Goal: Task Accomplishment & Management: Manage account settings

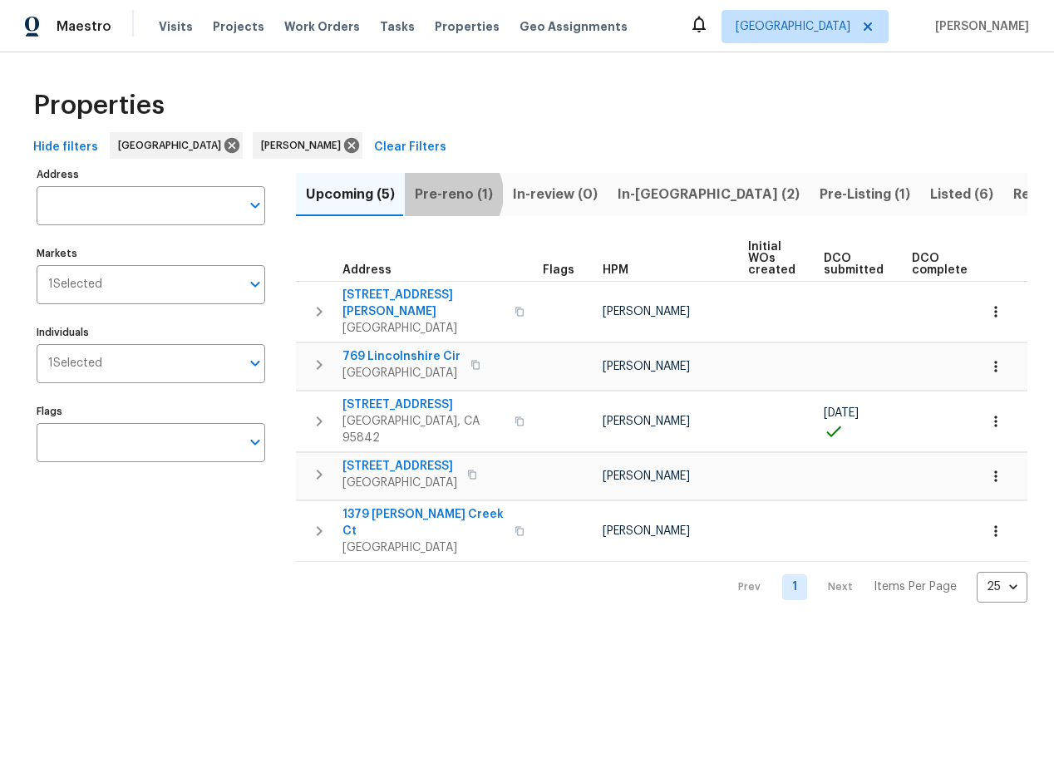
click at [446, 194] on span "Pre-reno (1)" at bounding box center [454, 194] width 78 height 23
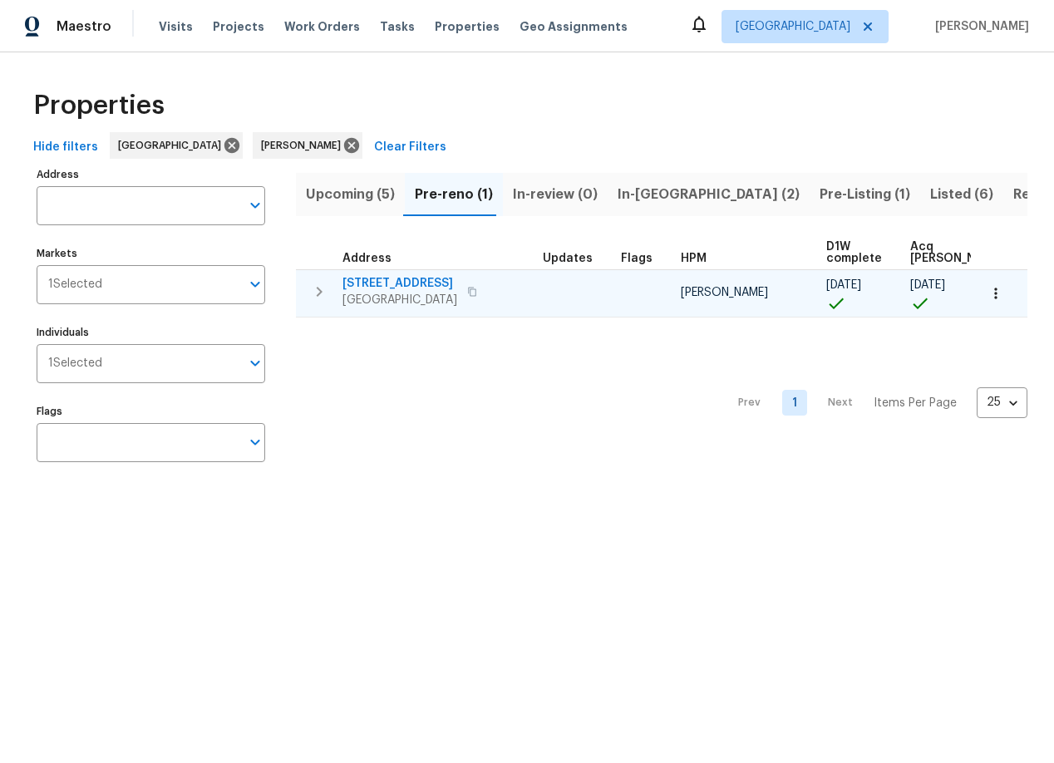
click at [396, 283] on span "192 Creekside Cir" at bounding box center [399, 283] width 115 height 17
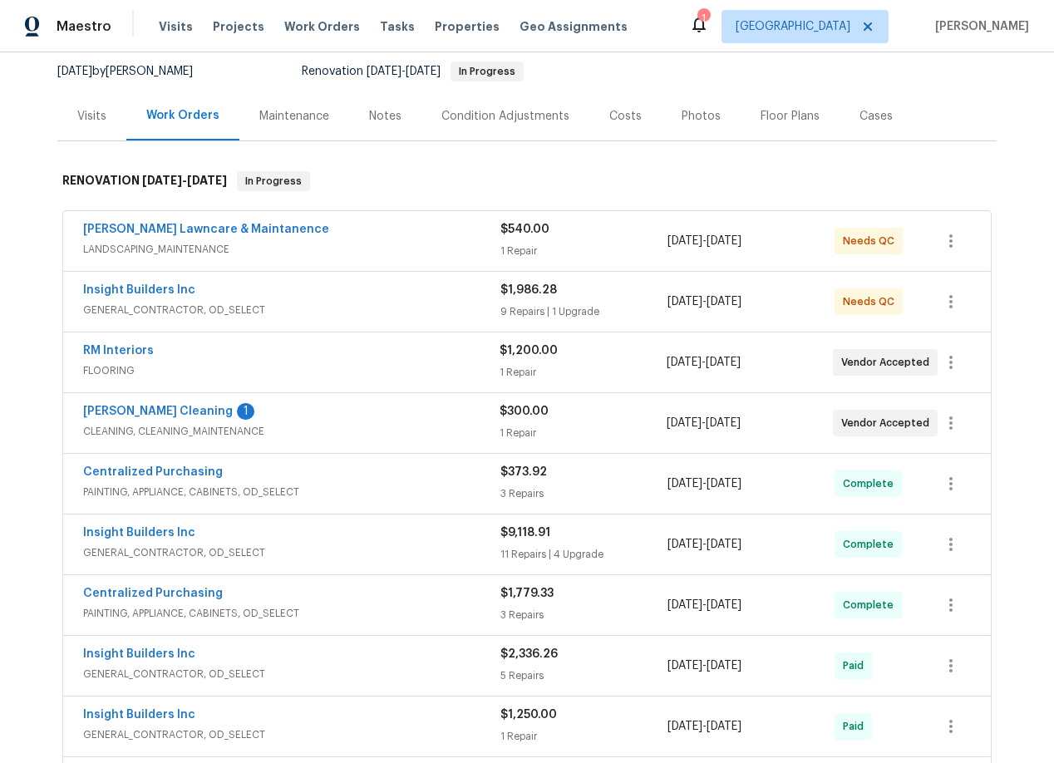
scroll to position [163, 0]
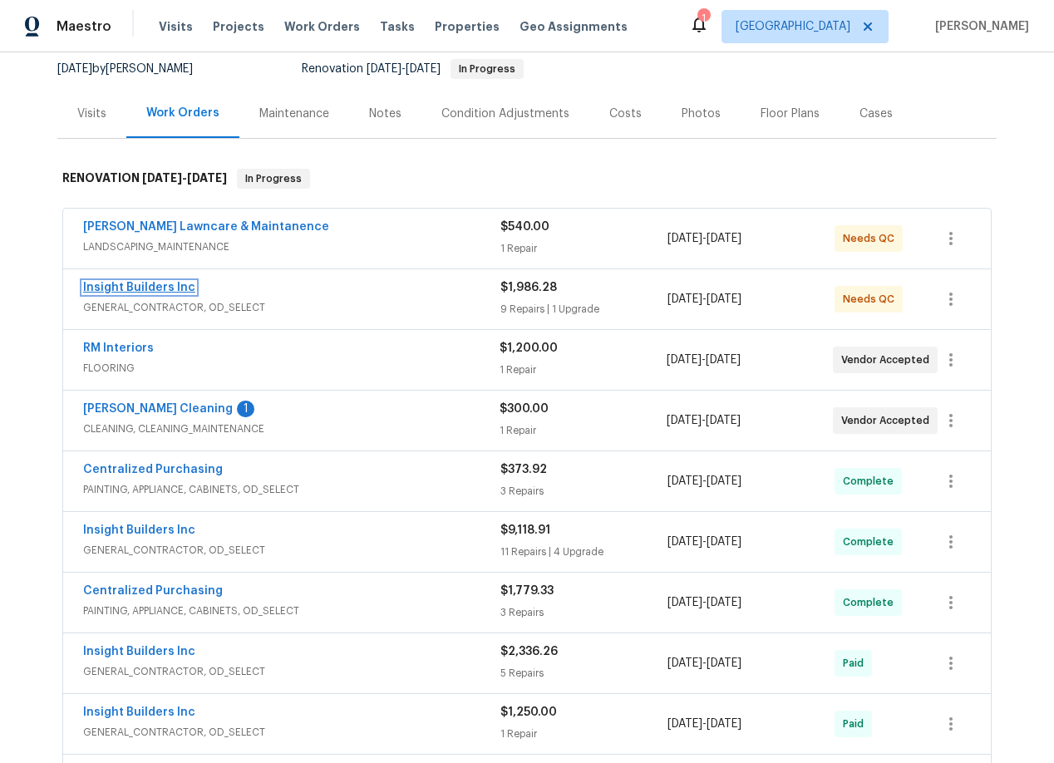
click at [145, 289] on link "Insight Builders Inc" at bounding box center [139, 288] width 112 height 12
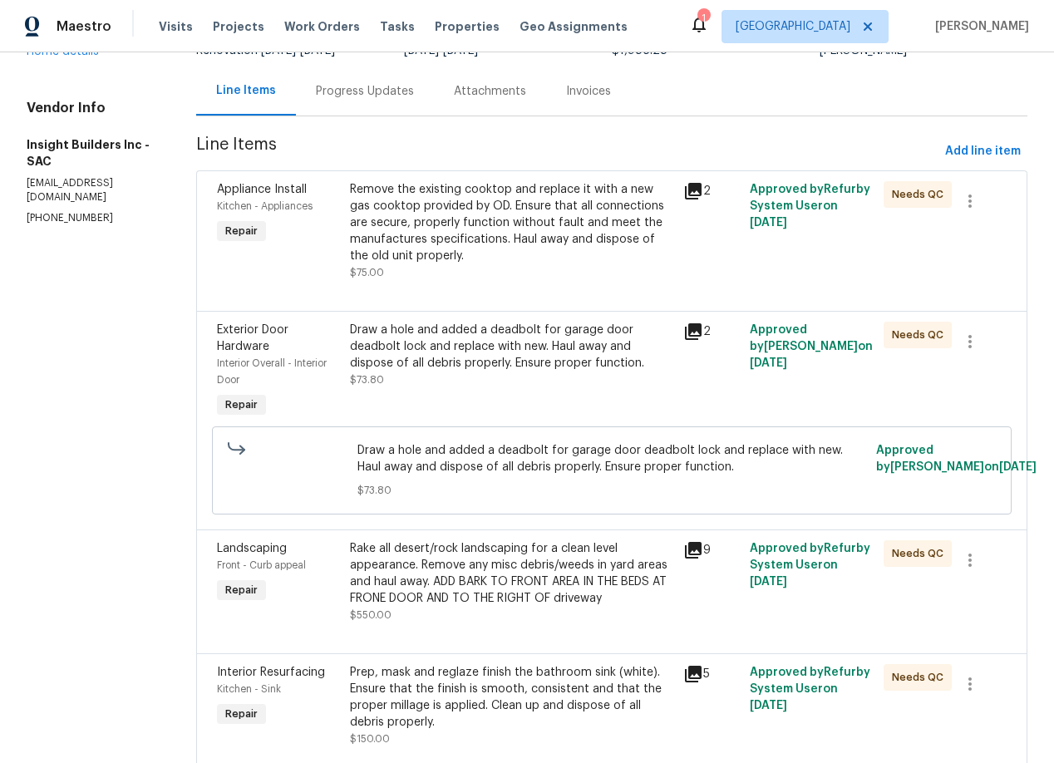
scroll to position [157, 0]
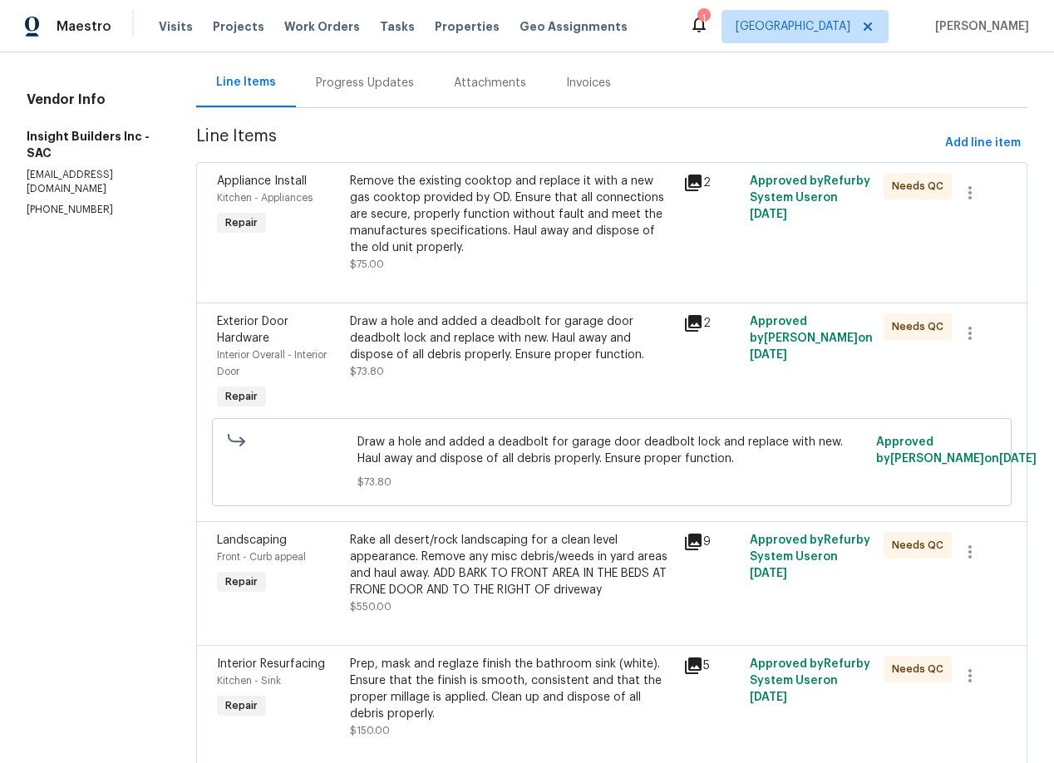
click at [697, 183] on icon at bounding box center [693, 183] width 17 height 17
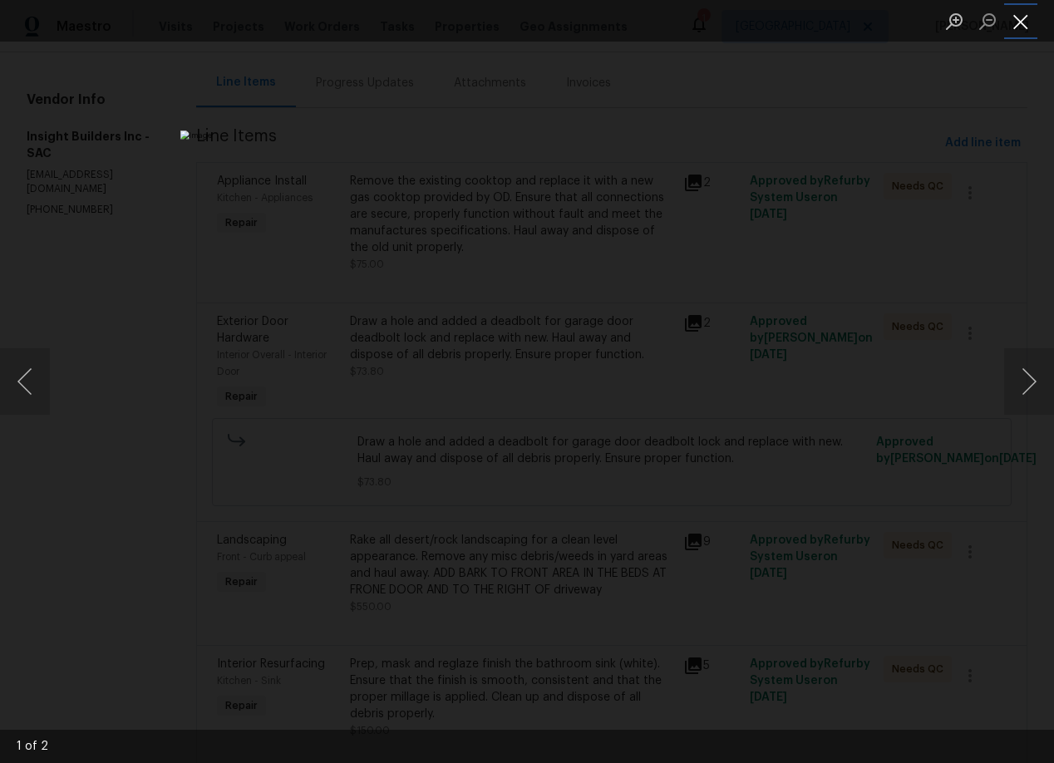
click at [1023, 20] on button "Close lightbox" at bounding box center [1020, 21] width 33 height 29
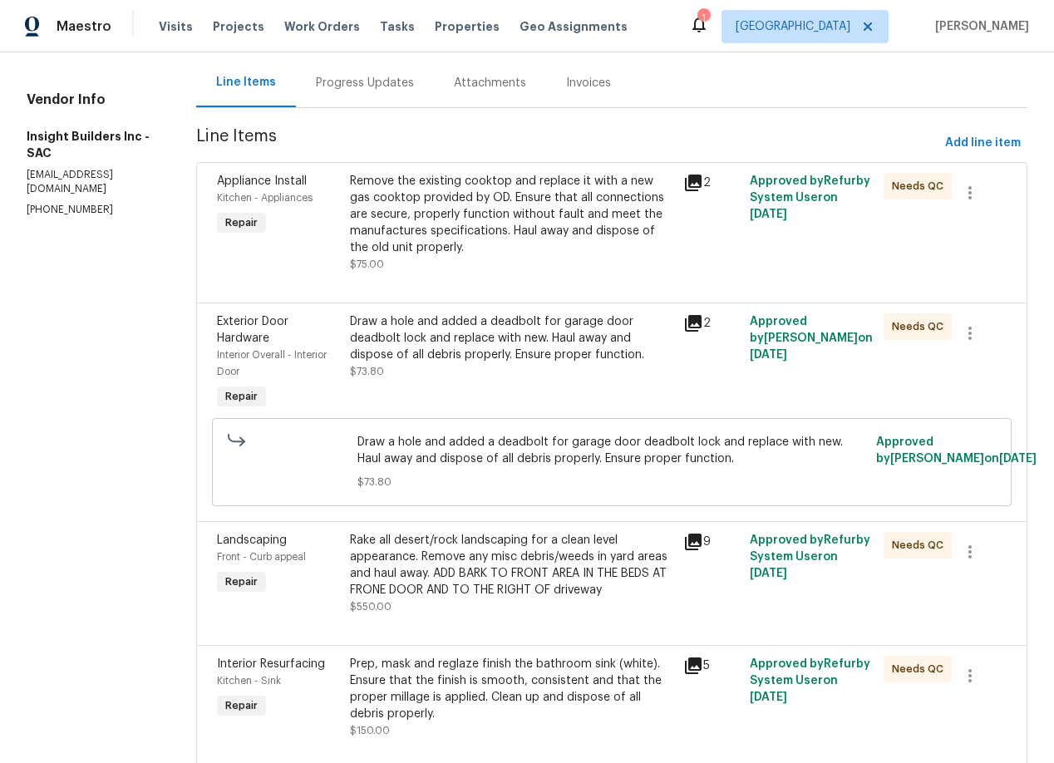
click at [701, 321] on icon at bounding box center [693, 323] width 17 height 17
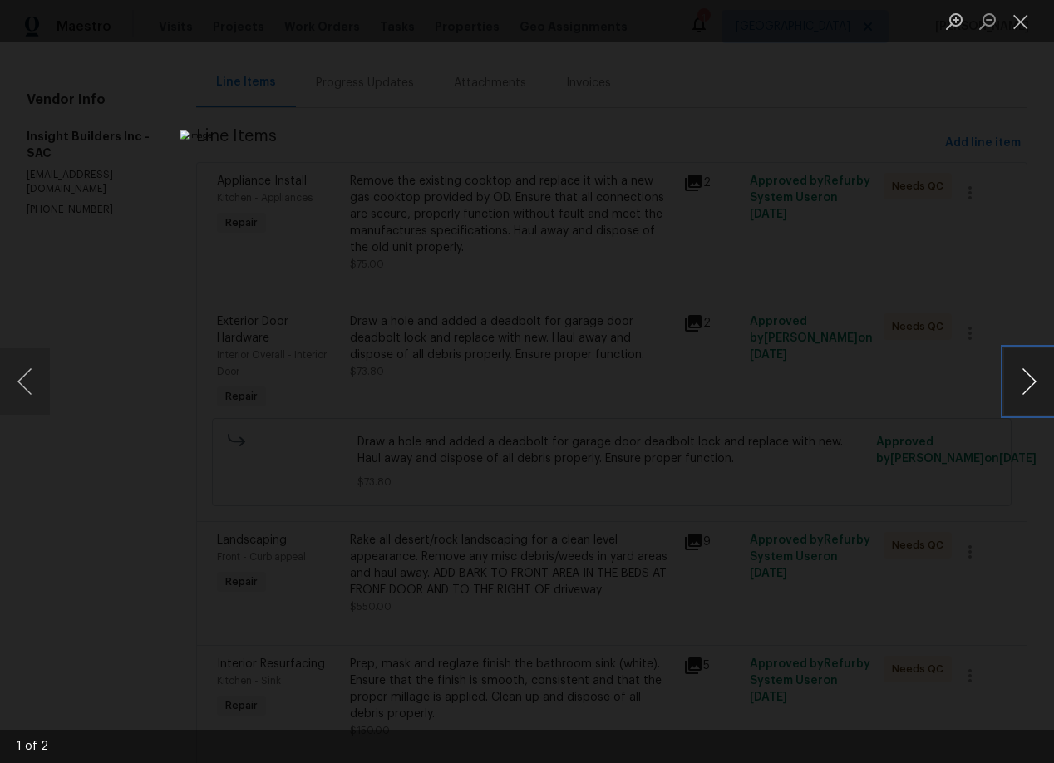
click at [1015, 383] on button "Next image" at bounding box center [1029, 381] width 50 height 66
click at [1018, 18] on button "Close lightbox" at bounding box center [1020, 21] width 33 height 29
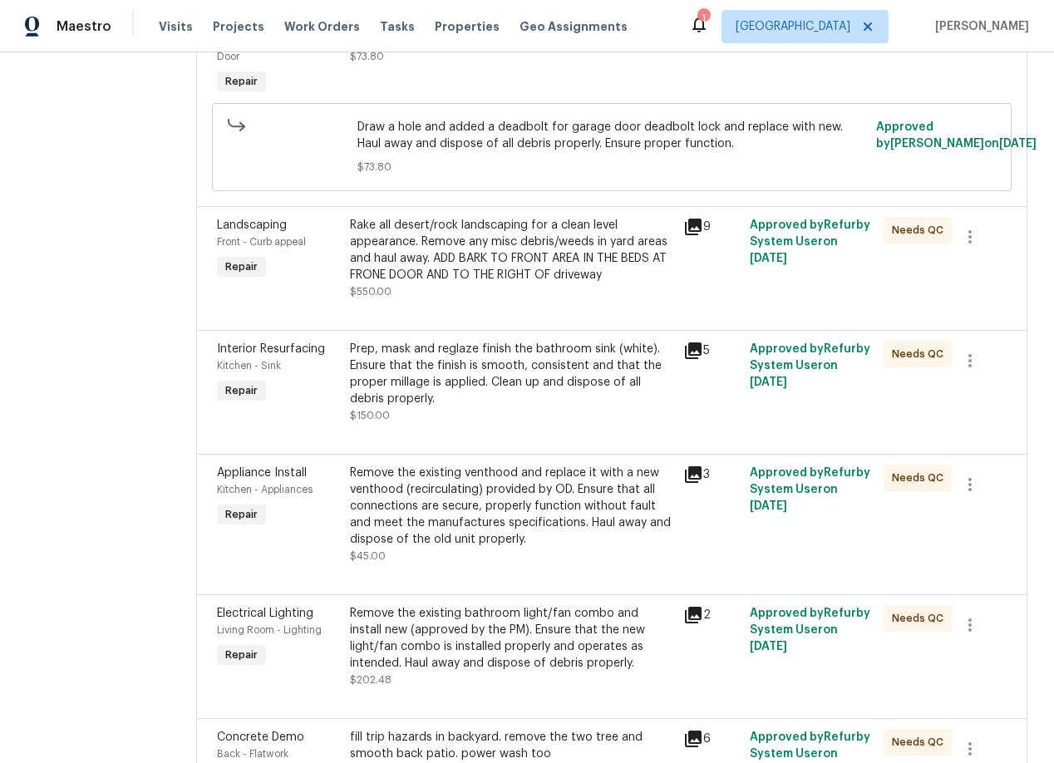
scroll to position [482, 0]
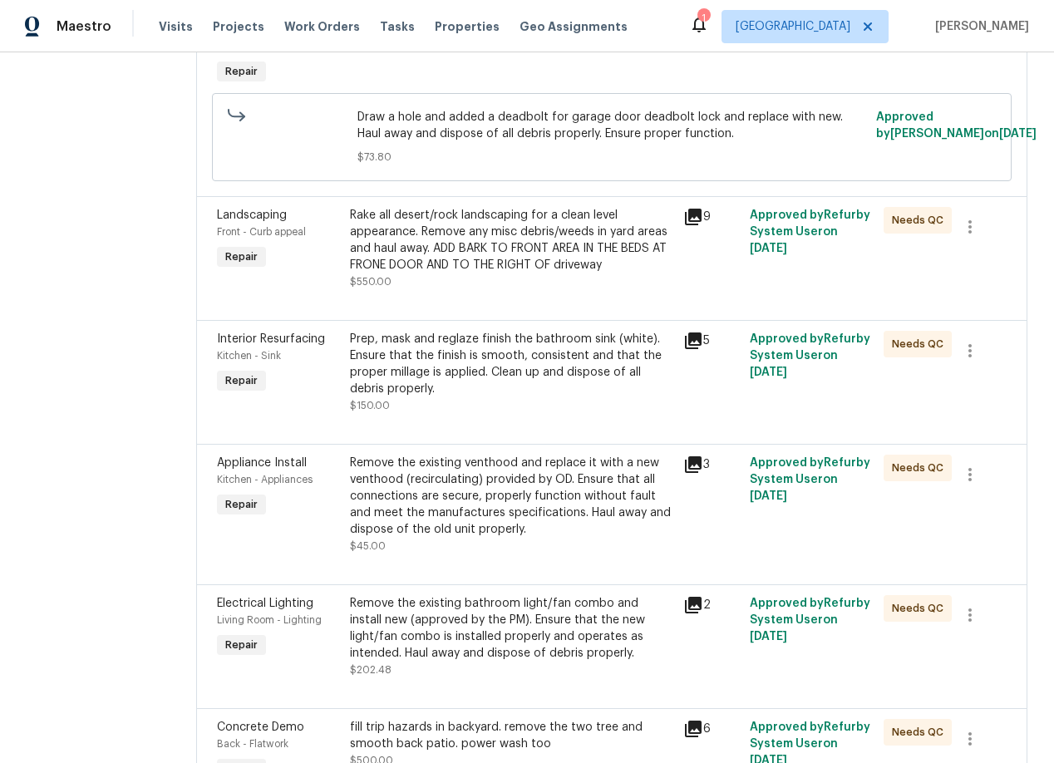
click at [701, 217] on icon at bounding box center [693, 217] width 17 height 17
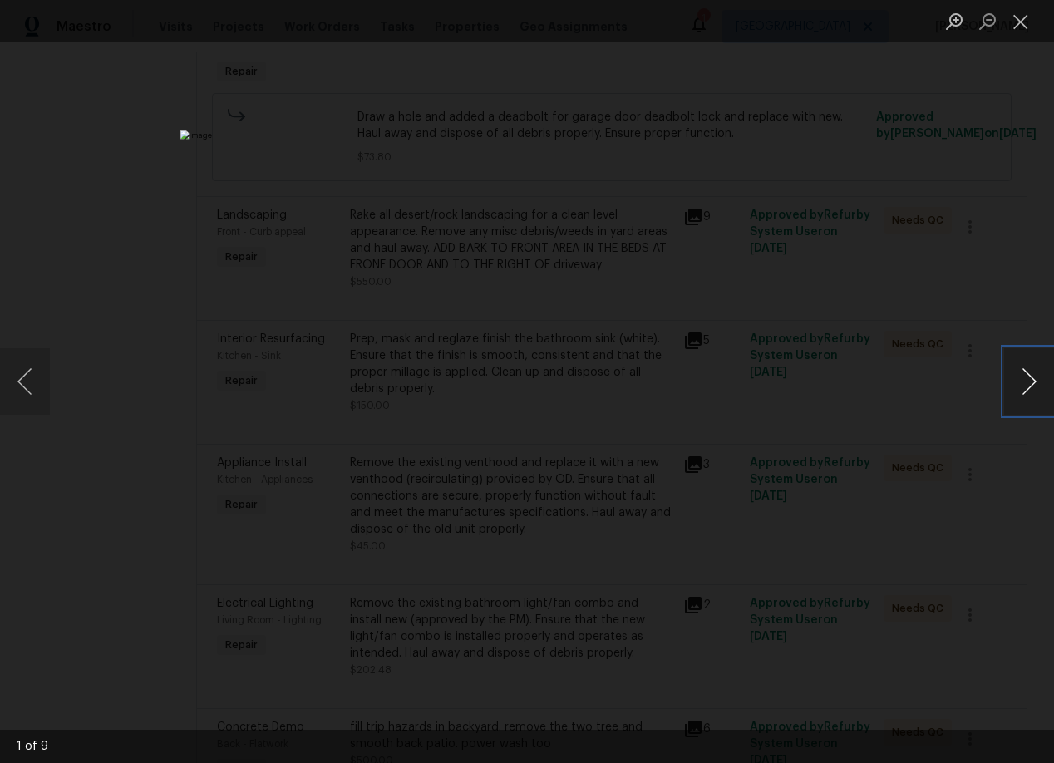
click at [1026, 385] on button "Next image" at bounding box center [1029, 381] width 50 height 66
click at [1027, 385] on button "Next image" at bounding box center [1029, 381] width 50 height 66
click at [1022, 386] on button "Next image" at bounding box center [1029, 381] width 50 height 66
click at [1019, 21] on button "Close lightbox" at bounding box center [1020, 21] width 33 height 29
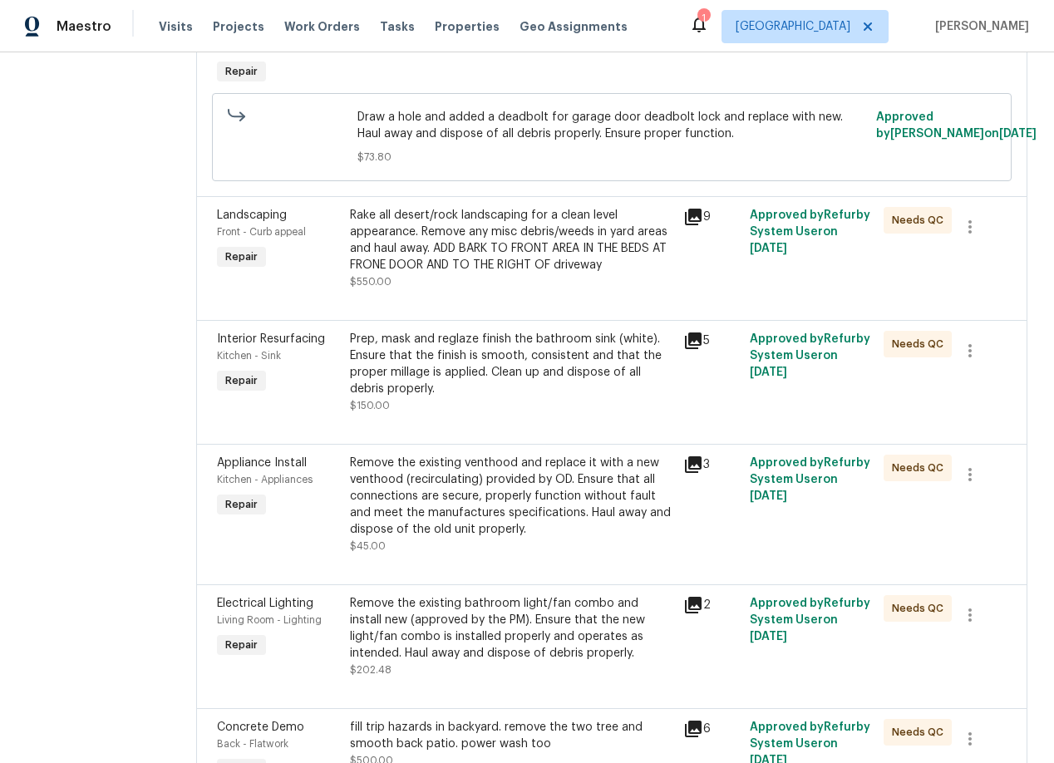
click at [701, 345] on icon at bounding box center [693, 341] width 20 height 20
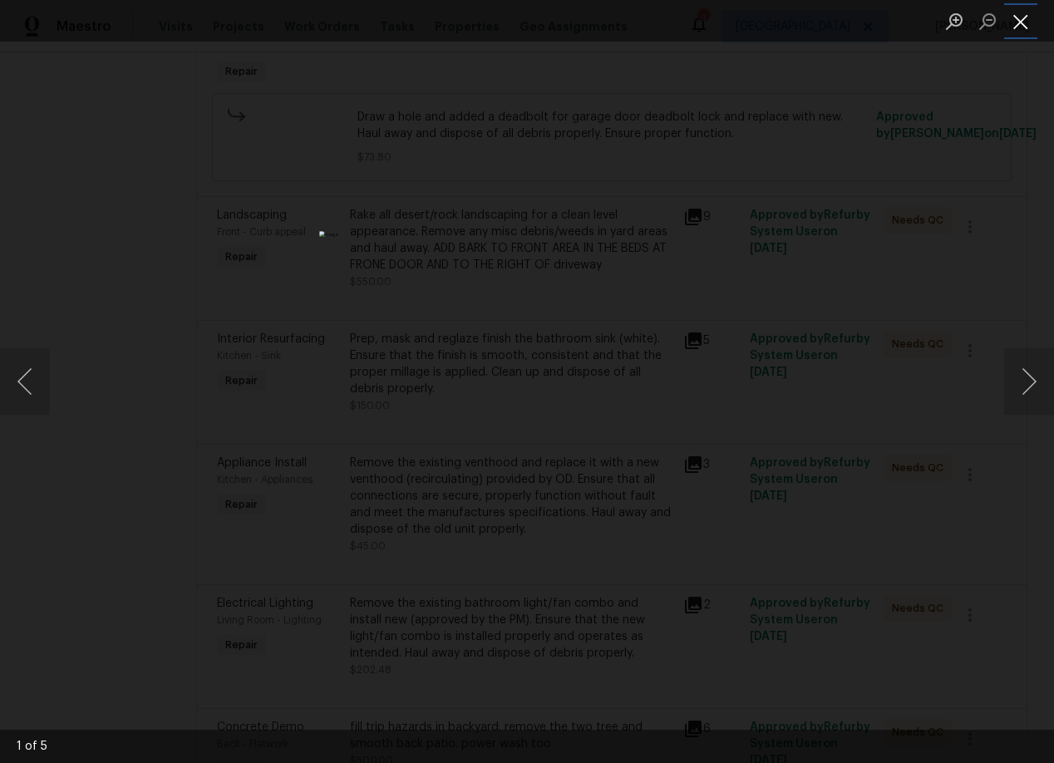
click at [1019, 25] on button "Close lightbox" at bounding box center [1020, 21] width 33 height 29
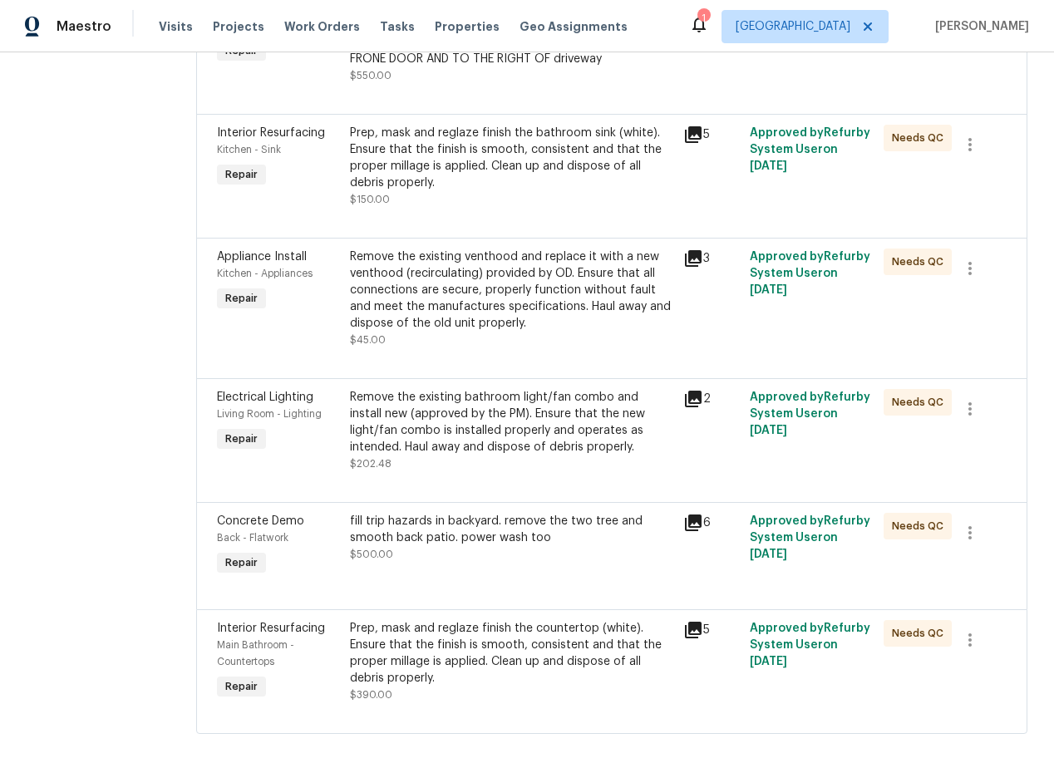
scroll to position [691, 0]
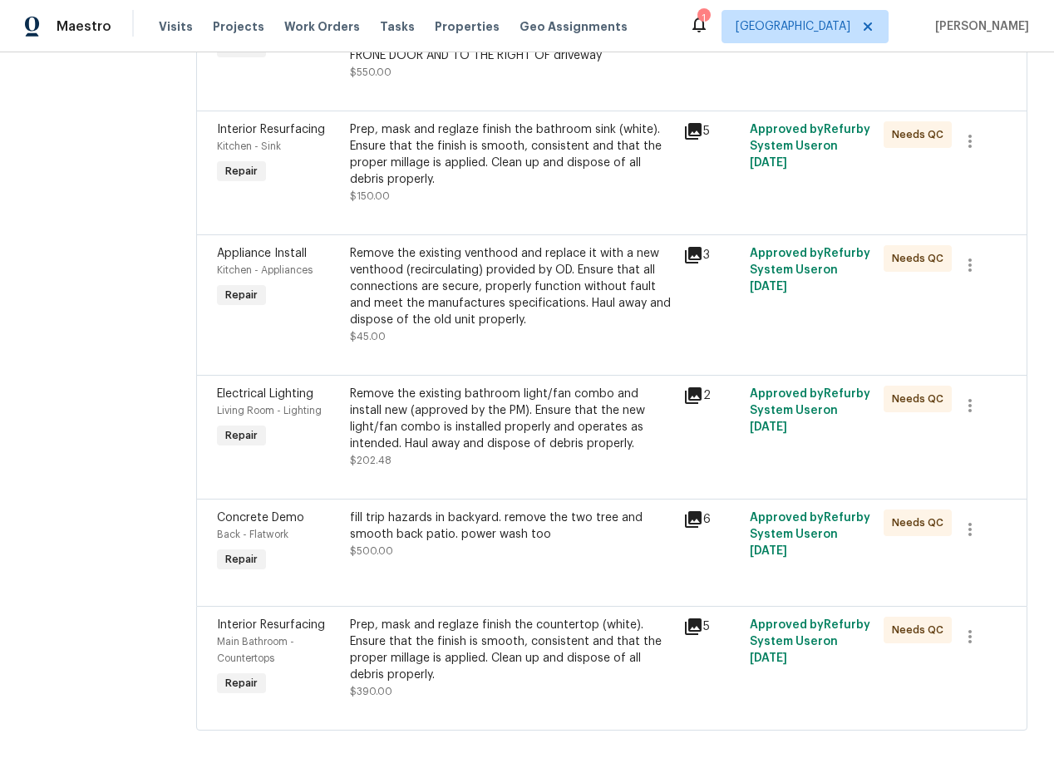
click at [701, 259] on icon at bounding box center [693, 255] width 20 height 20
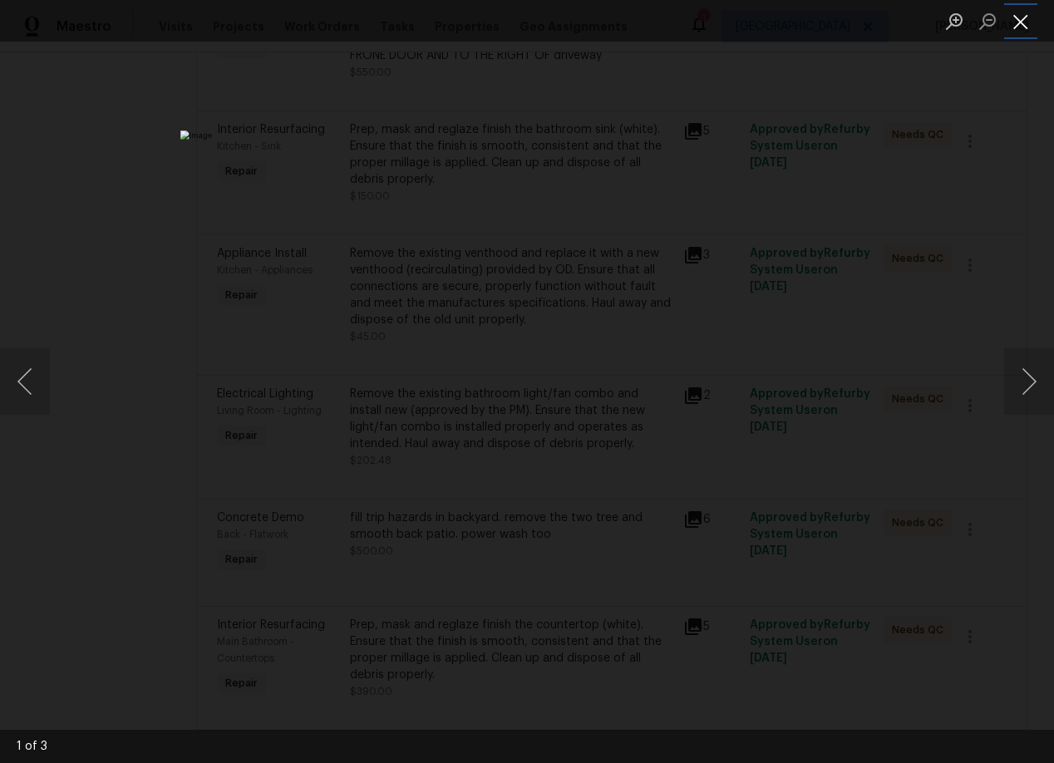
click at [1023, 14] on button "Close lightbox" at bounding box center [1020, 21] width 33 height 29
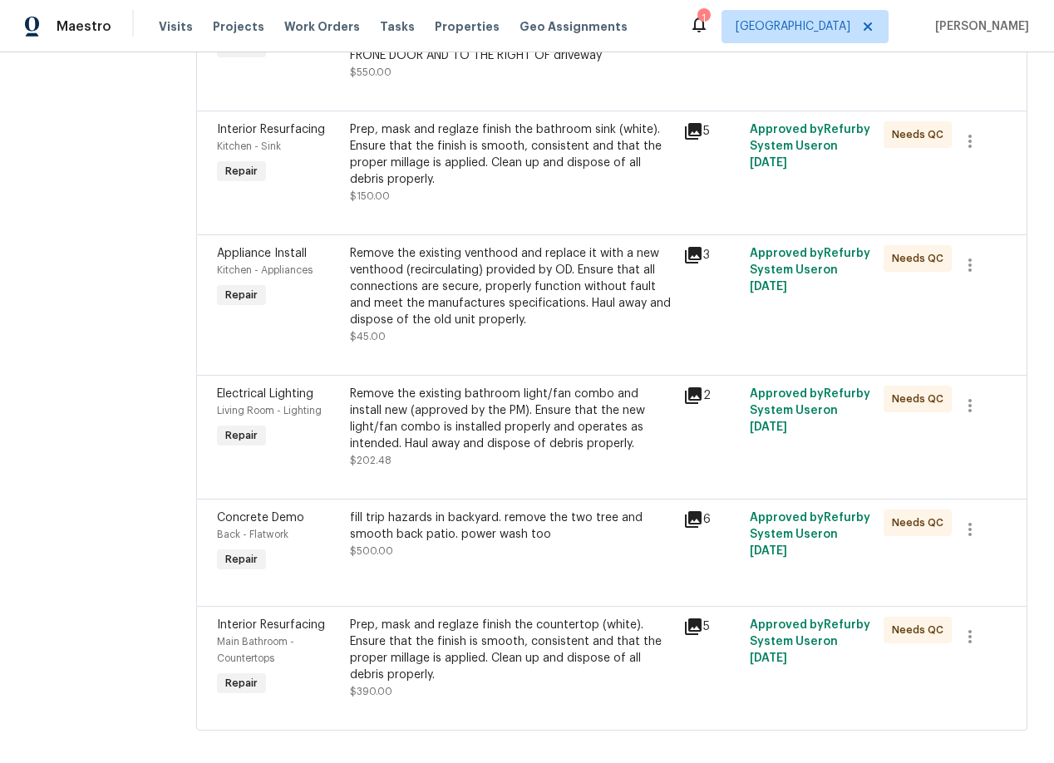
scroll to position [710, 0]
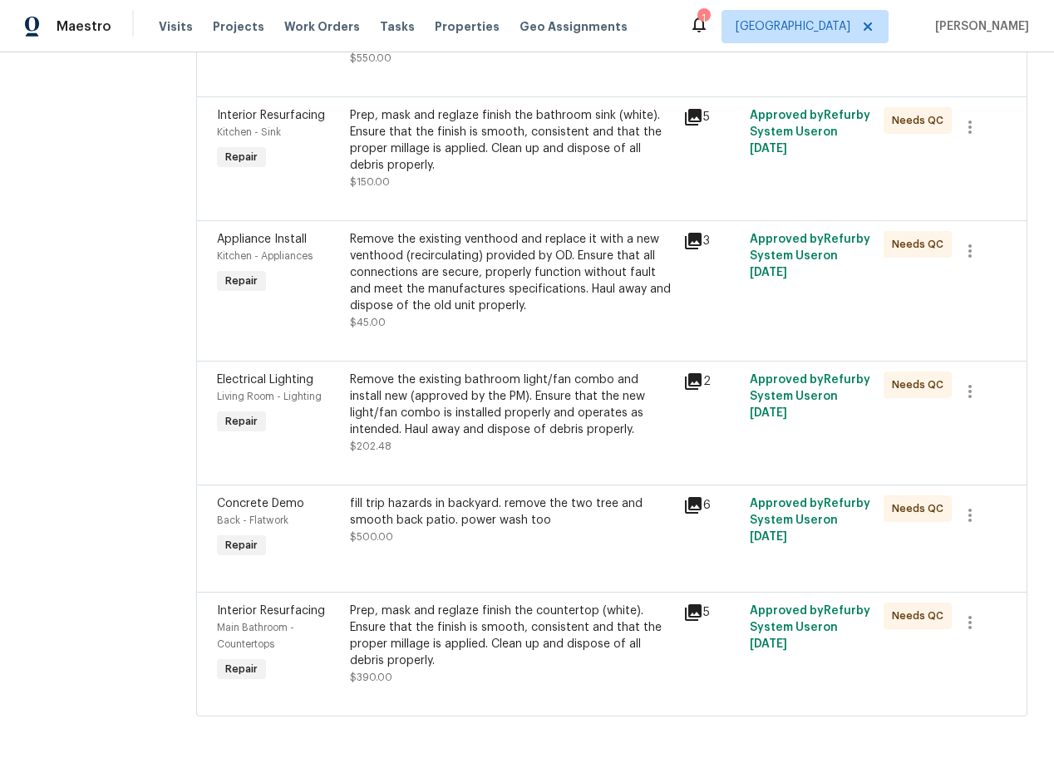
click at [708, 382] on div "2" at bounding box center [711, 381] width 57 height 20
click at [701, 381] on icon at bounding box center [693, 381] width 20 height 20
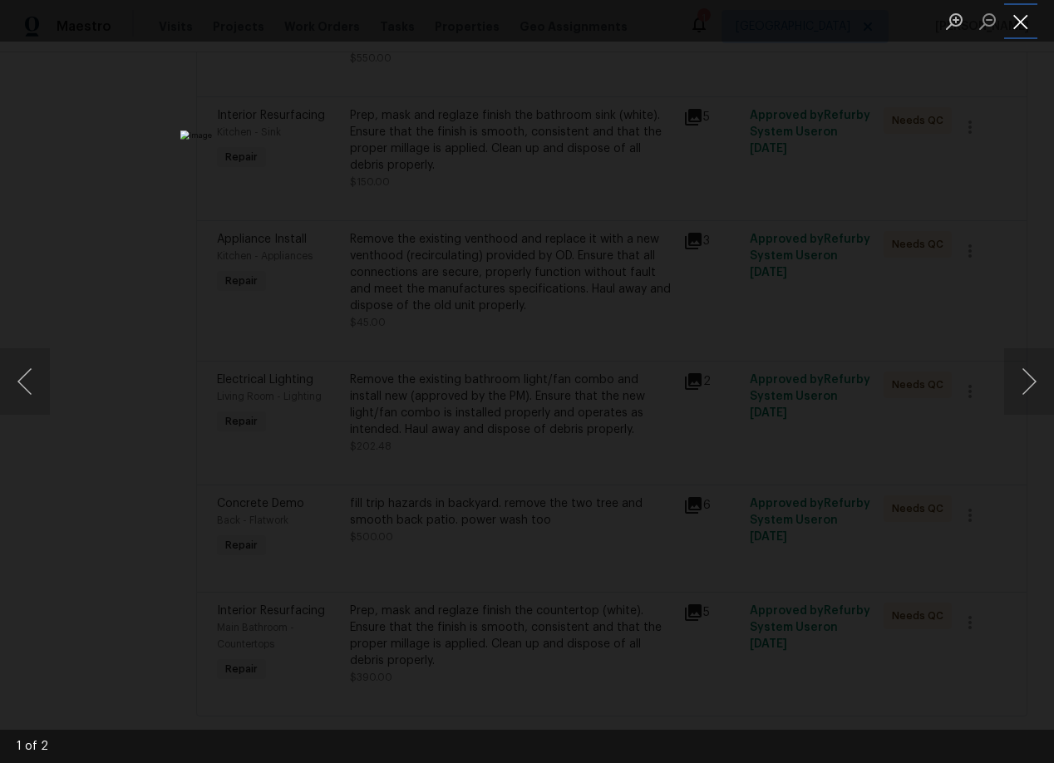
click at [1018, 22] on button "Close lightbox" at bounding box center [1020, 21] width 33 height 29
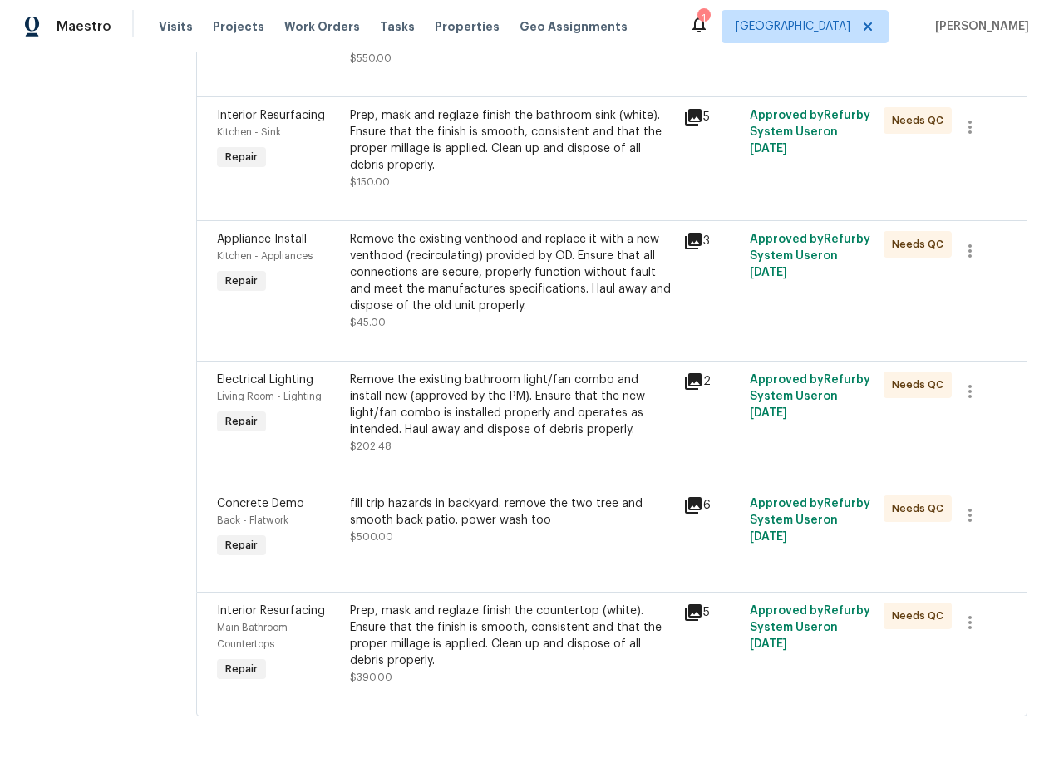
click at [698, 505] on icon at bounding box center [693, 505] width 20 height 20
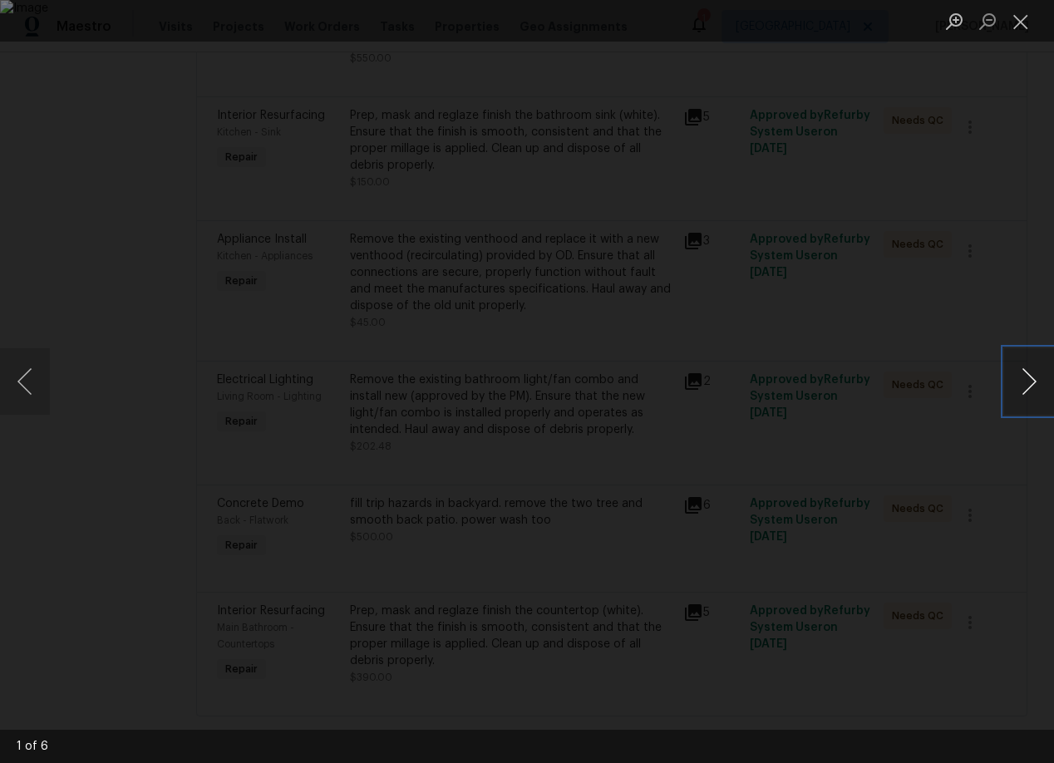
click at [1036, 387] on button "Next image" at bounding box center [1029, 381] width 50 height 66
click at [1021, 20] on button "Close lightbox" at bounding box center [1020, 21] width 33 height 29
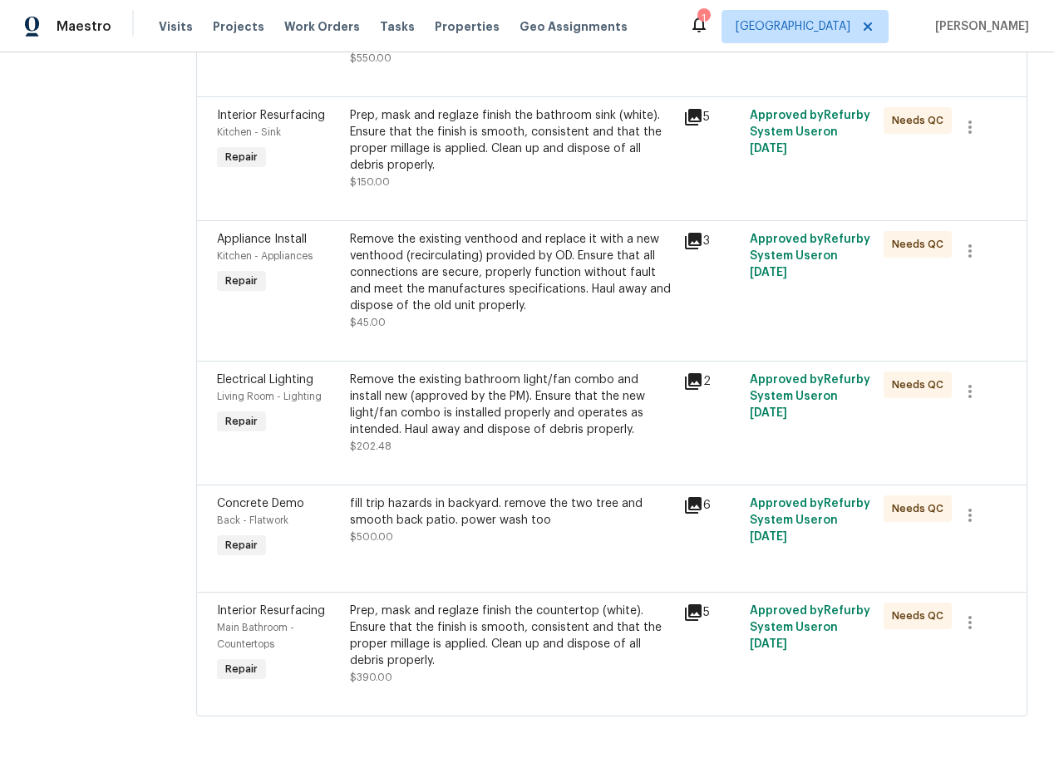
click at [701, 614] on icon at bounding box center [693, 612] width 17 height 17
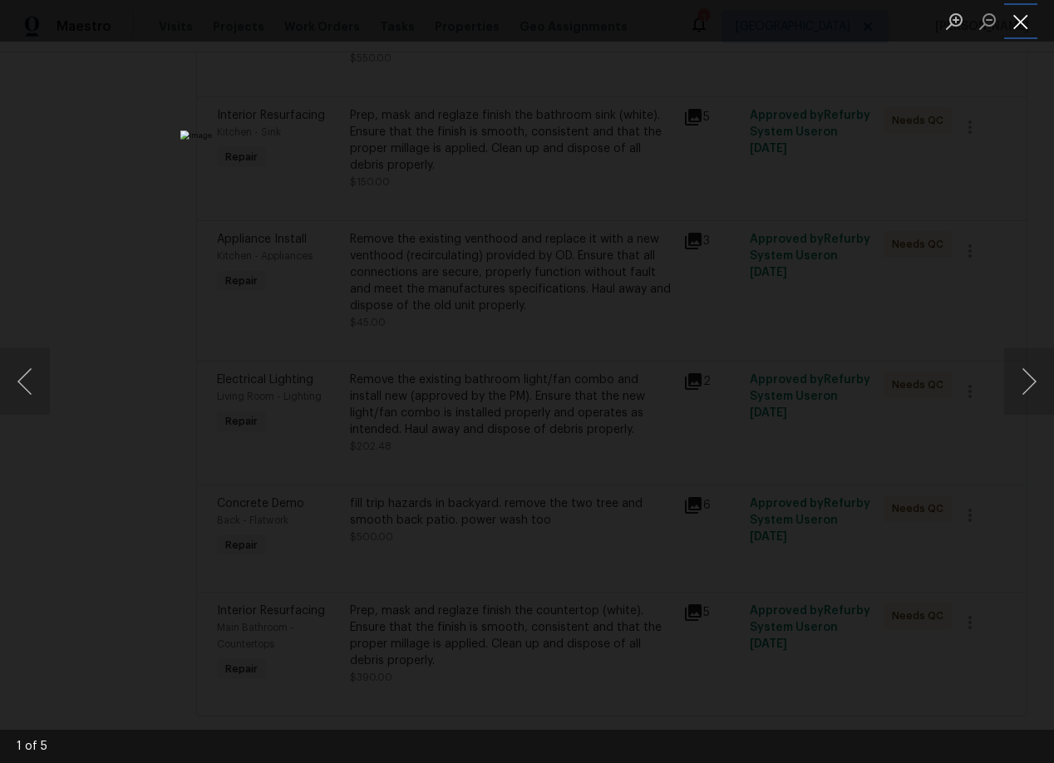
click at [1015, 22] on button "Close lightbox" at bounding box center [1020, 21] width 33 height 29
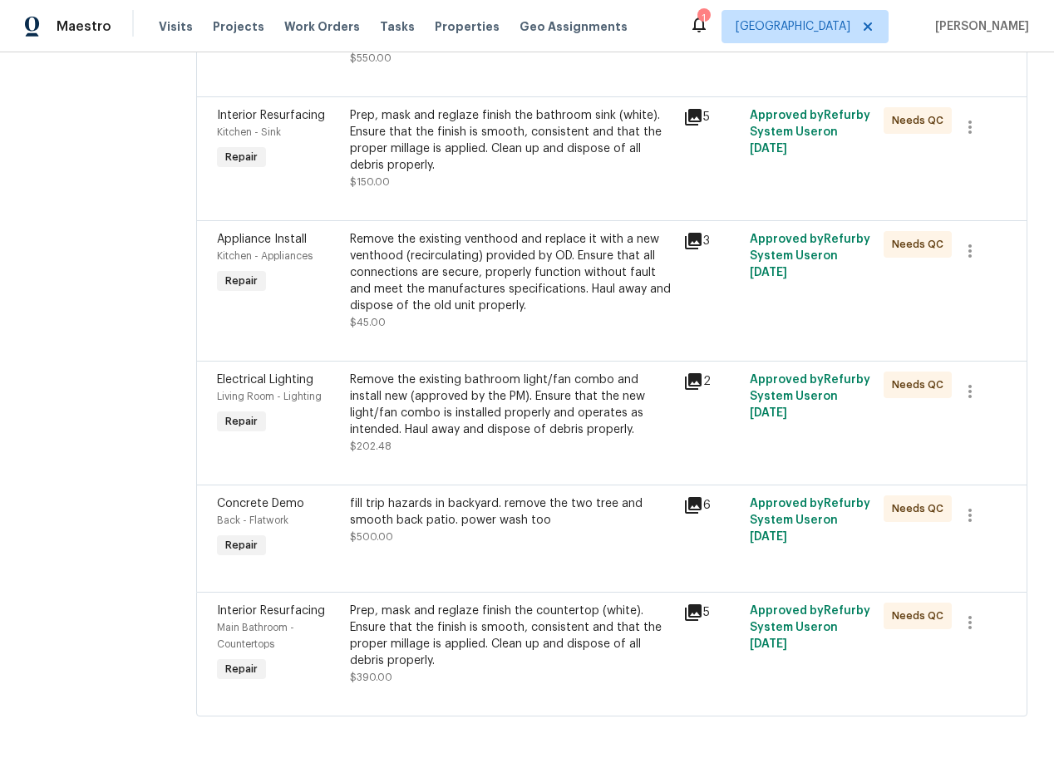
click at [539, 143] on div "Prep, mask and reglaze finish the bathroom sink (white). Ensure that the finish…" at bounding box center [511, 140] width 323 height 66
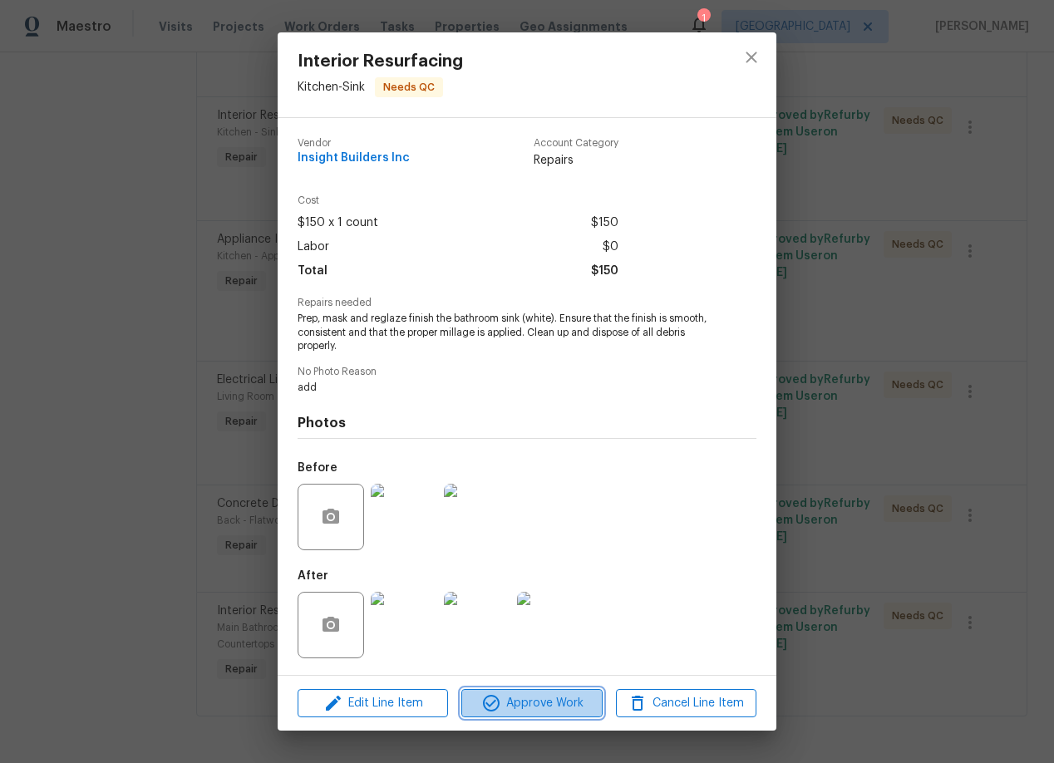
click at [531, 703] on span "Approve Work" at bounding box center [531, 703] width 130 height 21
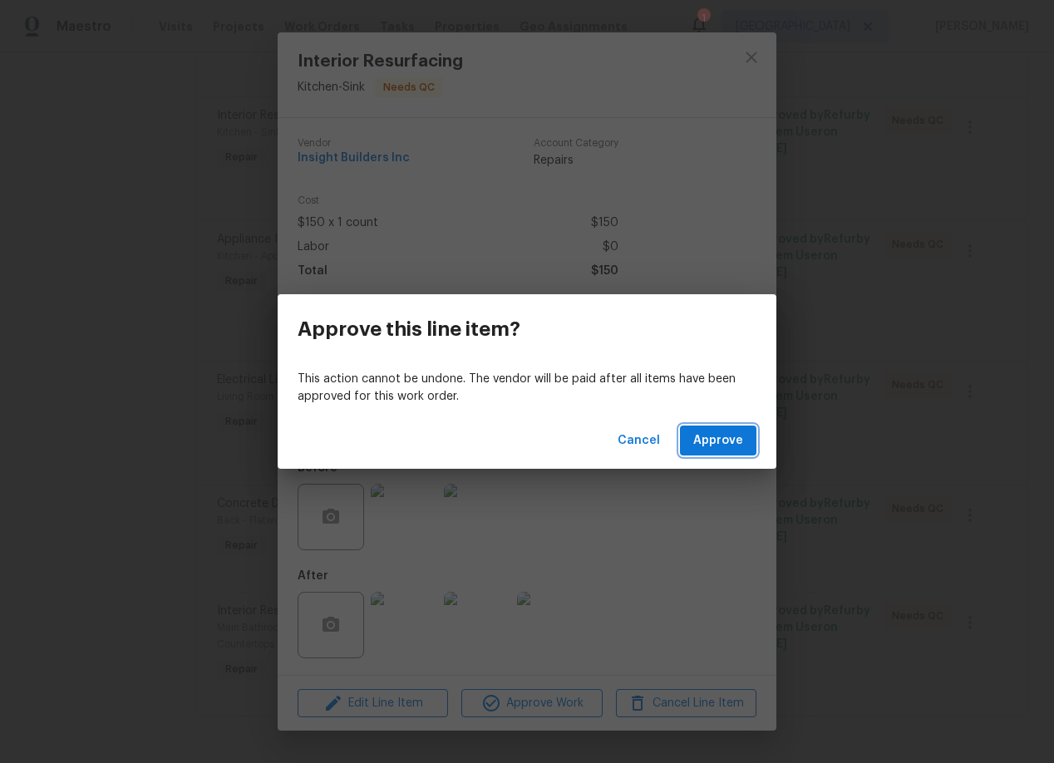
click at [715, 436] on span "Approve" at bounding box center [718, 440] width 50 height 21
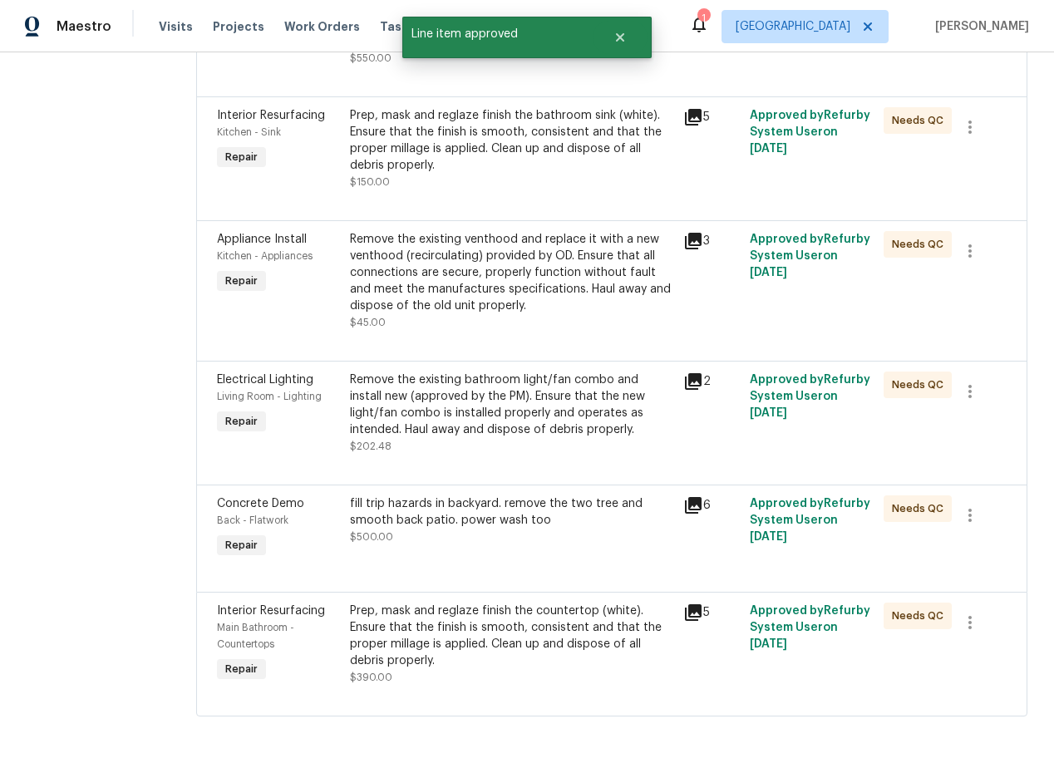
scroll to position [0, 0]
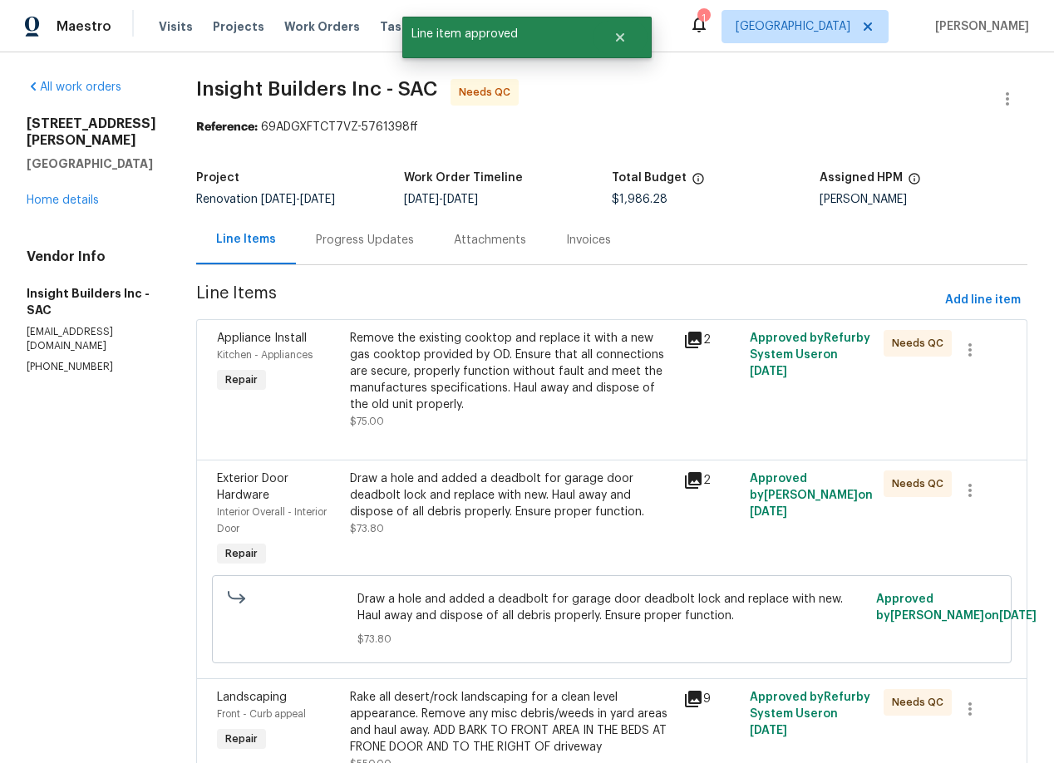
click at [511, 361] on div "Remove the existing cooktop and replace it with a new gas cooktop provided by O…" at bounding box center [511, 371] width 323 height 83
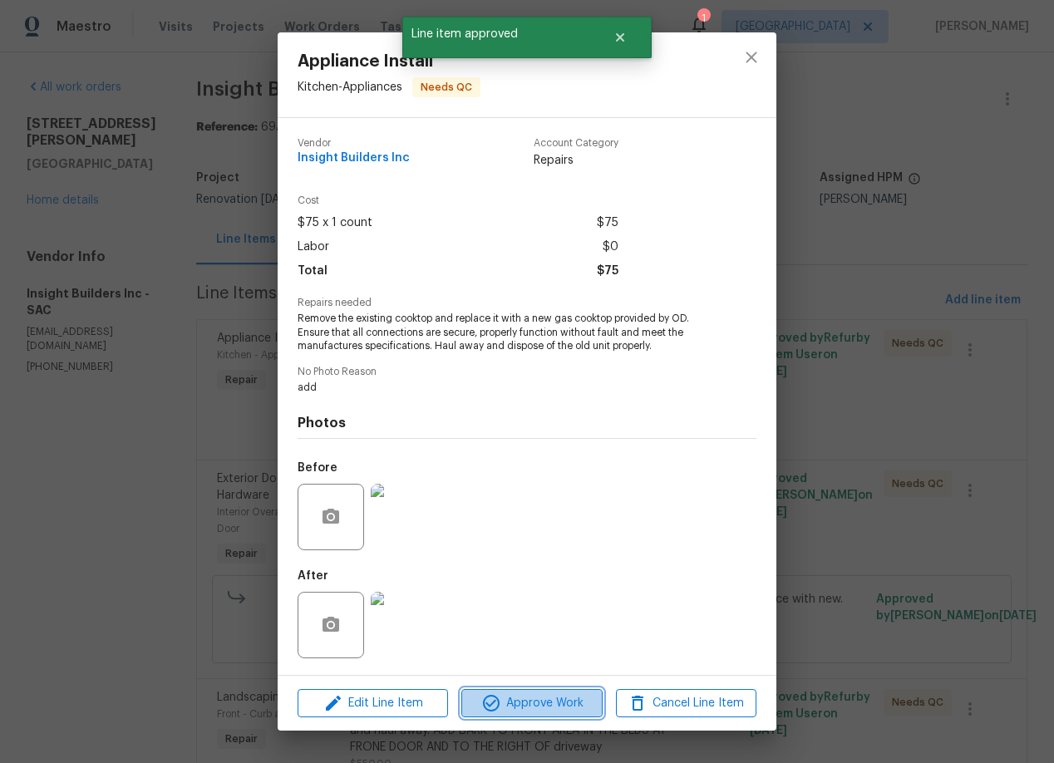
click at [528, 710] on span "Approve Work" at bounding box center [531, 703] width 130 height 21
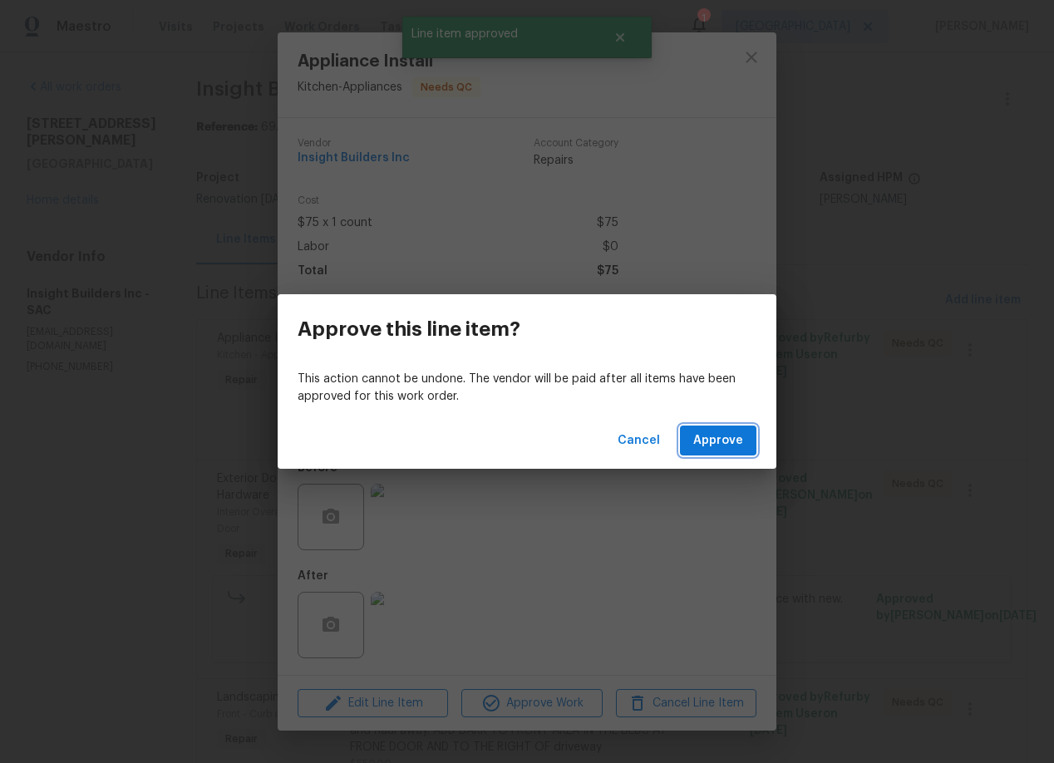
click at [710, 426] on button "Approve" at bounding box center [718, 440] width 76 height 31
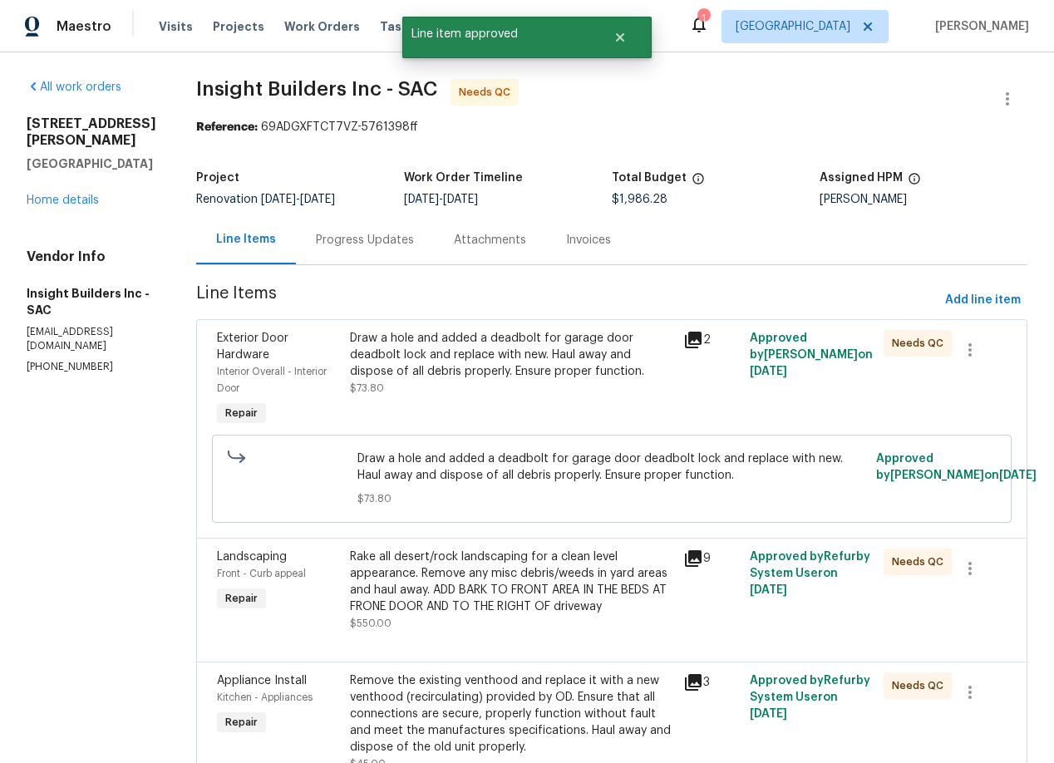
click at [493, 362] on div "Draw a hole and added a deadbolt for garage door deadbolt lock and replace with…" at bounding box center [511, 355] width 323 height 50
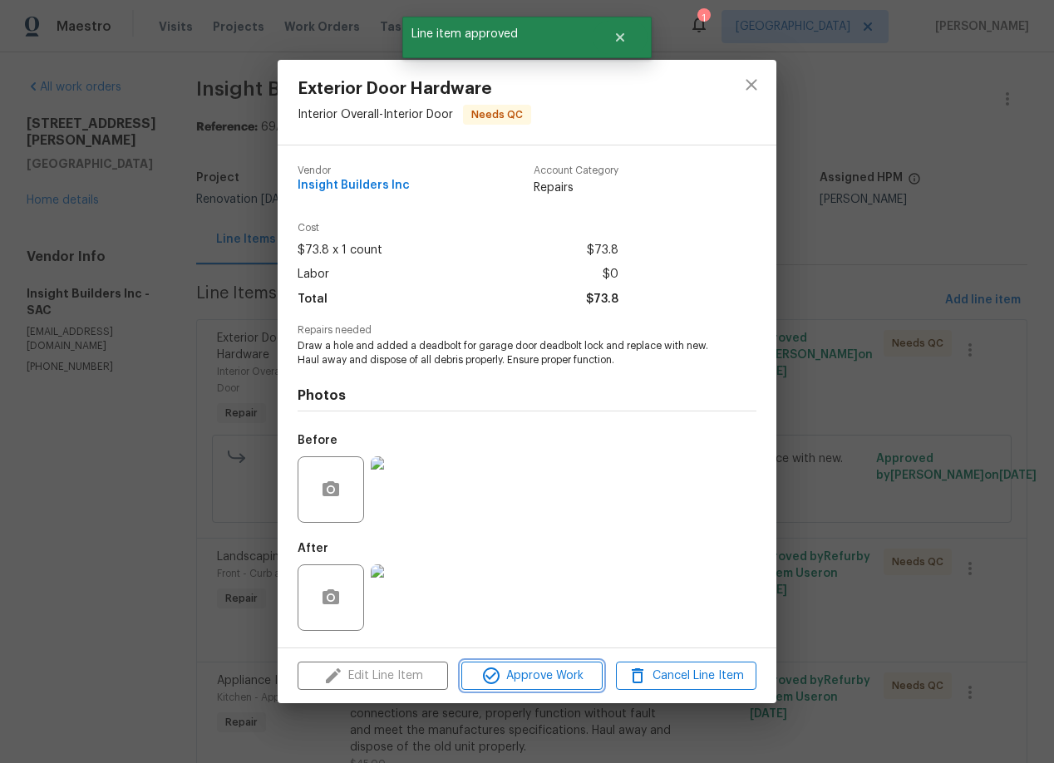
click at [539, 672] on span "Approve Work" at bounding box center [531, 676] width 130 height 21
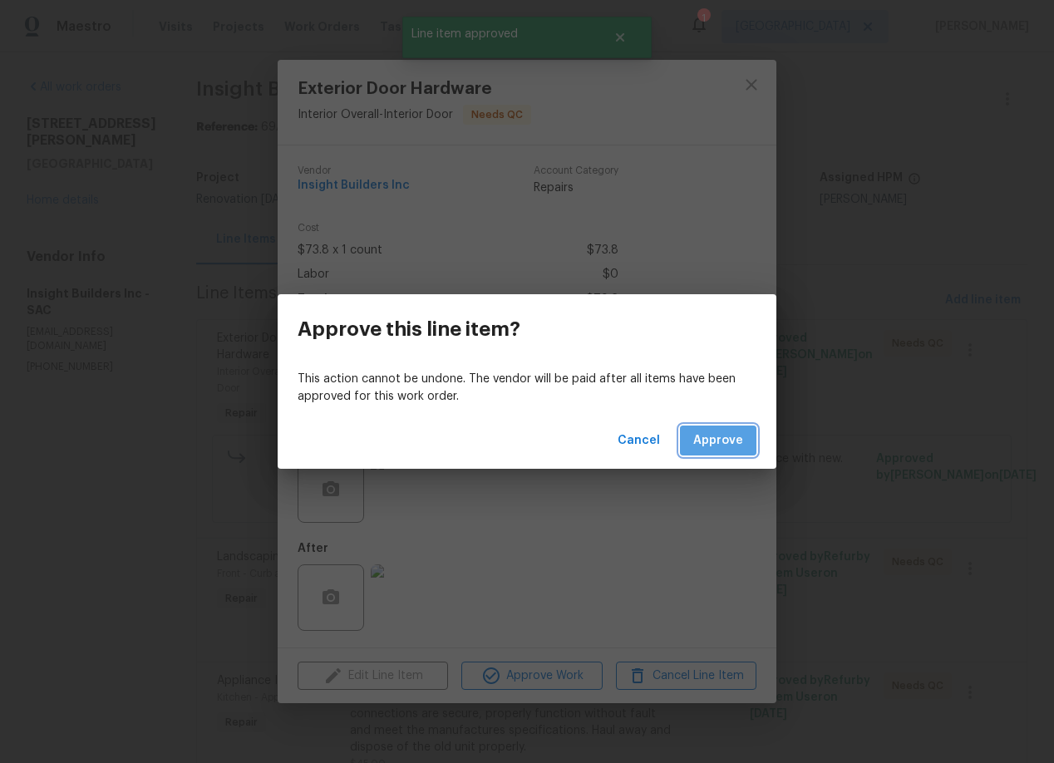
click at [746, 442] on button "Approve" at bounding box center [718, 440] width 76 height 31
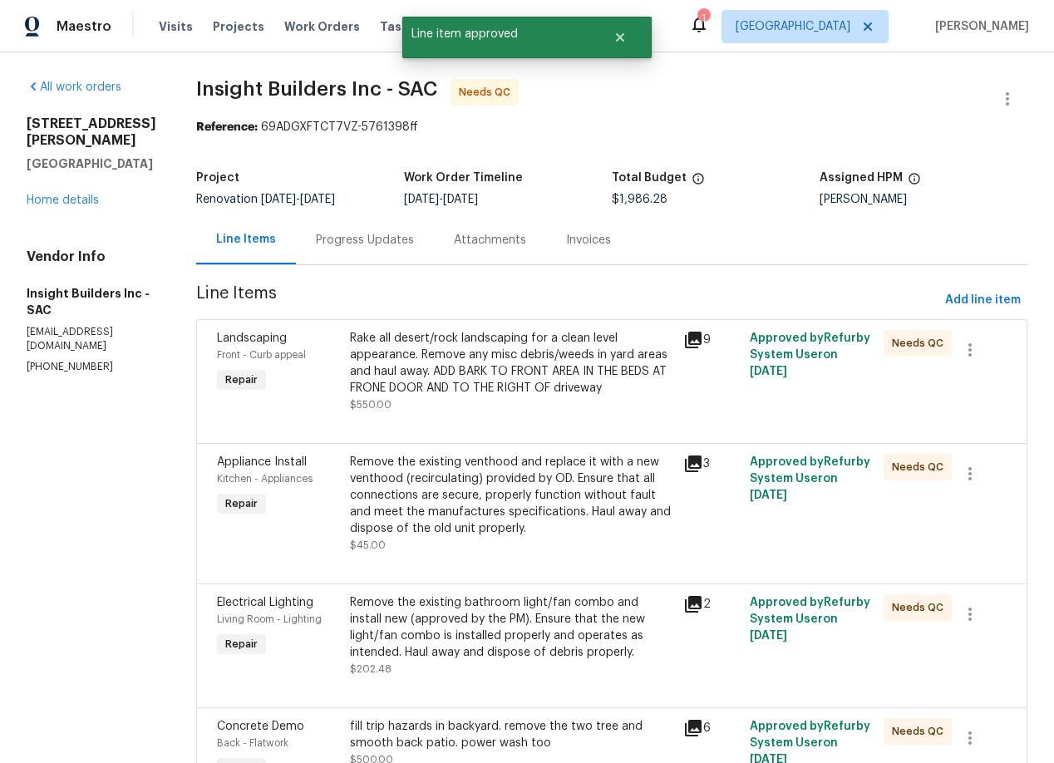
click at [499, 350] on div "Rake all desert/rock landscaping for a clean level appearance. Remove any misc …" at bounding box center [511, 363] width 323 height 66
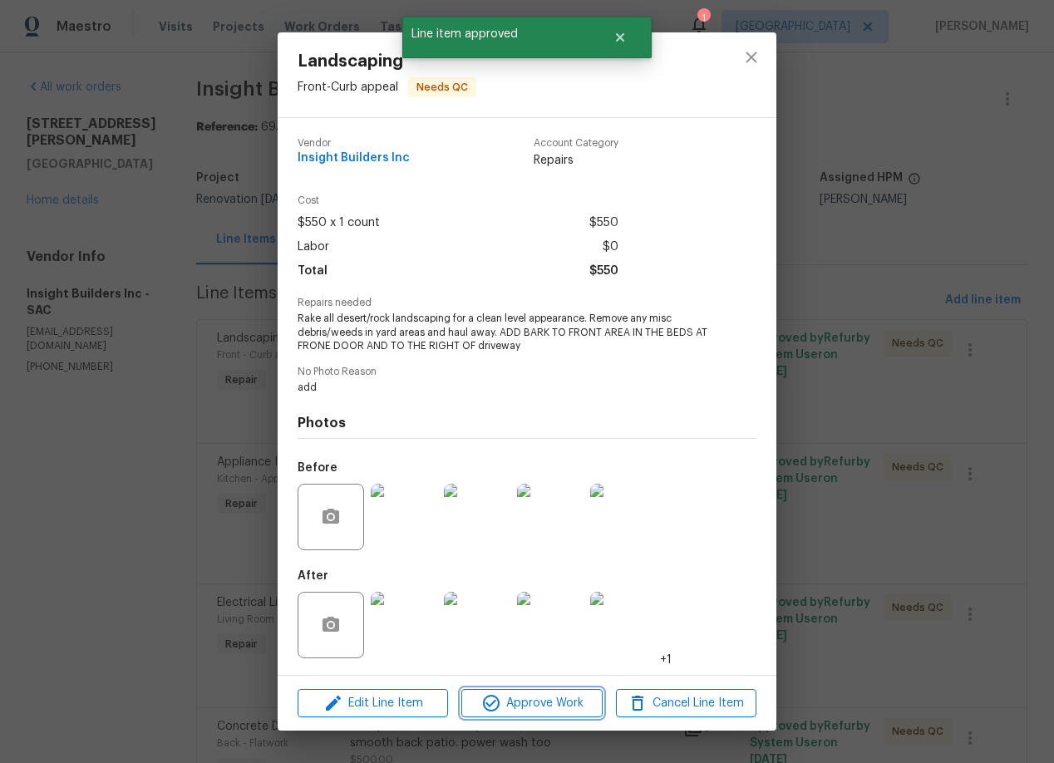
click at [539, 705] on span "Approve Work" at bounding box center [531, 703] width 130 height 21
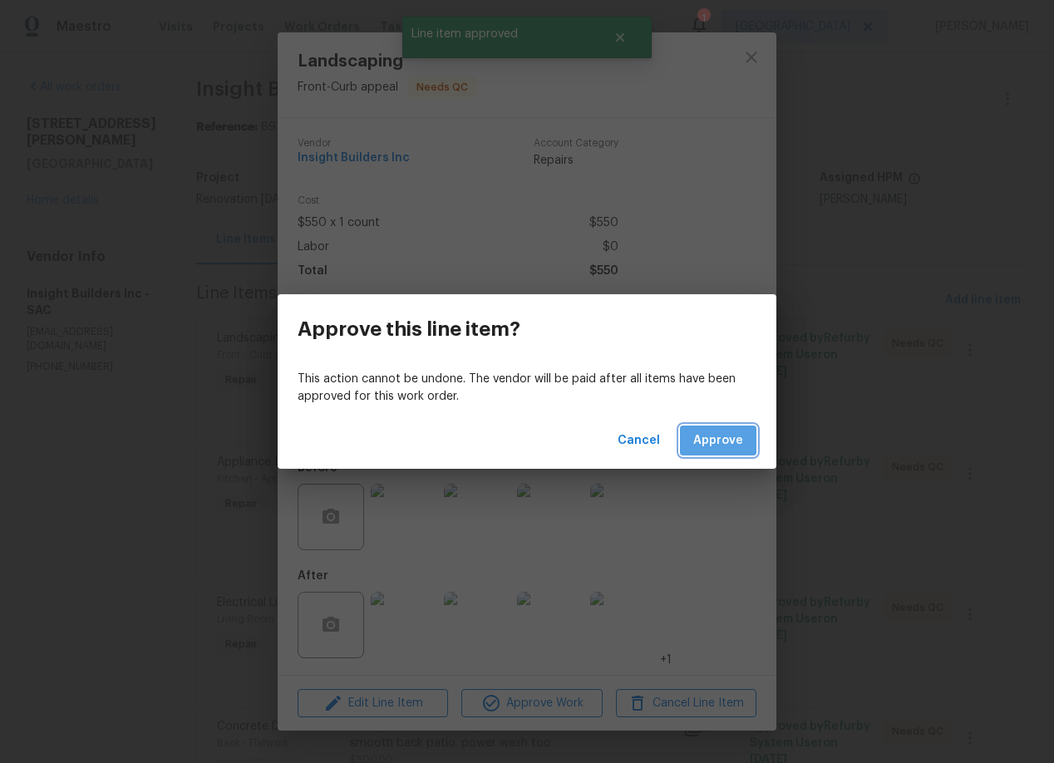
click at [720, 438] on span "Approve" at bounding box center [718, 440] width 50 height 21
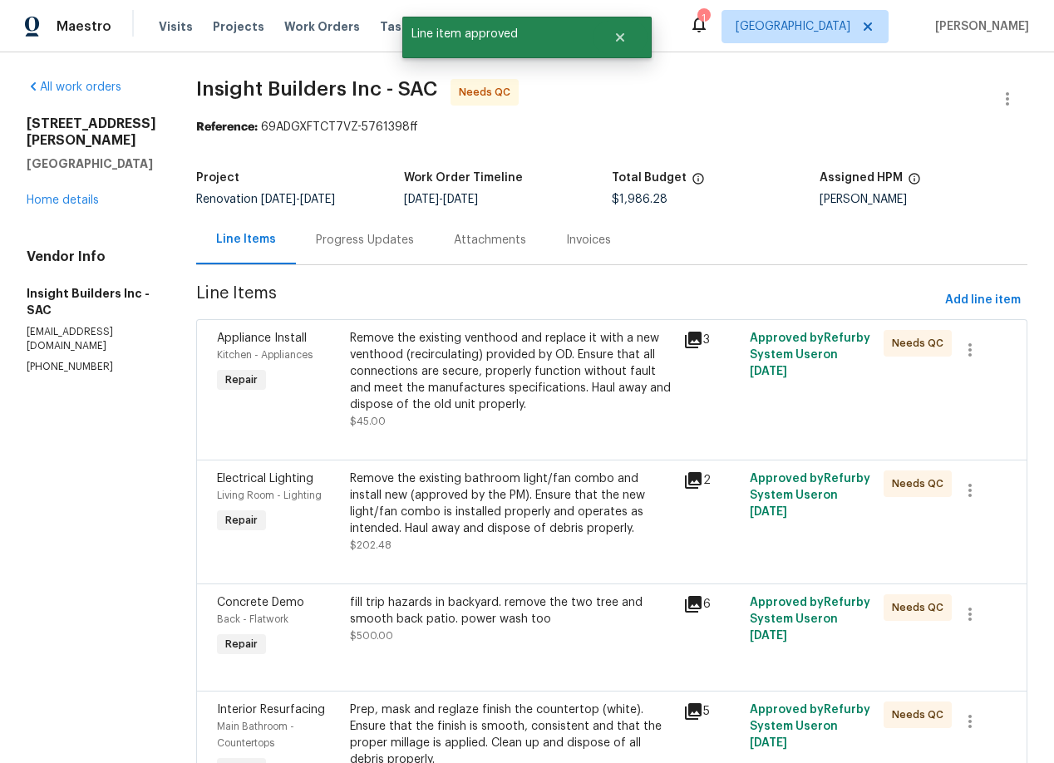
click at [511, 356] on div "Remove the existing venthood and replace it with a new venthood (recirculating)…" at bounding box center [511, 371] width 323 height 83
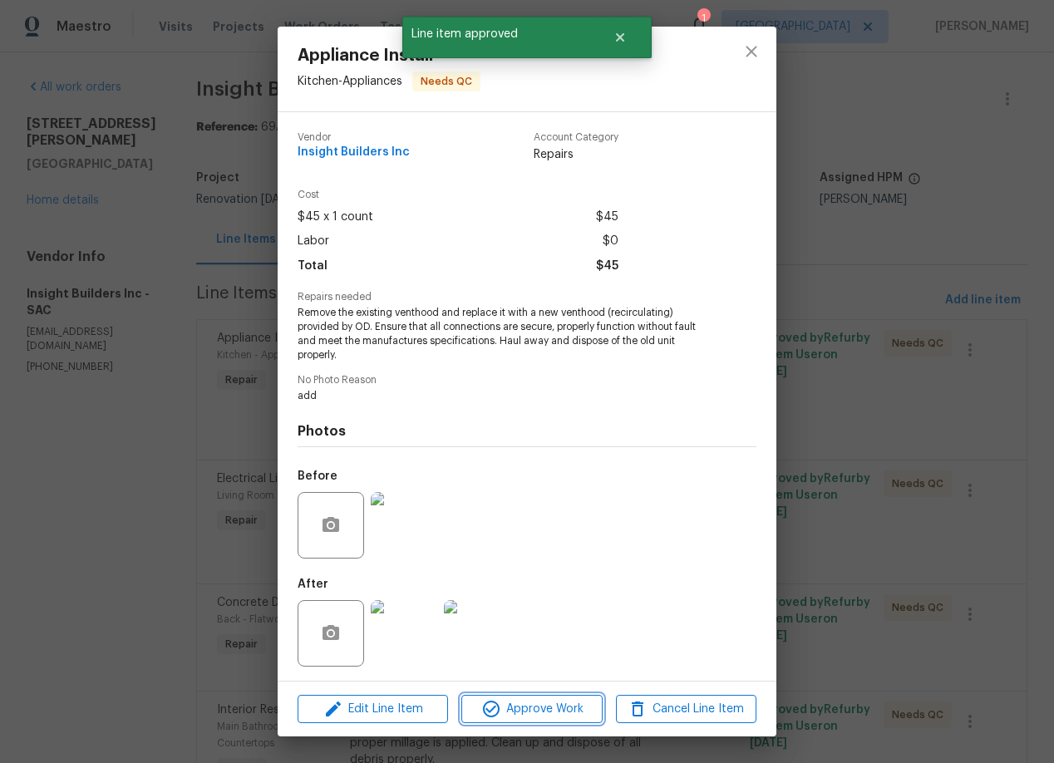
click at [543, 711] on span "Approve Work" at bounding box center [531, 709] width 130 height 21
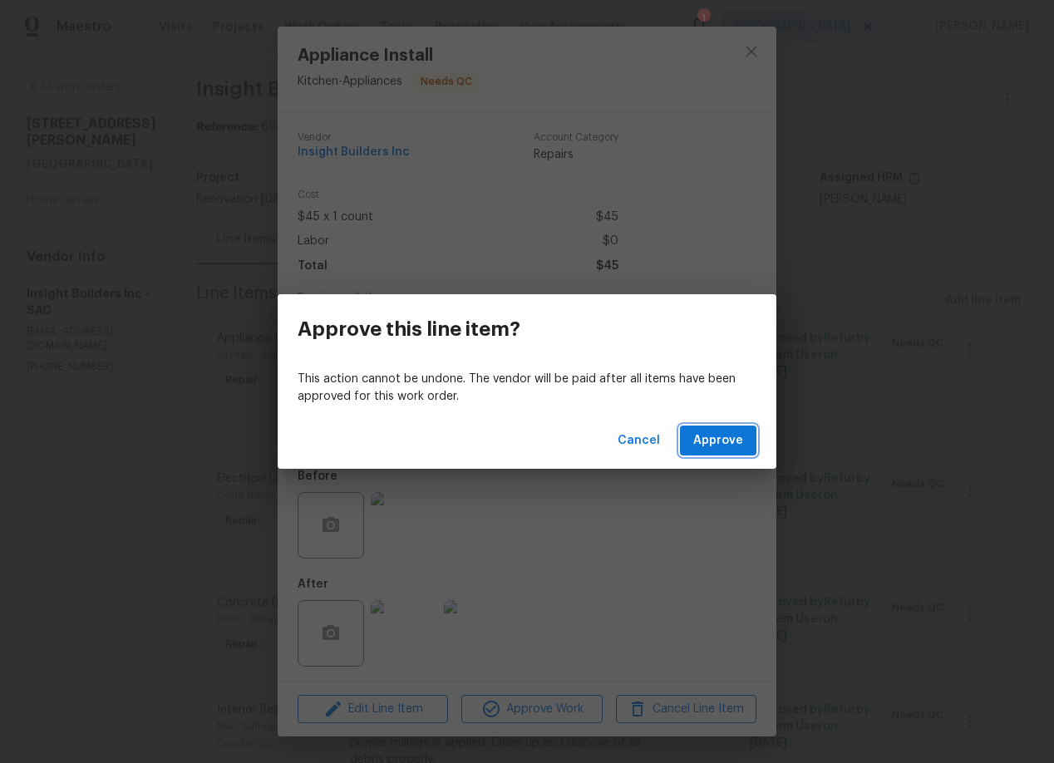
click at [717, 443] on span "Approve" at bounding box center [718, 440] width 50 height 21
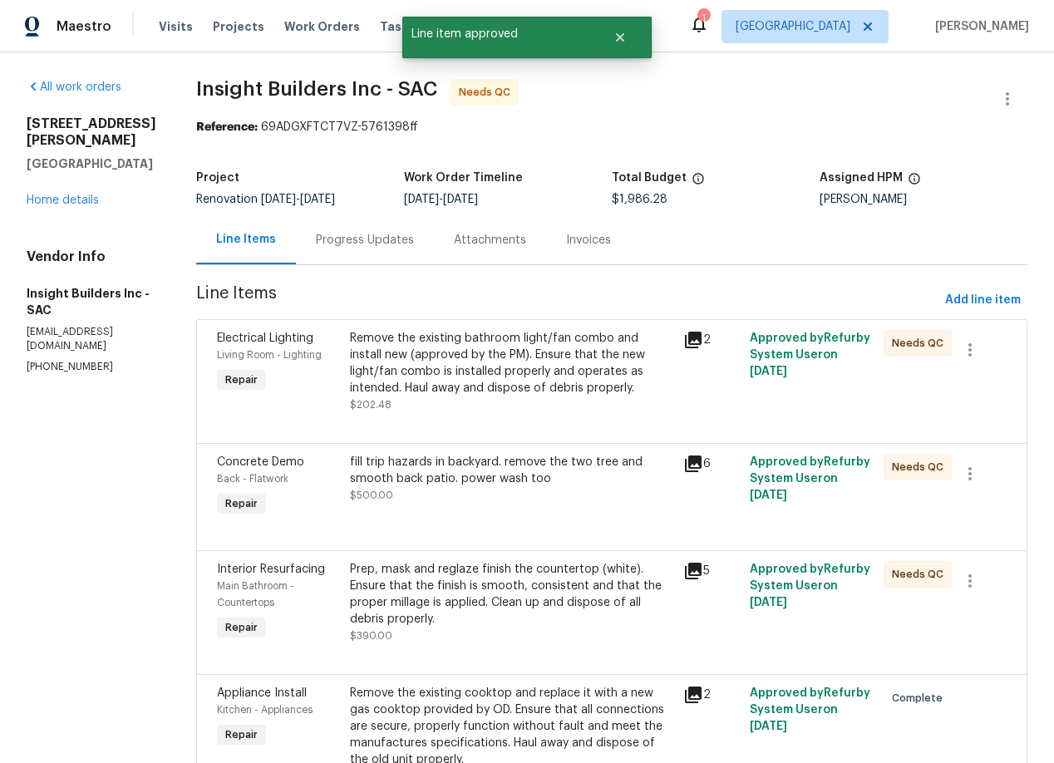
click at [542, 366] on div "Remove the existing bathroom light/fan combo and install new (approved by the P…" at bounding box center [511, 363] width 323 height 66
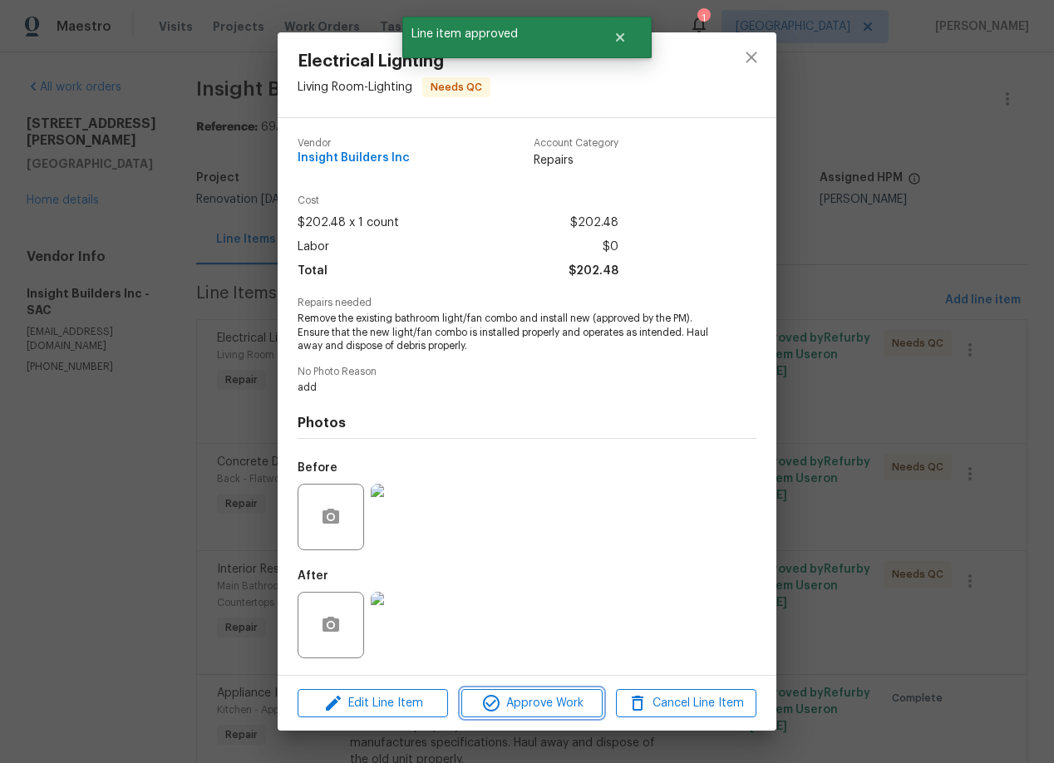
click at [522, 699] on span "Approve Work" at bounding box center [531, 703] width 130 height 21
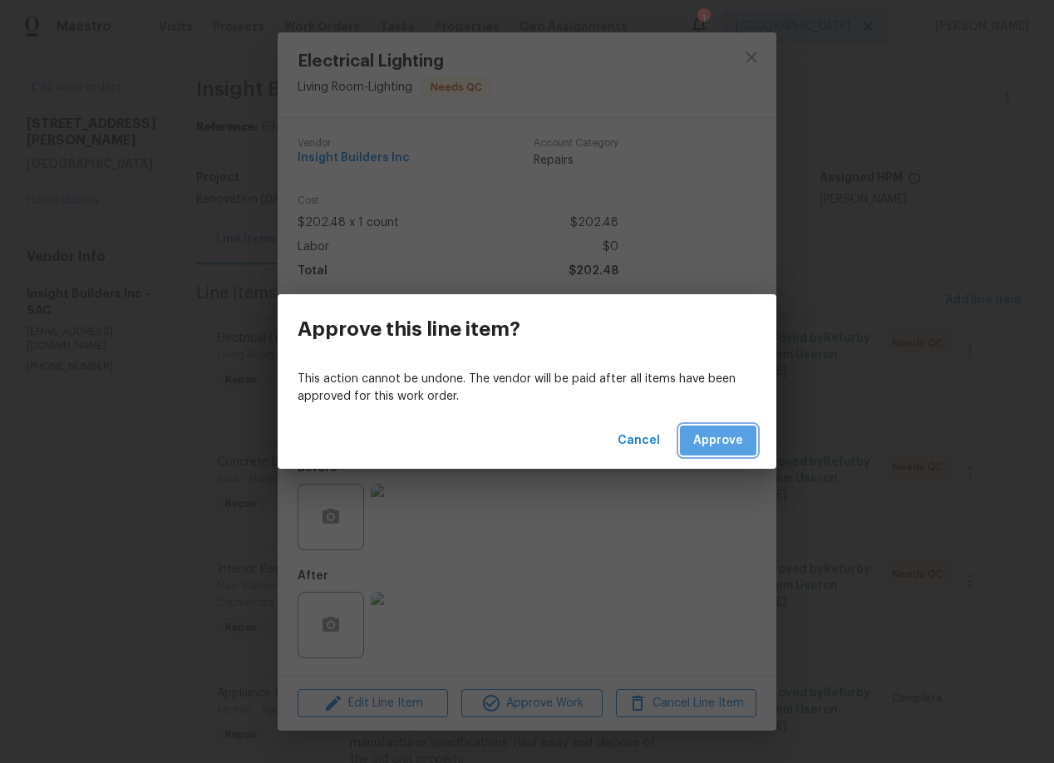
click at [731, 437] on span "Approve" at bounding box center [718, 440] width 50 height 21
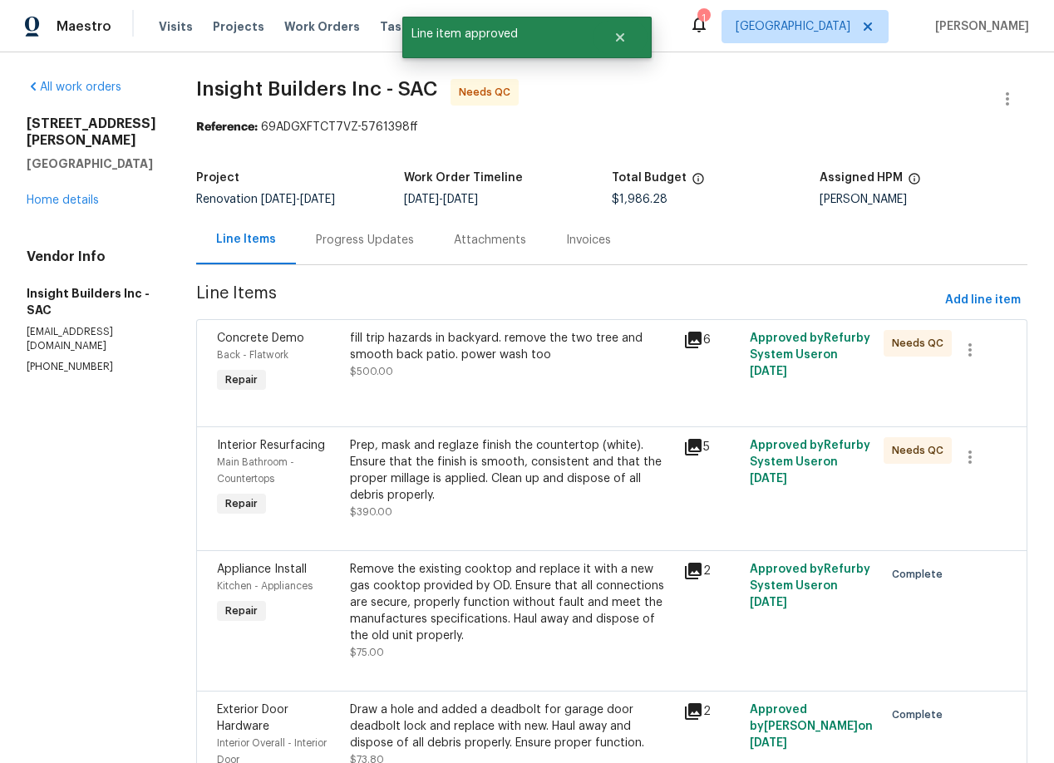
click at [474, 352] on div "fill trip hazards in backyard. remove the two tree and smooth back patio. power…" at bounding box center [511, 346] width 323 height 33
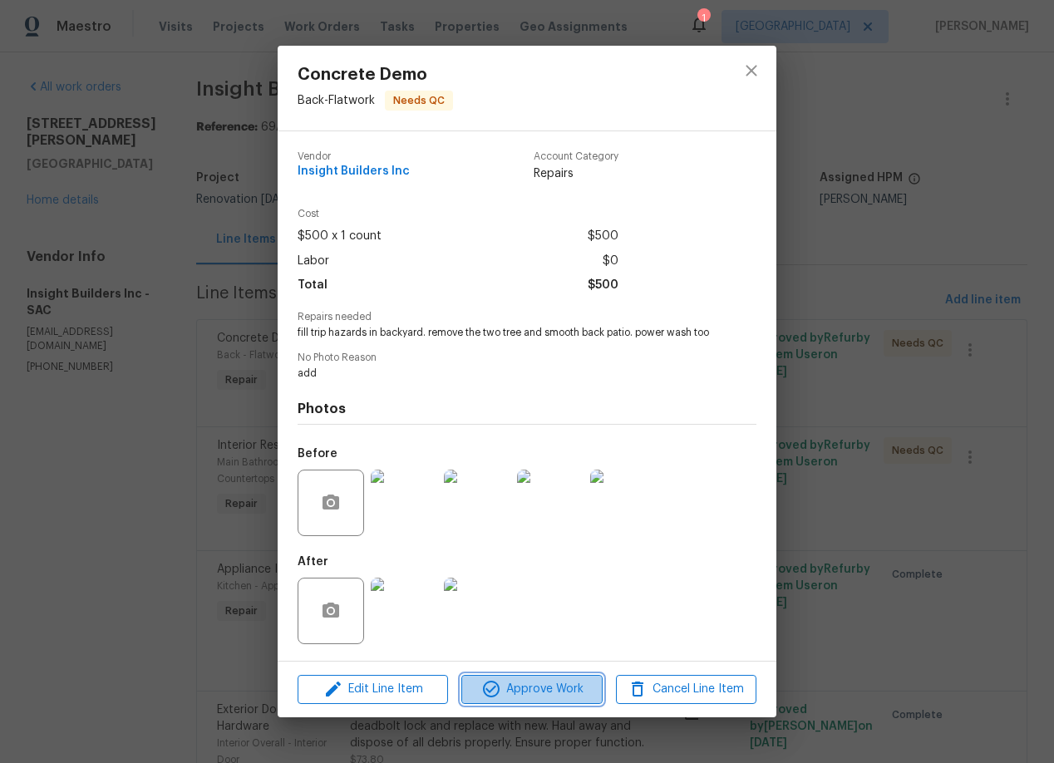
click at [521, 693] on span "Approve Work" at bounding box center [531, 689] width 130 height 21
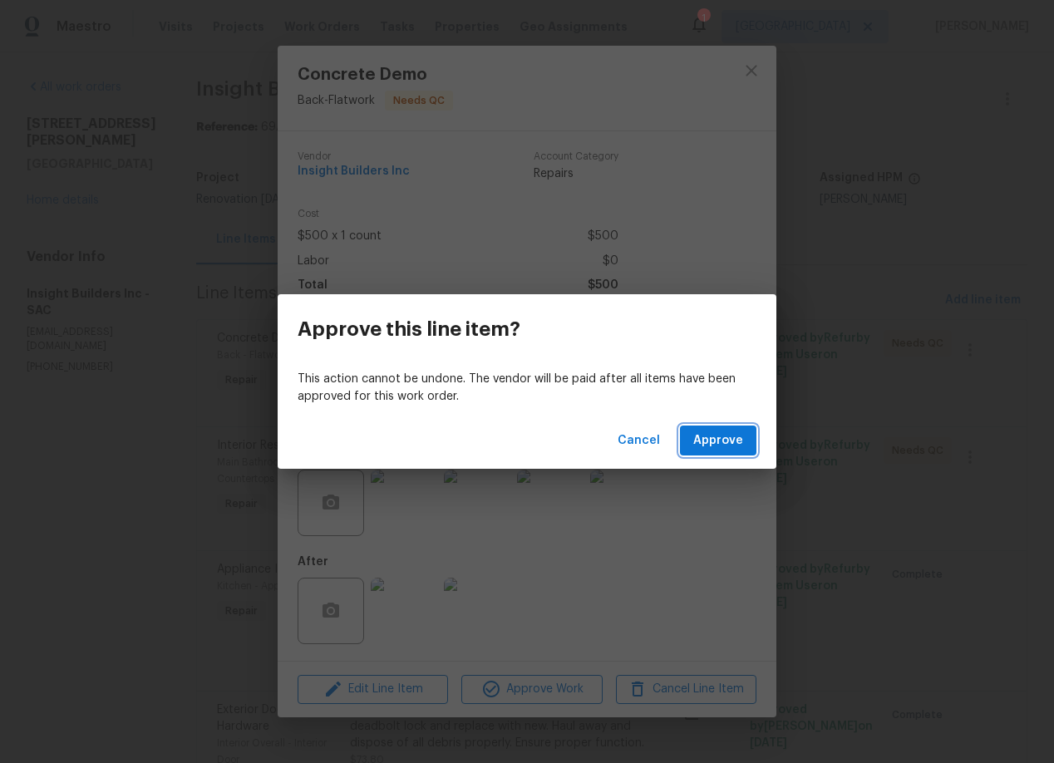
click at [717, 436] on span "Approve" at bounding box center [718, 440] width 50 height 21
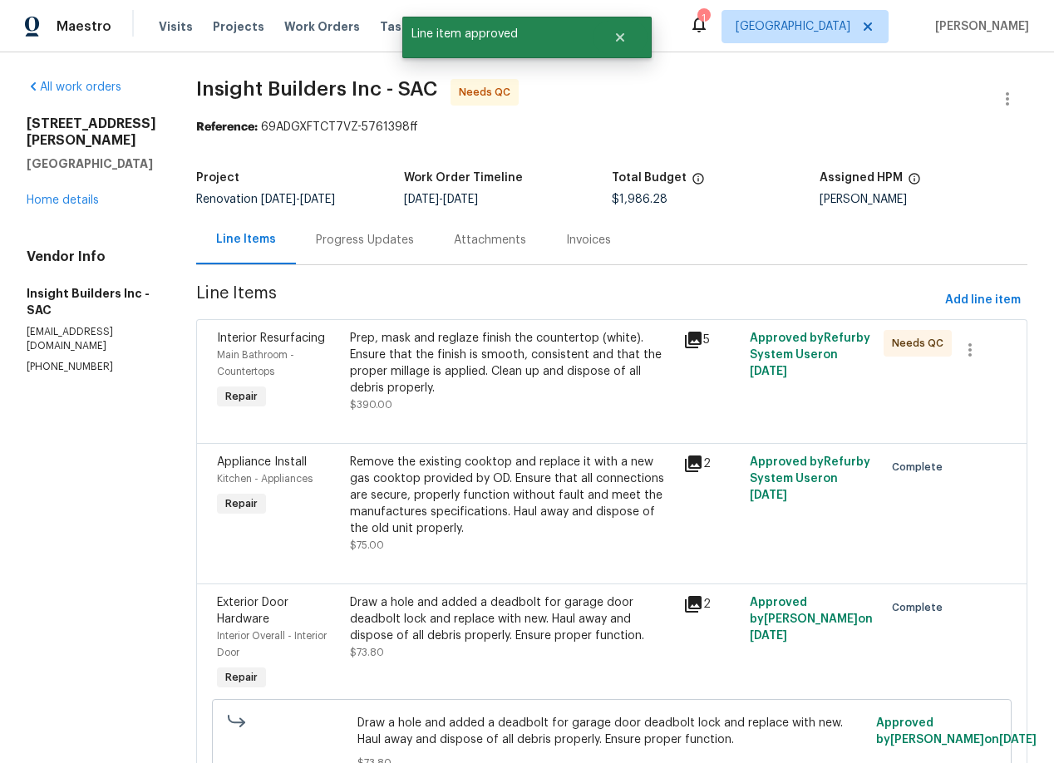
click at [529, 371] on div "Prep, mask and reglaze finish the countertop (white). Ensure that the finish is…" at bounding box center [511, 363] width 323 height 66
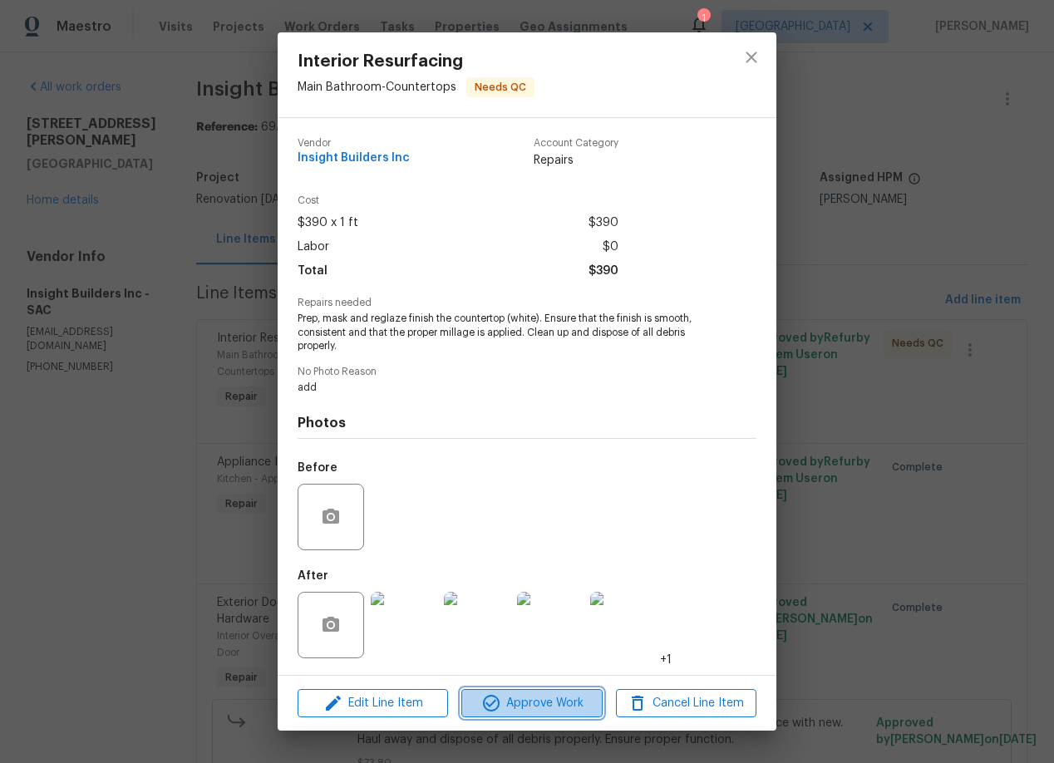
click at [539, 692] on button "Approve Work" at bounding box center [531, 703] width 140 height 29
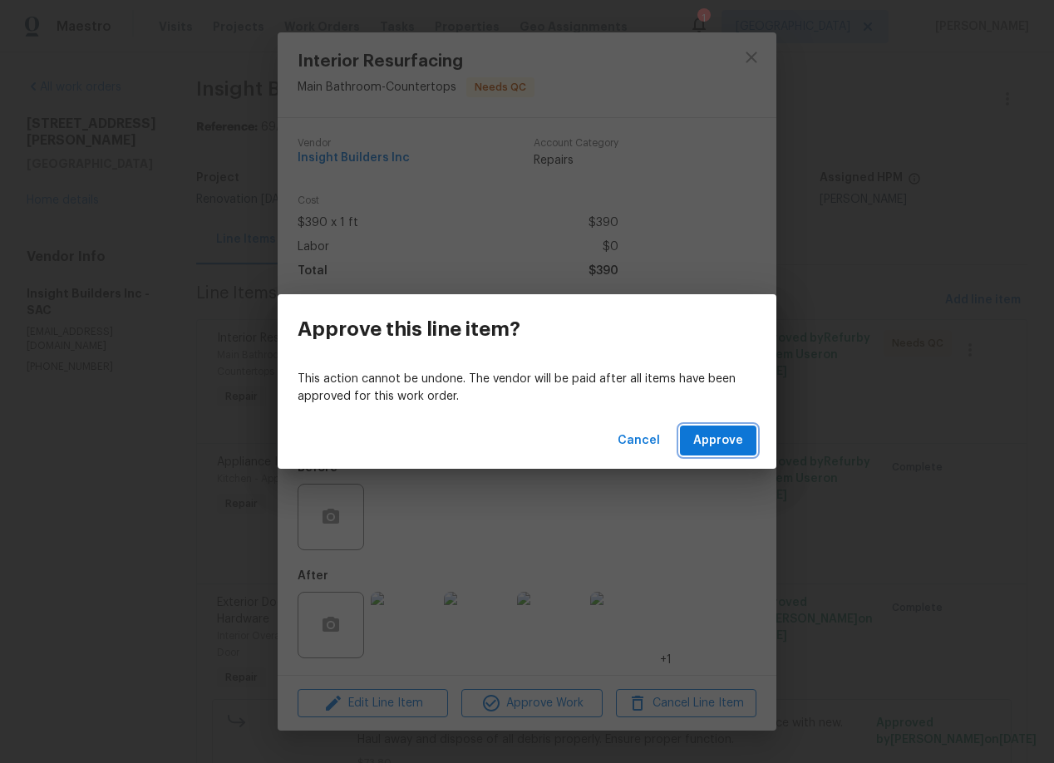
click at [712, 432] on span "Approve" at bounding box center [718, 440] width 50 height 21
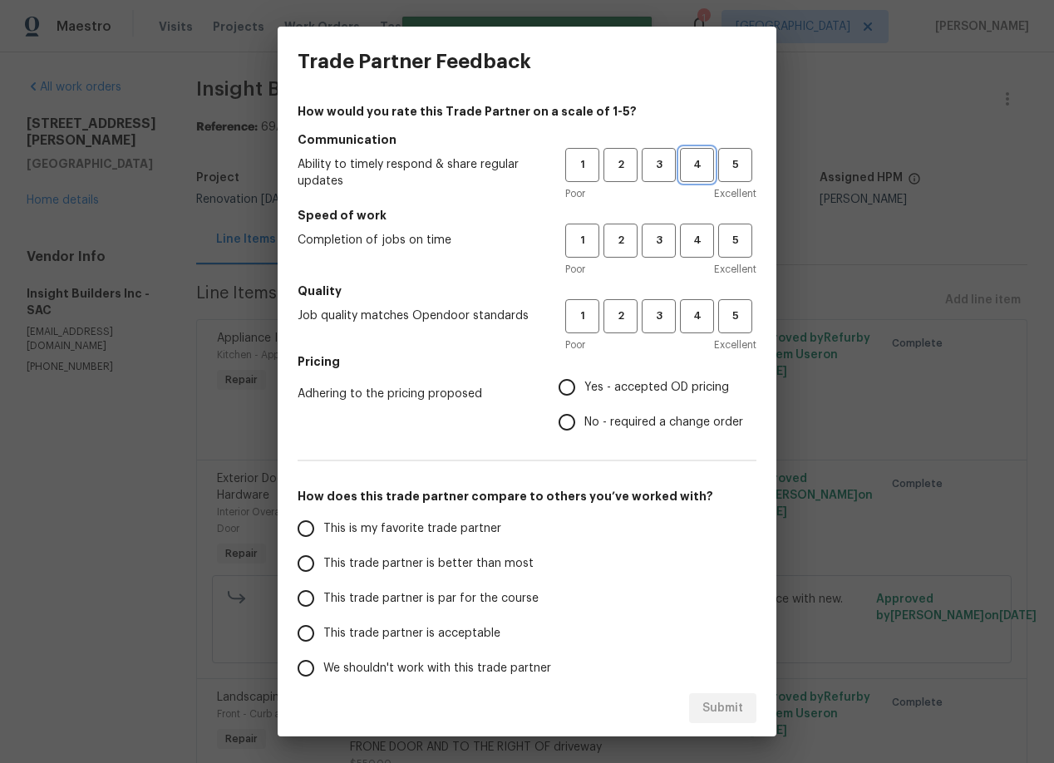
click at [696, 169] on span "4" at bounding box center [696, 164] width 31 height 19
click at [693, 243] on span "4" at bounding box center [696, 240] width 31 height 19
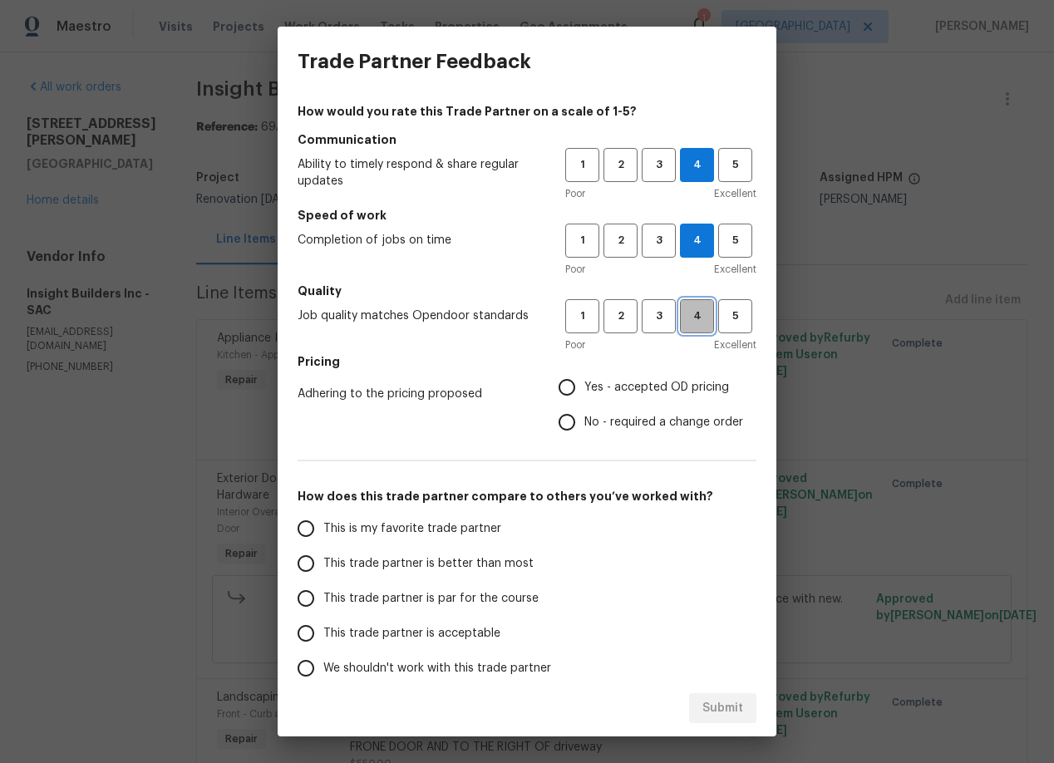
click at [701, 311] on span "4" at bounding box center [696, 316] width 31 height 19
click at [568, 386] on input "Yes - accepted OD pricing" at bounding box center [566, 387] width 35 height 35
radio input "true"
click at [307, 560] on input "This trade partner is better than most" at bounding box center [305, 563] width 35 height 35
click at [728, 705] on span "Submit" at bounding box center [722, 708] width 41 height 21
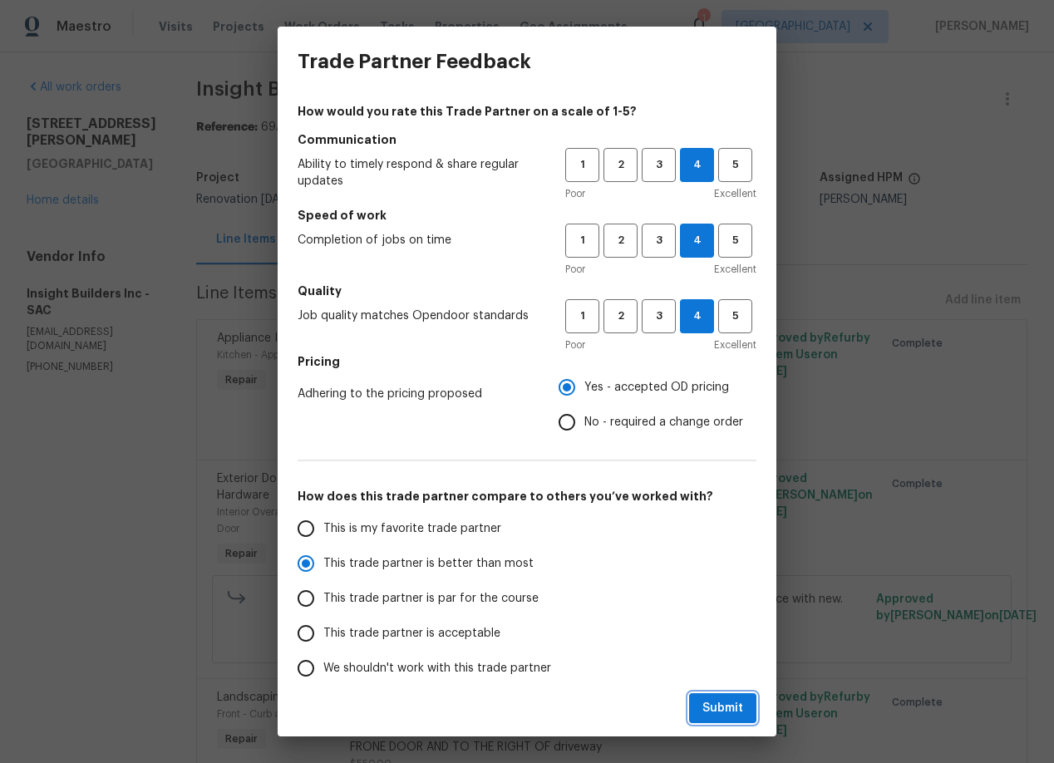
radio input "true"
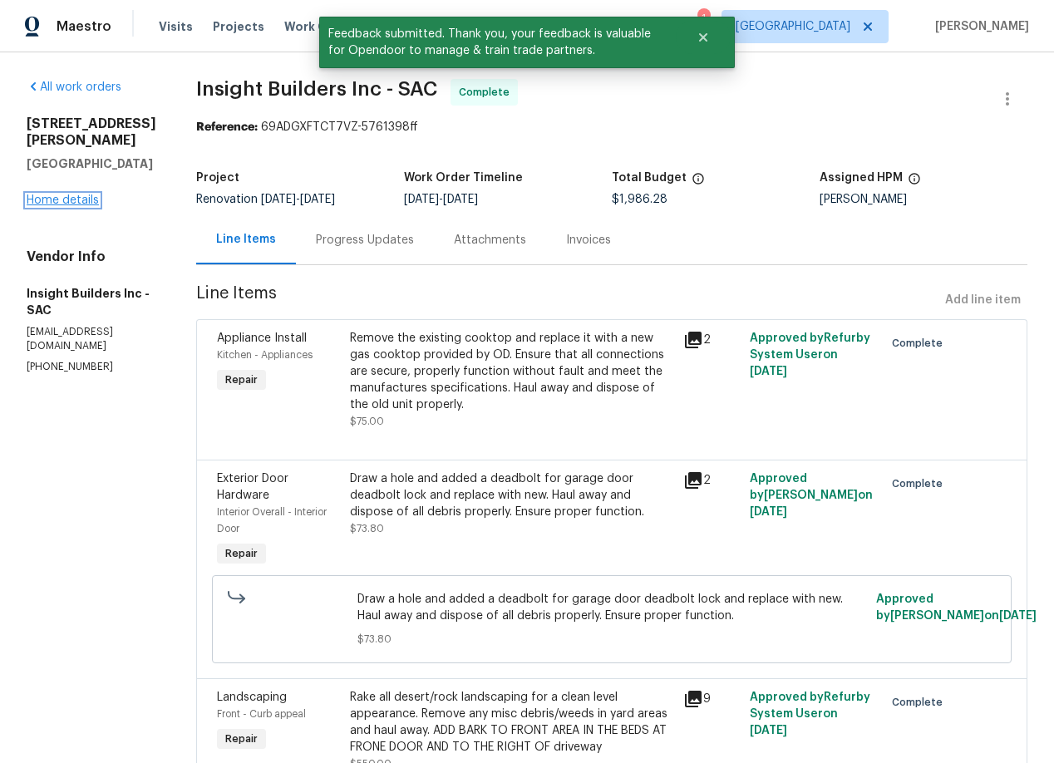
click at [79, 194] on link "Home details" at bounding box center [63, 200] width 72 height 12
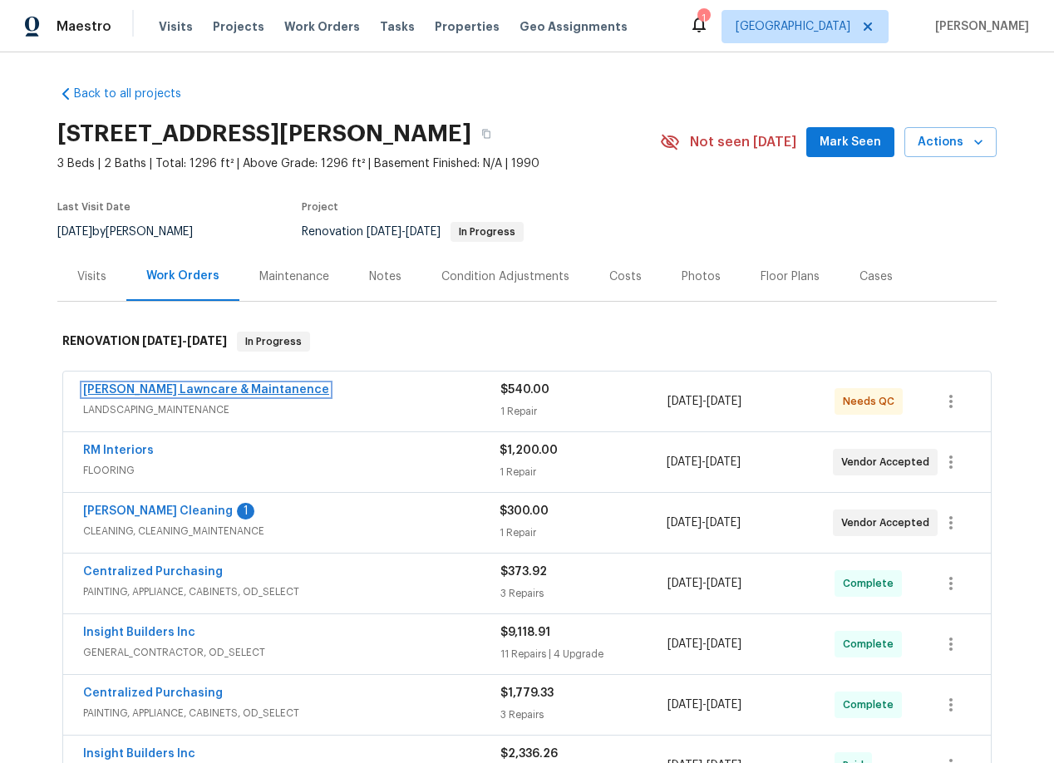
click at [209, 392] on link "[PERSON_NAME] Lawncare & Maintanence" at bounding box center [206, 390] width 246 height 12
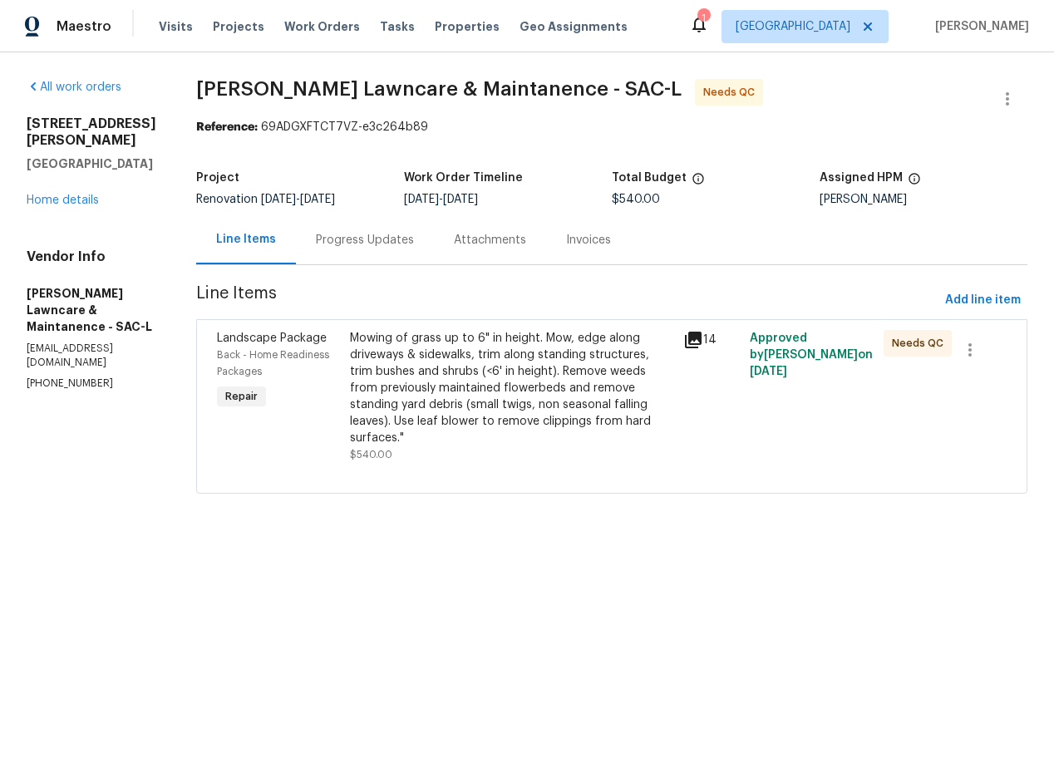
click at [693, 340] on icon at bounding box center [693, 340] width 17 height 17
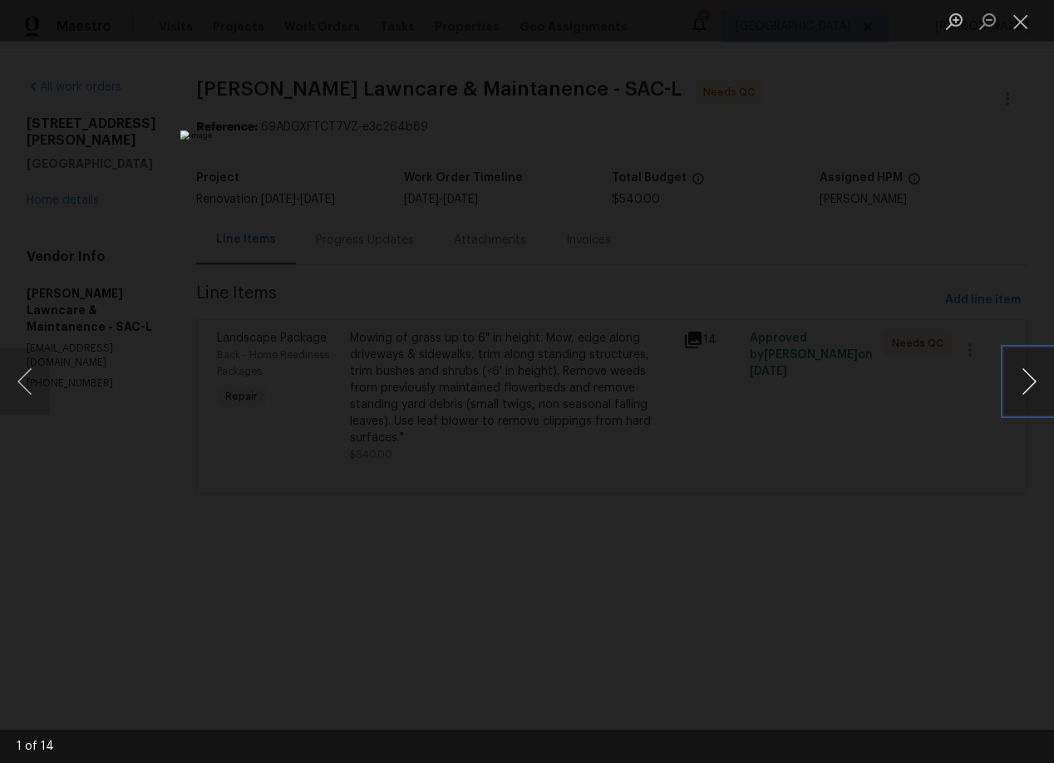
click at [1034, 383] on button "Next image" at bounding box center [1029, 381] width 50 height 66
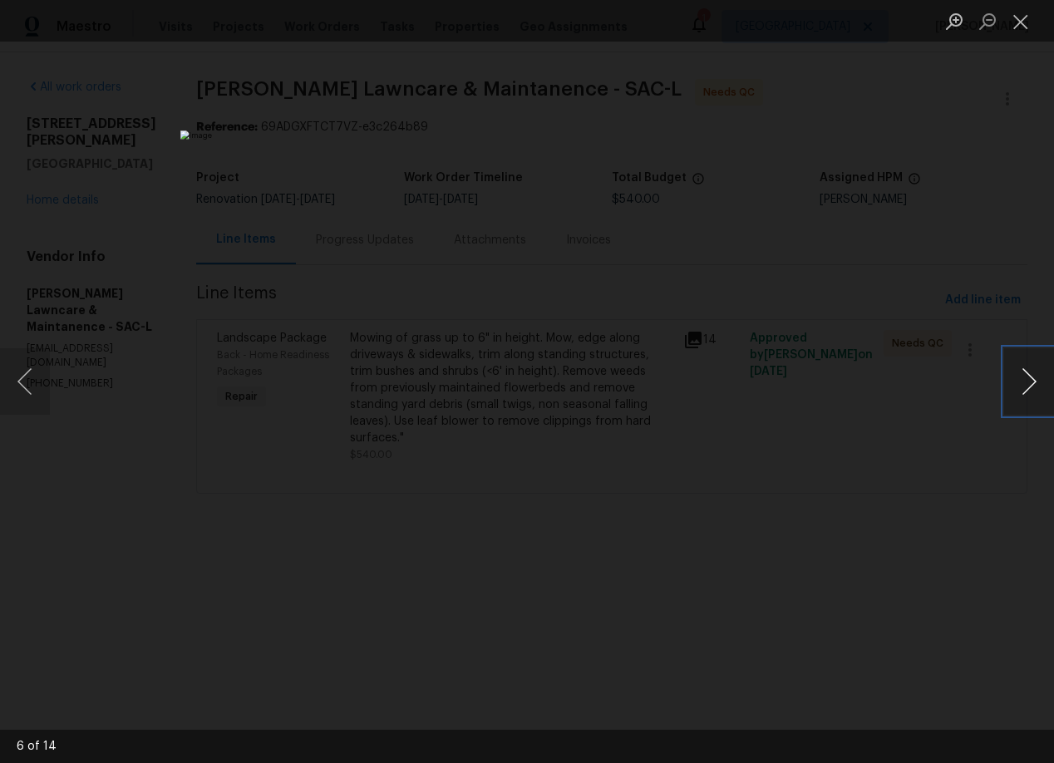
click at [1034, 383] on button "Next image" at bounding box center [1029, 381] width 50 height 66
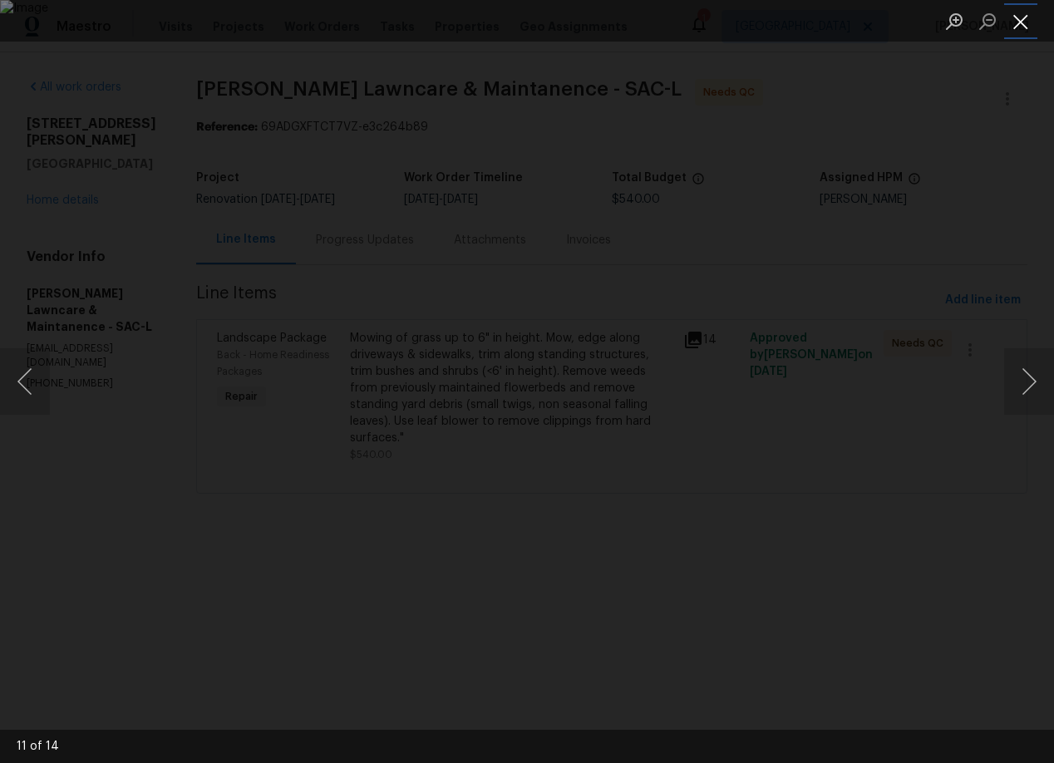
click at [1017, 21] on button "Close lightbox" at bounding box center [1020, 21] width 33 height 29
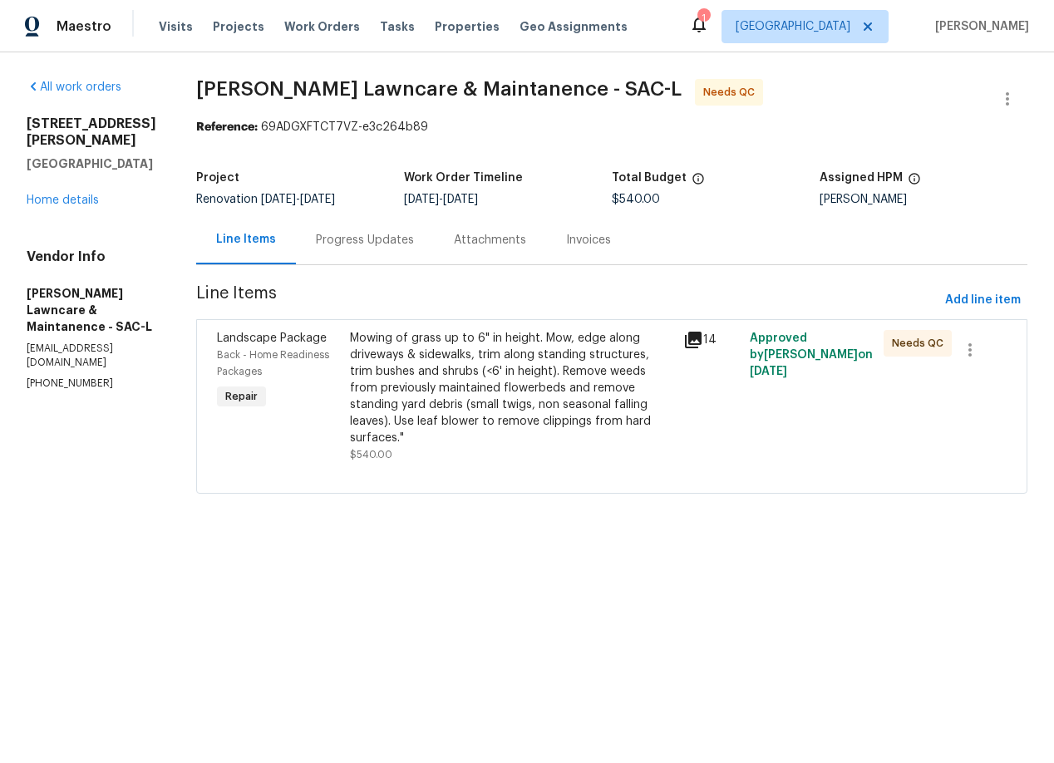
click at [631, 386] on div "Mowing of grass up to 6" in height. Mow, edge along driveways & sidewalks, trim…" at bounding box center [511, 388] width 323 height 116
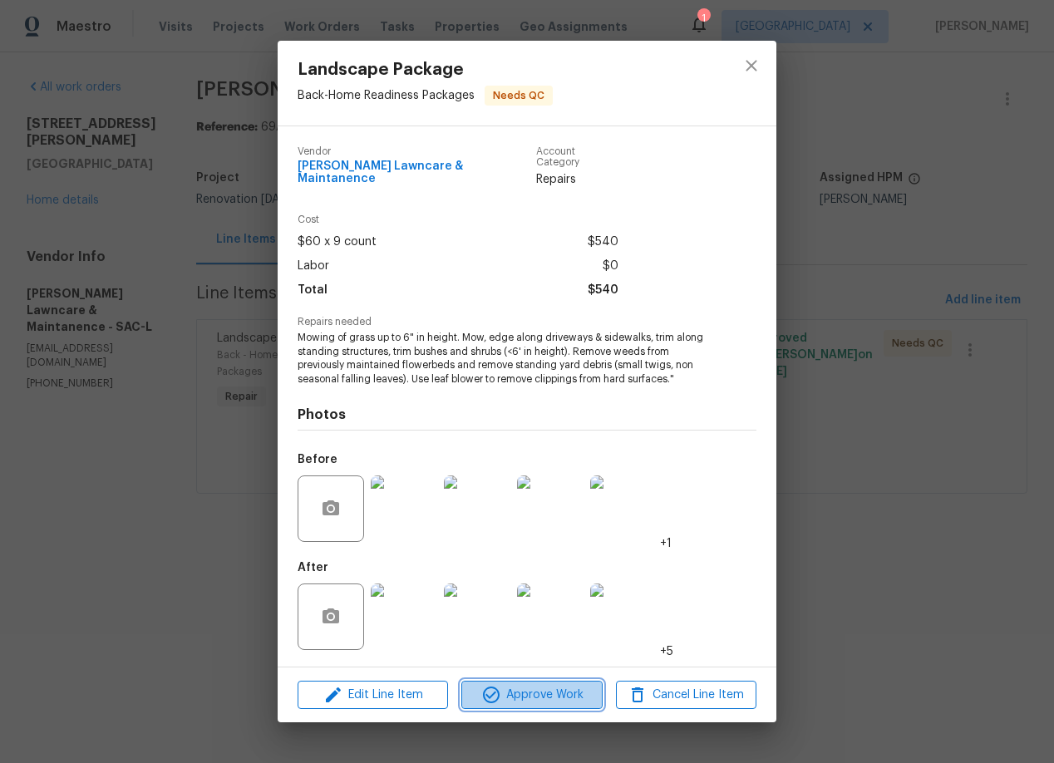
click at [559, 691] on span "Approve Work" at bounding box center [531, 695] width 130 height 21
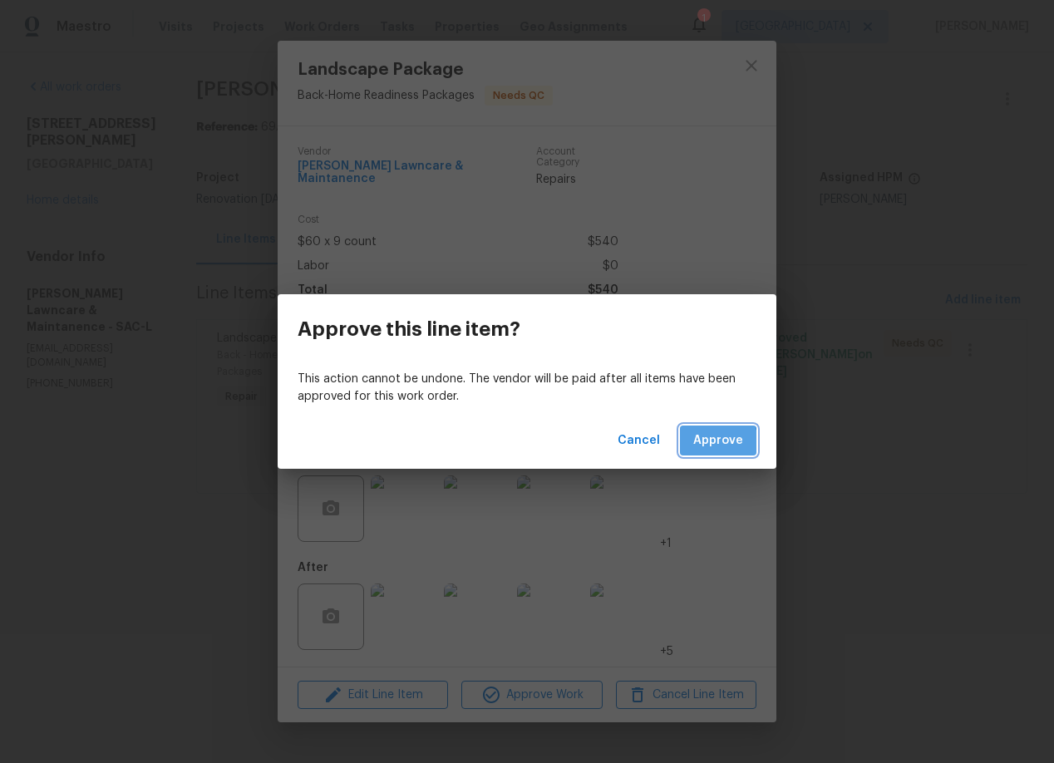
click at [700, 445] on span "Approve" at bounding box center [718, 440] width 50 height 21
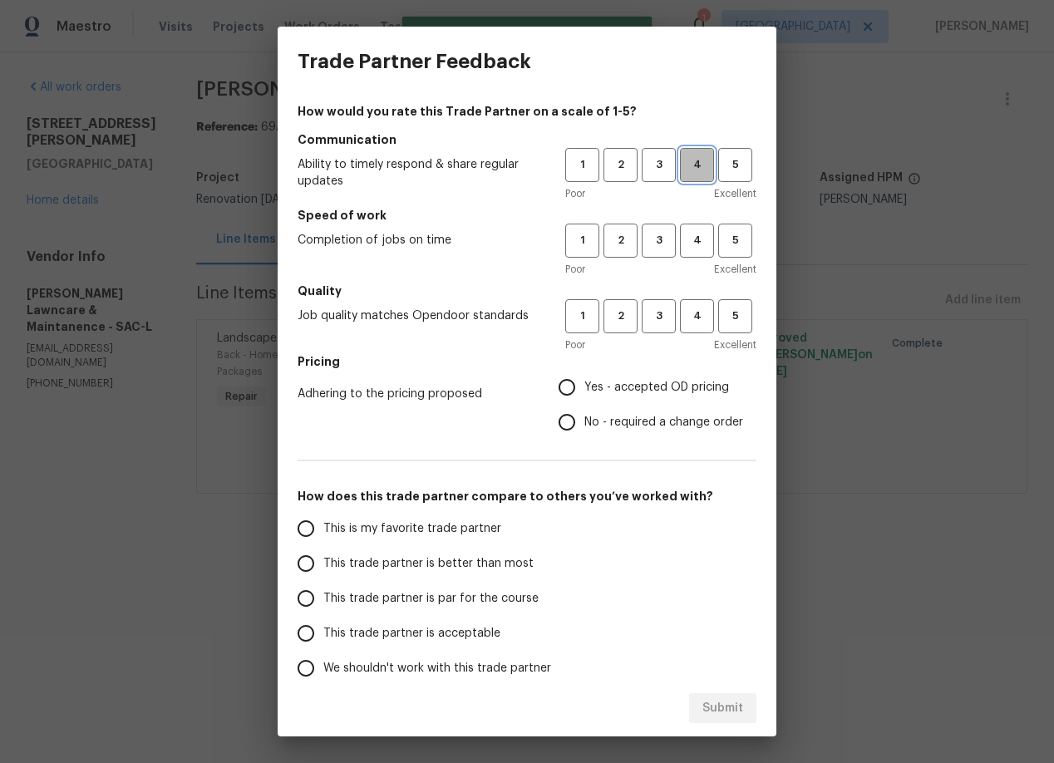
click at [693, 170] on span "4" at bounding box center [696, 164] width 31 height 19
click at [686, 238] on span "4" at bounding box center [696, 240] width 31 height 19
click at [688, 313] on span "4" at bounding box center [696, 316] width 31 height 19
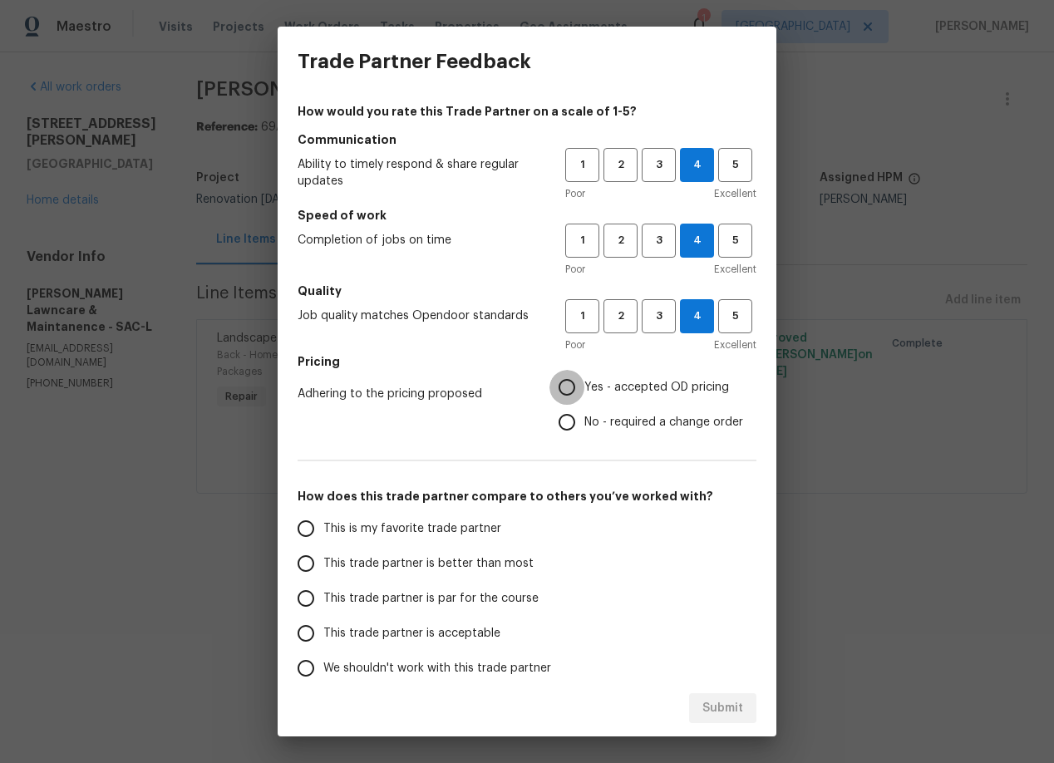
click at [560, 390] on input "Yes - accepted OD pricing" at bounding box center [566, 387] width 35 height 35
radio input "true"
click at [303, 529] on input "This is my favorite trade partner" at bounding box center [305, 528] width 35 height 35
click at [742, 707] on span "Submit" at bounding box center [722, 708] width 41 height 21
radio input "true"
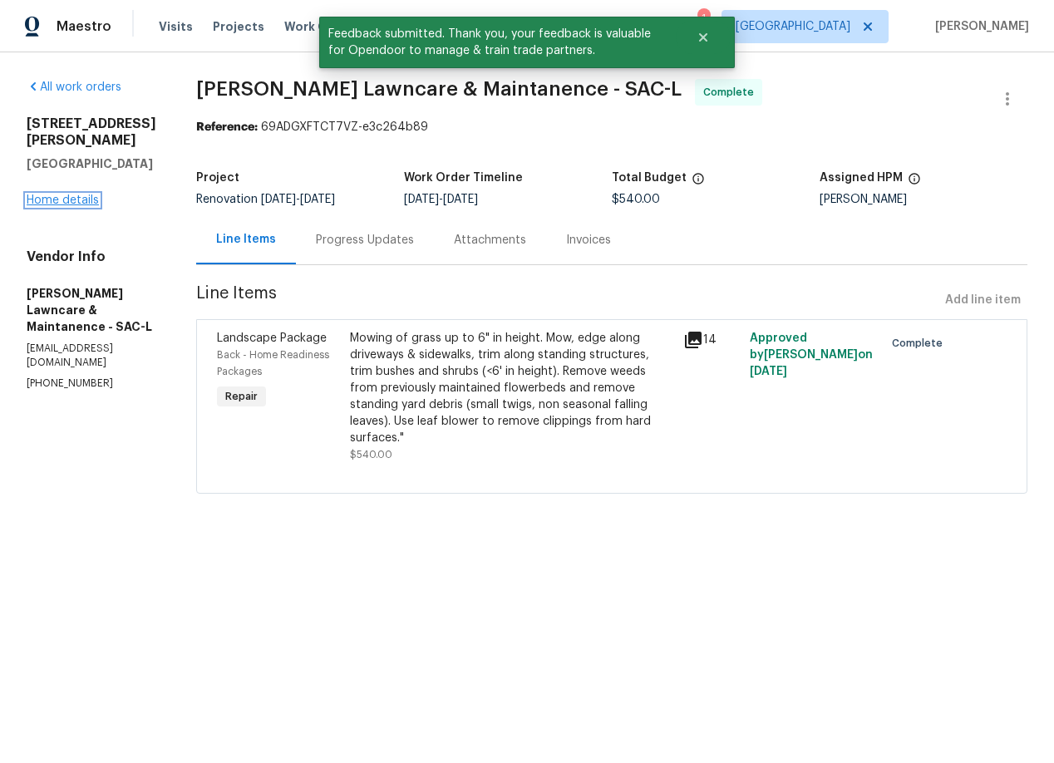
click at [38, 194] on link "Home details" at bounding box center [63, 200] width 72 height 12
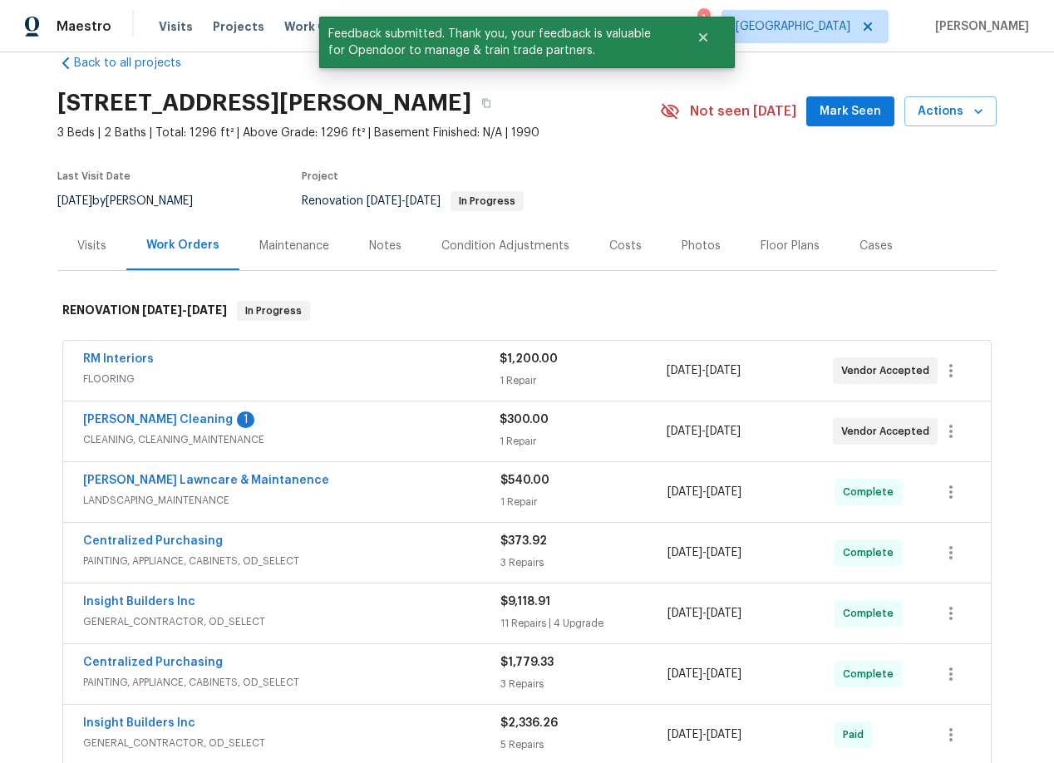
scroll to position [37, 0]
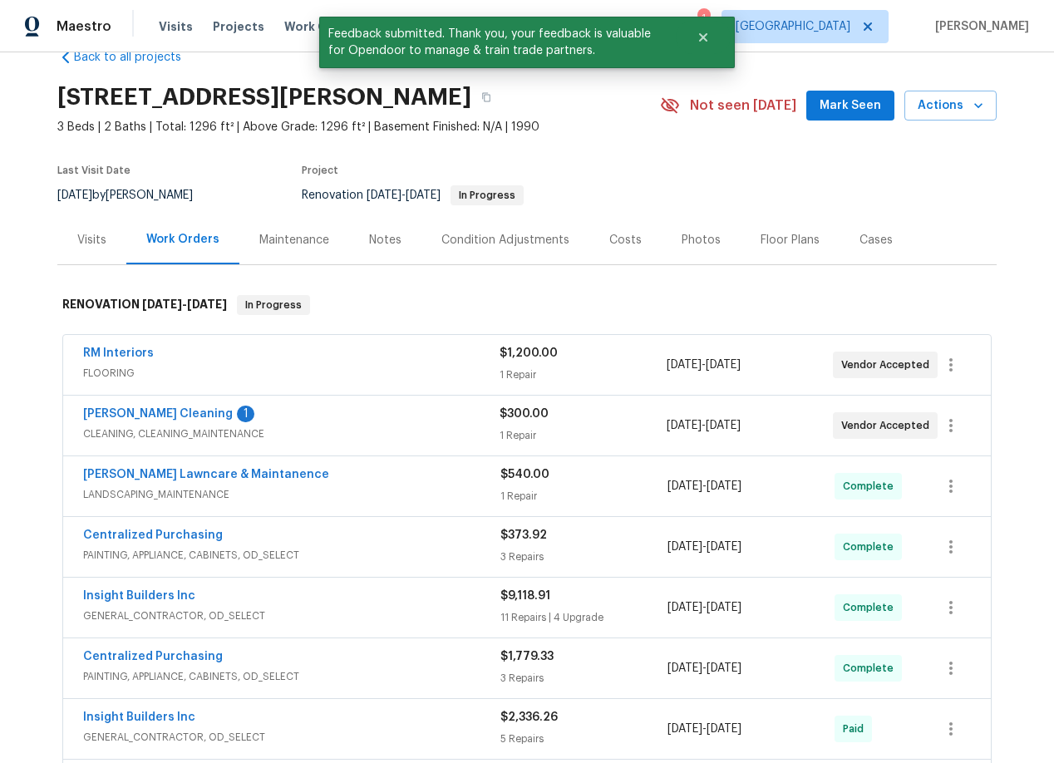
click at [118, 420] on span "[PERSON_NAME] Cleaning" at bounding box center [158, 414] width 150 height 17
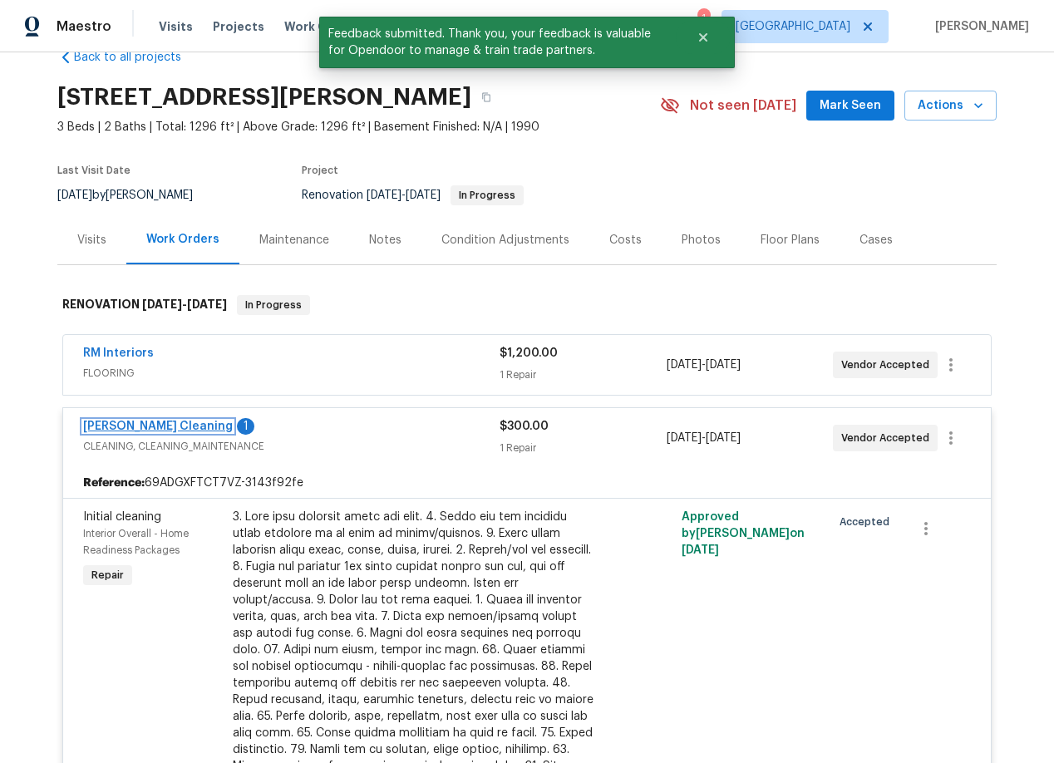
click at [138, 425] on link "[PERSON_NAME] Cleaning" at bounding box center [158, 426] width 150 height 12
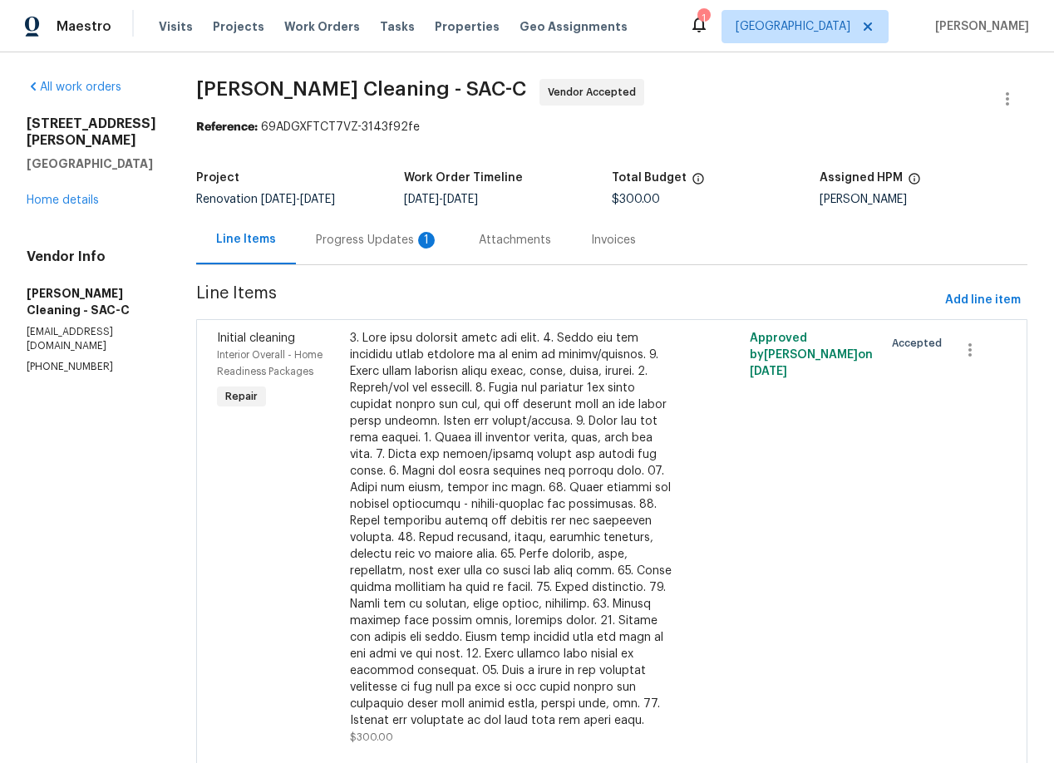
click at [372, 247] on div "Progress Updates 1" at bounding box center [377, 240] width 123 height 17
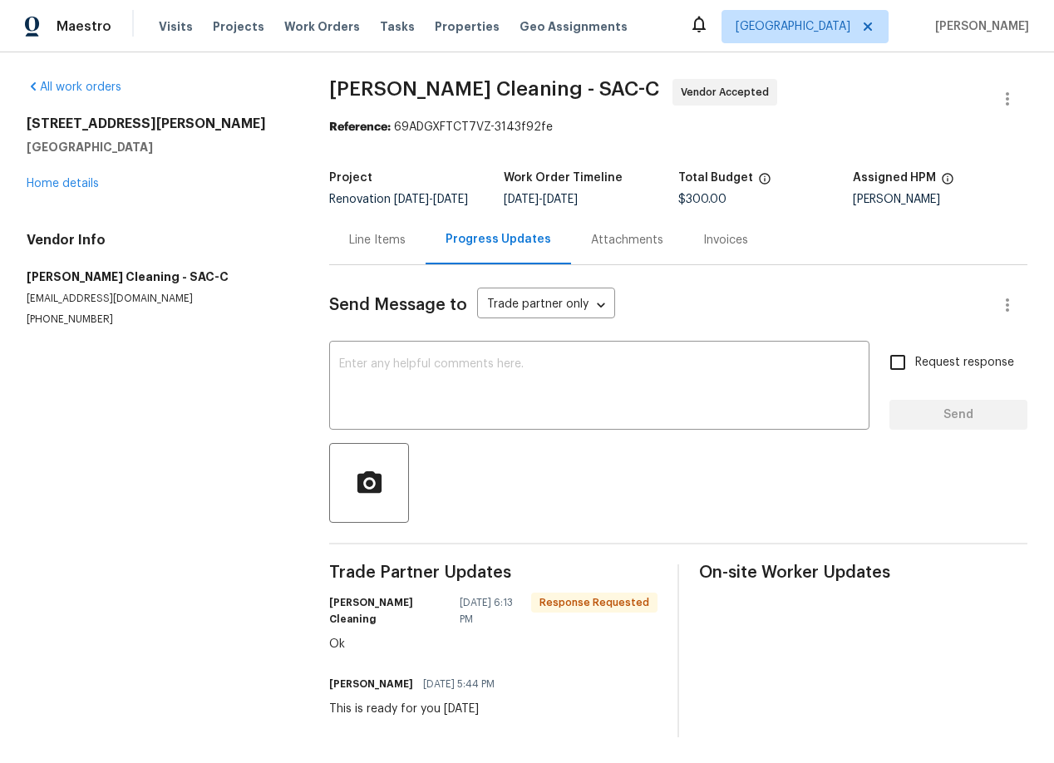
scroll to position [12, 0]
click at [45, 162] on div "2156 Cecilia Way Marysville, CA 95901 Home details" at bounding box center [158, 153] width 263 height 76
click at [52, 177] on link "Home details" at bounding box center [63, 183] width 72 height 12
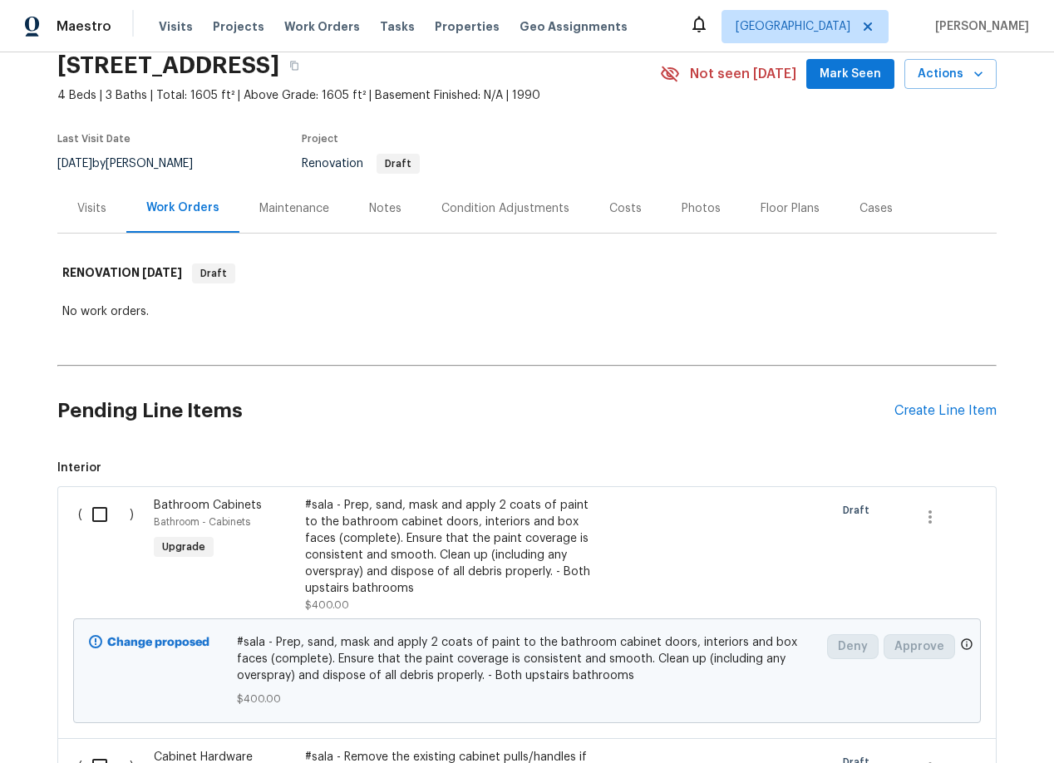
scroll to position [74, 0]
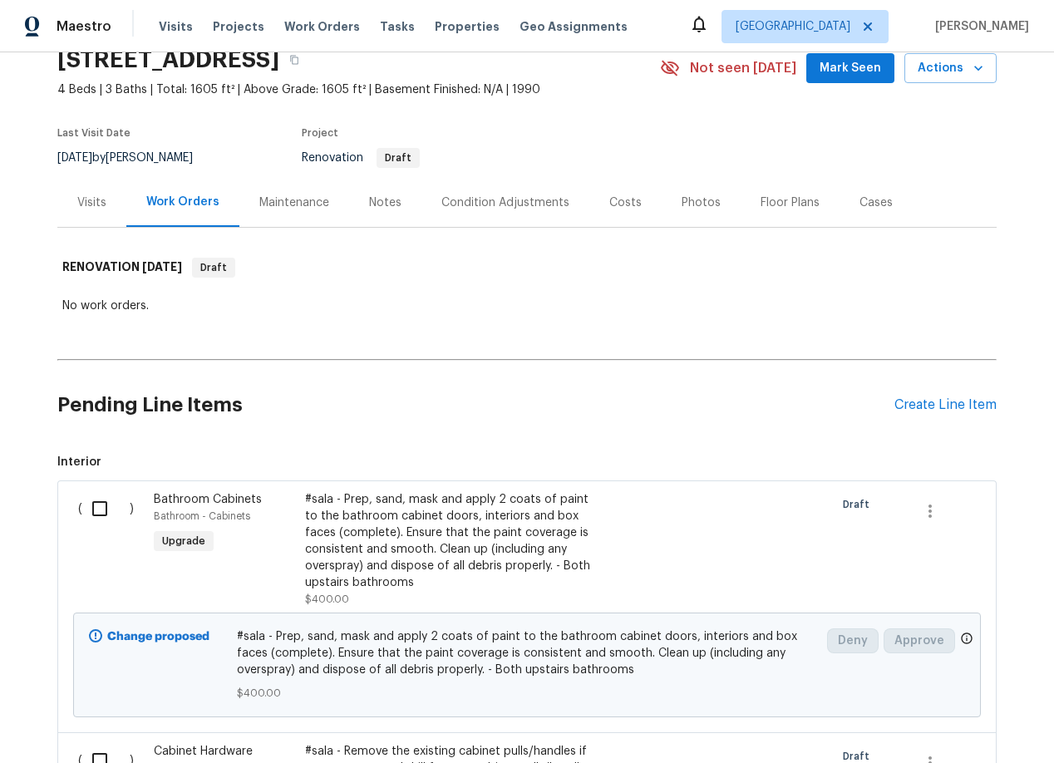
click at [482, 204] on div "Condition Adjustments" at bounding box center [505, 202] width 128 height 17
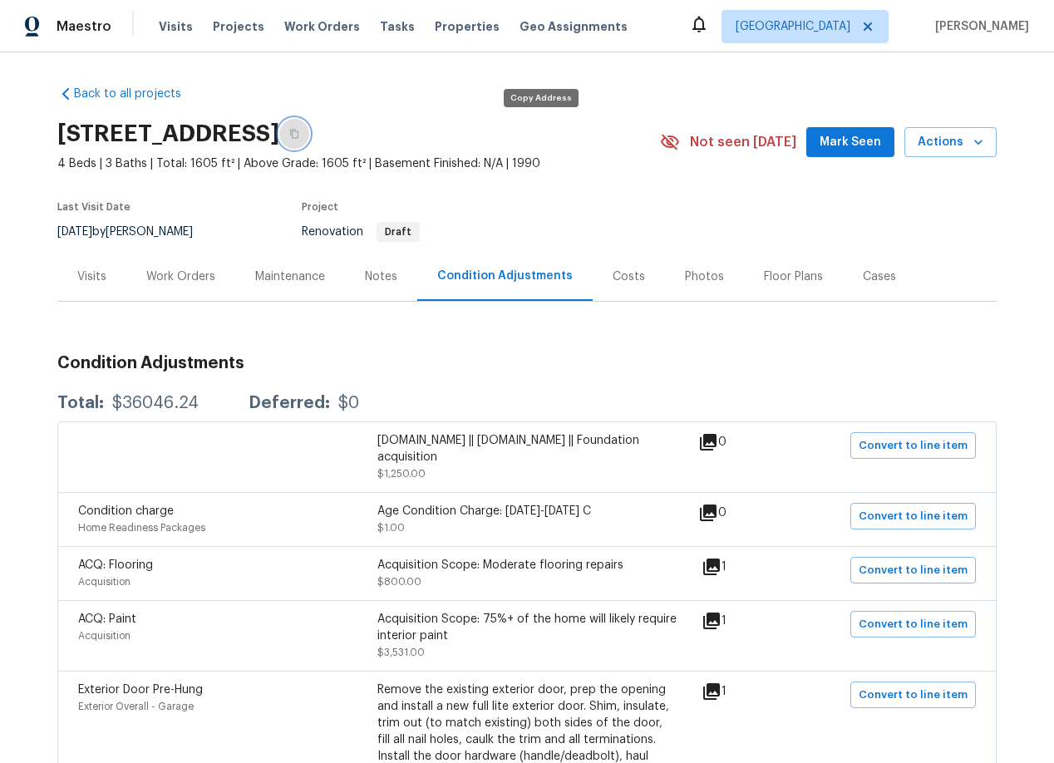
click at [299, 137] on icon "button" at bounding box center [294, 134] width 10 height 10
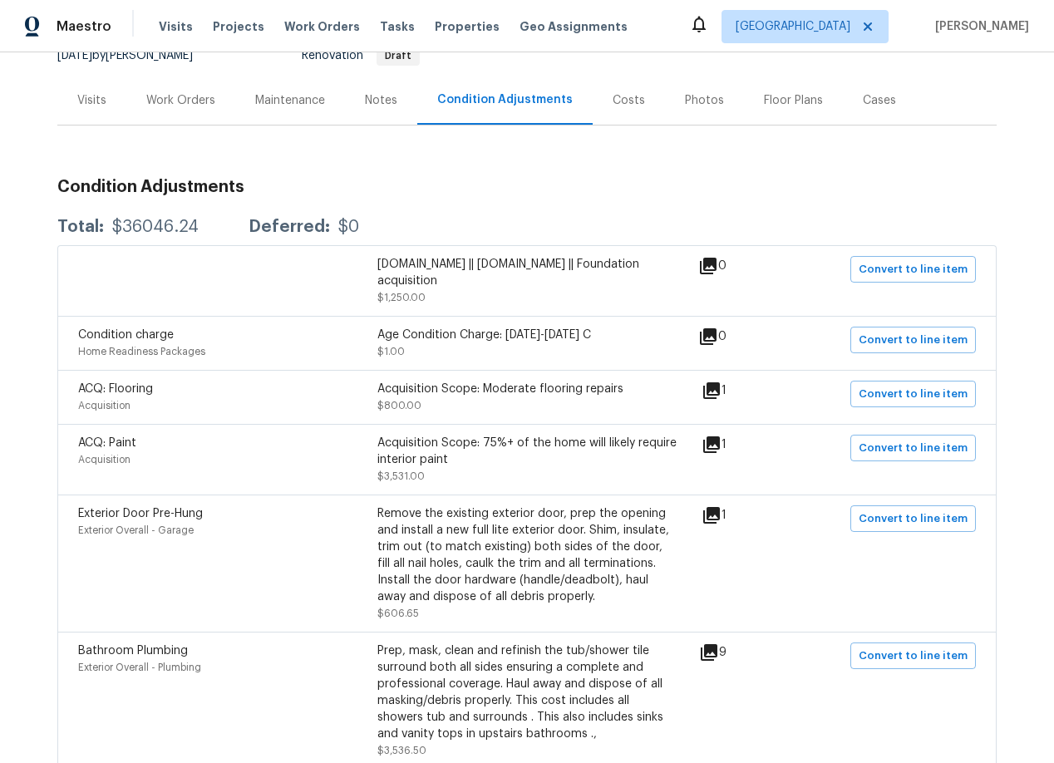
scroll to position [193, 0]
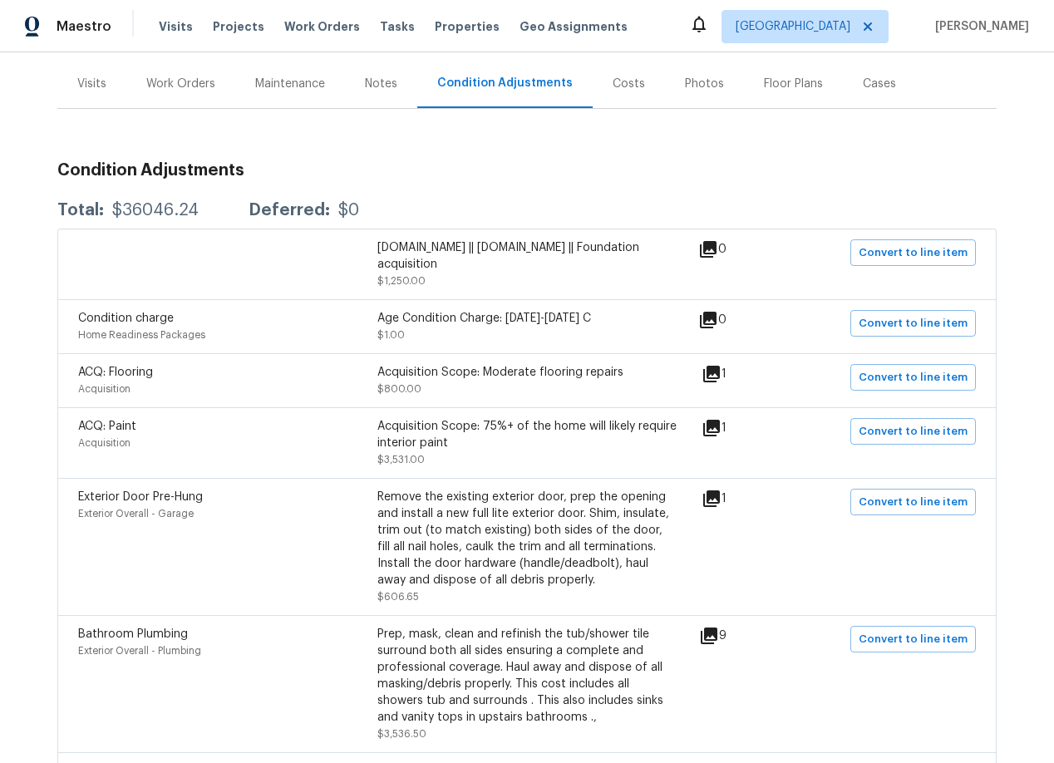
click at [620, 81] on div "Costs" at bounding box center [628, 84] width 32 height 17
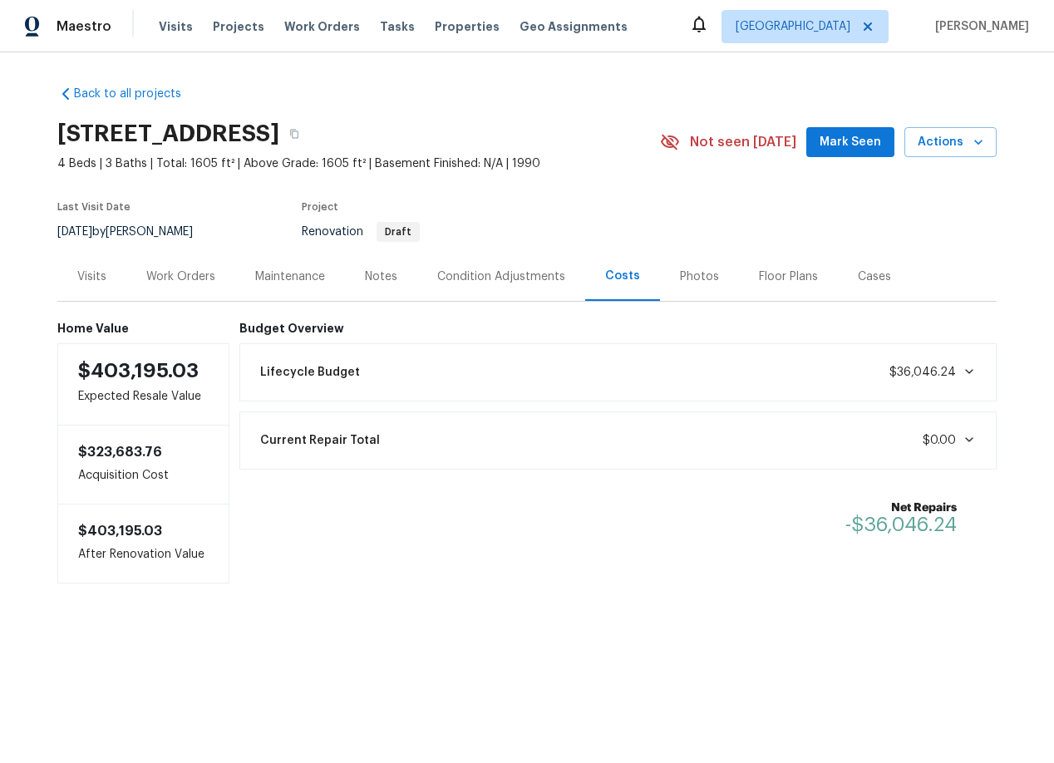
click at [496, 273] on div "Condition Adjustments" at bounding box center [501, 276] width 128 height 17
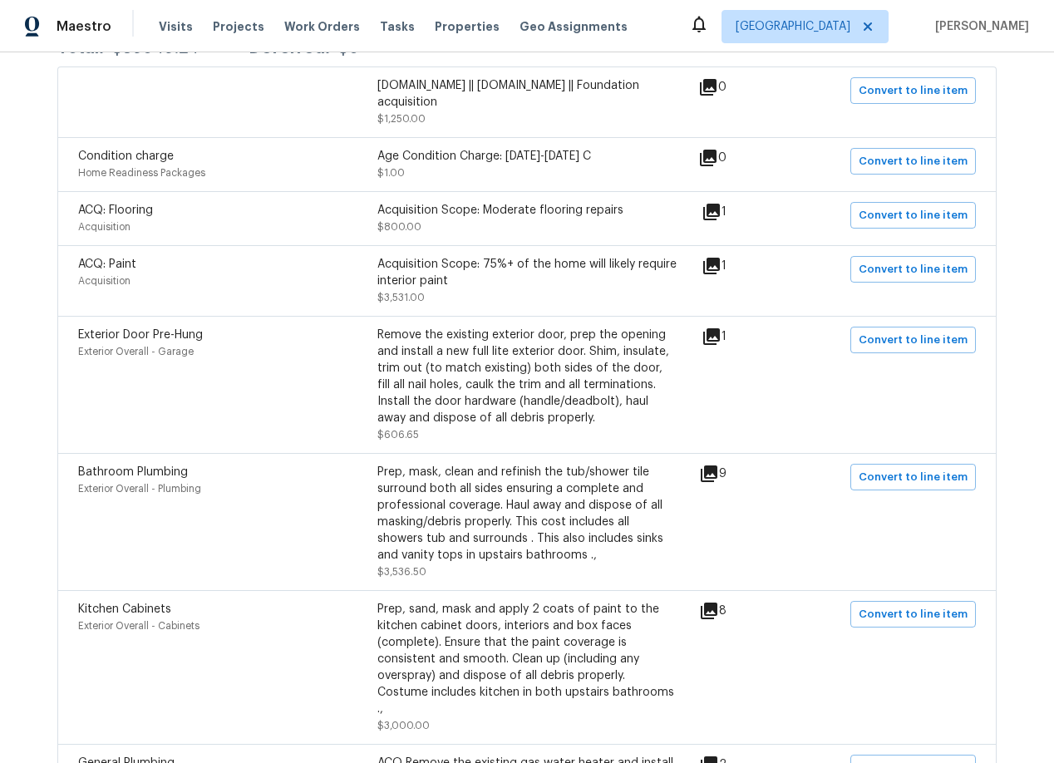
scroll to position [357, 0]
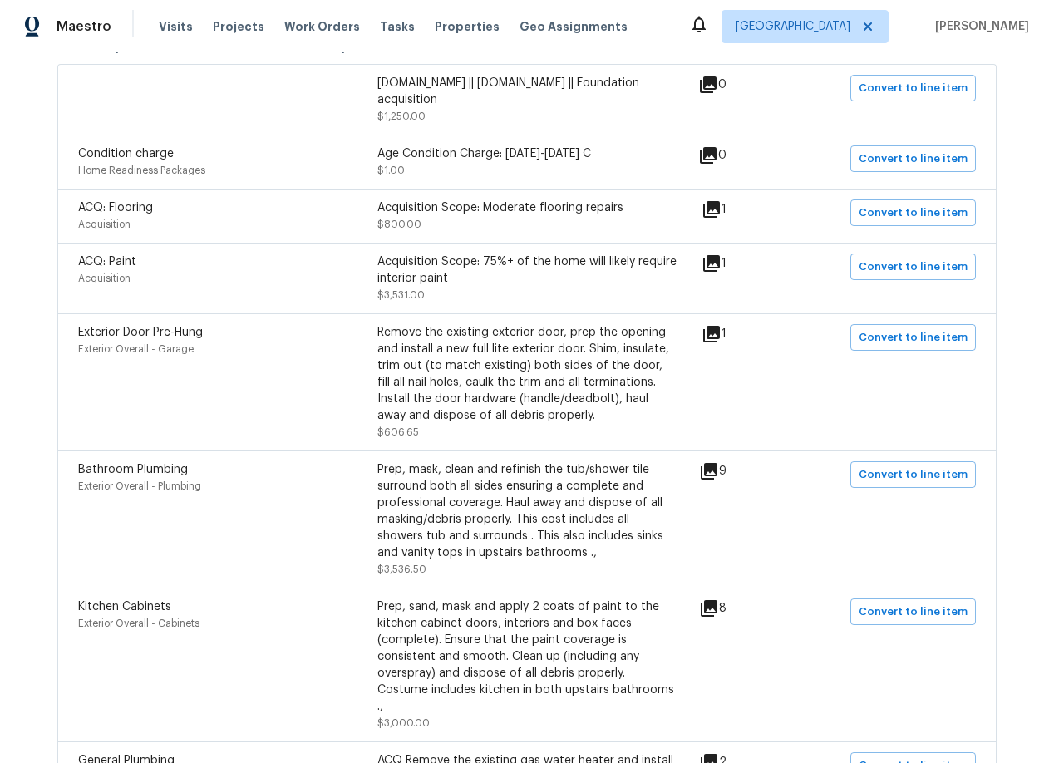
click at [720, 210] on icon at bounding box center [711, 209] width 17 height 17
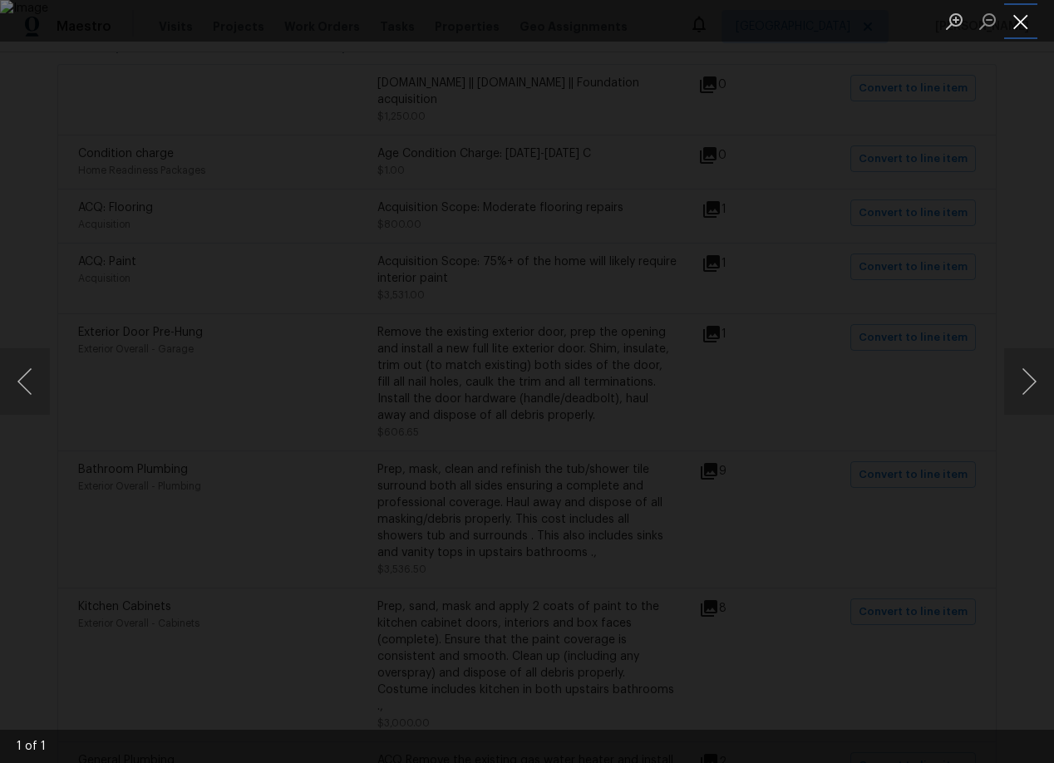
click at [1018, 21] on button "Close lightbox" at bounding box center [1020, 21] width 33 height 29
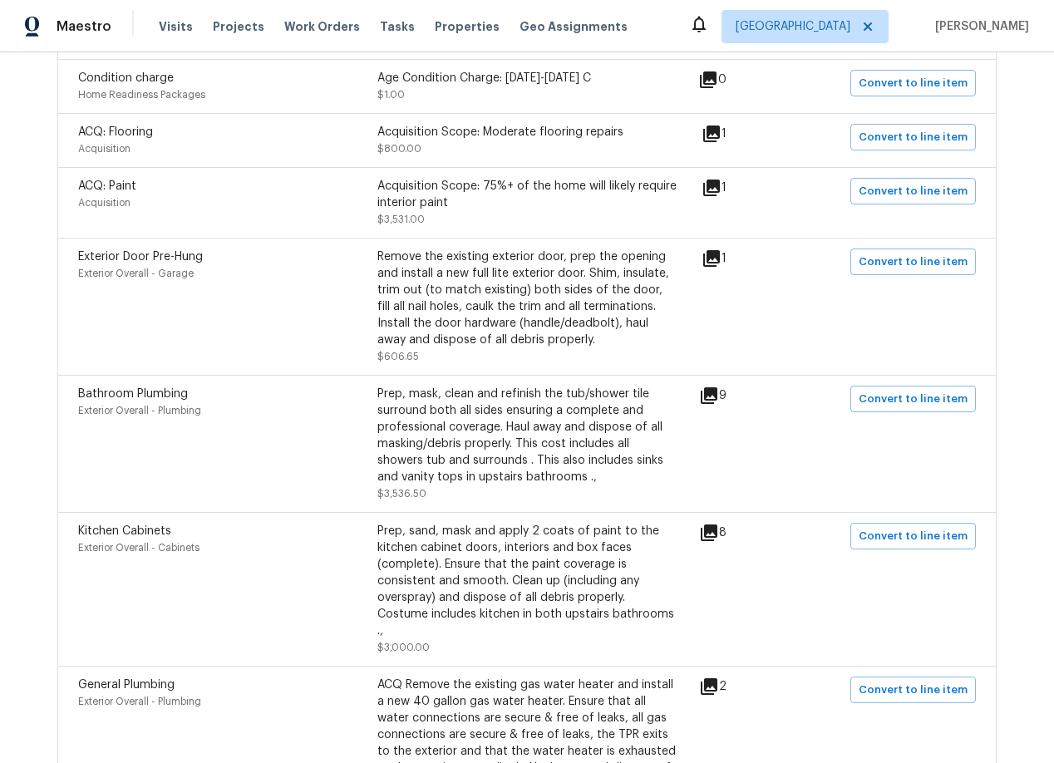
scroll to position [448, 0]
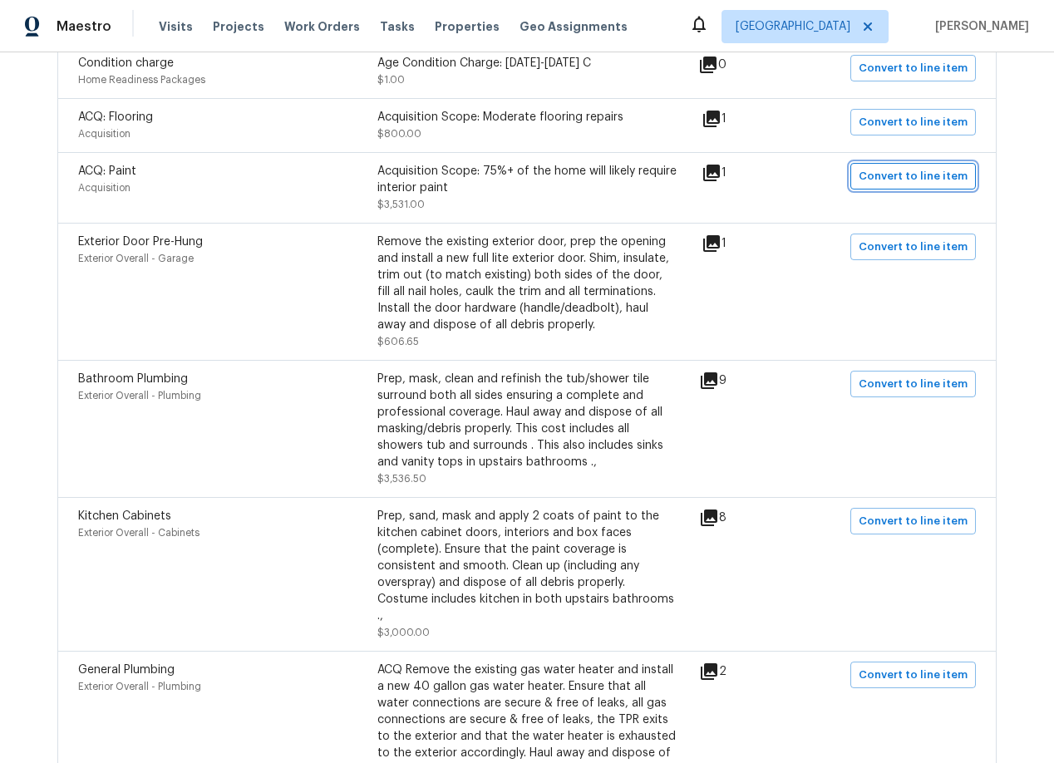
click at [943, 170] on span "Convert to line item" at bounding box center [912, 176] width 109 height 19
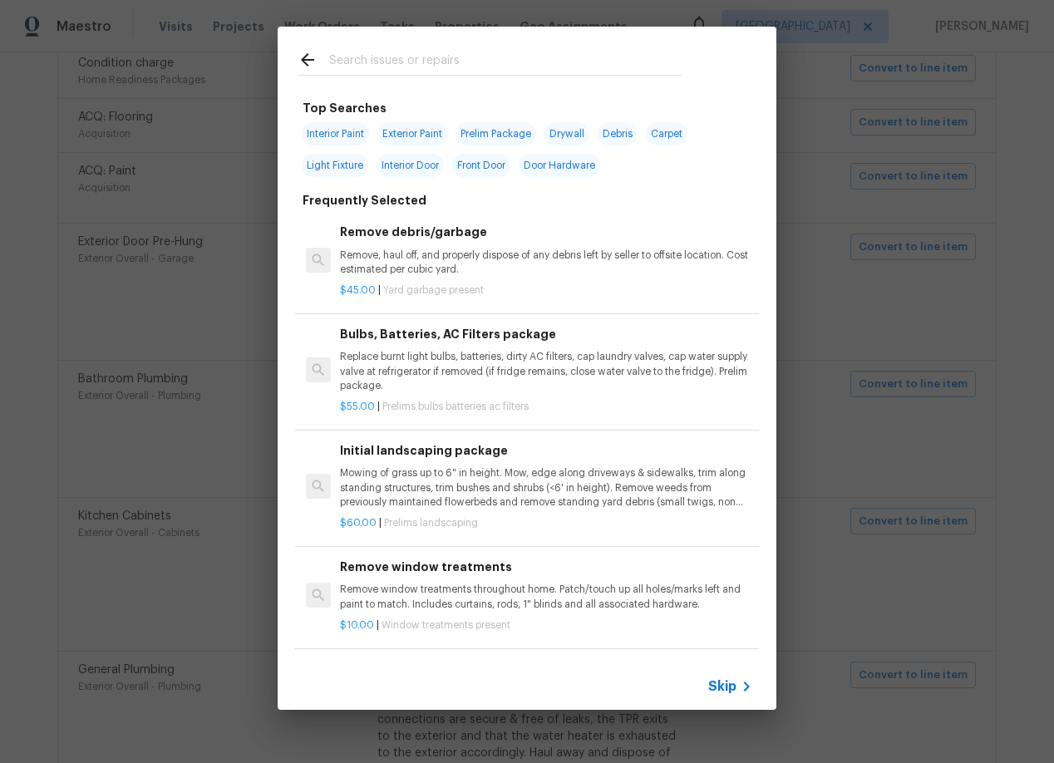
click at [720, 686] on span "Skip" at bounding box center [722, 686] width 28 height 17
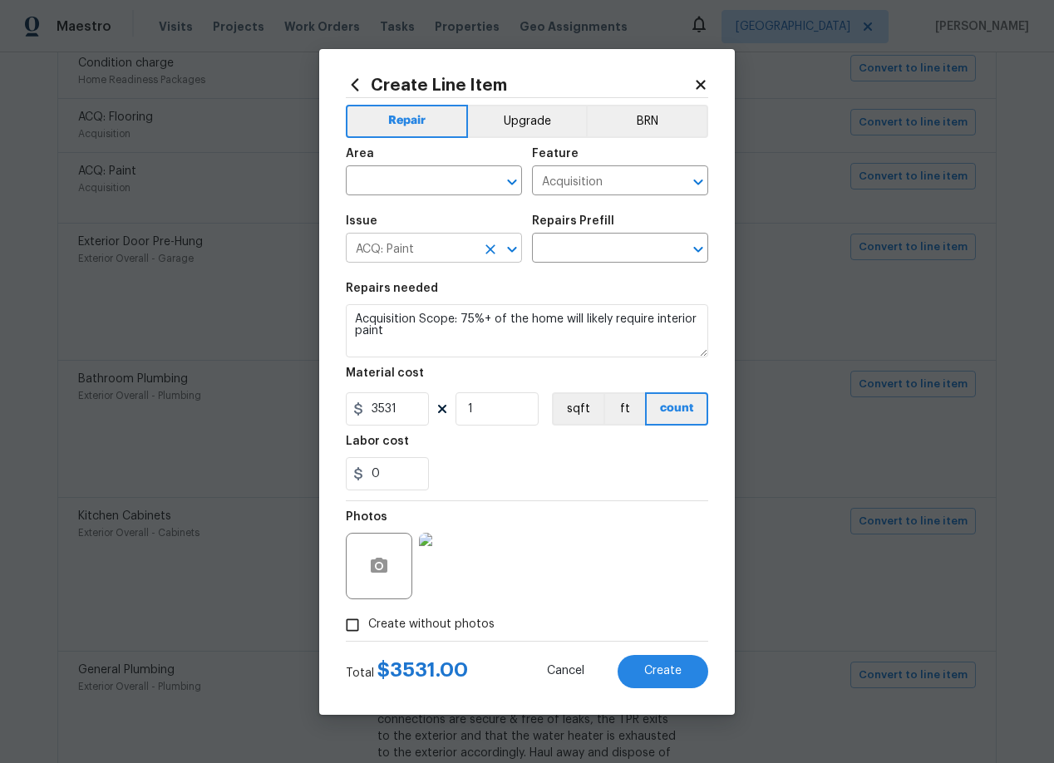
click at [437, 245] on input "ACQ: Paint" at bounding box center [411, 250] width 130 height 26
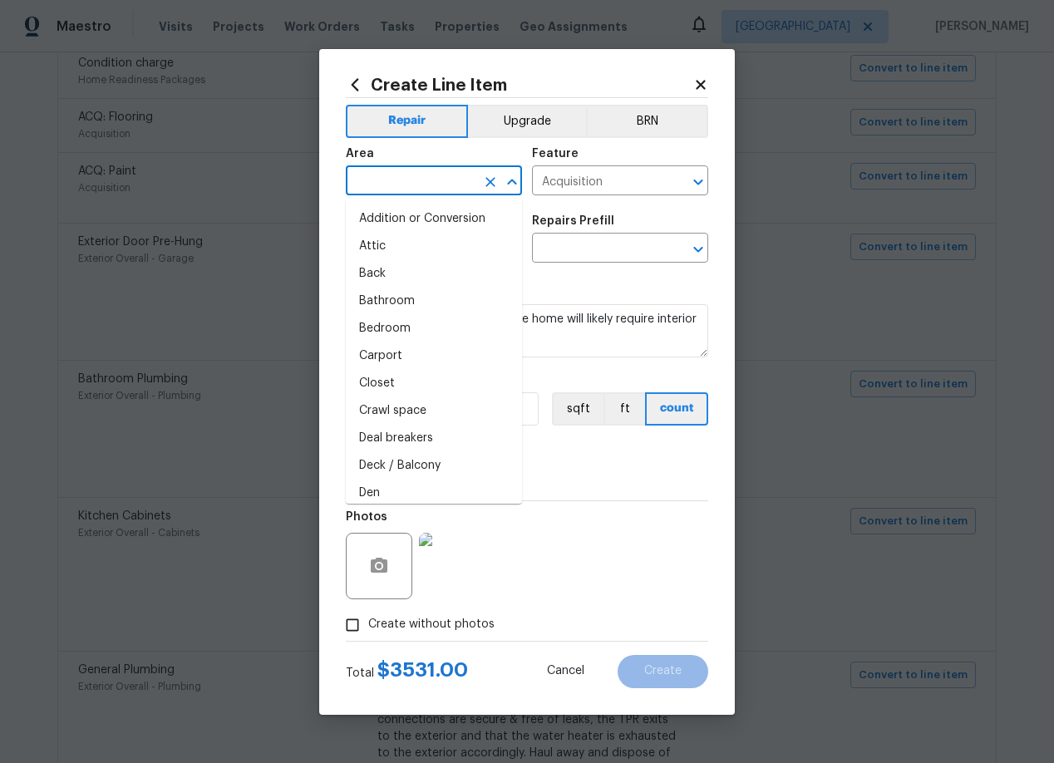
click at [406, 184] on input "text" at bounding box center [411, 183] width 130 height 26
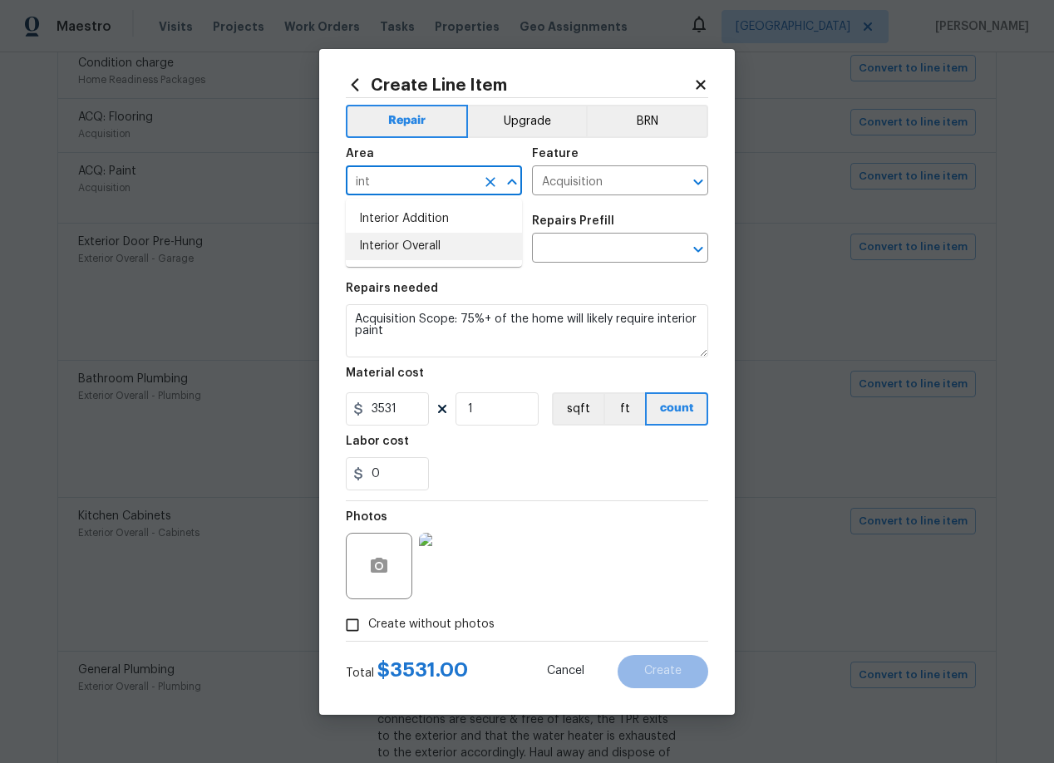
click at [386, 243] on li "Interior Overall" at bounding box center [434, 246] width 176 height 27
click at [676, 175] on icon "Clear" at bounding box center [676, 182] width 17 height 17
type input "Interior Overall"
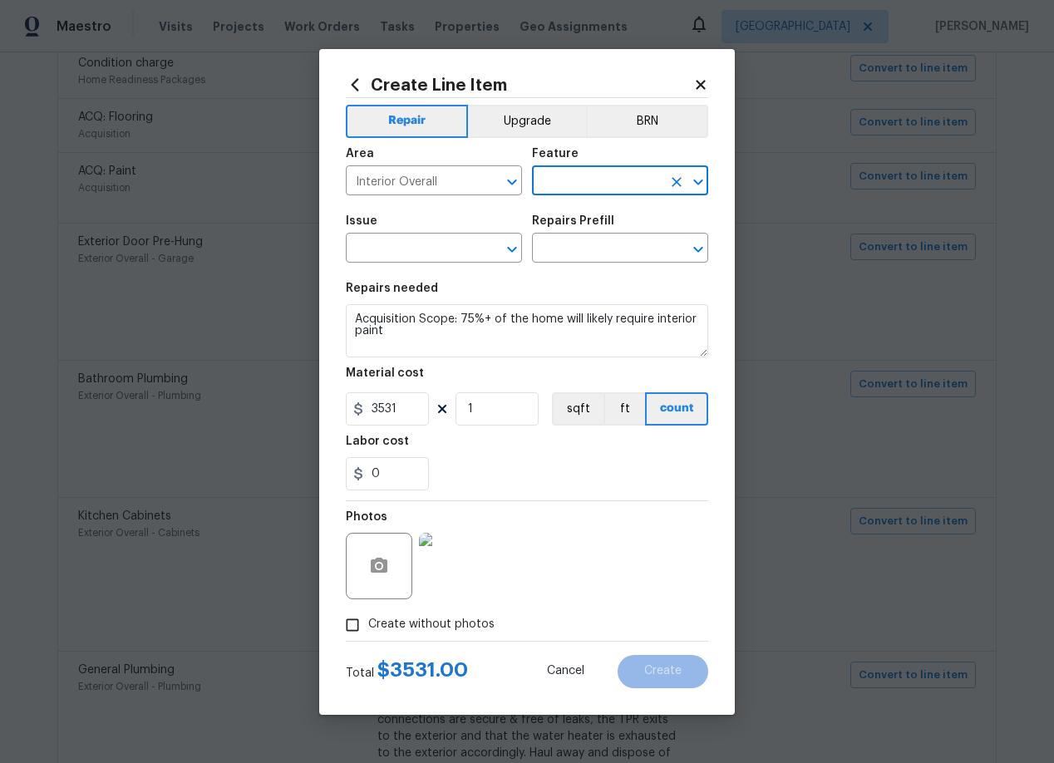
click at [576, 180] on input "text" at bounding box center [597, 183] width 130 height 26
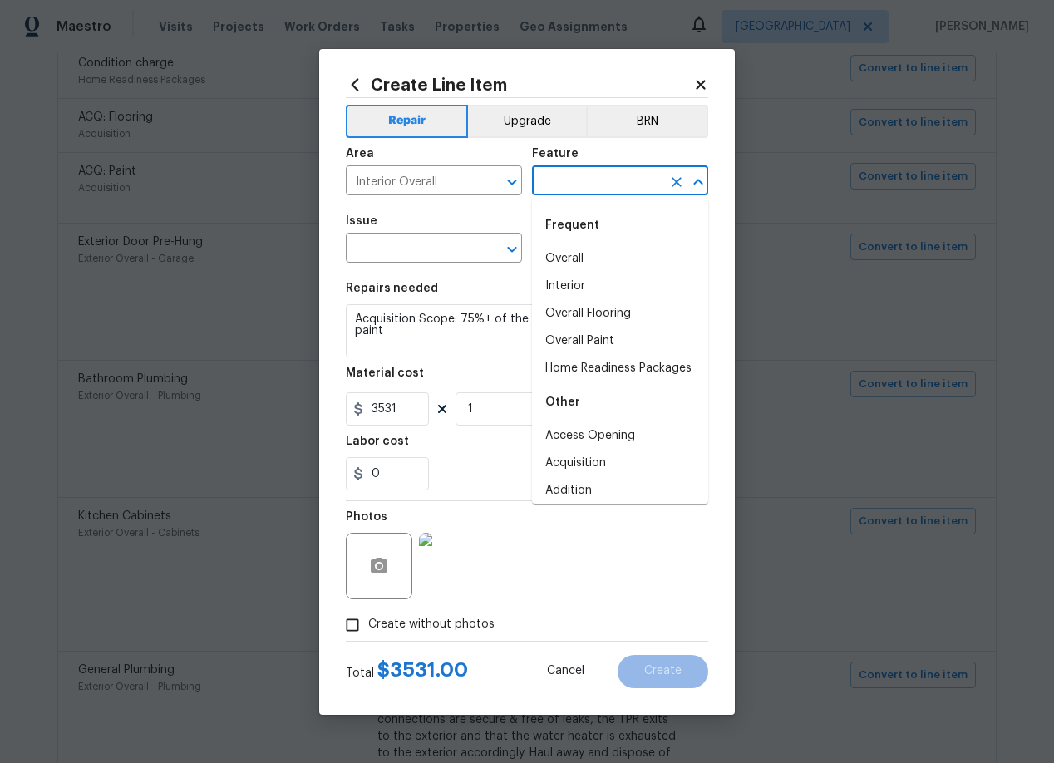
type input "o"
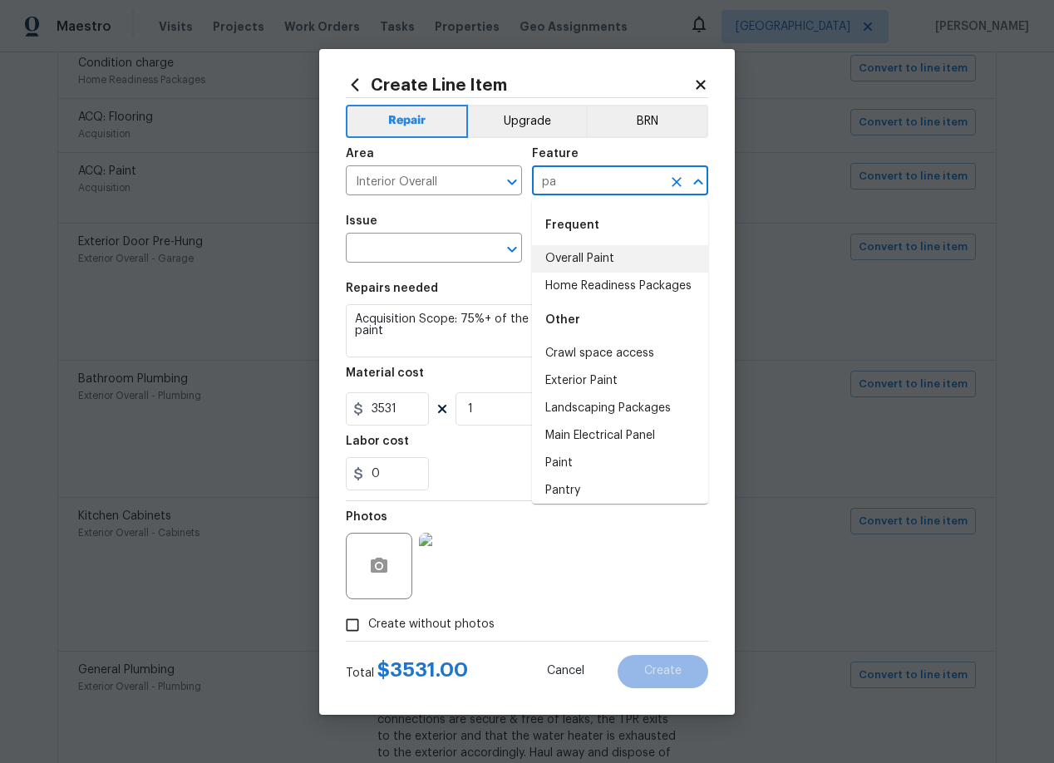
click at [566, 257] on li "Overall Paint" at bounding box center [620, 258] width 176 height 27
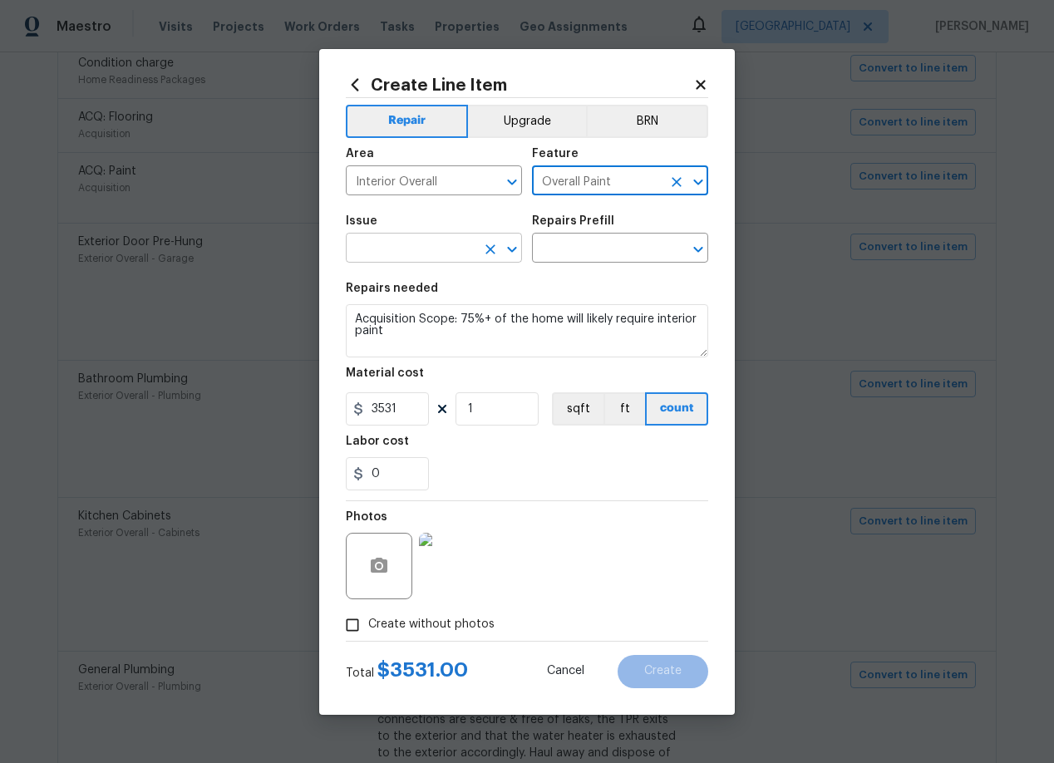
type input "Overall Paint"
click at [455, 256] on input "text" at bounding box center [411, 250] width 130 height 26
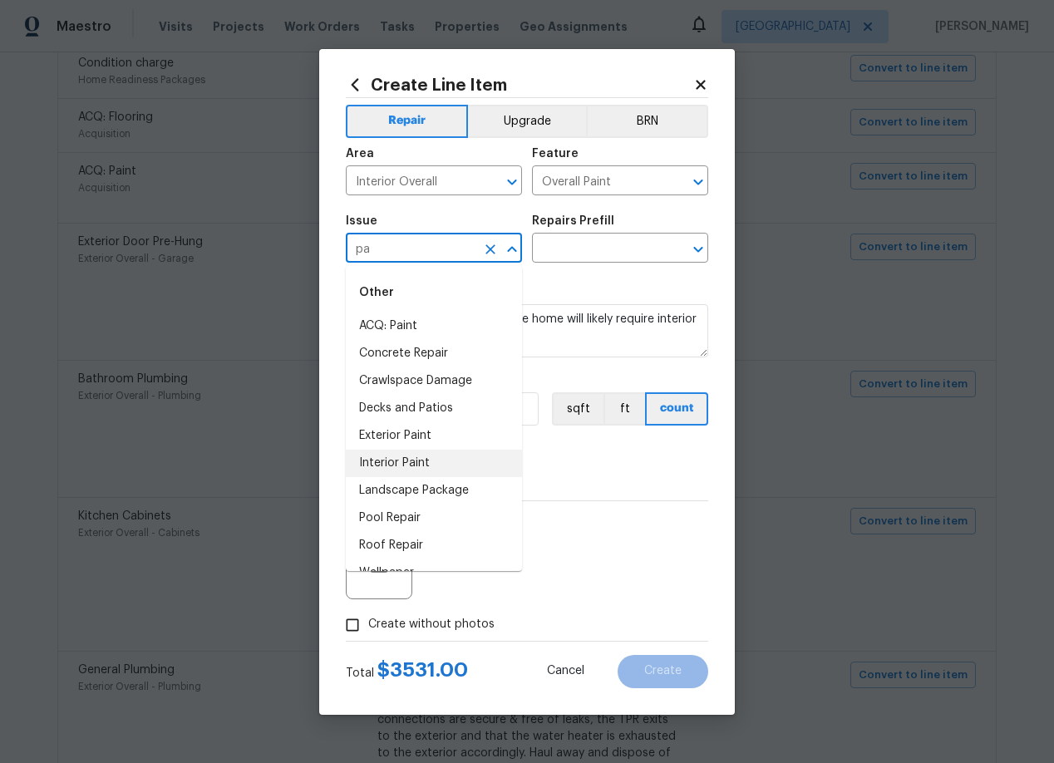
click at [417, 460] on li "Interior Paint" at bounding box center [434, 463] width 176 height 27
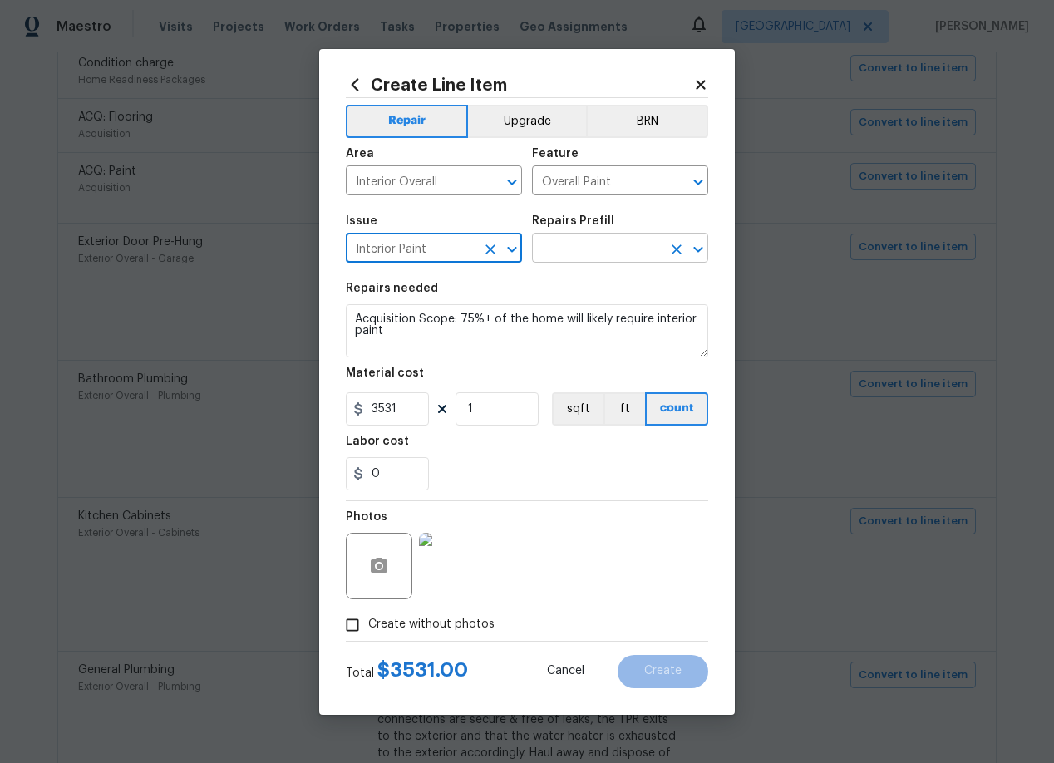
type input "Interior Paint"
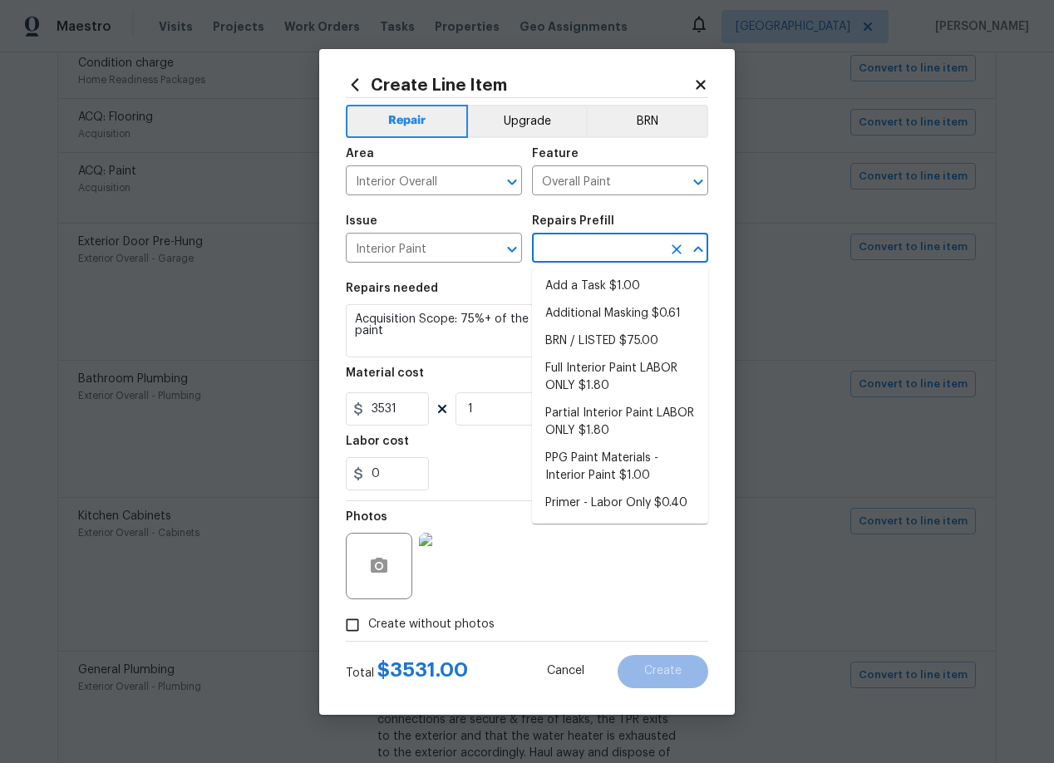
click at [598, 247] on input "text" at bounding box center [597, 250] width 130 height 26
click at [612, 374] on li "Full Interior Paint LABOR ONLY $1.80" at bounding box center [620, 377] width 176 height 45
type textarea "Full Interior paint - (walls, ceilings, trim, and doors) - PAINT PROVIDED BY OP…"
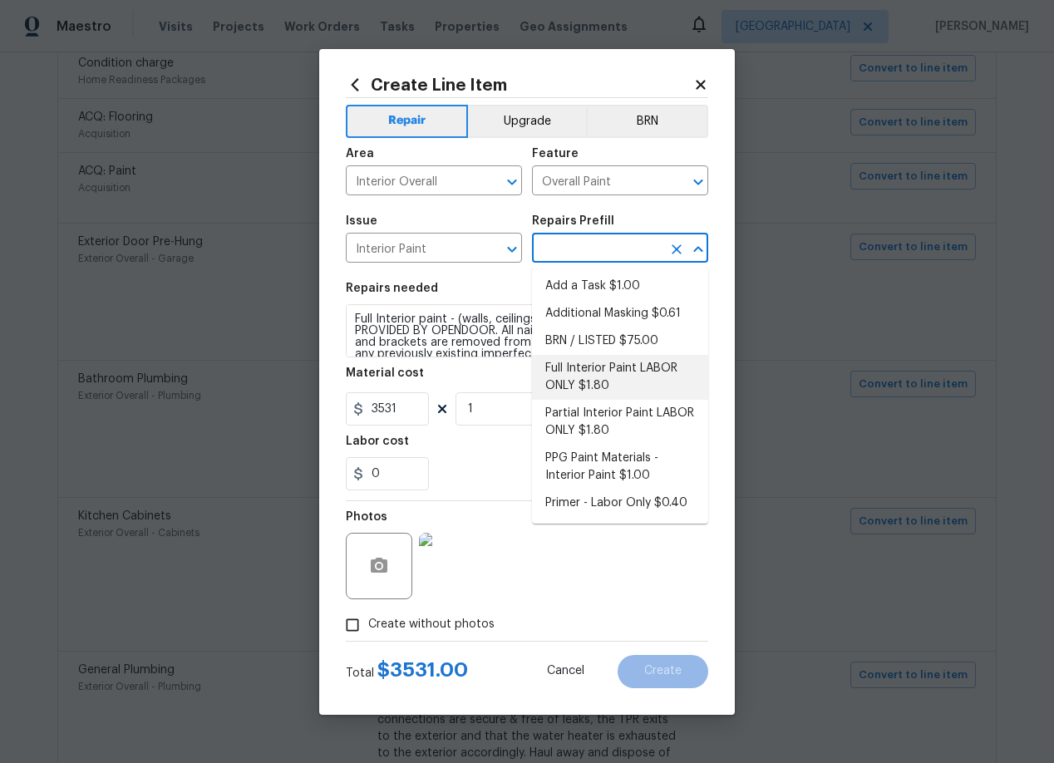
type input "Full Interior Paint LABOR ONLY $1.80"
type input "1.8"
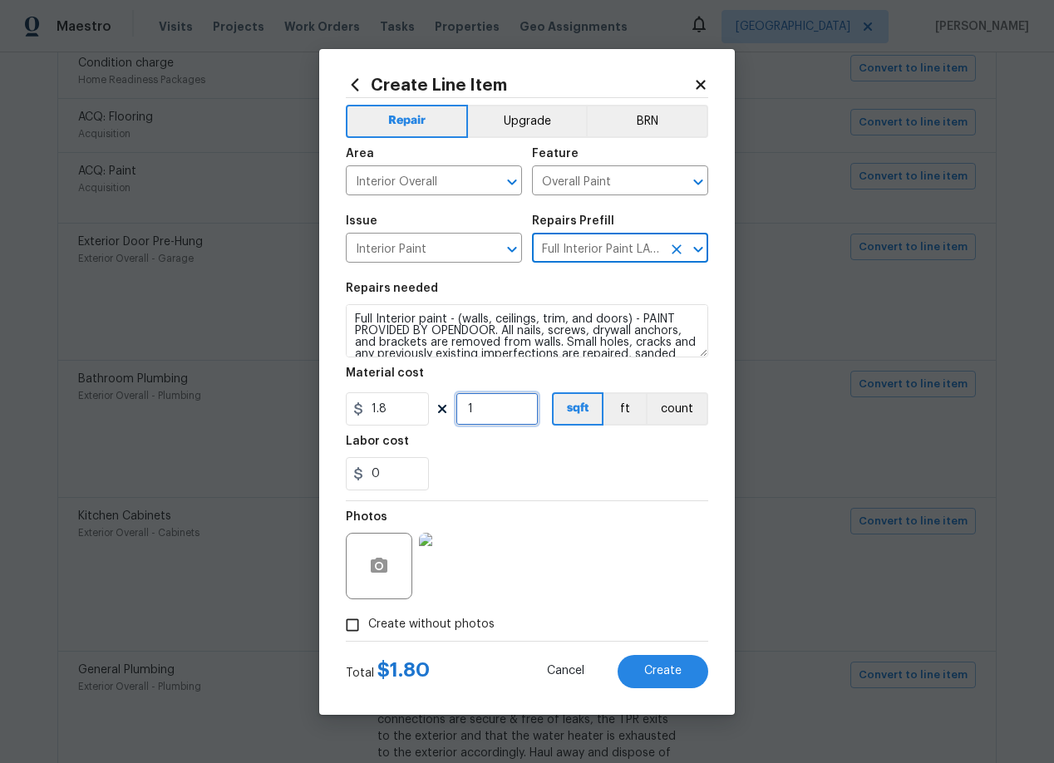
click at [480, 411] on input "1" at bounding box center [496, 408] width 83 height 33
type input "1605"
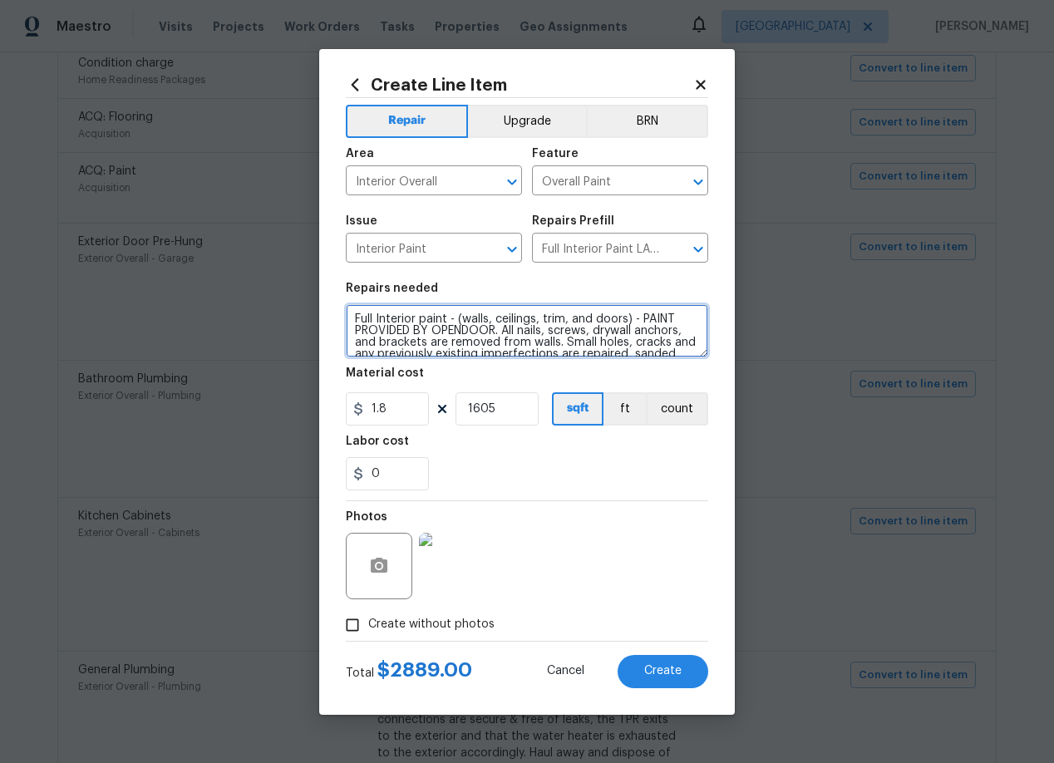
click at [499, 327] on textarea "Full Interior paint - (walls, ceilings, trim, and doors) - PAINT PROVIDED BY OP…" at bounding box center [527, 330] width 362 height 53
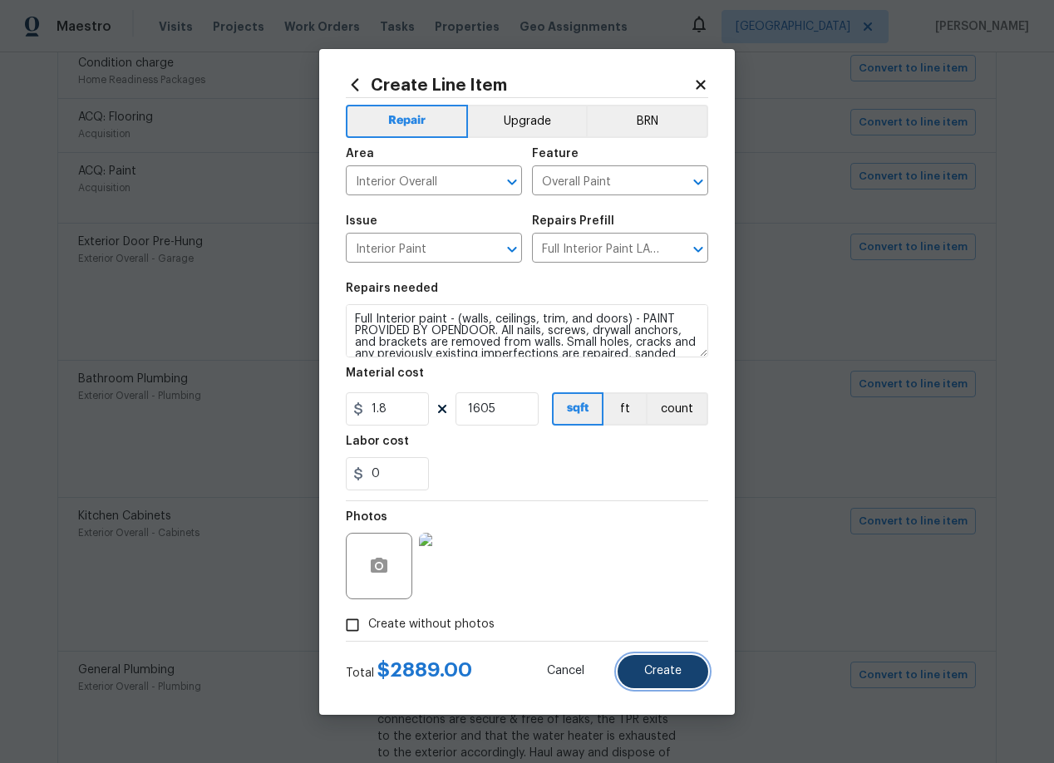
click at [682, 669] on button "Create" at bounding box center [662, 671] width 91 height 33
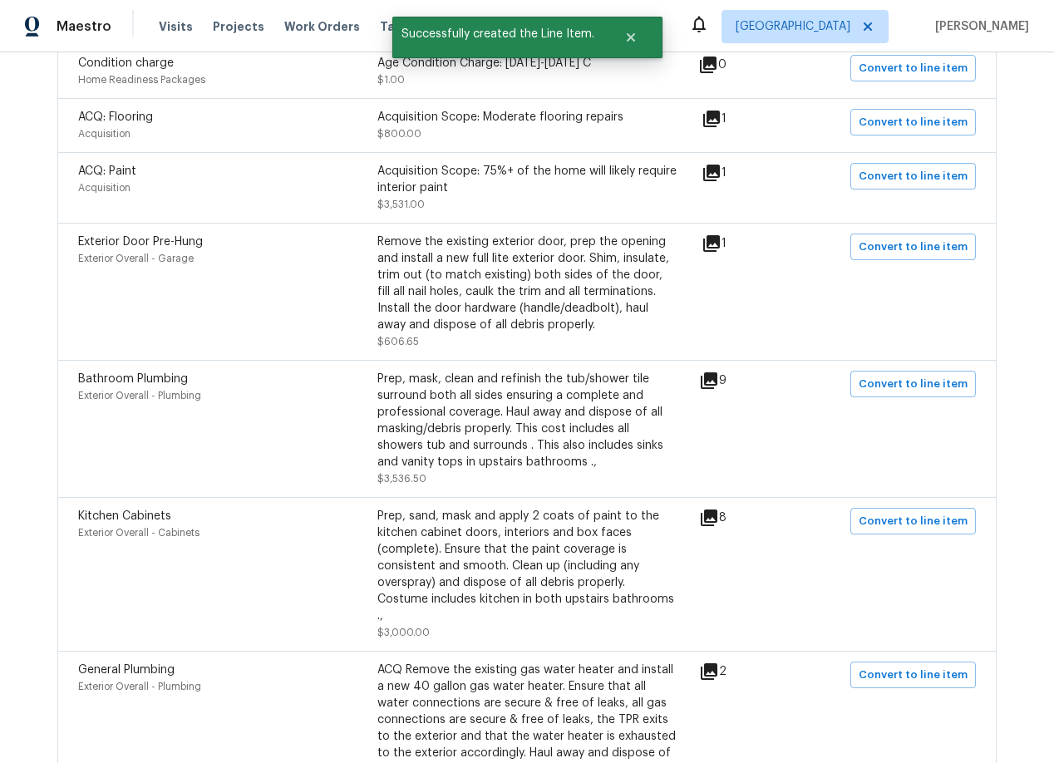
click at [720, 243] on icon at bounding box center [711, 243] width 17 height 17
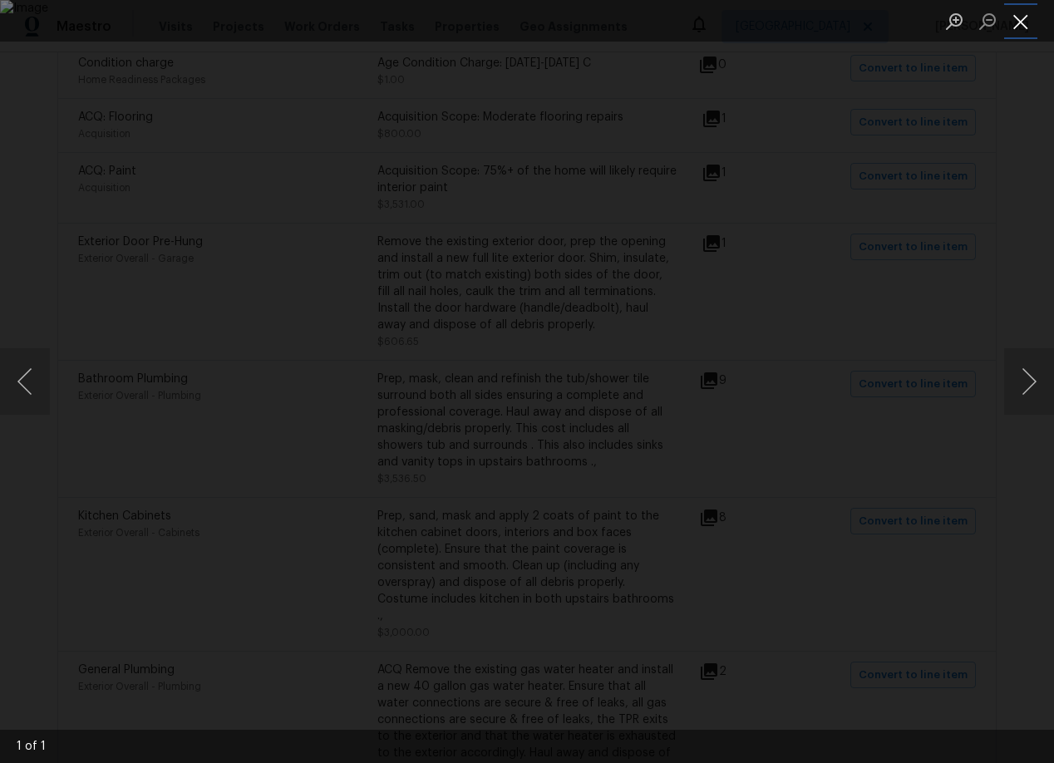
click at [1020, 25] on button "Close lightbox" at bounding box center [1020, 21] width 33 height 29
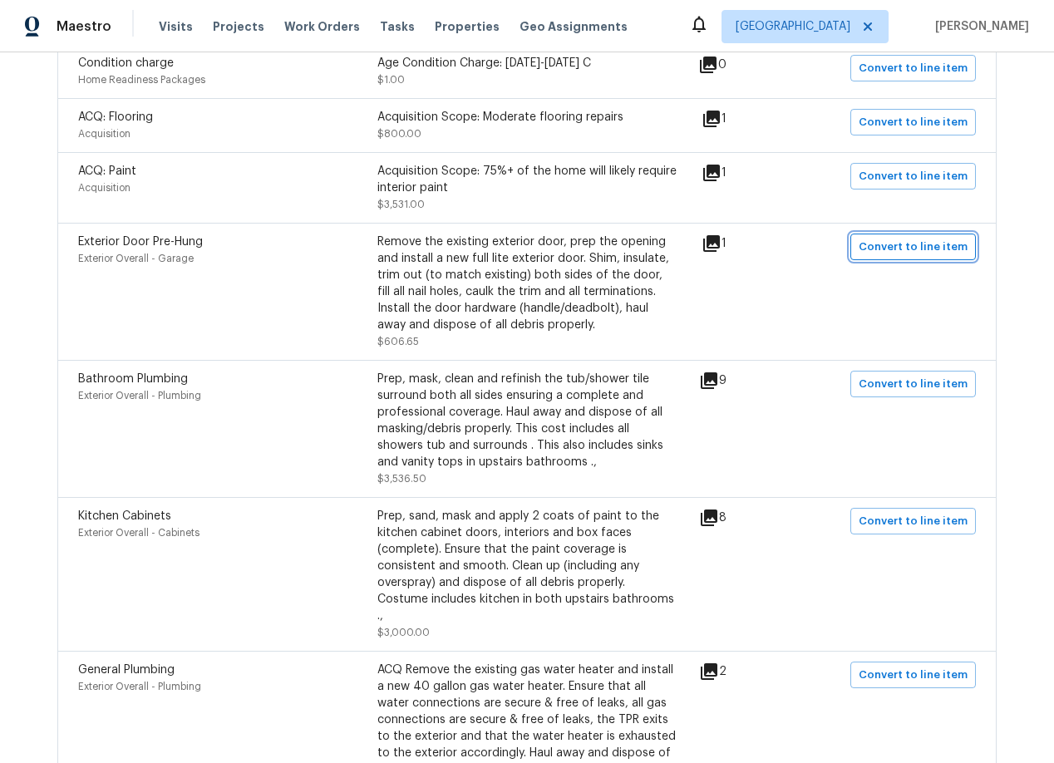
click at [928, 248] on span "Convert to line item" at bounding box center [912, 247] width 109 height 19
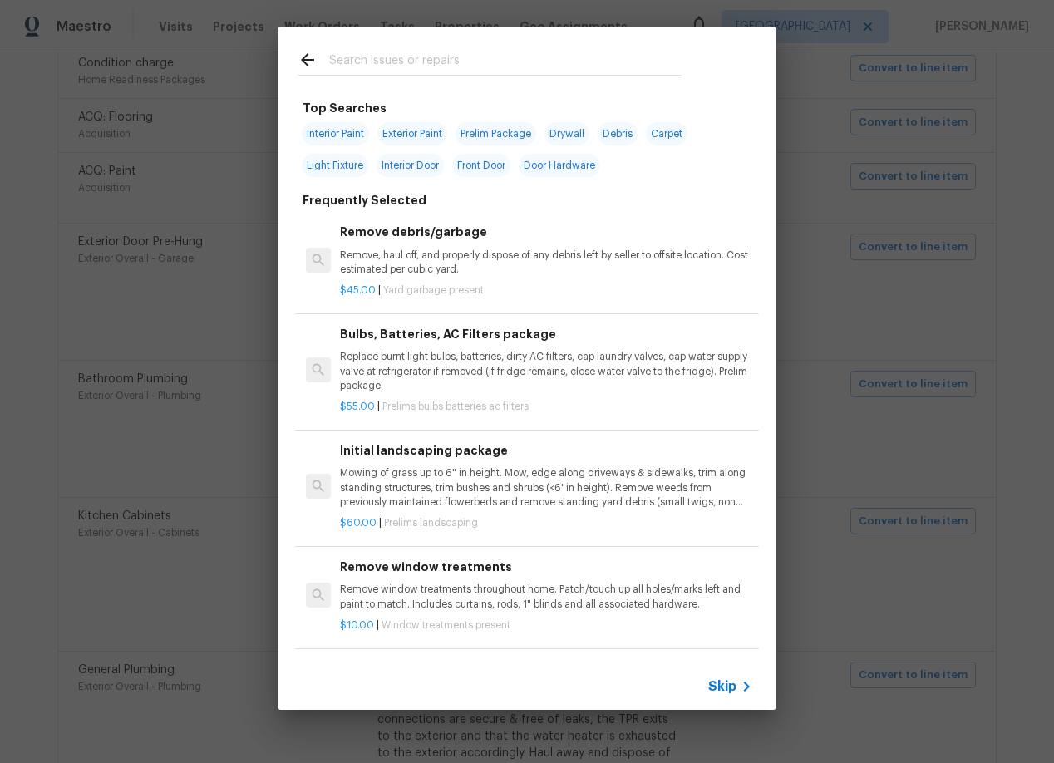
click at [712, 686] on span "Skip" at bounding box center [722, 686] width 28 height 17
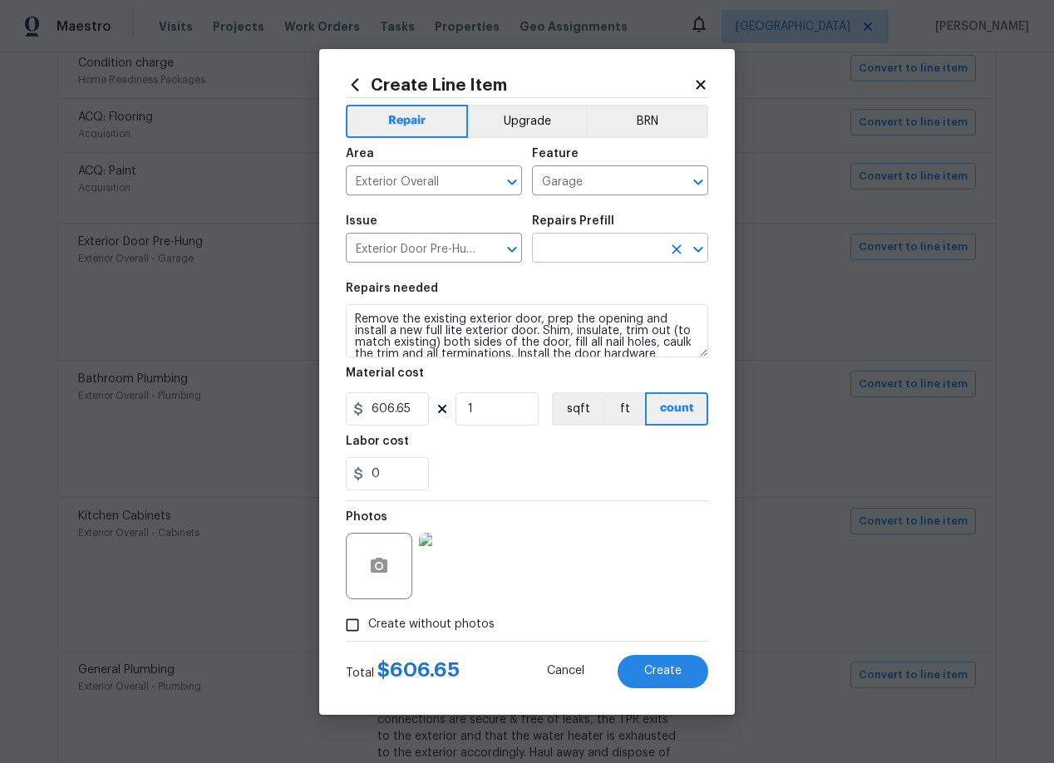
click at [567, 252] on input "text" at bounding box center [597, 250] width 130 height 26
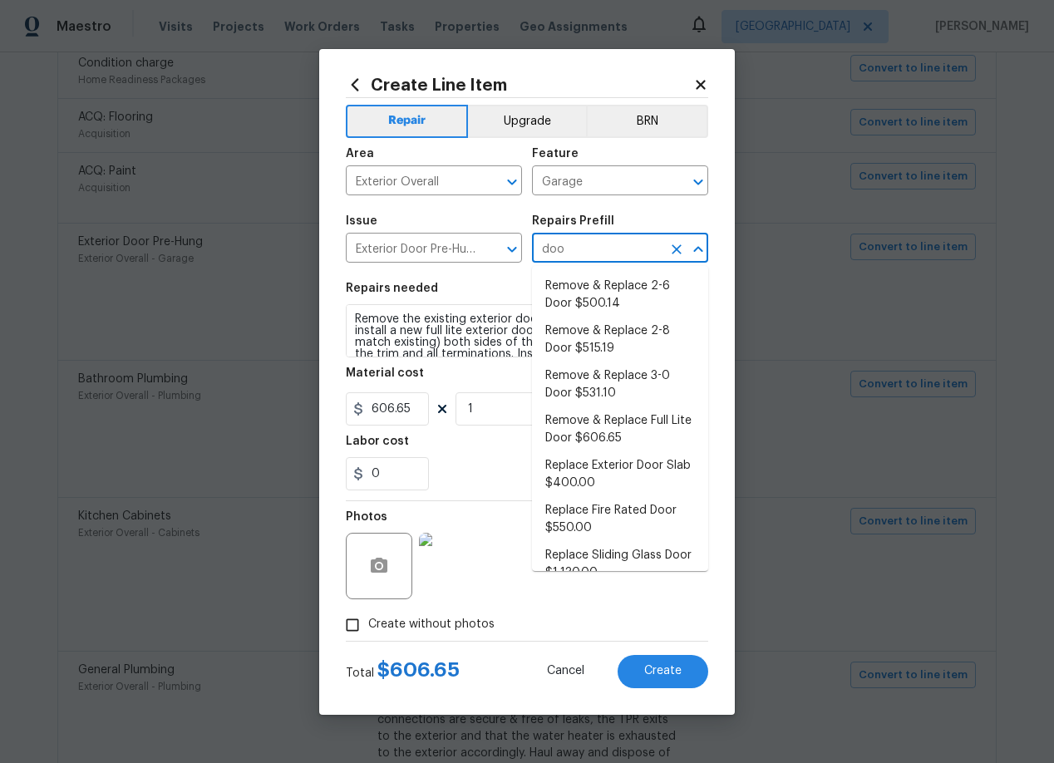
type input "door"
click at [605, 504] on li "Replace Fire Rated Door $550.00" at bounding box center [620, 519] width 176 height 45
type input "Interior Door"
type input "Replace Fire Rated Door $550.00"
type textarea "Replace fire rated entry door (includes paint)"
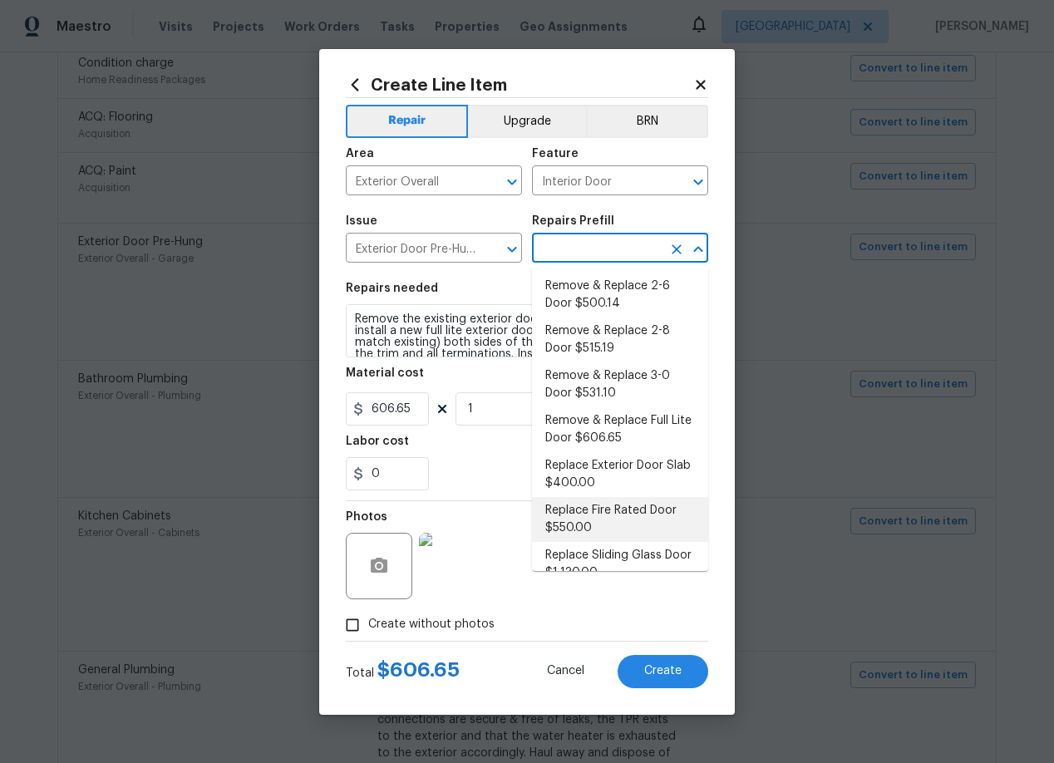
type input "550"
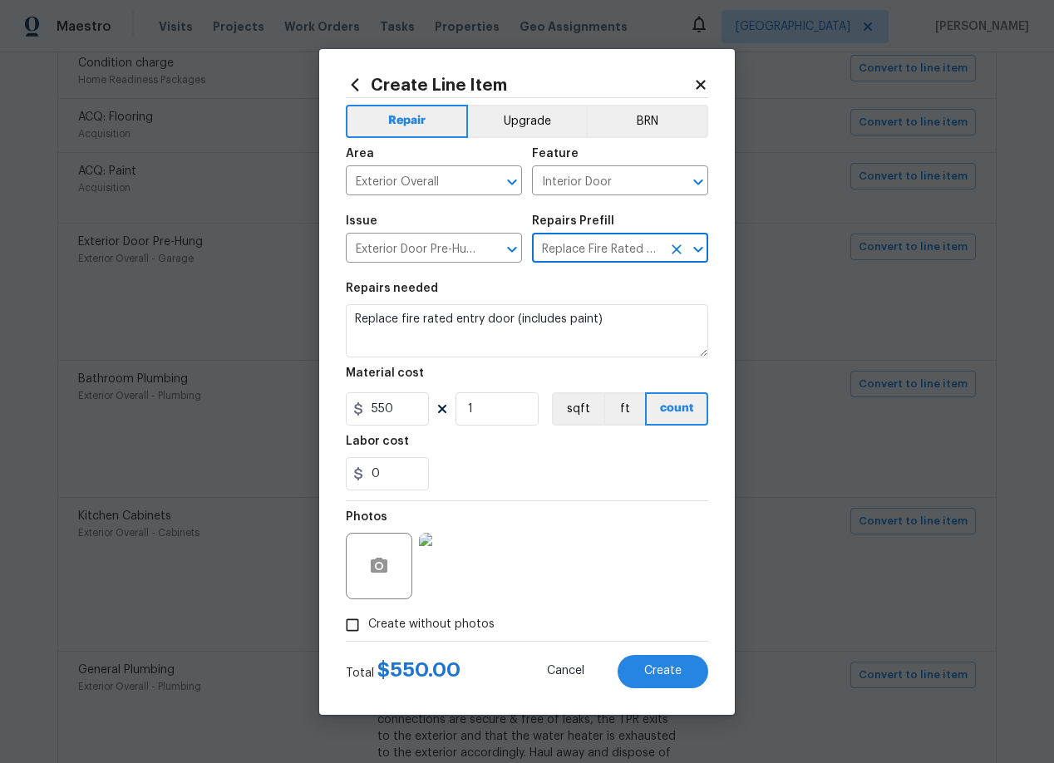
type input "Replace Fire Rated Door $550.00"
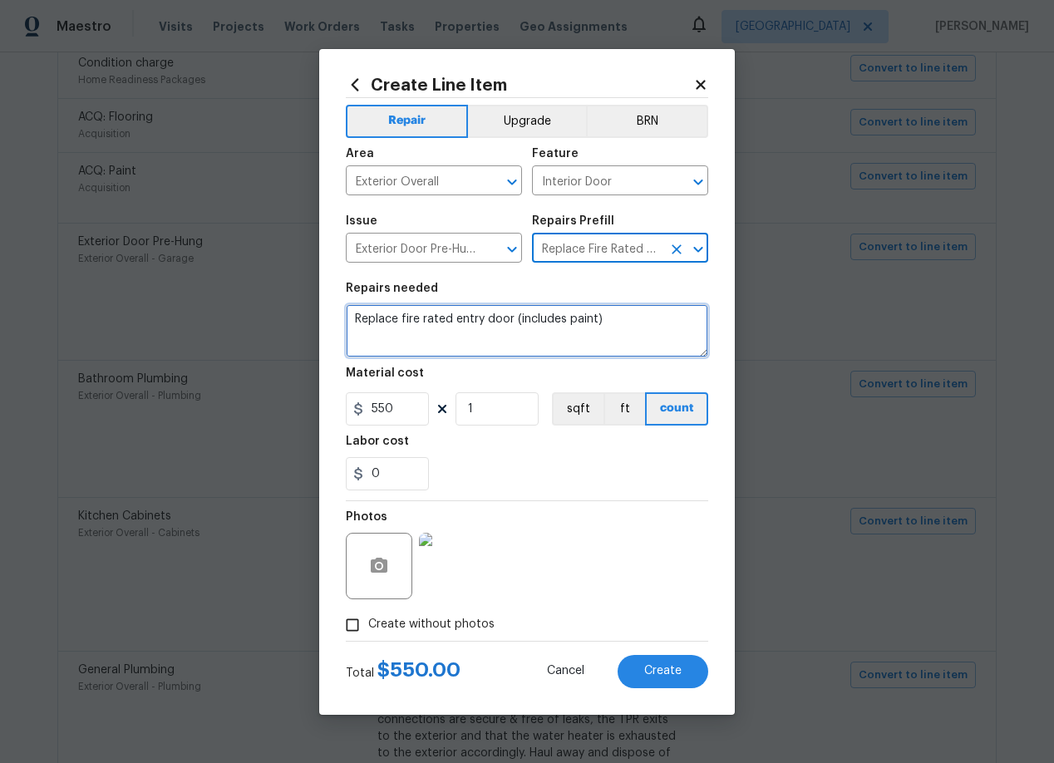
click at [436, 321] on textarea "Replace fire rated entry door (includes paint)" at bounding box center [527, 330] width 362 height 53
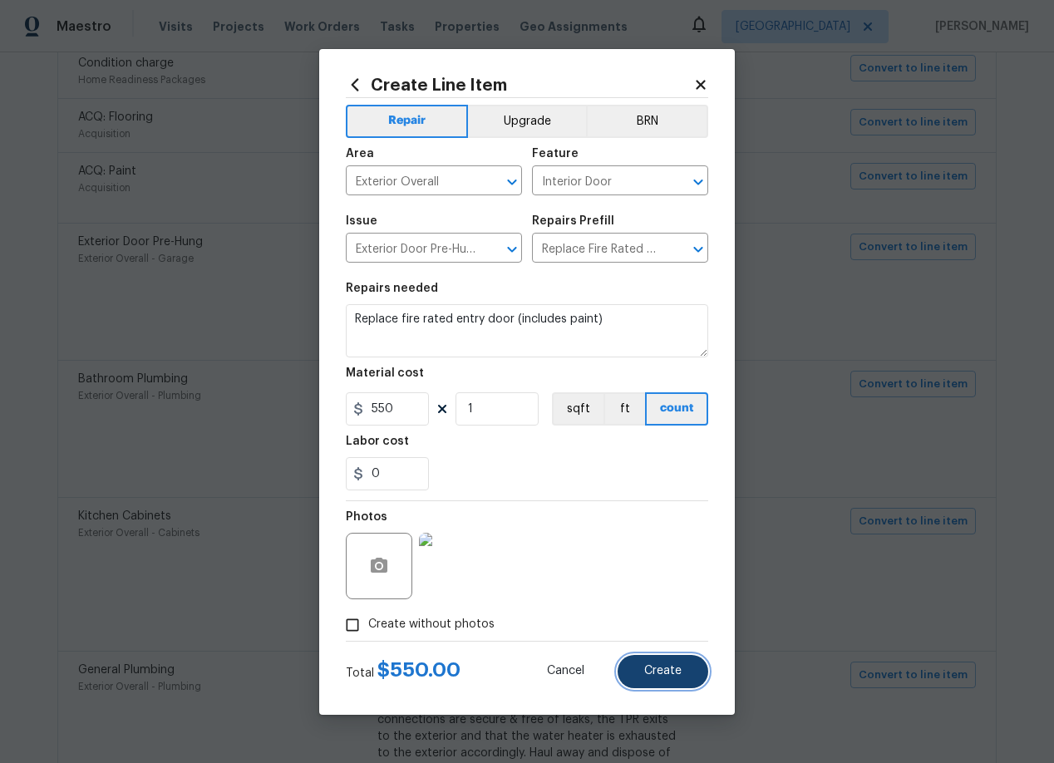
click at [674, 676] on span "Create" at bounding box center [662, 671] width 37 height 12
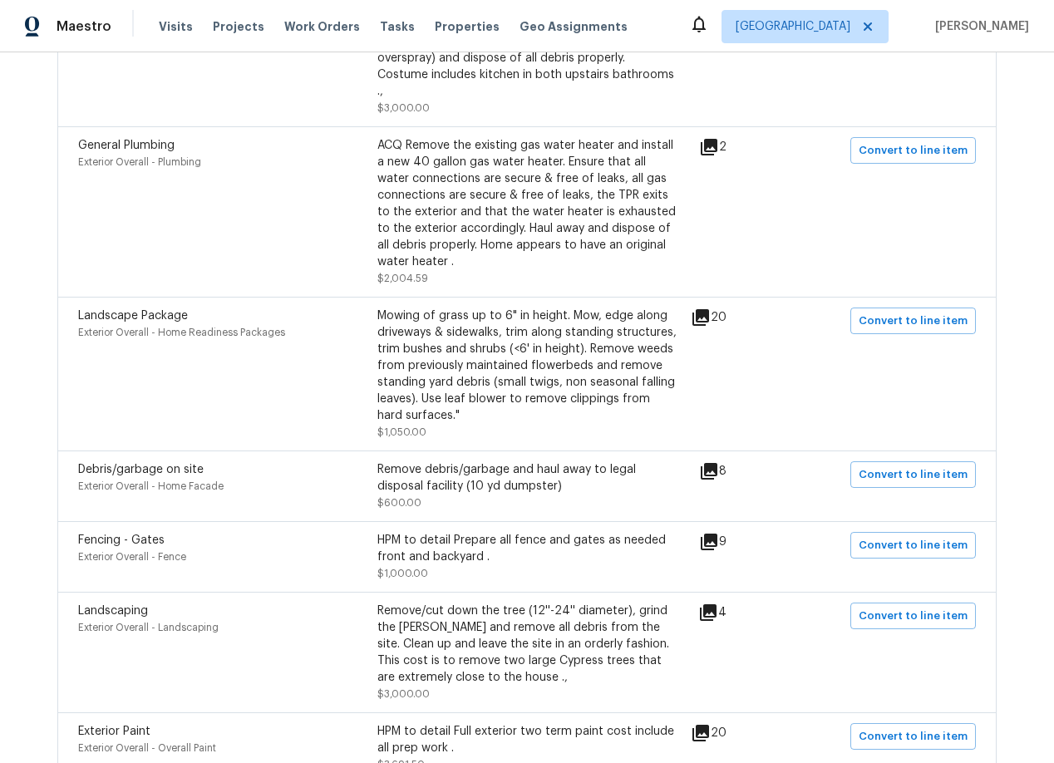
scroll to position [973, 0]
click at [933, 140] on span "Convert to line item" at bounding box center [912, 149] width 109 height 19
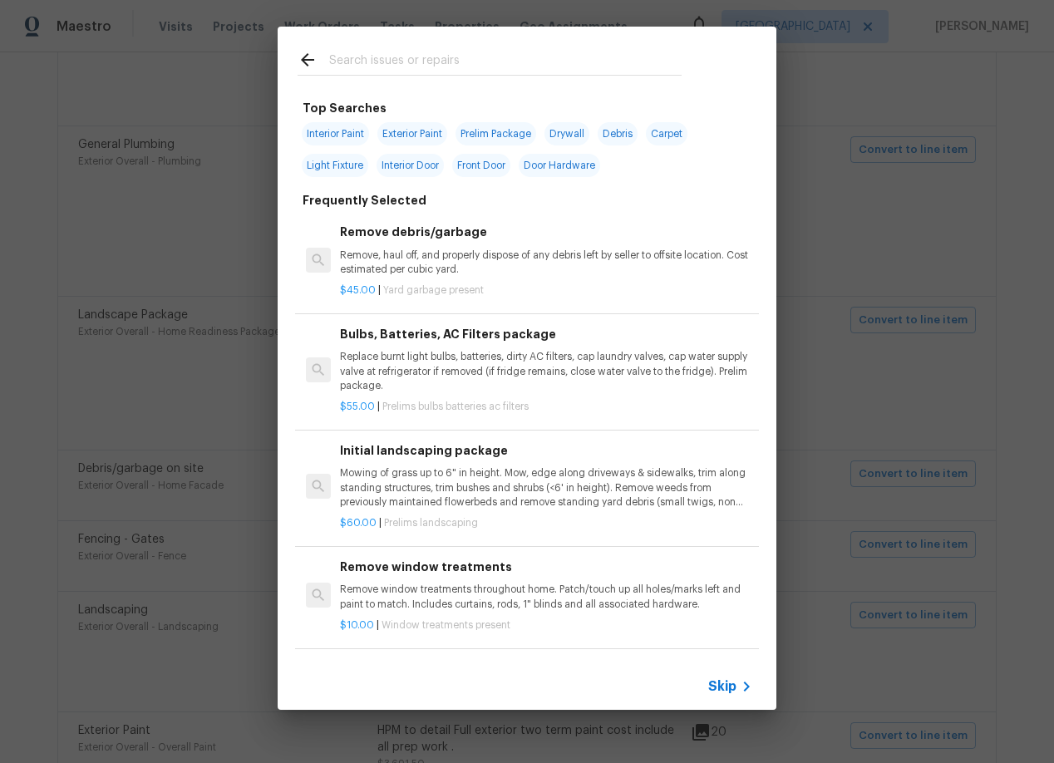
click at [725, 687] on span "Skip" at bounding box center [722, 686] width 28 height 17
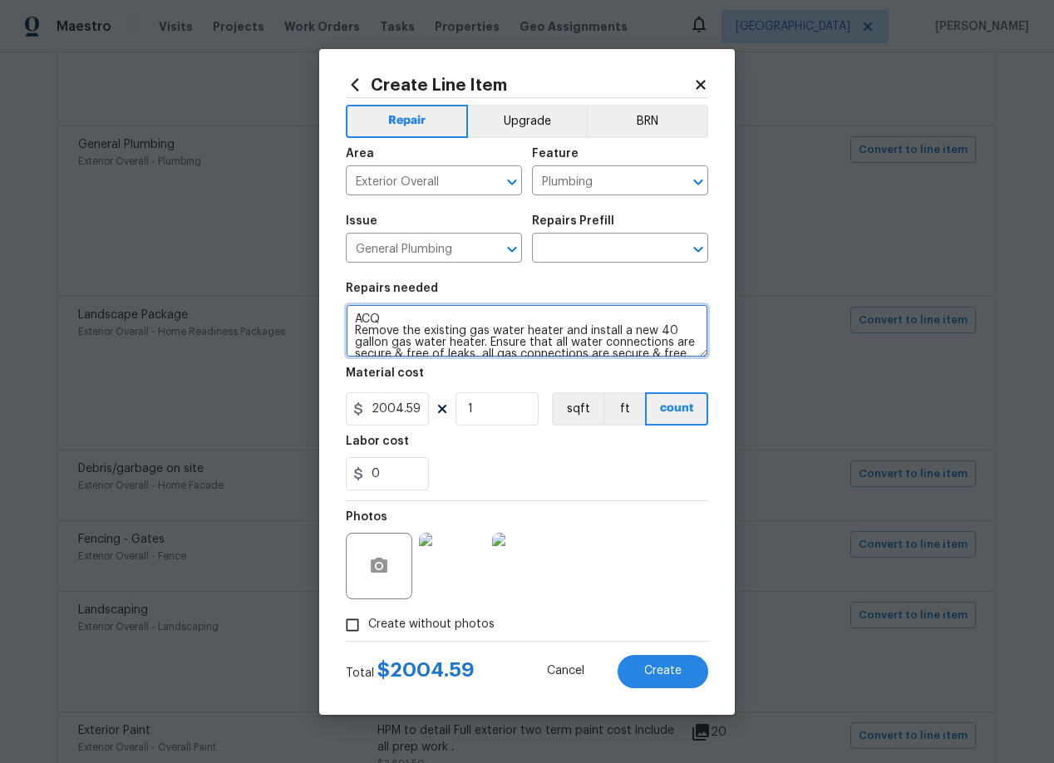
click at [385, 316] on textarea "ACQ Remove the existing gas water heater and install a new 40 gallon gas water …" at bounding box center [527, 330] width 362 height 53
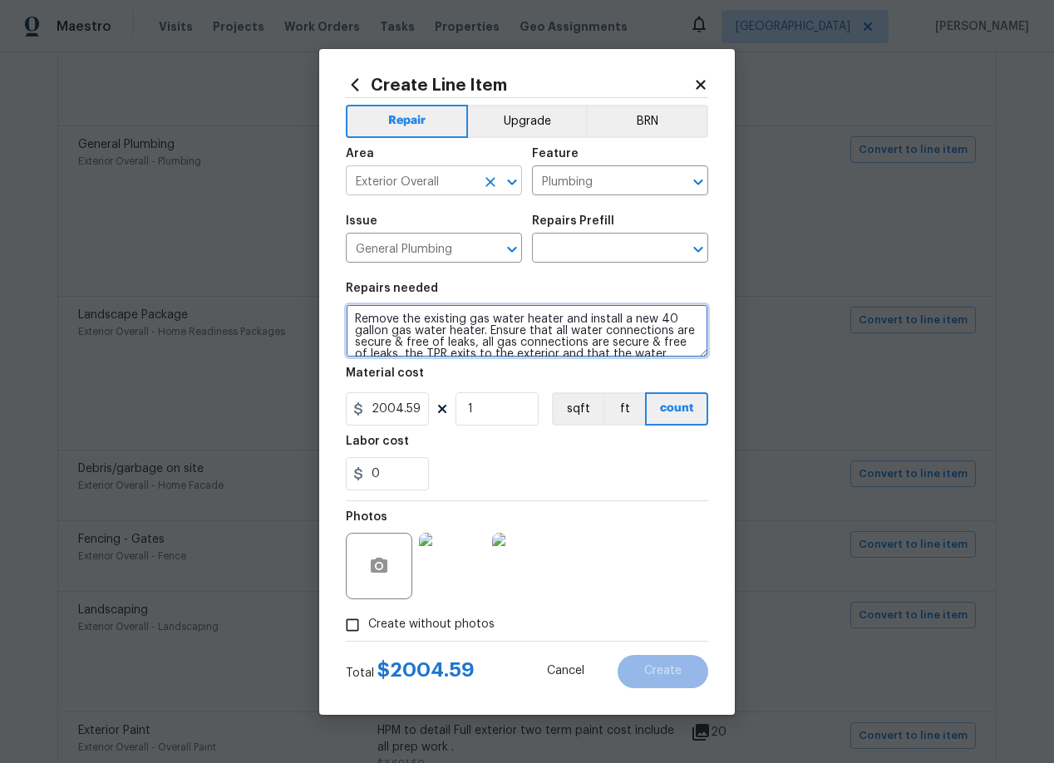
type textarea "Remove the existing gas water heater and install a new 40 gallon gas water heat…"
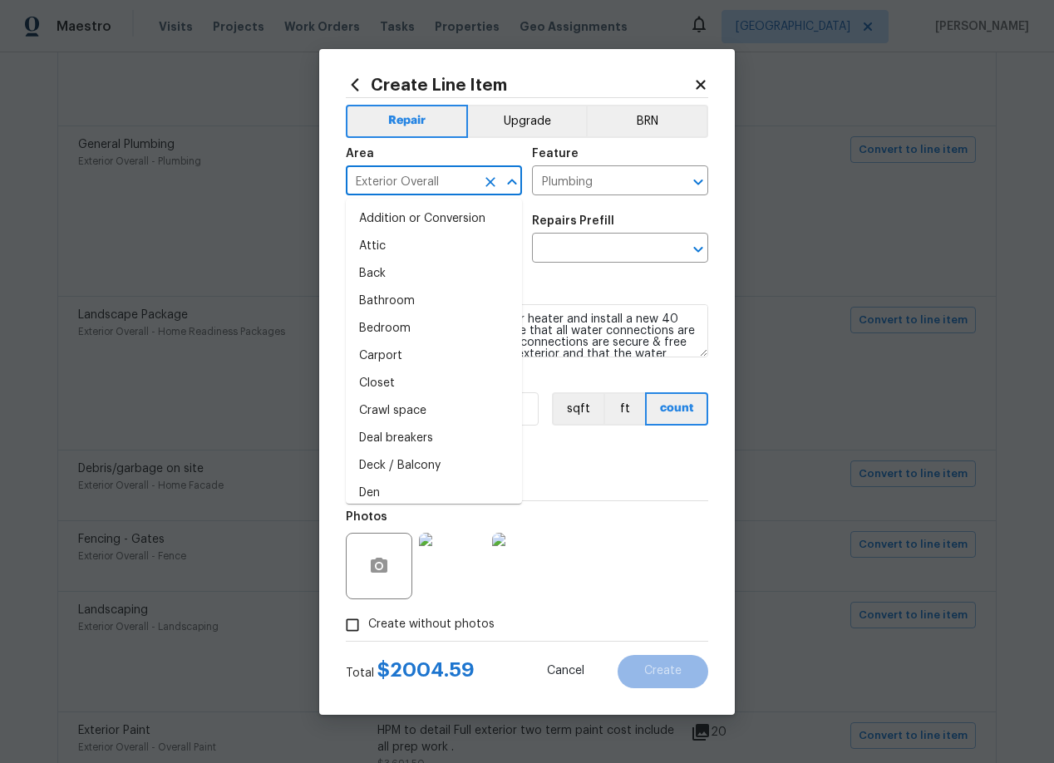
click at [466, 179] on input "Exterior Overall" at bounding box center [411, 183] width 130 height 26
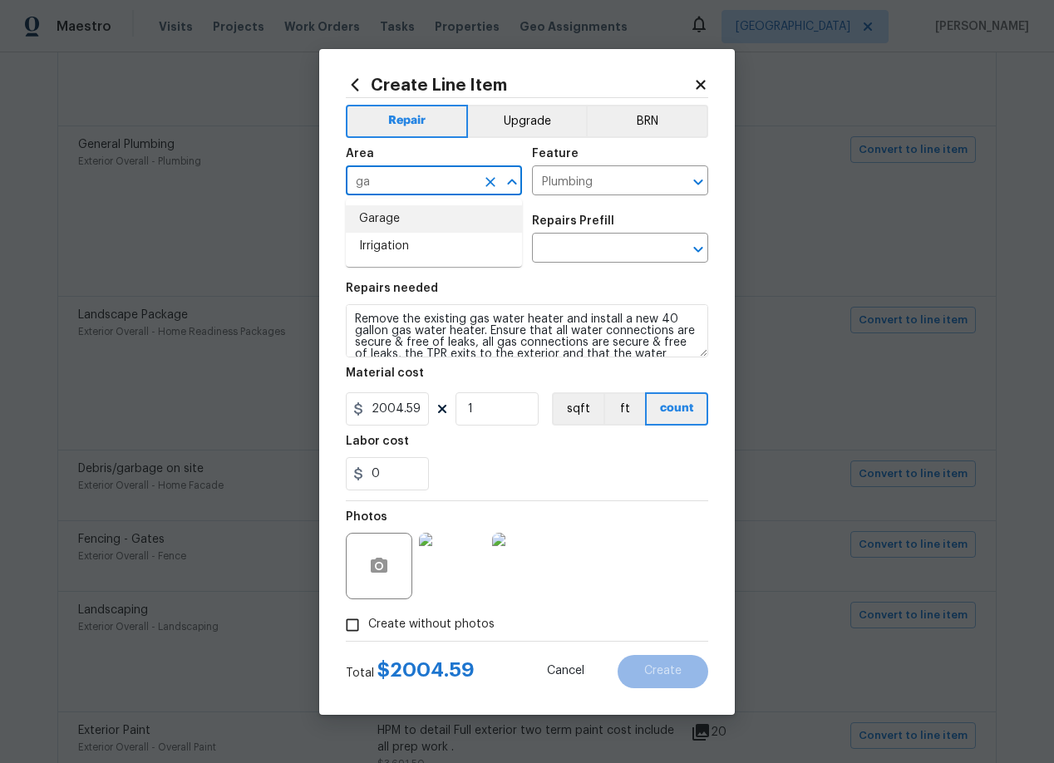
click at [399, 211] on li "Garage" at bounding box center [434, 218] width 176 height 27
type input "Garage"
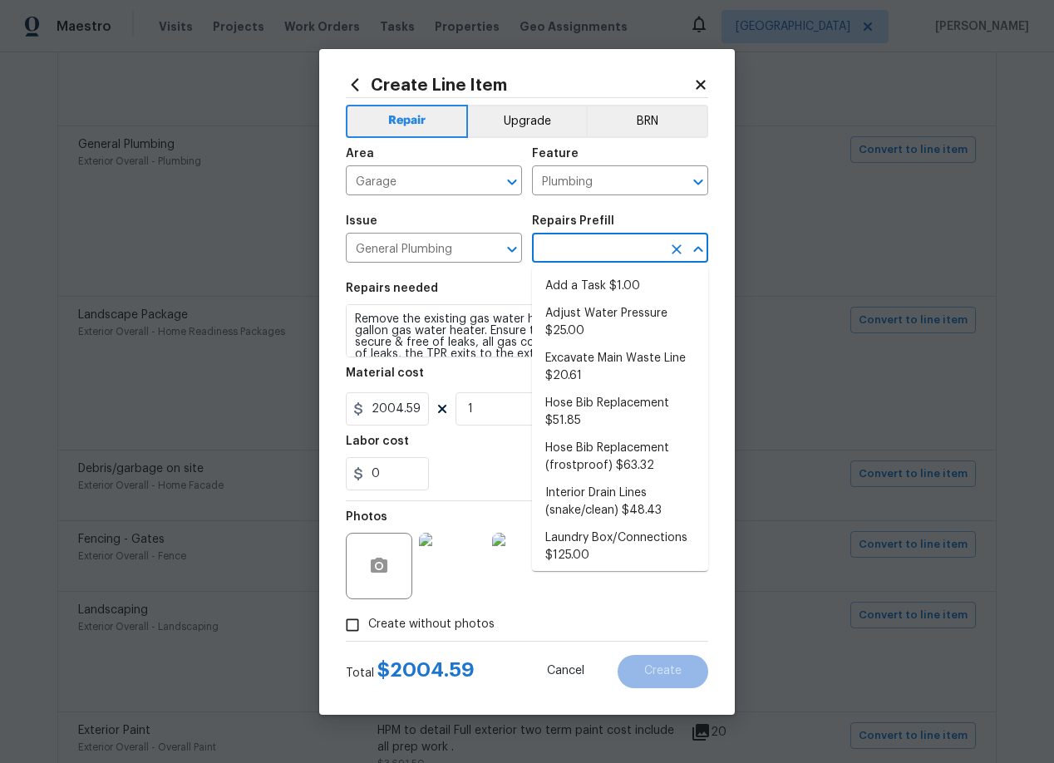
click at [597, 257] on input "text" at bounding box center [597, 250] width 130 height 26
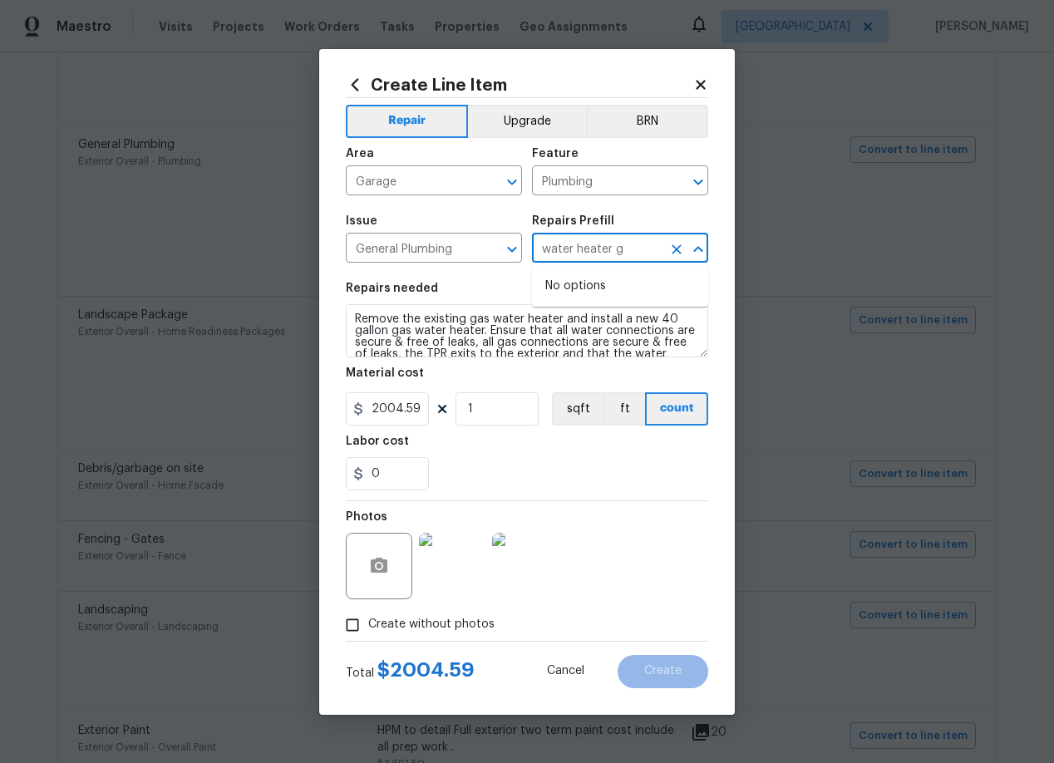
type input "water heater"
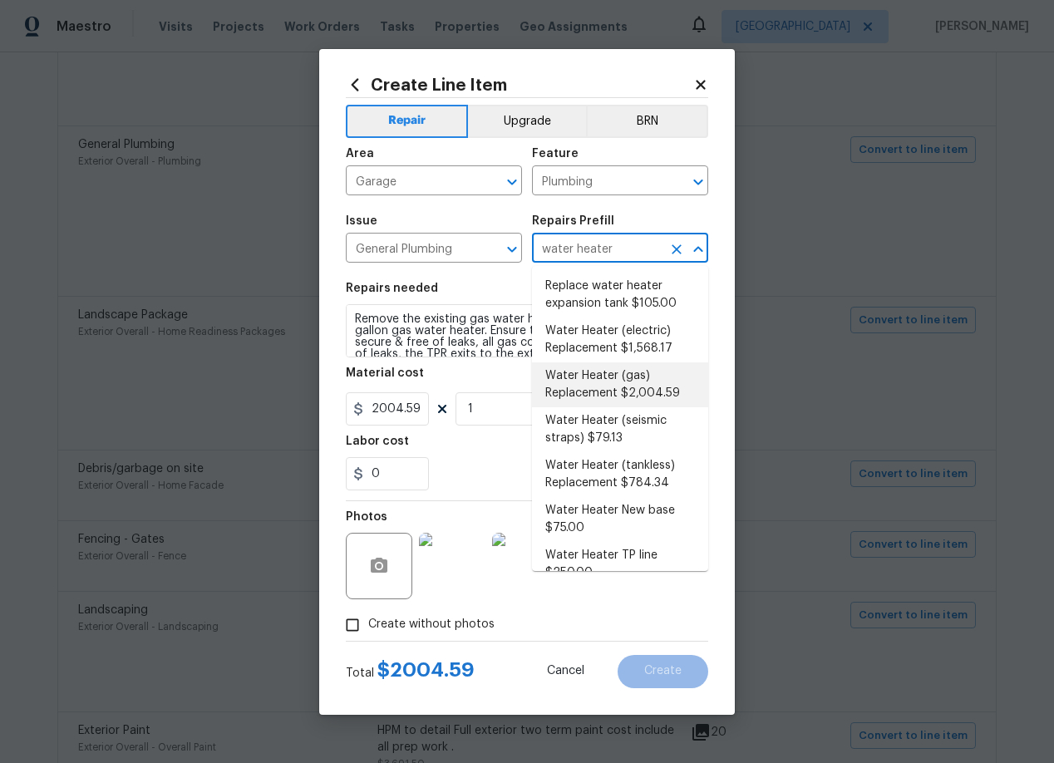
click at [605, 376] on li "Water Heater (gas) Replacement $2,004.59" at bounding box center [620, 384] width 176 height 45
type input "Water Heater (gas) Replacement $2,004.59"
type textarea "Remove the existing gas water heater and install a new 40 gallon gas water heat…"
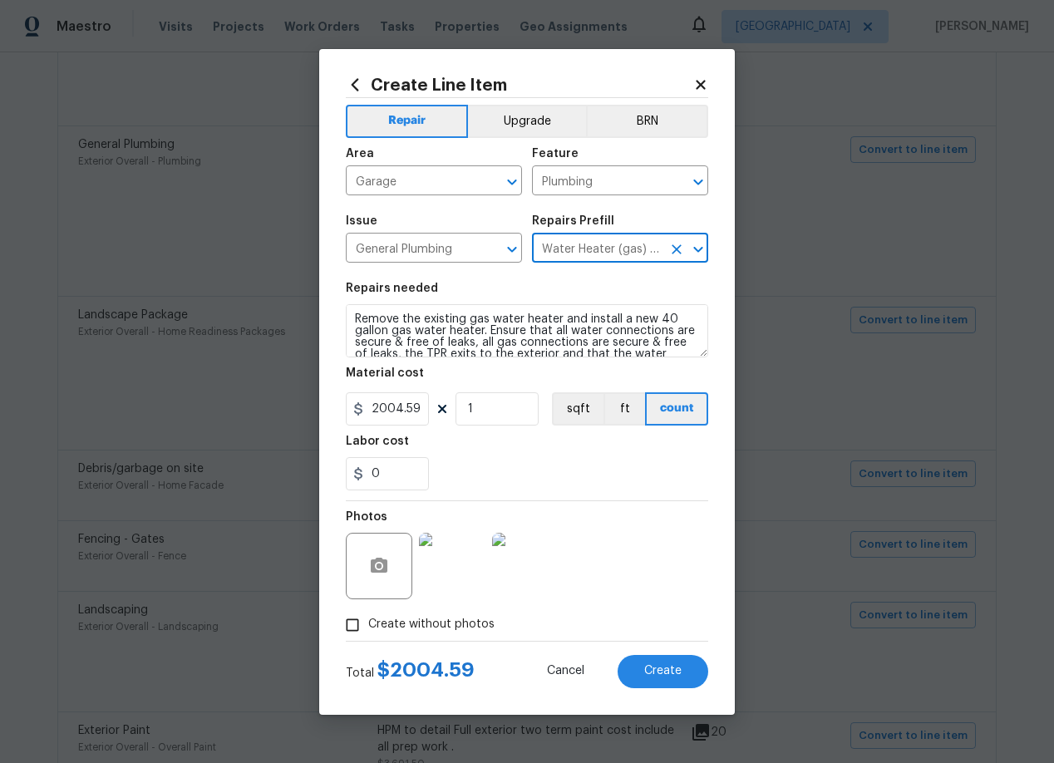
scroll to position [35, 0]
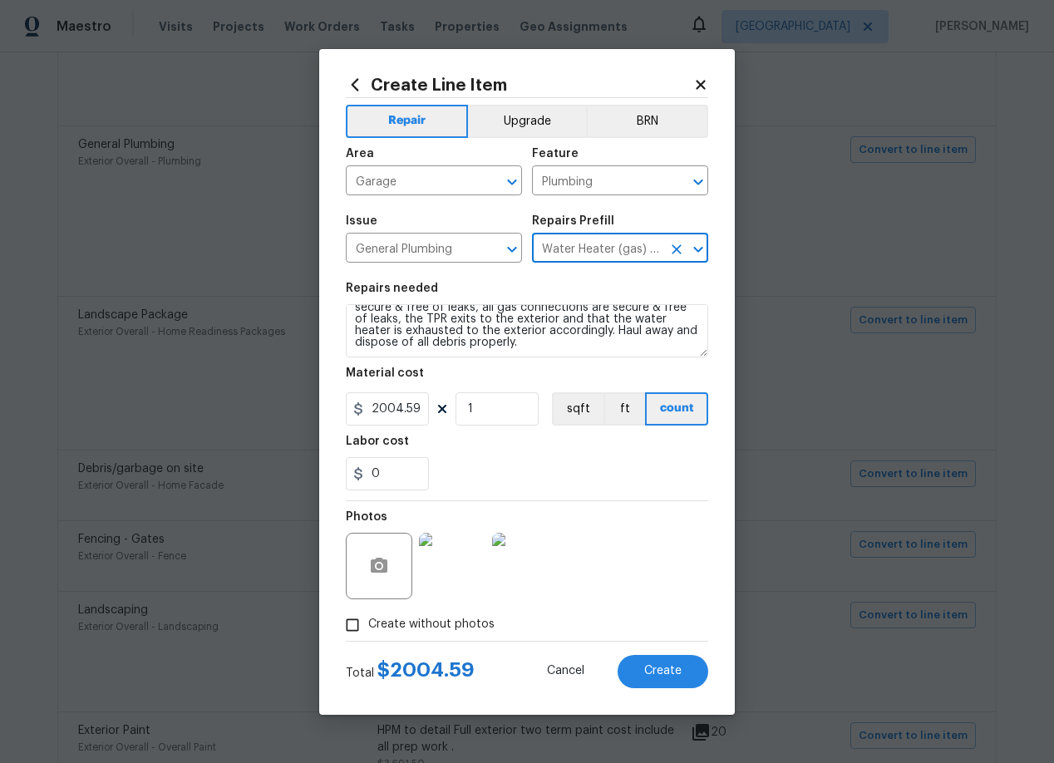
type input "Water Heater (gas) Replacement $2,004.59"
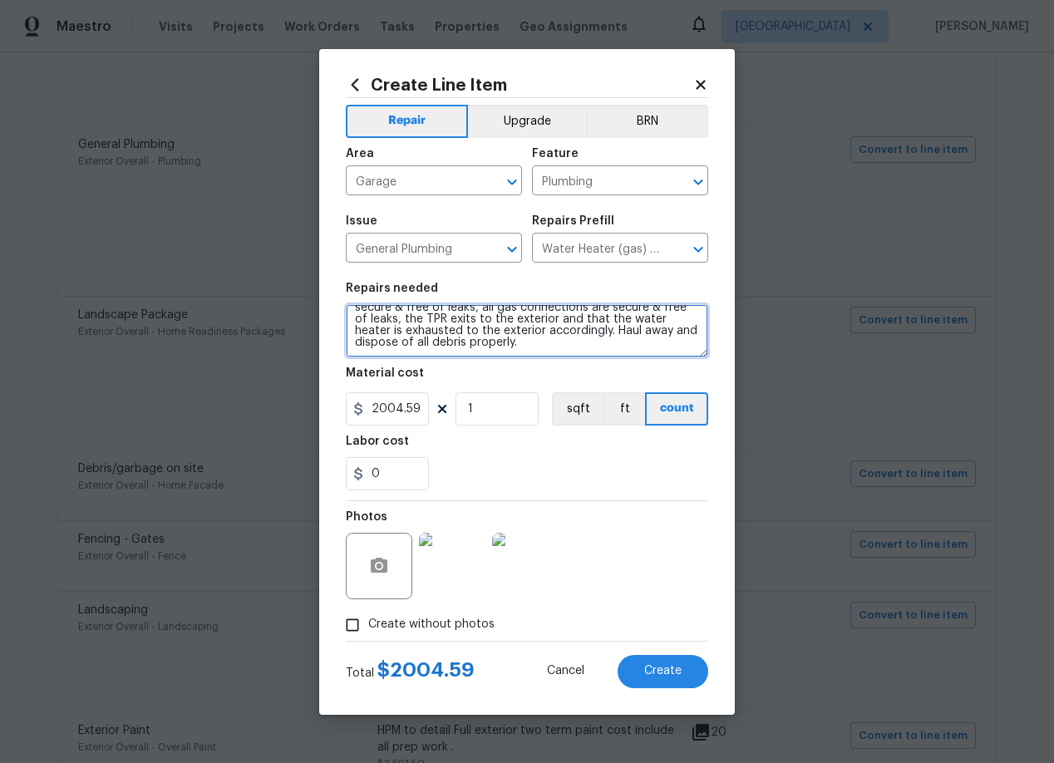
click at [503, 350] on textarea "Remove the existing gas water heater and install a new 40 gallon gas water heat…" at bounding box center [527, 330] width 362 height 53
type textarea "Remove the existing gas water heater and install a new 40 gallon gas water heat…"
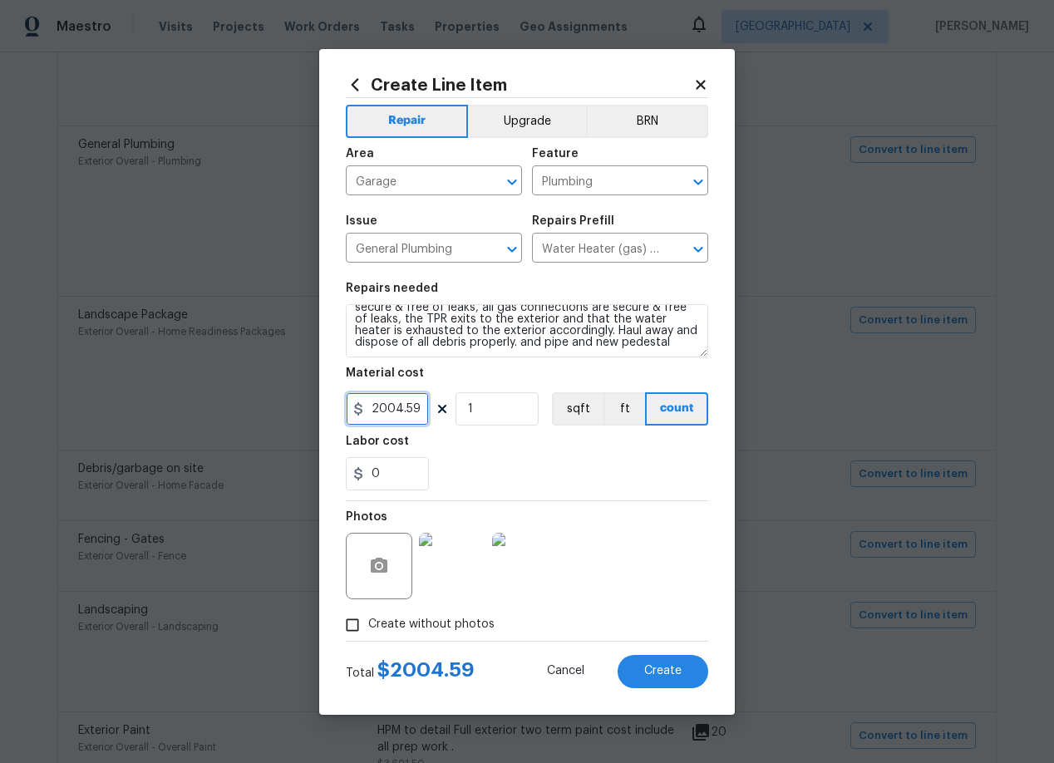
click at [388, 409] on input "2004.59" at bounding box center [387, 408] width 83 height 33
type input "2904.59"
click at [630, 486] on div "0" at bounding box center [527, 473] width 362 height 33
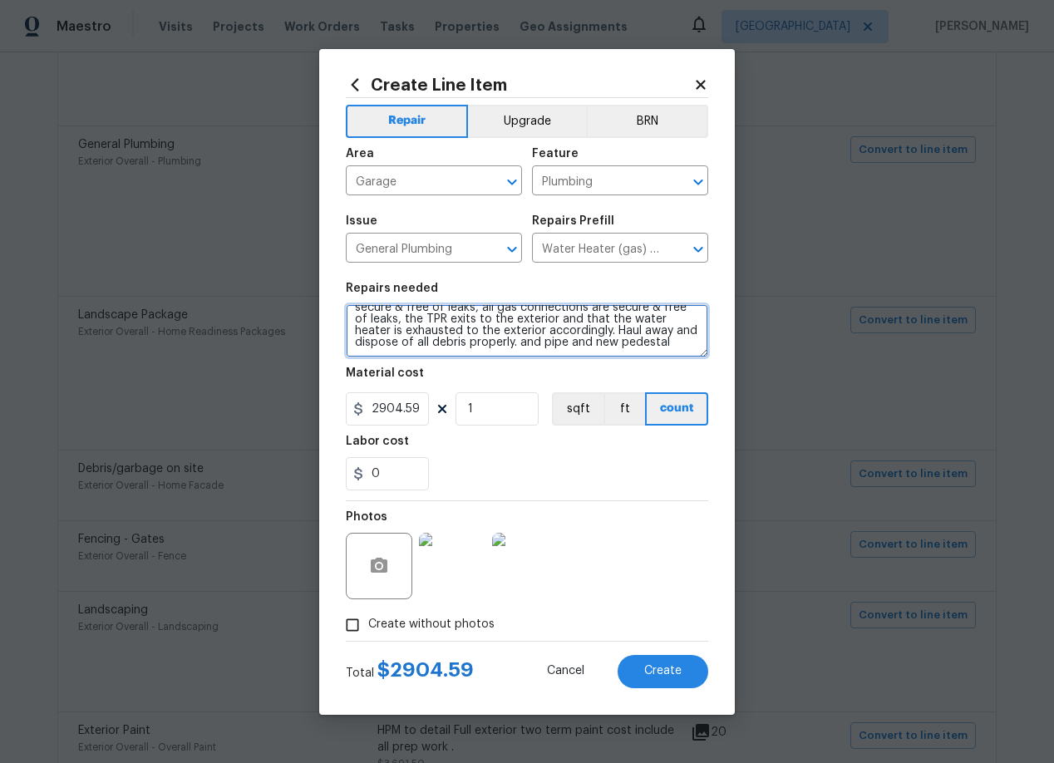
click at [499, 330] on textarea "Remove the existing gas water heater and install a new 40 gallon gas water heat…" at bounding box center [527, 330] width 362 height 53
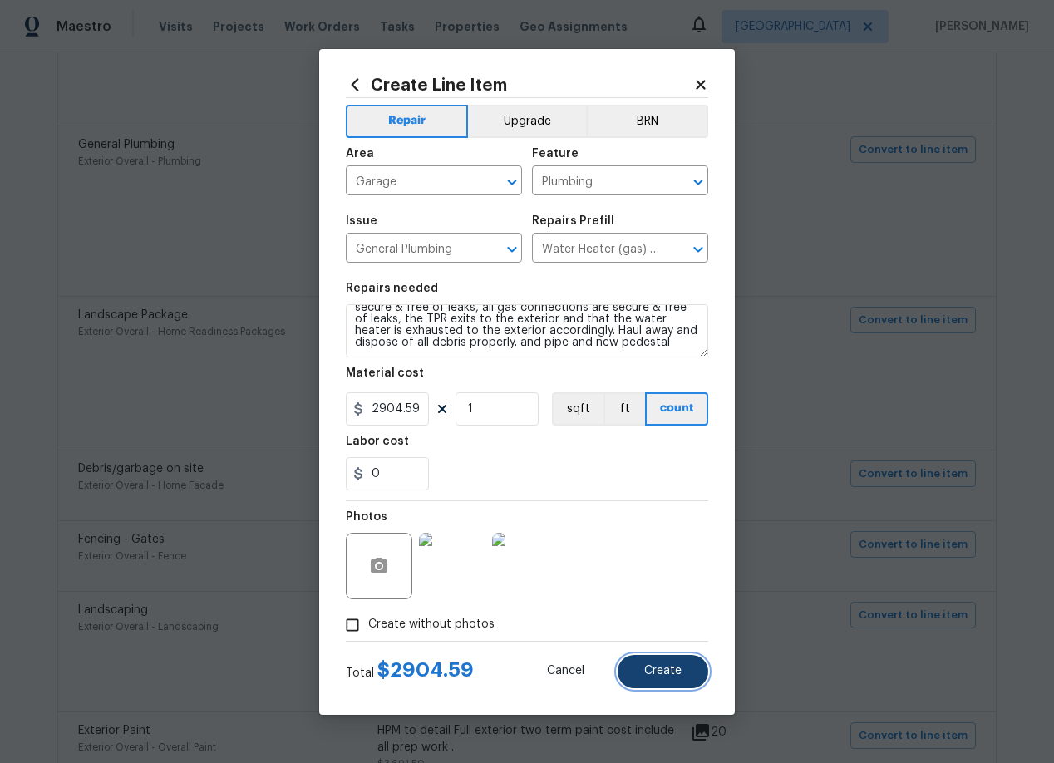
click at [663, 666] on span "Create" at bounding box center [662, 671] width 37 height 12
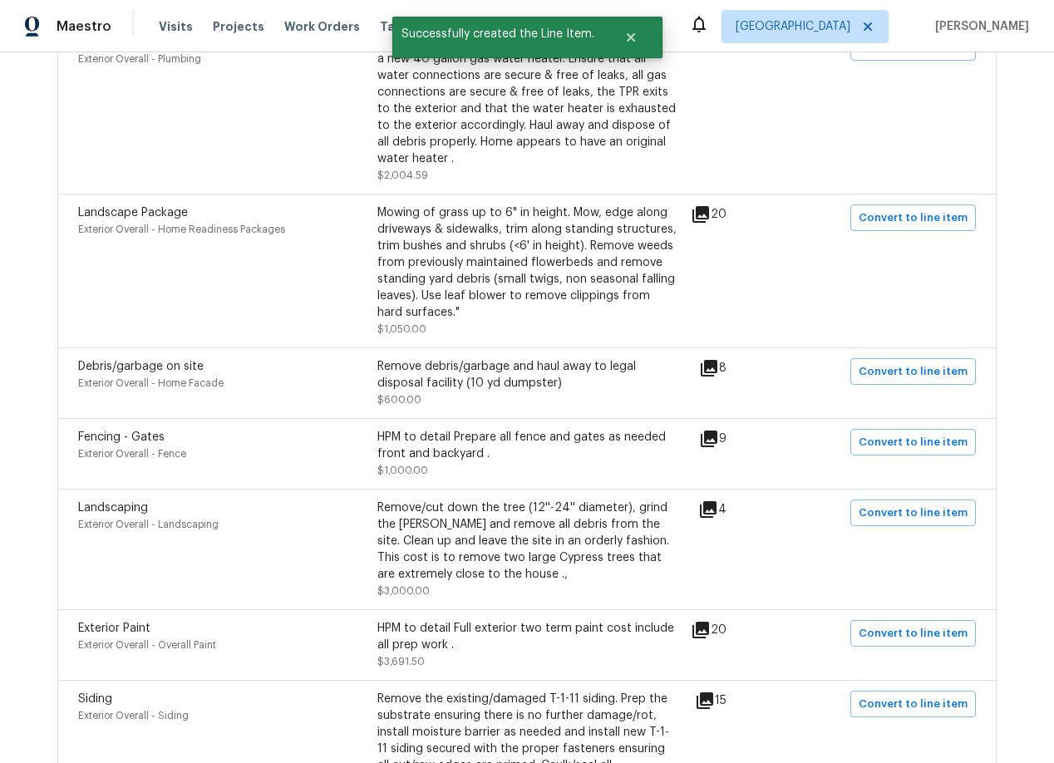
scroll to position [1088, 0]
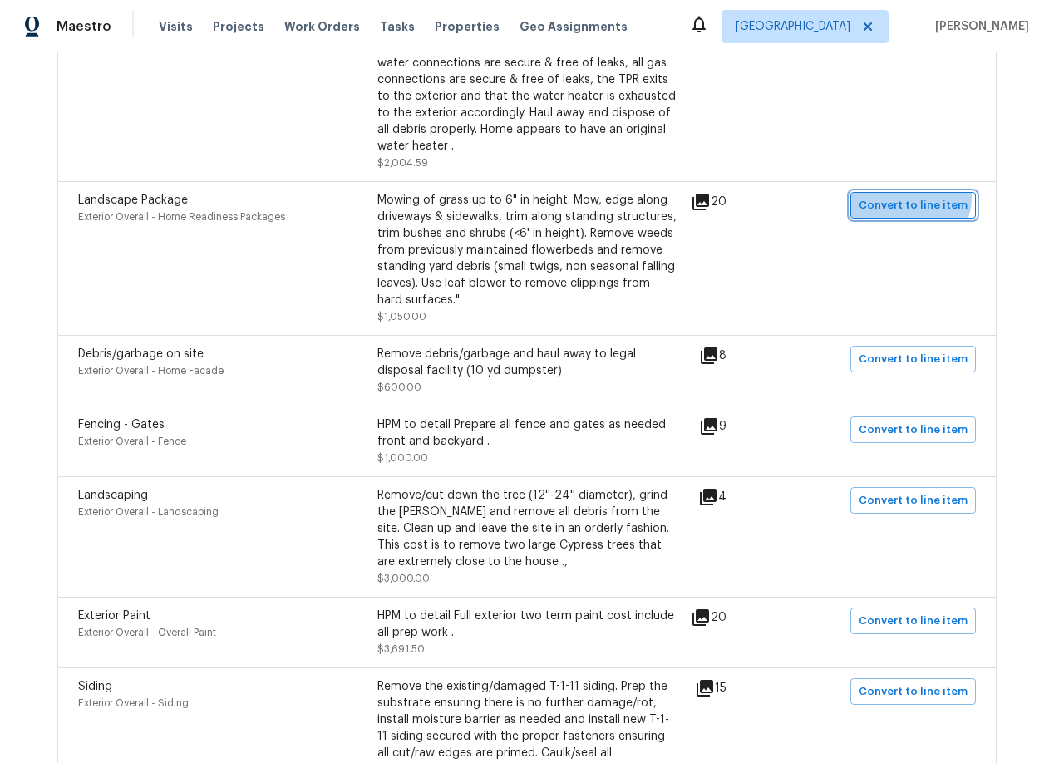
click at [913, 196] on span "Convert to line item" at bounding box center [912, 205] width 109 height 19
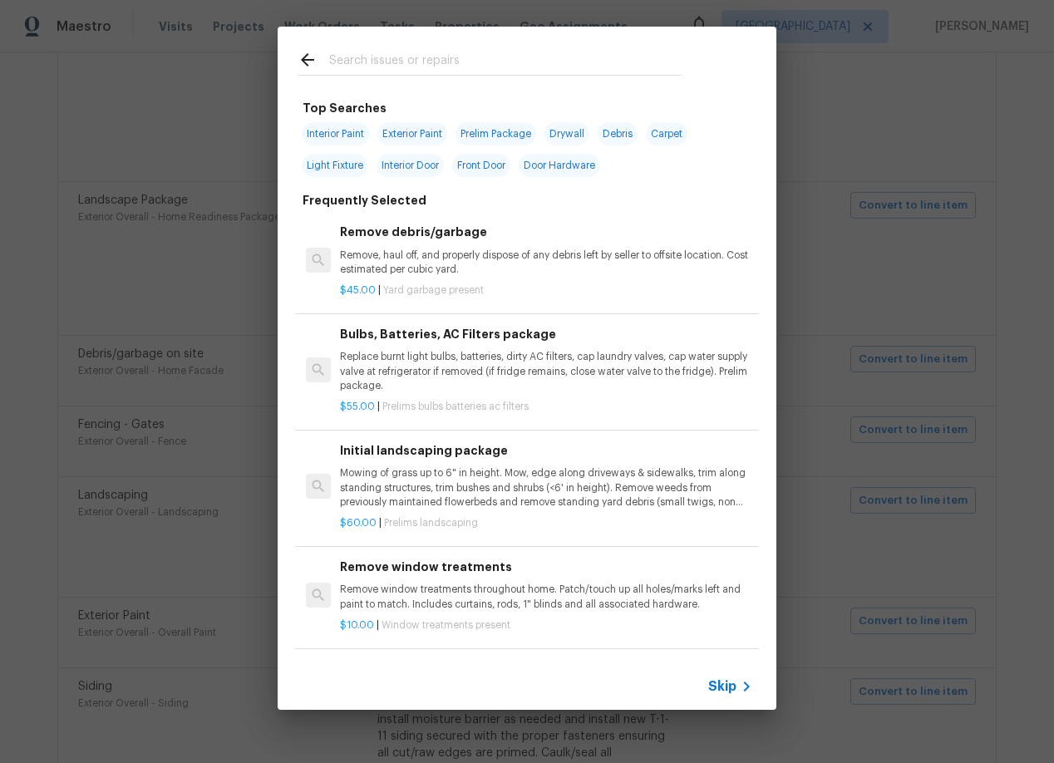
click at [726, 686] on span "Skip" at bounding box center [722, 686] width 28 height 17
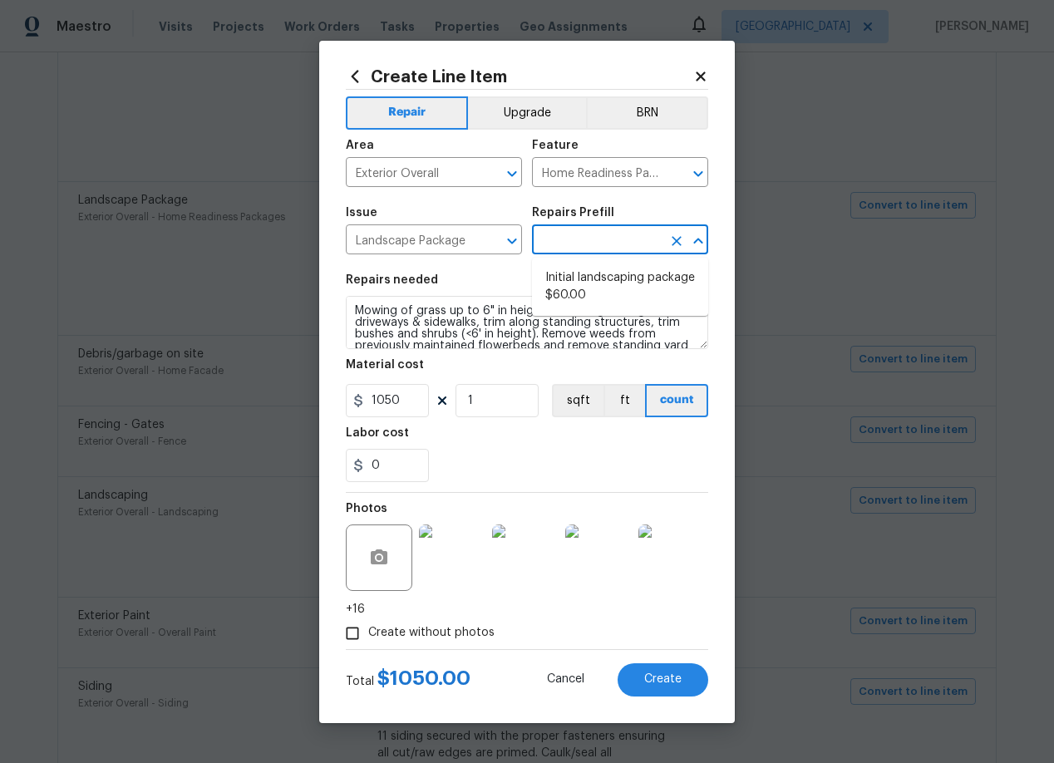
click at [568, 243] on input "text" at bounding box center [597, 242] width 130 height 26
click at [586, 282] on li "Initial landscaping package $60.00" at bounding box center [620, 286] width 176 height 45
type input "Initial landscaping package $60.00"
type textarea "Mowing of grass up to 6" in height. Mow, edge along driveways & sidewalks, trim…"
type input "60"
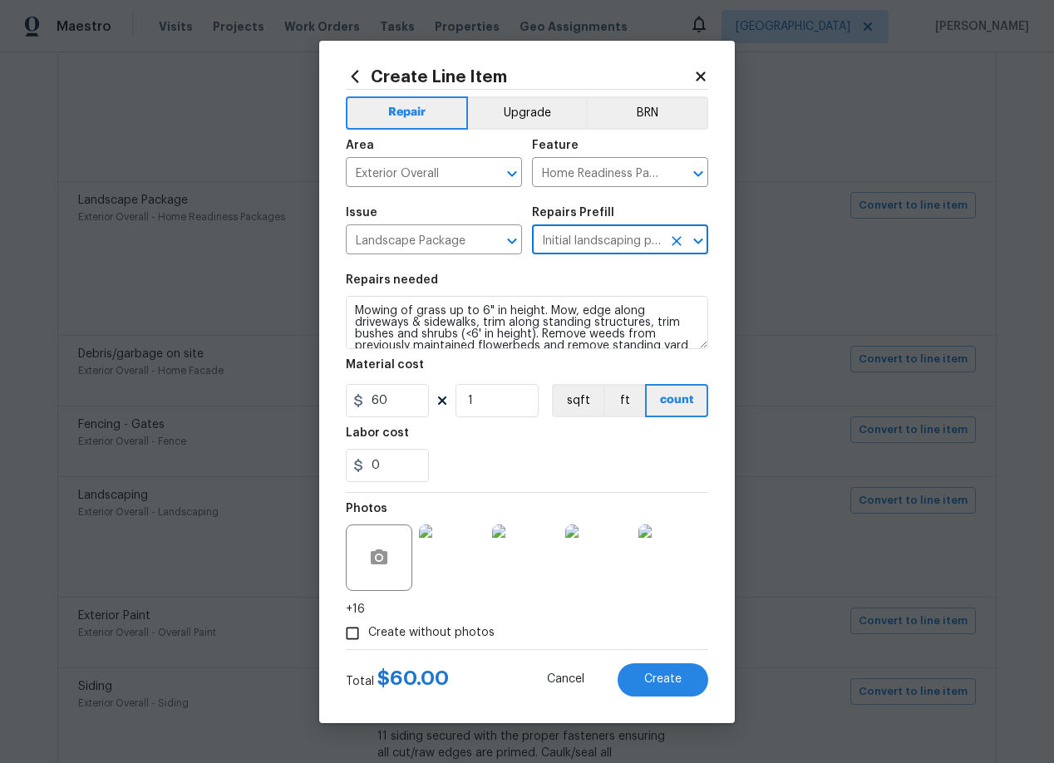
scroll to position [35, 0]
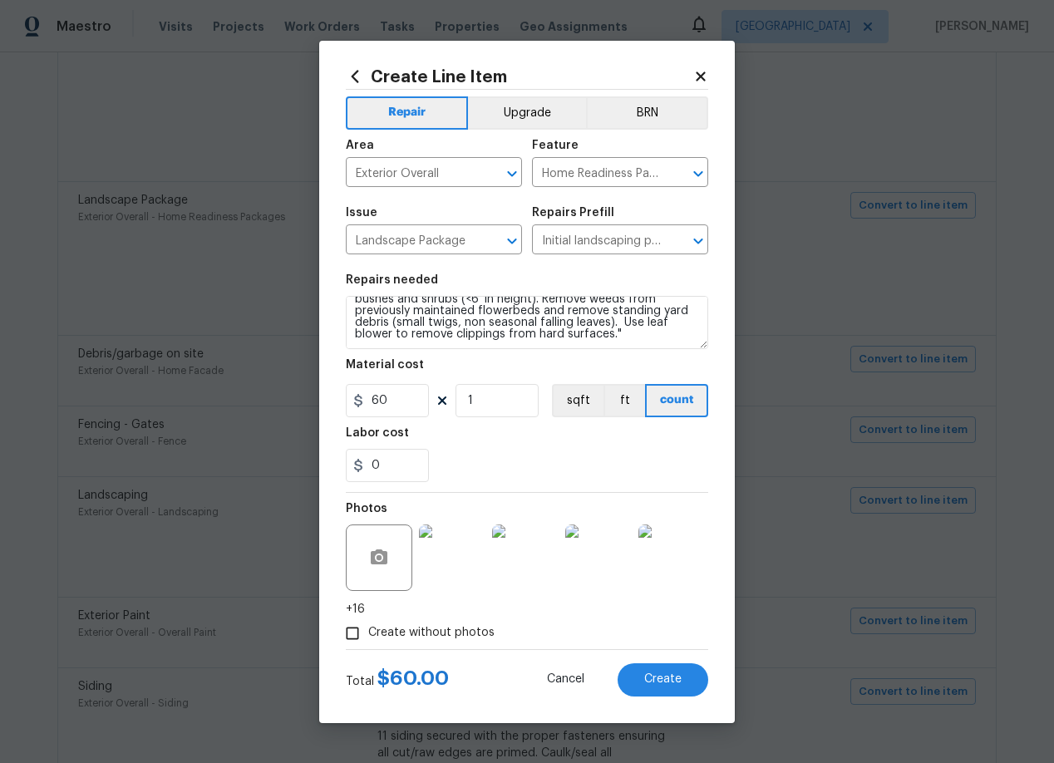
click at [702, 76] on icon at bounding box center [700, 76] width 15 height 15
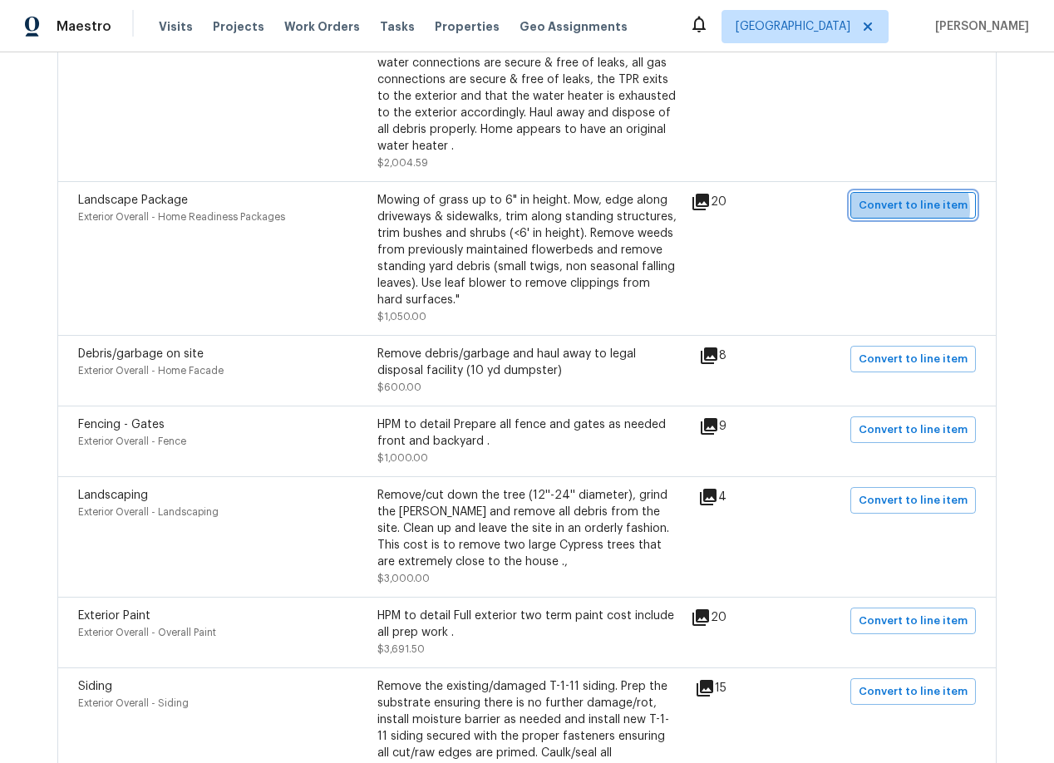
click at [910, 196] on span "Convert to line item" at bounding box center [912, 205] width 109 height 19
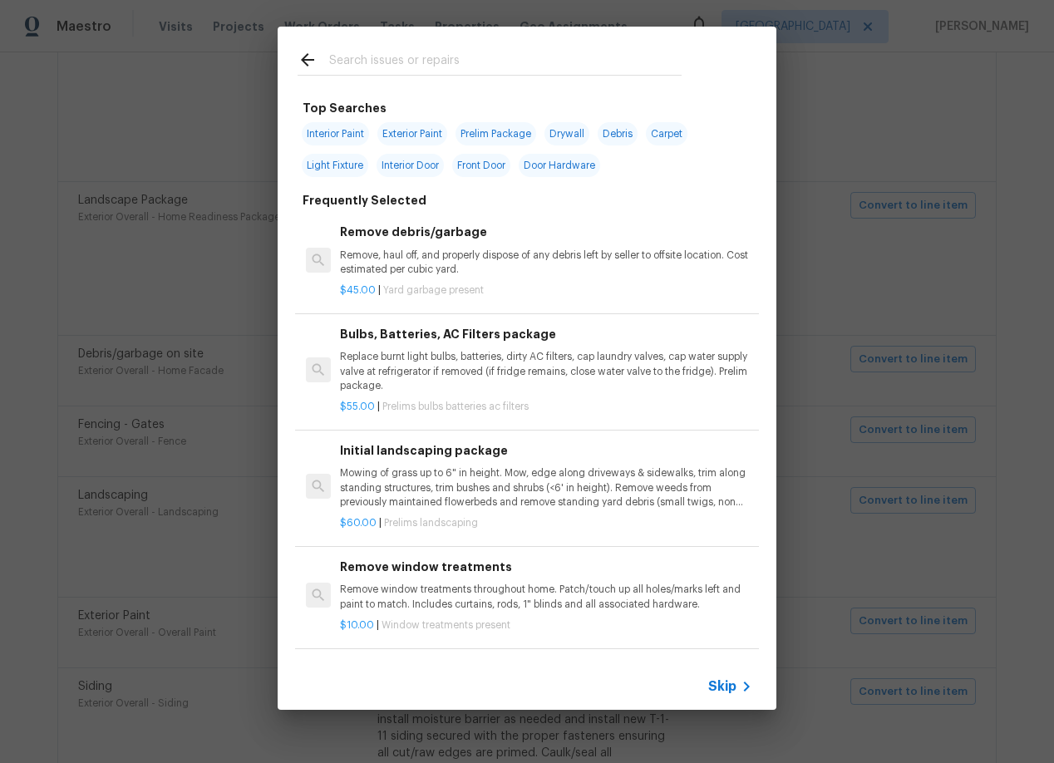
click at [730, 691] on span "Skip" at bounding box center [722, 686] width 28 height 17
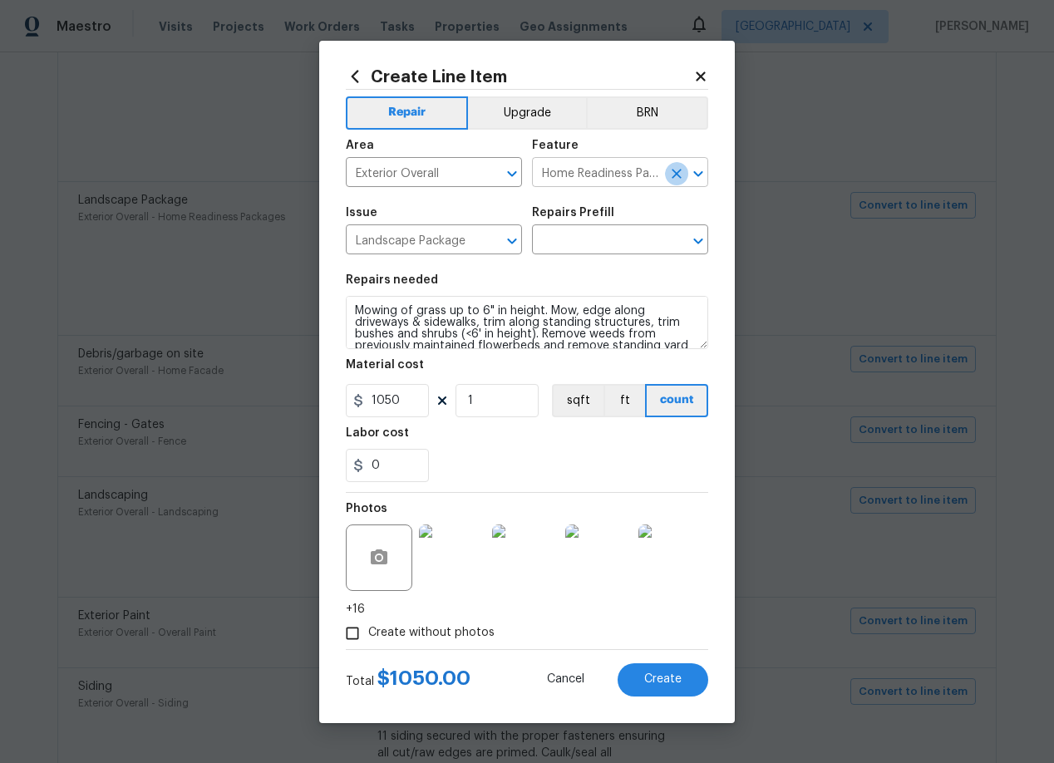
click at [677, 170] on icon "Clear" at bounding box center [676, 174] width 10 height 10
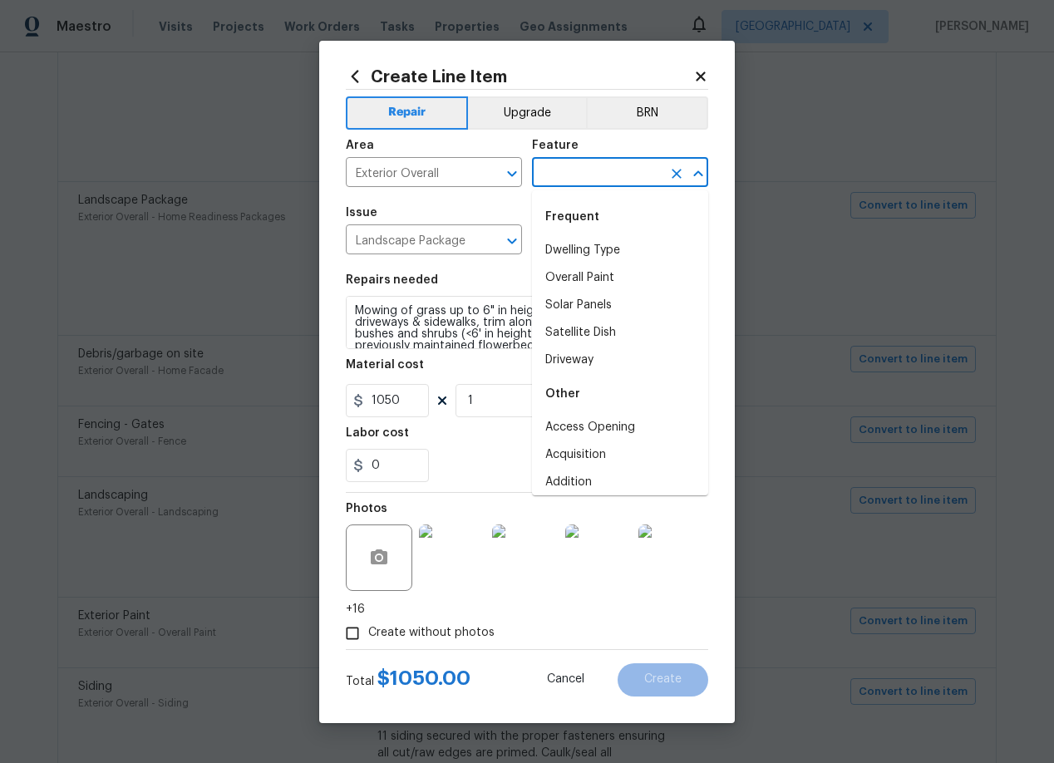
click at [599, 172] on input "text" at bounding box center [597, 174] width 130 height 26
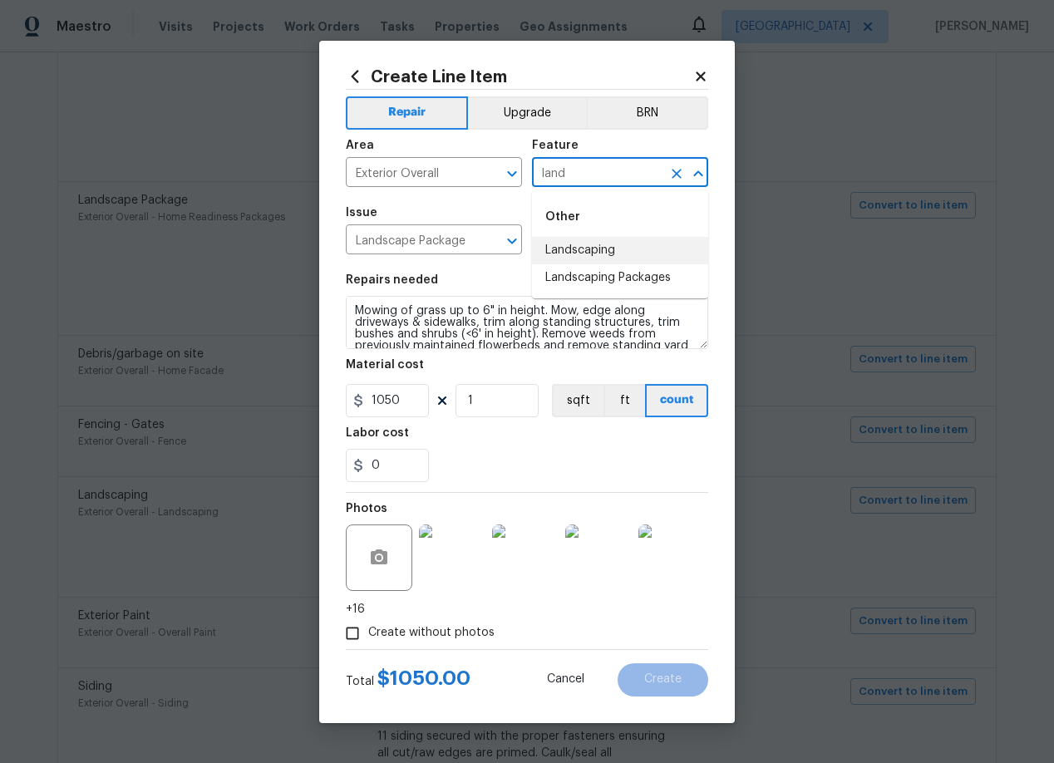
click at [579, 240] on li "Landscaping" at bounding box center [620, 250] width 176 height 27
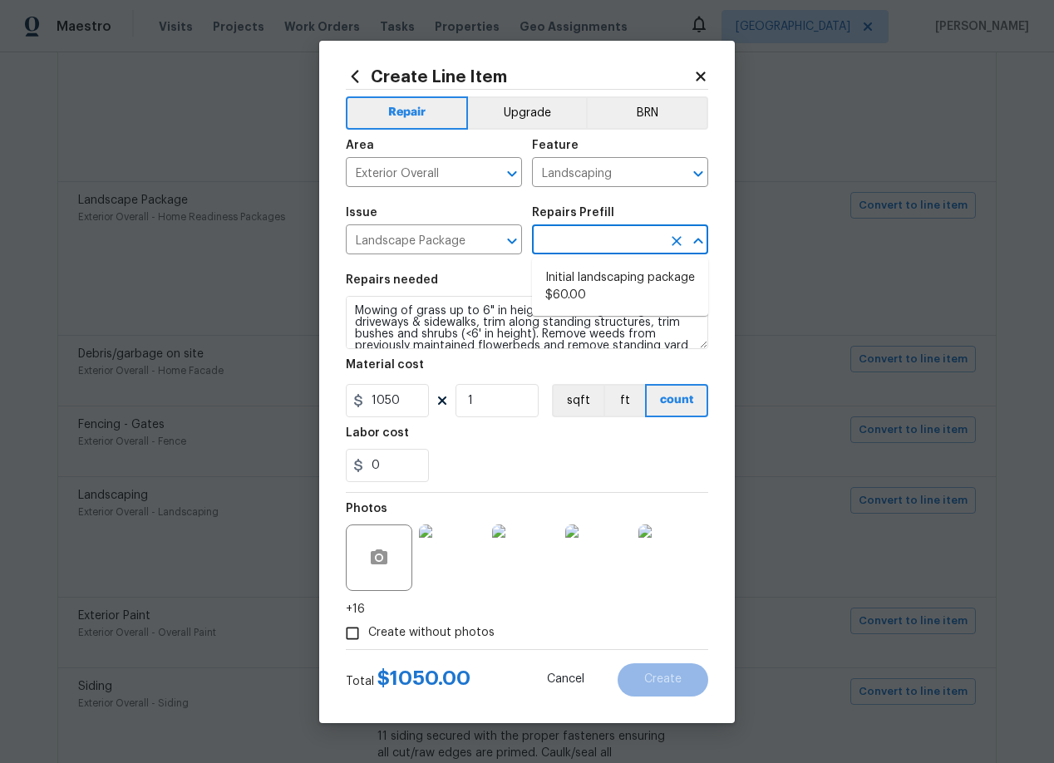
click at [579, 240] on input "text" at bounding box center [597, 242] width 130 height 26
click at [579, 263] on ul "Initial landscaping package $60.00" at bounding box center [620, 287] width 176 height 58
click at [578, 282] on li "Initial landscaping package $60.00" at bounding box center [620, 286] width 176 height 45
type input "Home Readiness Packages"
type input "Initial landscaping package $60.00"
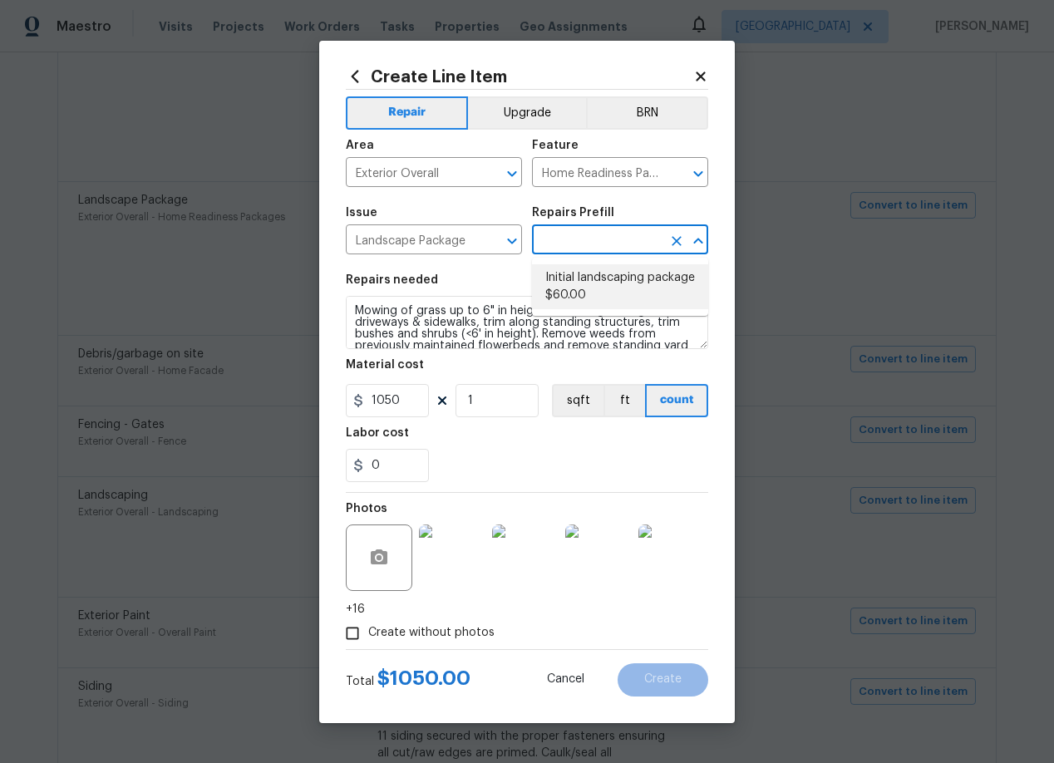
type textarea "Mowing of grass up to 6" in height. Mow, edge along driveways & sidewalks, trim…"
type input "60"
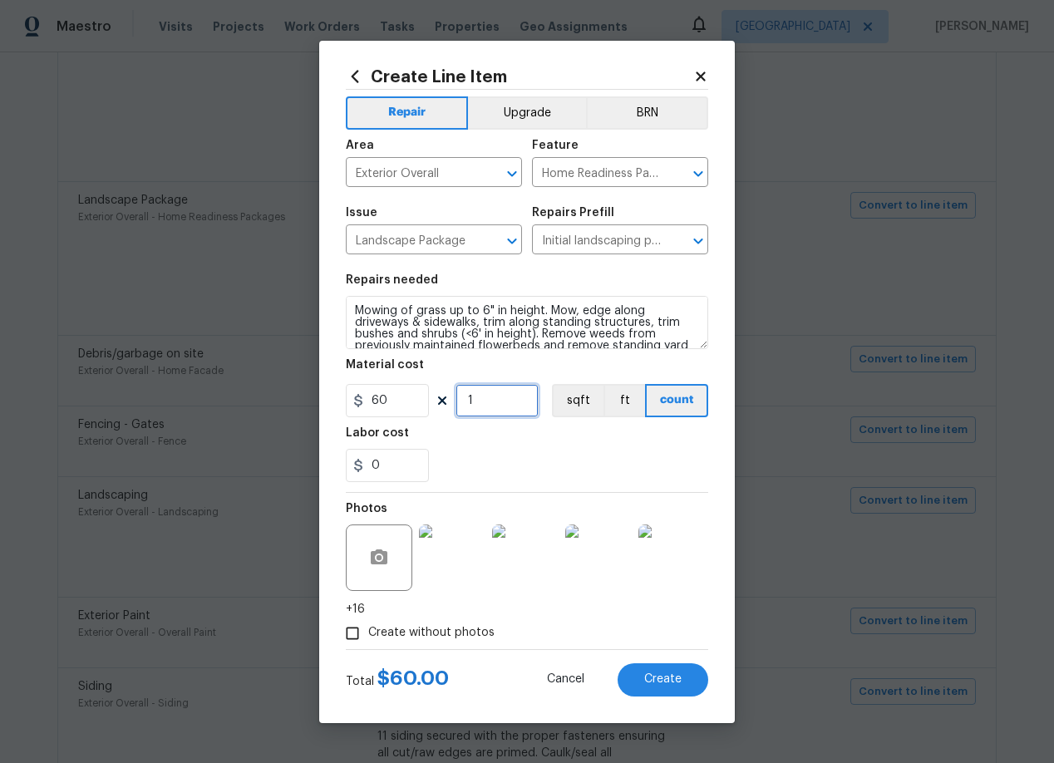
click at [505, 404] on input "1" at bounding box center [496, 400] width 83 height 33
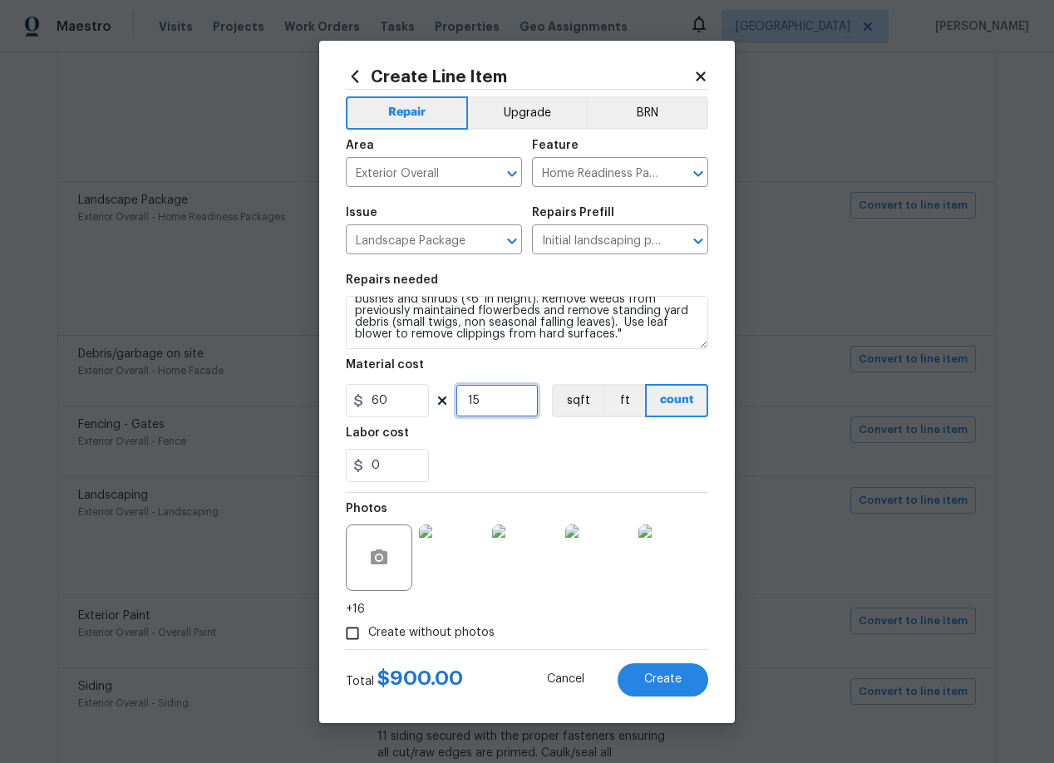
type input "15"
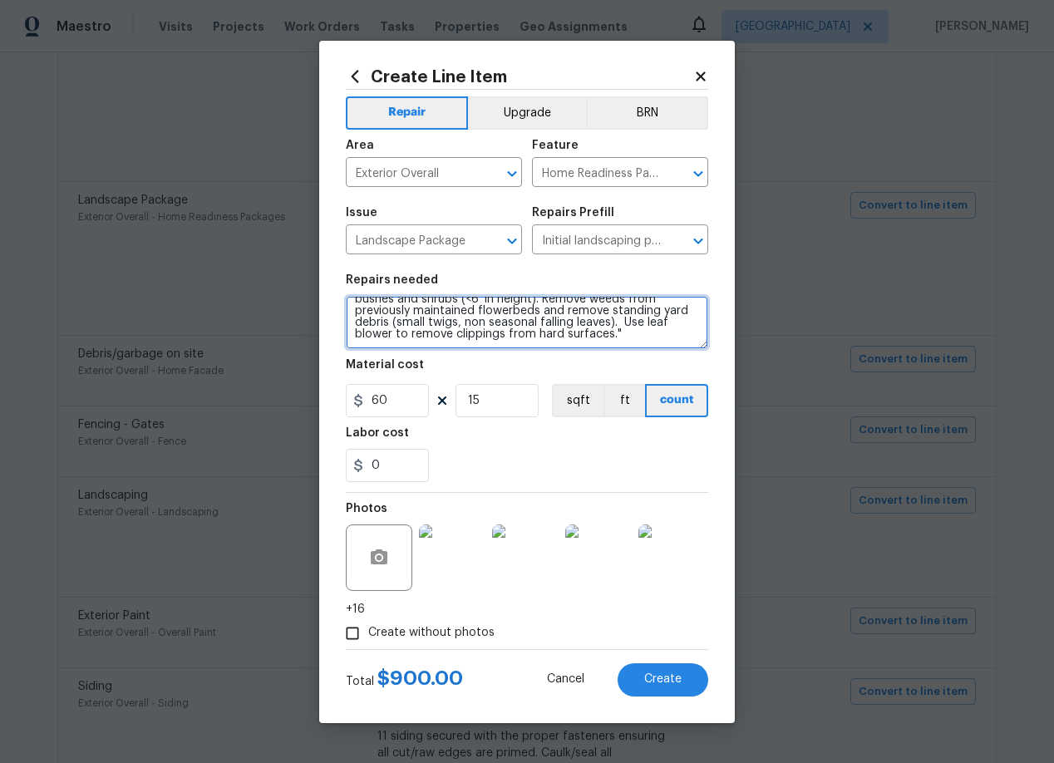
click at [544, 337] on textarea "Mowing of grass up to 6" in height. Mow, edge along driveways & sidewalks, trim…" at bounding box center [527, 322] width 362 height 53
type textarea "Mowing of grass up to 6" in height. Mow, edge along driveways & sidewalks, trim…"
click at [570, 453] on div "0" at bounding box center [527, 465] width 362 height 33
click at [499, 312] on textarea "Mowing of grass up to 6" in height. Mow, edge along driveways & sidewalks, trim…" at bounding box center [527, 322] width 362 height 53
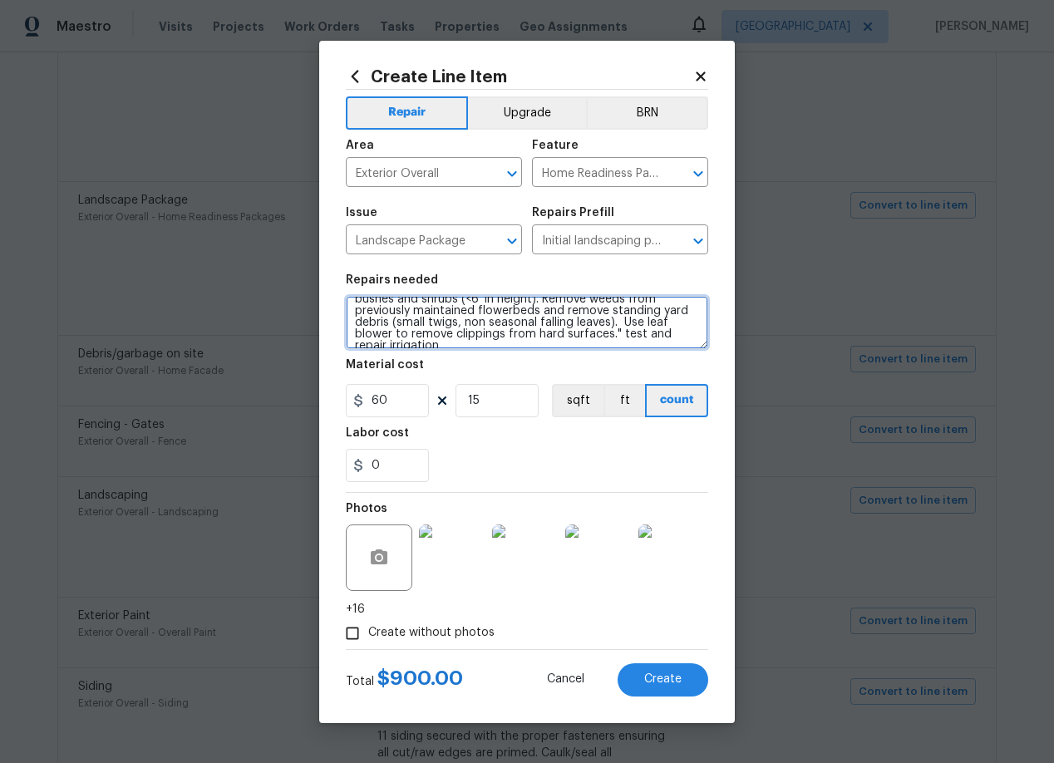
click at [499, 312] on textarea "Mowing of grass up to 6" in height. Mow, edge along driveways & sidewalks, trim…" at bounding box center [527, 322] width 362 height 53
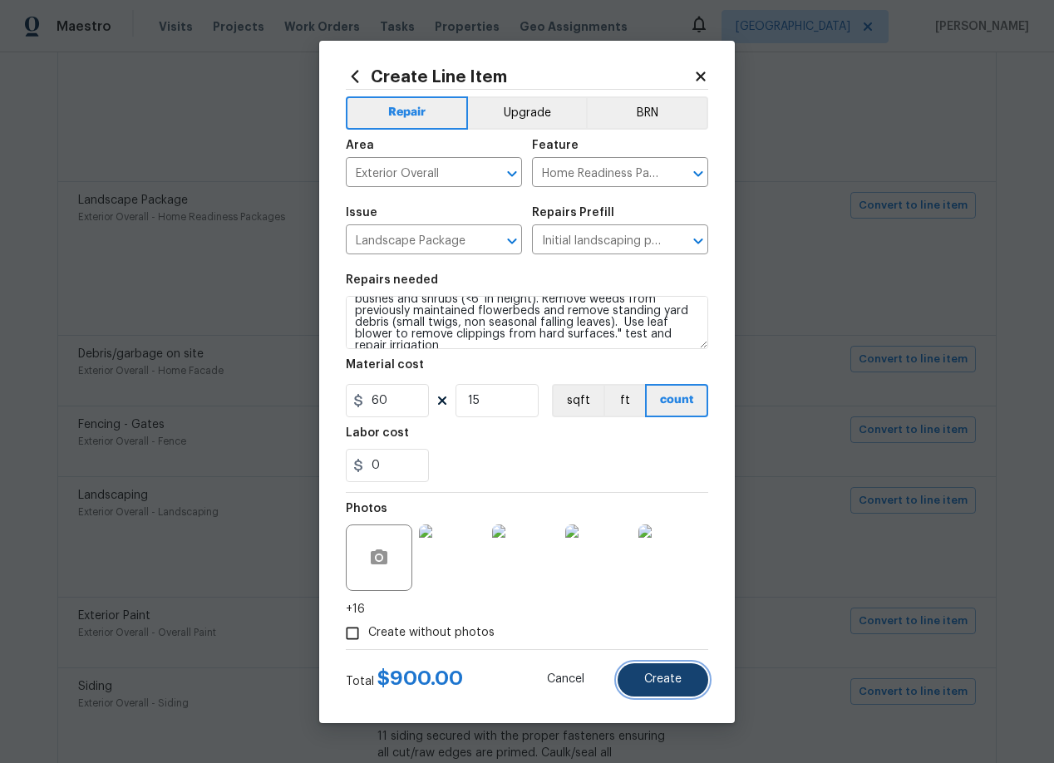
click at [656, 690] on button "Create" at bounding box center [662, 679] width 91 height 33
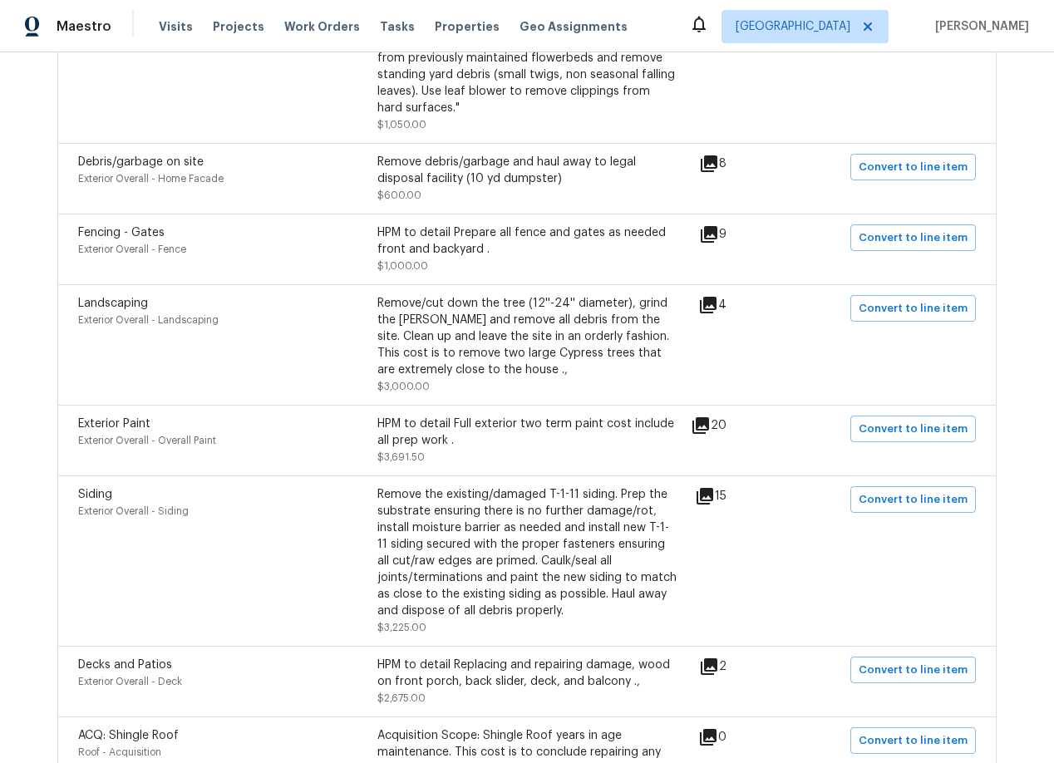
scroll to position [1290, 0]
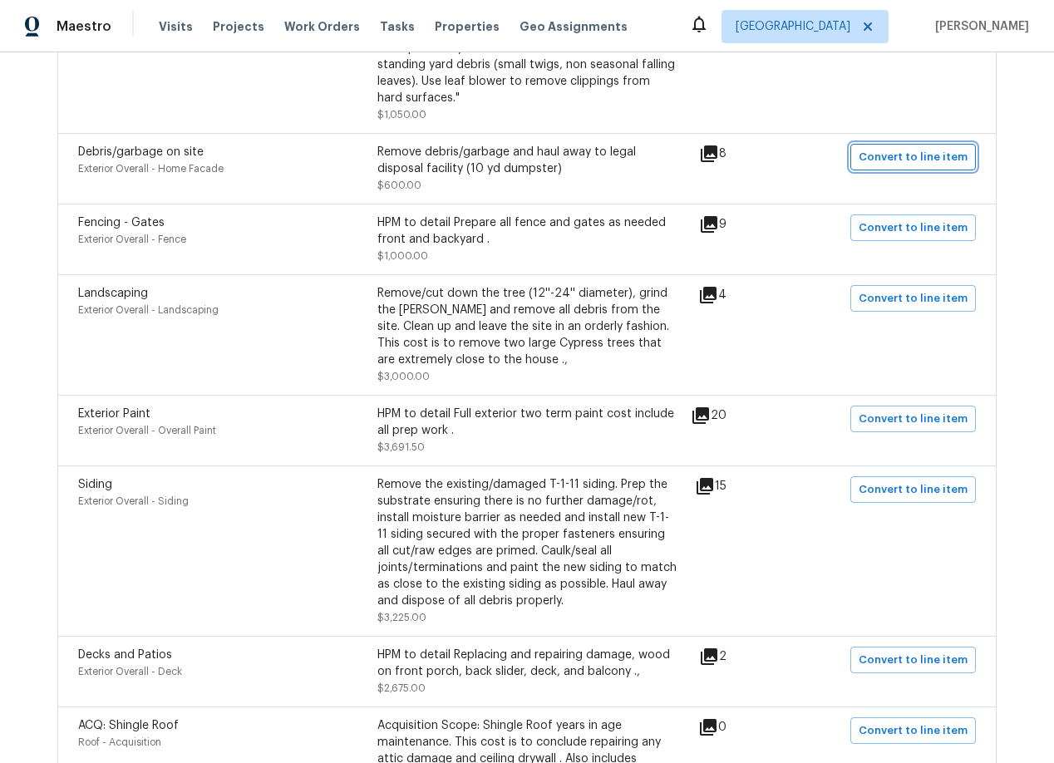
click at [898, 148] on span "Convert to line item" at bounding box center [912, 157] width 109 height 19
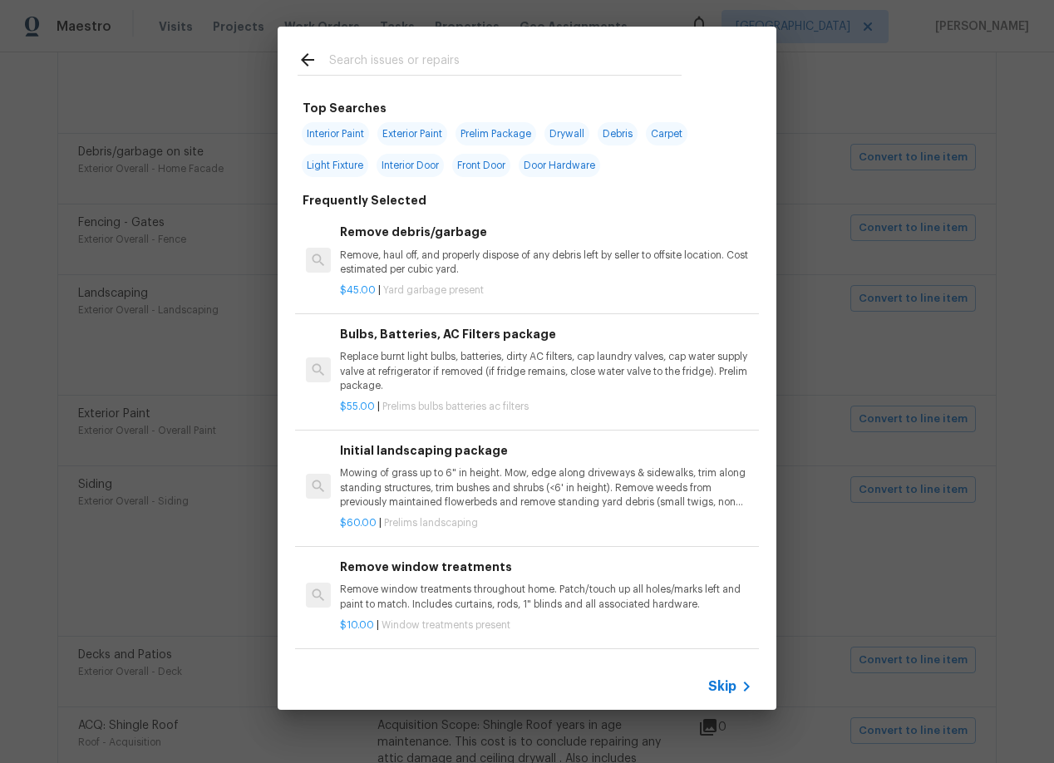
click at [721, 675] on div "Skip" at bounding box center [527, 686] width 499 height 47
click at [725, 689] on span "Skip" at bounding box center [722, 686] width 28 height 17
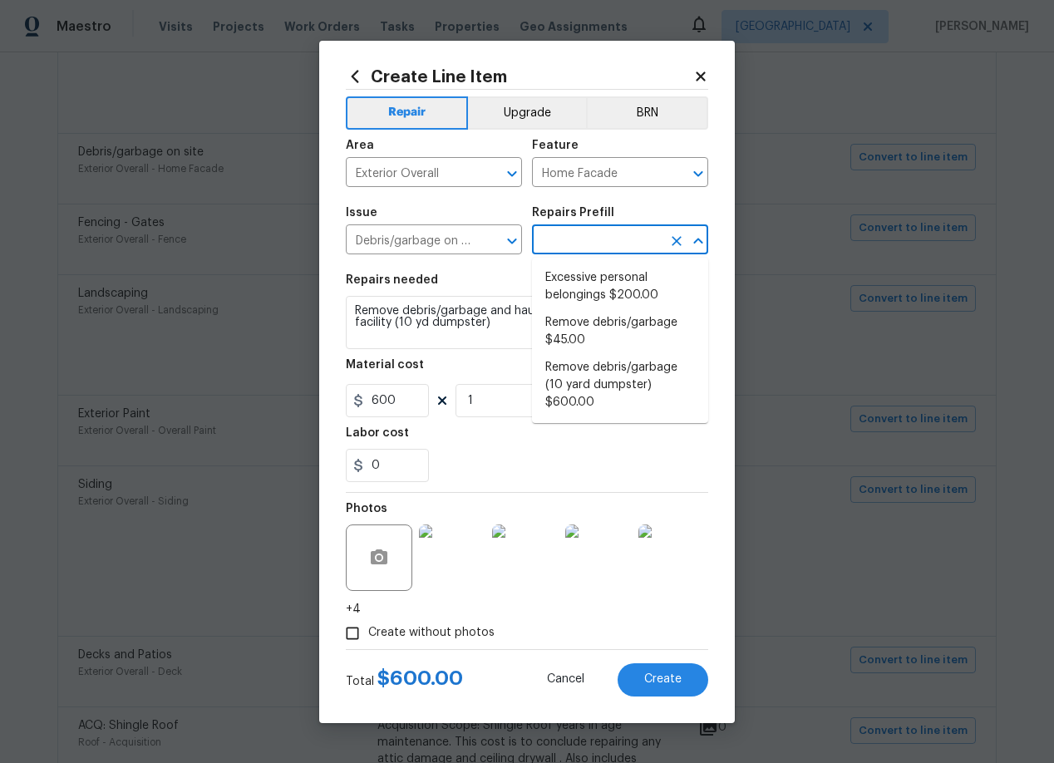
click at [581, 242] on input "text" at bounding box center [597, 242] width 130 height 26
click at [701, 71] on icon at bounding box center [700, 76] width 15 height 15
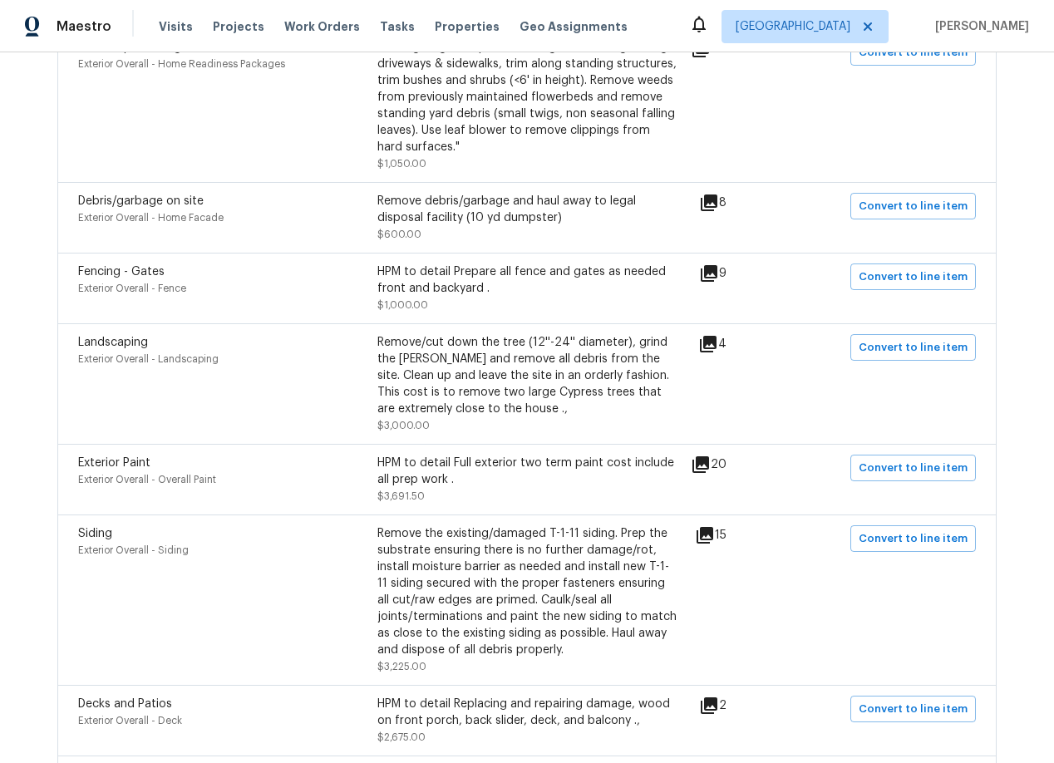
scroll to position [1248, 0]
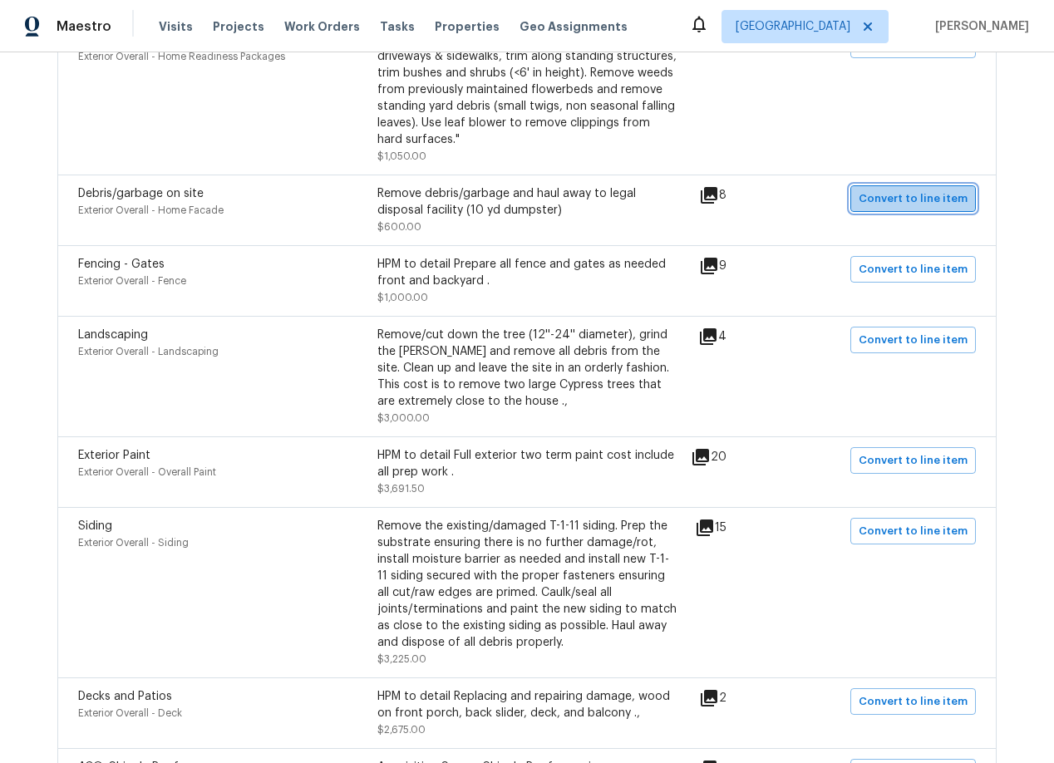
click at [940, 189] on span "Convert to line item" at bounding box center [912, 198] width 109 height 19
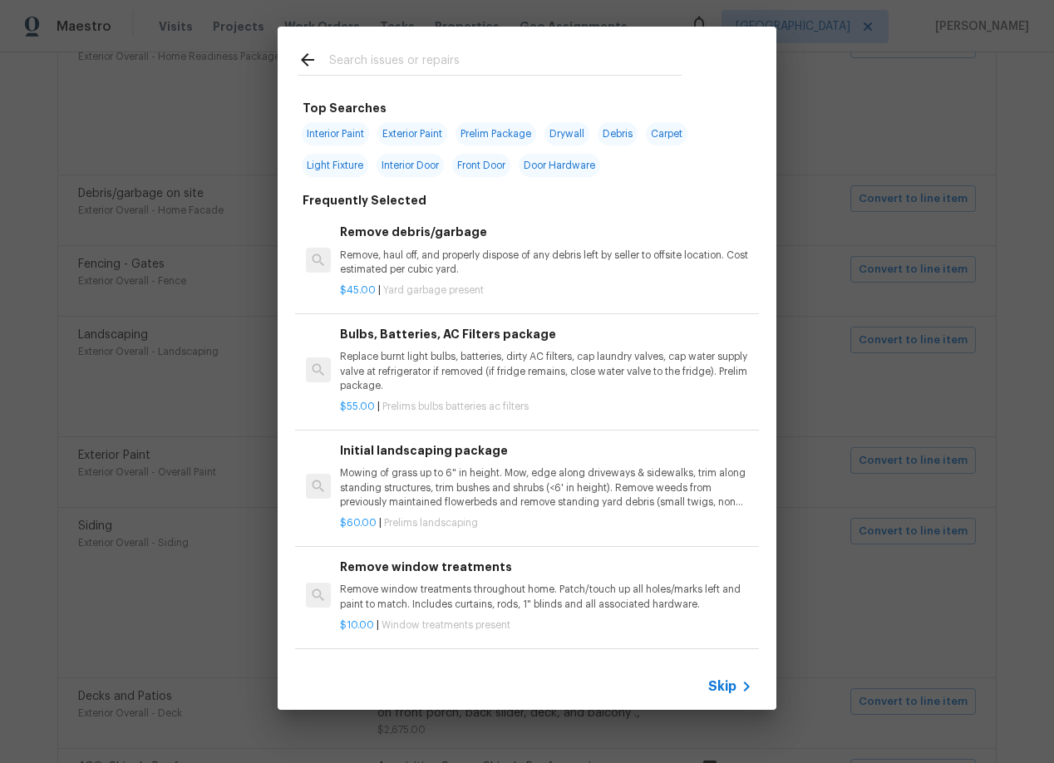
click at [726, 691] on span "Skip" at bounding box center [722, 686] width 28 height 17
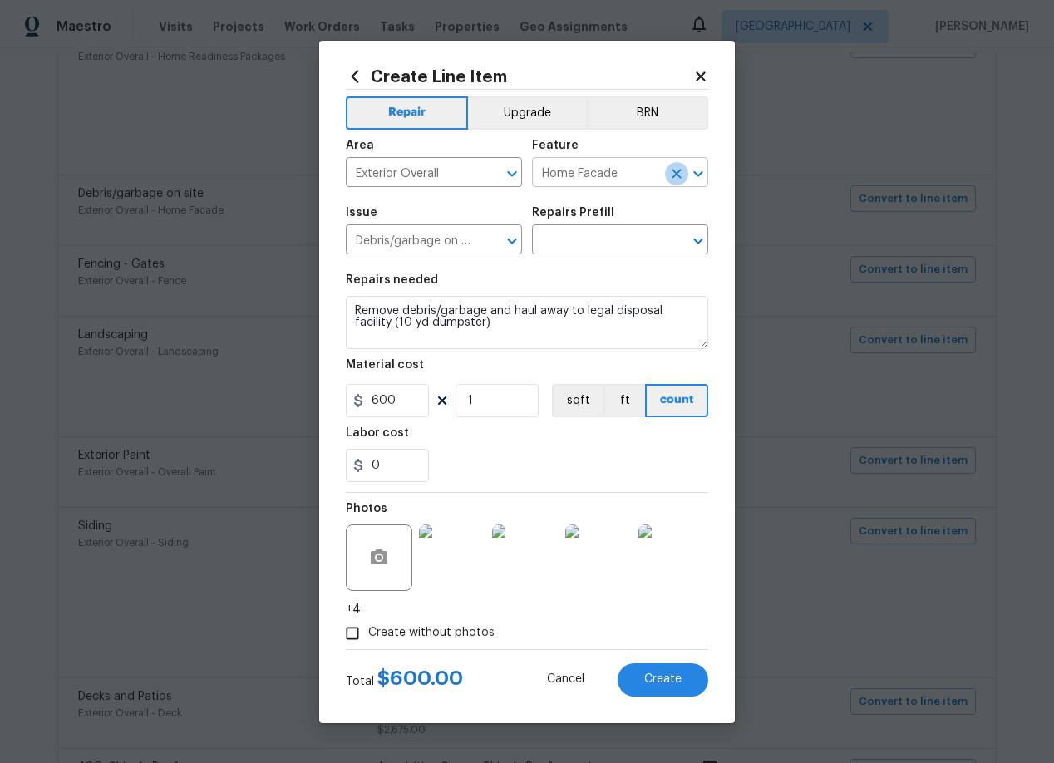
click at [681, 174] on icon "Clear" at bounding box center [676, 173] width 17 height 17
click at [594, 175] on input "text" at bounding box center [597, 174] width 130 height 26
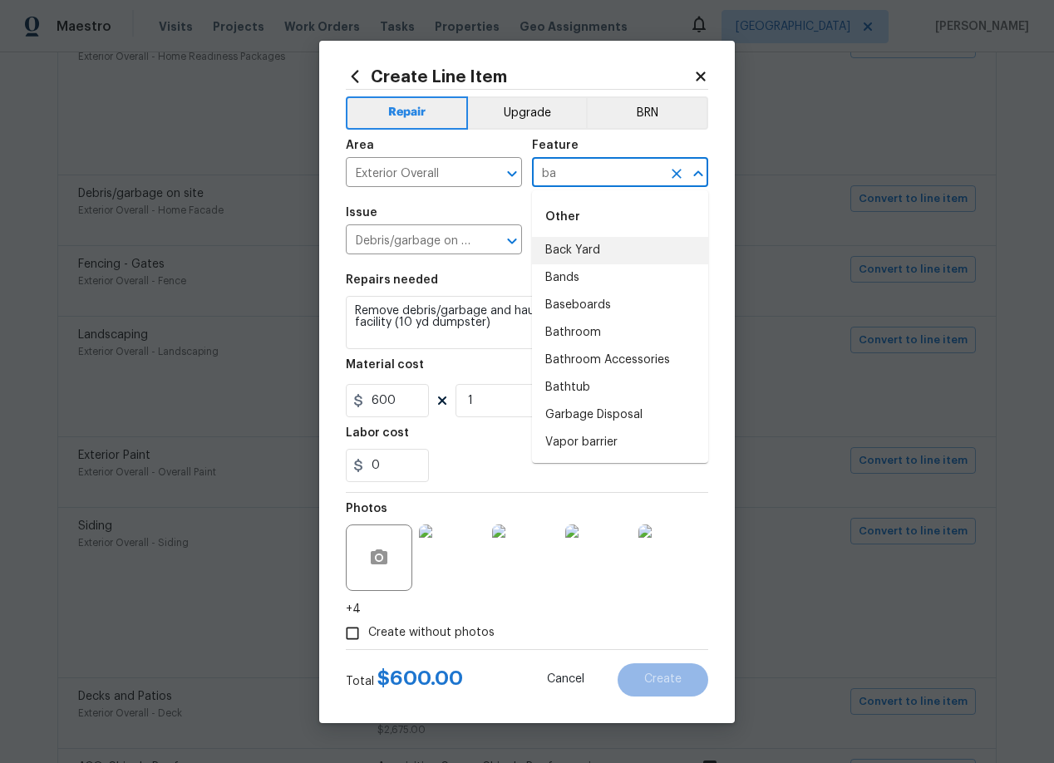
click at [583, 250] on li "Back Yard" at bounding box center [620, 250] width 176 height 27
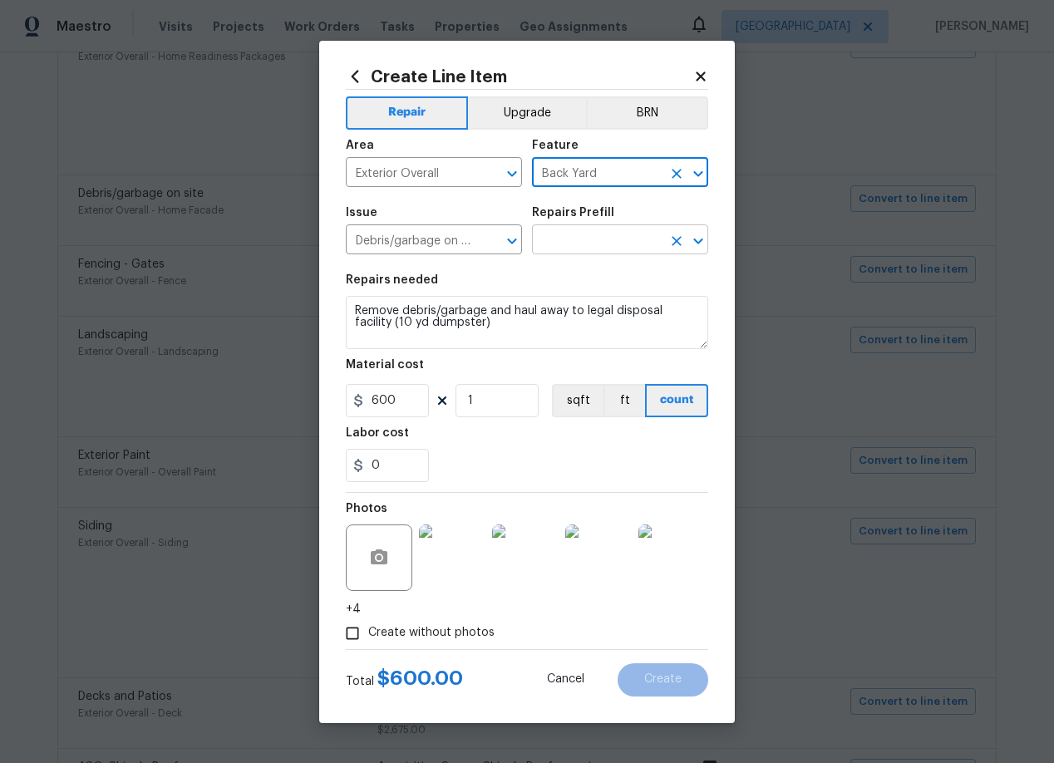
type input "Back Yard"
click at [587, 243] on input "text" at bounding box center [597, 242] width 130 height 26
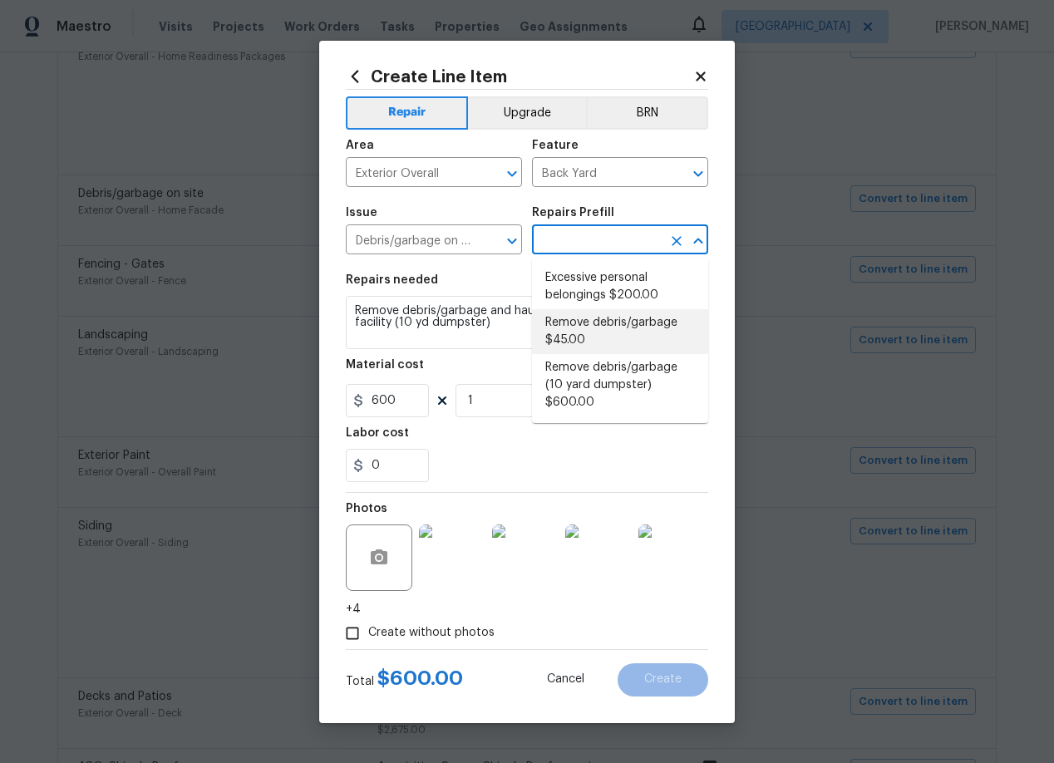
click at [585, 321] on li "Remove debris/garbage $45.00" at bounding box center [620, 331] width 176 height 45
type input "Remove debris/garbage $45.00"
type textarea "Remove, haul off, and properly dispose of any debris left by seller to offsite …"
type input "45"
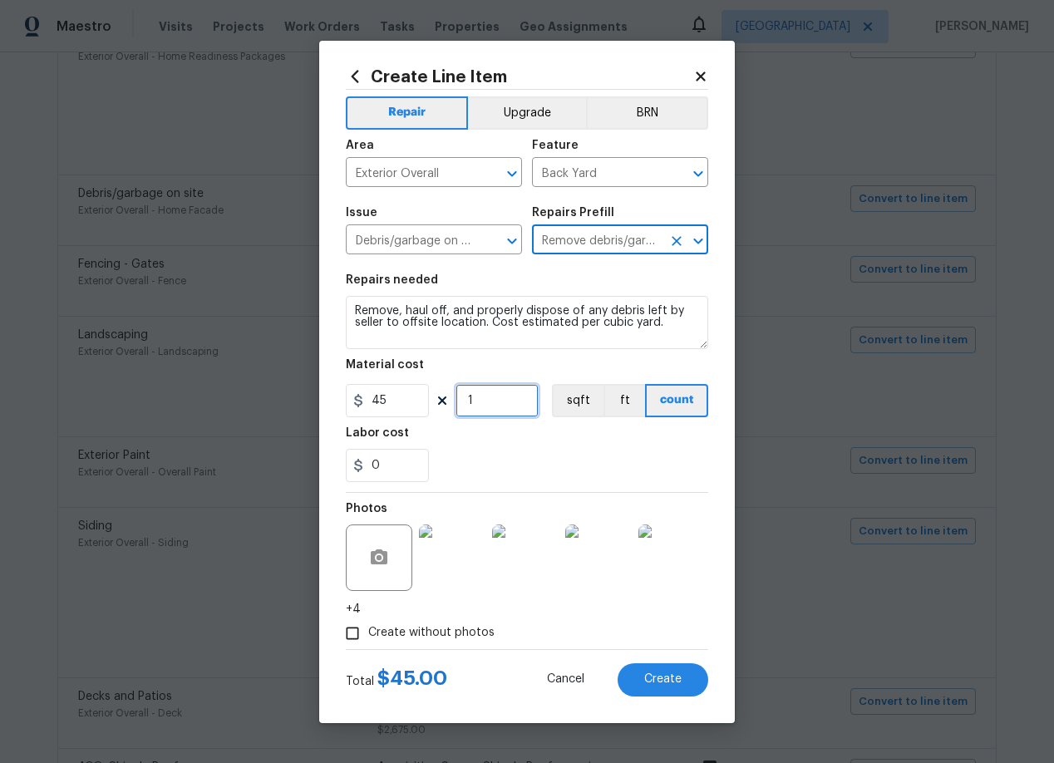
click at [492, 408] on input "1" at bounding box center [496, 400] width 83 height 33
type input "12"
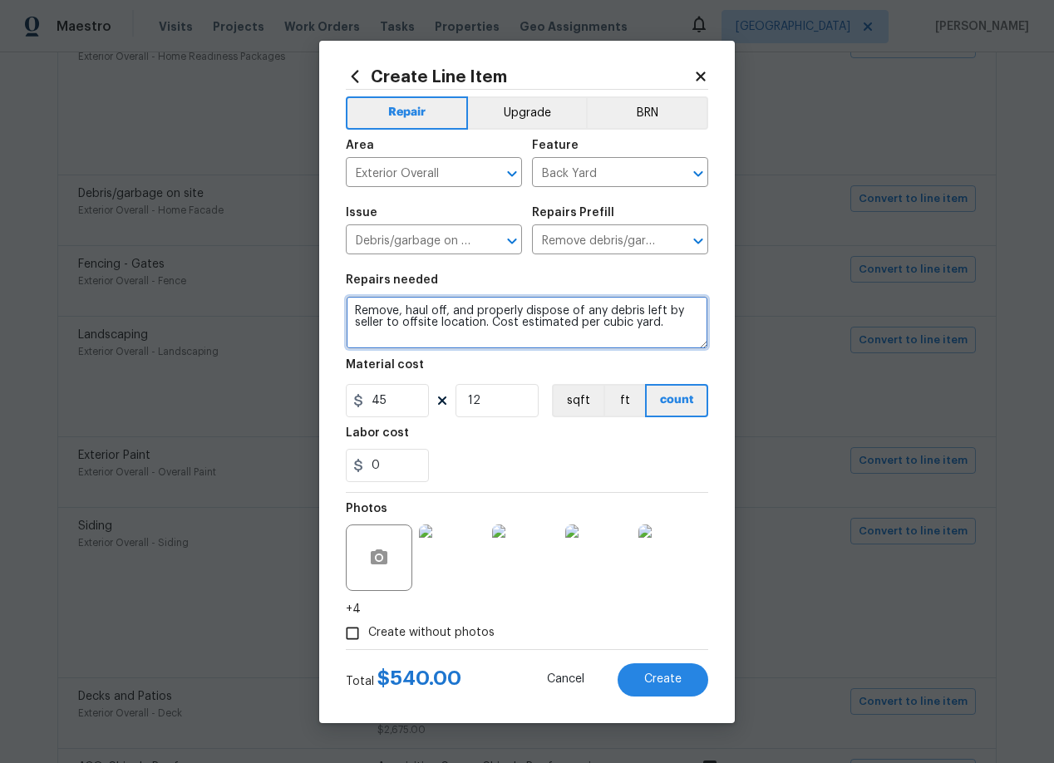
click at [485, 313] on textarea "Remove, haul off, and properly dispose of any debris left by seller to offsite …" at bounding box center [527, 322] width 362 height 53
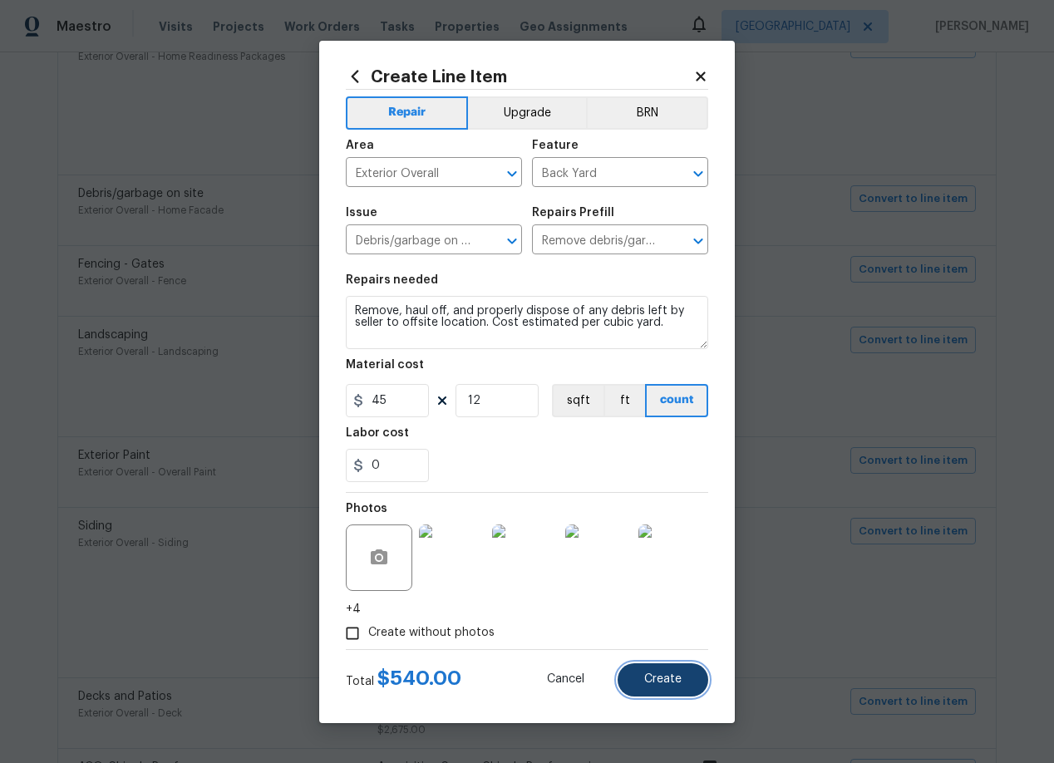
click at [683, 681] on button "Create" at bounding box center [662, 679] width 91 height 33
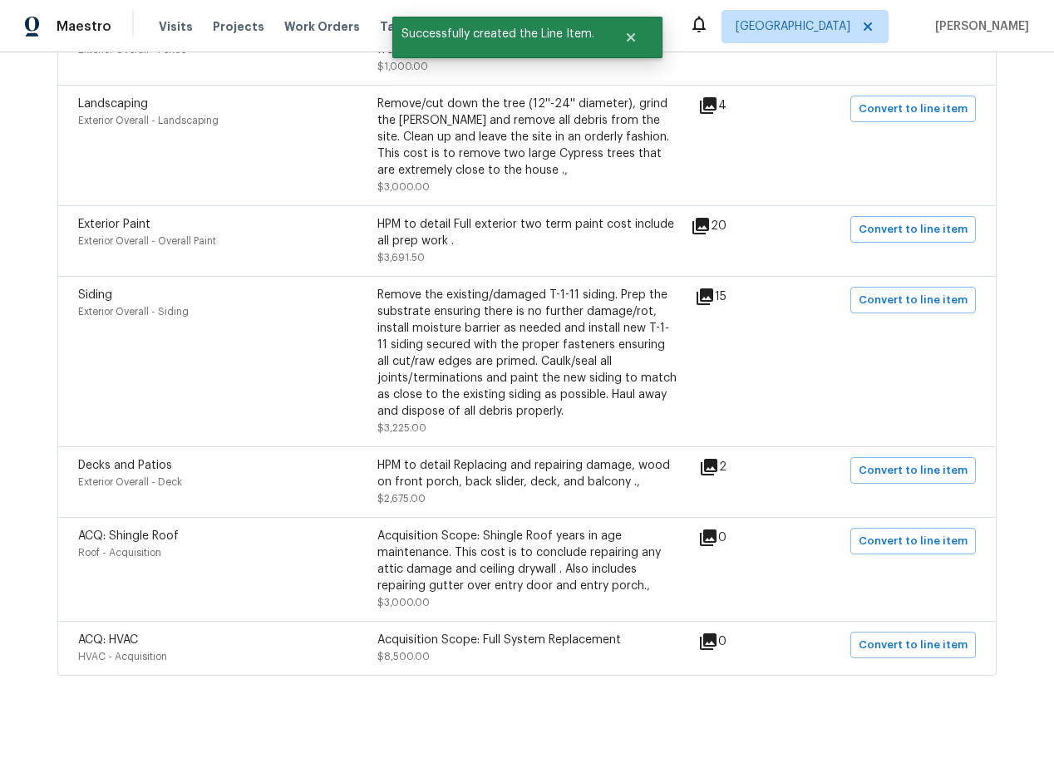
scroll to position [1482, 0]
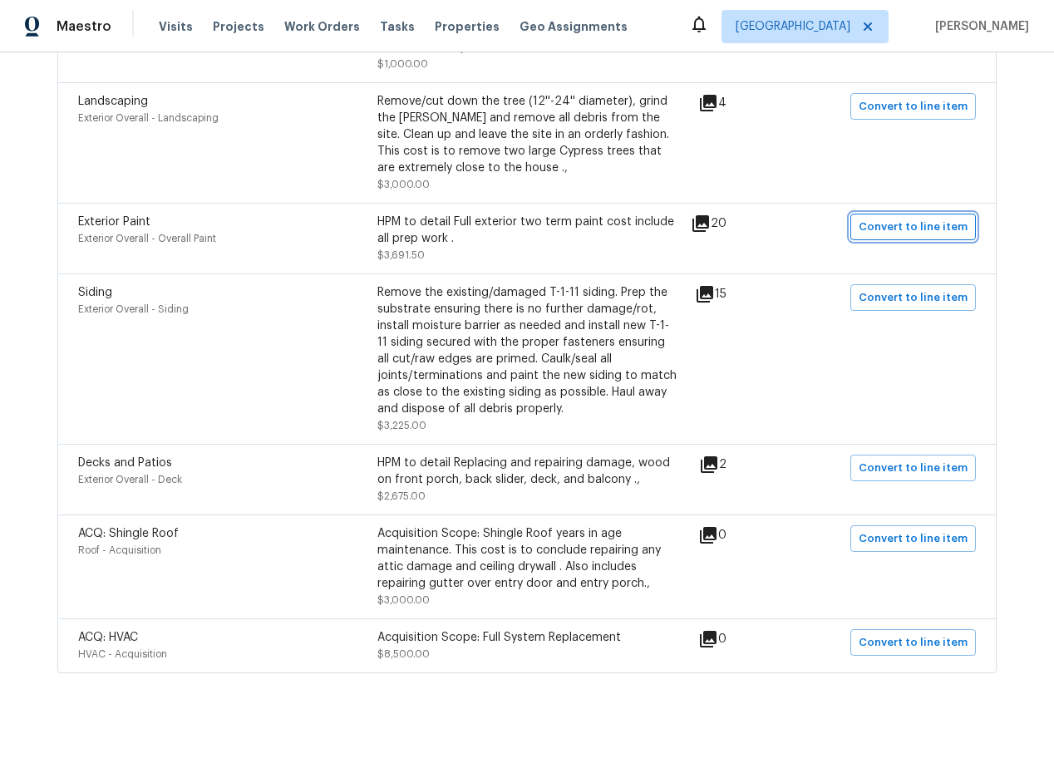
click at [915, 218] on span "Convert to line item" at bounding box center [912, 227] width 109 height 19
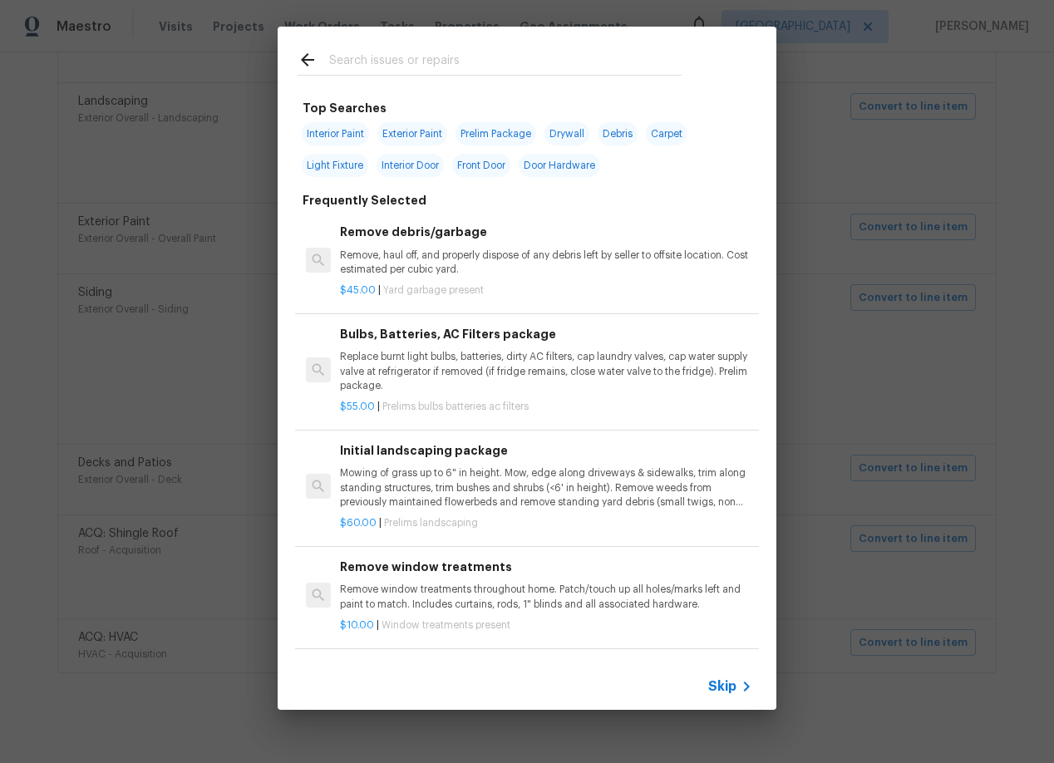
click at [725, 685] on span "Skip" at bounding box center [722, 686] width 28 height 17
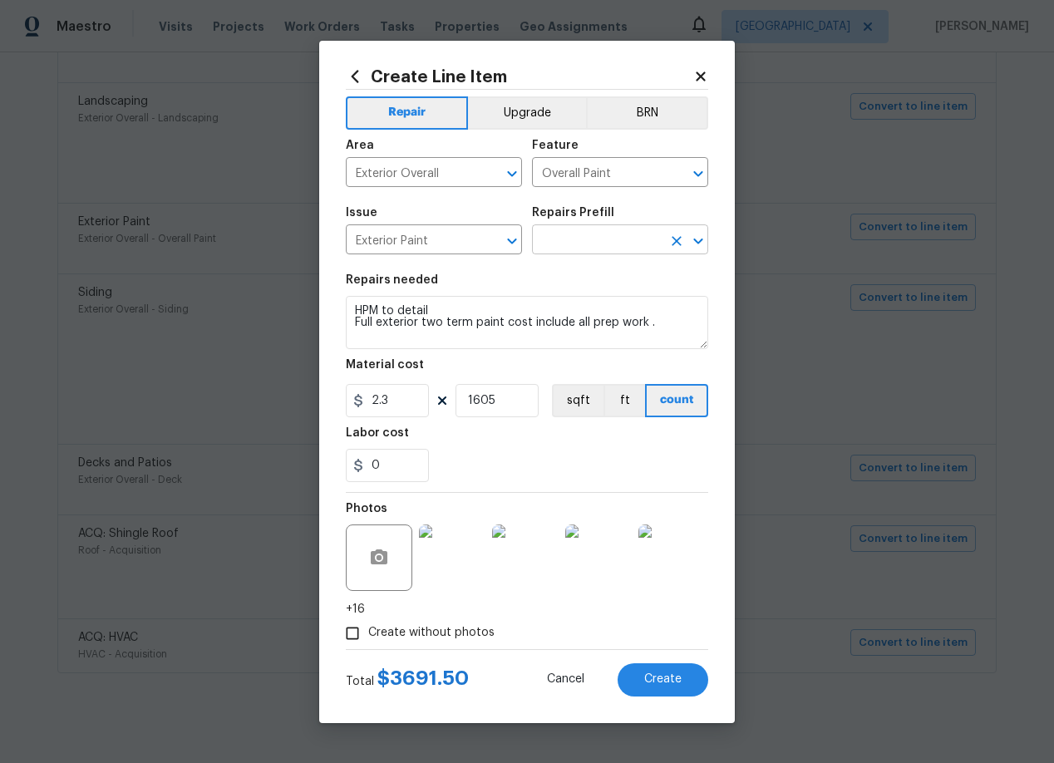
click at [588, 237] on input "text" at bounding box center [597, 242] width 130 height 26
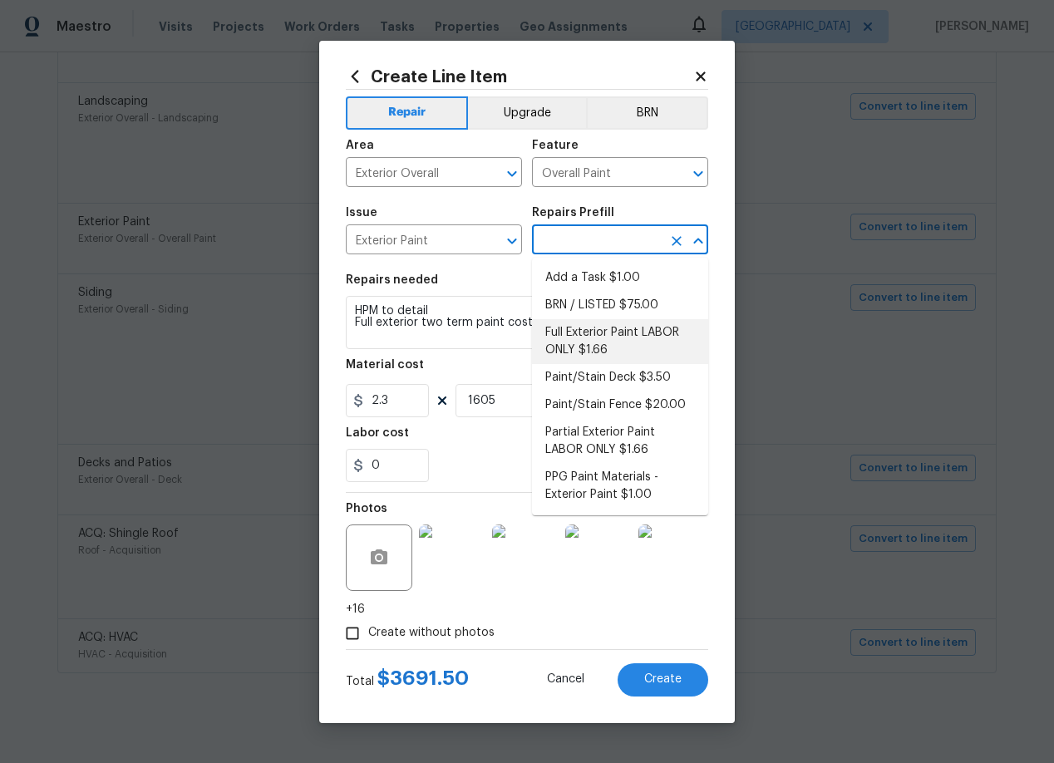
click at [588, 330] on li "Full Exterior Paint LABOR ONLY $1.66" at bounding box center [620, 341] width 176 height 45
type input "Full Exterior Paint LABOR ONLY $1.66"
type textarea "Full Exterior Paint - Prep, mask and paint the exterior of the home. Ensure tha…"
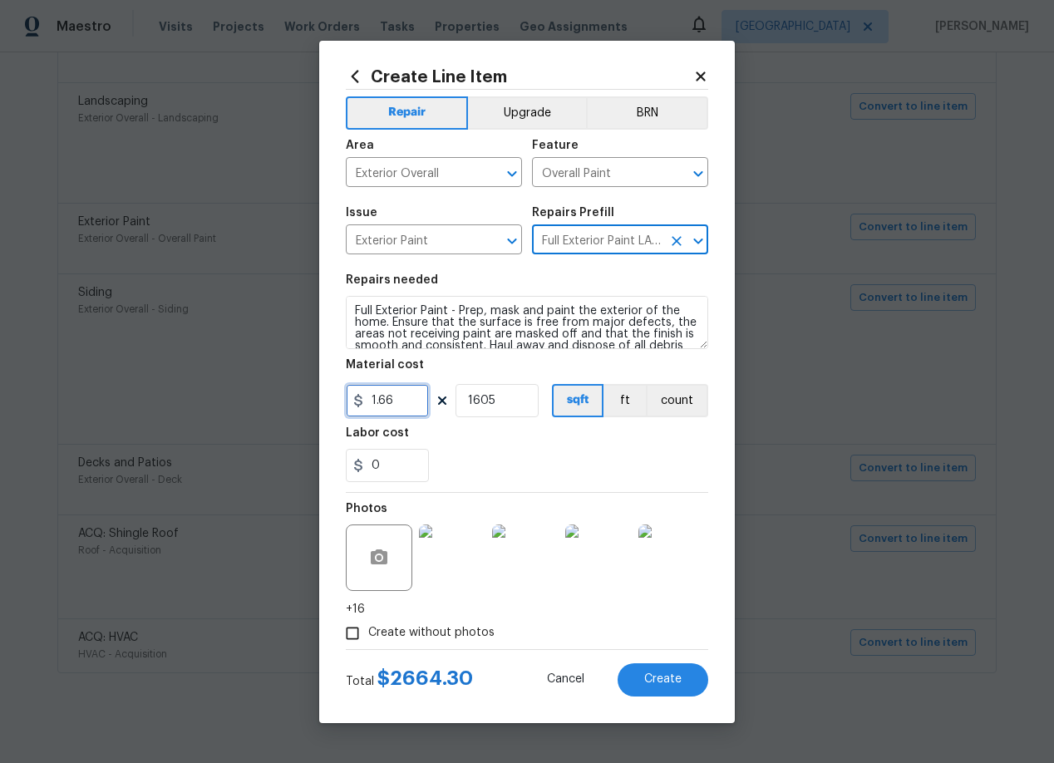
click at [408, 402] on input "1.66" at bounding box center [387, 400] width 83 height 33
type input "1.8"
click at [441, 472] on div "0" at bounding box center [527, 465] width 362 height 33
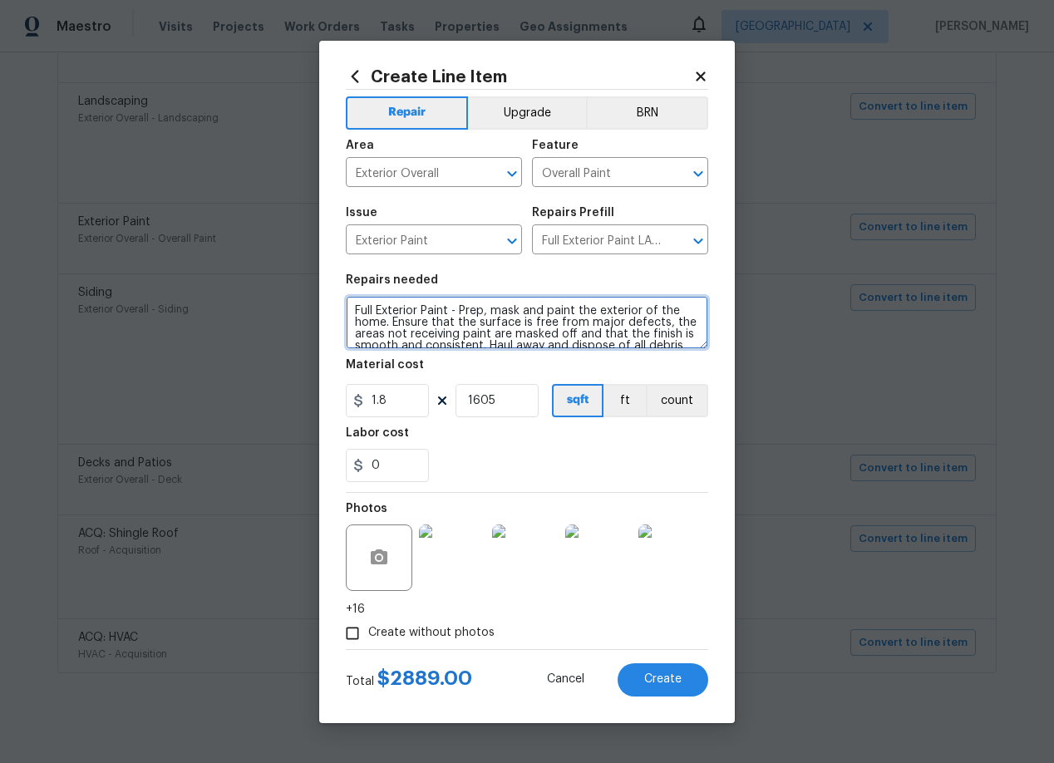
click at [450, 326] on textarea "Full Exterior Paint - Prep, mask and paint the exterior of the home. Ensure tha…" at bounding box center [527, 322] width 362 height 53
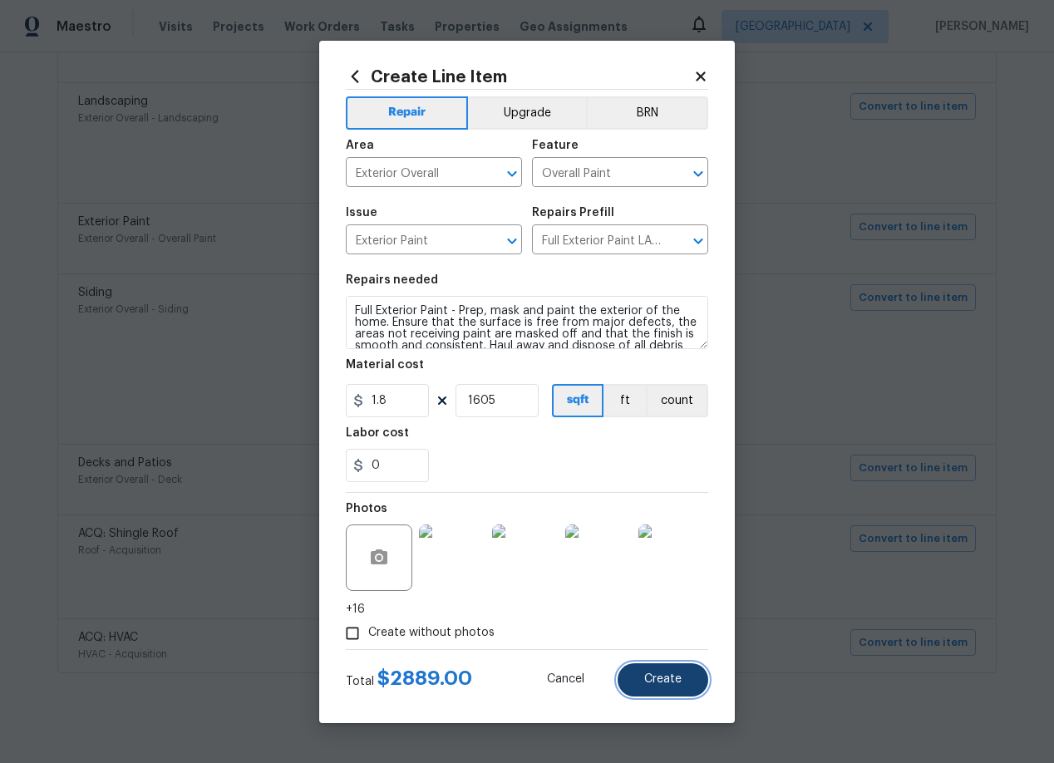
click at [661, 677] on span "Create" at bounding box center [662, 679] width 37 height 12
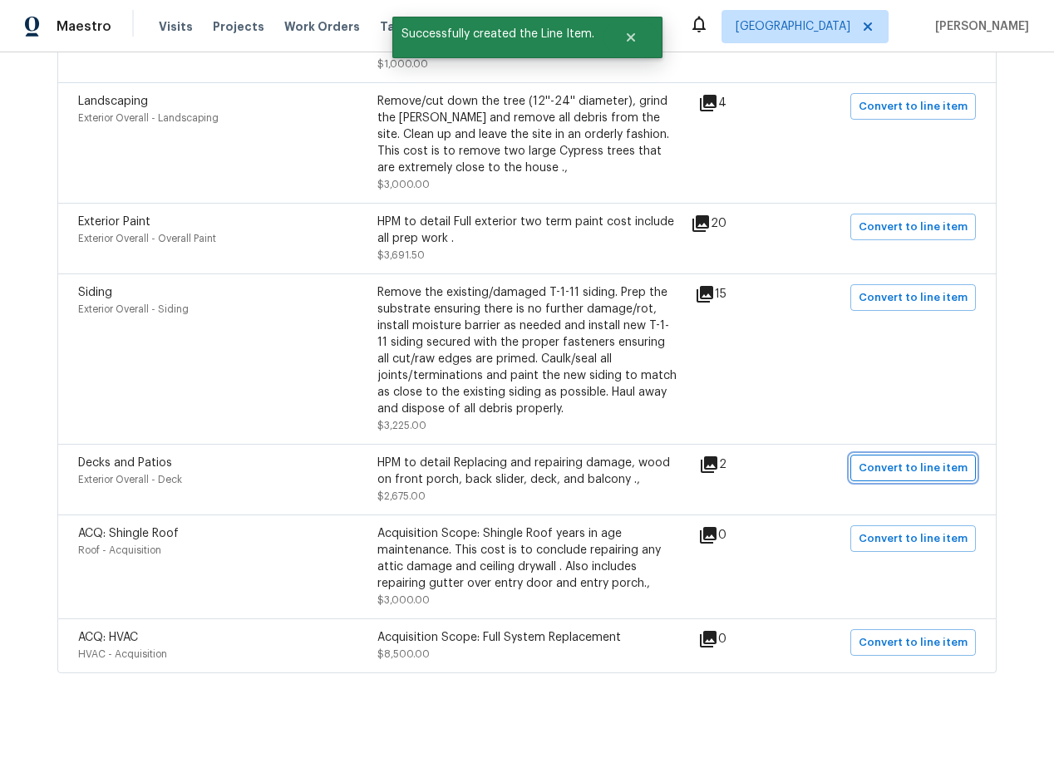
click at [918, 455] on button "Convert to line item" at bounding box center [912, 468] width 125 height 27
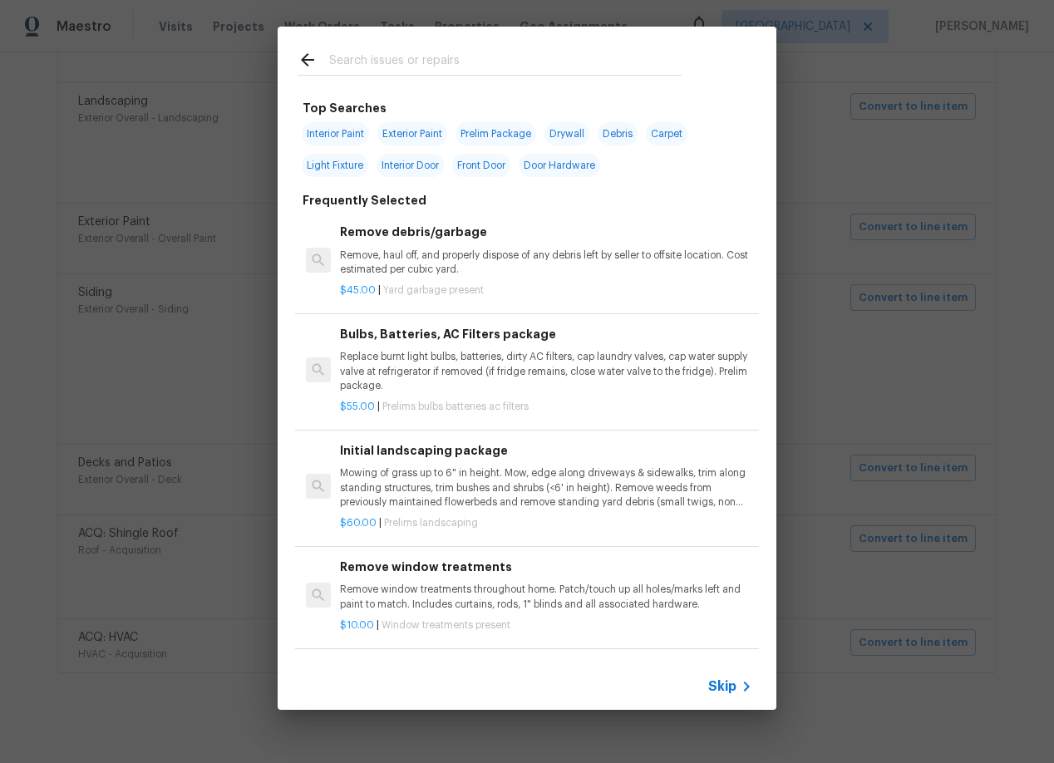
click at [724, 686] on span "Skip" at bounding box center [722, 686] width 28 height 17
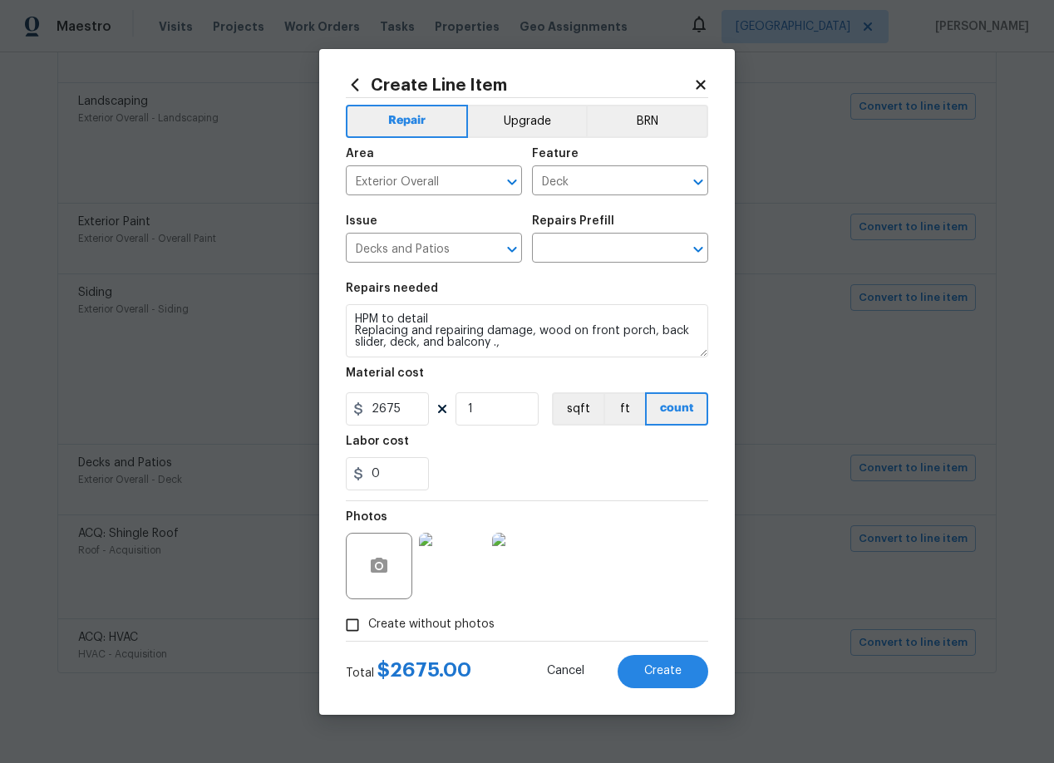
scroll to position [12, 0]
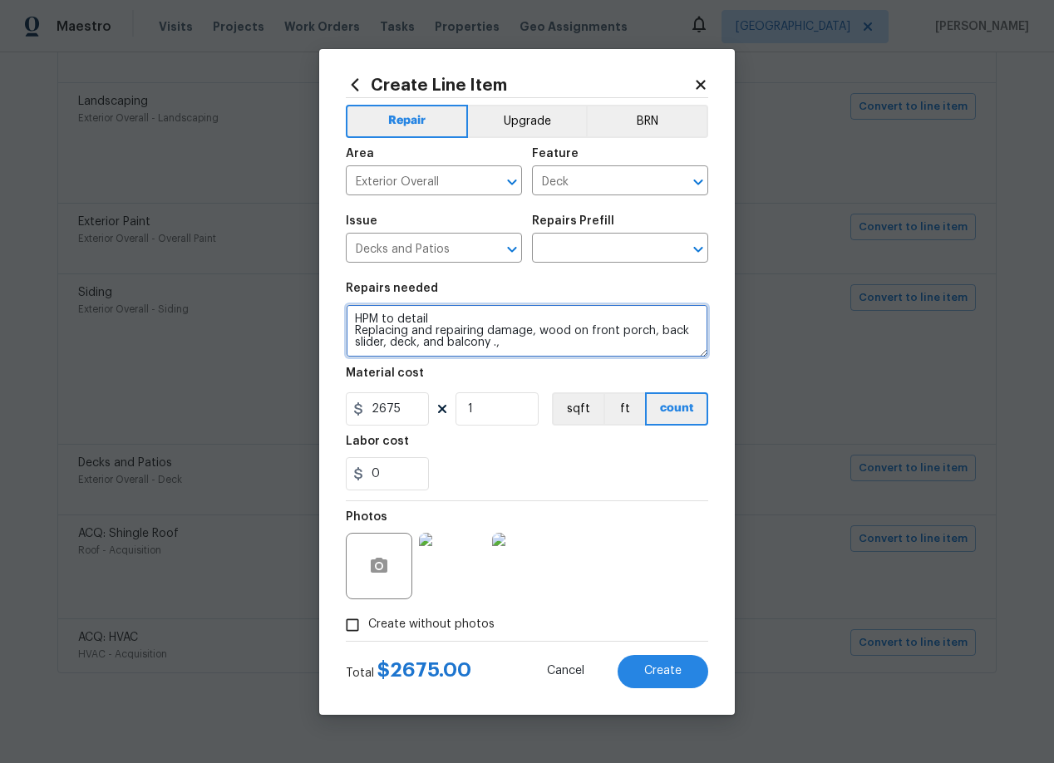
click at [452, 340] on textarea "HPM to detail Replacing and repairing damage, wood on front porch, back slider,…" at bounding box center [527, 330] width 362 height 53
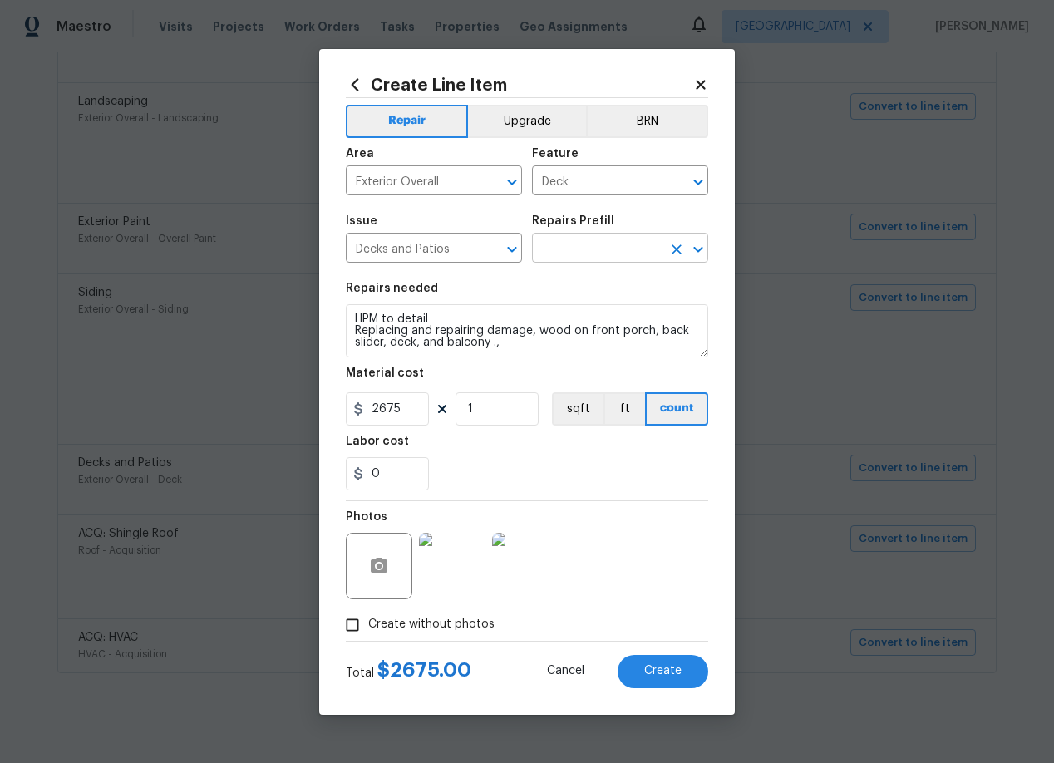
click at [612, 245] on input "text" at bounding box center [597, 250] width 130 height 26
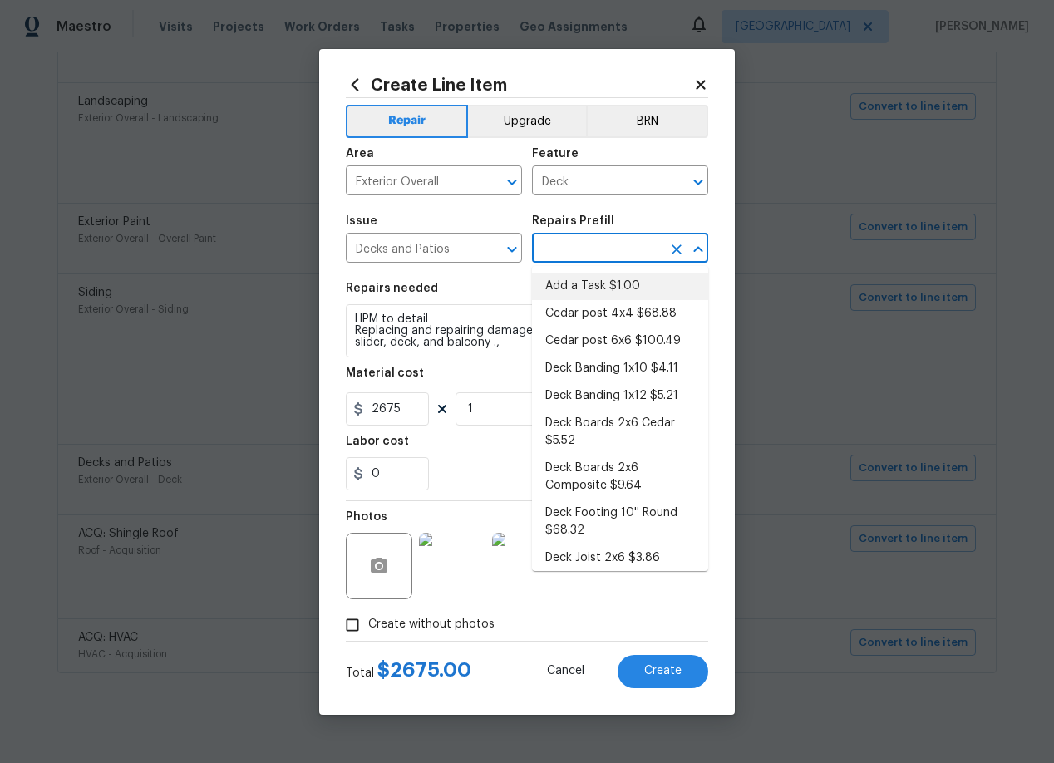
click at [582, 285] on li "Add a Task $1.00" at bounding box center [620, 286] width 176 height 27
type input "Add a Task $1.00"
type textarea "HPM to detail"
type input "1"
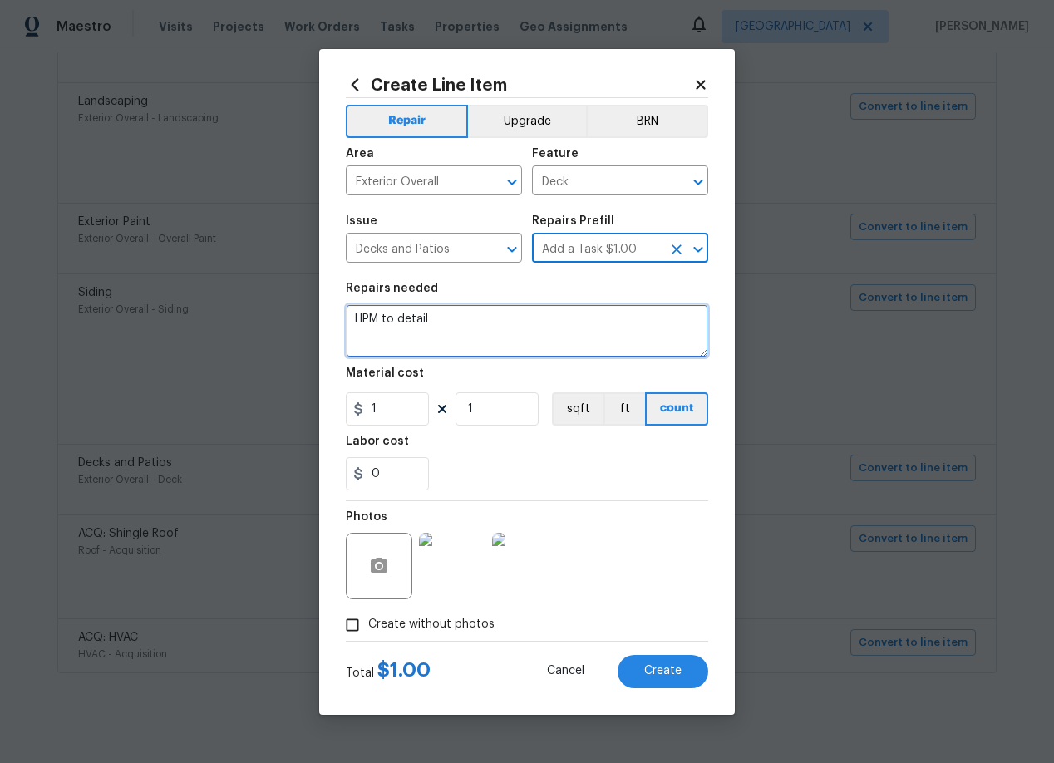
click at [430, 321] on textarea "HPM to detail" at bounding box center [527, 330] width 362 height 53
paste textarea "Replacing and repairing damage, wood on front porch, back slider, deck, and bal…"
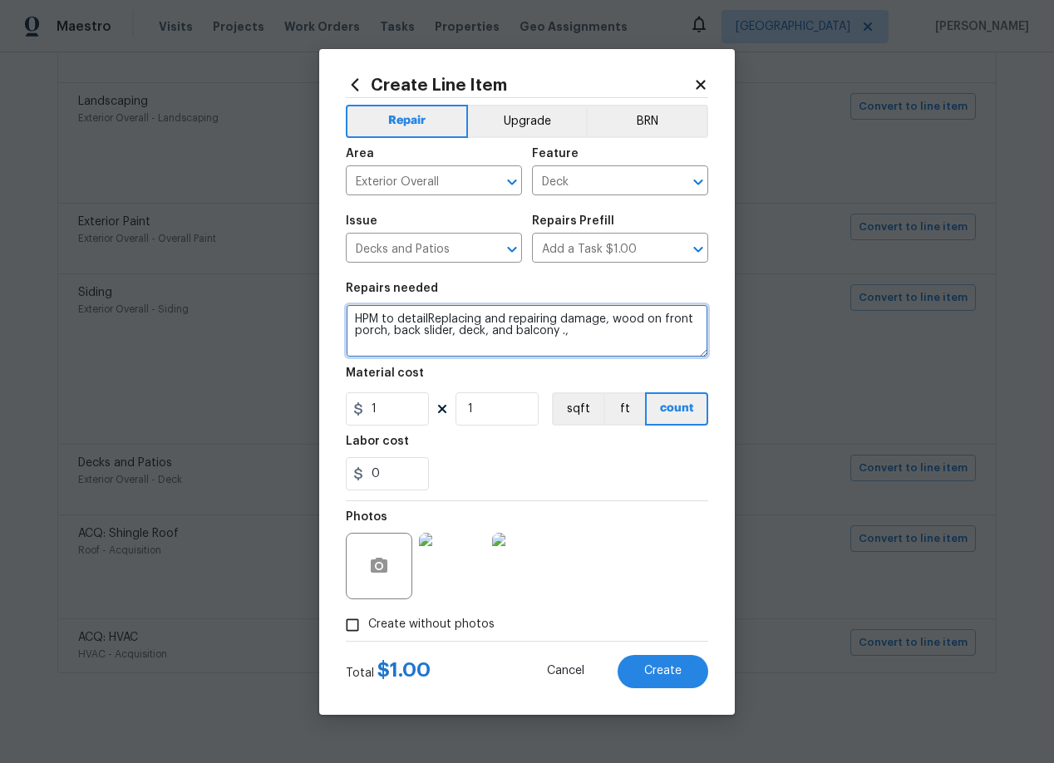
type textarea "HPM to detailReplacing and repairing damage, wood on front porch, back slider, …"
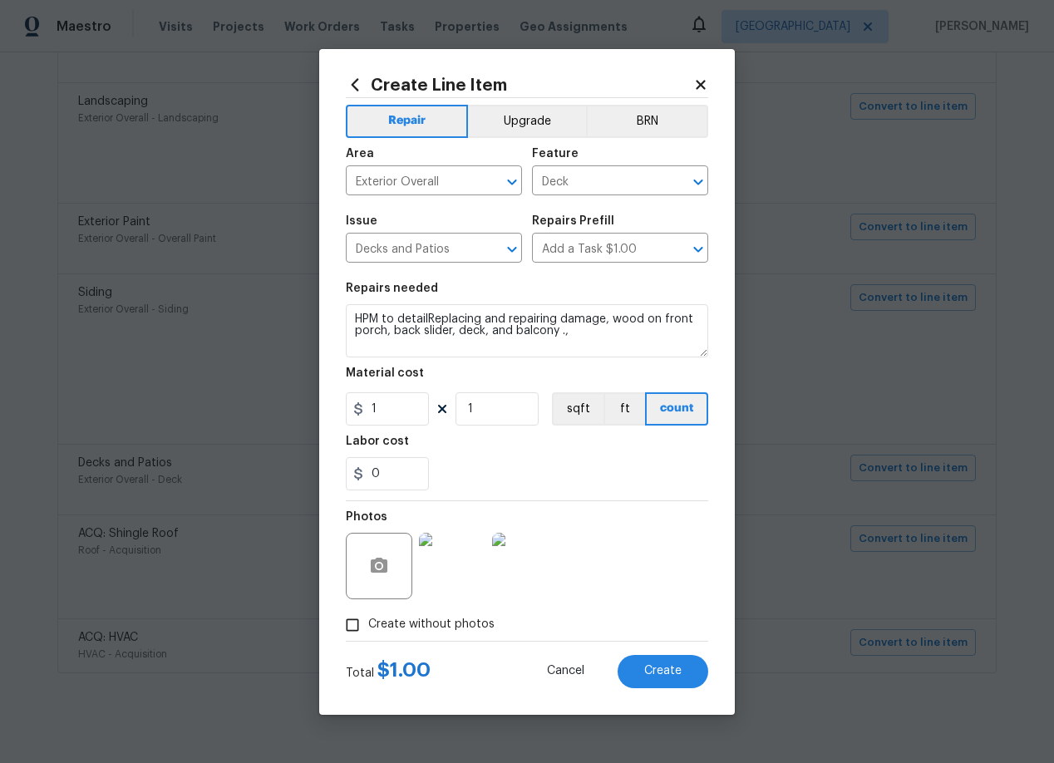
click at [701, 82] on icon at bounding box center [700, 84] width 9 height 9
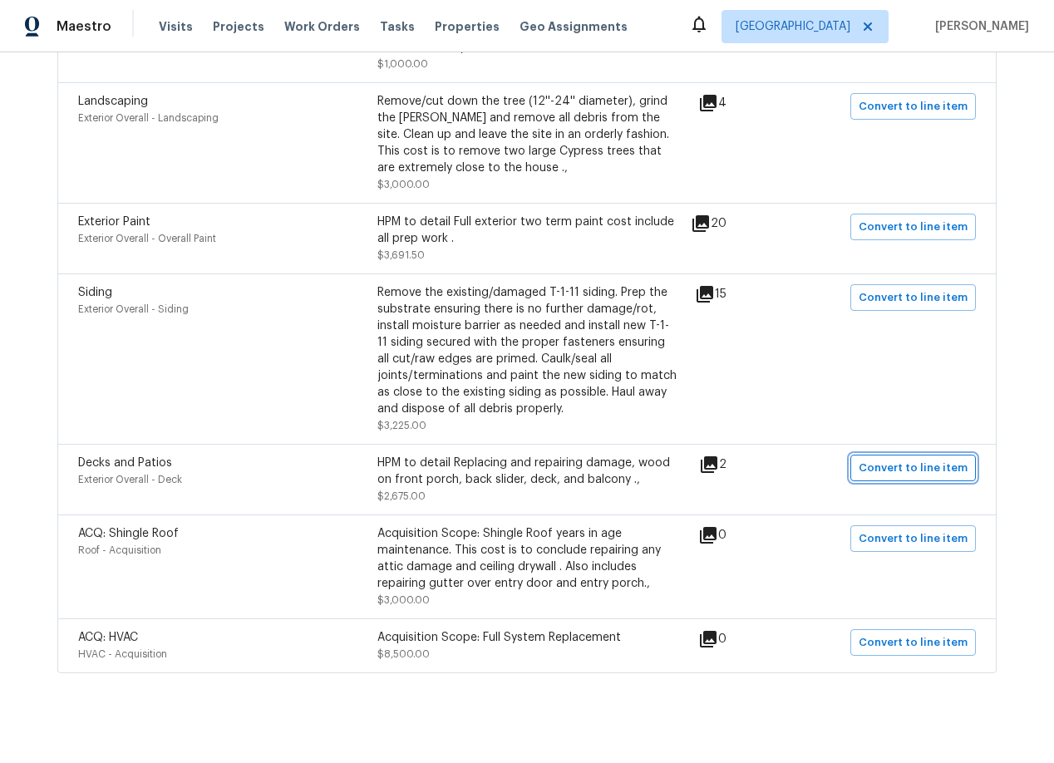
click at [887, 459] on span "Convert to line item" at bounding box center [912, 468] width 109 height 19
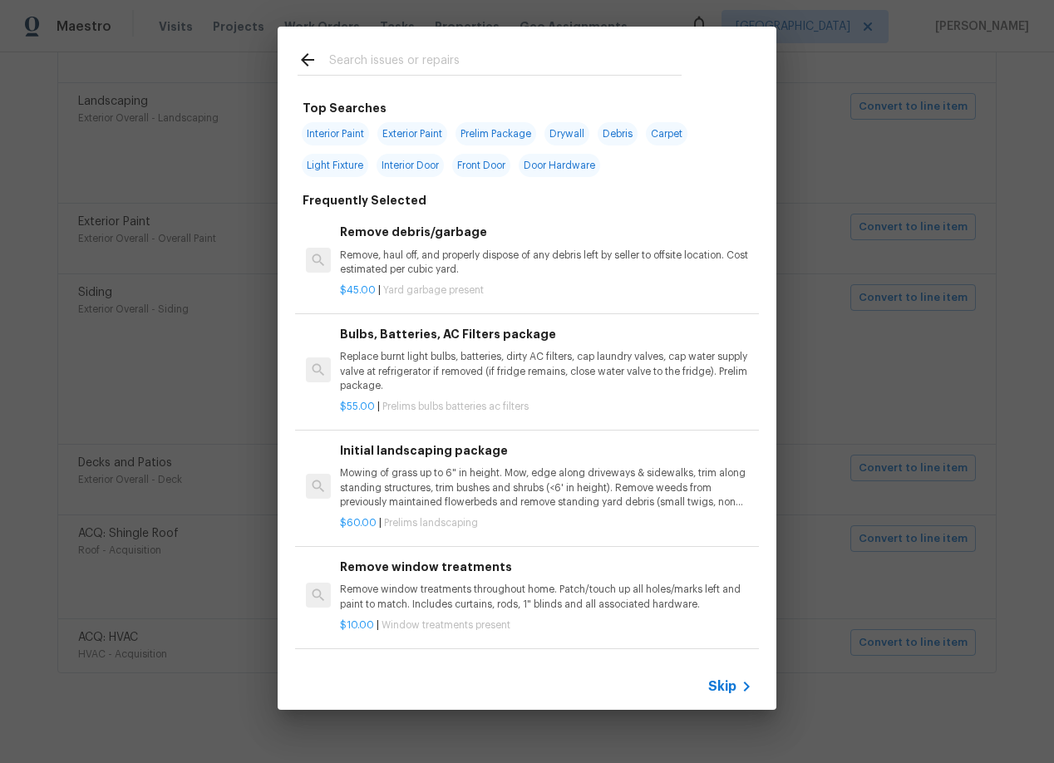
click at [704, 678] on div "Skip" at bounding box center [527, 686] width 499 height 47
click at [734, 683] on span "Skip" at bounding box center [722, 686] width 28 height 17
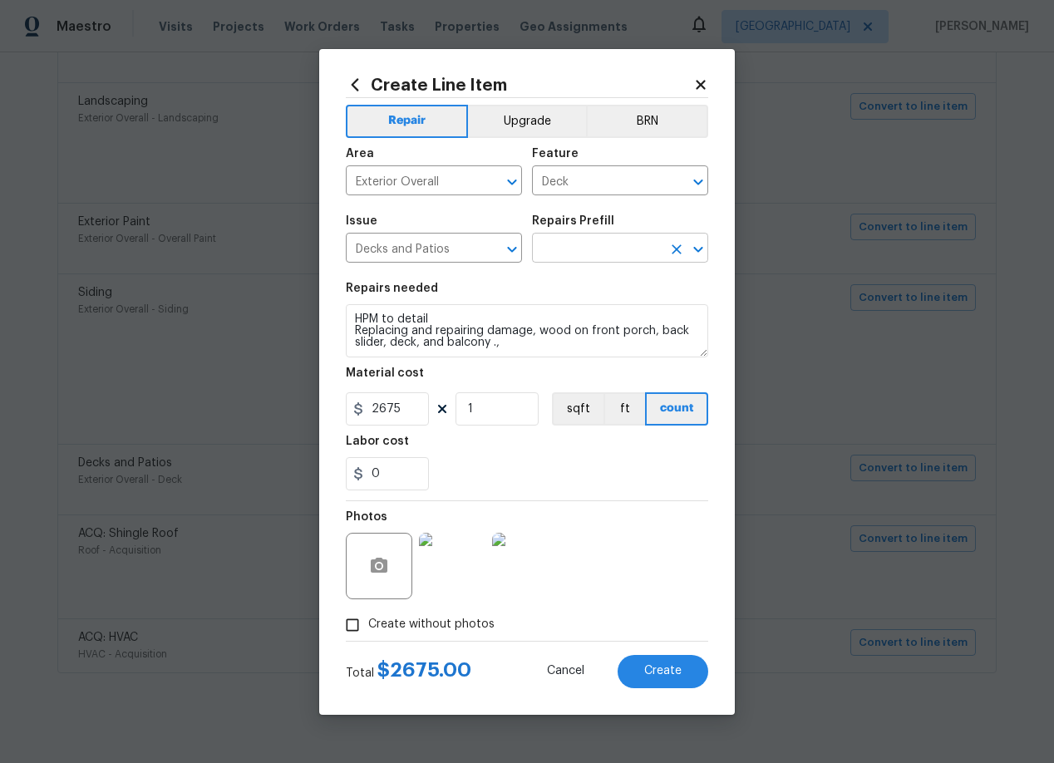
click at [578, 249] on input "text" at bounding box center [597, 250] width 130 height 26
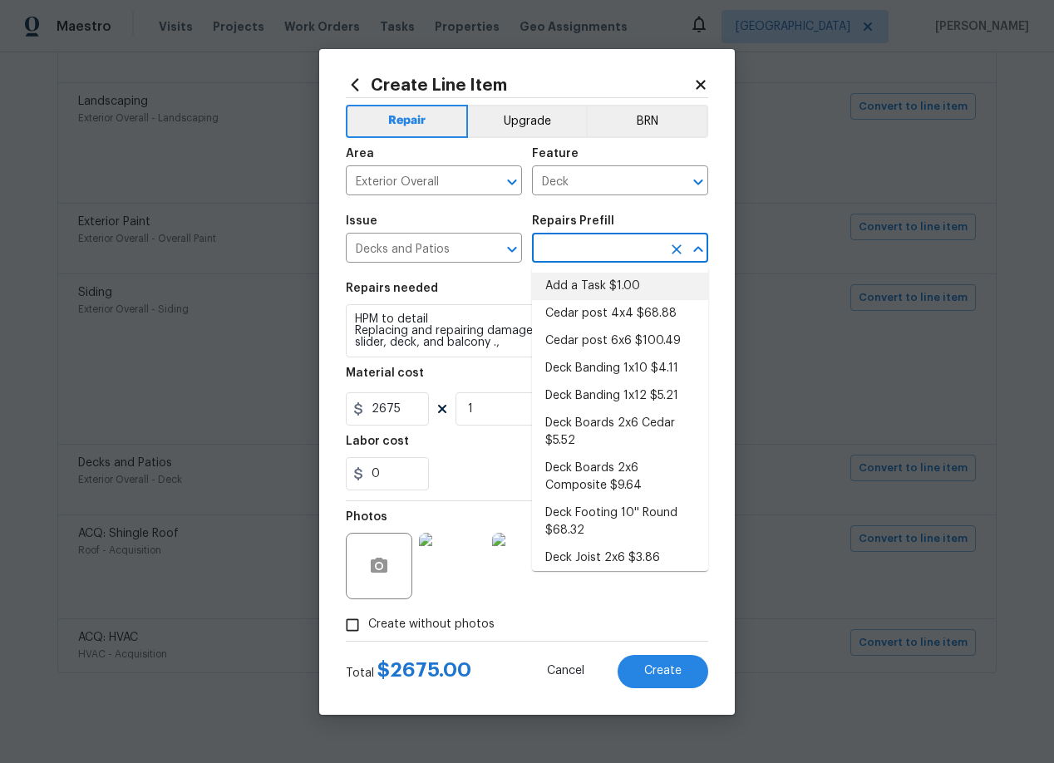
click at [585, 282] on li "Add a Task $1.00" at bounding box center [620, 286] width 176 height 27
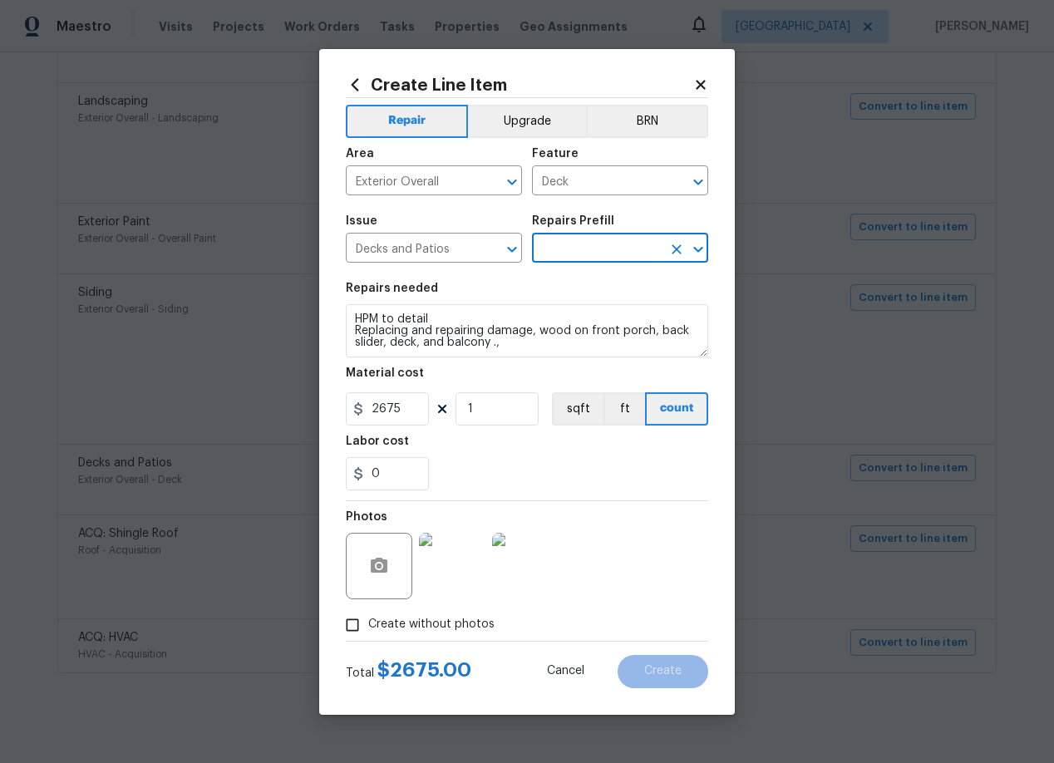
type textarea "HPM to detail"
type input "Add a Task $1.00"
type input "1"
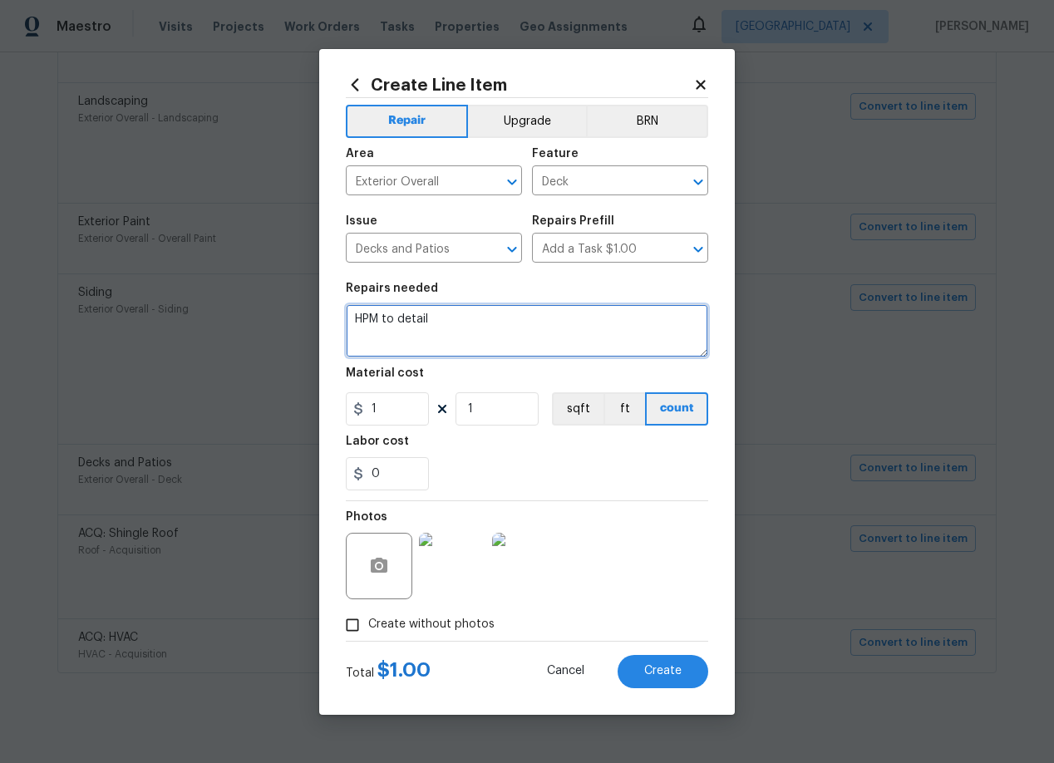
click at [465, 322] on textarea "HPM to detail" at bounding box center [527, 330] width 362 height 53
paste textarea "Replacing and repairing damage, wood on front porch, back slider, deck, and bal…"
click at [429, 318] on textarea "HPM to detailReplacing and repairing damage, wood on front porch, back slider, …" at bounding box center [527, 330] width 362 height 53
type textarea "HPM to detail Replacing and repairing damage, wood on front porch, back slider,…"
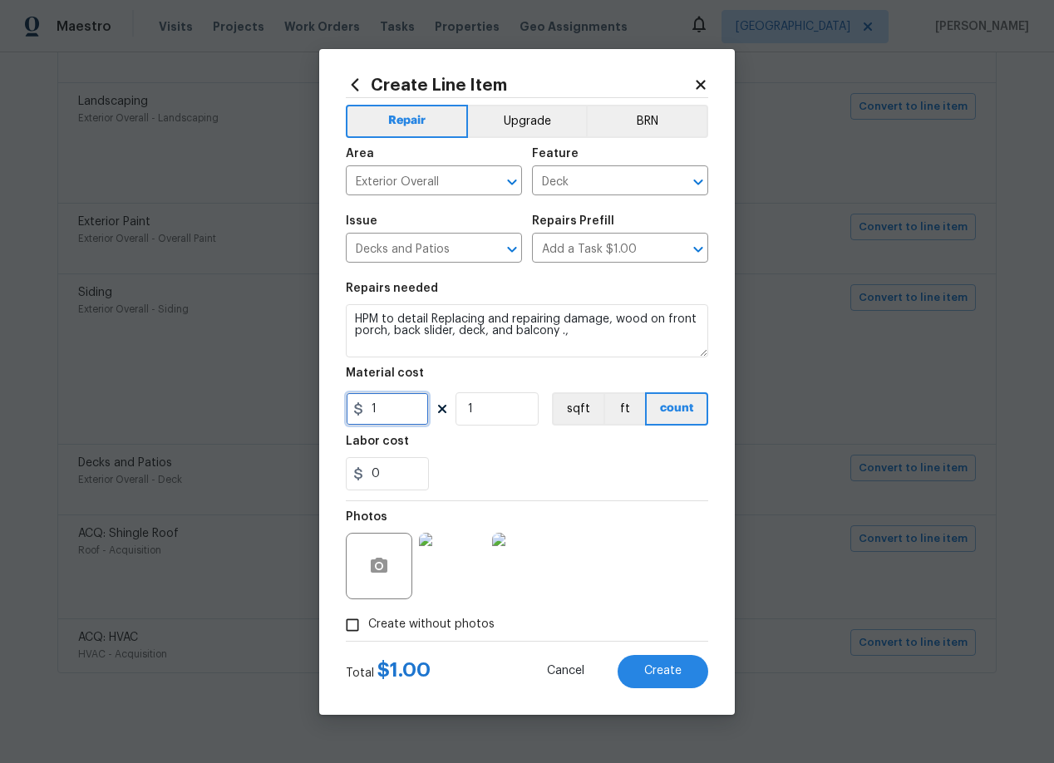
click at [394, 411] on input "1" at bounding box center [387, 408] width 83 height 33
type input "200"
click at [479, 413] on input "1" at bounding box center [496, 408] width 83 height 33
type input "13"
click at [630, 680] on button "Create" at bounding box center [662, 671] width 91 height 33
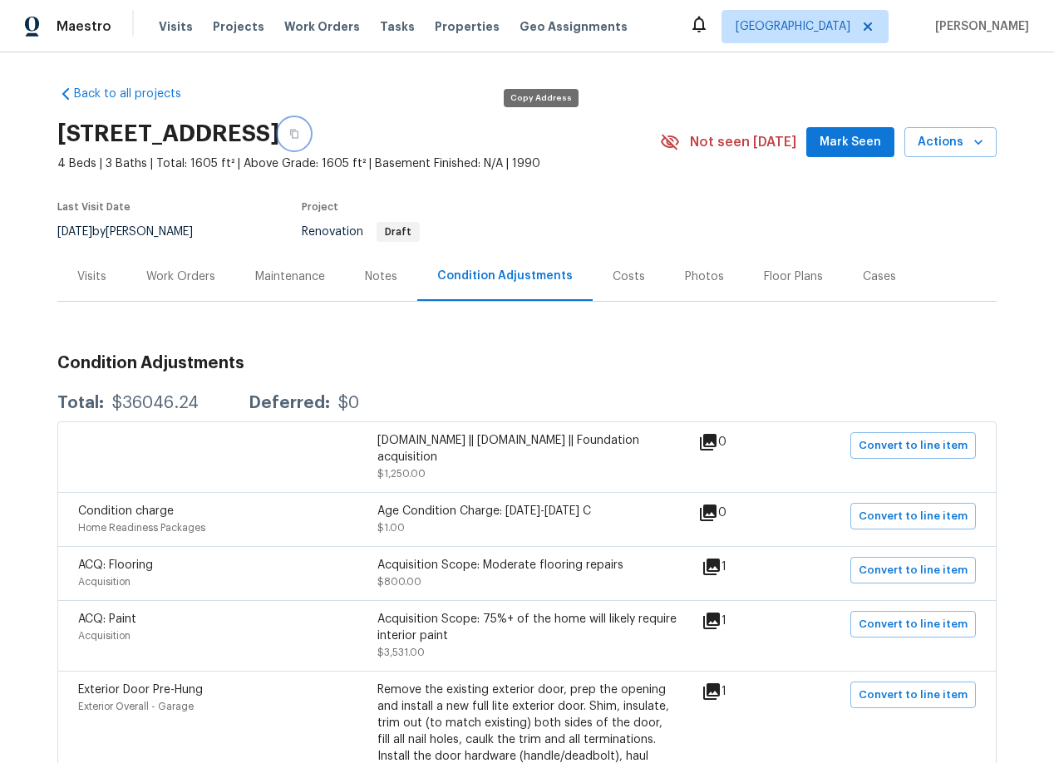
click at [298, 135] on icon "button" at bounding box center [294, 134] width 8 height 9
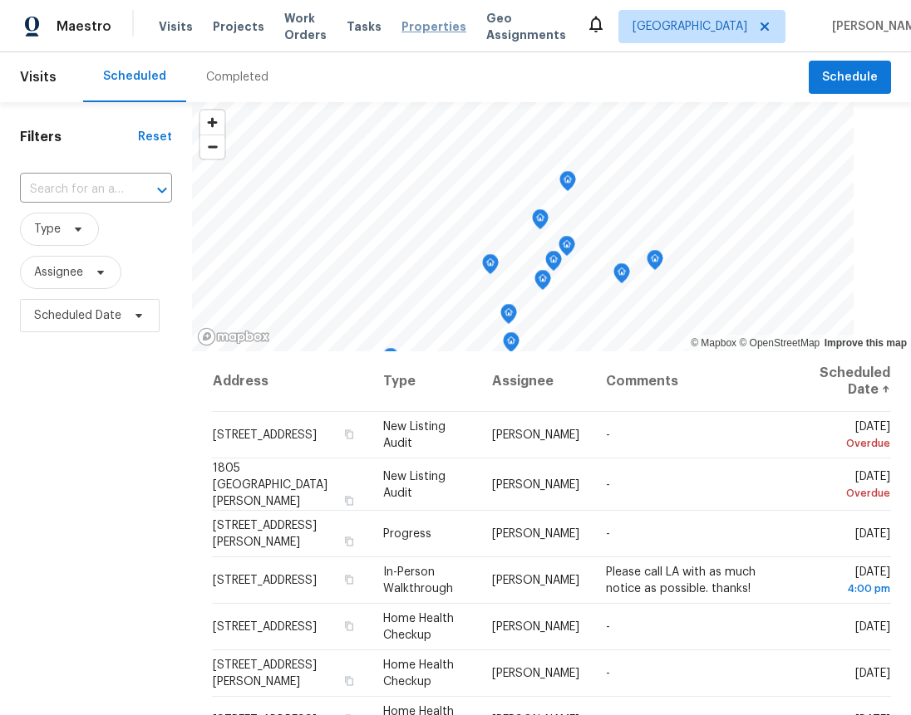
click at [457, 22] on span "Properties" at bounding box center [433, 26] width 65 height 17
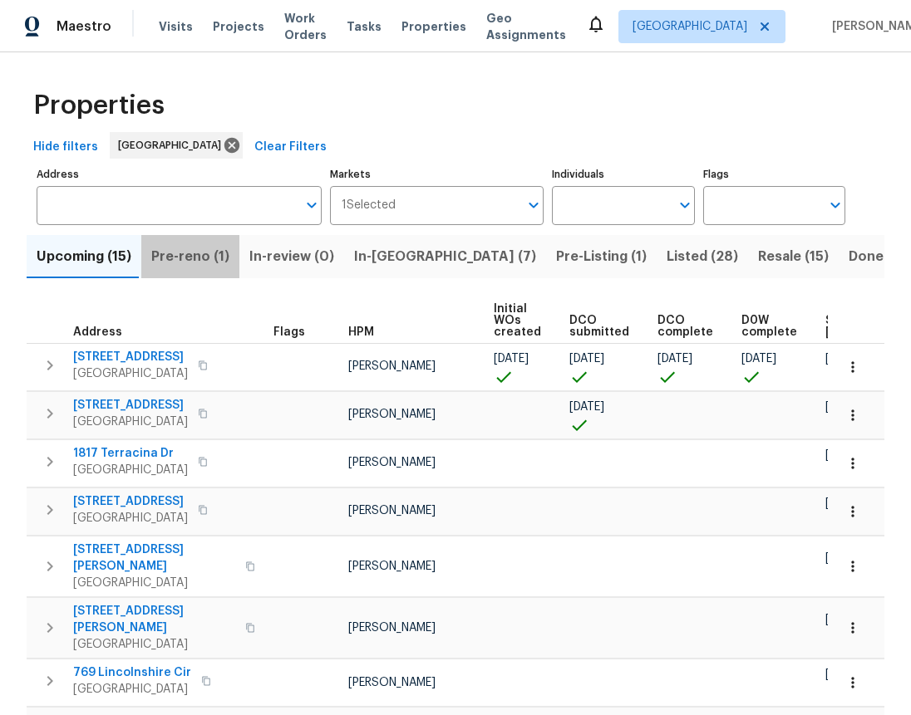
click at [194, 252] on span "Pre-reno (1)" at bounding box center [190, 256] width 78 height 23
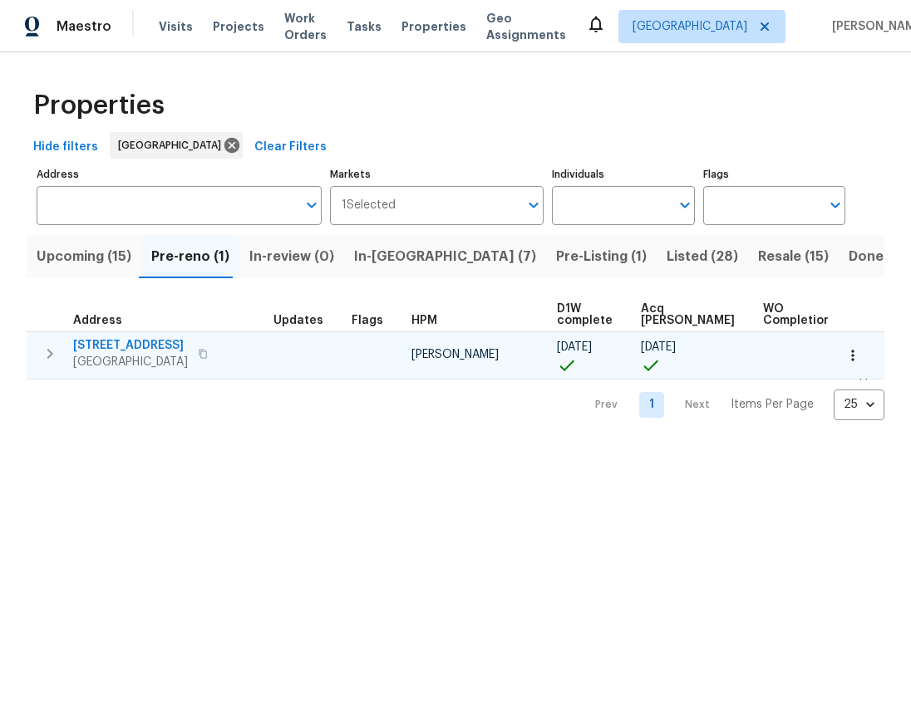
click at [135, 345] on span "192 Creekside Cir" at bounding box center [130, 345] width 115 height 17
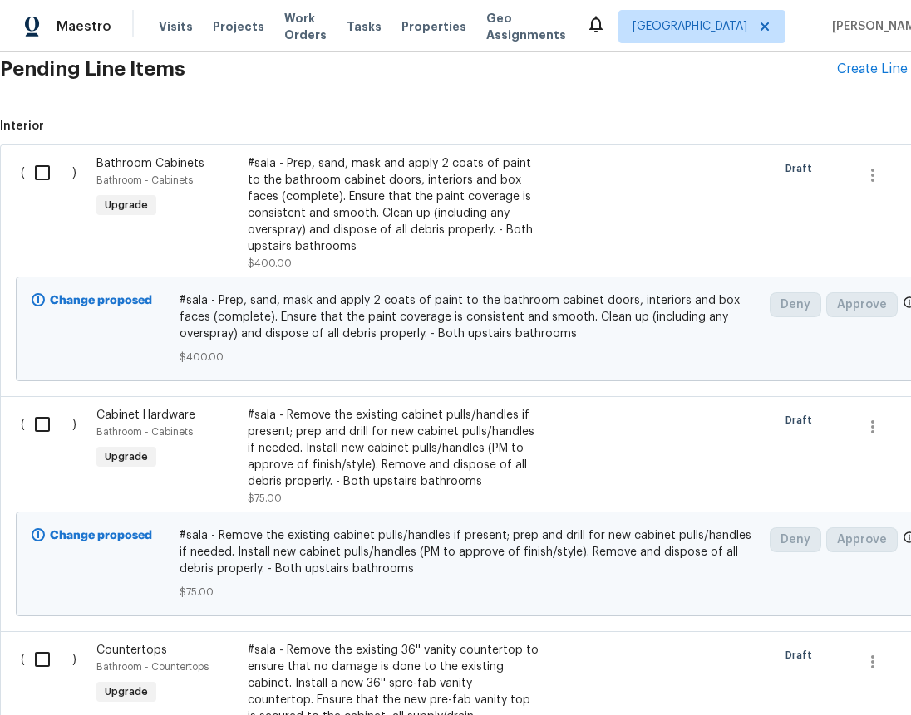
scroll to position [416, 0]
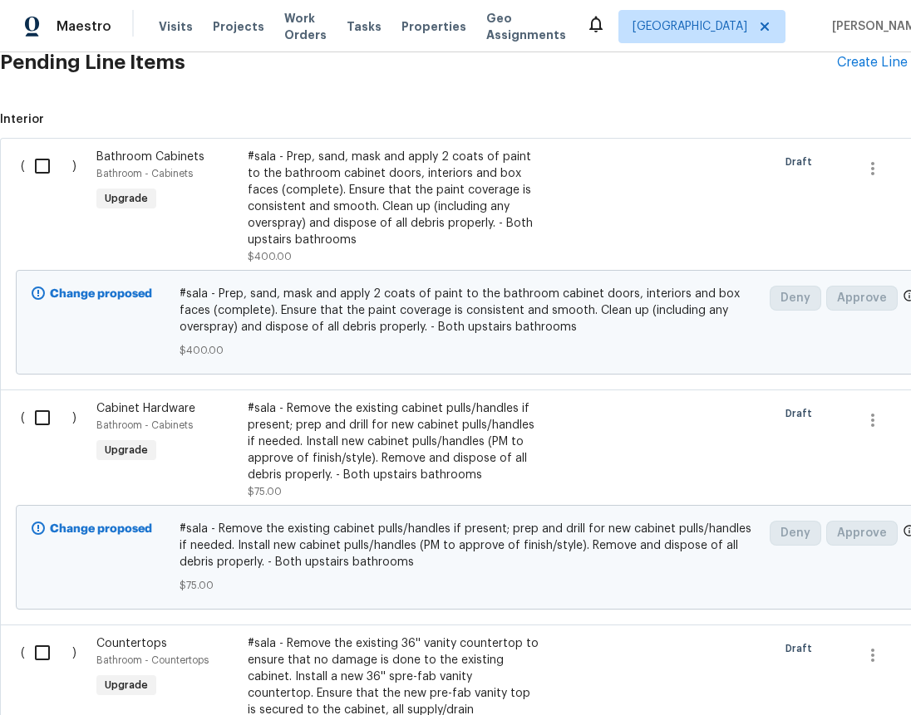
click at [335, 203] on div "#sala - Prep, sand, mask and apply 2 coats of paint to the bathroom cabinet doo…" at bounding box center [394, 199] width 293 height 100
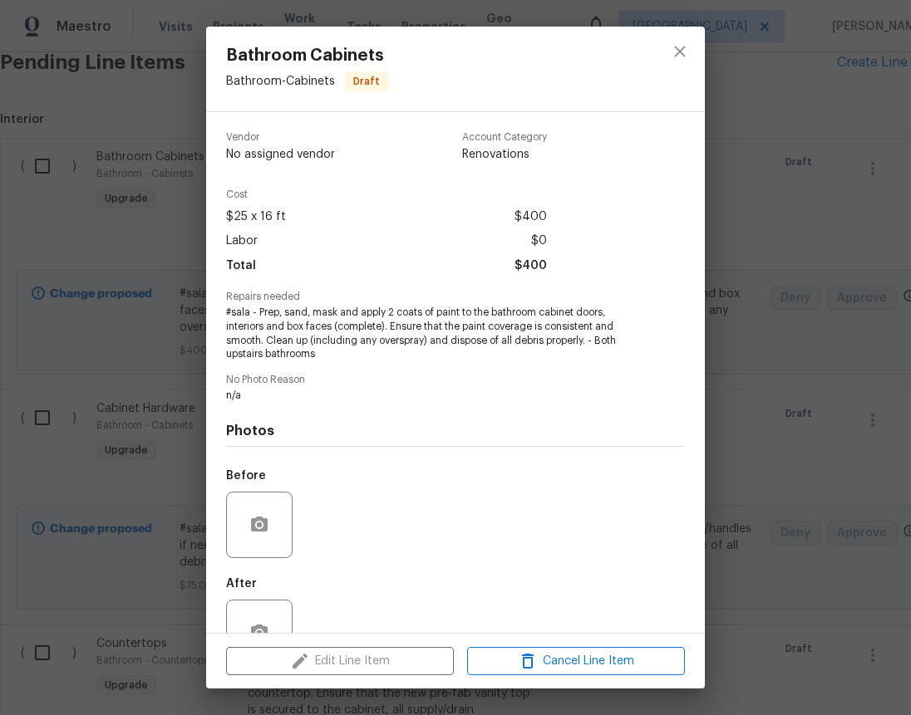
click at [350, 325] on span "#sala - Prep, sand, mask and apply 2 coats of paint to the bathroom cabinet doo…" at bounding box center [432, 334] width 413 height 56
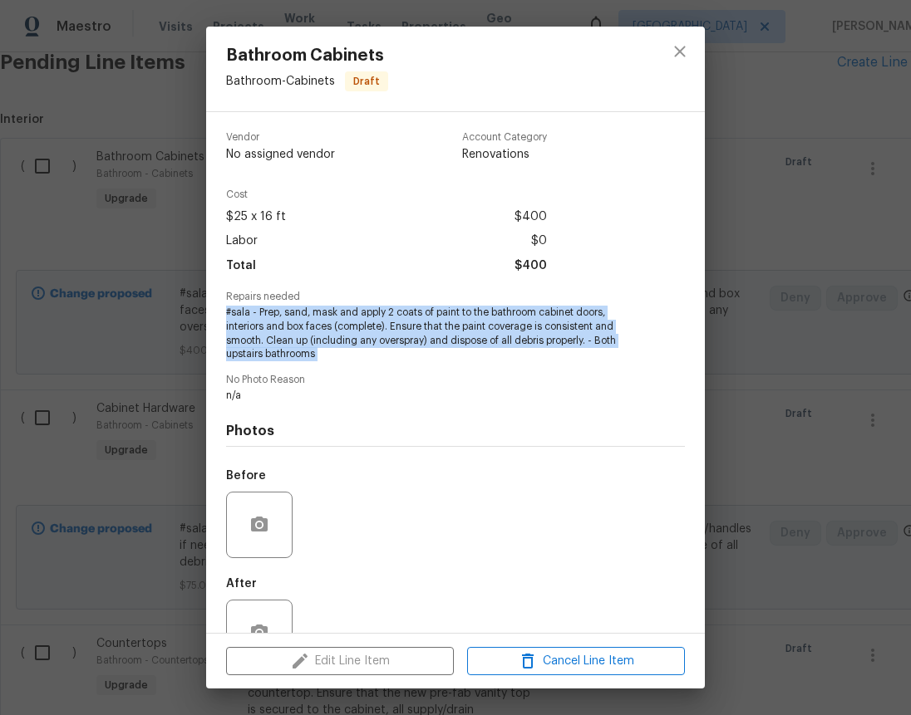
click at [350, 325] on span "#sala - Prep, sand, mask and apply 2 coats of paint to the bathroom cabinet doo…" at bounding box center [432, 334] width 413 height 56
click at [684, 48] on icon "close" at bounding box center [680, 52] width 20 height 20
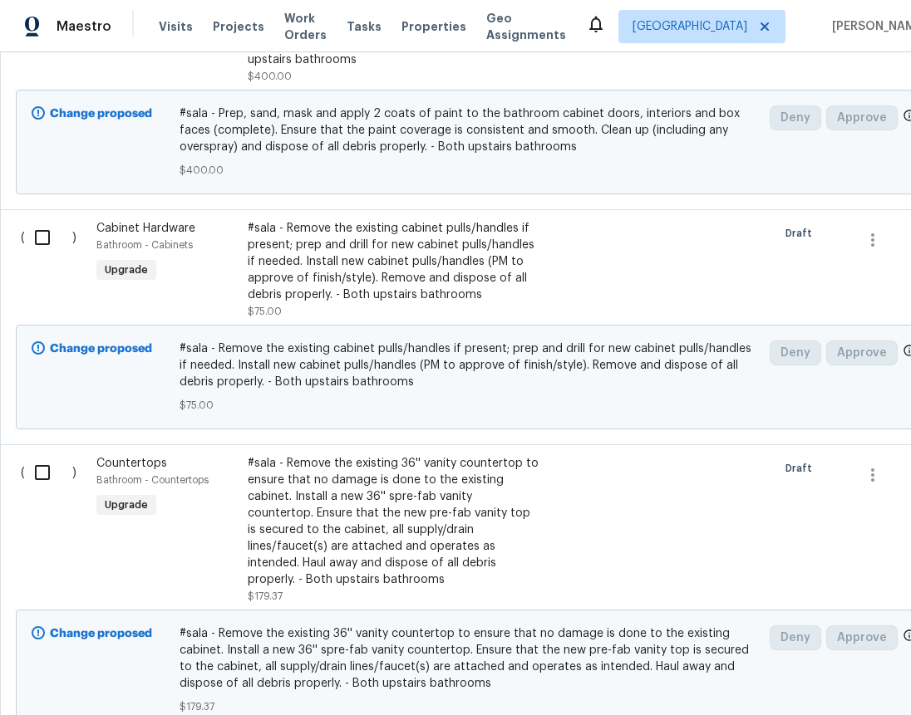
scroll to position [618, 0]
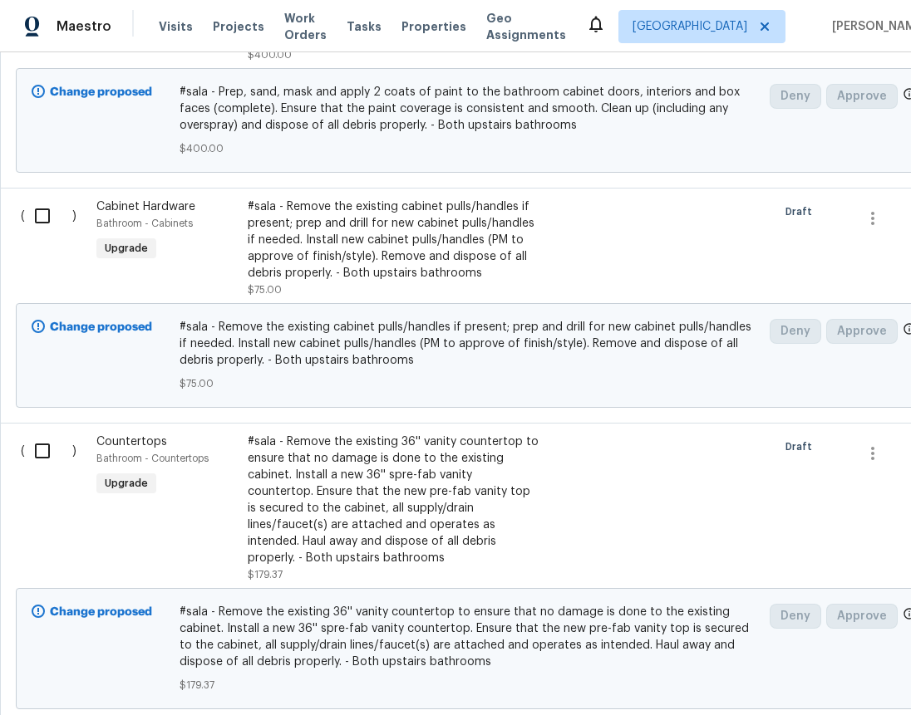
click at [352, 248] on div "#sala - Remove the existing cabinet pulls/handles if present; prep and drill fo…" at bounding box center [394, 240] width 293 height 83
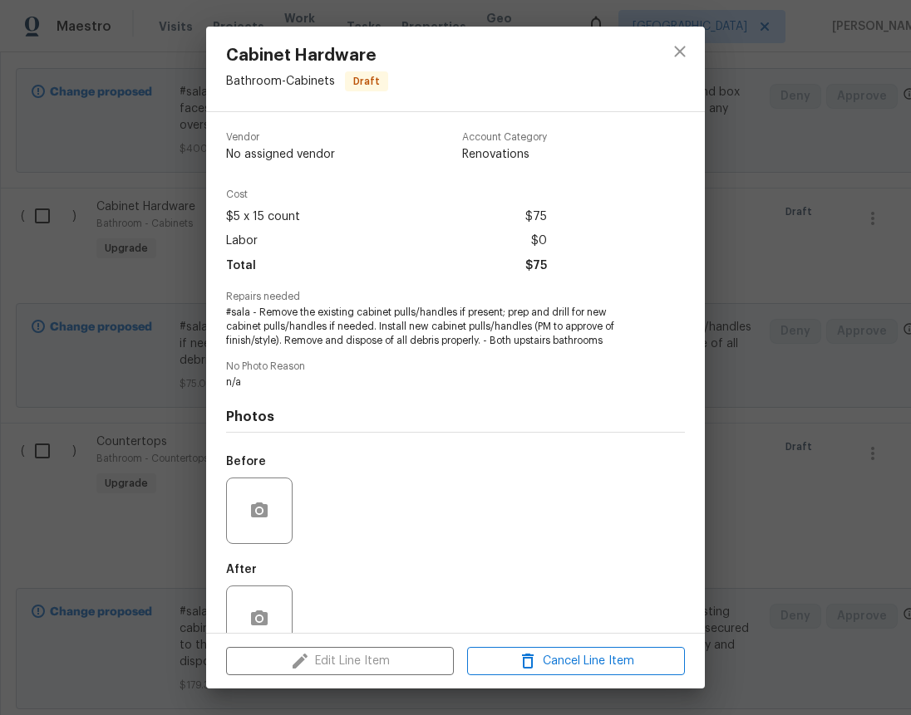
click at [345, 330] on span "#sala - Remove the existing cabinet pulls/handles if present; prep and drill fo…" at bounding box center [432, 327] width 413 height 42
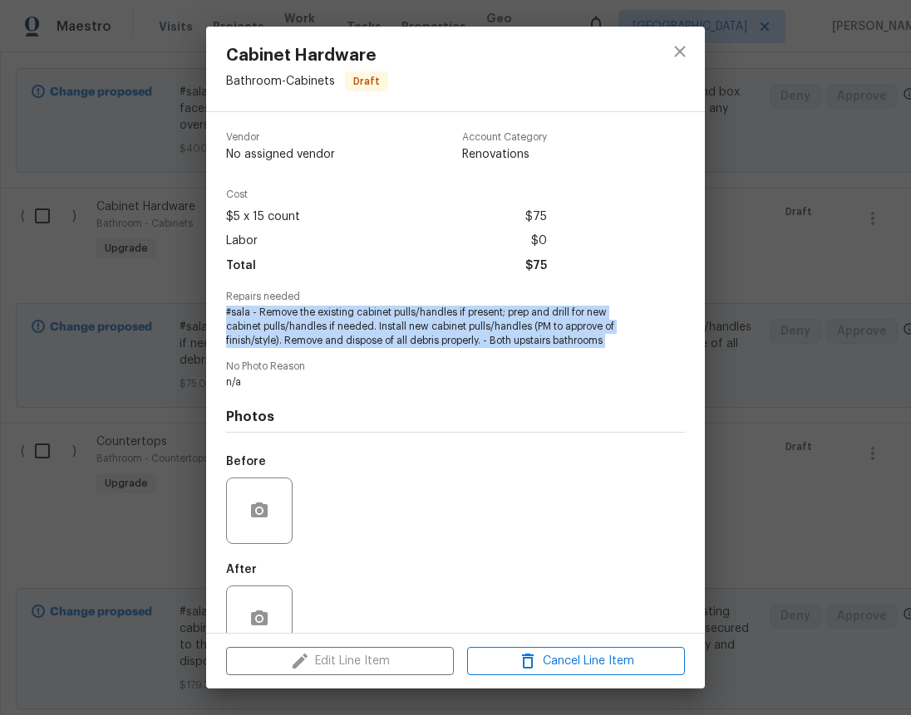
click at [345, 330] on span "#sala - Remove the existing cabinet pulls/handles if present; prep and drill fo…" at bounding box center [432, 327] width 413 height 42
copy span "#sala - Remove the existing cabinet pulls/handles if present; prep and drill fo…"
click at [679, 54] on icon "close" at bounding box center [680, 52] width 20 height 20
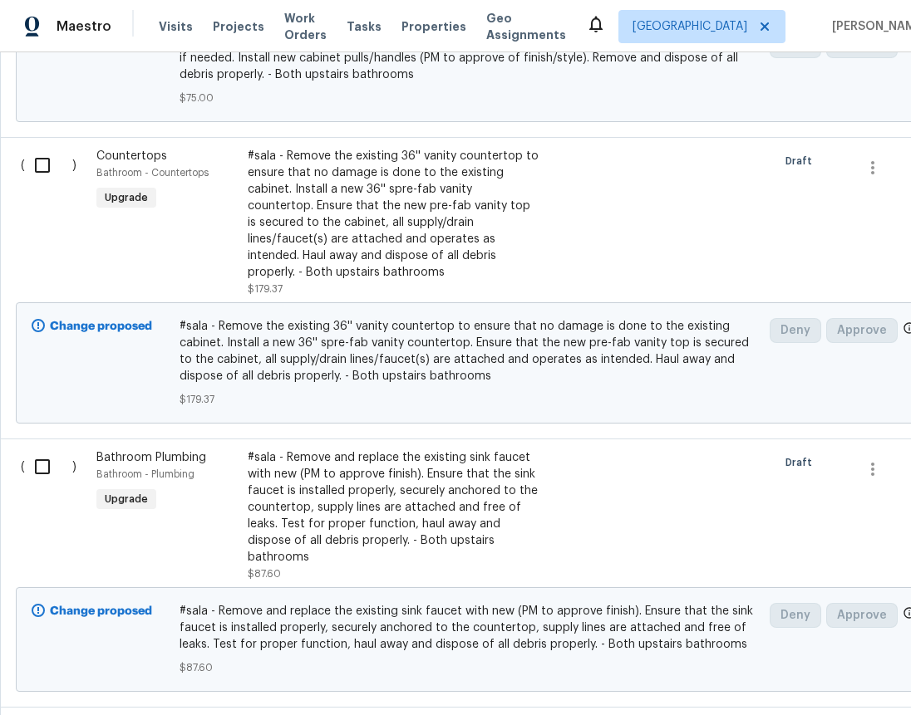
scroll to position [912, 0]
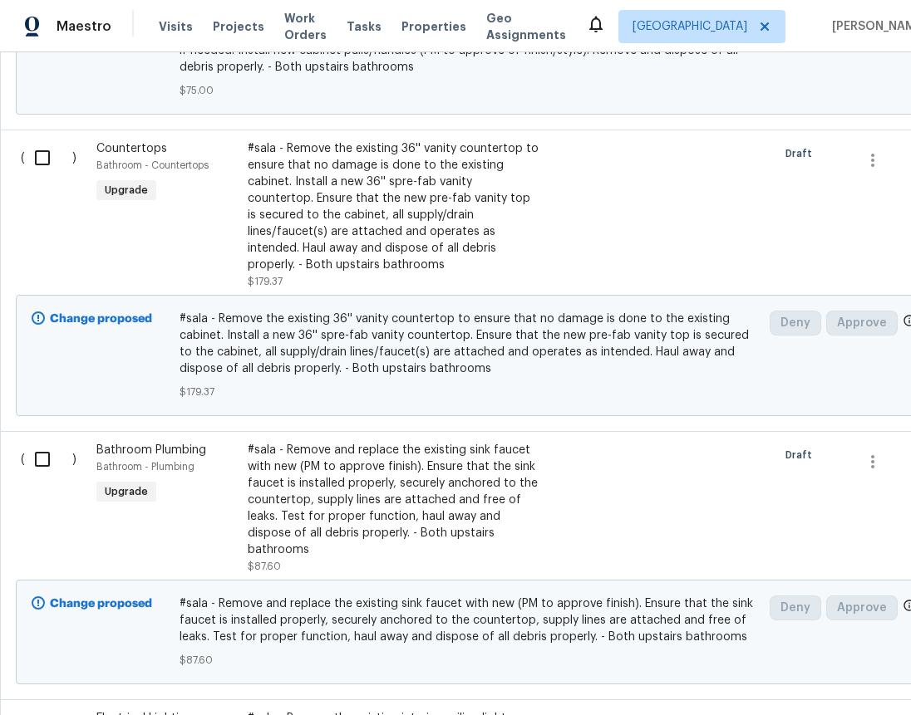
click at [357, 207] on div "#sala - Remove the existing 36'' vanity countertop to ensure that no damage is …" at bounding box center [394, 206] width 293 height 133
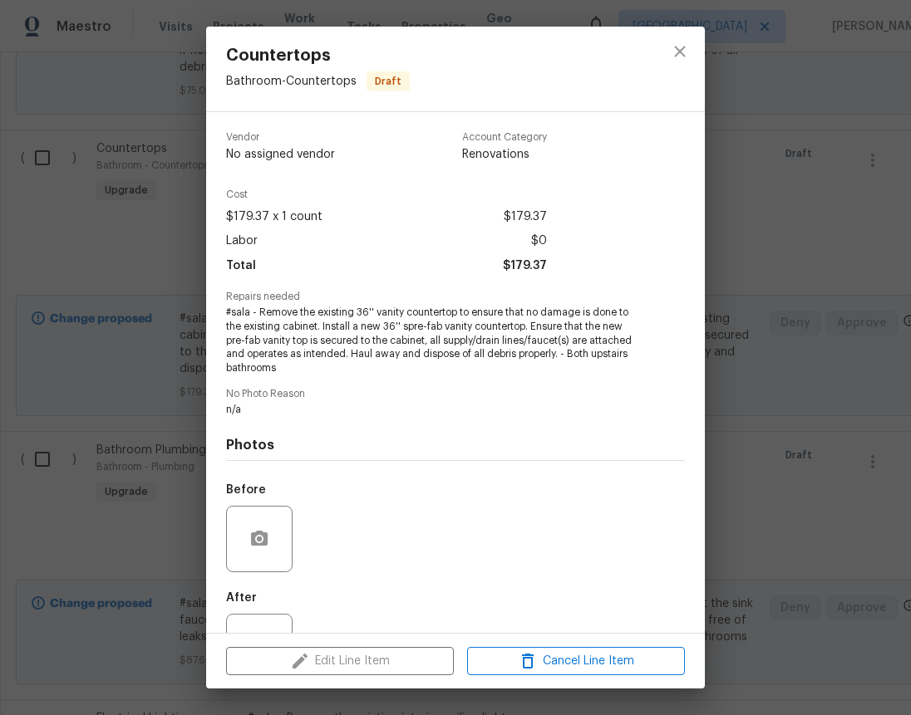
click at [338, 332] on span "#sala - Remove the existing 36'' vanity countertop to ensure that no damage is …" at bounding box center [432, 341] width 413 height 70
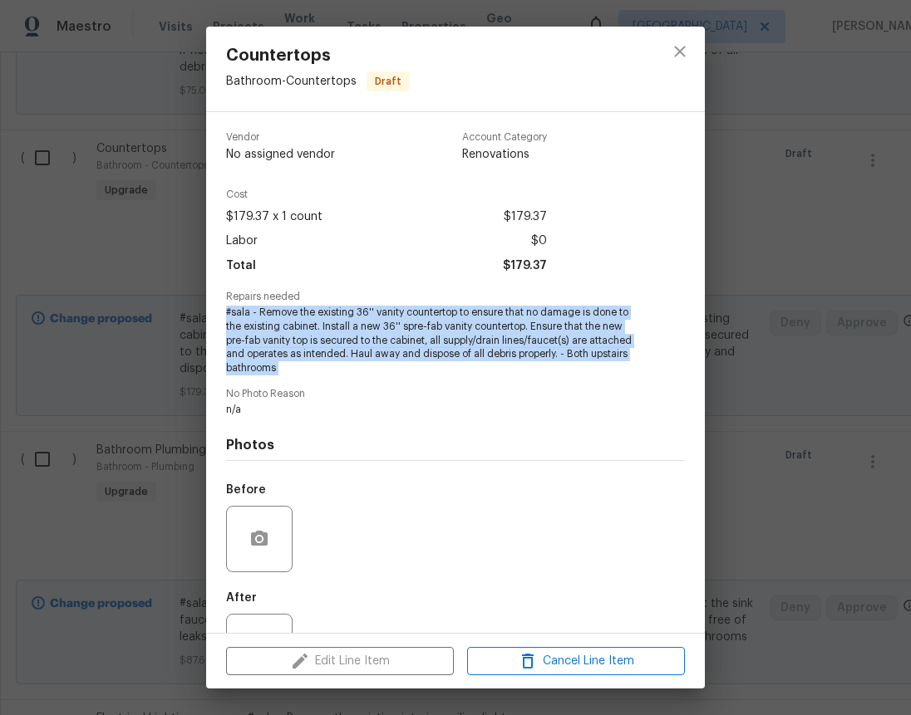
click at [338, 332] on span "#sala - Remove the existing 36'' vanity countertop to ensure that no damage is …" at bounding box center [432, 341] width 413 height 70
copy span "#sala - Remove the existing 36'' vanity countertop to ensure that no damage is …"
click at [678, 47] on icon "close" at bounding box center [680, 52] width 20 height 20
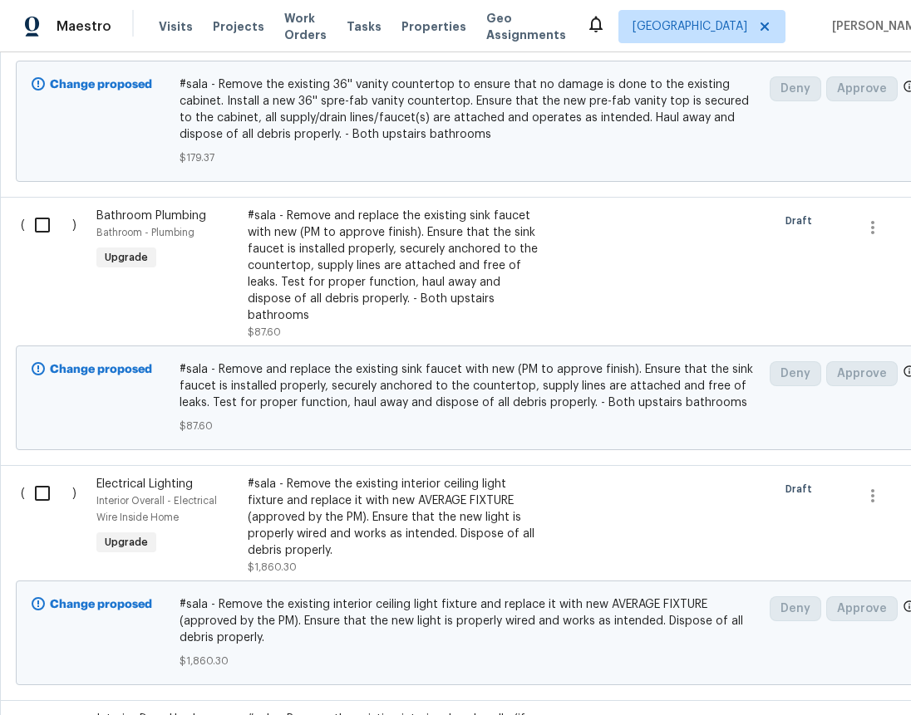
scroll to position [1163, 0]
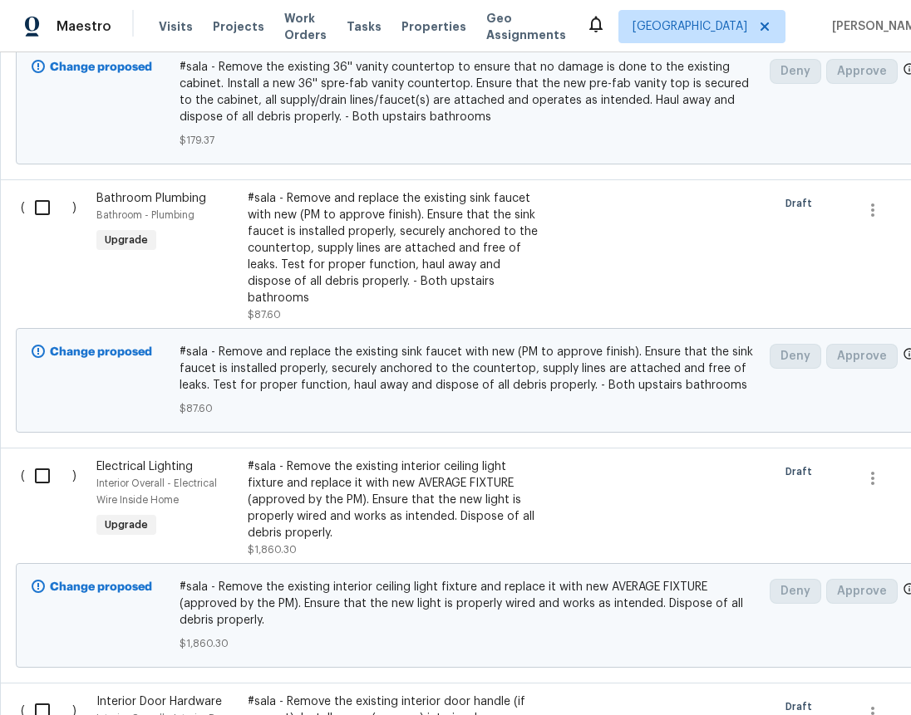
click at [398, 236] on div "#sala - Remove and replace the existing sink faucet with new (PM to approve fin…" at bounding box center [394, 248] width 293 height 116
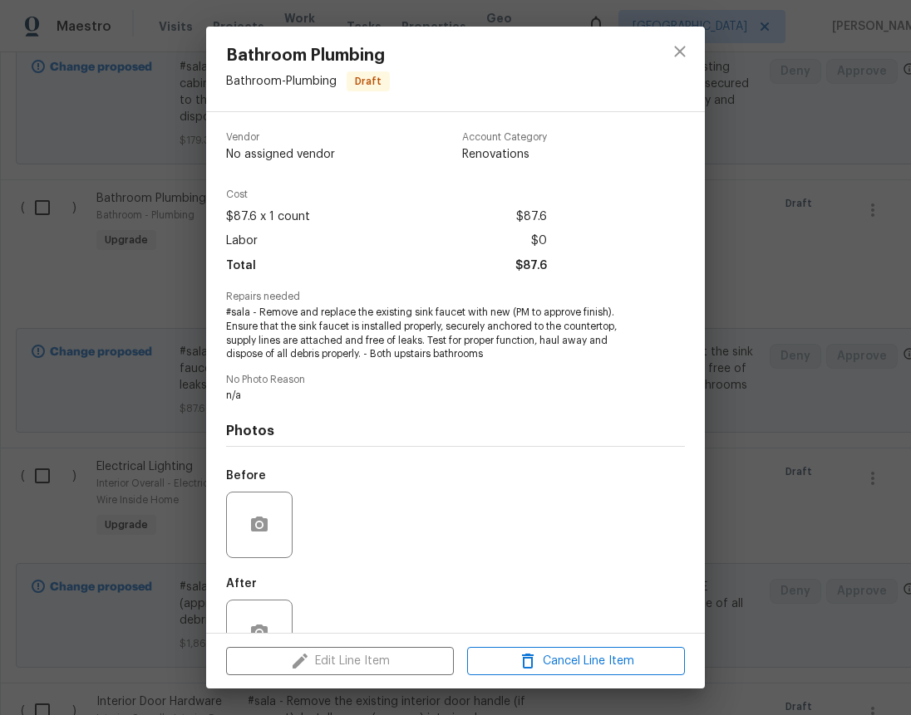
click at [366, 340] on span "#sala - Remove and replace the existing sink faucet with new (PM to approve fin…" at bounding box center [432, 334] width 413 height 56
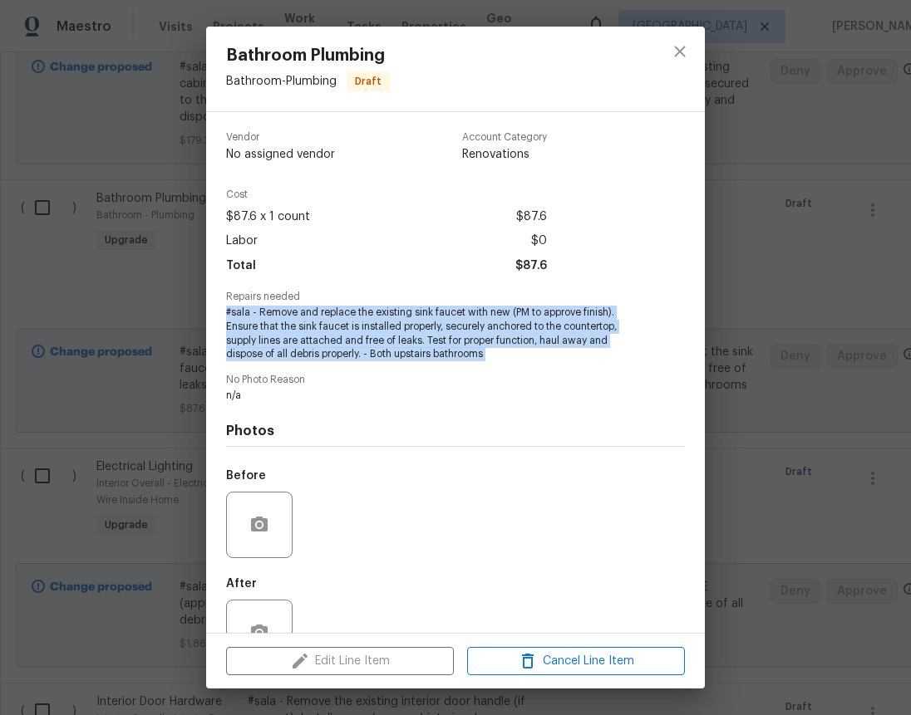
click at [366, 340] on span "#sala - Remove and replace the existing sink faucet with new (PM to approve fin…" at bounding box center [432, 334] width 413 height 56
copy span "#sala - Remove and replace the existing sink faucet with new (PM to approve fin…"
click at [680, 51] on icon "close" at bounding box center [679, 51] width 11 height 11
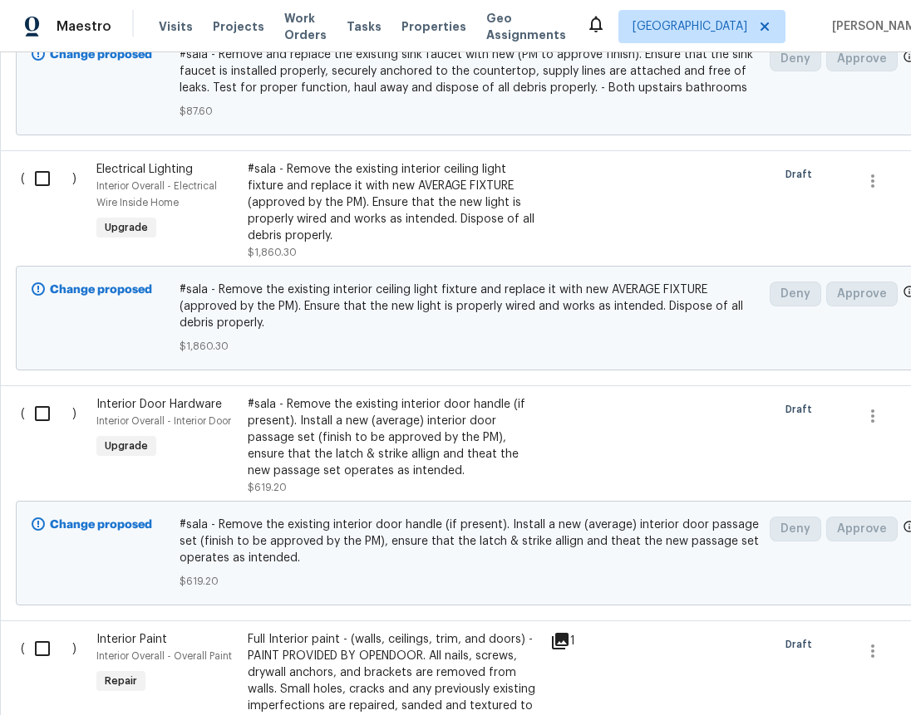
scroll to position [1469, 0]
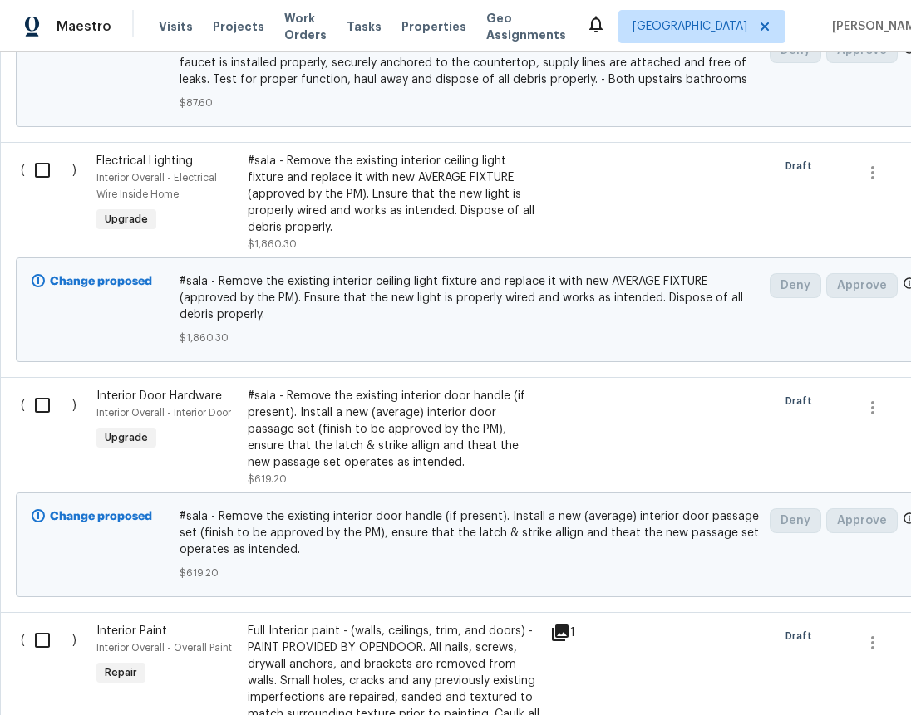
click at [344, 183] on div "#sala - Remove the existing interior ceiling light fixture and replace it with …" at bounding box center [394, 194] width 293 height 83
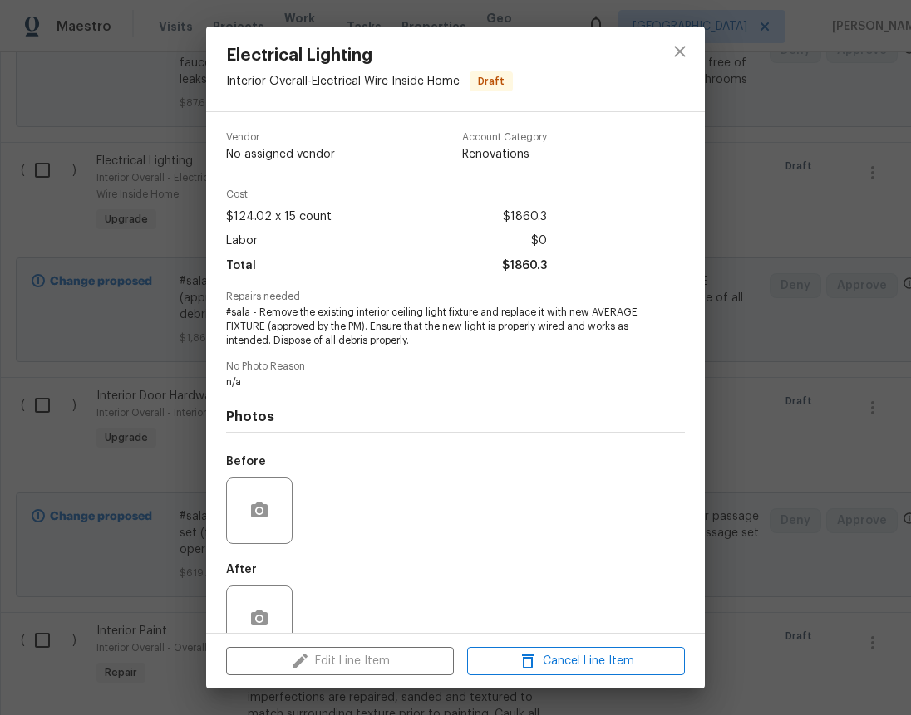
click at [342, 332] on span "#sala - Remove the existing interior ceiling light fixture and replace it with …" at bounding box center [432, 327] width 413 height 42
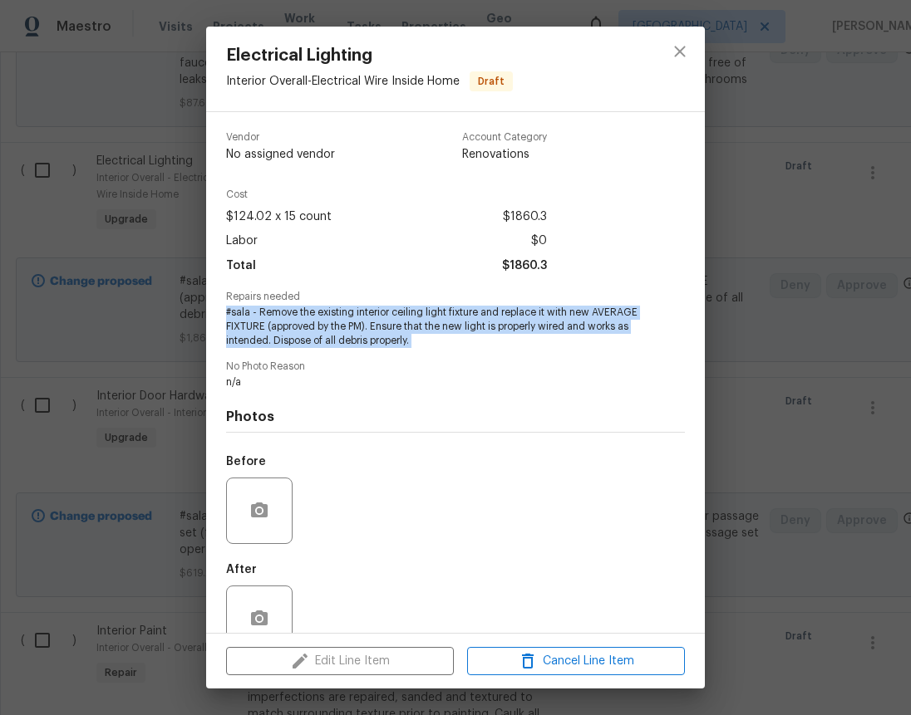
click at [342, 332] on span "#sala - Remove the existing interior ceiling light fixture and replace it with …" at bounding box center [432, 327] width 413 height 42
copy span "#sala - Remove the existing interior ceiling light fixture and replace it with …"
click at [682, 47] on icon "close" at bounding box center [680, 52] width 20 height 20
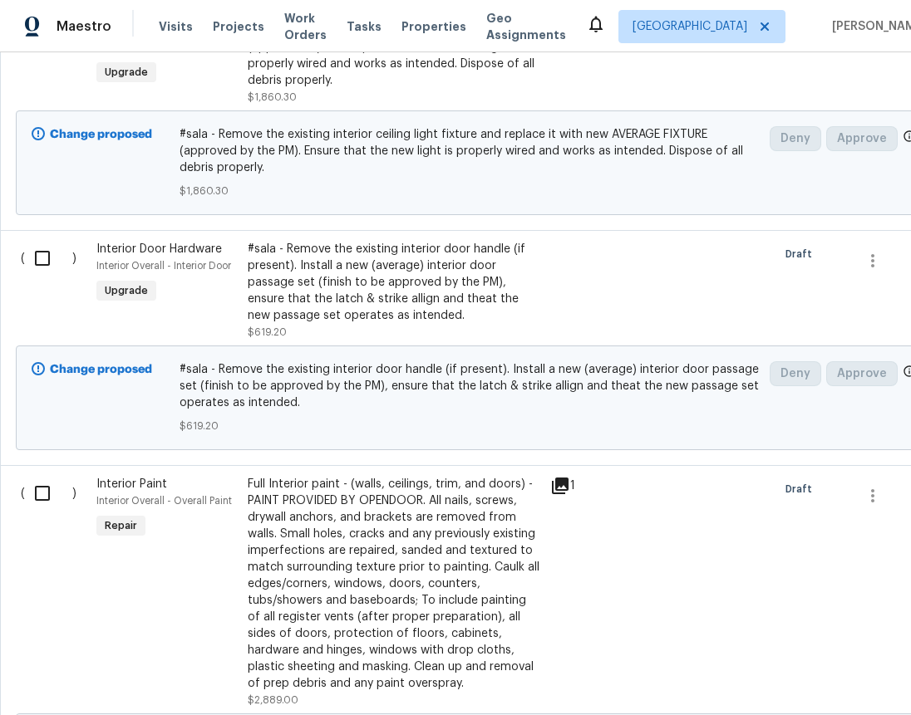
scroll to position [1617, 0]
click at [368, 261] on div "#sala - Remove the existing interior door handle (if present). Install a new (a…" at bounding box center [394, 281] width 293 height 83
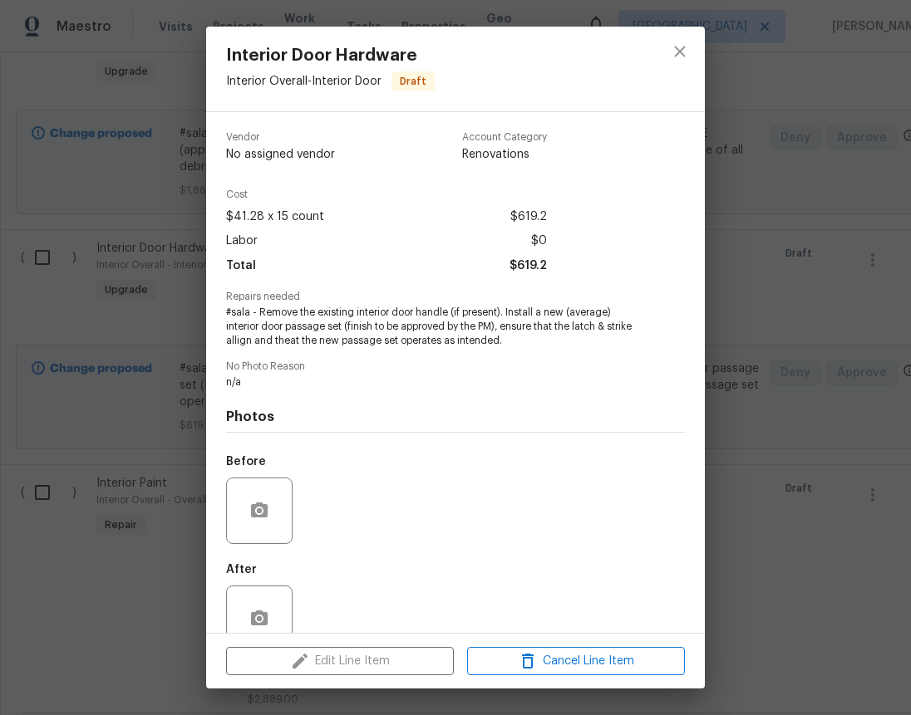
click at [369, 323] on span "#sala - Remove the existing interior door handle (if present). Install a new (a…" at bounding box center [432, 327] width 413 height 42
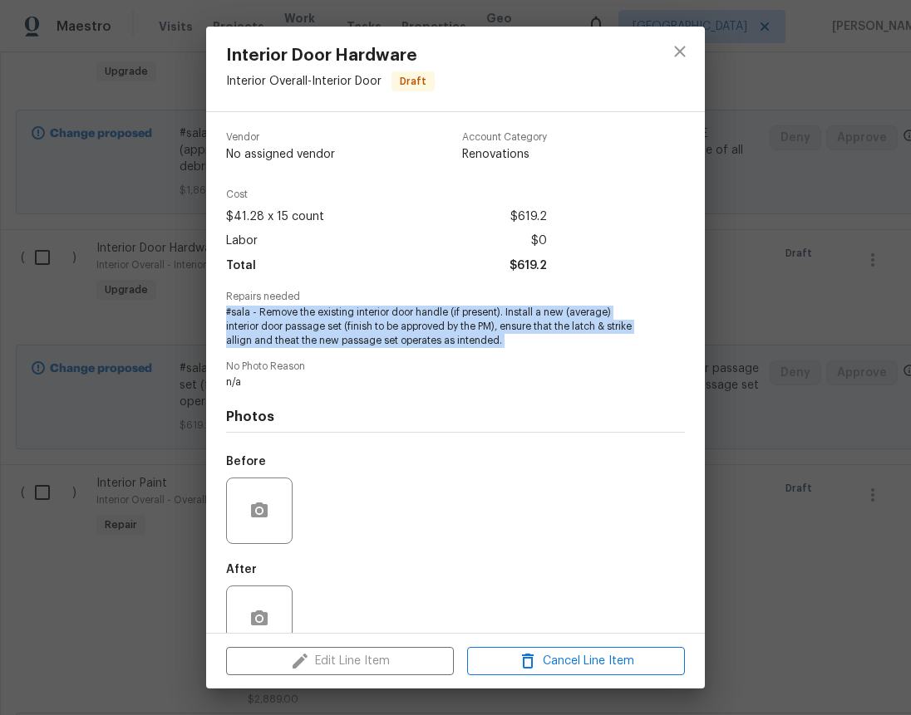
click at [369, 323] on span "#sala - Remove the existing interior door handle (if present). Install a new (a…" at bounding box center [432, 327] width 413 height 42
copy span "#sala - Remove the existing interior door handle (if present). Install a new (a…"
click at [686, 50] on icon "close" at bounding box center [680, 52] width 20 height 20
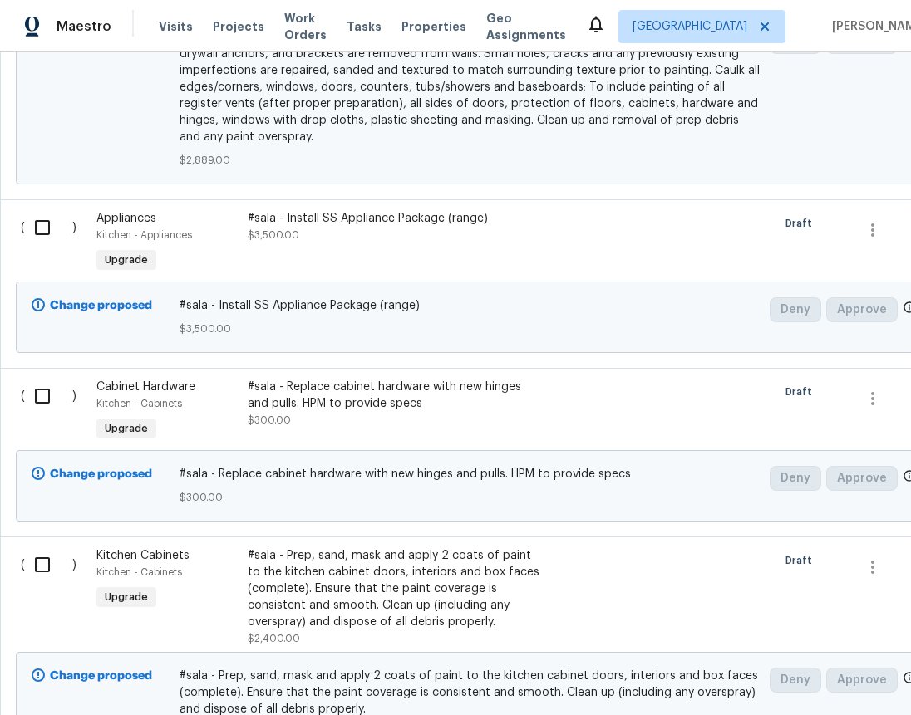
scroll to position [2319, 0]
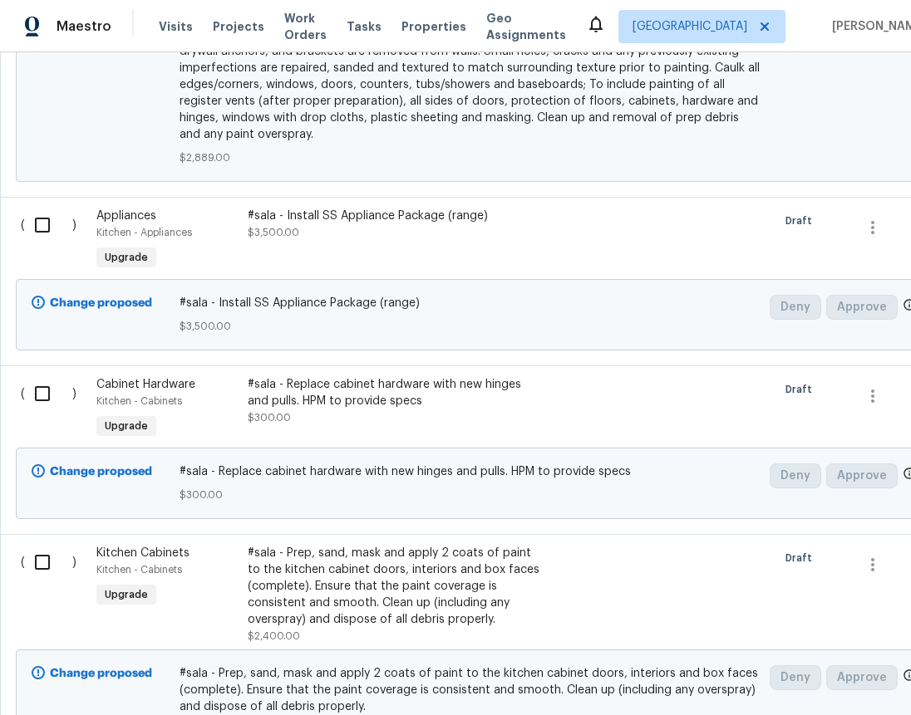
click at [351, 208] on div "#sala - Install SS Appliance Package (range)" at bounding box center [394, 216] width 293 height 17
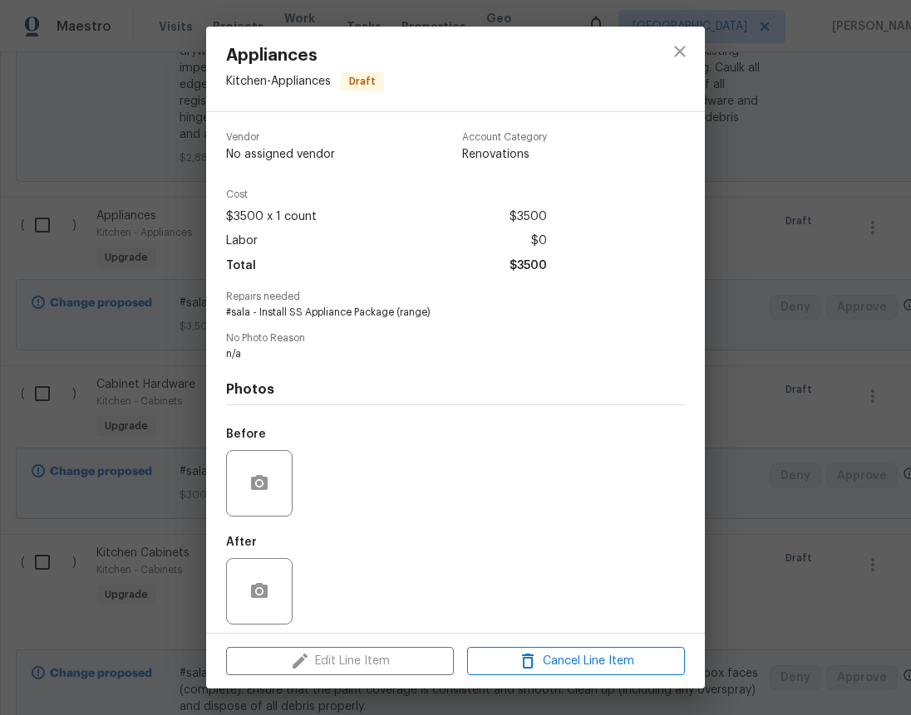
click at [339, 312] on span "#sala - Install SS Appliance Package (range)" at bounding box center [432, 313] width 413 height 14
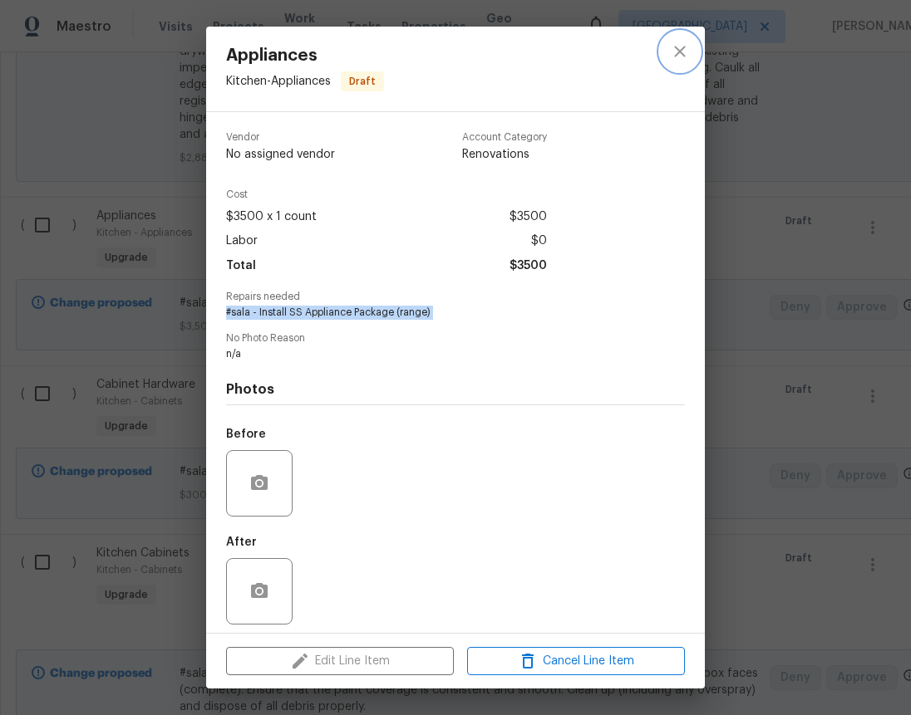
click at [677, 50] on icon "close" at bounding box center [679, 51] width 11 height 11
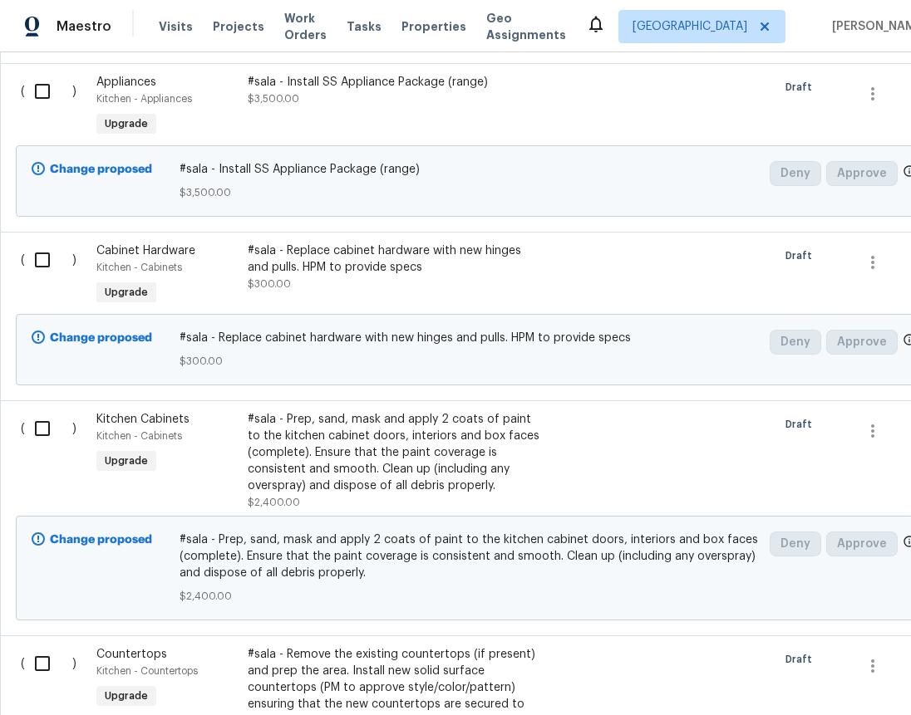
scroll to position [2456, 0]
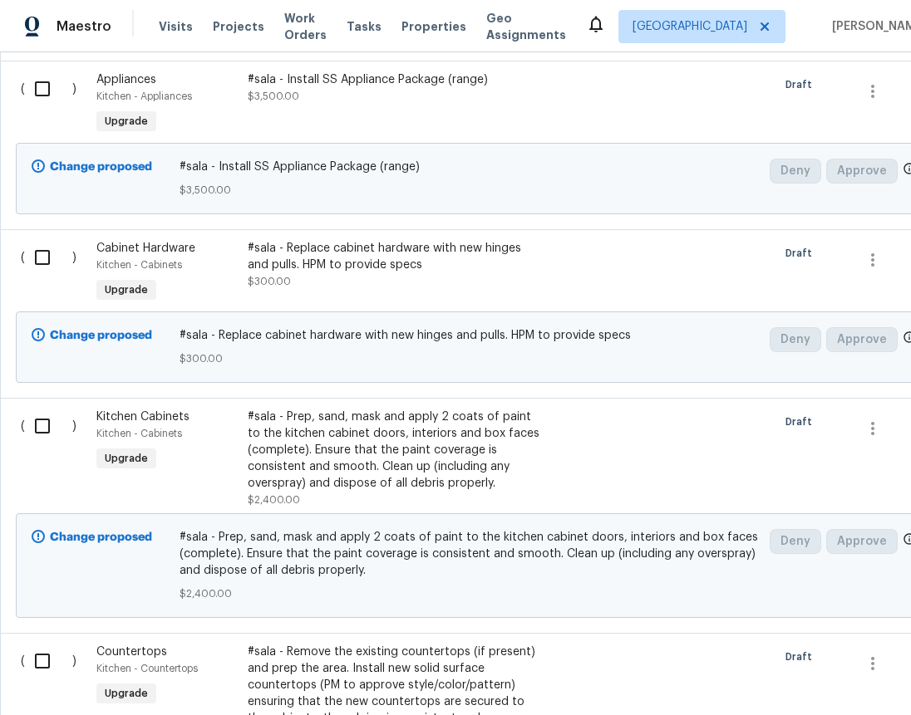
click at [352, 248] on div "#sala - Replace cabinet hardware with new hinges and pulls. HPM to provide specs" at bounding box center [394, 256] width 293 height 33
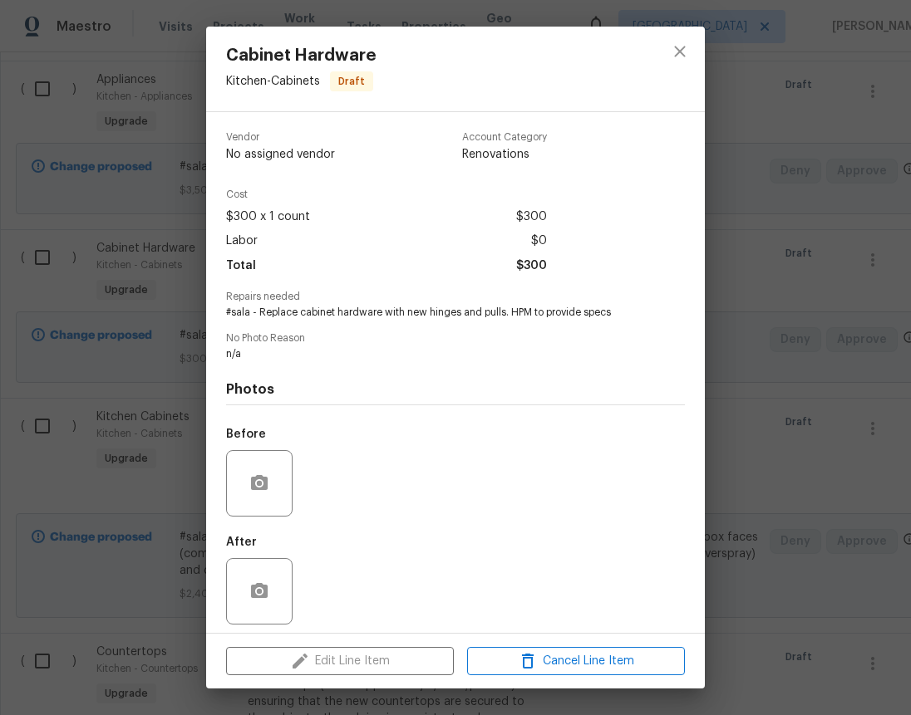
click at [347, 312] on span "#sala - Replace cabinet hardware with new hinges and pulls. HPM to provide specs" at bounding box center [432, 313] width 413 height 14
copy span "#sala - Replace cabinet hardware with new hinges and pulls. HPM to provide specs"
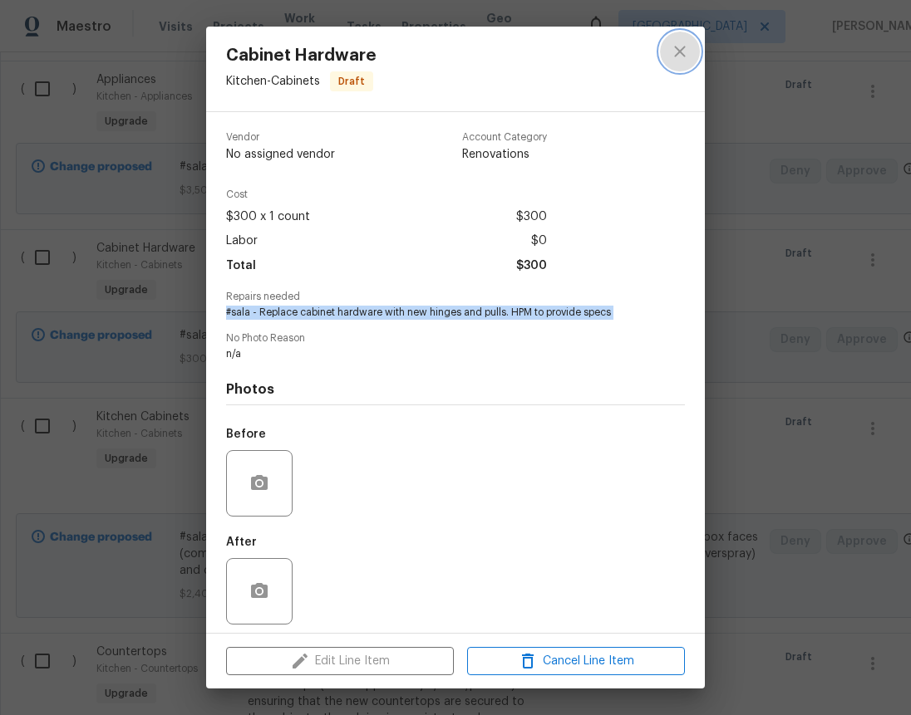
click at [679, 52] on icon "close" at bounding box center [679, 51] width 11 height 11
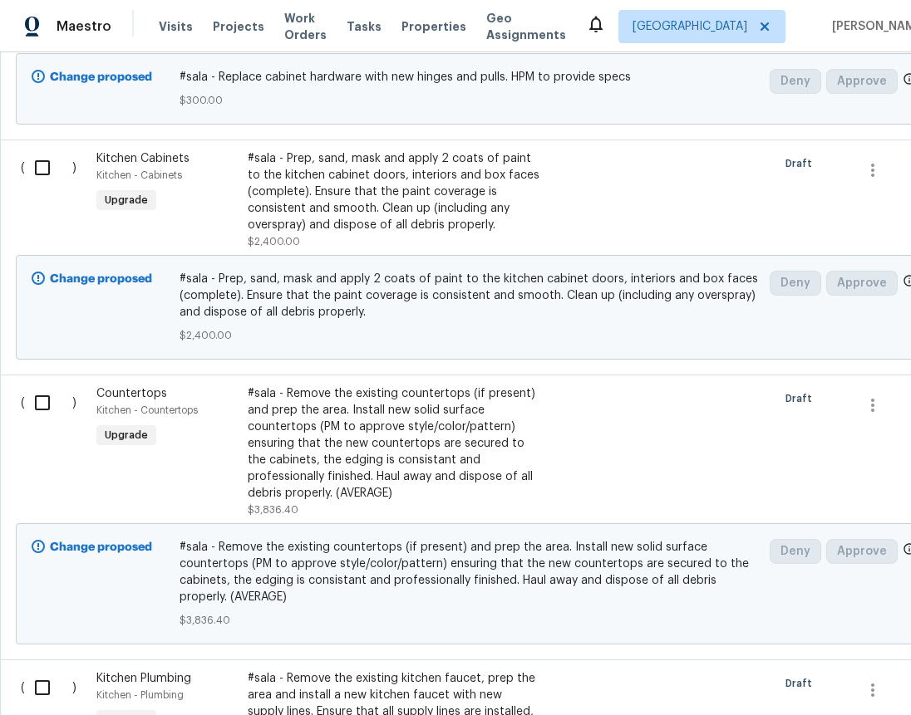
scroll to position [2731, 0]
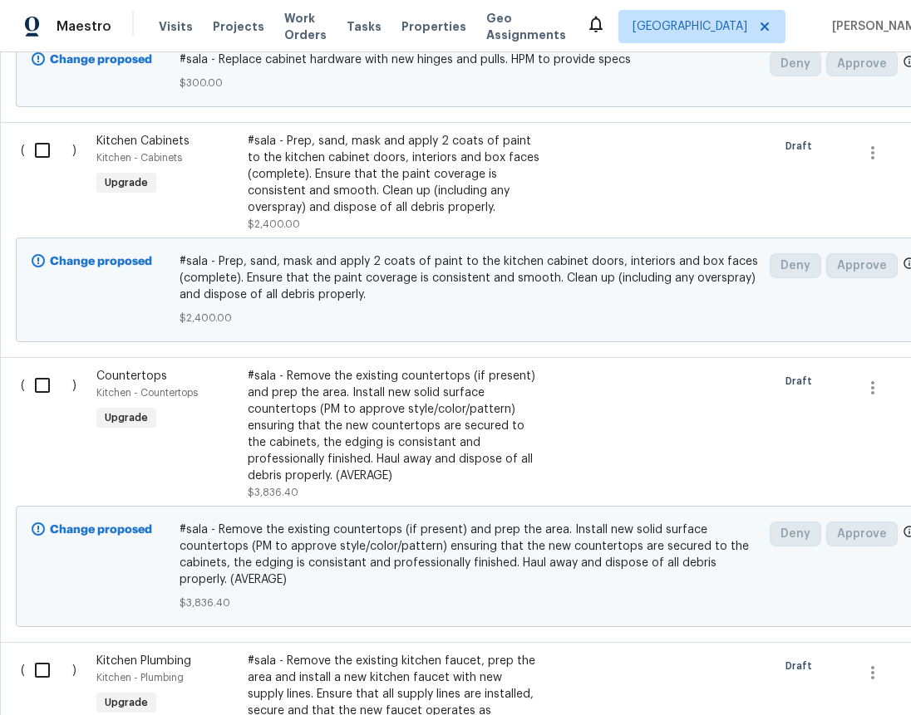
click at [336, 157] on div "#sala - Prep, sand, mask and apply 2 coats of paint to the kitchen cabinet door…" at bounding box center [394, 174] width 293 height 83
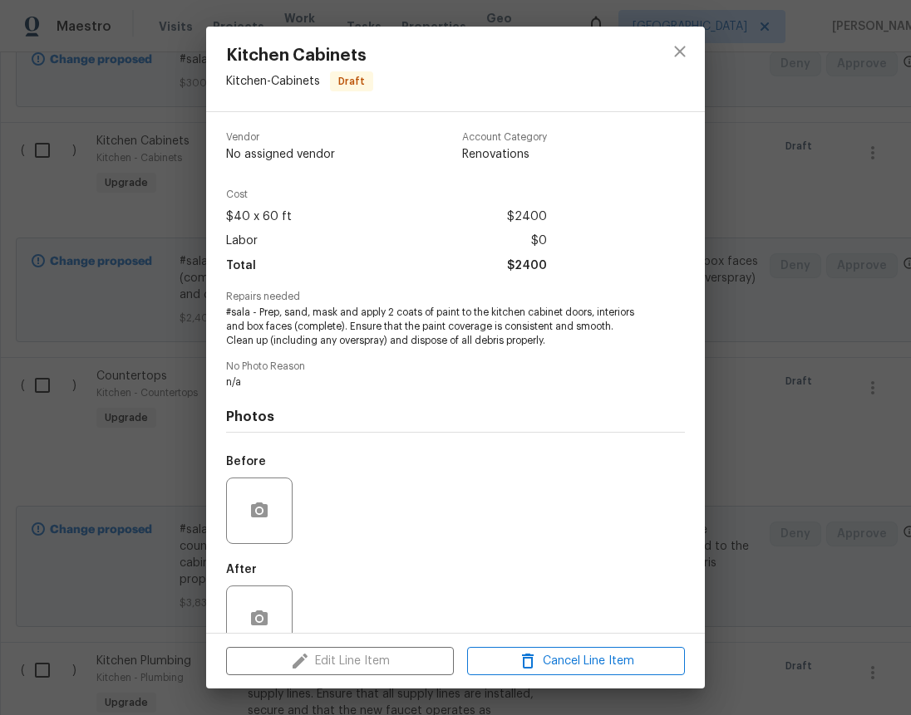
click at [333, 323] on span "#sala - Prep, sand, mask and apply 2 coats of paint to the kitchen cabinet door…" at bounding box center [432, 327] width 413 height 42
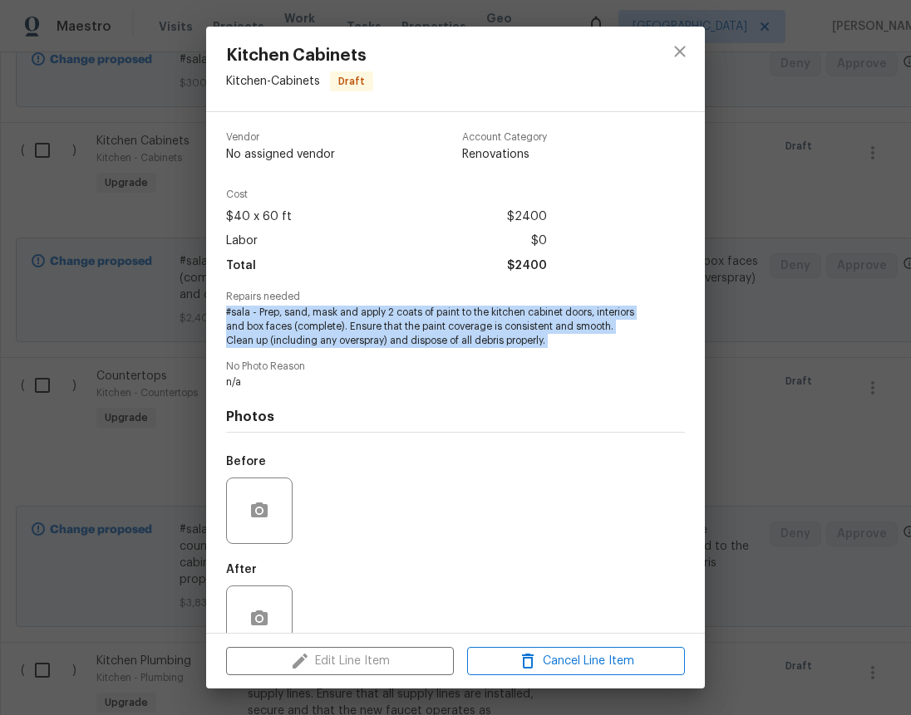
click at [333, 323] on span "#sala - Prep, sand, mask and apply 2 coats of paint to the kitchen cabinet door…" at bounding box center [432, 327] width 413 height 42
copy span "#sala - Prep, sand, mask and apply 2 coats of paint to the kitchen cabinet door…"
click at [677, 47] on icon "close" at bounding box center [680, 52] width 20 height 20
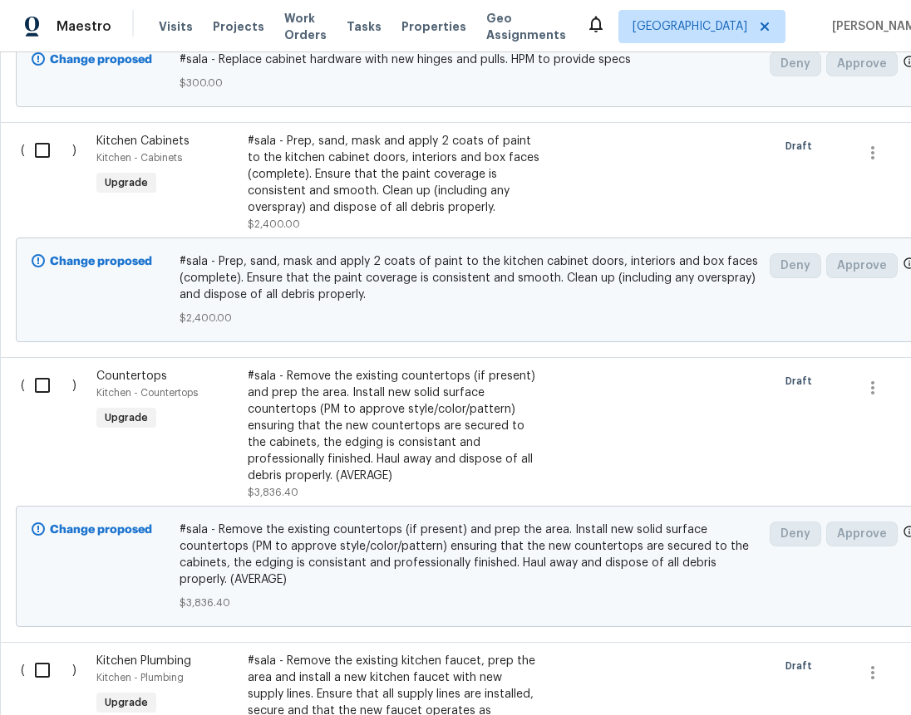
click at [677, 47] on icon "close" at bounding box center [680, 52] width 20 height 20
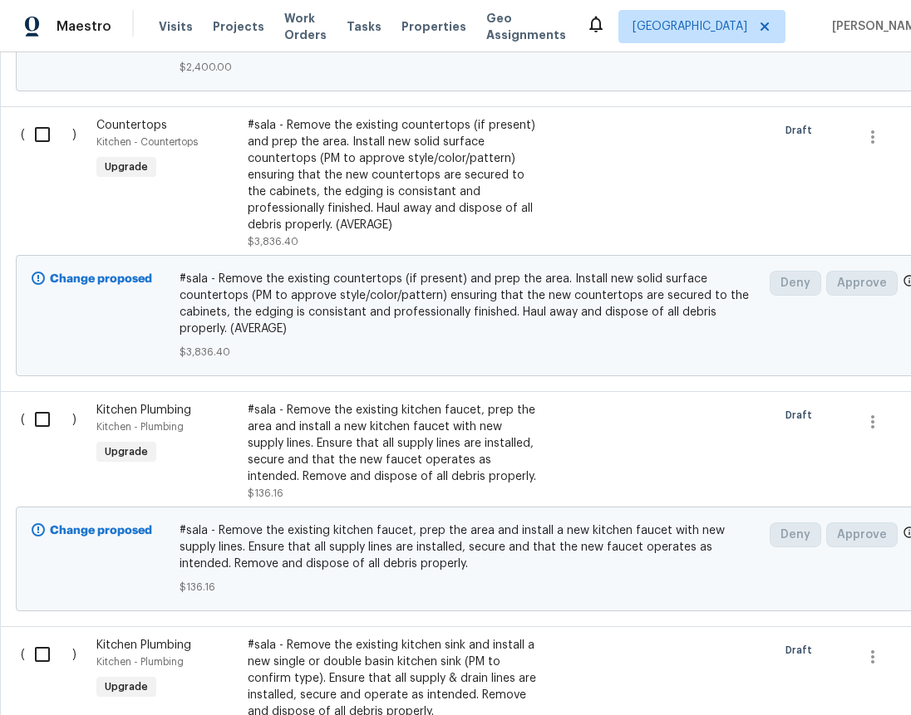
scroll to position [2998, 0]
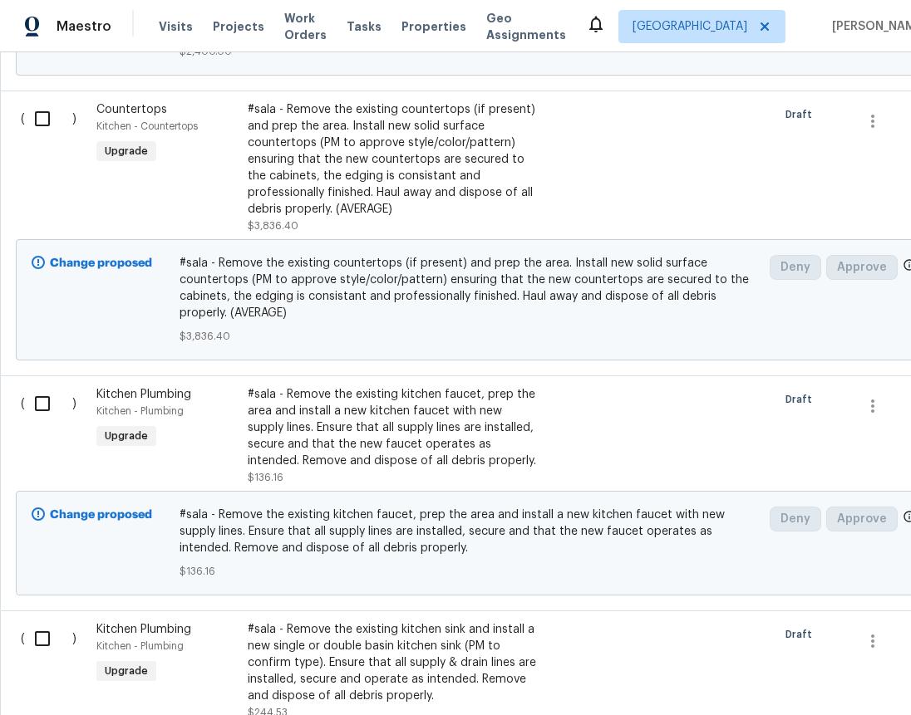
click at [380, 129] on div "#sala - Remove the existing countertops (if present) and prep the area. Install…" at bounding box center [394, 159] width 293 height 116
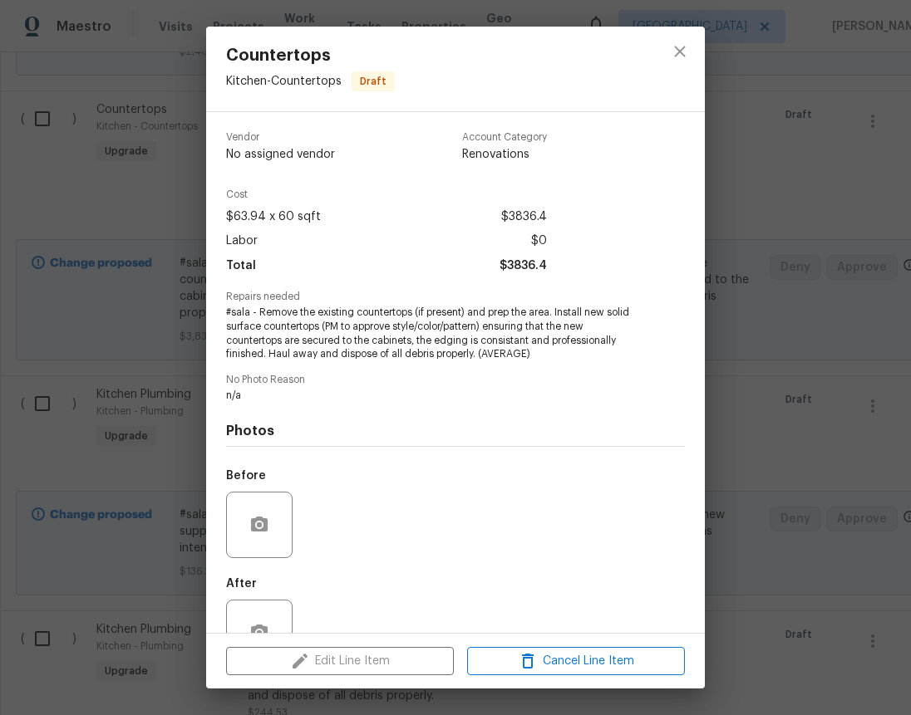
click at [411, 334] on span "#sala - Remove the existing countertops (if present) and prep the area. Install…" at bounding box center [432, 334] width 413 height 56
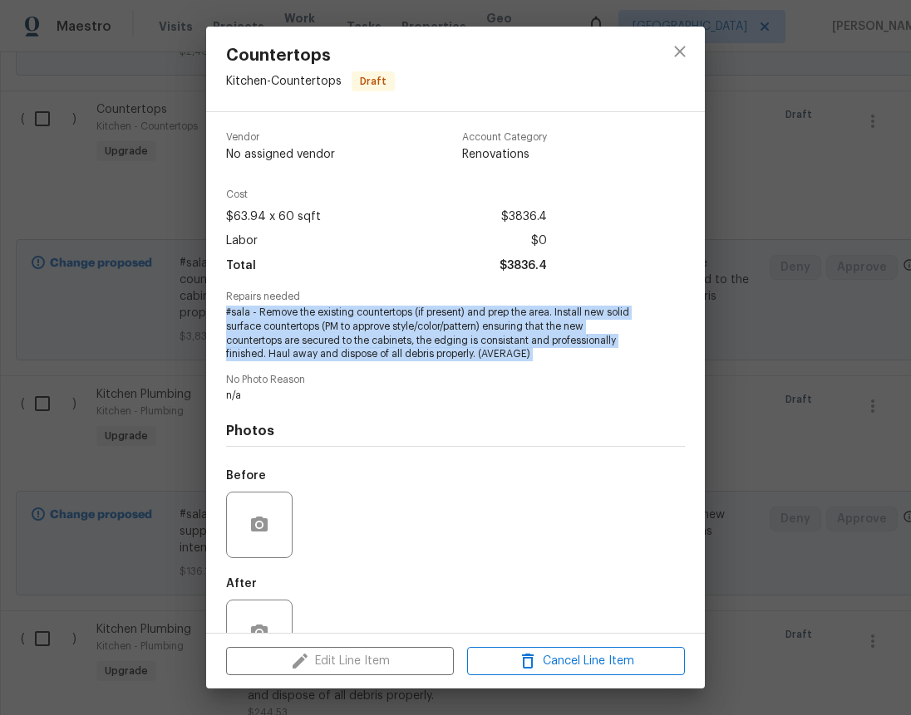
click at [411, 334] on span "#sala - Remove the existing countertops (if present) and prep the area. Install…" at bounding box center [432, 334] width 413 height 56
copy span "#sala - Remove the existing countertops (if present) and prep the area. Install…"
click at [675, 48] on icon "close" at bounding box center [680, 52] width 20 height 20
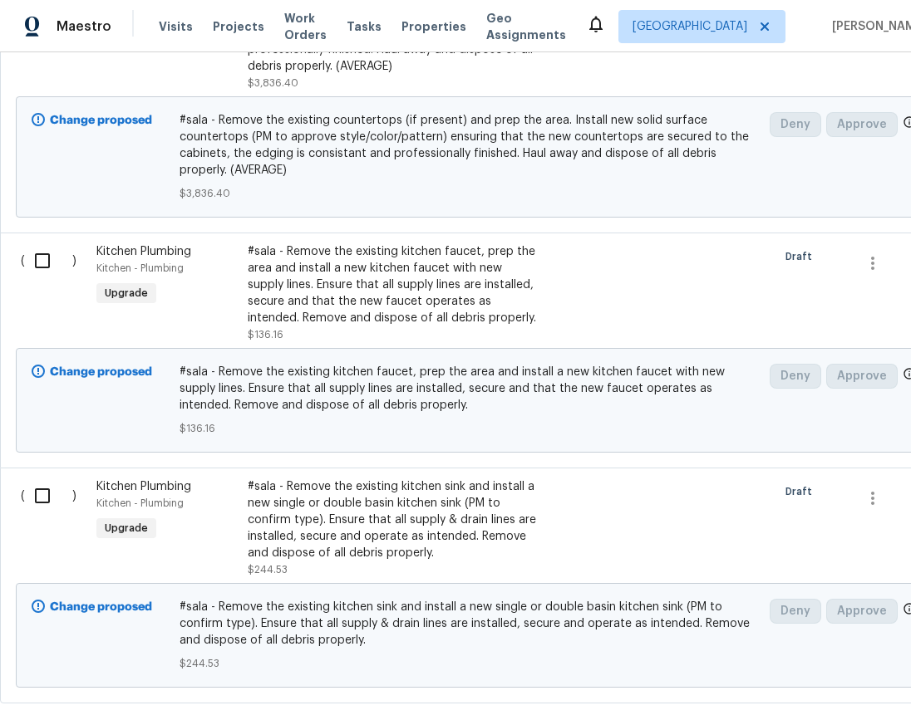
scroll to position [3144, 0]
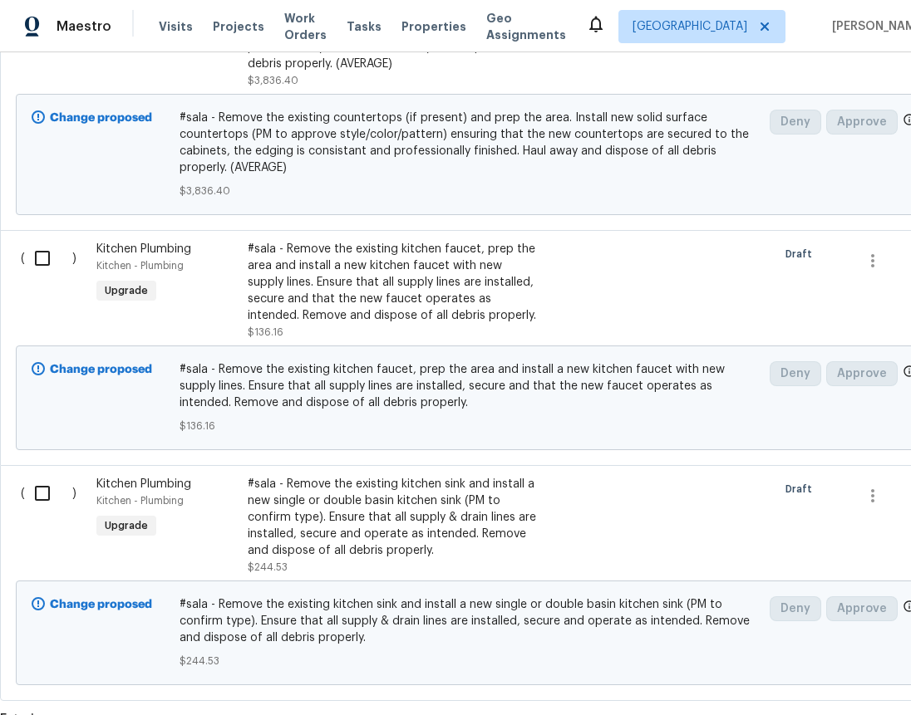
click at [364, 277] on div "#sala - Remove the existing kitchen faucet, prep the area and install a new kit…" at bounding box center [394, 282] width 293 height 83
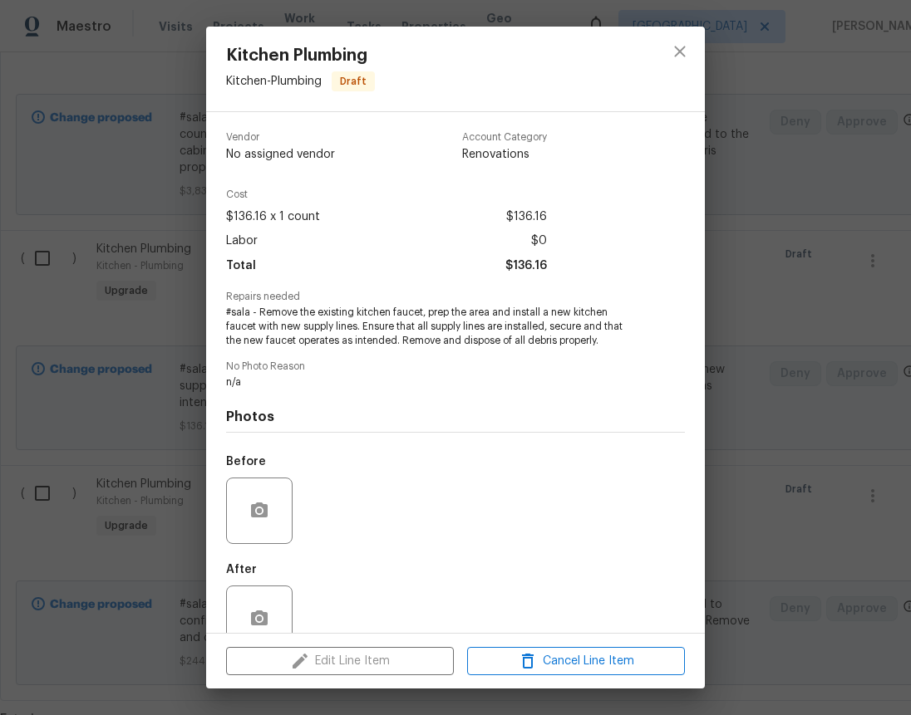
click at [374, 331] on span "#sala - Remove the existing kitchen faucet, prep the area and install a new kit…" at bounding box center [432, 327] width 413 height 42
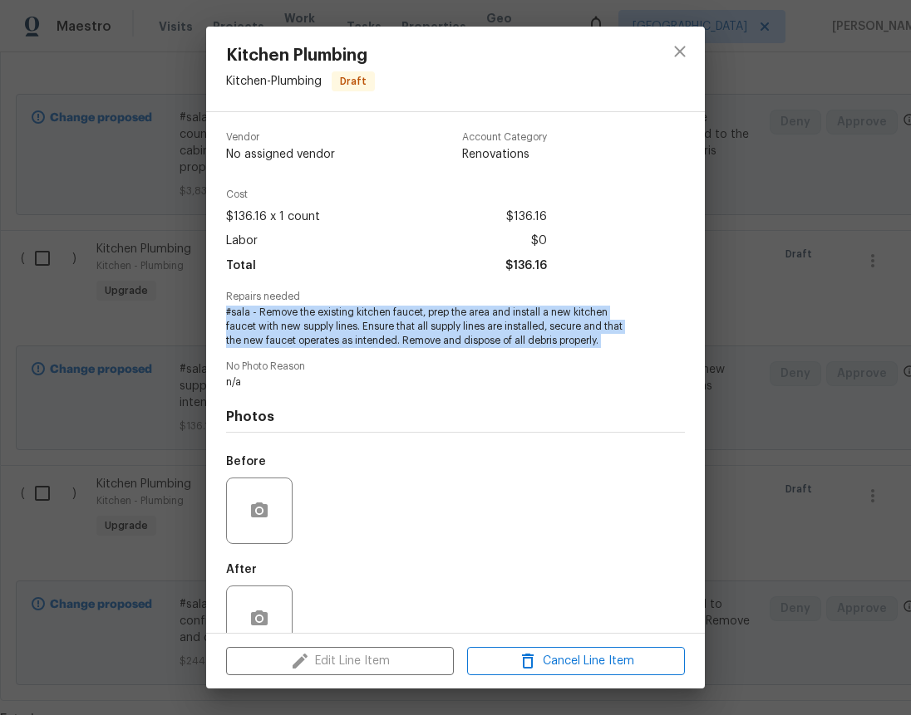
click at [374, 331] on span "#sala - Remove the existing kitchen faucet, prep the area and install a new kit…" at bounding box center [432, 327] width 413 height 42
copy span "#sala - Remove the existing kitchen faucet, prep the area and install a new kit…"
click at [677, 50] on icon "close" at bounding box center [679, 51] width 11 height 11
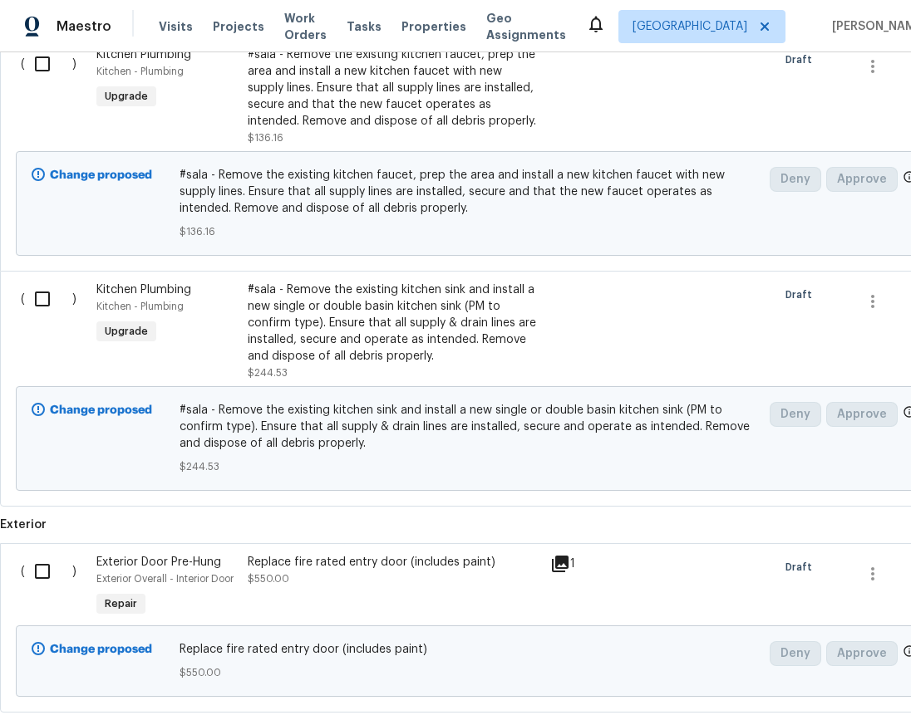
scroll to position [3351, 0]
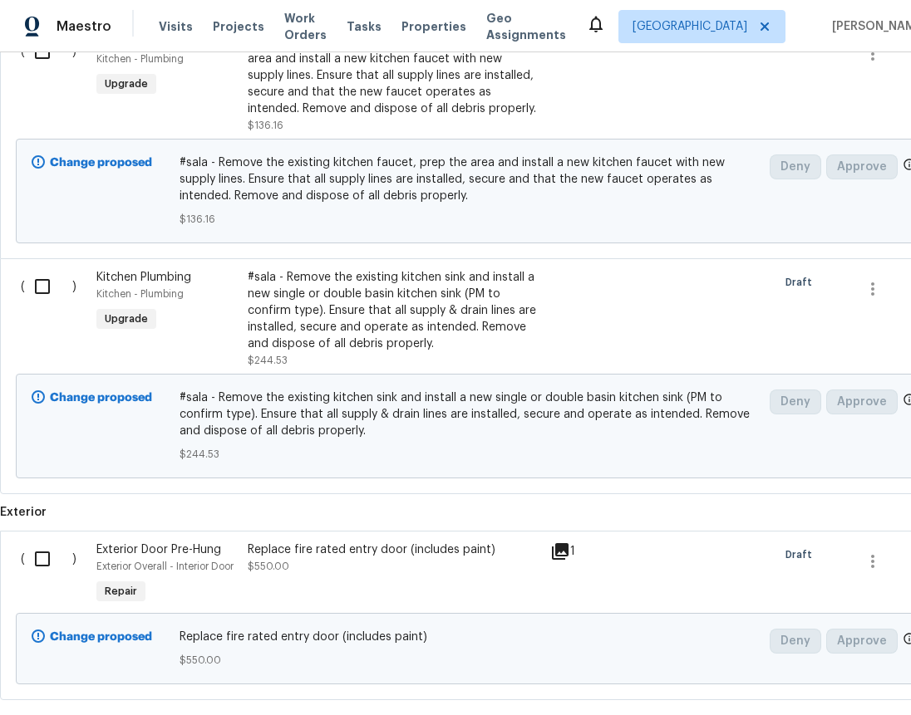
click at [374, 294] on div "#sala - Remove the existing kitchen sink and install a new single or double bas…" at bounding box center [394, 310] width 293 height 83
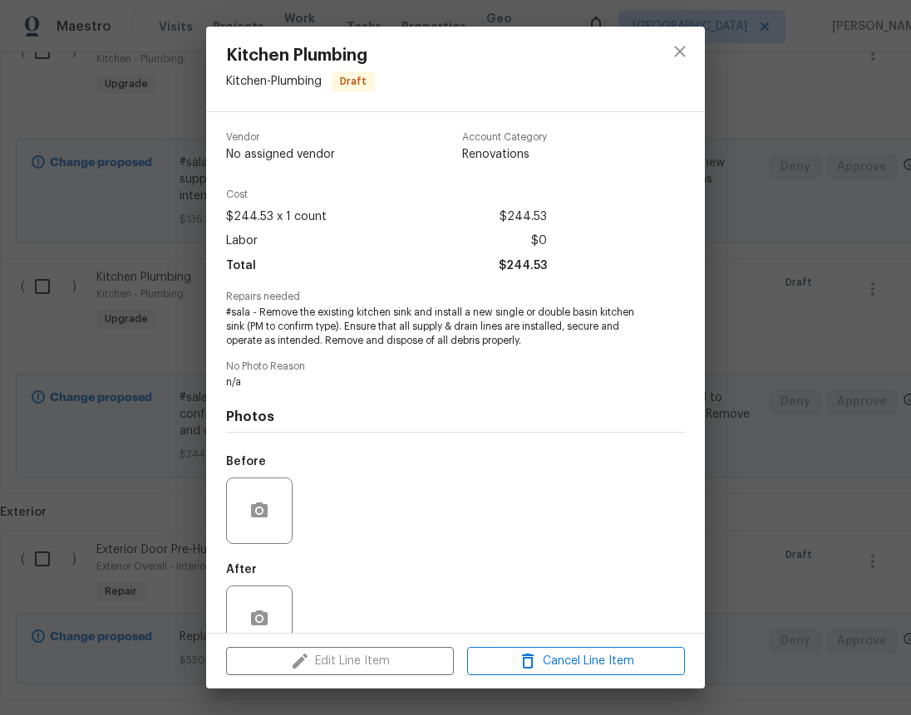
click at [356, 332] on span "#sala - Remove the existing kitchen sink and install a new single or double bas…" at bounding box center [432, 327] width 413 height 42
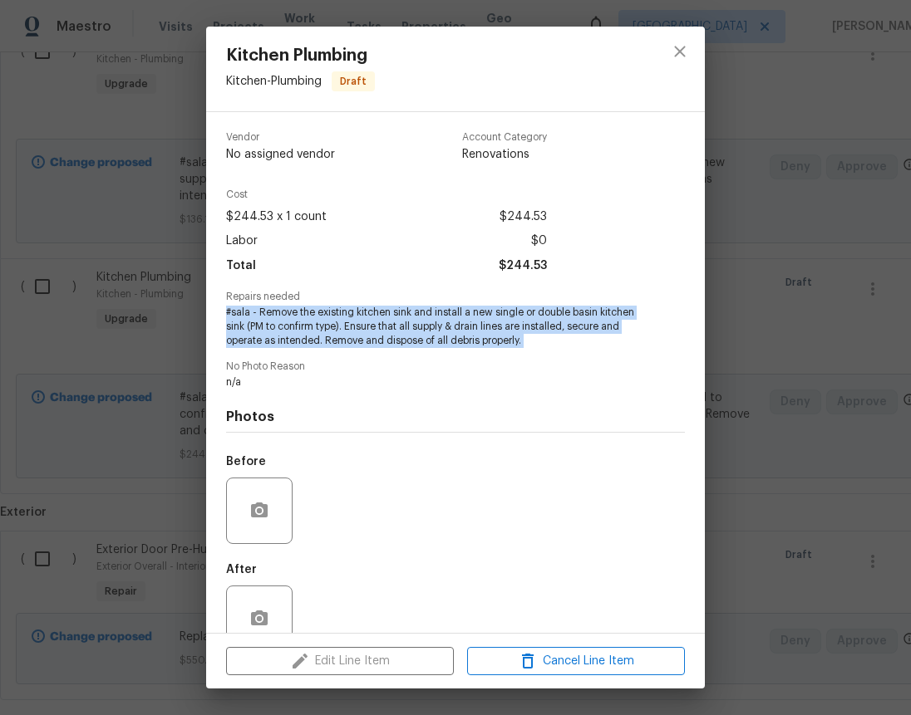
click at [356, 332] on span "#sala - Remove the existing kitchen sink and install a new single or double bas…" at bounding box center [432, 327] width 413 height 42
copy span "#sala - Remove the existing kitchen sink and install a new single or double bas…"
click at [675, 48] on icon "close" at bounding box center [680, 52] width 20 height 20
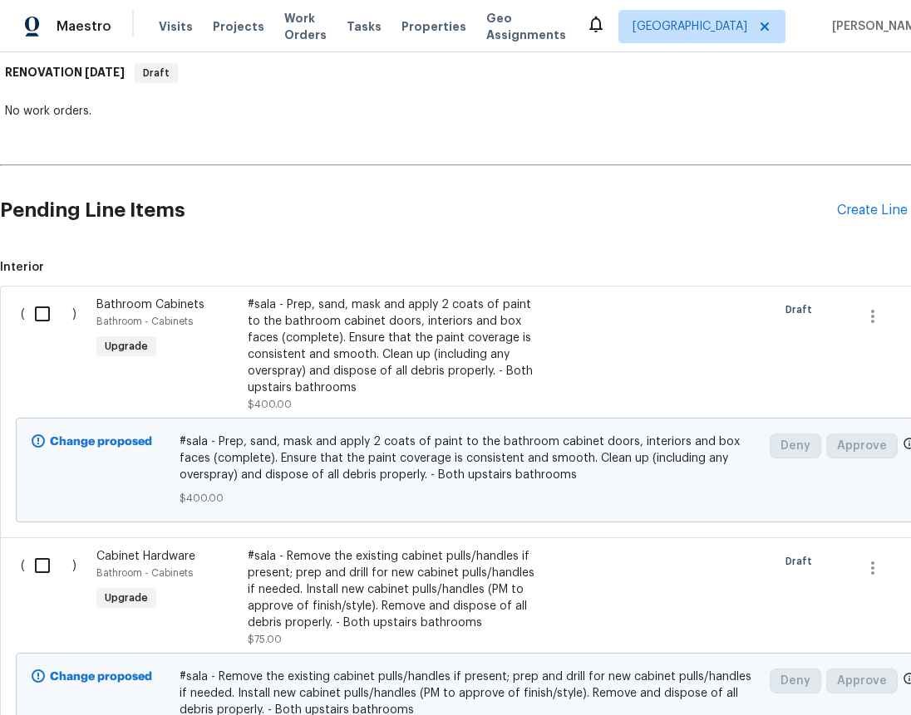
scroll to position [273, 0]
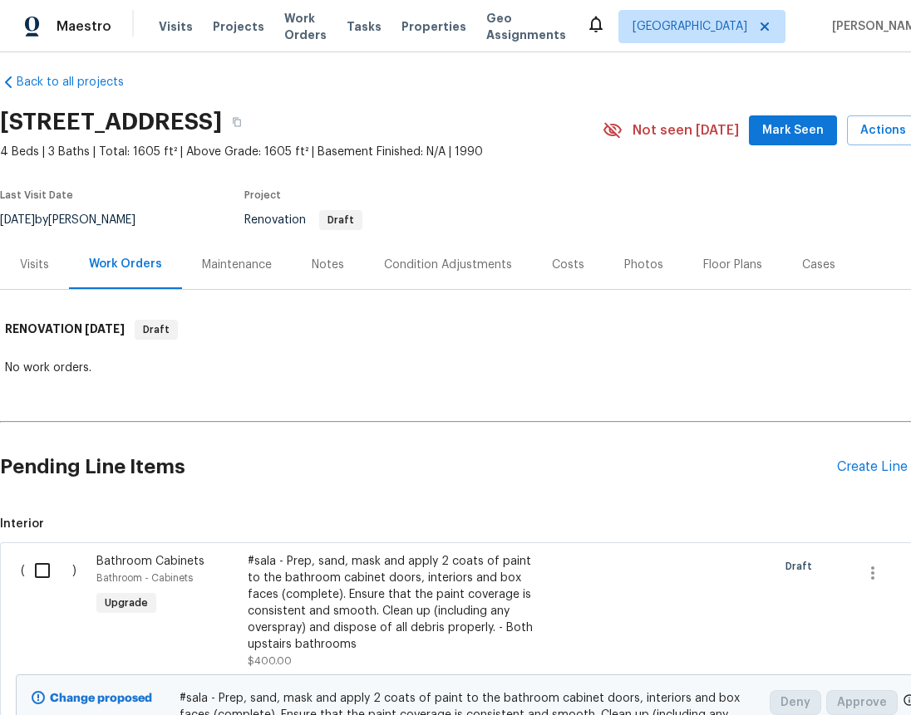
scroll to position [13, 0]
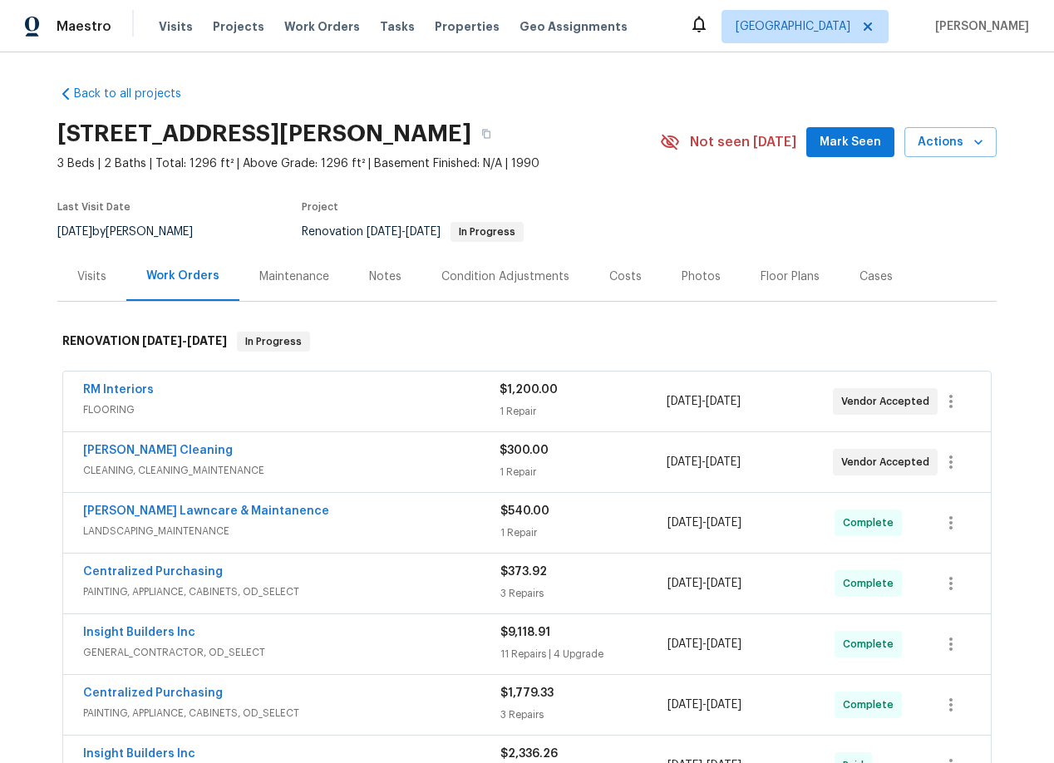
scroll to position [535, 0]
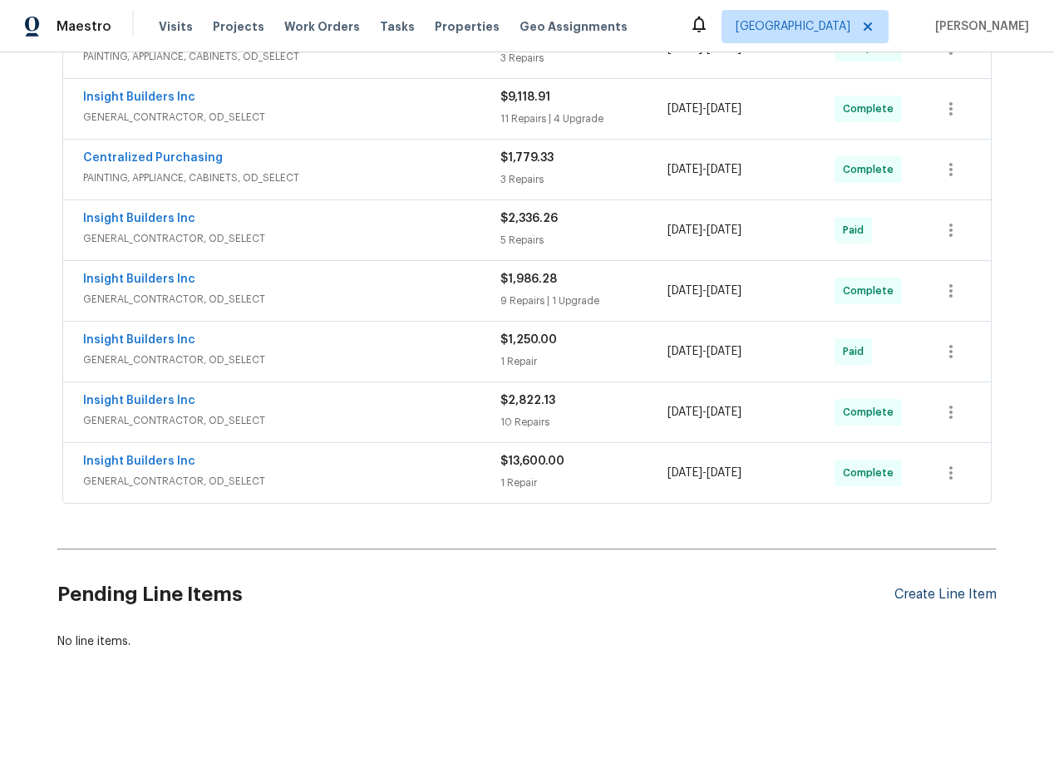
click at [951, 594] on div "Create Line Item" at bounding box center [945, 595] width 102 height 16
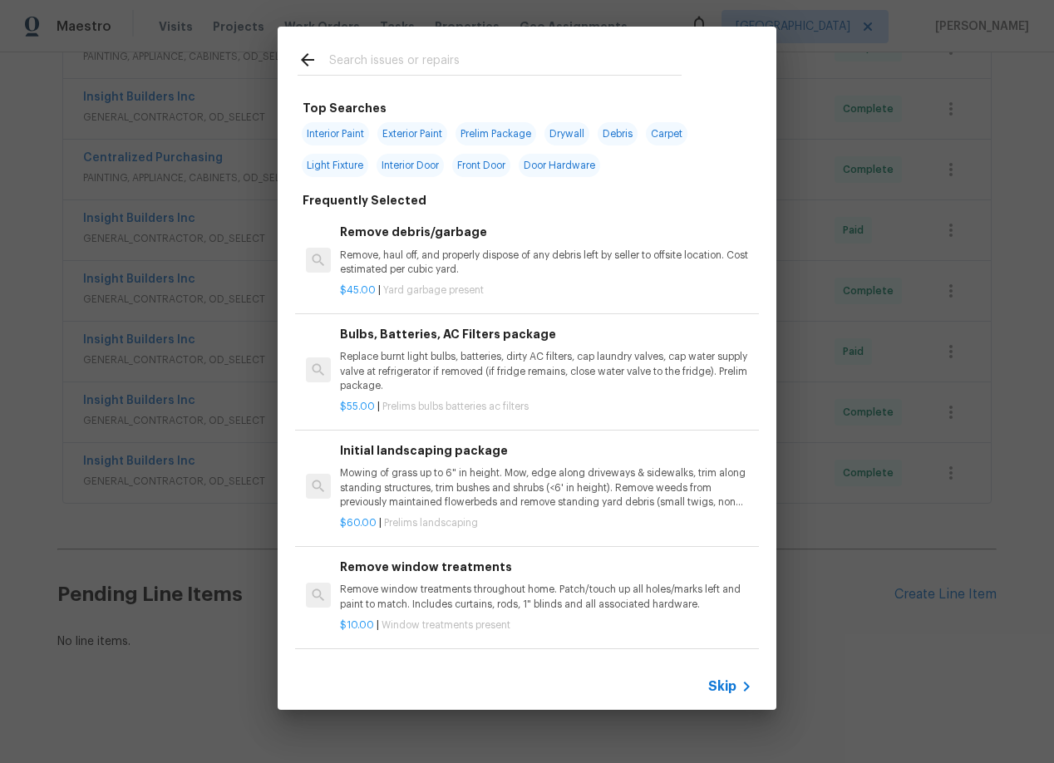
click at [621, 133] on span "Debris" at bounding box center [617, 133] width 40 height 23
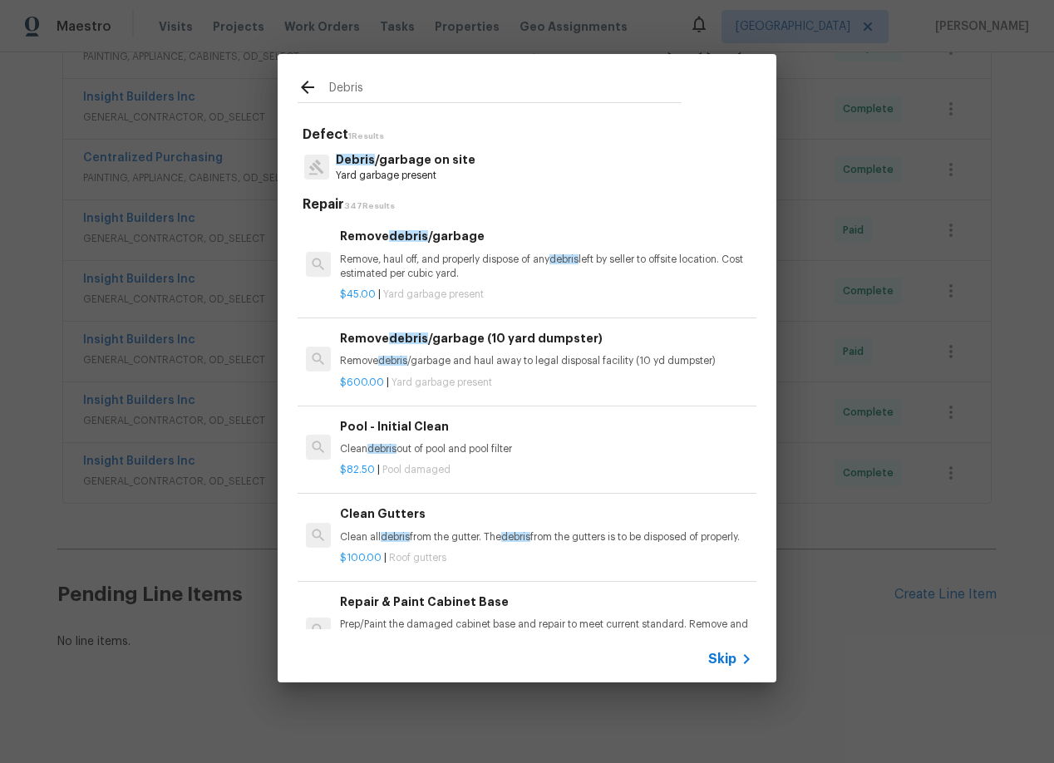
click at [369, 89] on input "Debris" at bounding box center [505, 89] width 352 height 25
type input "D"
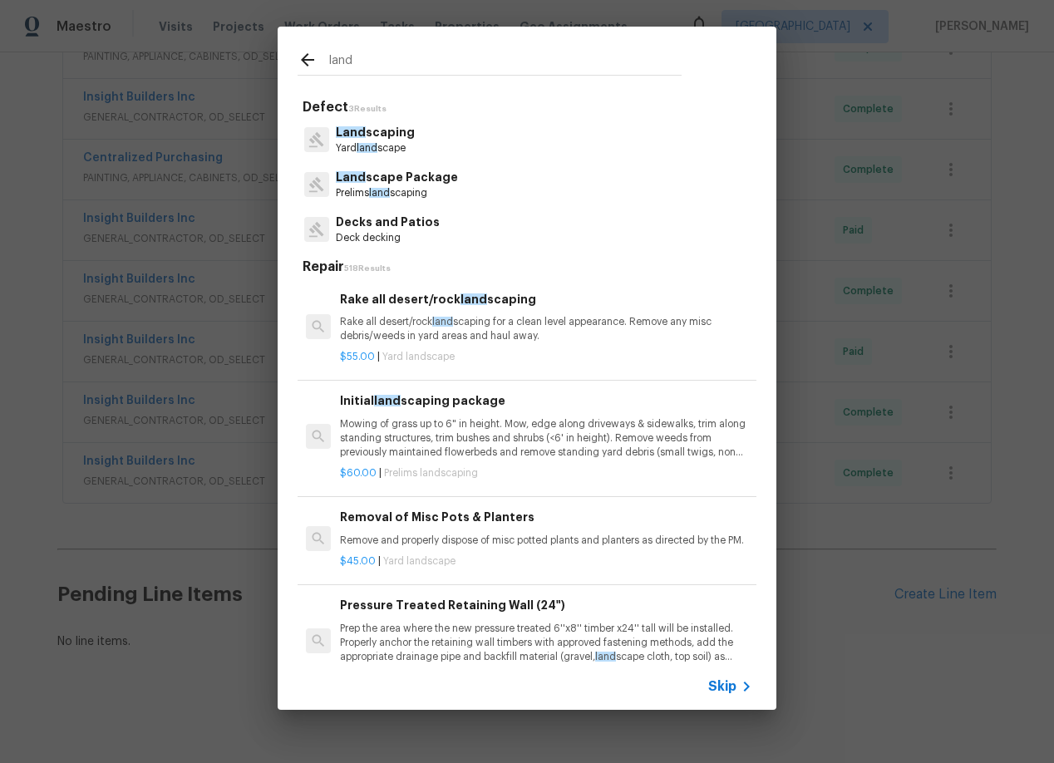
type input "land"
click at [375, 124] on p "Land scaping" at bounding box center [375, 132] width 79 height 17
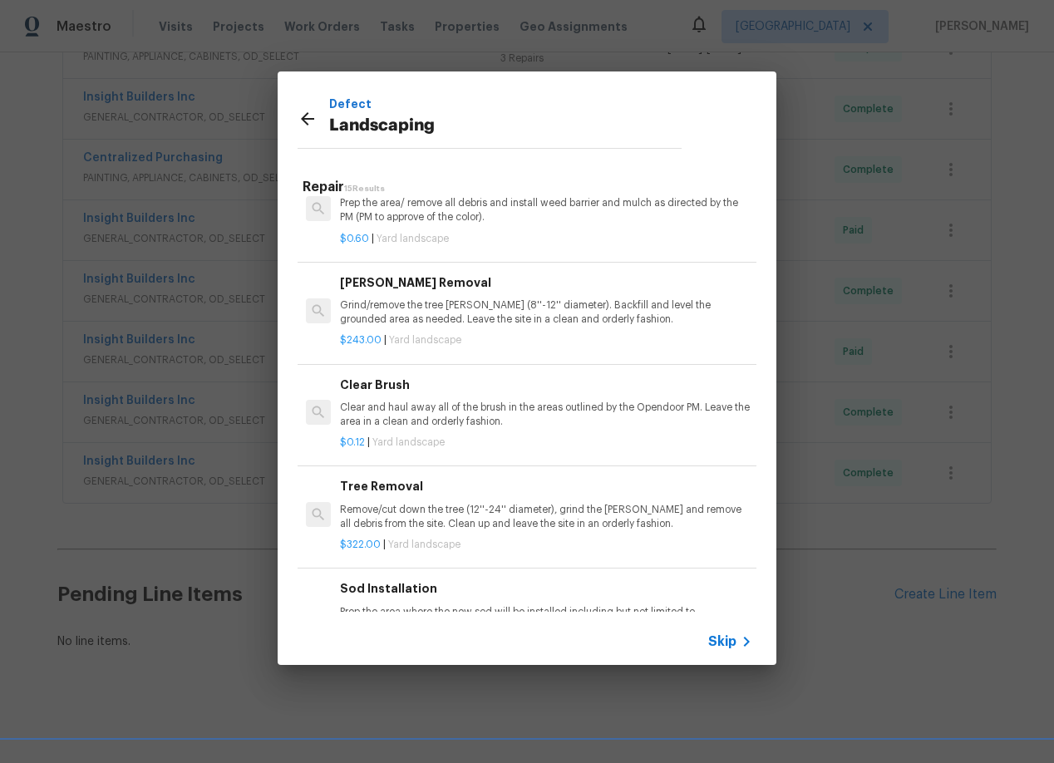
scroll to position [567, 0]
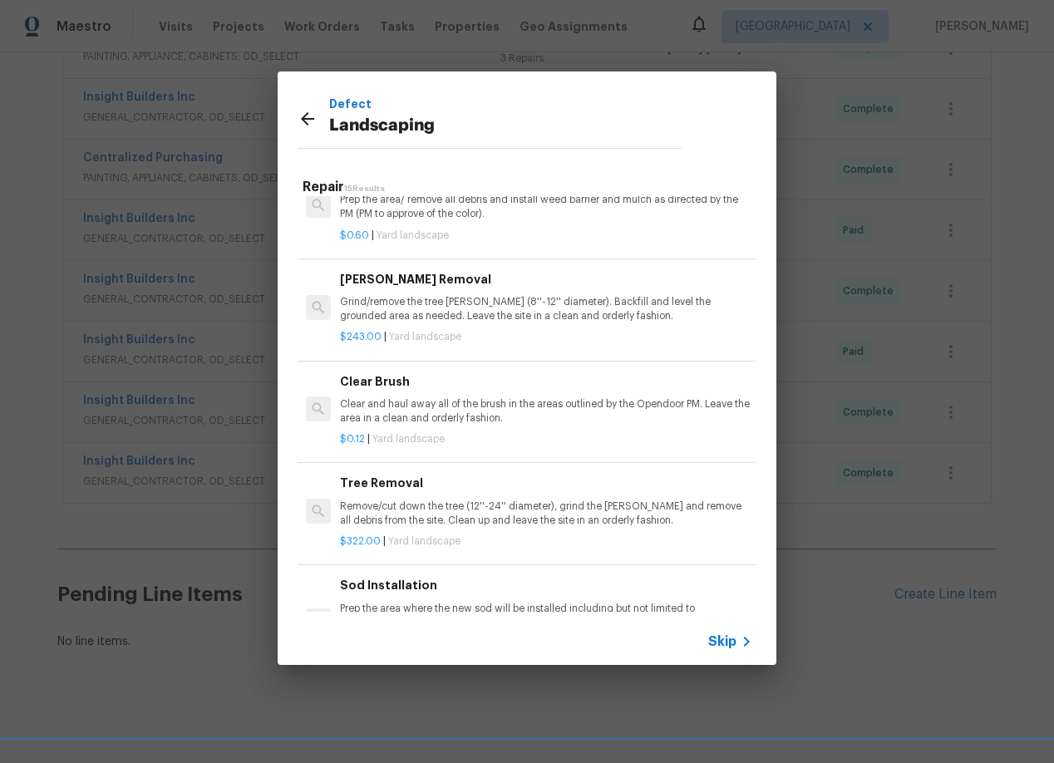
click at [467, 414] on p "Clear and haul away all of the brush in the areas outlined by the Opendoor PM. …" at bounding box center [546, 411] width 412 height 28
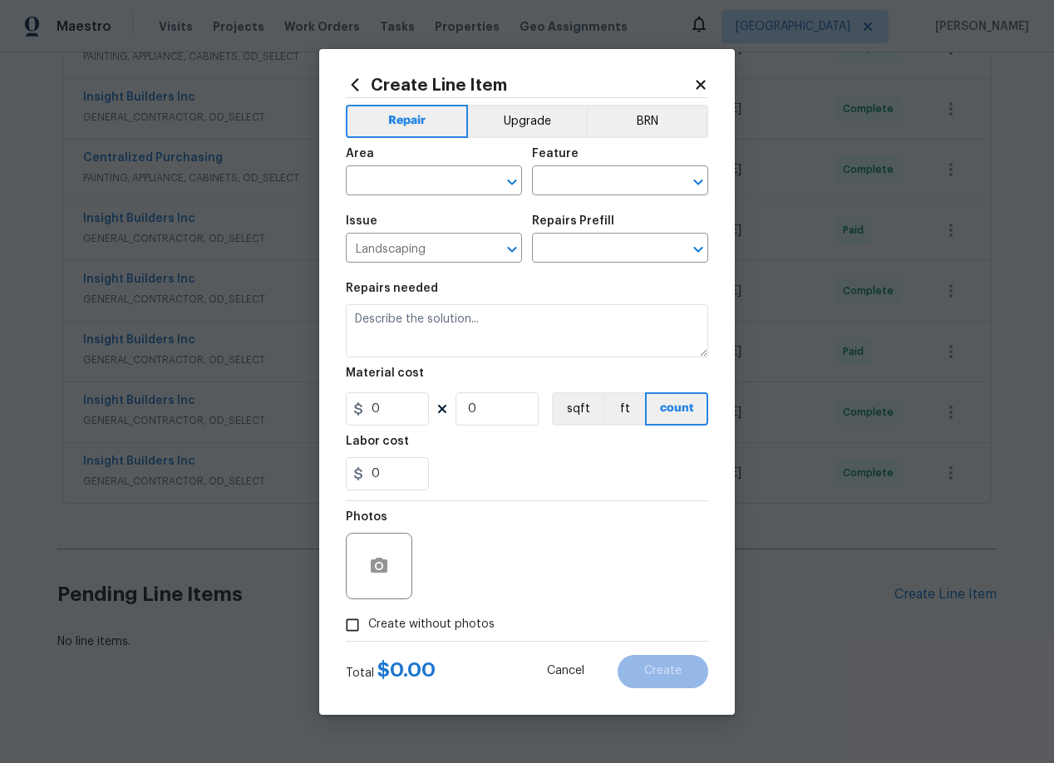
type textarea "Clear and haul away all of the brush in the areas outlined by the Opendoor PM. …"
type input "1"
type input "Clear Brush $0.12"
type input "0.12"
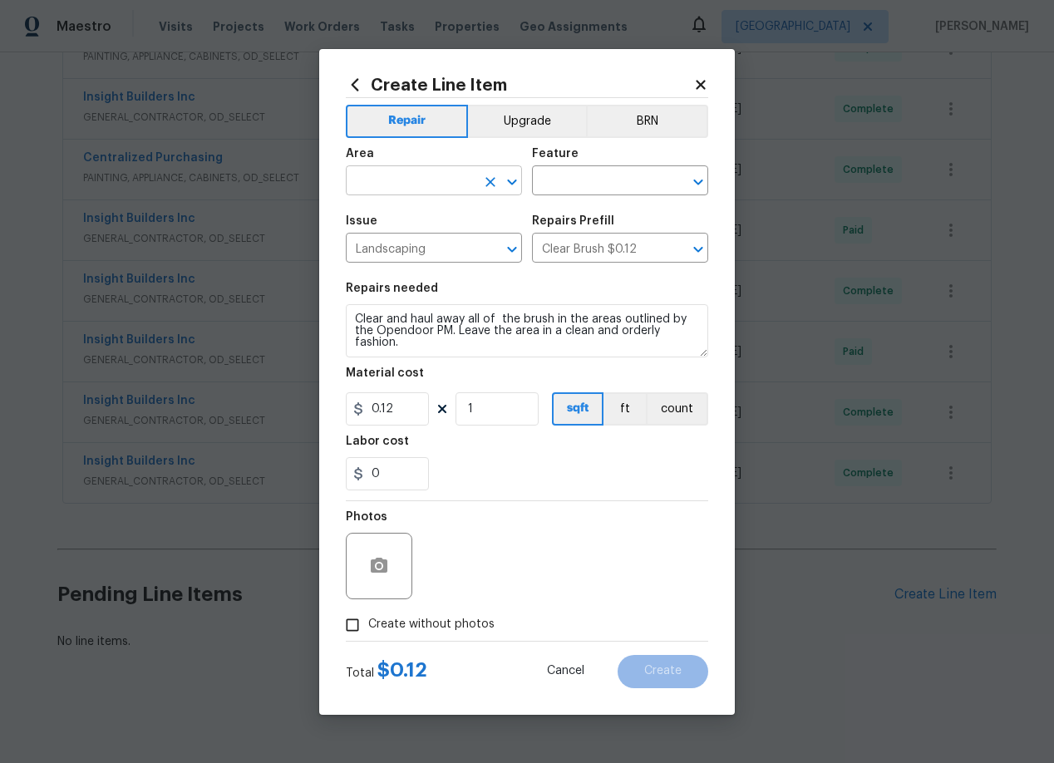
click at [409, 184] on input "text" at bounding box center [411, 183] width 130 height 26
click at [383, 215] on li "Back" at bounding box center [434, 218] width 176 height 27
type input "Back"
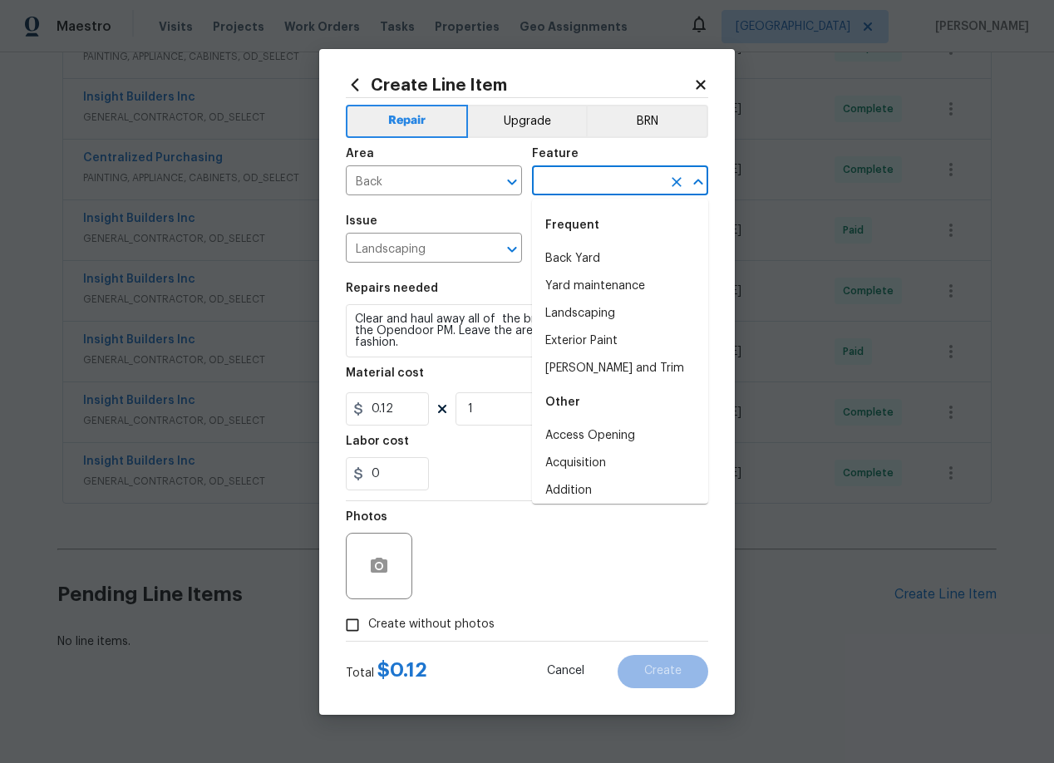
click at [587, 181] on input "text" at bounding box center [597, 183] width 130 height 26
click at [588, 265] on li "Back Yard" at bounding box center [620, 258] width 176 height 27
type input "Back Yard"
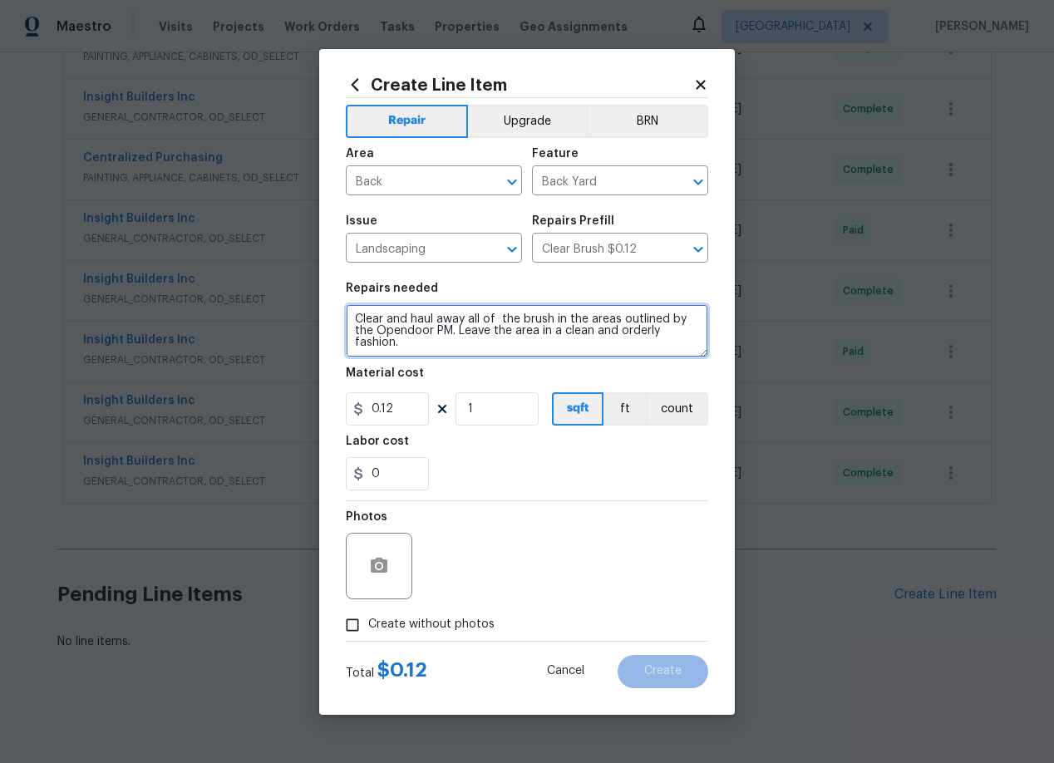
click at [472, 346] on textarea "Clear and haul away all of the brush in the areas outlined by the Opendoor PM. …" at bounding box center [527, 330] width 362 height 53
type textarea "Clear and haul away all of the brush in the areas outlined by the Opendoor PM. …"
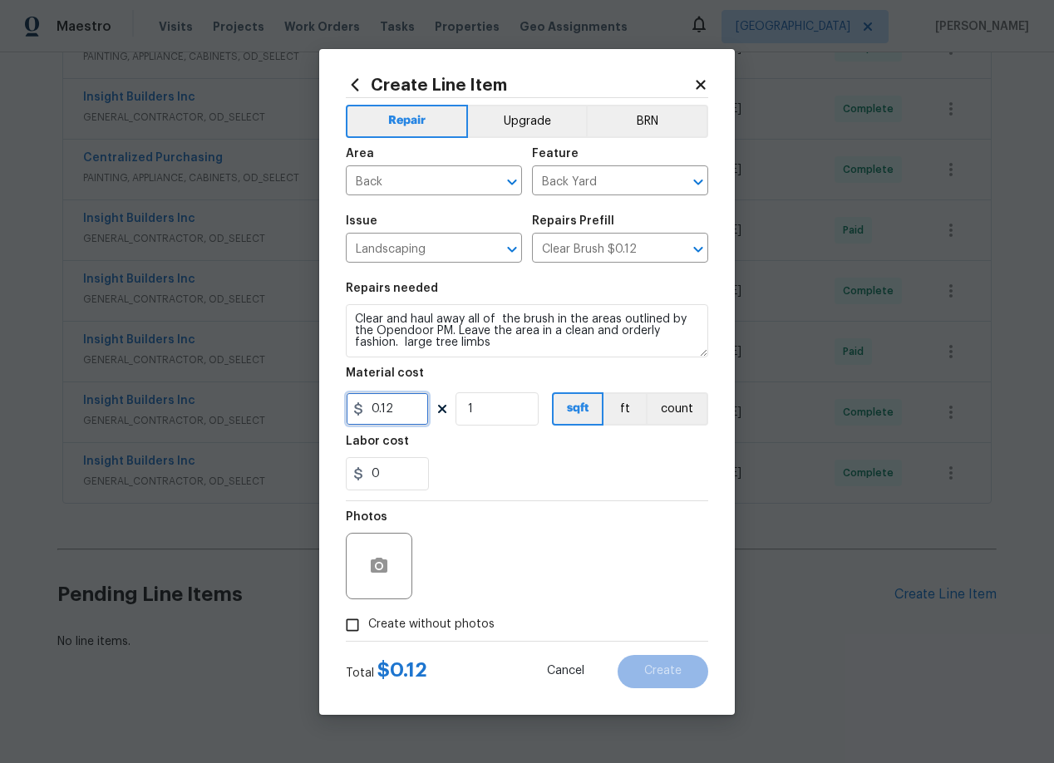
click at [406, 411] on input "0.12" at bounding box center [387, 408] width 83 height 33
type input "250"
click at [512, 525] on div "Photos" at bounding box center [527, 555] width 362 height 108
click at [352, 627] on input "Create without photos" at bounding box center [353, 625] width 32 height 32
checkbox input "true"
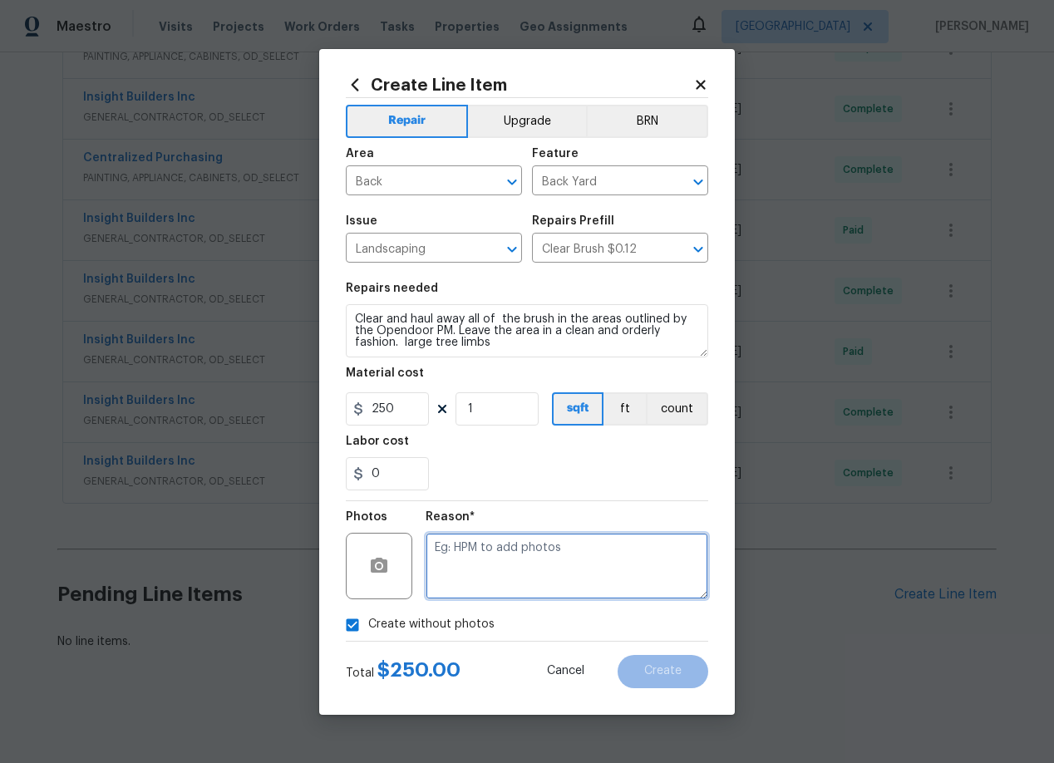
click at [529, 564] on textarea at bounding box center [566, 566] width 283 height 66
type textarea "add"
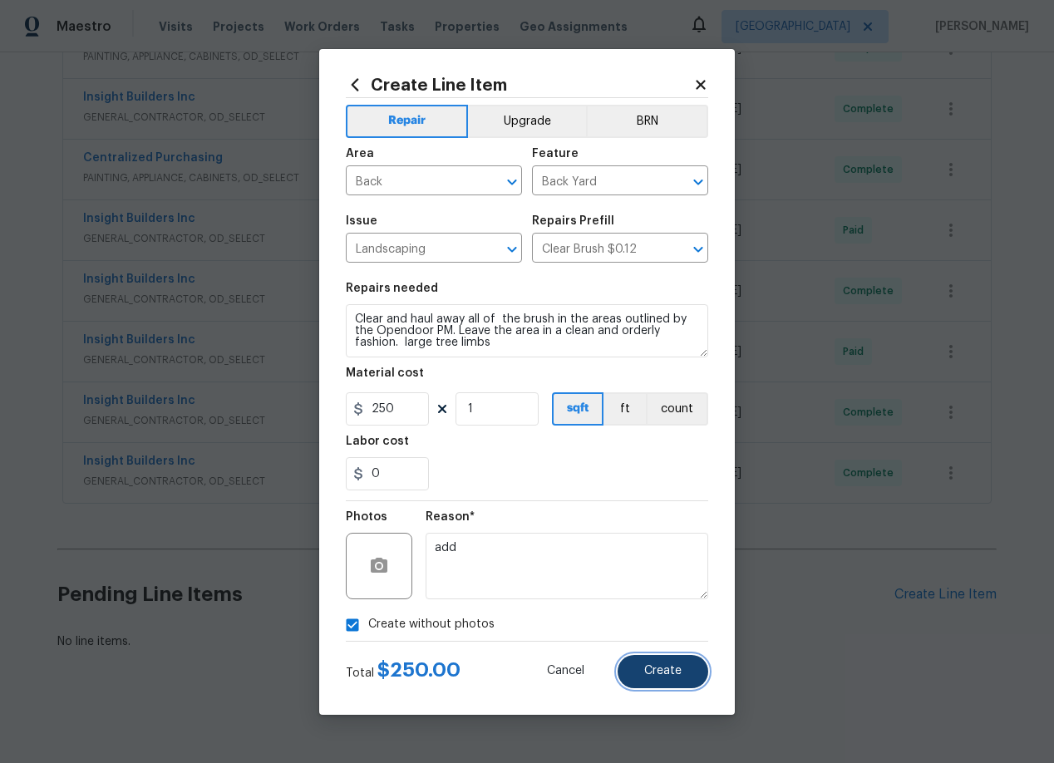
click at [660, 678] on button "Create" at bounding box center [662, 671] width 91 height 33
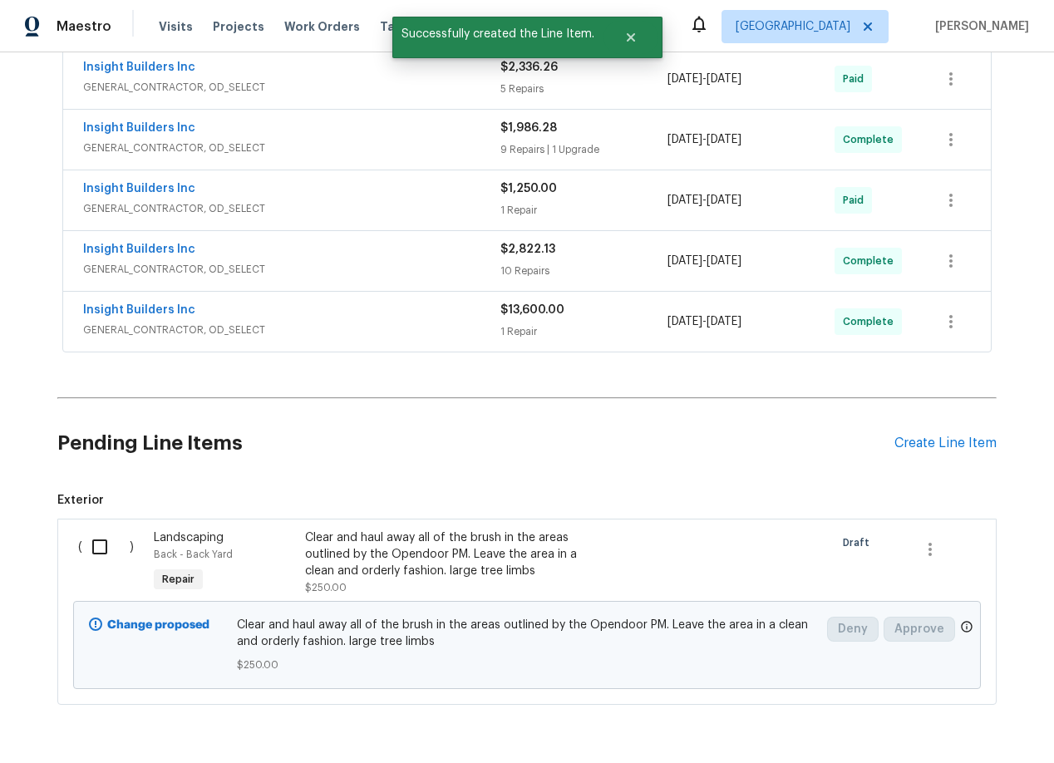
scroll to position [724, 0]
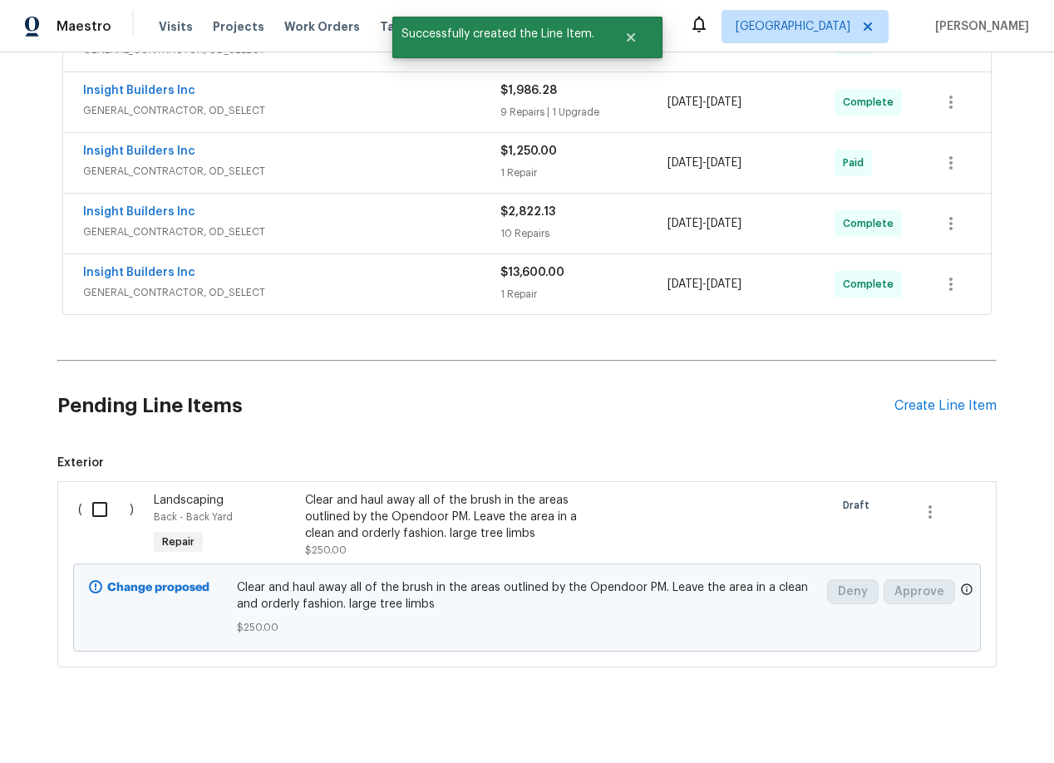
click at [114, 509] on input "checkbox" at bounding box center [105, 509] width 47 height 35
checkbox input "true"
click at [972, 721] on span "Create Work Order" at bounding box center [958, 721] width 111 height 21
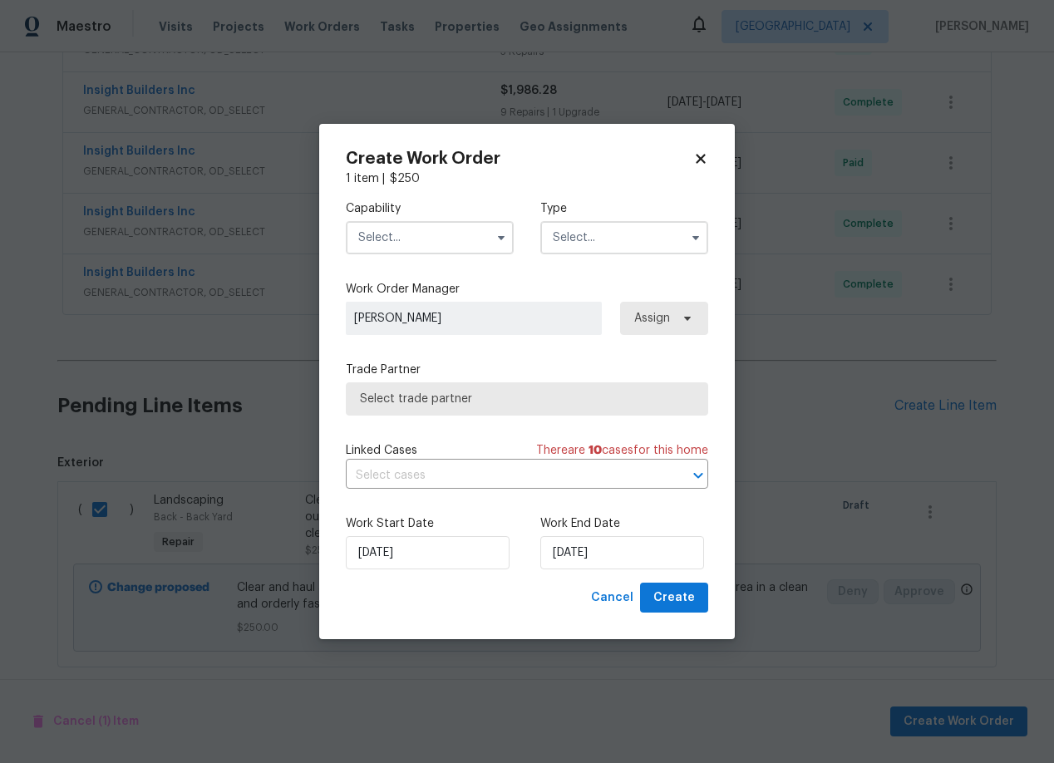
click at [430, 235] on input "text" at bounding box center [430, 237] width 168 height 33
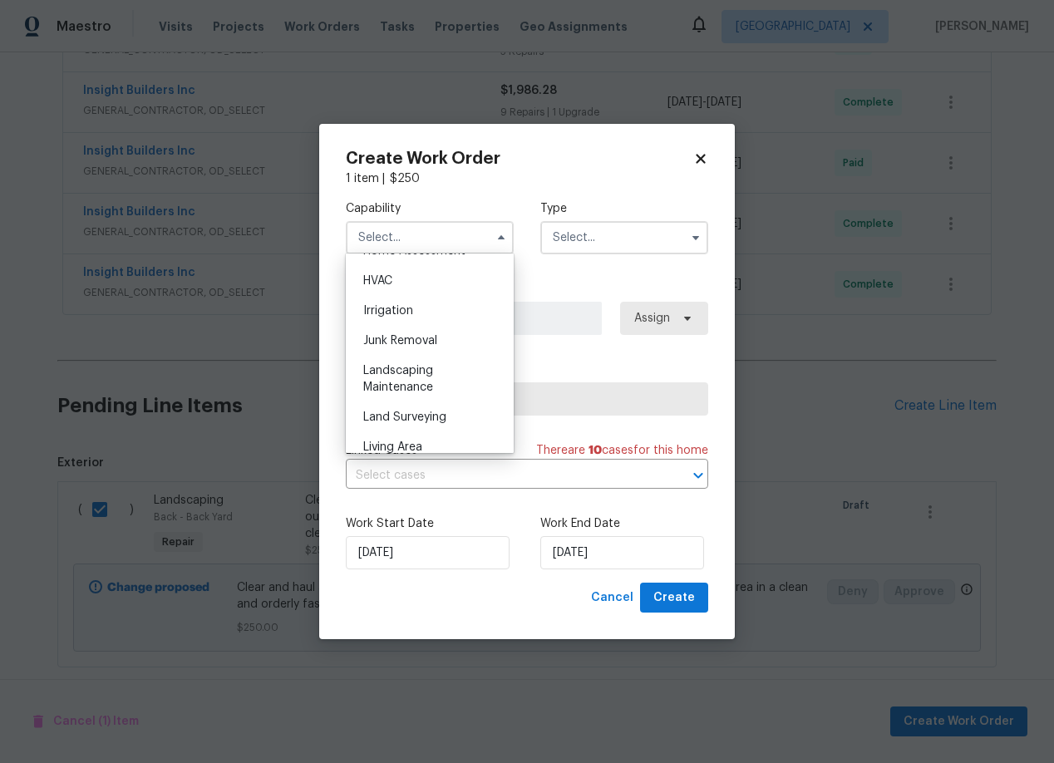
scroll to position [993, 0]
click at [401, 383] on div "Landscaping Maintenance" at bounding box center [430, 381] width 160 height 47
type input "Landscaping Maintenance"
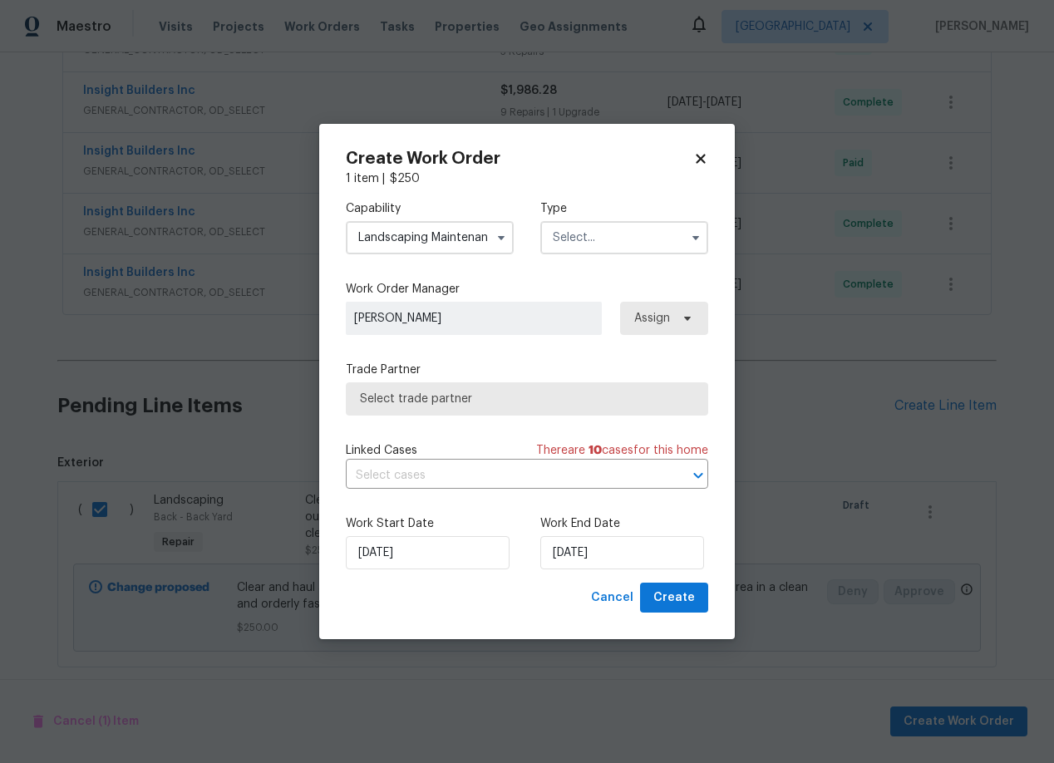
click at [594, 238] on input "text" at bounding box center [624, 237] width 168 height 33
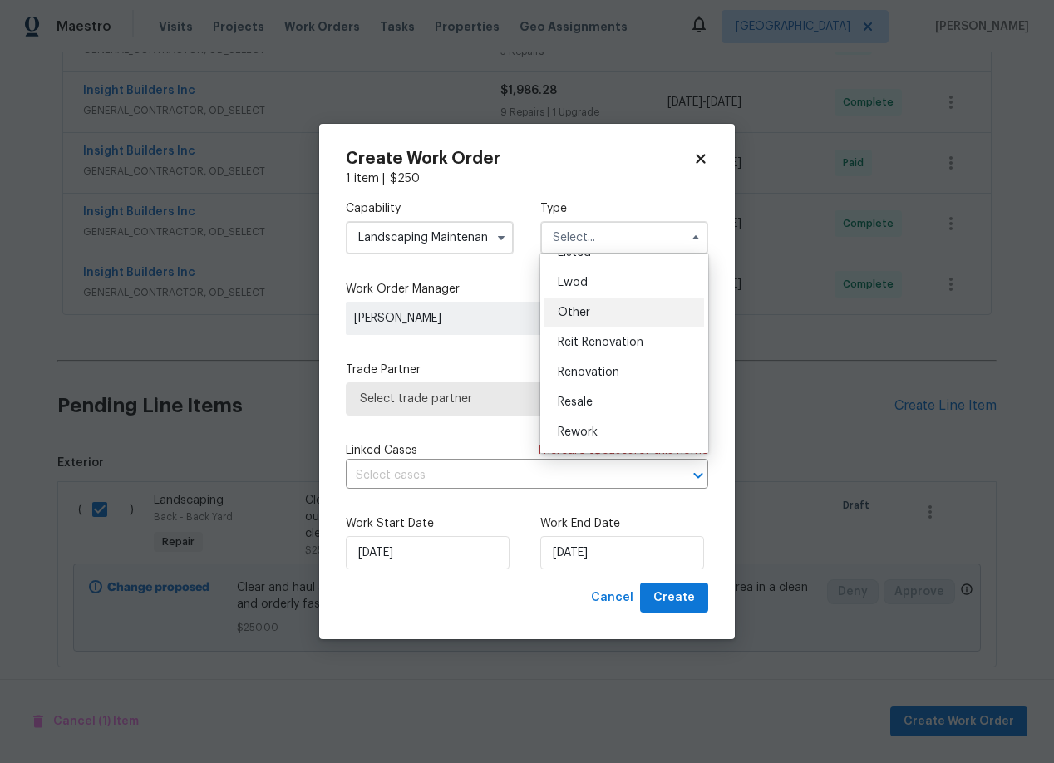
scroll to position [160, 0]
click at [592, 377] on span "Renovation" at bounding box center [588, 382] width 61 height 12
type input "Renovation"
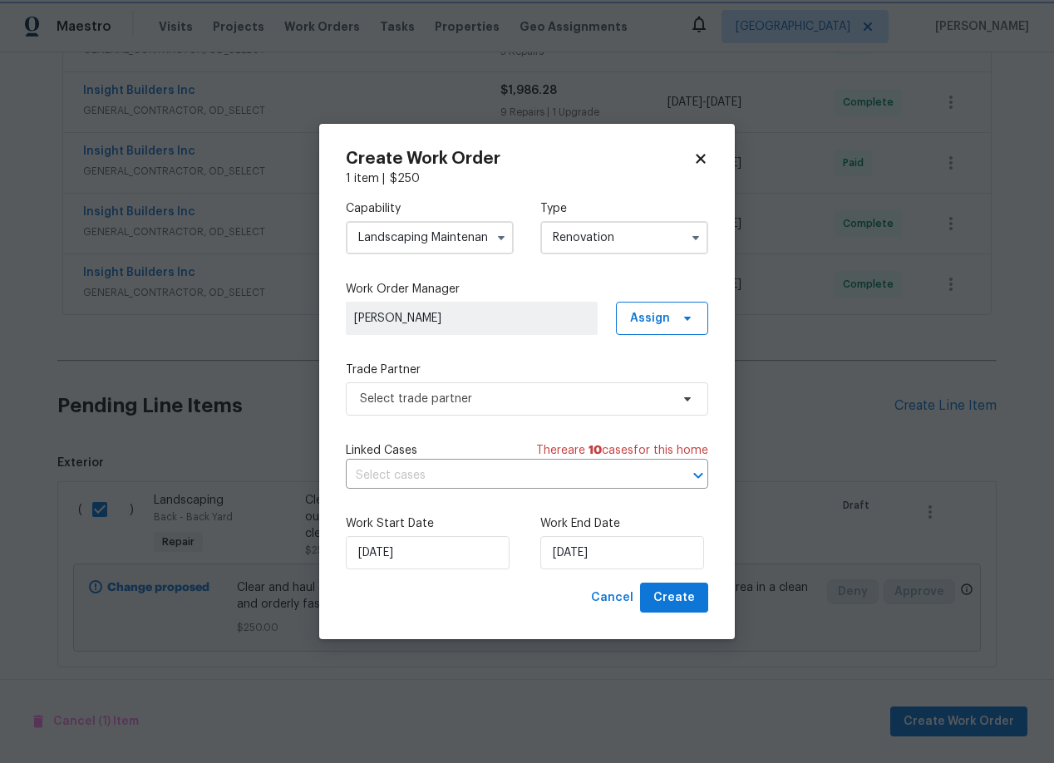
scroll to position [0, 0]
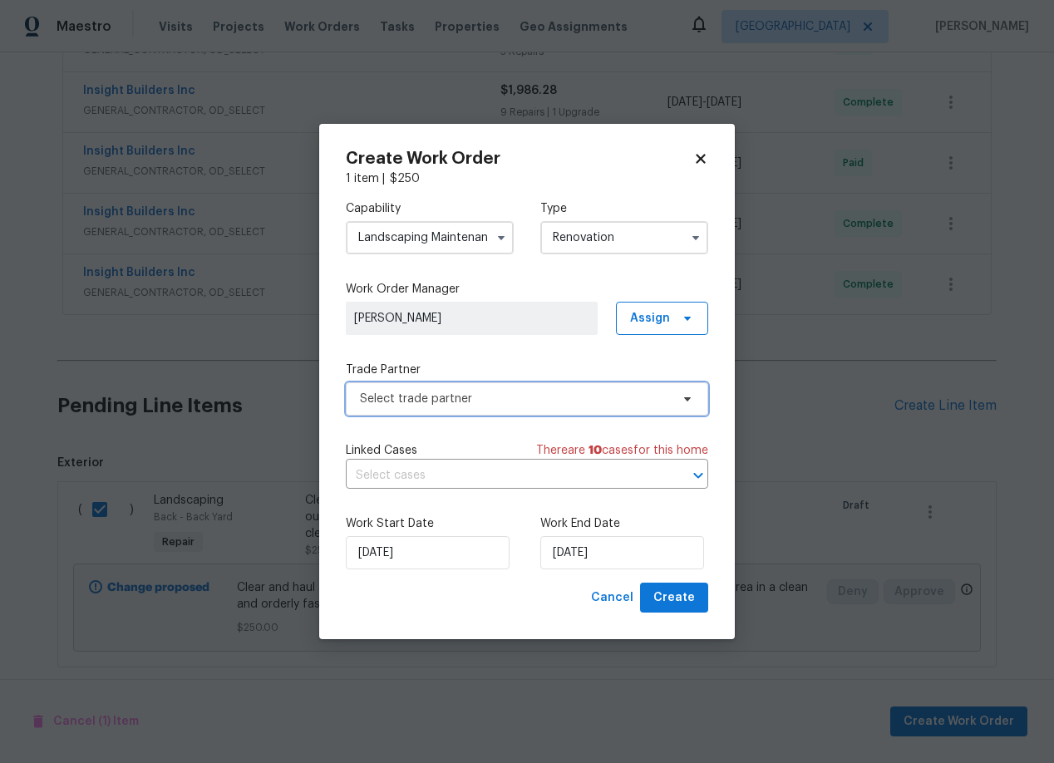
click at [527, 404] on span "Select trade partner" at bounding box center [515, 399] width 310 height 17
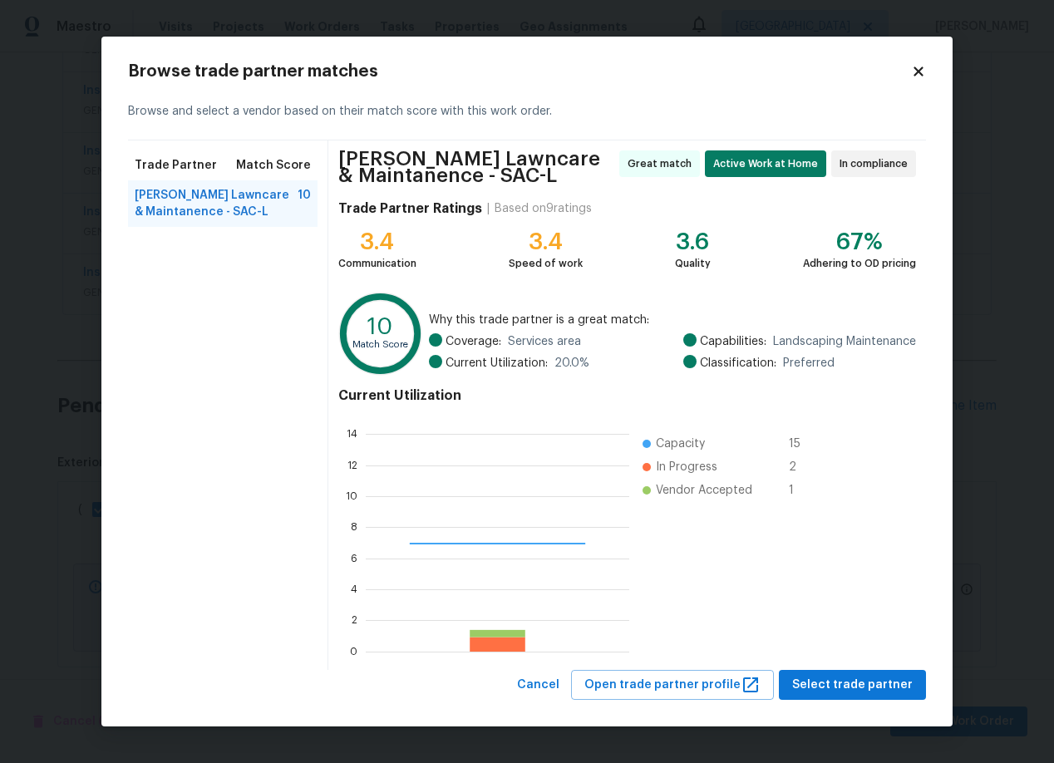
scroll to position [233, 263]
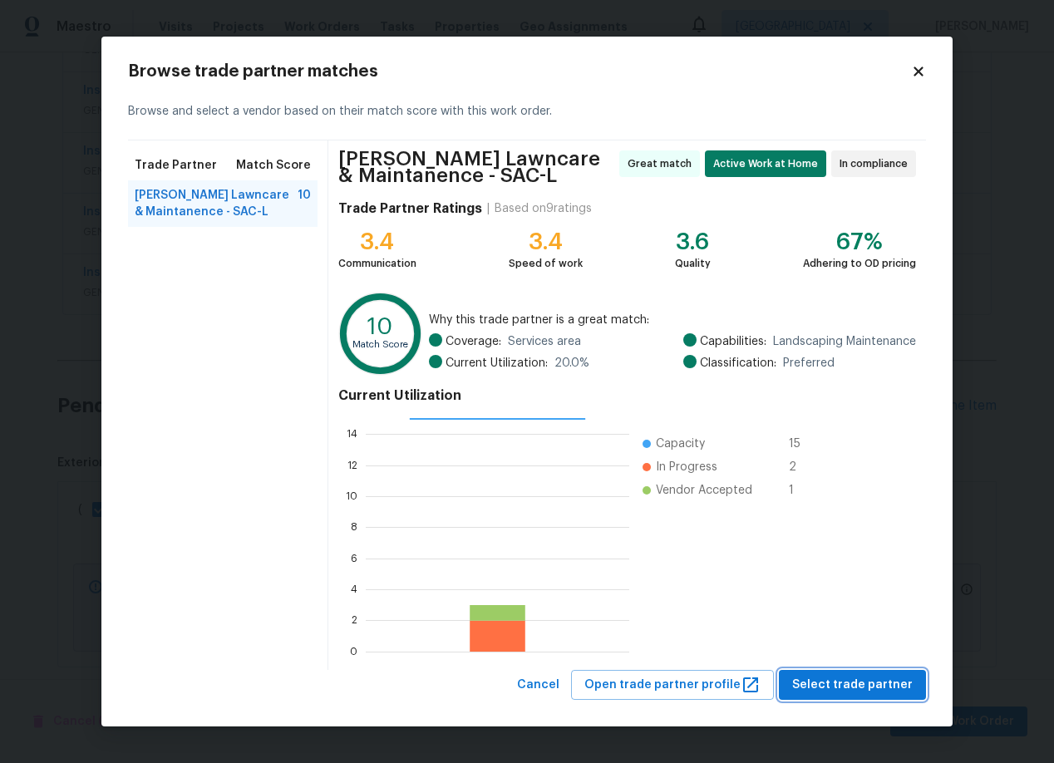
click at [883, 679] on span "Select trade partner" at bounding box center [852, 685] width 120 height 21
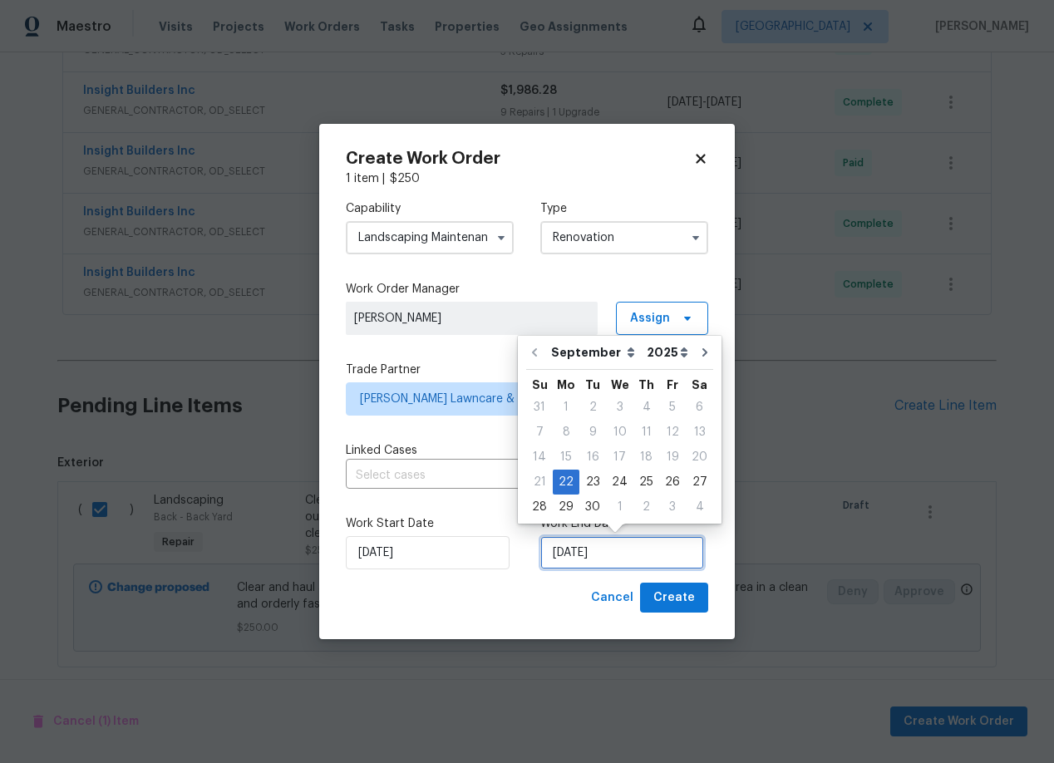
click at [656, 548] on input "[DATE]" at bounding box center [622, 552] width 164 height 33
click at [581, 482] on div "23" at bounding box center [592, 481] width 27 height 23
type input "9/23/2025"
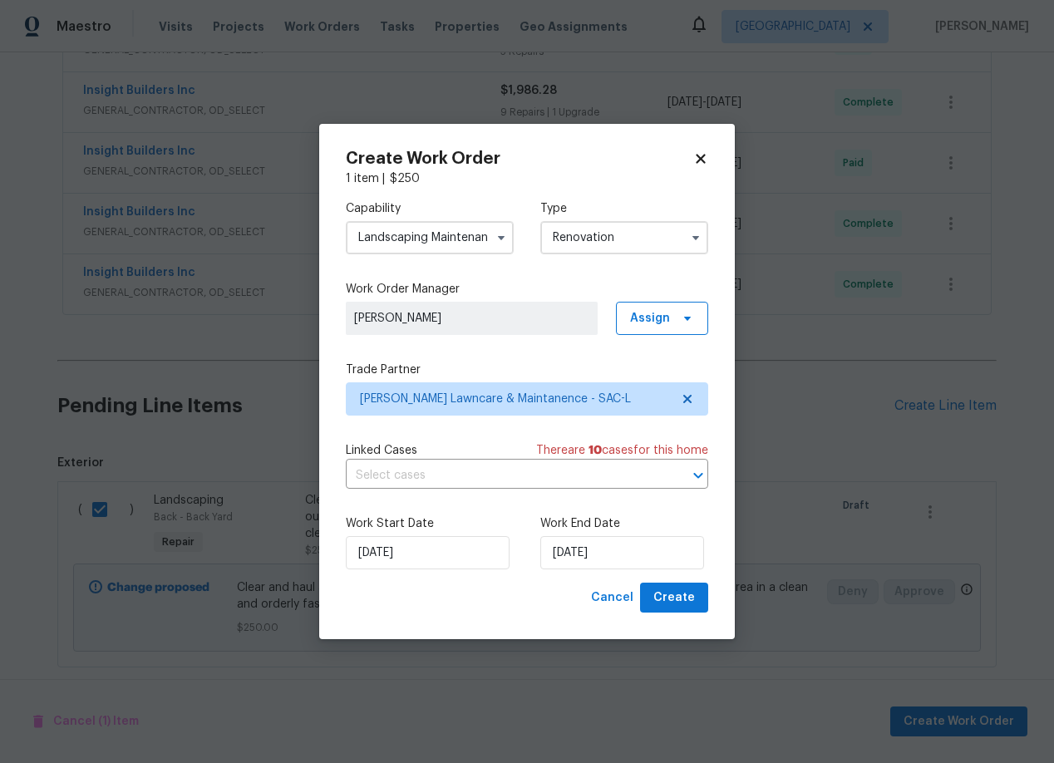
click at [671, 622] on div "Create Work Order 1 item | $ 250 Capability Landscaping Maintenance Type Renova…" at bounding box center [526, 382] width 415 height 516
click at [675, 604] on span "Create" at bounding box center [674, 598] width 42 height 21
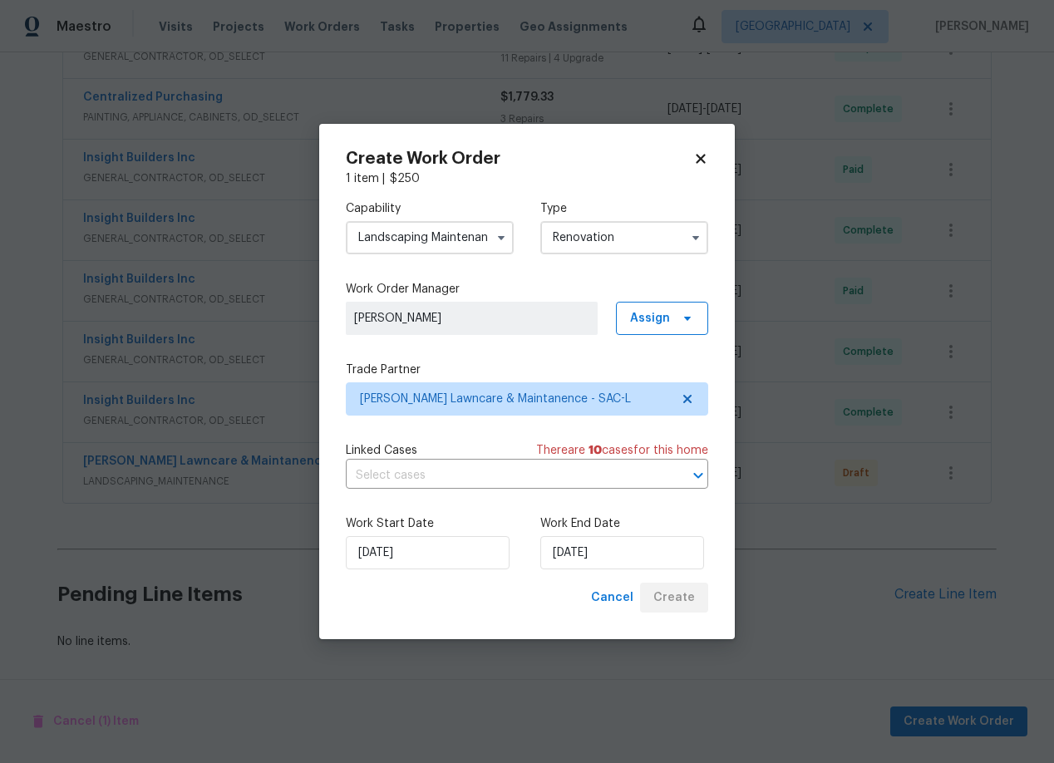
scroll to position [596, 0]
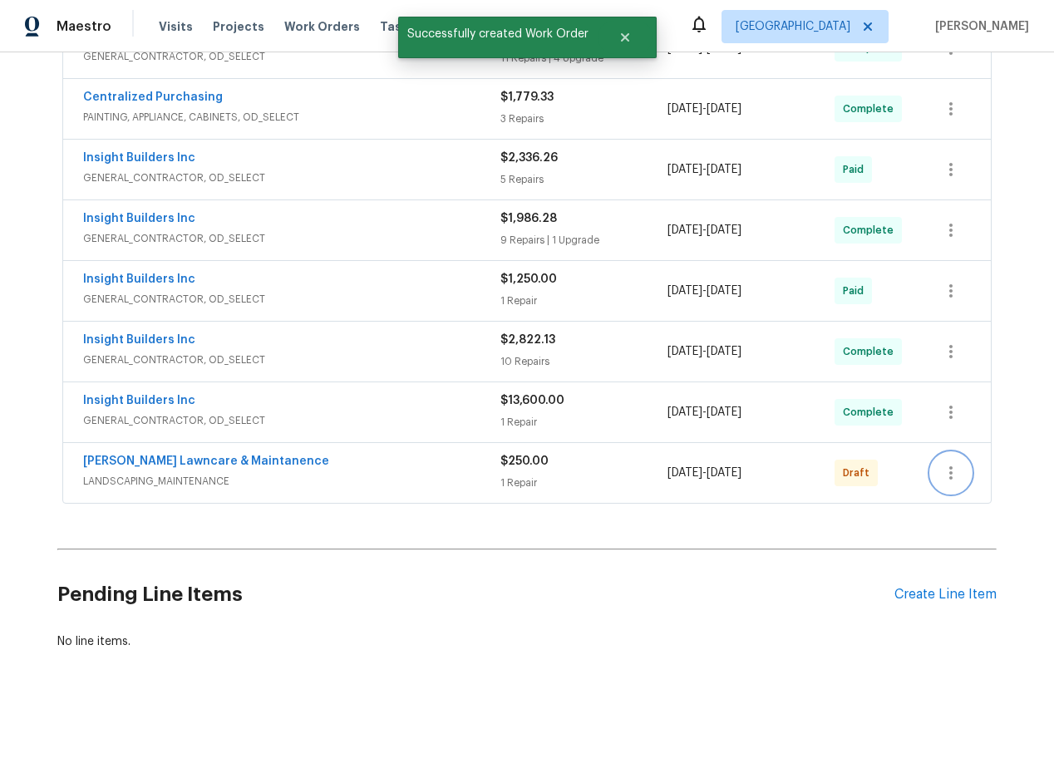
click at [954, 469] on icon "button" at bounding box center [951, 473] width 20 height 20
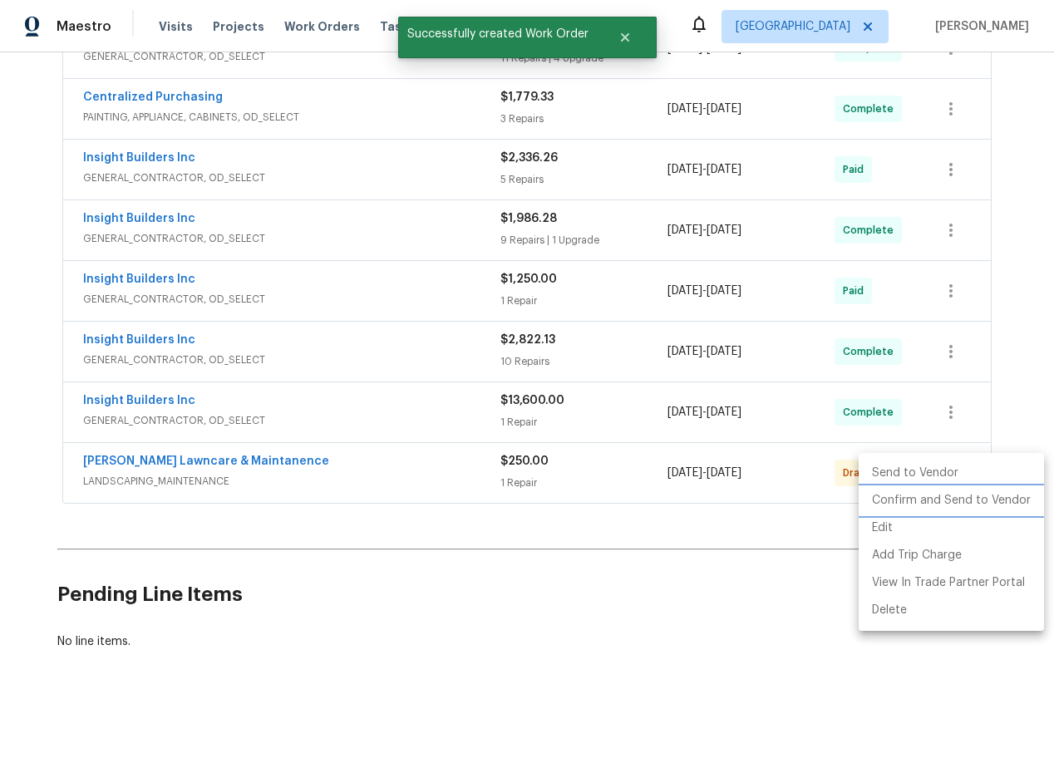
click at [917, 503] on li "Confirm and Send to Vendor" at bounding box center [950, 500] width 185 height 27
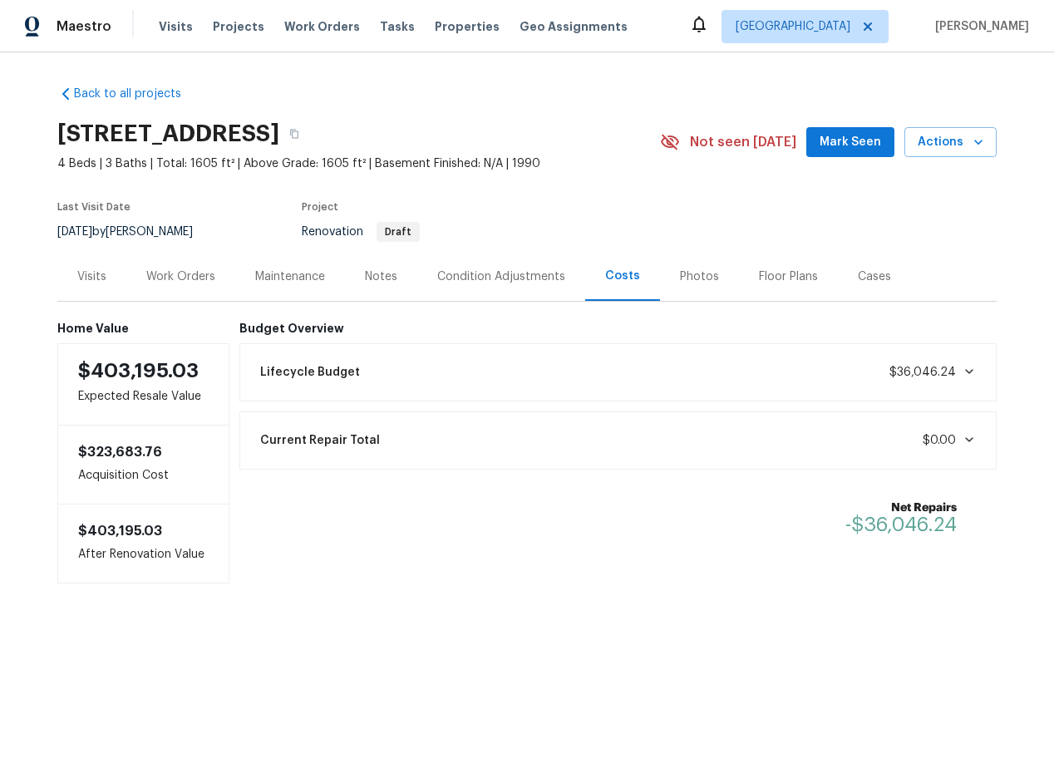
click at [472, 275] on div "Condition Adjustments" at bounding box center [501, 276] width 128 height 17
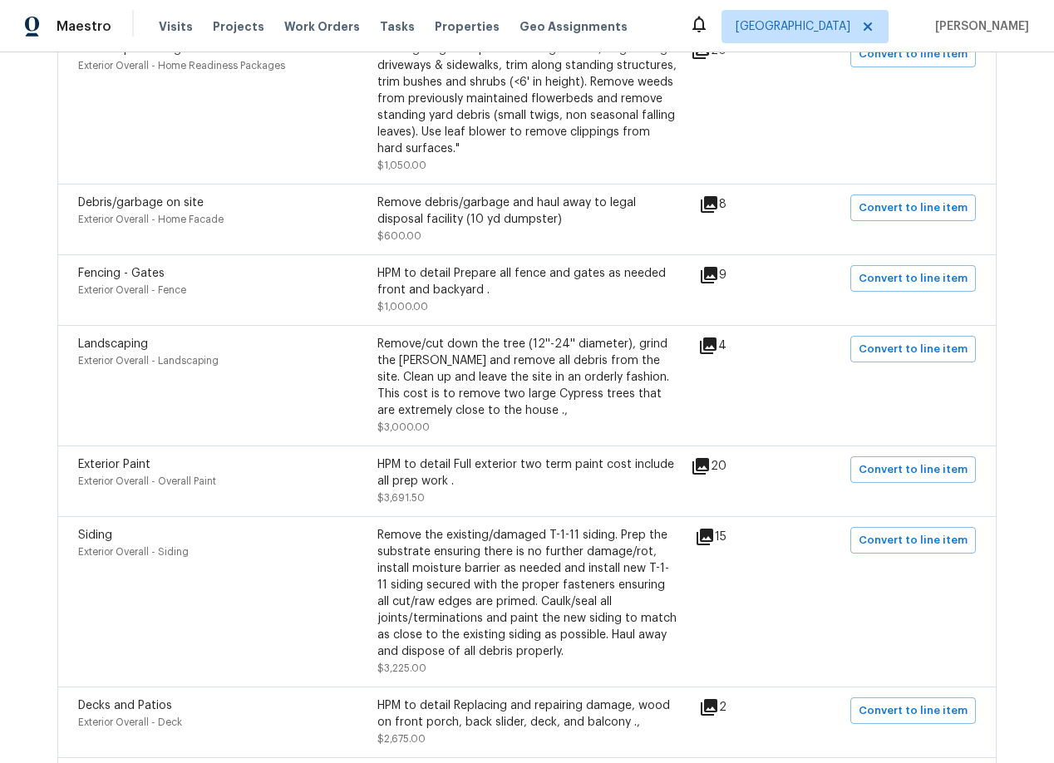
scroll to position [1257, 0]
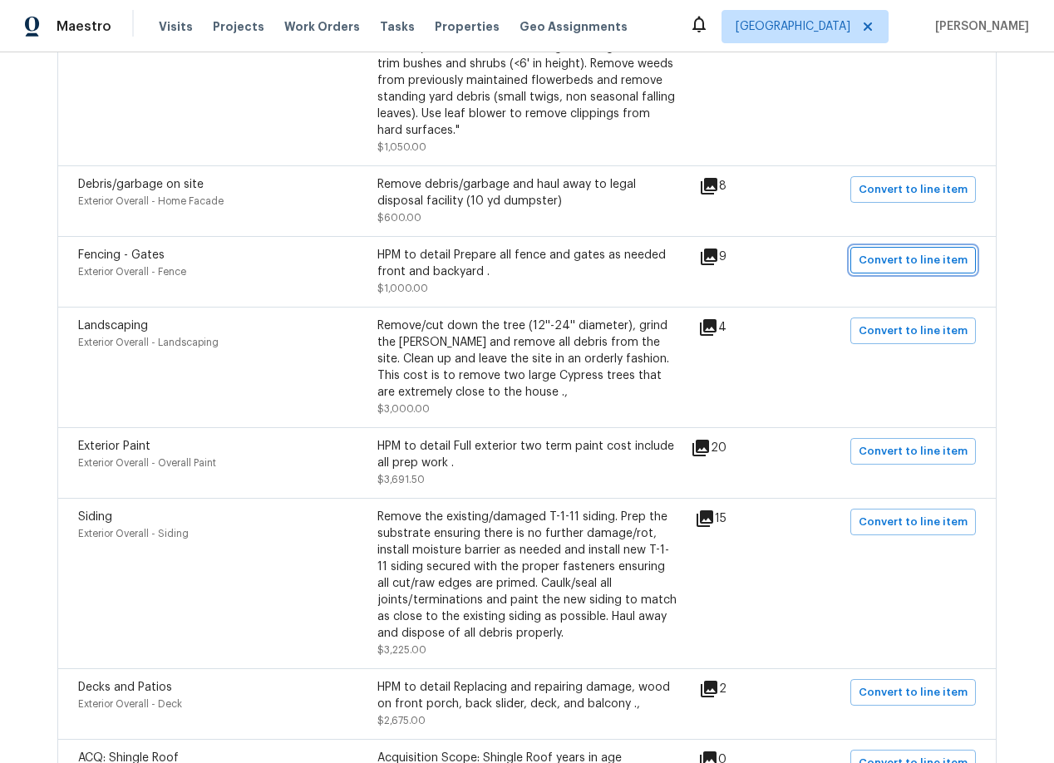
click at [921, 251] on span "Convert to line item" at bounding box center [912, 260] width 109 height 19
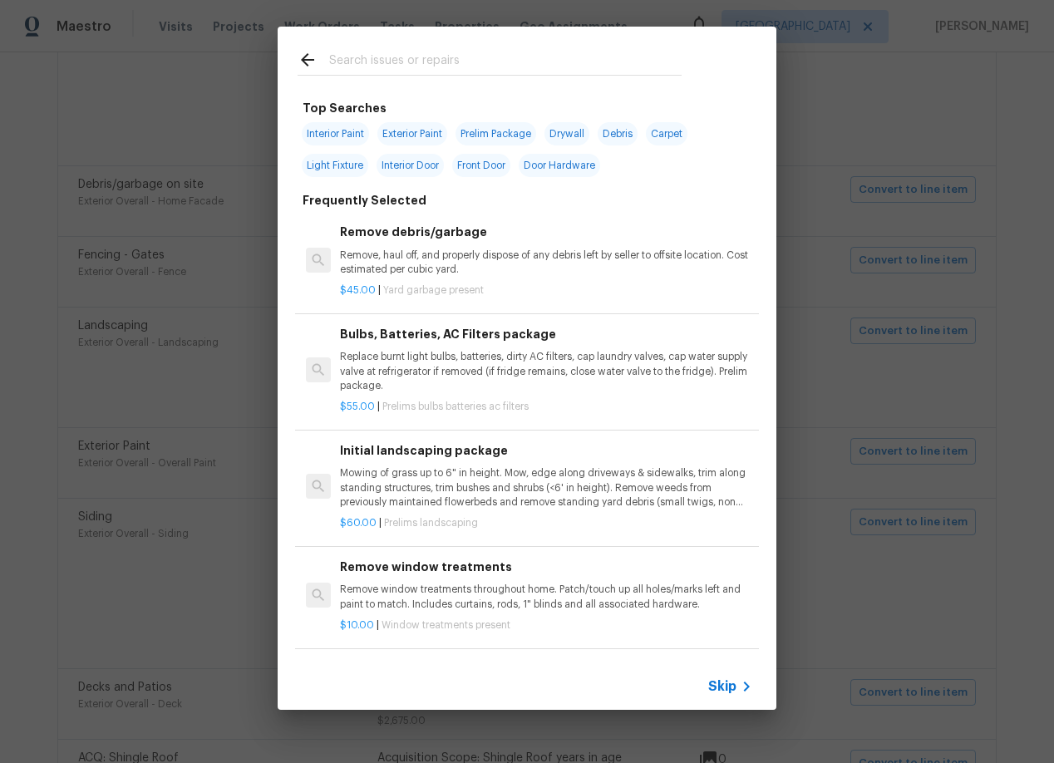
click at [724, 685] on span "Skip" at bounding box center [722, 686] width 28 height 17
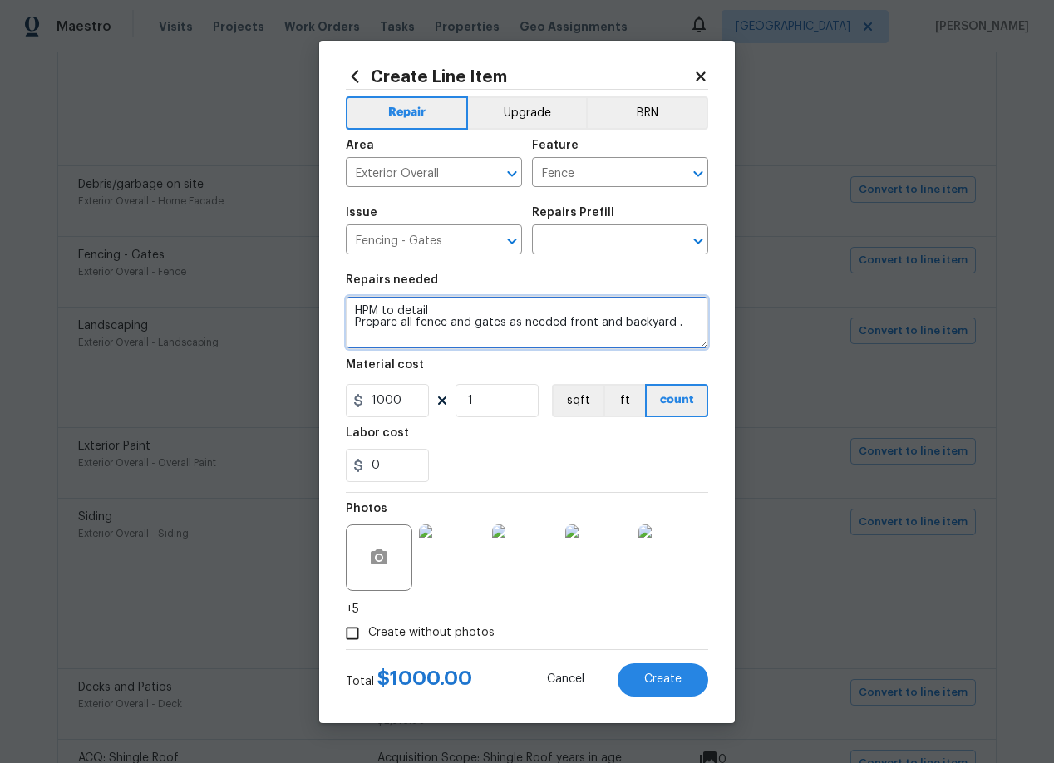
click at [478, 337] on textarea "HPM to detail Prepare all fence and gates as needed front and backyard ." at bounding box center [527, 322] width 362 height 53
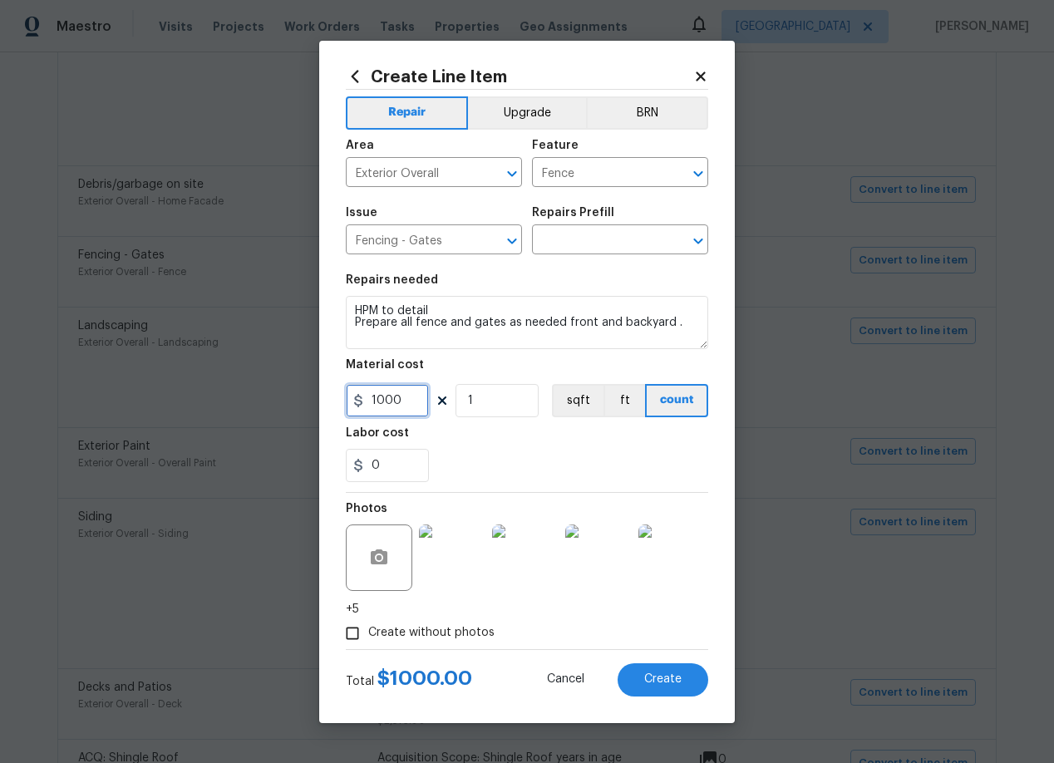
click at [408, 397] on input "1000" at bounding box center [387, 400] width 83 height 33
type input "100"
click at [480, 405] on input "1" at bounding box center [496, 400] width 83 height 33
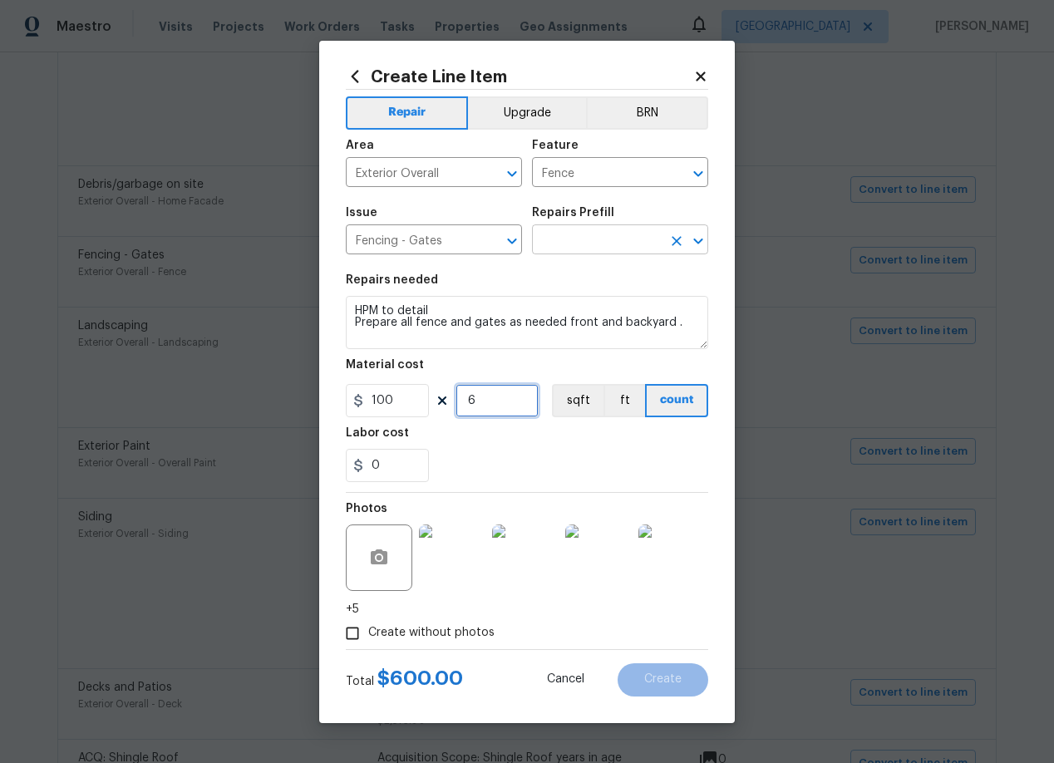
type input "6"
click at [581, 248] on input "text" at bounding box center [597, 242] width 130 height 26
type input "f"
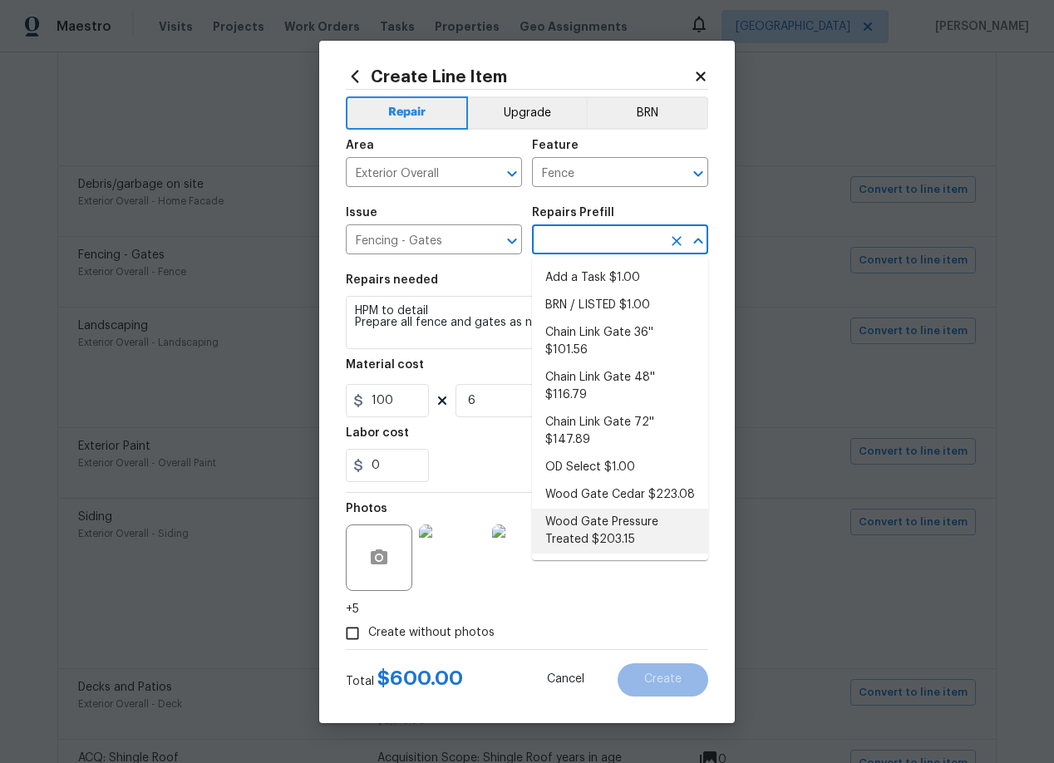
click at [592, 525] on li "Wood Gate Pressure Treated $203.15" at bounding box center [620, 531] width 176 height 45
type input "Wood Gate Pressure Treated $203.15"
type textarea "Prep the work area and install a new solid board pressure treated gate. Ensure …"
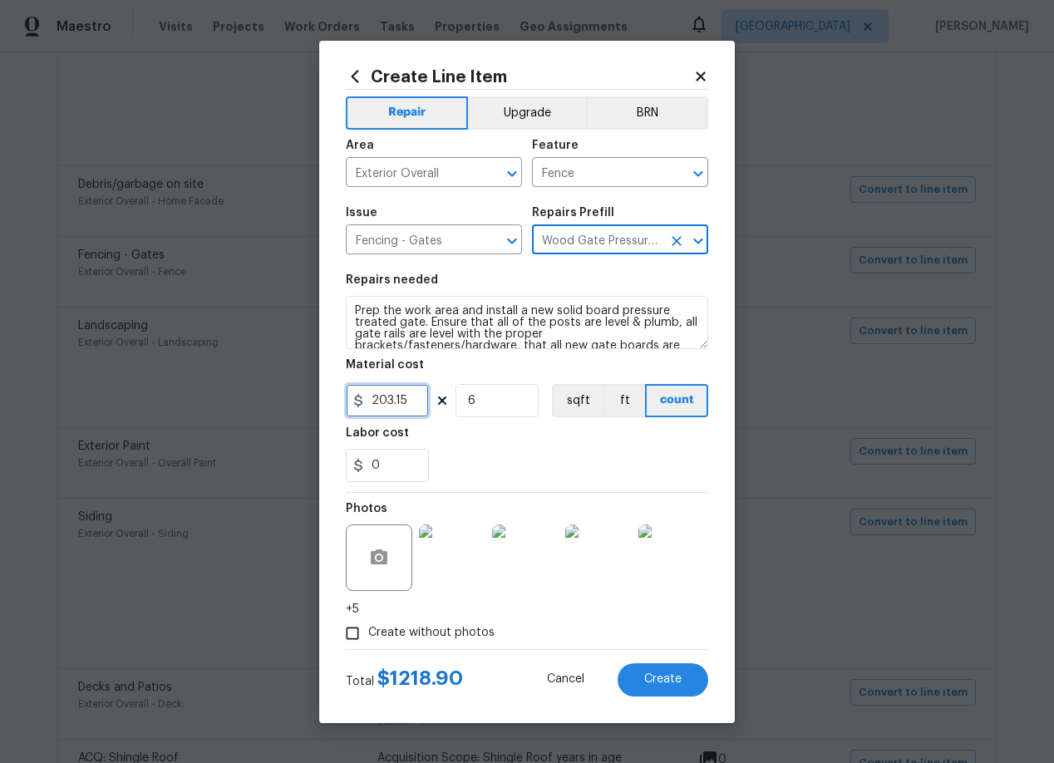
click at [409, 397] on input "203.15" at bounding box center [387, 400] width 83 height 33
type input "100"
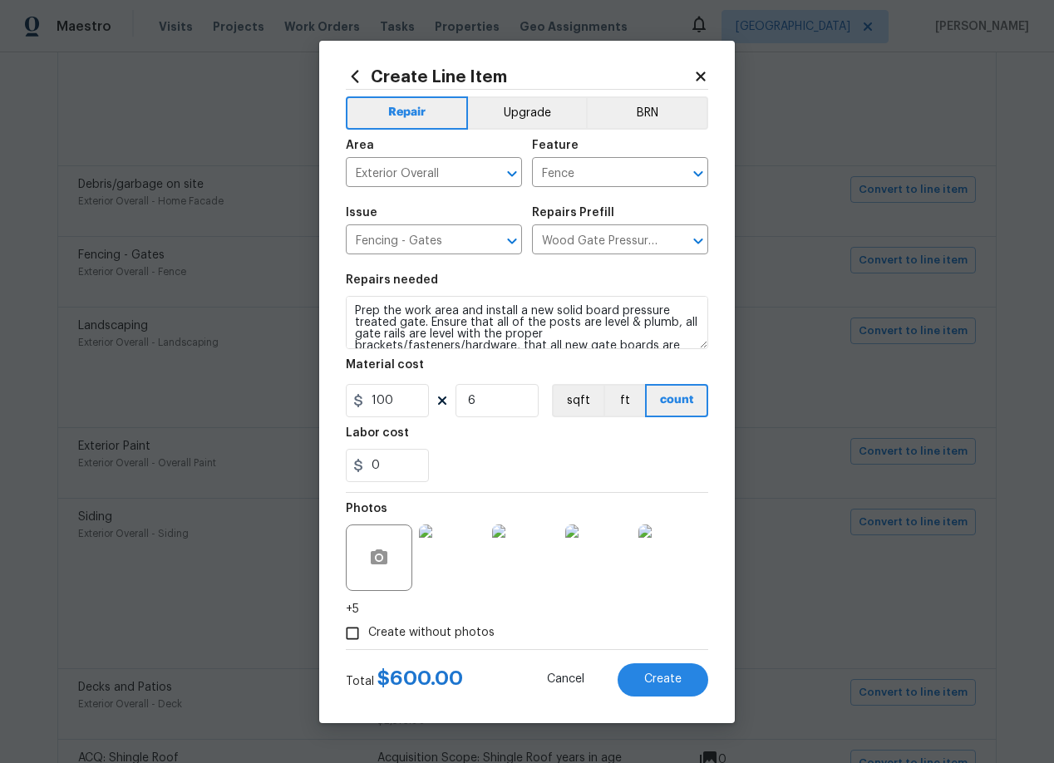
click at [461, 452] on div "0" at bounding box center [527, 465] width 362 height 33
click at [664, 682] on span "Create" at bounding box center [662, 679] width 37 height 12
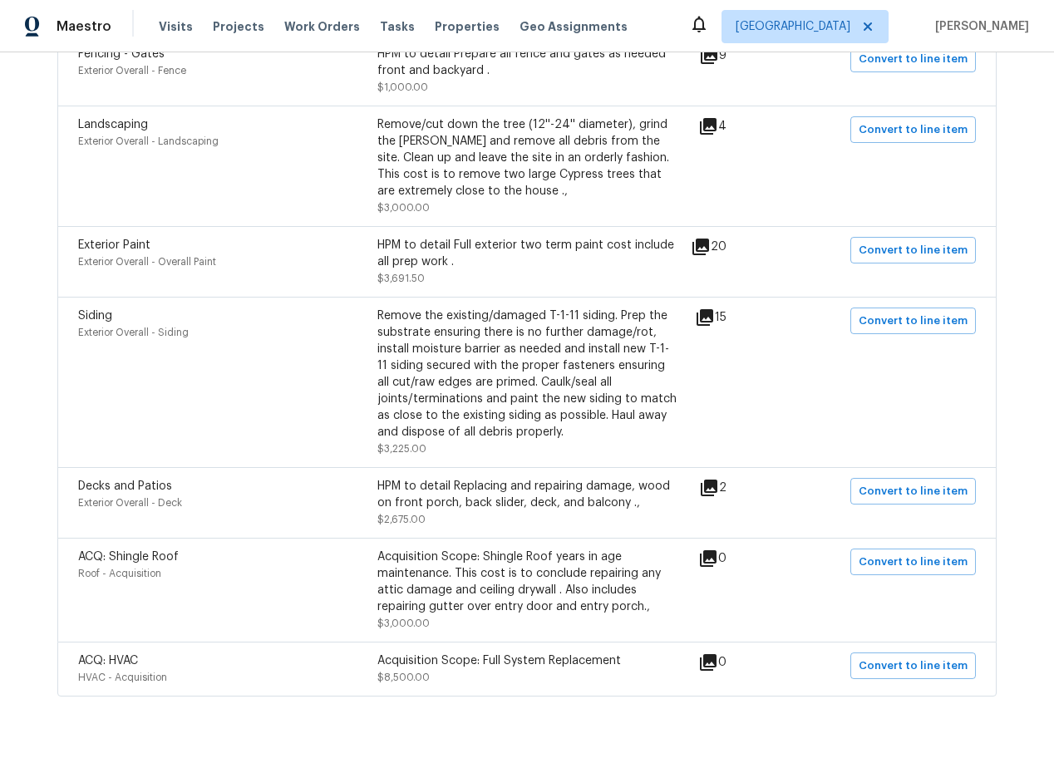
scroll to position [1462, 0]
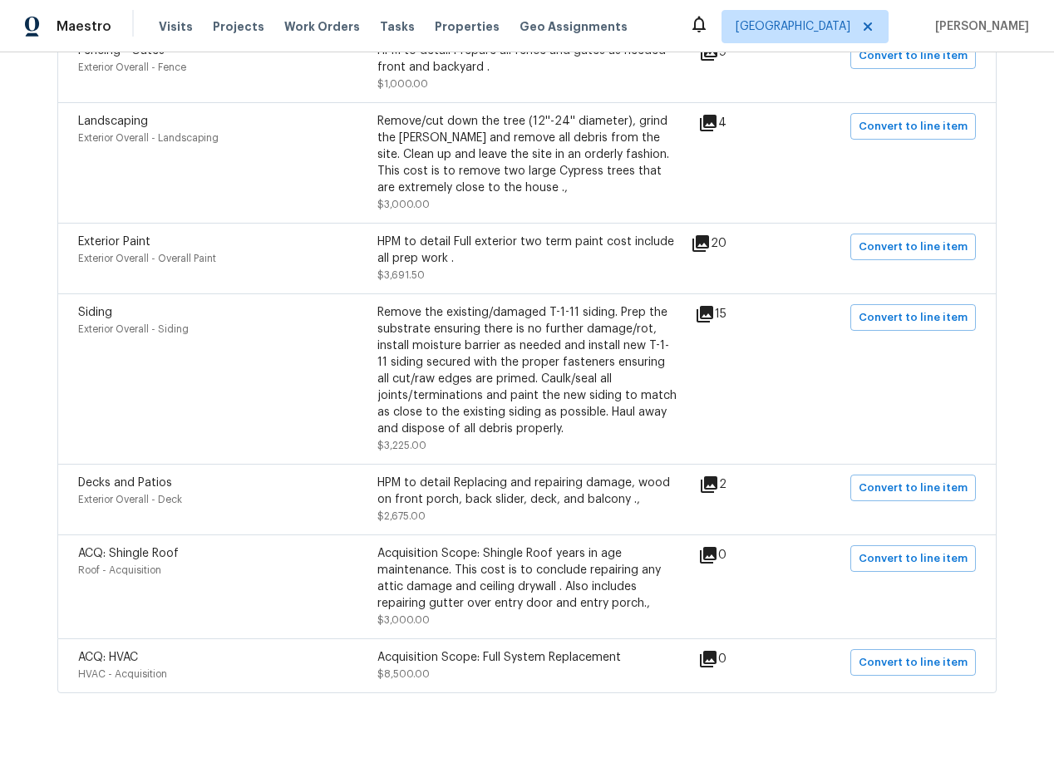
click at [494, 362] on div "Remove the existing/damaged T-1-11 siding. Prep the substrate ensuring there is…" at bounding box center [526, 370] width 299 height 133
click at [715, 304] on icon at bounding box center [705, 314] width 20 height 20
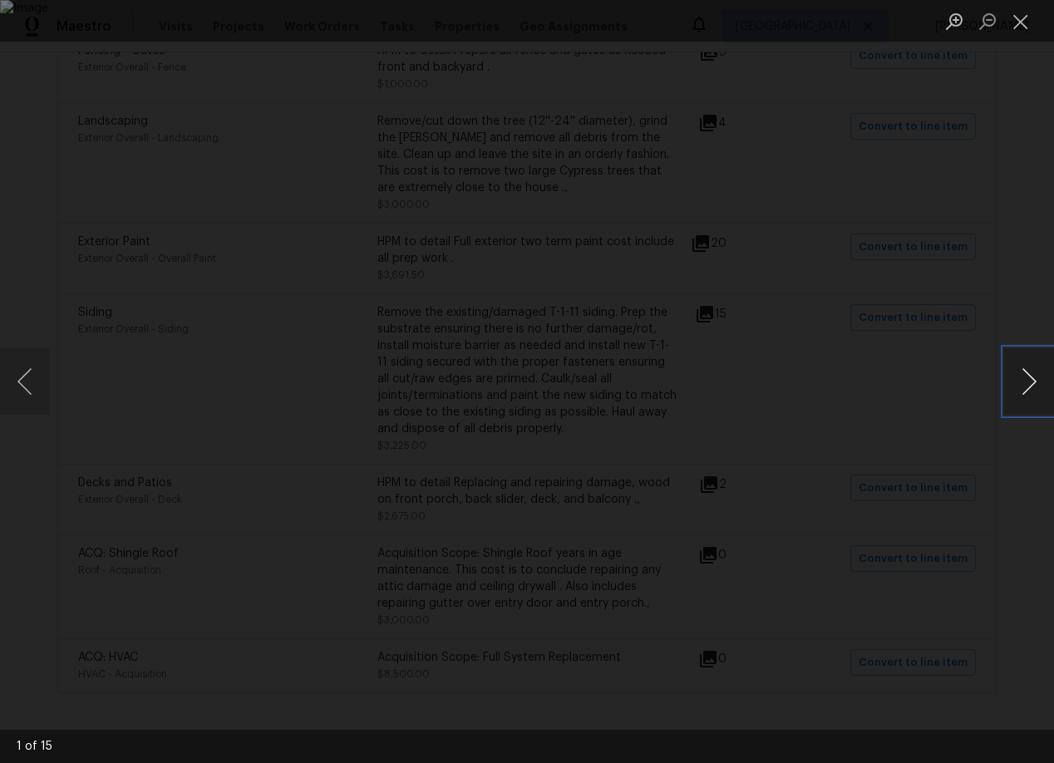
click at [1034, 383] on button "Next image" at bounding box center [1029, 381] width 50 height 66
click at [1034, 384] on button "Next image" at bounding box center [1029, 381] width 50 height 66
click at [1034, 385] on button "Next image" at bounding box center [1029, 381] width 50 height 66
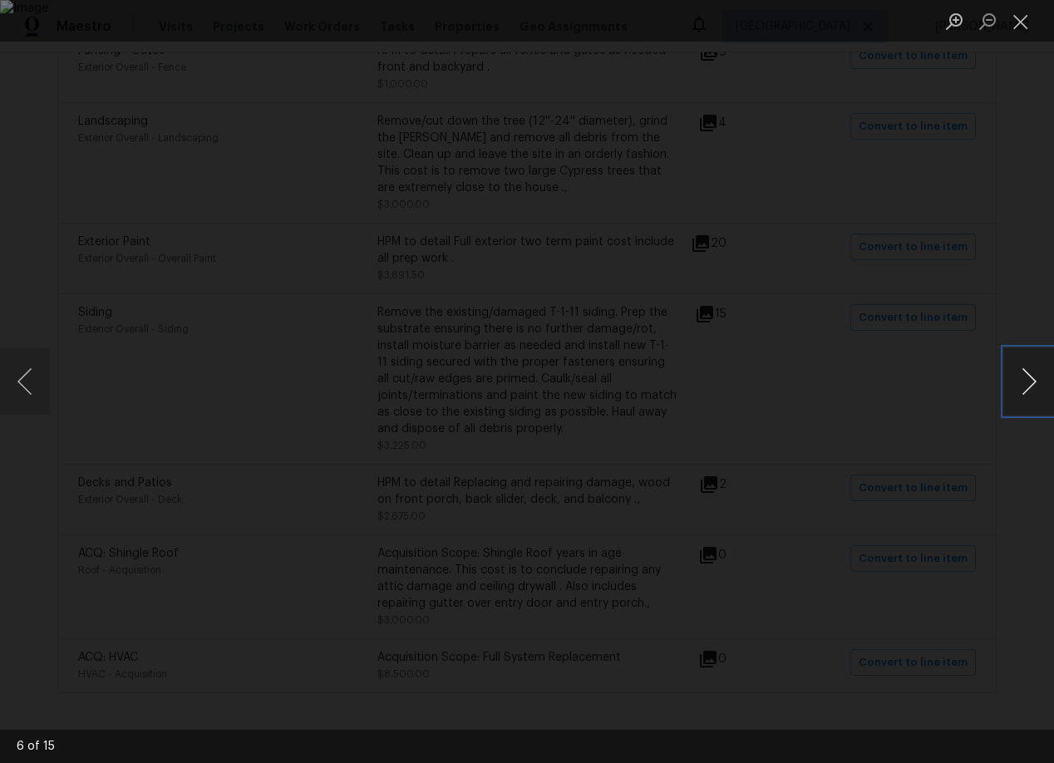
click at [1034, 385] on button "Next image" at bounding box center [1029, 381] width 50 height 66
click at [1034, 386] on button "Next image" at bounding box center [1029, 381] width 50 height 66
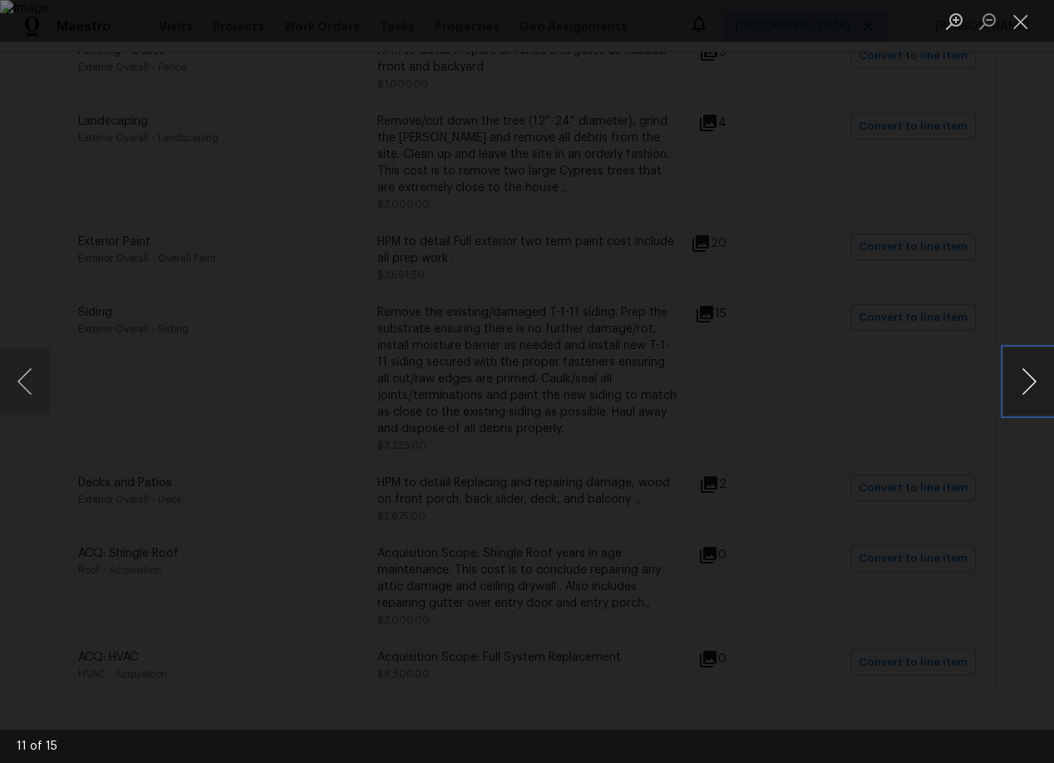
click at [1034, 386] on button "Next image" at bounding box center [1029, 381] width 50 height 66
click at [1035, 387] on button "Next image" at bounding box center [1029, 381] width 50 height 66
click at [1035, 388] on button "Next image" at bounding box center [1029, 381] width 50 height 66
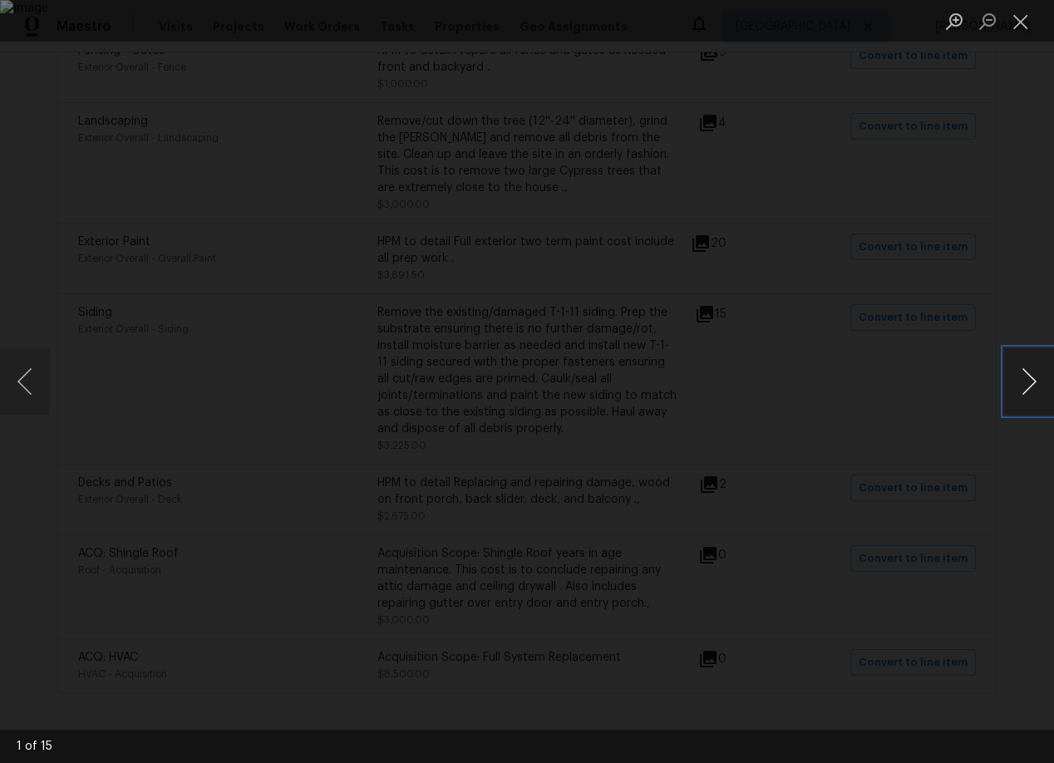
click at [1035, 388] on button "Next image" at bounding box center [1029, 381] width 50 height 66
click at [1017, 25] on button "Close lightbox" at bounding box center [1020, 21] width 33 height 29
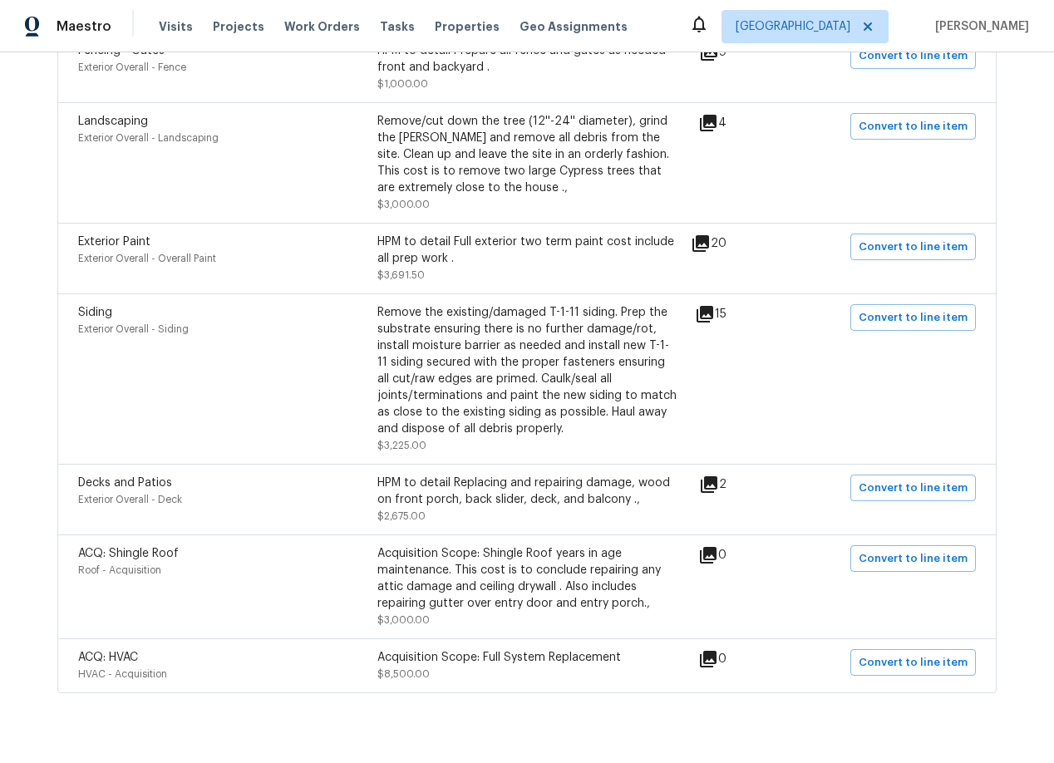
click at [505, 392] on div "Remove the existing/damaged T-1-11 siding. Prep the substrate ensuring there is…" at bounding box center [526, 370] width 299 height 133
click at [505, 391] on div "Remove the existing/damaged T-1-11 siding. Prep the substrate ensuring there is…" at bounding box center [526, 370] width 299 height 133
click at [484, 335] on div "Remove the existing/damaged T-1-11 siding. Prep the substrate ensuring there is…" at bounding box center [526, 370] width 299 height 133
click at [909, 308] on span "Convert to line item" at bounding box center [912, 317] width 109 height 19
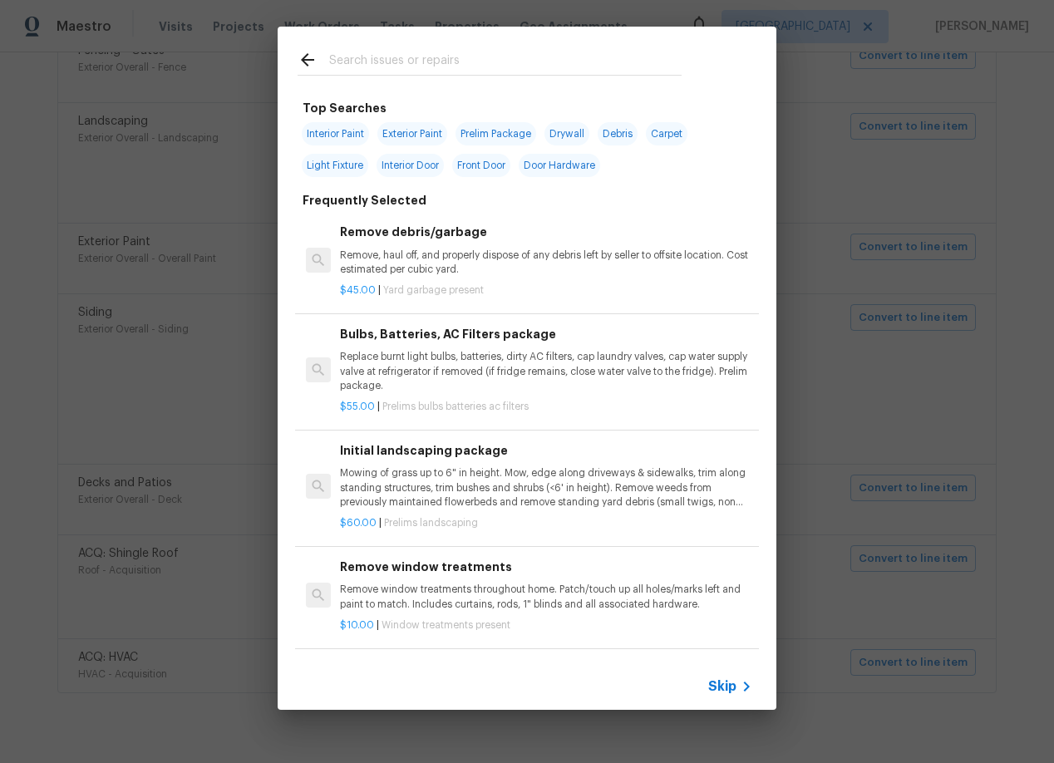
click at [725, 686] on span "Skip" at bounding box center [722, 686] width 28 height 17
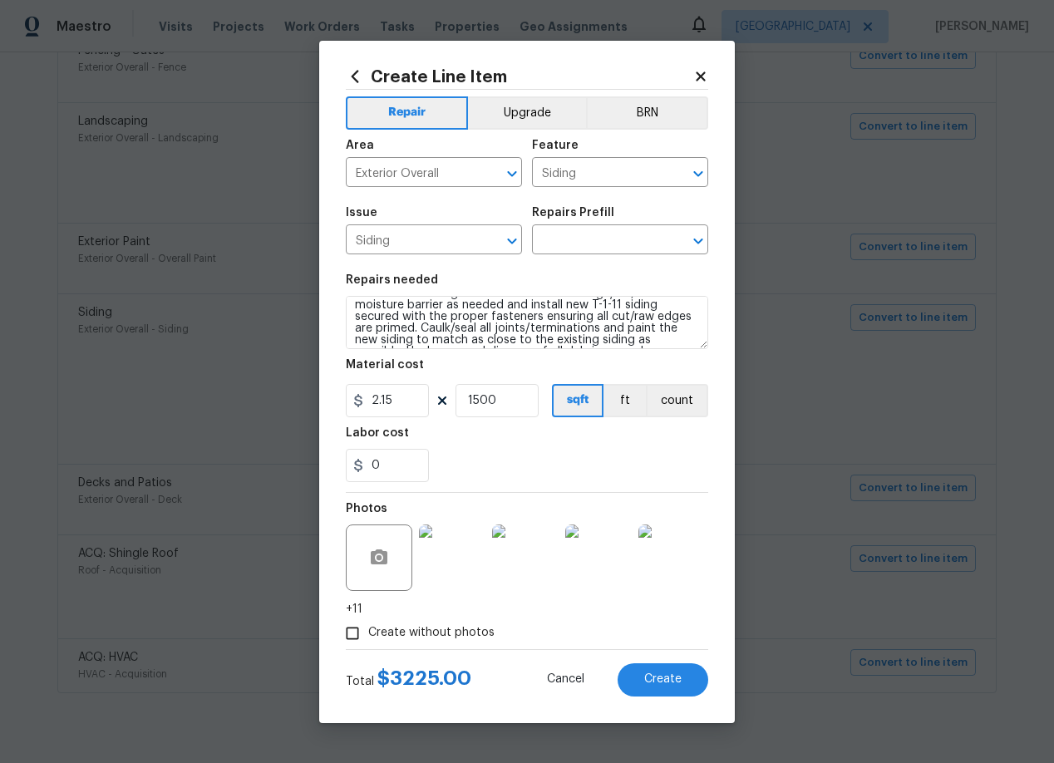
scroll to position [47, 0]
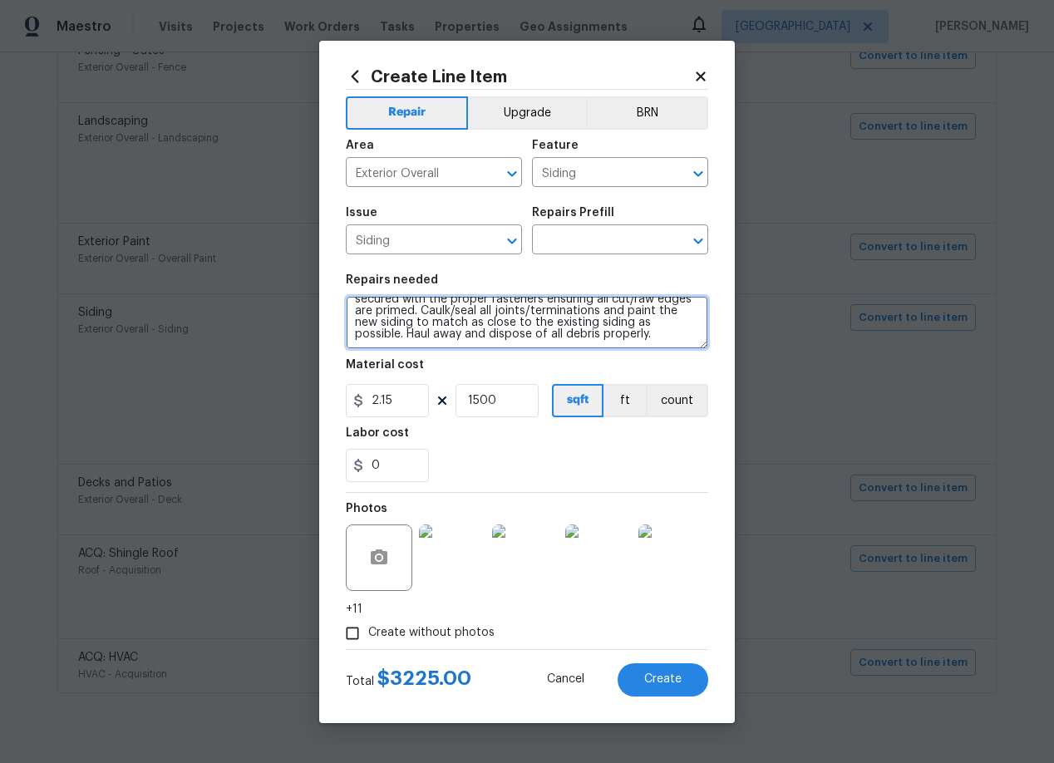
click at [472, 324] on textarea "Remove the existing/damaged T-1-11 siding. Prep the substrate ensuring there is…" at bounding box center [527, 322] width 362 height 53
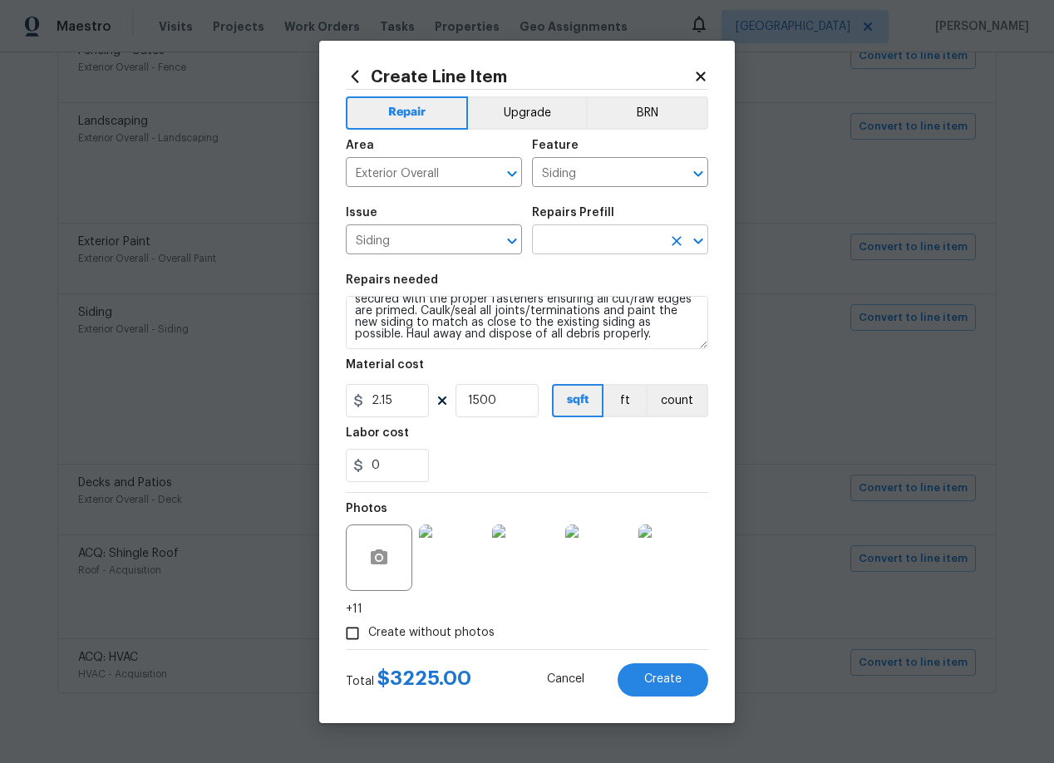
click at [597, 245] on input "text" at bounding box center [597, 242] width 130 height 26
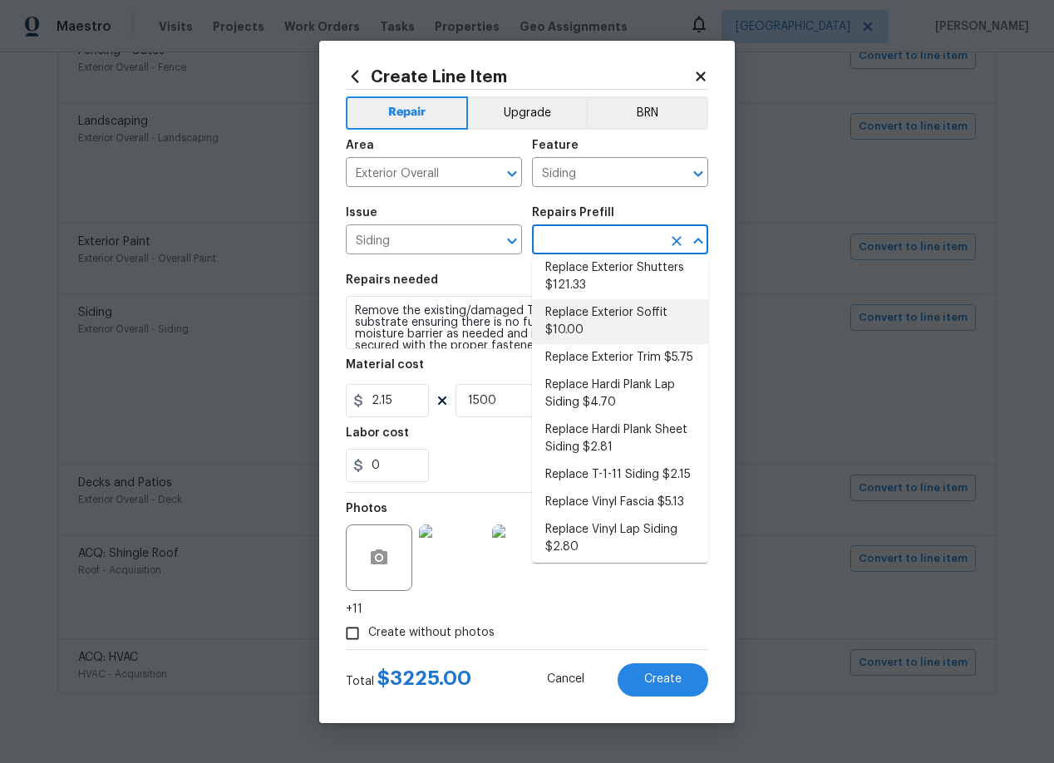
scroll to position [445, 0]
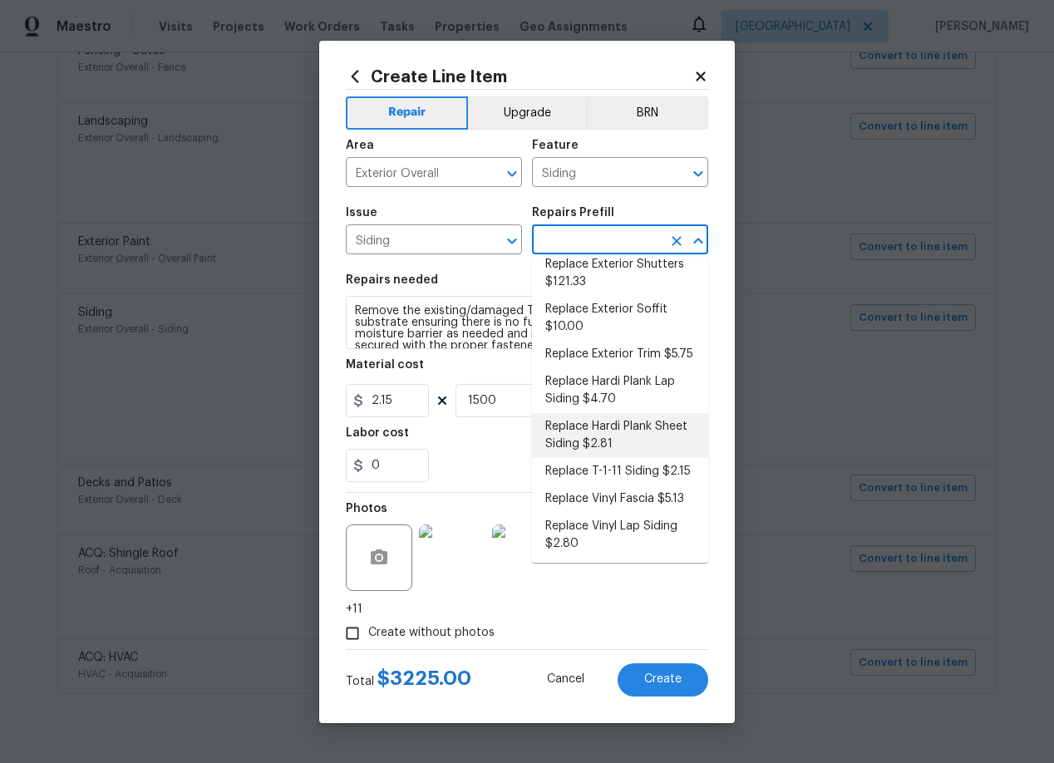
click at [632, 440] on li "Replace Hardi Plank Sheet Siding $2.81" at bounding box center [620, 435] width 176 height 45
type input "Replace Hardi Plank Sheet Siding $2.81"
type textarea "Remove the existing/damaged Hardi Plank sheet siding. Prep the substrate ensuri…"
type input "2.81"
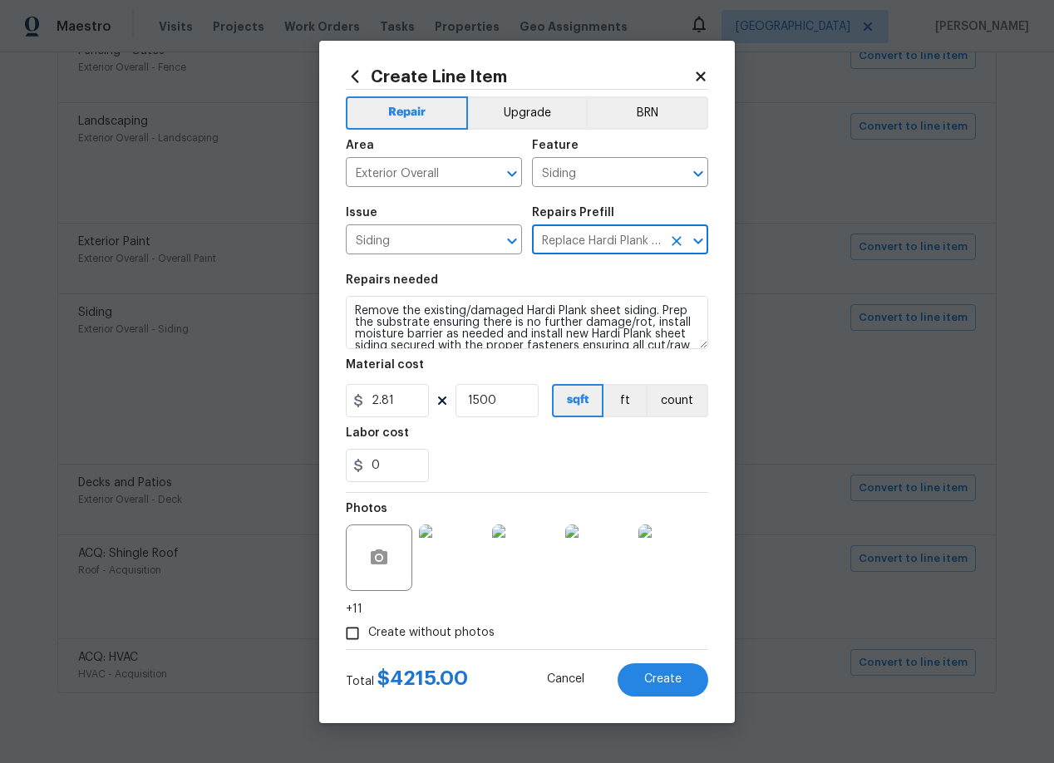
click at [677, 243] on icon "Clear" at bounding box center [676, 241] width 10 height 10
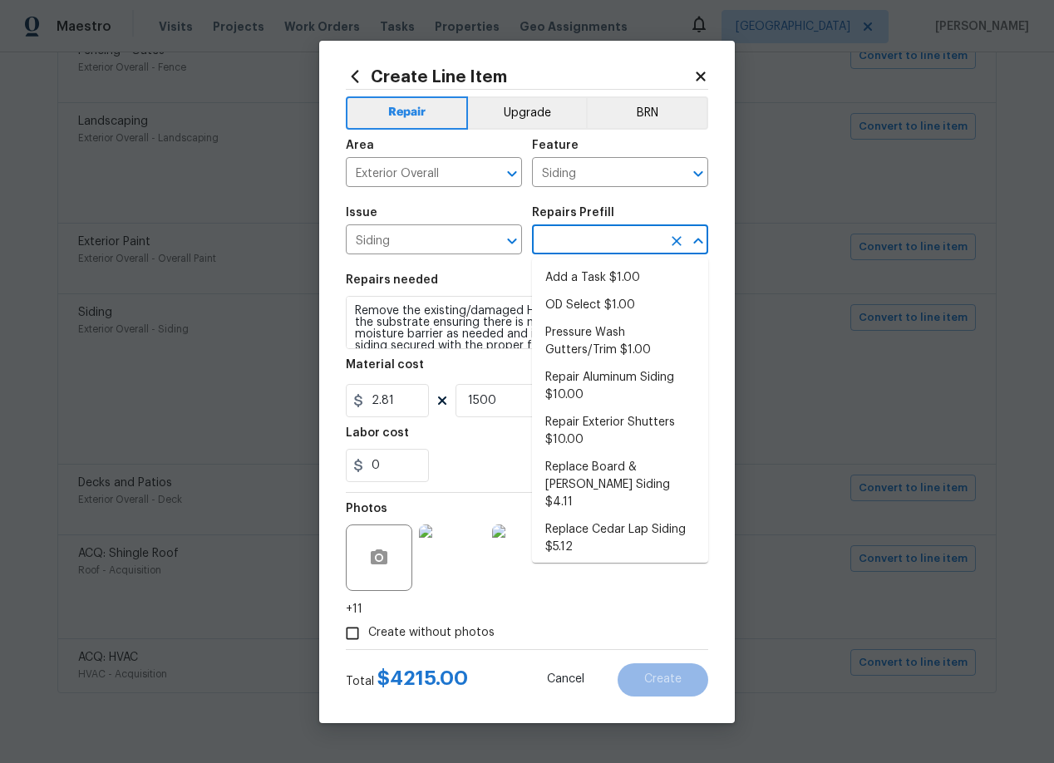
click at [613, 244] on input "text" at bounding box center [597, 242] width 130 height 26
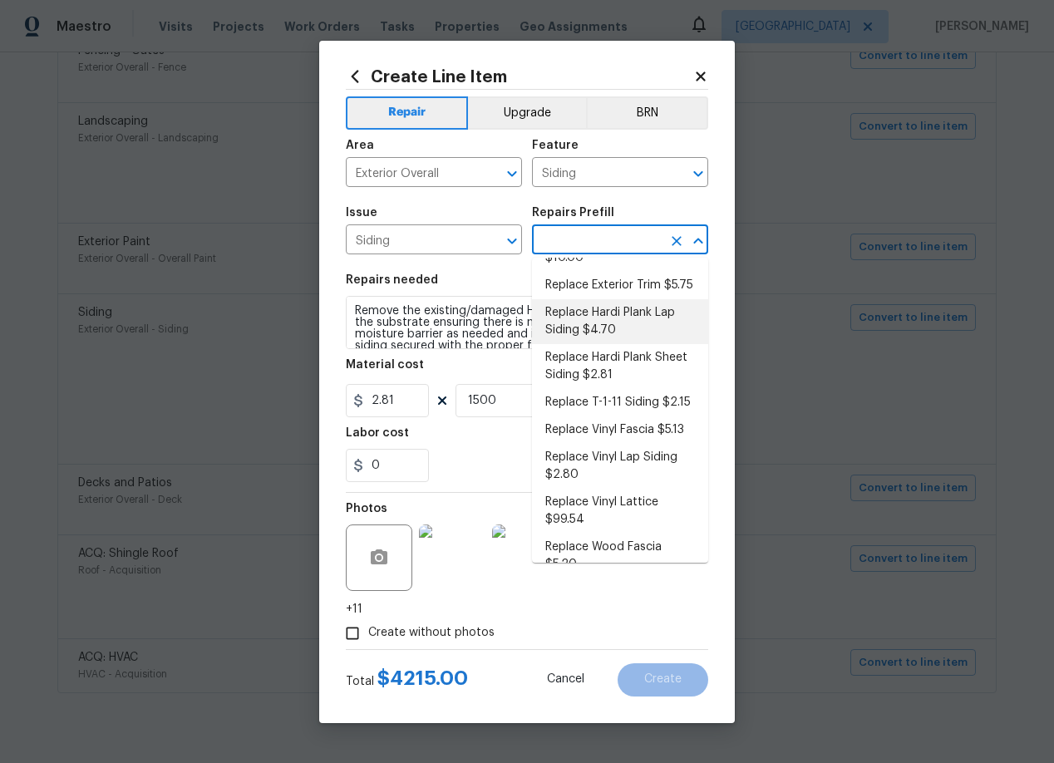
scroll to position [546, 0]
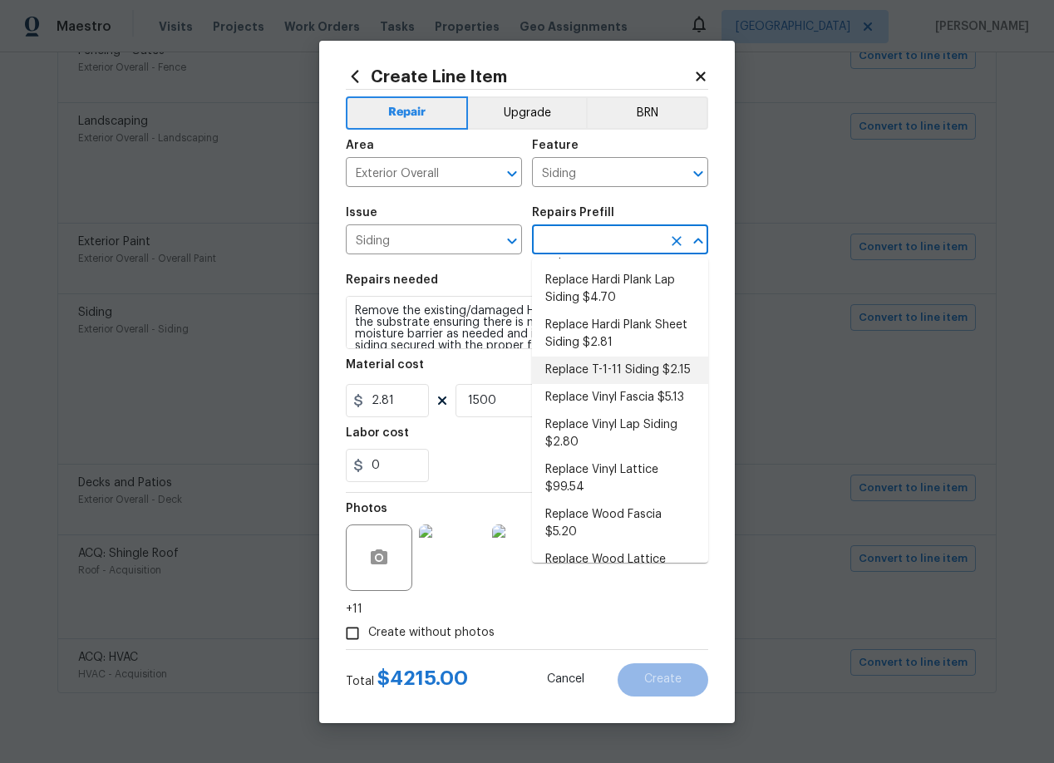
click at [600, 356] on li "Replace T-1-11 Siding $2.15" at bounding box center [620, 369] width 176 height 27
type input "Replace T-1-11 Siding $2.15"
type textarea "Remove the existing/damaged T-1-11 siding. Prep the substrate ensuring there is…"
type input "2.15"
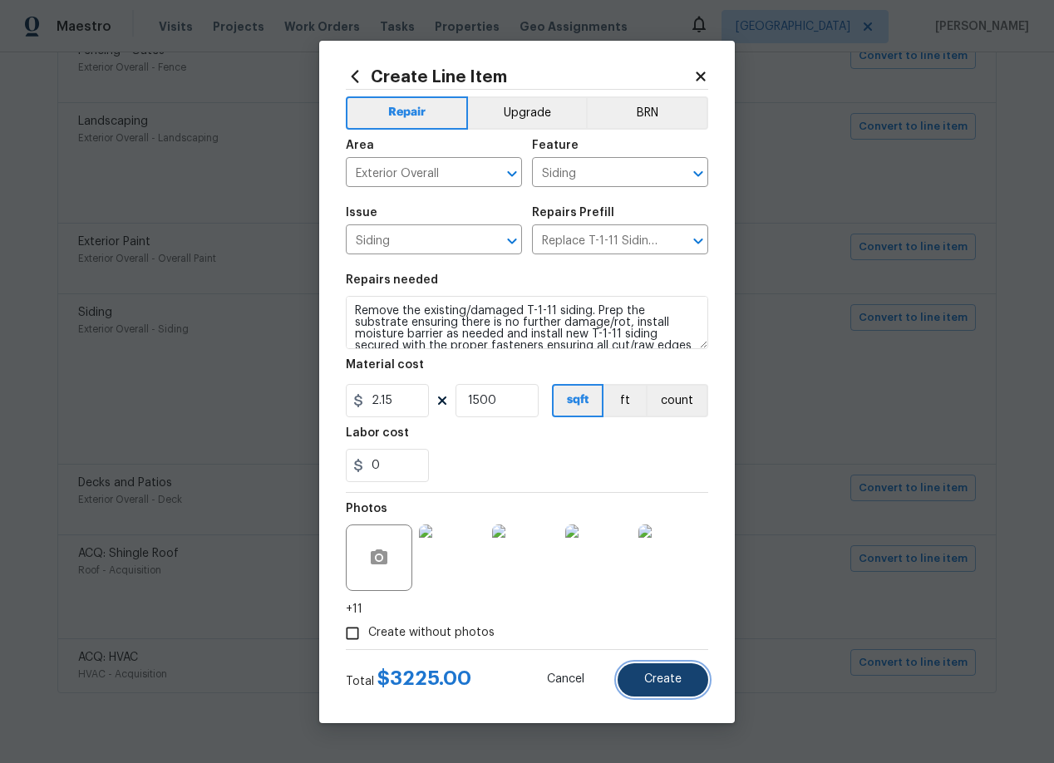
click at [664, 681] on span "Create" at bounding box center [662, 679] width 37 height 12
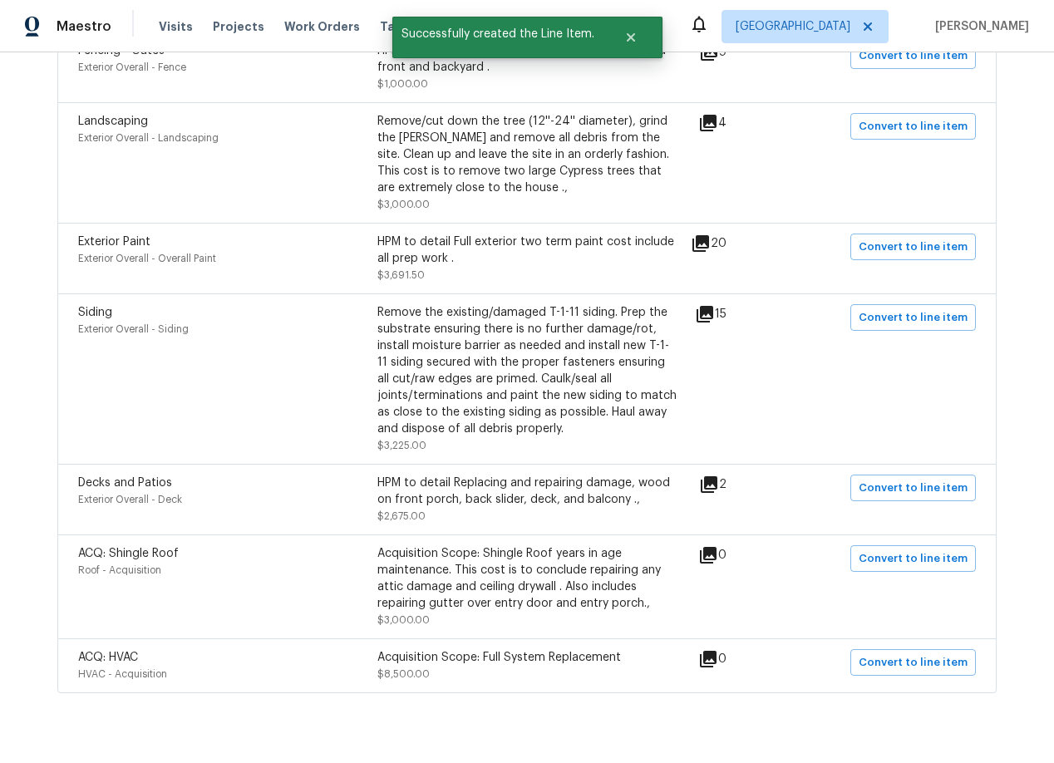
scroll to position [1482, 0]
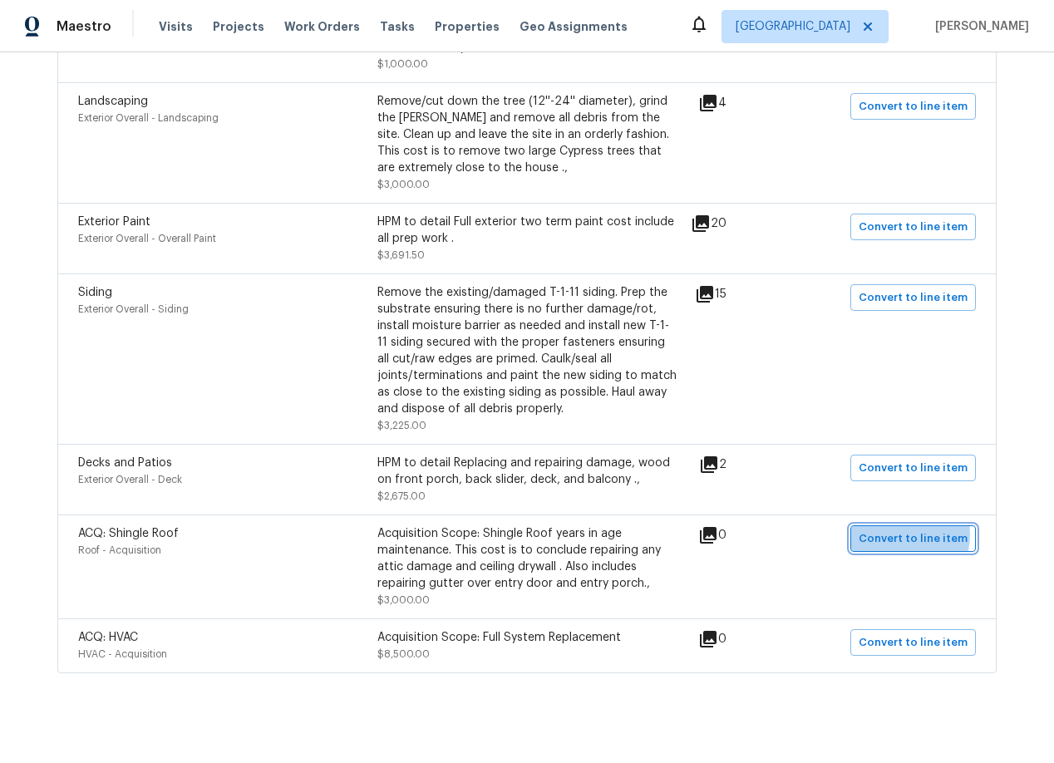
click at [899, 529] on span "Convert to line item" at bounding box center [912, 538] width 109 height 19
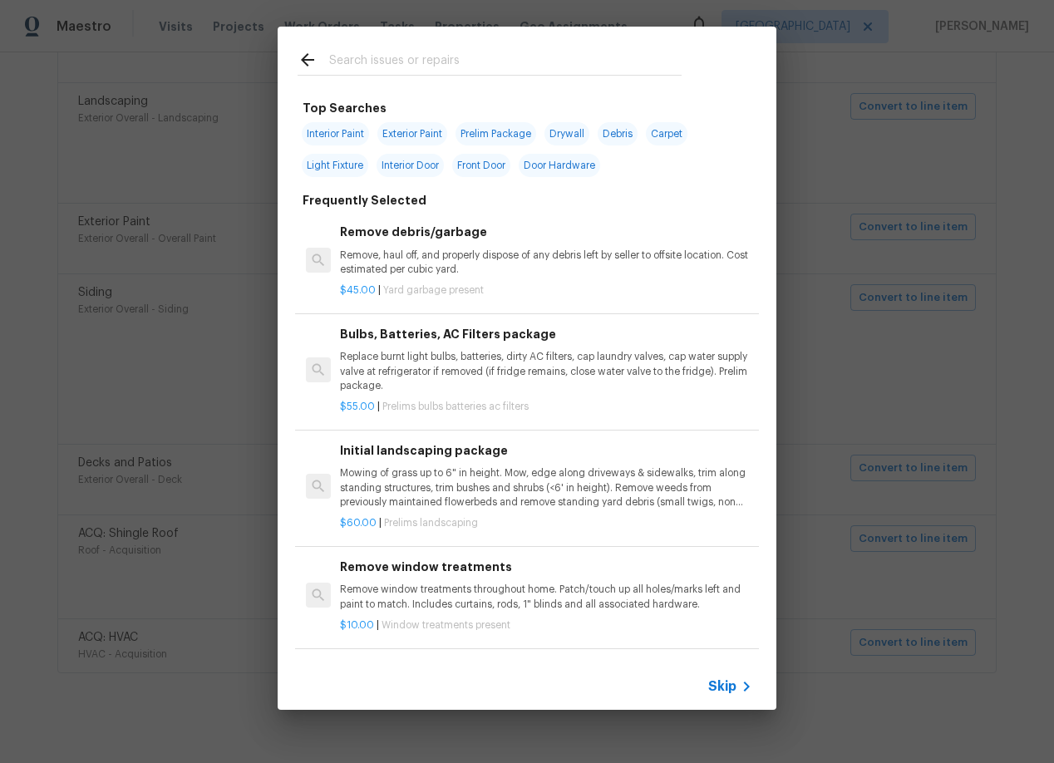
click at [727, 681] on span "Skip" at bounding box center [722, 686] width 28 height 17
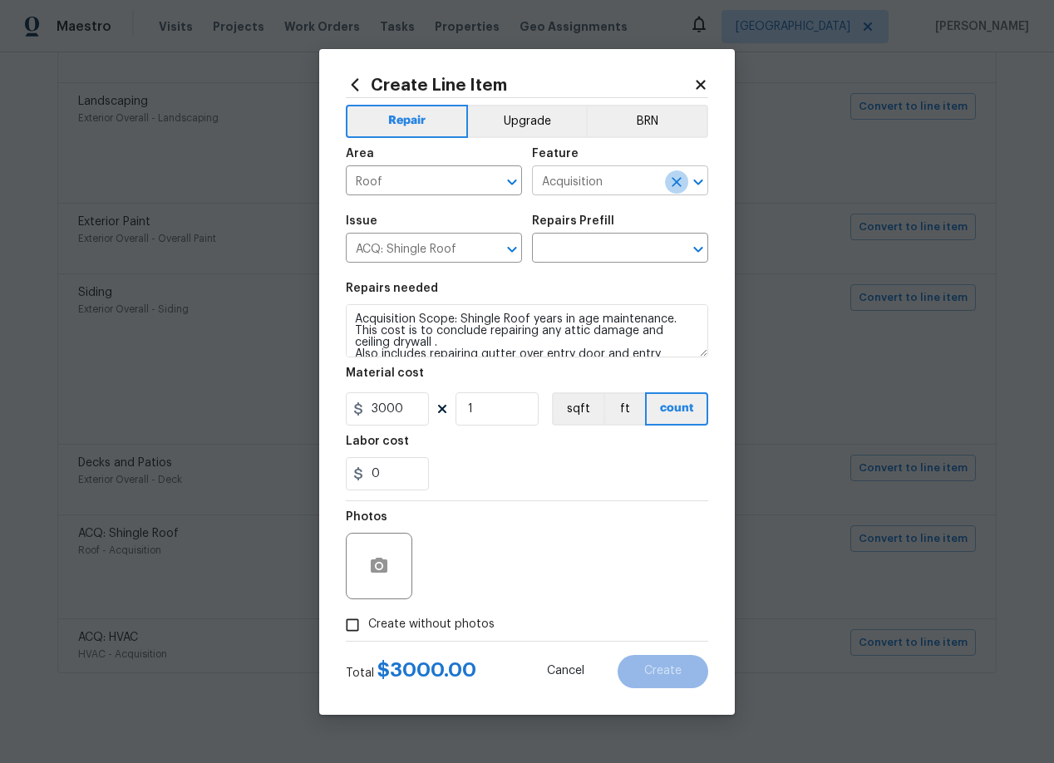
click at [680, 181] on icon "Clear" at bounding box center [676, 182] width 17 height 17
click at [558, 184] on input "text" at bounding box center [597, 183] width 130 height 26
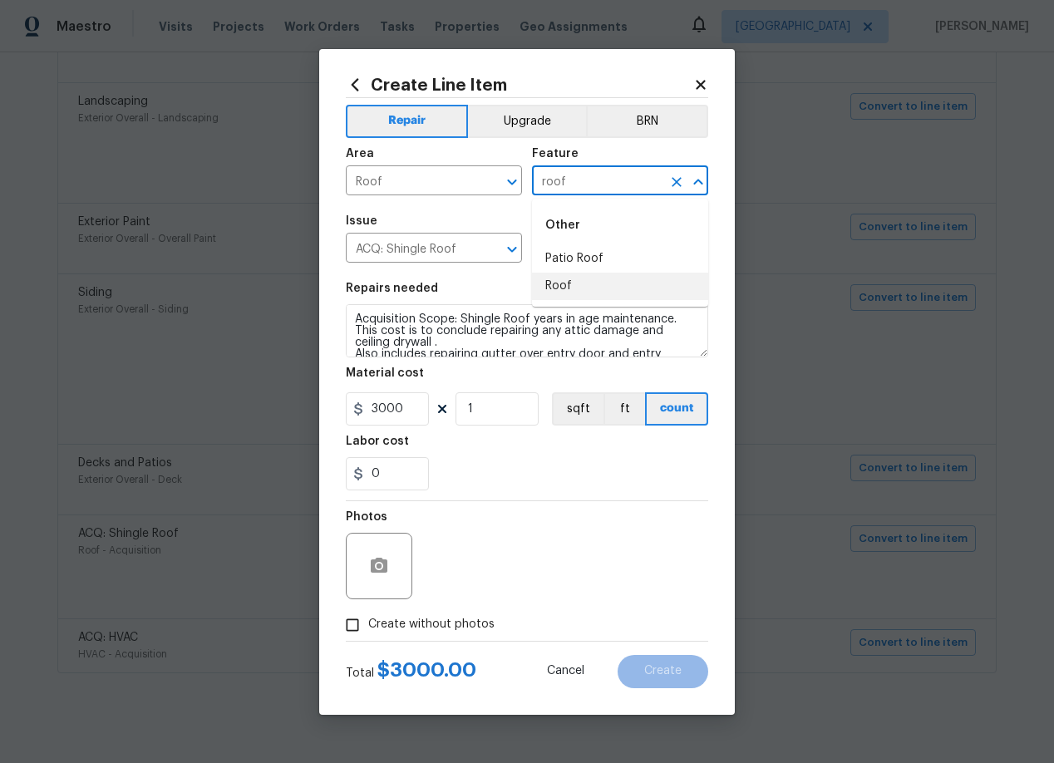
click at [577, 288] on li "Roof" at bounding box center [620, 286] width 176 height 27
click at [489, 246] on icon "Clear" at bounding box center [490, 249] width 17 height 17
type input "Roof"
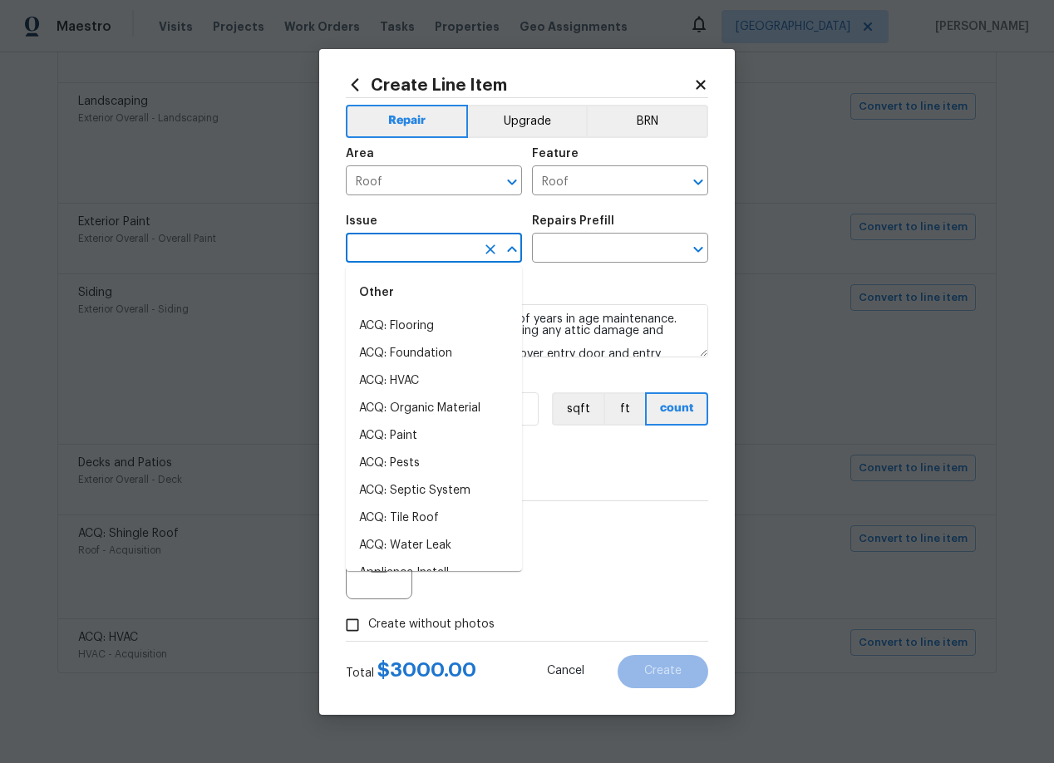
click at [445, 251] on input "text" at bounding box center [411, 250] width 130 height 26
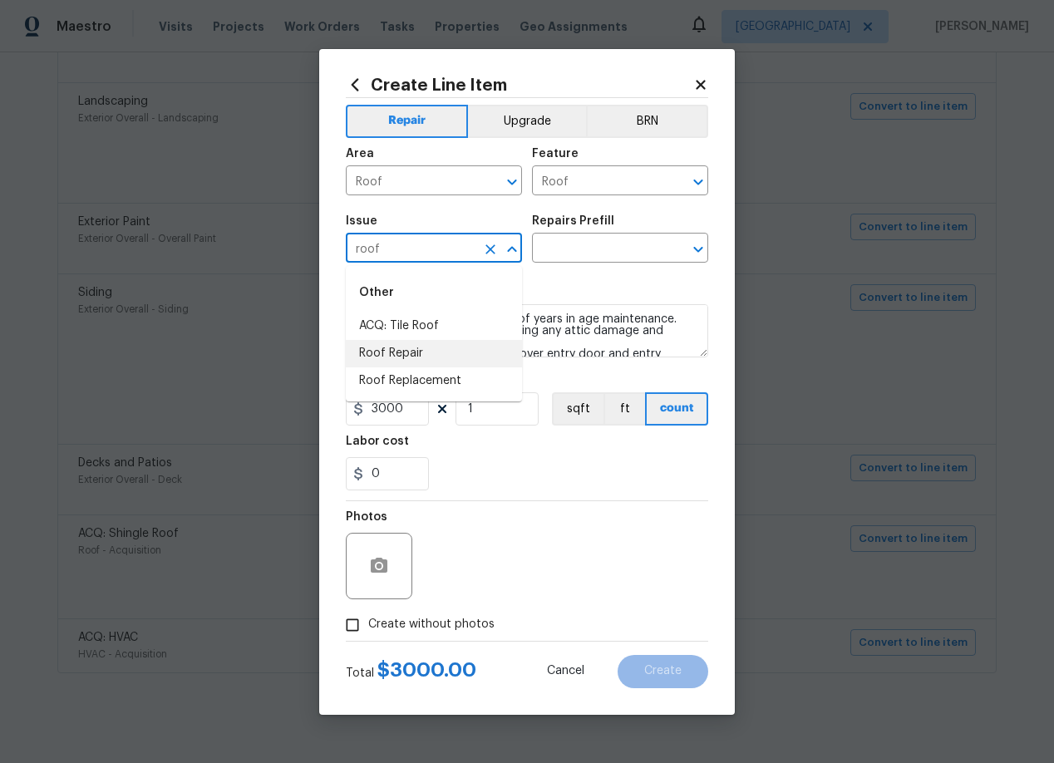
click at [415, 352] on li "Roof Repair" at bounding box center [434, 353] width 176 height 27
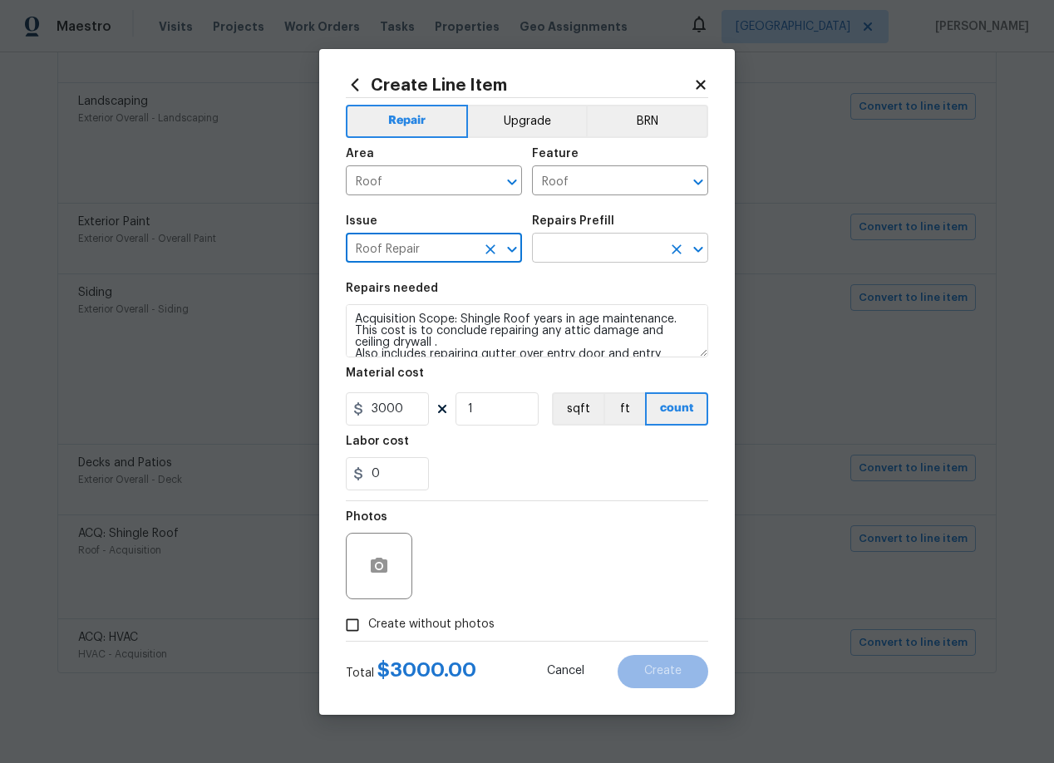
type input "Roof Repair"
click at [637, 237] on input "text" at bounding box center [597, 250] width 130 height 26
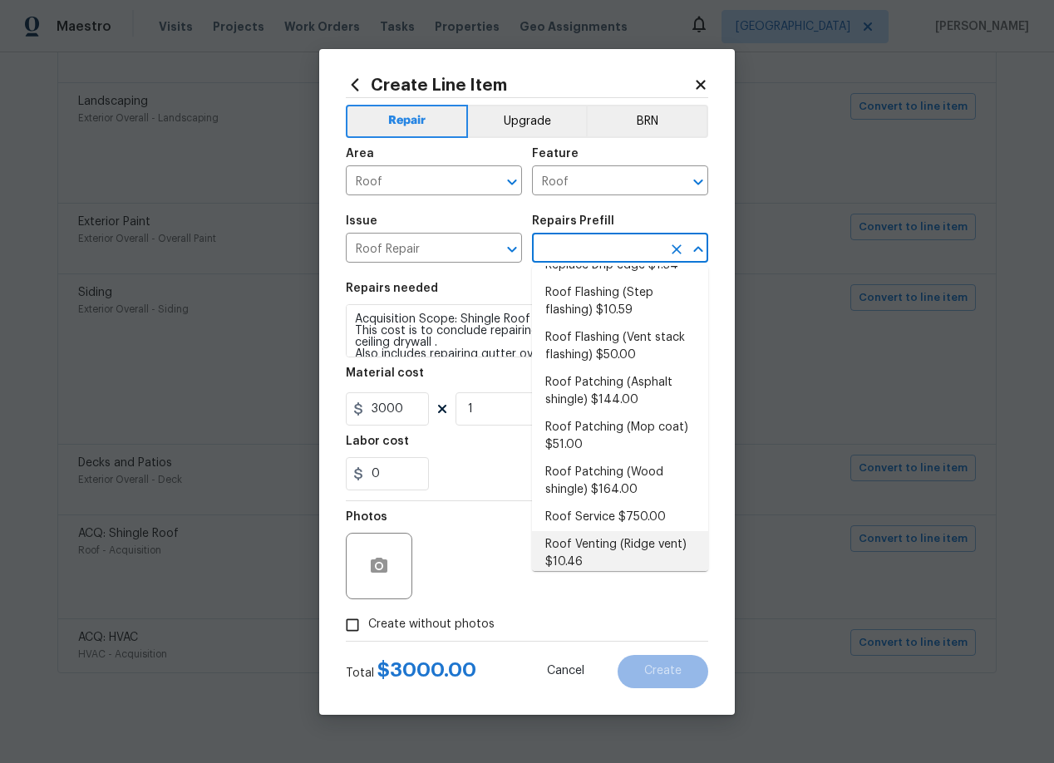
scroll to position [194, 0]
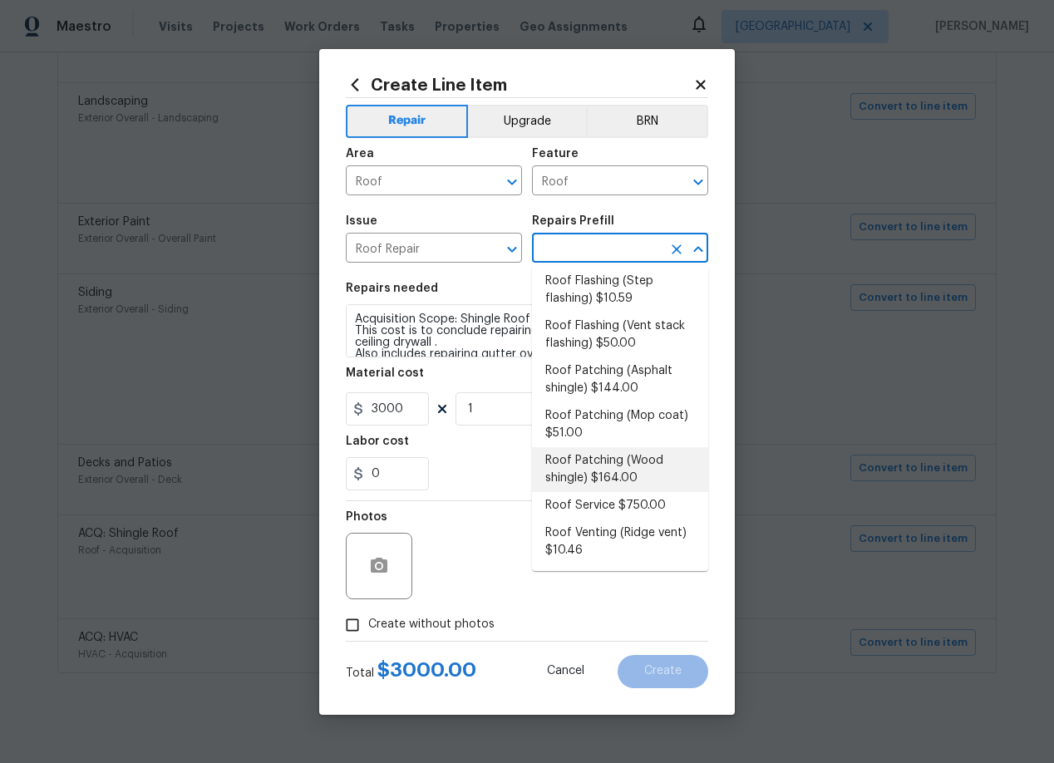
click at [604, 459] on li "Roof Patching (Wood shingle) $164.00" at bounding box center [620, 469] width 176 height 45
type input "[PERSON_NAME] and Trim"
type textarea "Remove the existing damaged wood shingles (if present) and replace with new. En…"
type input "Roof Patching (Wood shingle) $164.00"
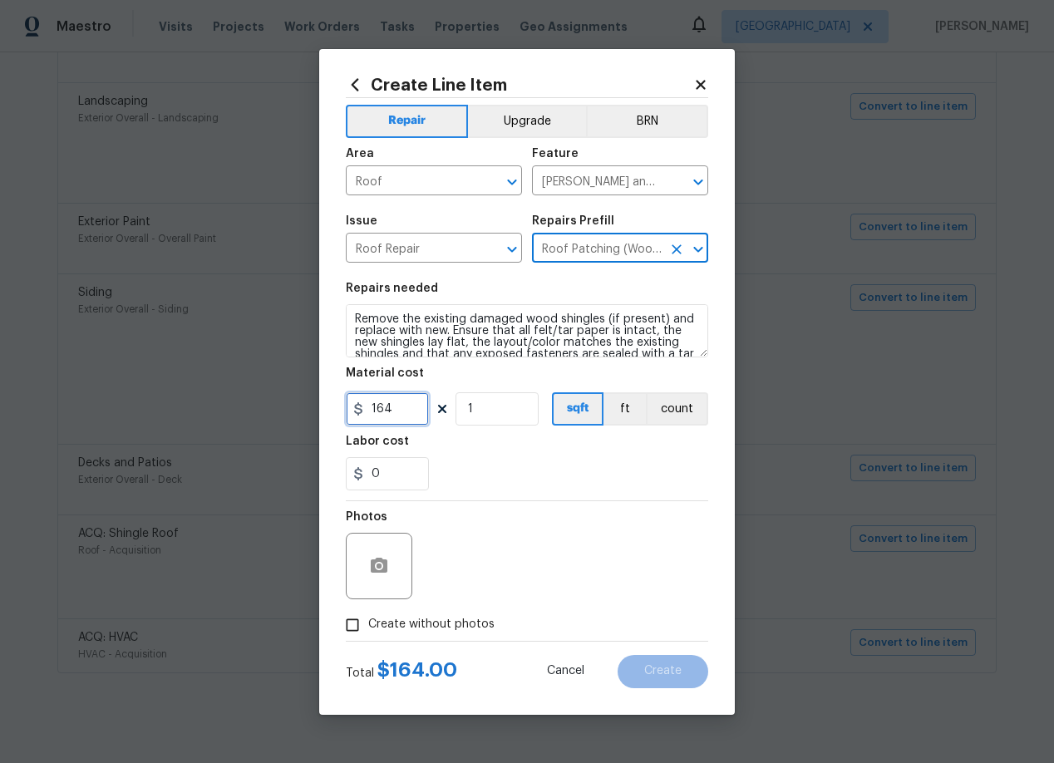
click at [406, 411] on input "164" at bounding box center [387, 408] width 83 height 33
type input "500"
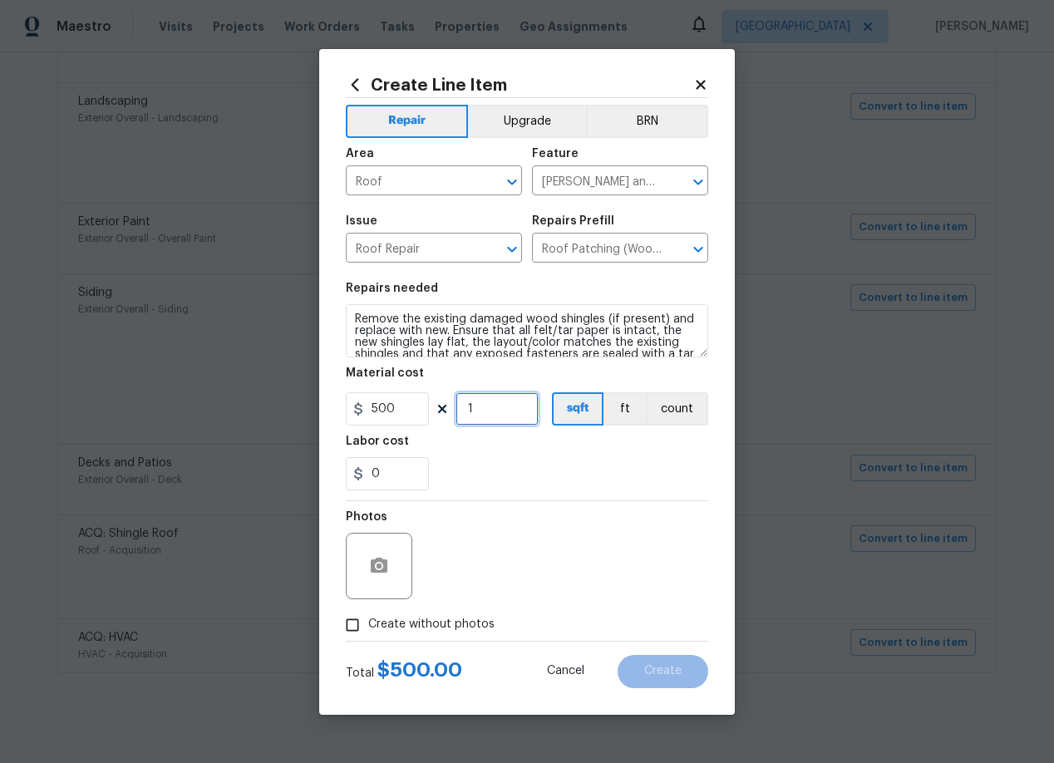
click at [484, 411] on input "1" at bounding box center [496, 408] width 83 height 33
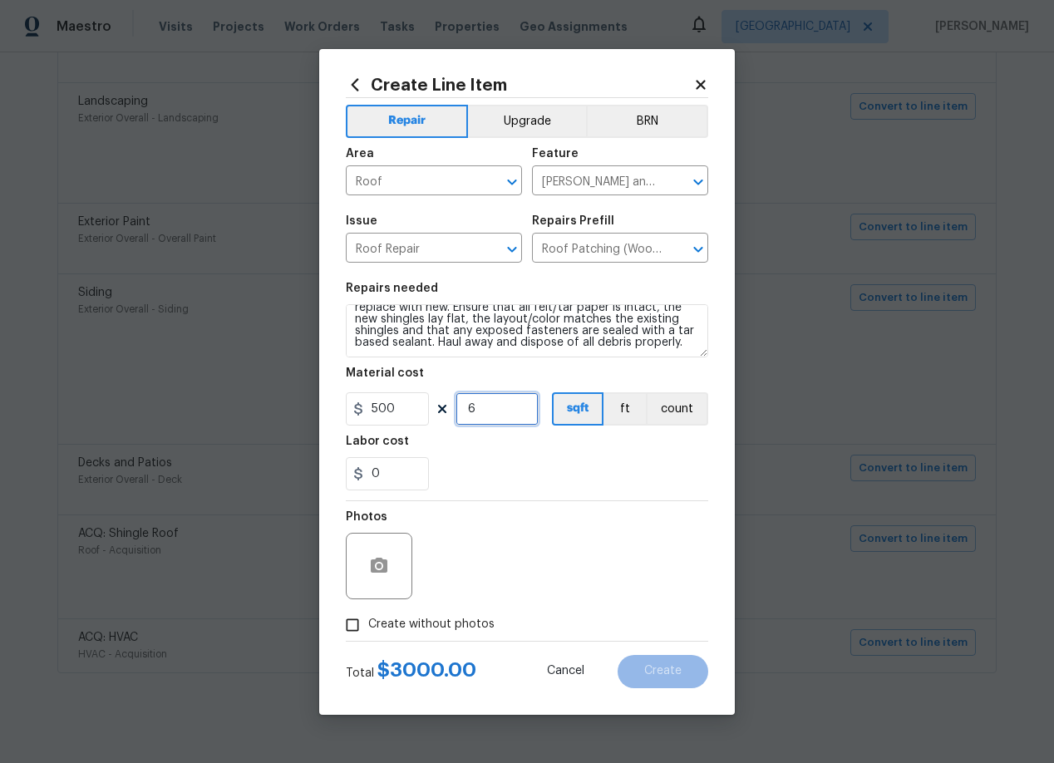
scroll to position [0, 0]
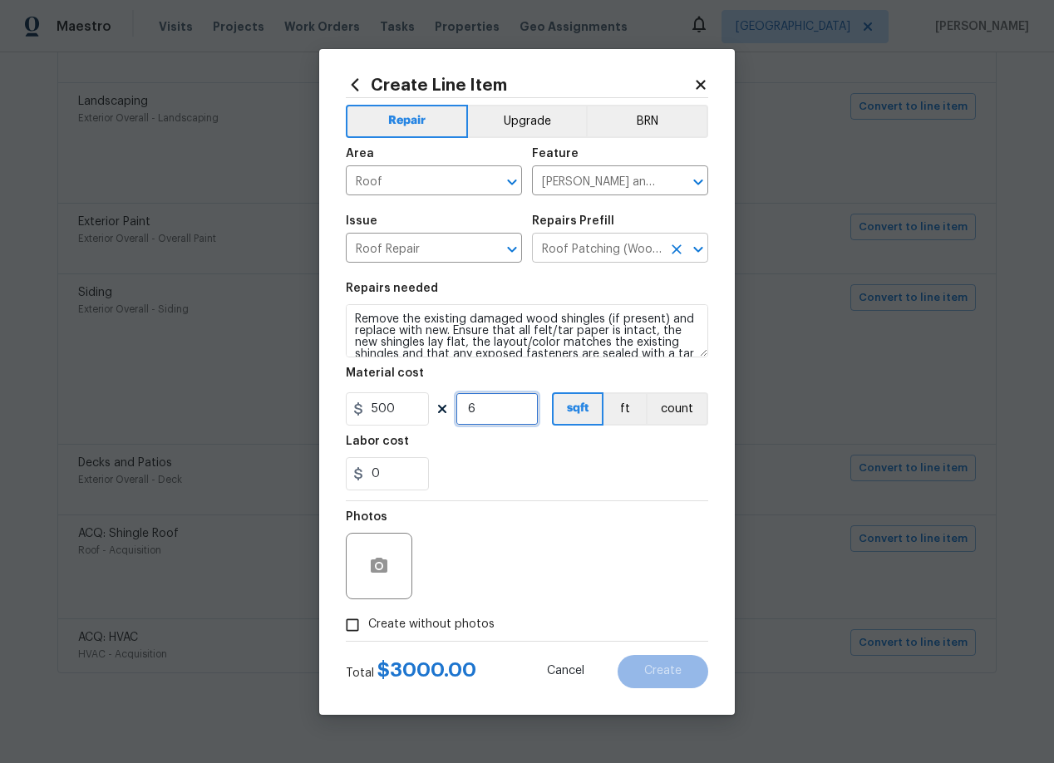
click at [670, 252] on icon "Clear" at bounding box center [676, 249] width 17 height 17
type input "6"
click at [612, 243] on input "text" at bounding box center [597, 250] width 130 height 26
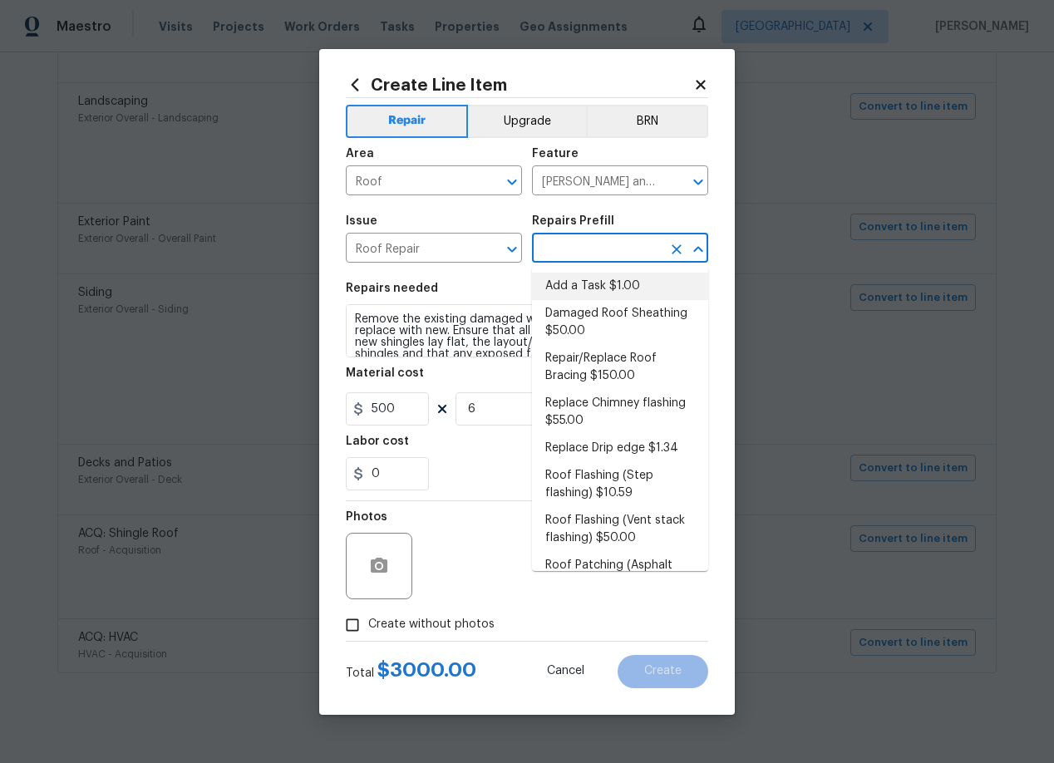
click at [587, 282] on li "Add a Task $1.00" at bounding box center [620, 286] width 176 height 27
type input "Add a Task $1.00"
type textarea "HPM to detail"
type input "1"
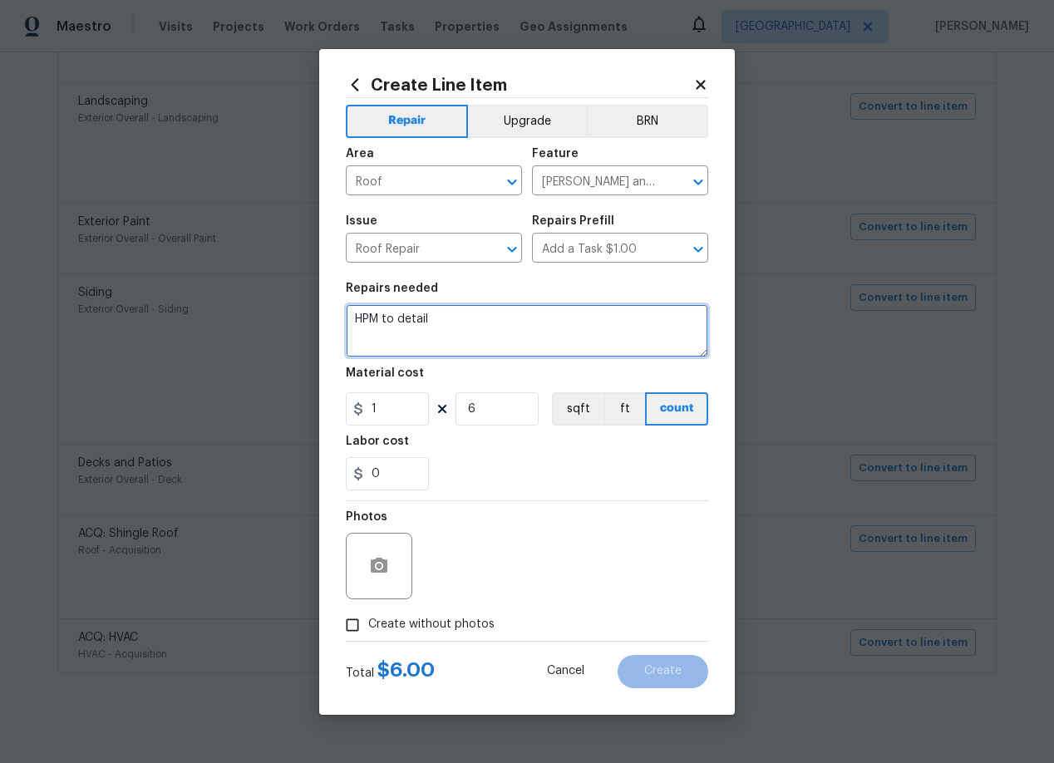
click at [492, 327] on textarea "HPM to detail" at bounding box center [527, 330] width 362 height 53
type textarea "H"
type textarea "repair roof and wood"
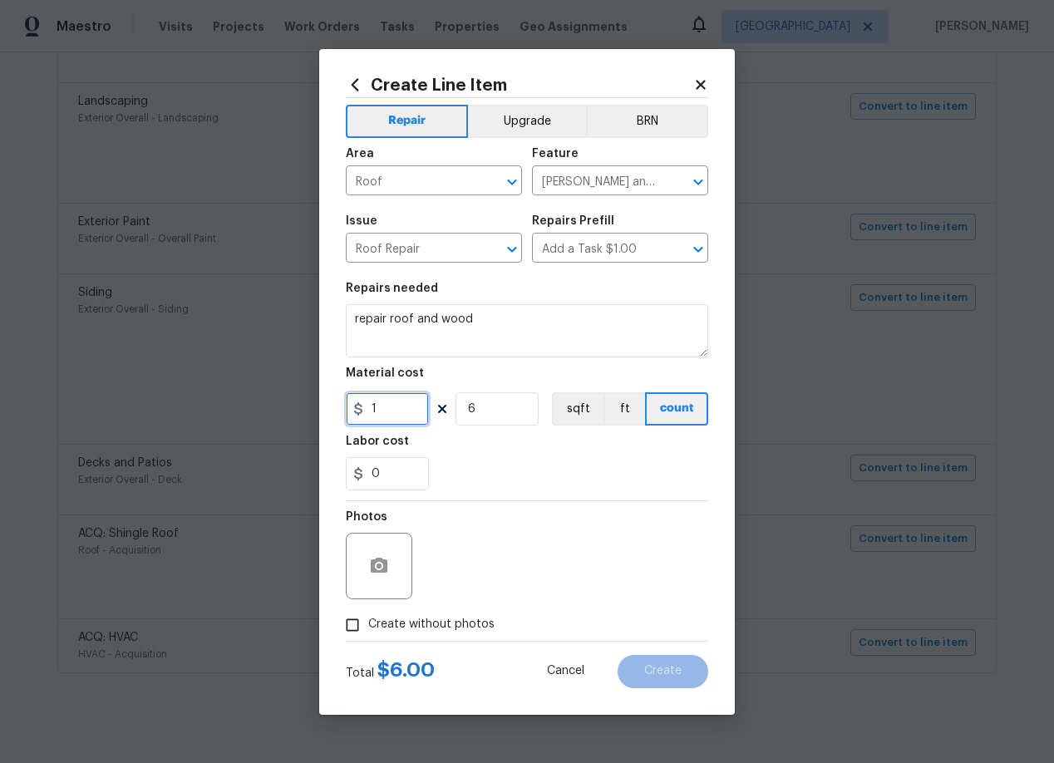
click at [389, 408] on input "1" at bounding box center [387, 408] width 83 height 33
type input "500"
click at [509, 524] on div "Photos" at bounding box center [527, 555] width 362 height 108
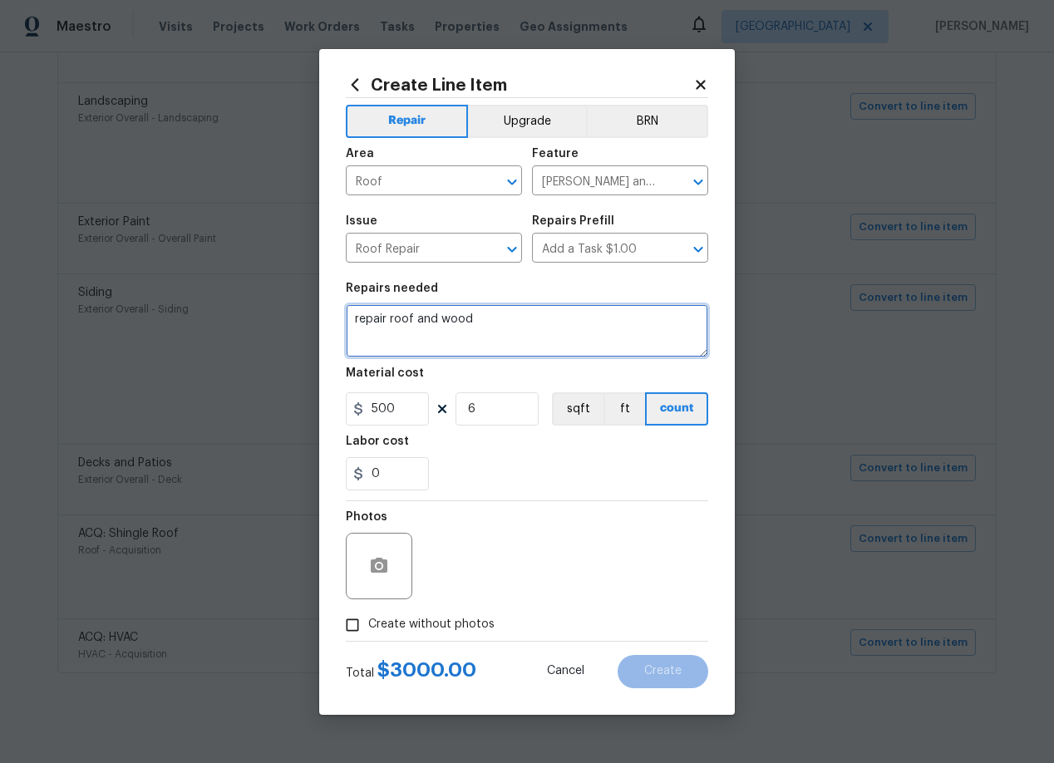
click at [400, 320] on textarea "repair roof and wood" at bounding box center [527, 330] width 362 height 53
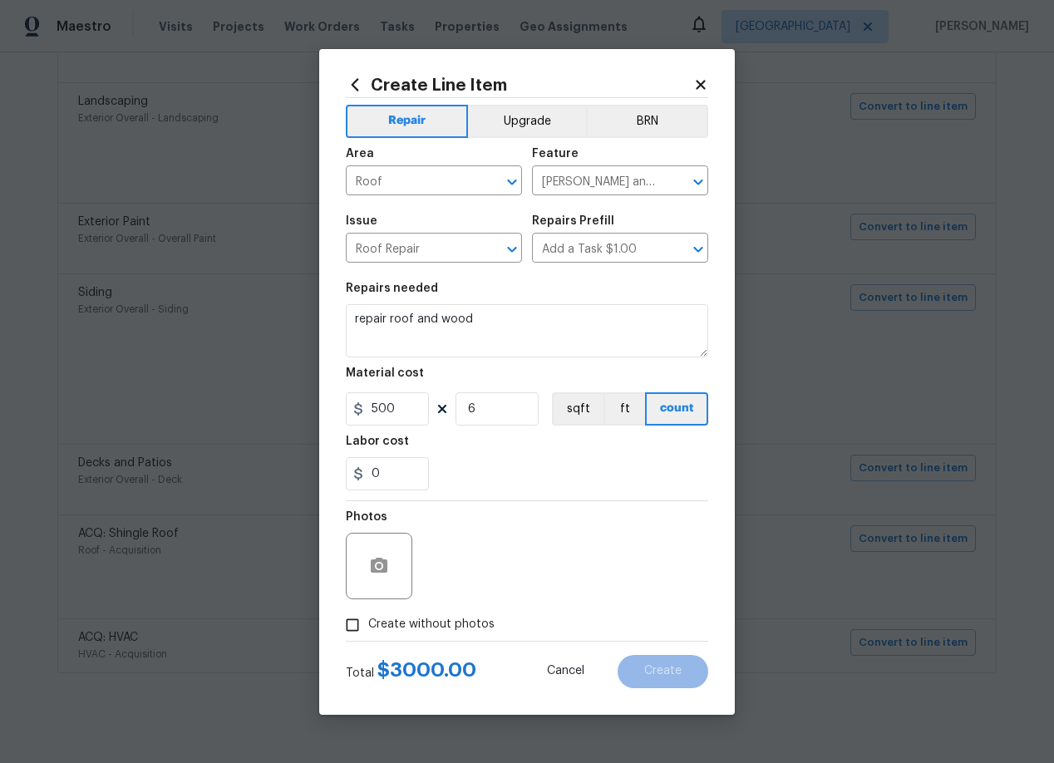
click at [352, 622] on input "Create without photos" at bounding box center [353, 625] width 32 height 32
checkbox input "true"
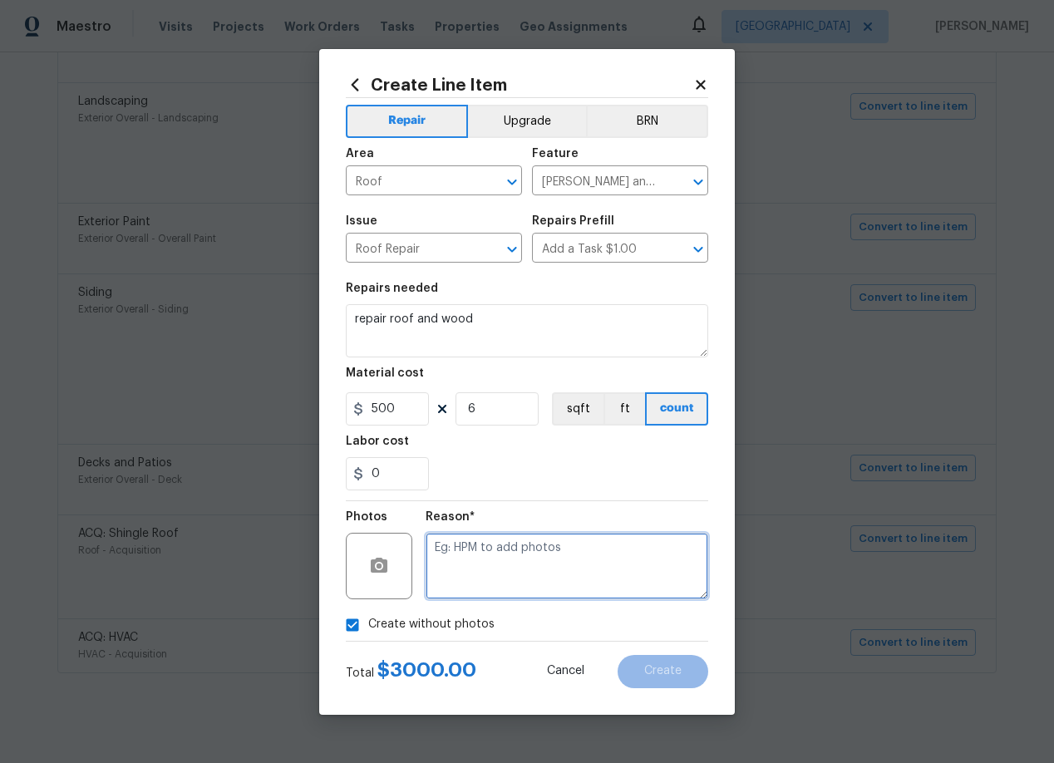
click at [514, 552] on textarea at bounding box center [566, 566] width 283 height 66
type textarea "add"
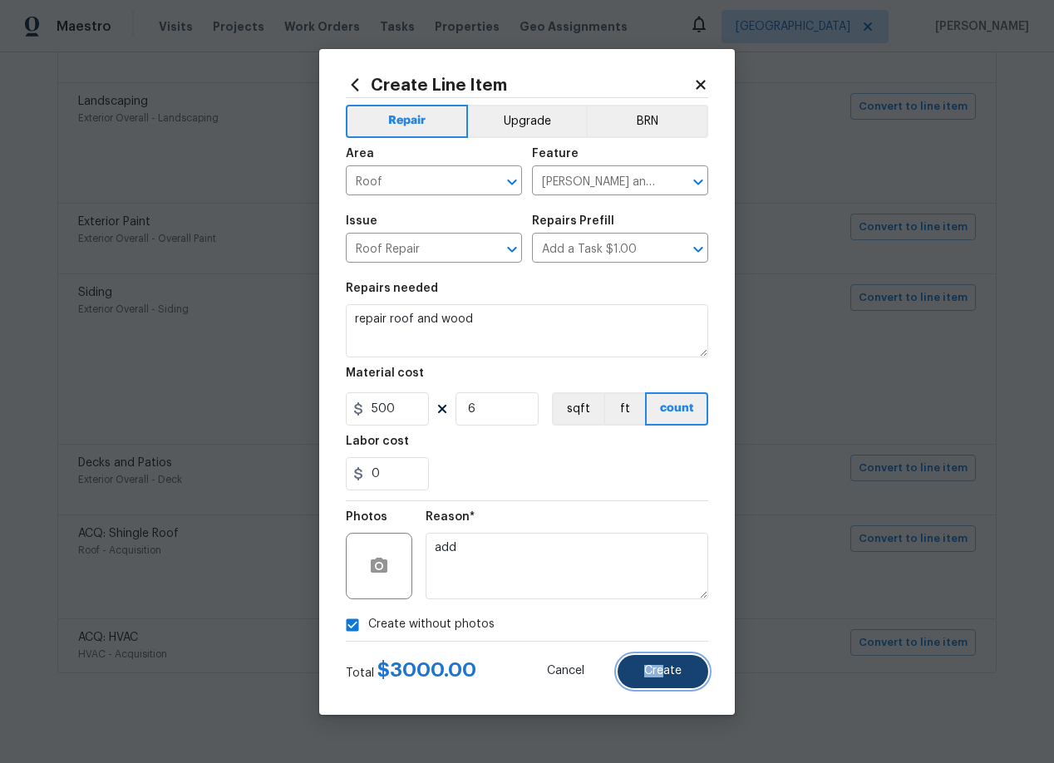
click at [661, 665] on span "Create" at bounding box center [662, 671] width 37 height 12
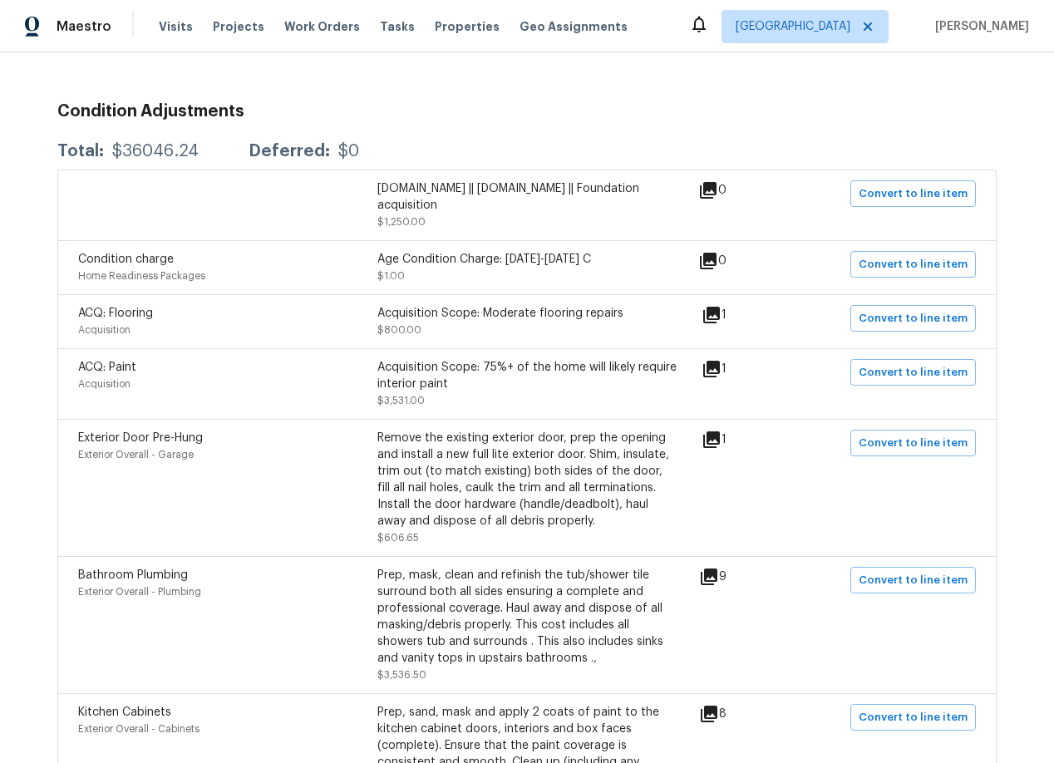
scroll to position [246, 0]
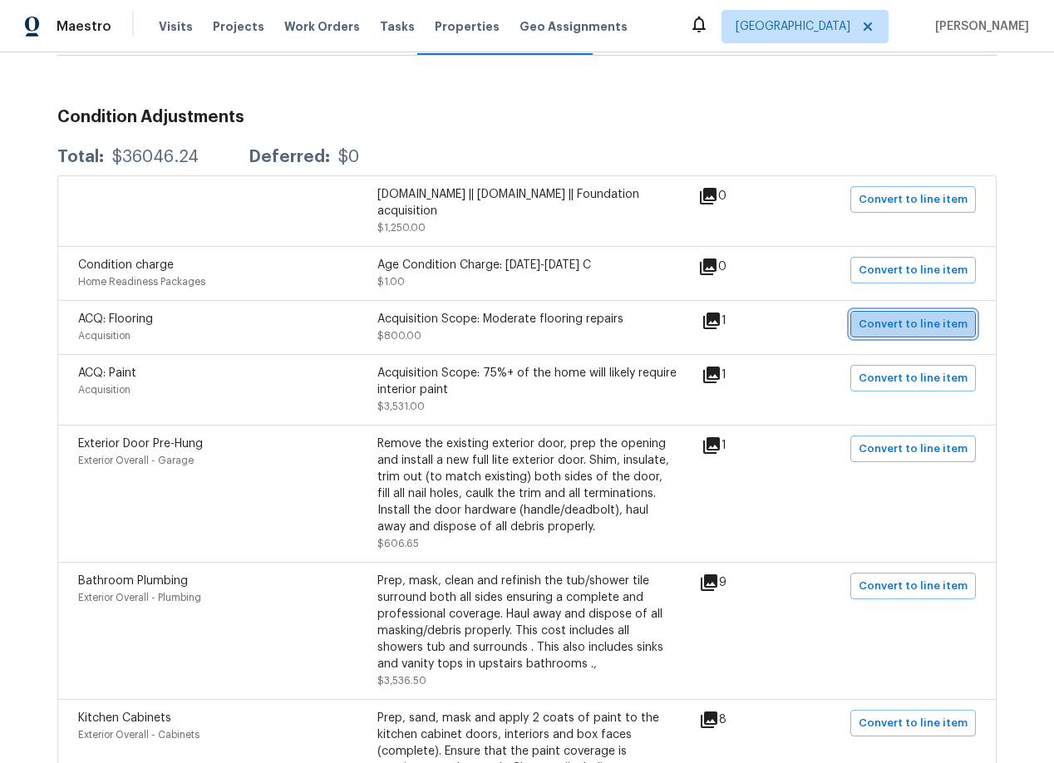
click at [924, 328] on span "Convert to line item" at bounding box center [912, 324] width 109 height 19
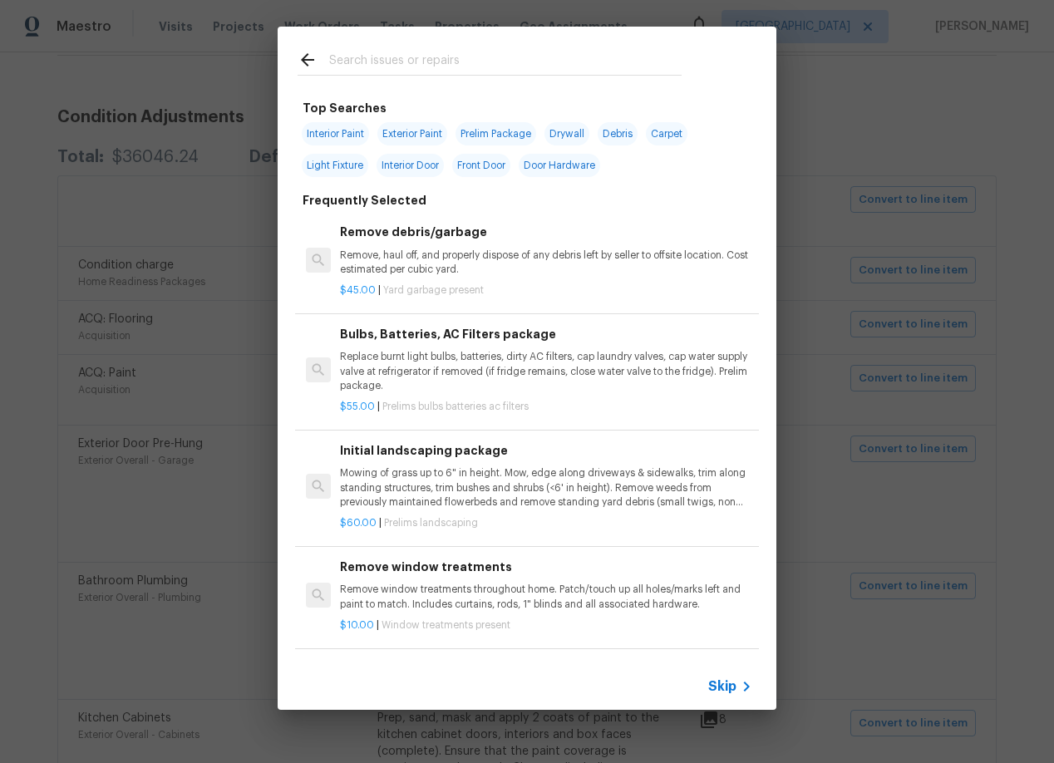
click at [717, 678] on span "Skip" at bounding box center [722, 686] width 28 height 17
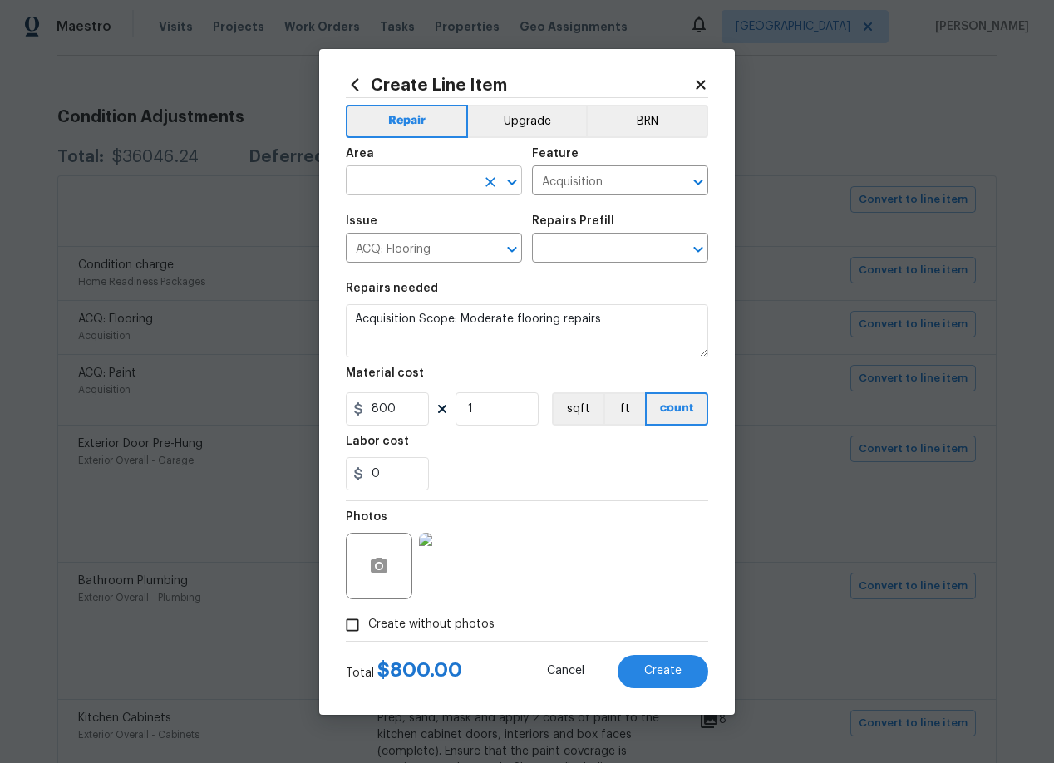
click at [397, 178] on input "text" at bounding box center [411, 183] width 130 height 26
click at [405, 253] on li "Interior Overall" at bounding box center [434, 246] width 176 height 27
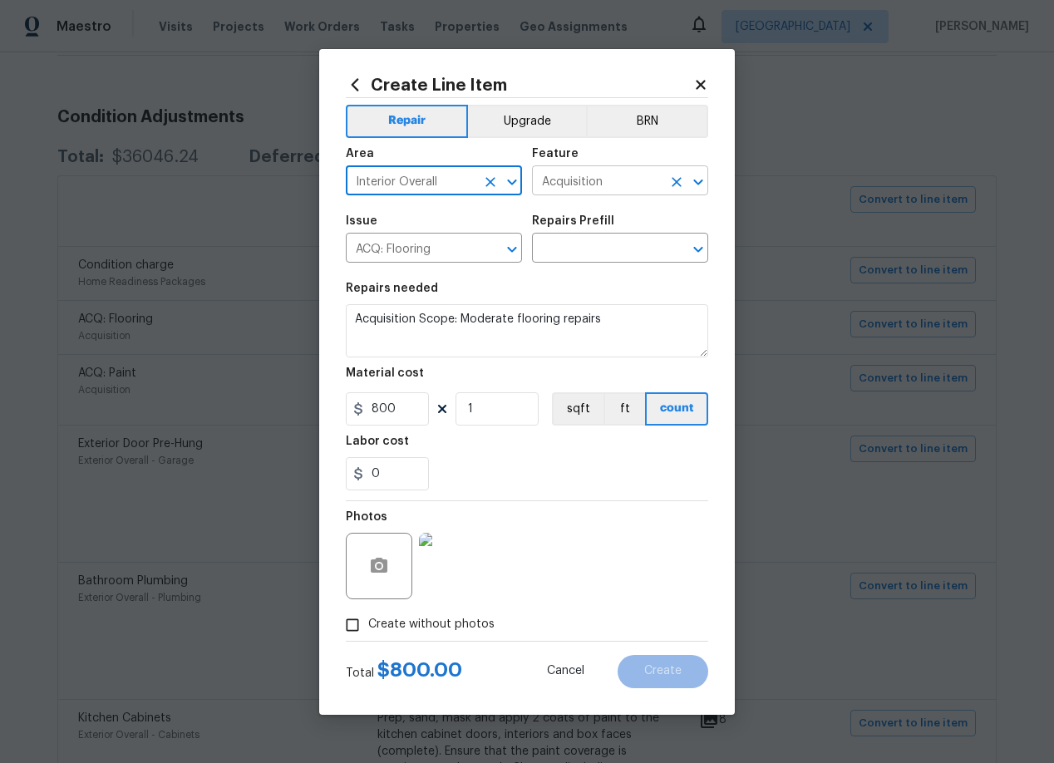
type input "Interior Overall"
click at [641, 181] on input "Acquisition" at bounding box center [597, 183] width 130 height 26
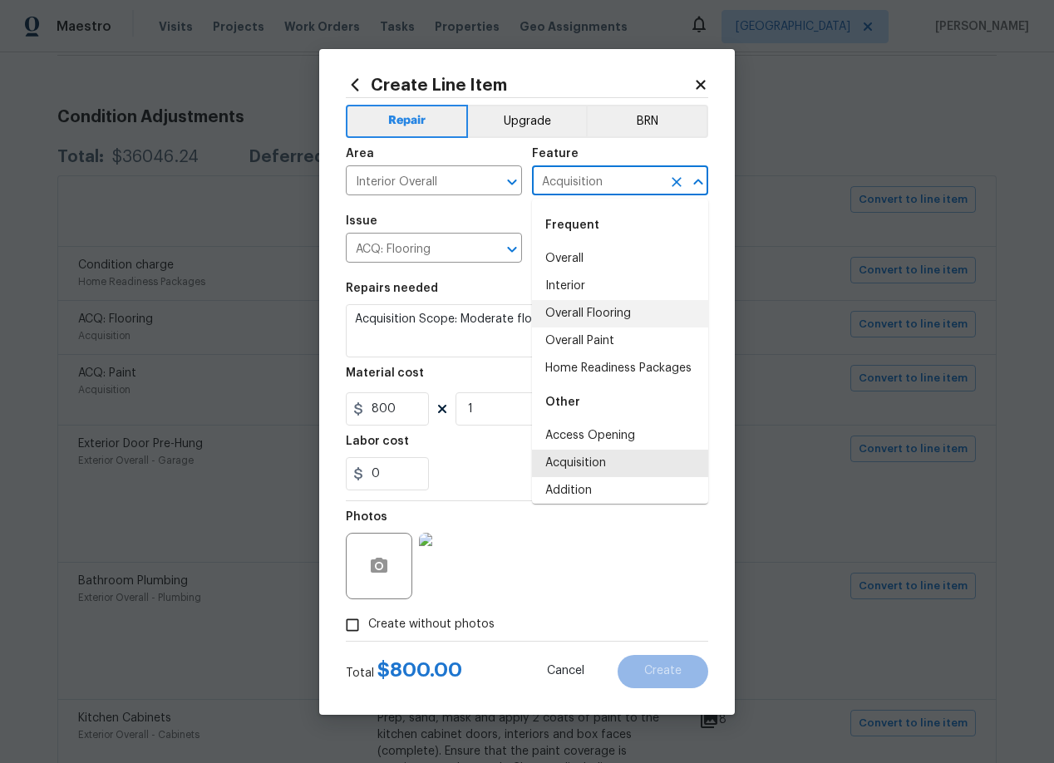
click at [609, 310] on li "Overall Flooring" at bounding box center [620, 313] width 176 height 27
type input "Overall Flooring"
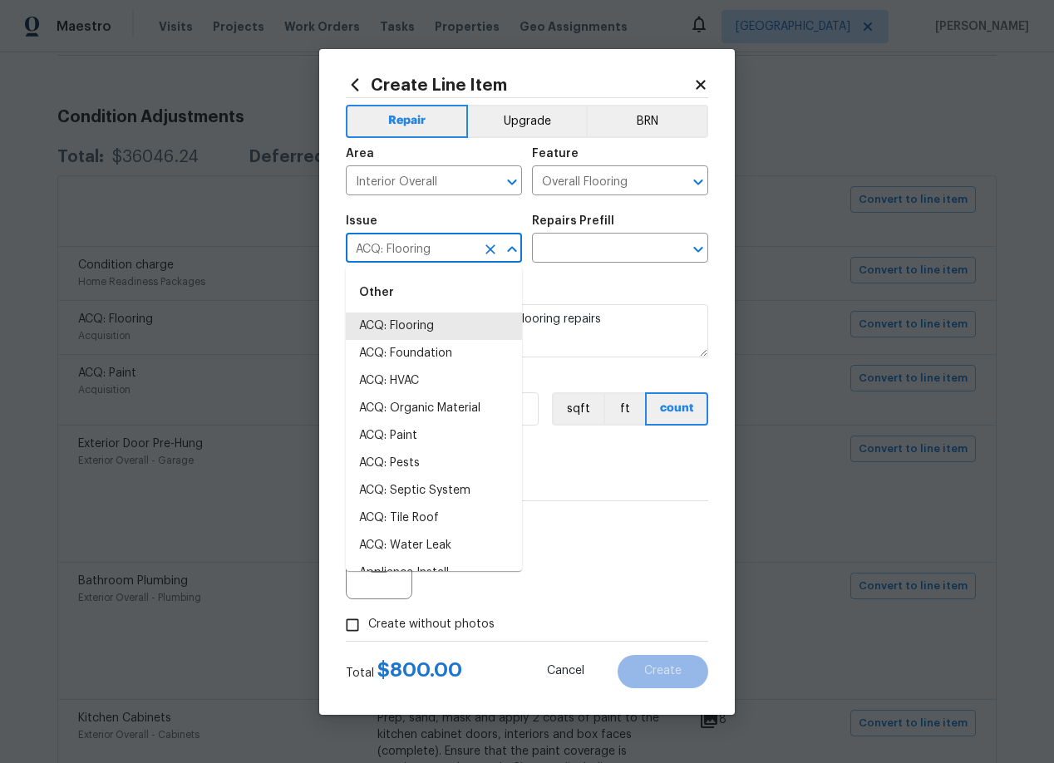
click at [455, 248] on input "ACQ: Flooring" at bounding box center [411, 250] width 130 height 26
click at [453, 244] on input "ACQ: Flooring" at bounding box center [411, 250] width 130 height 26
type input "A"
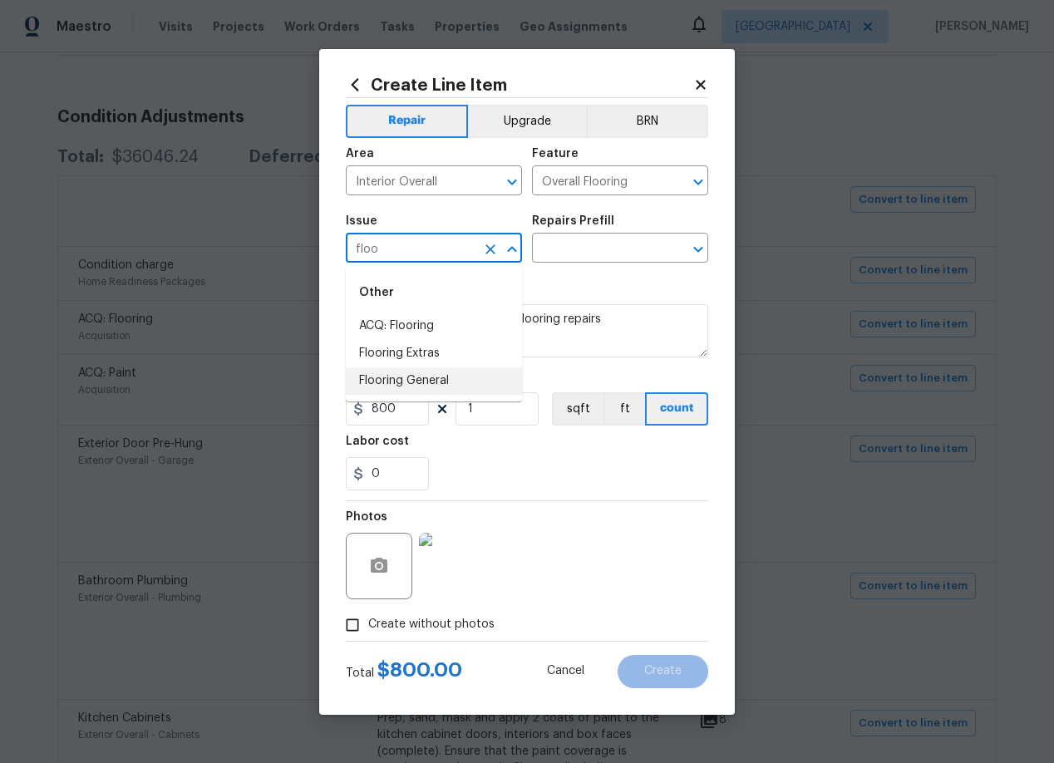
click at [420, 387] on li "Flooring General" at bounding box center [434, 380] width 176 height 27
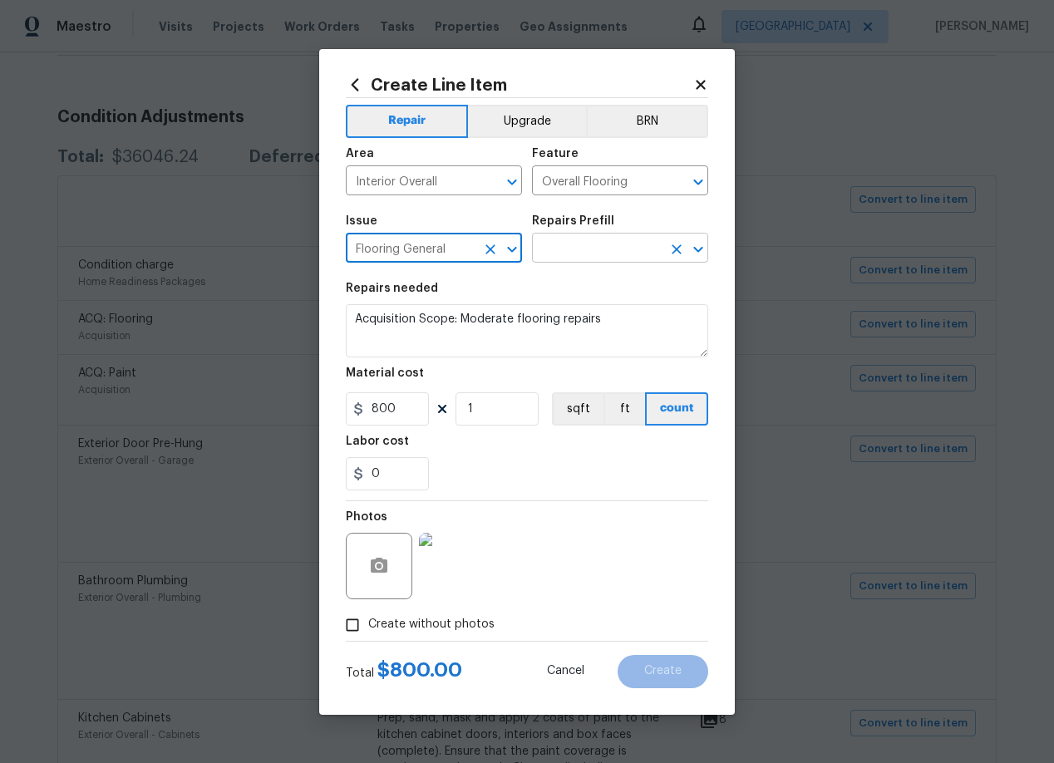
type input "Flooring General"
click at [647, 239] on input "text" at bounding box center [597, 250] width 130 height 26
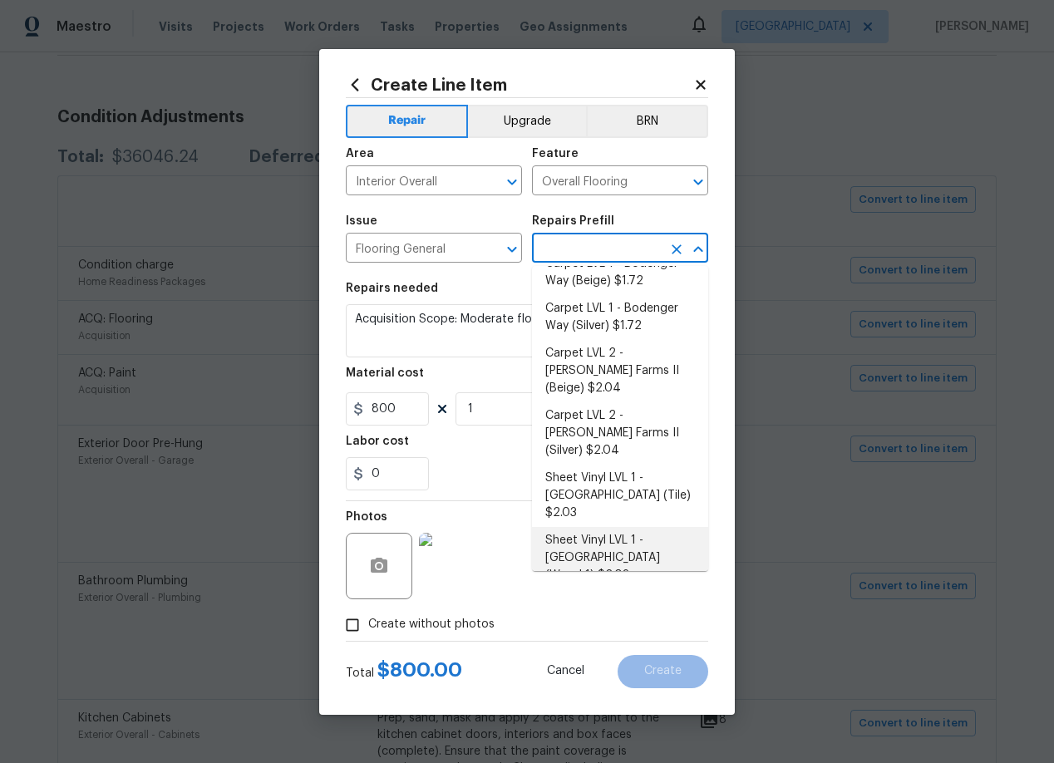
scroll to position [19, 0]
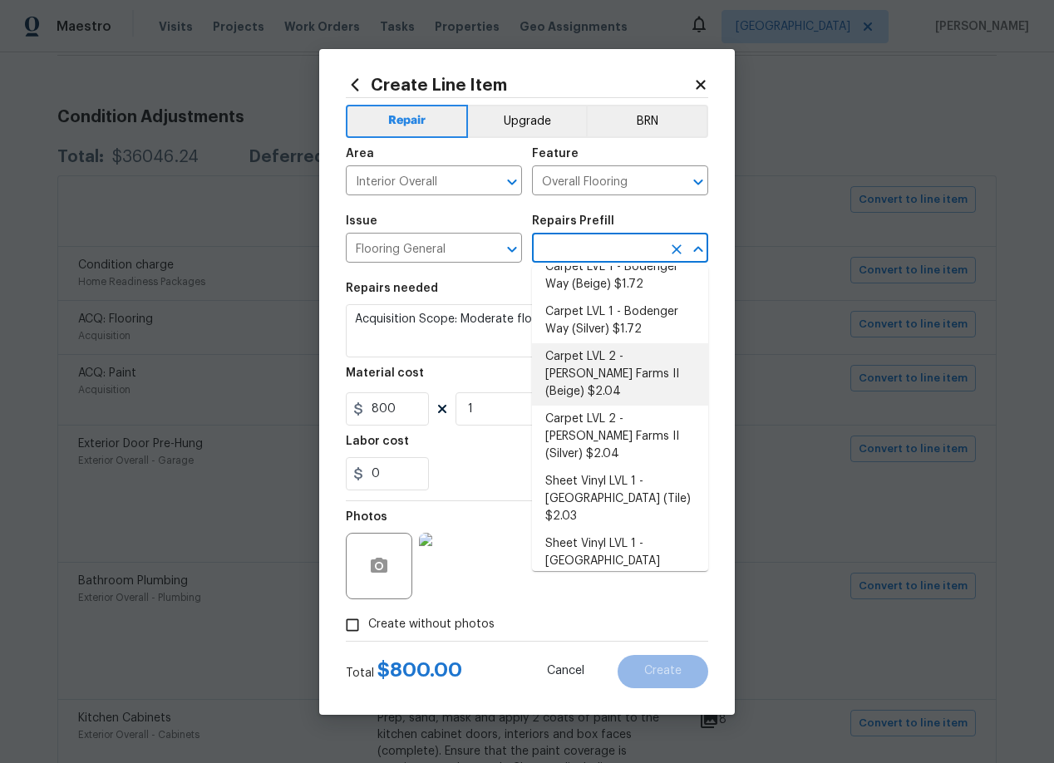
click at [613, 367] on li "Carpet LVL 2 - [PERSON_NAME] Farms II (Beige) $2.04" at bounding box center [620, 374] width 176 height 62
type input "Carpet LVL 2 - [PERSON_NAME] Farms II (Beige) $2.04"
type textarea "Install new carpet ([PERSON_NAME] Farms II - 749 Stony Glade) at all previously…"
type input "2.04"
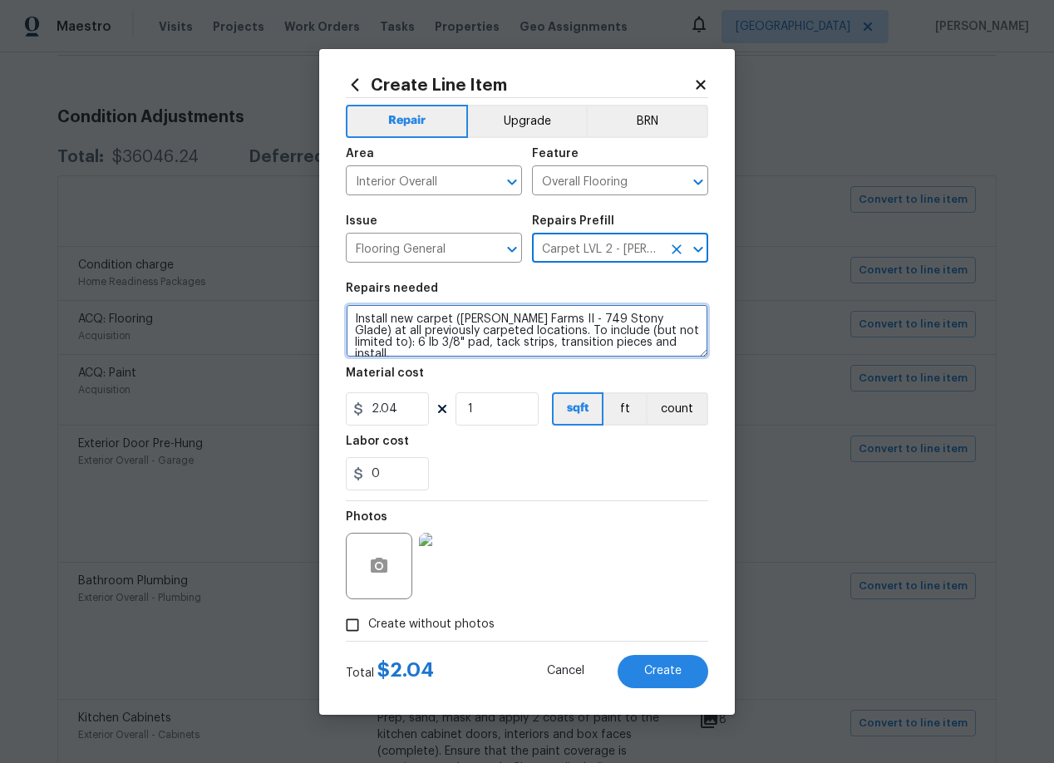
click at [643, 321] on textarea "Install new carpet ([PERSON_NAME] Farms II - 749 Stony Glade) at all previously…" at bounding box center [527, 330] width 362 height 53
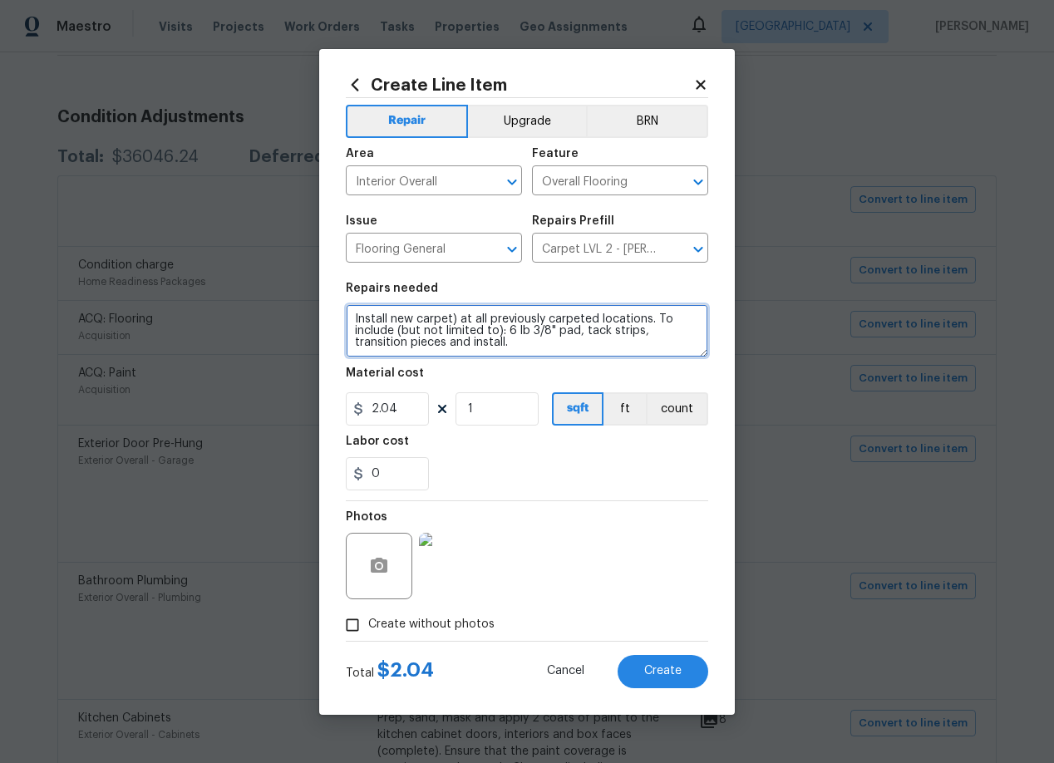
type textarea "Install new carpet) at all previously carpeted locations. To include (but not l…"
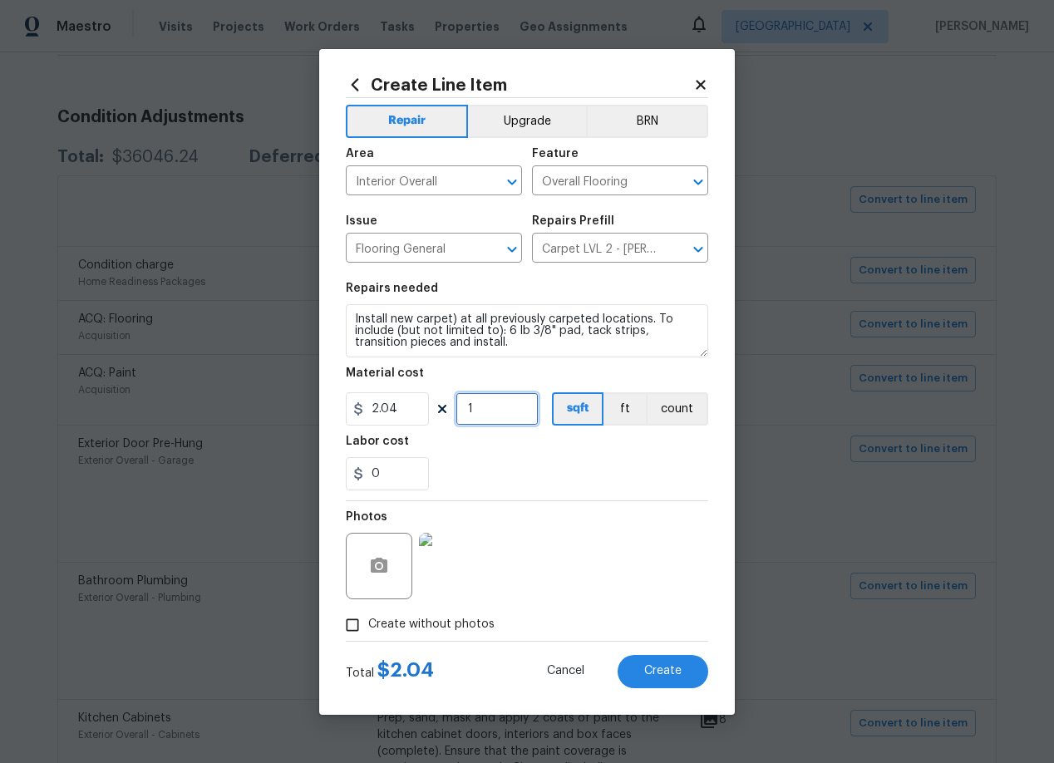
click at [495, 411] on input "1" at bounding box center [496, 408] width 83 height 33
type input "500"
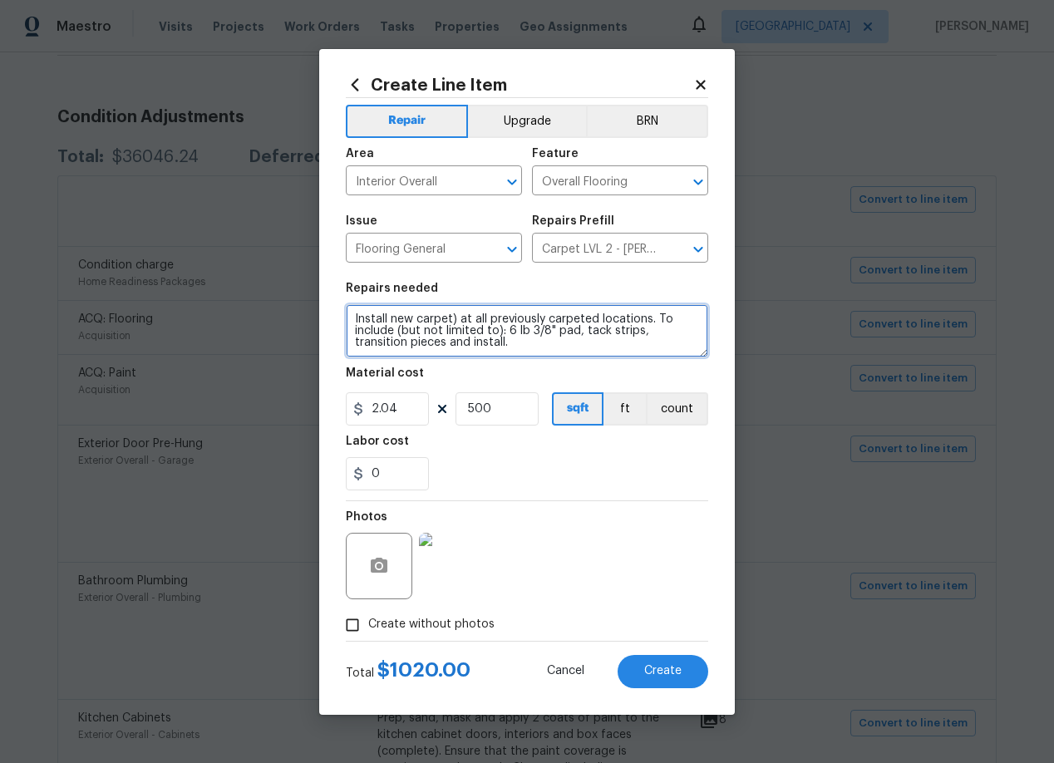
click at [514, 343] on textarea "Install new carpet) at all previously carpeted locations. To include (but not l…" at bounding box center [527, 330] width 362 height 53
type textarea "Install new carpet) at all previously carpeted locations. To include (but not l…"
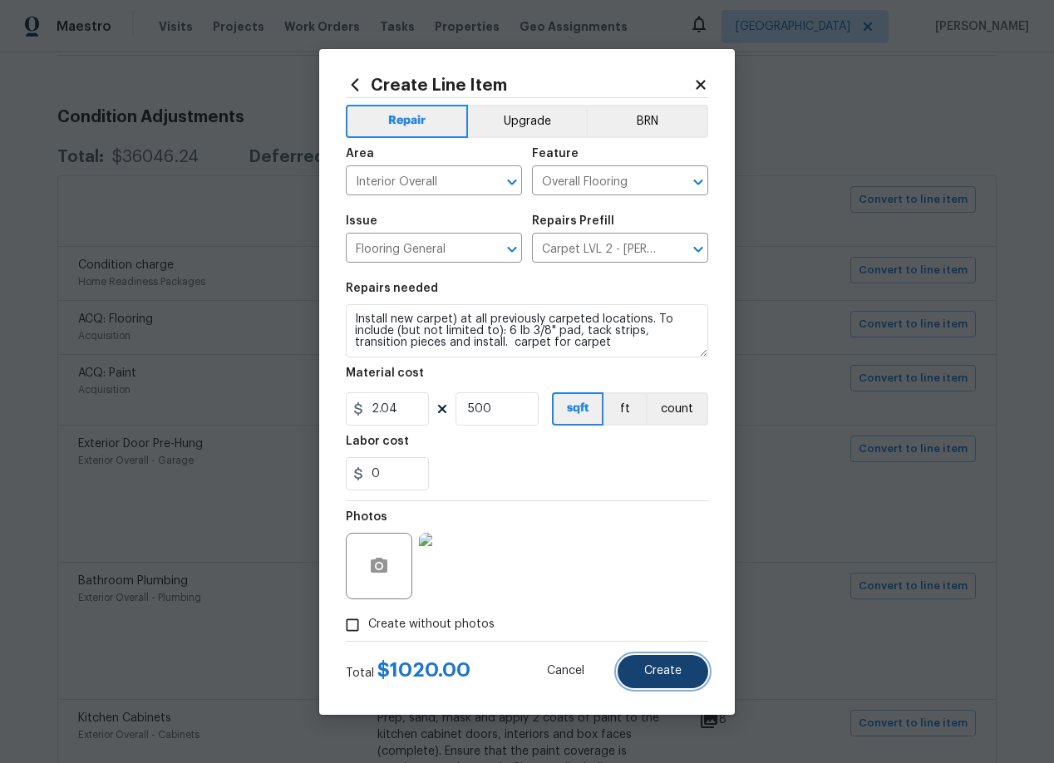
click at [662, 668] on span "Create" at bounding box center [662, 671] width 37 height 12
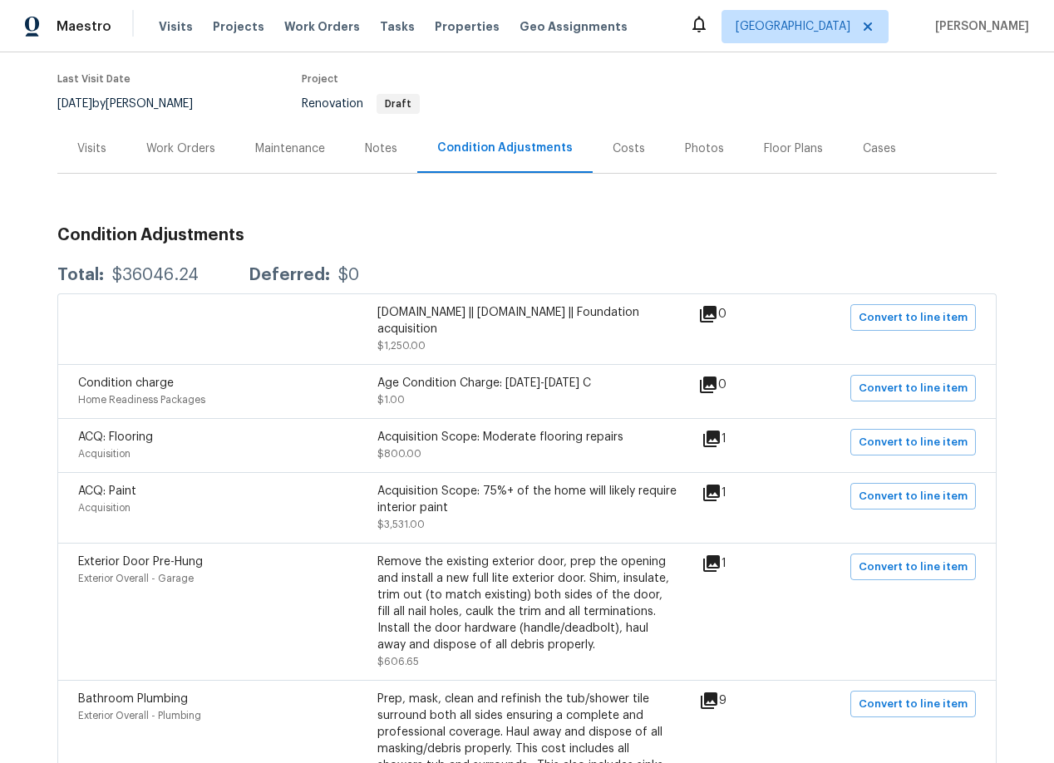
scroll to position [127, 0]
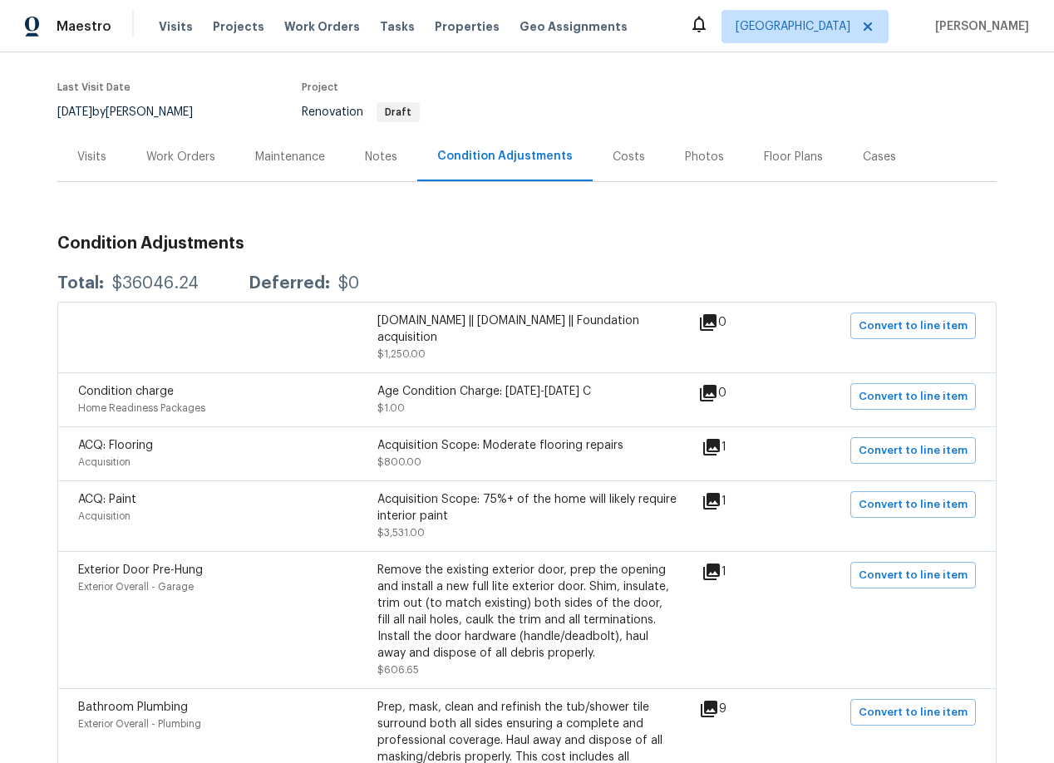
scroll to position [124, 0]
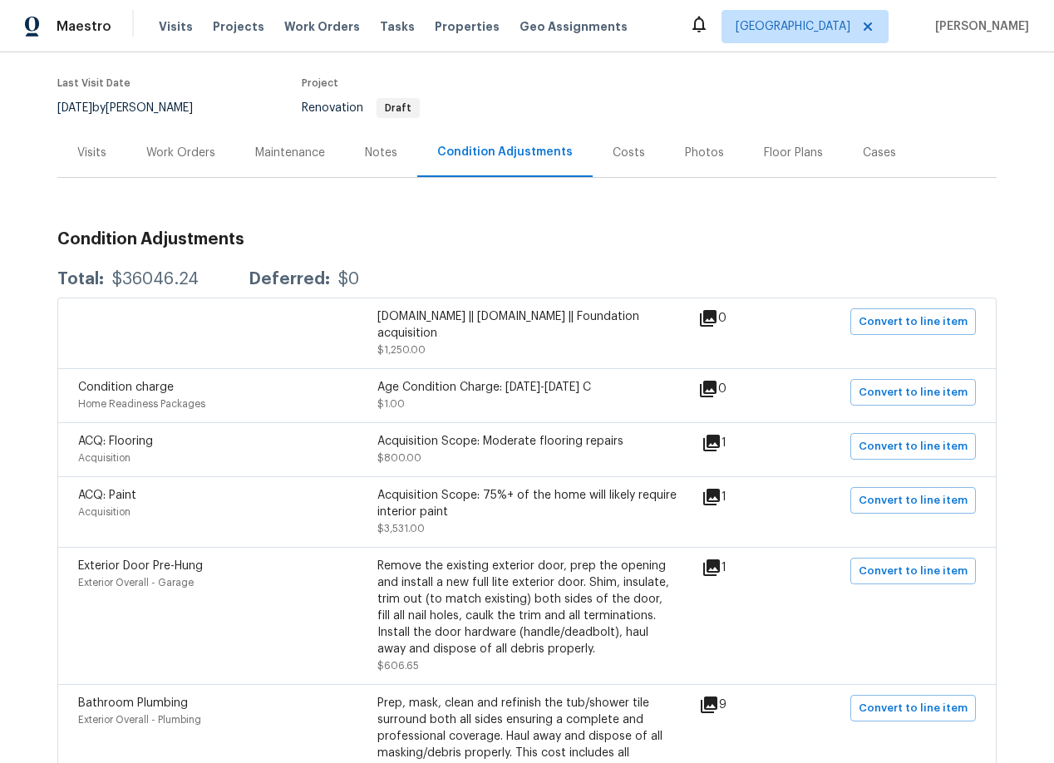
click at [200, 155] on div "Work Orders" at bounding box center [180, 153] width 69 height 17
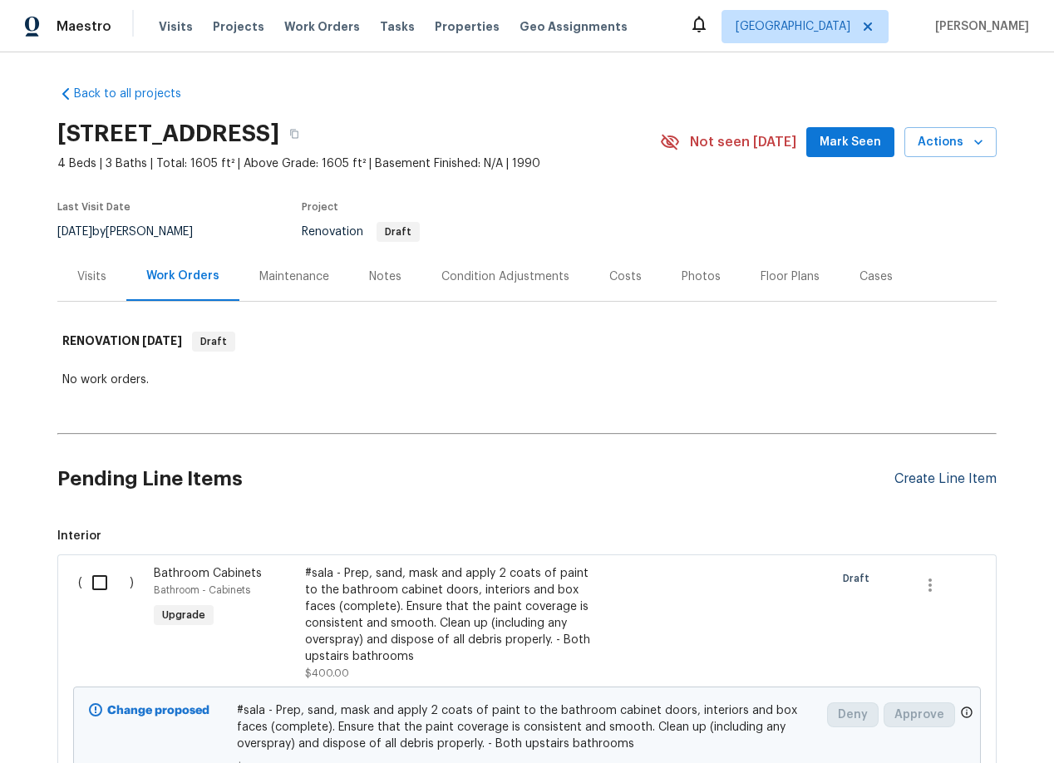
click at [916, 474] on div "Create Line Item" at bounding box center [945, 479] width 102 height 16
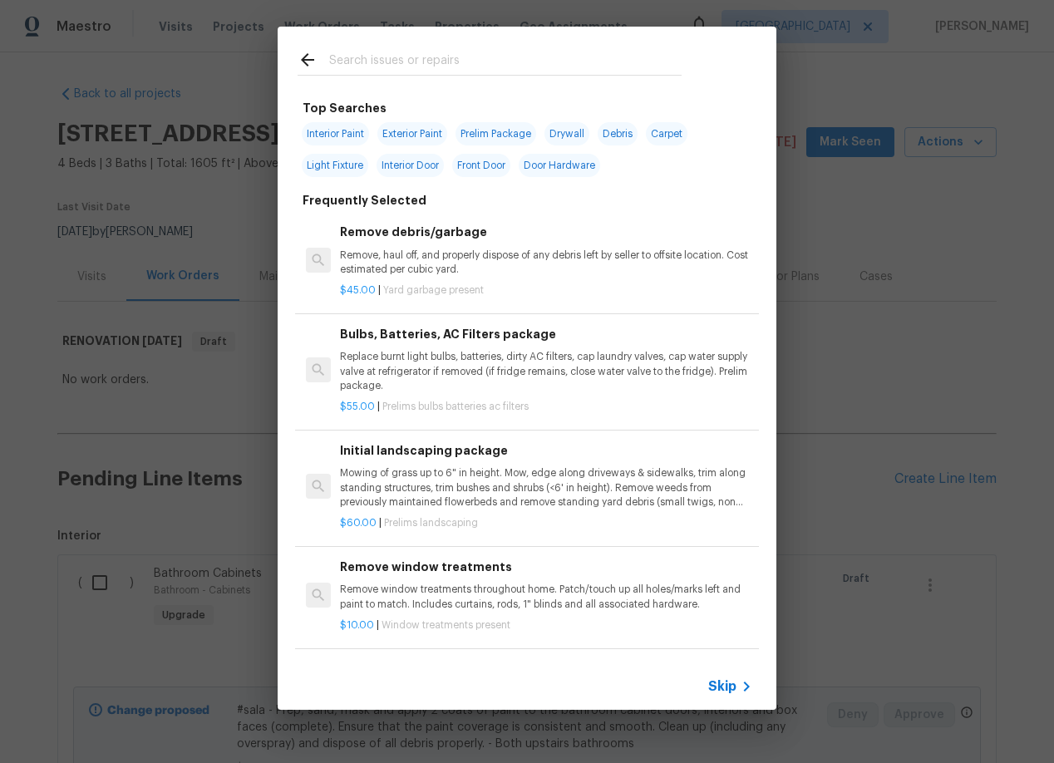
click at [376, 69] on input "text" at bounding box center [505, 62] width 352 height 25
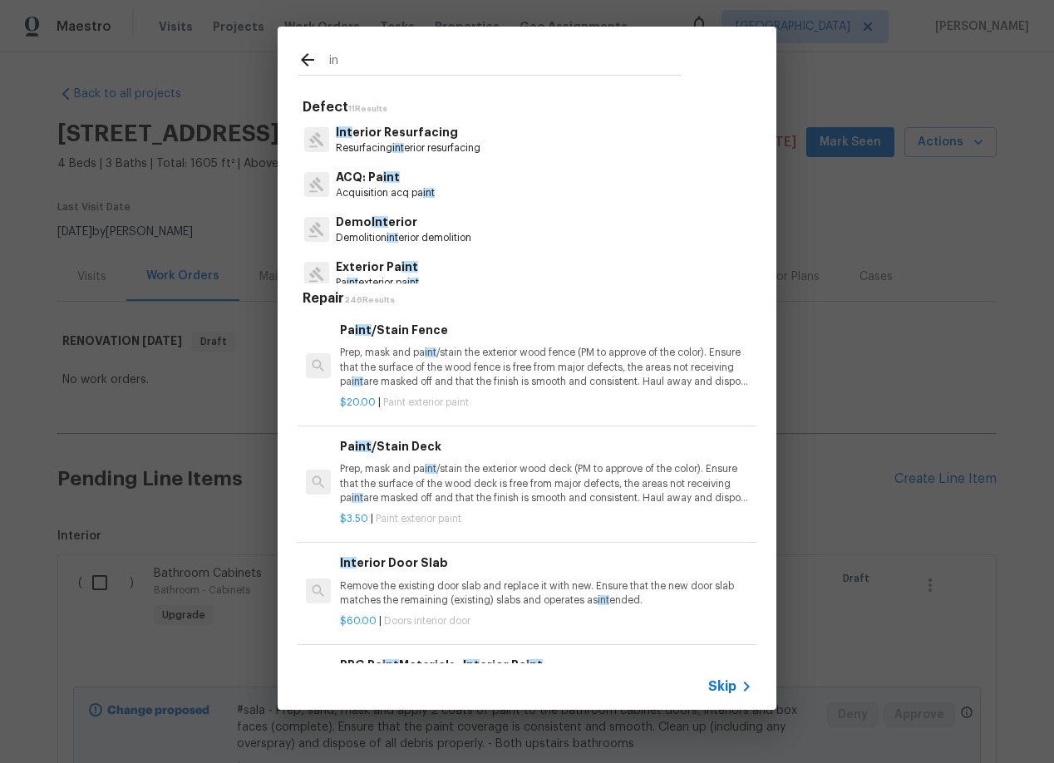
type input "i"
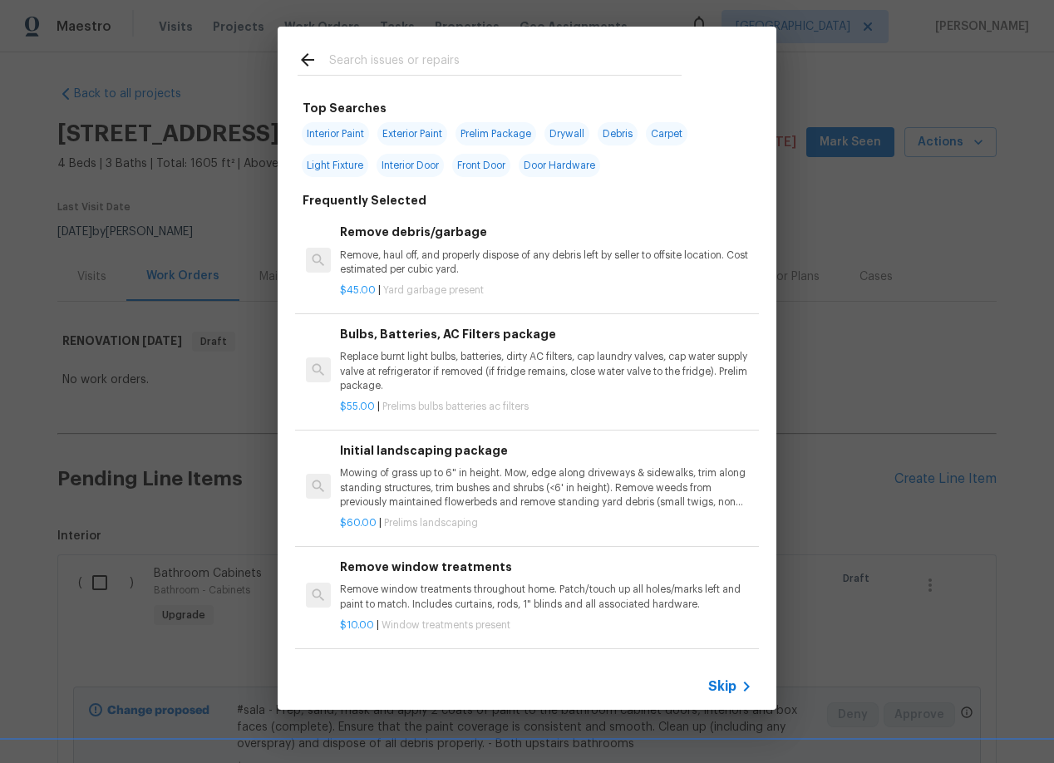
click at [457, 484] on p "Mowing of grass up to 6" in height. Mow, edge along driveways & sidewalks, trim…" at bounding box center [546, 487] width 412 height 42
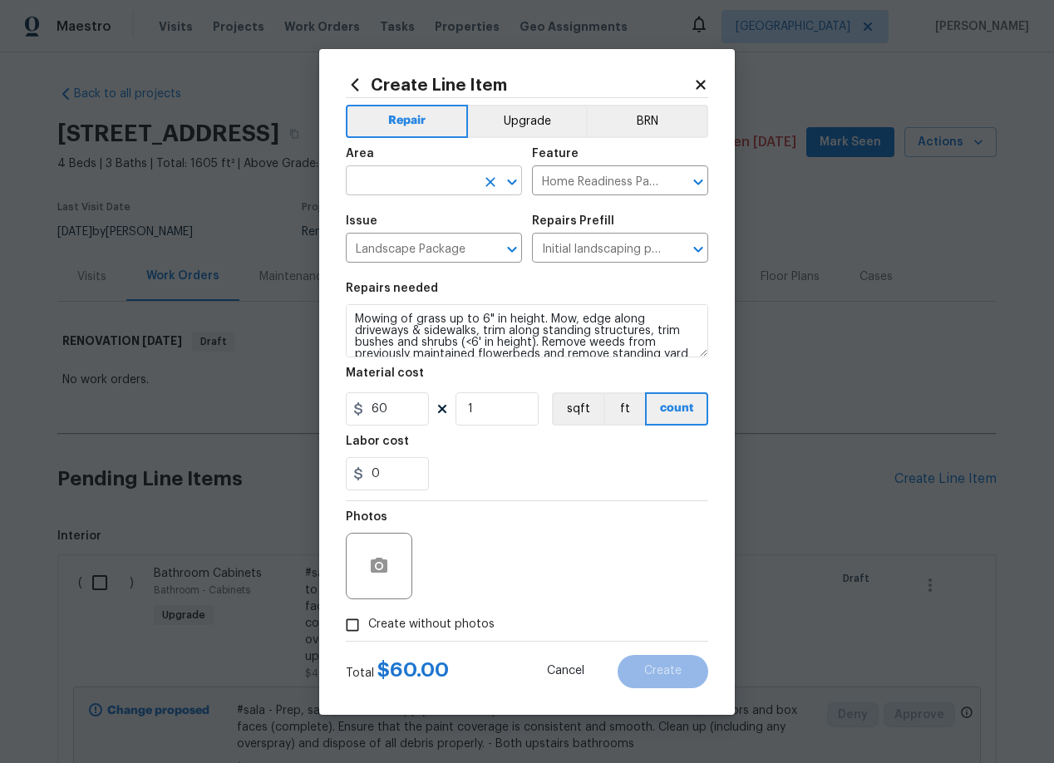
click at [393, 188] on input "text" at bounding box center [411, 183] width 130 height 26
click at [396, 248] on li "Interior Overall" at bounding box center [434, 246] width 176 height 27
type input "Interior Overall"
click at [704, 82] on icon at bounding box center [700, 84] width 15 height 15
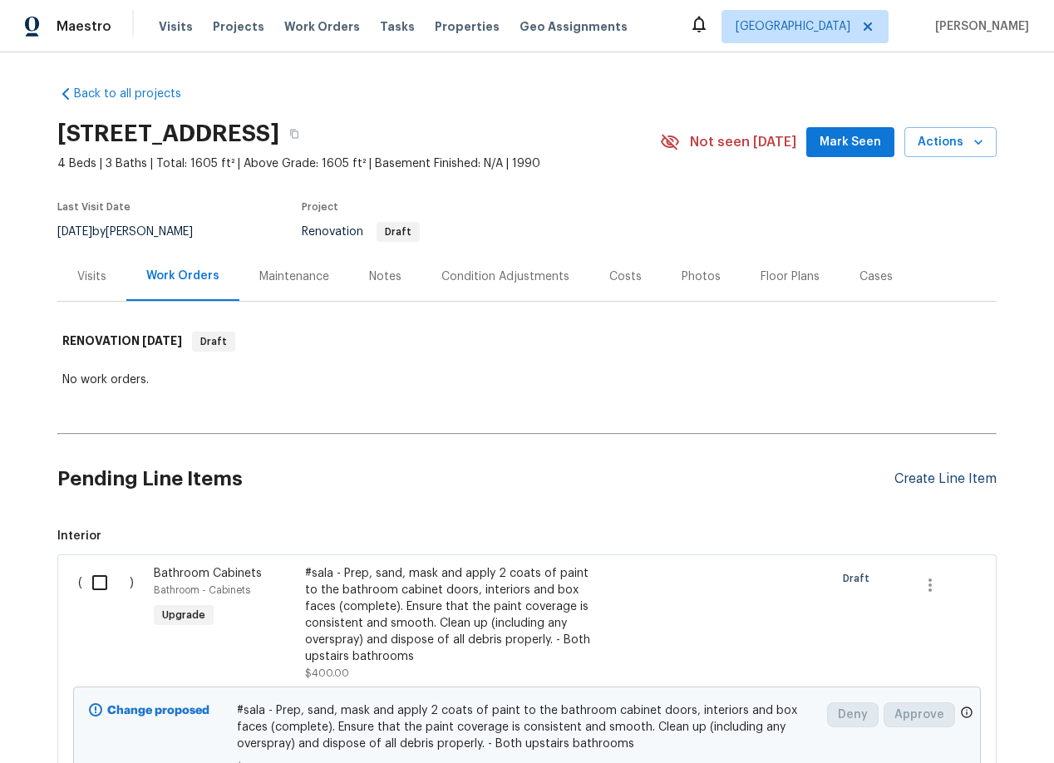
click at [954, 474] on div "Create Line Item" at bounding box center [945, 479] width 102 height 16
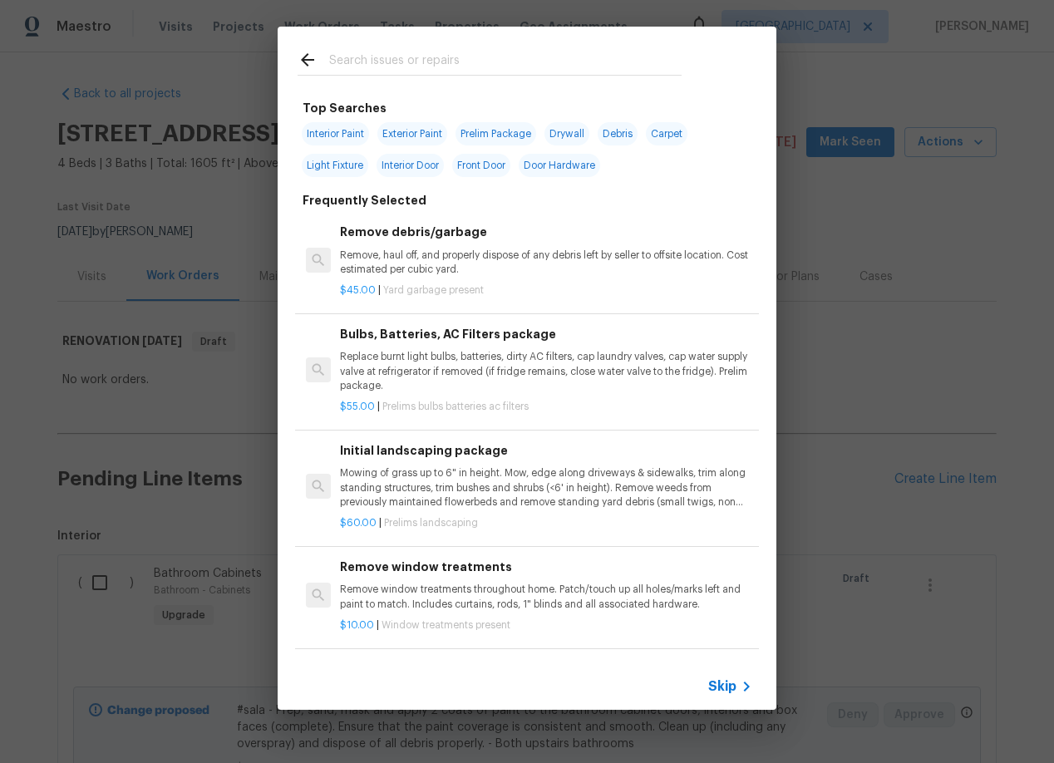
click at [401, 56] on input "text" at bounding box center [505, 62] width 352 height 25
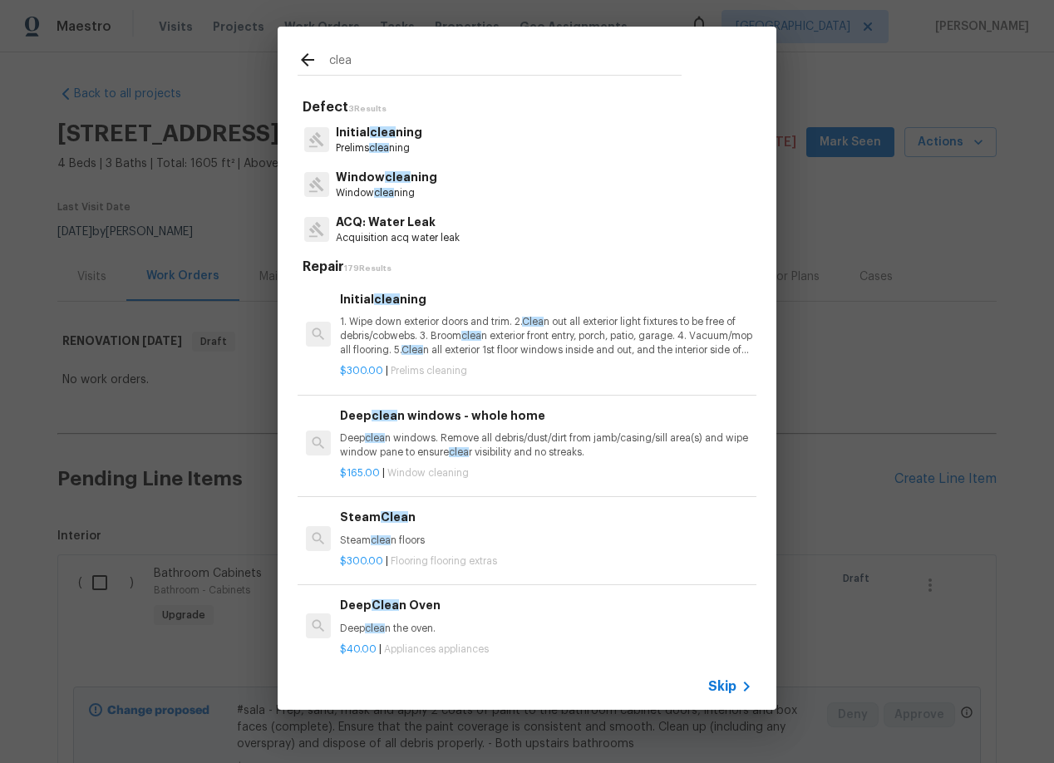
type input "clea"
click at [382, 132] on span "clea" at bounding box center [383, 132] width 26 height 12
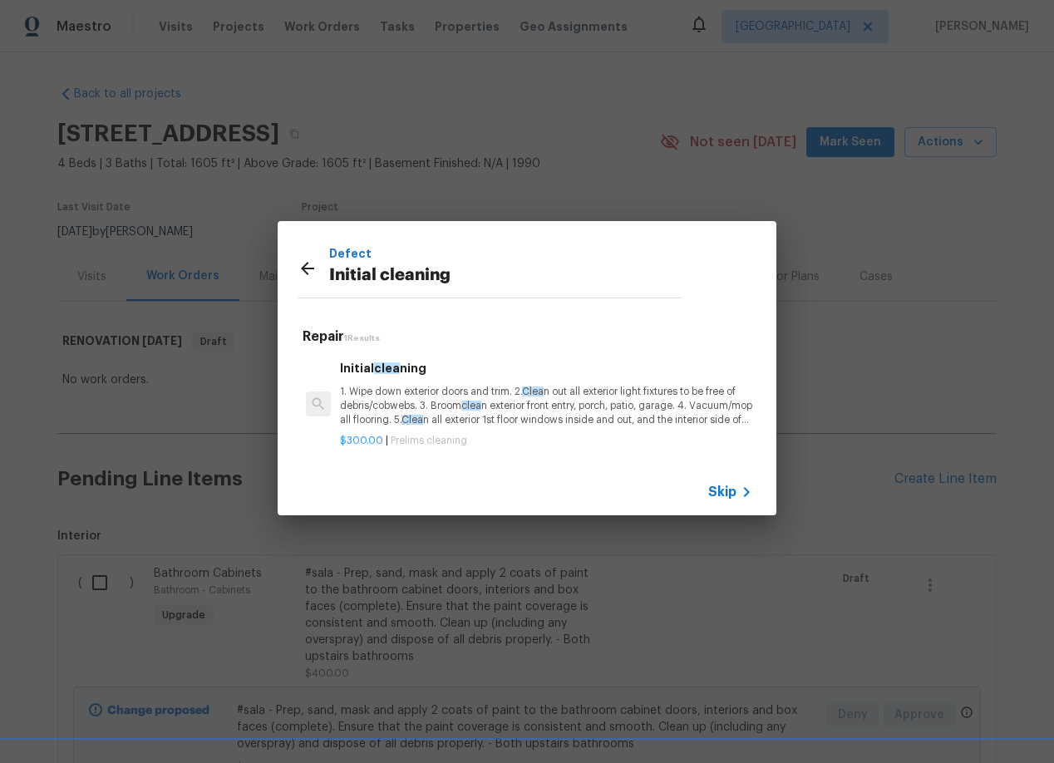
click at [465, 406] on span "clea" at bounding box center [471, 406] width 20 height 10
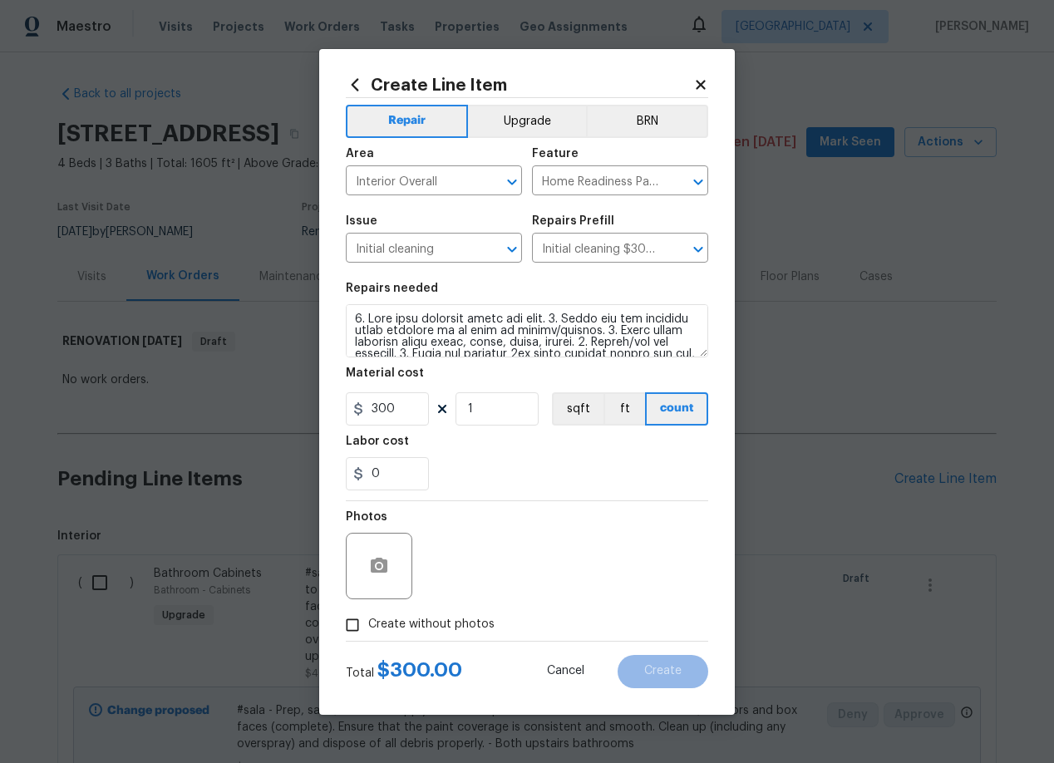
click at [356, 619] on input "Create without photos" at bounding box center [353, 625] width 32 height 32
checkbox input "true"
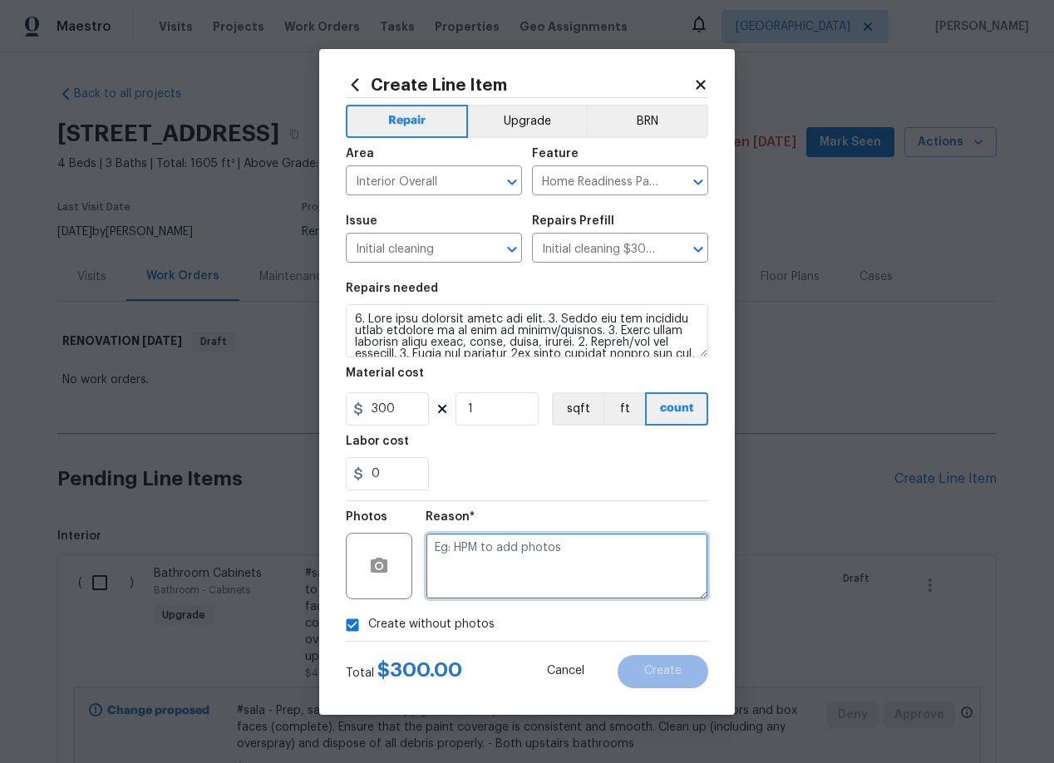
click at [539, 541] on textarea at bounding box center [566, 566] width 283 height 66
type textarea "add"
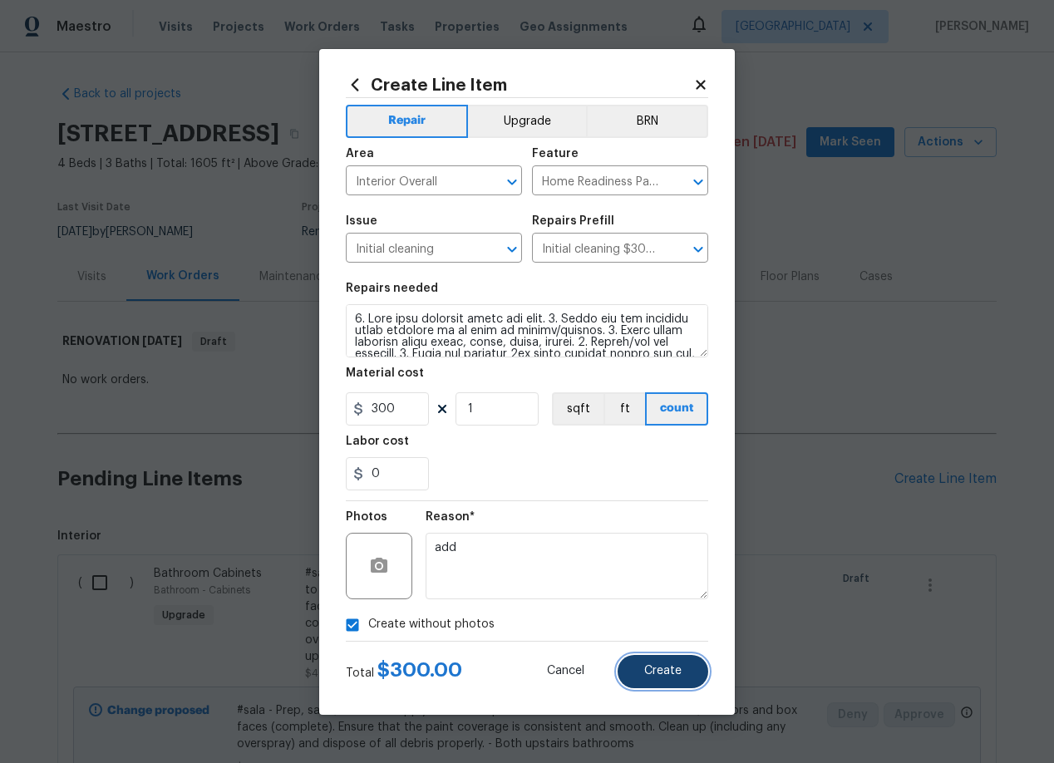
click at [670, 681] on button "Create" at bounding box center [662, 671] width 91 height 33
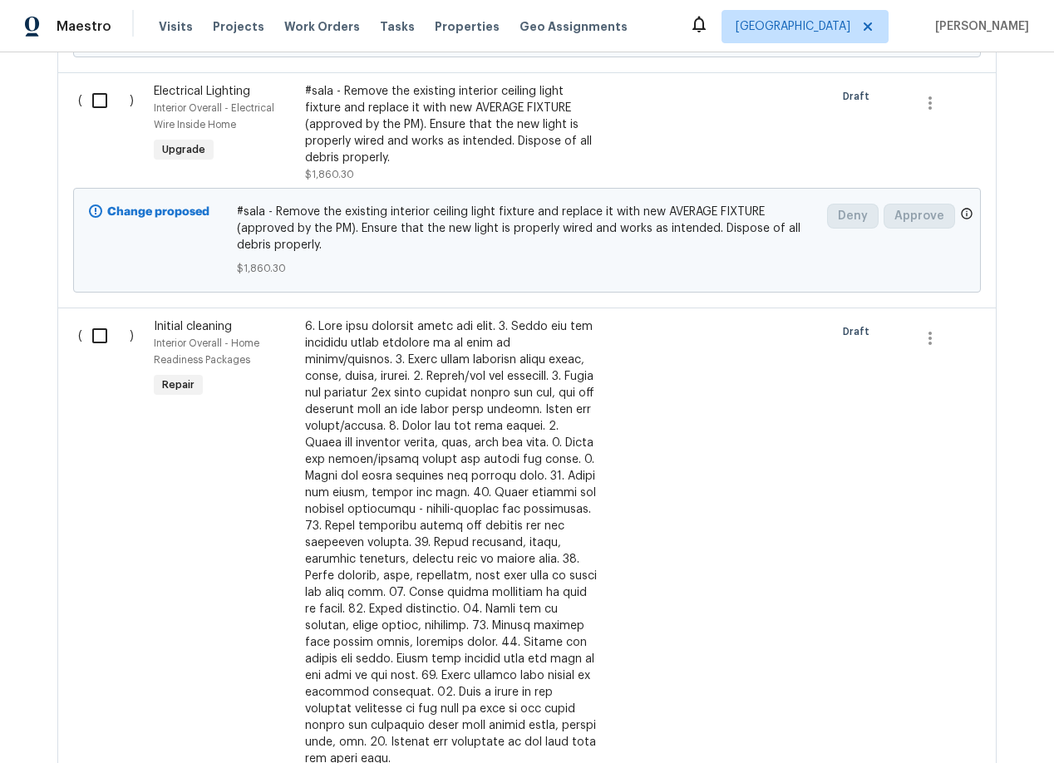
scroll to position [1842, 0]
click at [101, 317] on input "checkbox" at bounding box center [105, 334] width 47 height 35
checkbox input "true"
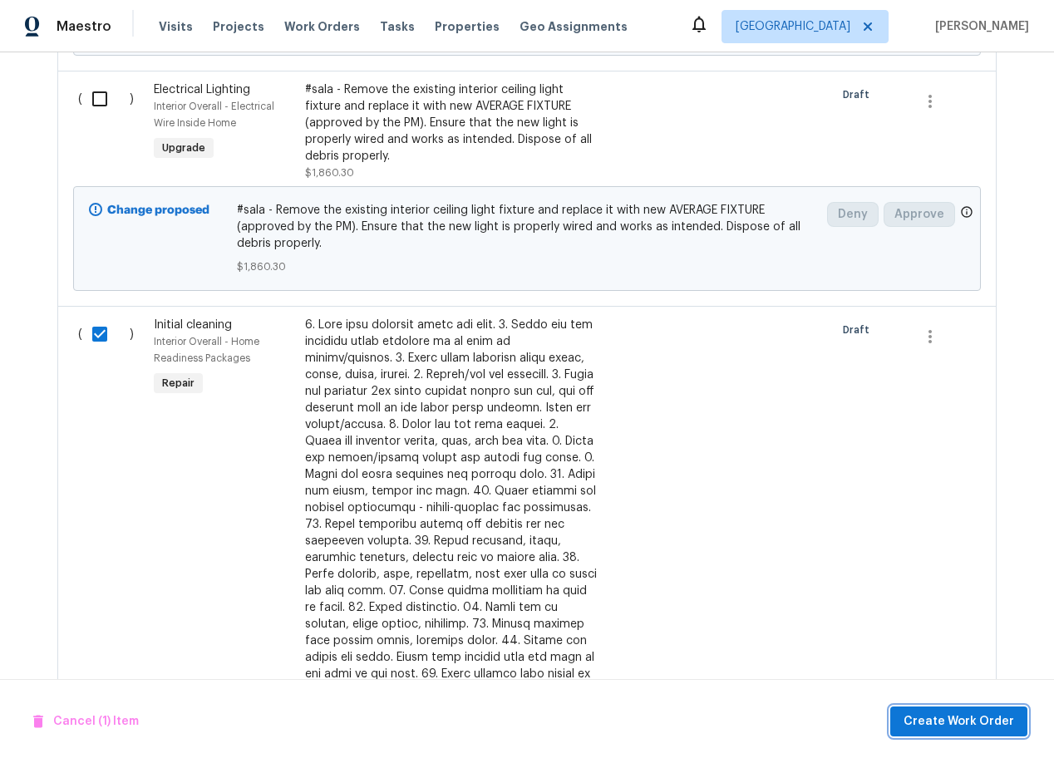
click at [956, 718] on span "Create Work Order" at bounding box center [958, 721] width 111 height 21
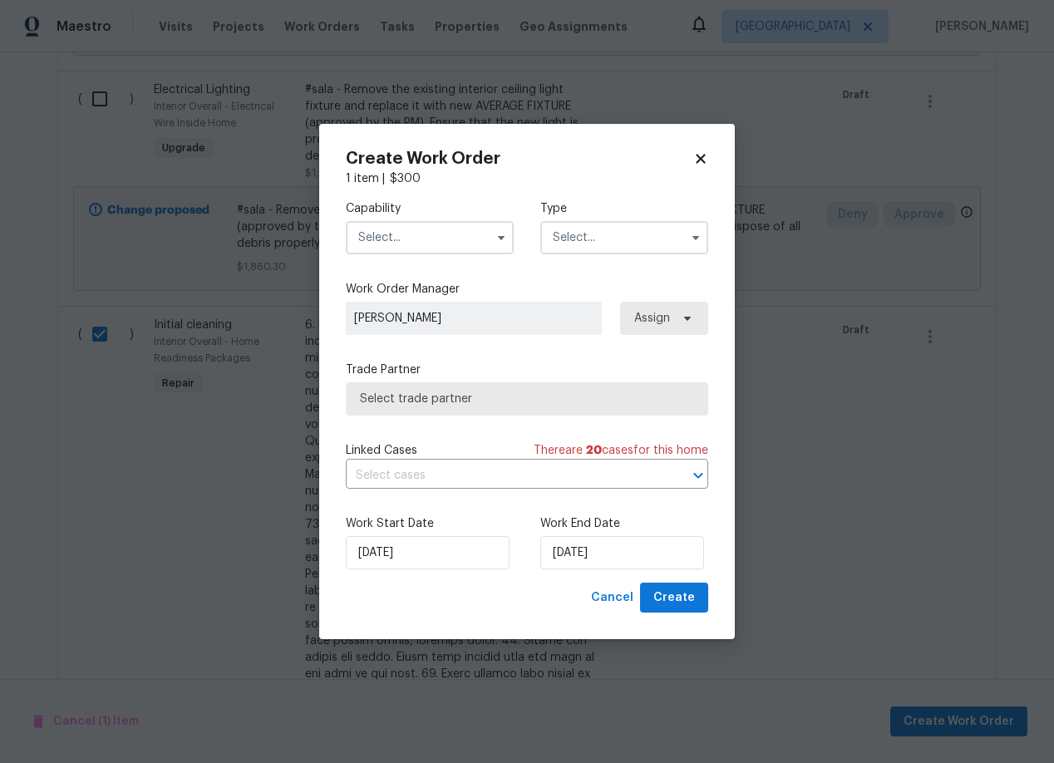
click at [404, 238] on input "text" at bounding box center [430, 237] width 168 height 33
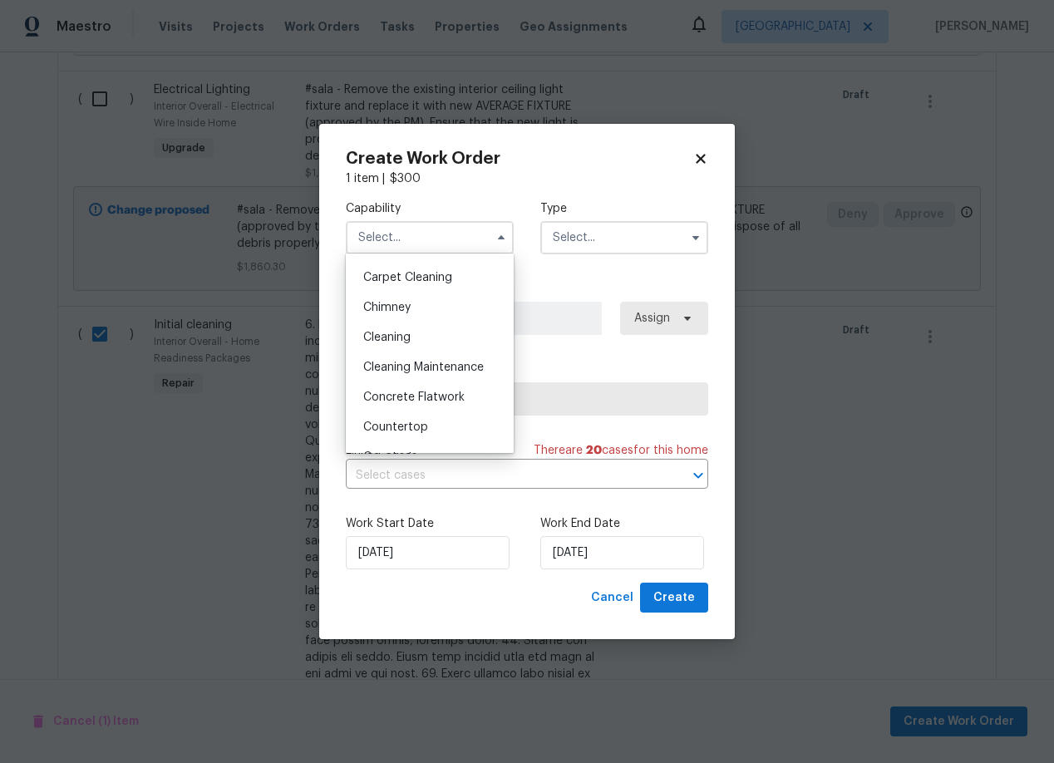
scroll to position [187, 0]
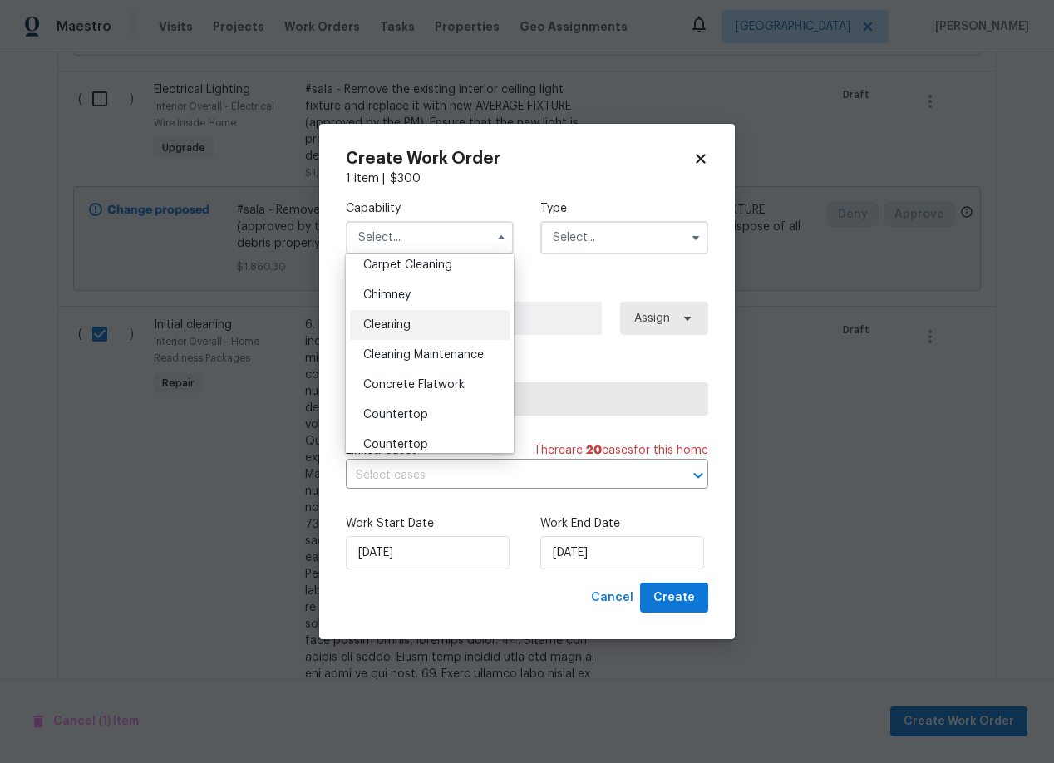
click at [388, 321] on span "Cleaning" at bounding box center [386, 325] width 47 height 12
type input "Cleaning"
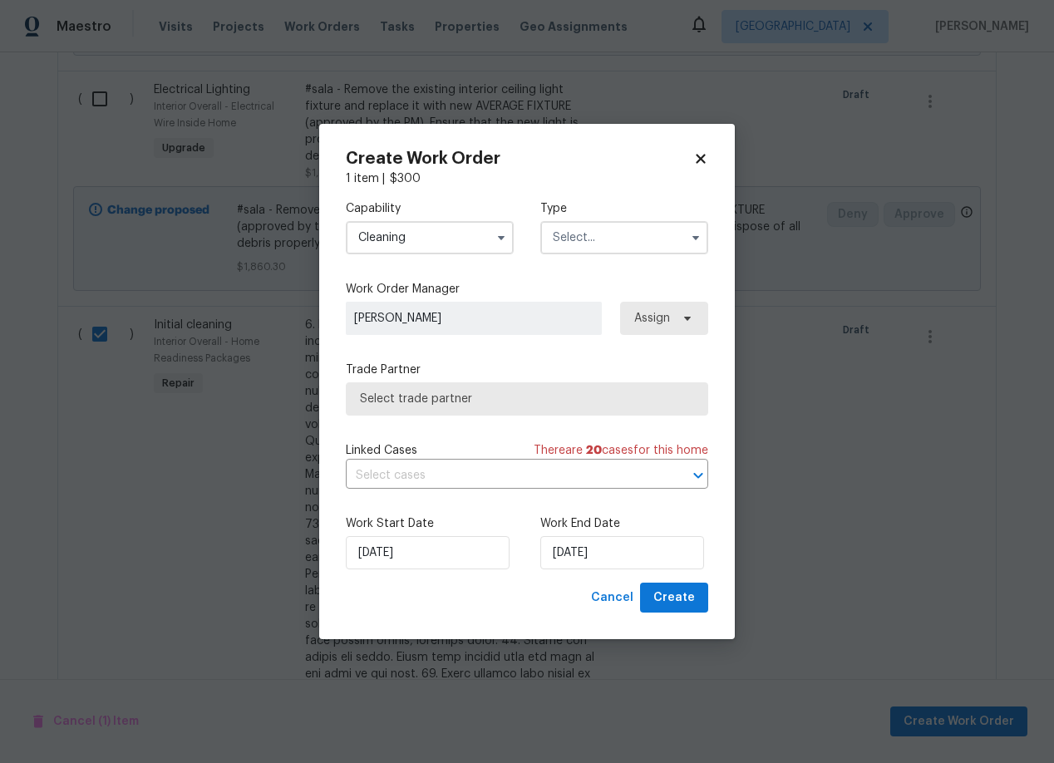
click at [585, 243] on input "text" at bounding box center [624, 237] width 168 height 33
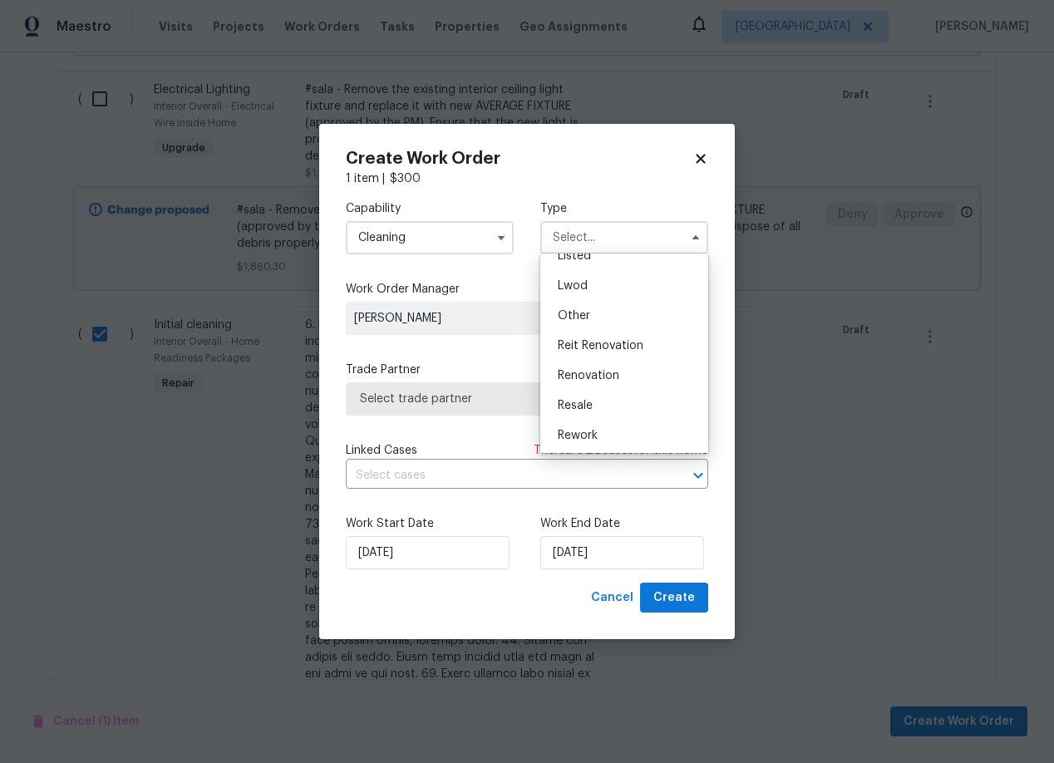
scroll to position [171, 0]
click at [594, 369] on span "Renovation" at bounding box center [588, 371] width 61 height 12
type input "Renovation"
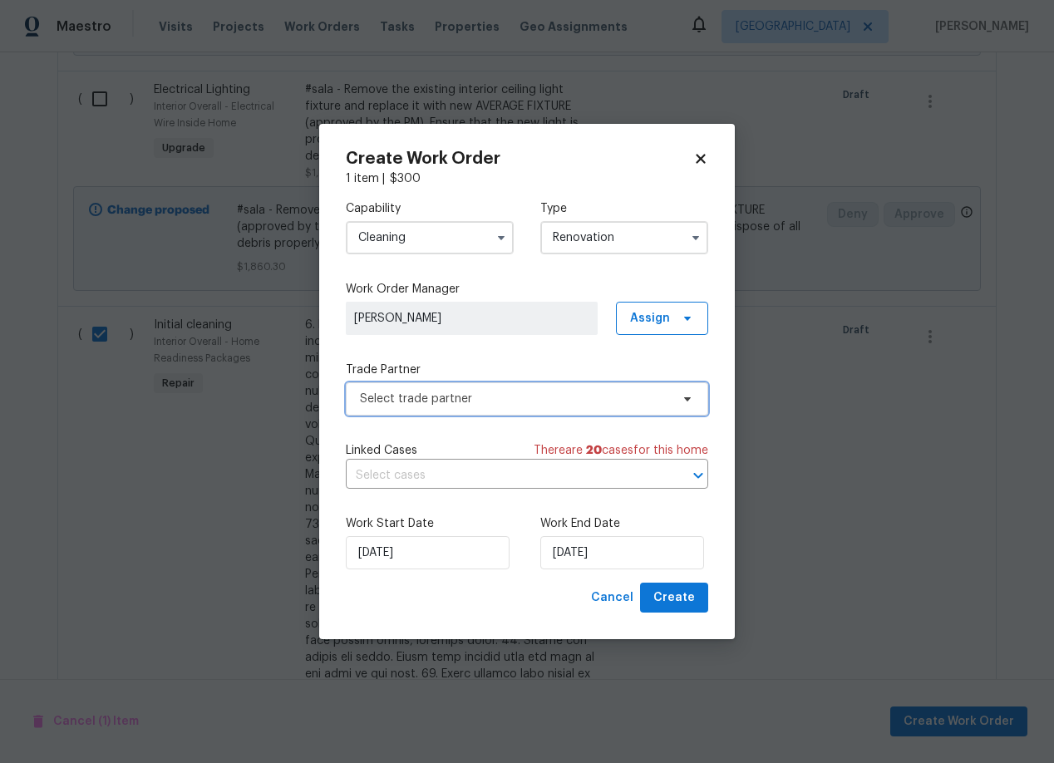
click at [548, 397] on span "Select trade partner" at bounding box center [515, 399] width 310 height 17
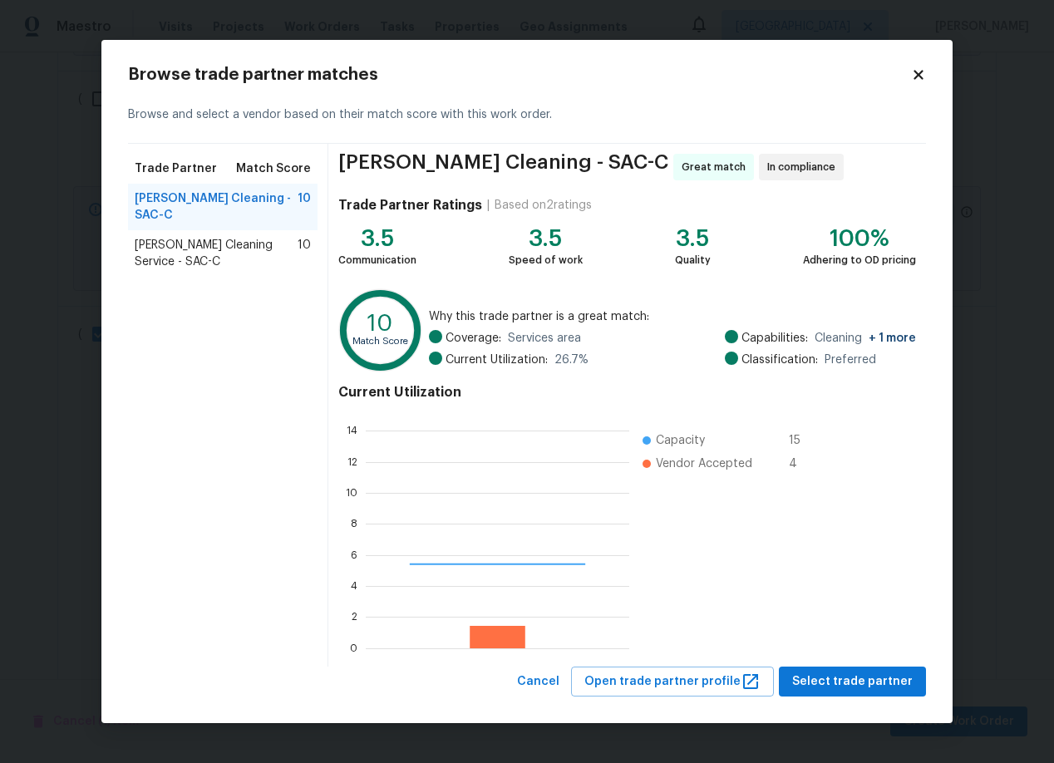
scroll to position [233, 263]
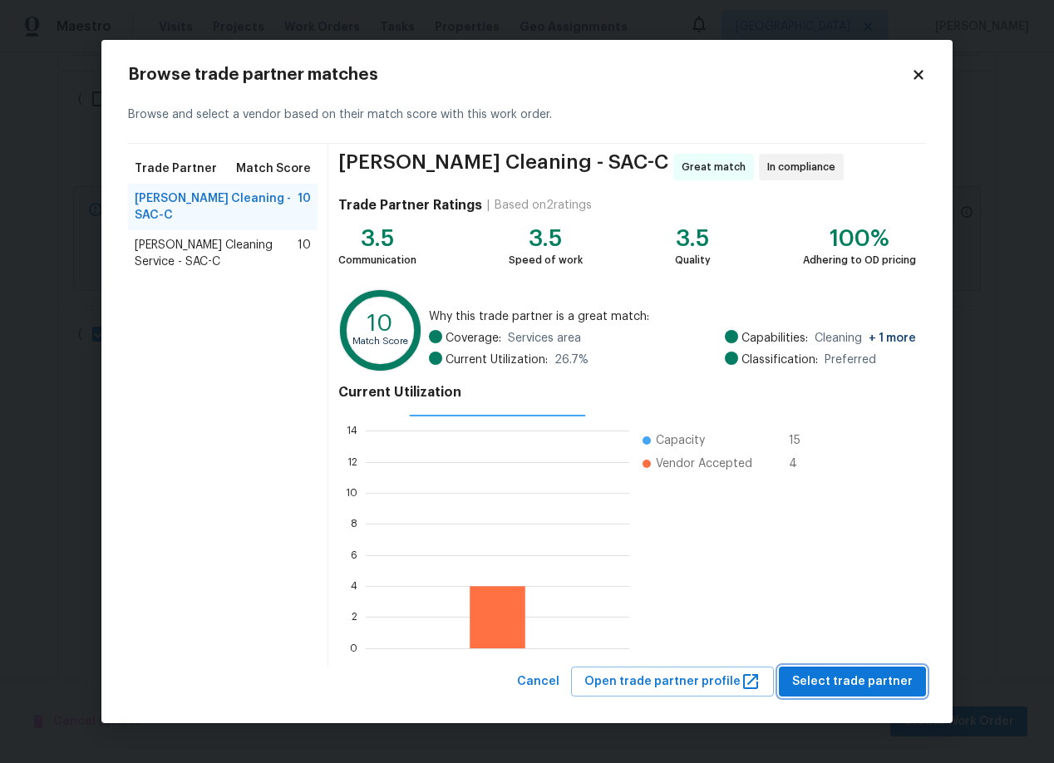
click at [868, 678] on span "Select trade partner" at bounding box center [852, 681] width 120 height 21
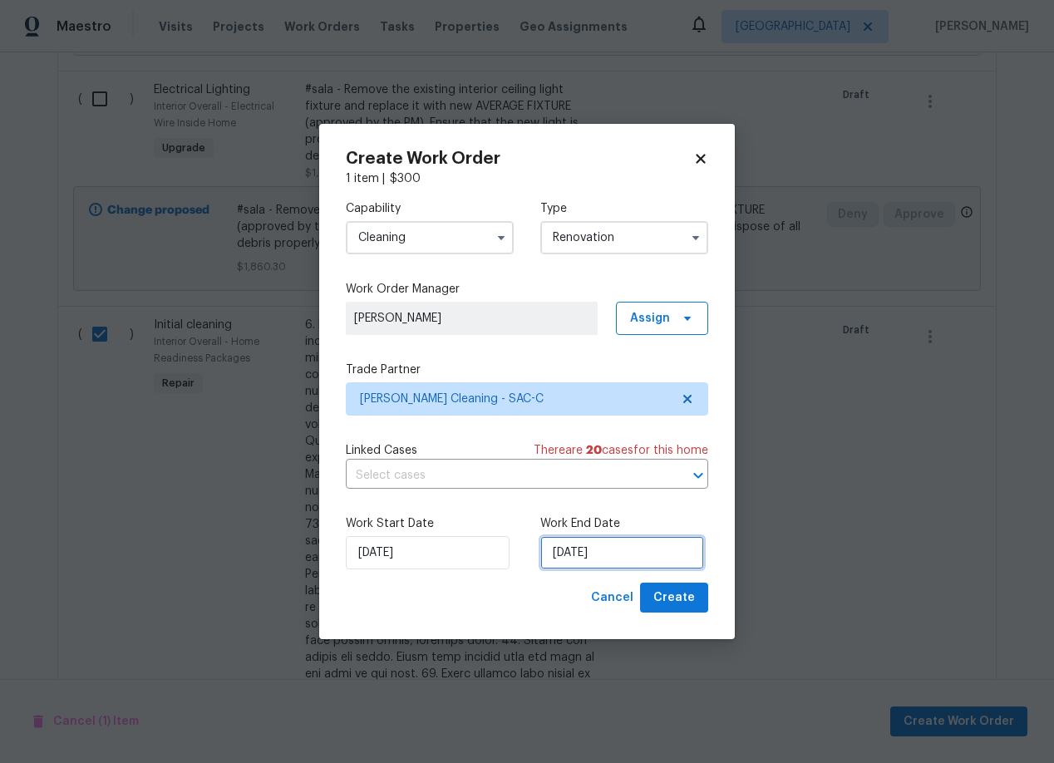
click at [643, 557] on input "[DATE]" at bounding box center [622, 552] width 164 height 33
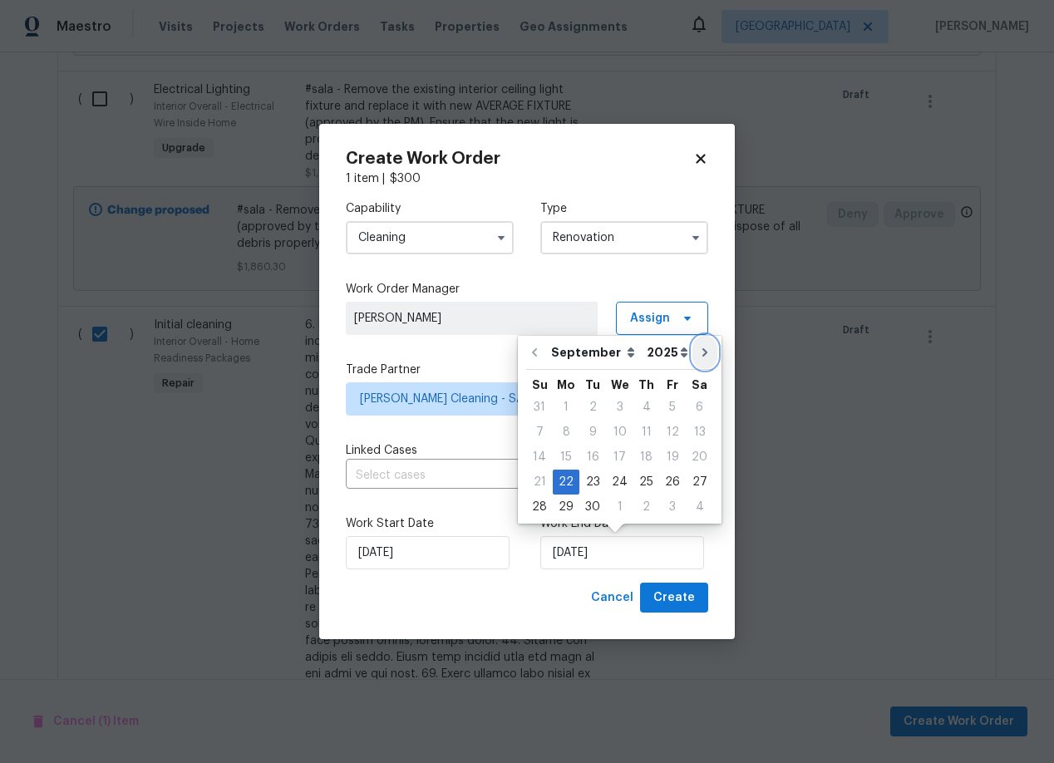
click at [697, 343] on button "Go to next month" at bounding box center [704, 352] width 25 height 33
type input "[DATE]"
select select "9"
click at [530, 355] on icon "Go to previous month" at bounding box center [533, 352] width 13 height 13
type input "[DATE]"
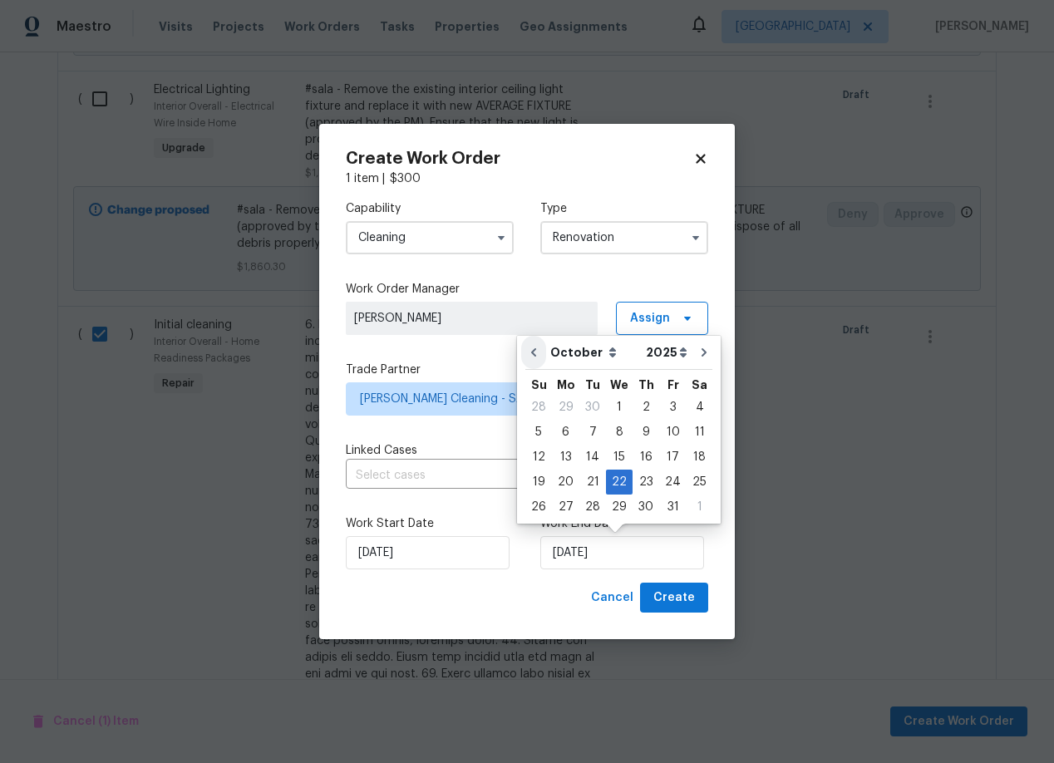
select select "8"
click at [703, 346] on button "Go to next month" at bounding box center [704, 352] width 25 height 33
type input "[DATE]"
select select "9"
click at [613, 451] on div "15" at bounding box center [619, 456] width 27 height 23
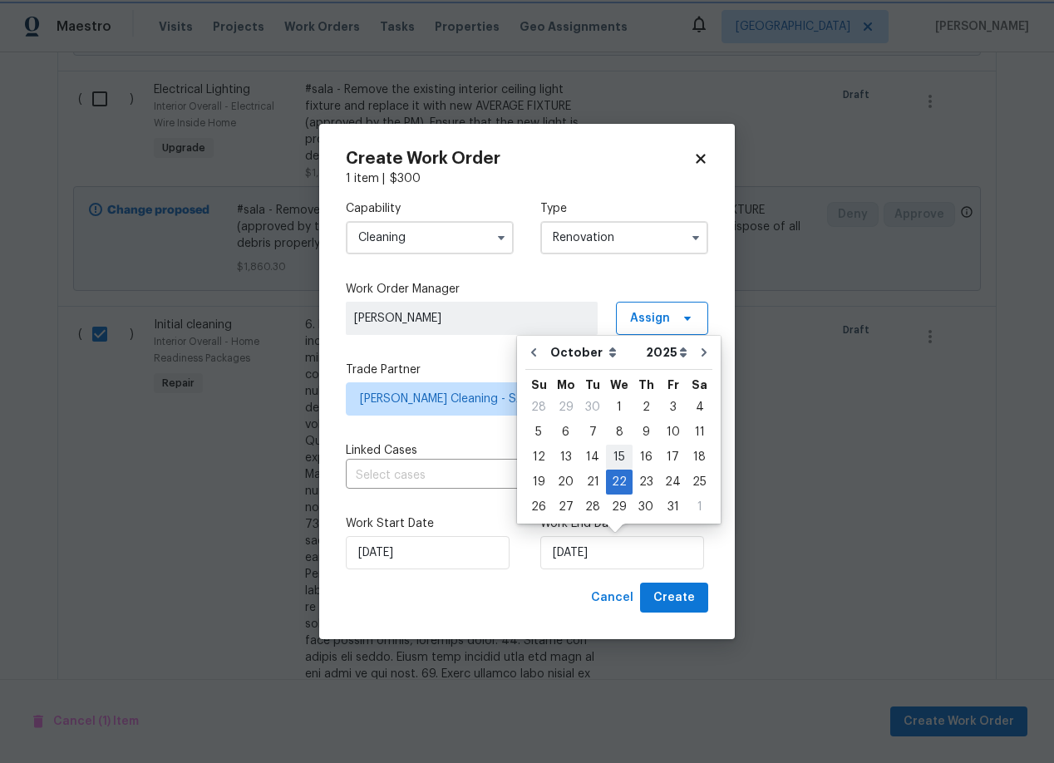
type input "[DATE]"
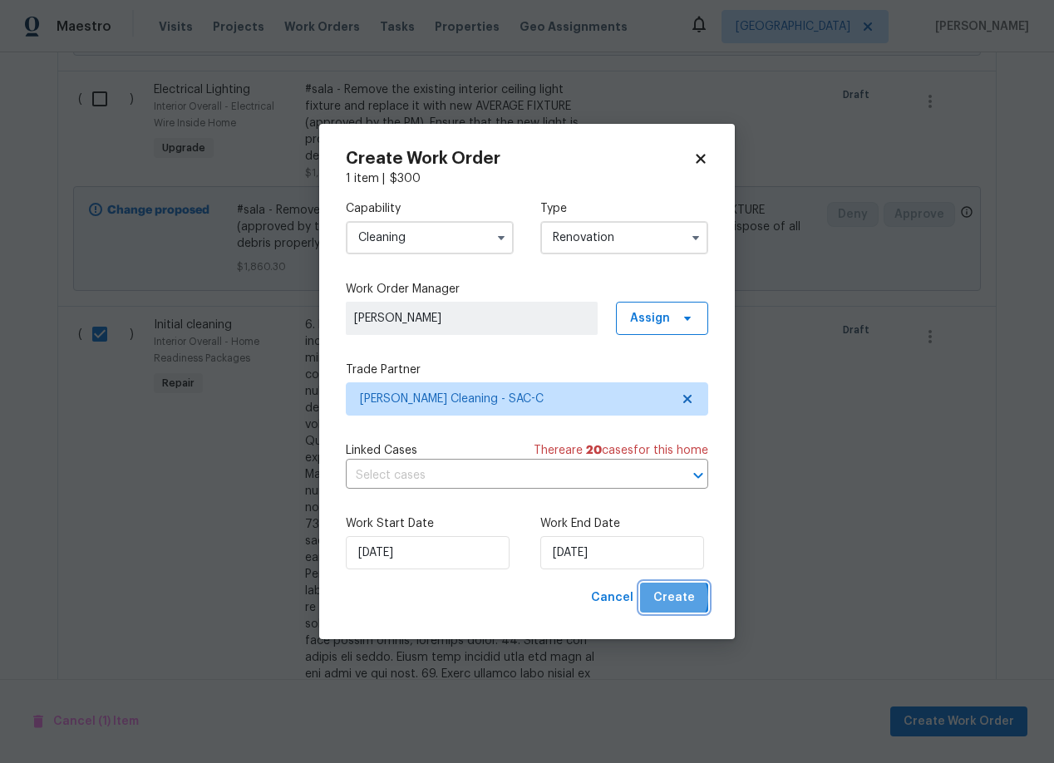
click at [672, 597] on span "Create" at bounding box center [674, 598] width 42 height 21
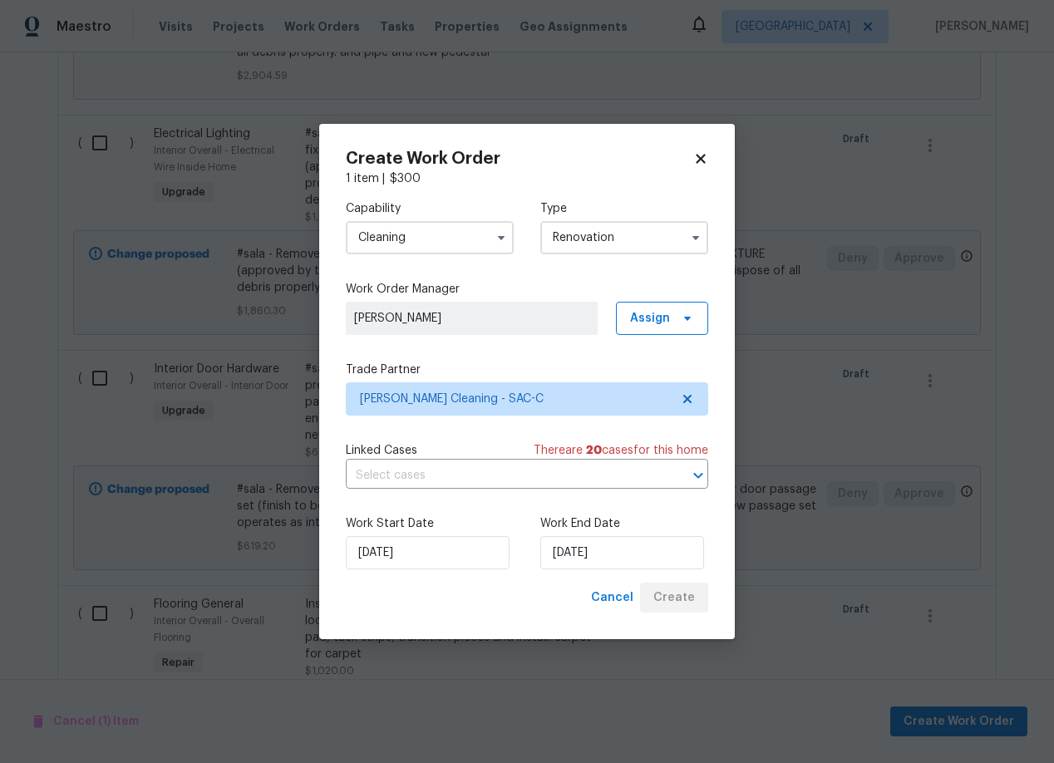
scroll to position [1886, 0]
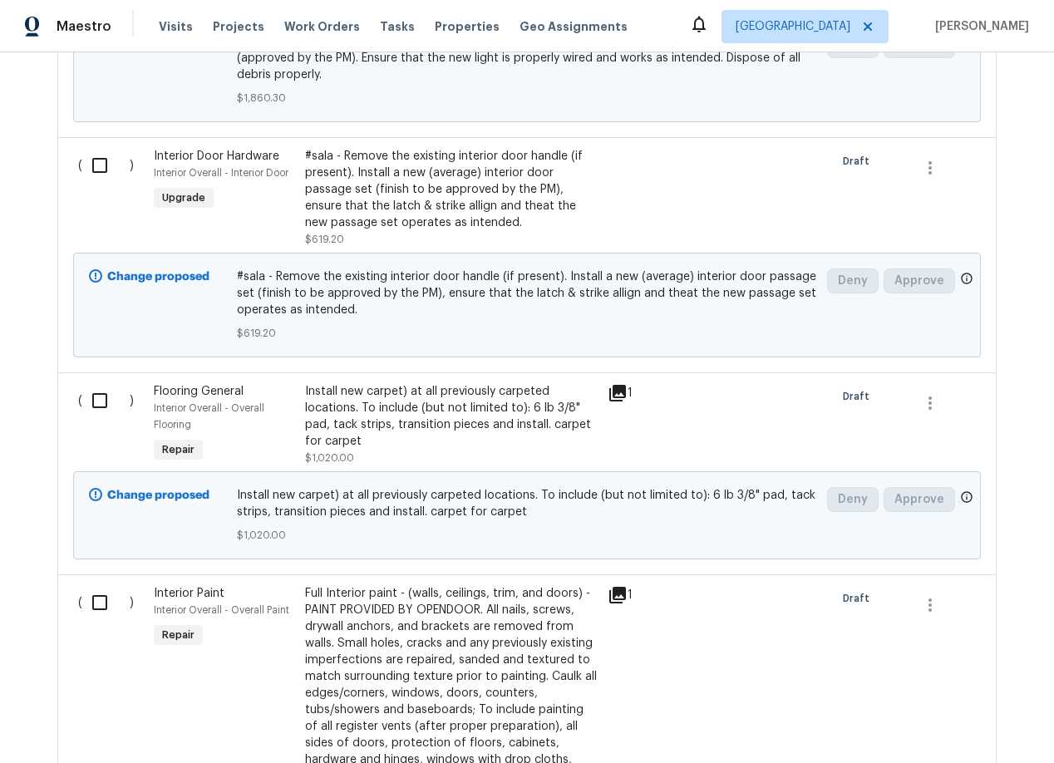
scroll to position [2058, 0]
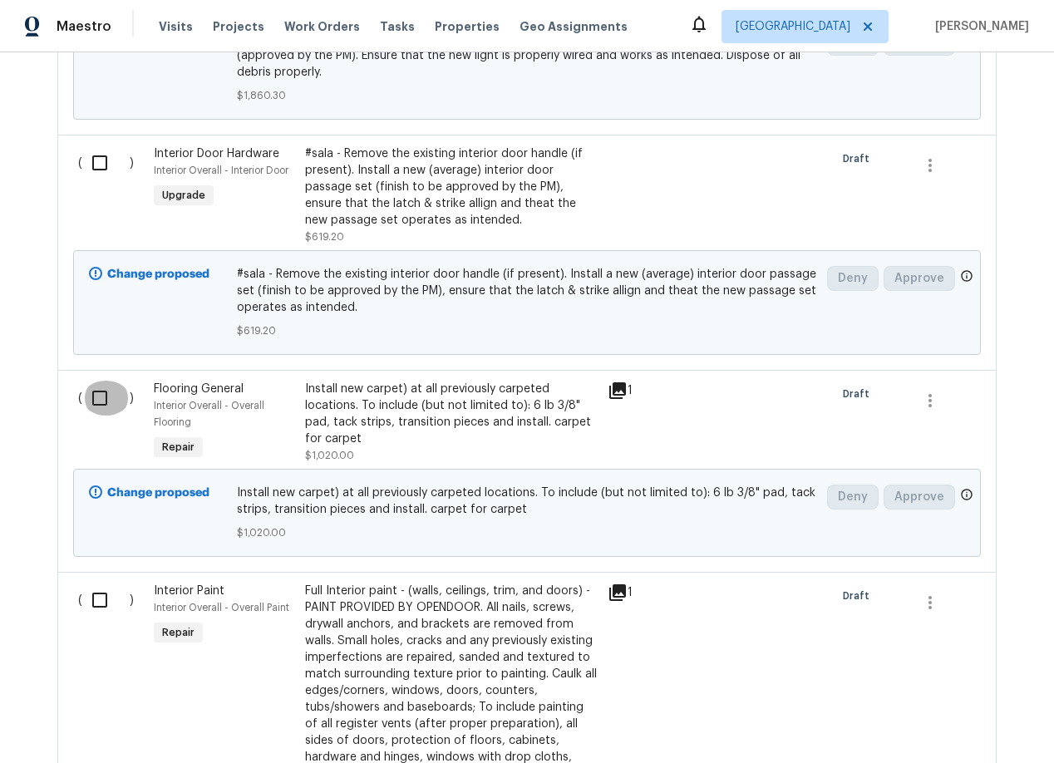
click at [95, 381] on input "checkbox" at bounding box center [105, 398] width 47 height 35
checkbox input "true"
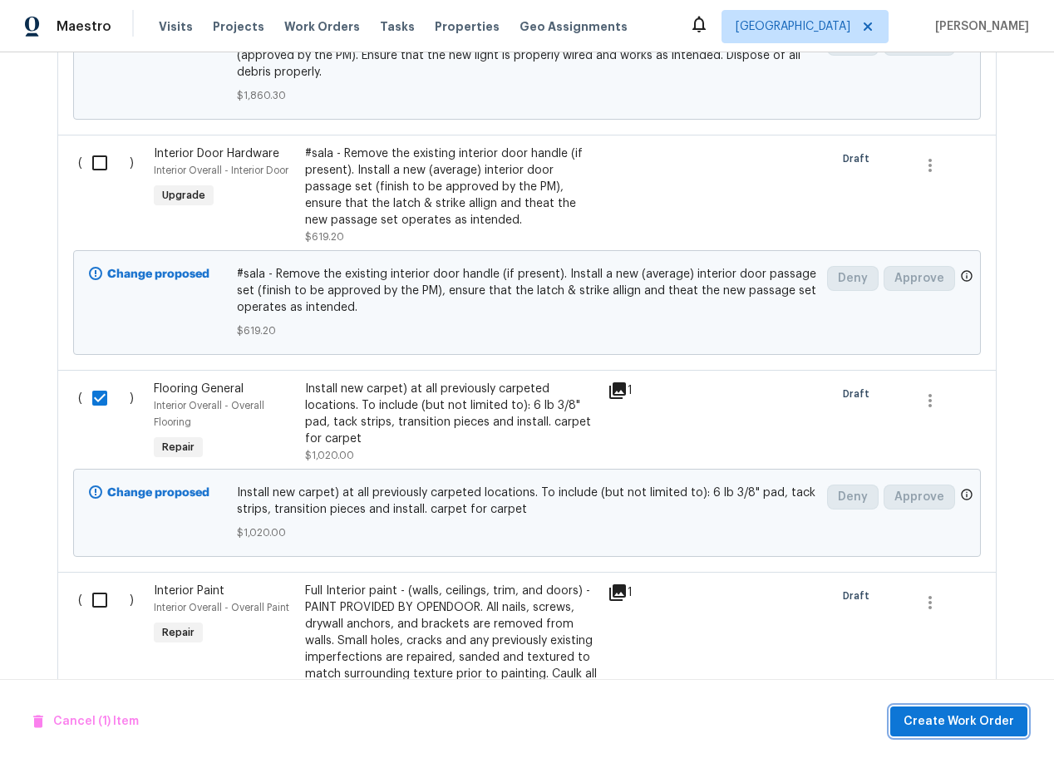
click at [987, 721] on span "Create Work Order" at bounding box center [958, 721] width 111 height 21
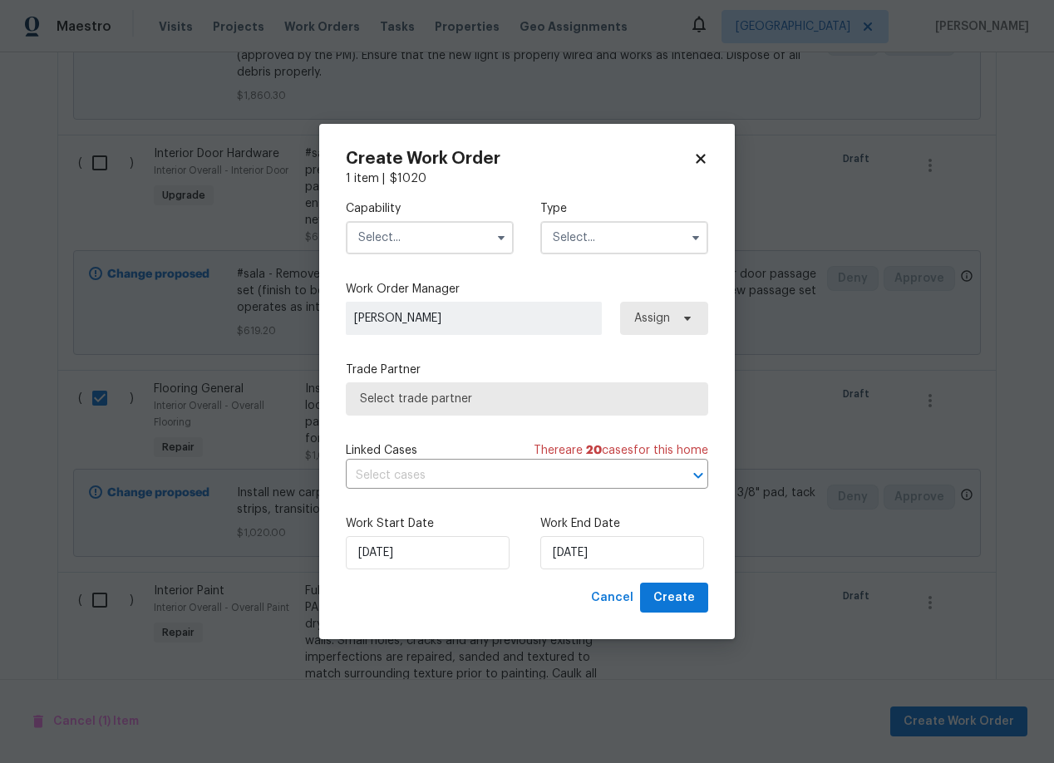
click at [423, 243] on input "text" at bounding box center [430, 237] width 168 height 33
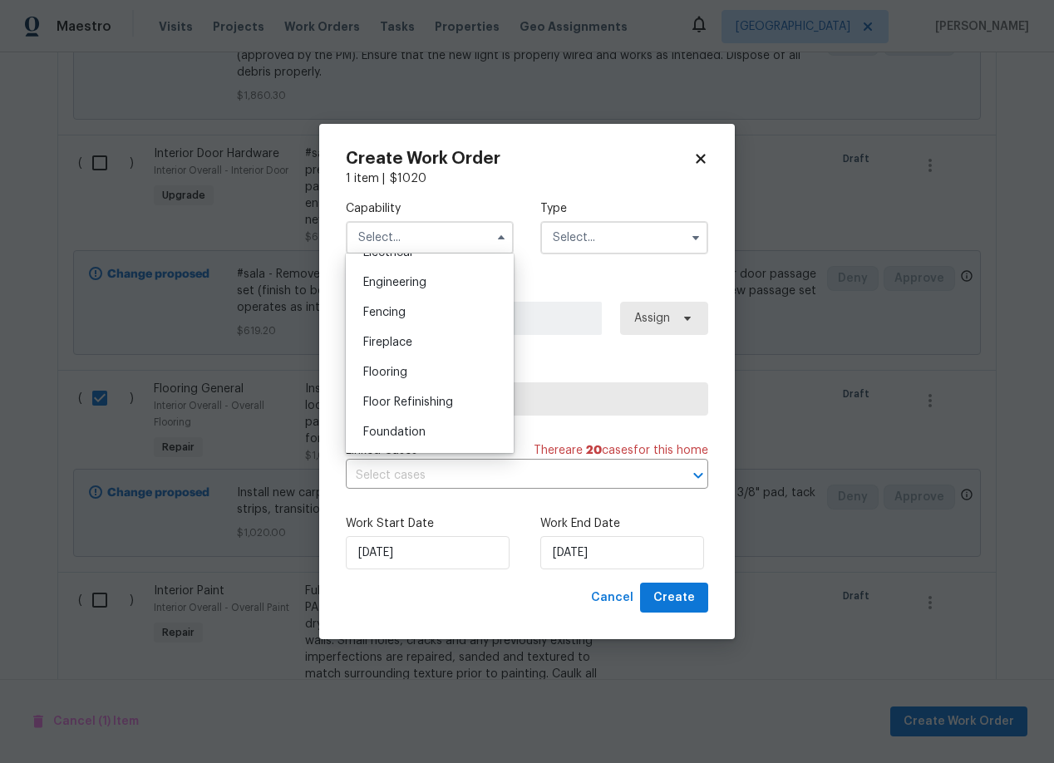
scroll to position [557, 0]
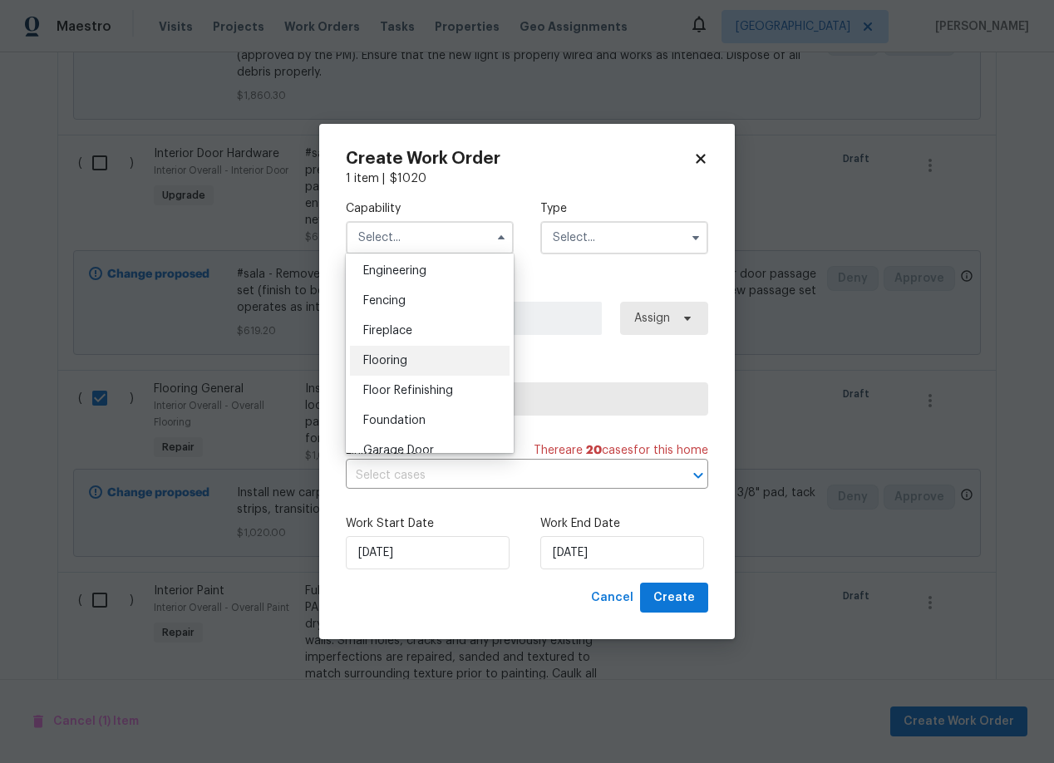
click at [381, 358] on span "Flooring" at bounding box center [385, 361] width 44 height 12
type input "Flooring"
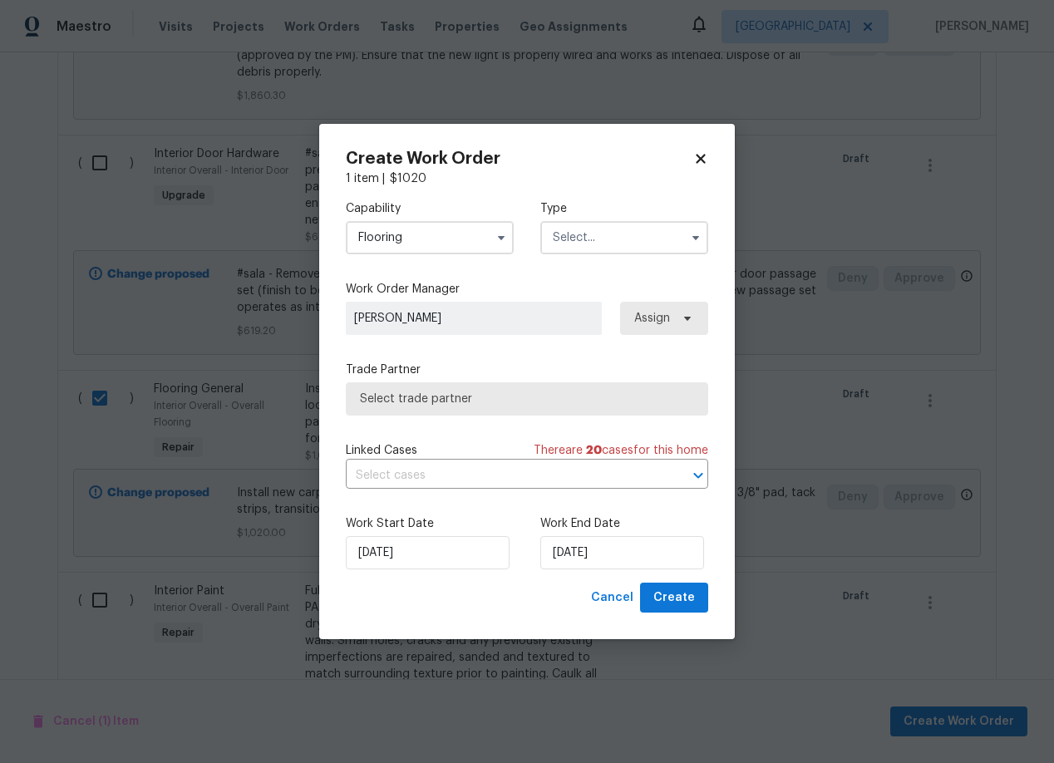
click at [596, 237] on input "text" at bounding box center [624, 237] width 168 height 33
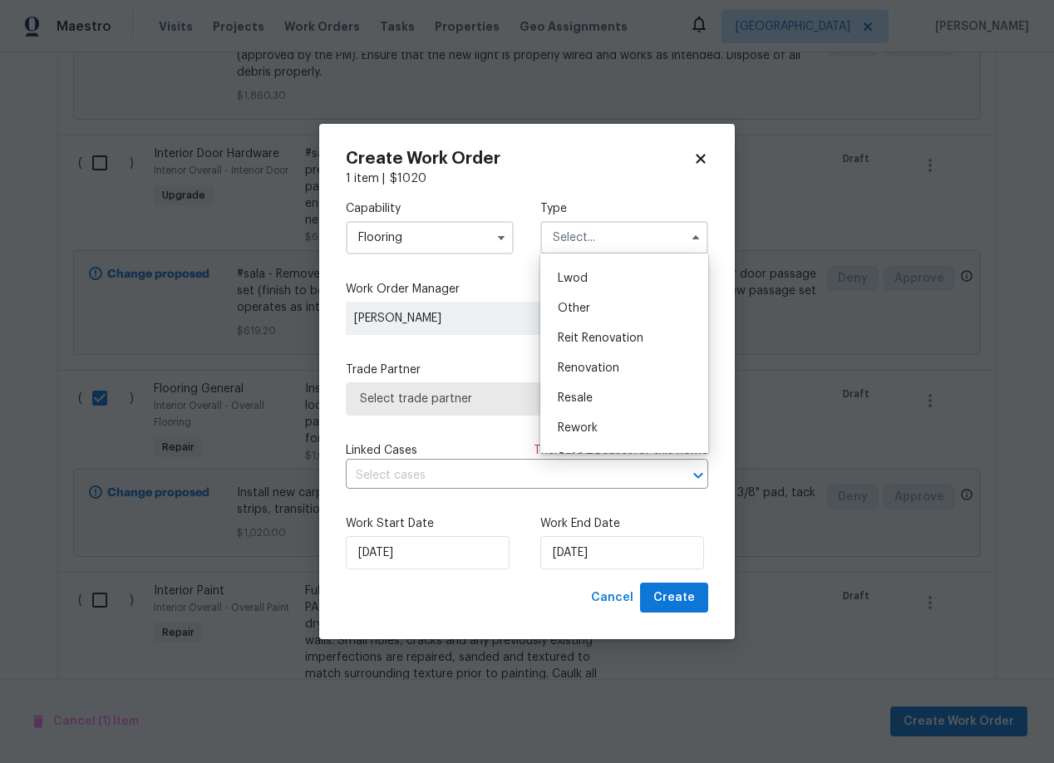
scroll to position [175, 0]
click at [600, 365] on span "Renovation" at bounding box center [588, 367] width 61 height 12
type input "Renovation"
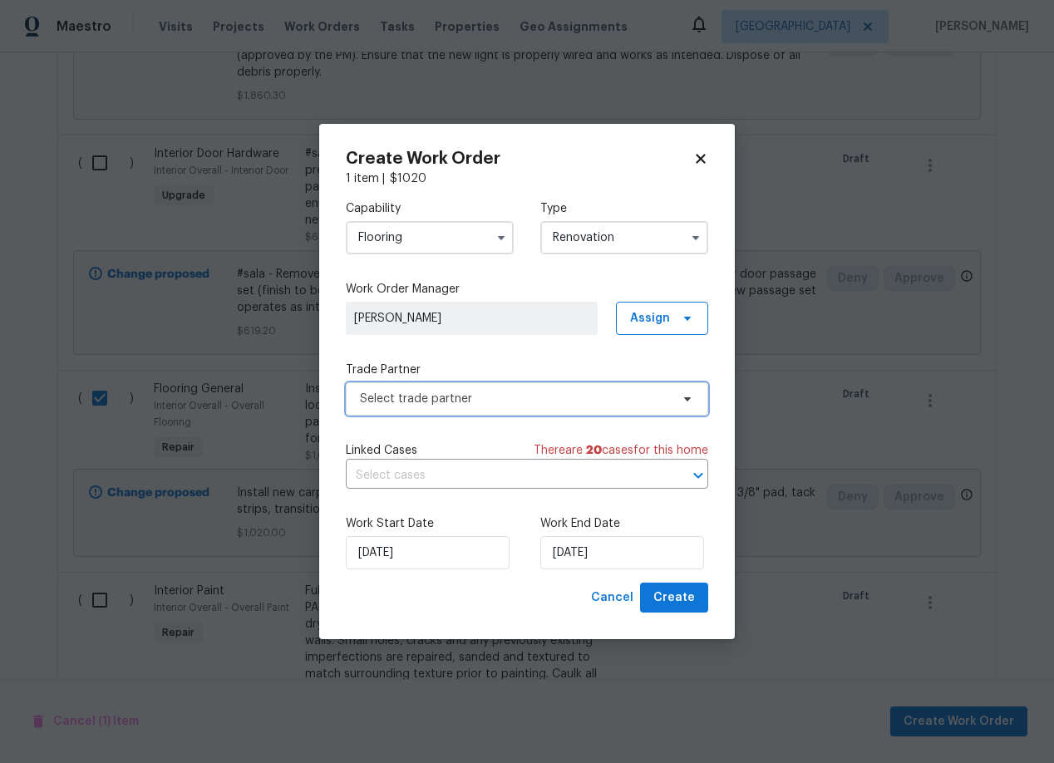
click at [573, 394] on span "Select trade partner" at bounding box center [515, 399] width 310 height 17
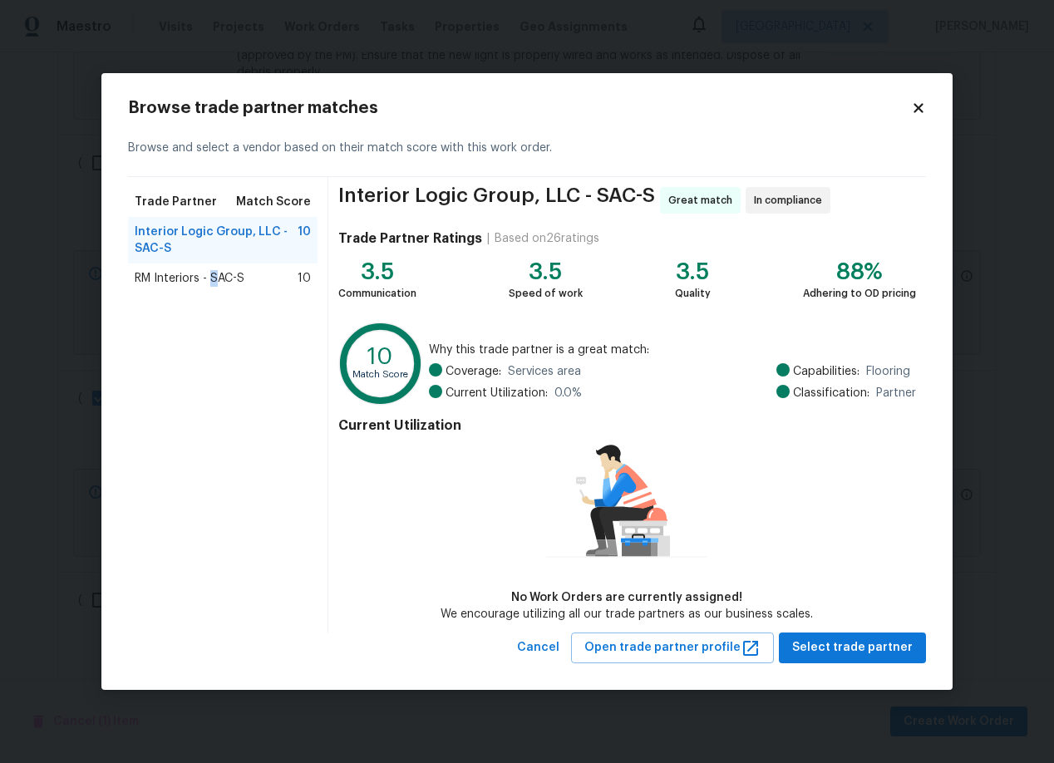
click at [214, 278] on span "RM Interiors - SAC-S" at bounding box center [190, 278] width 110 height 17
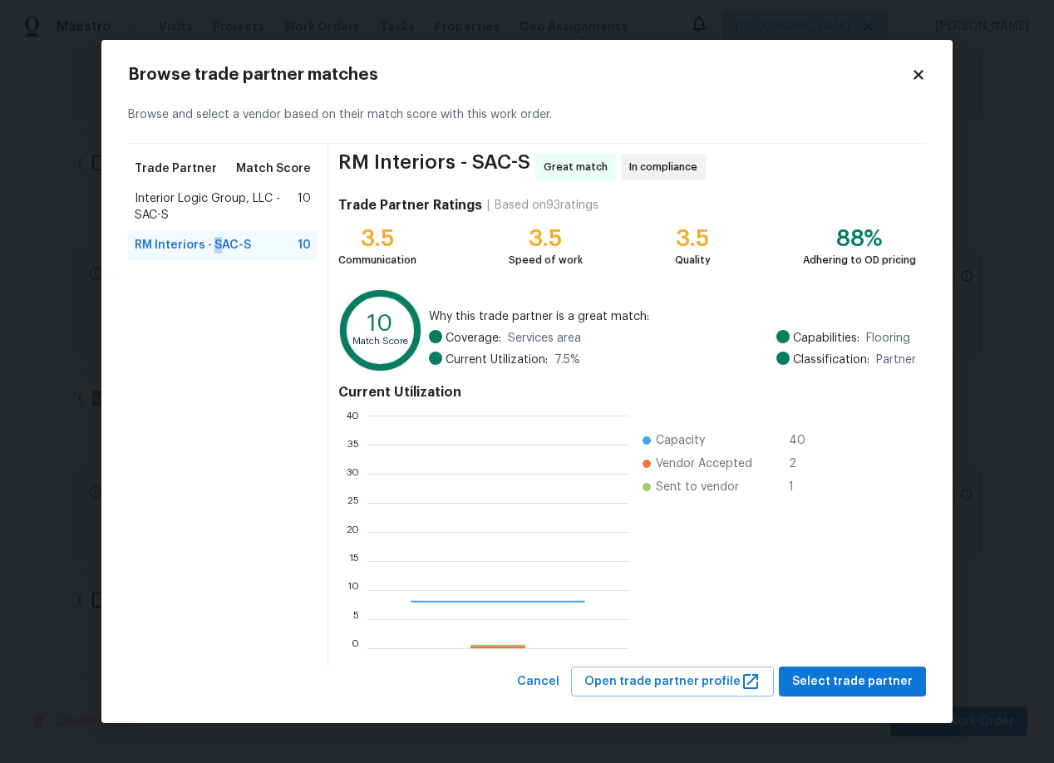
scroll to position [233, 261]
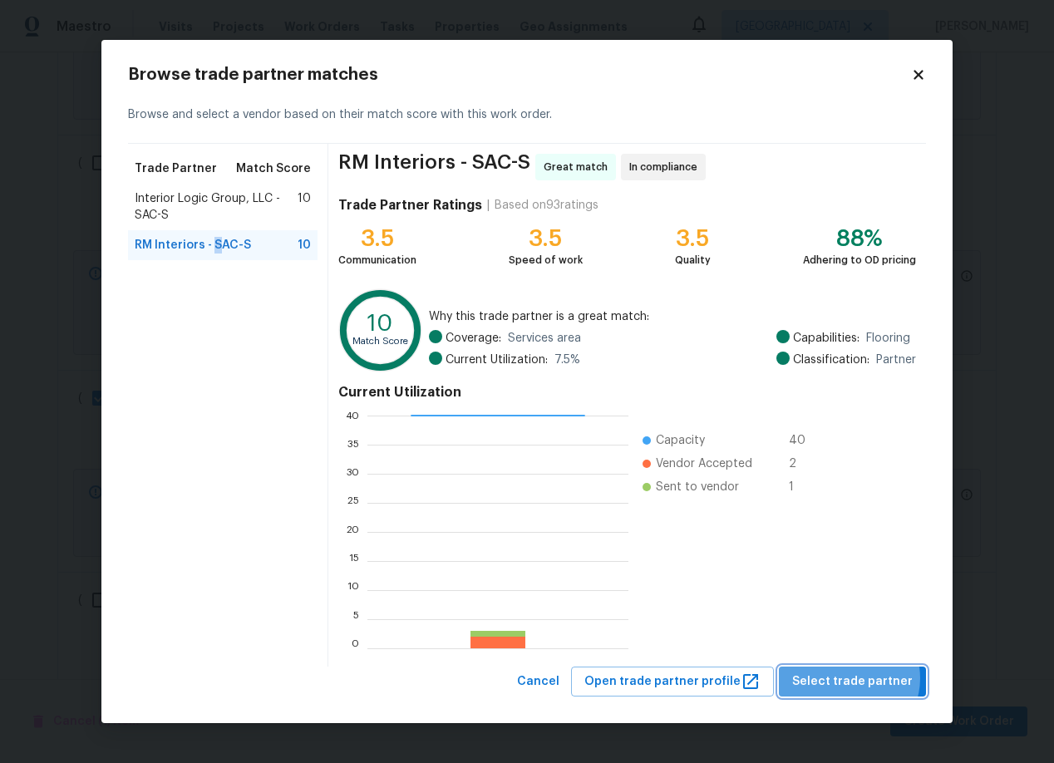
click at [856, 678] on span "Select trade partner" at bounding box center [852, 681] width 120 height 21
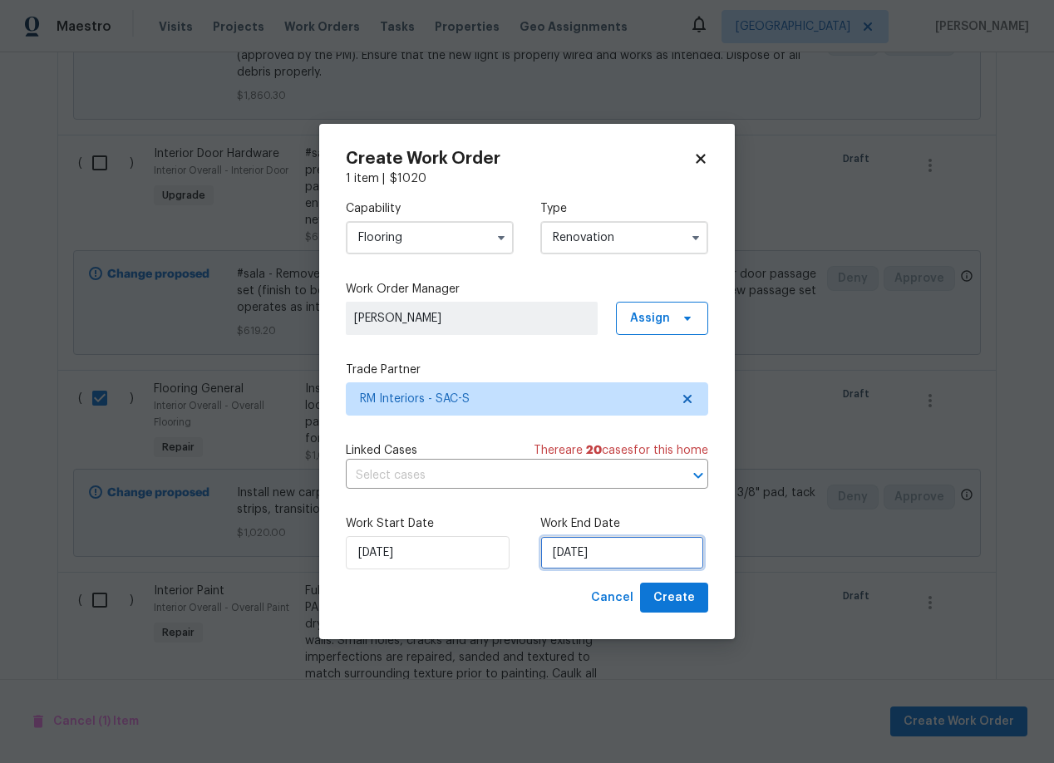
click at [639, 552] on input "[DATE]" at bounding box center [622, 552] width 164 height 33
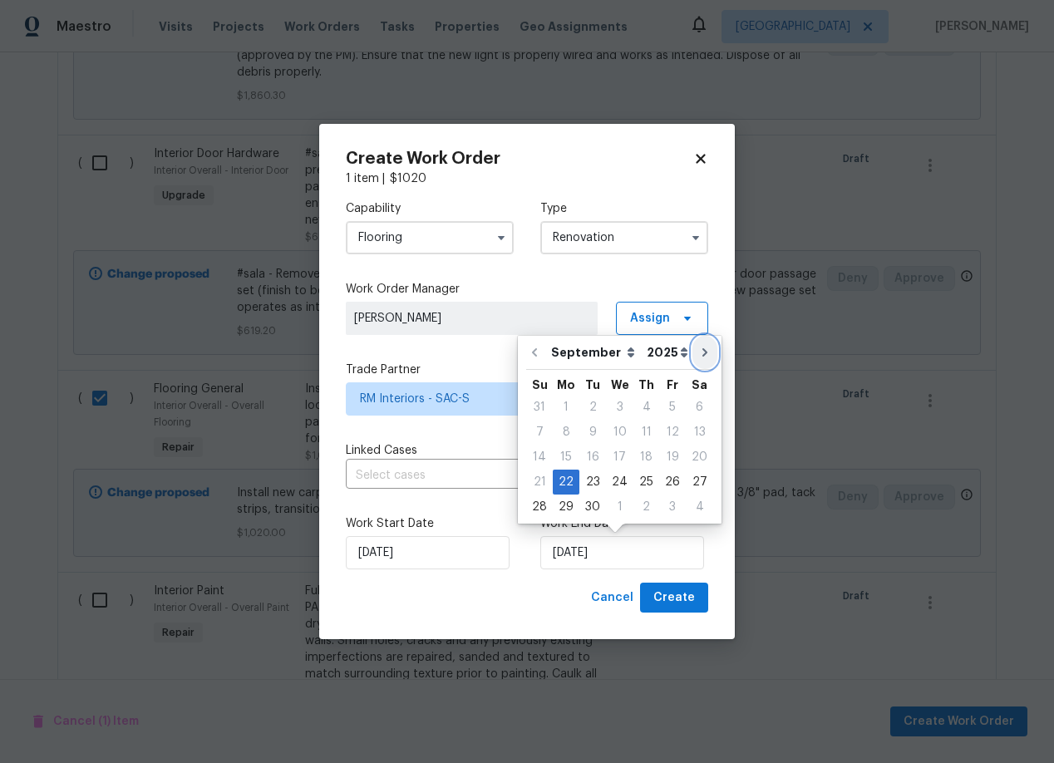
click at [699, 352] on icon "Go to next month" at bounding box center [704, 352] width 13 height 13
type input "[DATE]"
select select "9"
click at [616, 455] on div "15" at bounding box center [619, 456] width 27 height 23
type input "[DATE]"
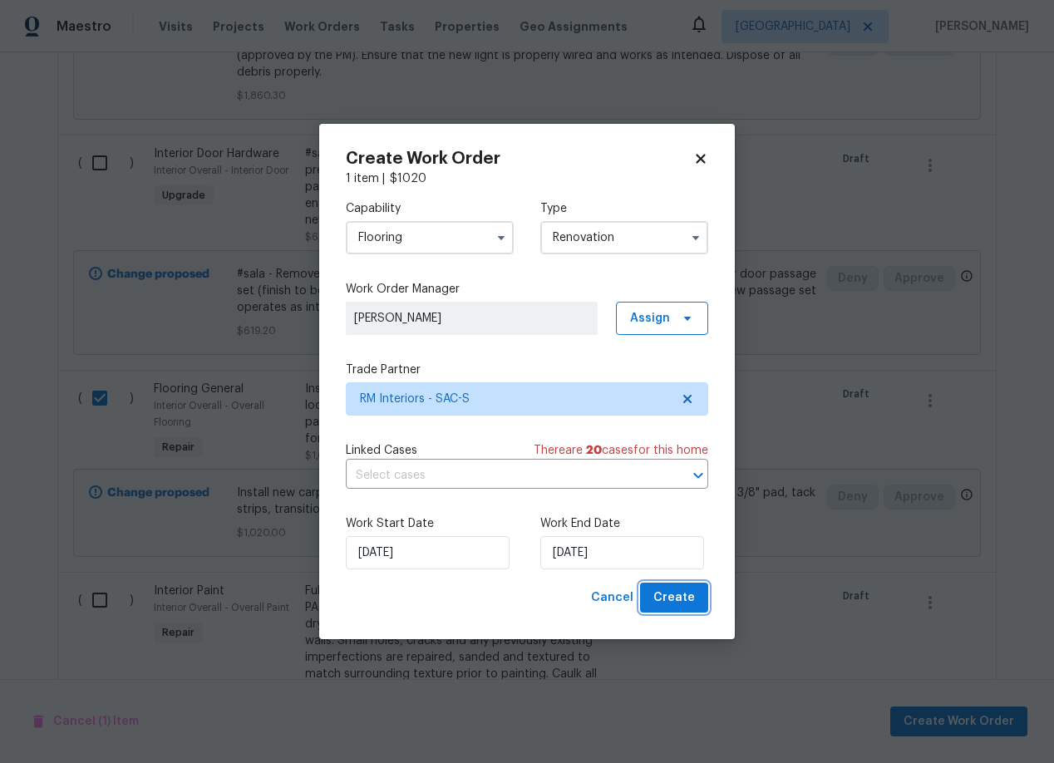
click at [677, 599] on span "Create" at bounding box center [674, 598] width 42 height 21
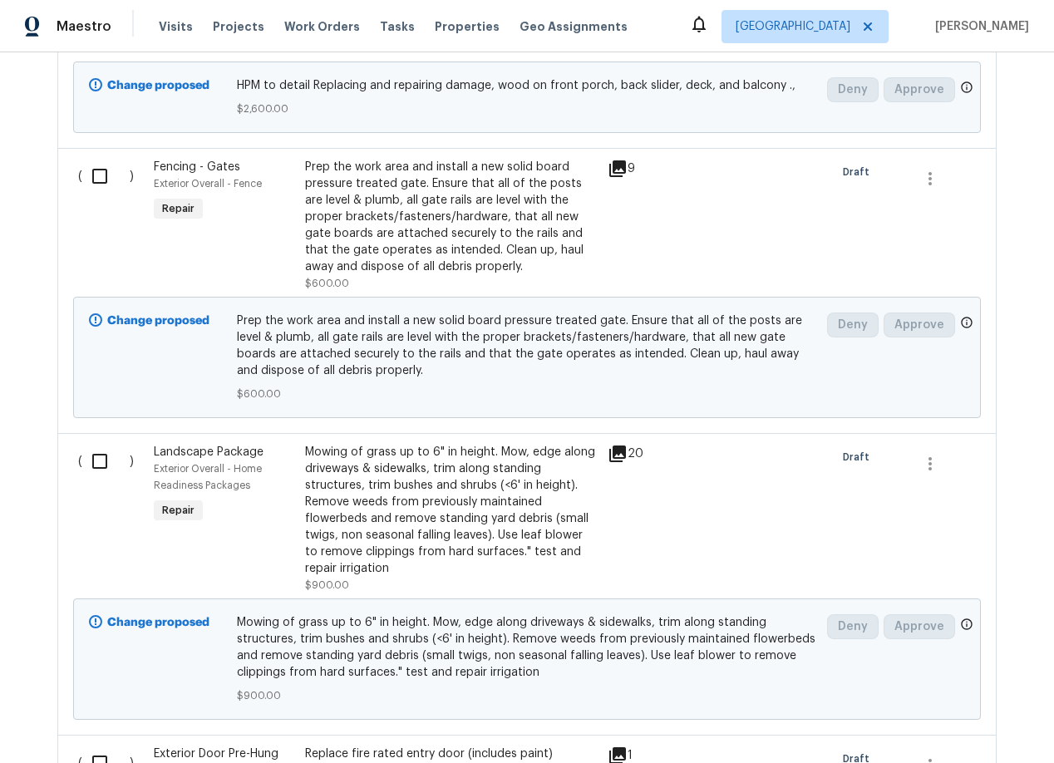
scroll to position [4499, 0]
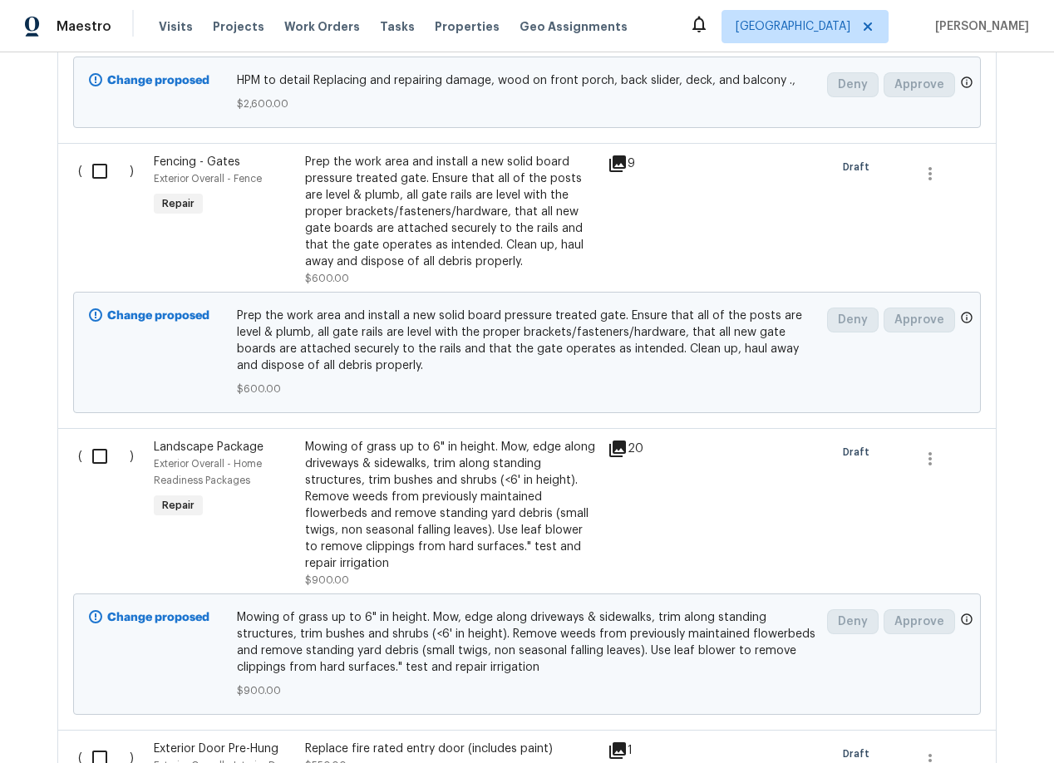
click at [102, 439] on input "checkbox" at bounding box center [105, 456] width 47 height 35
checkbox input "true"
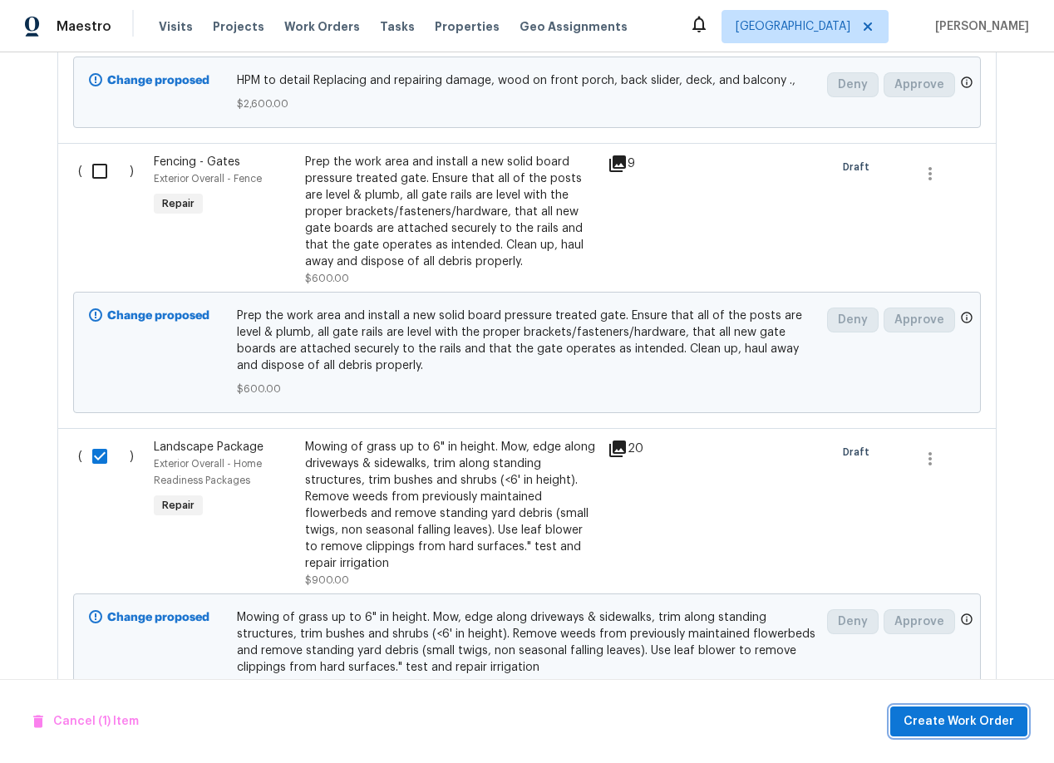
click at [961, 719] on span "Create Work Order" at bounding box center [958, 721] width 111 height 21
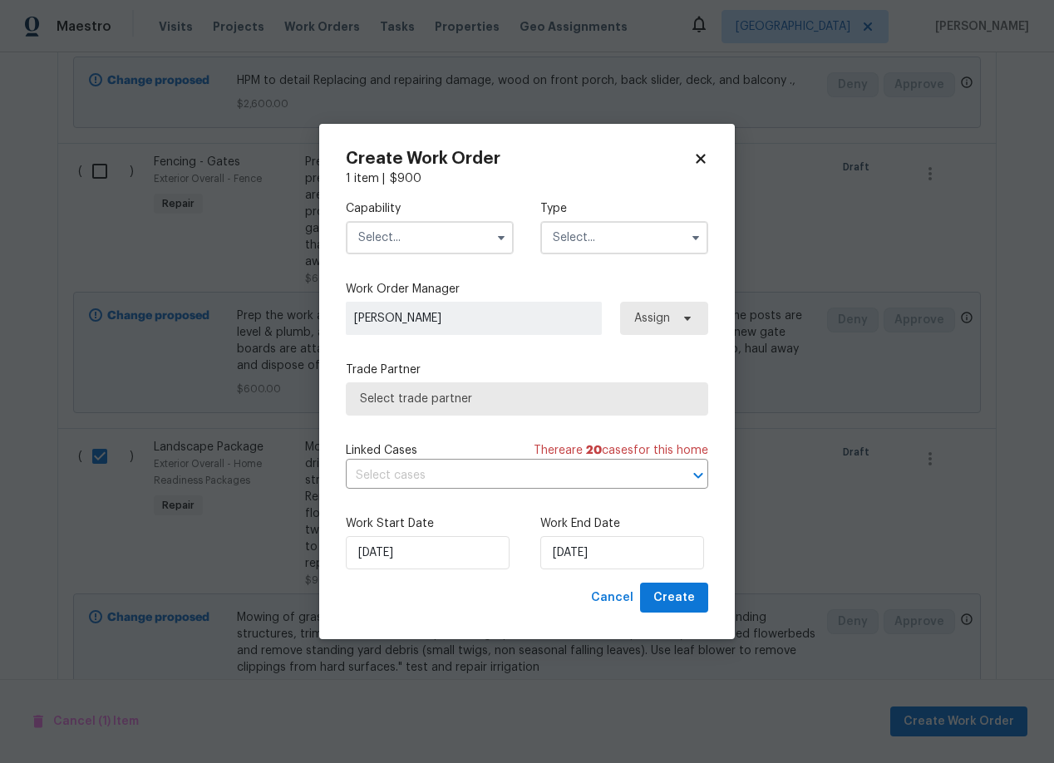
click at [410, 242] on input "text" at bounding box center [430, 237] width 168 height 33
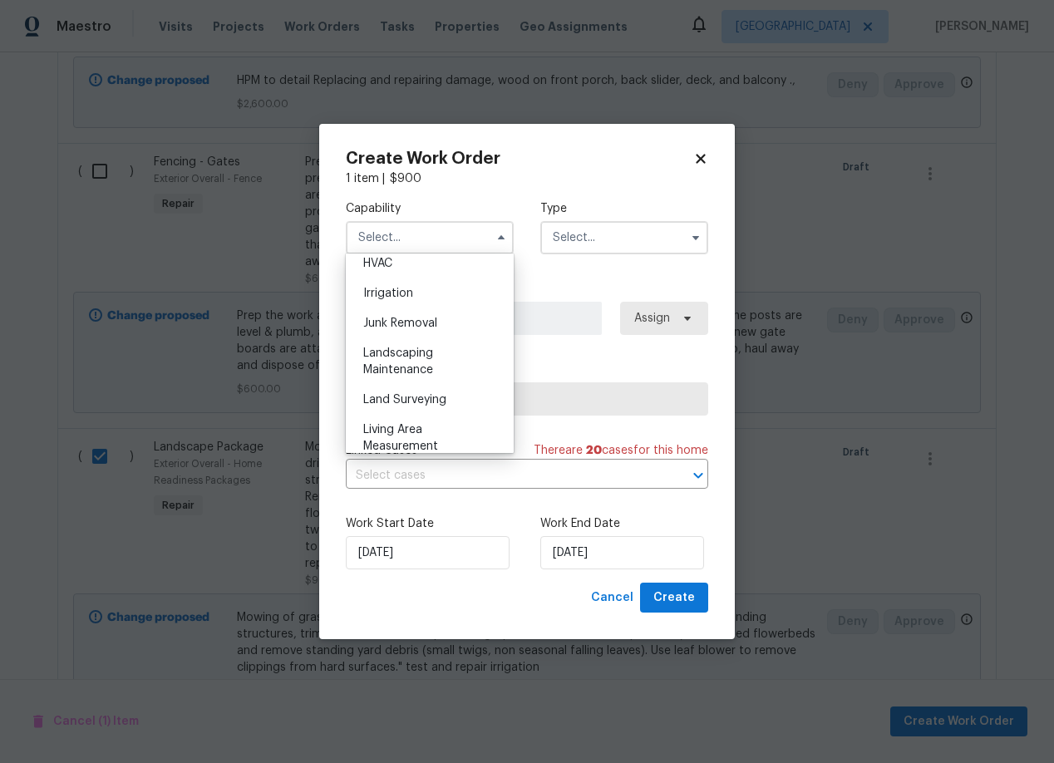
scroll to position [1011, 0]
click at [398, 359] on span "Landscaping Maintenance" at bounding box center [398, 363] width 70 height 28
type input "Landscaping Maintenance"
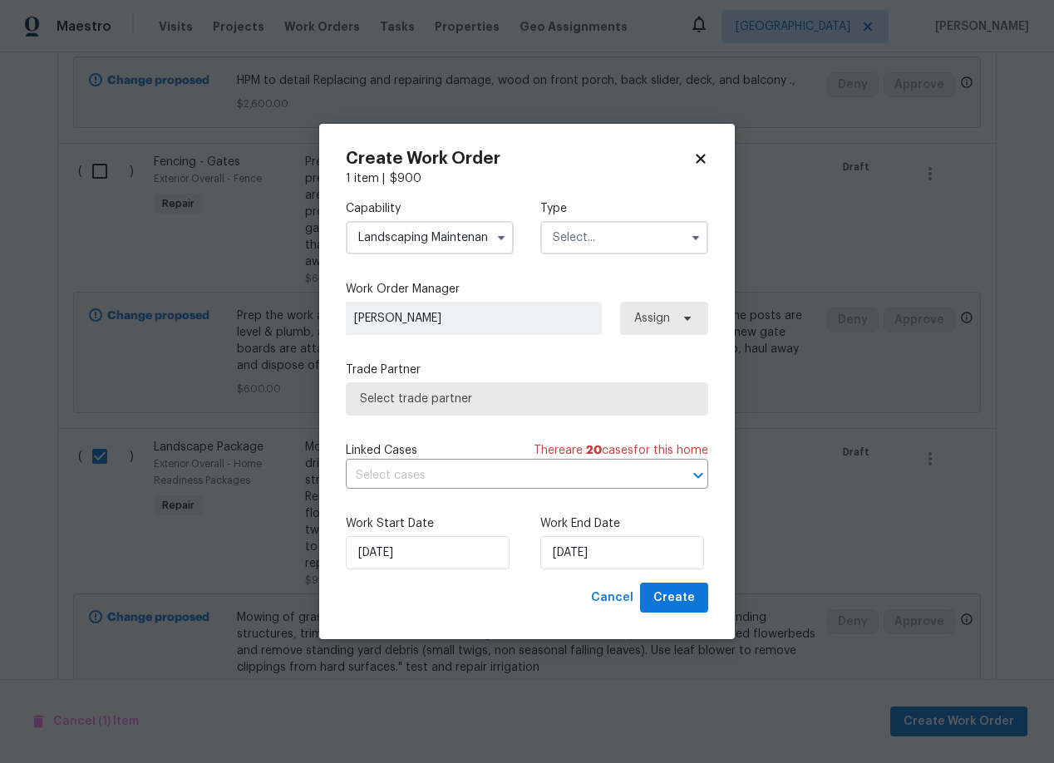
click at [610, 235] on input "text" at bounding box center [624, 237] width 168 height 33
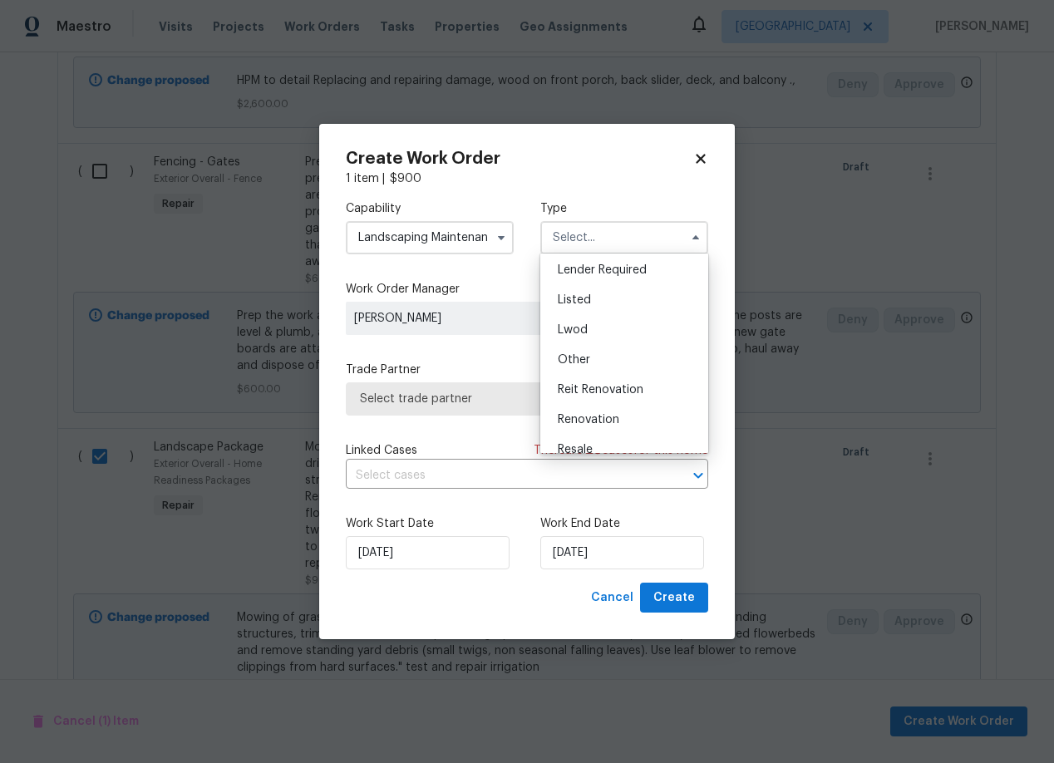
scroll to position [137, 0]
click at [588, 403] on span "Renovation" at bounding box center [588, 405] width 61 height 12
type input "Renovation"
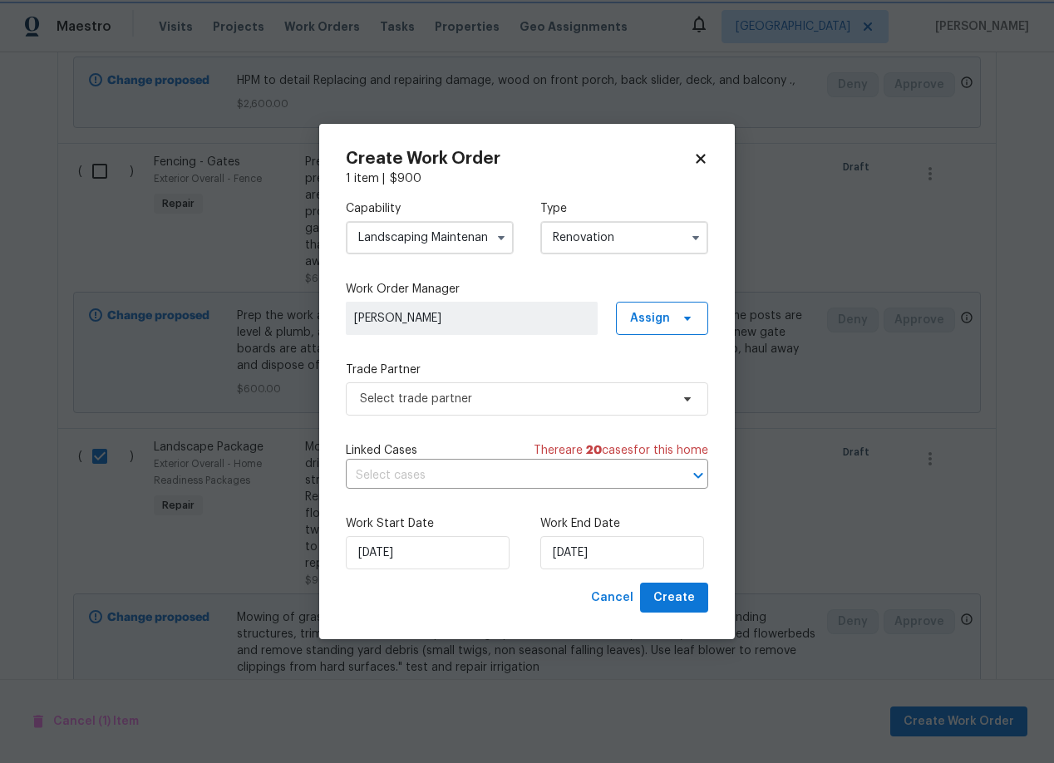
scroll to position [0, 0]
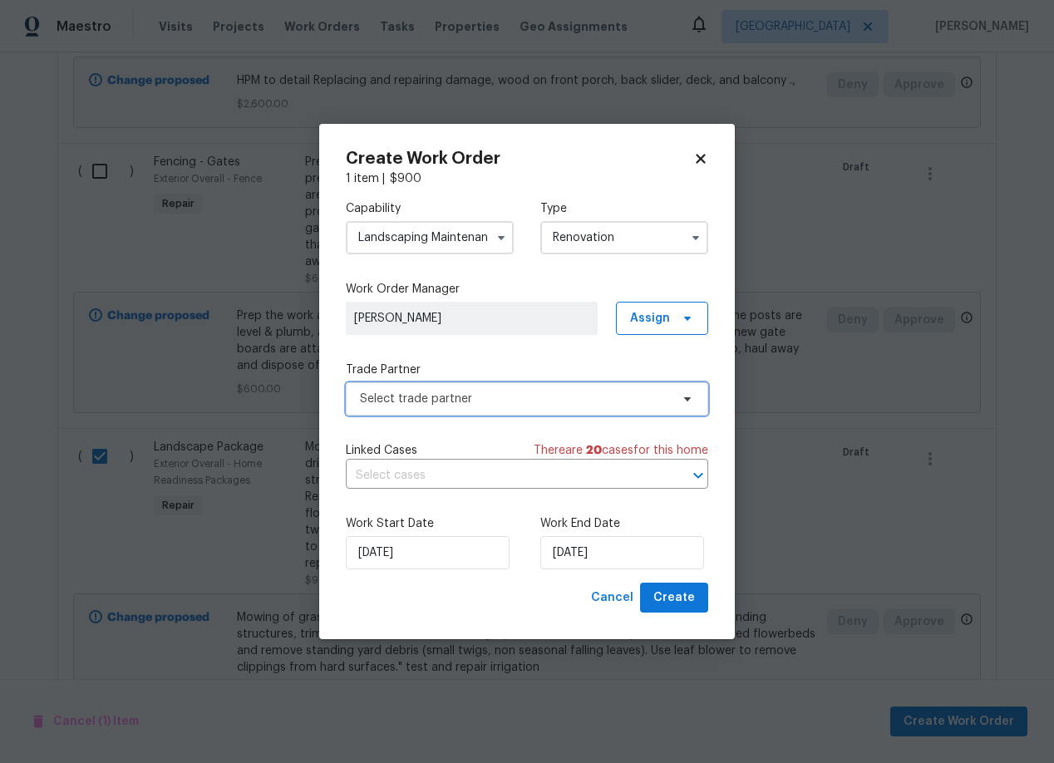
click at [503, 406] on span "Select trade partner" at bounding box center [515, 399] width 310 height 17
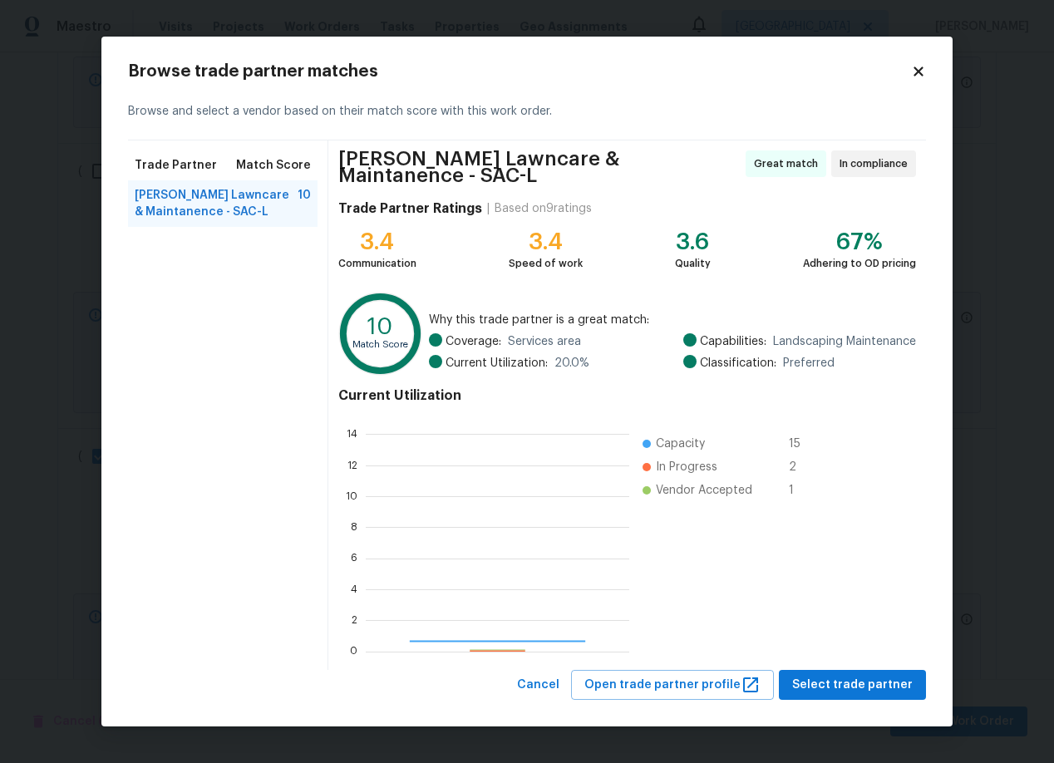
scroll to position [233, 263]
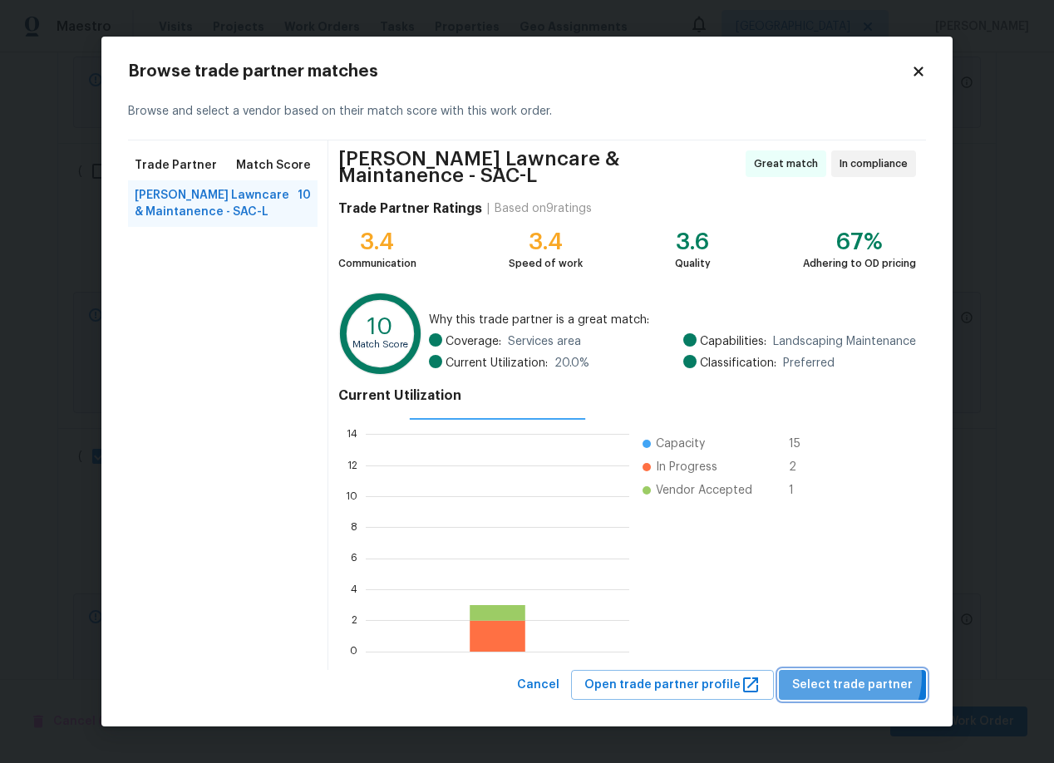
click at [853, 675] on span "Select trade partner" at bounding box center [852, 685] width 120 height 21
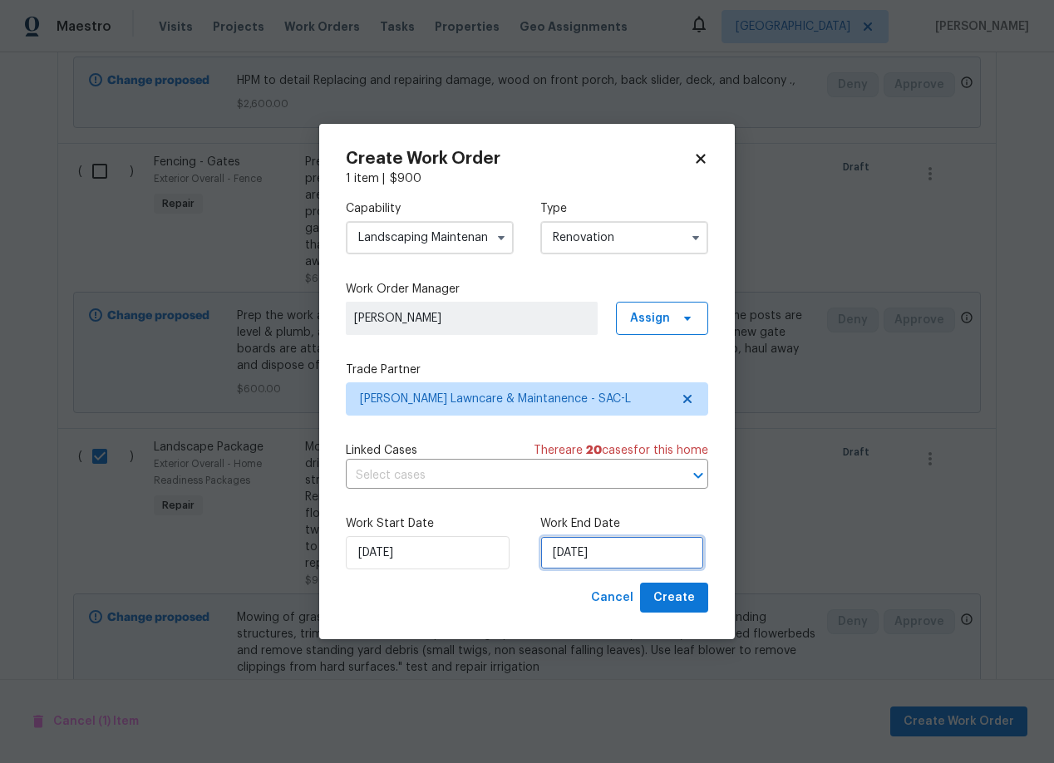
click at [666, 553] on input "[DATE]" at bounding box center [622, 552] width 164 height 33
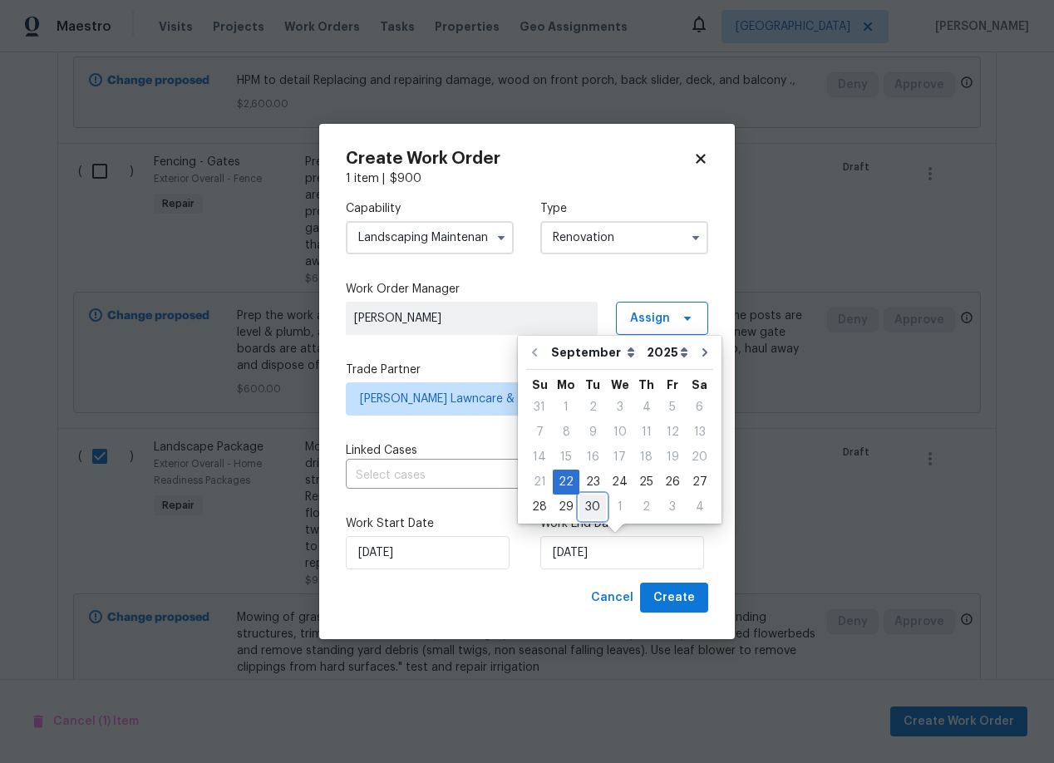
click at [588, 503] on div "30" at bounding box center [592, 506] width 27 height 23
type input "[DATE]"
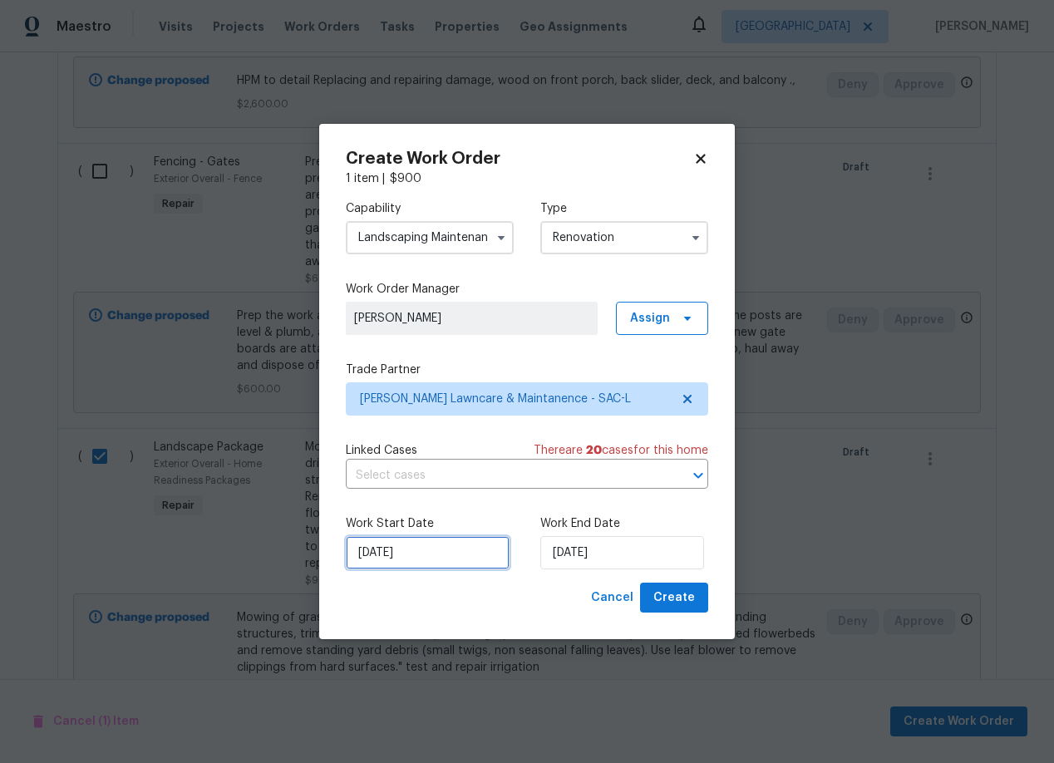
click at [450, 559] on input "[DATE]" at bounding box center [428, 552] width 164 height 33
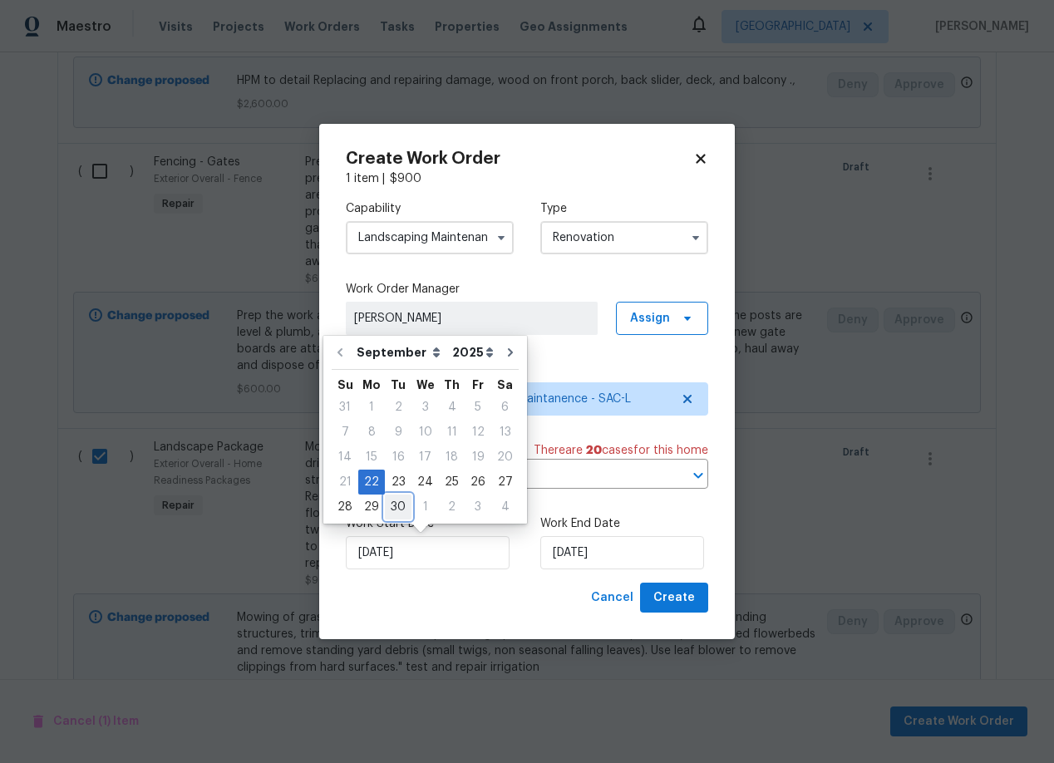
click at [391, 504] on div "30" at bounding box center [398, 506] width 27 height 23
type input "[DATE]"
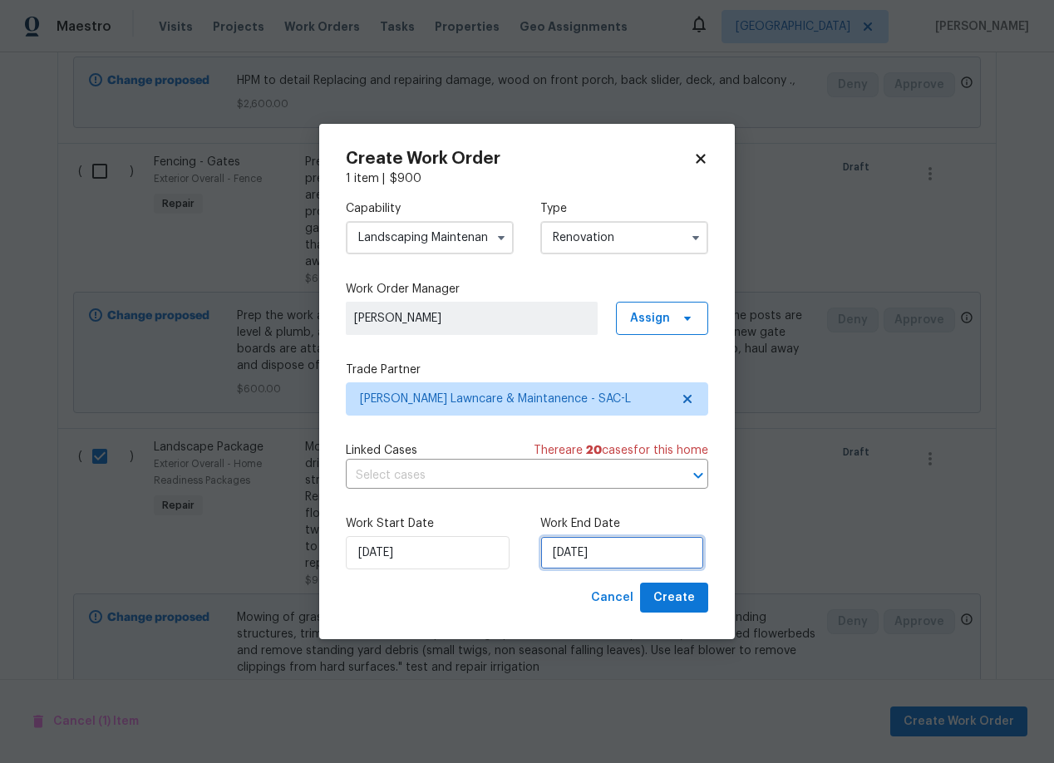
click at [637, 559] on input "[DATE]" at bounding box center [622, 552] width 164 height 33
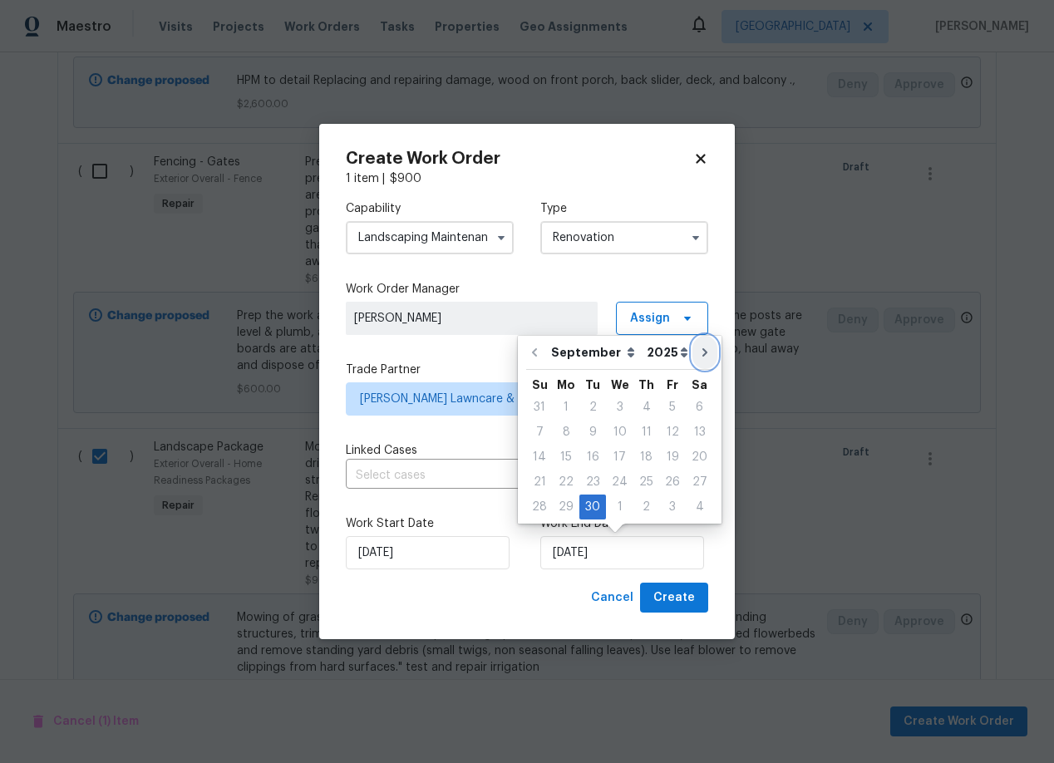
click at [702, 350] on icon "Go to next month" at bounding box center [704, 352] width 5 height 8
type input "10/30/2025"
select select "9"
click at [590, 421] on div "7" at bounding box center [592, 431] width 27 height 23
type input "[DATE]"
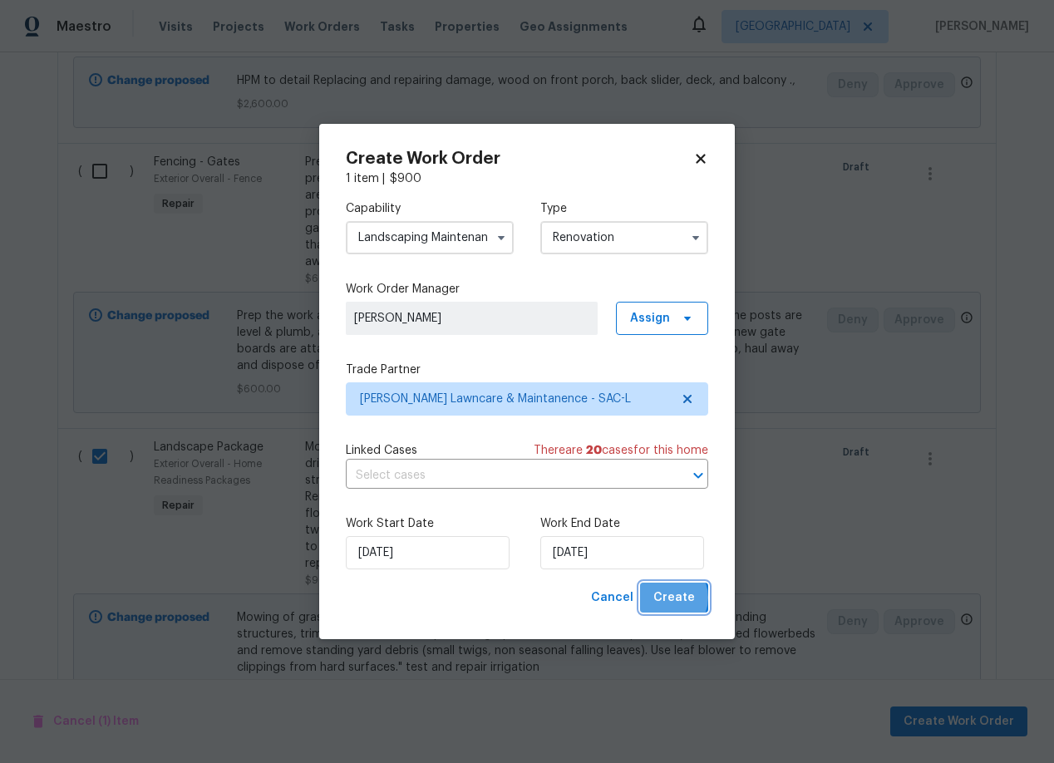
click at [669, 597] on span "Create" at bounding box center [674, 598] width 42 height 21
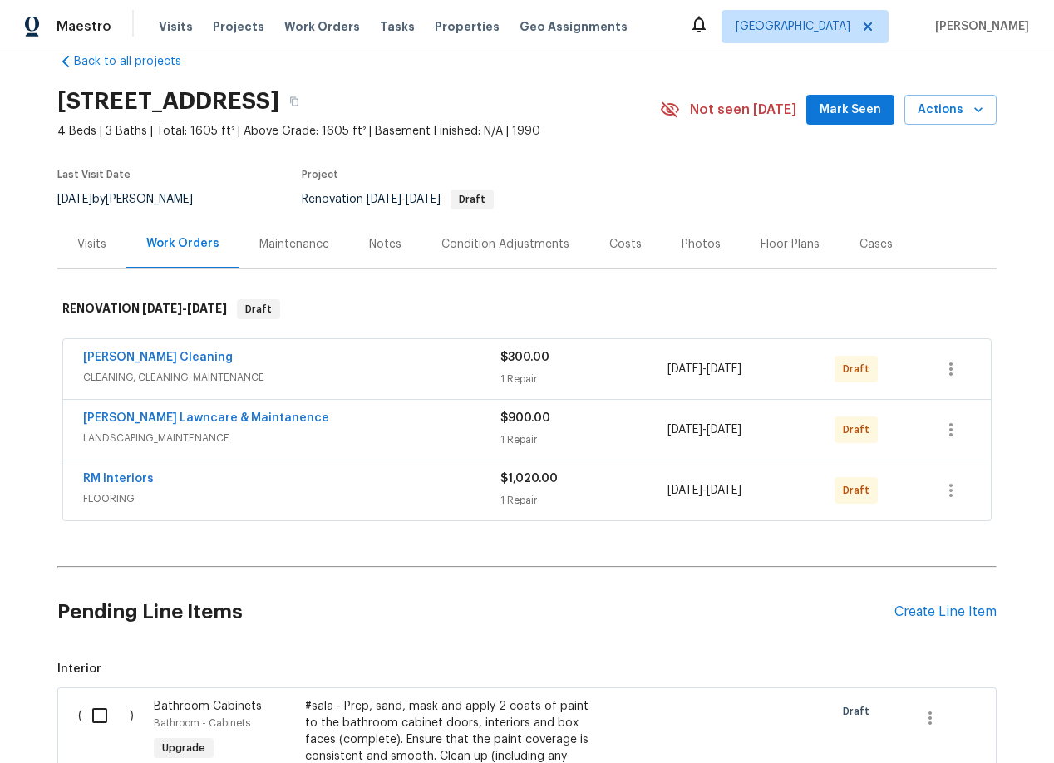
scroll to position [32, 0]
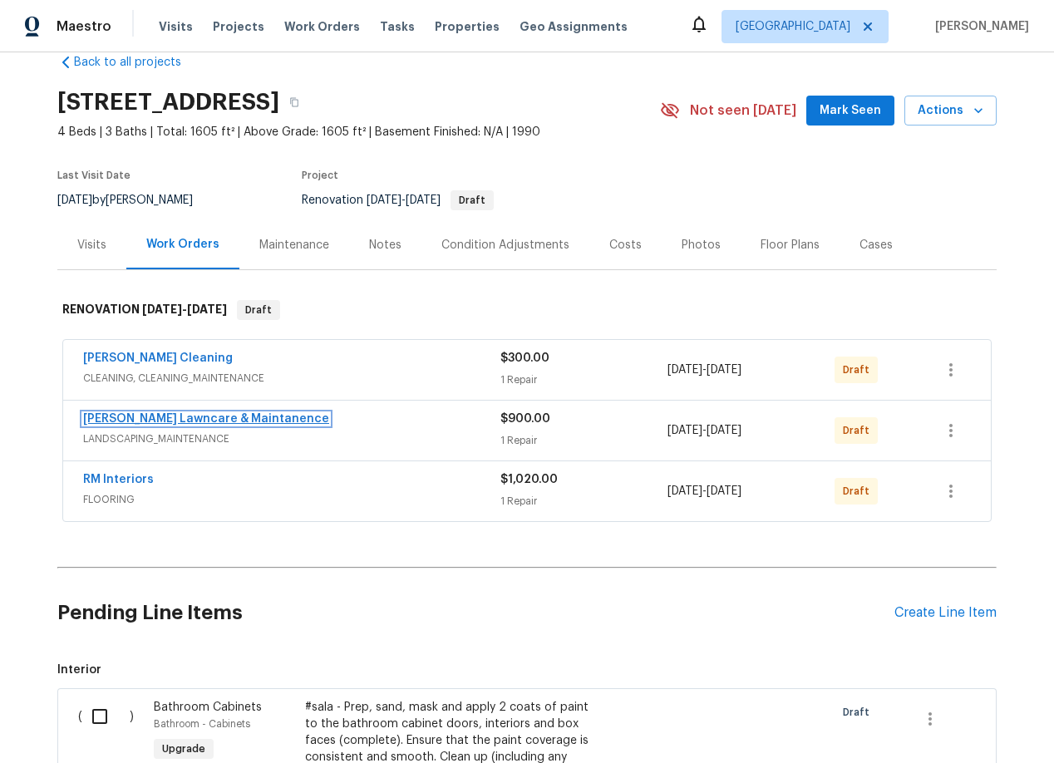
click at [158, 421] on link "[PERSON_NAME] Lawncare & Maintanence" at bounding box center [206, 419] width 246 height 12
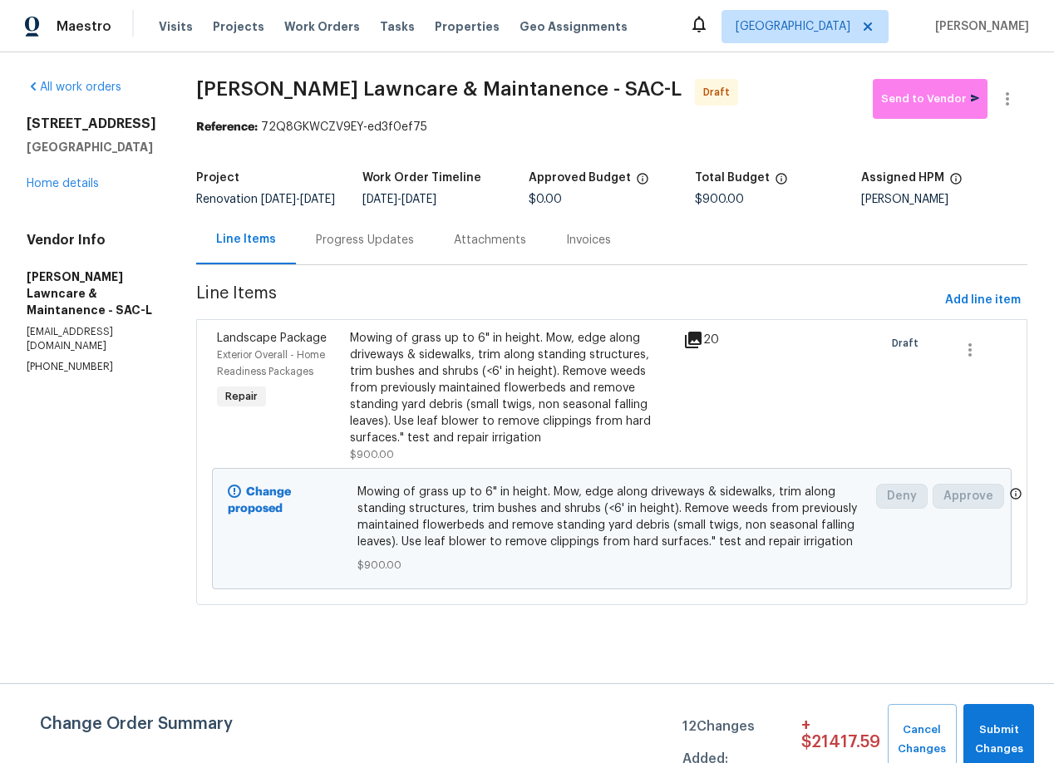
click at [391, 248] on div "Progress Updates" at bounding box center [365, 240] width 98 height 17
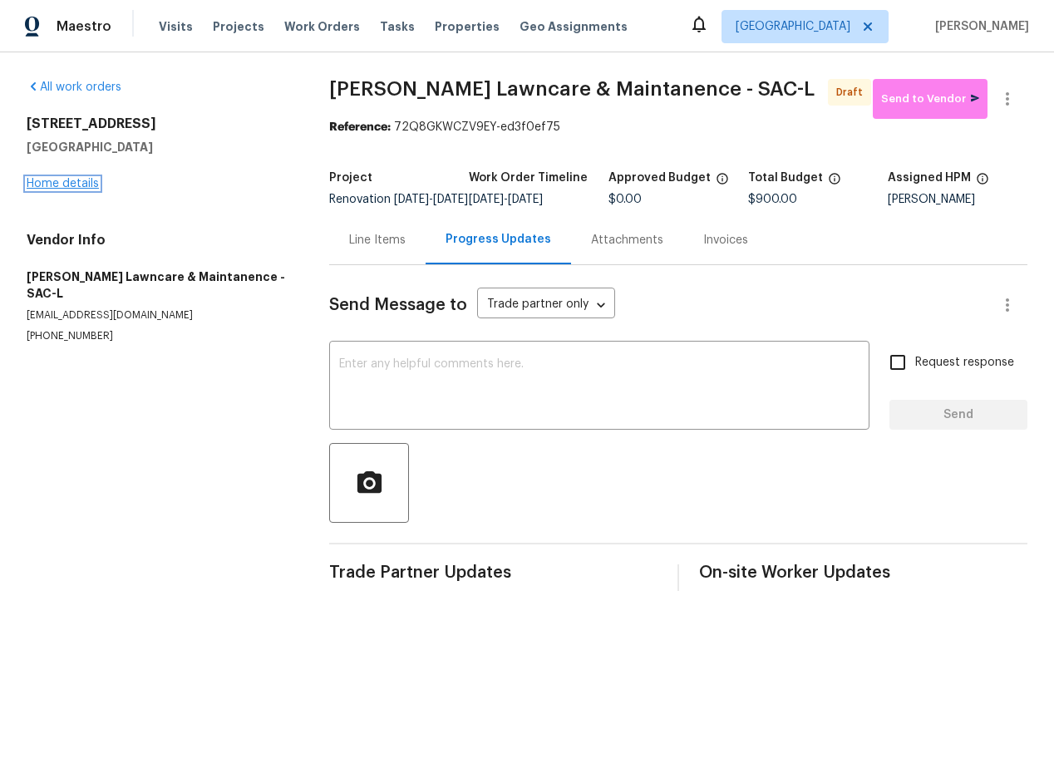
click at [46, 184] on link "Home details" at bounding box center [63, 184] width 72 height 12
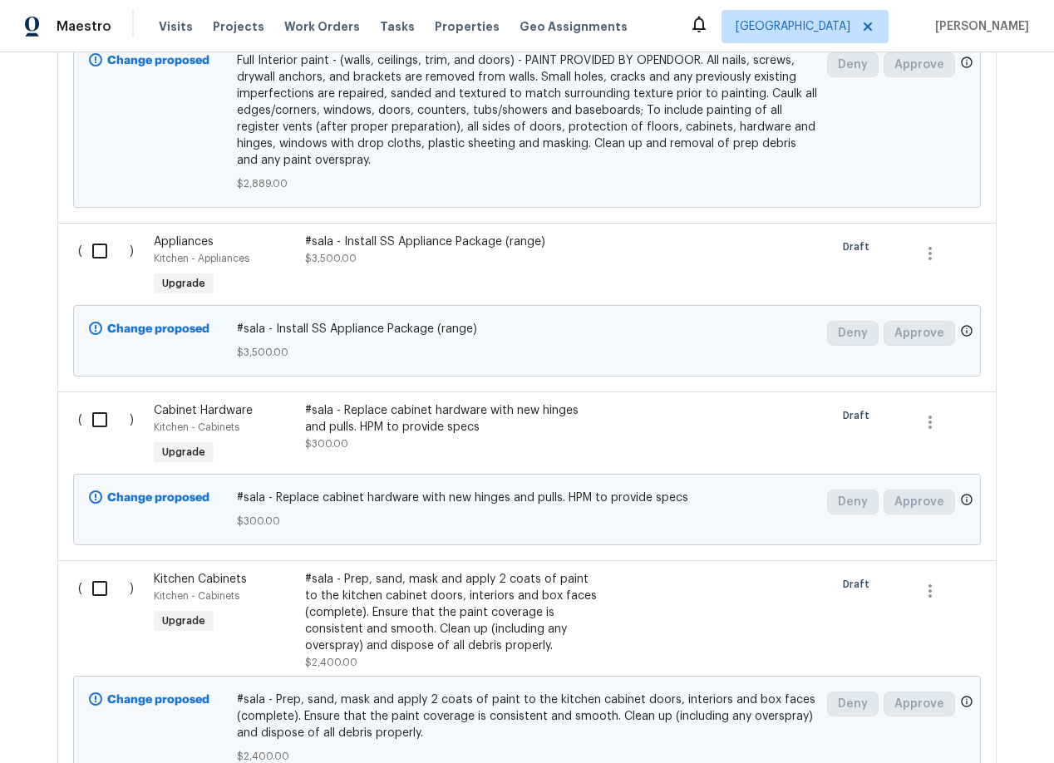
scroll to position [2771, 0]
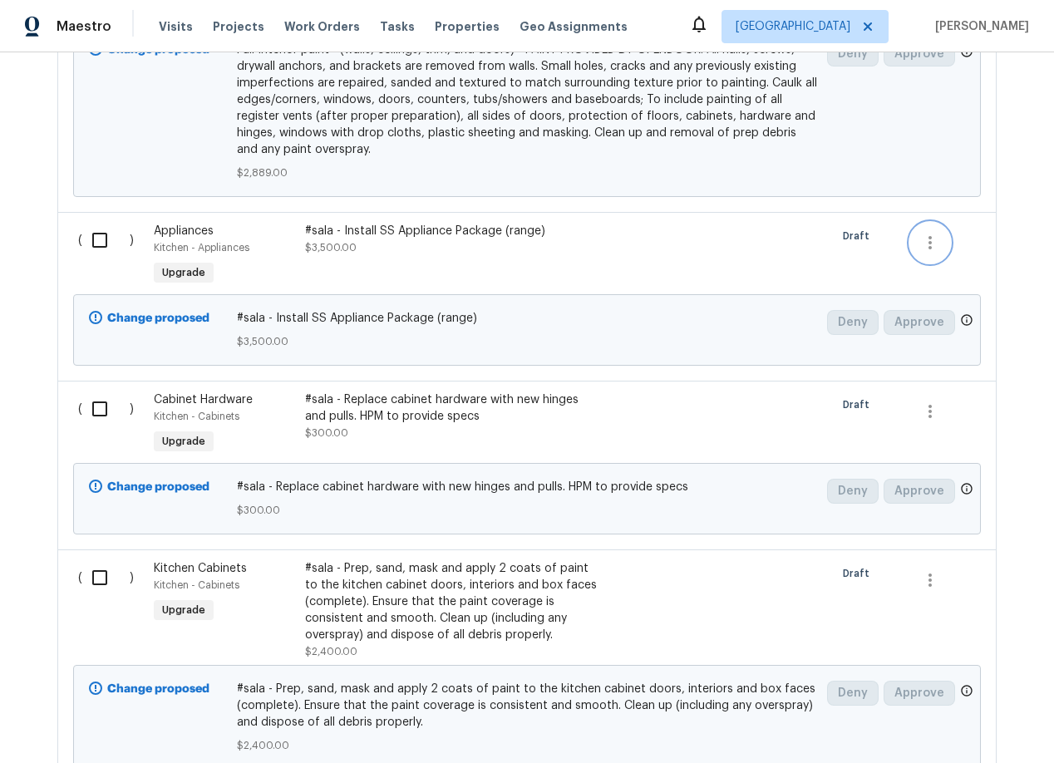
click at [936, 233] on icon "button" at bounding box center [930, 243] width 20 height 20
click at [936, 211] on li "Cancel" at bounding box center [942, 212] width 64 height 27
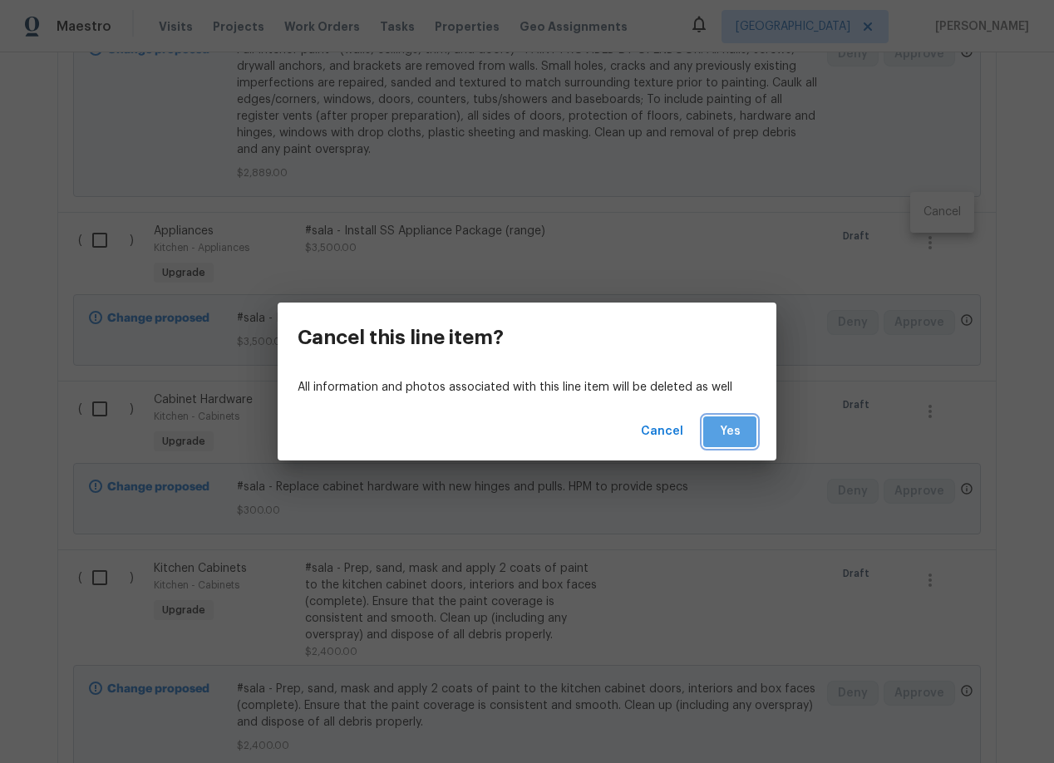
click at [740, 430] on span "Yes" at bounding box center [729, 431] width 27 height 21
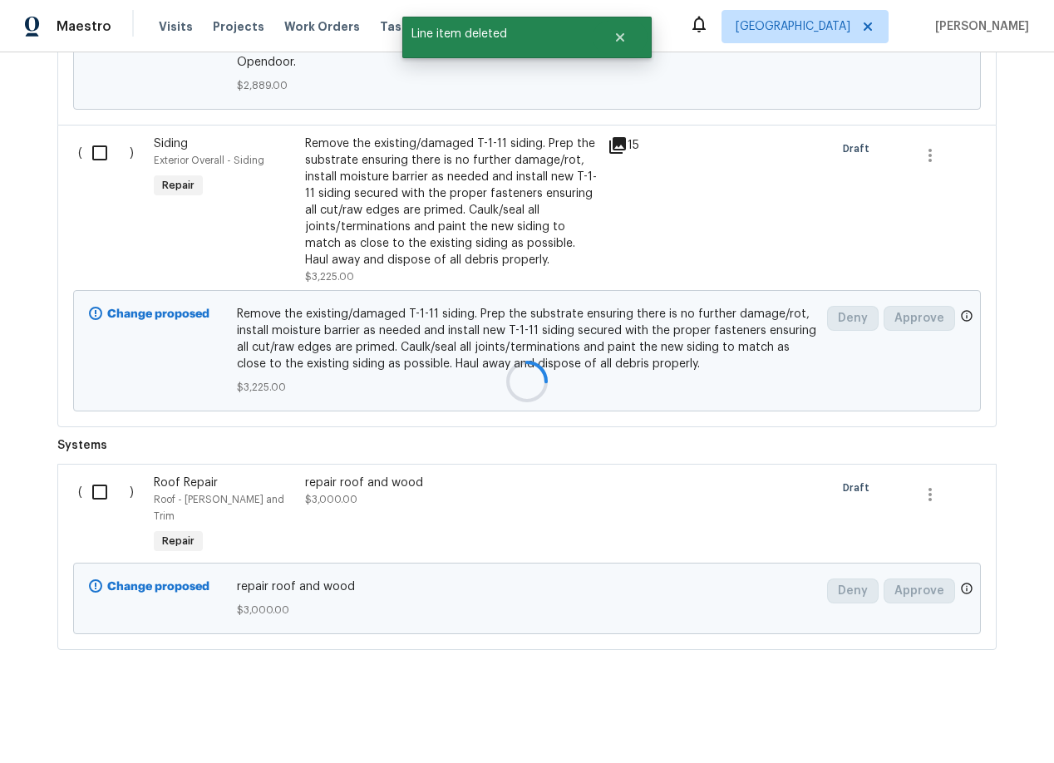
scroll to position [538, 0]
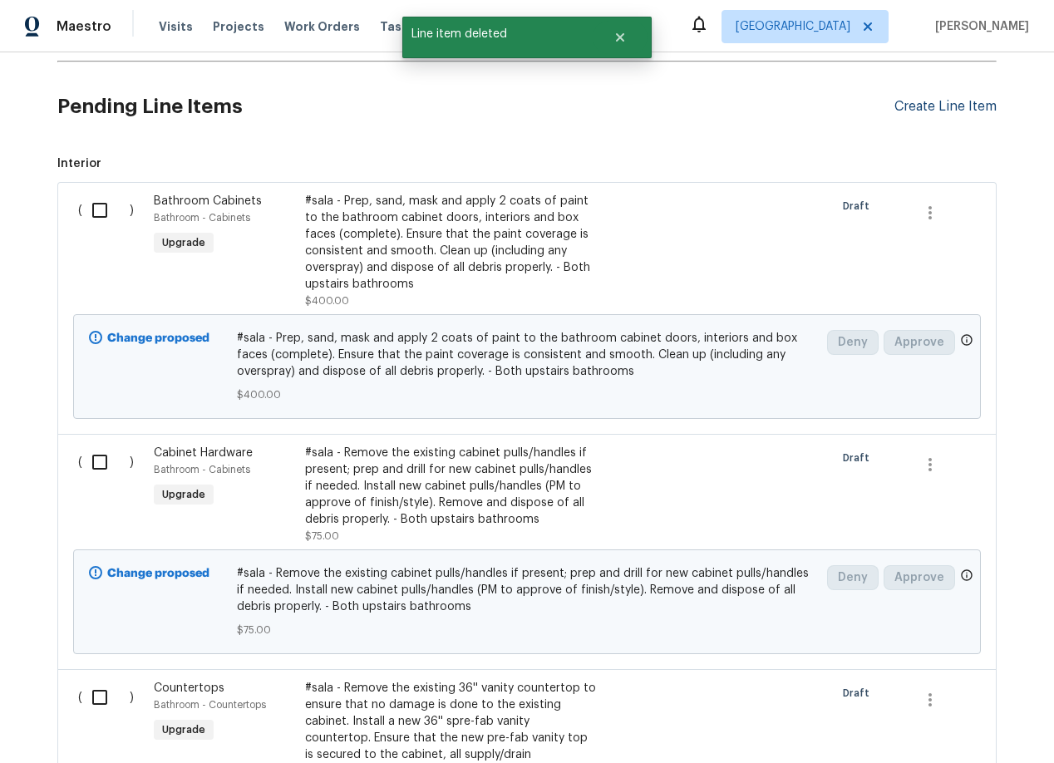
click at [933, 100] on div "Create Line Item" at bounding box center [945, 107] width 102 height 16
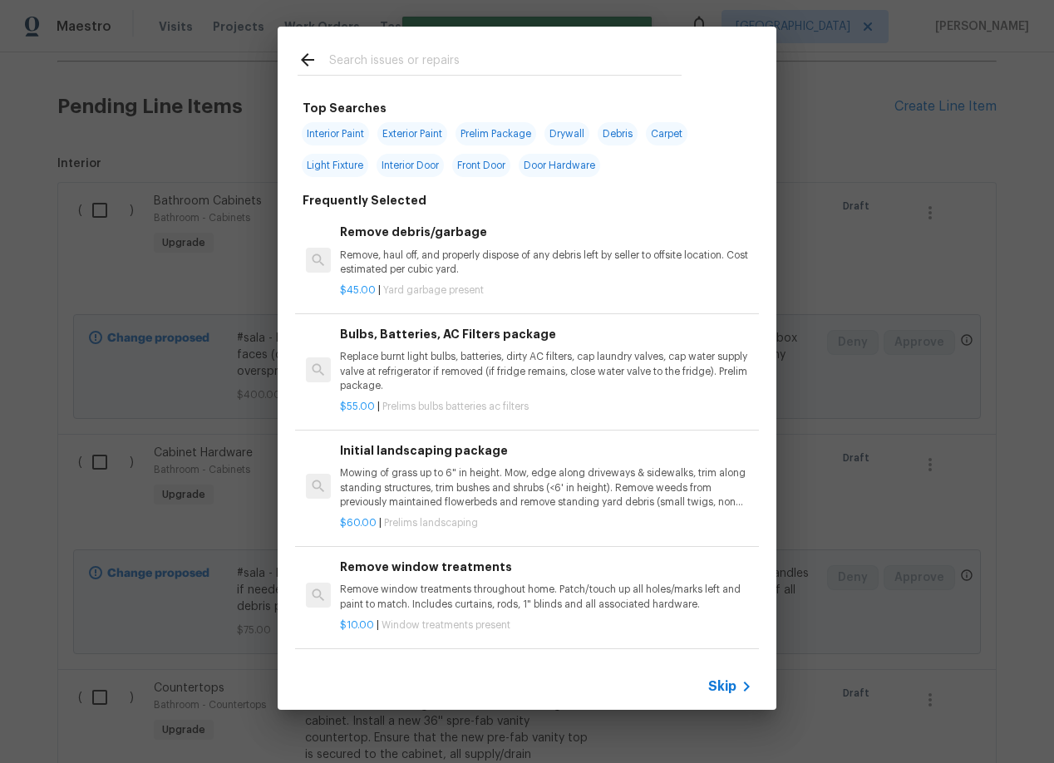
click at [356, 64] on input "text" at bounding box center [505, 62] width 352 height 25
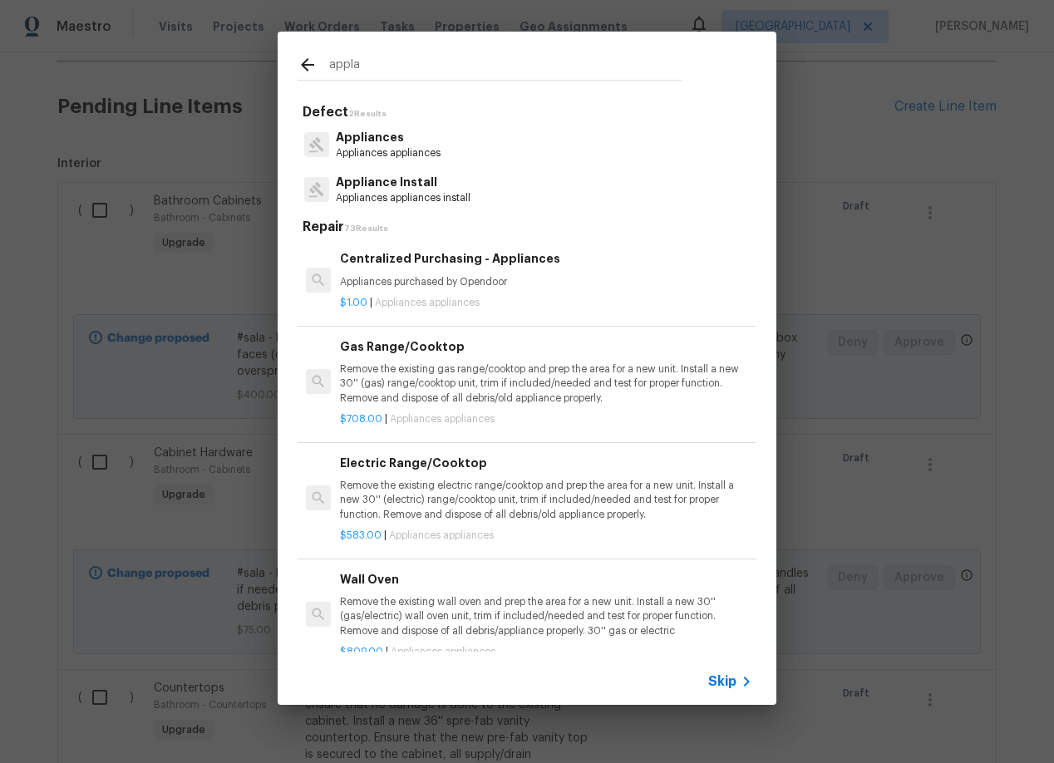
type input "appla"
click at [364, 179] on p "Appliance Install" at bounding box center [403, 182] width 135 height 17
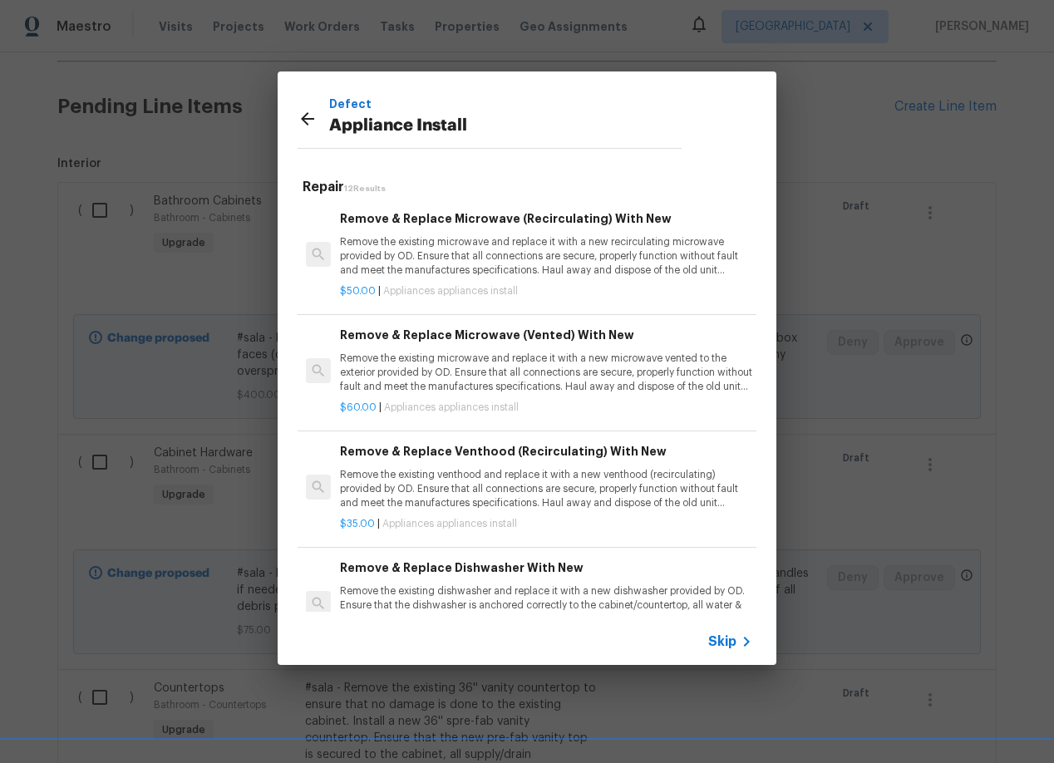
click at [440, 248] on p "Remove the existing microwave and replace it with a new recirculating microwave…" at bounding box center [546, 256] width 412 height 42
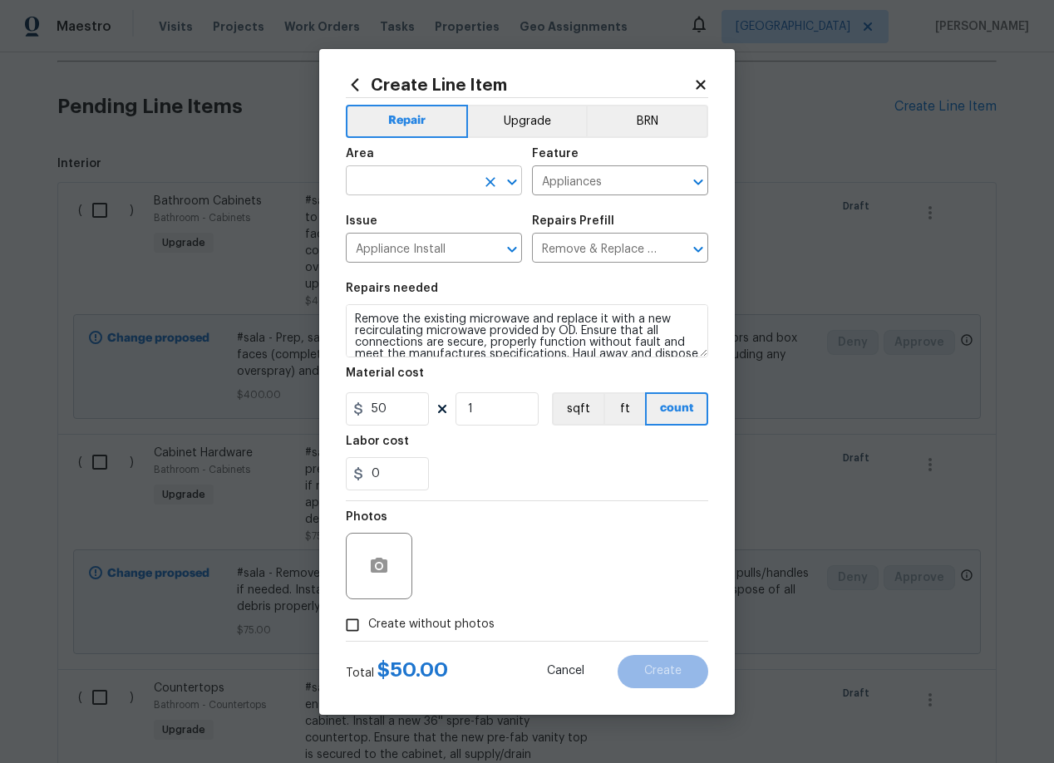
click at [437, 175] on input "text" at bounding box center [411, 183] width 130 height 26
click at [391, 217] on li "Kitchen" at bounding box center [434, 218] width 176 height 27
type input "Kitchen"
click at [352, 620] on input "Create without photos" at bounding box center [353, 625] width 32 height 32
checkbox input "true"
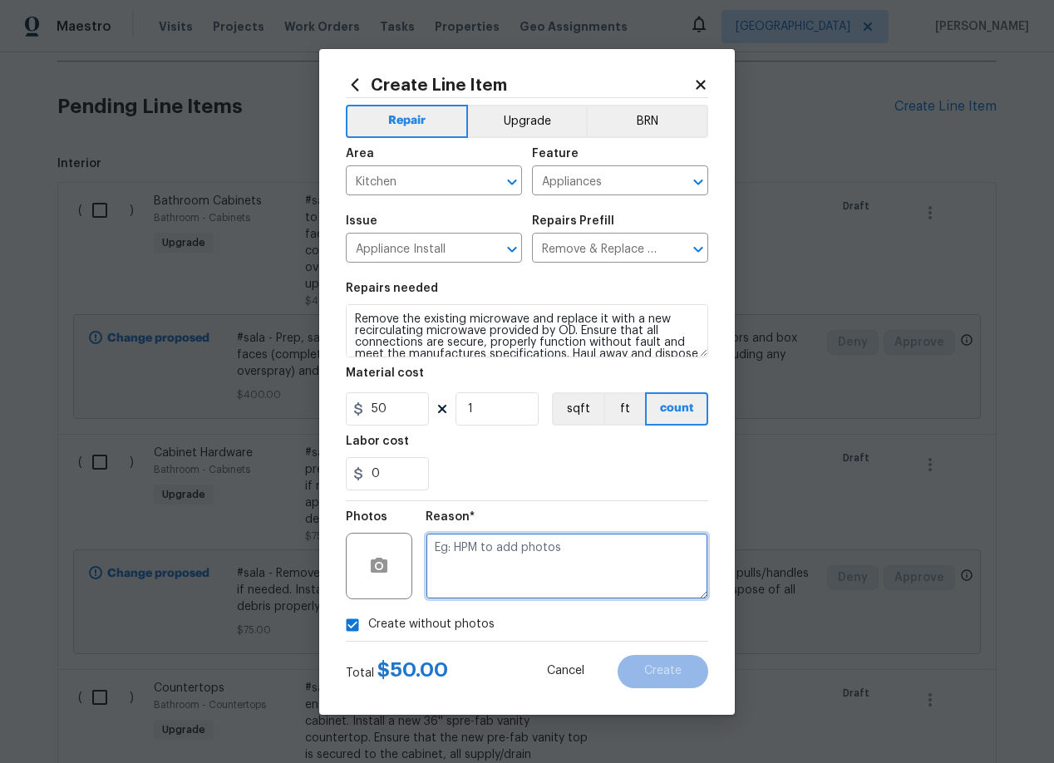
click at [531, 551] on textarea at bounding box center [566, 566] width 283 height 66
type textarea "add"
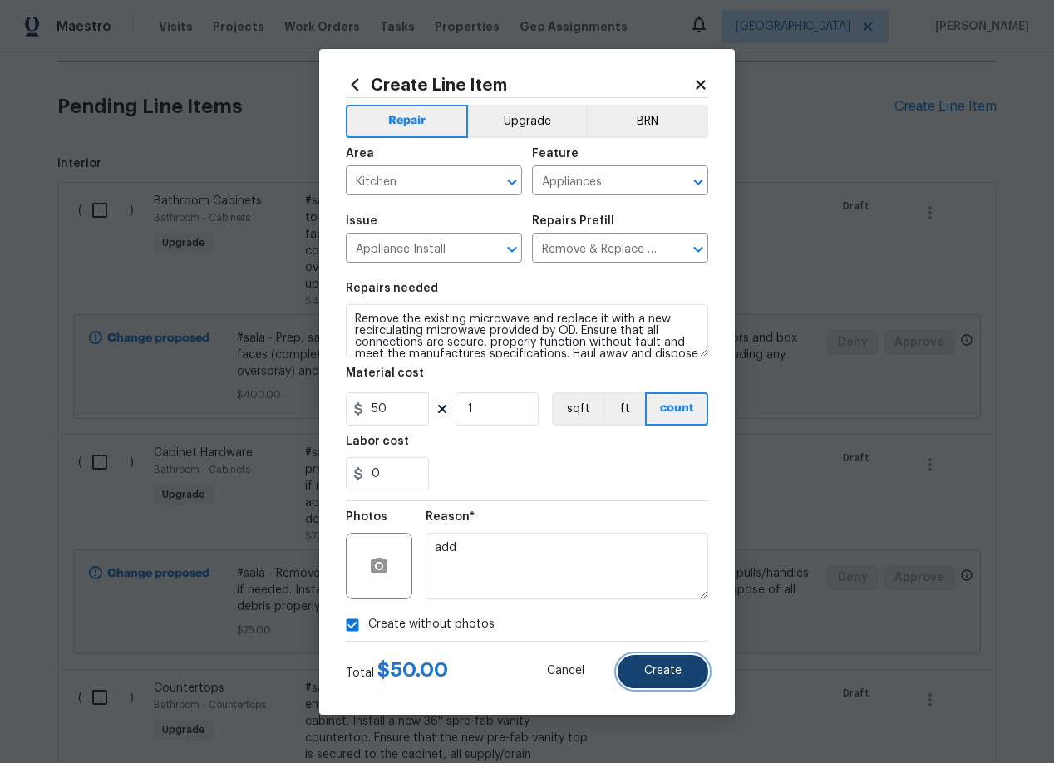
click at [656, 669] on span "Create" at bounding box center [662, 671] width 37 height 12
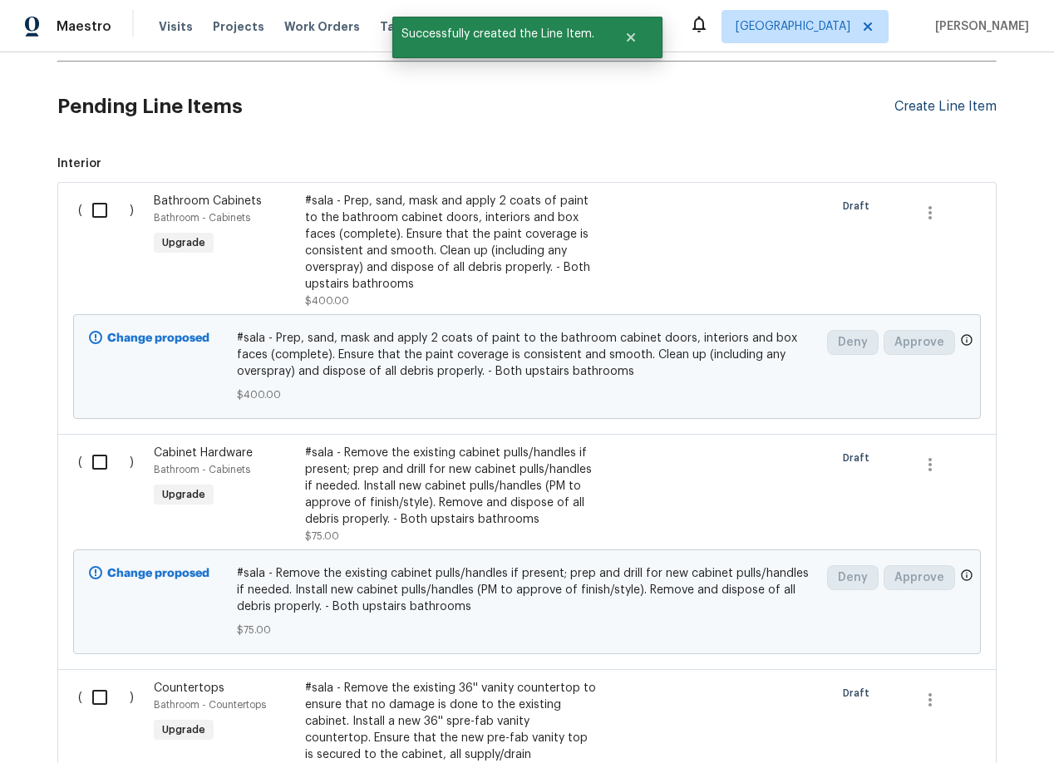
click at [926, 106] on div "Create Line Item" at bounding box center [945, 107] width 102 height 16
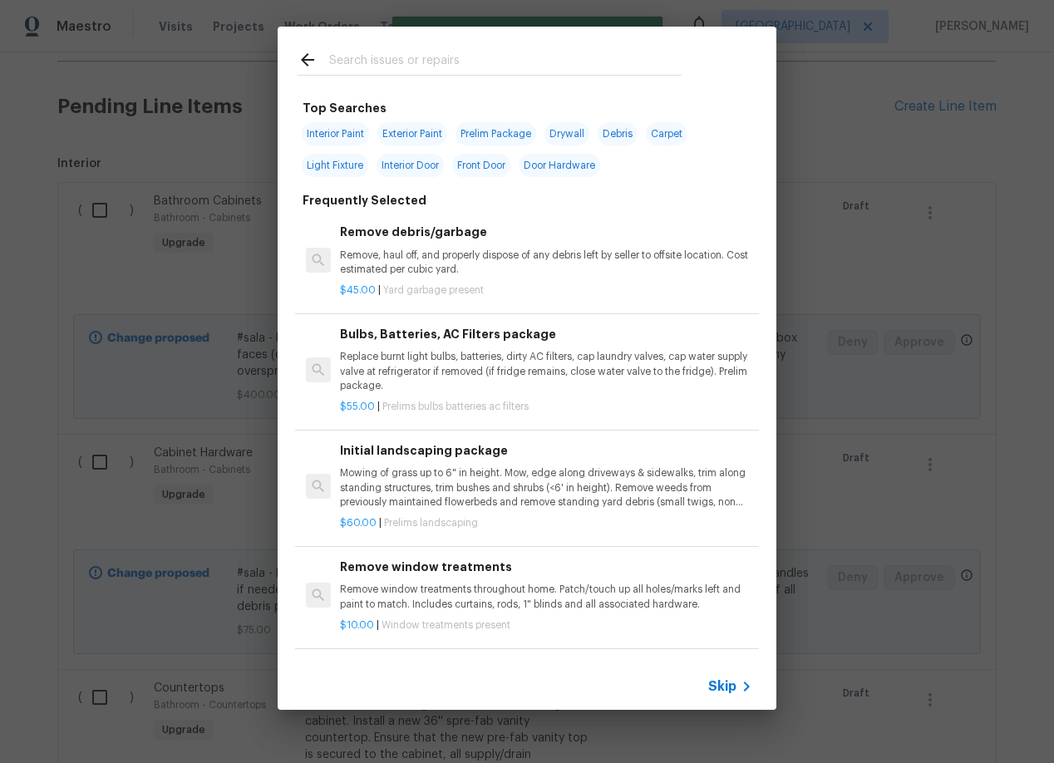
click at [412, 58] on input "text" at bounding box center [505, 62] width 352 height 25
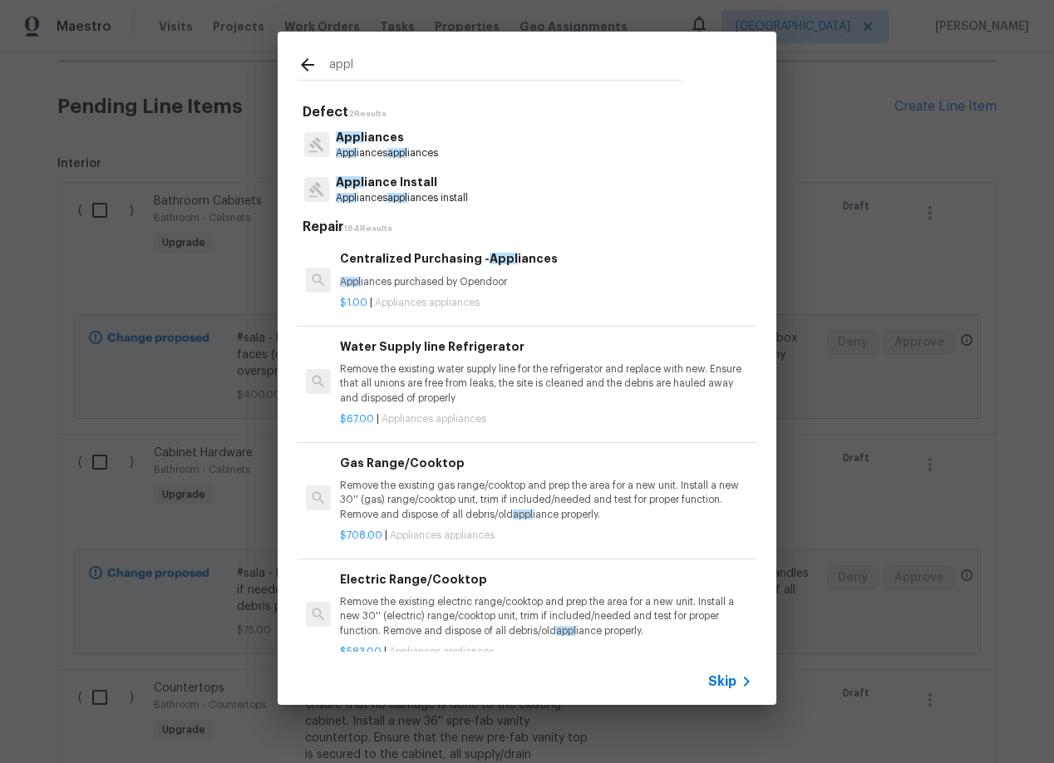
type input "appl"
click at [406, 184] on p "Appl iance Install" at bounding box center [402, 182] width 132 height 17
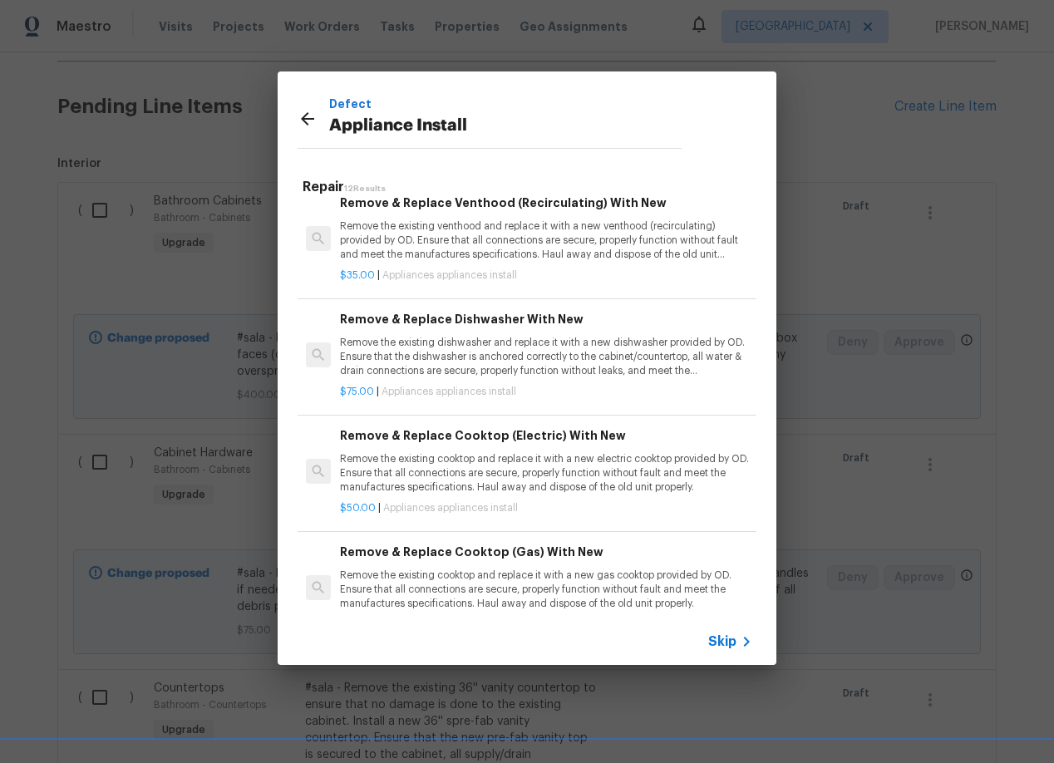
scroll to position [262, 0]
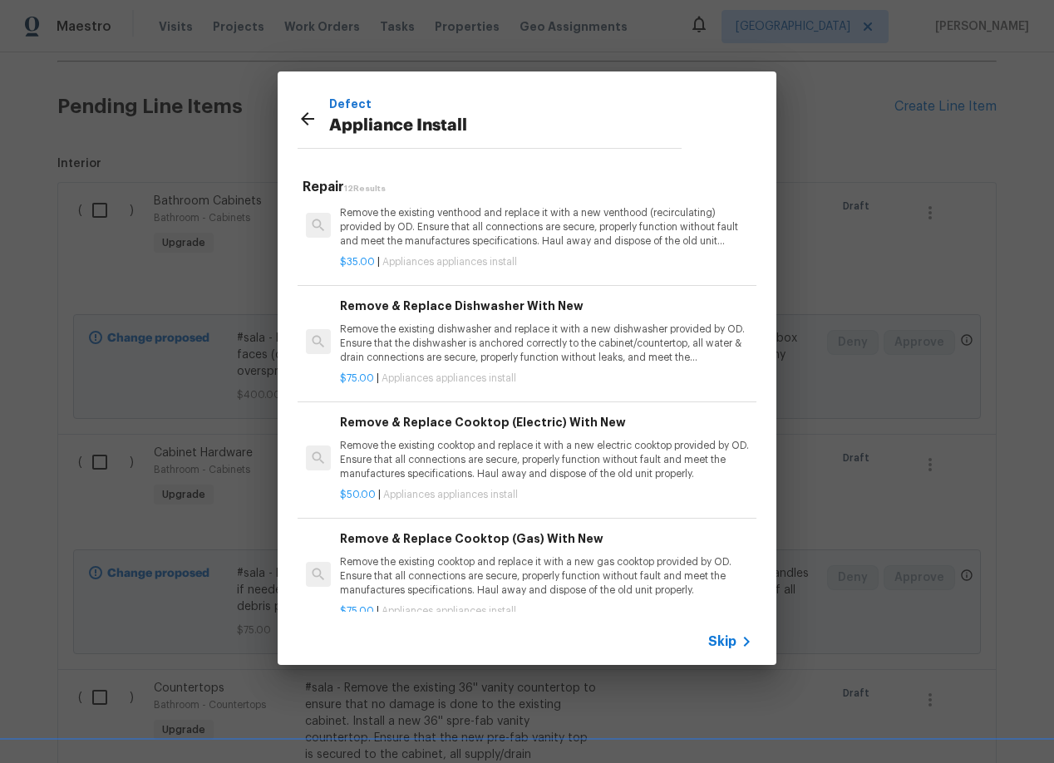
click at [456, 347] on p "Remove the existing dishwasher and replace it with a new dishwasher provided by…" at bounding box center [546, 343] width 412 height 42
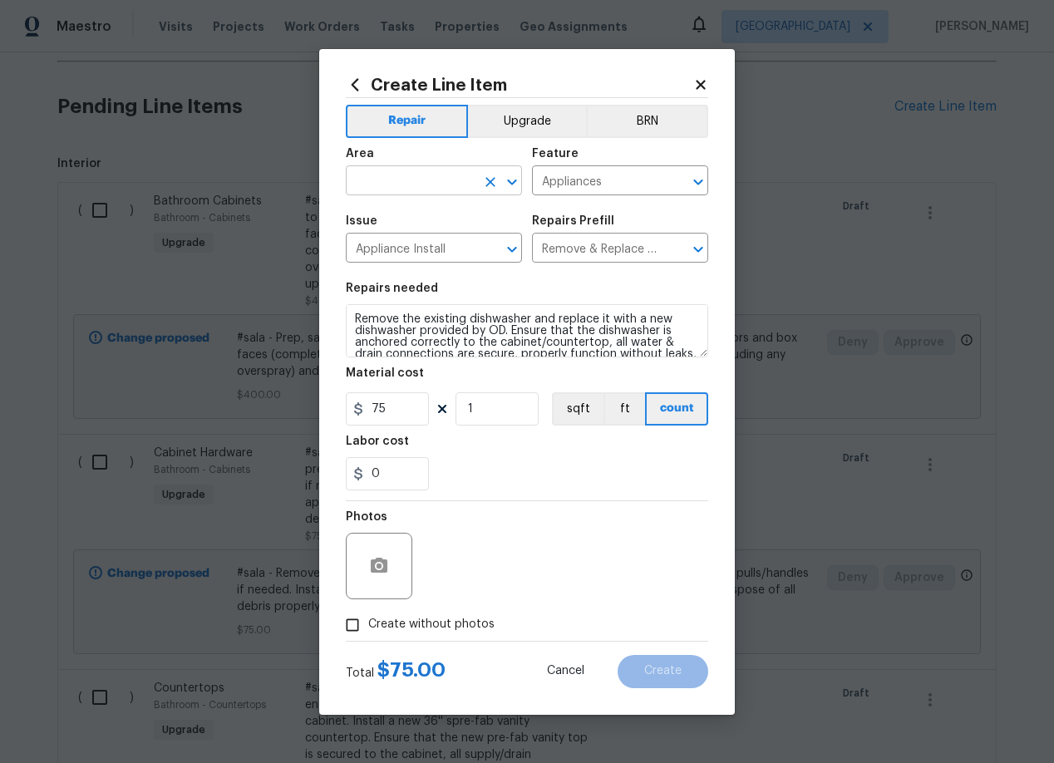
click at [429, 185] on input "text" at bounding box center [411, 183] width 130 height 26
click at [394, 205] on li "Kitchen" at bounding box center [434, 218] width 176 height 27
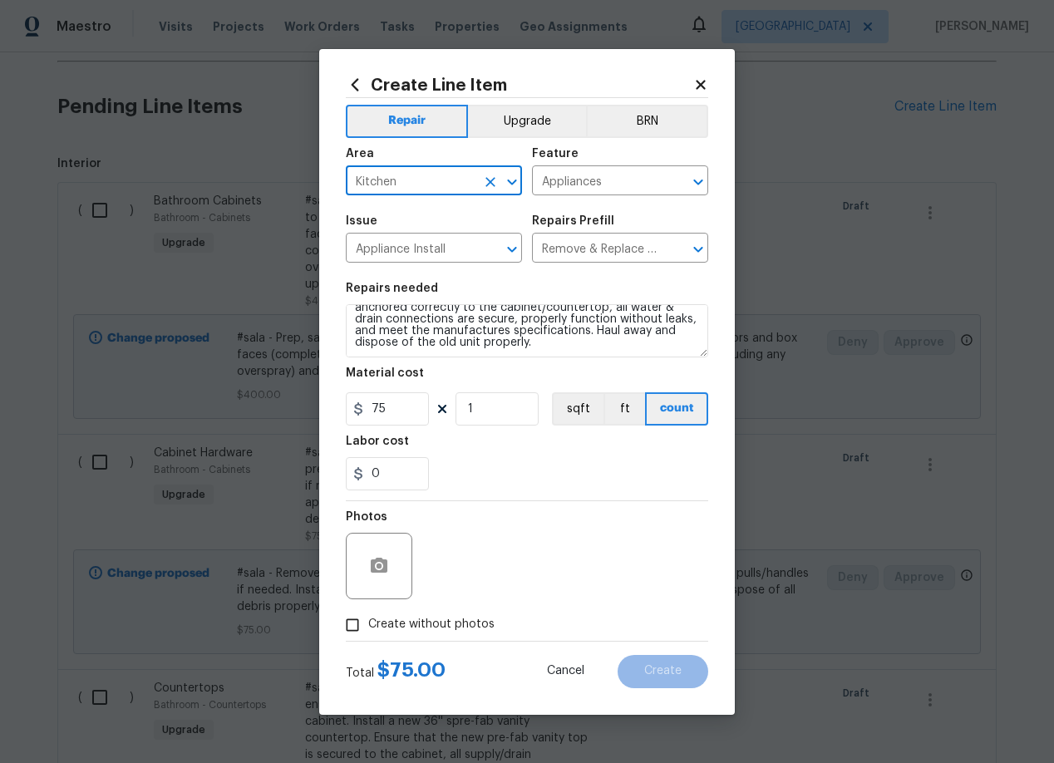
type input "Kitchen"
click at [356, 621] on input "Create without photos" at bounding box center [353, 625] width 32 height 32
checkbox input "true"
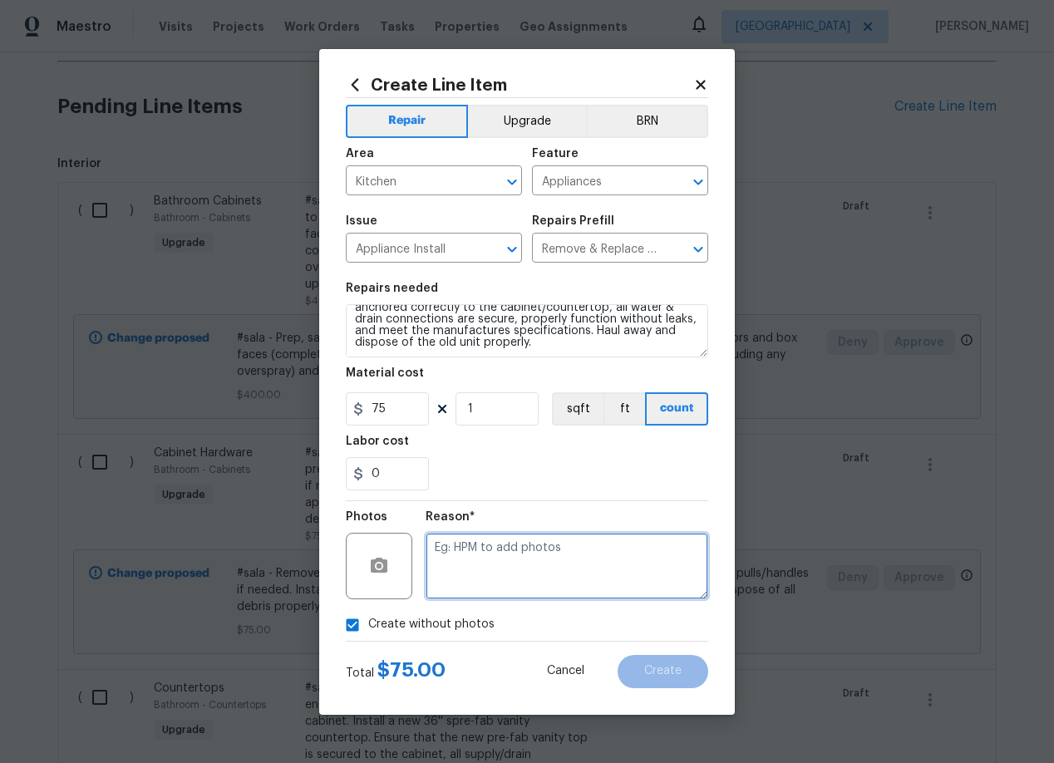
click at [499, 569] on textarea at bounding box center [566, 566] width 283 height 66
type textarea "add"
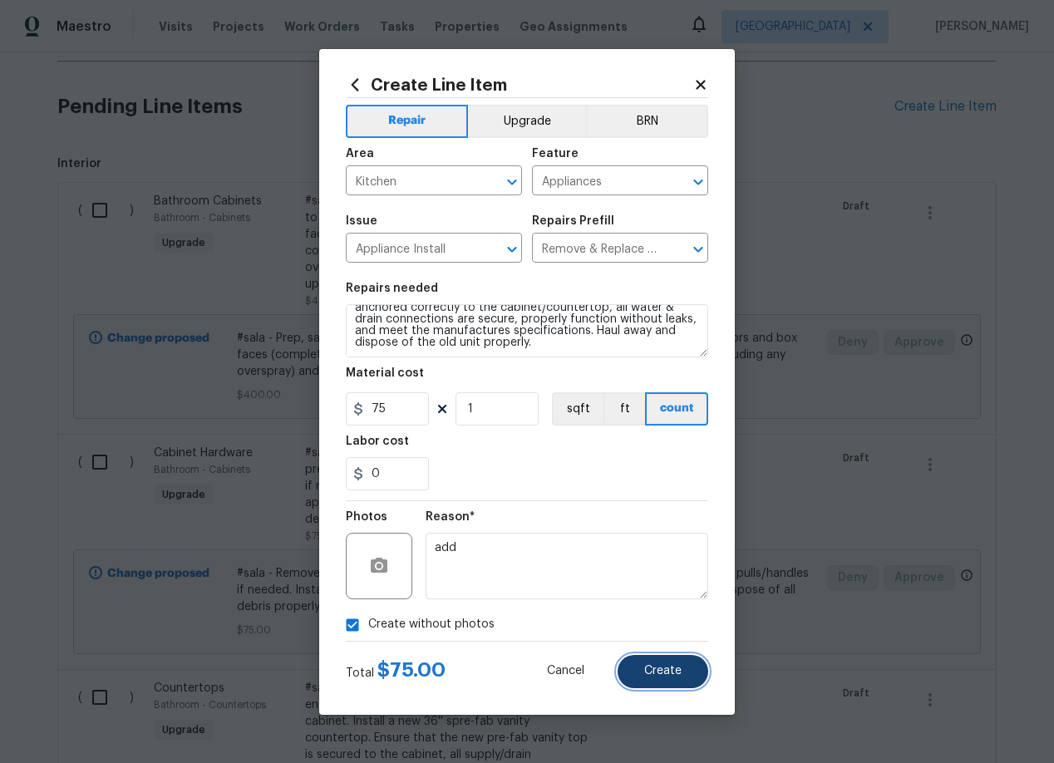
click at [670, 668] on span "Create" at bounding box center [662, 671] width 37 height 12
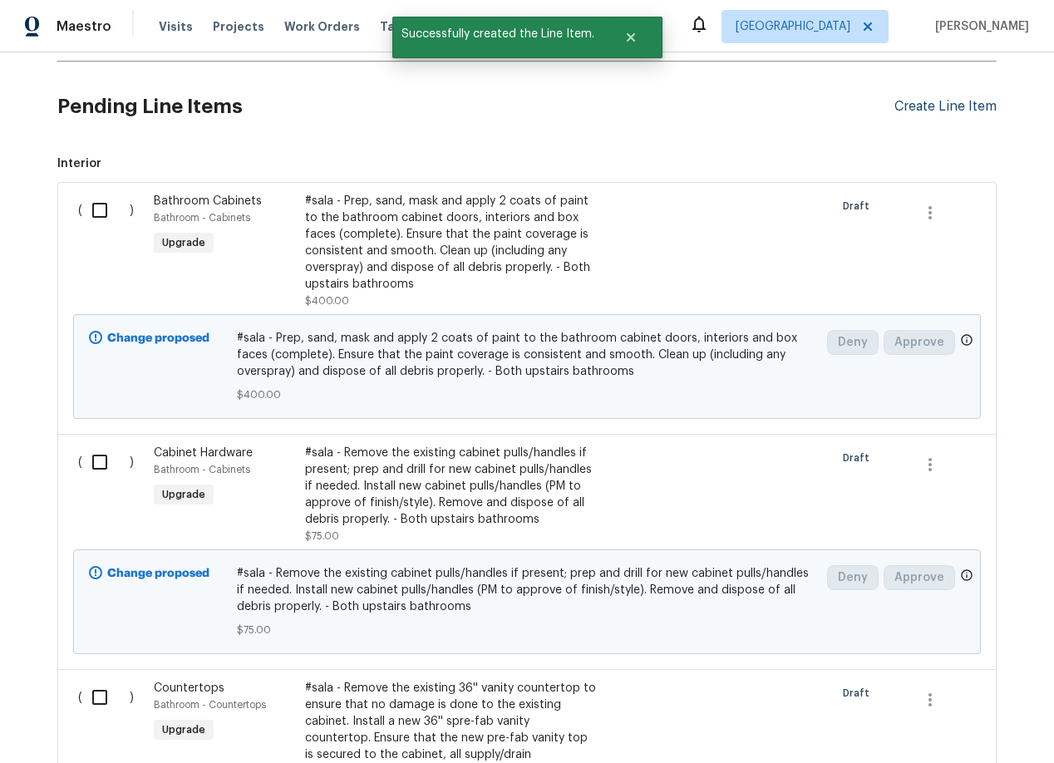
click at [904, 113] on div "Create Line Item" at bounding box center [945, 107] width 102 height 16
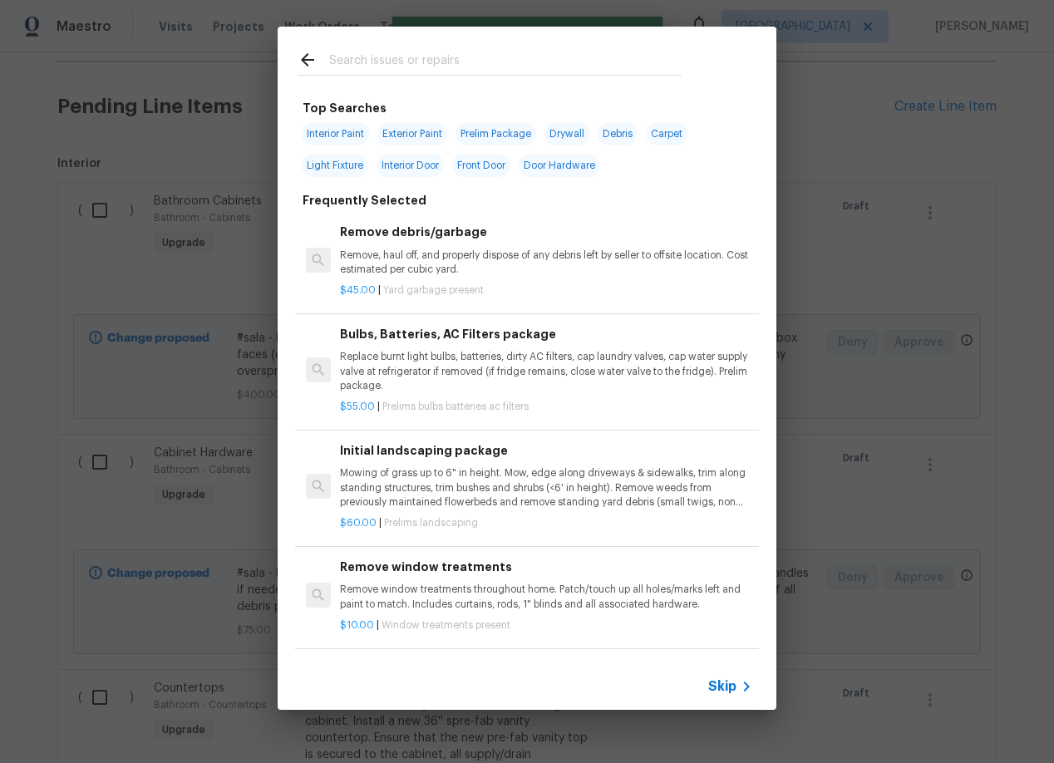
click at [386, 56] on input "text" at bounding box center [505, 62] width 352 height 25
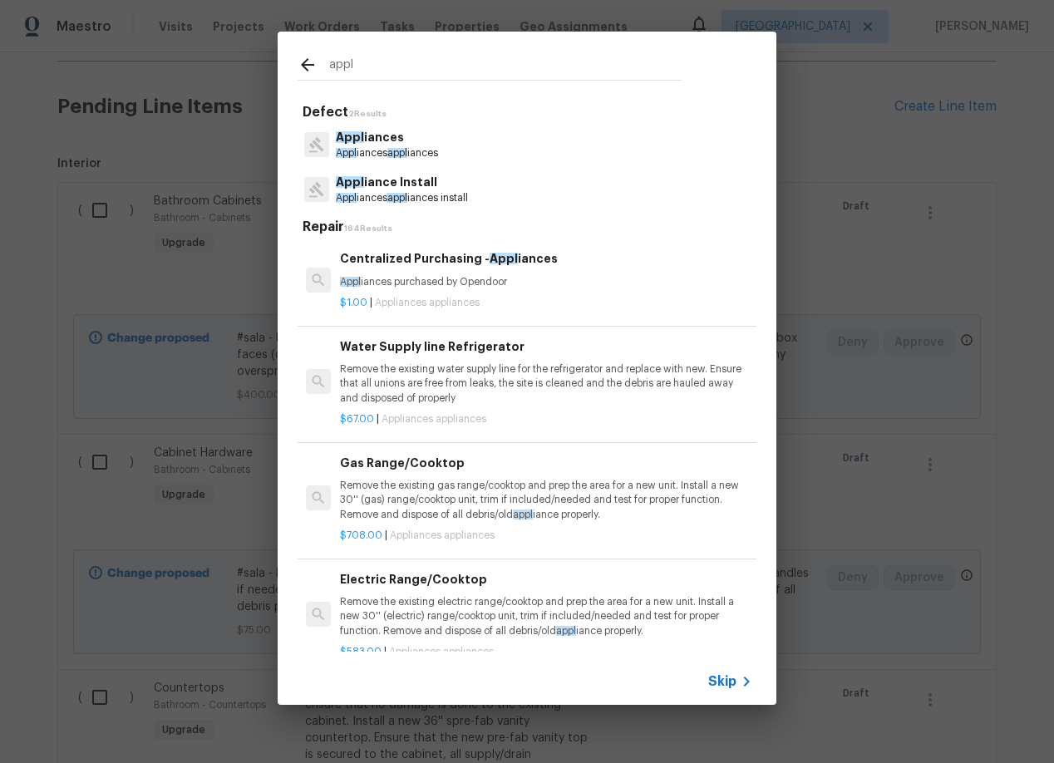
type input "appl"
click at [386, 199] on p "Appl iances appl iances install" at bounding box center [402, 198] width 132 height 14
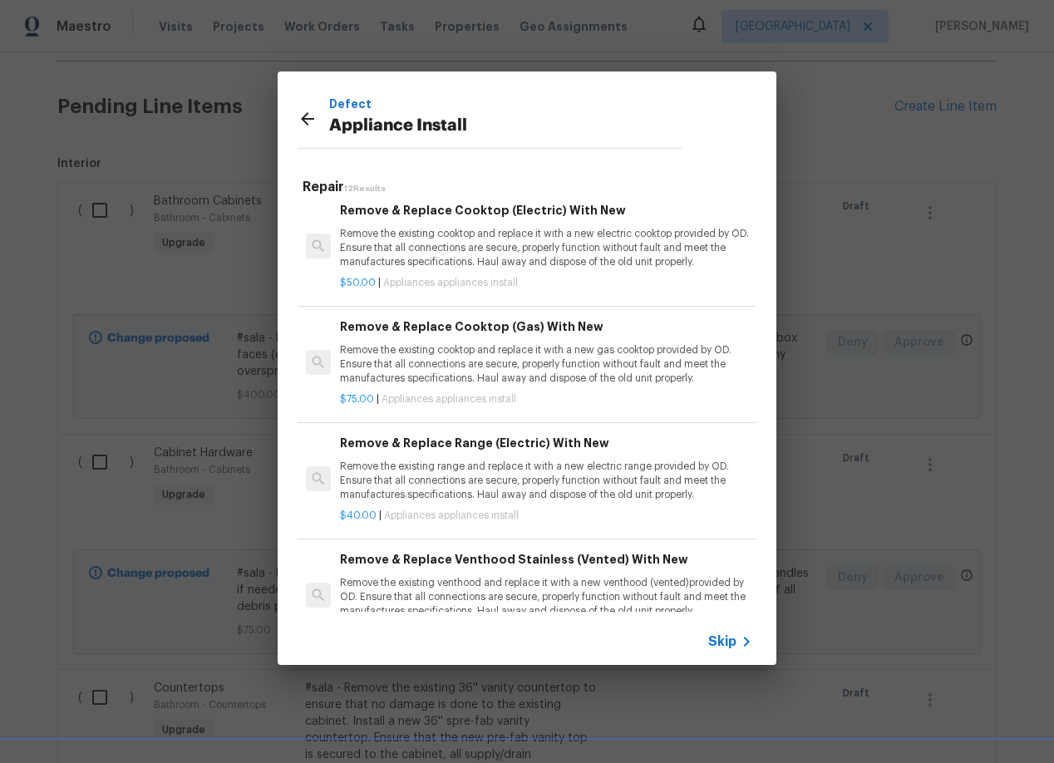
scroll to position [479, 0]
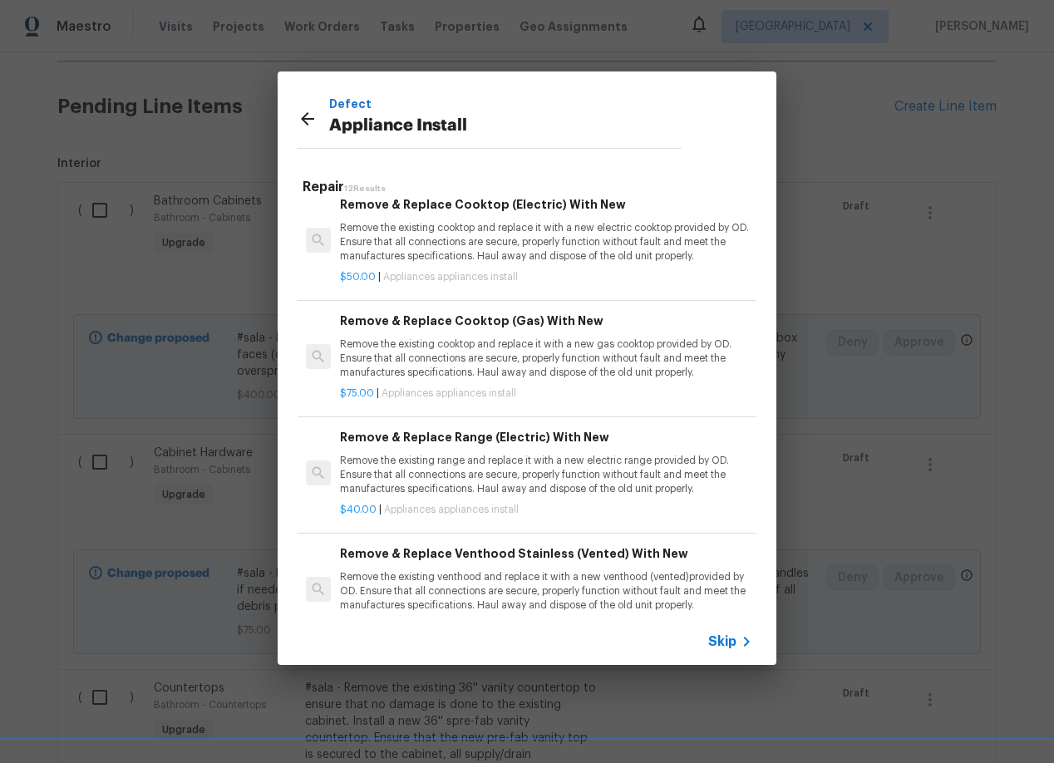
click at [438, 366] on p "Remove the existing cooktop and replace it with a new gas cooktop provided by O…" at bounding box center [546, 358] width 412 height 42
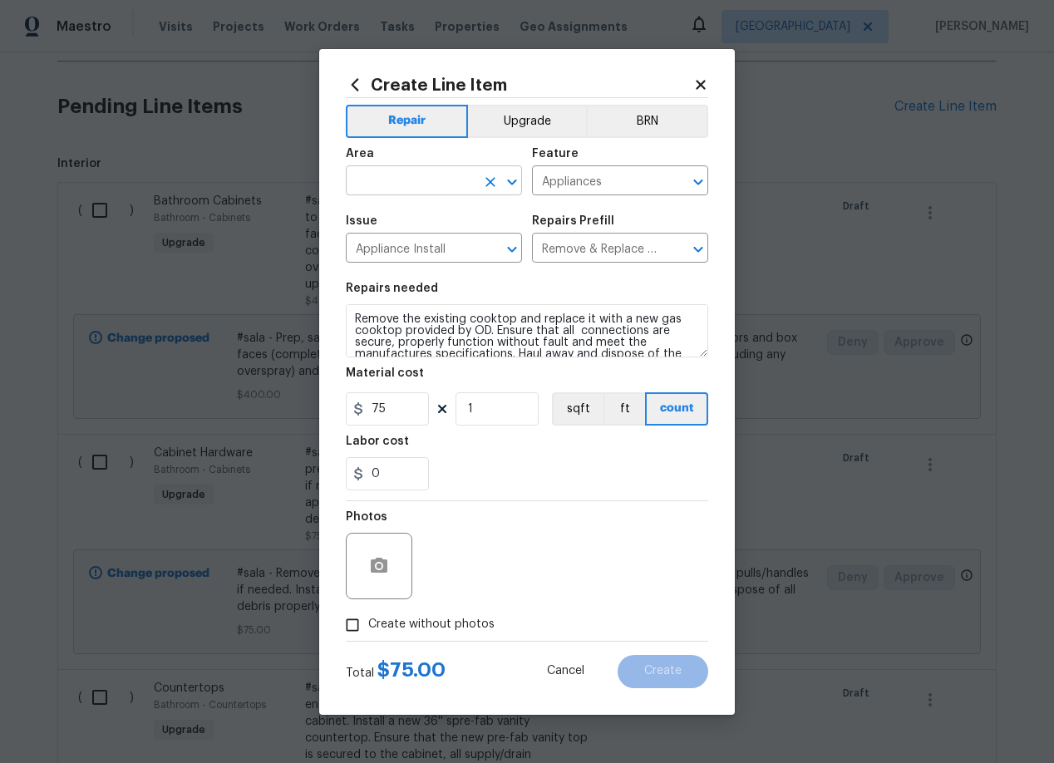
click at [443, 177] on input "text" at bounding box center [411, 183] width 130 height 26
click at [396, 217] on li "Kitchen" at bounding box center [434, 218] width 176 height 27
type input "Kitchen"
click at [352, 627] on input "Create without photos" at bounding box center [353, 625] width 32 height 32
checkbox input "true"
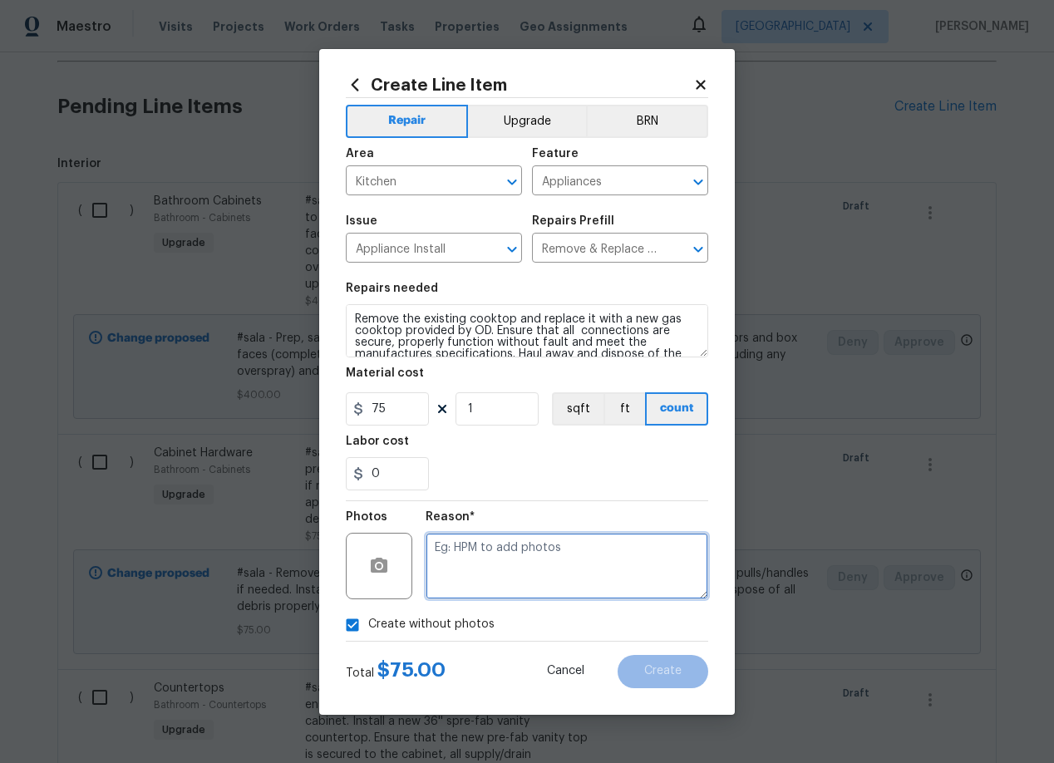
click at [477, 564] on textarea at bounding box center [566, 566] width 283 height 66
type textarea "add"
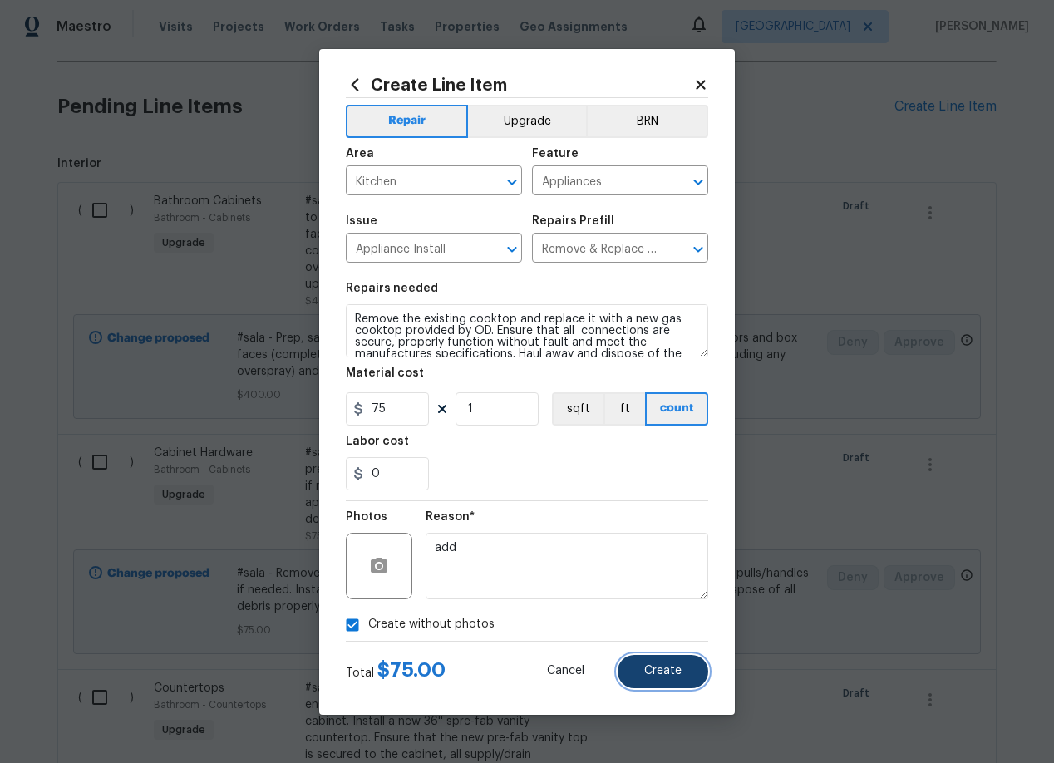
click at [672, 674] on span "Create" at bounding box center [662, 671] width 37 height 12
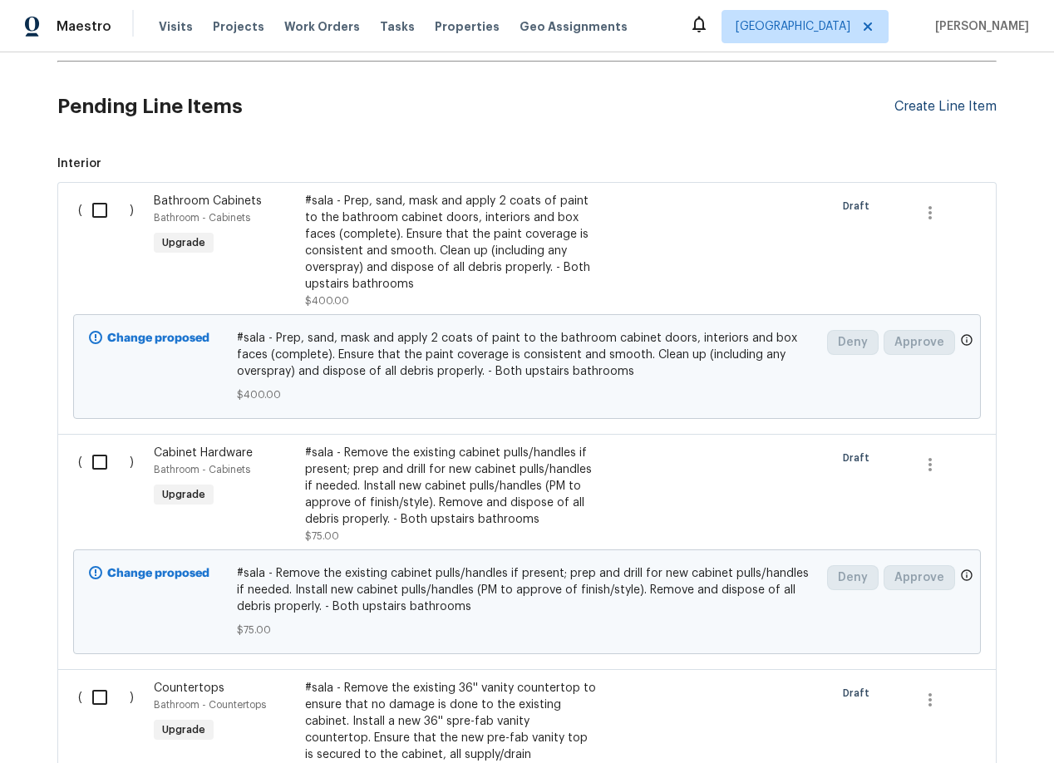
click at [899, 107] on div "Create Line Item" at bounding box center [945, 107] width 102 height 16
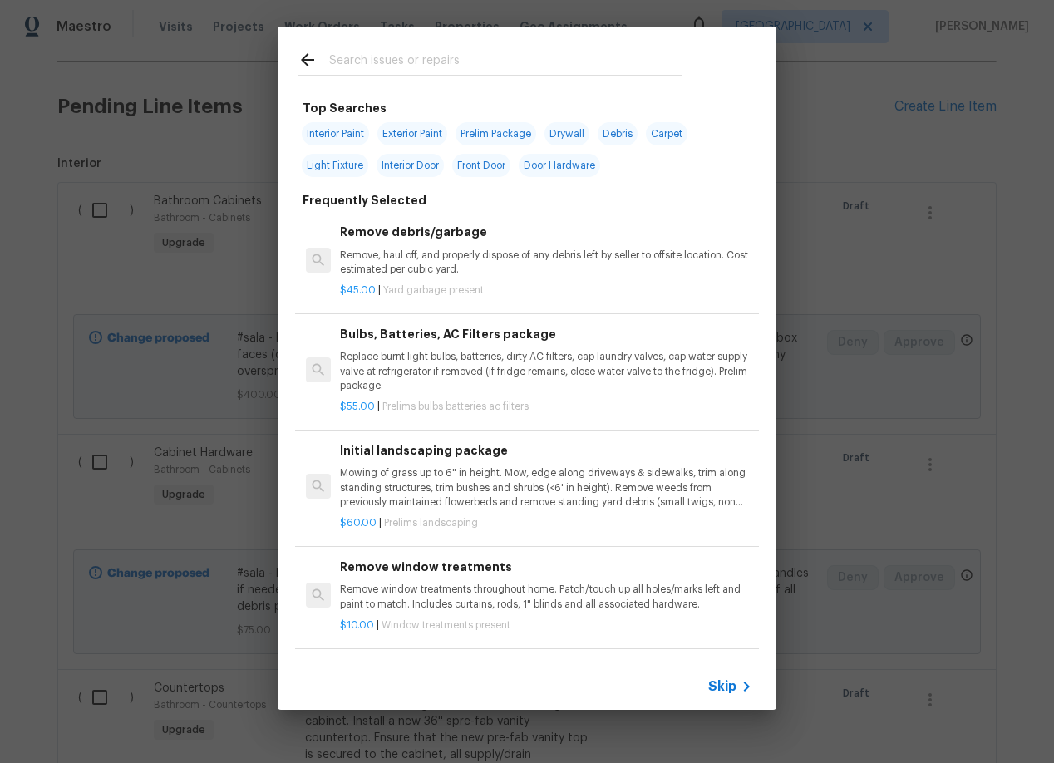
click at [357, 55] on input "text" at bounding box center [505, 62] width 352 height 25
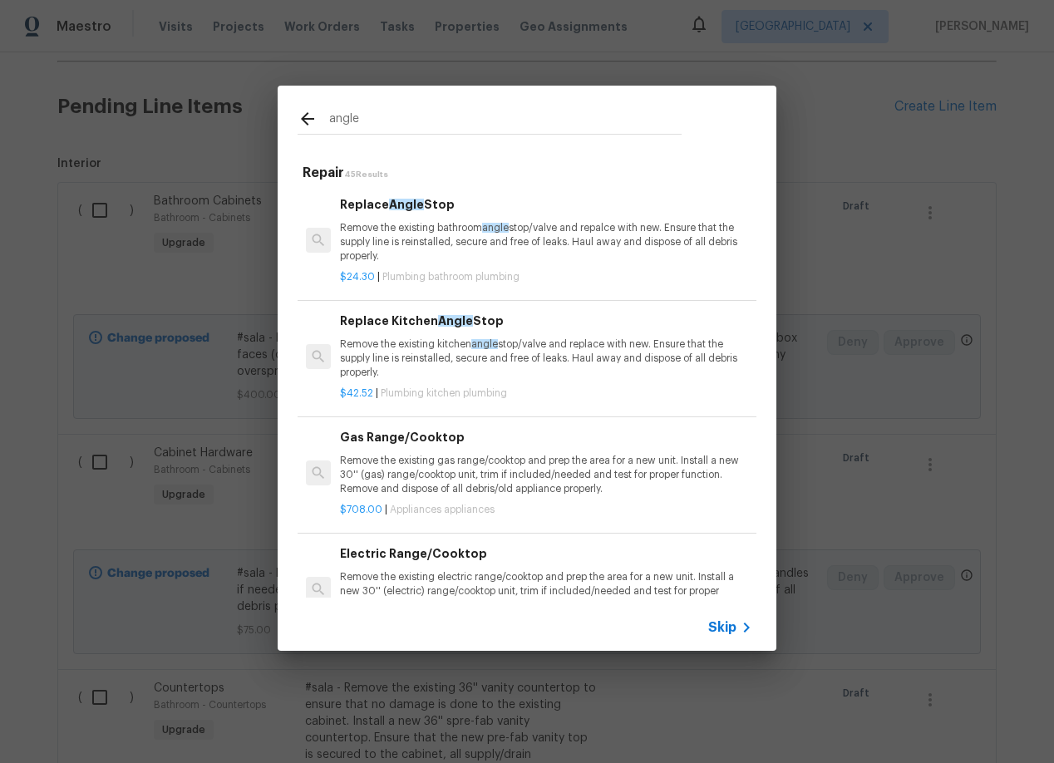
type input "angle"
click at [455, 231] on p "Remove the existing bathroom angle stop/valve and repalce with new. Ensure that…" at bounding box center [546, 242] width 412 height 42
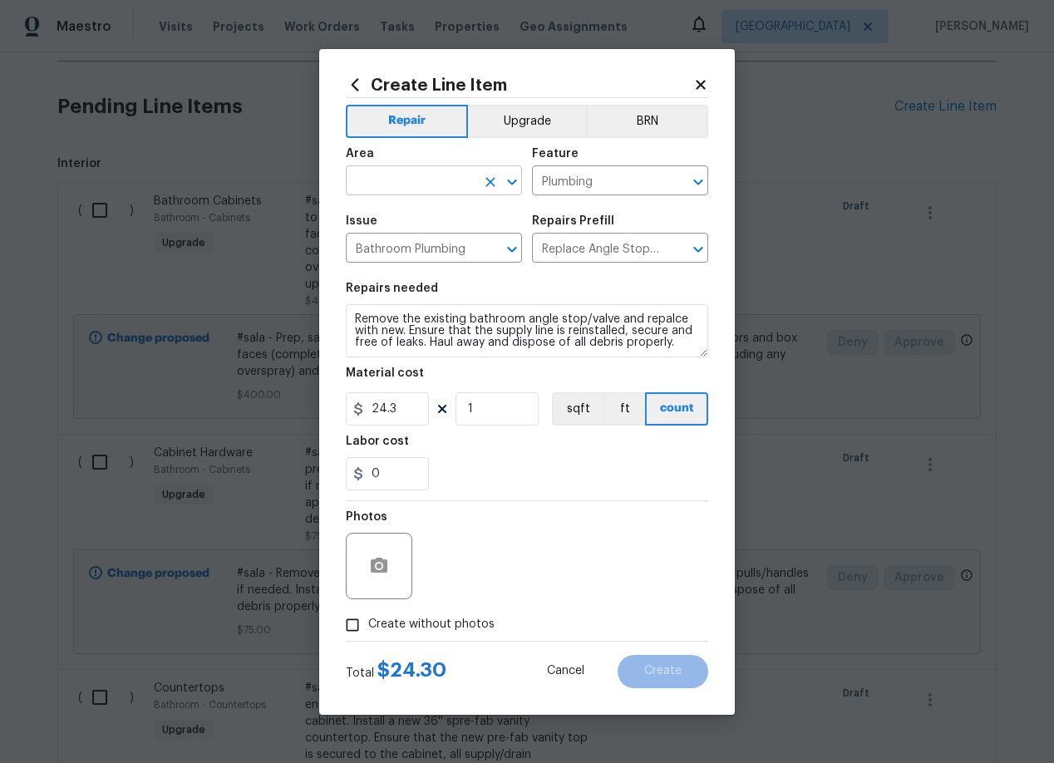
click at [410, 183] on input "text" at bounding box center [411, 183] width 130 height 26
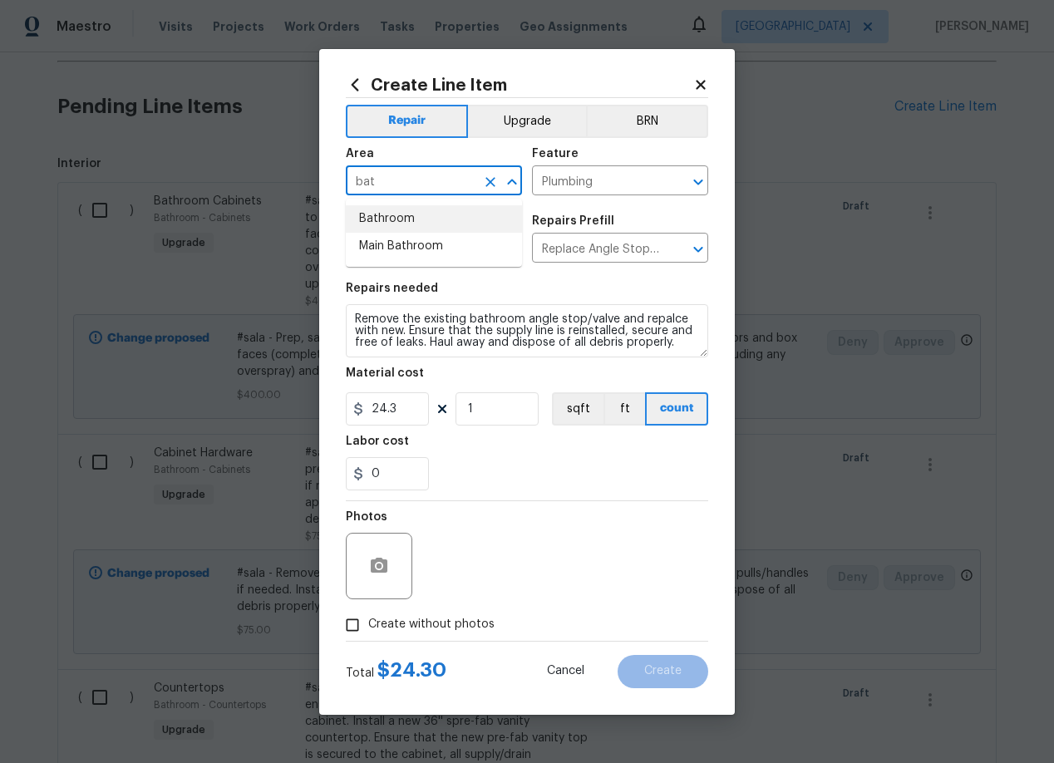
click at [390, 216] on li "Bathroom" at bounding box center [434, 218] width 176 height 27
type input "Bathroom"
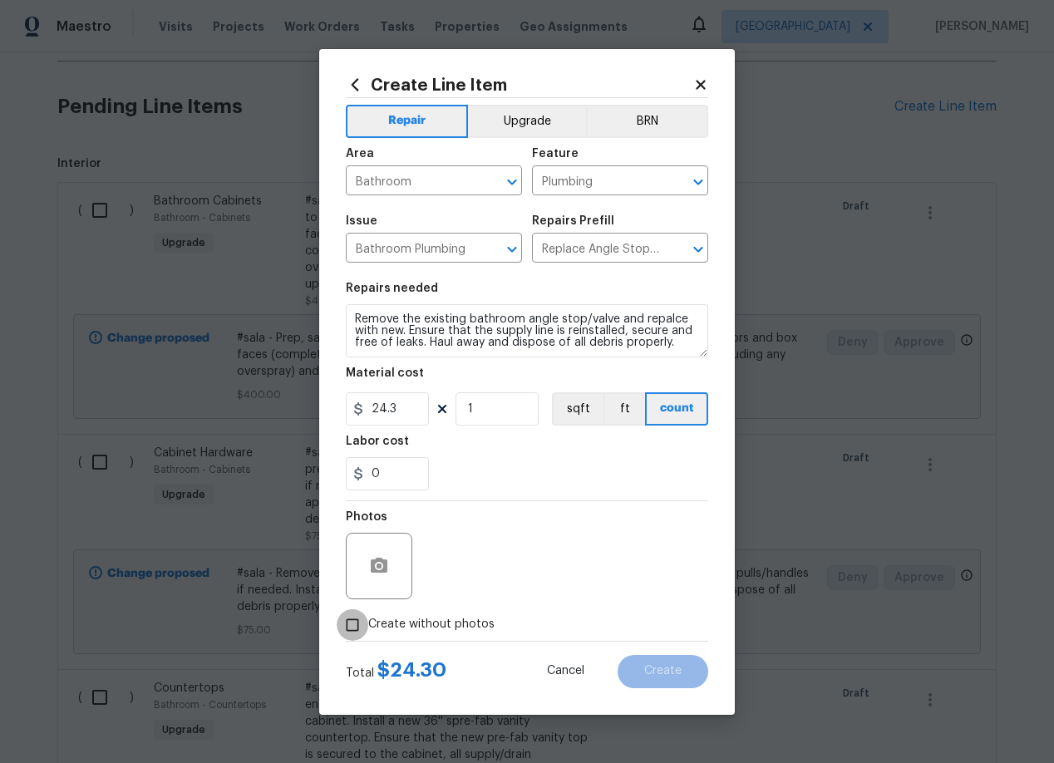
click at [347, 620] on input "Create without photos" at bounding box center [353, 625] width 32 height 32
checkbox input "true"
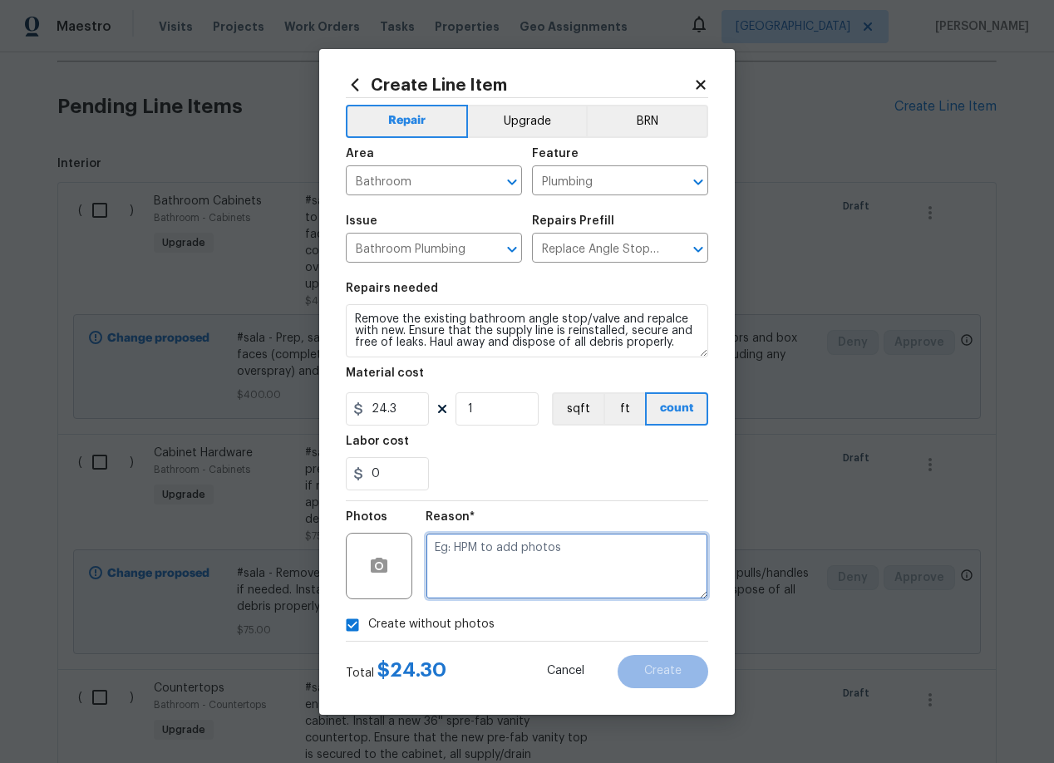
click at [515, 556] on textarea at bounding box center [566, 566] width 283 height 66
type textarea "add"
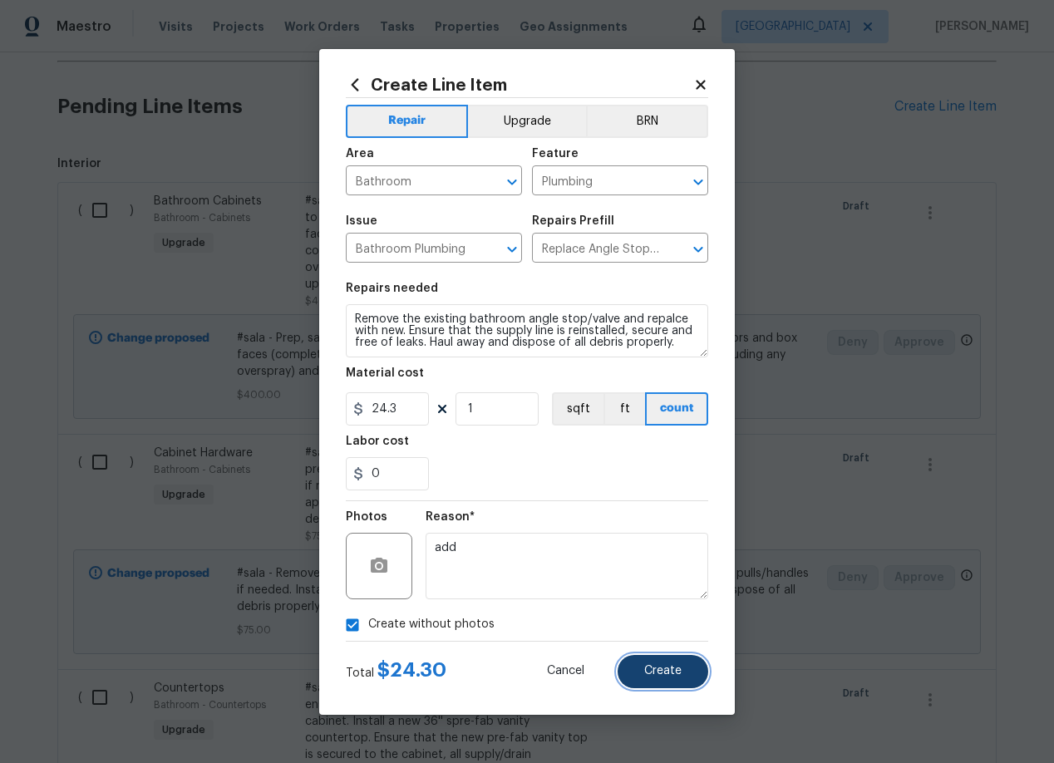
click at [682, 674] on button "Create" at bounding box center [662, 671] width 91 height 33
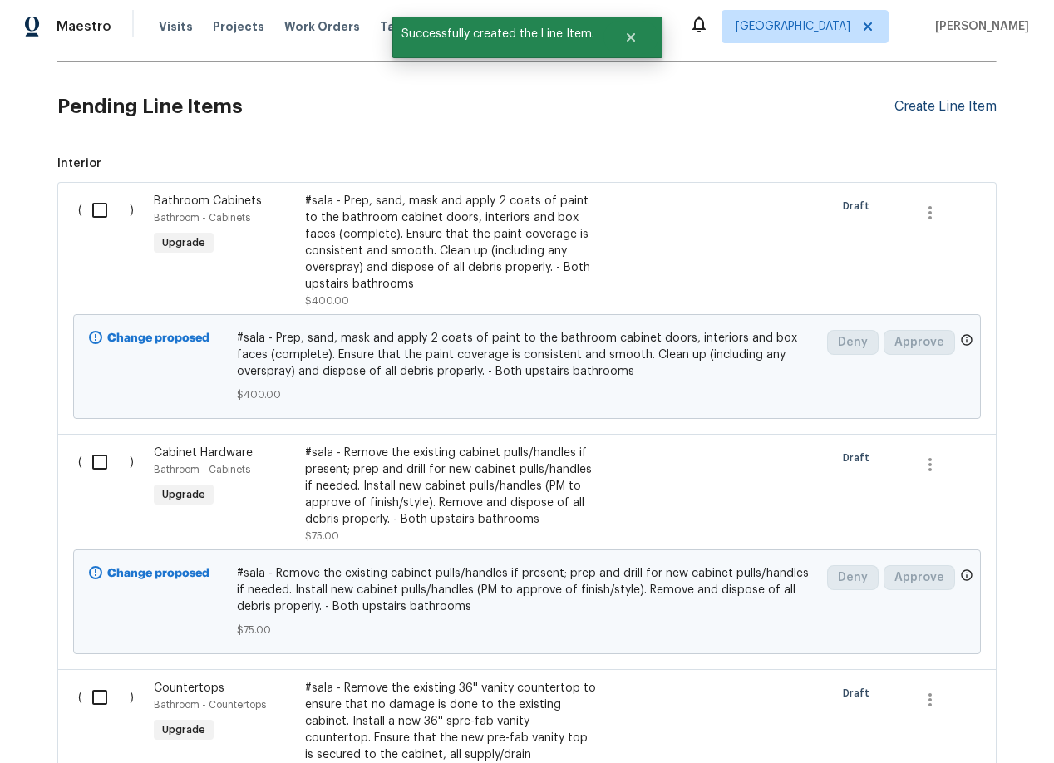
click at [936, 101] on div "Create Line Item" at bounding box center [945, 107] width 102 height 16
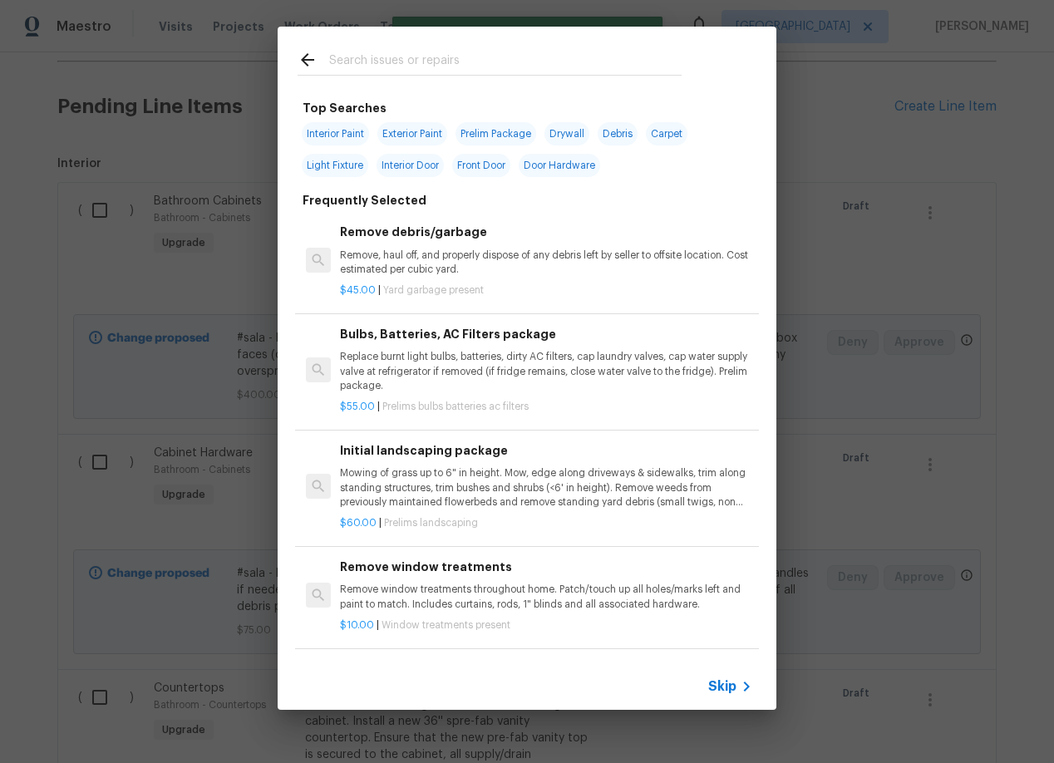
click at [402, 57] on input "text" at bounding box center [505, 62] width 352 height 25
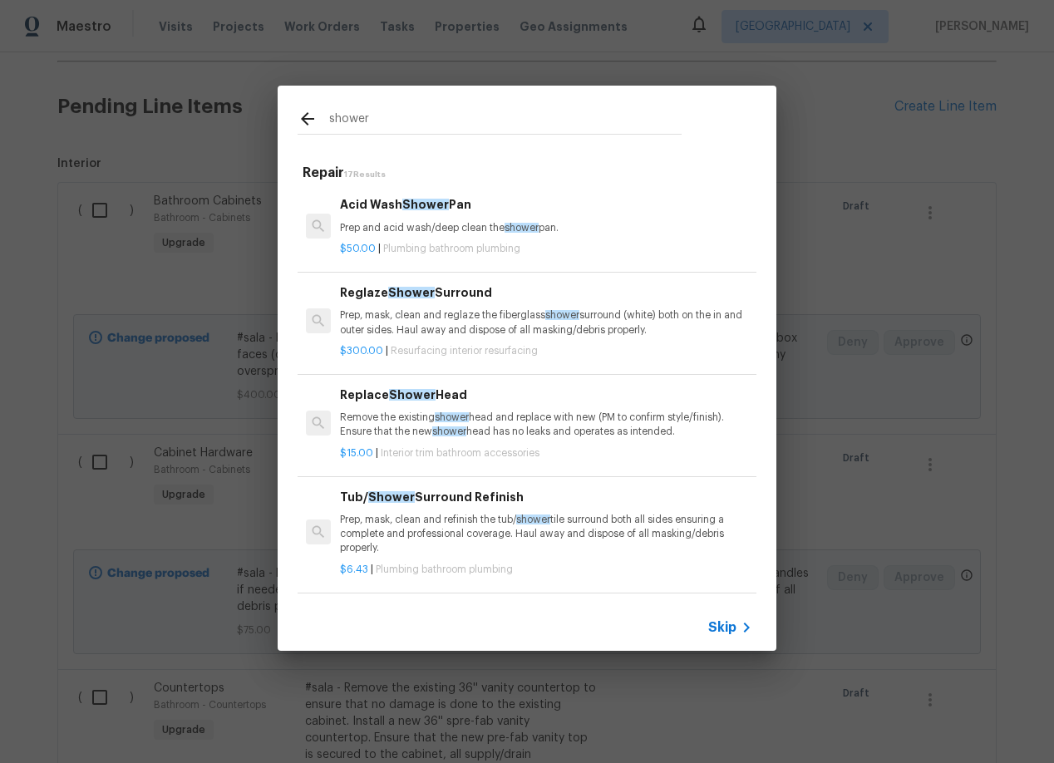
type input "shower"
click at [406, 422] on p "Remove the existing shower head and replace with new (PM to confirm style/finis…" at bounding box center [546, 425] width 412 height 28
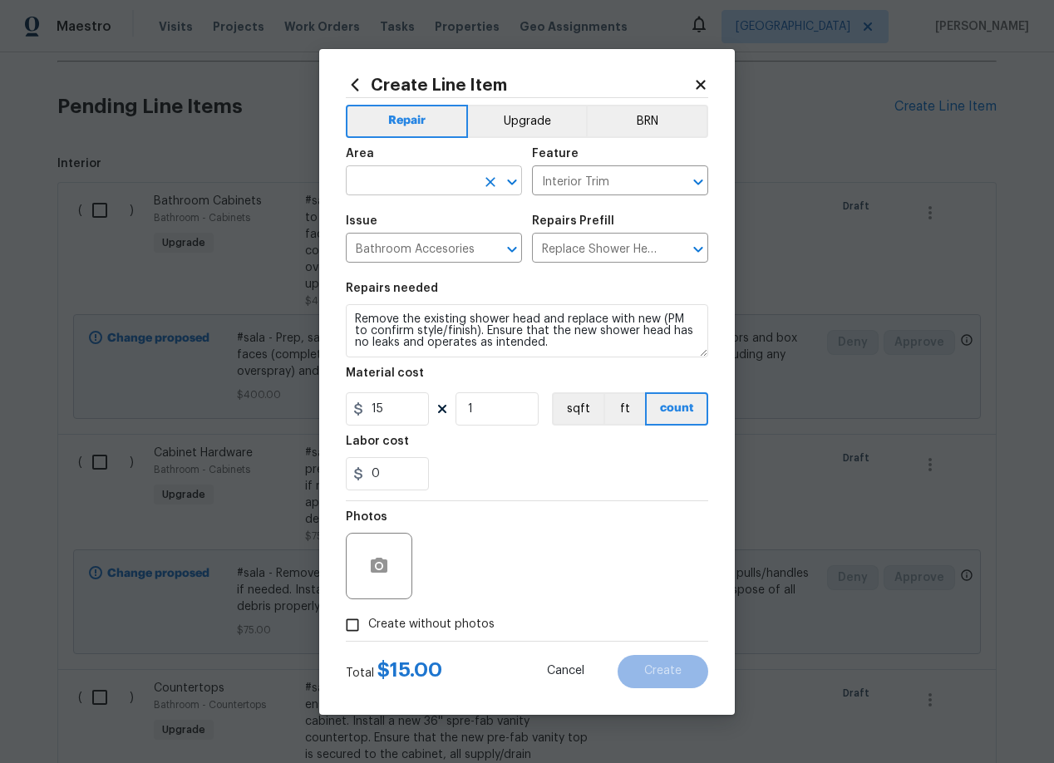
click at [414, 193] on input "text" at bounding box center [411, 183] width 130 height 26
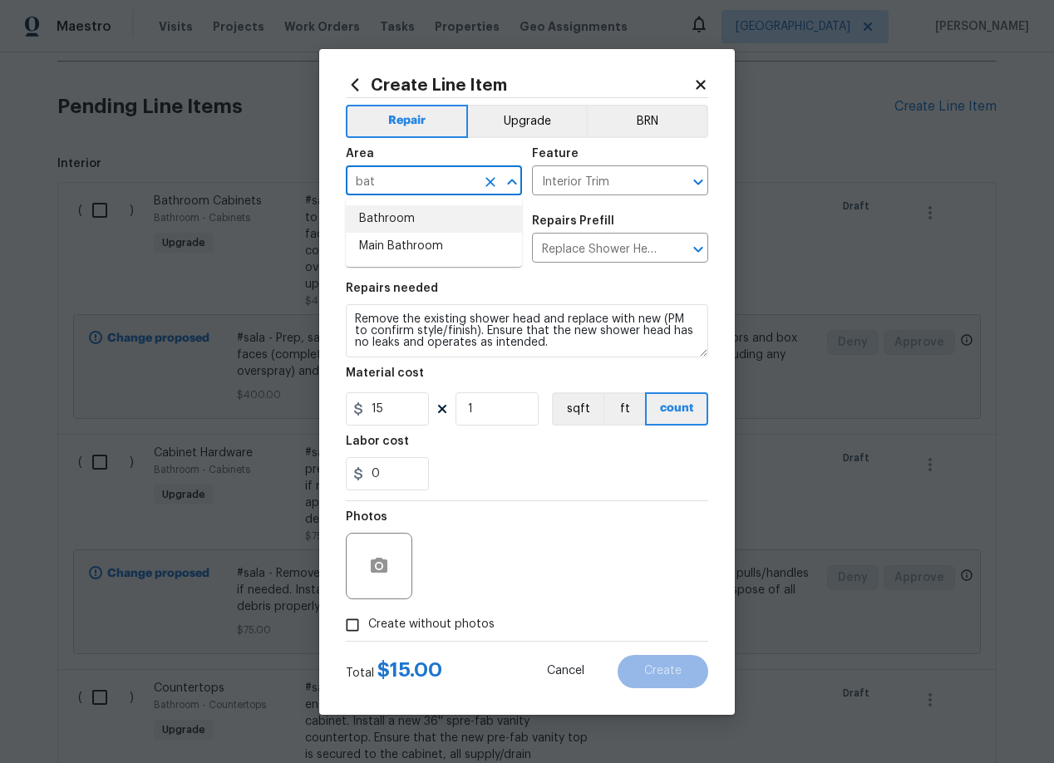
click at [406, 219] on li "Bathroom" at bounding box center [434, 218] width 176 height 27
type input "Bathroom"
click at [487, 419] on input "1" at bounding box center [496, 408] width 83 height 33
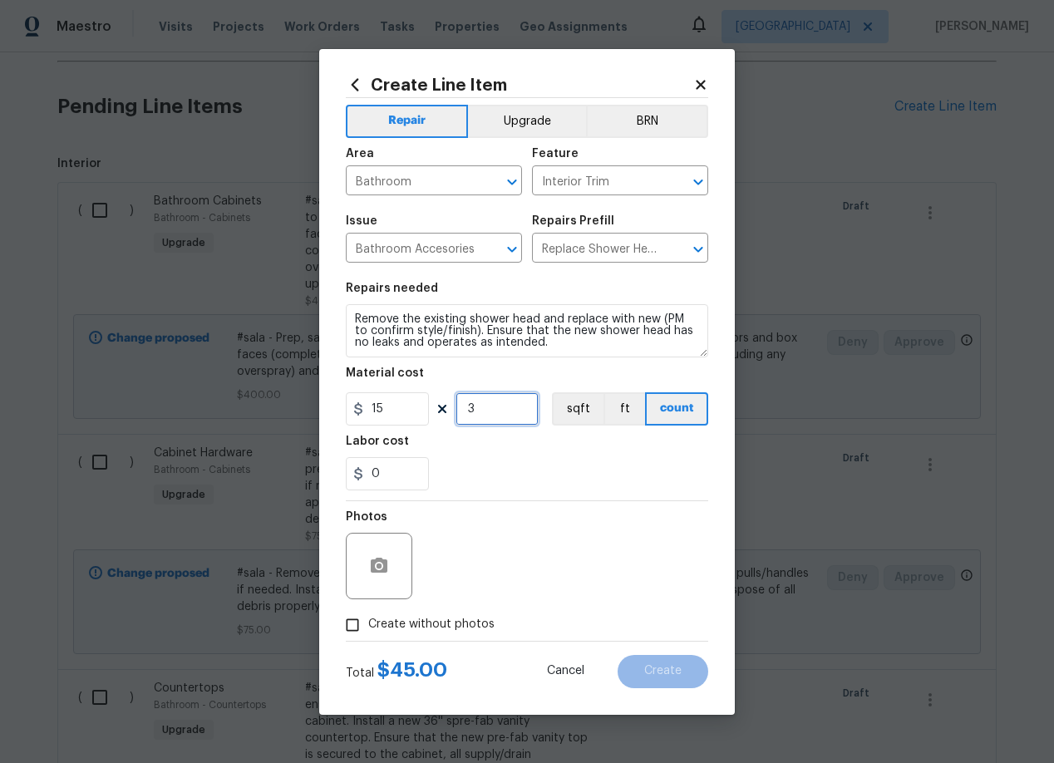
type input "3"
click at [350, 628] on input "Create without photos" at bounding box center [353, 625] width 32 height 32
checkbox input "true"
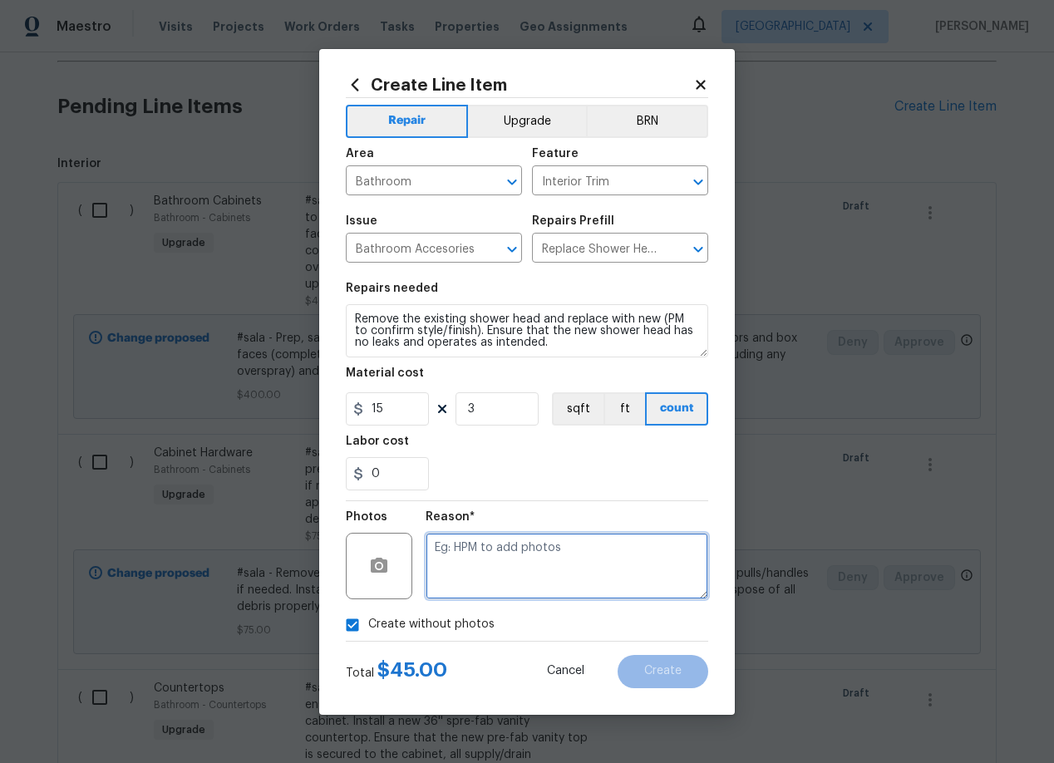
click at [486, 573] on textarea at bounding box center [566, 566] width 283 height 66
type textarea "add"
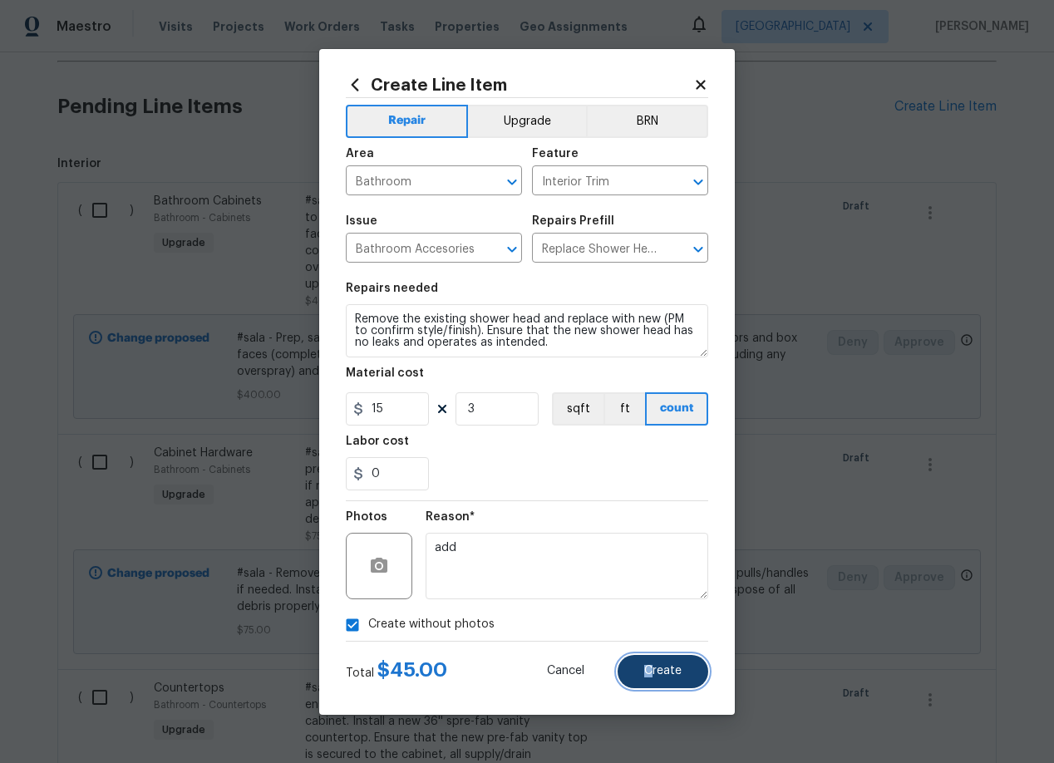
click at [649, 675] on span "Create" at bounding box center [662, 671] width 37 height 12
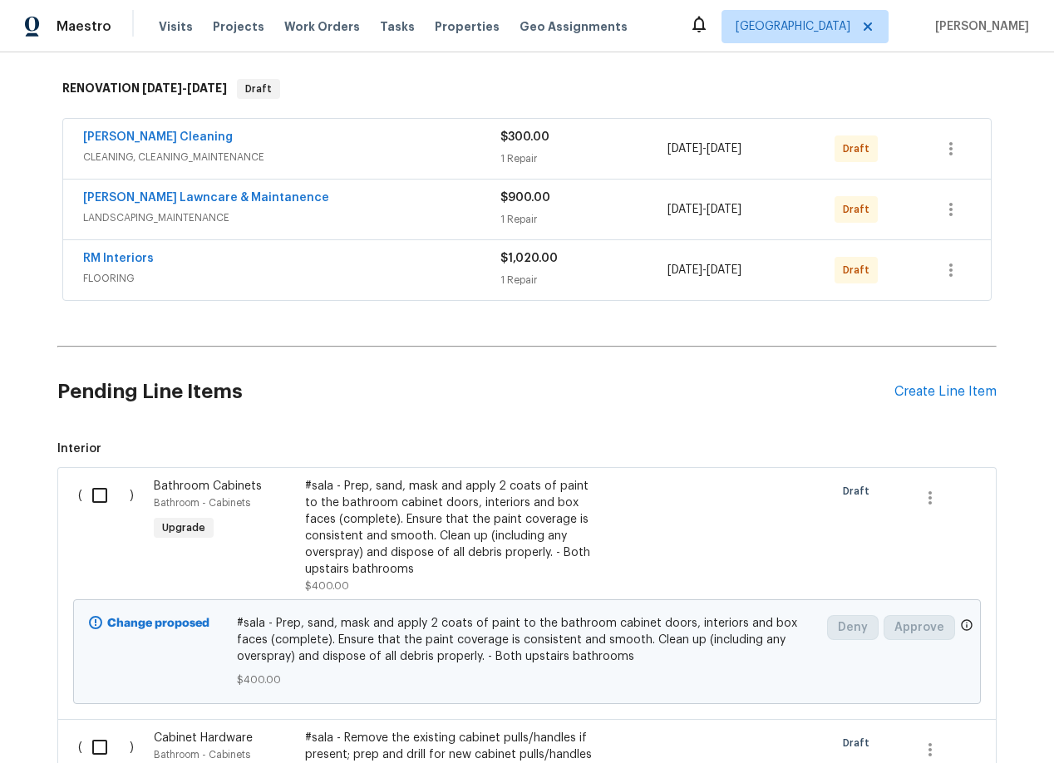
scroll to position [0, 0]
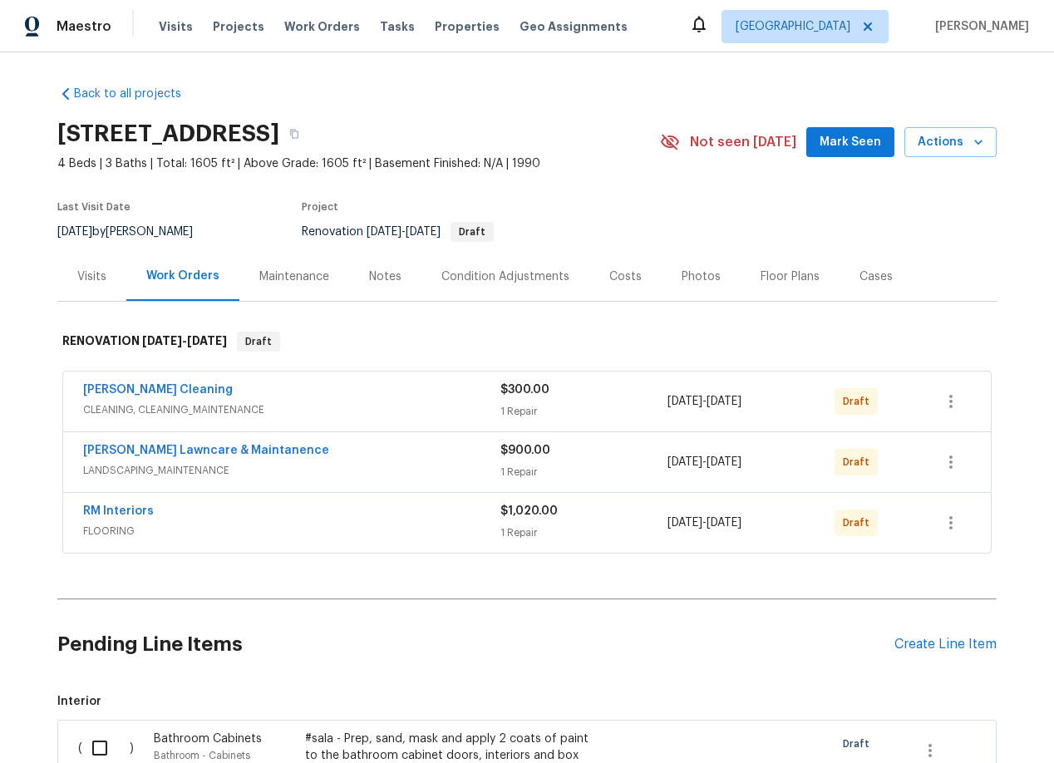
click at [479, 273] on div "Condition Adjustments" at bounding box center [505, 276] width 128 height 17
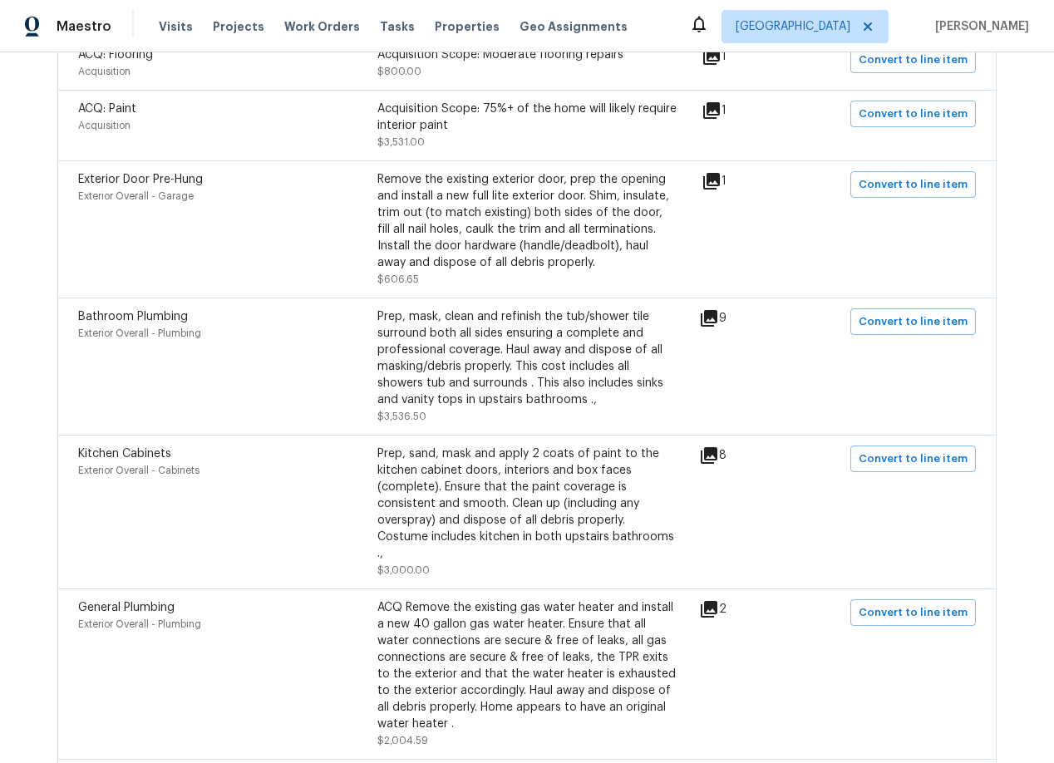
scroll to position [547, 0]
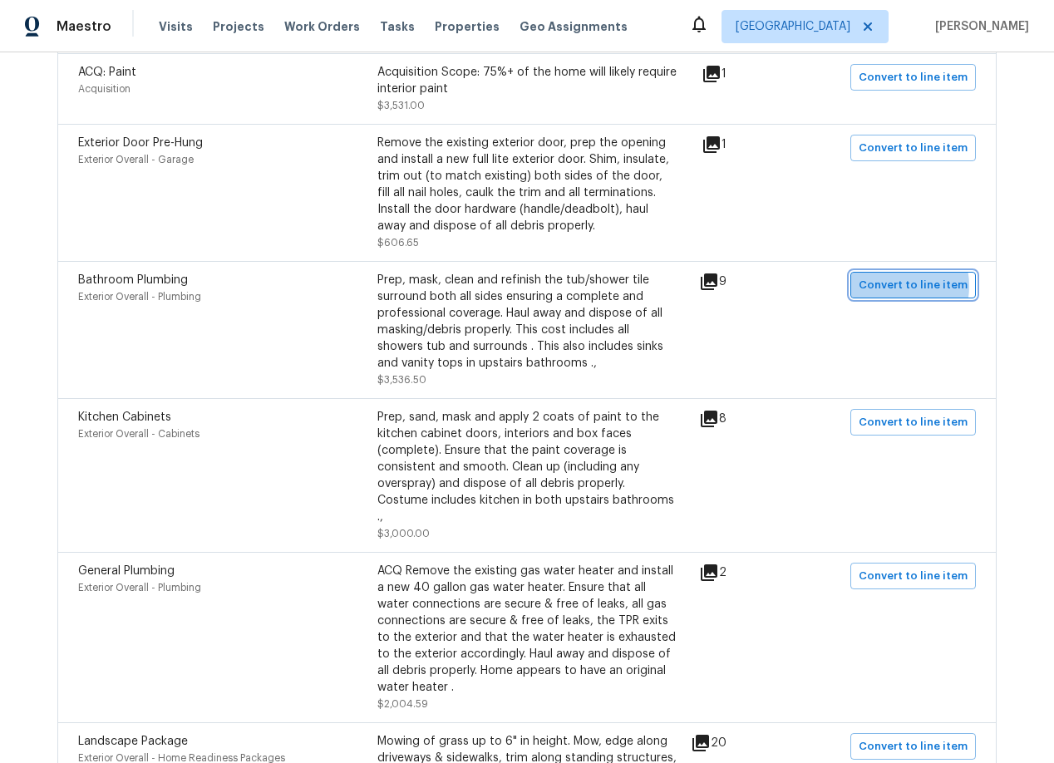
click at [894, 288] on span "Convert to line item" at bounding box center [912, 285] width 109 height 19
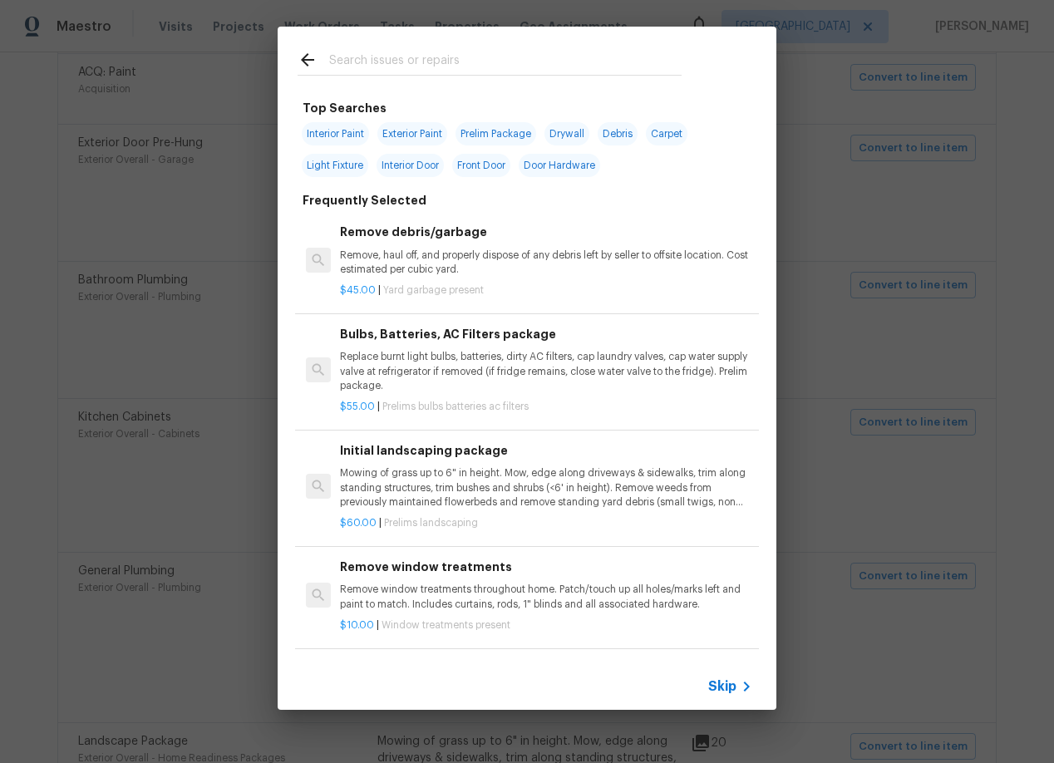
click at [723, 686] on span "Skip" at bounding box center [722, 686] width 28 height 17
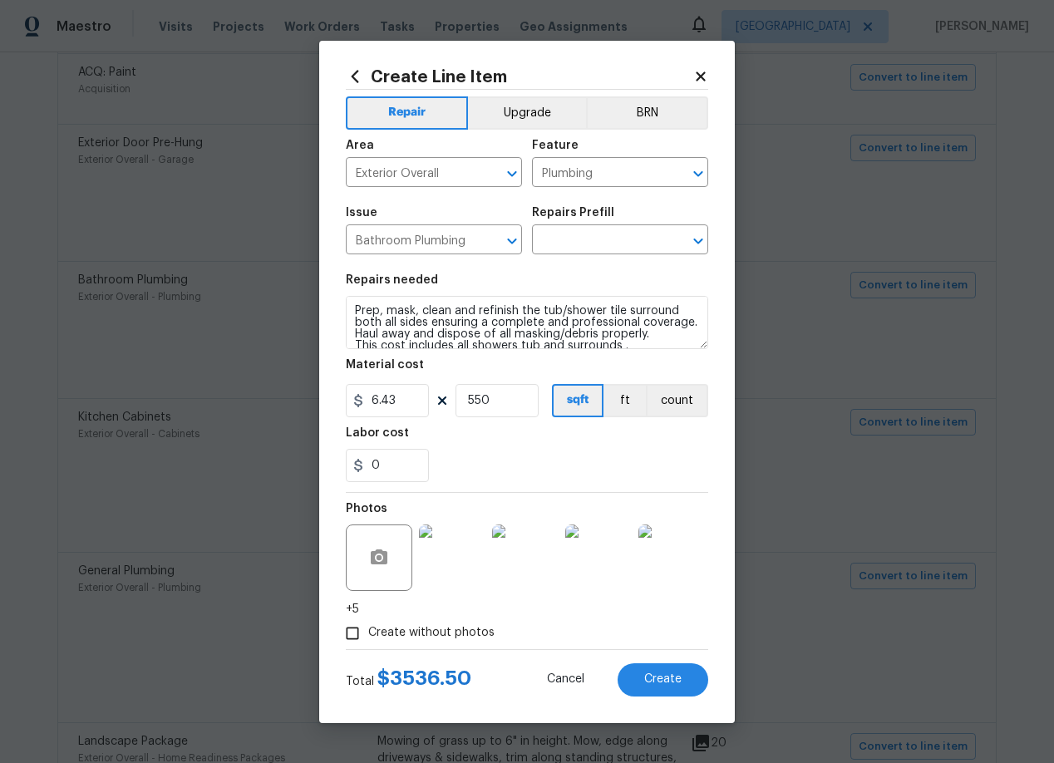
click at [476, 552] on img at bounding box center [452, 557] width 66 height 66
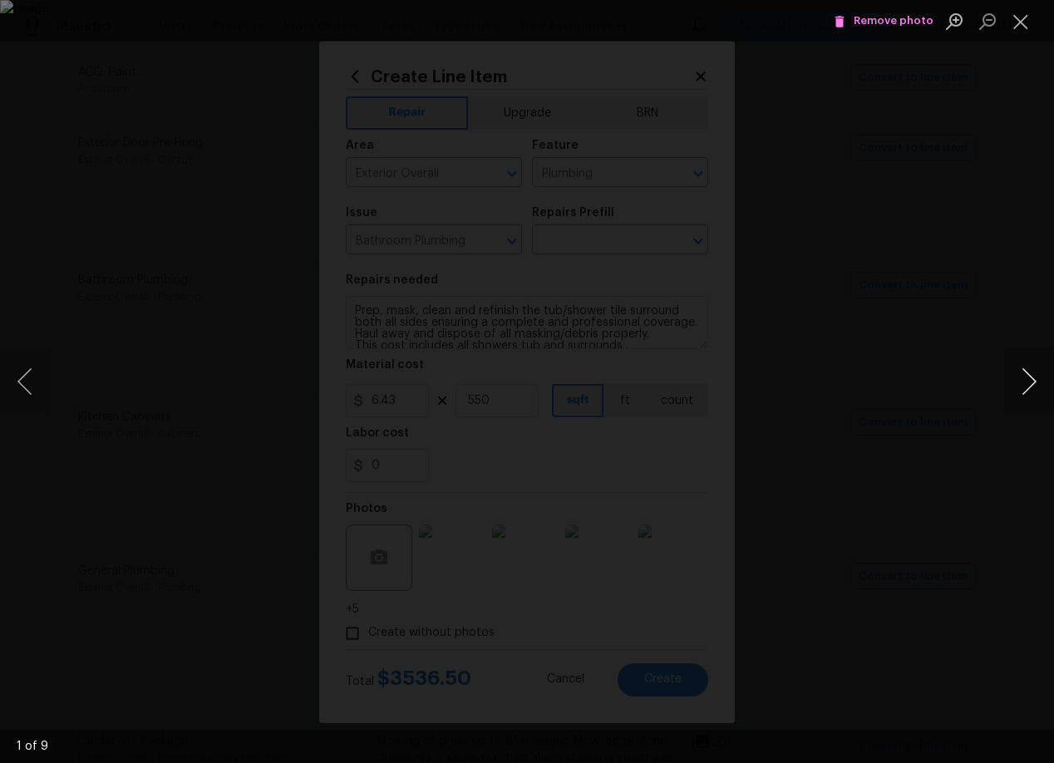
click at [1035, 379] on button "Next image" at bounding box center [1029, 381] width 50 height 66
click at [1035, 381] on button "Next image" at bounding box center [1029, 381] width 50 height 66
click at [863, 16] on span "Remove photo" at bounding box center [883, 21] width 100 height 19
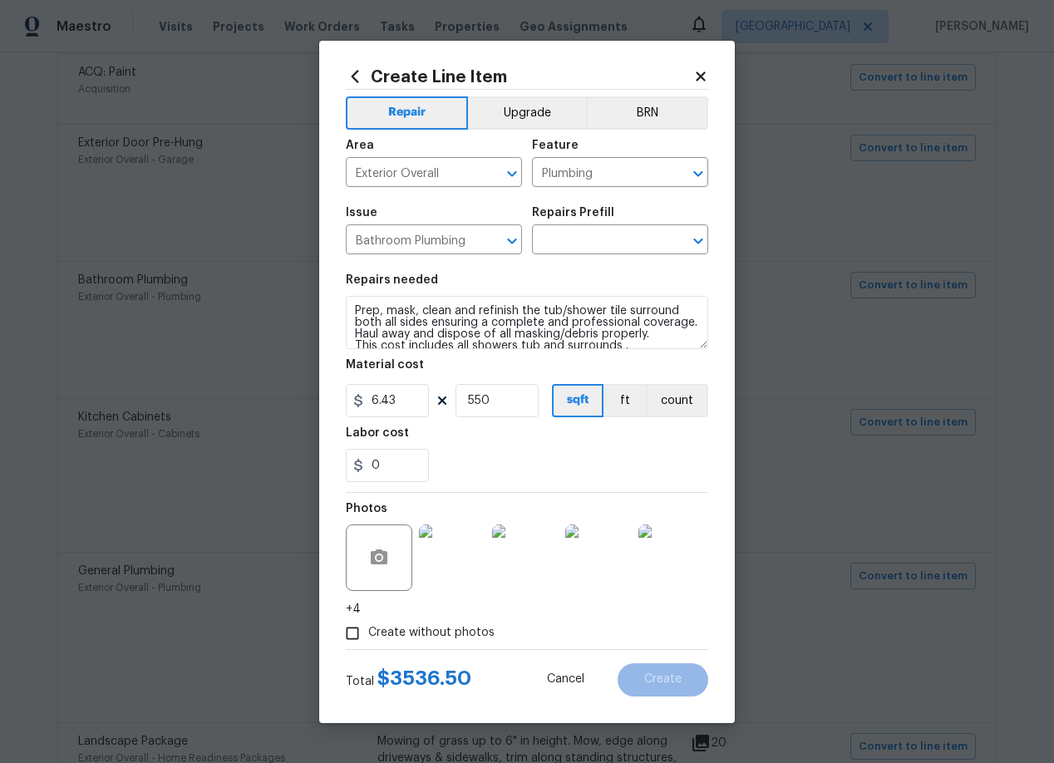
click at [676, 558] on img at bounding box center [671, 557] width 66 height 66
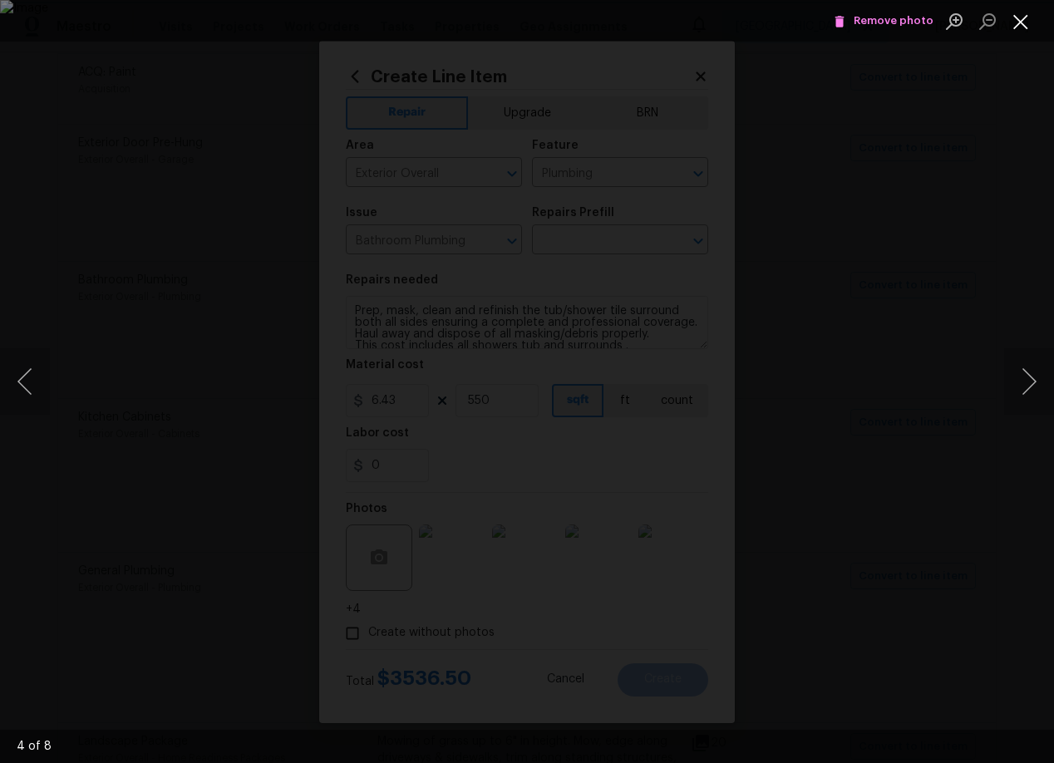
click at [1022, 16] on button "Close lightbox" at bounding box center [1020, 21] width 33 height 29
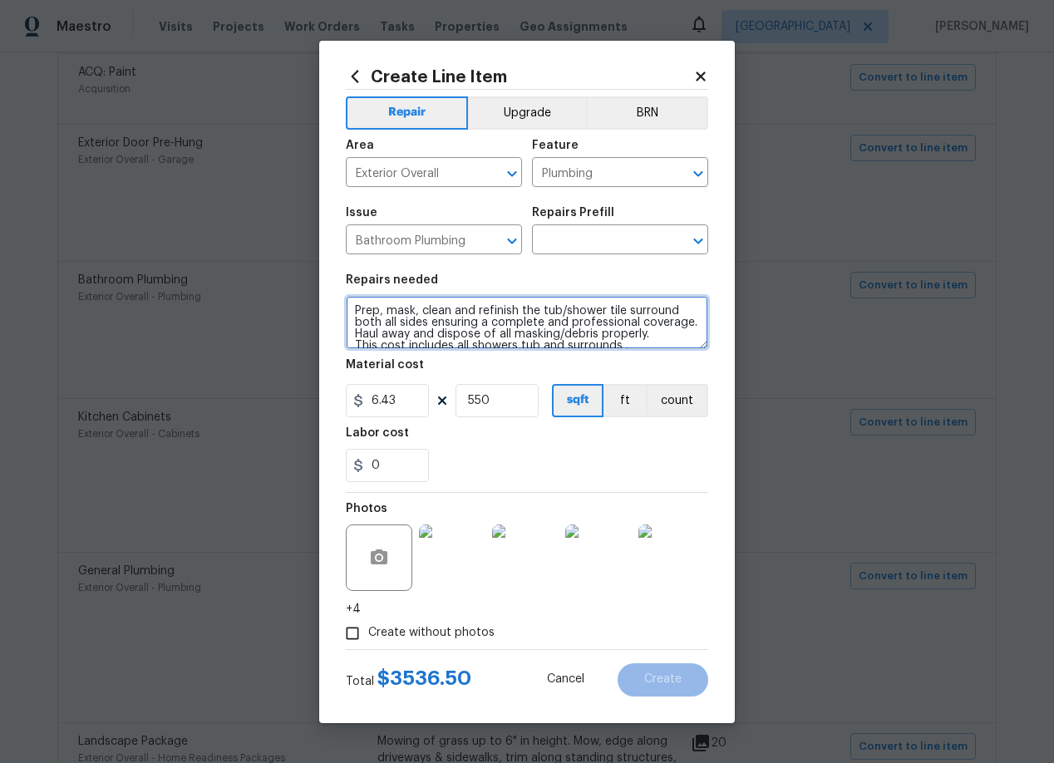
click at [476, 330] on textarea "Prep, mask, clean and refinish the tub/shower tile surround both all sides ensu…" at bounding box center [527, 322] width 362 height 53
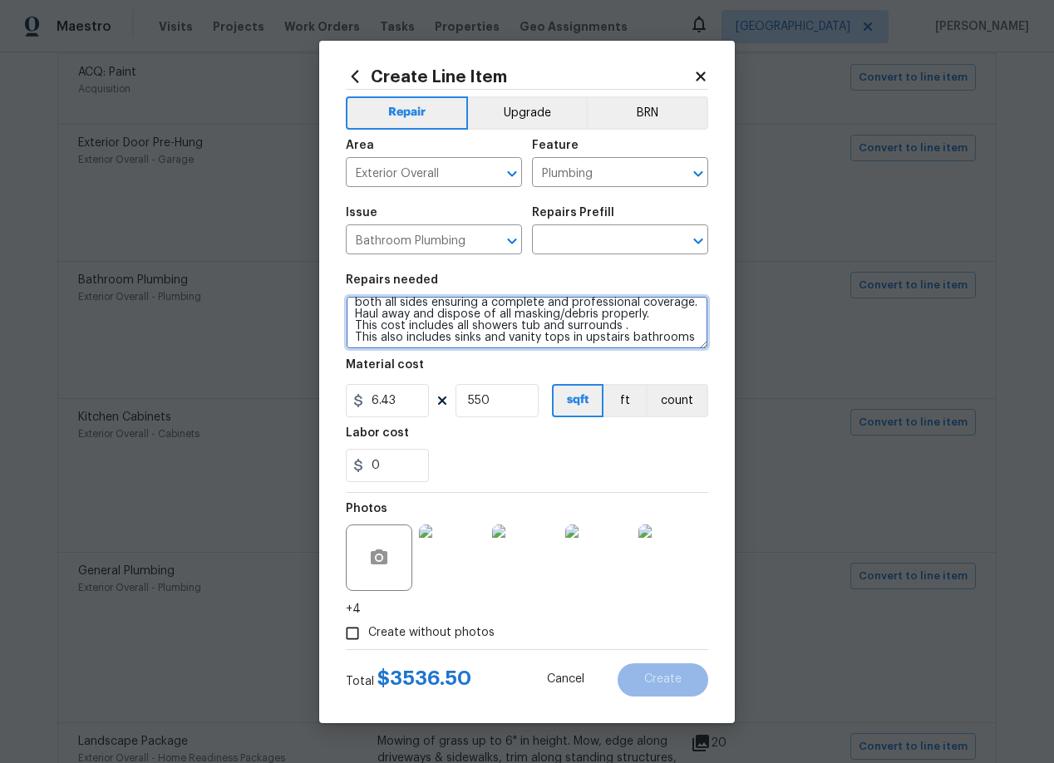
scroll to position [23, 0]
click at [630, 312] on textarea "Prep, mask, clean and refinish the tub/shower tile surround both all sides ensu…" at bounding box center [527, 322] width 362 height 53
drag, startPoint x: 356, startPoint y: 307, endPoint x: 350, endPoint y: 329, distance: 22.6
click at [350, 329] on textarea "Prep, mask, clean and refinish the tub/shower tile surround both all sides ensu…" at bounding box center [527, 322] width 362 height 53
drag, startPoint x: 483, startPoint y: 333, endPoint x: 448, endPoint y: 335, distance: 34.9
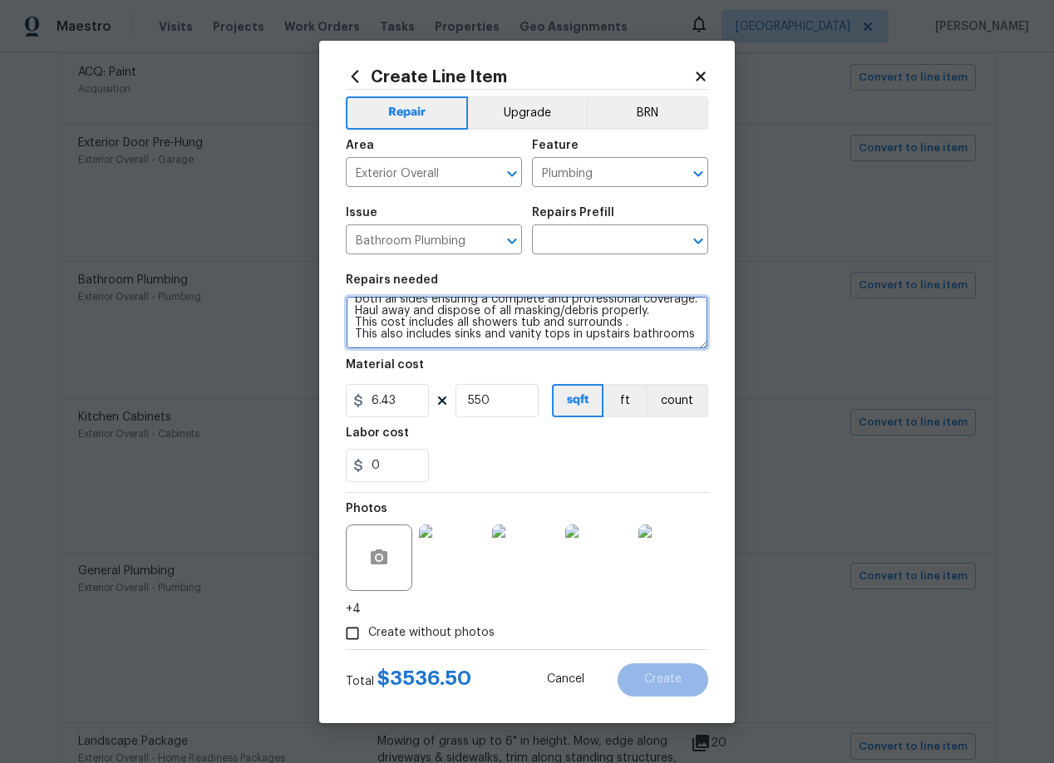
click at [448, 335] on textarea "Prep, mask, clean and refinish the tub/shower tile surround both all sides ensu…" at bounding box center [527, 322] width 362 height 53
click at [479, 334] on textarea "Prep, mask, clean and refinish the tub/shower tile surround both all sides ensu…" at bounding box center [527, 322] width 362 height 53
click at [472, 335] on textarea "Prep, mask, clean and refinish the tub/shower tile surround both all sides ensu…" at bounding box center [527, 322] width 362 height 53
click at [431, 333] on textarea "Prep, mask, clean and refinish the tub/shower tile surround both all sides ensu…" at bounding box center [527, 322] width 362 height 53
drag, startPoint x: 502, startPoint y: 336, endPoint x: 617, endPoint y: 332, distance: 114.7
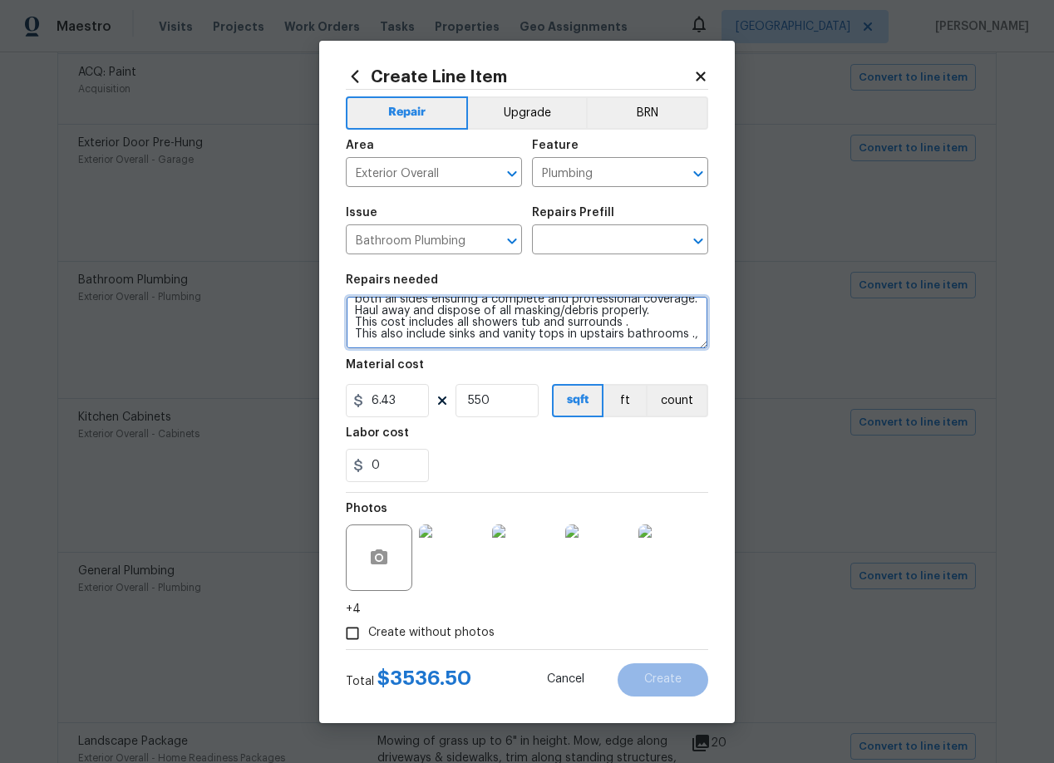
click at [617, 332] on textarea "Prep, mask, clean and refinish the tub/shower tile surround both all sides ensu…" at bounding box center [527, 322] width 362 height 53
click at [509, 332] on textarea "Prep, mask, clean and refinish the tub/shower tile surround both all sides ensu…" at bounding box center [527, 322] width 362 height 53
click at [488, 325] on textarea "Prep, mask, clean and refinish the tub/shower tile surround both all sides ensu…" at bounding box center [527, 322] width 362 height 53
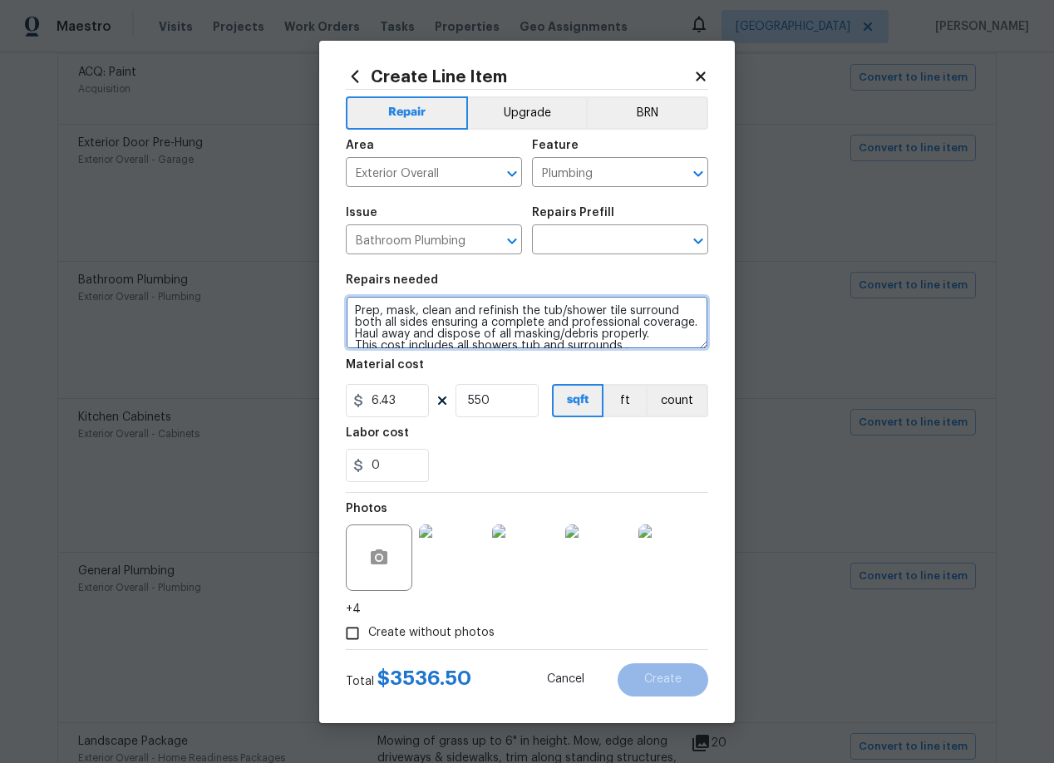
click at [488, 325] on textarea "Prep, mask, clean and refinish the tub/shower tile surround both all sides ensu…" at bounding box center [527, 322] width 362 height 53
drag, startPoint x: 358, startPoint y: 309, endPoint x: 602, endPoint y: 343, distance: 246.7
click at [602, 343] on textarea "Prep, mask, clean and refinish the tub/shower tile surround both all sides ensu…" at bounding box center [527, 322] width 362 height 53
type textarea "Prep, mask, clean and refinish the tub/shower tile surround both all sides ensu…"
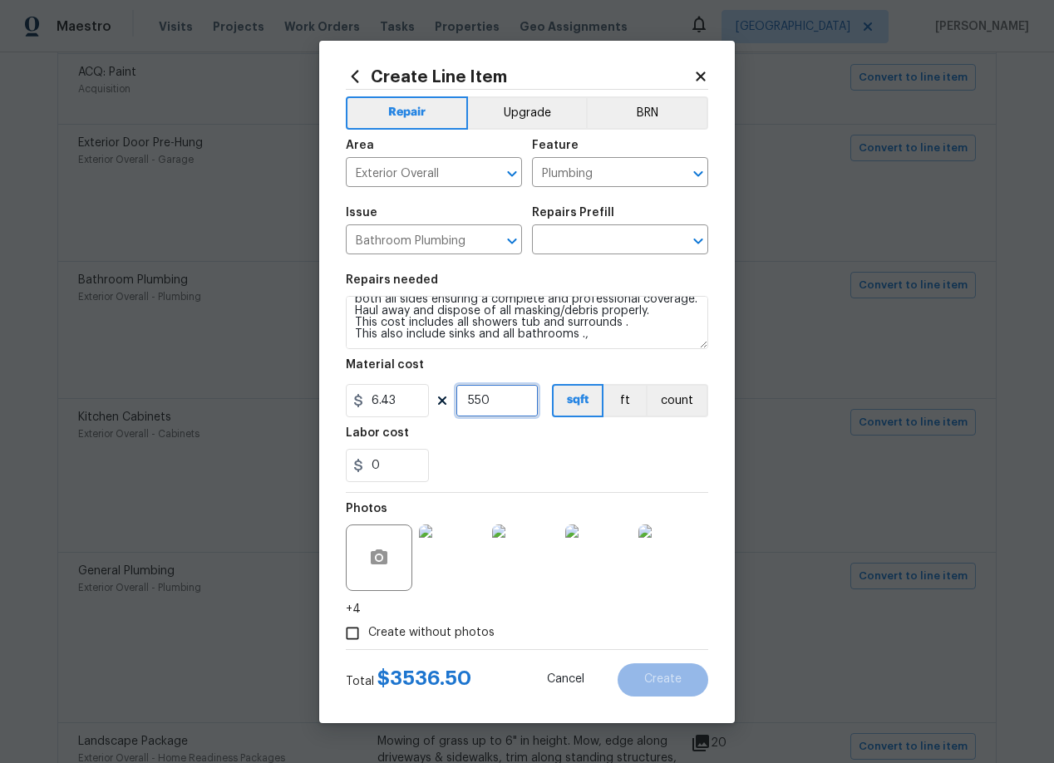
click at [507, 399] on input "550" at bounding box center [496, 400] width 83 height 33
type input "510"
click at [499, 460] on div "0" at bounding box center [527, 465] width 362 height 33
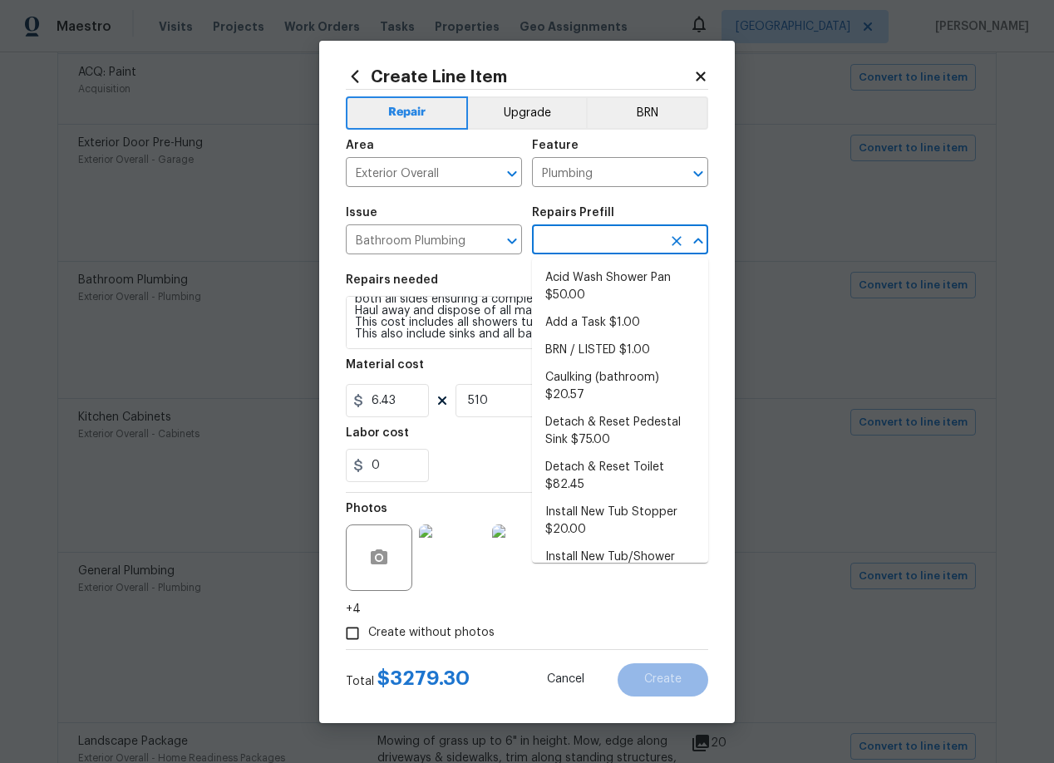
click at [585, 242] on input "text" at bounding box center [597, 242] width 130 height 26
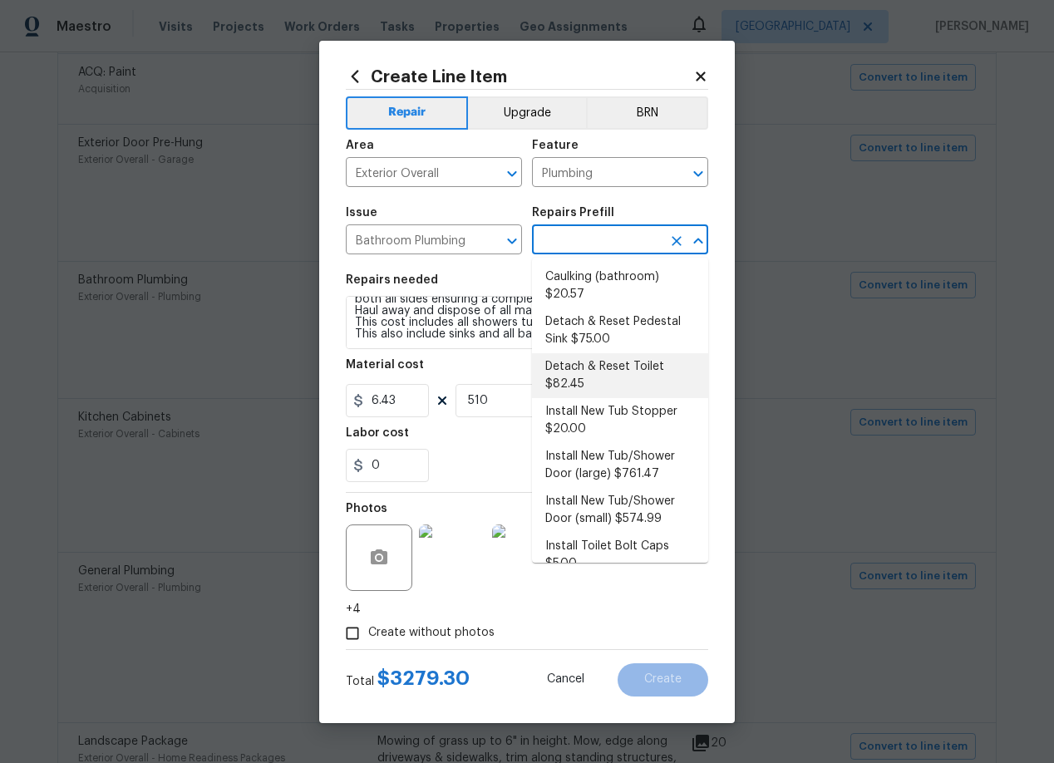
scroll to position [0, 0]
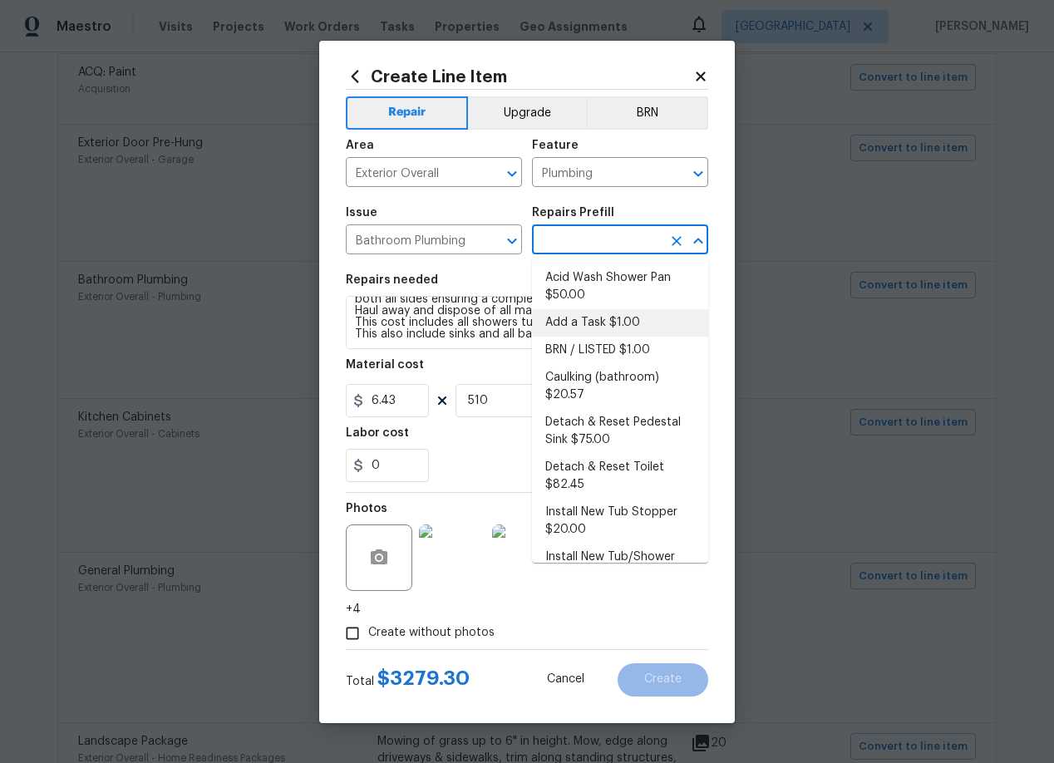
click at [588, 322] on li "Add a Task $1.00" at bounding box center [620, 322] width 176 height 27
type input "Add a Task $1.00"
type textarea "HPM to detail"
type input "1"
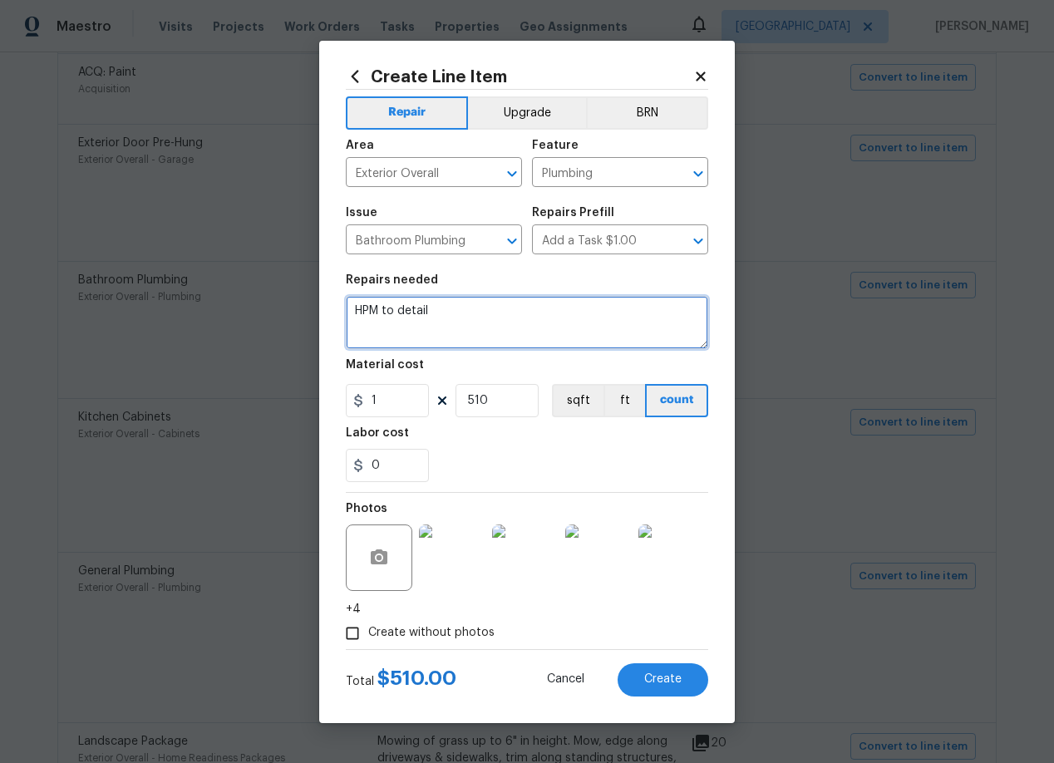
click at [480, 318] on textarea "HPM to detail" at bounding box center [527, 322] width 362 height 53
paste textarea "rep, mask, clean and refinish the tub/shower tile surround both all sides ensur…"
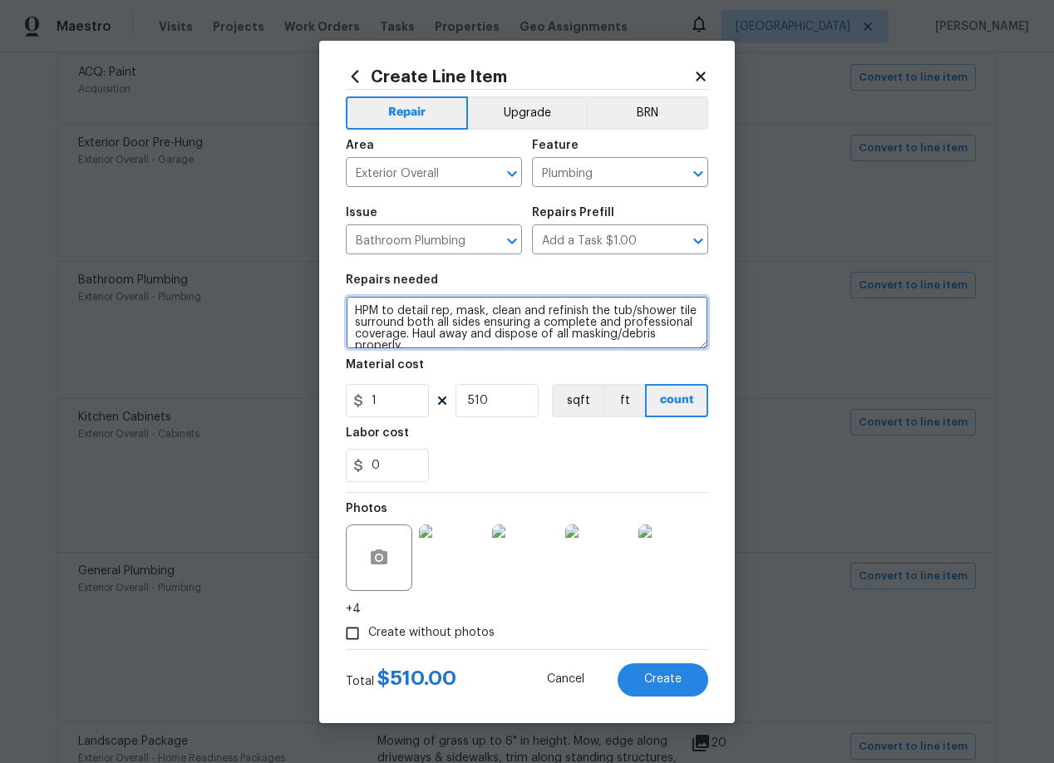
scroll to position [27, 0]
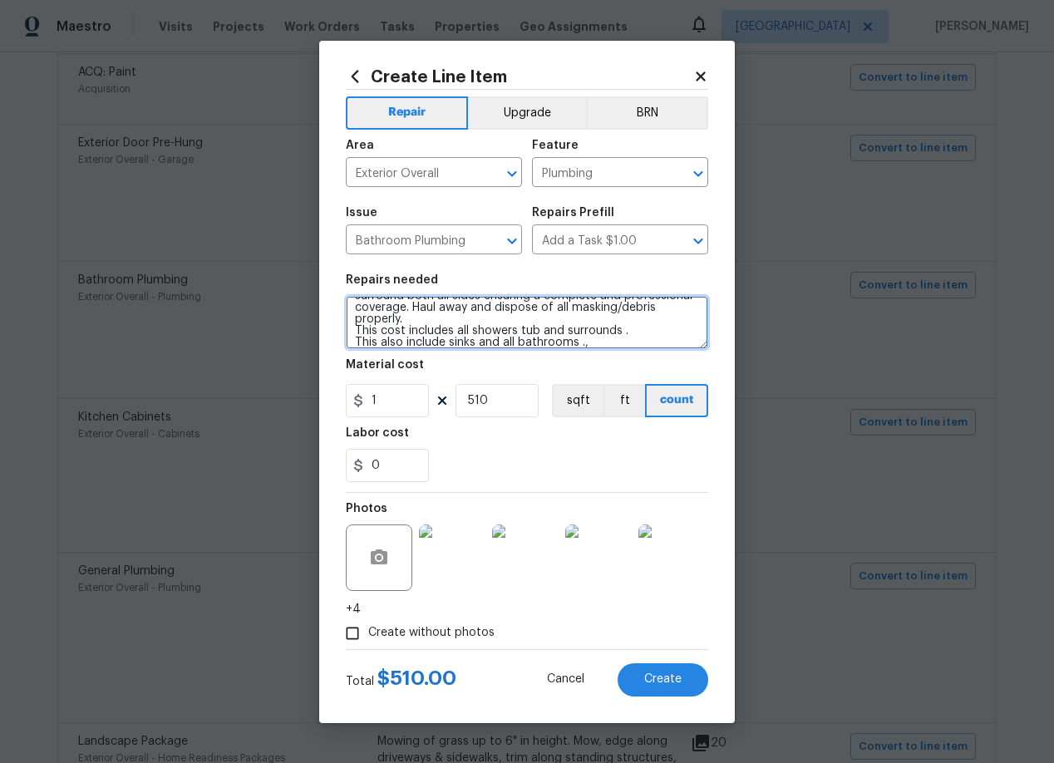
type textarea "HPM to detail rep, mask, clean and refinish the tub/shower tile surround both a…"
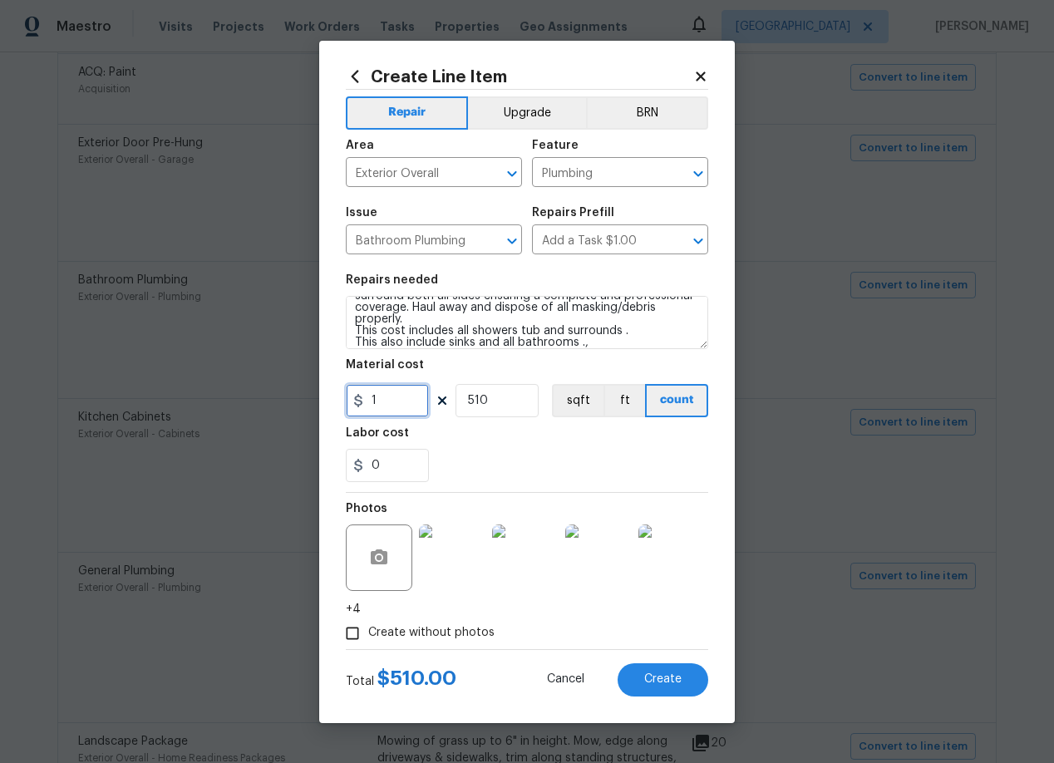
click at [391, 402] on input "1" at bounding box center [387, 400] width 83 height 33
type input "6.43"
click at [470, 451] on div "0" at bounding box center [527, 465] width 362 height 33
click at [669, 681] on span "Create" at bounding box center [662, 679] width 37 height 12
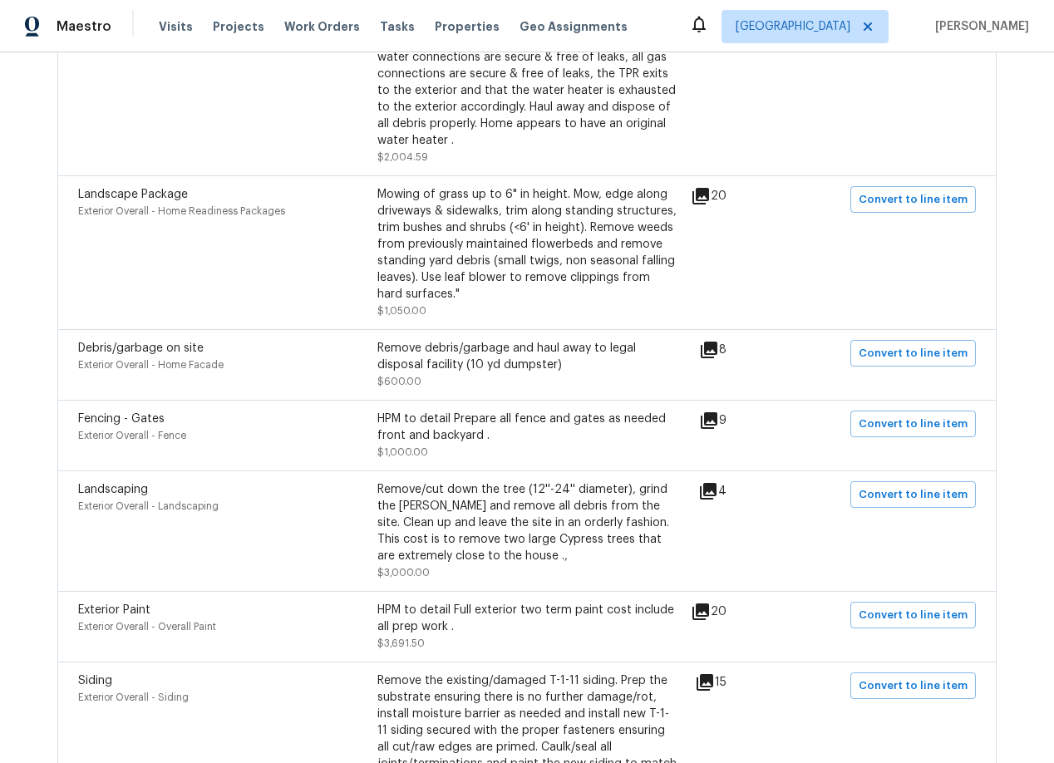
scroll to position [1107, 0]
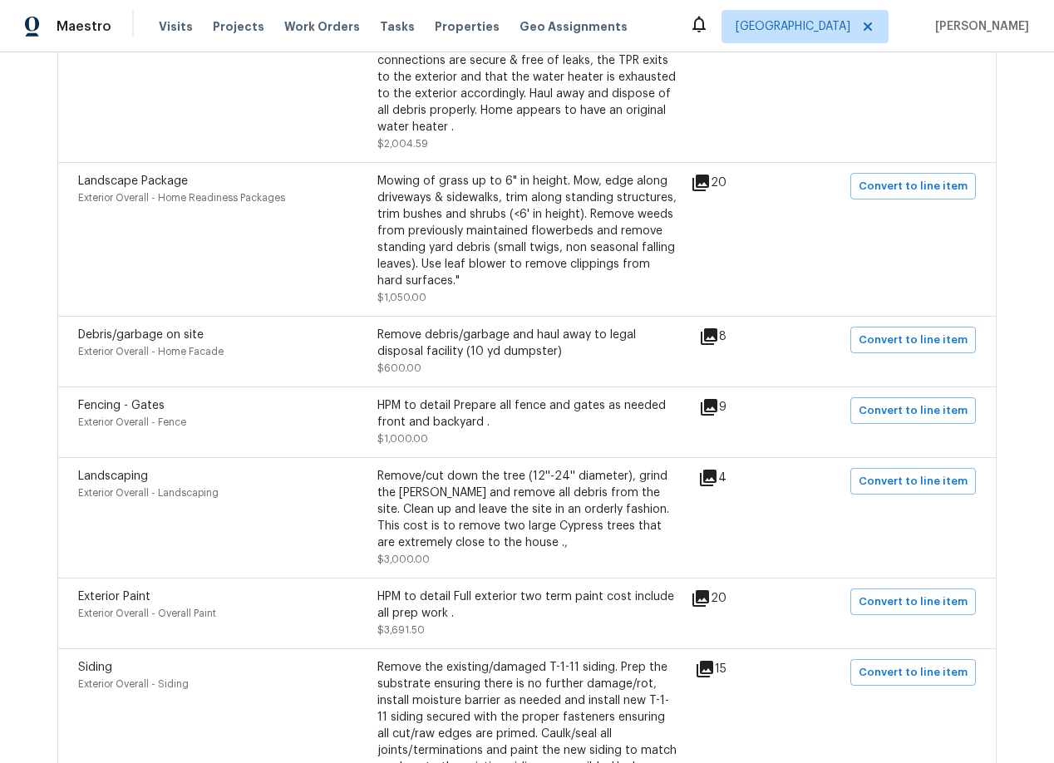
click at [718, 468] on icon at bounding box center [708, 478] width 20 height 20
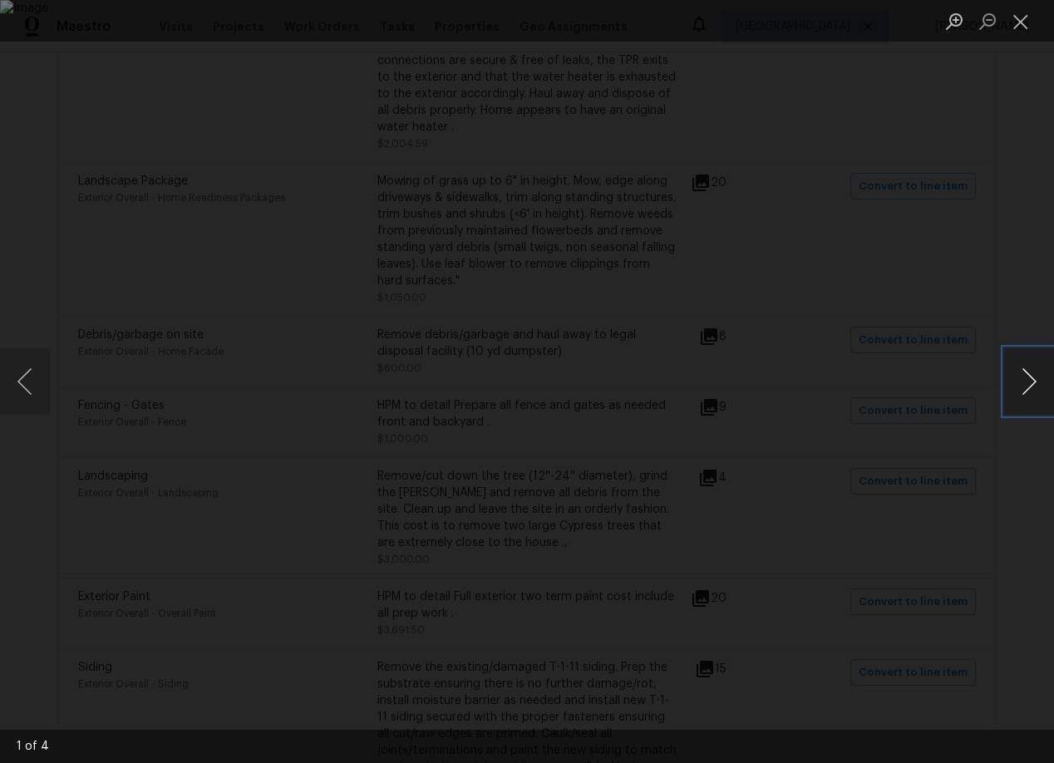
click at [1035, 382] on button "Next image" at bounding box center [1029, 381] width 50 height 66
click at [1035, 383] on button "Next image" at bounding box center [1029, 381] width 50 height 66
click at [1021, 20] on button "Close lightbox" at bounding box center [1020, 21] width 33 height 29
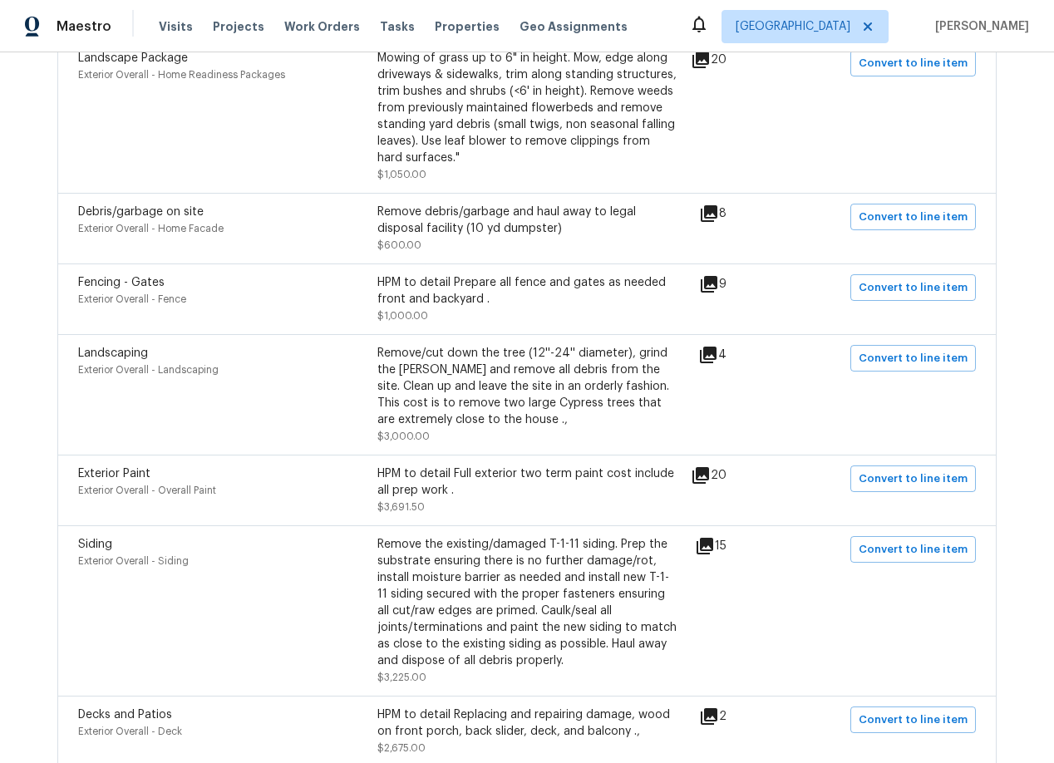
scroll to position [1232, 0]
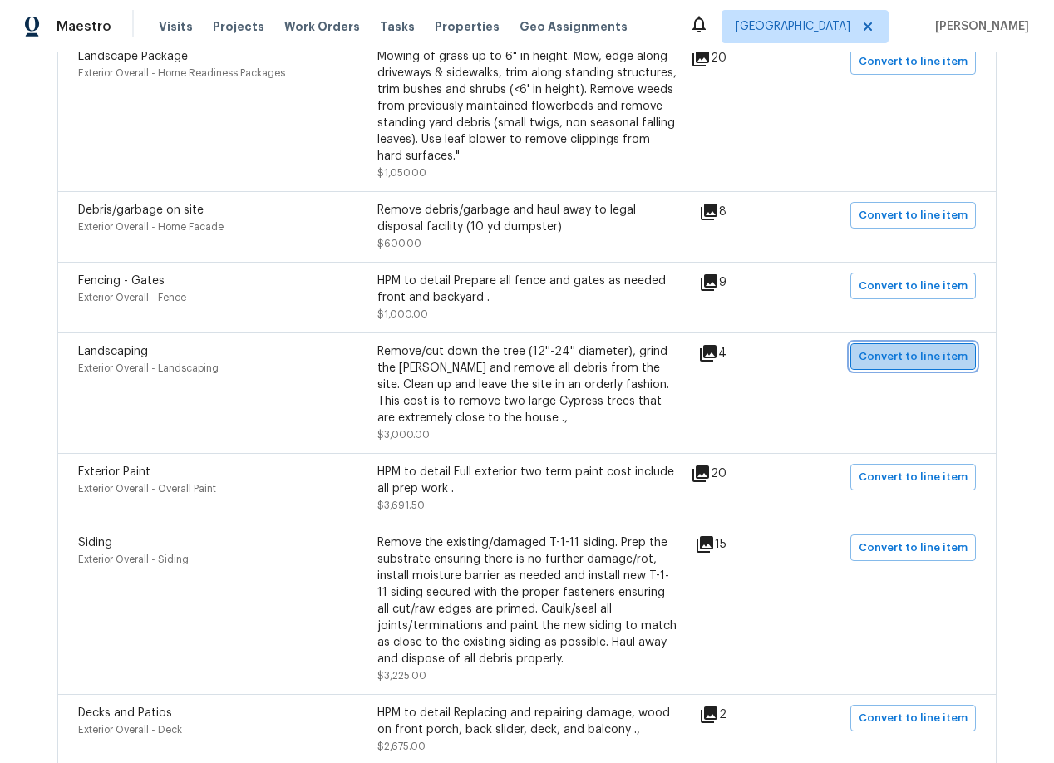
click at [921, 347] on span "Convert to line item" at bounding box center [912, 356] width 109 height 19
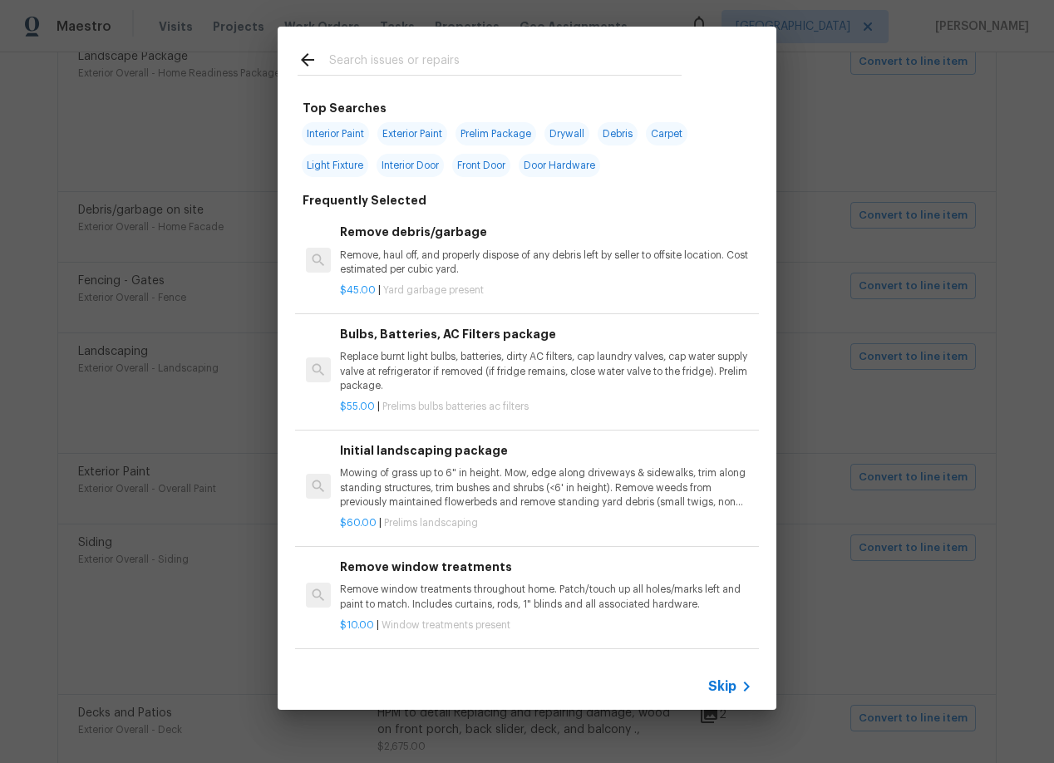
click at [724, 684] on span "Skip" at bounding box center [722, 686] width 28 height 17
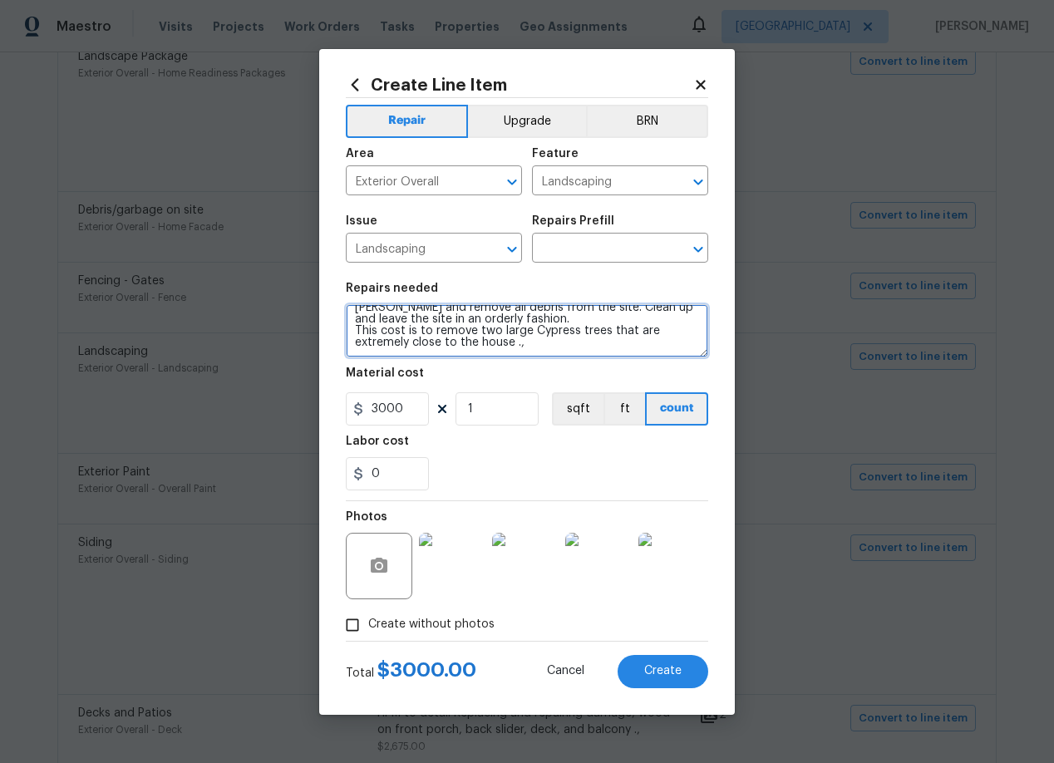
scroll to position [35, 0]
drag, startPoint x: 350, startPoint y: 332, endPoint x: 556, endPoint y: 349, distance: 206.8
click at [556, 349] on textarea "Remove/cut down the tree (12''-24'' diameter), grind the stump and remove all d…" at bounding box center [527, 330] width 362 height 53
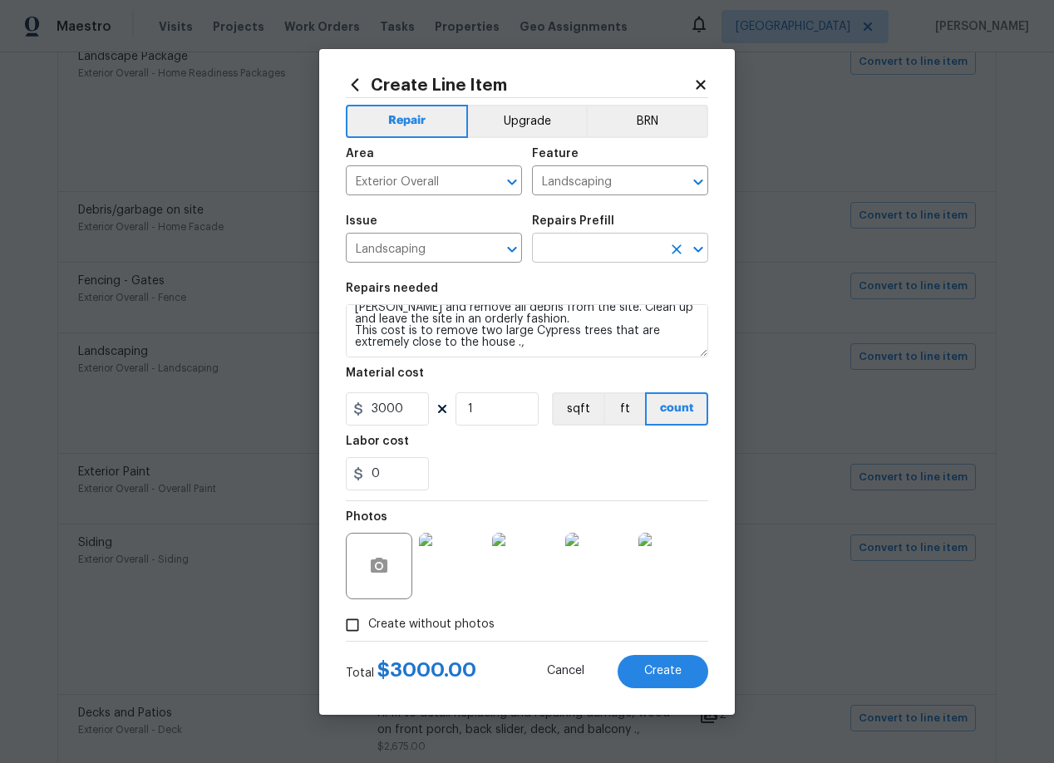
click at [606, 241] on input "text" at bounding box center [597, 250] width 130 height 26
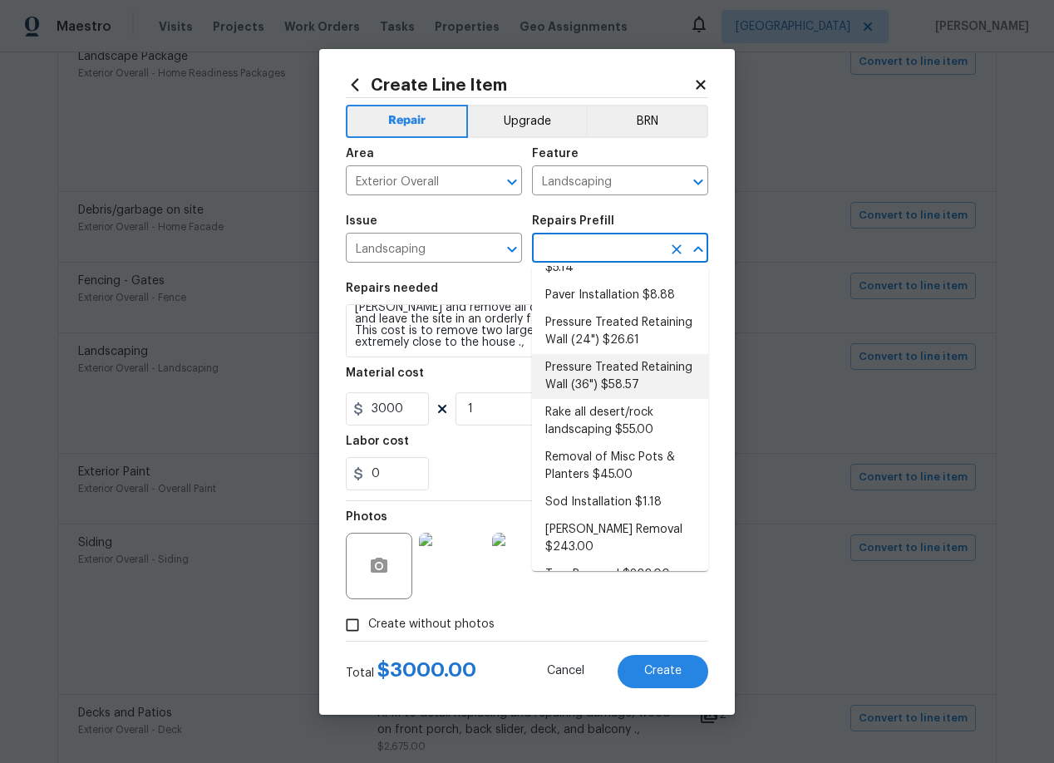
scroll to position [259, 0]
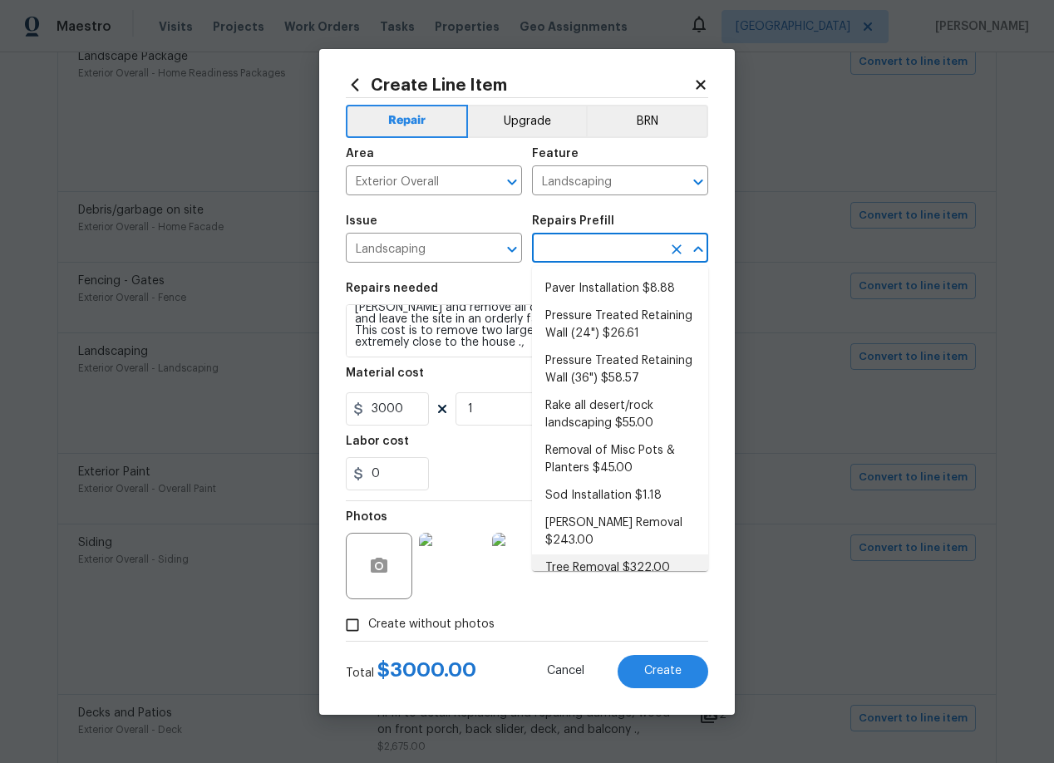
click at [590, 554] on li "Tree Removal $322.00" at bounding box center [620, 567] width 176 height 27
type input "Tree Removal $322.00"
type textarea "Remove/cut down the tree (12''-24'' diameter), grind the stump and remove all d…"
type input "322"
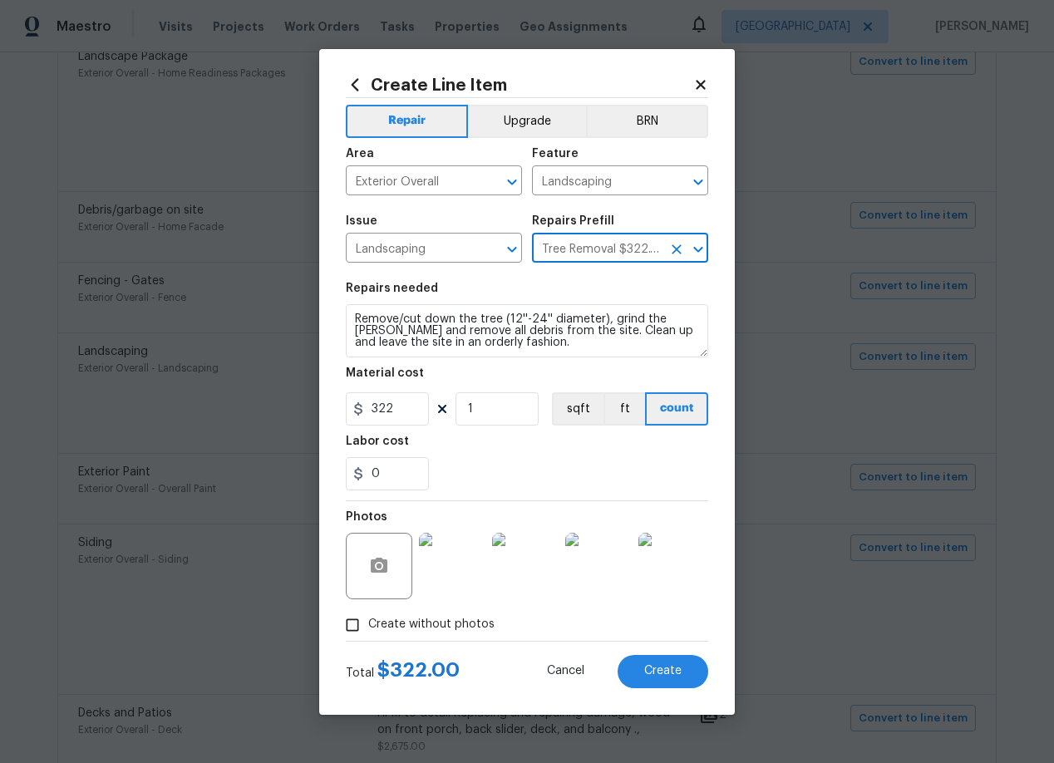
scroll to position [0, 0]
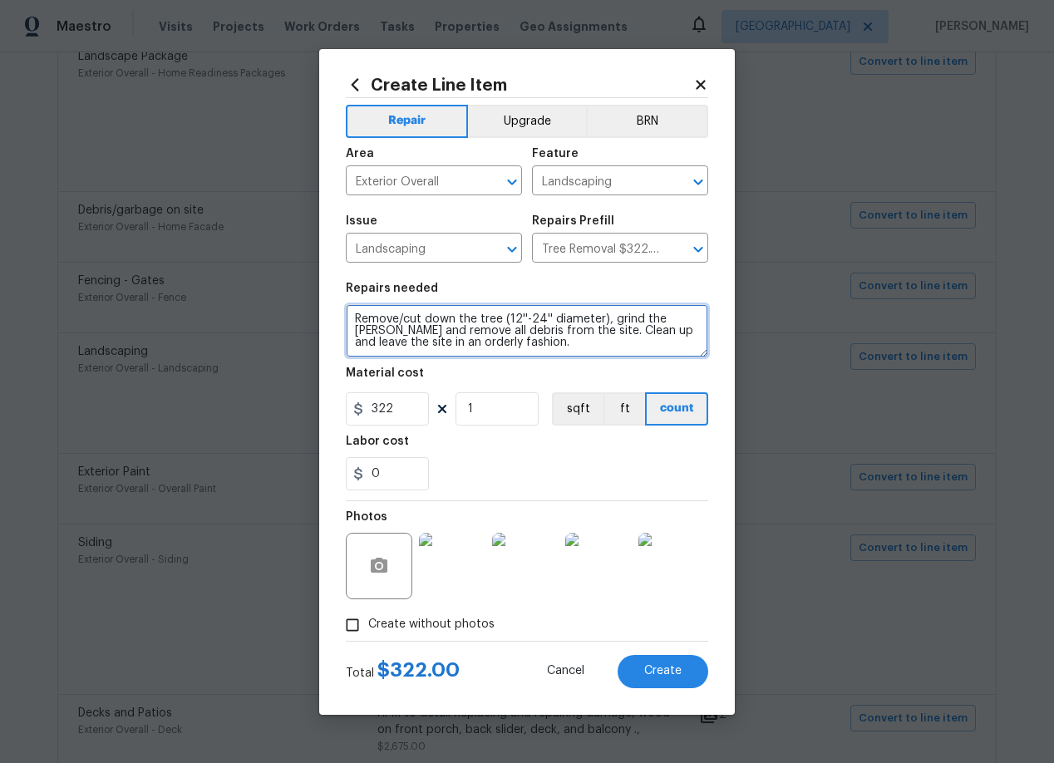
click at [484, 346] on textarea "Remove/cut down the tree (12''-24'' diameter), grind the stump and remove all d…" at bounding box center [527, 330] width 362 height 53
paste textarea "This cost is to remove two large Cypress trees that are extremely close to the …"
type textarea "Remove/cut down the tree (12''-24'' diameter), grind the stump and remove all d…"
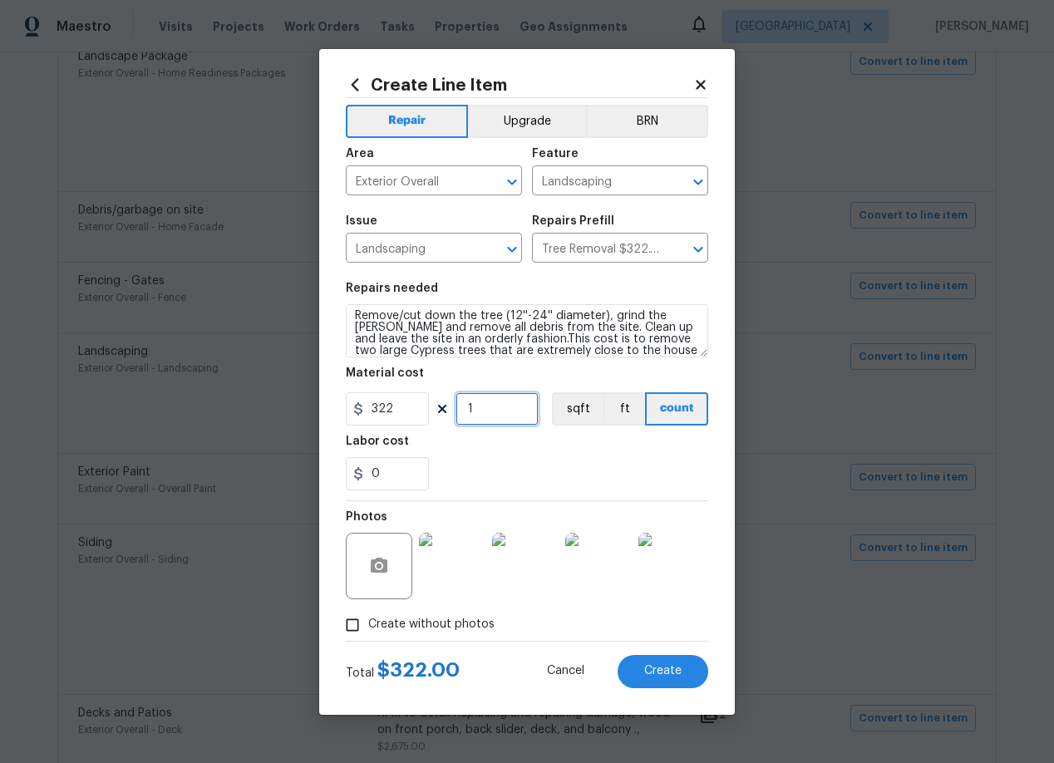
click at [478, 408] on input "1" at bounding box center [496, 408] width 83 height 33
type input "9"
click at [396, 415] on input "322" at bounding box center [387, 408] width 83 height 33
click at [484, 411] on input "9" at bounding box center [496, 408] width 83 height 33
click at [420, 408] on input "350" at bounding box center [387, 408] width 83 height 33
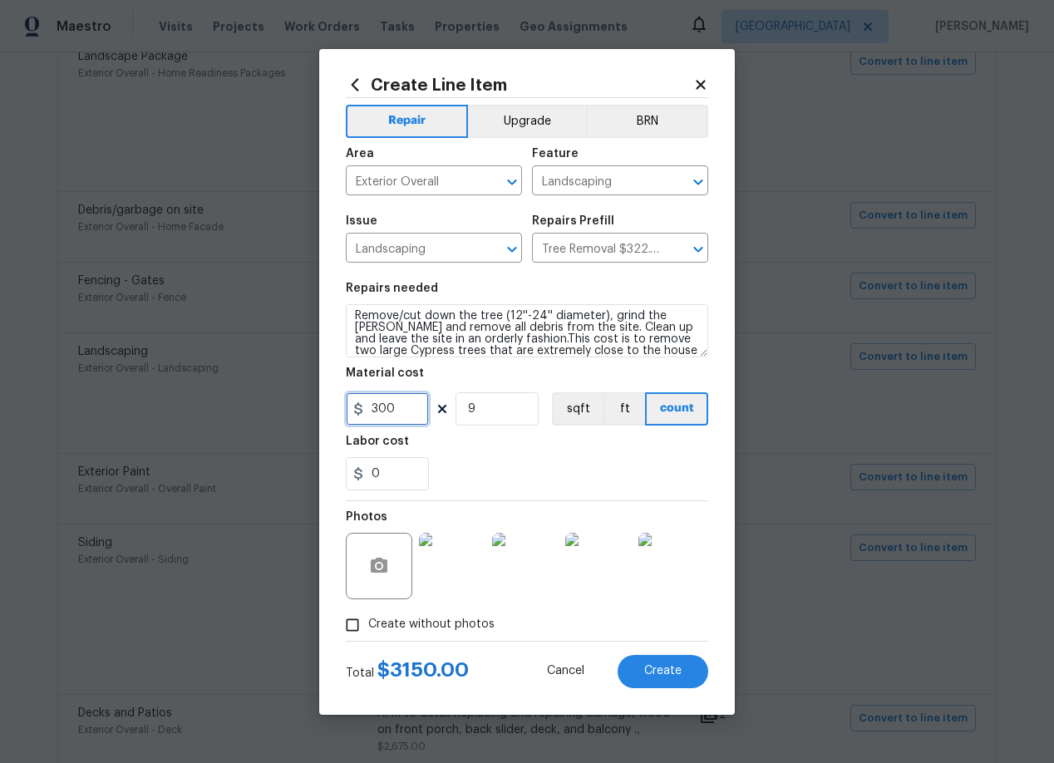
type input "300"
click at [517, 448] on div "Labor cost" at bounding box center [527, 446] width 362 height 22
click at [479, 411] on input "9" at bounding box center [496, 408] width 83 height 33
type input "10"
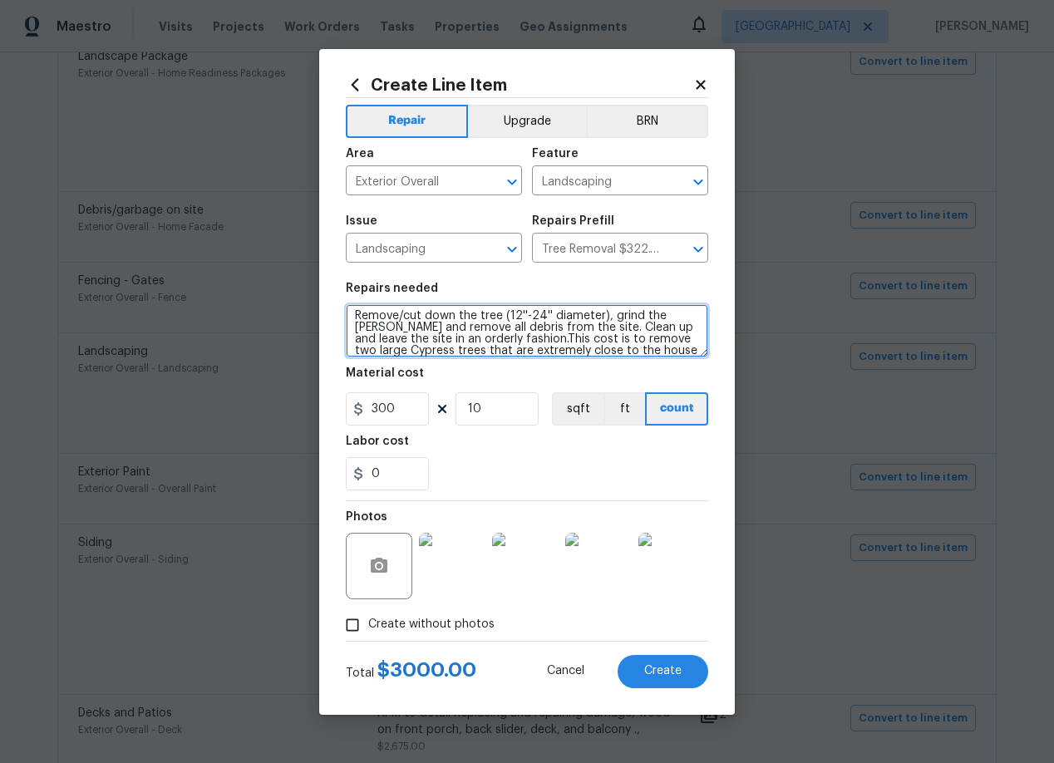
click at [627, 356] on textarea "Remove/cut down the tree (12''-24'' diameter), grind the stump and remove all d…" at bounding box center [527, 330] width 362 height 53
click at [604, 351] on textarea "Remove/cut down the tree (12''-24'' diameter), grind the stump and remove all d…" at bounding box center [527, 330] width 362 height 53
click at [524, 349] on textarea "Remove/cut down the tree (12''-24'' diameter), grind the stump and remove all d…" at bounding box center [527, 330] width 362 height 53
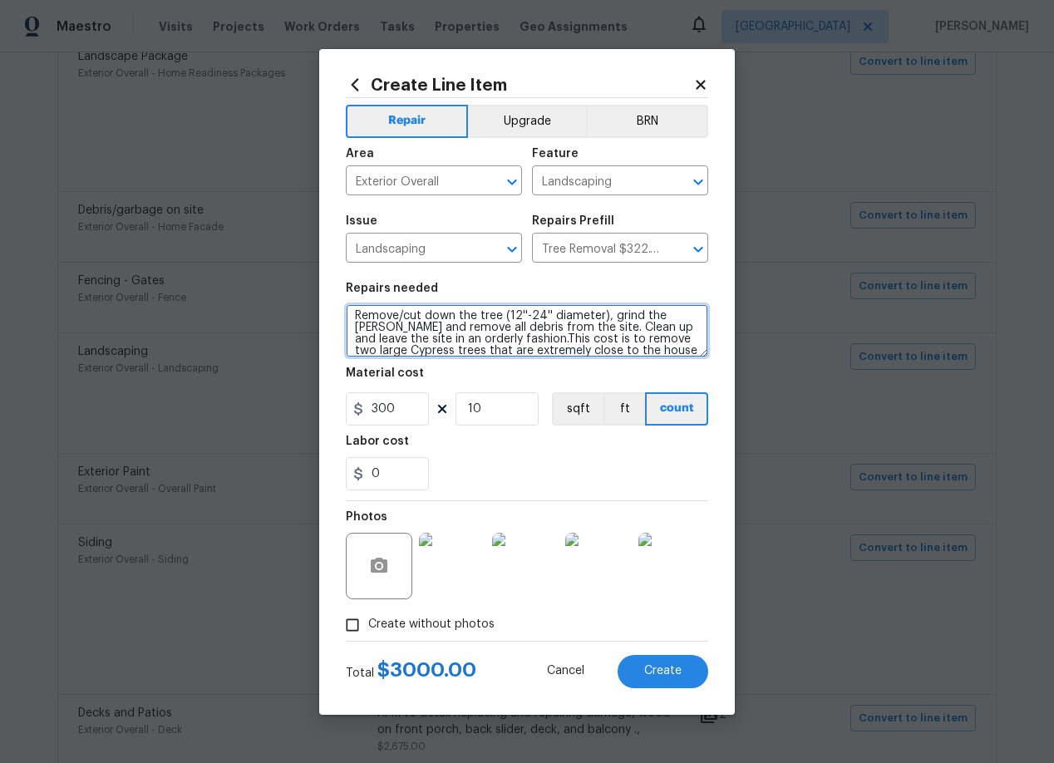
type textarea "Remove/cut down the tree (12''-24'' diameter), grind the stump and remove all d…"
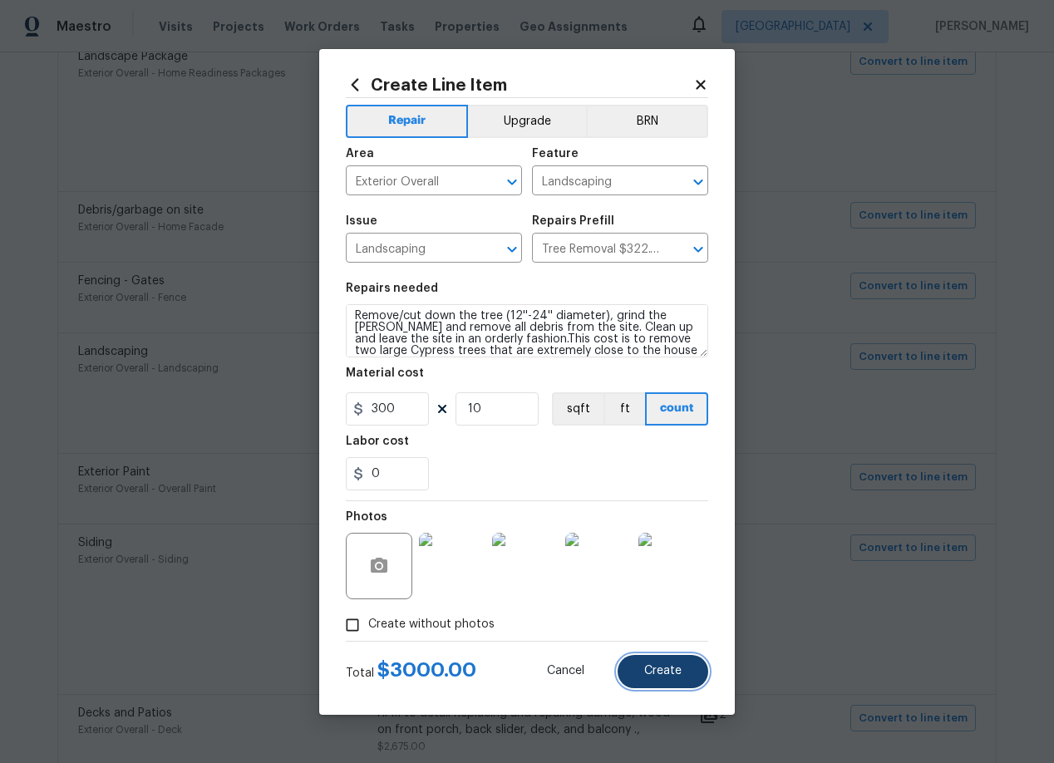
click at [670, 666] on span "Create" at bounding box center [662, 671] width 37 height 12
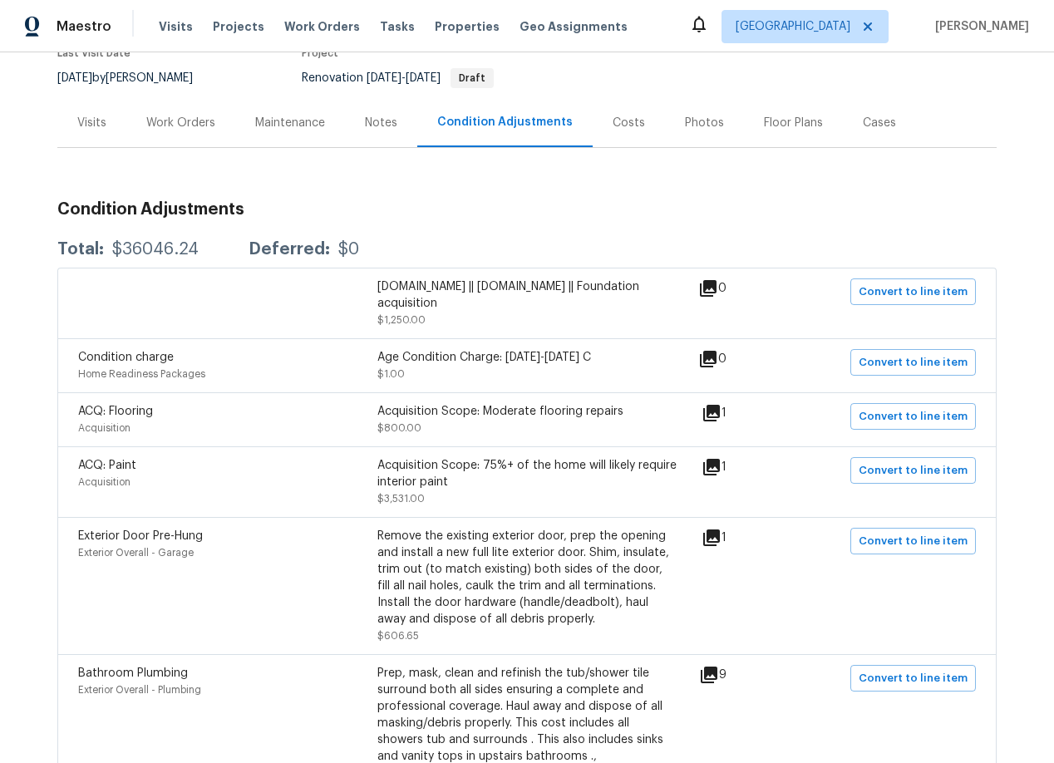
scroll to position [0, 0]
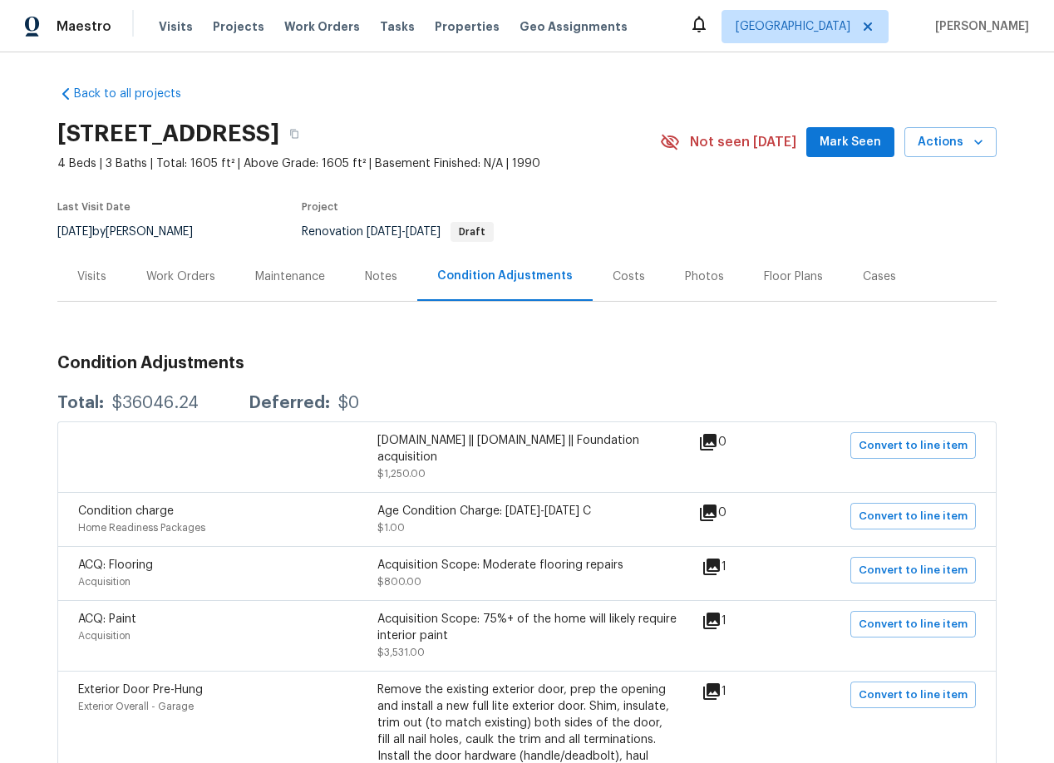
click at [187, 280] on div "Work Orders" at bounding box center [180, 276] width 69 height 17
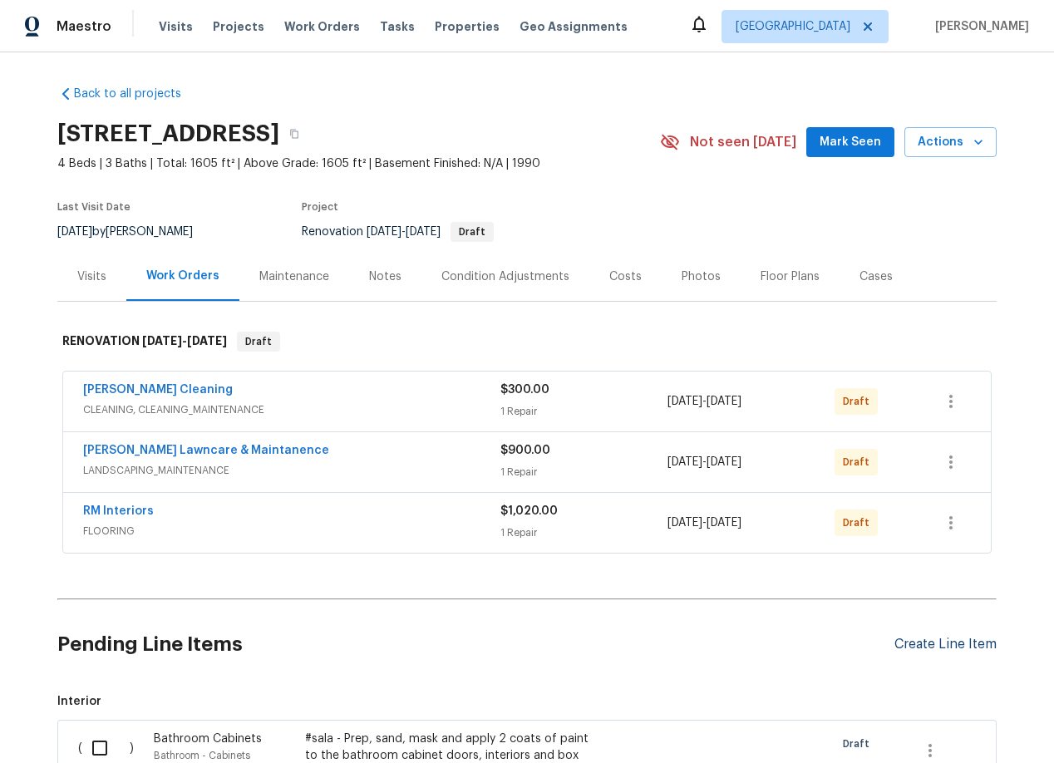
click at [965, 643] on div "Create Line Item" at bounding box center [945, 645] width 102 height 16
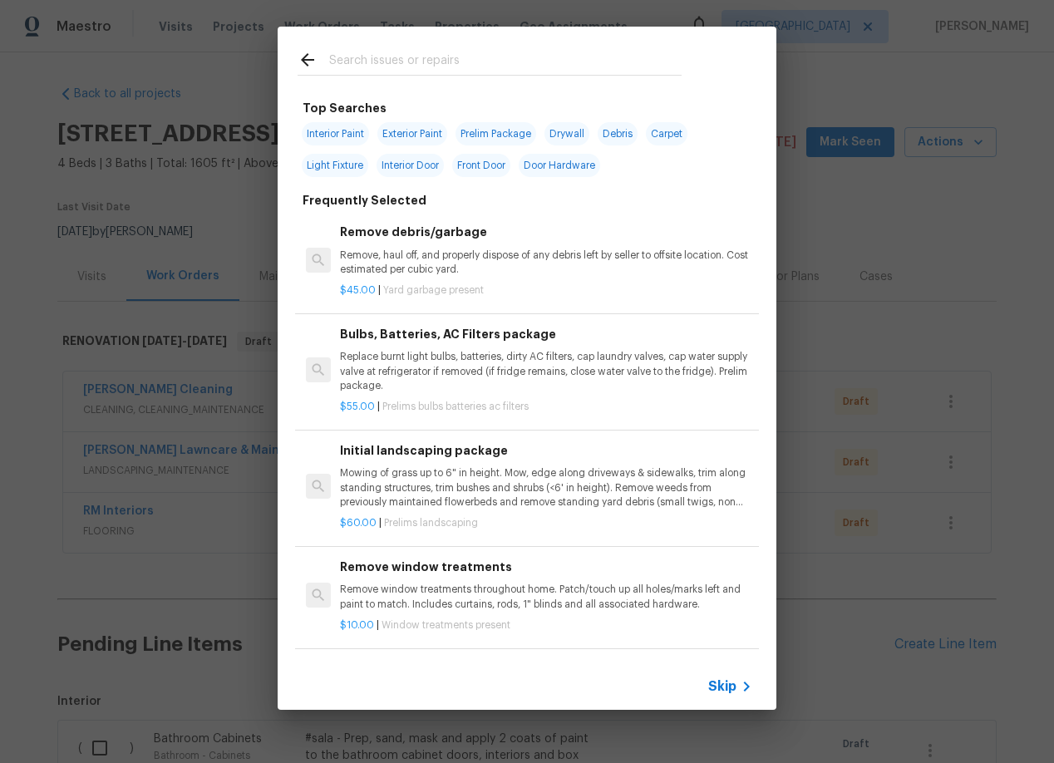
click at [366, 66] on input "text" at bounding box center [505, 62] width 352 height 25
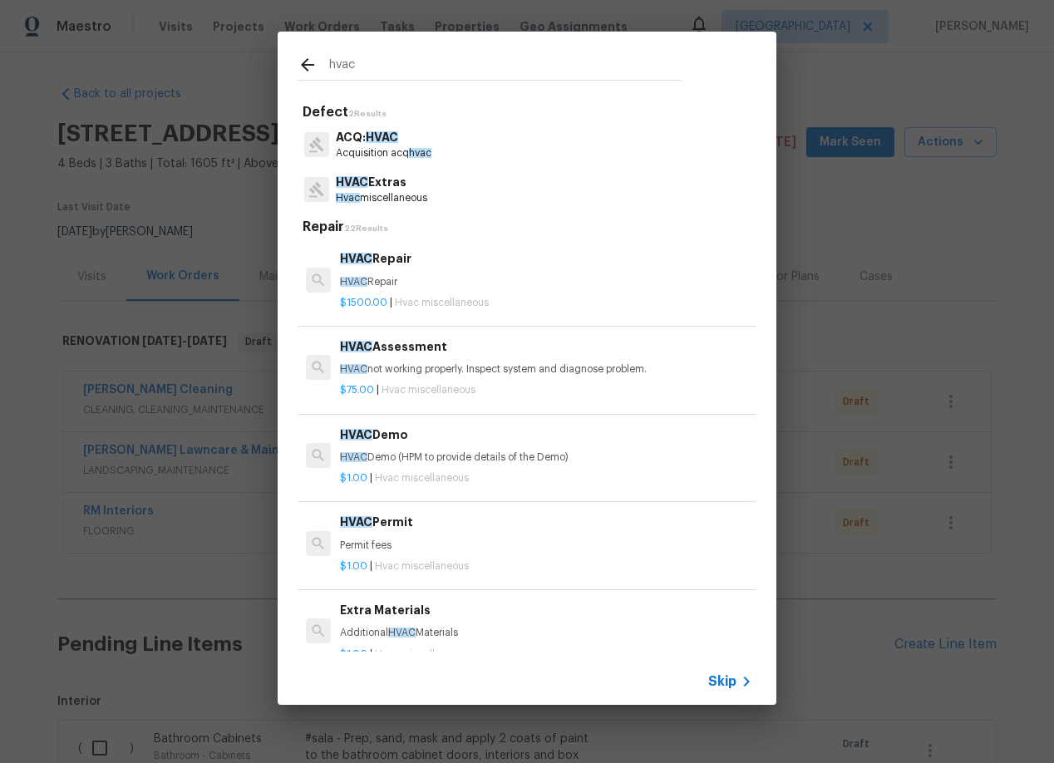
type input "hvac"
click at [376, 189] on p "HVAC Extras" at bounding box center [381, 182] width 91 height 17
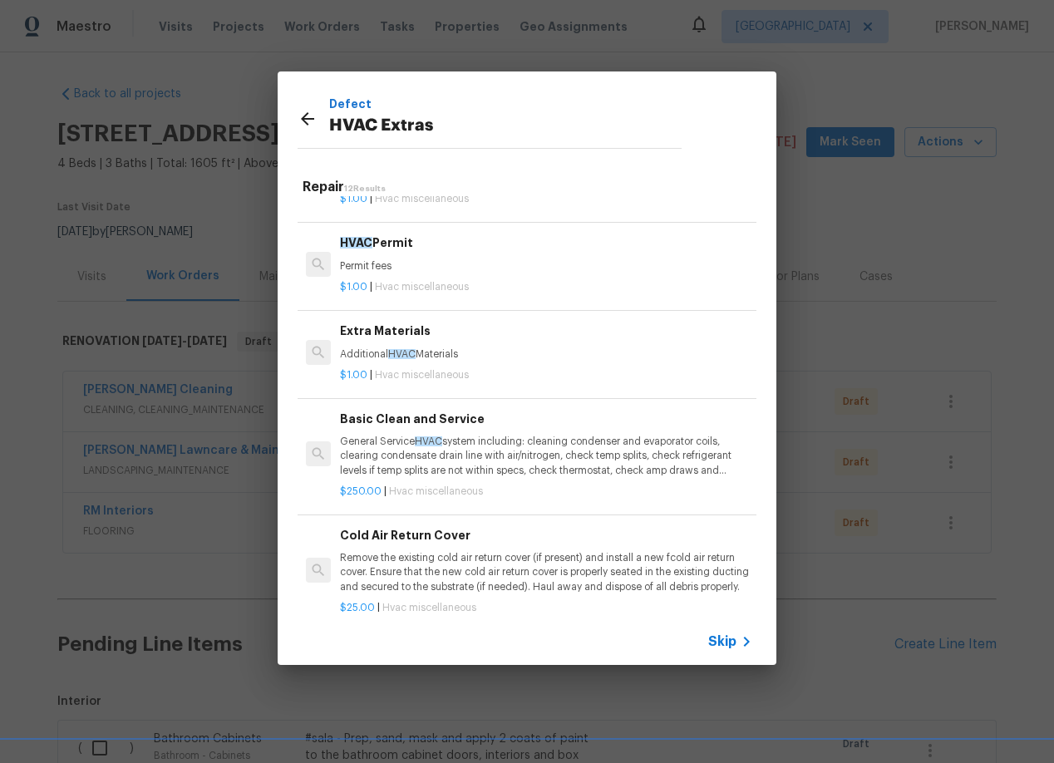
scroll to position [242, 0]
click at [413, 454] on p "General Service HVAC system including: cleaning condenser and evaporator coils,…" at bounding box center [546, 453] width 412 height 42
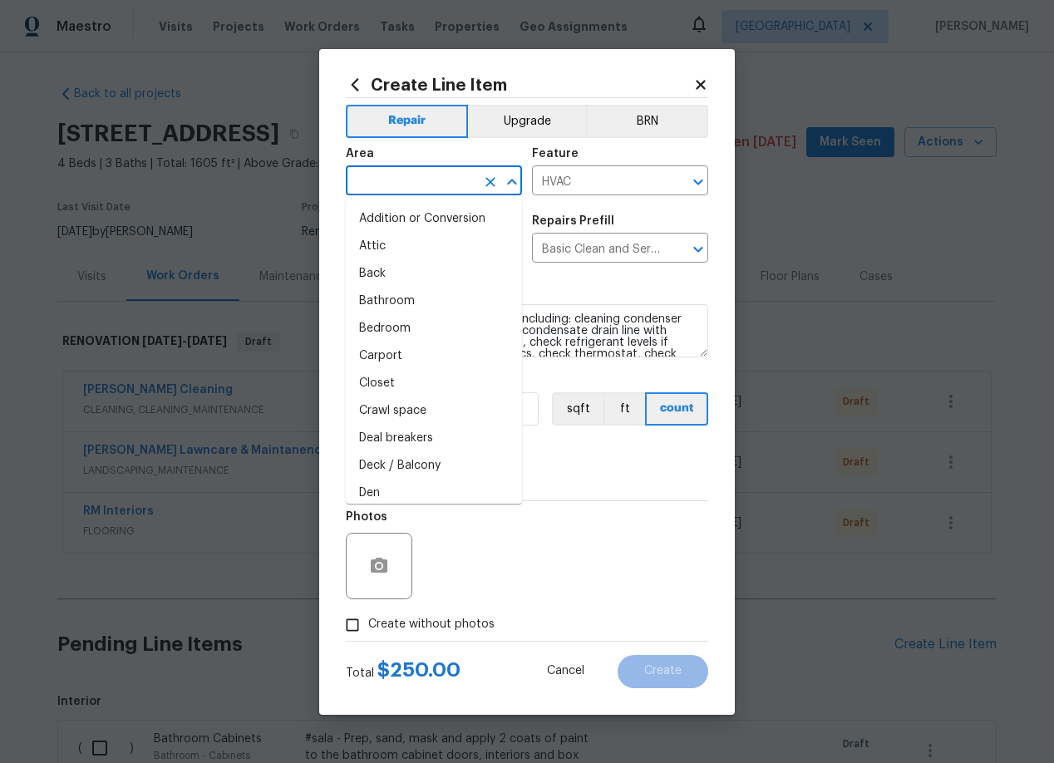
click at [414, 184] on input "text" at bounding box center [411, 183] width 130 height 26
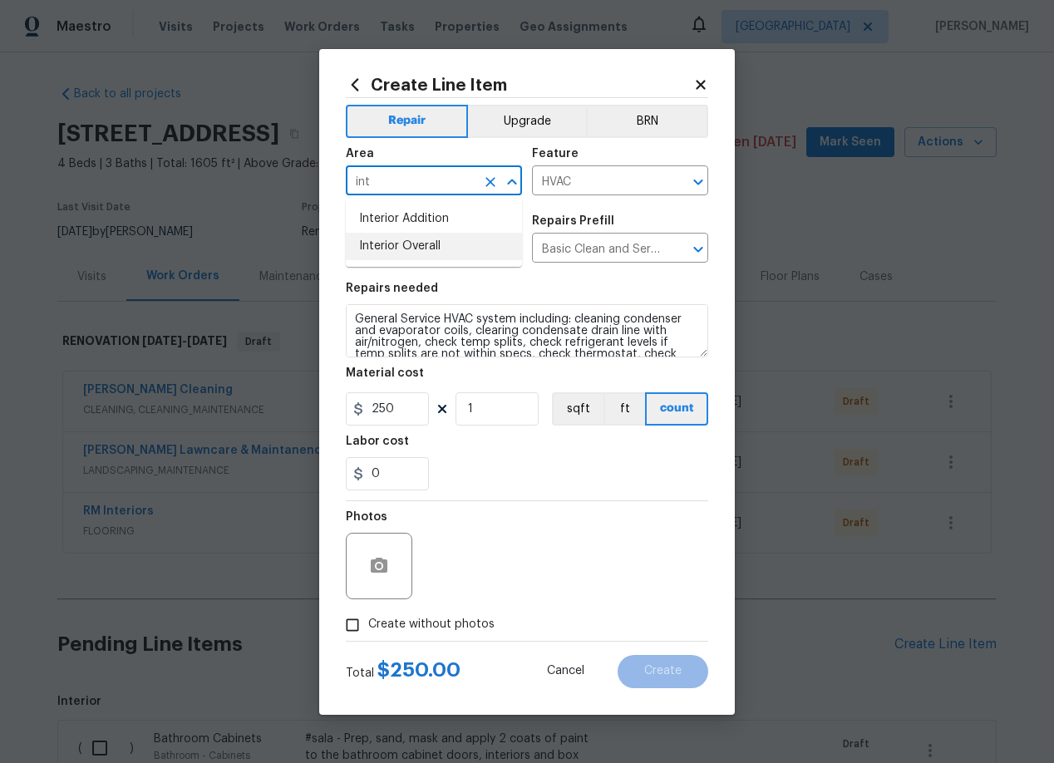
click at [418, 245] on li "Interior Overall" at bounding box center [434, 246] width 176 height 27
type input "Interior Overall"
click at [350, 630] on input "Create without photos" at bounding box center [353, 625] width 32 height 32
checkbox input "true"
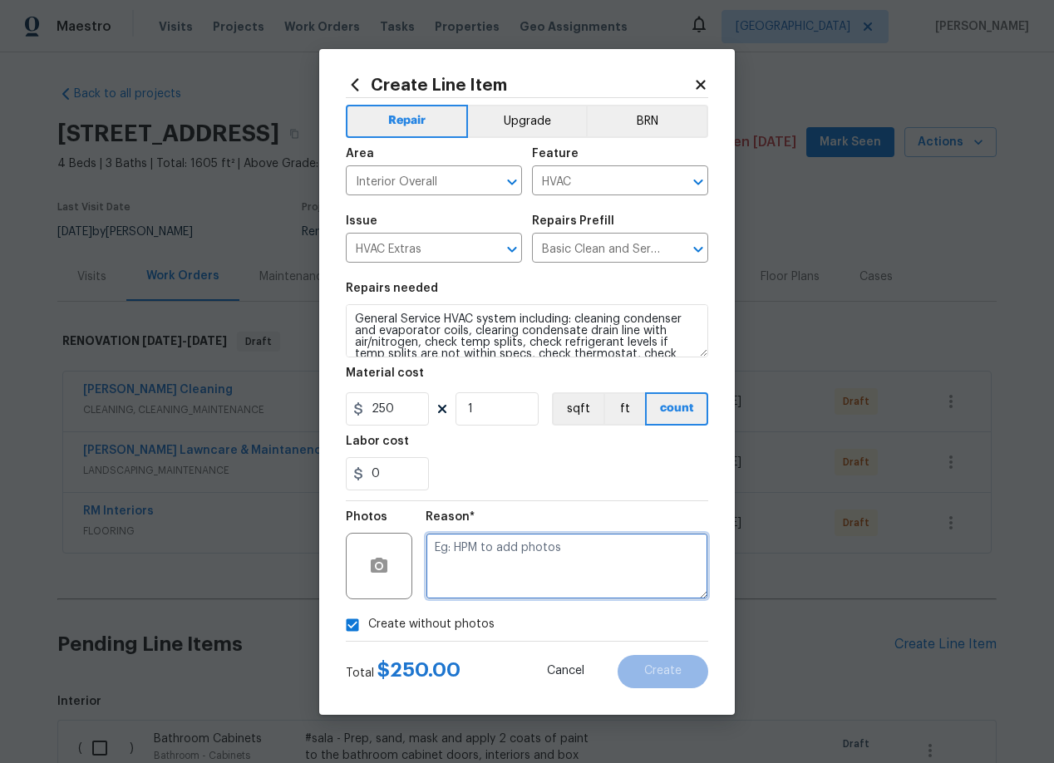
click at [509, 578] on textarea at bounding box center [566, 566] width 283 height 66
type textarea "add"
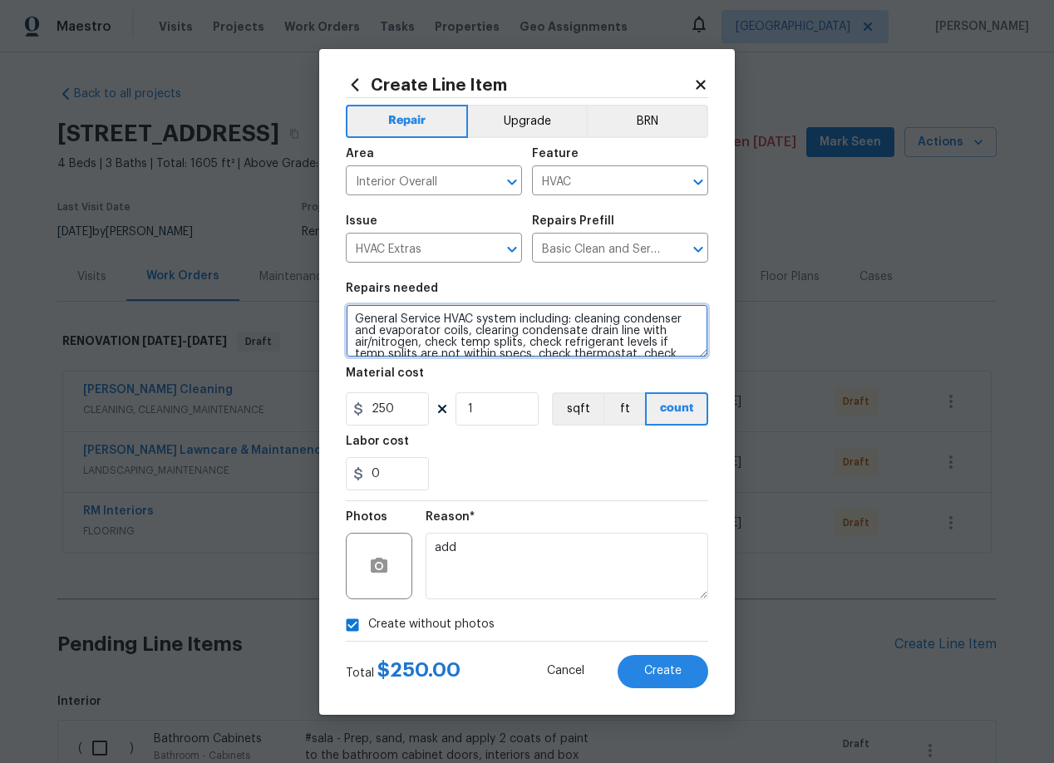
click at [508, 342] on textarea "General Service HVAC system including: cleaning condenser and evaporator coils,…" at bounding box center [527, 330] width 362 height 53
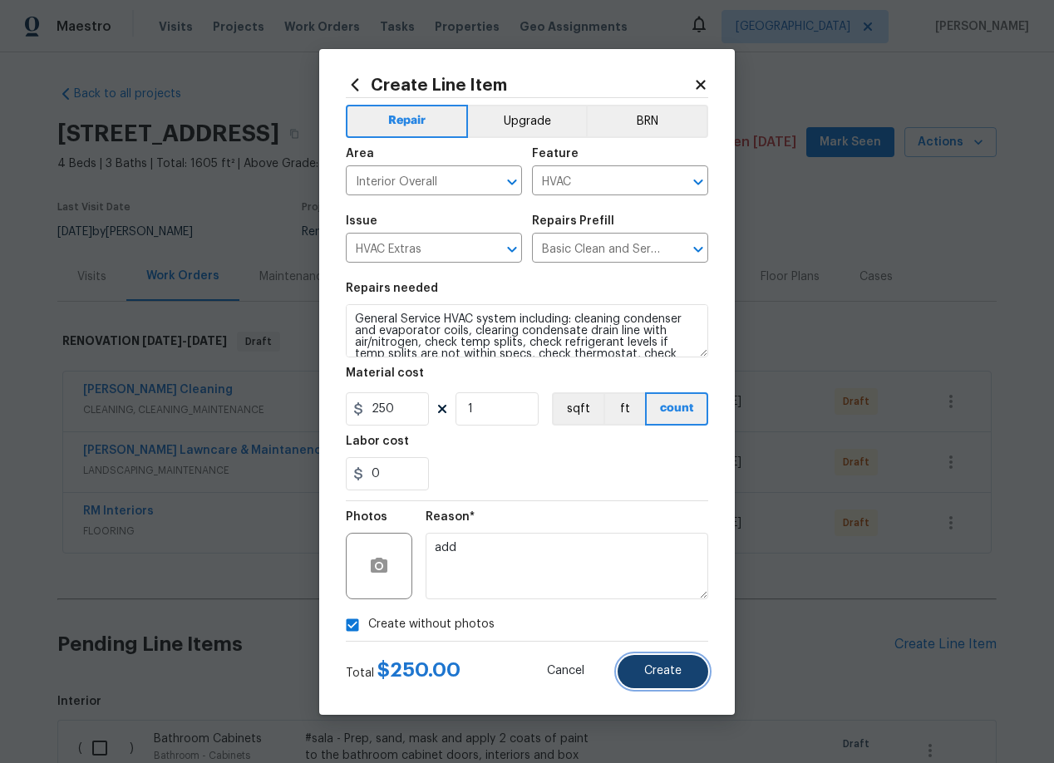
click at [670, 676] on span "Create" at bounding box center [662, 671] width 37 height 12
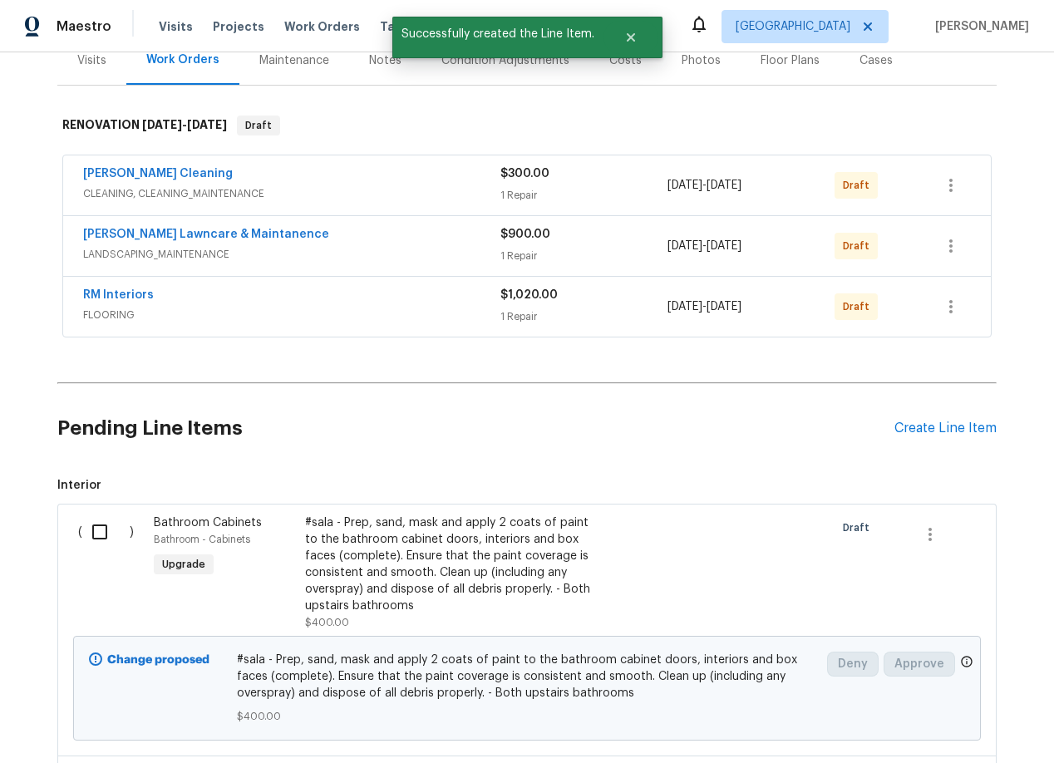
scroll to position [217, 0]
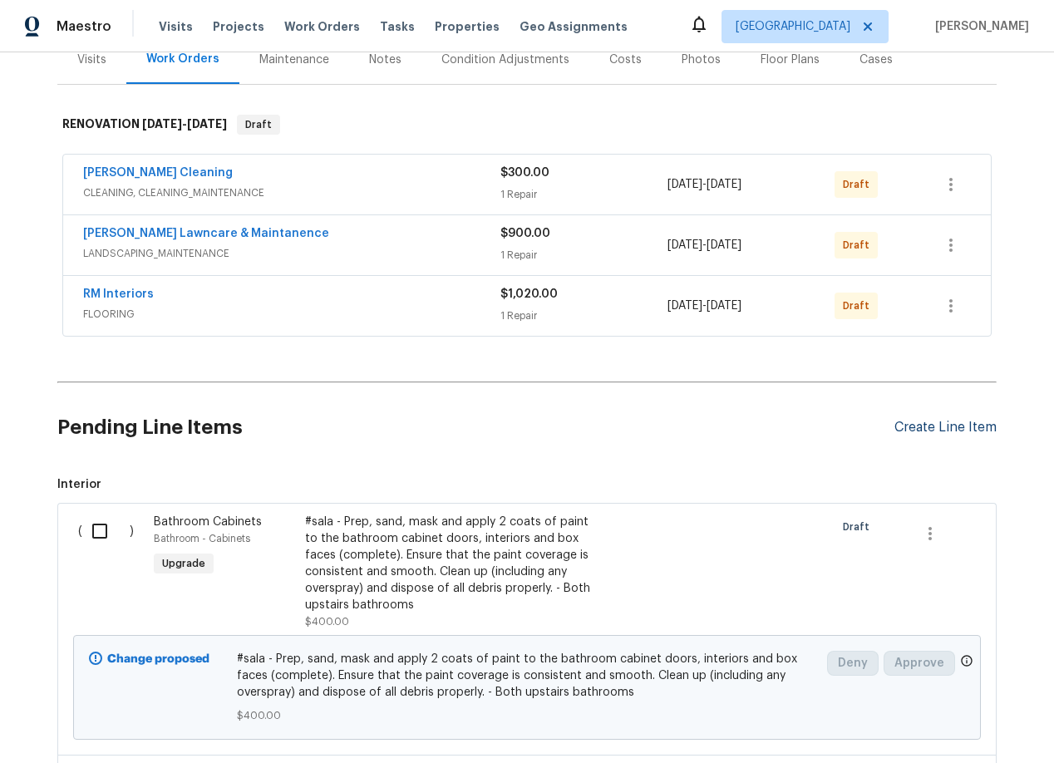
click at [922, 429] on div "Create Line Item" at bounding box center [945, 428] width 102 height 16
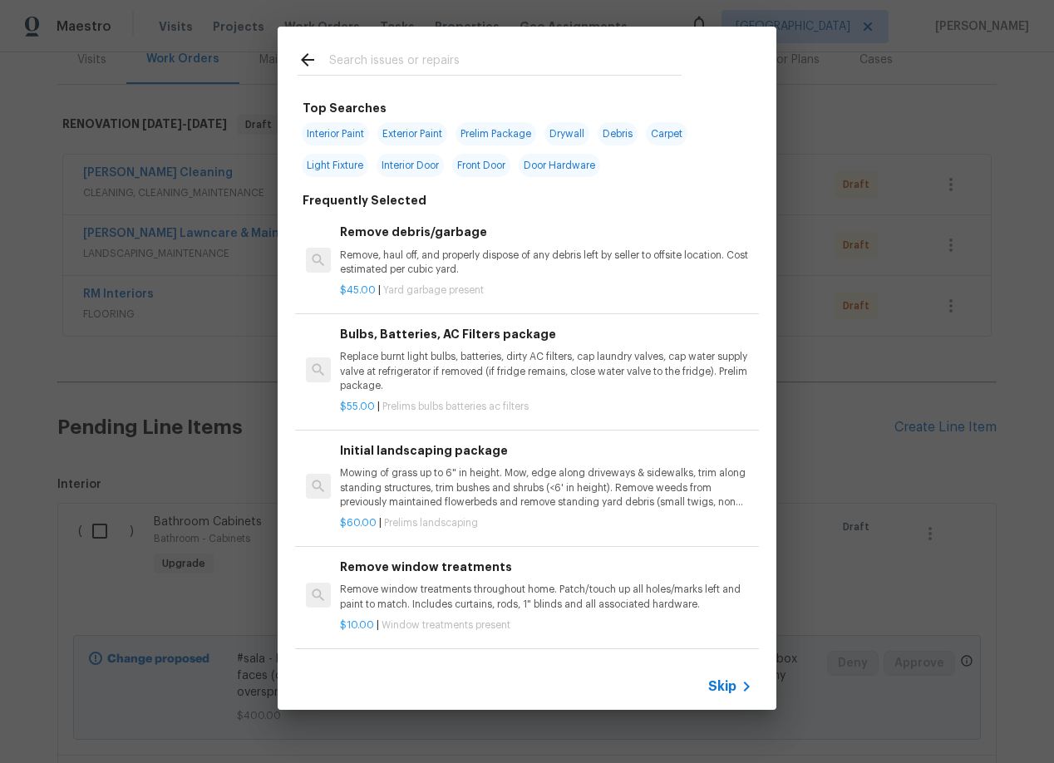
click at [348, 135] on span "Interior Paint" at bounding box center [335, 133] width 67 height 23
type input "Interior Paint"
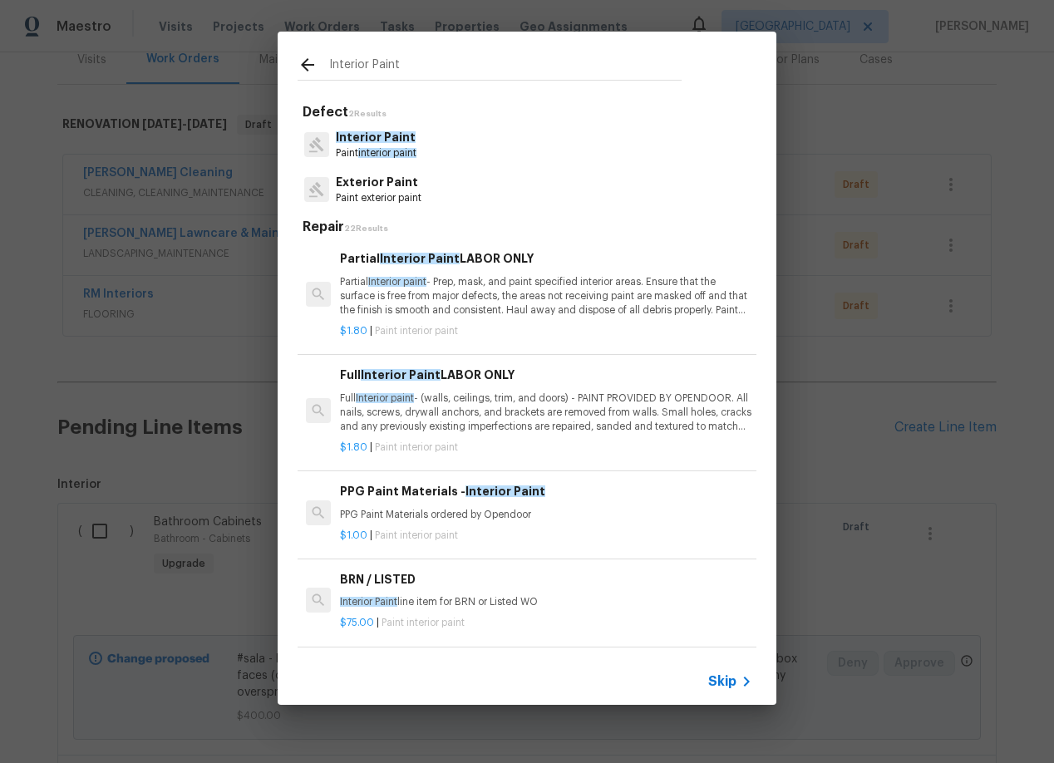
click at [348, 135] on span "Interior Paint" at bounding box center [376, 137] width 80 height 12
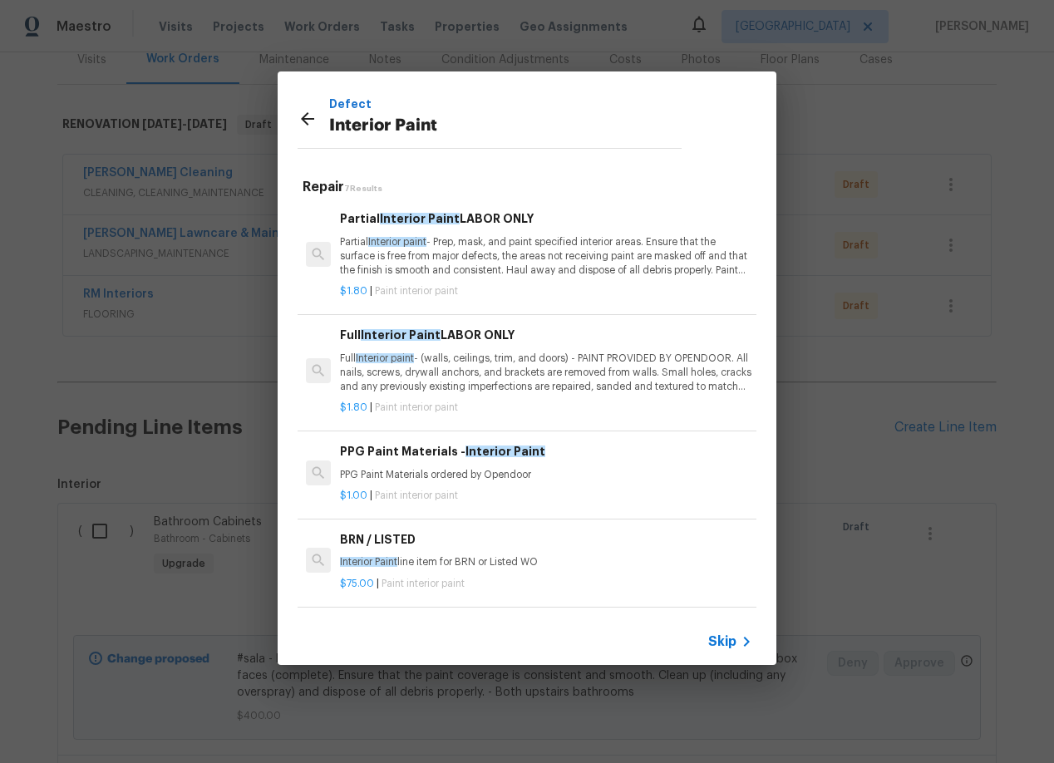
click at [463, 263] on p "Partial Interior paint - Prep, mask, and paint specified interior areas. Ensure…" at bounding box center [546, 256] width 412 height 42
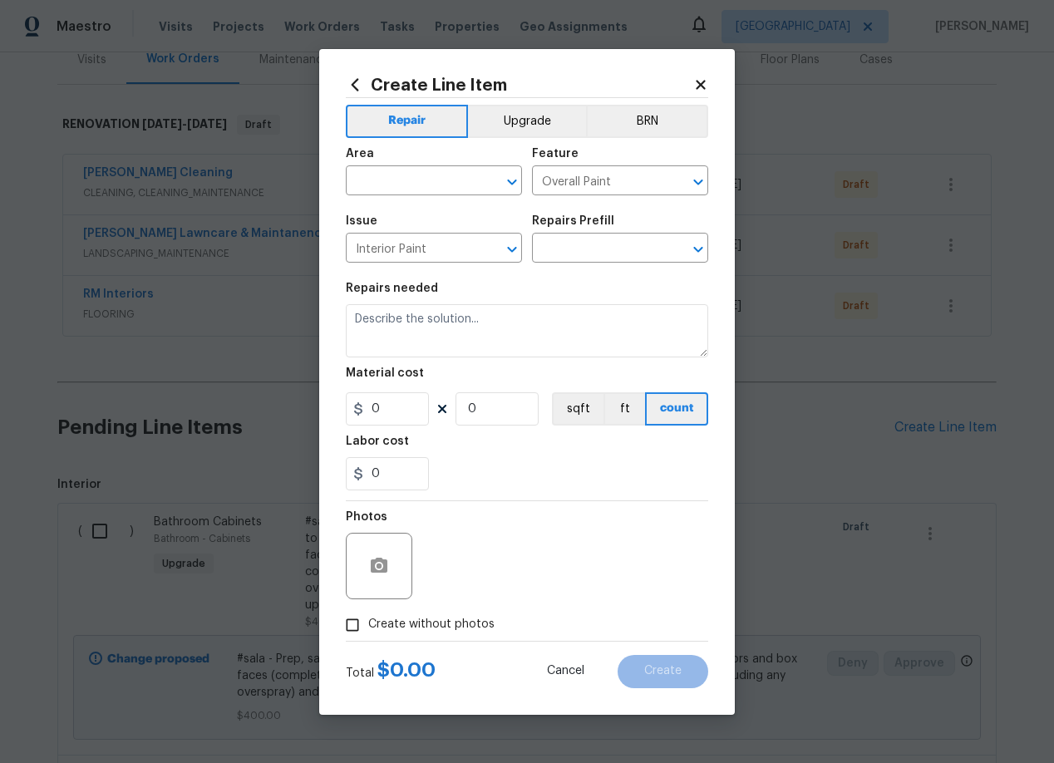
type textarea "Partial Interior paint - Prep, mask, and paint specified interior areas. Ensure…"
type input "1"
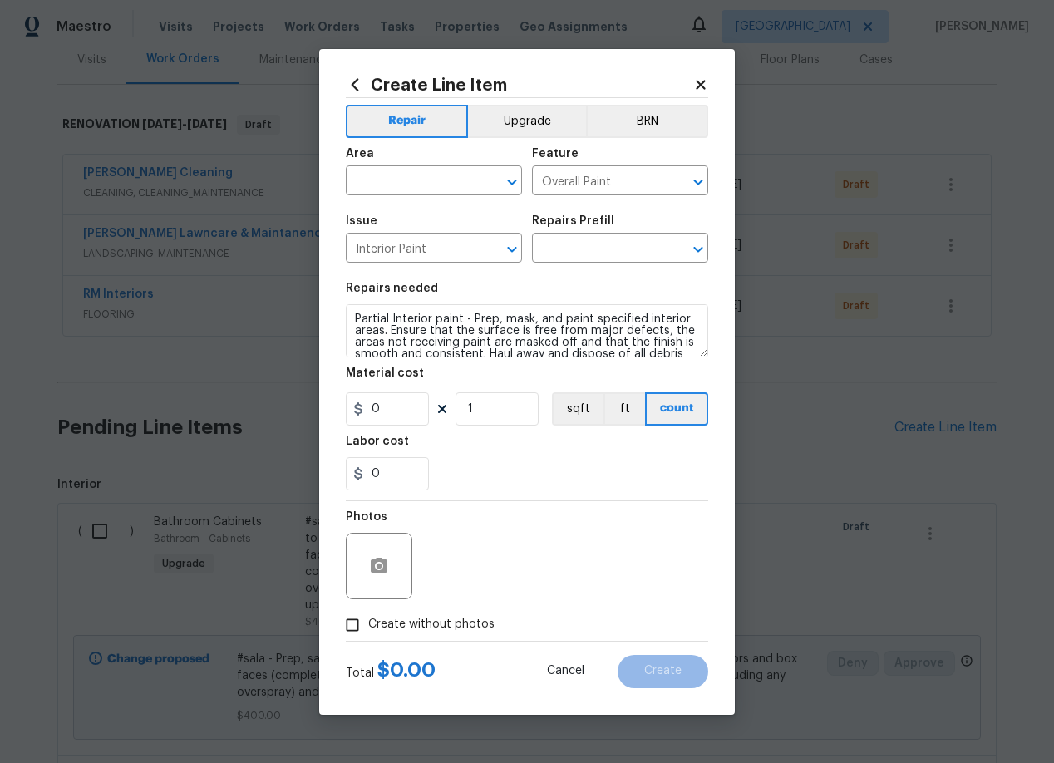
type input "Partial Interior Paint LABOR ONLY $1.80"
type input "1.8"
click at [425, 180] on input "text" at bounding box center [411, 183] width 130 height 26
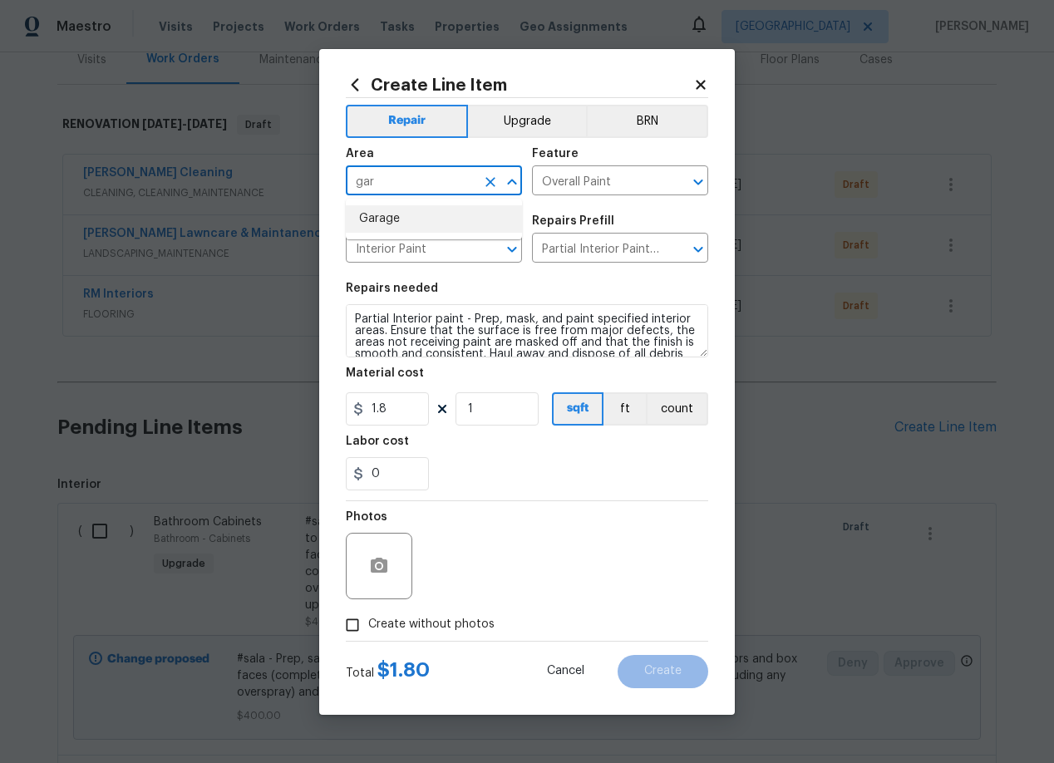
click at [392, 218] on li "Garage" at bounding box center [434, 218] width 176 height 27
type input "Garage"
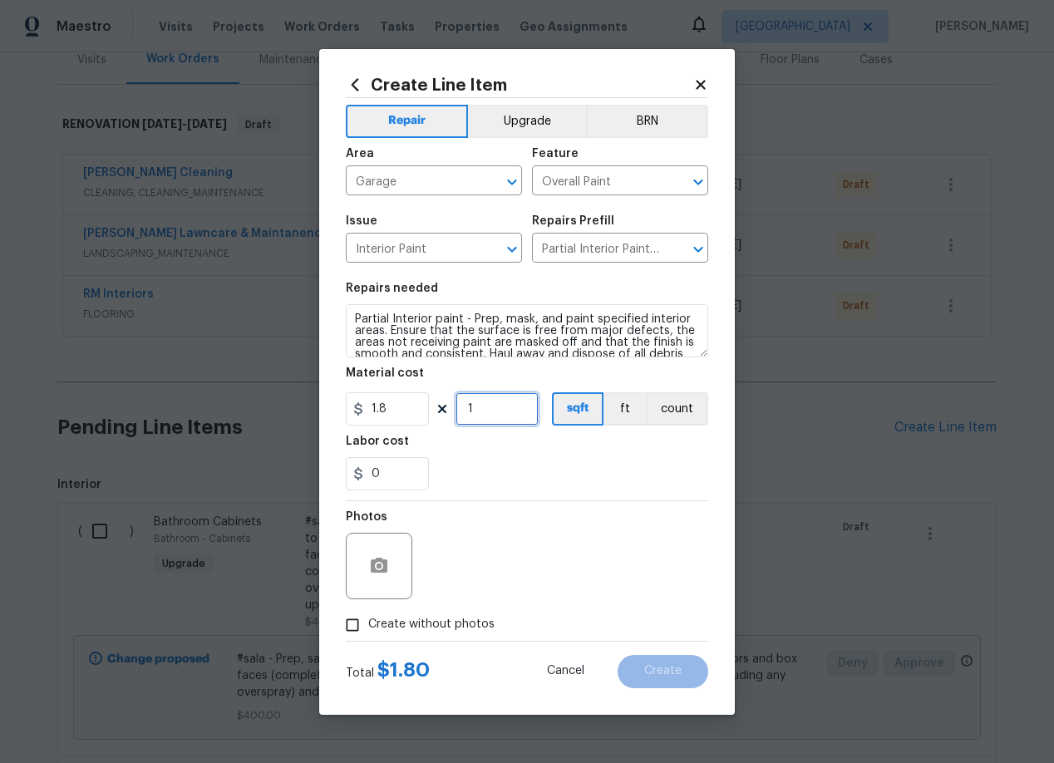
click at [489, 403] on input "1" at bounding box center [496, 408] width 83 height 33
type input "600"
click at [470, 477] on div "0" at bounding box center [527, 473] width 362 height 33
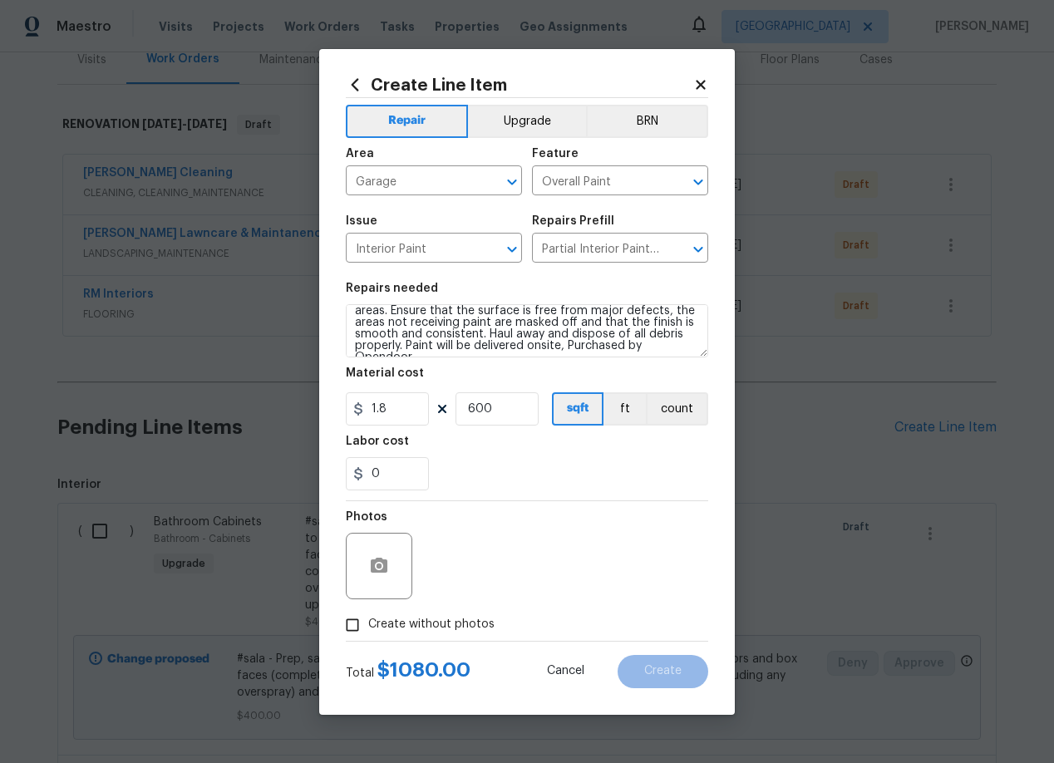
scroll to position [35, 0]
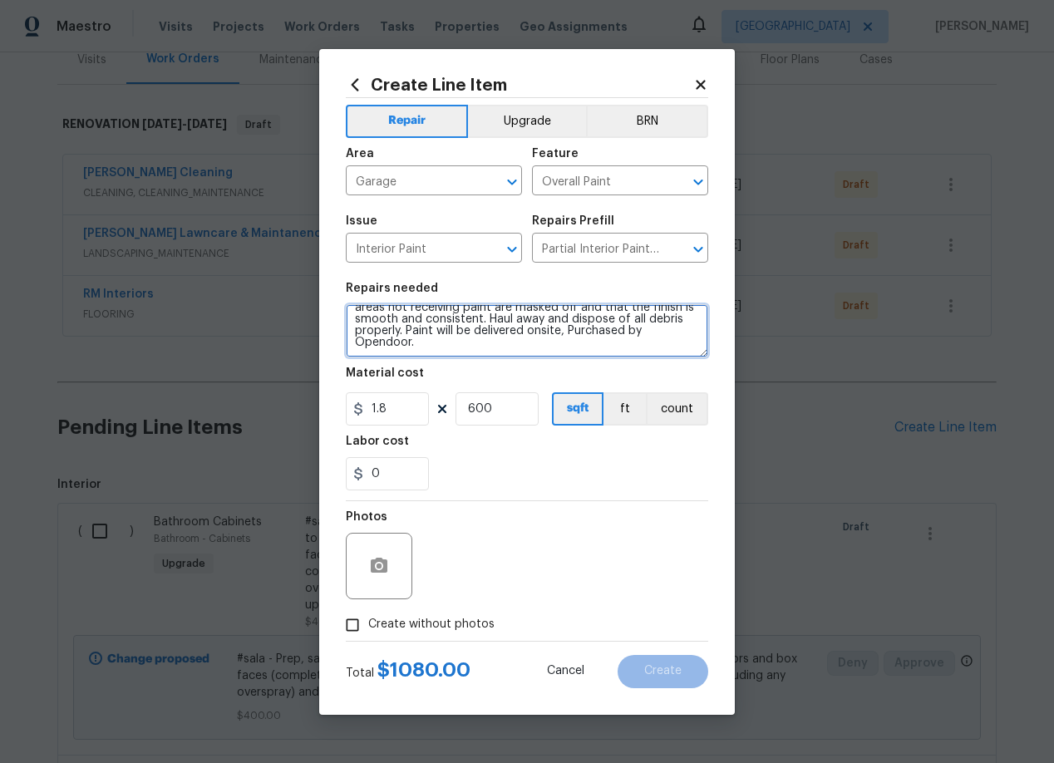
click at [447, 349] on textarea "Partial Interior paint - Prep, mask, and paint specified interior areas. Ensure…" at bounding box center [527, 330] width 362 height 53
type textarea "Partial Interior paint - Prep, mask, and paint specified interior areas. Ensure…"
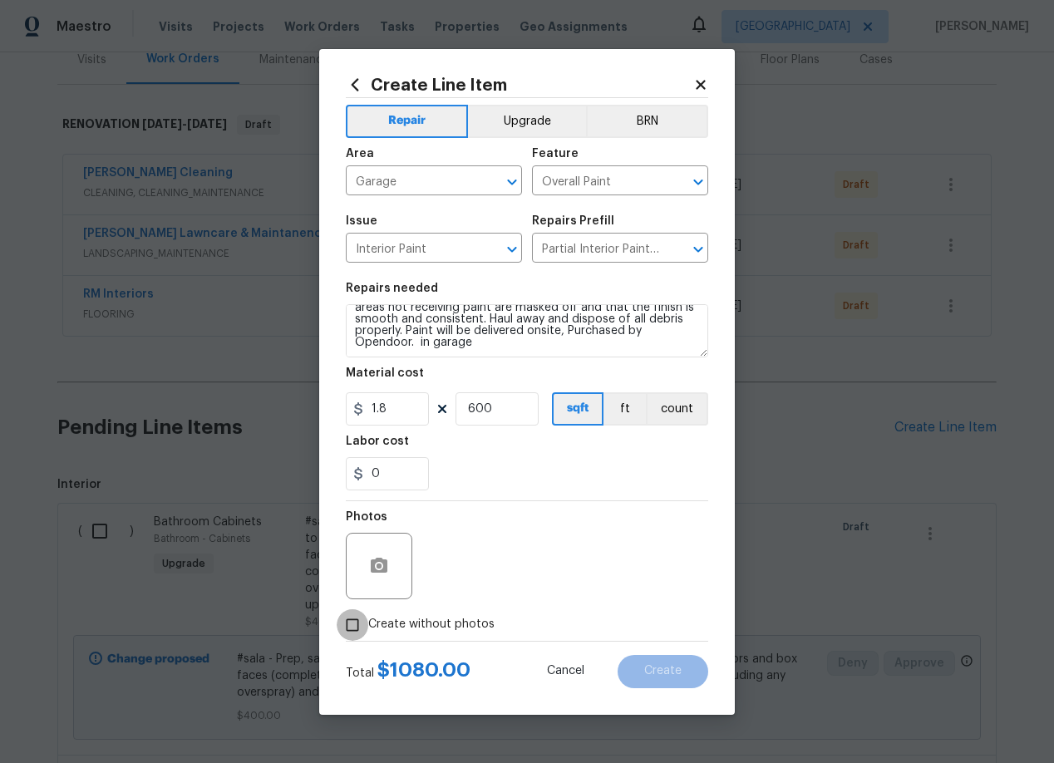
click at [351, 626] on input "Create without photos" at bounding box center [353, 625] width 32 height 32
checkbox input "true"
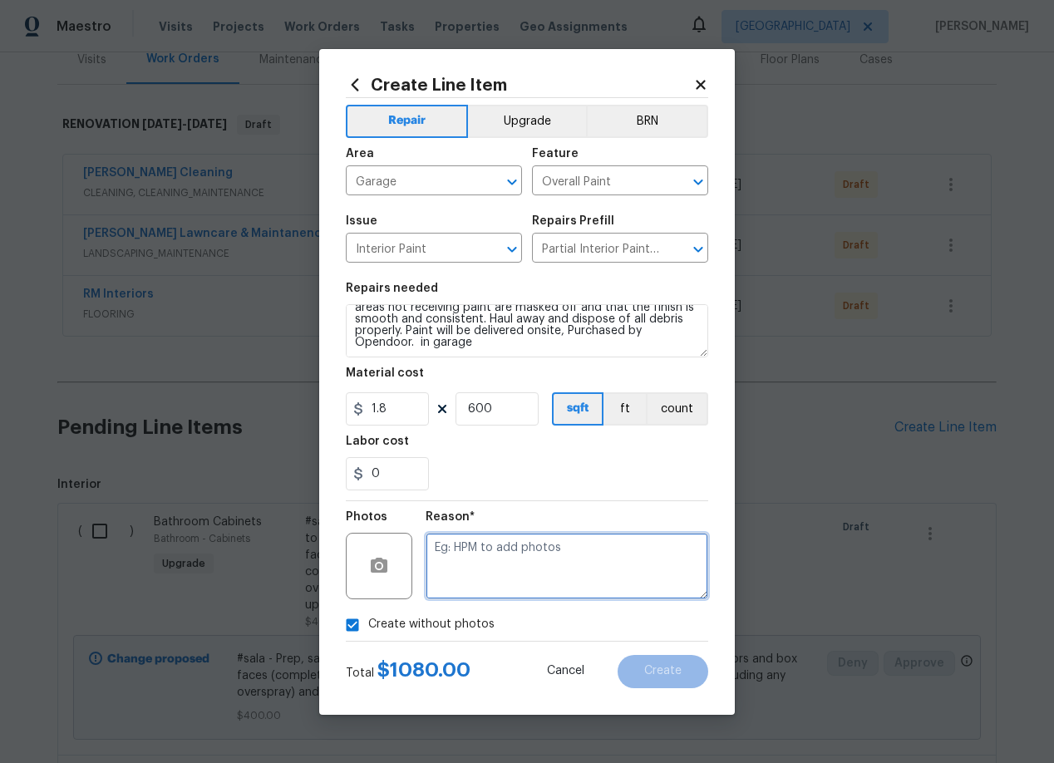
click at [498, 560] on textarea at bounding box center [566, 566] width 283 height 66
type textarea "add"
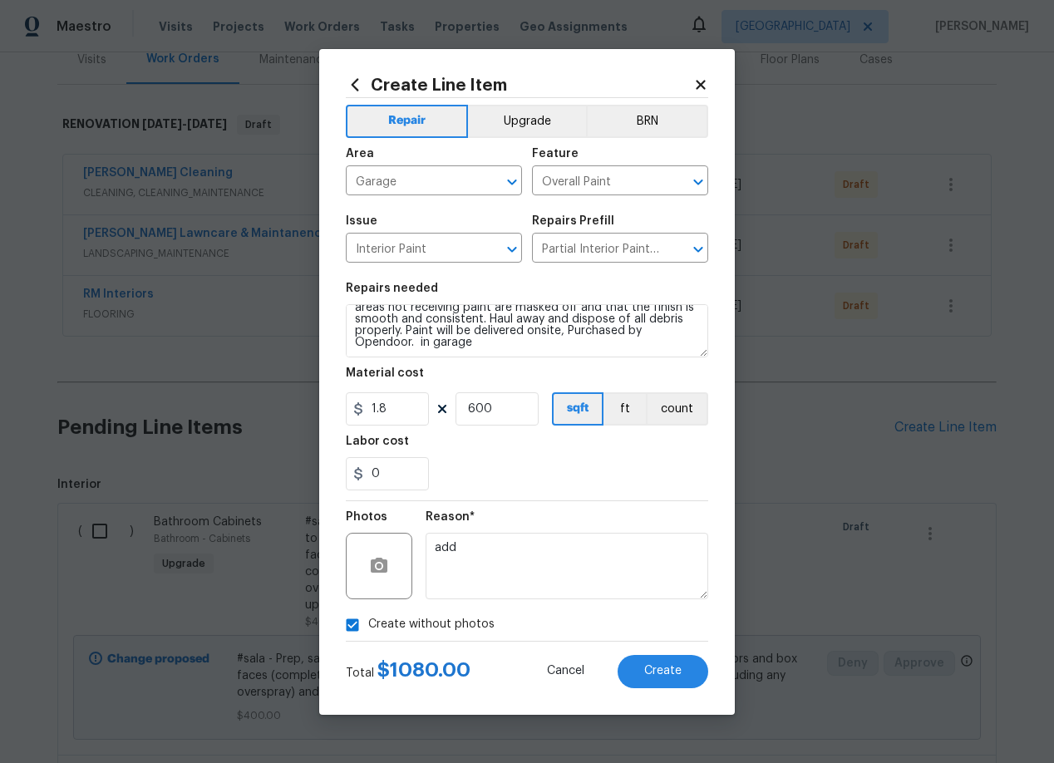
click at [514, 468] on div "0" at bounding box center [527, 473] width 362 height 33
click at [477, 337] on textarea "Partial Interior paint - Prep, mask, and paint specified interior areas. Ensure…" at bounding box center [527, 330] width 362 height 53
click at [669, 676] on span "Create" at bounding box center [662, 671] width 37 height 12
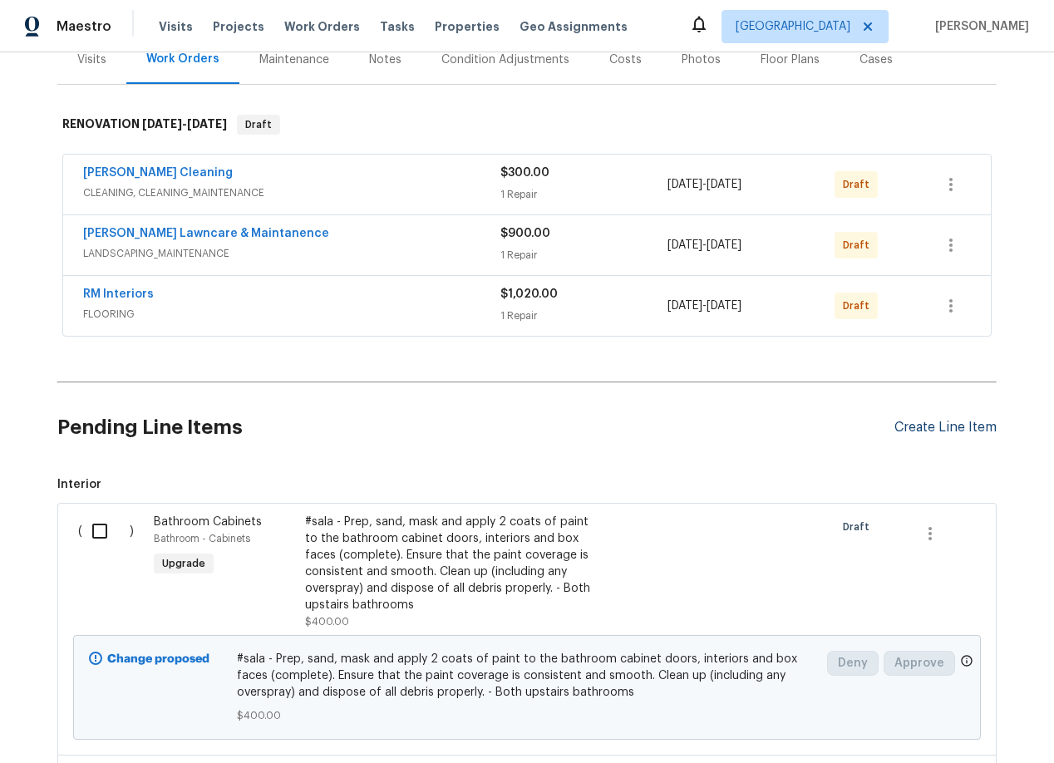
click at [920, 426] on div "Create Line Item" at bounding box center [945, 428] width 102 height 16
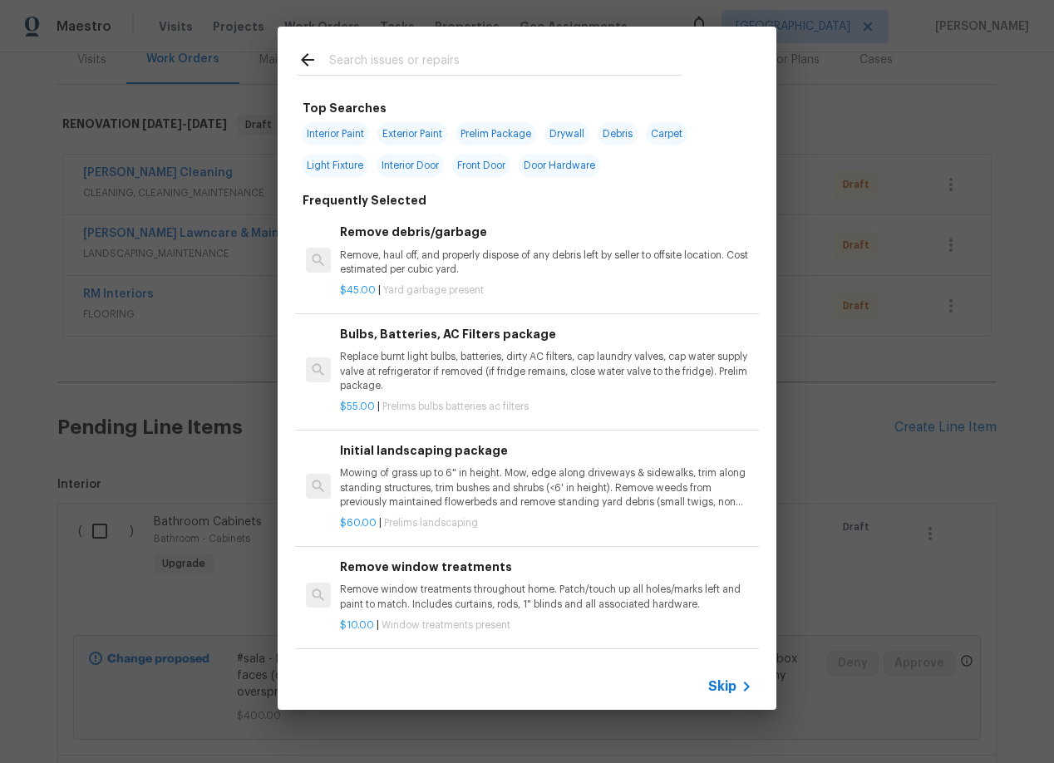
click at [350, 75] on input "text" at bounding box center [505, 62] width 352 height 25
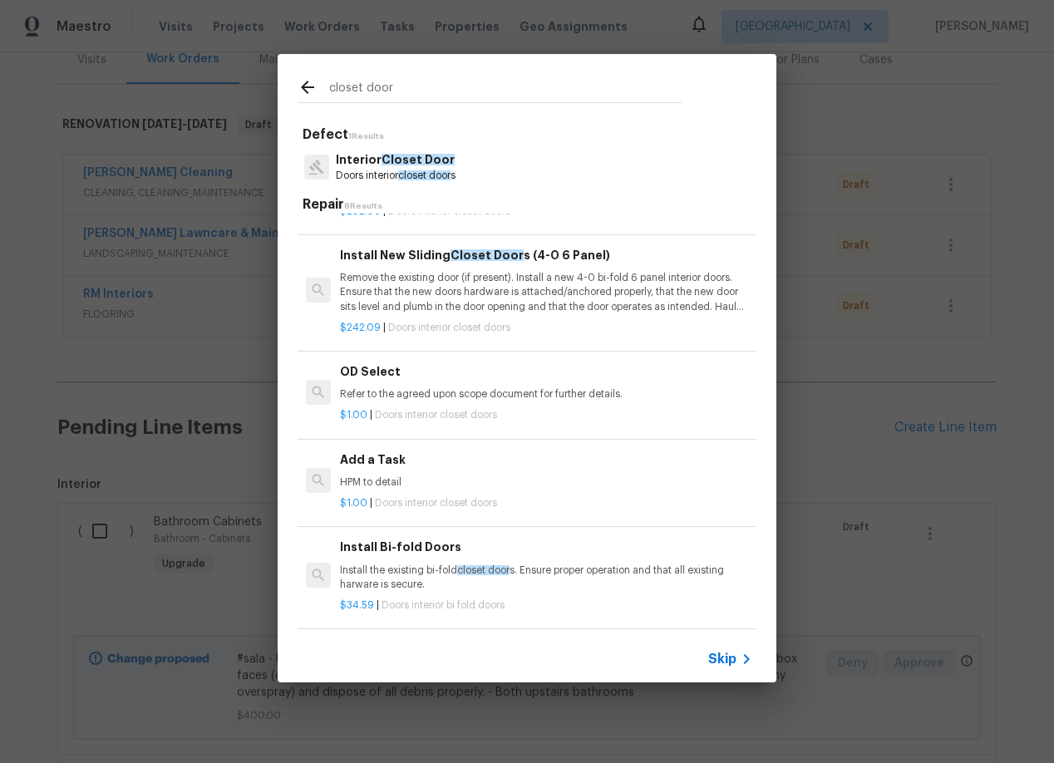
scroll to position [405, 0]
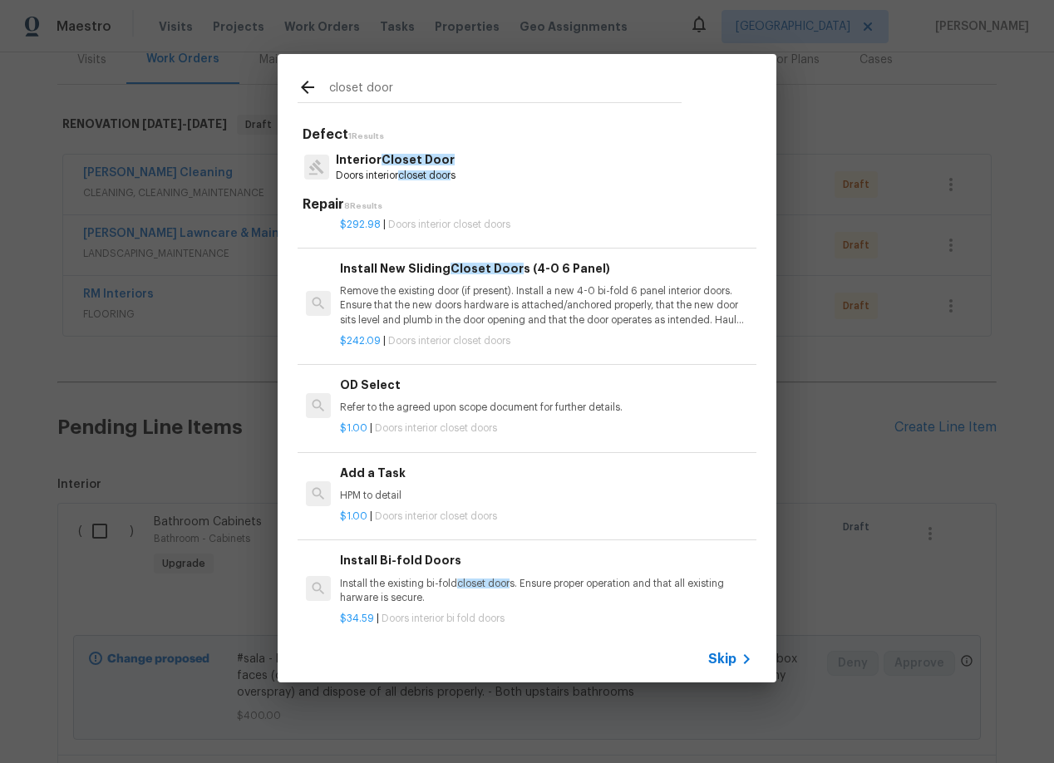
type input "closet door"
click at [509, 310] on p "Remove the existing door (if present). Install a new 4-0 bi-fold 6 panel interi…" at bounding box center [546, 305] width 412 height 42
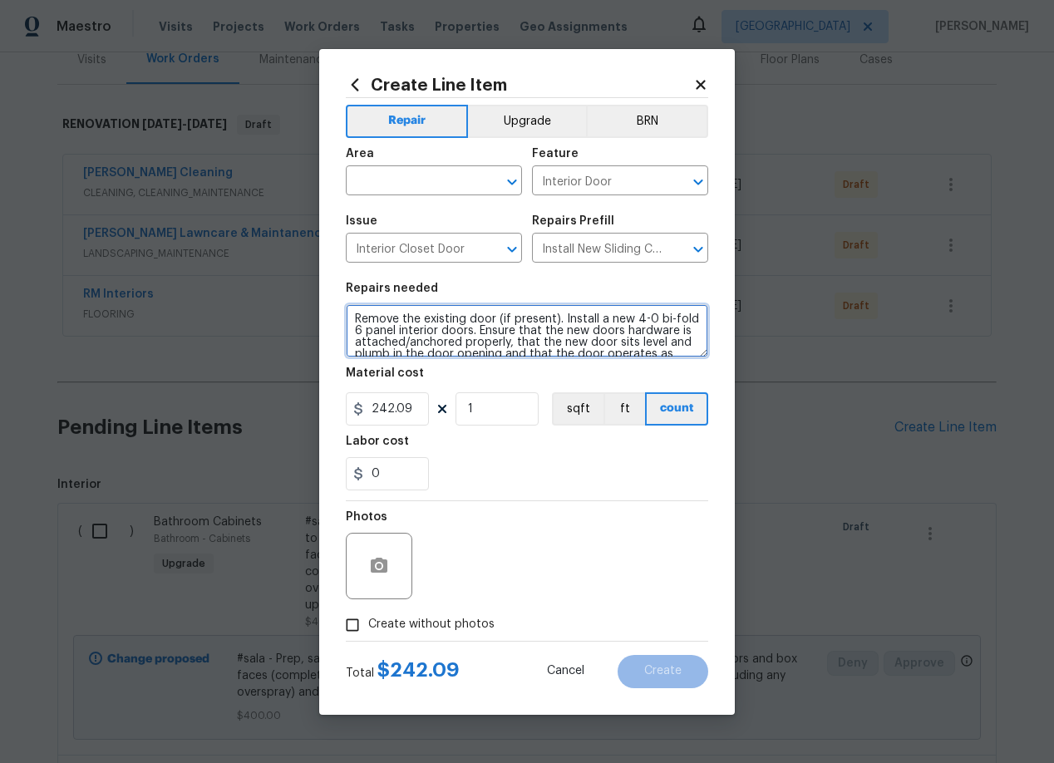
click at [452, 343] on textarea "Remove the existing door (if present). Install a new 4-0 bi-fold 6 panel interi…" at bounding box center [527, 330] width 362 height 53
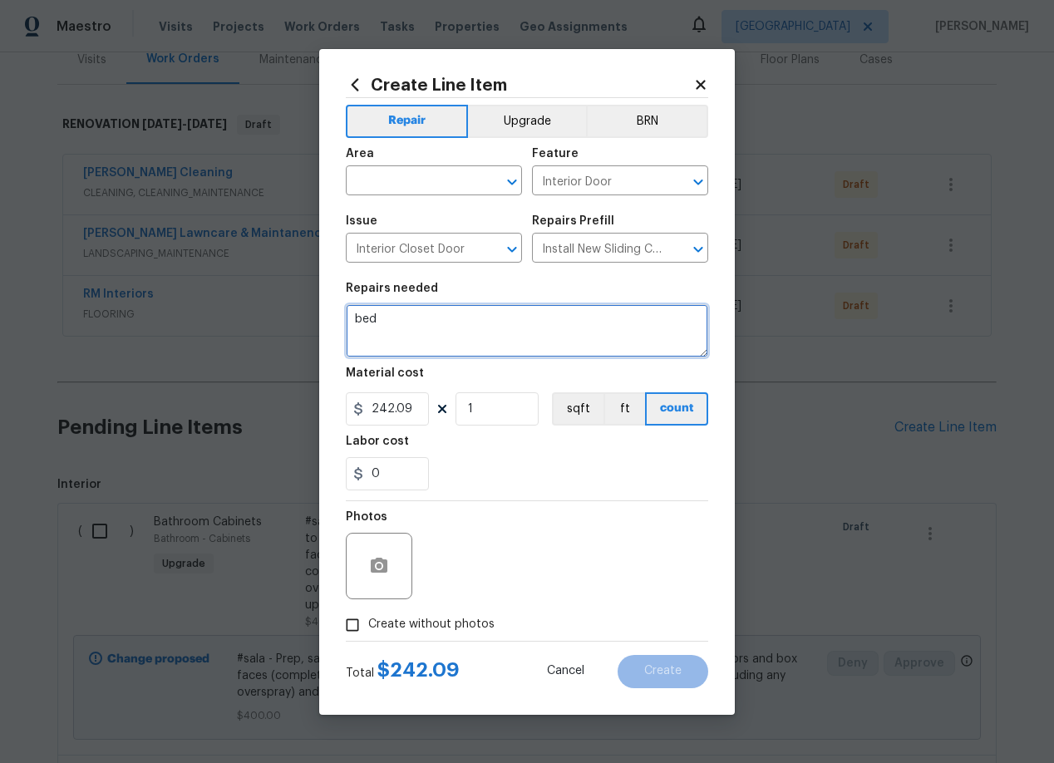
type textarea "bed"
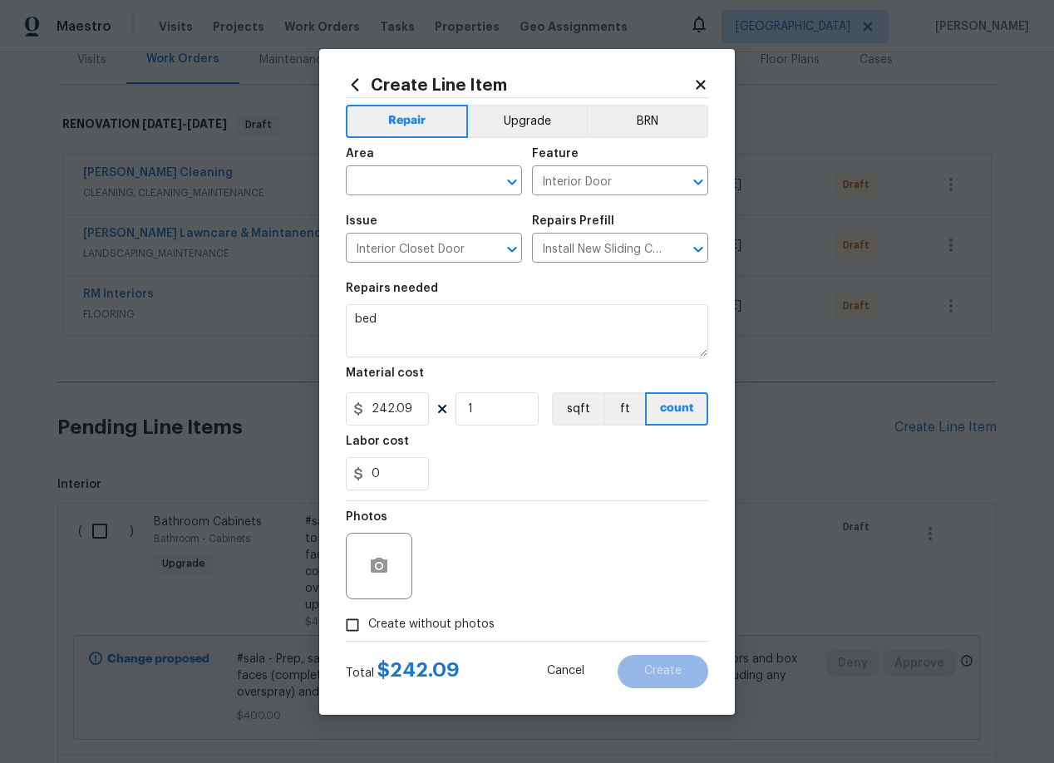
click at [507, 270] on span "Issue Interior Closet Door ​" at bounding box center [434, 238] width 176 height 67
click at [674, 244] on icon "Clear" at bounding box center [676, 249] width 17 height 17
click at [698, 253] on icon "Open" at bounding box center [698, 249] width 20 height 20
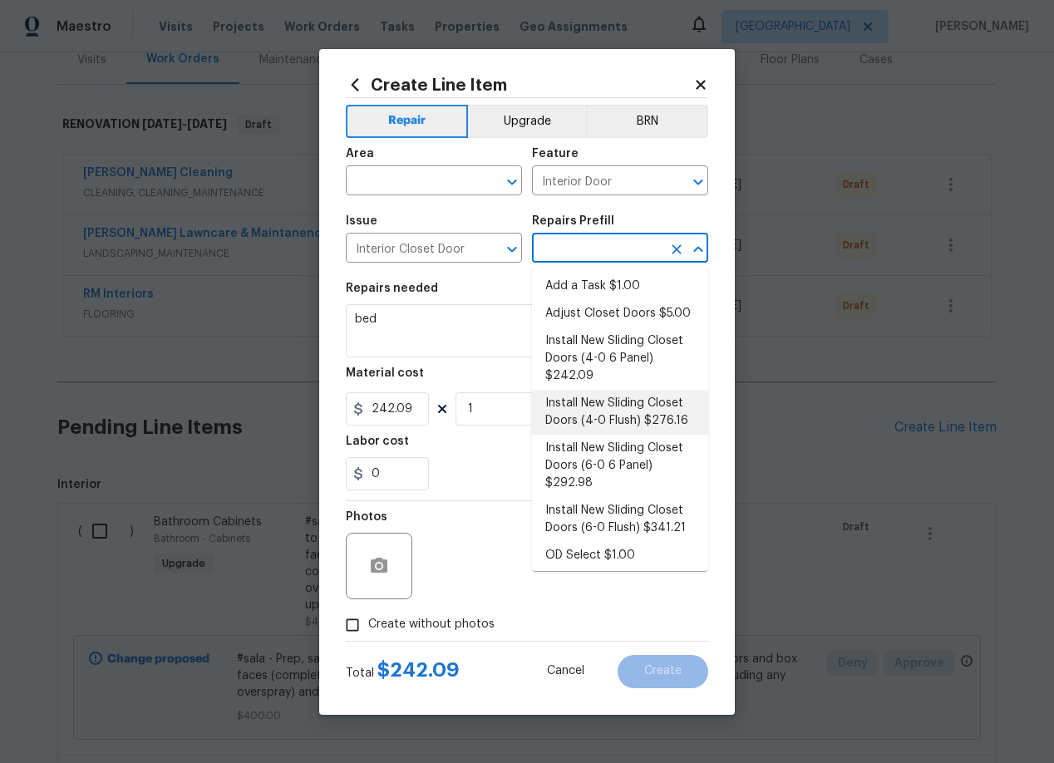
scroll to position [5, 0]
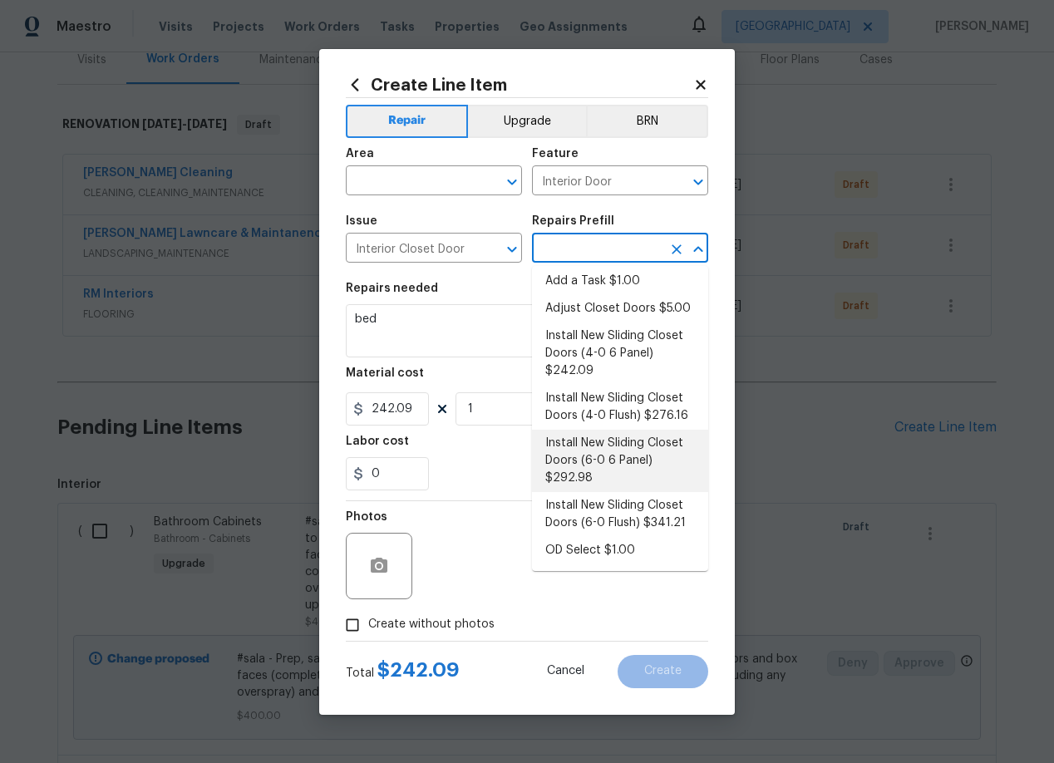
click at [594, 470] on li "Install New Sliding Closet Doors (6-0 6 Panel) $292.98" at bounding box center [620, 461] width 176 height 62
type input "Install New Sliding Closet Doors (6-0 6 Panel) $292.98"
type textarea "Remove the existing door (if present). Install a new 6-0 bi-fold 6 panel interi…"
type input "292.98"
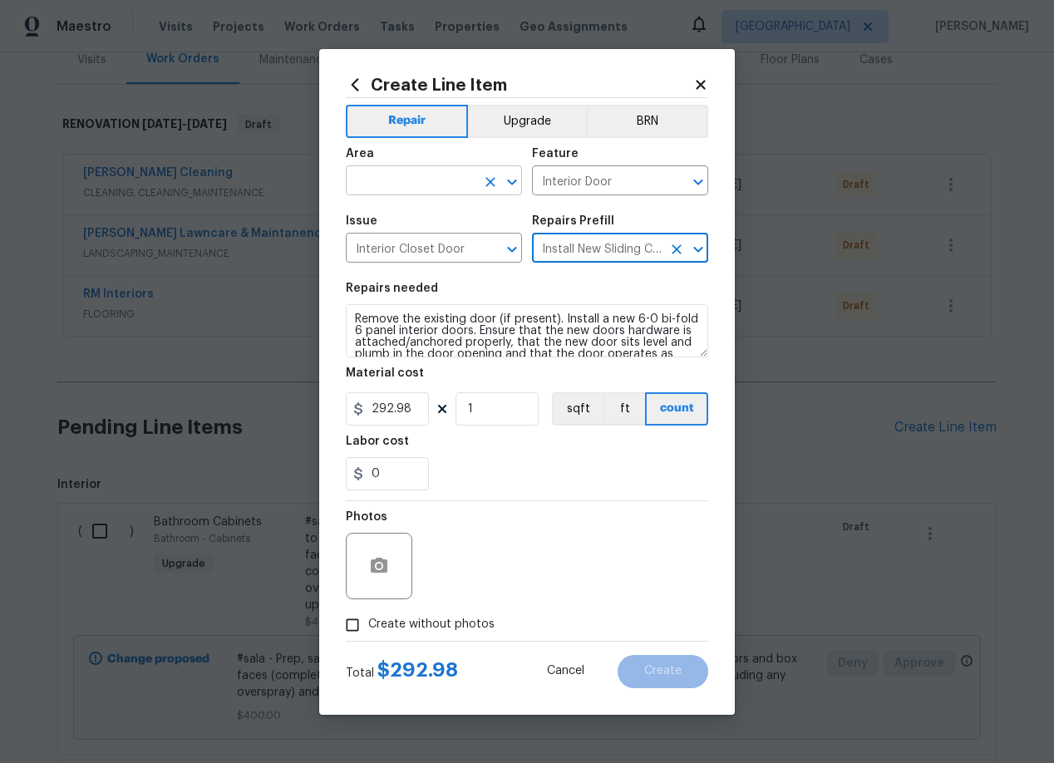
click at [432, 186] on input "text" at bounding box center [411, 183] width 130 height 26
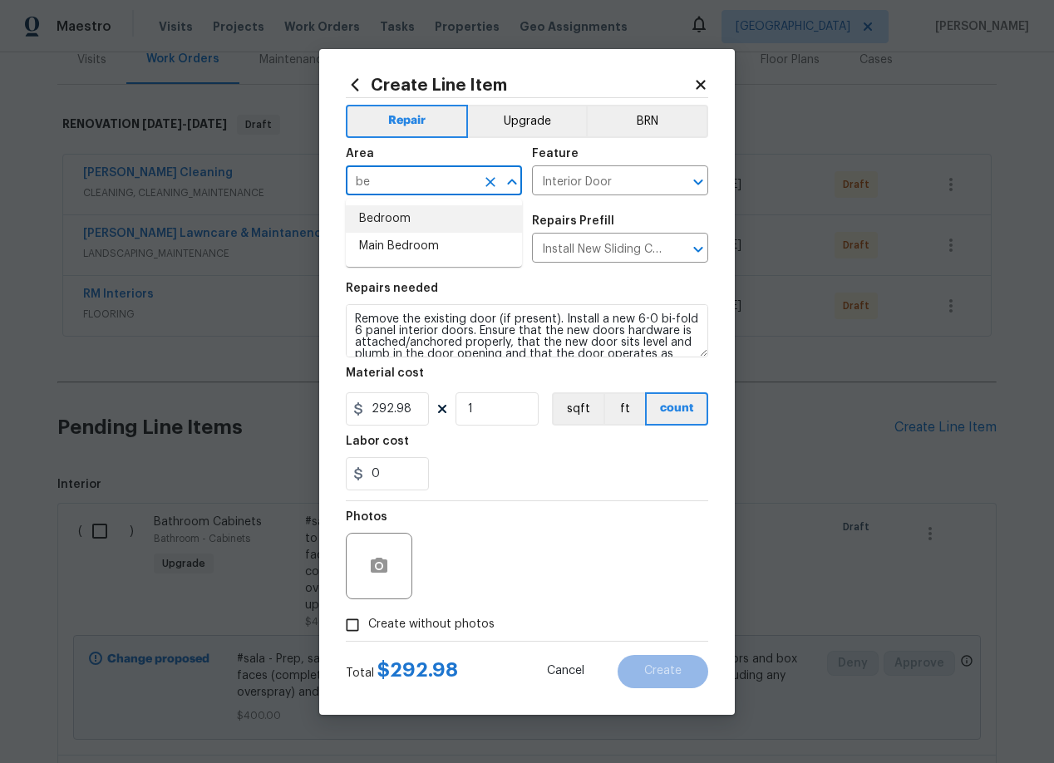
click at [393, 210] on li "Bedroom" at bounding box center [434, 218] width 176 height 27
type input "Bedroom"
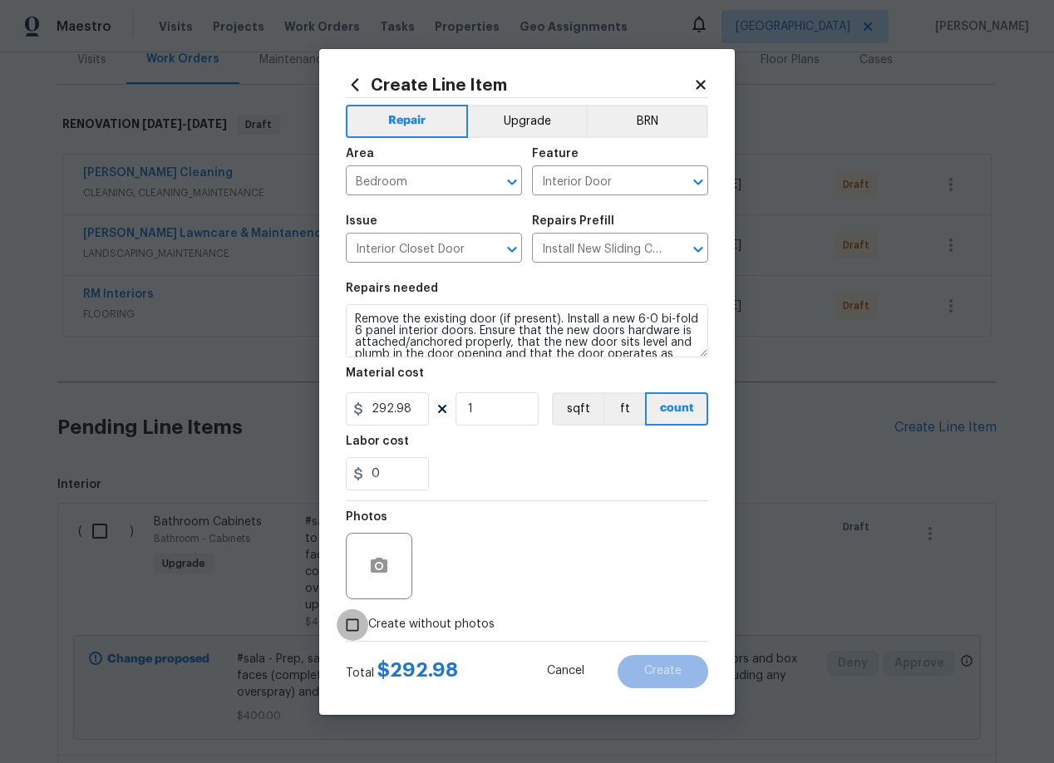
click at [354, 629] on input "Create without photos" at bounding box center [353, 625] width 32 height 32
checkbox input "true"
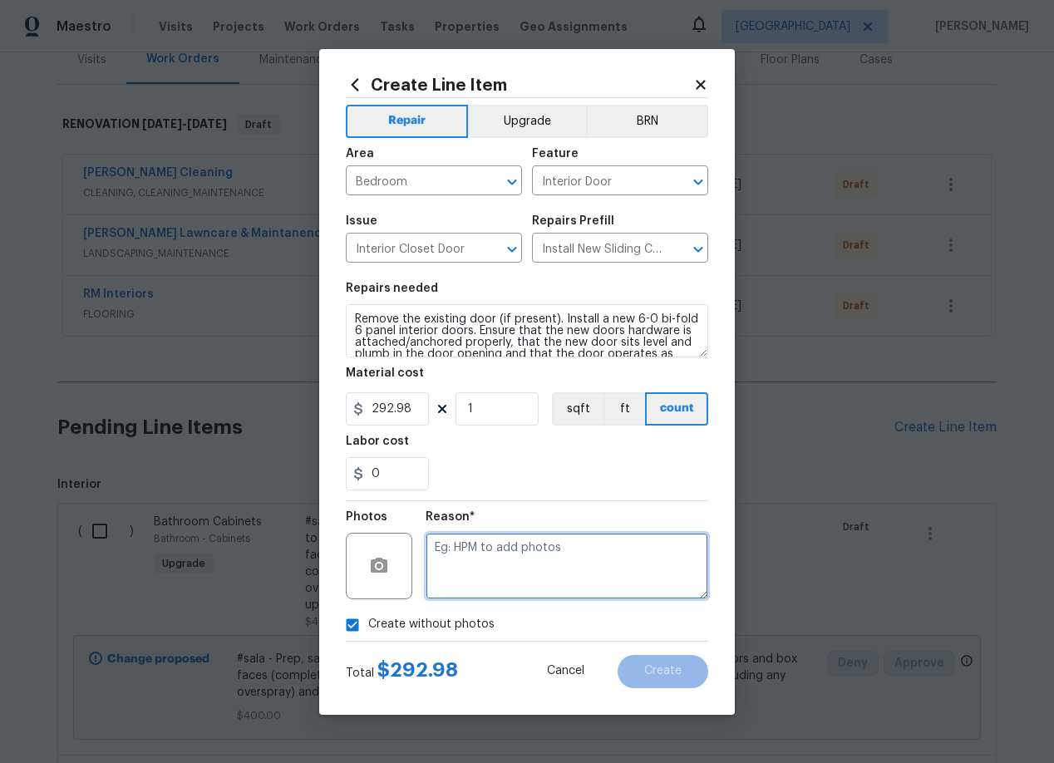
click at [516, 564] on textarea at bounding box center [566, 566] width 283 height 66
type textarea "add"
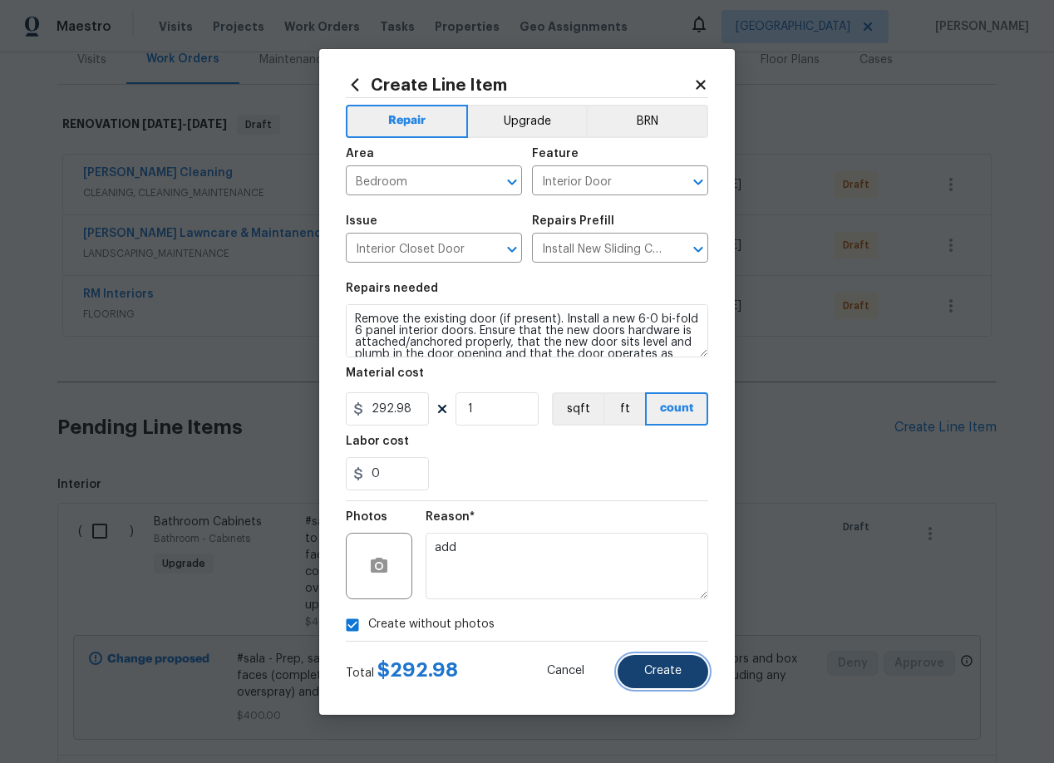
click at [681, 677] on button "Create" at bounding box center [662, 671] width 91 height 33
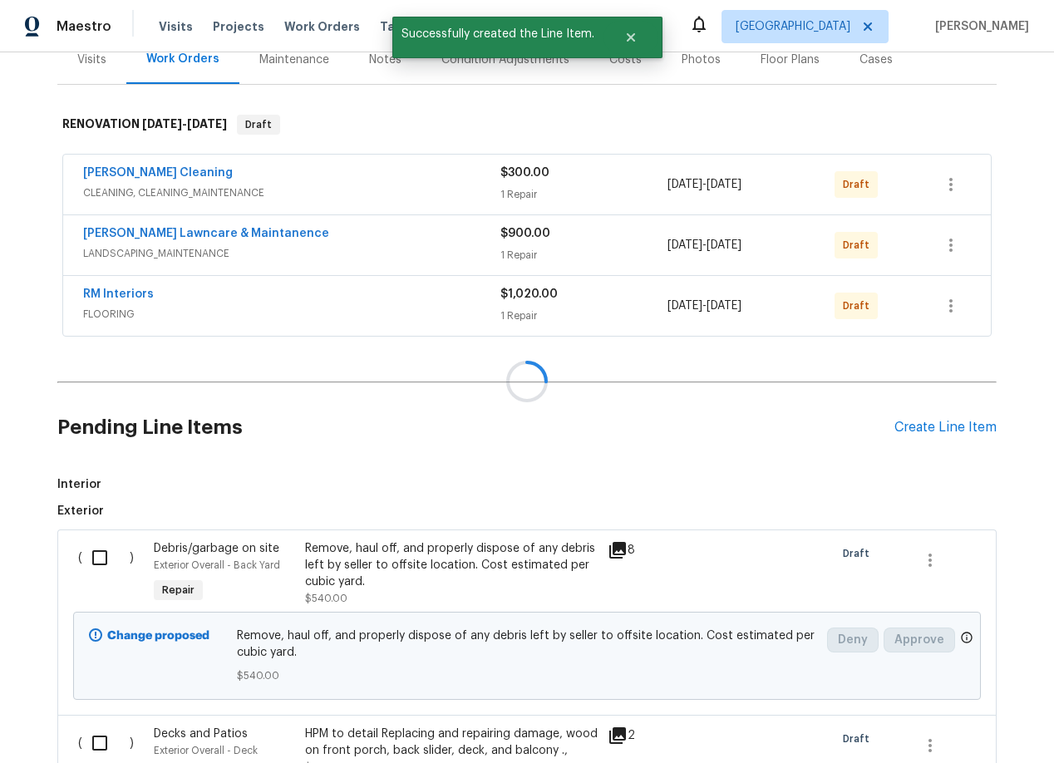
click at [942, 429] on div at bounding box center [527, 381] width 1054 height 763
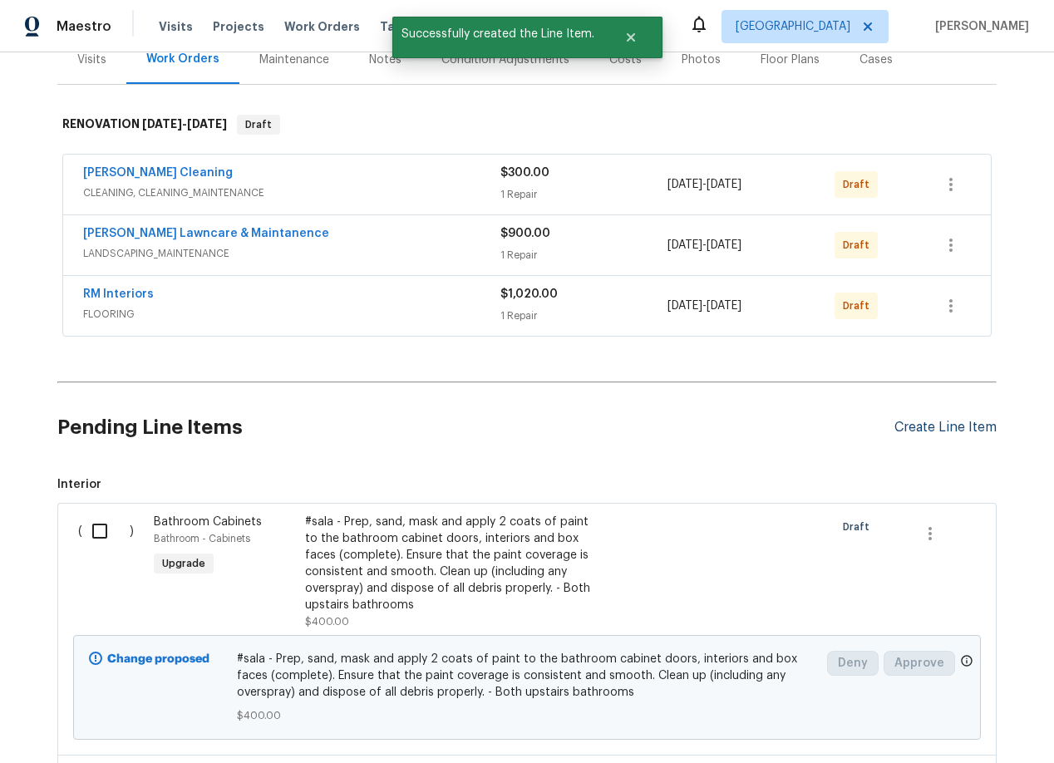
click at [913, 426] on div "Create Line Item" at bounding box center [945, 428] width 102 height 16
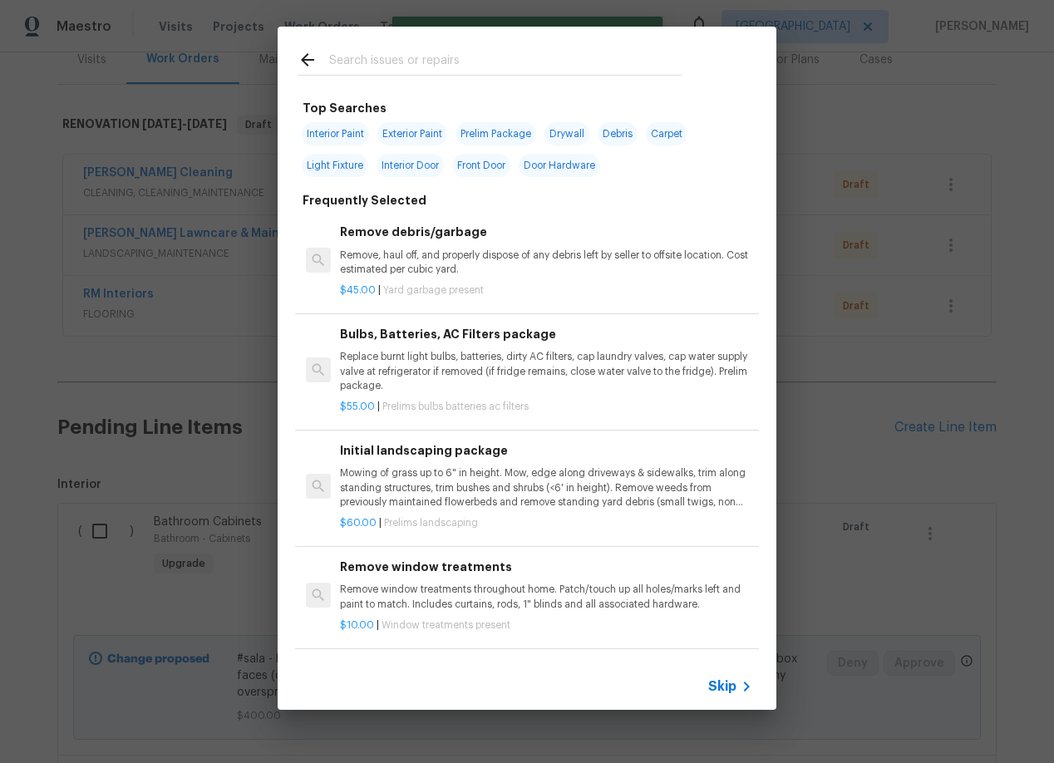
click at [389, 52] on input "text" at bounding box center [505, 62] width 352 height 25
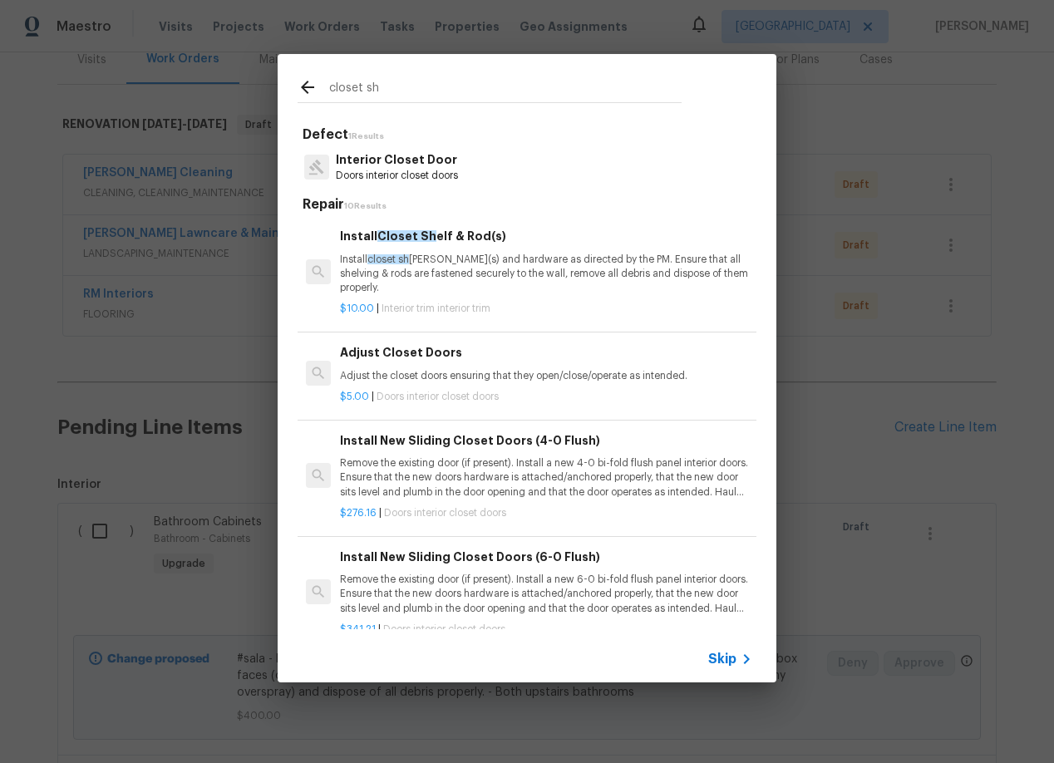
type input "closet sh"
click at [438, 265] on p "Install closet sh elving, rod(s) and hardware as directed by the PM. Ensure tha…" at bounding box center [546, 274] width 412 height 42
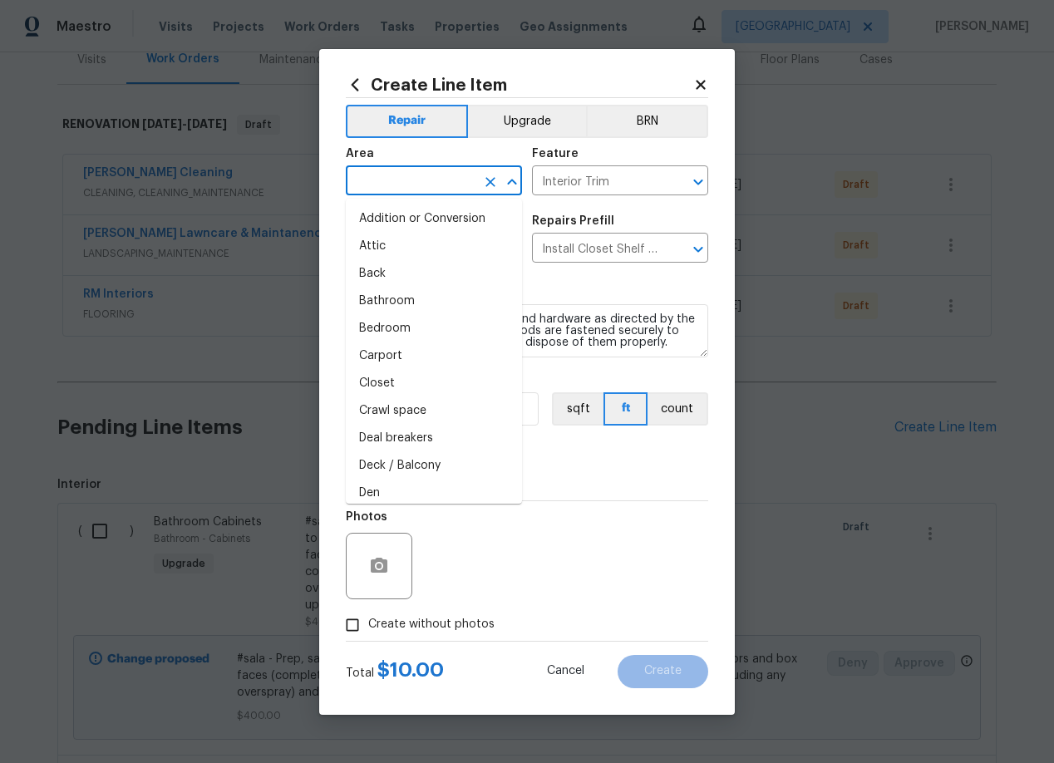
click at [417, 175] on input "text" at bounding box center [411, 183] width 130 height 26
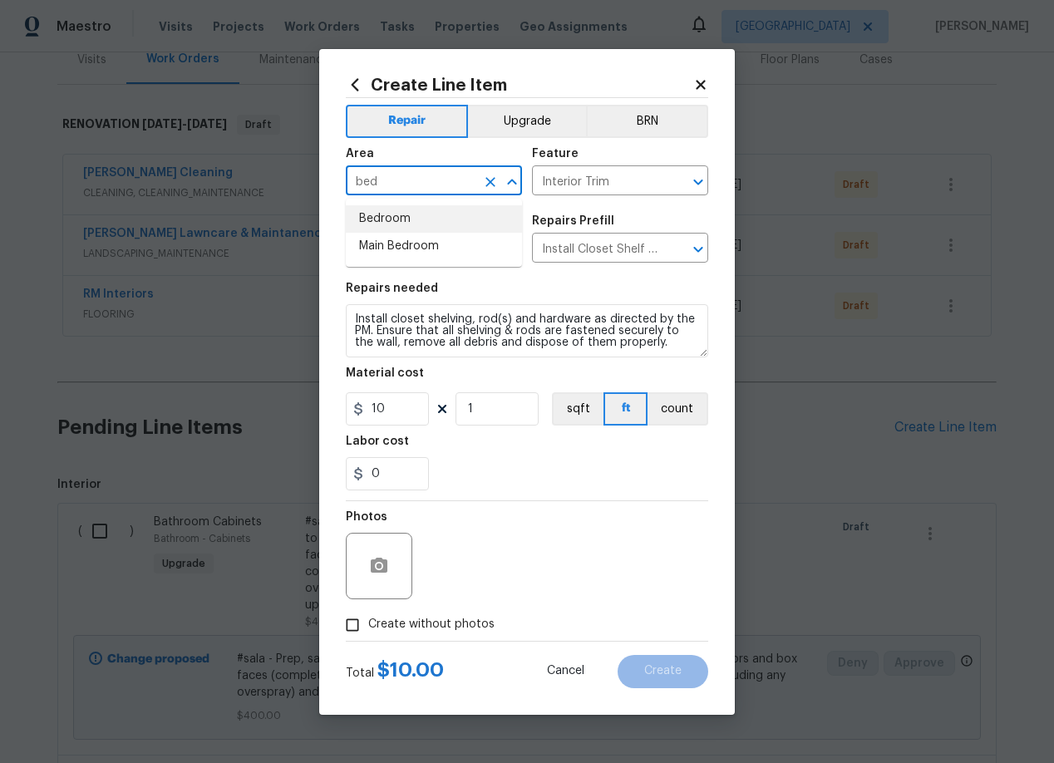
click at [400, 214] on li "Bedroom" at bounding box center [434, 218] width 176 height 27
click at [697, 248] on icon "Open" at bounding box center [698, 249] width 20 height 20
type input "Bedroom"
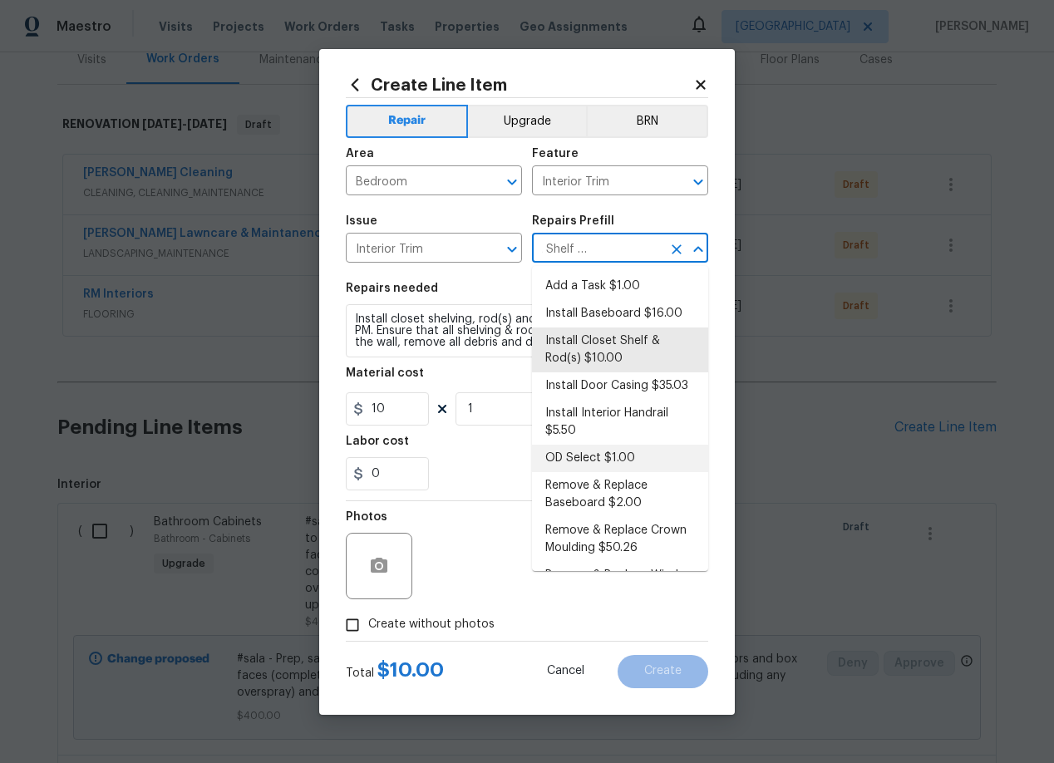
scroll to position [142, 0]
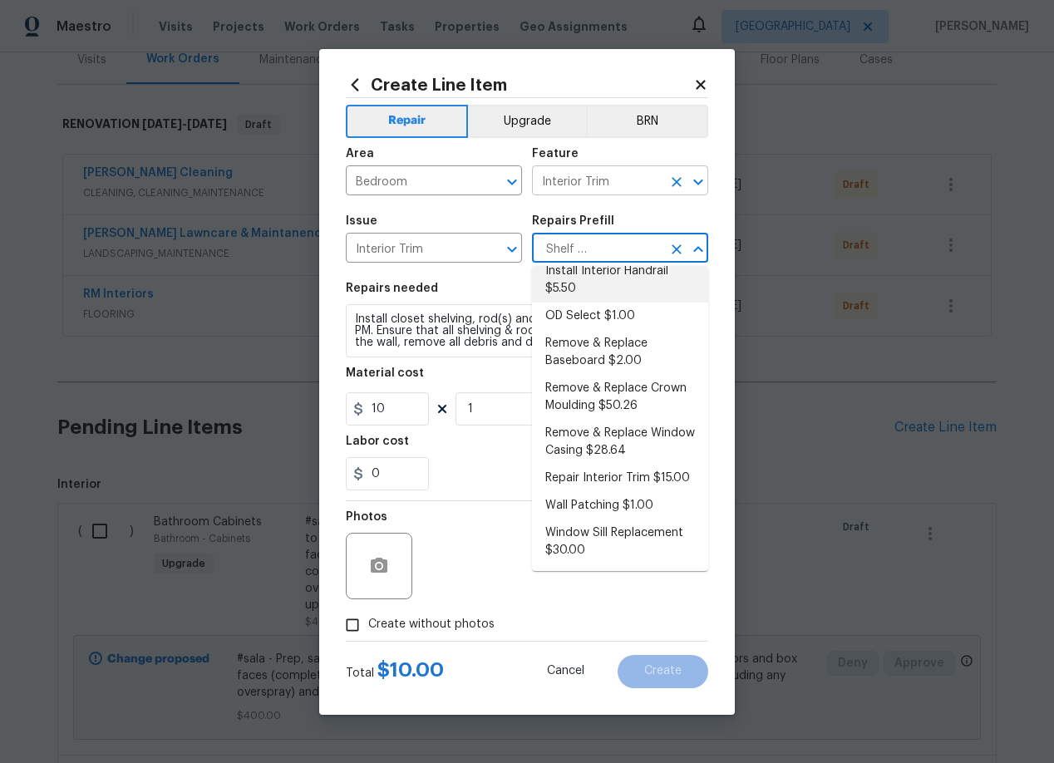
click at [676, 181] on icon "Clear" at bounding box center [676, 182] width 10 height 10
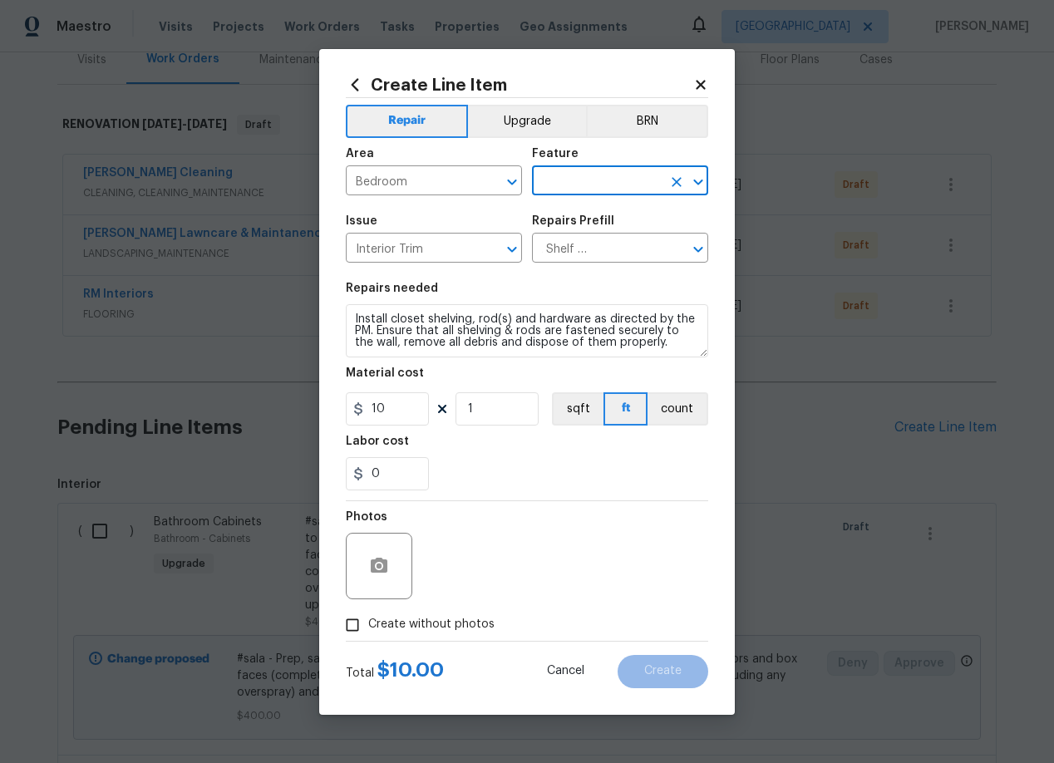
scroll to position [0, 0]
click at [599, 181] on input "text" at bounding box center [597, 183] width 130 height 26
click at [579, 258] on li "Closets" at bounding box center [620, 258] width 176 height 27
click at [497, 251] on icon "Clear" at bounding box center [490, 249] width 17 height 17
type input "Closets"
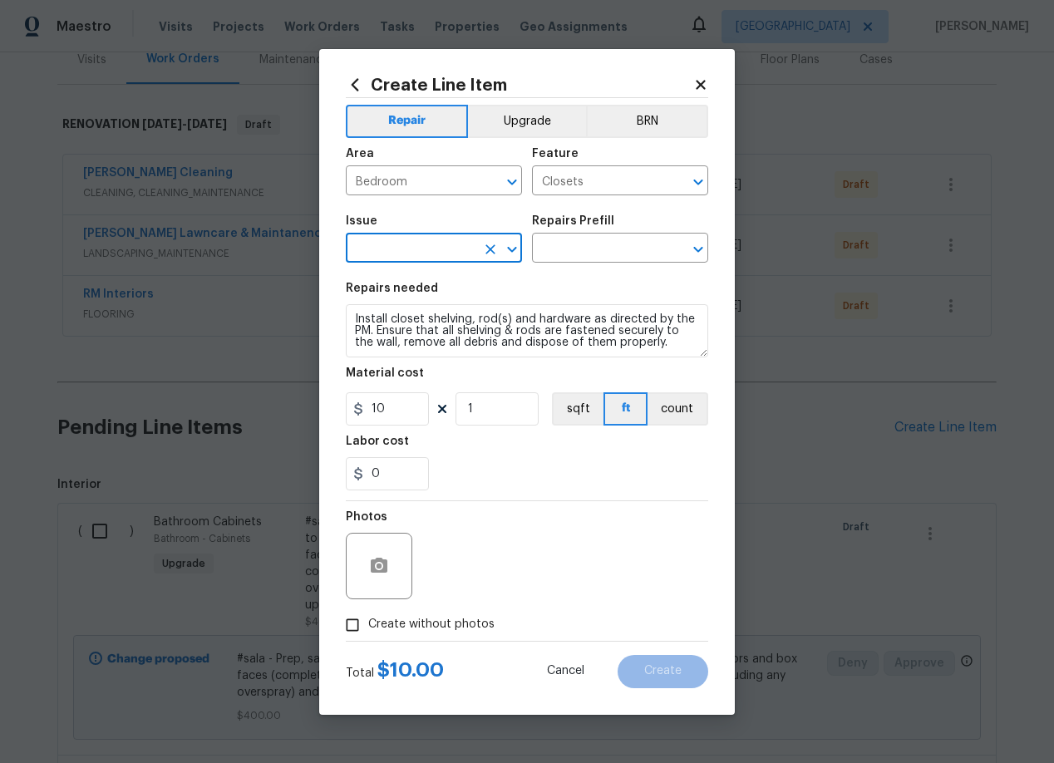
click at [406, 253] on input "text" at bounding box center [411, 250] width 130 height 26
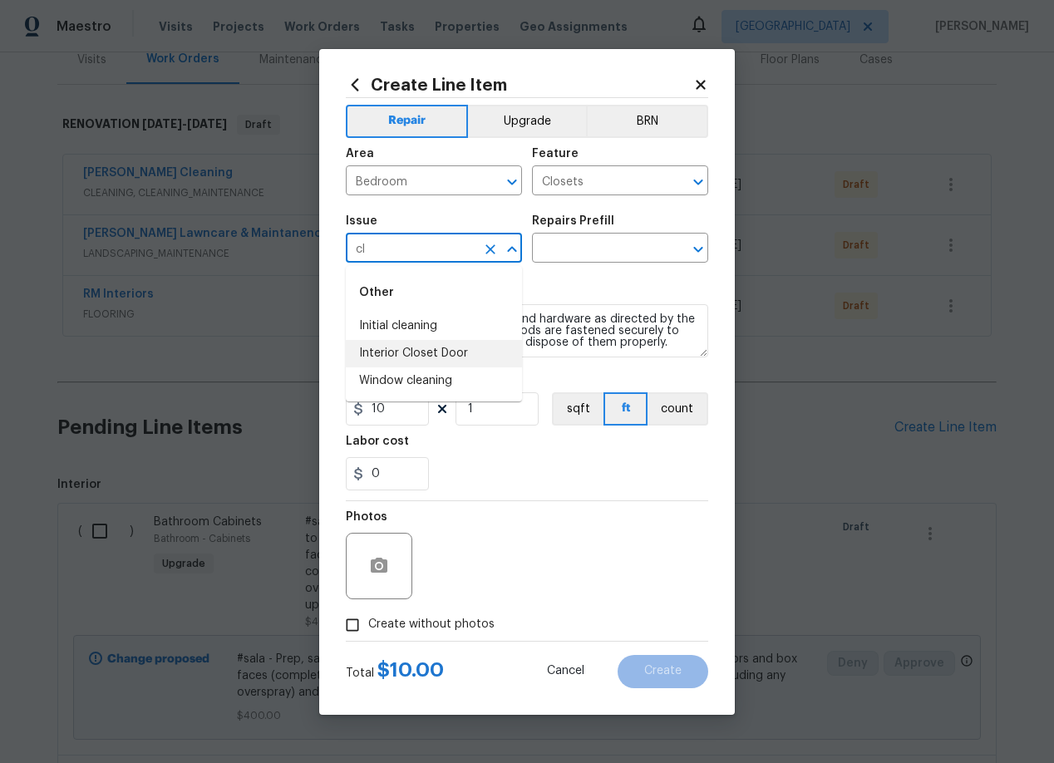
click at [442, 346] on li "Interior Closet Door" at bounding box center [434, 353] width 176 height 27
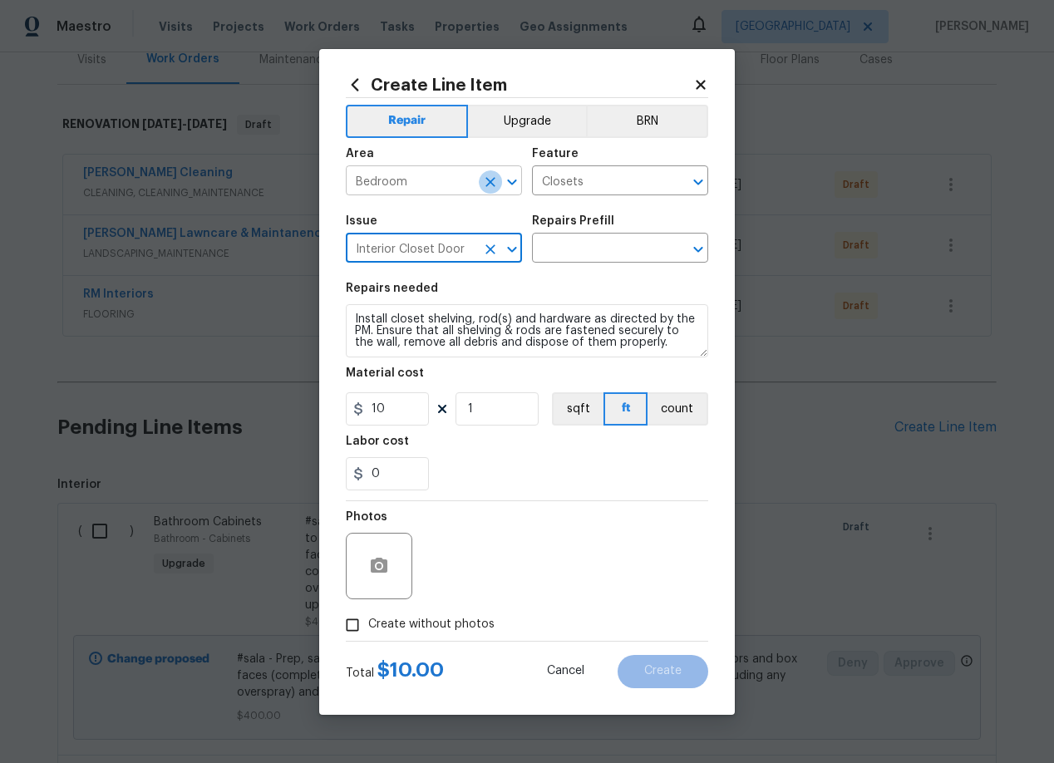
click at [491, 182] on icon "Clear" at bounding box center [490, 182] width 10 height 10
type input "Interior Closet Door"
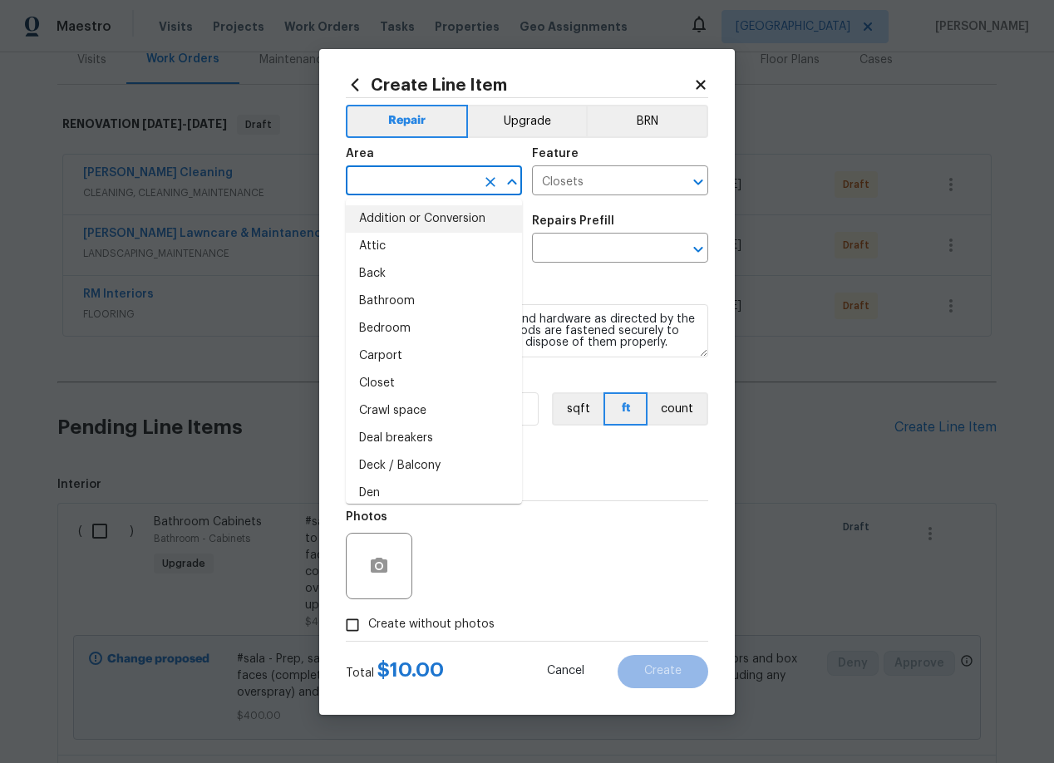
click at [411, 184] on input "text" at bounding box center [411, 183] width 130 height 26
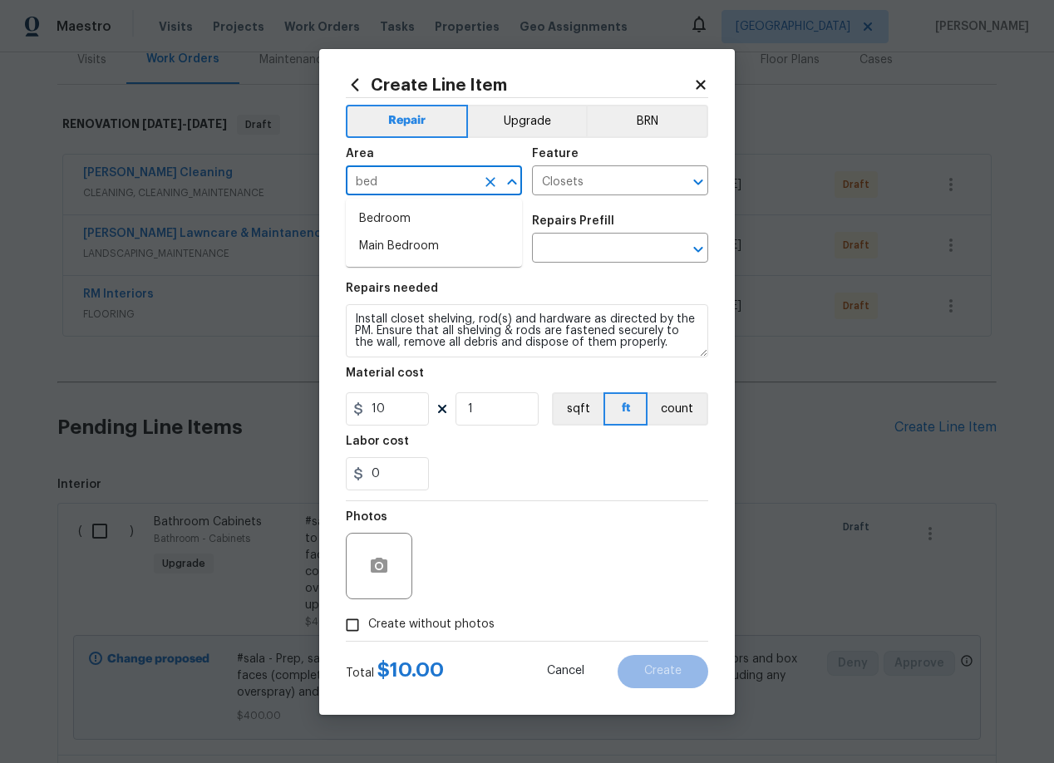
type input "bed"
click at [704, 76] on div "Create Line Item" at bounding box center [527, 85] width 362 height 18
click at [705, 83] on icon at bounding box center [700, 84] width 15 height 15
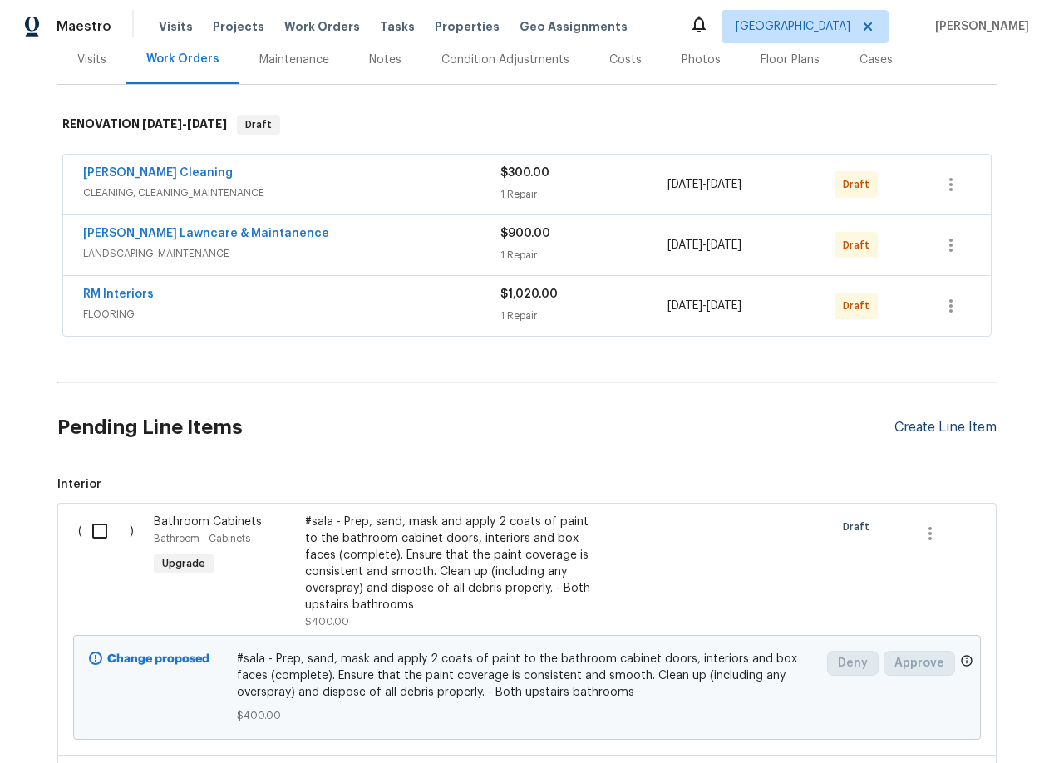
click at [989, 430] on div "Create Line Item" at bounding box center [945, 428] width 102 height 16
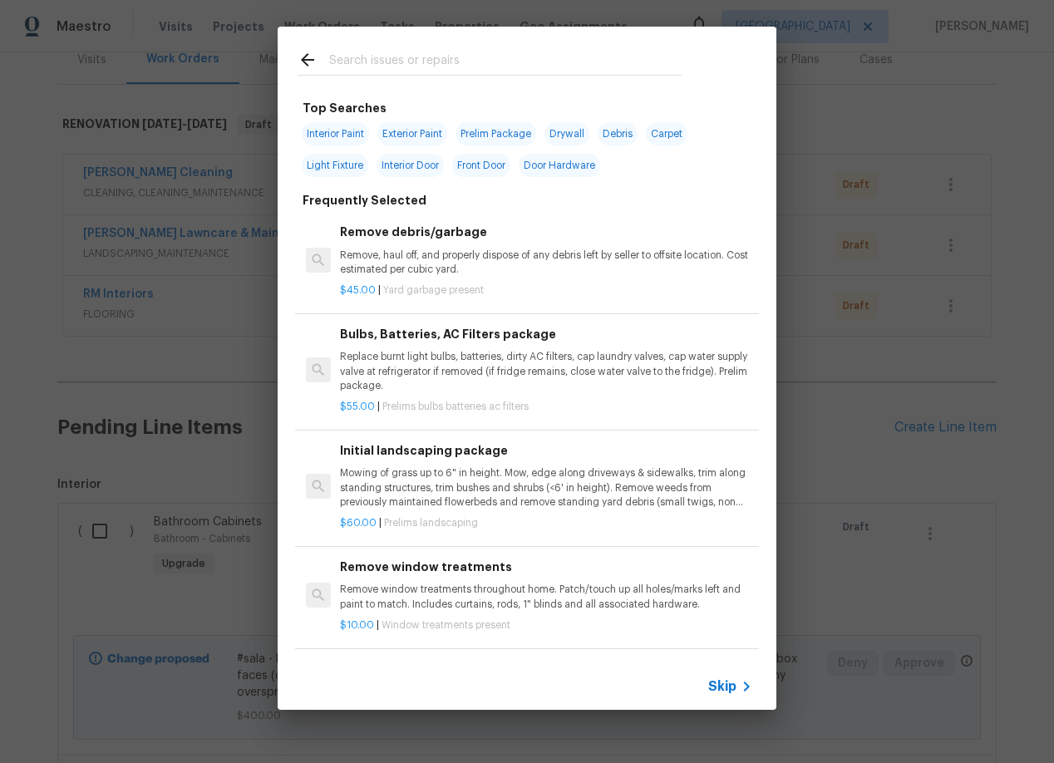
click at [390, 63] on input "text" at bounding box center [505, 62] width 352 height 25
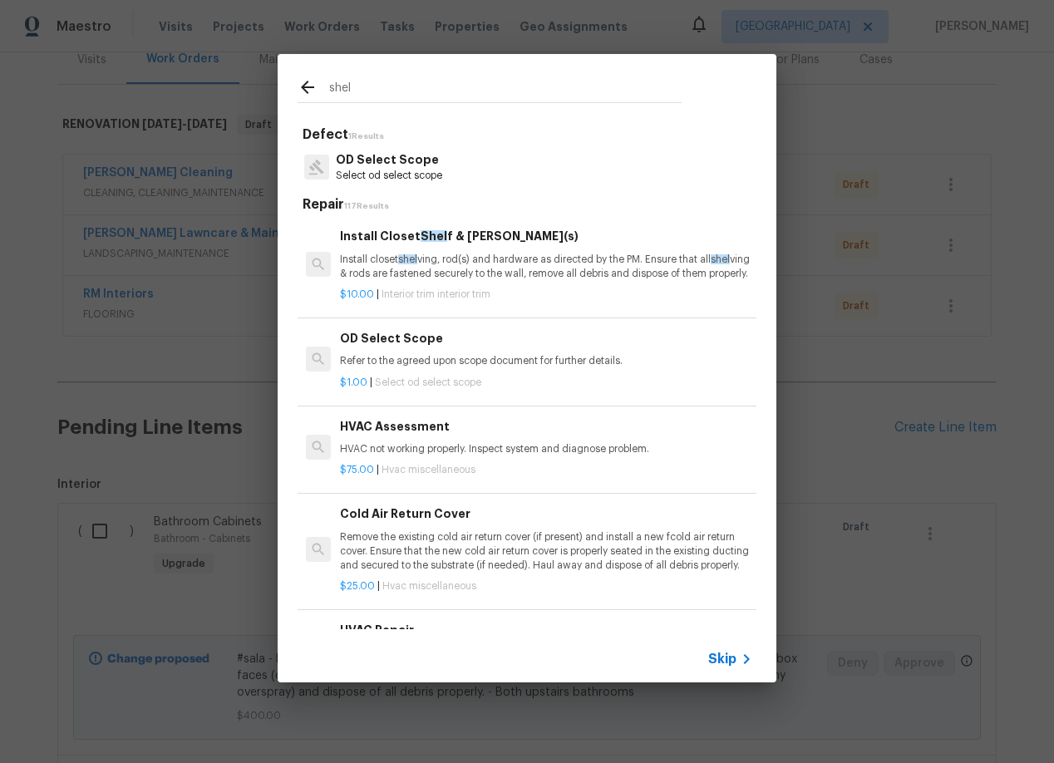
type input "shel"
click at [479, 263] on p "Install closet shel ving, rod(s) and hardware as directed by the PM. Ensure tha…" at bounding box center [546, 267] width 412 height 28
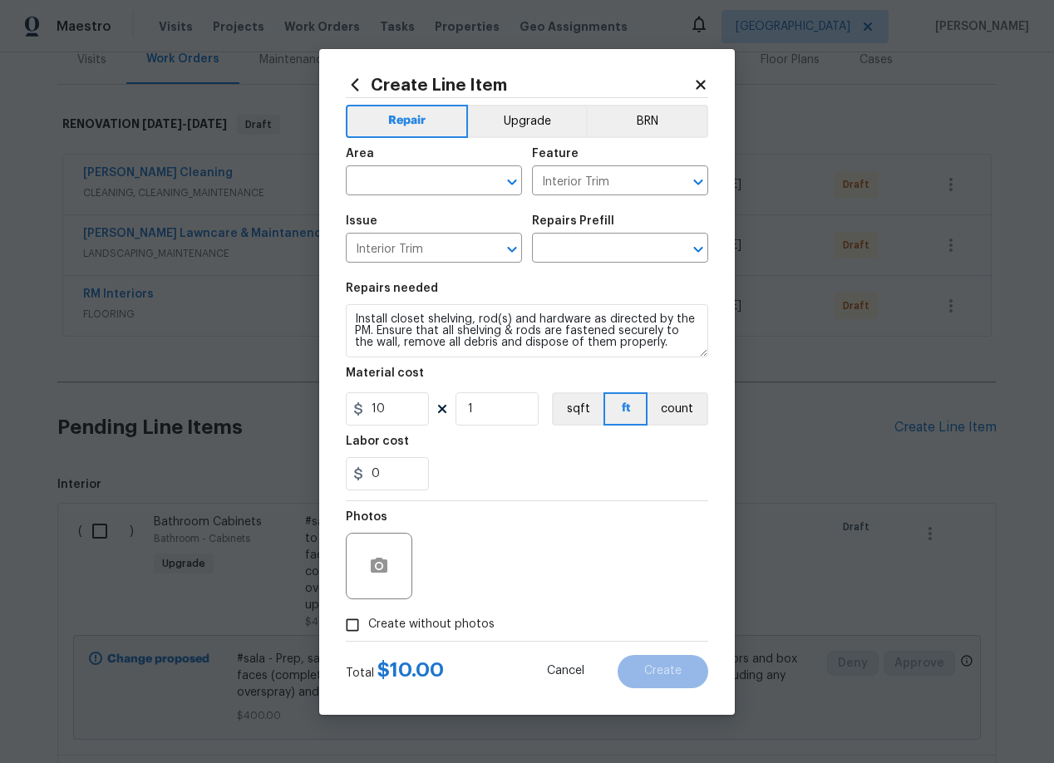
type input "Install Closet Shelf & Rod(s) $10.00"
click at [406, 168] on div "Area" at bounding box center [434, 159] width 176 height 22
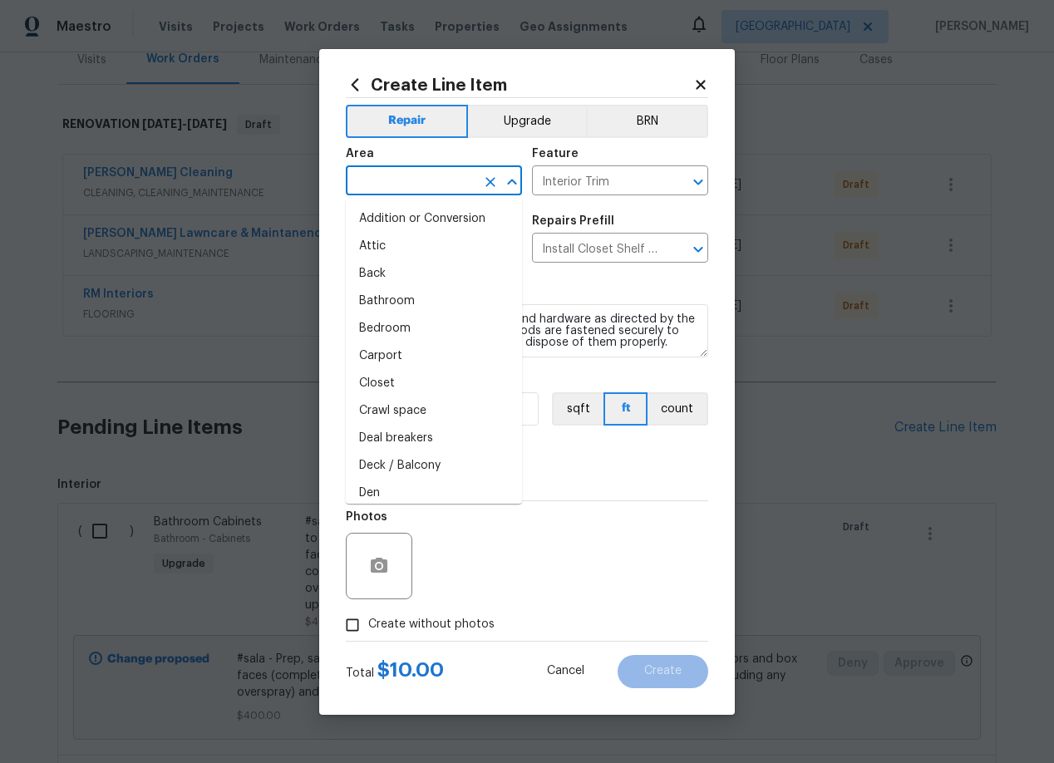
click at [411, 186] on input "text" at bounding box center [411, 183] width 130 height 26
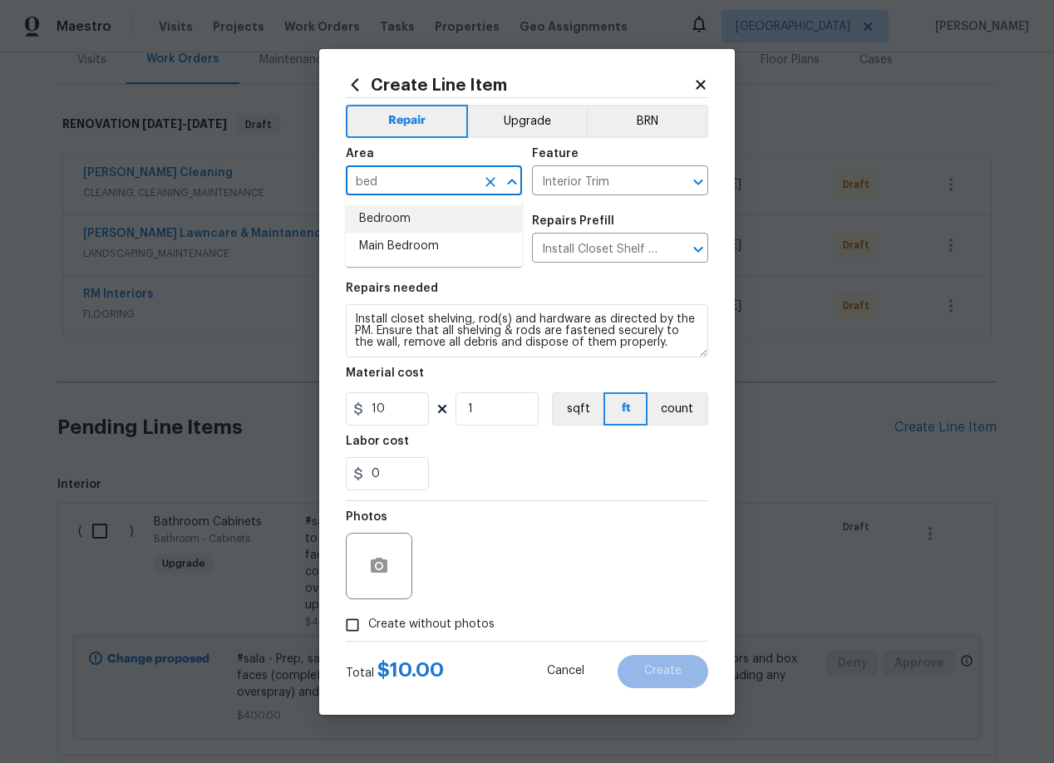
click at [406, 220] on li "Bedroom" at bounding box center [434, 218] width 176 height 27
type input "Bedroom"
click at [489, 413] on input "1" at bounding box center [496, 408] width 83 height 33
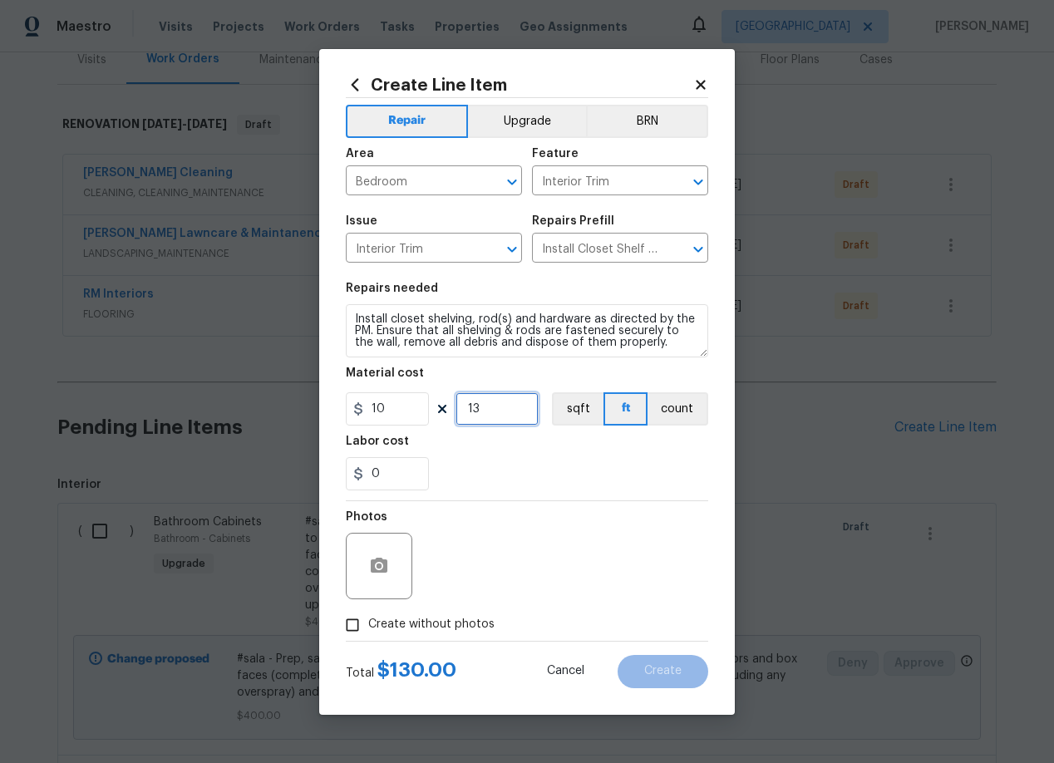
type input "13"
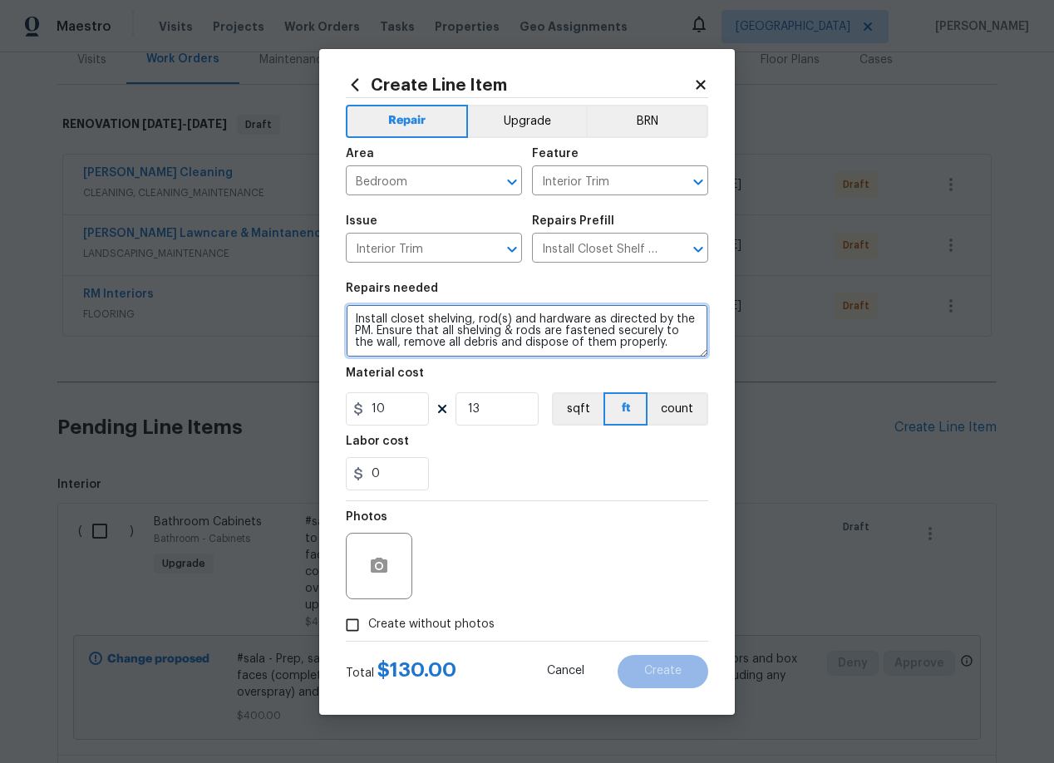
click at [489, 328] on textarea "Install closet shelving, rod(s) and hardware as directed by the PM. Ensure that…" at bounding box center [527, 330] width 362 height 53
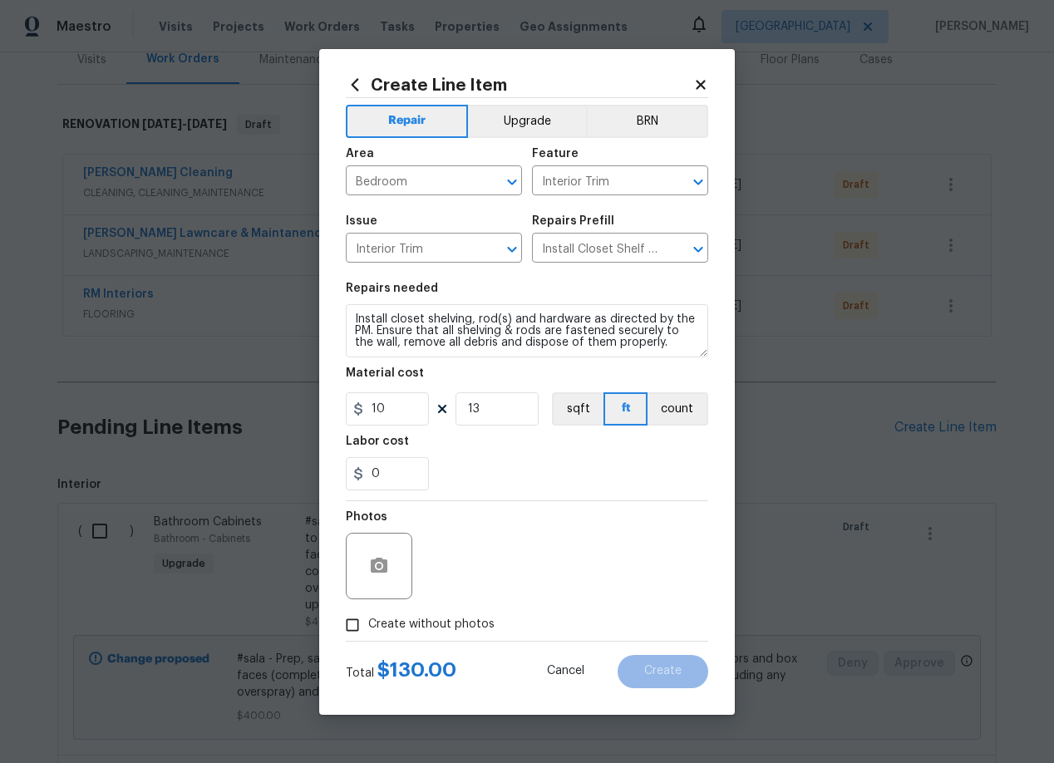
click at [350, 628] on input "Create without photos" at bounding box center [353, 625] width 32 height 32
checkbox input "true"
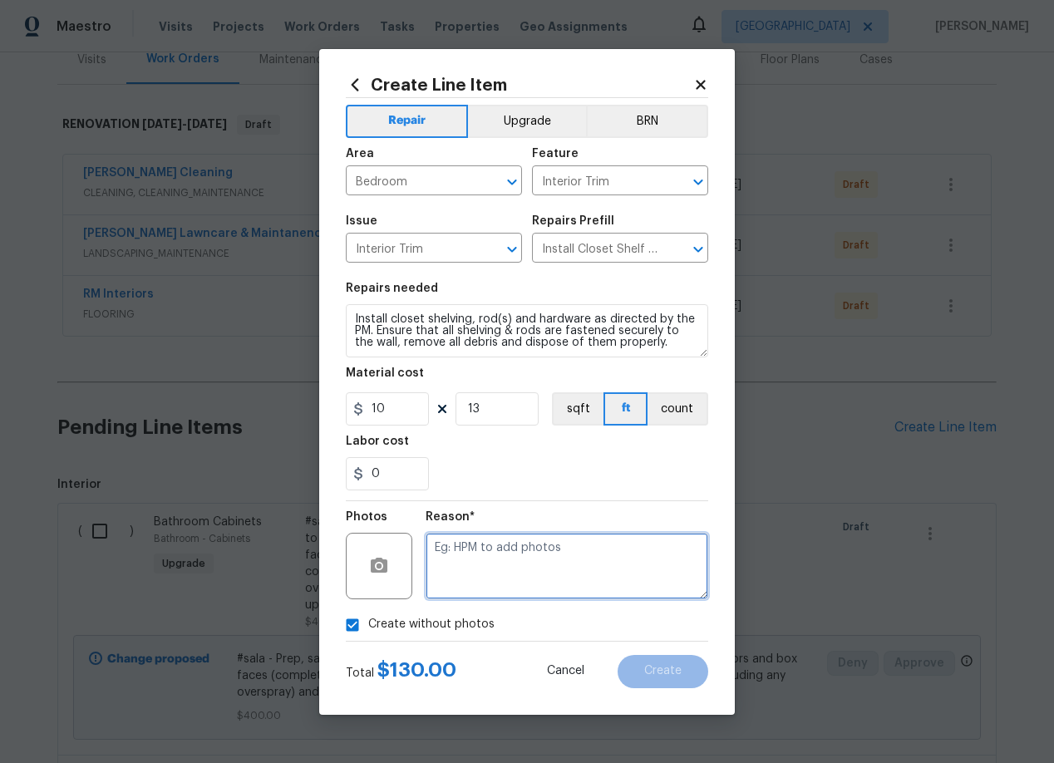
click at [509, 552] on textarea at bounding box center [566, 566] width 283 height 66
type textarea "add"
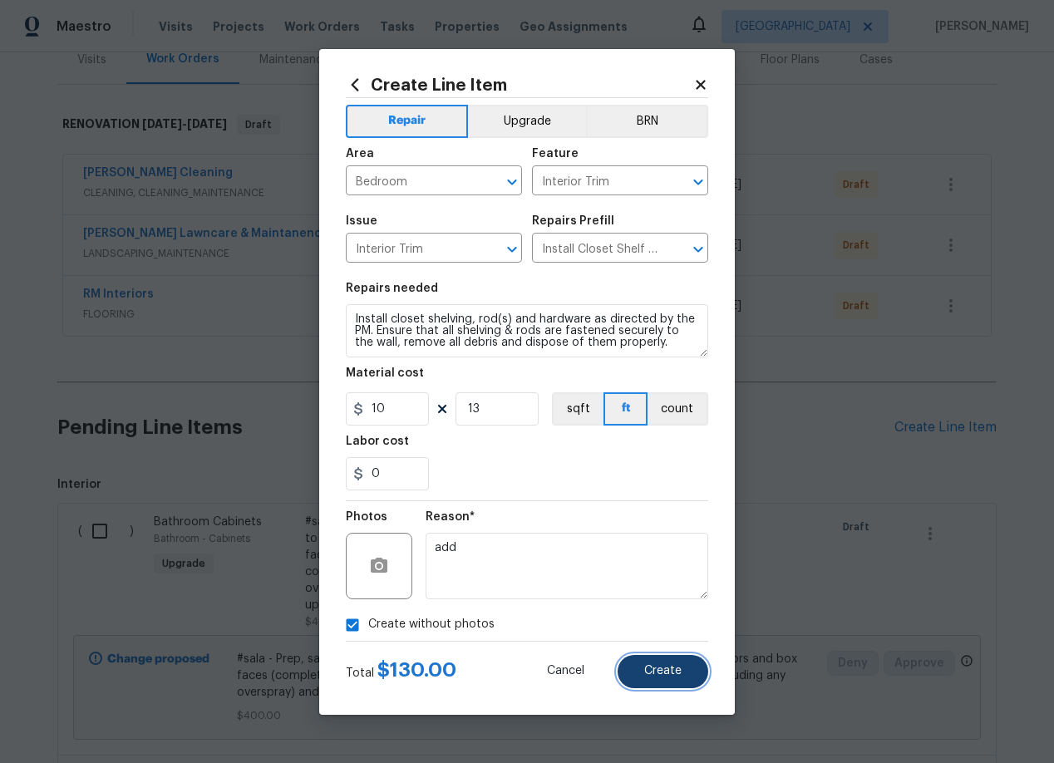
click at [666, 681] on button "Create" at bounding box center [662, 671] width 91 height 33
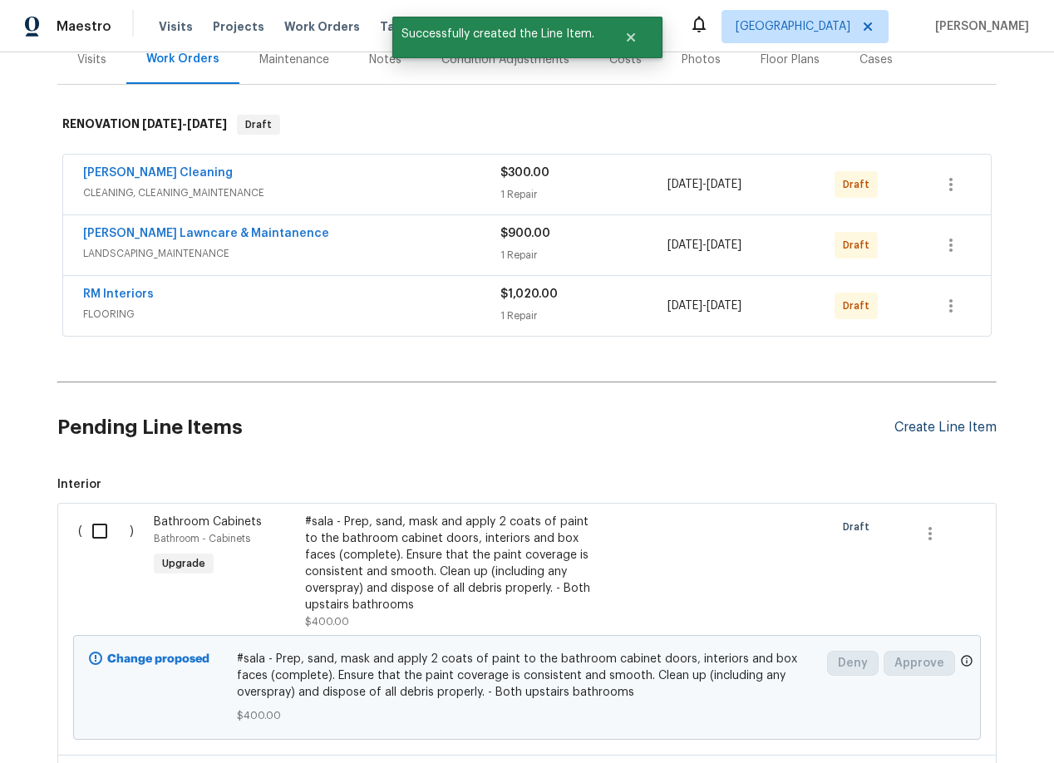
click at [929, 425] on div "Create Line Item" at bounding box center [945, 428] width 102 height 16
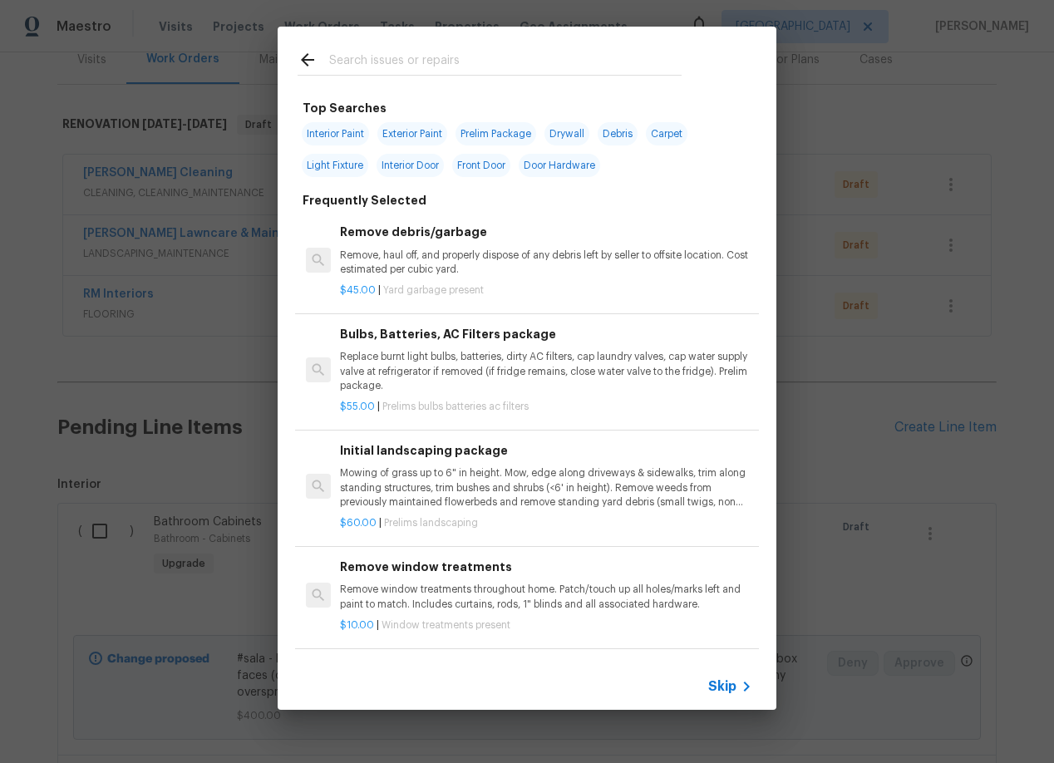
click at [388, 61] on input "text" at bounding box center [505, 62] width 352 height 25
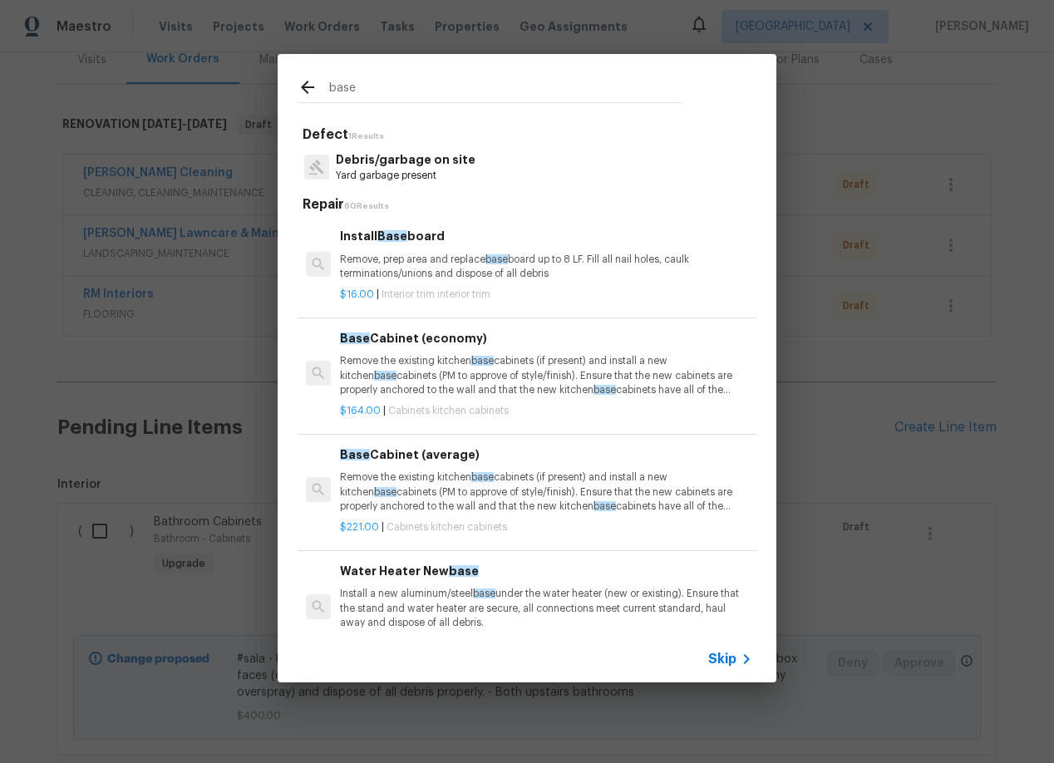
type input "base"
click at [430, 270] on p "Remove, prep area and replace base board up to 8 LF. Fill all nail holes, caulk…" at bounding box center [546, 267] width 412 height 28
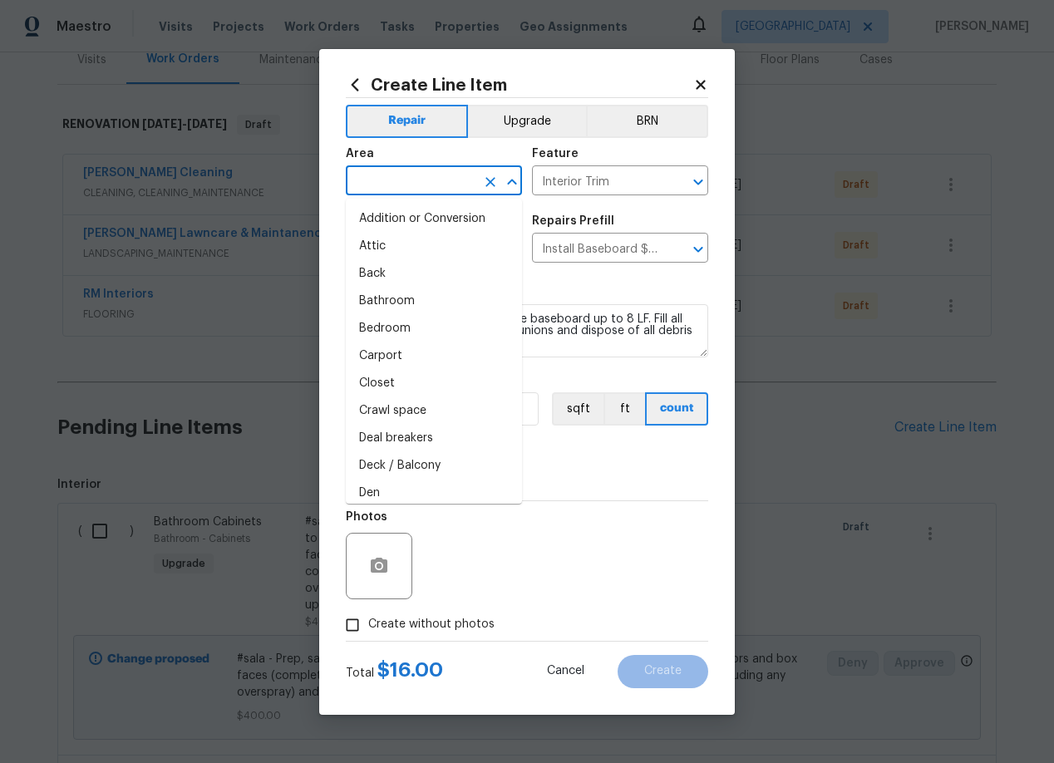
click at [415, 179] on input "text" at bounding box center [411, 183] width 130 height 26
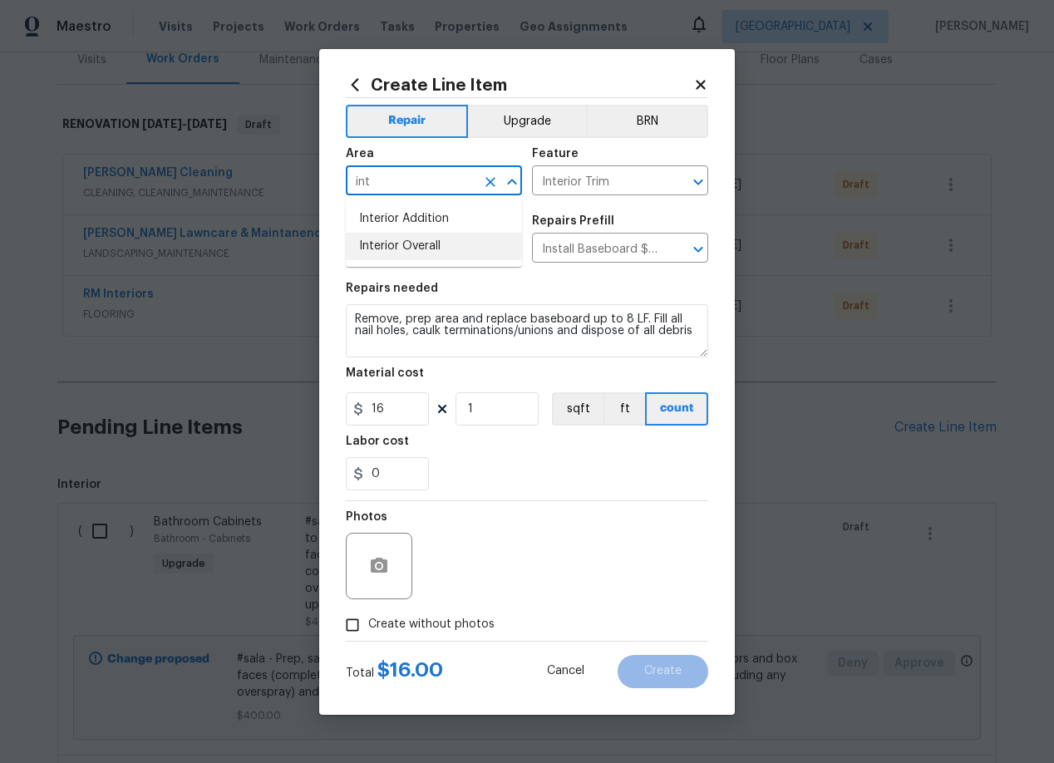
click at [424, 252] on li "Interior Overall" at bounding box center [434, 246] width 176 height 27
type input "Interior Overall"
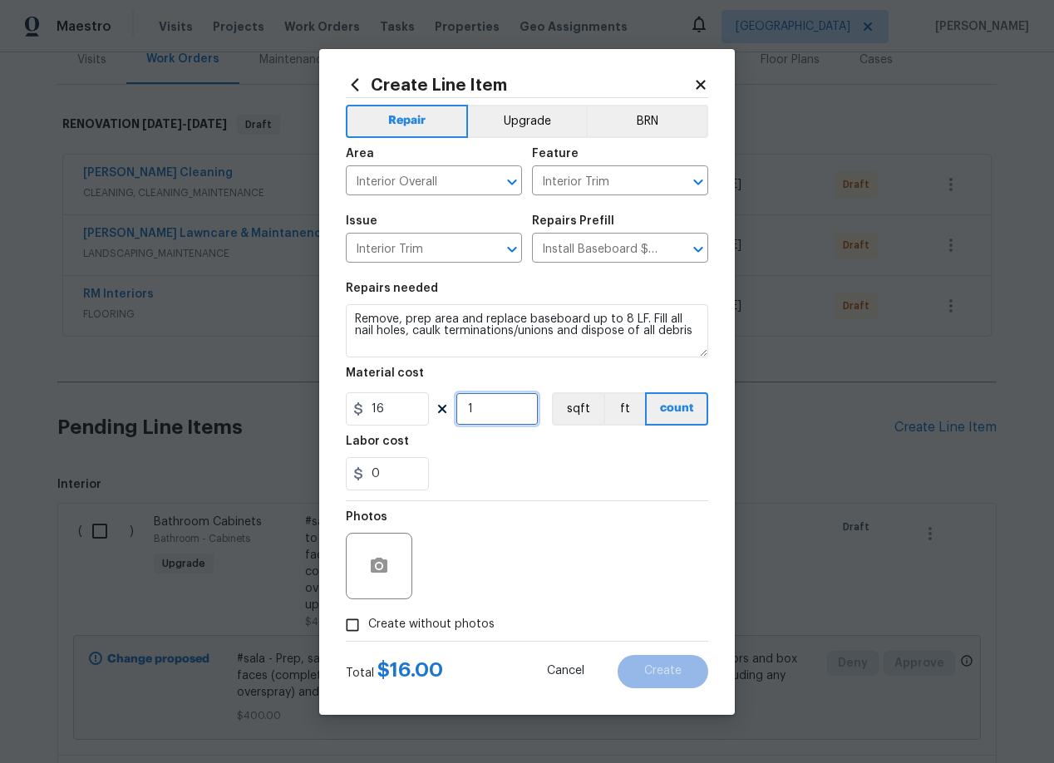
click at [494, 412] on input "1" at bounding box center [496, 408] width 83 height 33
type input "30"
click at [510, 498] on section "Repairs needed Remove, prep area and replace baseboard up to 8 LF. Fill all nai…" at bounding box center [527, 387] width 362 height 228
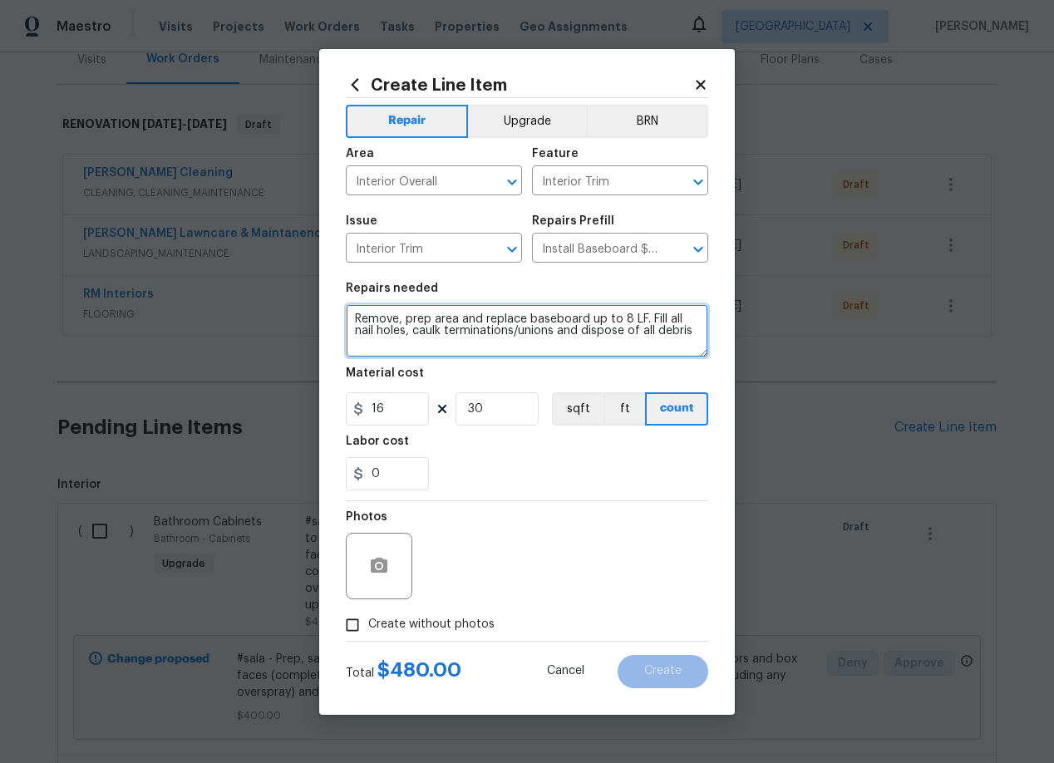
click at [482, 327] on textarea "Remove, prep area and replace baseboard up to 8 LF. Fill all nail holes, caulk …" at bounding box center [527, 330] width 362 height 53
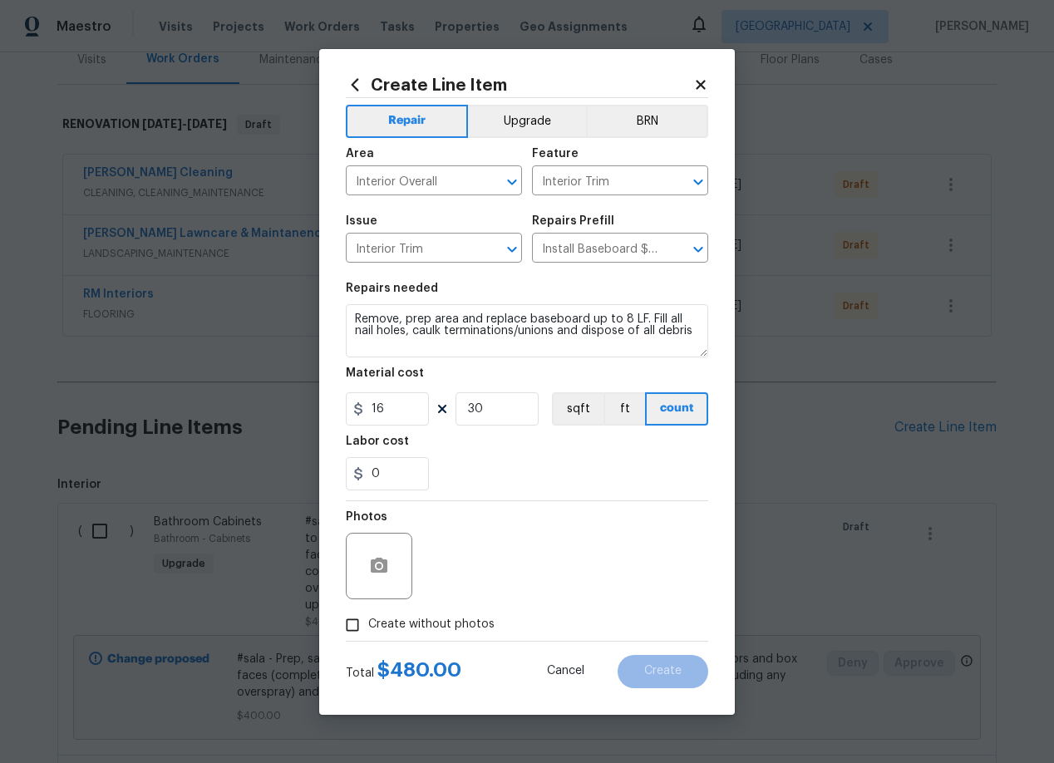
click at [355, 627] on input "Create without photos" at bounding box center [353, 625] width 32 height 32
checkbox input "true"
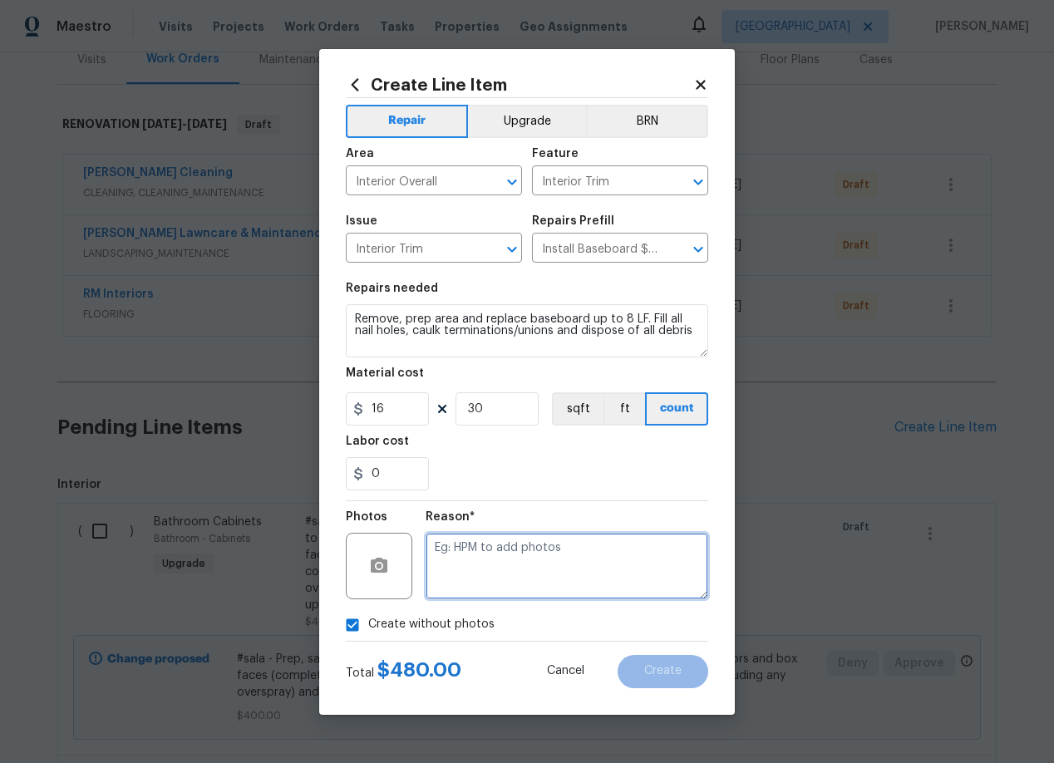
click at [540, 554] on textarea at bounding box center [566, 566] width 283 height 66
type textarea "add"
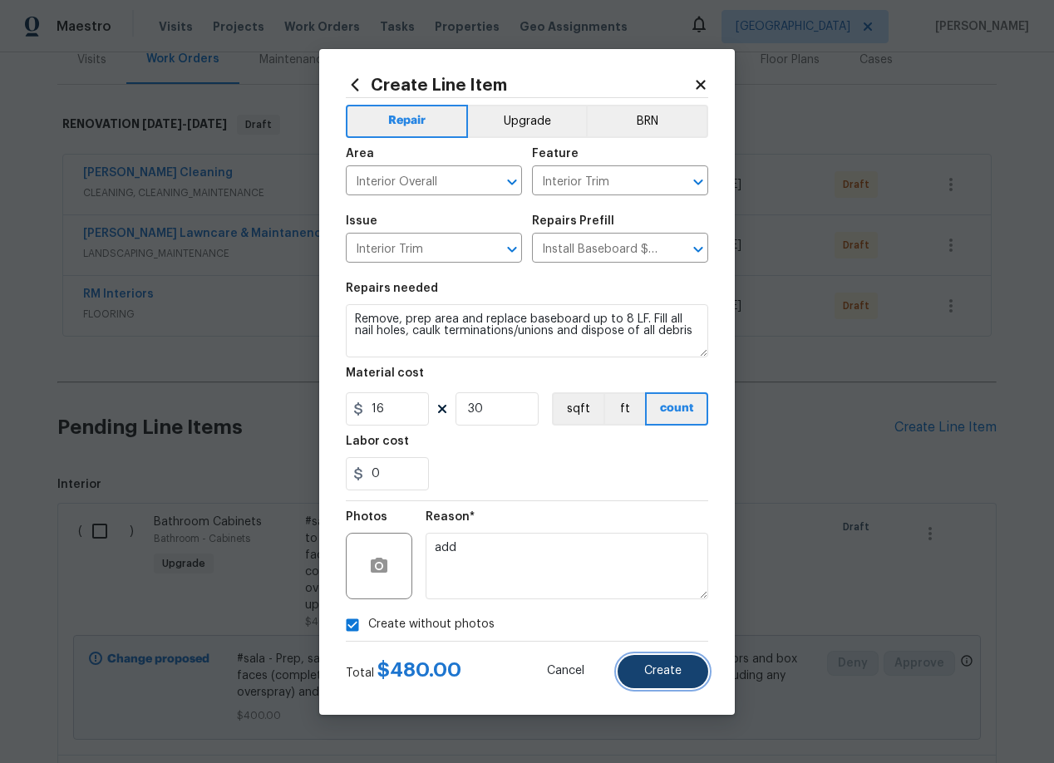
click at [672, 671] on span "Create" at bounding box center [662, 671] width 37 height 12
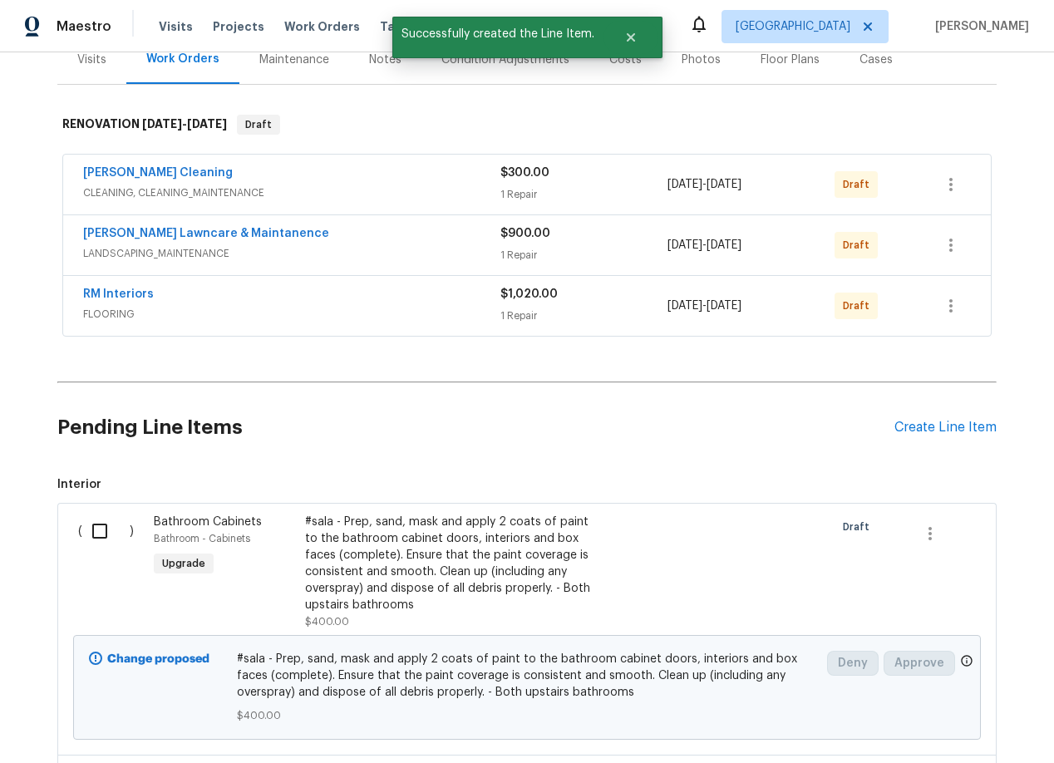
click at [672, 671] on span "#sala - Prep, sand, mask and apply 2 coats of paint to the bathroom cabinet doo…" at bounding box center [527, 676] width 581 height 50
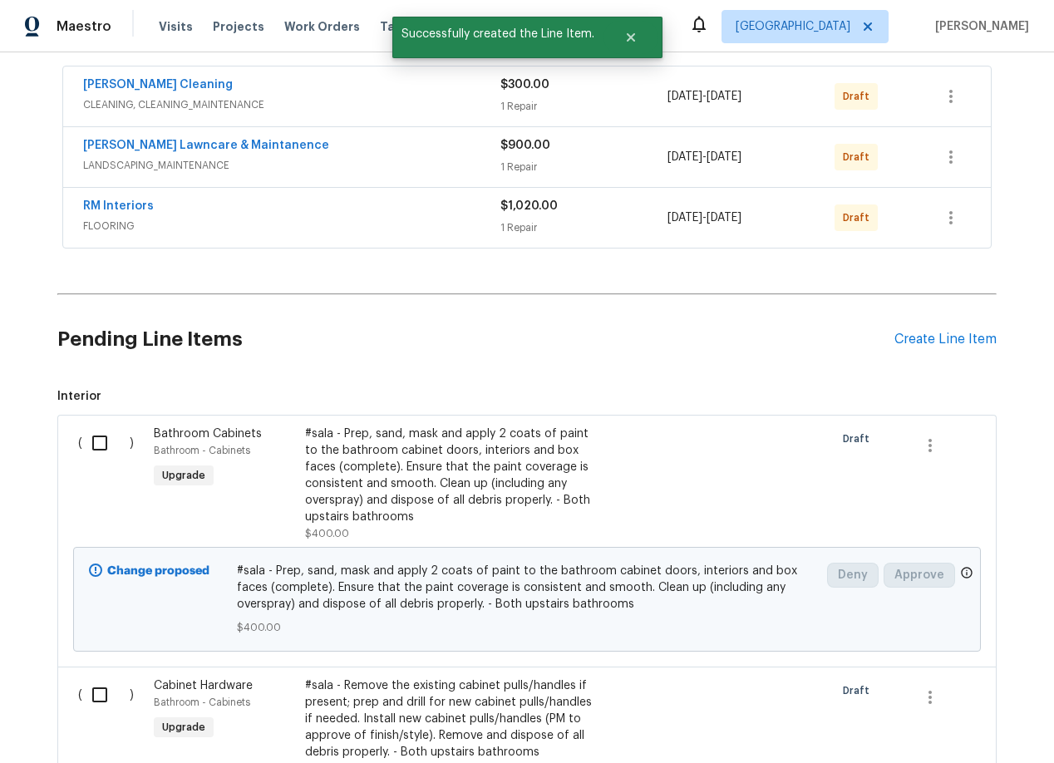
scroll to position [309, 0]
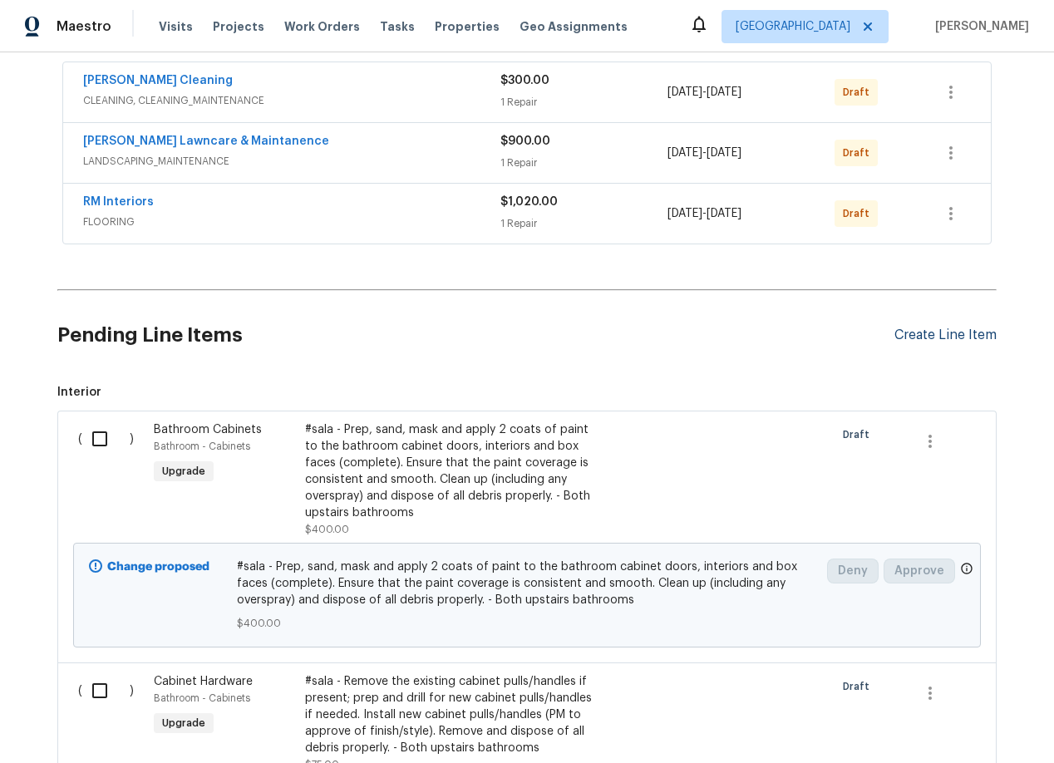
click at [934, 333] on div "Create Line Item" at bounding box center [945, 335] width 102 height 16
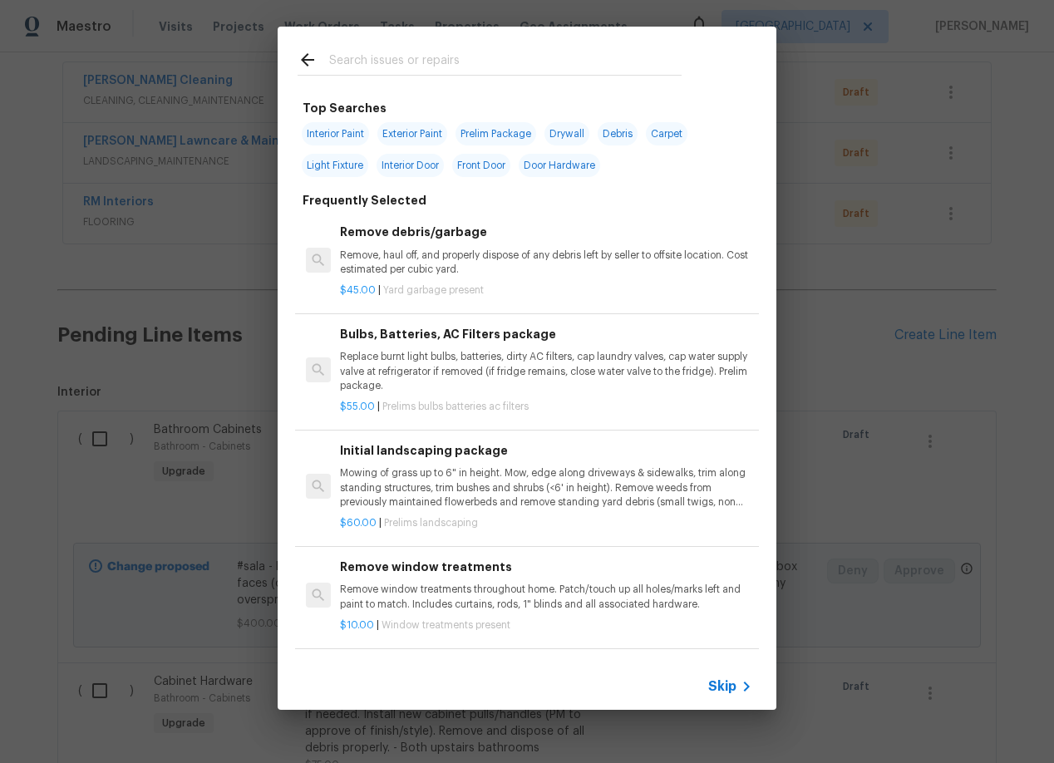
click at [376, 64] on input "text" at bounding box center [505, 62] width 352 height 25
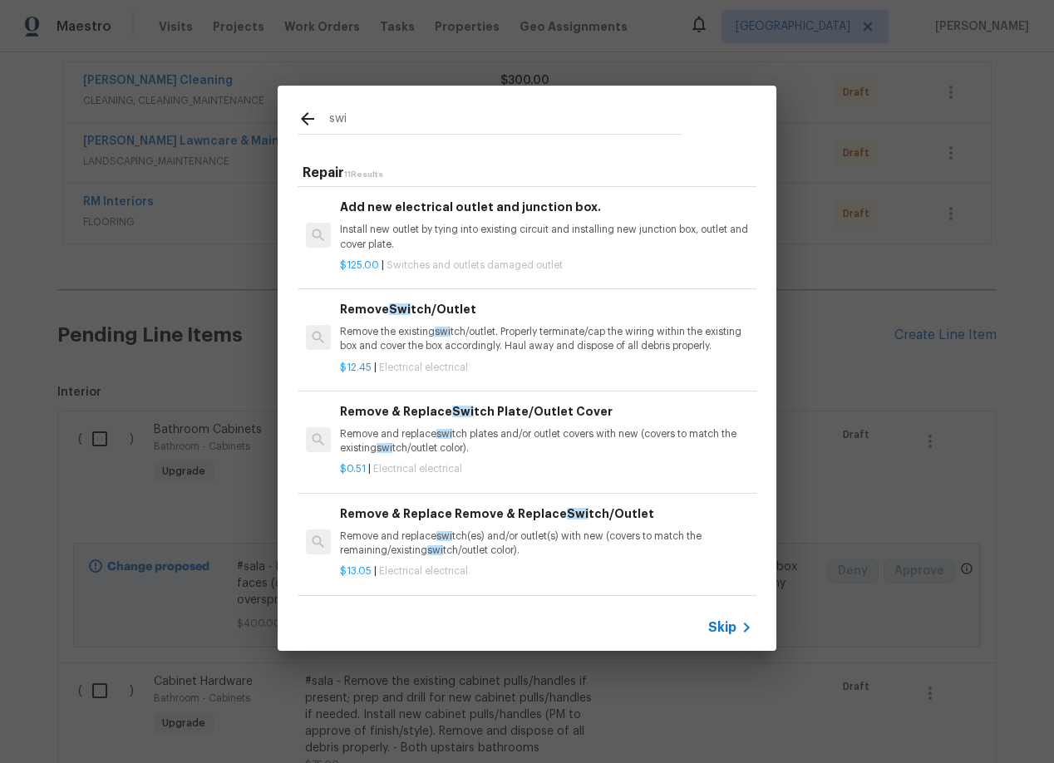
scroll to position [88, 0]
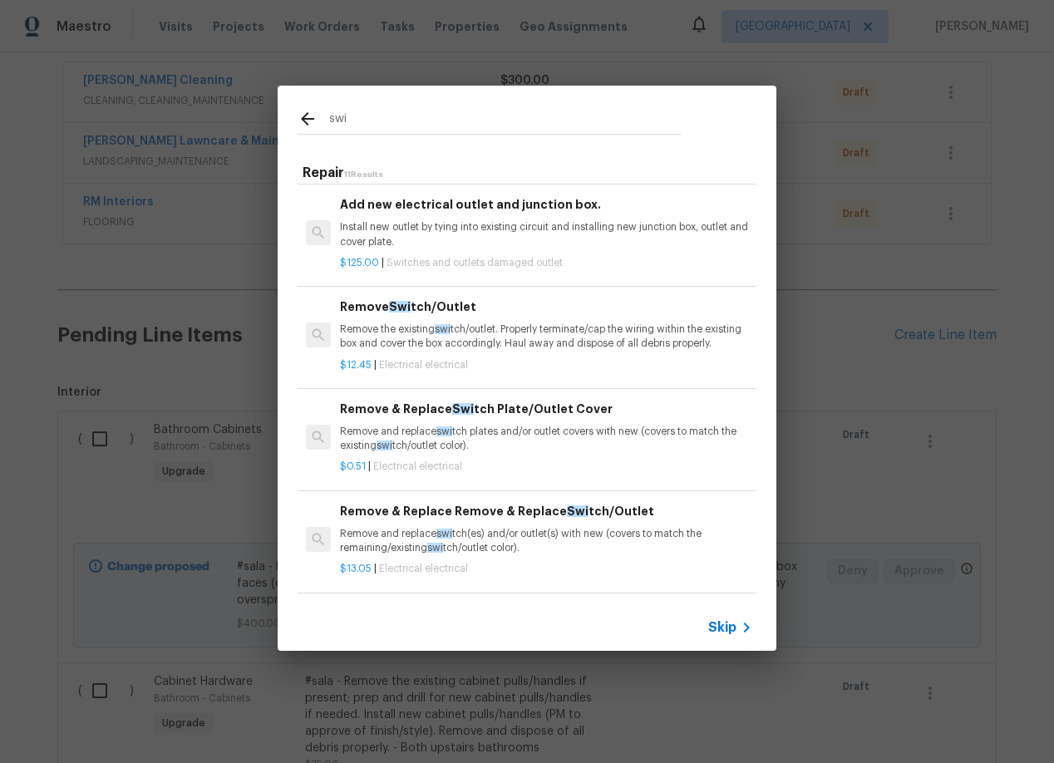
type input "swi"
click at [425, 432] on p "Remove and replace swi tch plates and/or outlet covers with new (covers to matc…" at bounding box center [546, 439] width 412 height 28
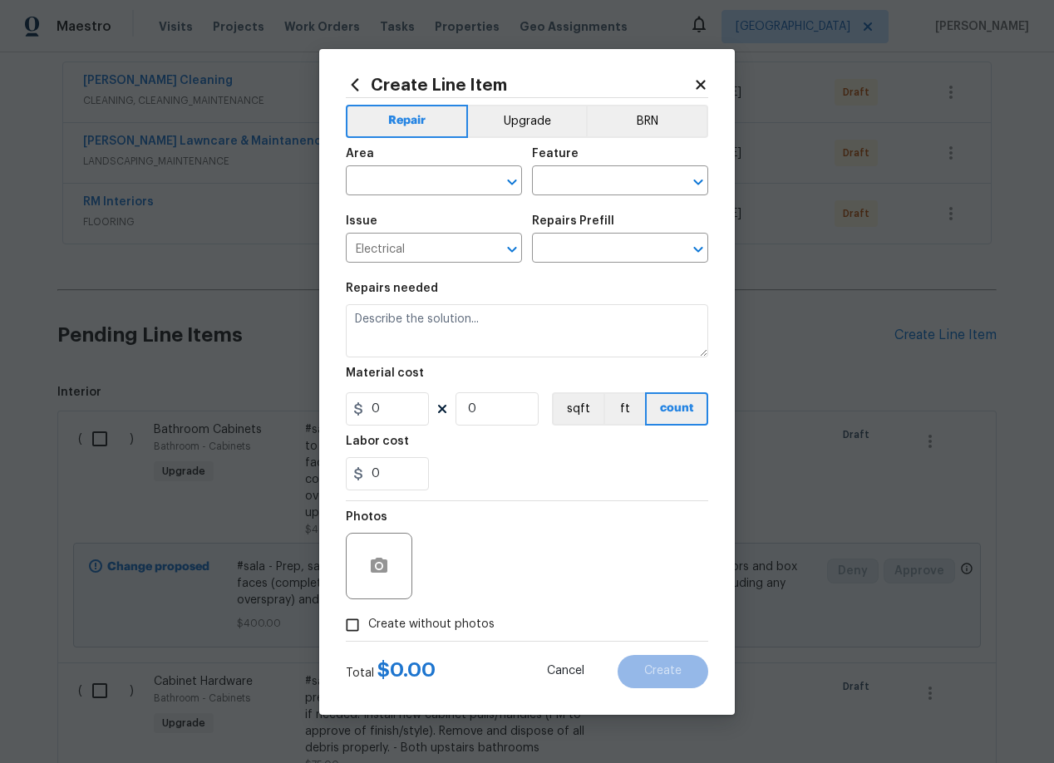
type textarea "Remove and replace switch plates and/or outlet covers with new (covers to match…"
type input "1"
type input "Remove & Replace Switch Plate/Outlet Cover $0.51"
type input "0.51"
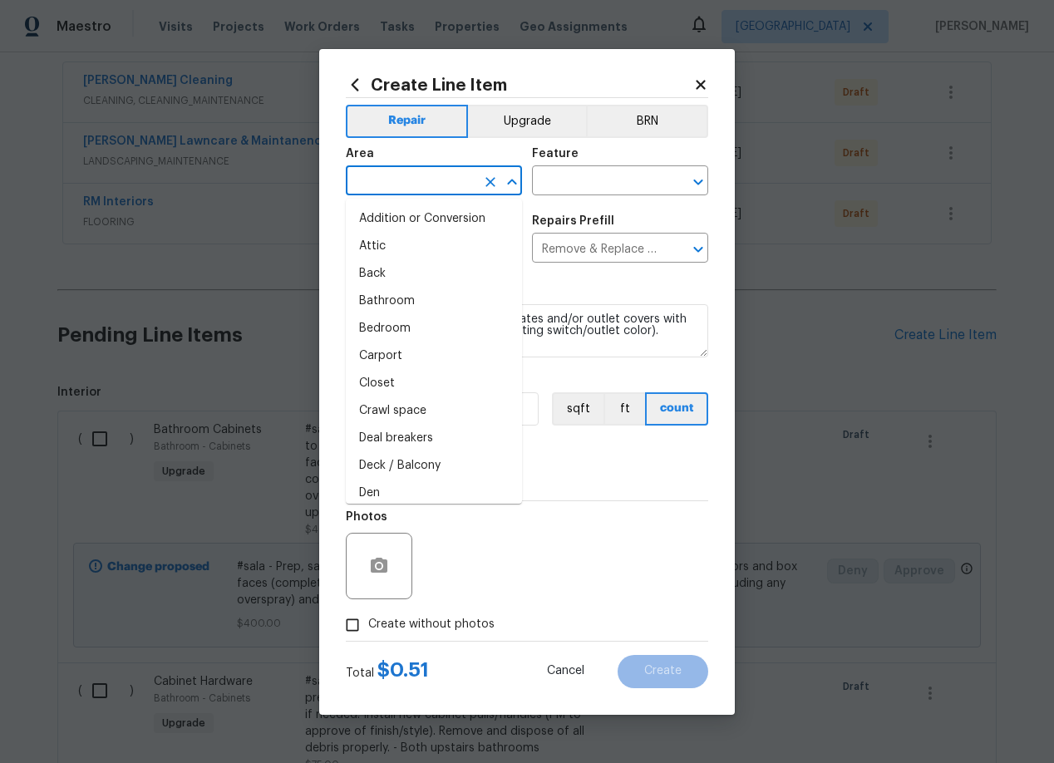
click at [420, 180] on input "text" at bounding box center [411, 183] width 130 height 26
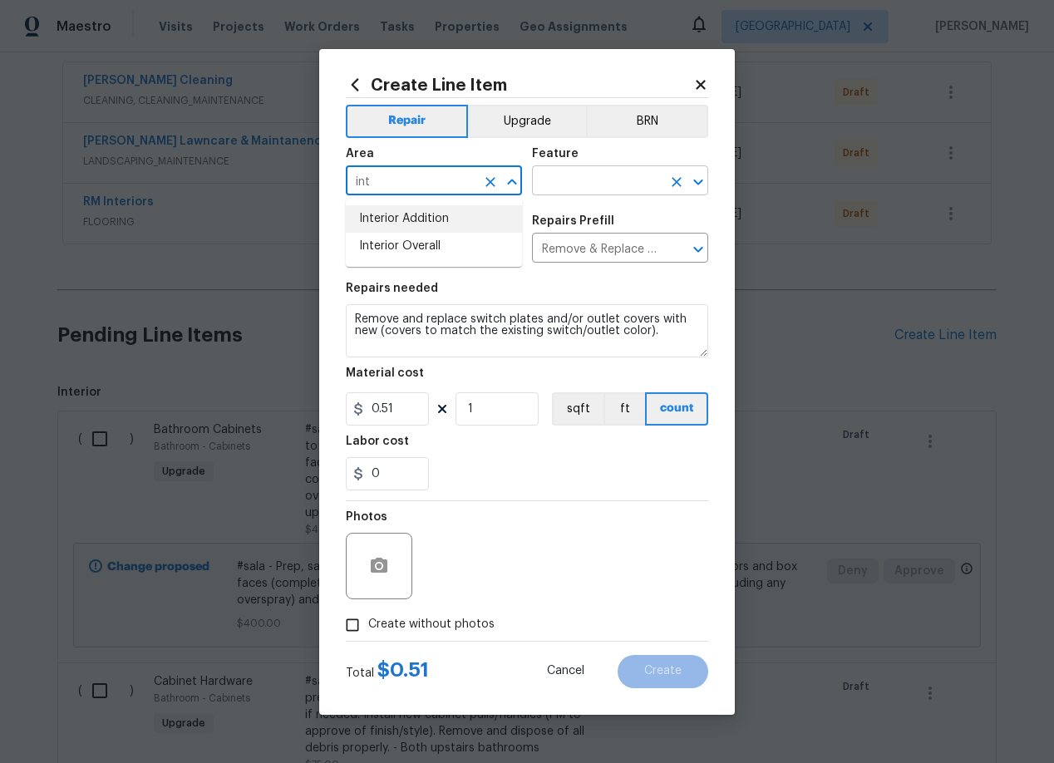
type input "int"
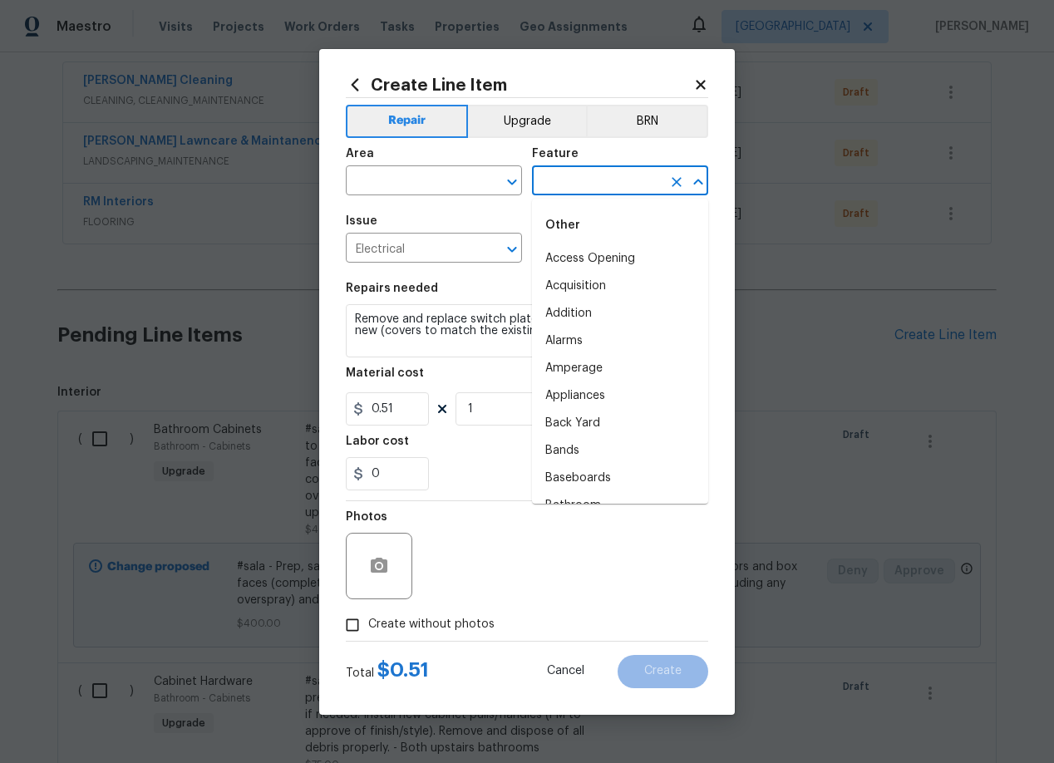
click at [578, 185] on input "text" at bounding box center [597, 183] width 130 height 26
click at [383, 183] on input "text" at bounding box center [411, 183] width 130 height 26
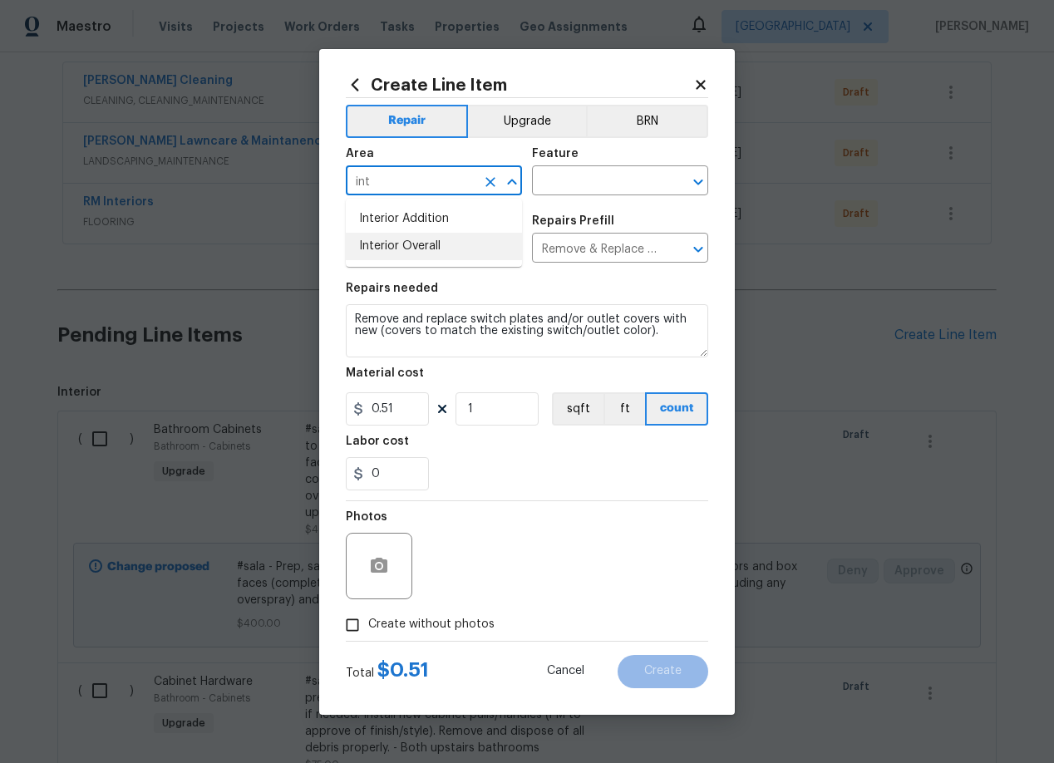
click at [393, 249] on li "Interior Overall" at bounding box center [434, 246] width 176 height 27
type input "Interior Overall"
click at [591, 182] on input "text" at bounding box center [597, 183] width 130 height 26
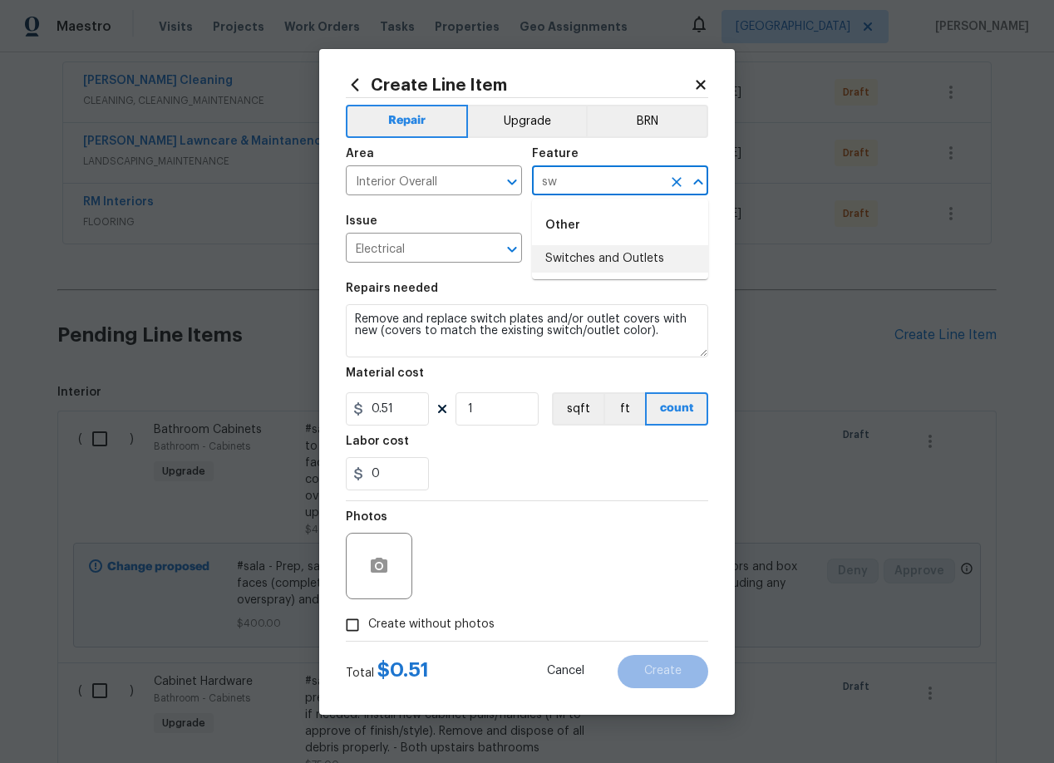
click at [603, 252] on li "Switches and Outlets" at bounding box center [620, 258] width 176 height 27
type input "Switches and Outlets"
click at [495, 417] on input "1" at bounding box center [496, 408] width 83 height 33
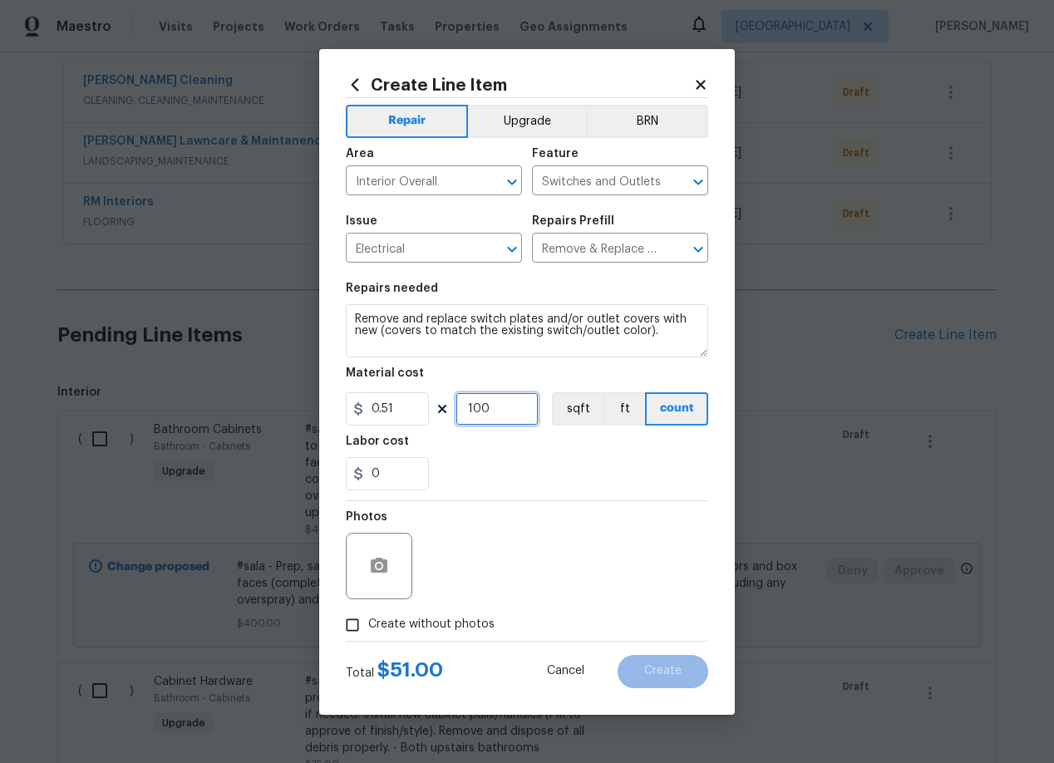
type input "100"
click at [489, 548] on div "Photos" at bounding box center [527, 555] width 362 height 108
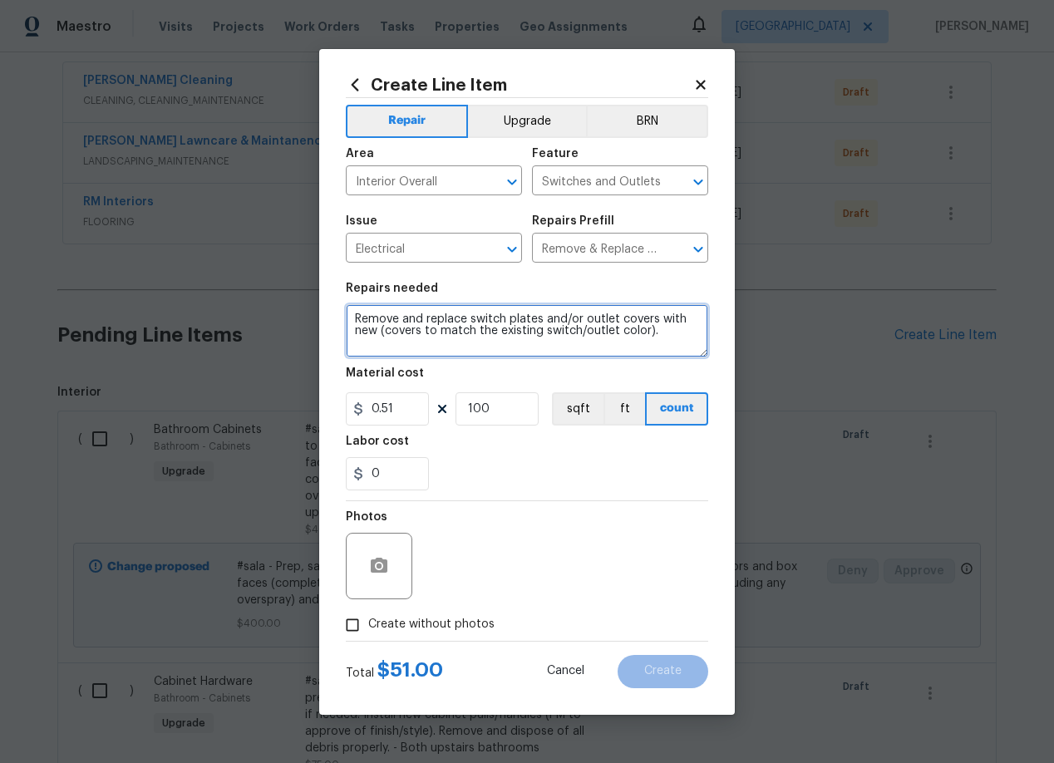
click at [470, 332] on textarea "Remove and replace switch plates and/or outlet covers with new (covers to match…" at bounding box center [527, 330] width 362 height 53
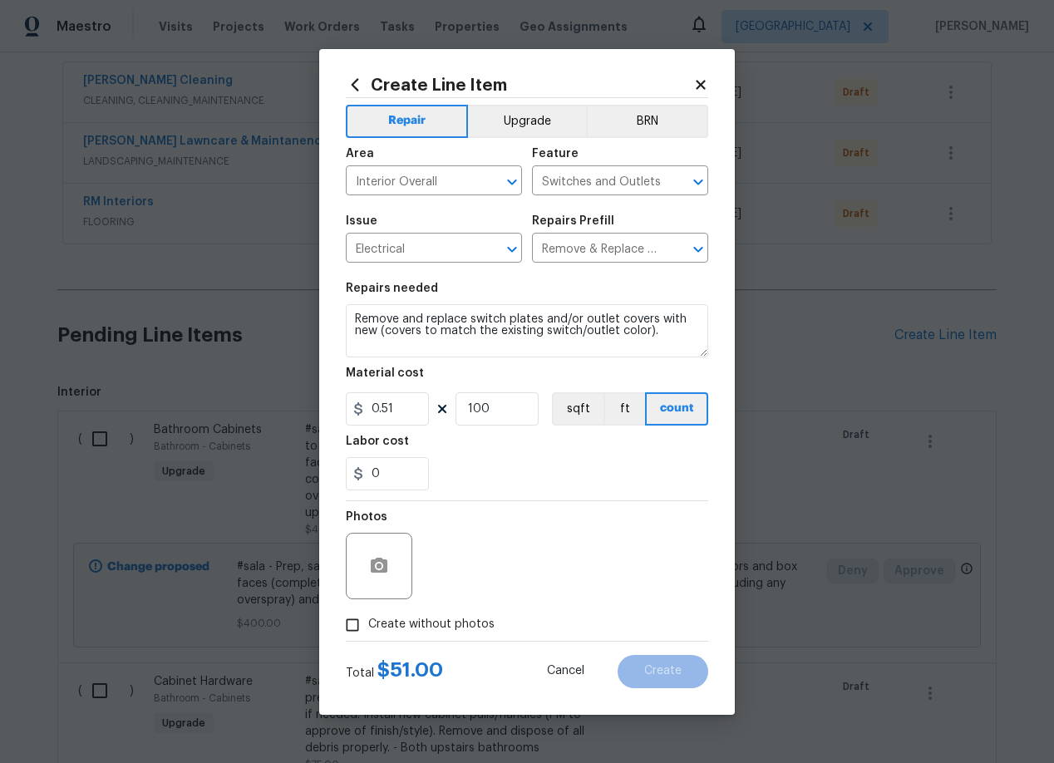
click at [352, 624] on input "Create without photos" at bounding box center [353, 625] width 32 height 32
checkbox input "true"
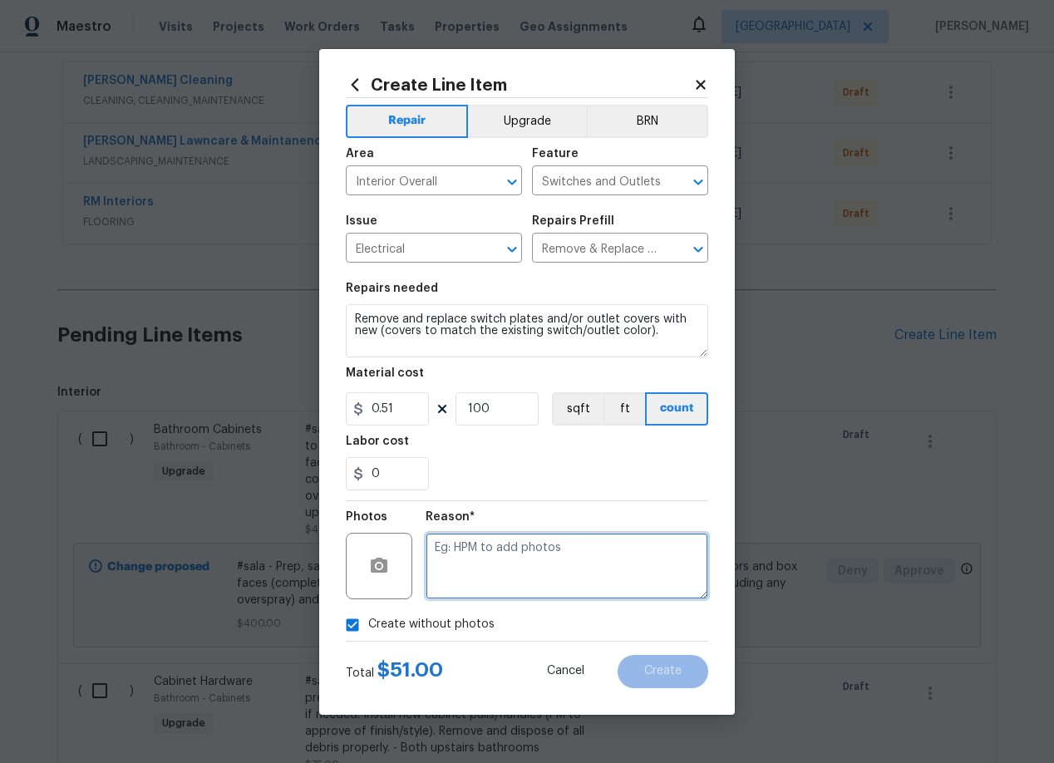
click at [637, 543] on textarea at bounding box center [566, 566] width 283 height 66
type textarea "add"
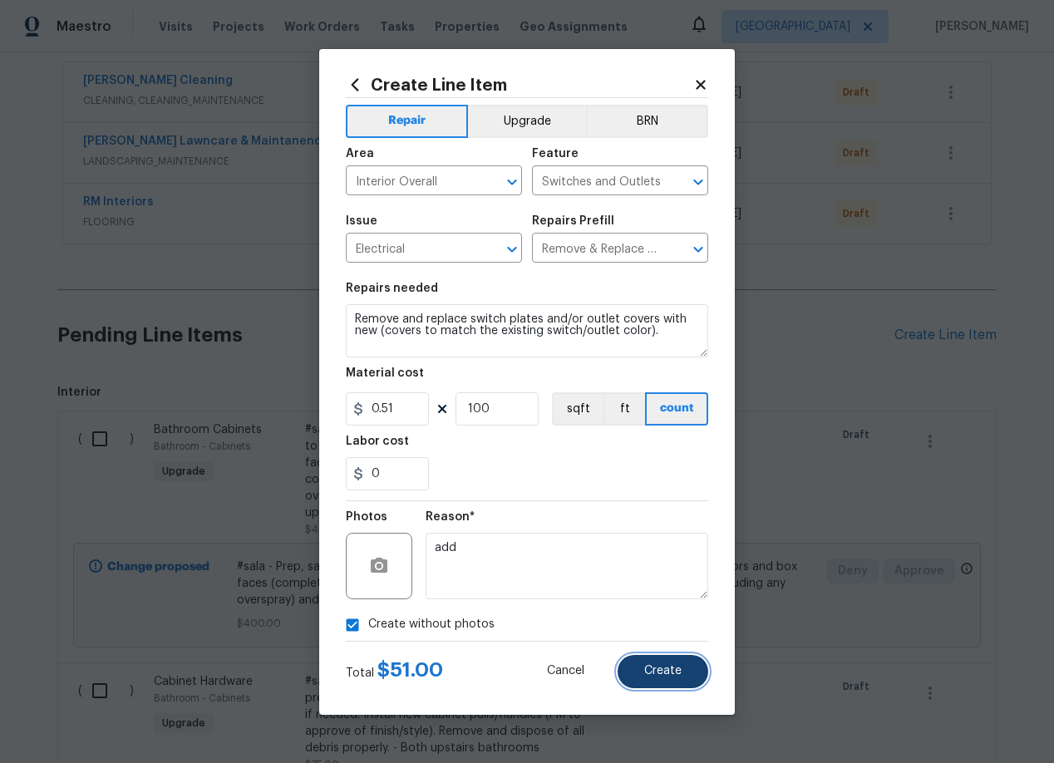
click at [669, 672] on span "Create" at bounding box center [662, 671] width 37 height 12
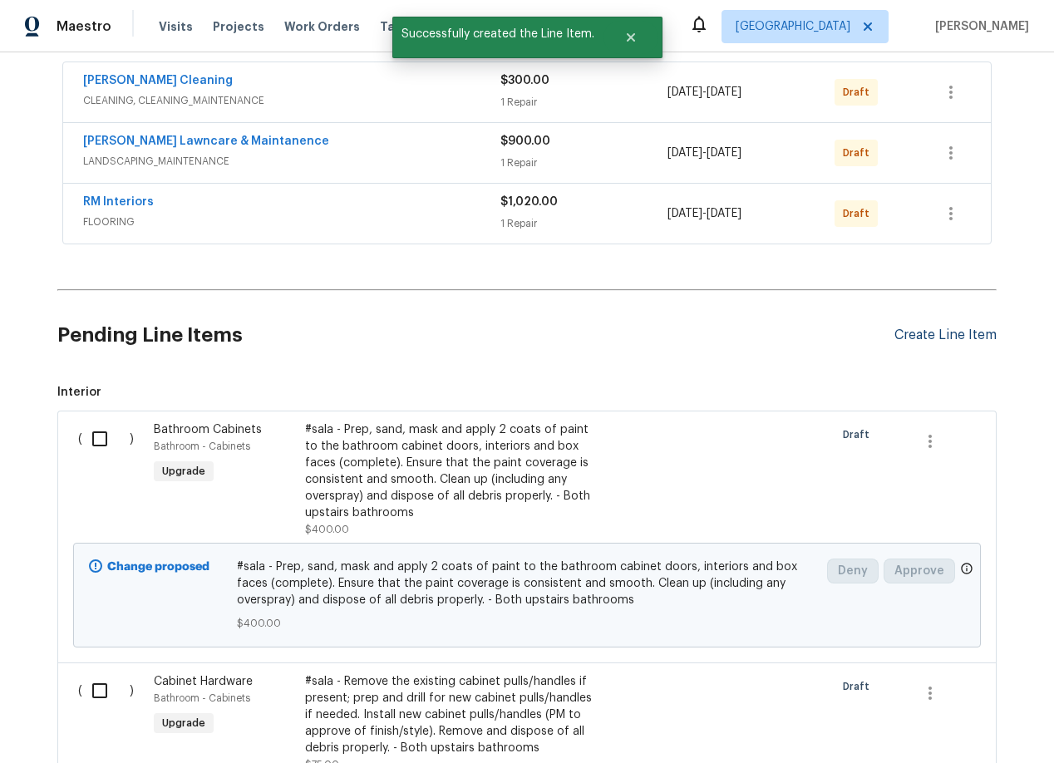
click at [962, 330] on div "Create Line Item" at bounding box center [945, 335] width 102 height 16
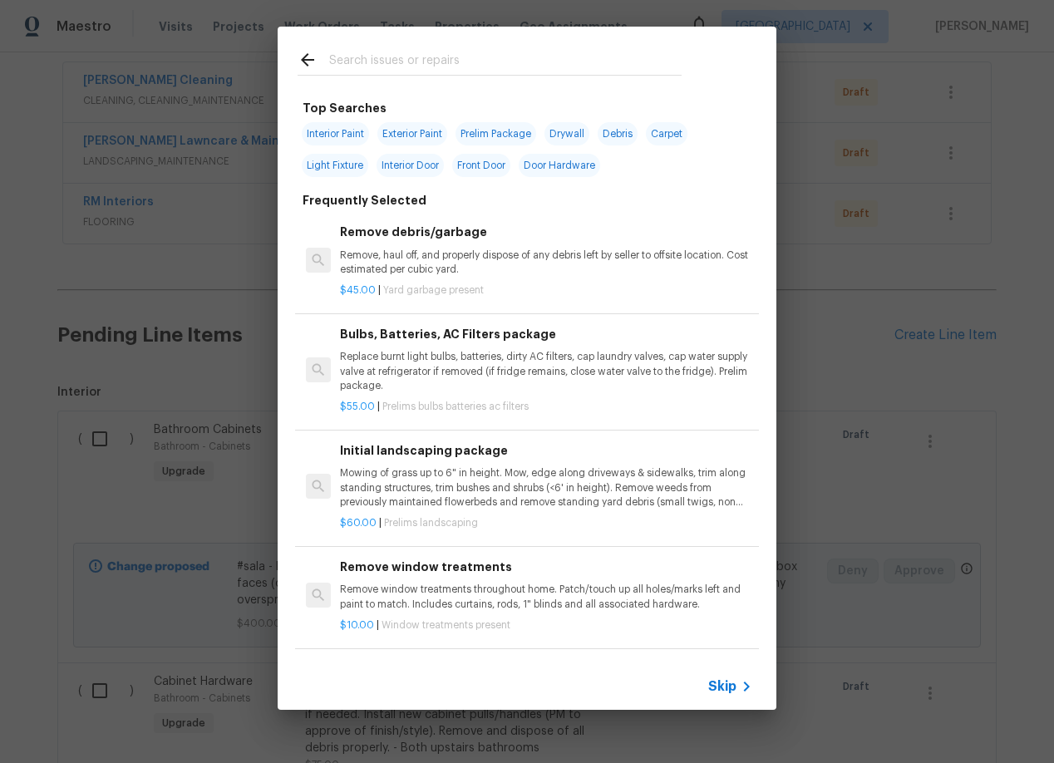
click at [386, 61] on input "text" at bounding box center [505, 62] width 352 height 25
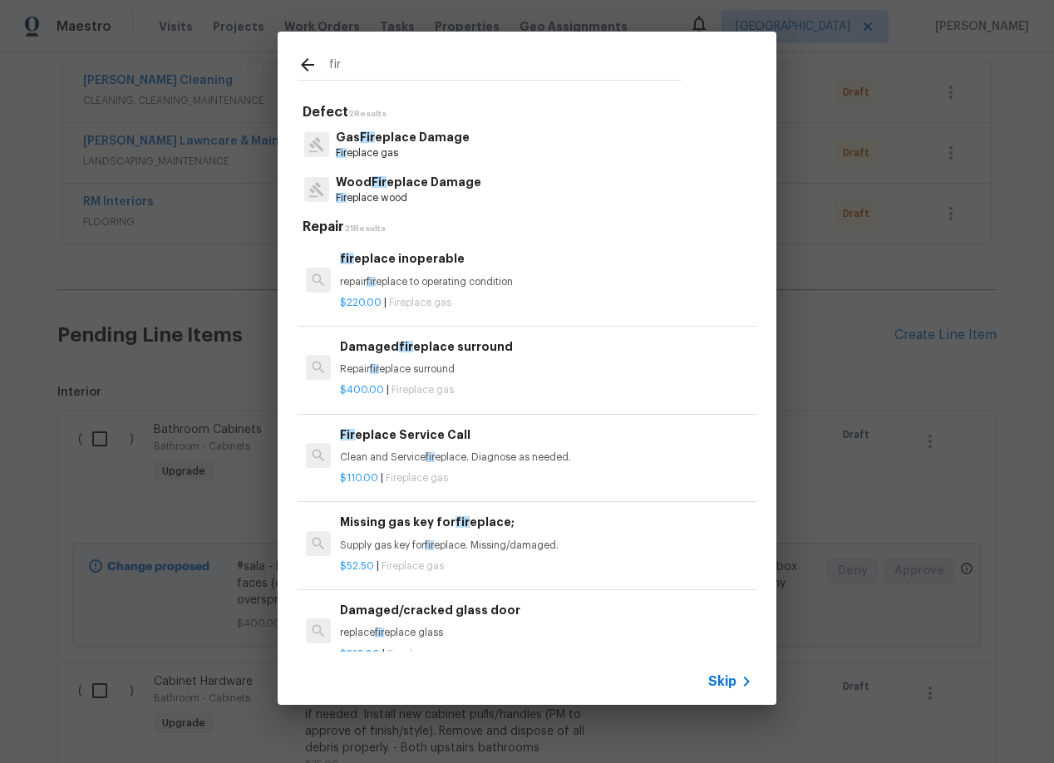
type input "fir"
click at [399, 139] on p "Gas Fir eplace Damage" at bounding box center [403, 137] width 134 height 17
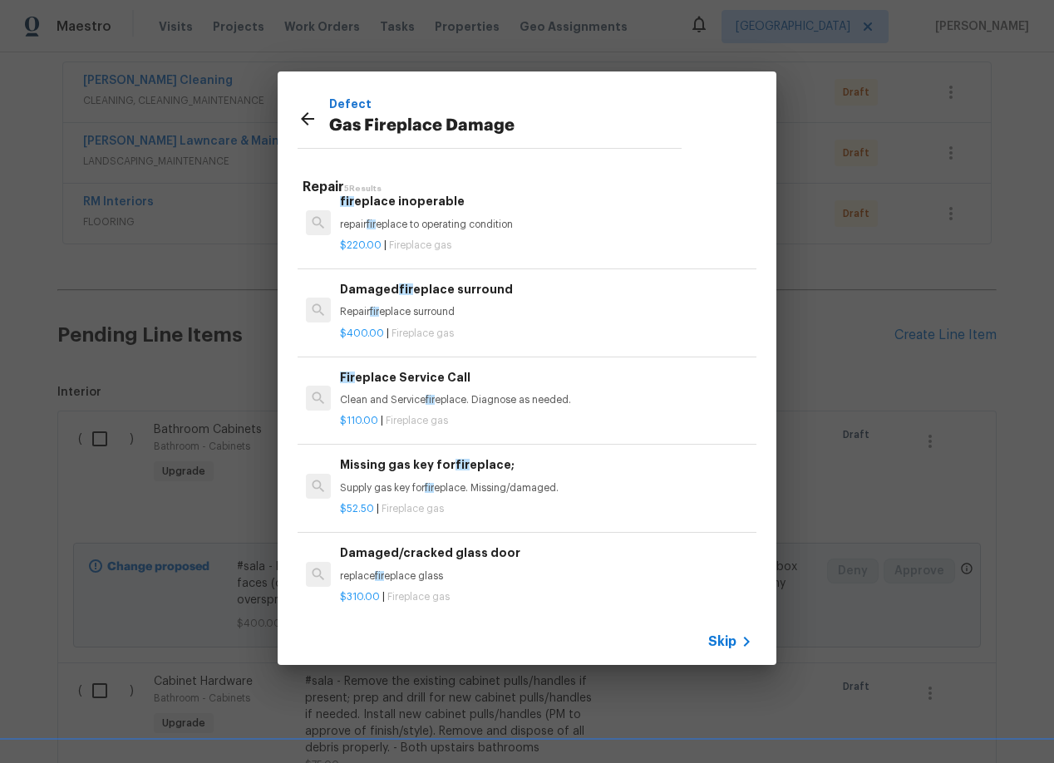
scroll to position [26, 0]
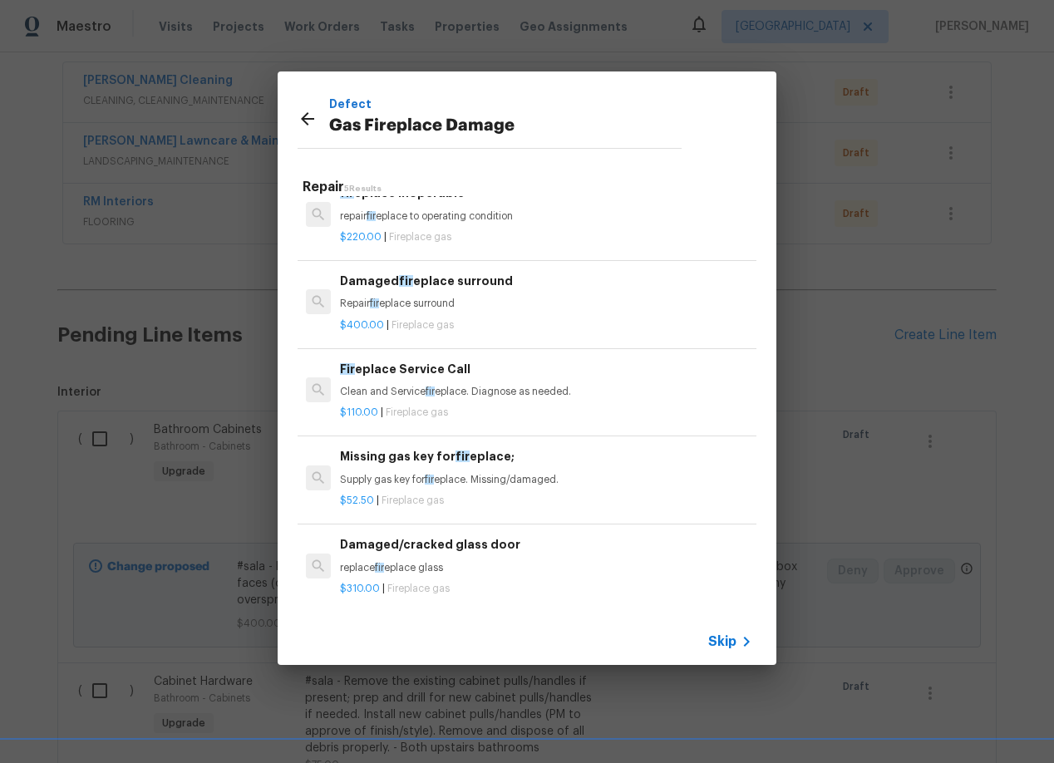
click at [448, 396] on p "Clean and Service fir eplace. Diagnose as needed." at bounding box center [546, 392] width 412 height 14
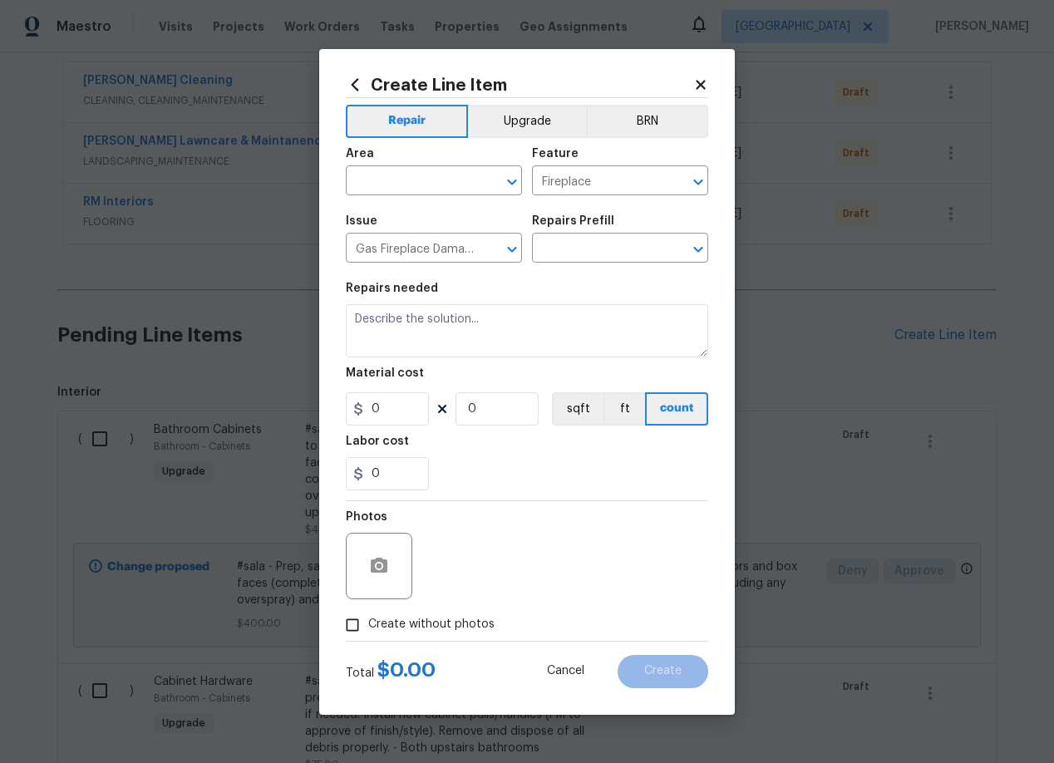
type textarea "Clean and Service fireplace. Diagnose as needed."
type input "1"
type input "Fireplace Service Call $110.00"
type input "110"
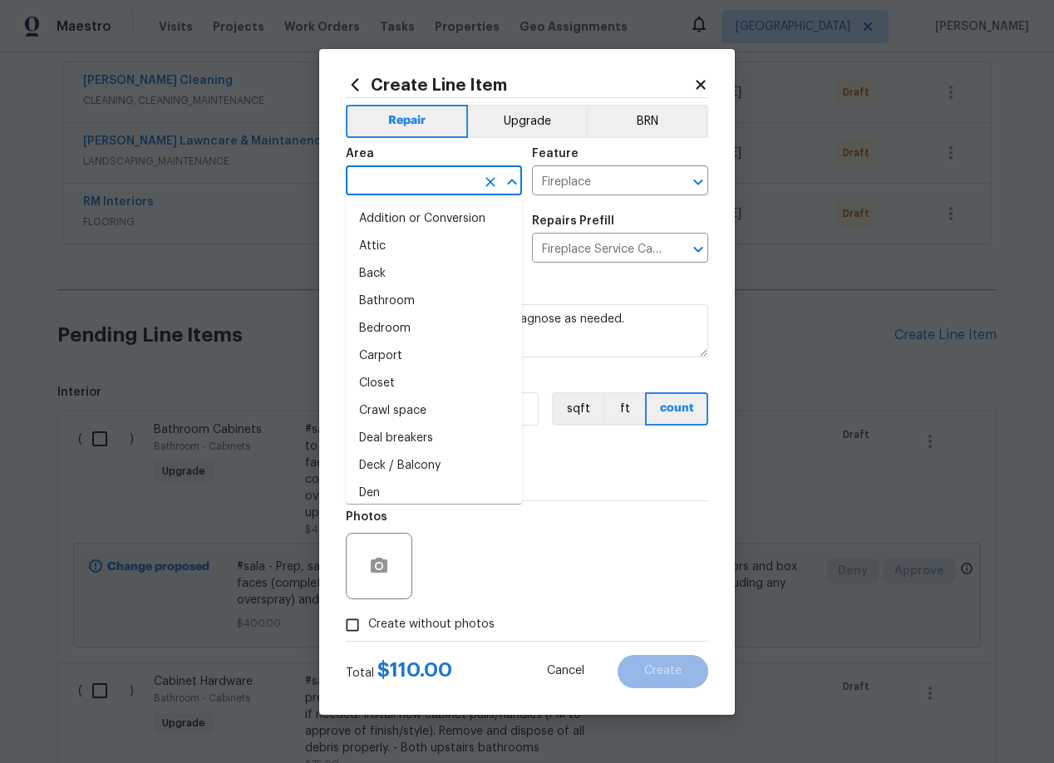
click at [394, 189] on input "text" at bounding box center [411, 183] width 130 height 26
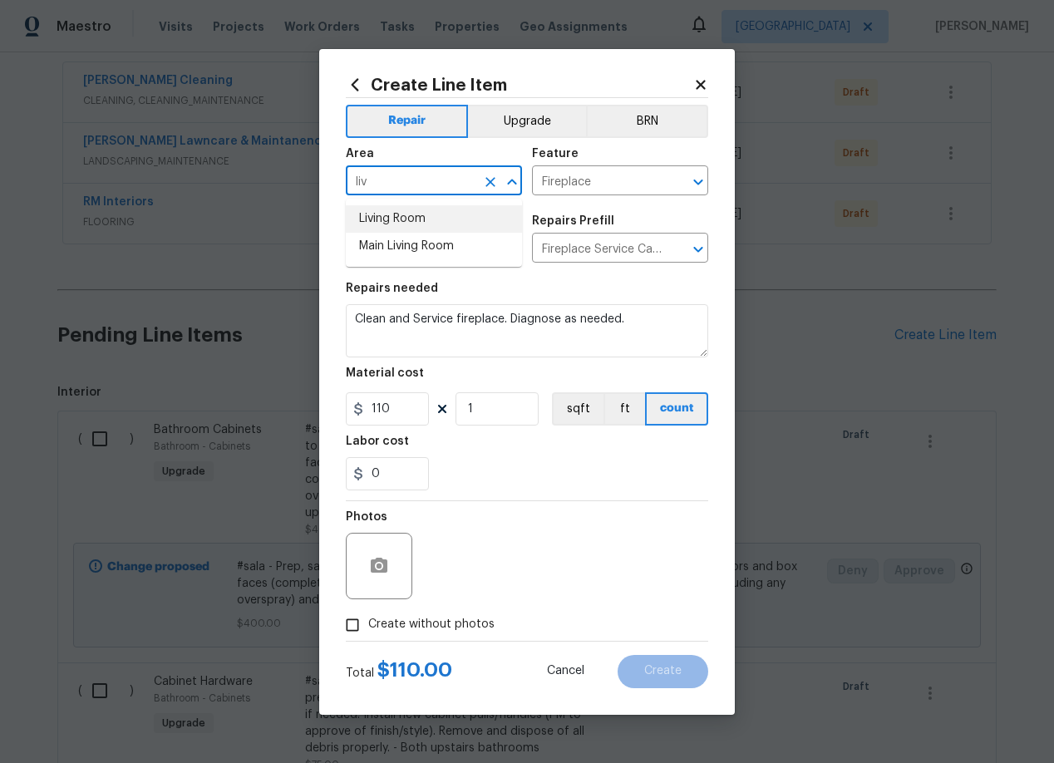
click at [390, 214] on li "Living Room" at bounding box center [434, 218] width 176 height 27
type input "Living Room"
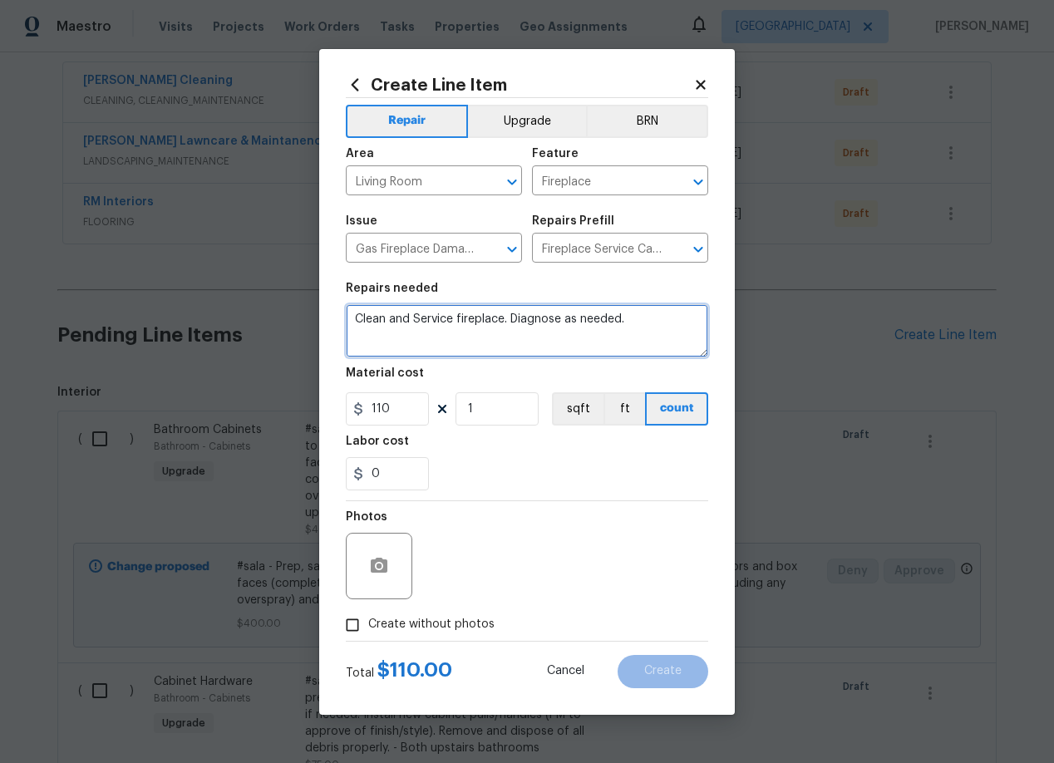
click at [642, 324] on textarea "Clean and Service fireplace. Diagnose as needed." at bounding box center [527, 330] width 362 height 53
type textarea "C"
click at [444, 325] on textarea "paint inside fire place" at bounding box center [527, 330] width 362 height 53
type textarea "paint inside fire place"
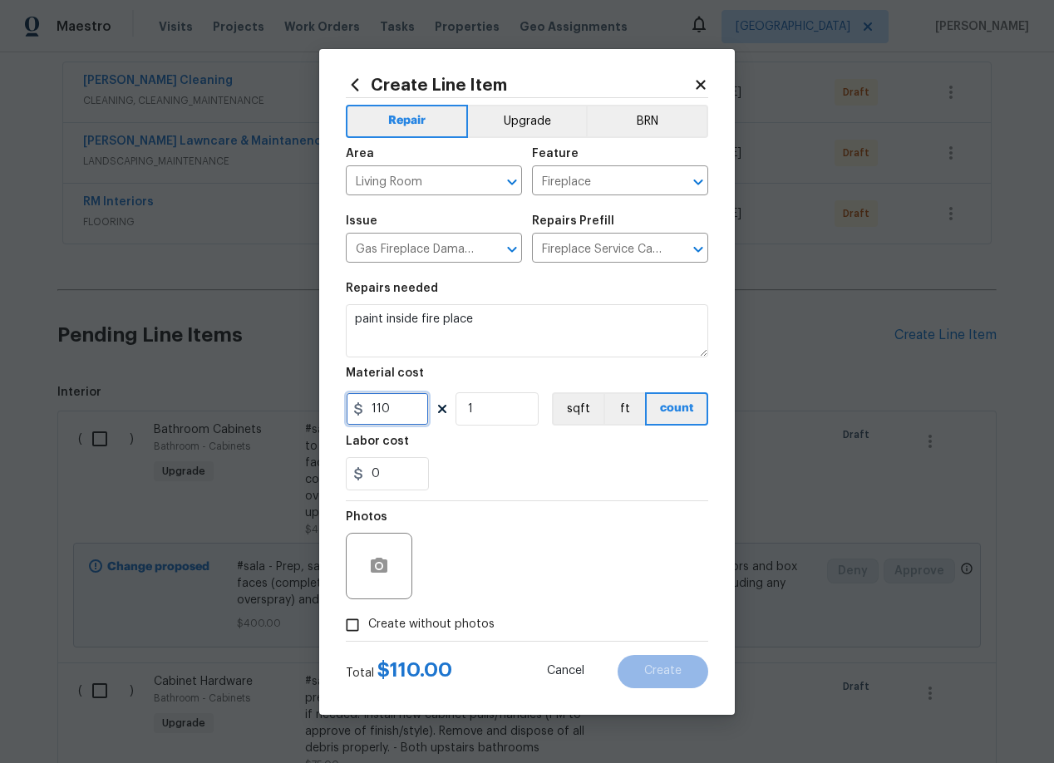
click at [409, 411] on input "110" at bounding box center [387, 408] width 83 height 33
type input "30"
click at [477, 553] on div "Photos" at bounding box center [527, 555] width 362 height 108
click at [355, 622] on input "Create without photos" at bounding box center [353, 625] width 32 height 32
checkbox input "true"
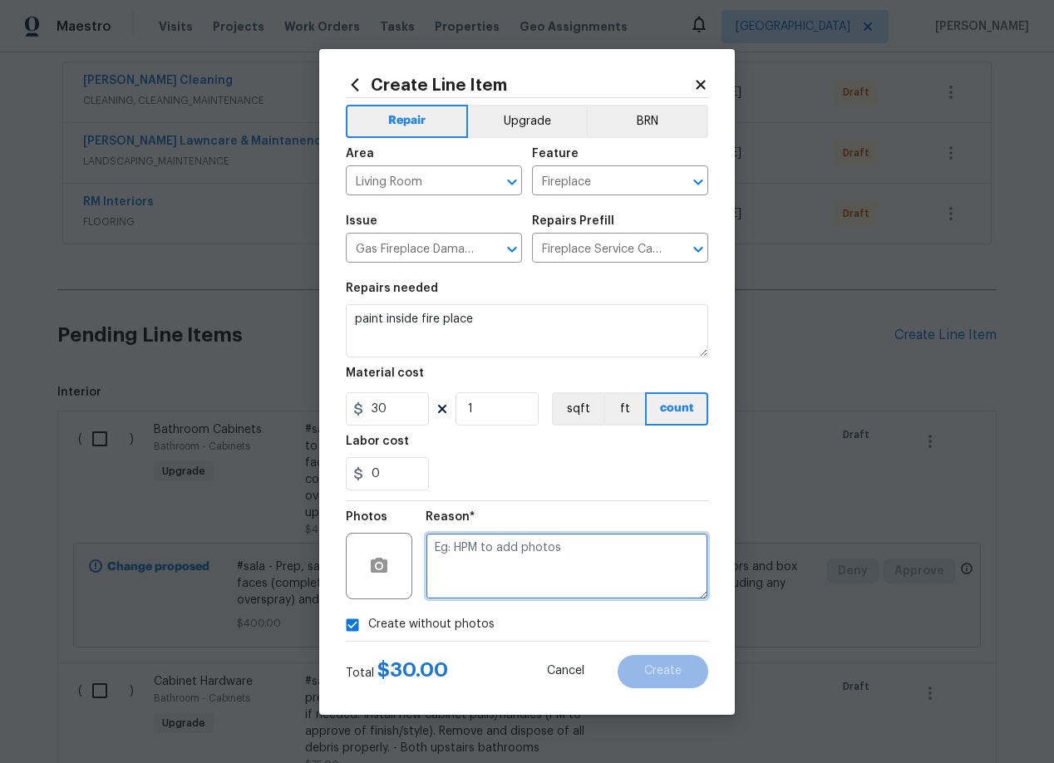
click at [514, 567] on textarea at bounding box center [566, 566] width 283 height 66
type textarea "add"
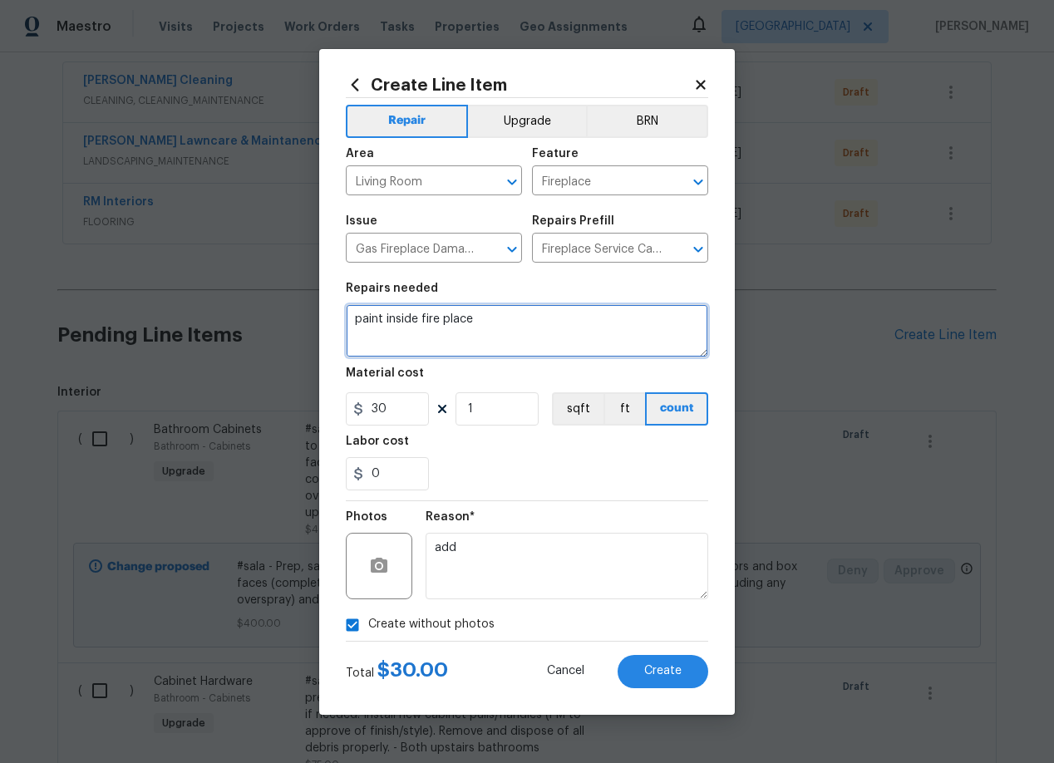
click at [445, 315] on textarea "paint inside fire place" at bounding box center [527, 330] width 362 height 53
click at [442, 317] on textarea "paint inside fire place" at bounding box center [527, 330] width 362 height 53
click at [429, 323] on textarea "paint inside fireplace" at bounding box center [527, 330] width 362 height 53
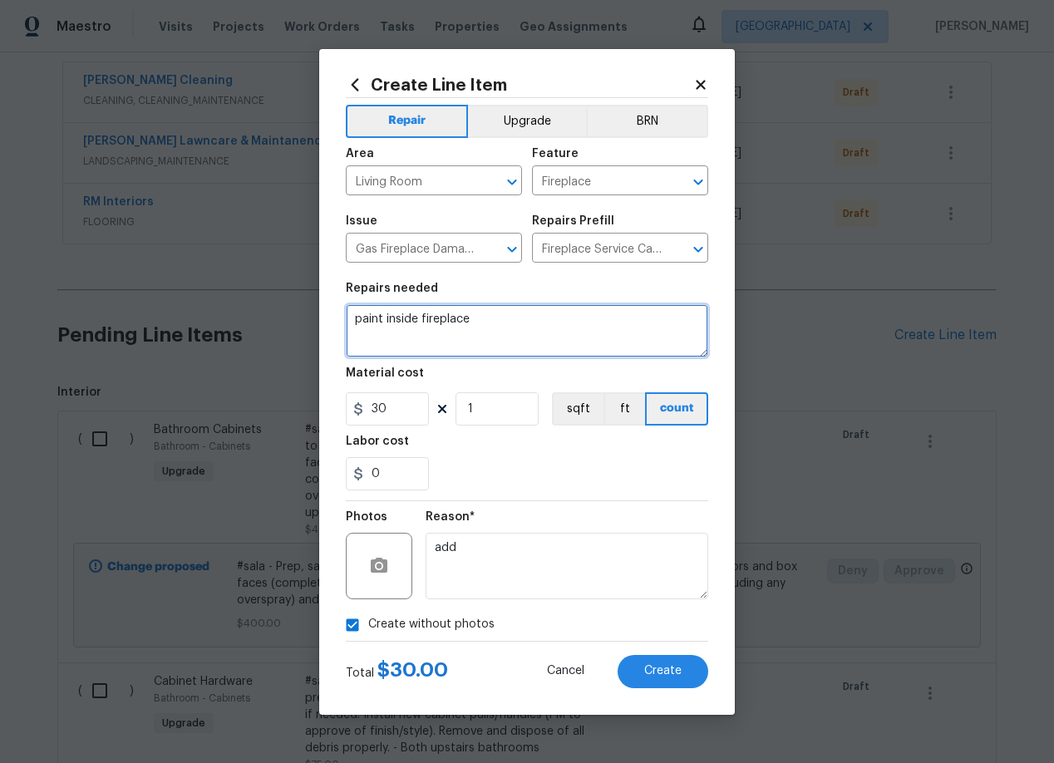
click at [429, 323] on textarea "paint inside fireplace" at bounding box center [527, 330] width 362 height 53
type textarea "paint inside fireplace"
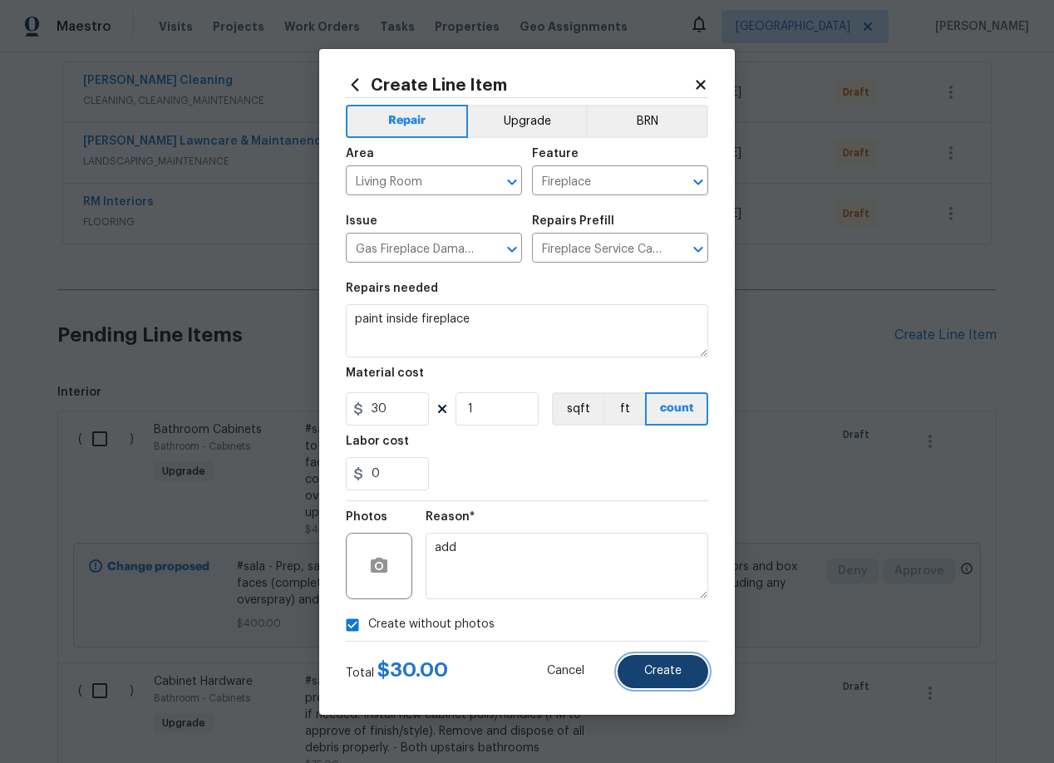
click at [660, 678] on button "Create" at bounding box center [662, 671] width 91 height 33
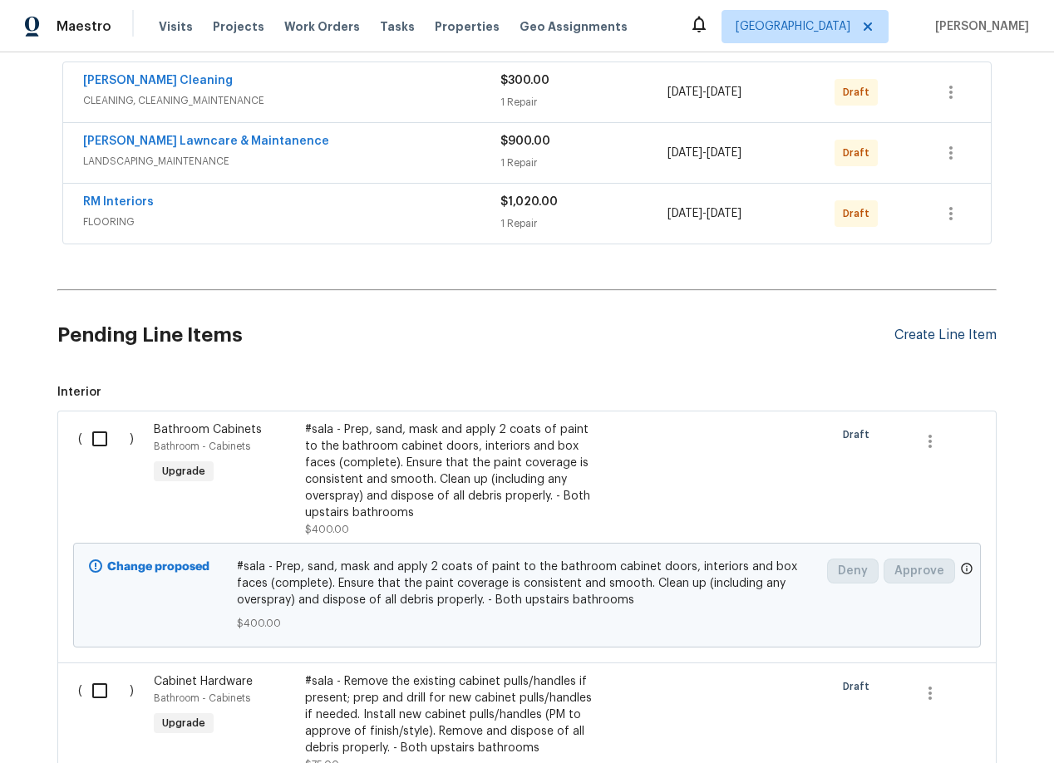
click at [925, 331] on div "Create Line Item" at bounding box center [945, 335] width 102 height 16
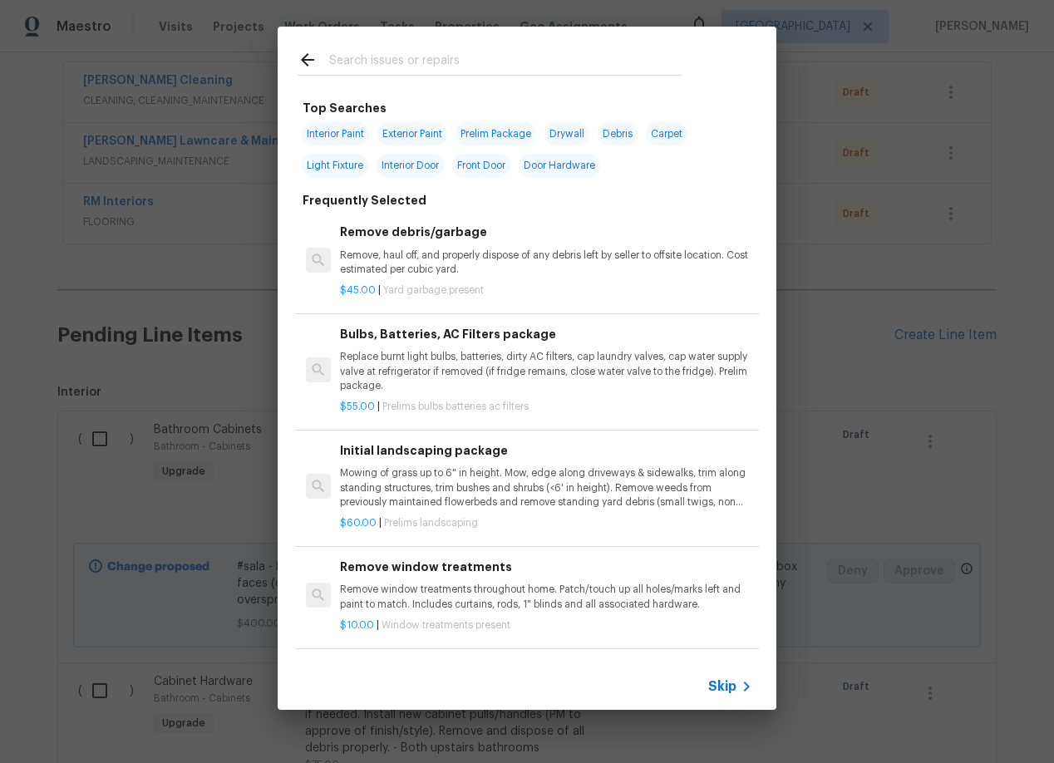
click at [376, 65] on input "text" at bounding box center [505, 62] width 352 height 25
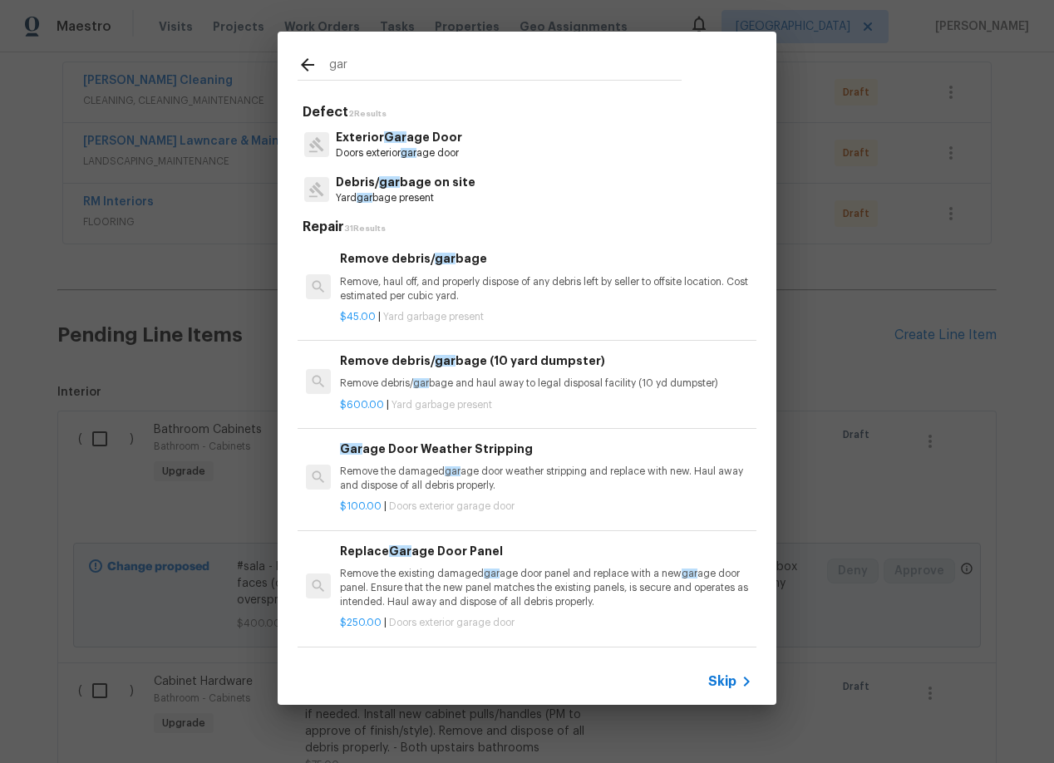
type input "gar"
click at [395, 143] on span "Gar" at bounding box center [395, 137] width 22 height 12
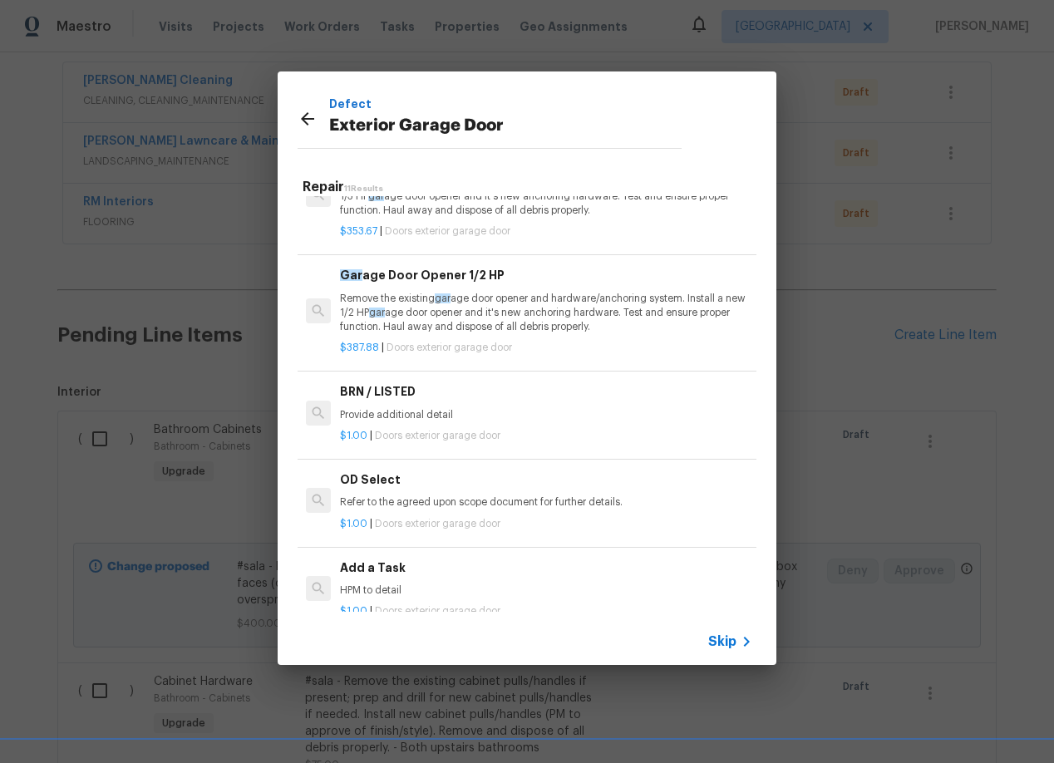
scroll to position [767, 0]
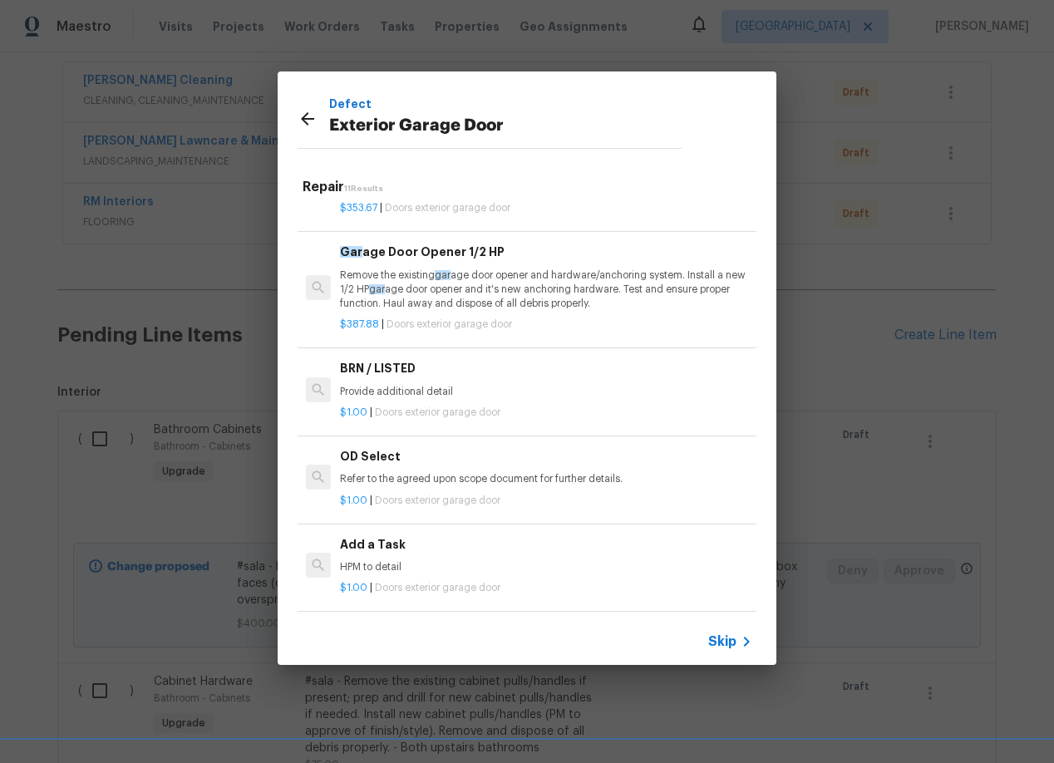
click at [375, 541] on h6 "Add a Task" at bounding box center [546, 544] width 412 height 18
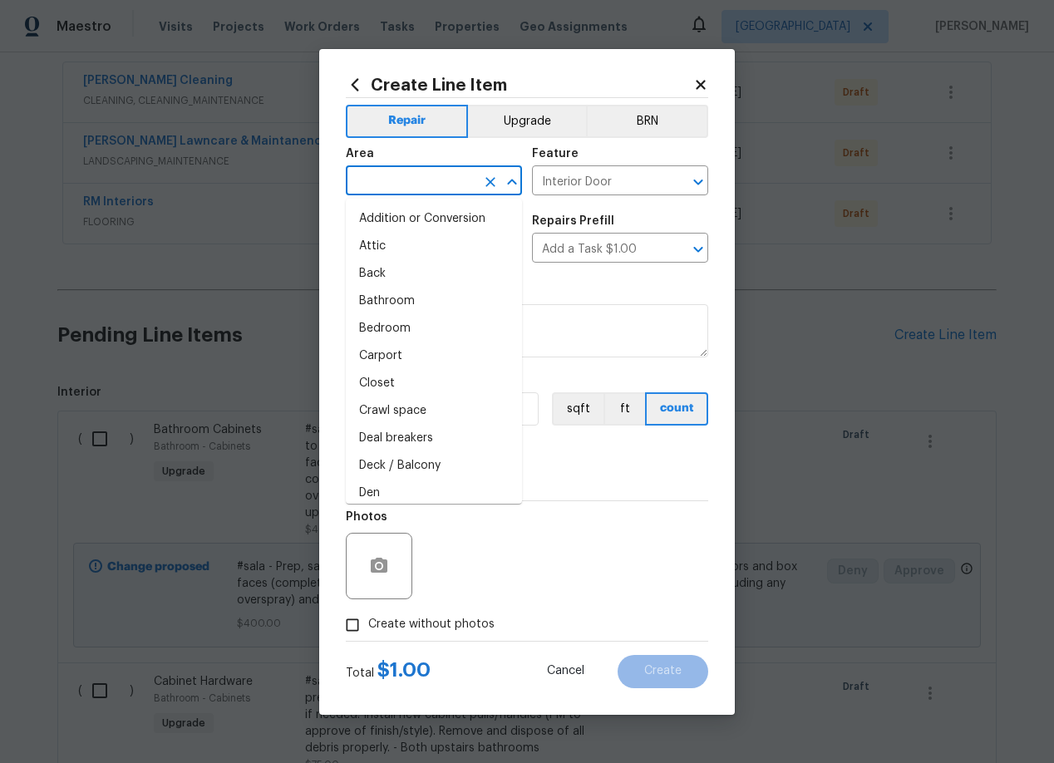
click at [430, 184] on input "text" at bounding box center [411, 183] width 130 height 26
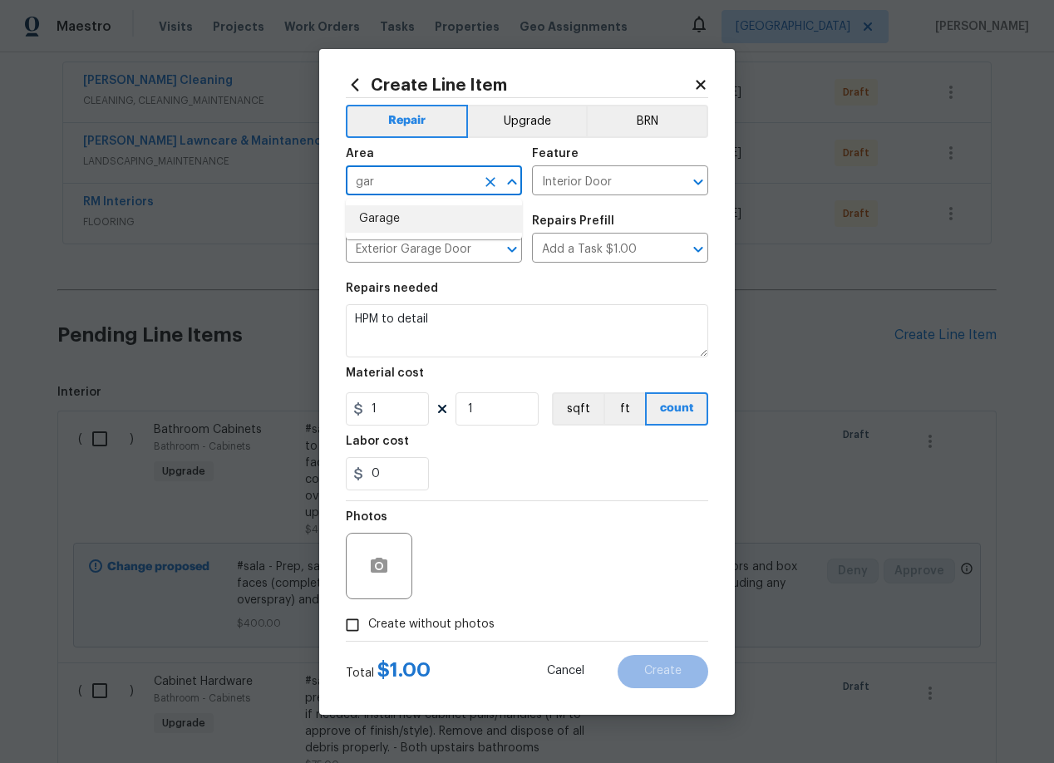
click at [385, 214] on li "Garage" at bounding box center [434, 218] width 176 height 27
type input "Garage"
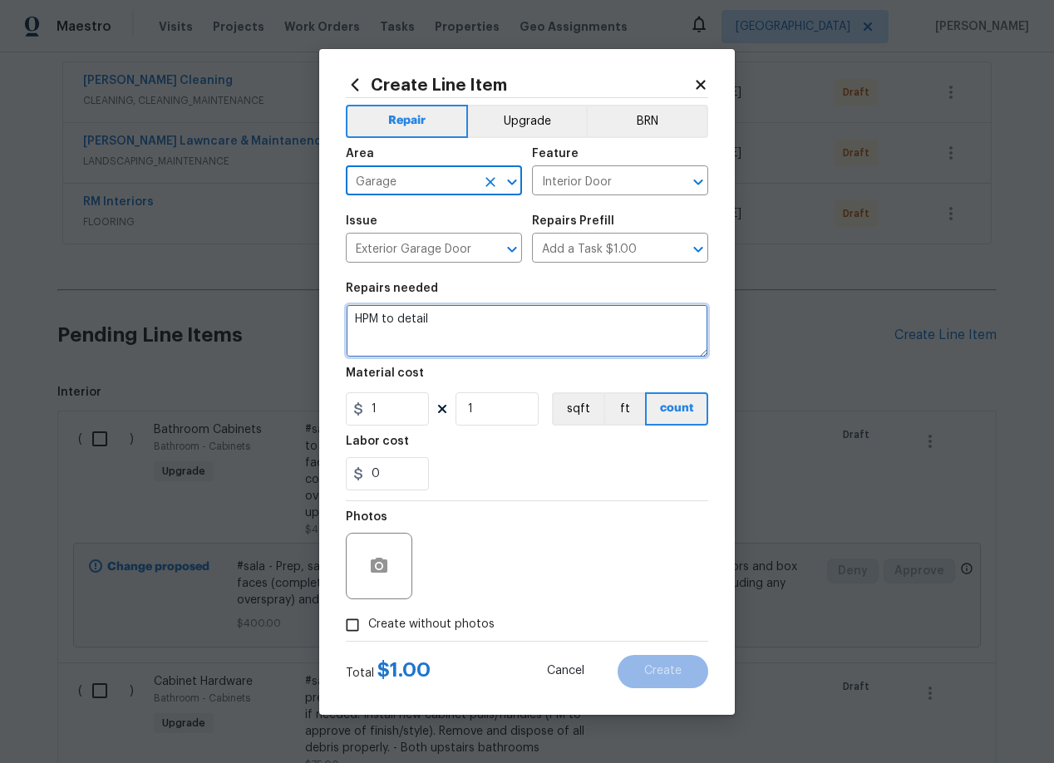
click at [431, 331] on textarea "HPM to detail" at bounding box center [527, 330] width 362 height 53
click at [446, 321] on textarea "HPM to detail addjust senors" at bounding box center [527, 330] width 362 height 53
click at [491, 321] on textarea "HPM to detail adjust senors" at bounding box center [527, 330] width 362 height 53
click at [448, 316] on textarea "HPM to detail adjust sensors" at bounding box center [527, 330] width 362 height 53
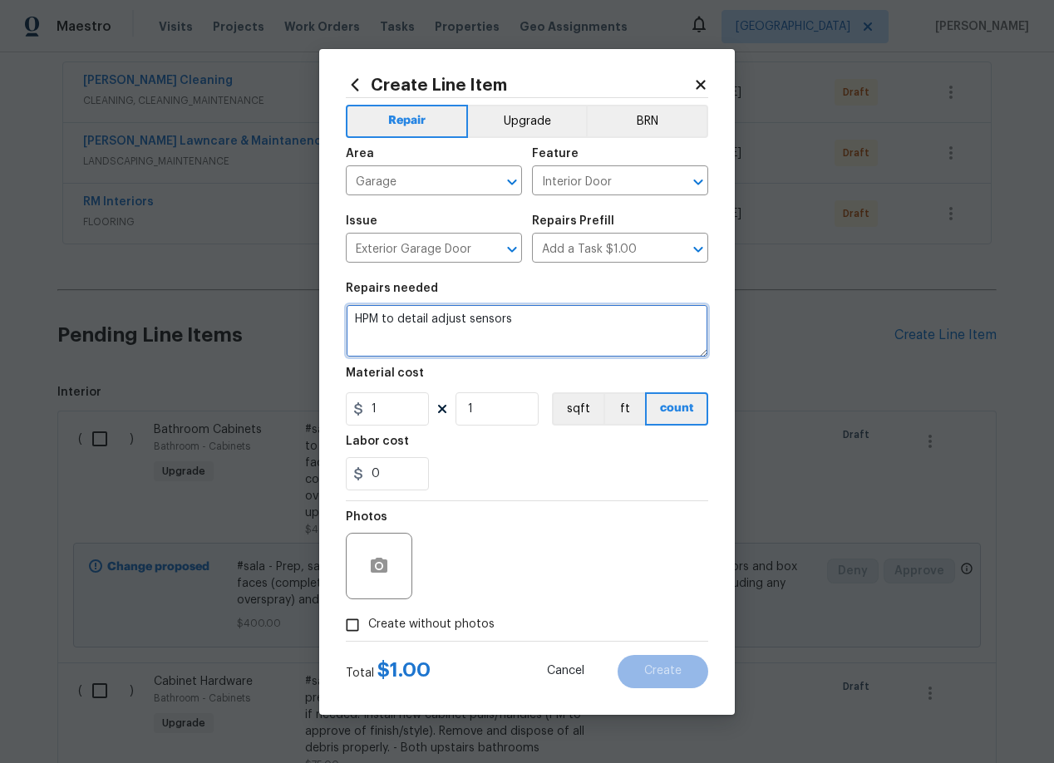
click at [448, 316] on textarea "HPM to detail adjust sensors" at bounding box center [527, 330] width 362 height 53
type textarea "HPM to detail adjust sensors"
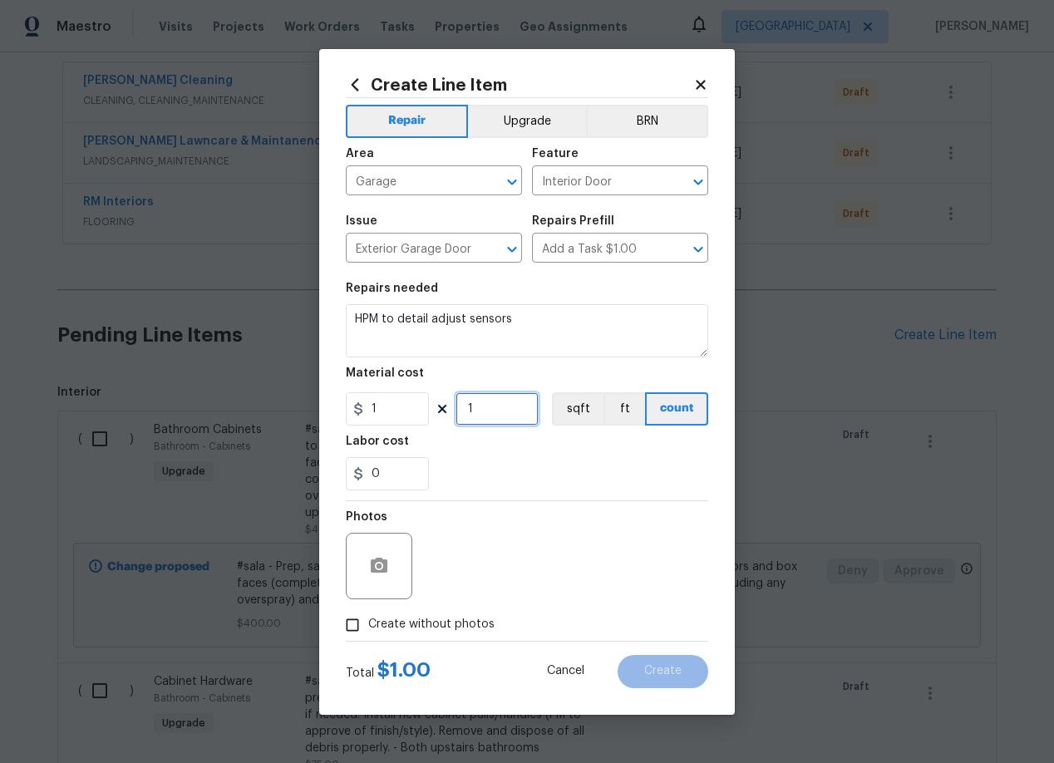
click at [481, 409] on input "1" at bounding box center [496, 408] width 83 height 33
type input "10"
click at [352, 627] on input "Create without photos" at bounding box center [353, 625] width 32 height 32
checkbox input "true"
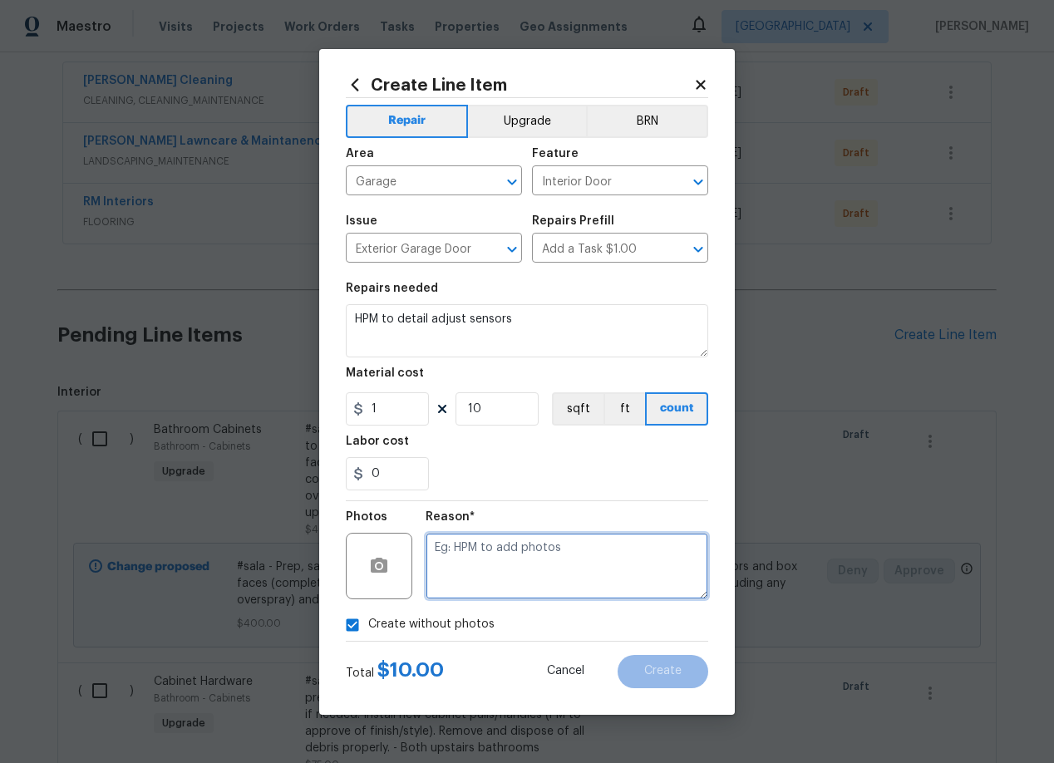
click at [506, 555] on textarea at bounding box center [566, 566] width 283 height 66
type textarea "add"
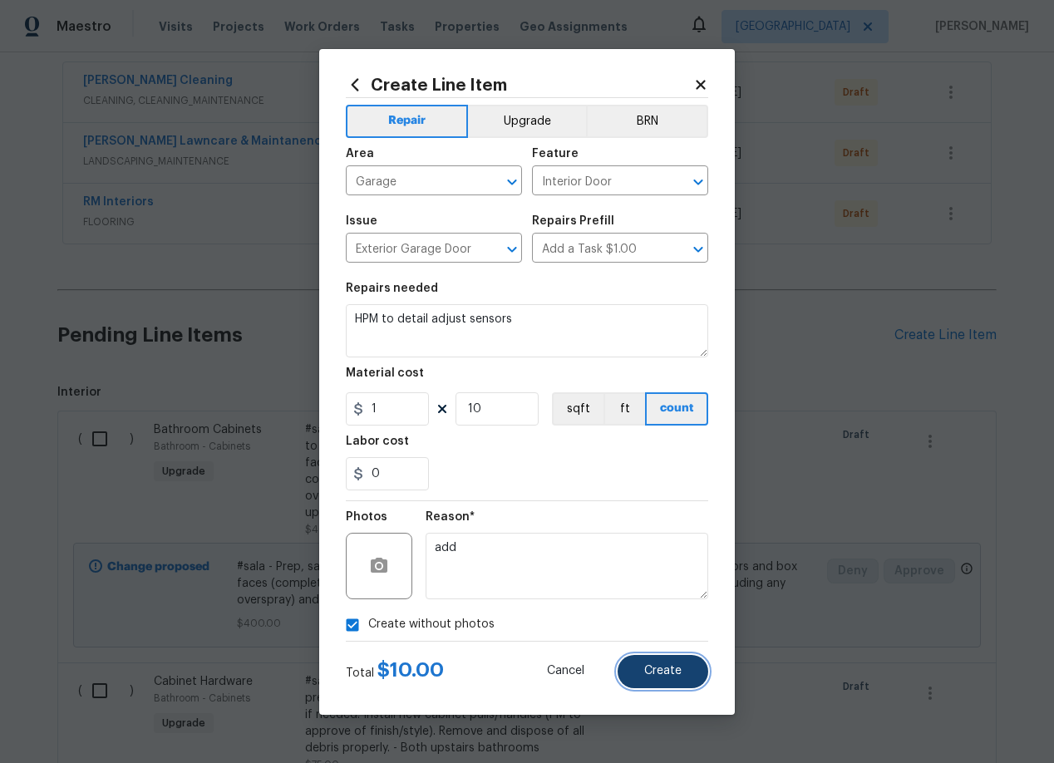
click at [685, 666] on button "Create" at bounding box center [662, 671] width 91 height 33
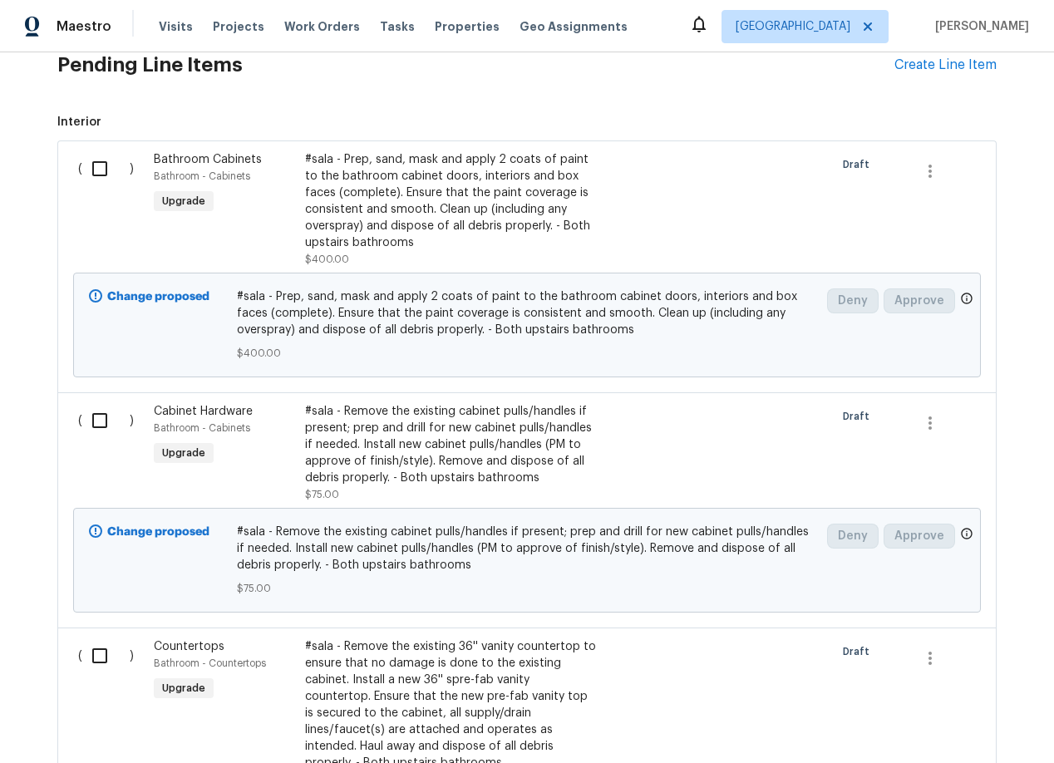
scroll to position [587, 0]
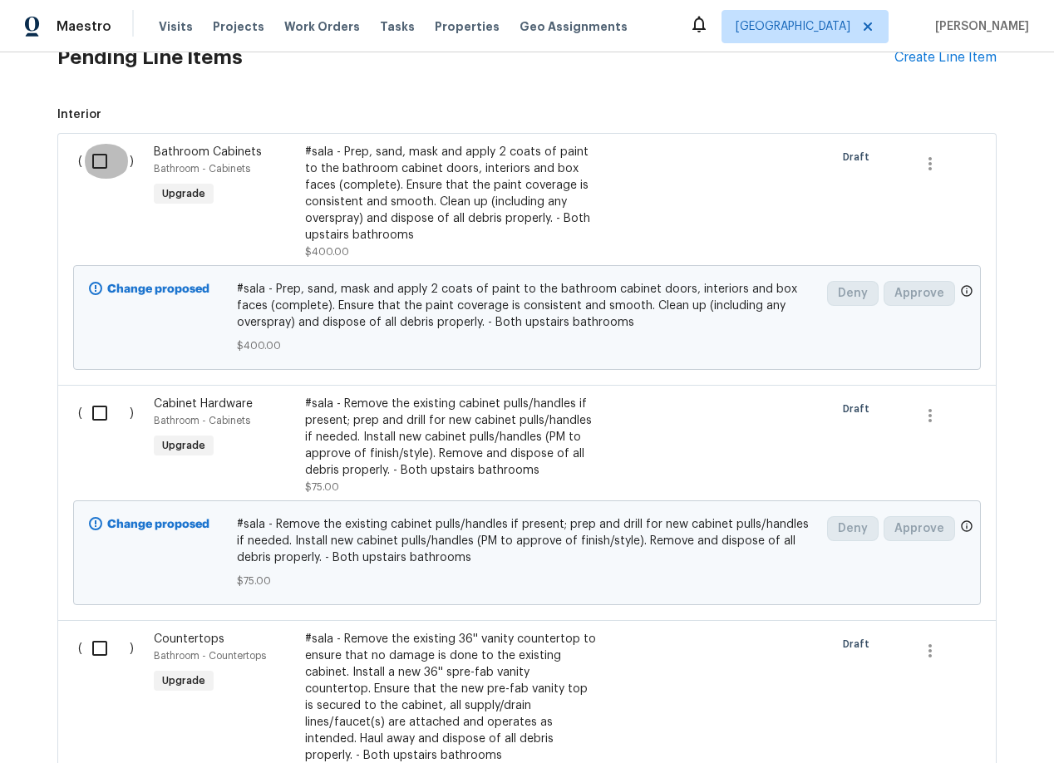
click at [96, 160] on input "checkbox" at bounding box center [105, 161] width 47 height 35
checkbox input "true"
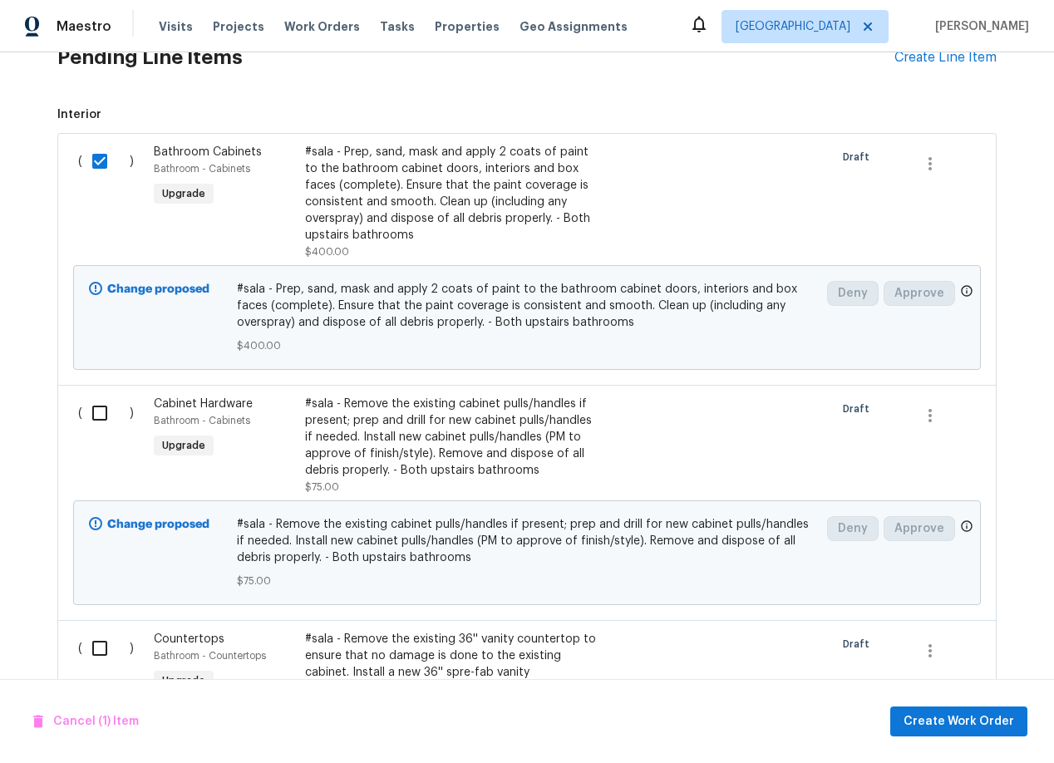
click at [104, 416] on input "checkbox" at bounding box center [105, 413] width 47 height 35
checkbox input "true"
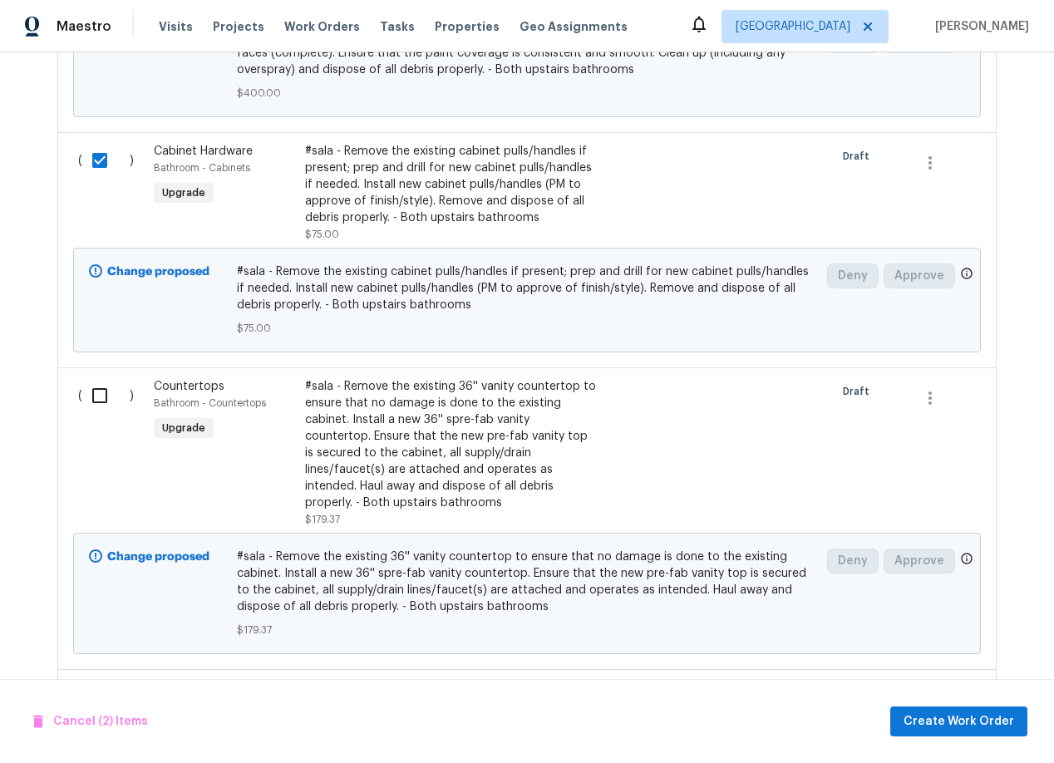
scroll to position [863, 0]
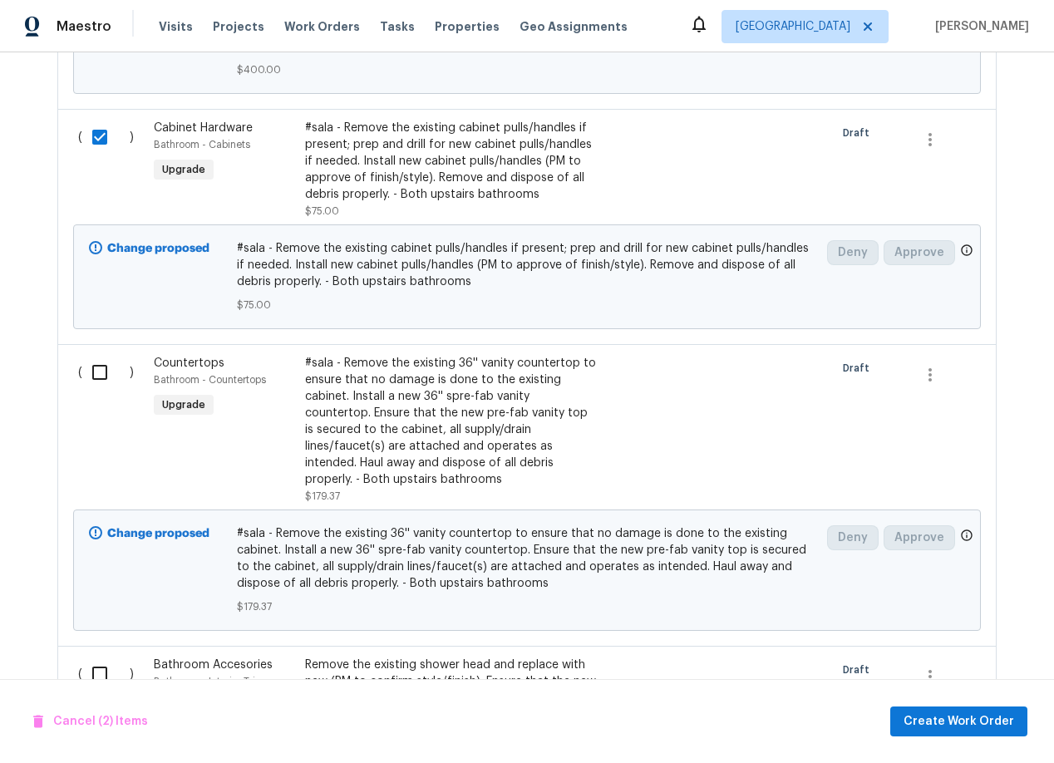
click at [96, 372] on input "checkbox" at bounding box center [105, 372] width 47 height 35
checkbox input "true"
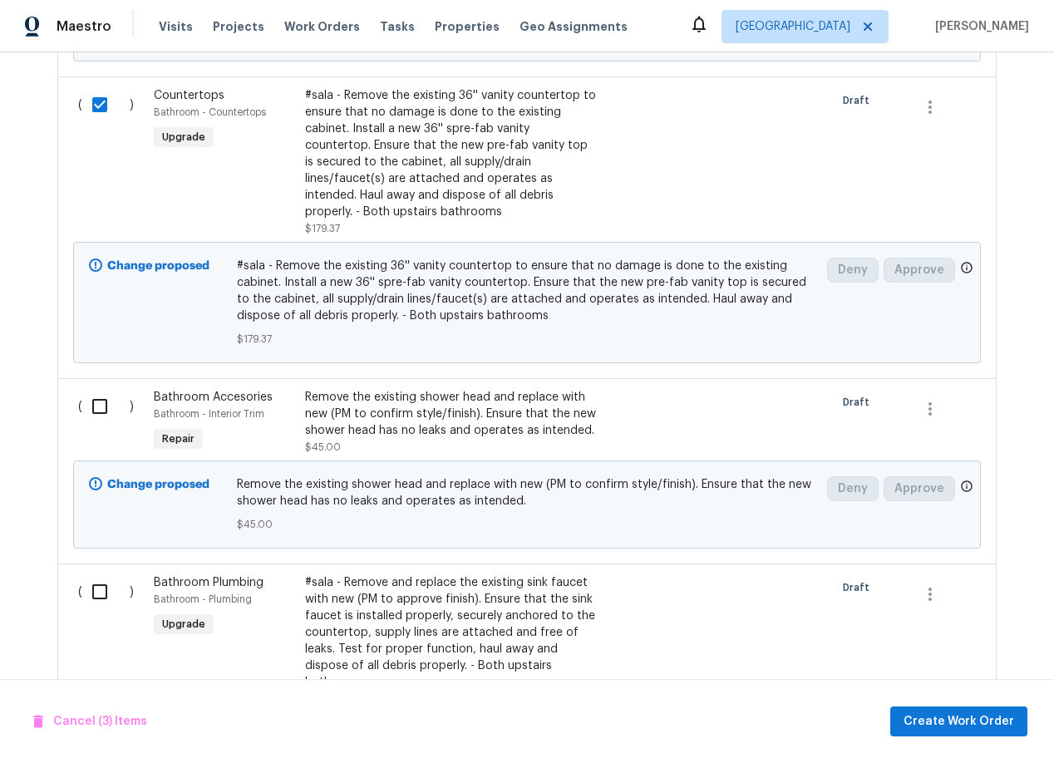
scroll to position [1135, 0]
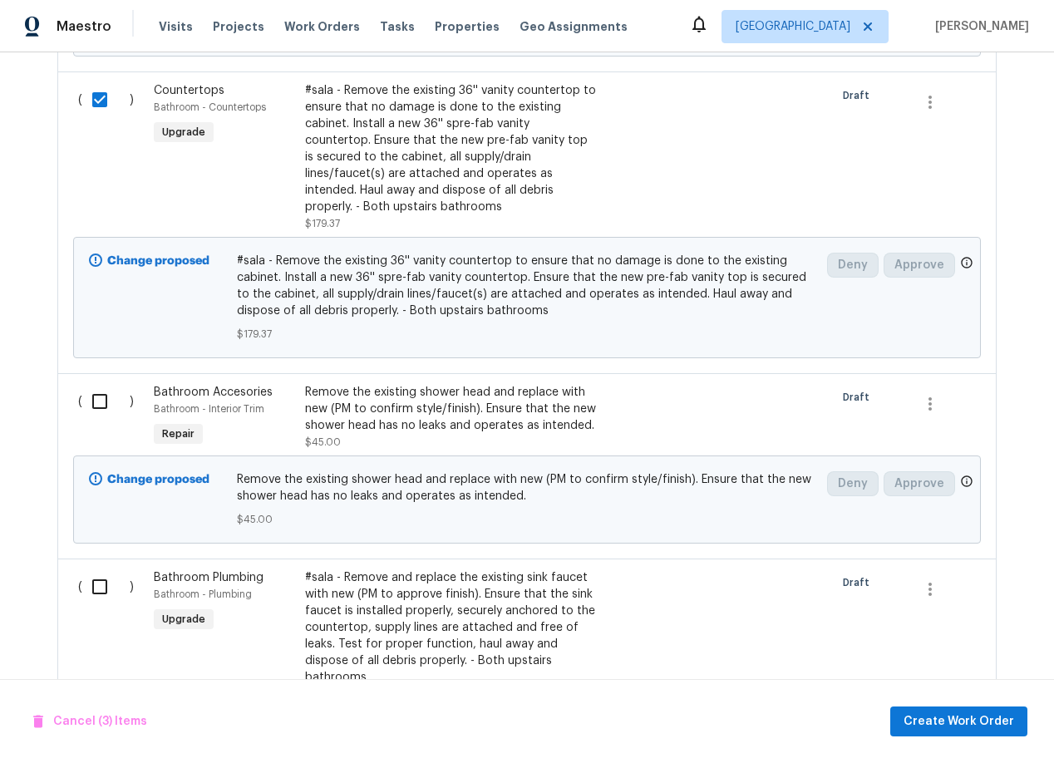
click at [97, 405] on input "checkbox" at bounding box center [105, 401] width 47 height 35
checkbox input "true"
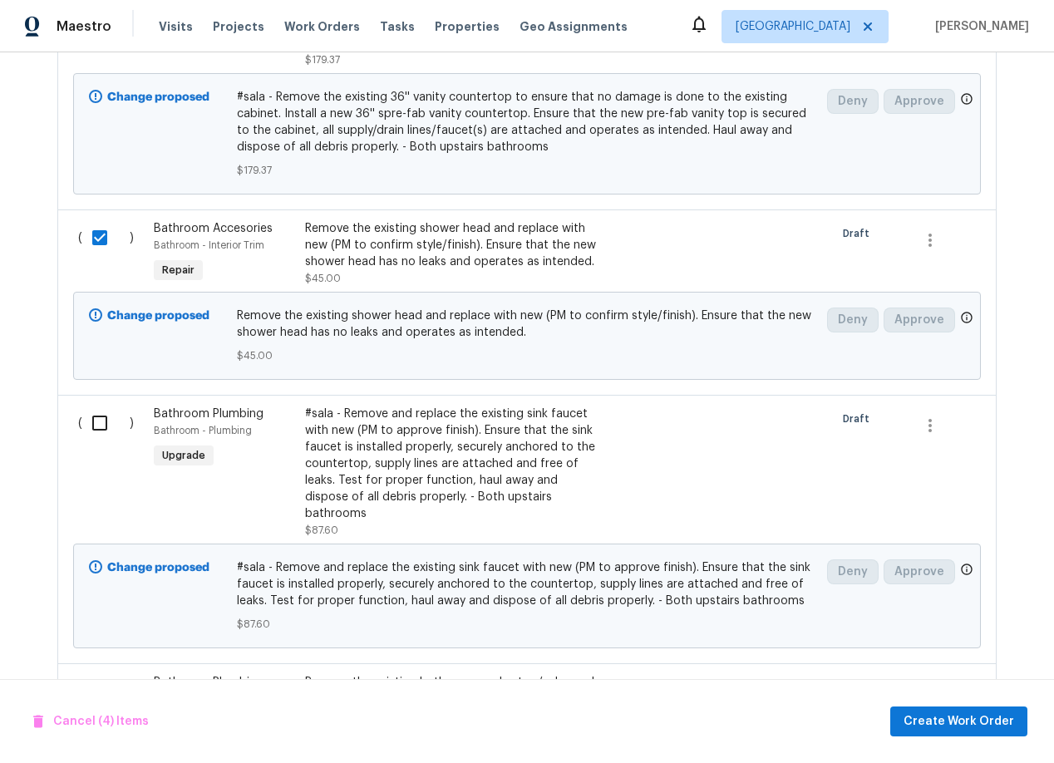
scroll to position [1306, 0]
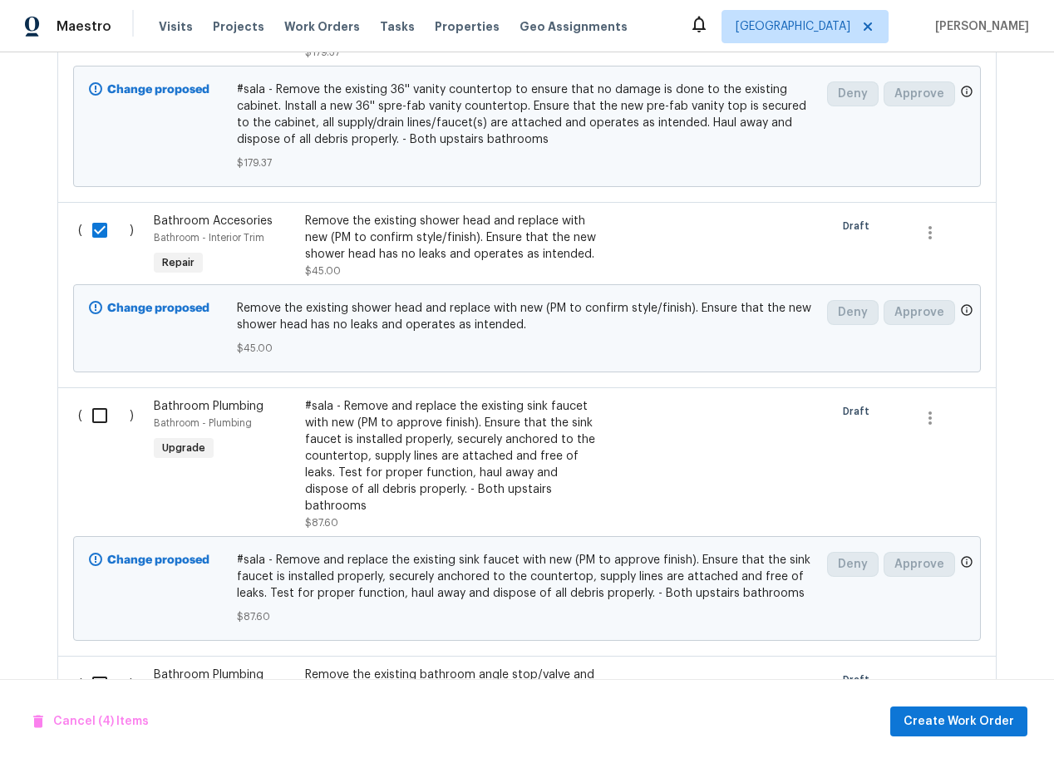
click at [102, 420] on input "checkbox" at bounding box center [105, 415] width 47 height 35
checkbox input "true"
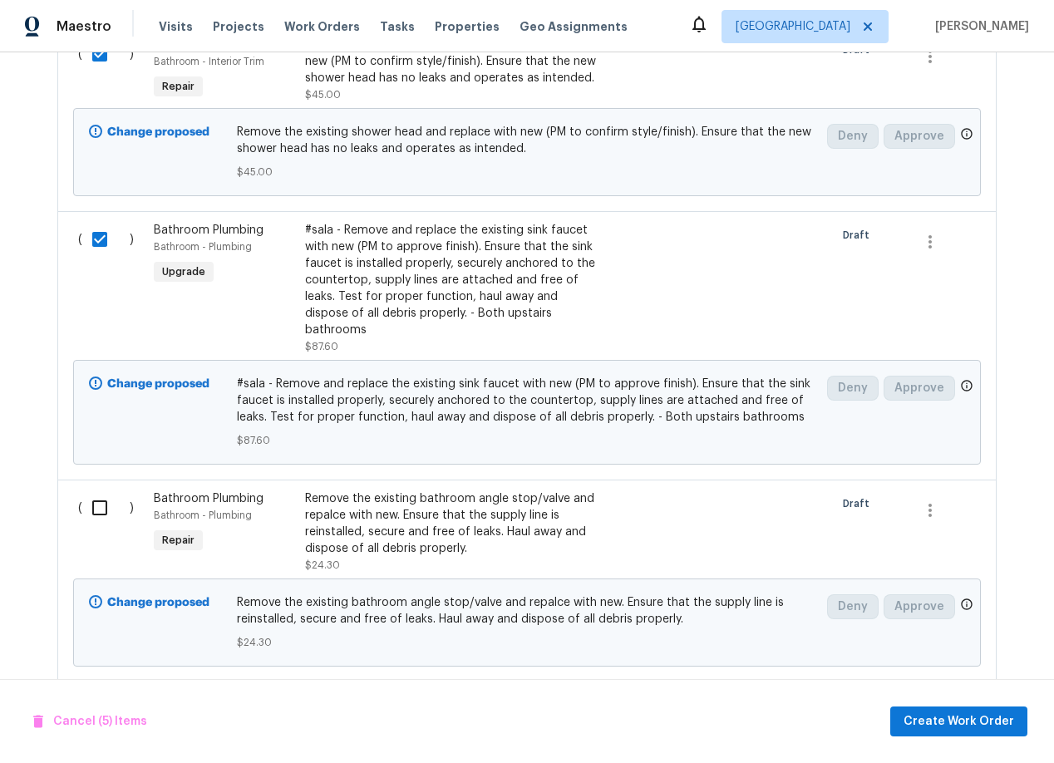
scroll to position [1532, 0]
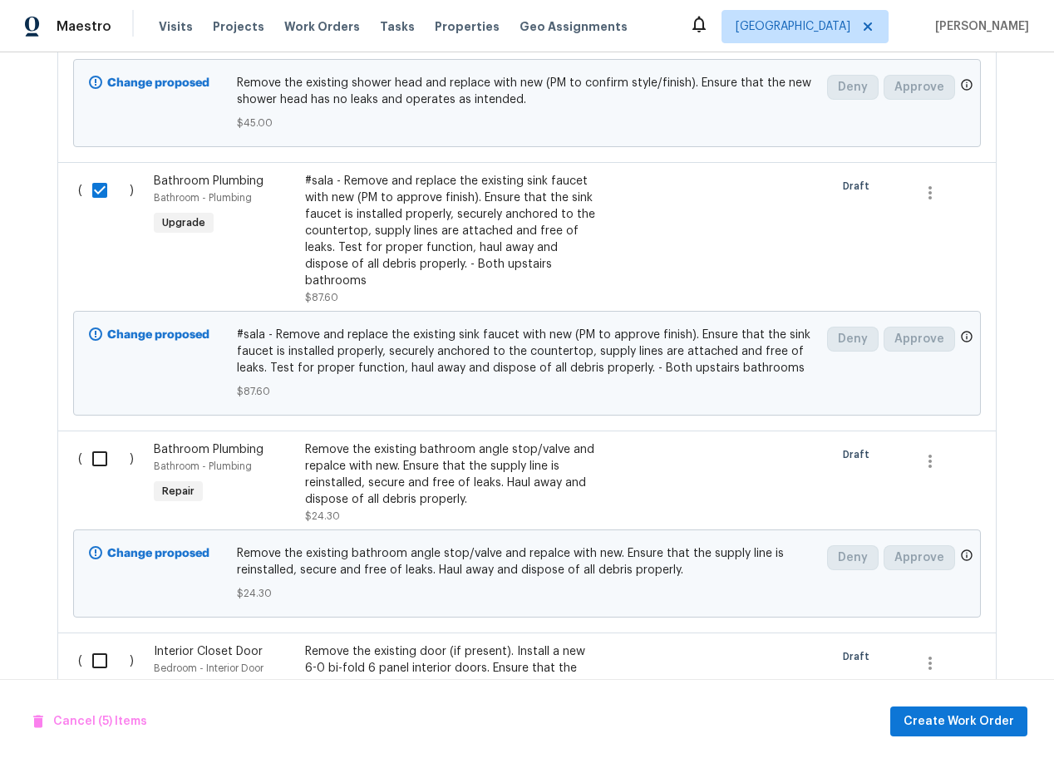
click at [101, 455] on input "checkbox" at bounding box center [105, 458] width 47 height 35
checkbox input "true"
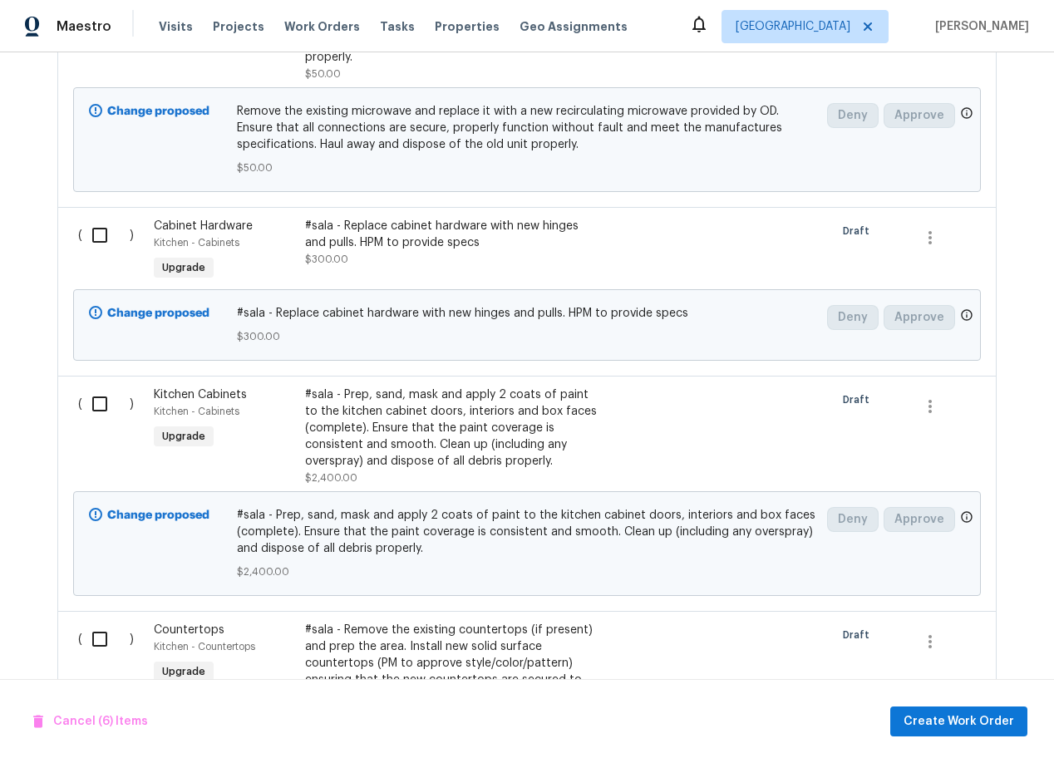
scroll to position [5554, 0]
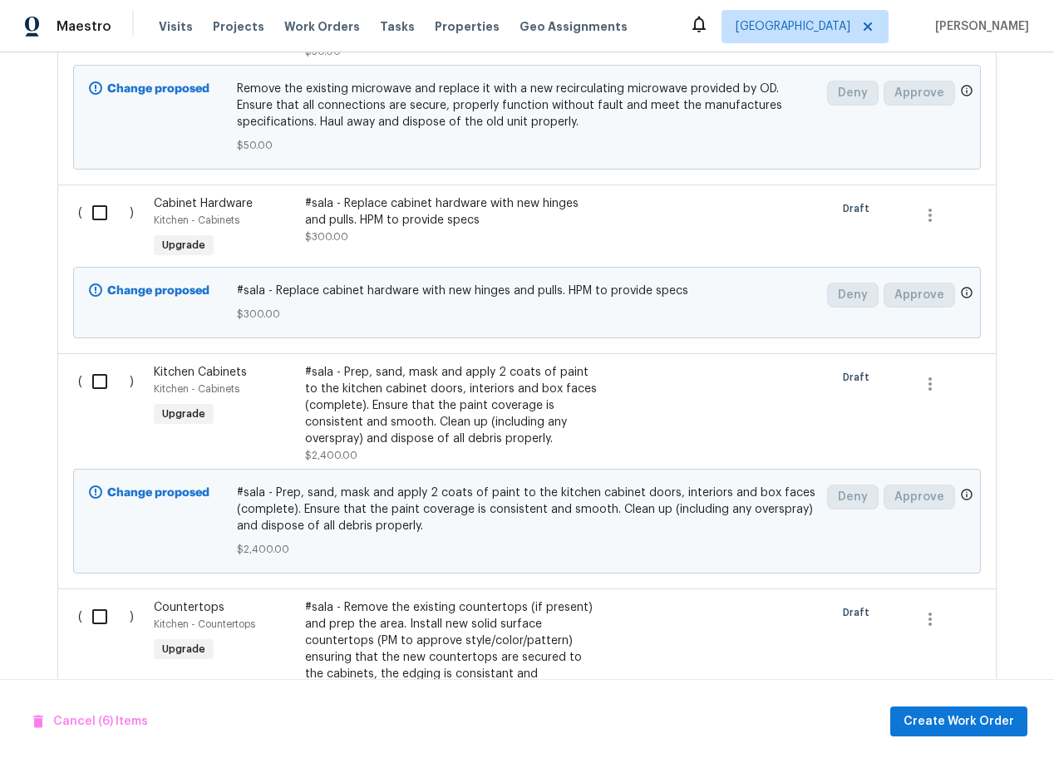
click at [98, 195] on input "checkbox" at bounding box center [105, 212] width 47 height 35
checkbox input "true"
click at [104, 364] on input "checkbox" at bounding box center [105, 381] width 47 height 35
checkbox input "true"
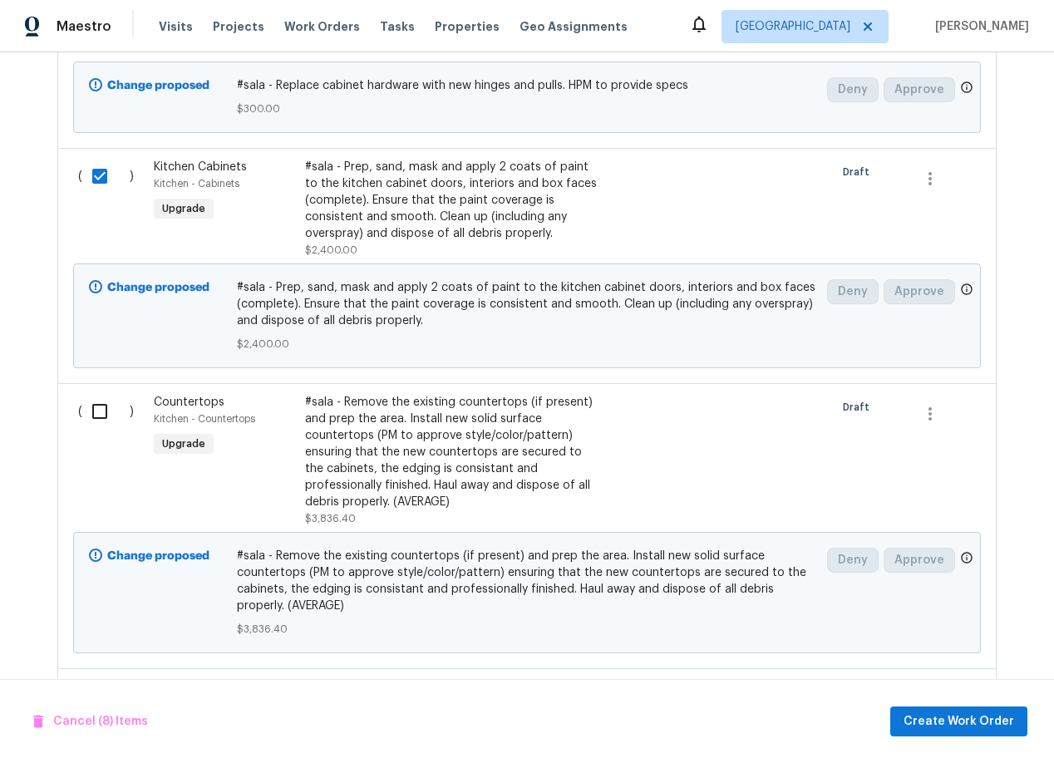
scroll to position [5775, 0]
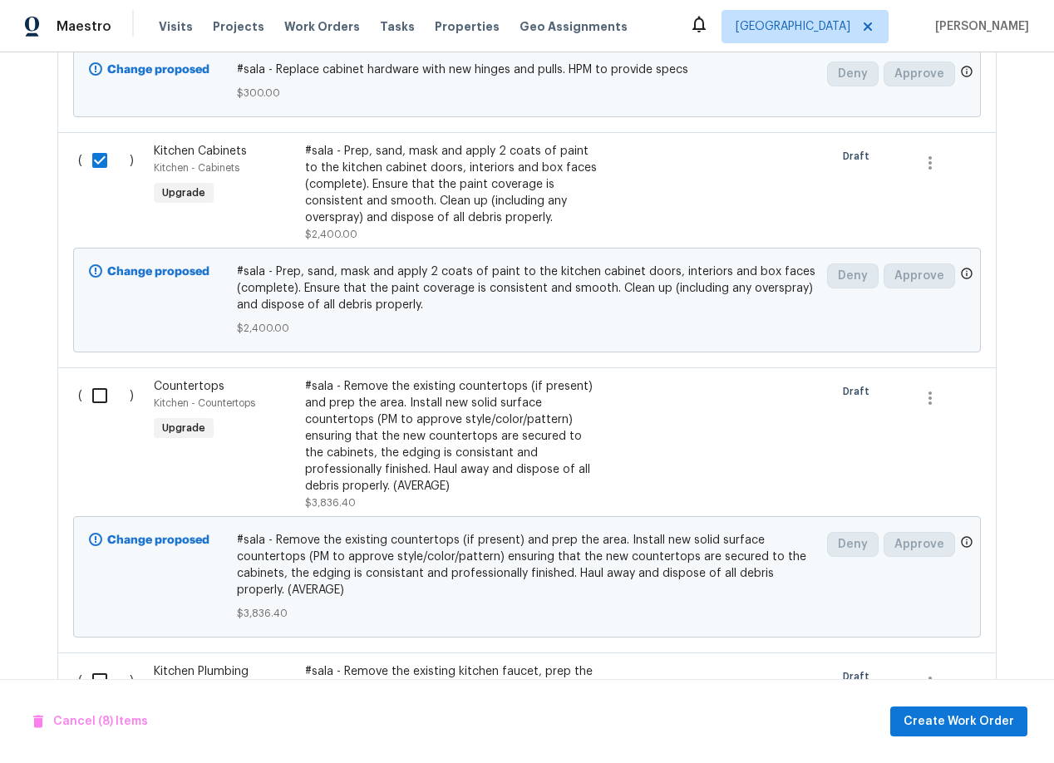
click at [96, 378] on input "checkbox" at bounding box center [105, 395] width 47 height 35
checkbox input "true"
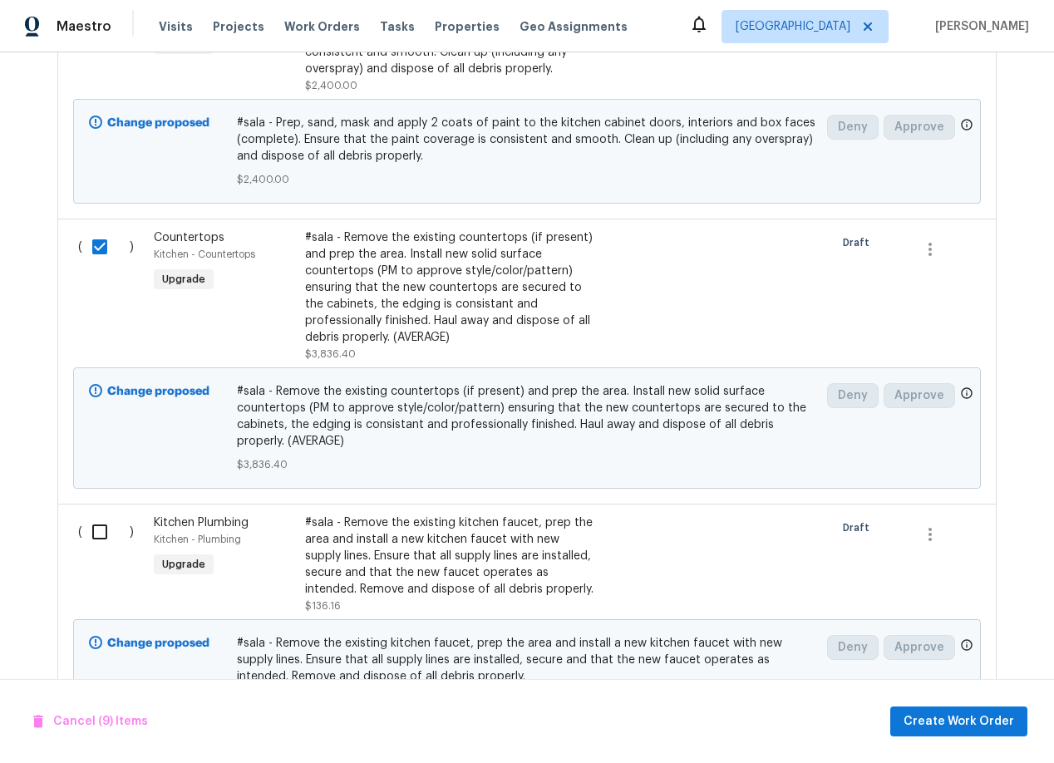
scroll to position [5943, 0]
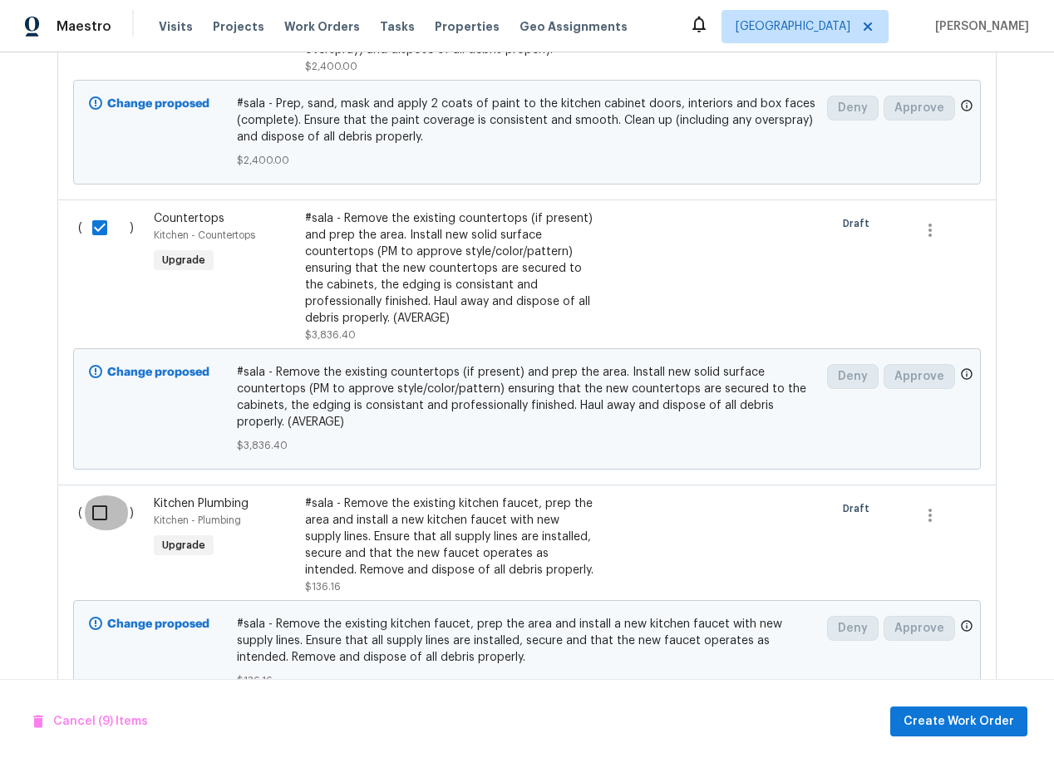
click at [96, 495] on input "checkbox" at bounding box center [105, 512] width 47 height 35
checkbox input "true"
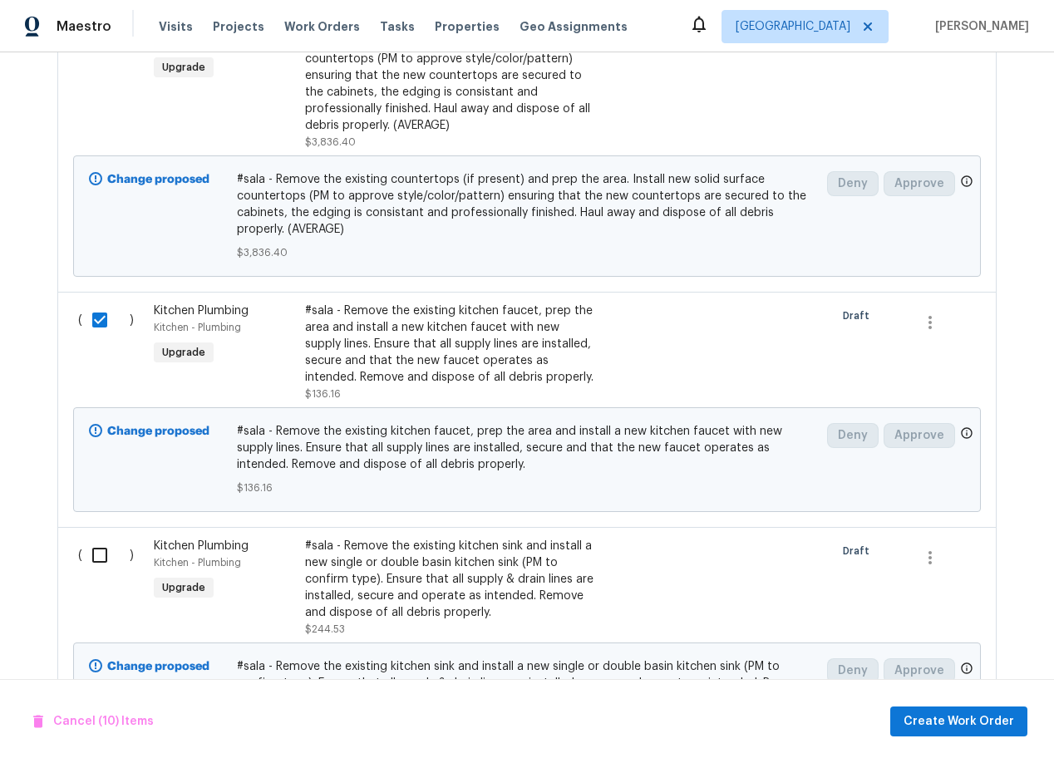
scroll to position [6188, 0]
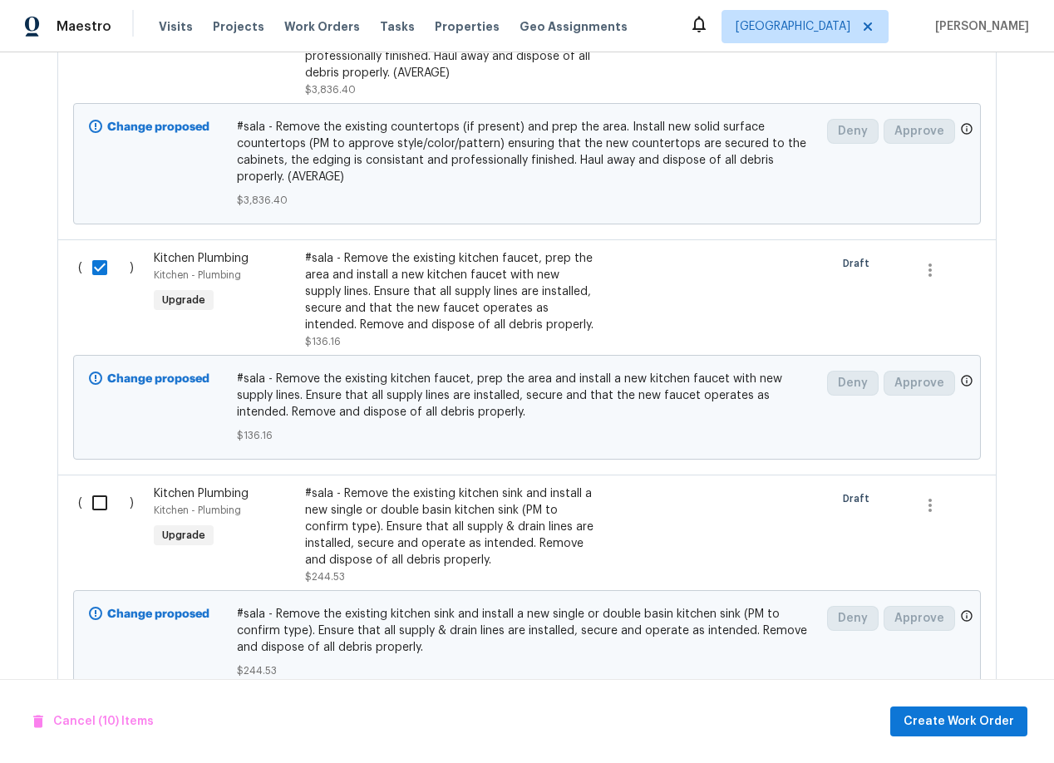
click at [98, 485] on input "checkbox" at bounding box center [105, 502] width 47 height 35
checkbox input "true"
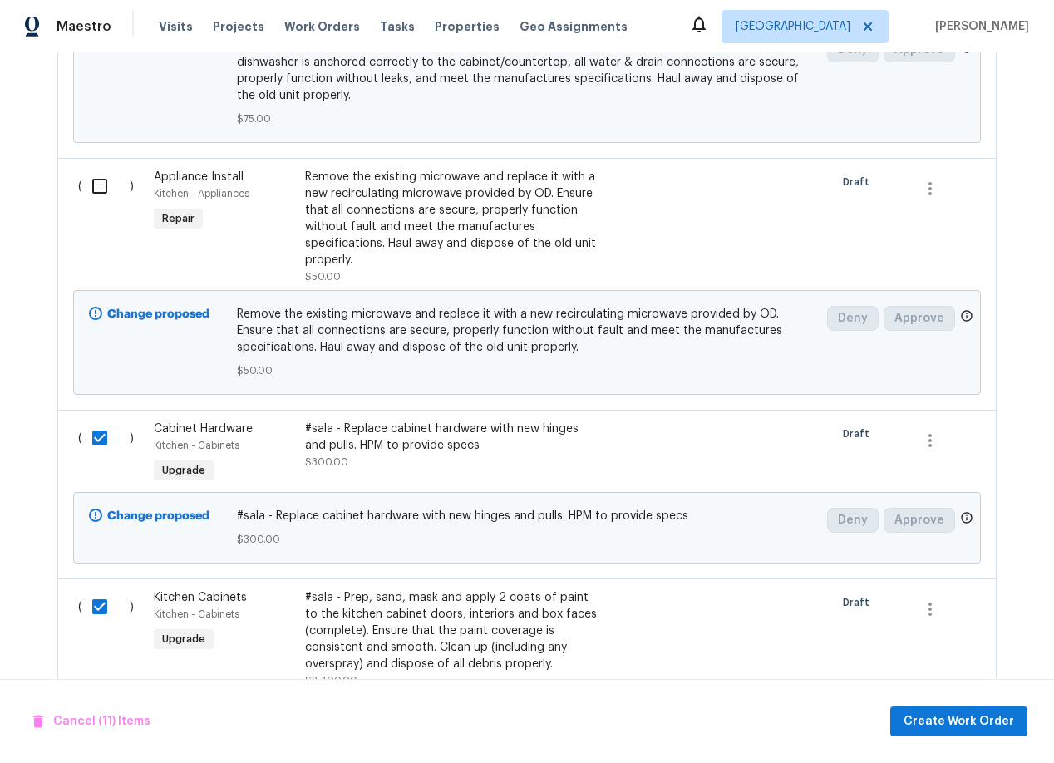
scroll to position [5303, 0]
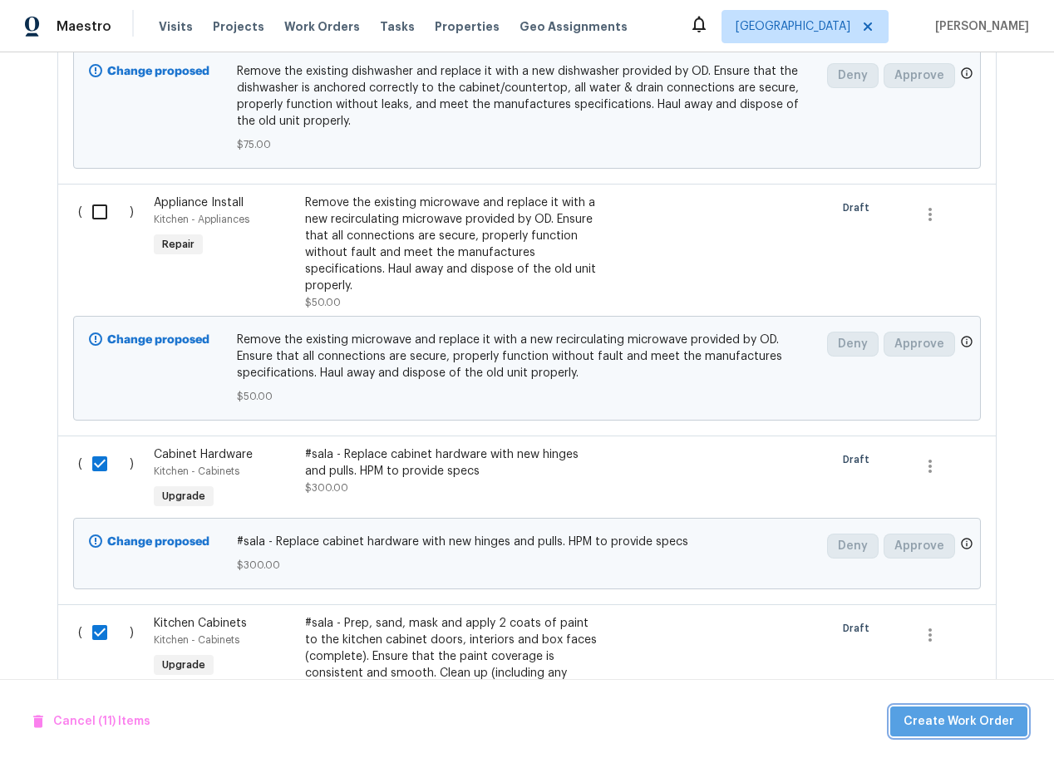
click at [969, 720] on span "Create Work Order" at bounding box center [958, 721] width 111 height 21
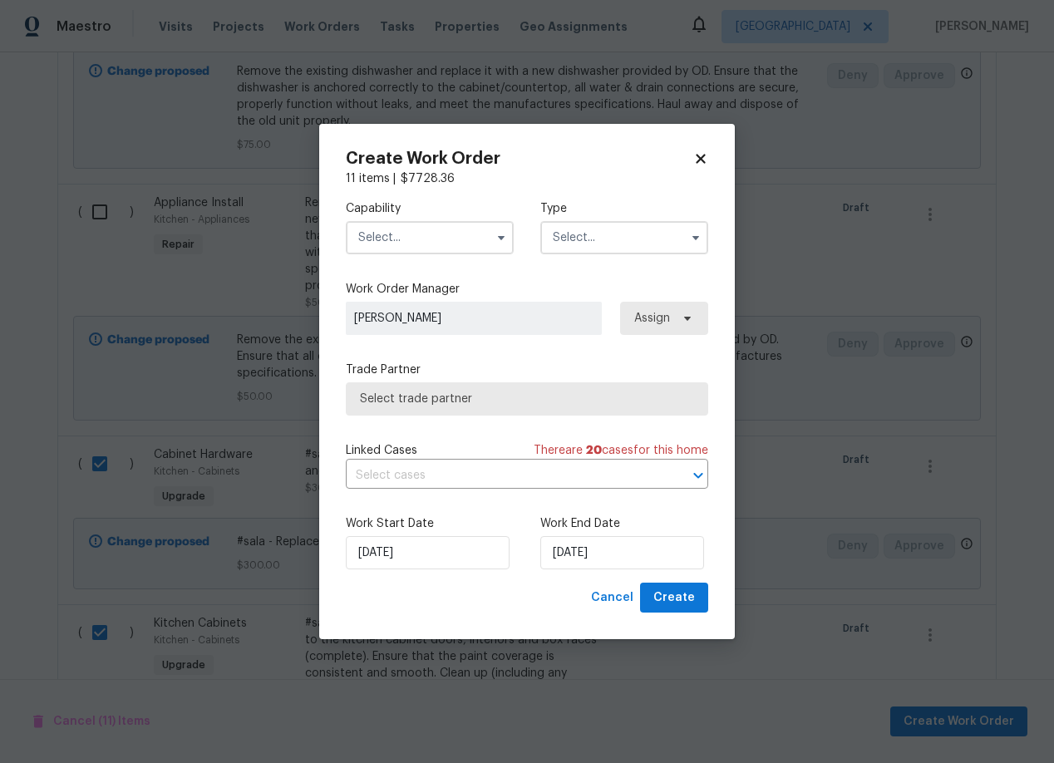
click at [416, 236] on input "text" at bounding box center [430, 237] width 168 height 33
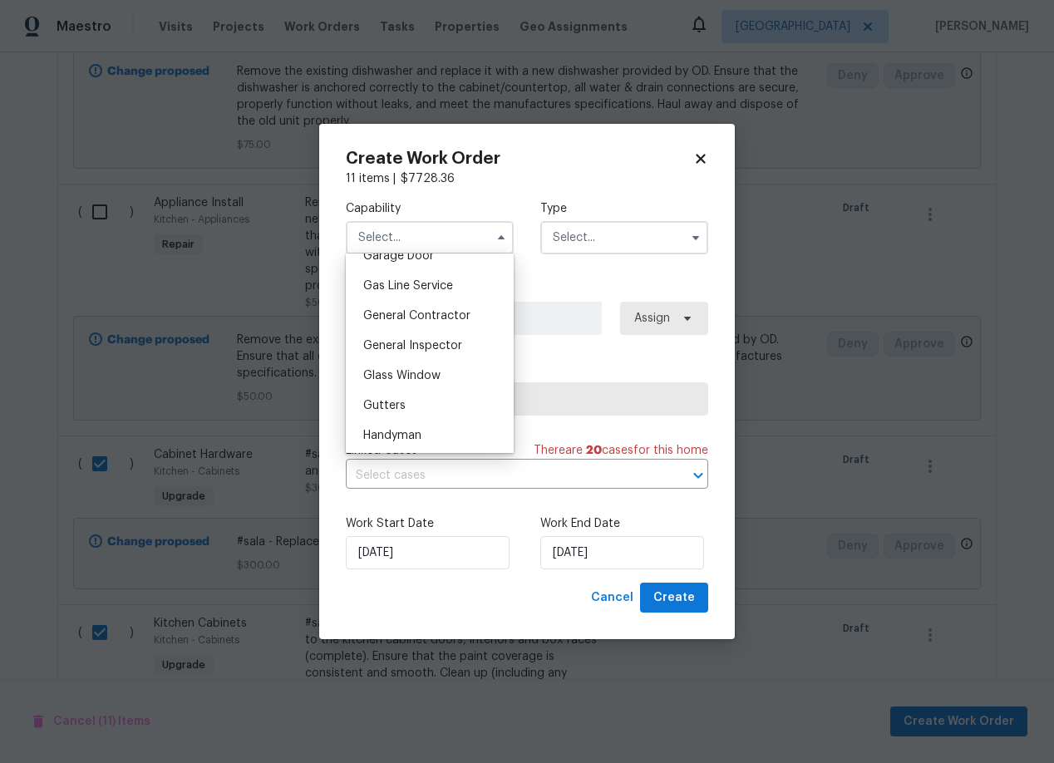
scroll to position [744, 0]
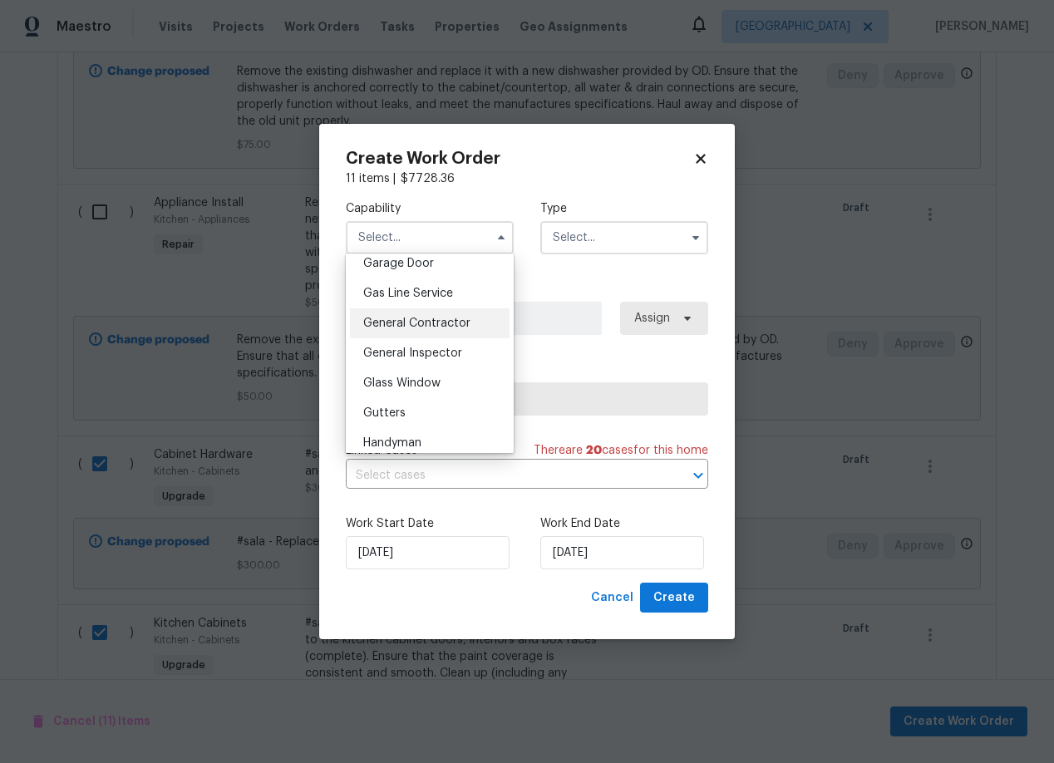
click at [396, 322] on span "General Contractor" at bounding box center [416, 323] width 107 height 12
type input "General Contractor"
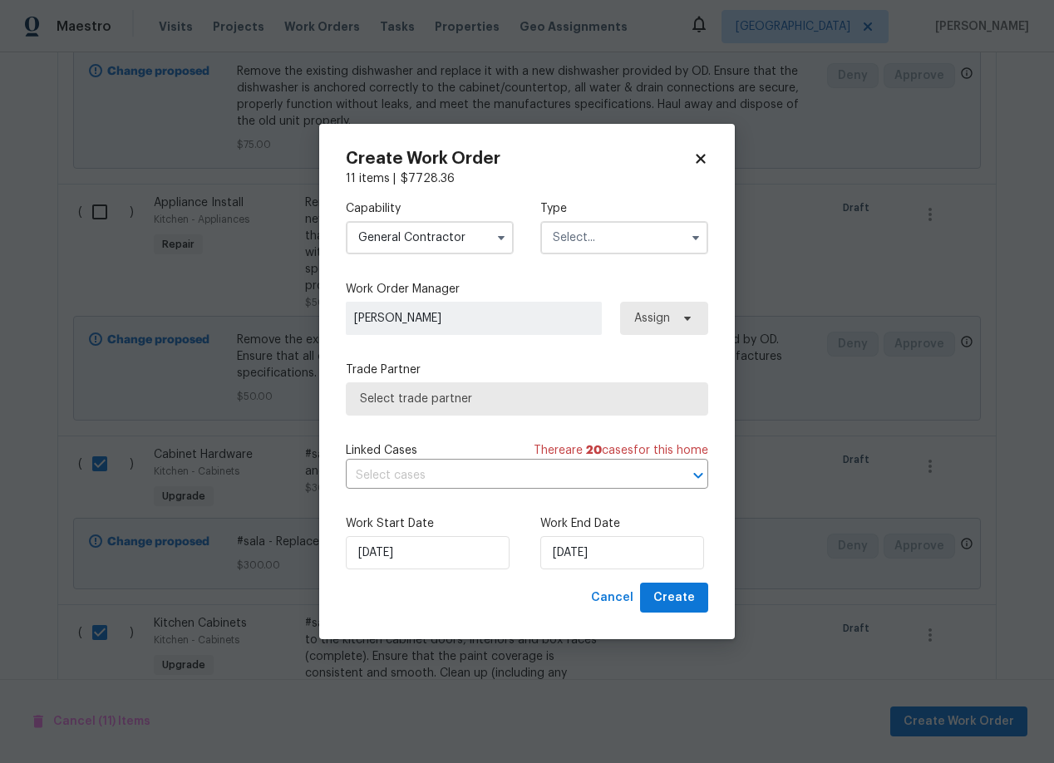
click at [584, 243] on input "text" at bounding box center [624, 237] width 168 height 33
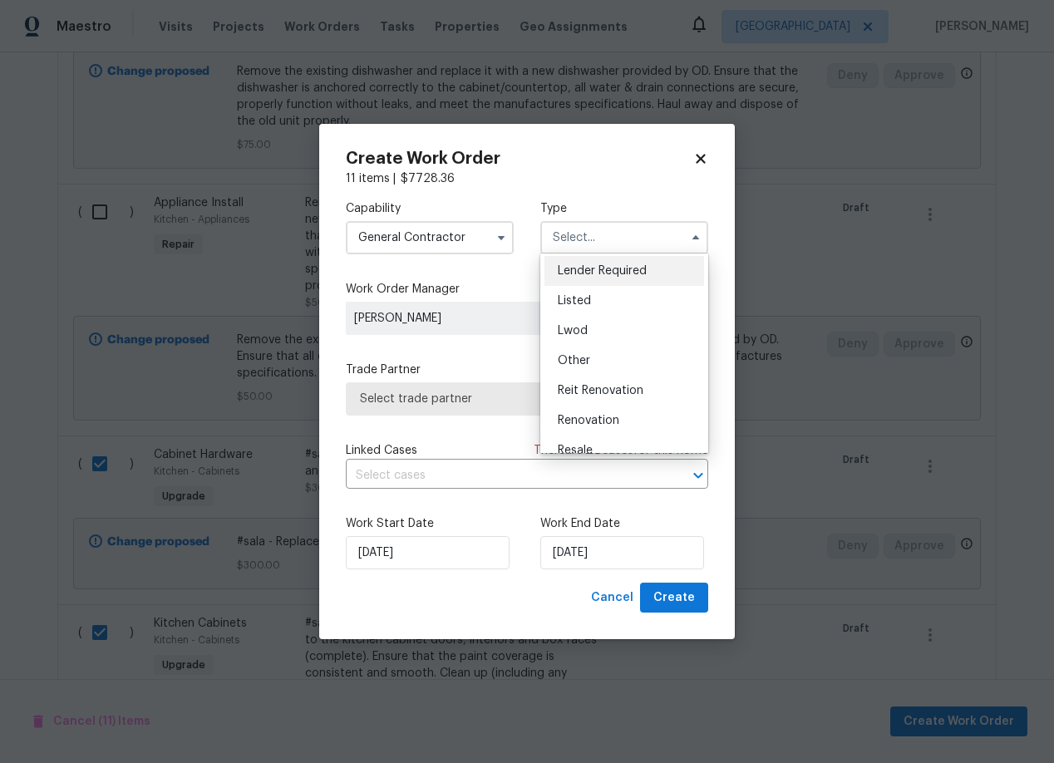
scroll to position [125, 0]
click at [602, 418] on span "Renovation" at bounding box center [588, 417] width 61 height 12
type input "Renovation"
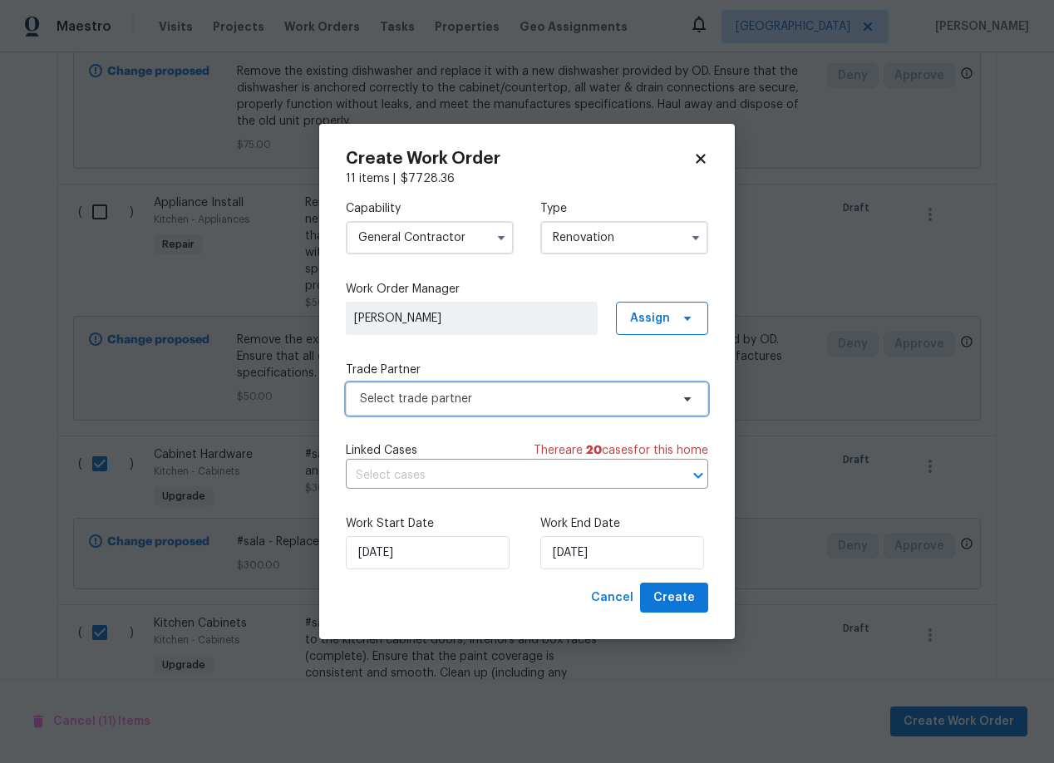
click at [539, 401] on span "Select trade partner" at bounding box center [515, 399] width 310 height 17
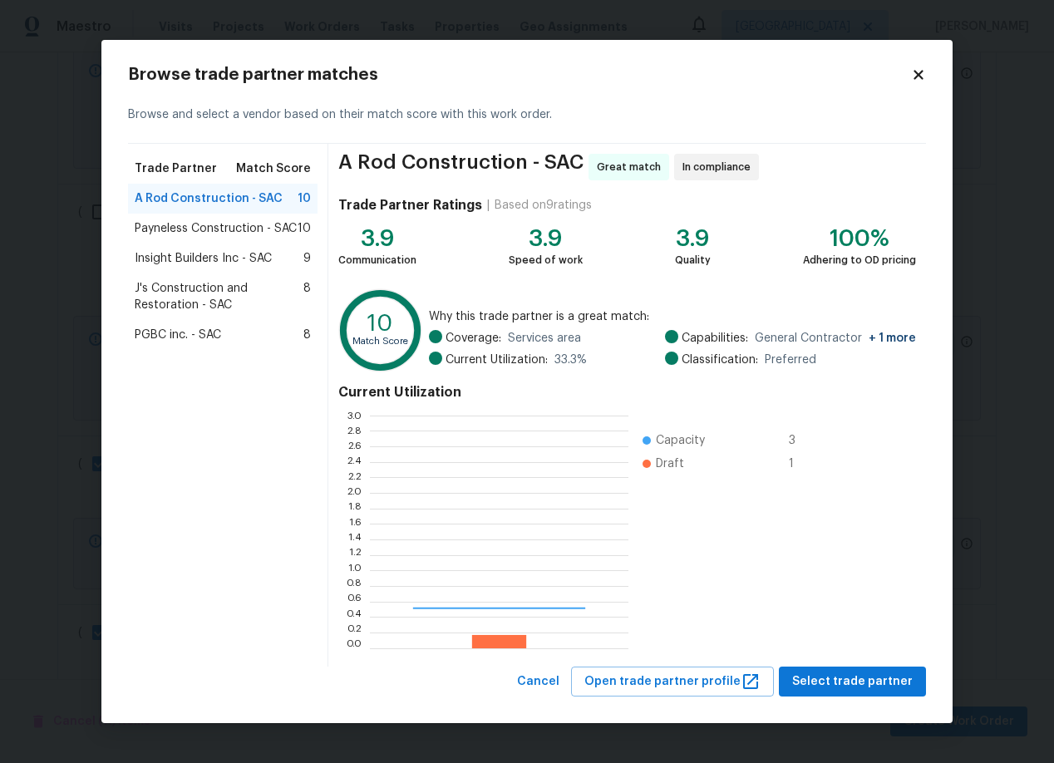
scroll to position [233, 258]
click at [179, 257] on span "Insight Builders Inc - SAC" at bounding box center [203, 258] width 137 height 17
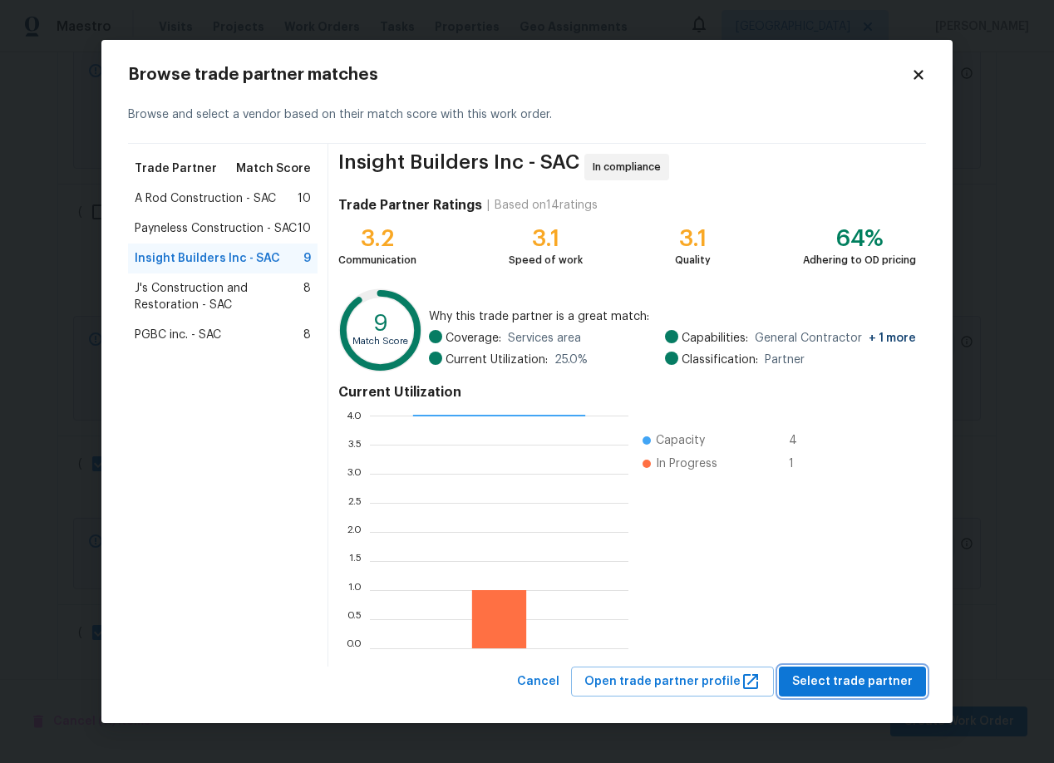
click at [876, 683] on span "Select trade partner" at bounding box center [852, 681] width 120 height 21
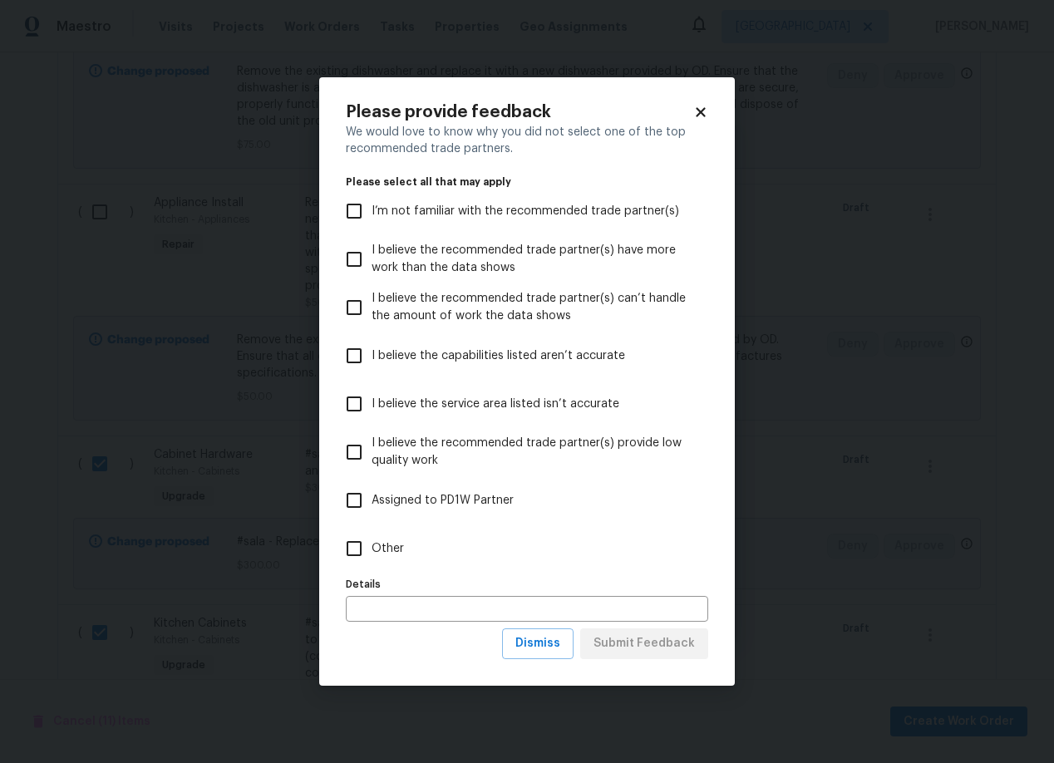
click at [356, 548] on input "Other" at bounding box center [354, 548] width 35 height 35
checkbox input "true"
click at [649, 643] on span "Submit Feedback" at bounding box center [643, 643] width 101 height 21
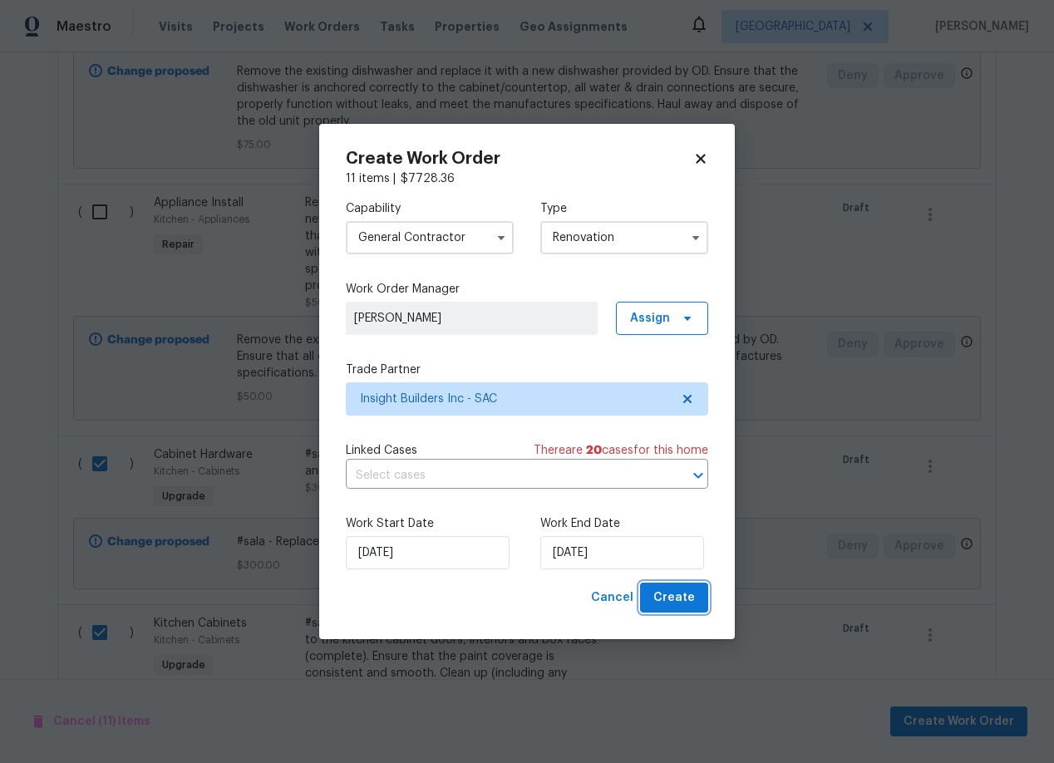
click at [667, 591] on span "Create" at bounding box center [674, 598] width 42 height 21
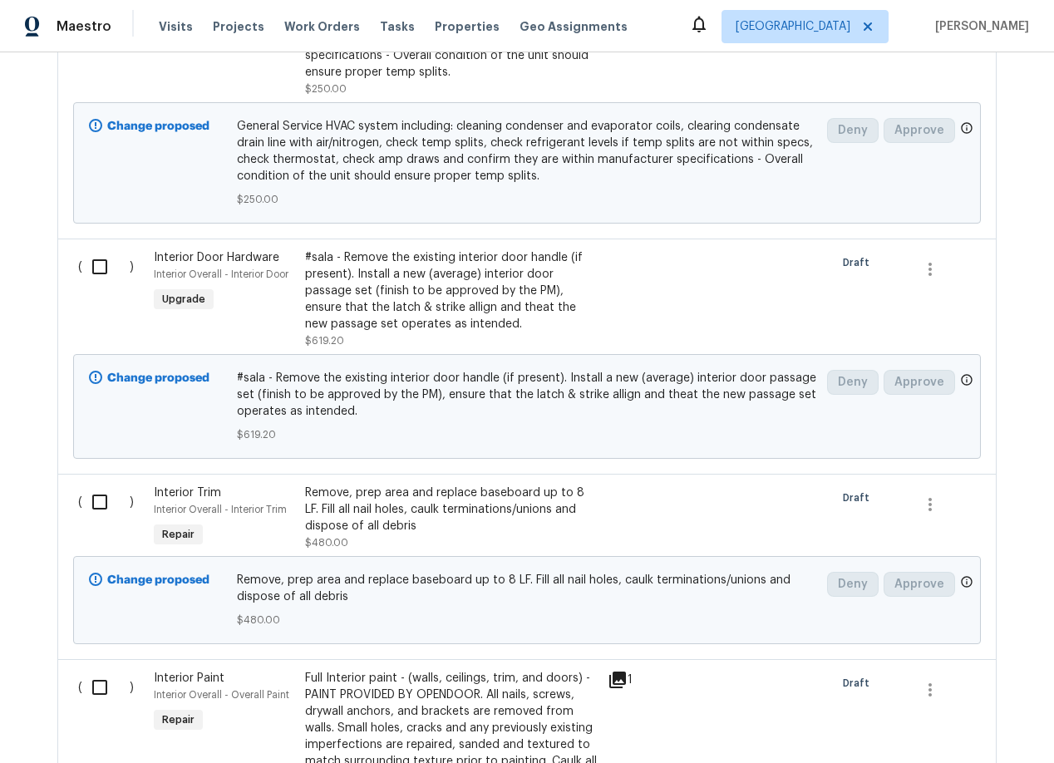
scroll to position [2247, 0]
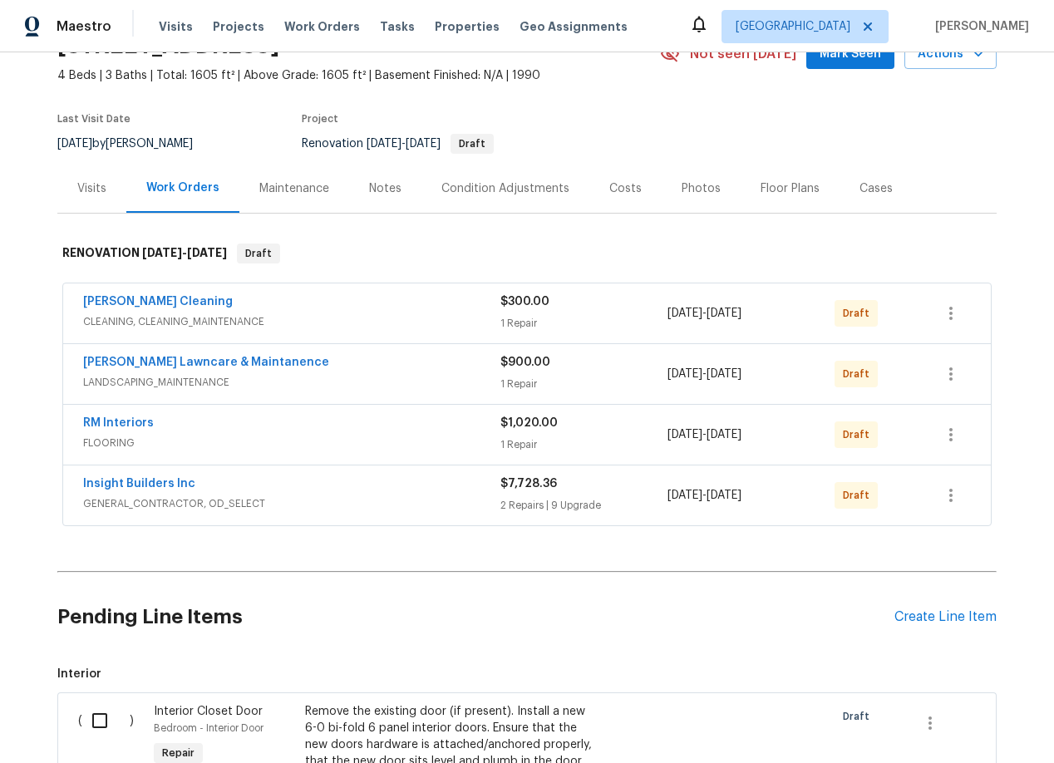
scroll to position [93, 0]
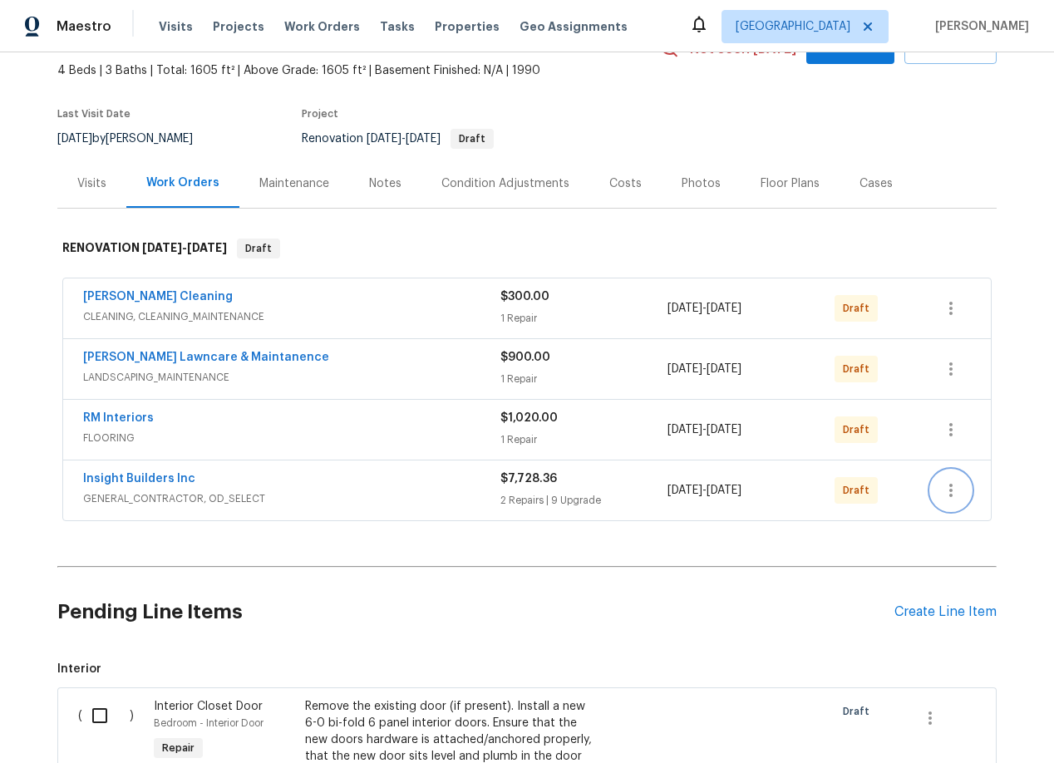
click at [951, 489] on icon "button" at bounding box center [950, 490] width 3 height 13
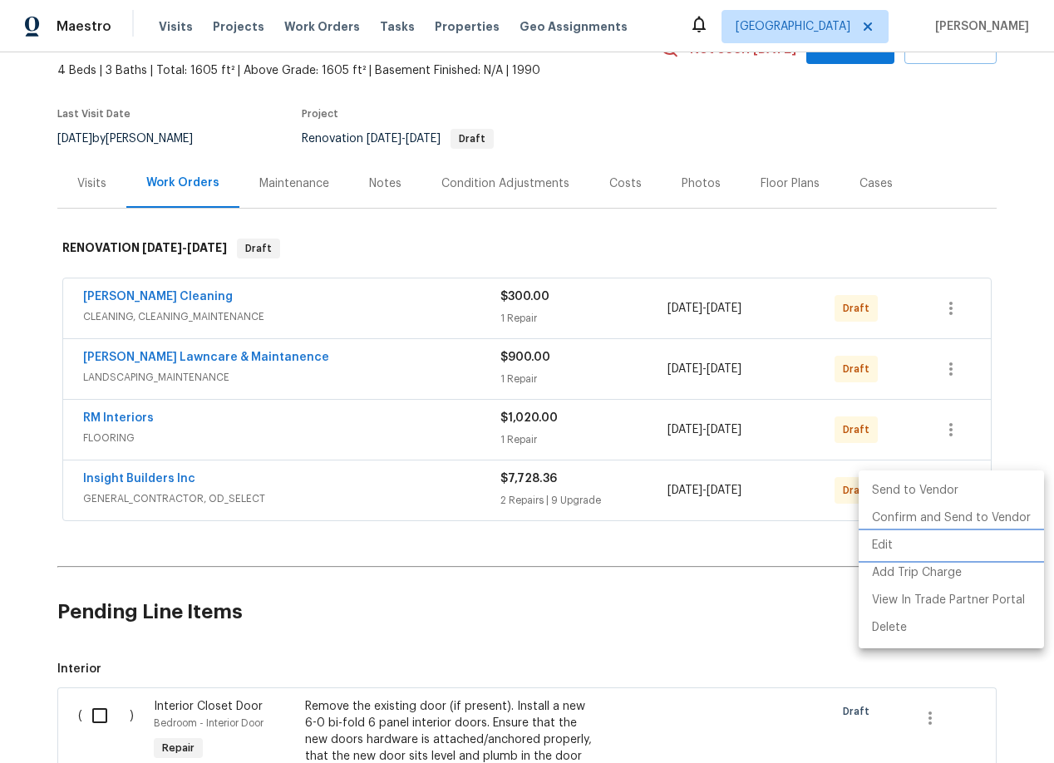
click at [885, 547] on li "Edit" at bounding box center [950, 545] width 185 height 27
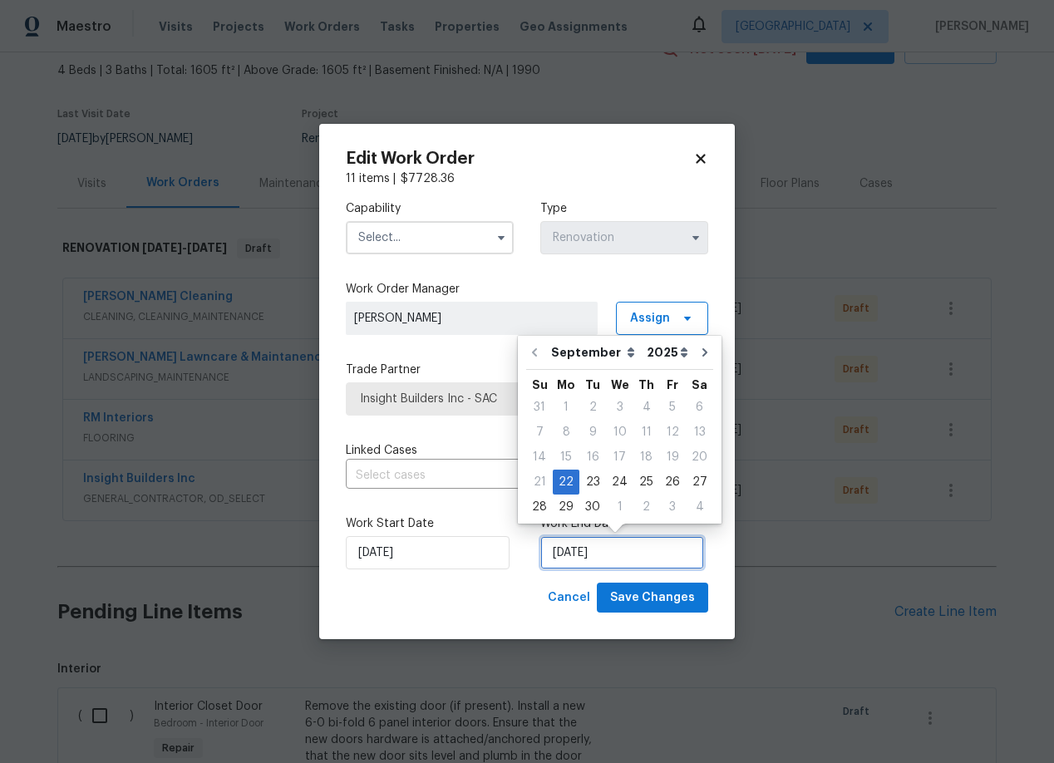
click at [643, 551] on input "[DATE]" at bounding box center [622, 552] width 164 height 33
click at [698, 348] on icon "Go to next month" at bounding box center [704, 352] width 13 height 13
type input "[DATE]"
select select "9"
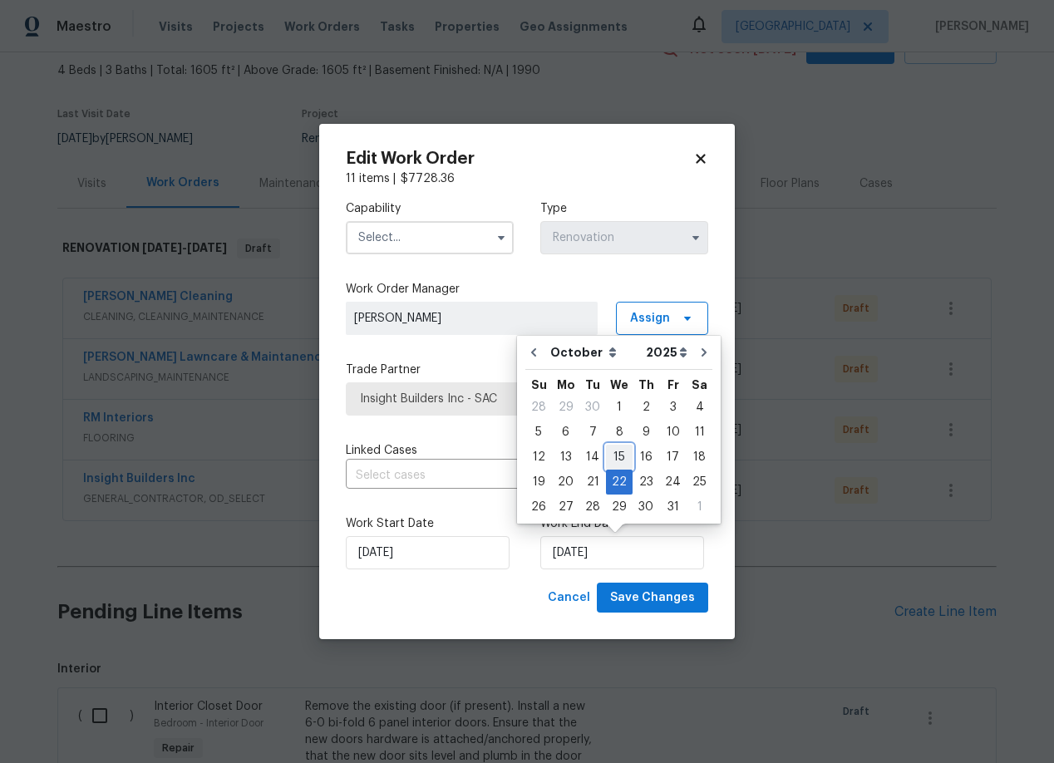
click at [613, 454] on div "15" at bounding box center [619, 456] width 27 height 23
type input "[DATE]"
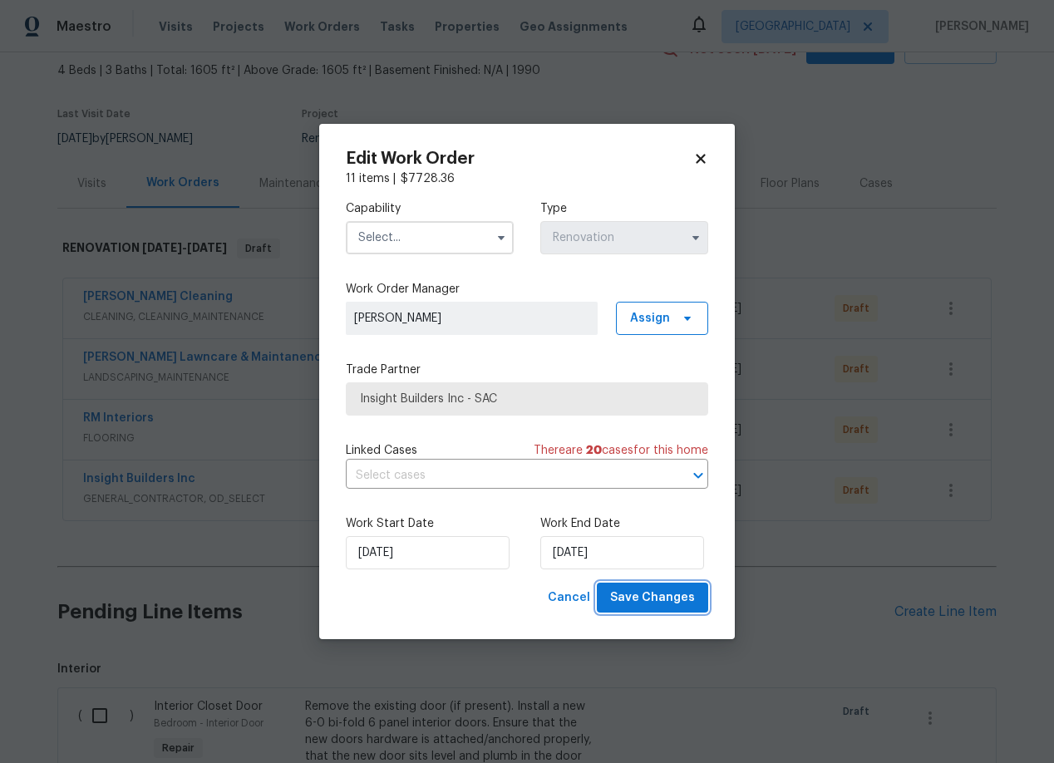
click at [652, 595] on span "Save Changes" at bounding box center [652, 598] width 85 height 21
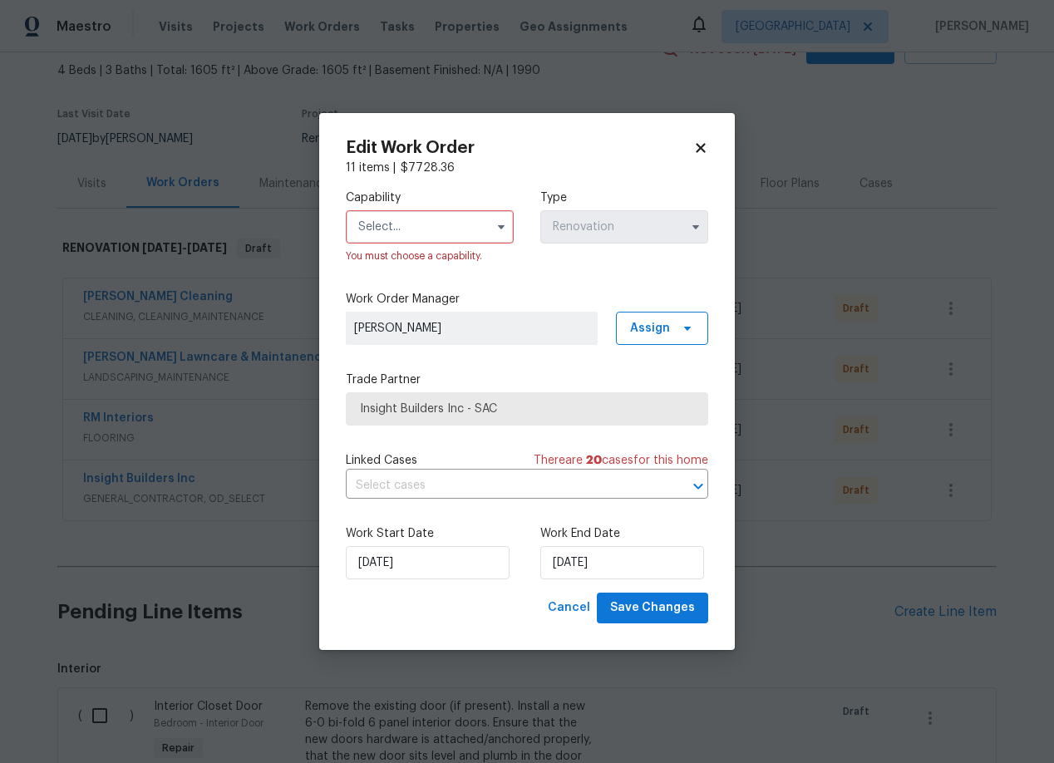
click at [407, 227] on input "text" at bounding box center [430, 226] width 168 height 33
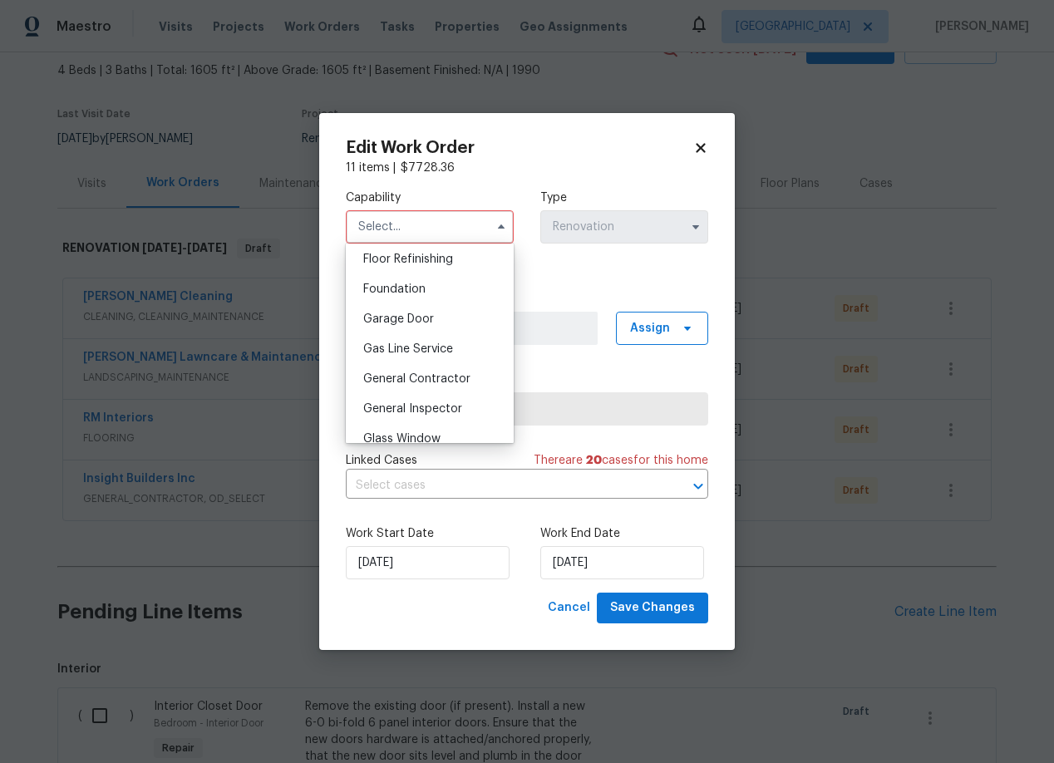
scroll to position [695, 0]
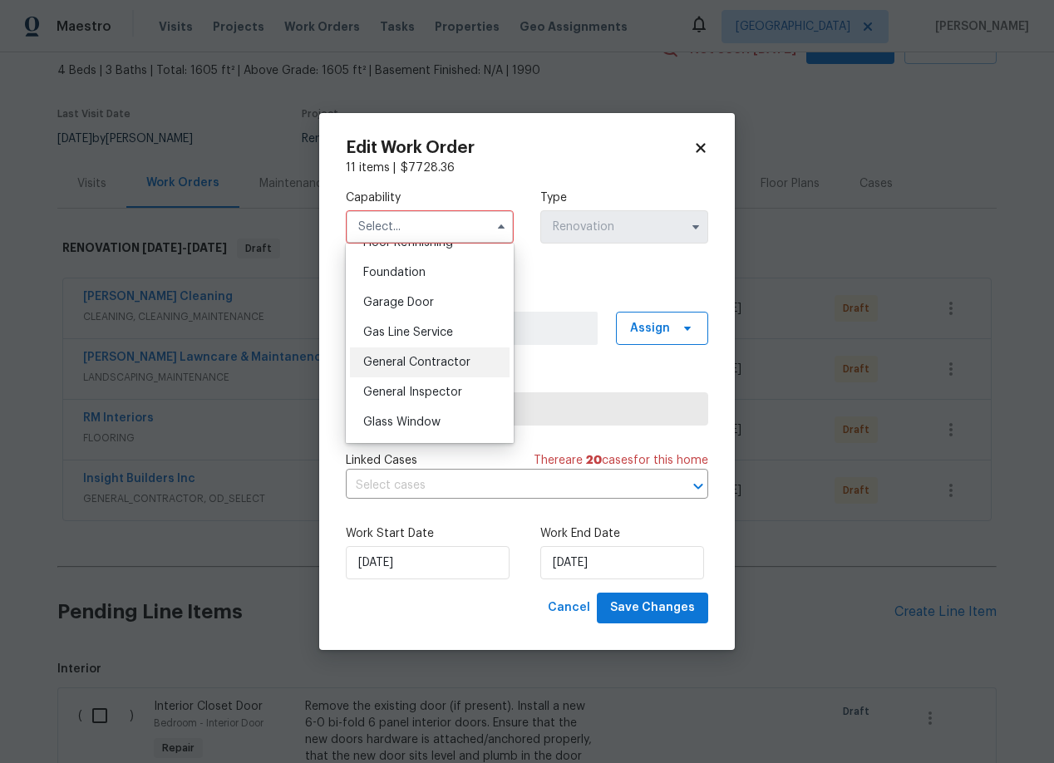
click at [406, 356] on span "General Contractor" at bounding box center [416, 362] width 107 height 12
type input "General Contractor"
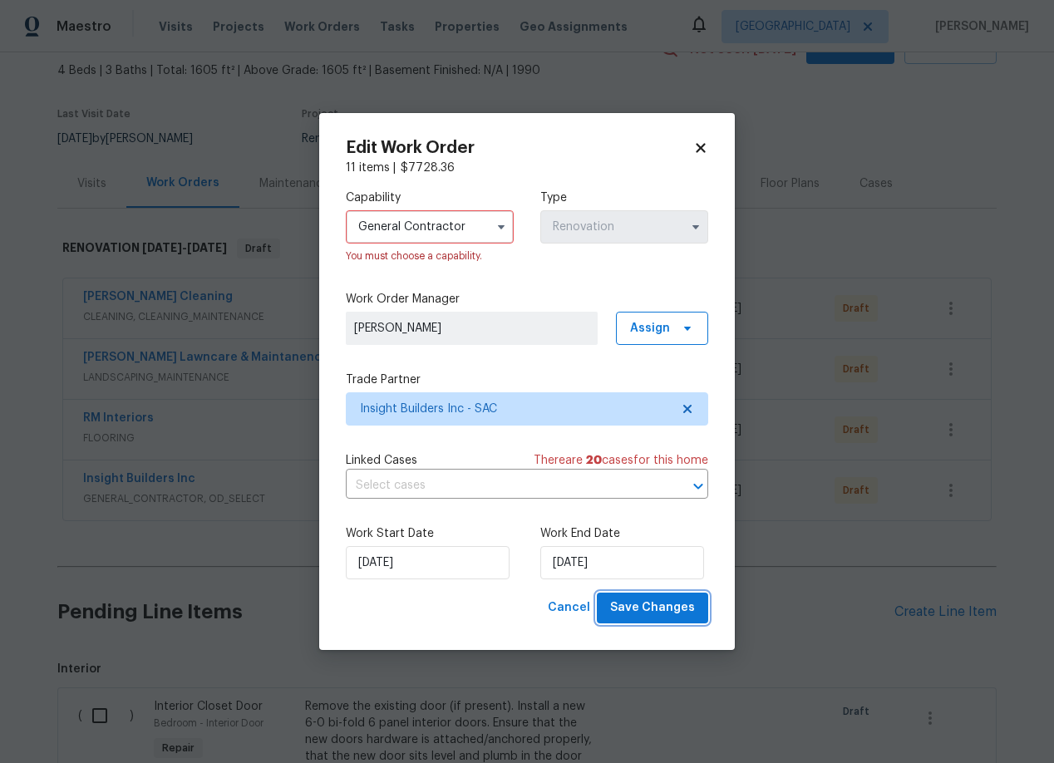
click at [628, 612] on span "Save Changes" at bounding box center [652, 607] width 85 height 21
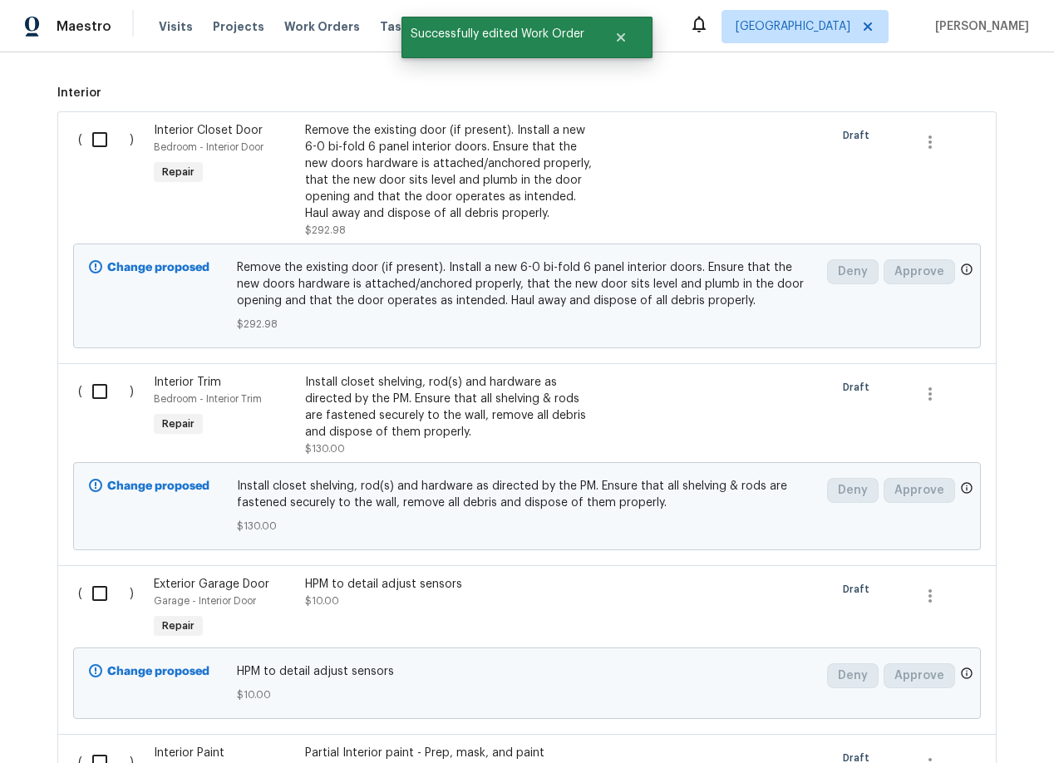
scroll to position [671, 0]
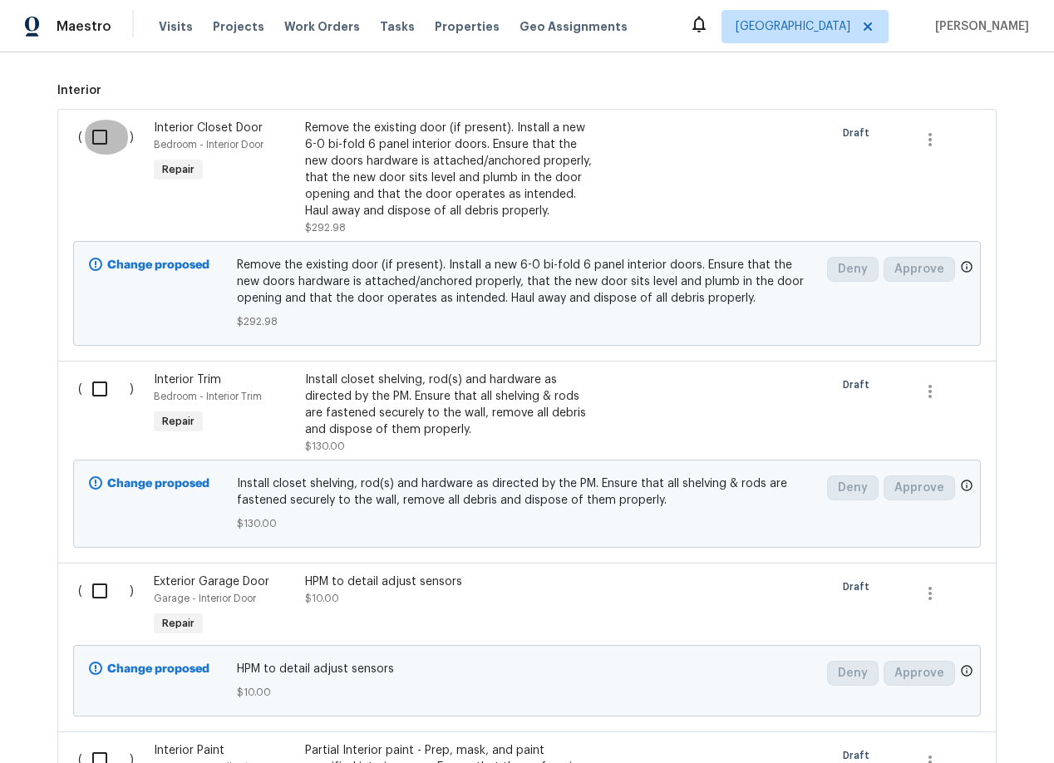
click at [101, 133] on input "checkbox" at bounding box center [105, 137] width 47 height 35
checkbox input "true"
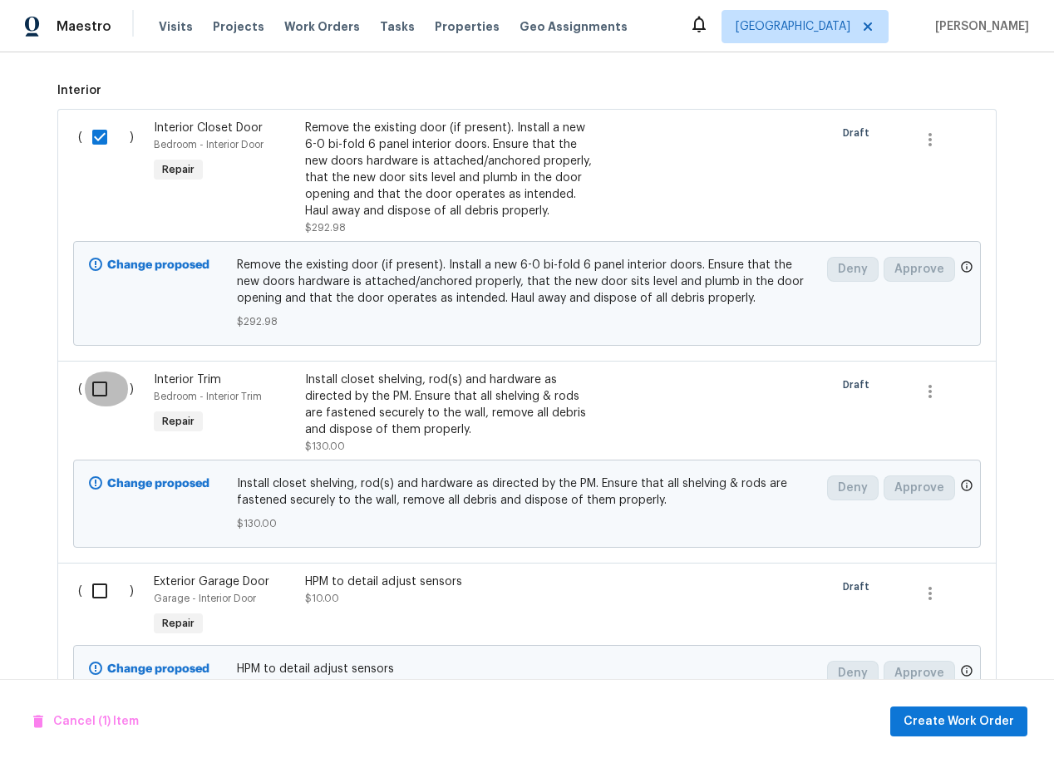
click at [102, 386] on input "checkbox" at bounding box center [105, 388] width 47 height 35
checkbox input "true"
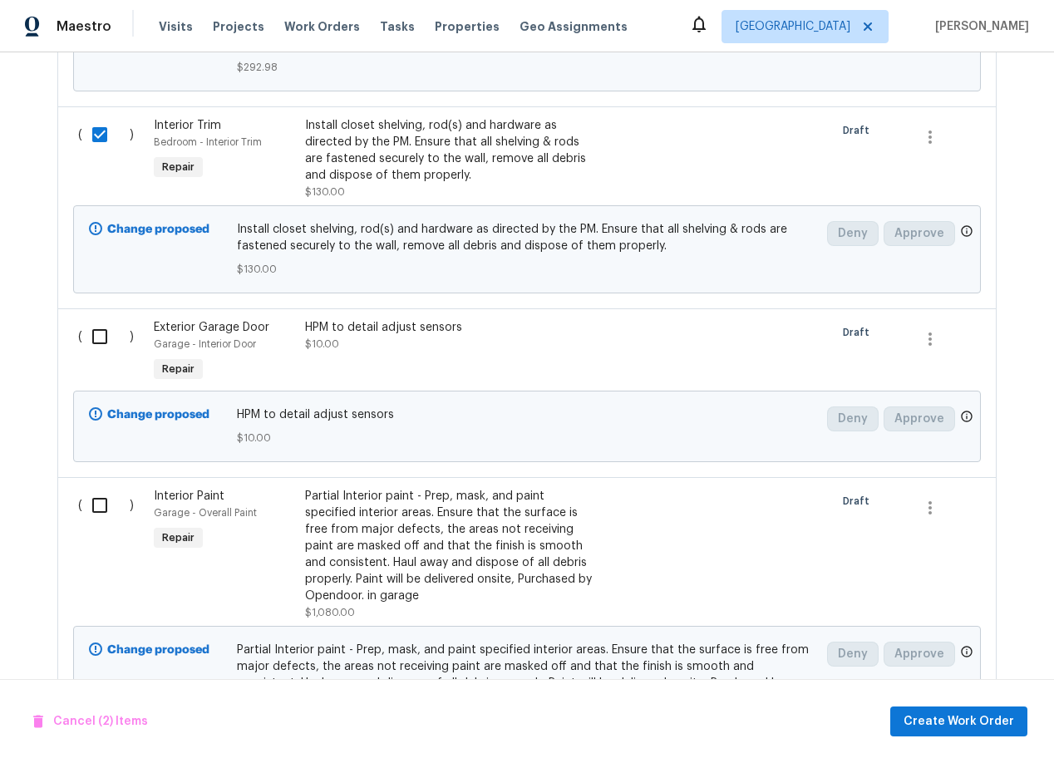
scroll to position [929, 0]
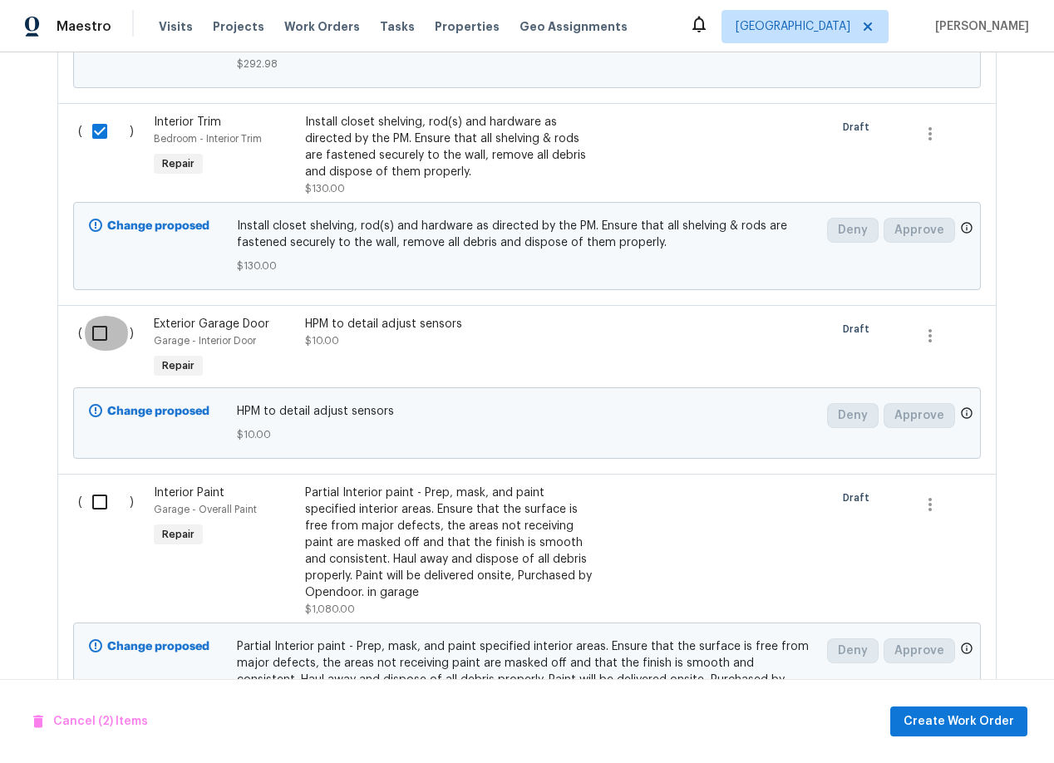
click at [97, 327] on input "checkbox" at bounding box center [105, 333] width 47 height 35
checkbox input "true"
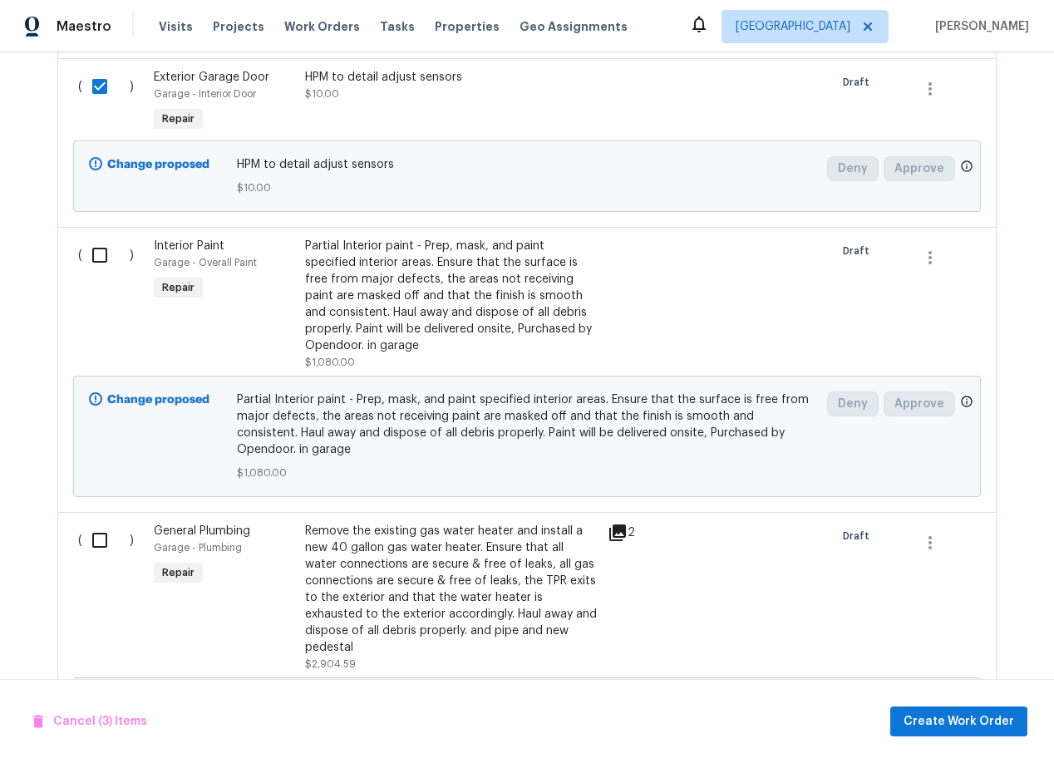
scroll to position [1180, 0]
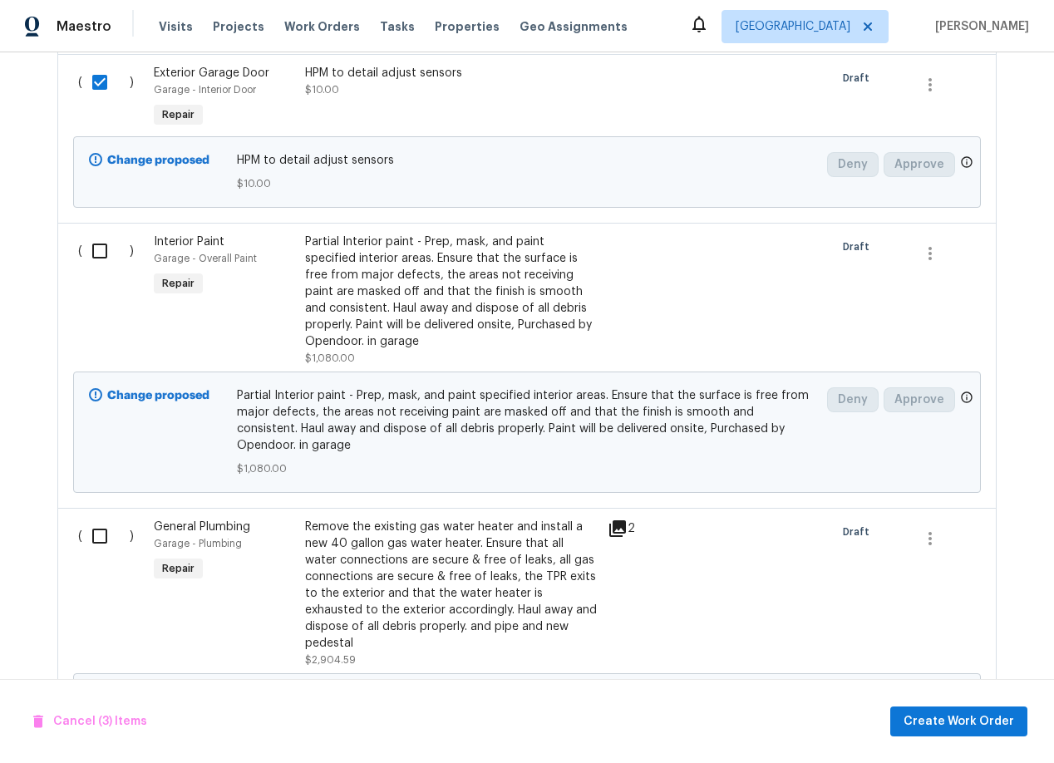
click at [103, 248] on input "checkbox" at bounding box center [105, 251] width 47 height 35
checkbox input "true"
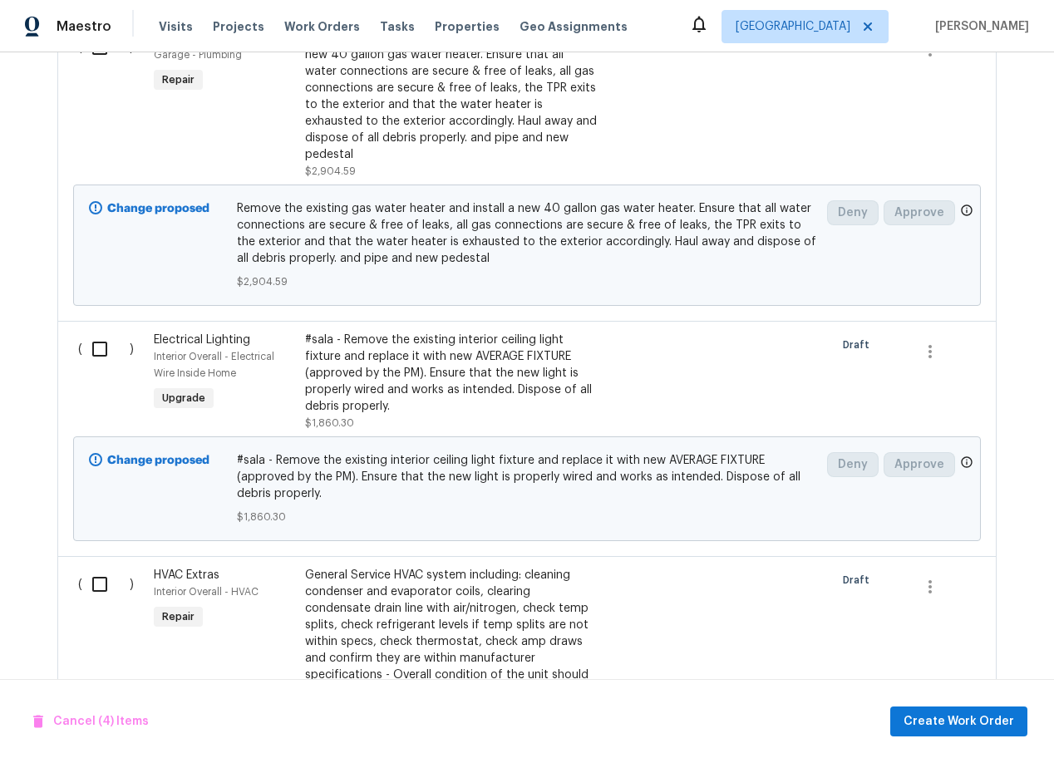
scroll to position [1669, 0]
click at [97, 333] on input "checkbox" at bounding box center [105, 348] width 47 height 35
checkbox input "true"
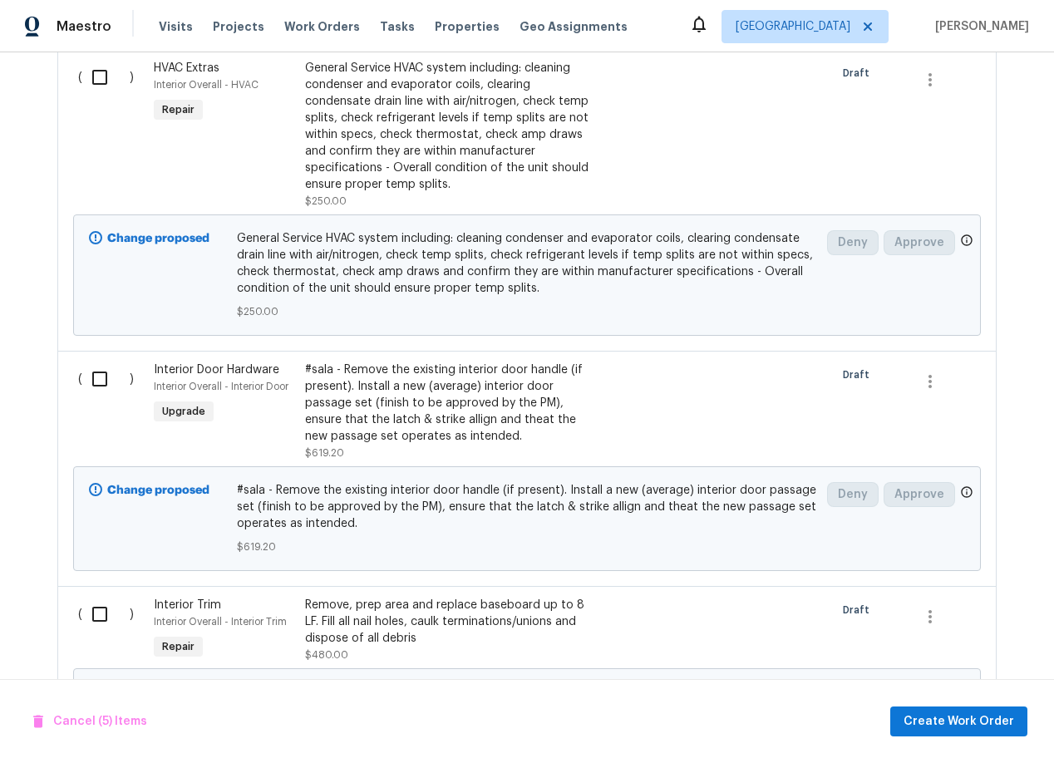
scroll to position [2222, 0]
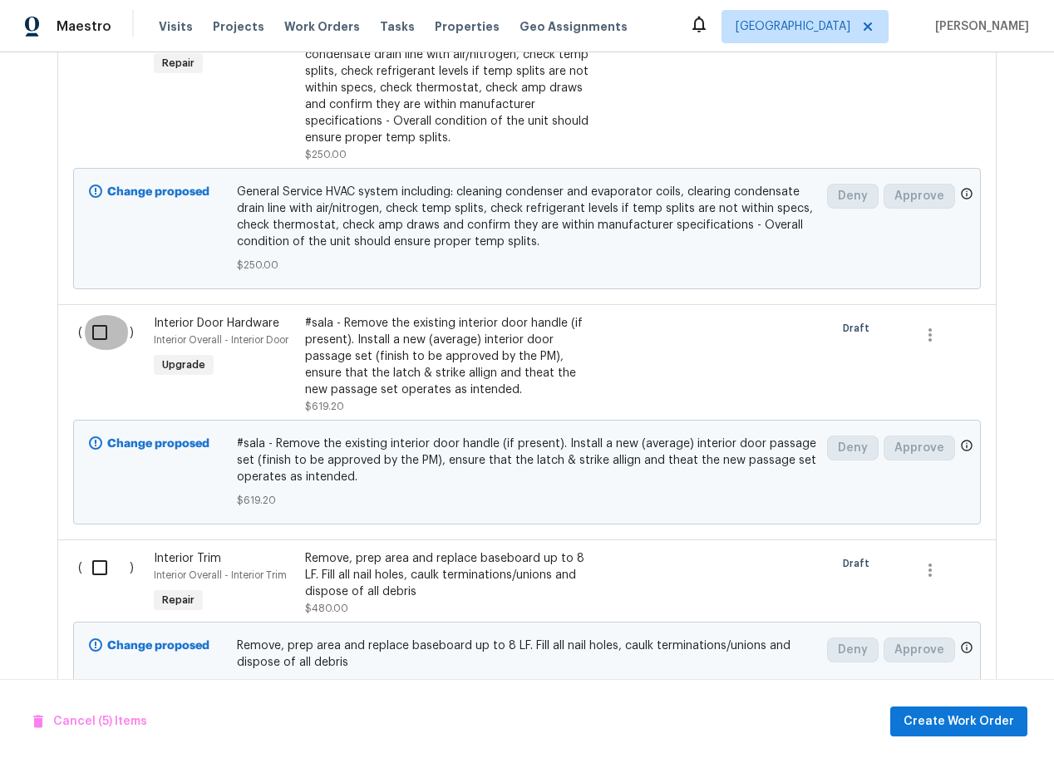
click at [99, 315] on input "checkbox" at bounding box center [105, 332] width 47 height 35
checkbox input "true"
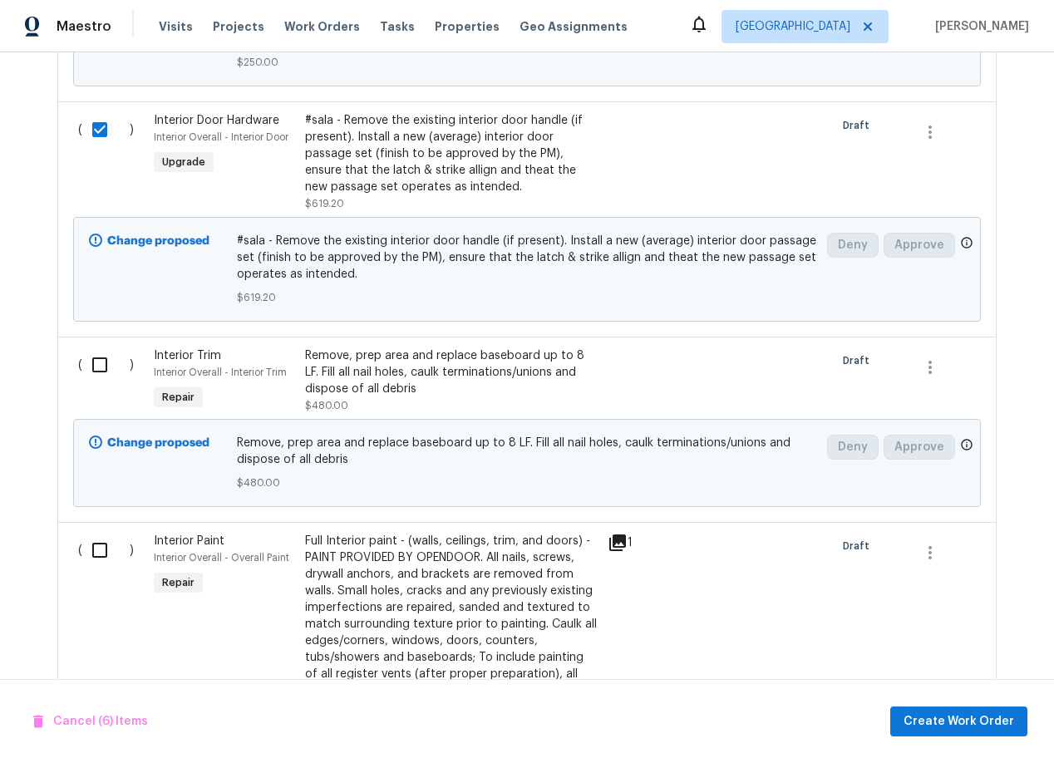
scroll to position [2440, 0]
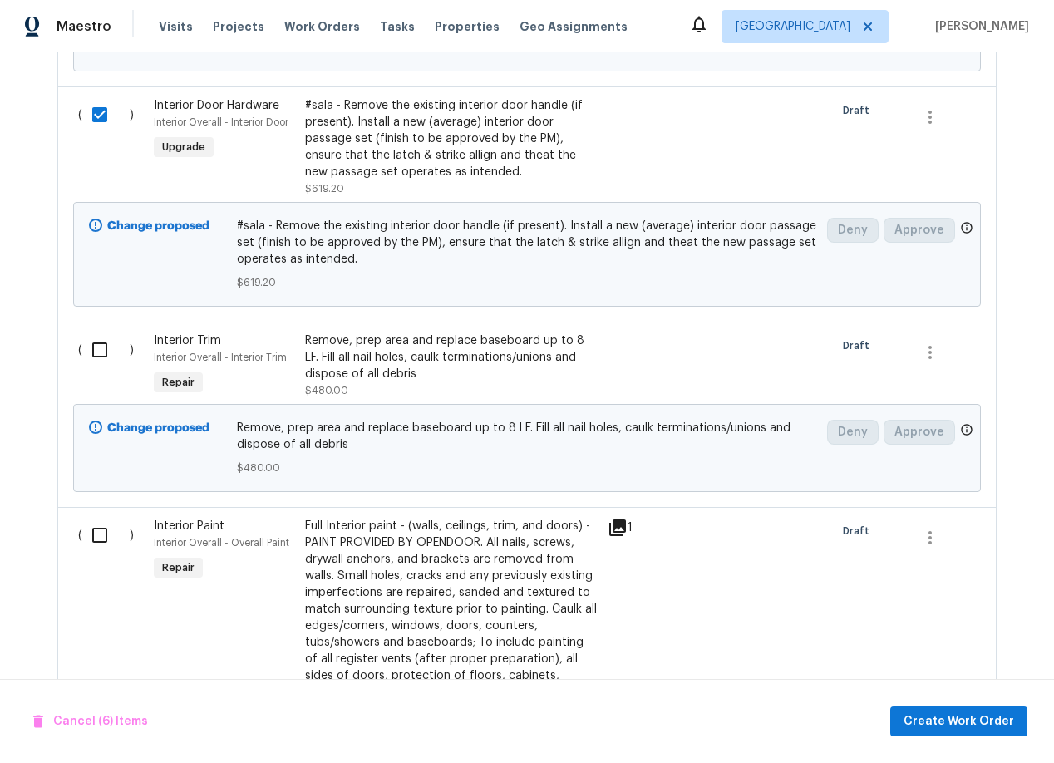
click at [102, 341] on input "checkbox" at bounding box center [105, 349] width 47 height 35
checkbox input "true"
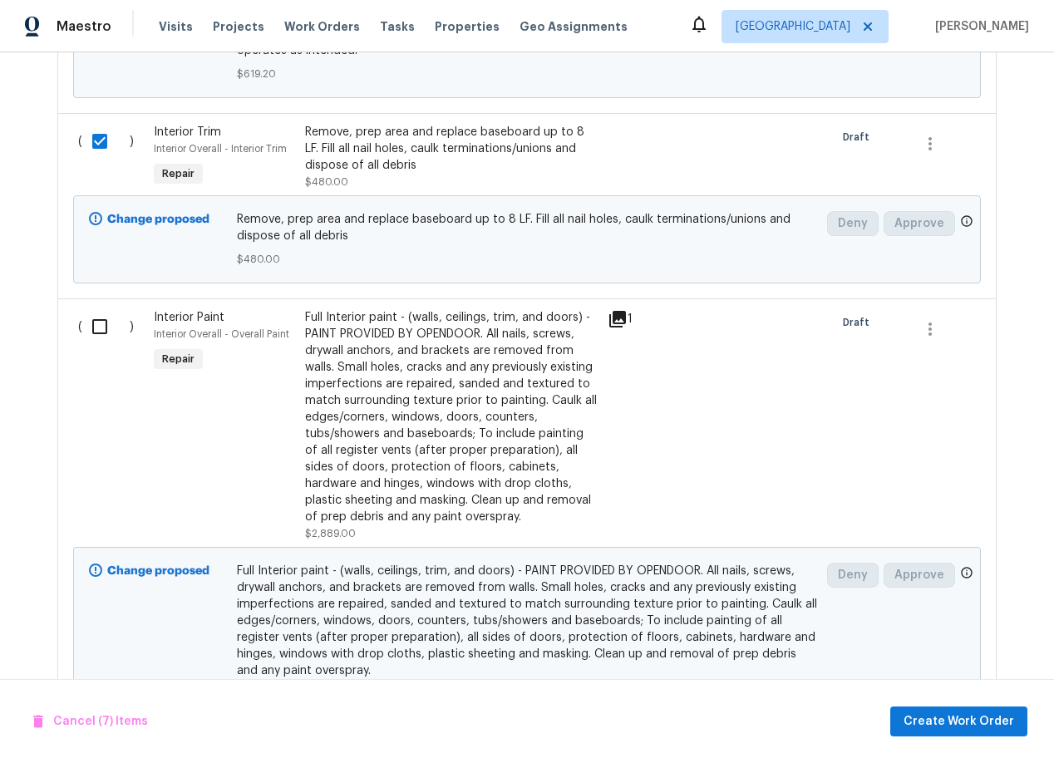
scroll to position [2657, 0]
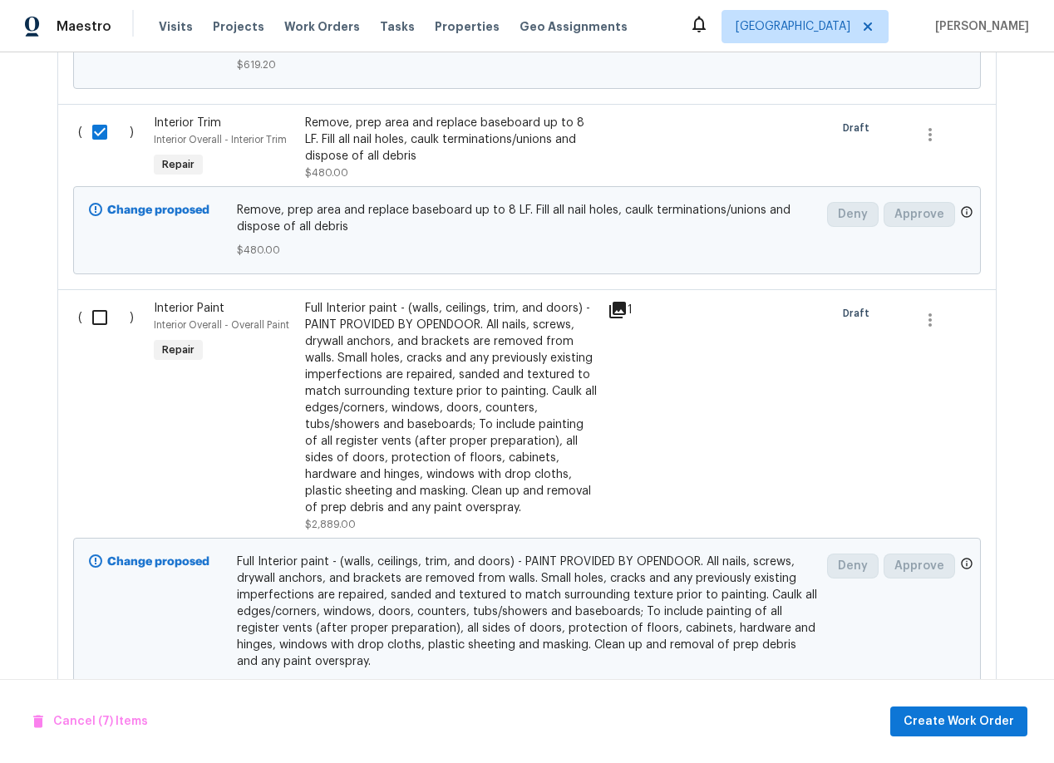
click at [99, 308] on input "checkbox" at bounding box center [105, 317] width 47 height 35
checkbox input "true"
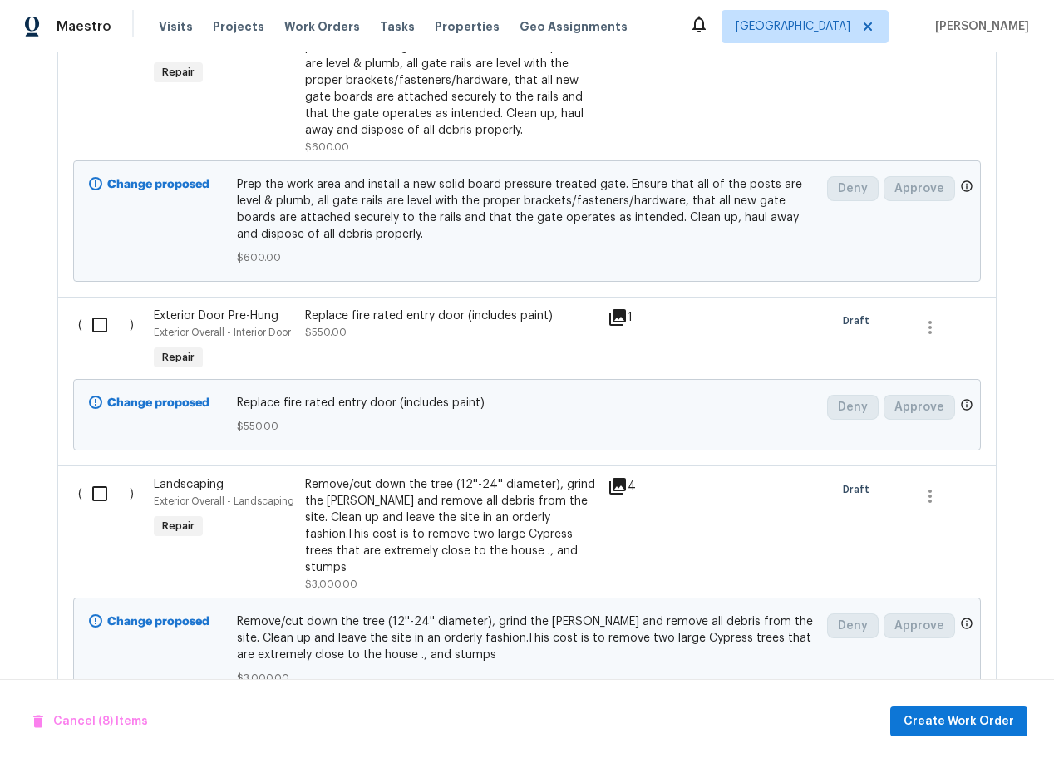
scroll to position [4911, 0]
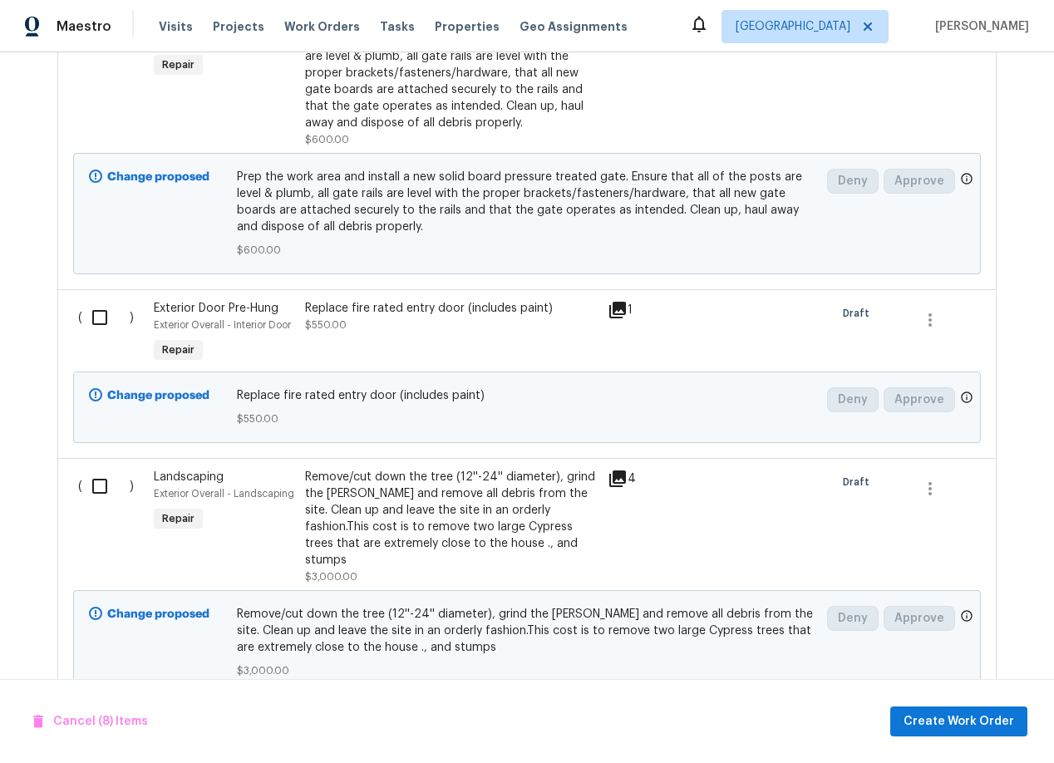
click at [99, 308] on input "checkbox" at bounding box center [105, 317] width 47 height 35
checkbox input "true"
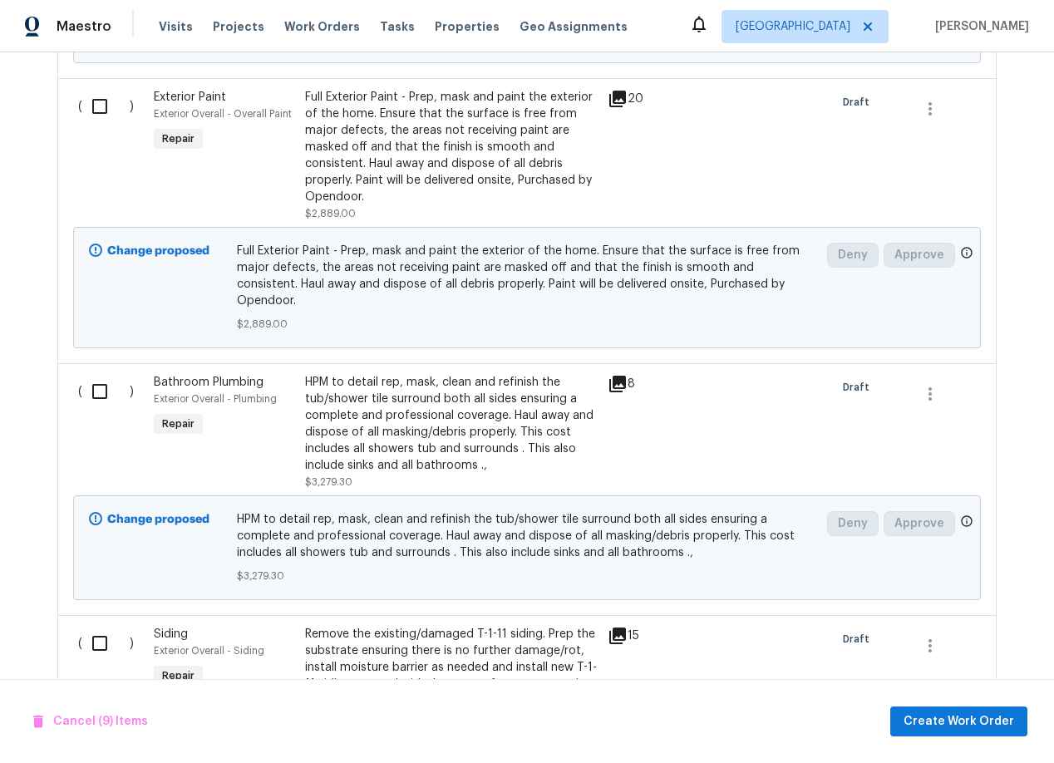
scroll to position [5603, 0]
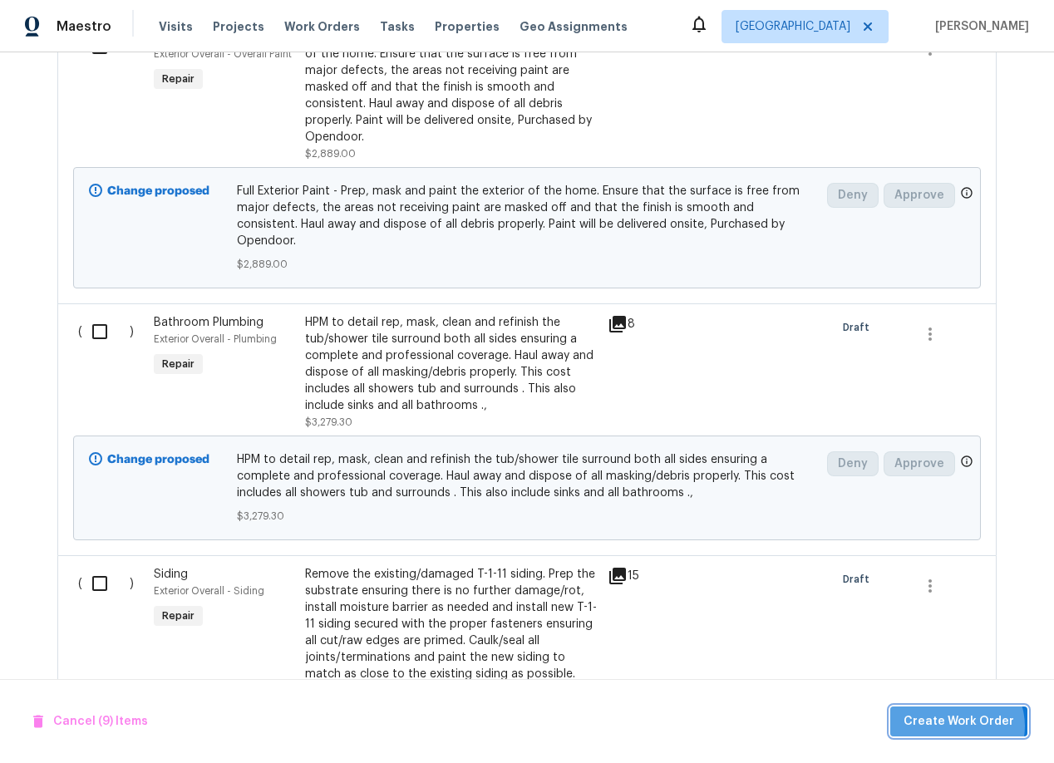
click at [961, 725] on span "Create Work Order" at bounding box center [958, 721] width 111 height 21
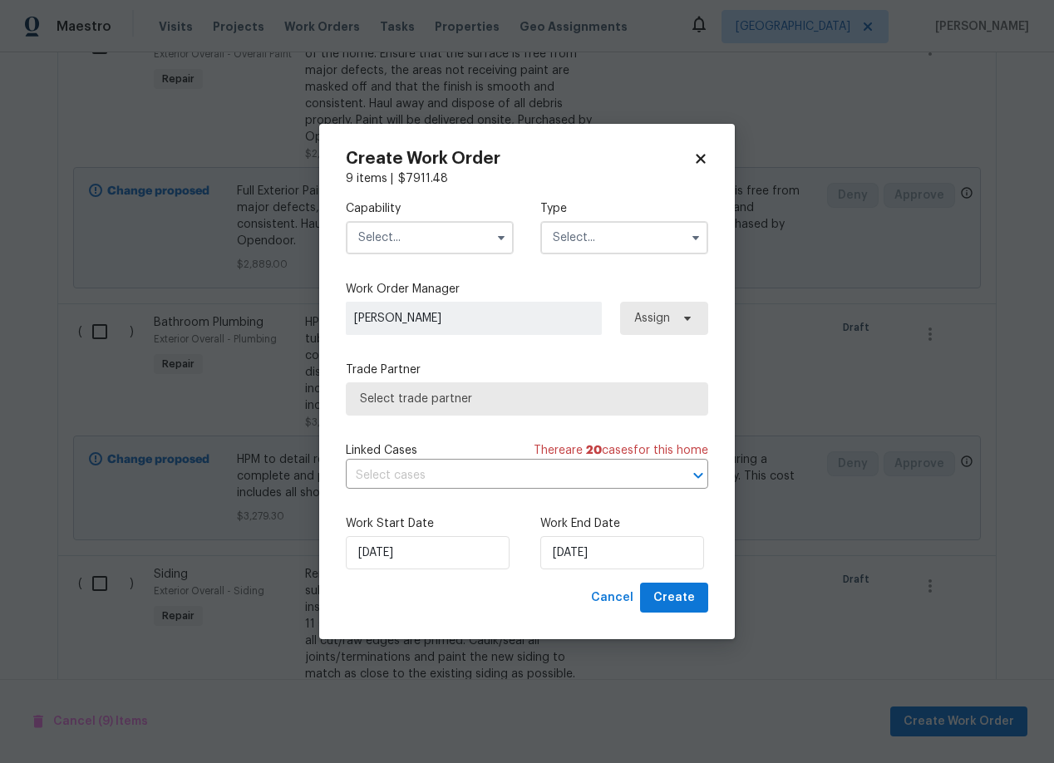
click at [448, 239] on input "text" at bounding box center [430, 237] width 168 height 33
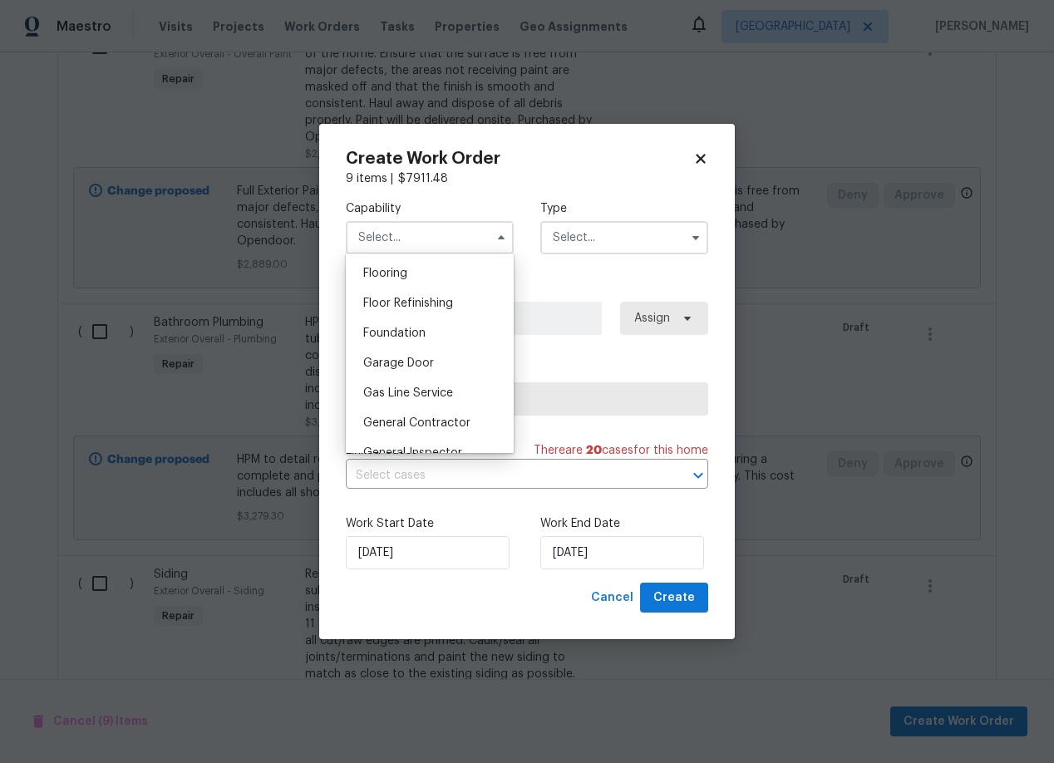
scroll to position [668, 0]
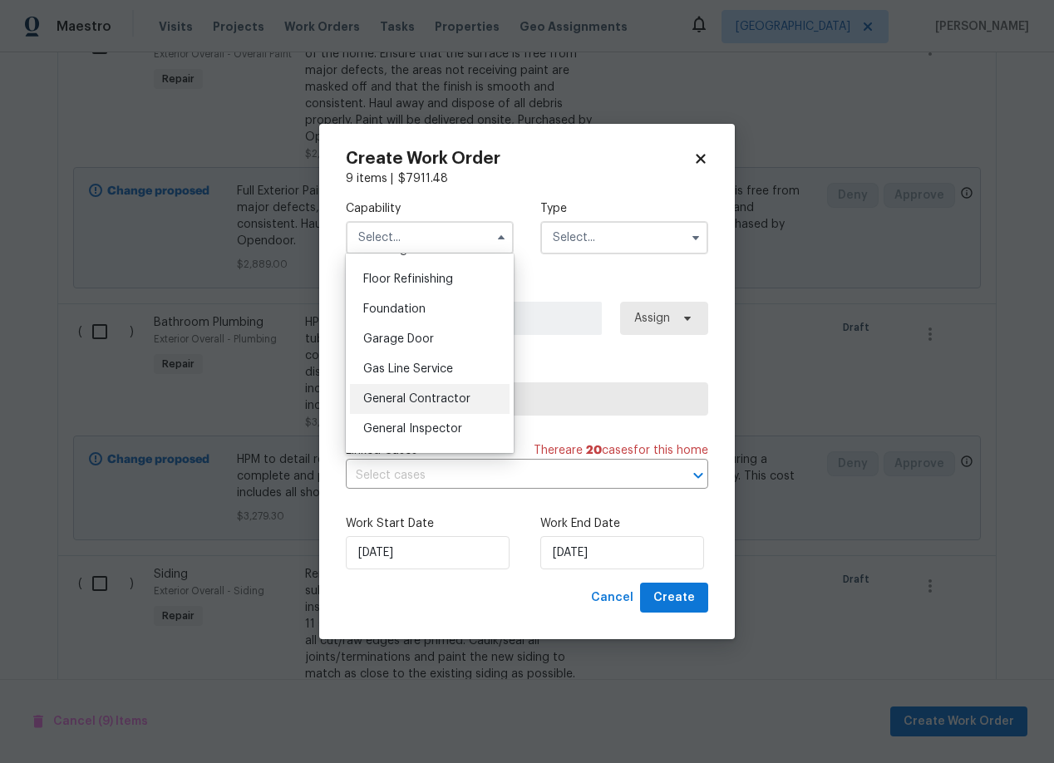
click at [417, 398] on span "General Contractor" at bounding box center [416, 399] width 107 height 12
type input "General Contractor"
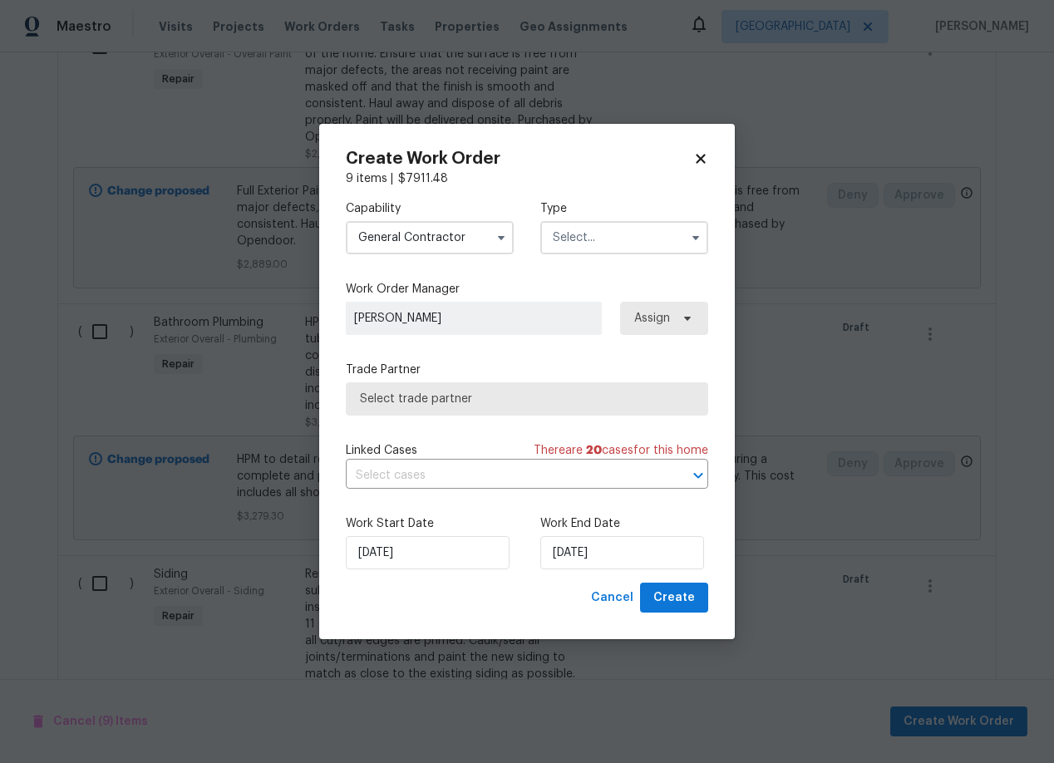
click at [593, 240] on input "text" at bounding box center [624, 237] width 168 height 33
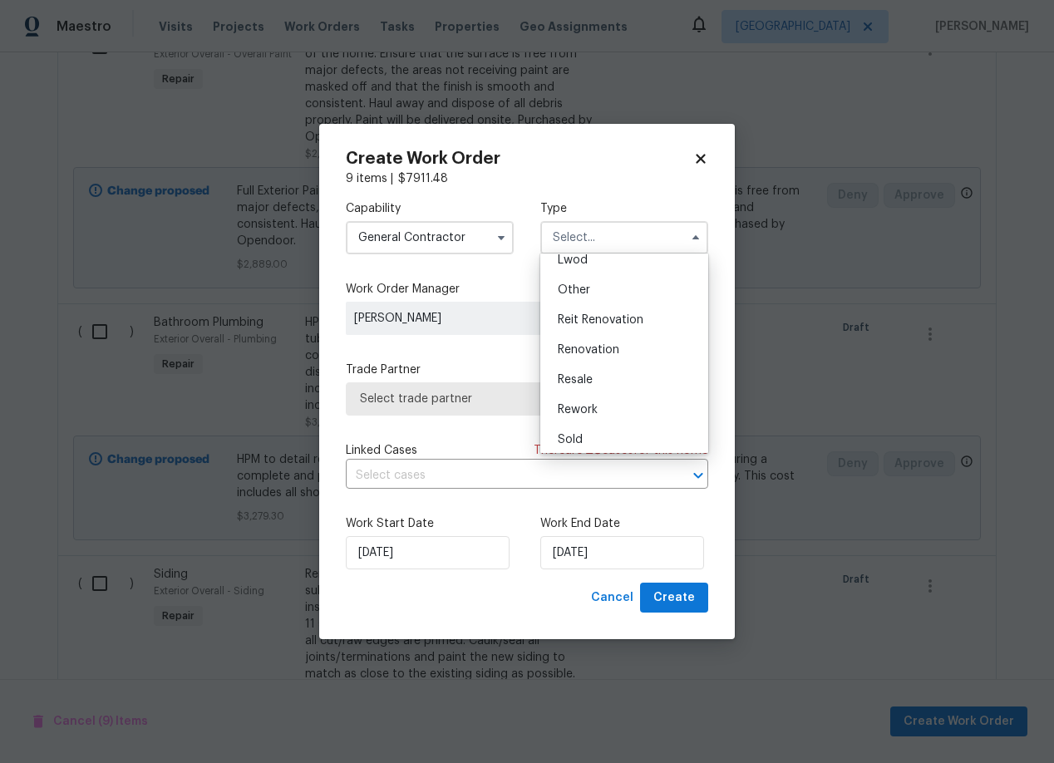
scroll to position [198, 0]
click at [582, 335] on div "Renovation" at bounding box center [624, 344] width 160 height 30
type input "Renovation"
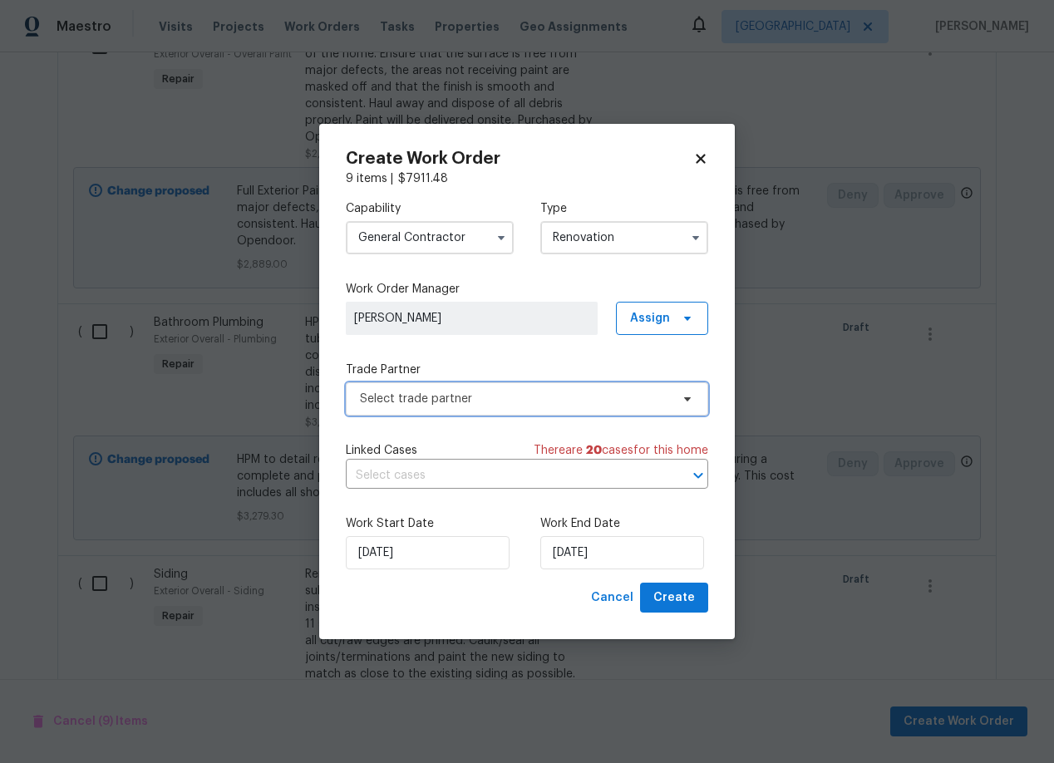
click at [499, 397] on span "Select trade partner" at bounding box center [515, 399] width 310 height 17
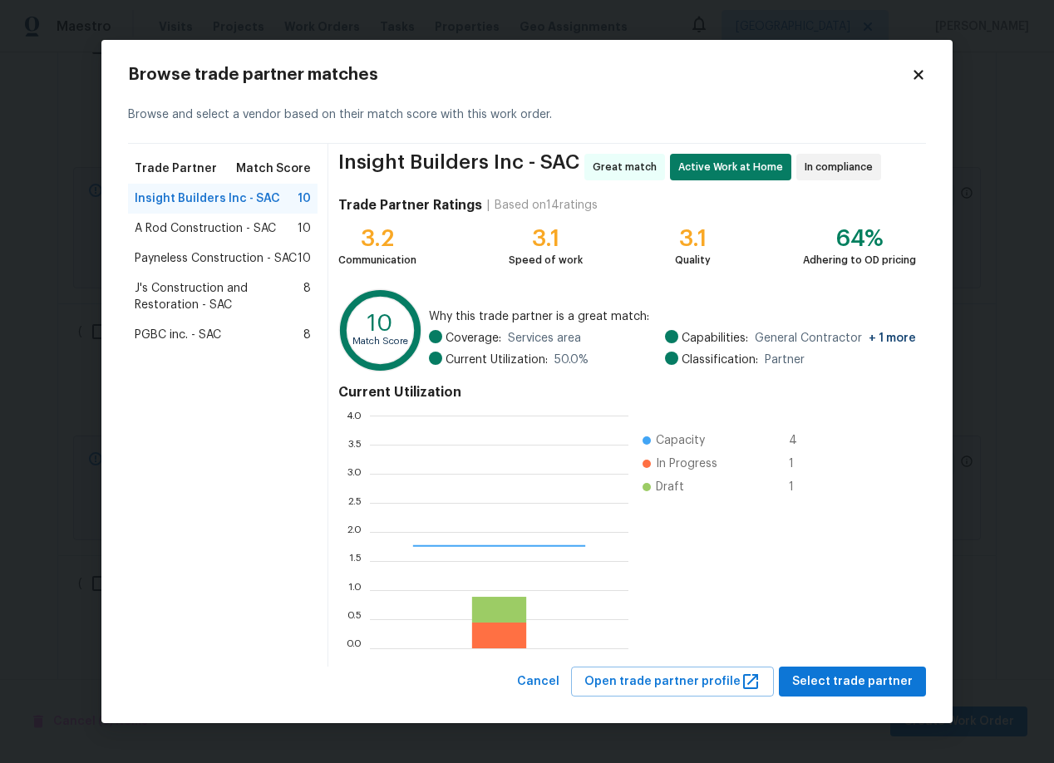
scroll to position [233, 258]
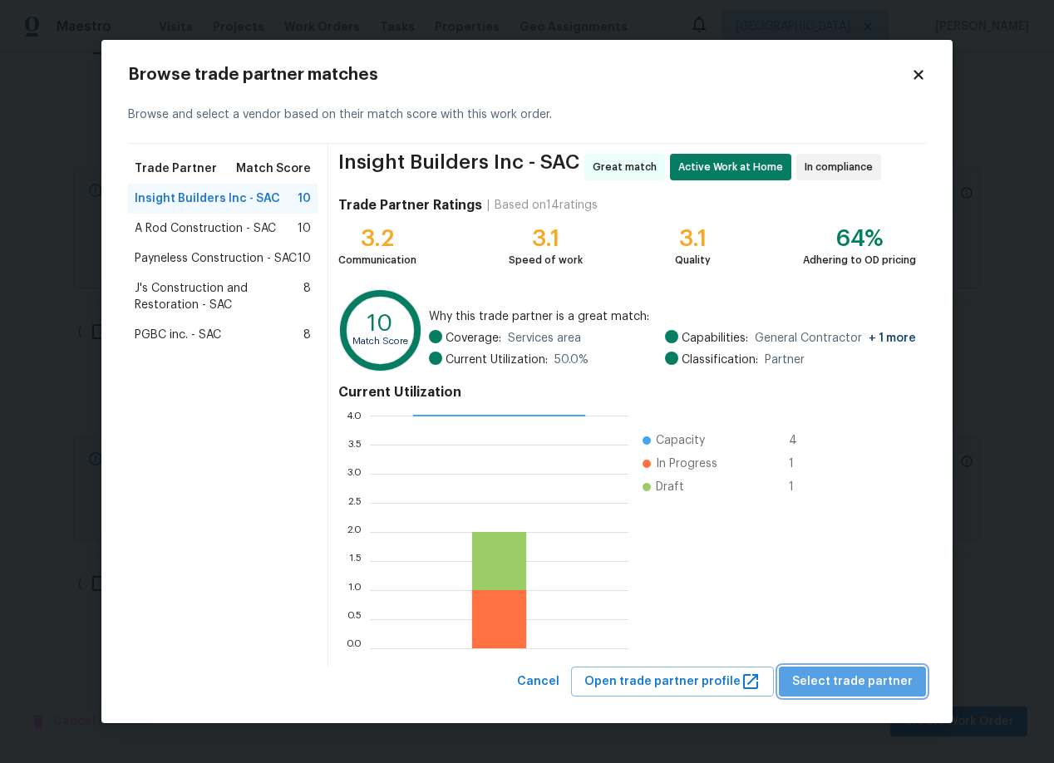
click at [871, 682] on span "Select trade partner" at bounding box center [852, 681] width 120 height 21
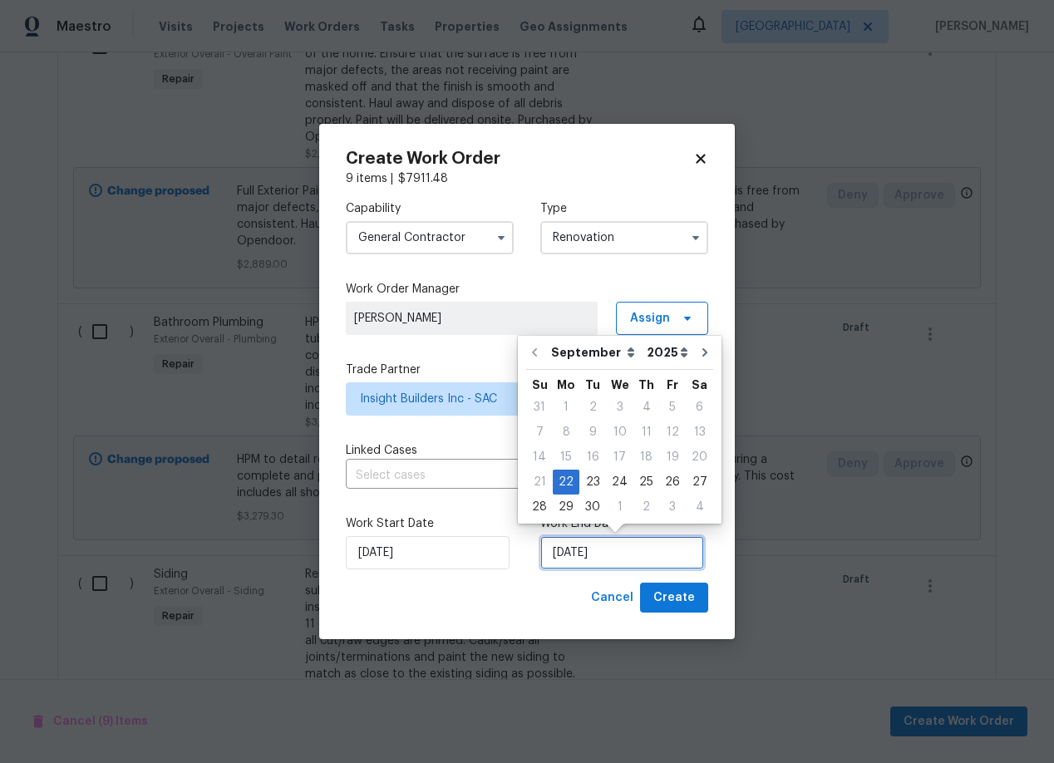
click at [671, 553] on input "[DATE]" at bounding box center [622, 552] width 164 height 33
click at [701, 350] on icon "Go to next month" at bounding box center [704, 352] width 13 height 13
type input "[DATE]"
select select "9"
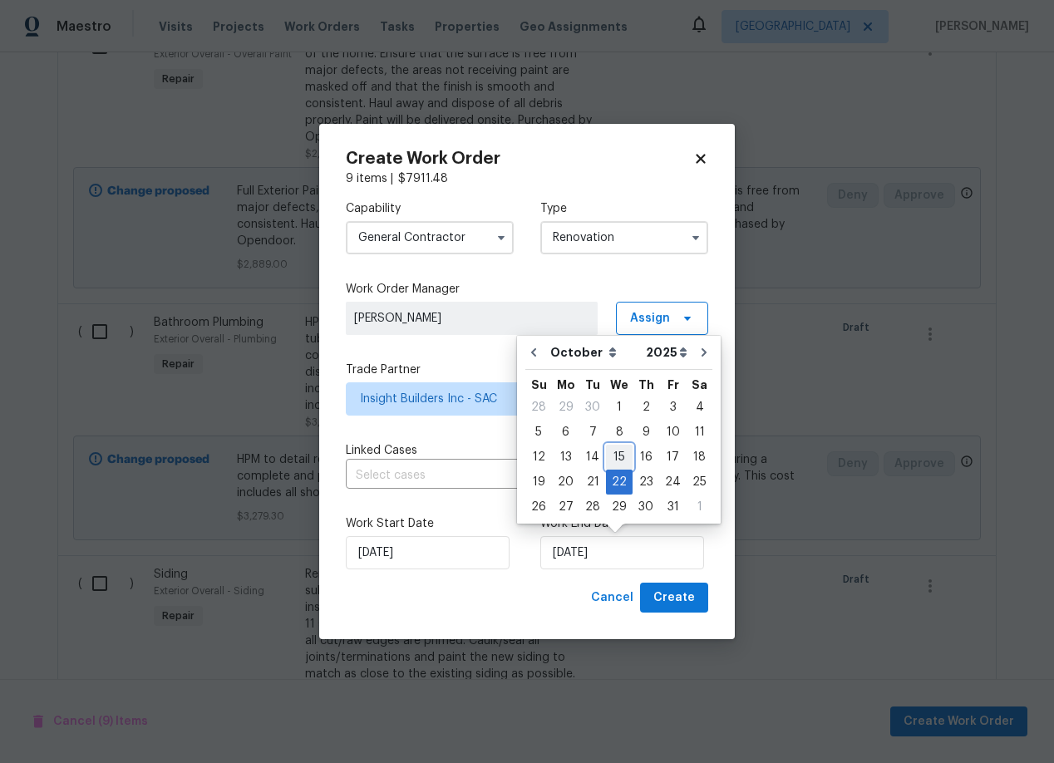
click at [621, 453] on div "15" at bounding box center [619, 456] width 27 height 23
type input "[DATE]"
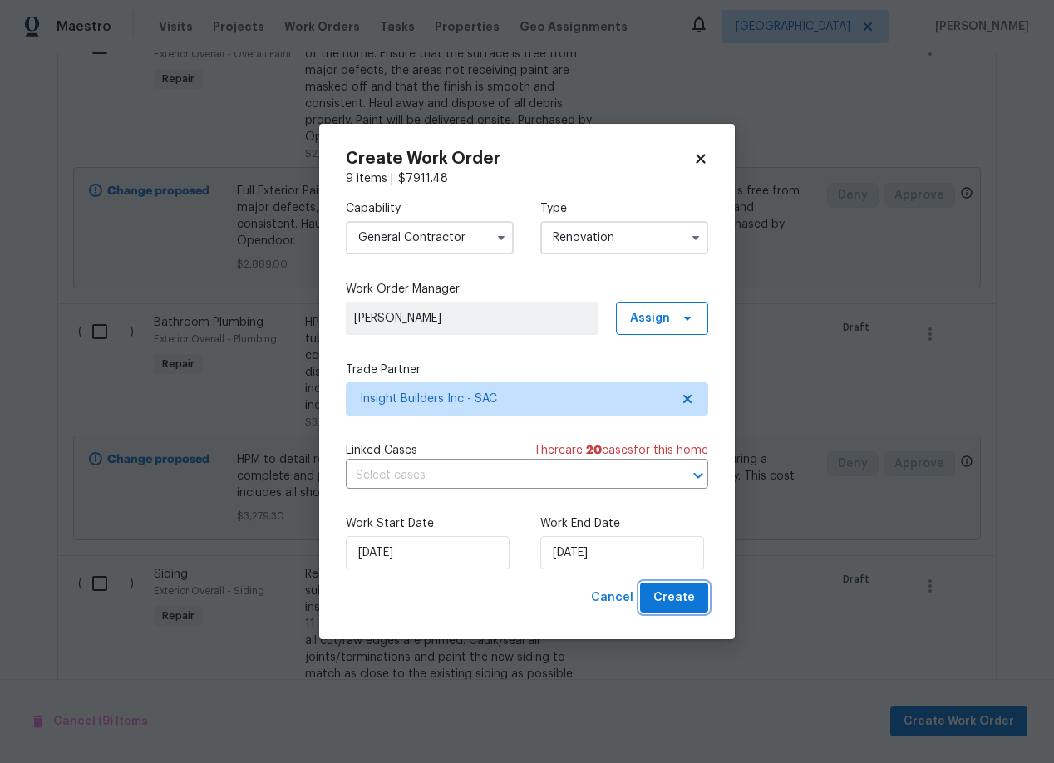
click at [671, 607] on span "Create" at bounding box center [674, 598] width 42 height 21
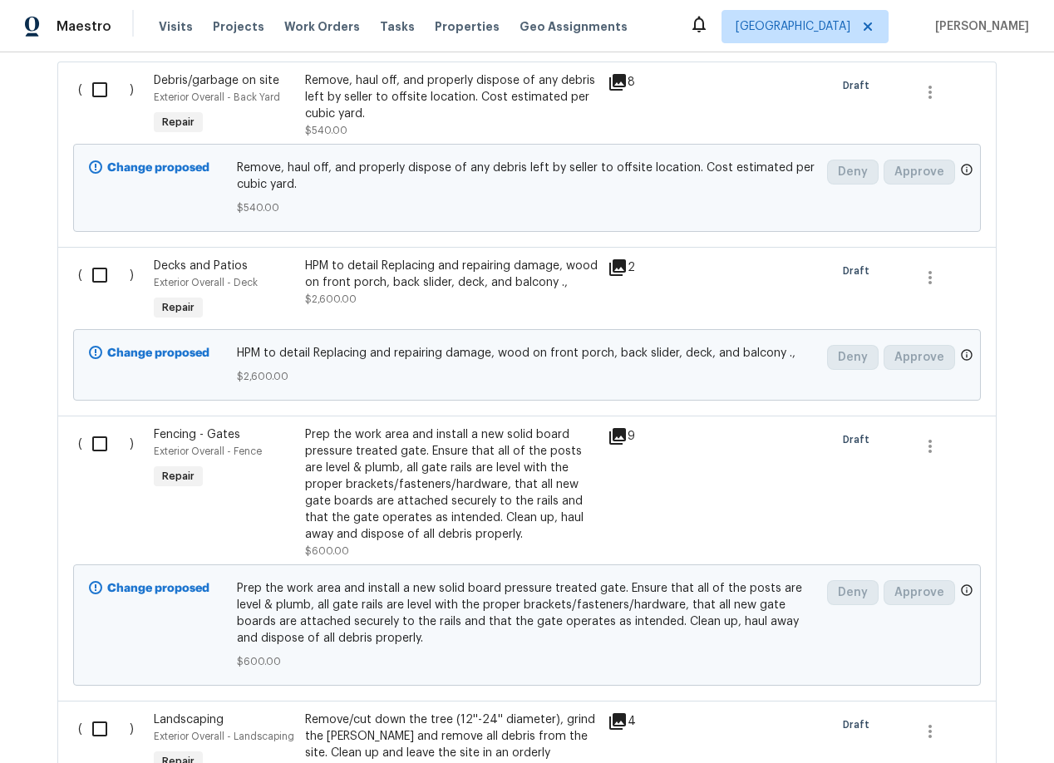
scroll to position [777, 0]
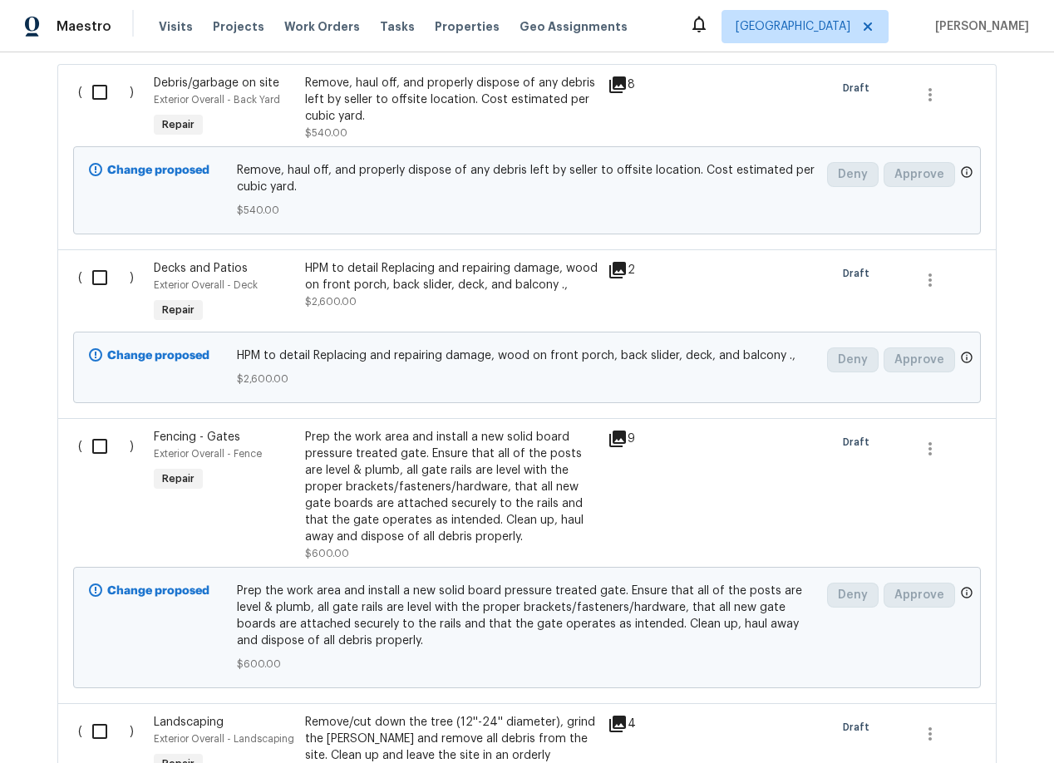
click at [99, 87] on input "checkbox" at bounding box center [105, 92] width 47 height 35
checkbox input "true"
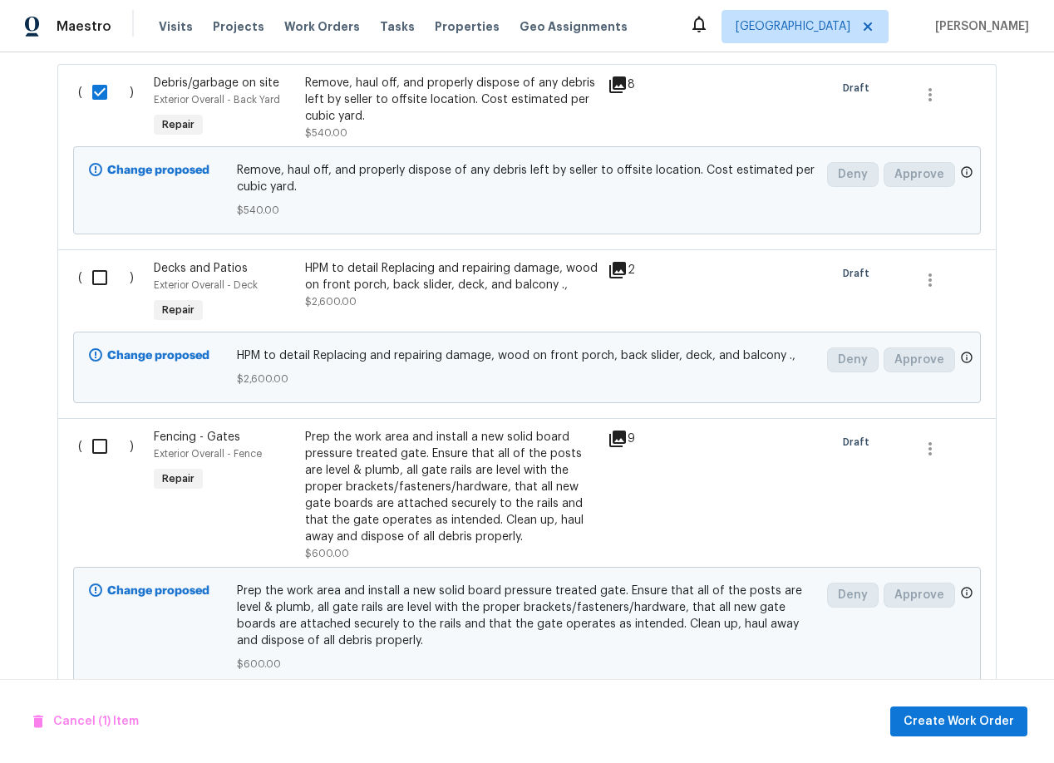
click at [101, 280] on input "checkbox" at bounding box center [105, 277] width 47 height 35
checkbox input "true"
click at [100, 451] on input "checkbox" at bounding box center [105, 446] width 47 height 35
checkbox input "true"
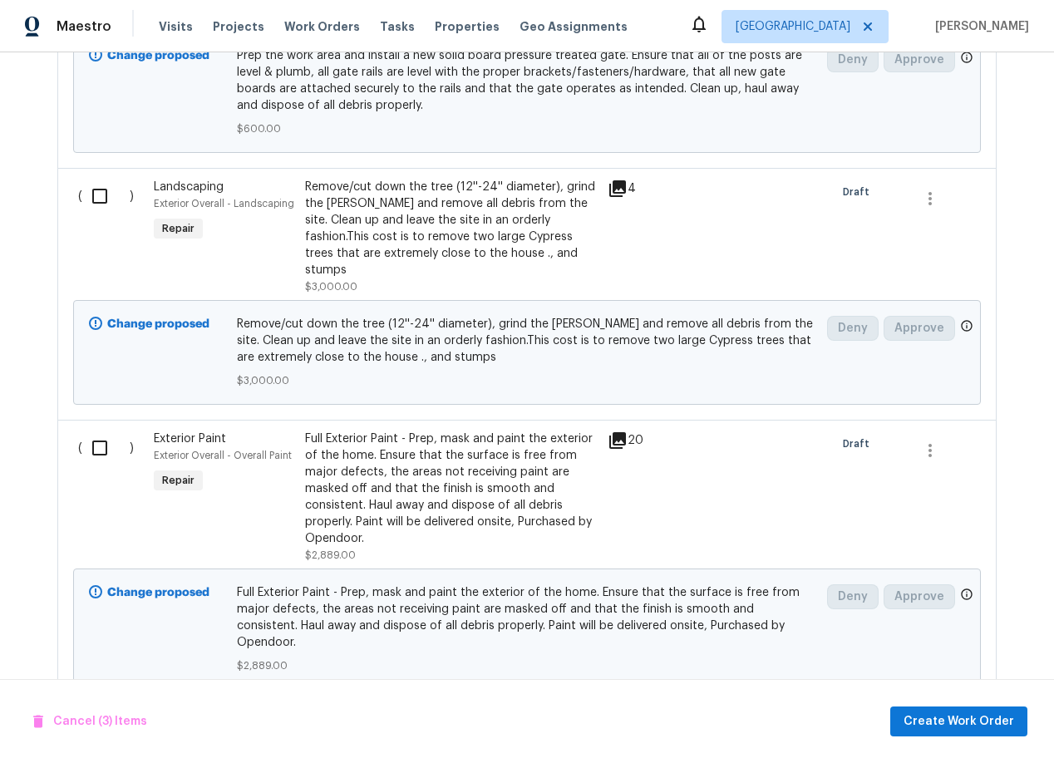
scroll to position [1331, 0]
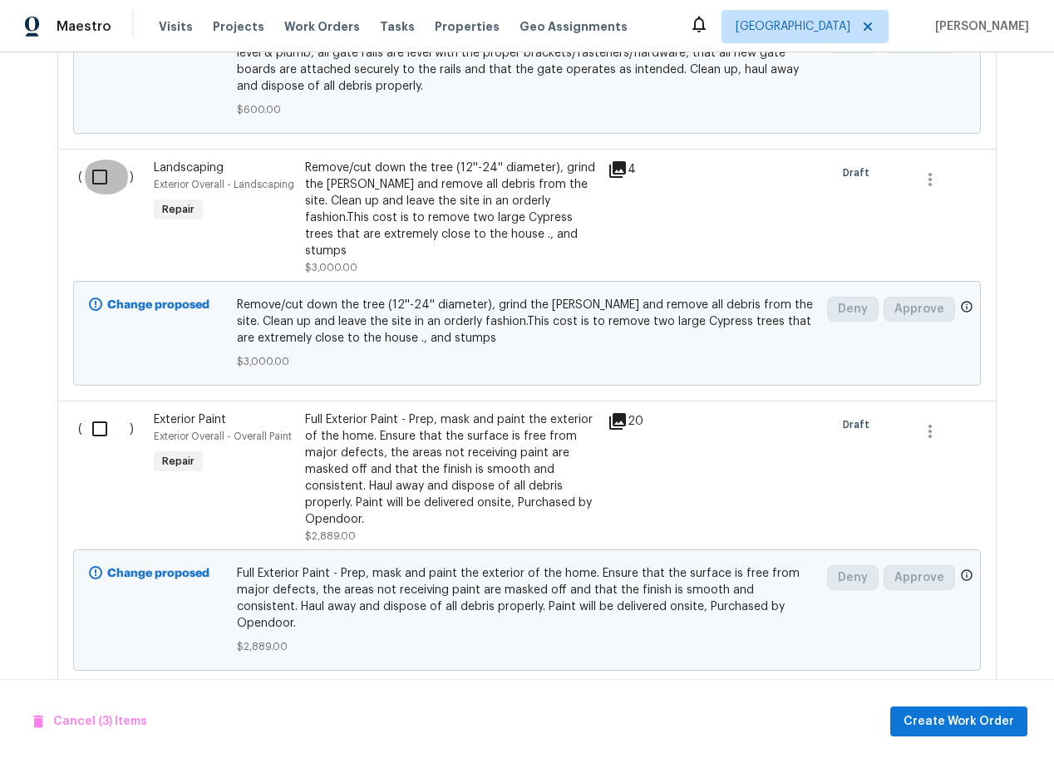
click at [92, 175] on input "checkbox" at bounding box center [105, 177] width 47 height 35
checkbox input "true"
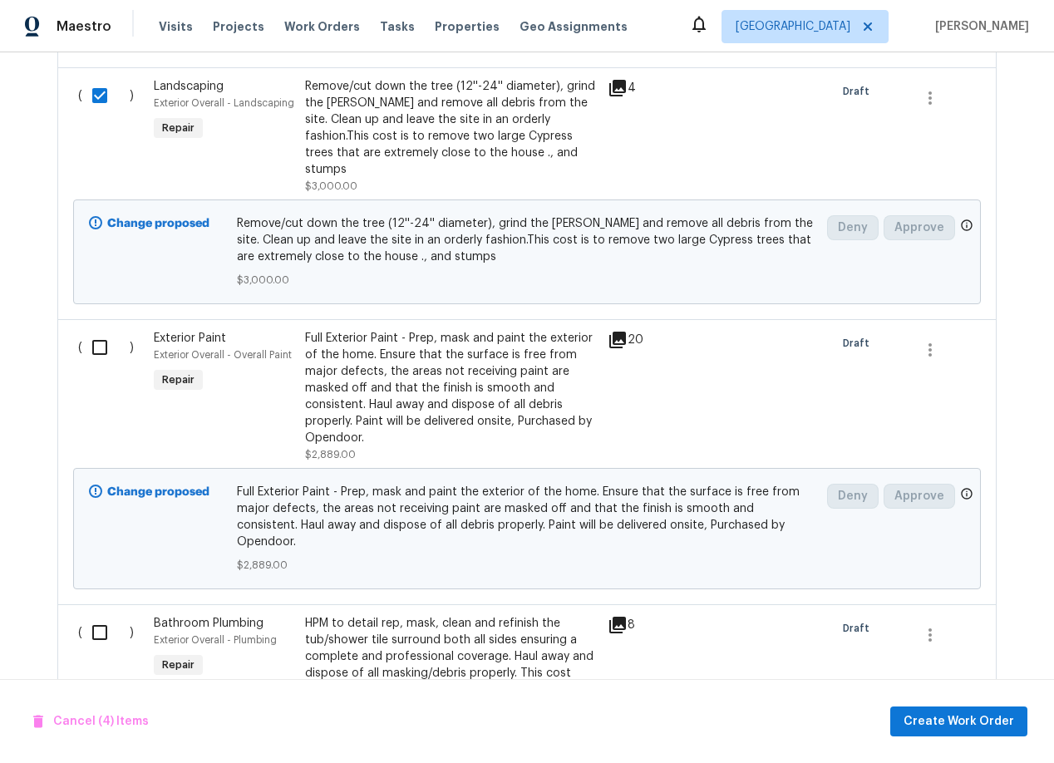
scroll to position [1437, 0]
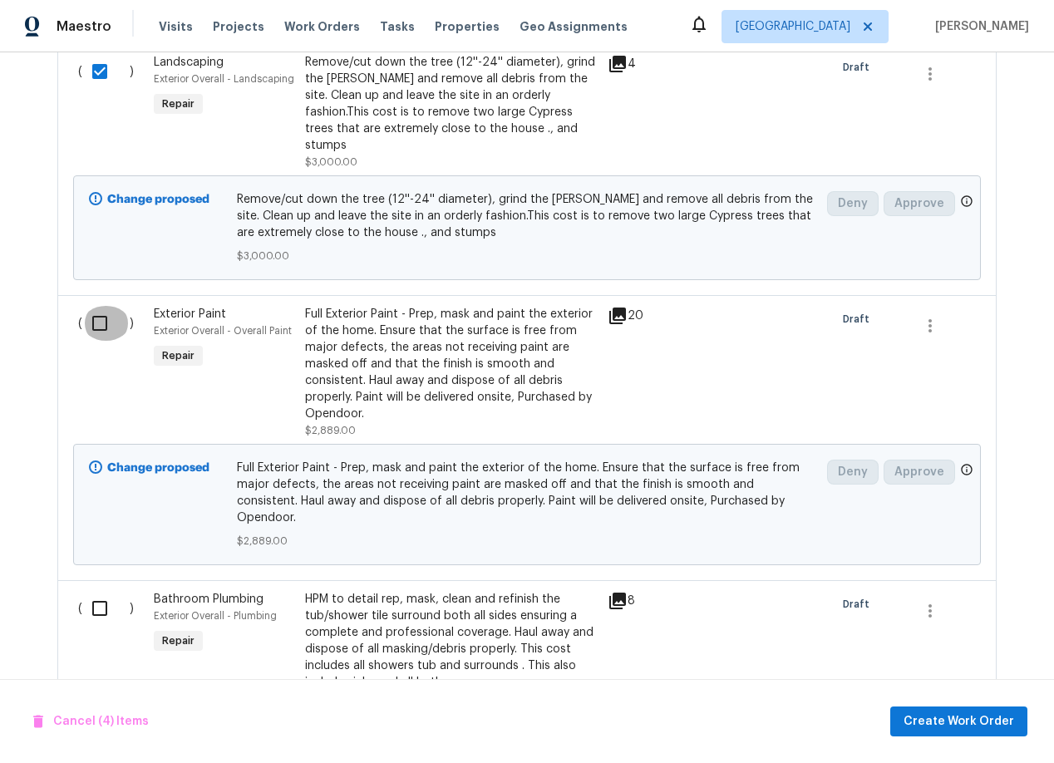
click at [100, 306] on input "checkbox" at bounding box center [105, 323] width 47 height 35
checkbox input "true"
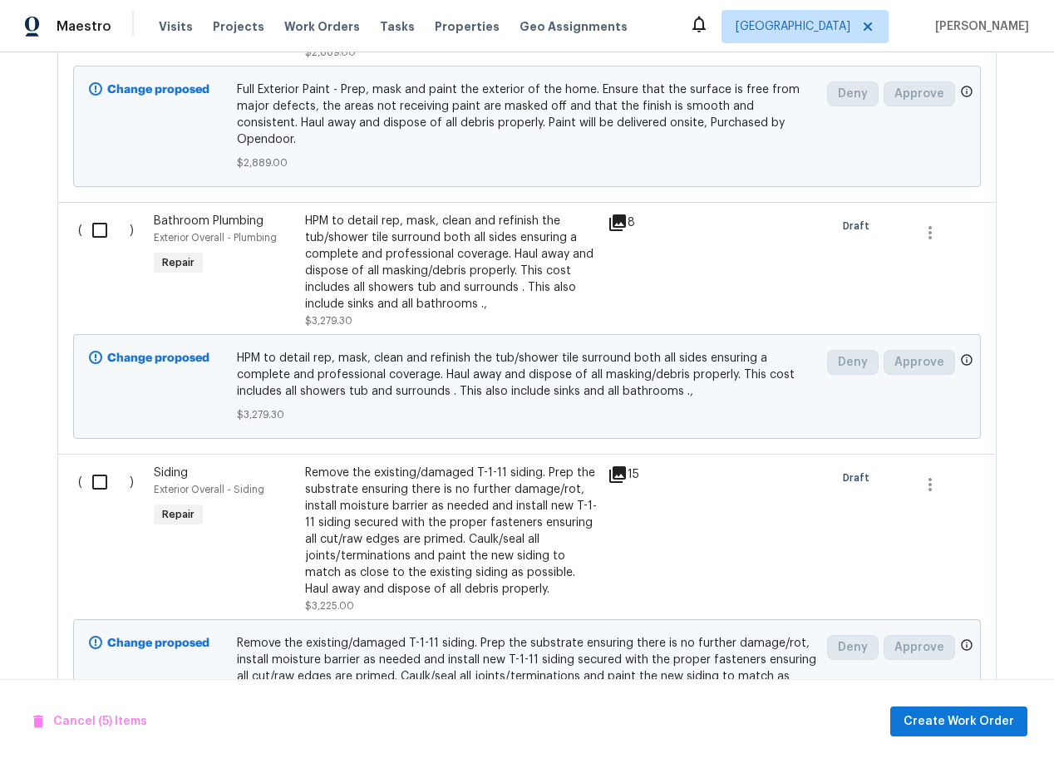
scroll to position [1817, 0]
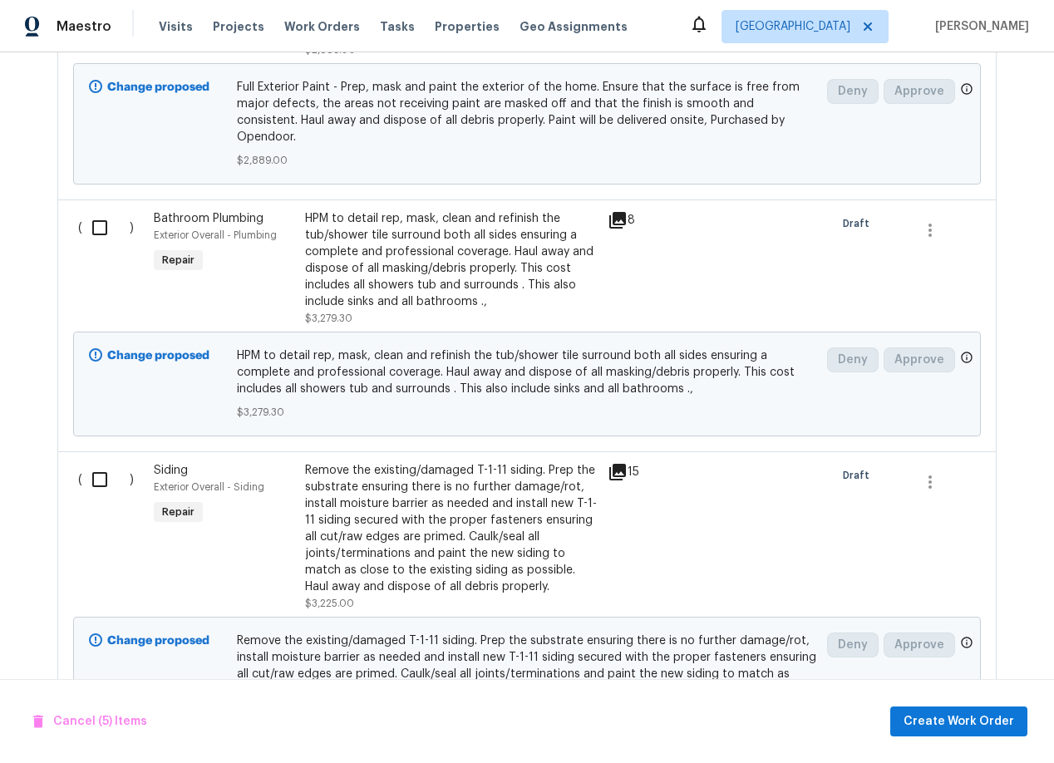
click at [102, 462] on input "checkbox" at bounding box center [105, 479] width 47 height 35
checkbox input "true"
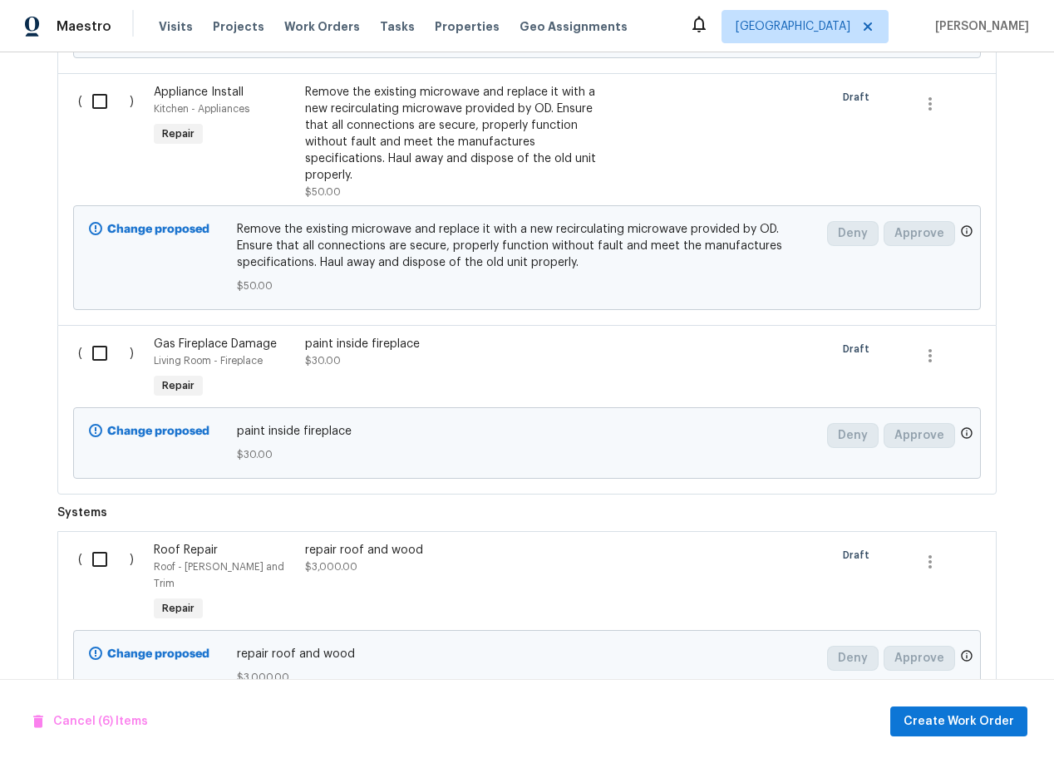
scroll to position [3867, 0]
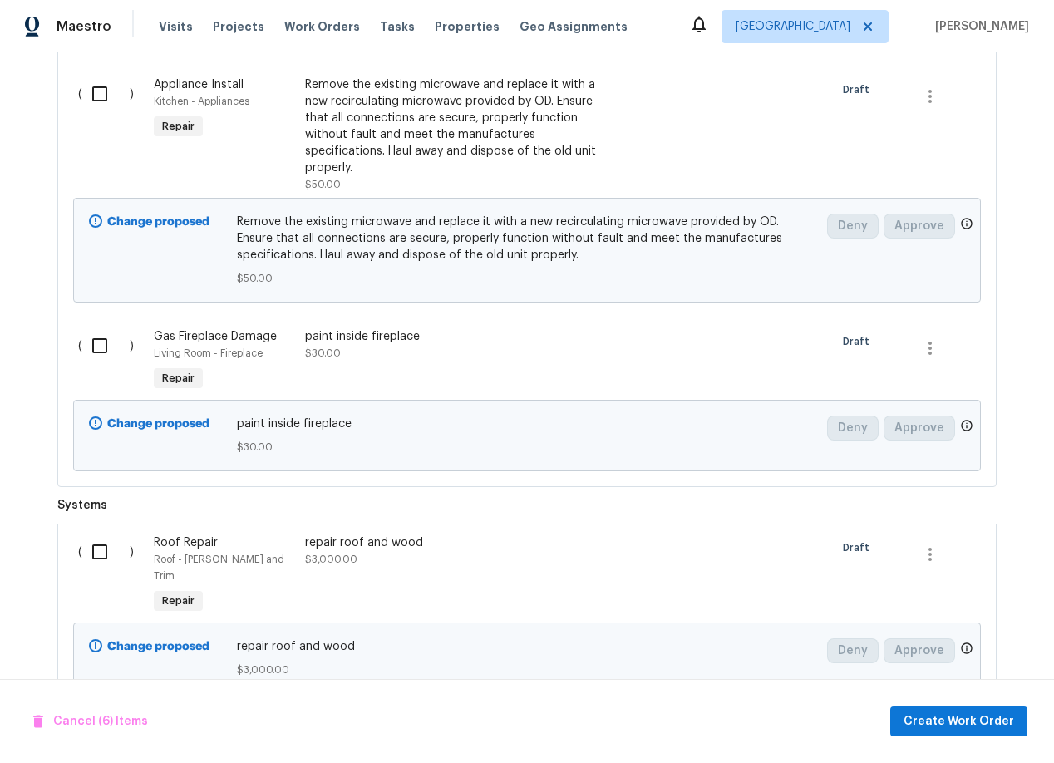
click at [96, 534] on input "checkbox" at bounding box center [105, 551] width 47 height 35
checkbox input "true"
click at [957, 716] on span "Create Work Order" at bounding box center [958, 721] width 111 height 21
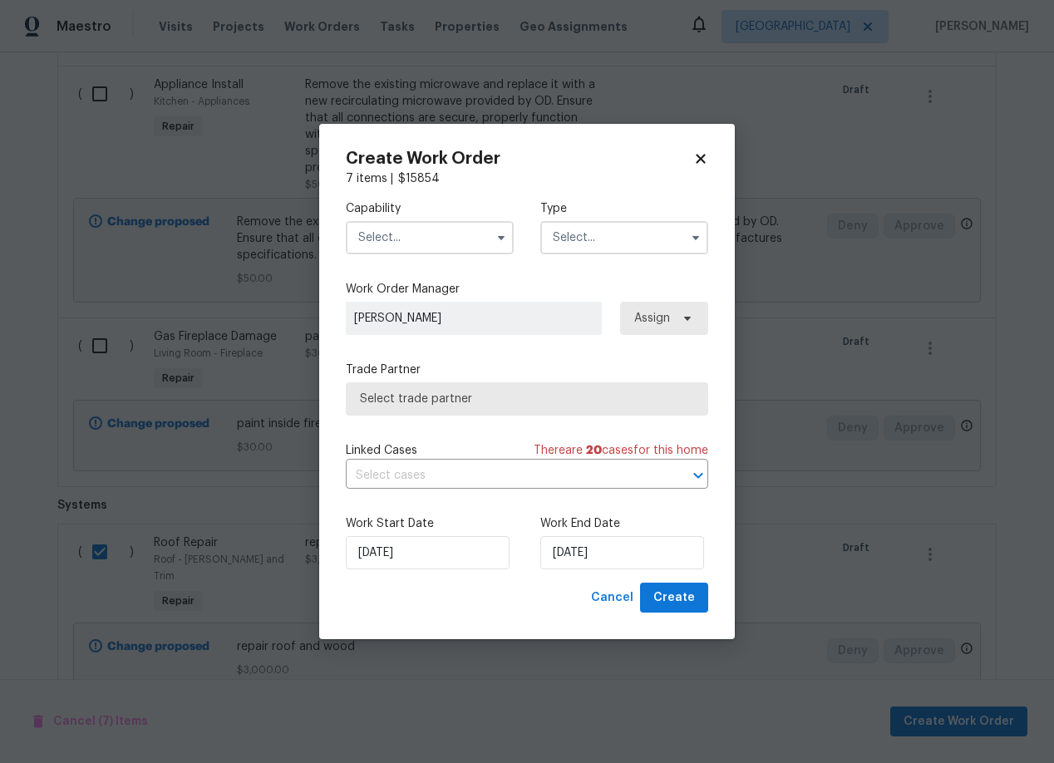
click at [418, 240] on input "text" at bounding box center [430, 237] width 168 height 33
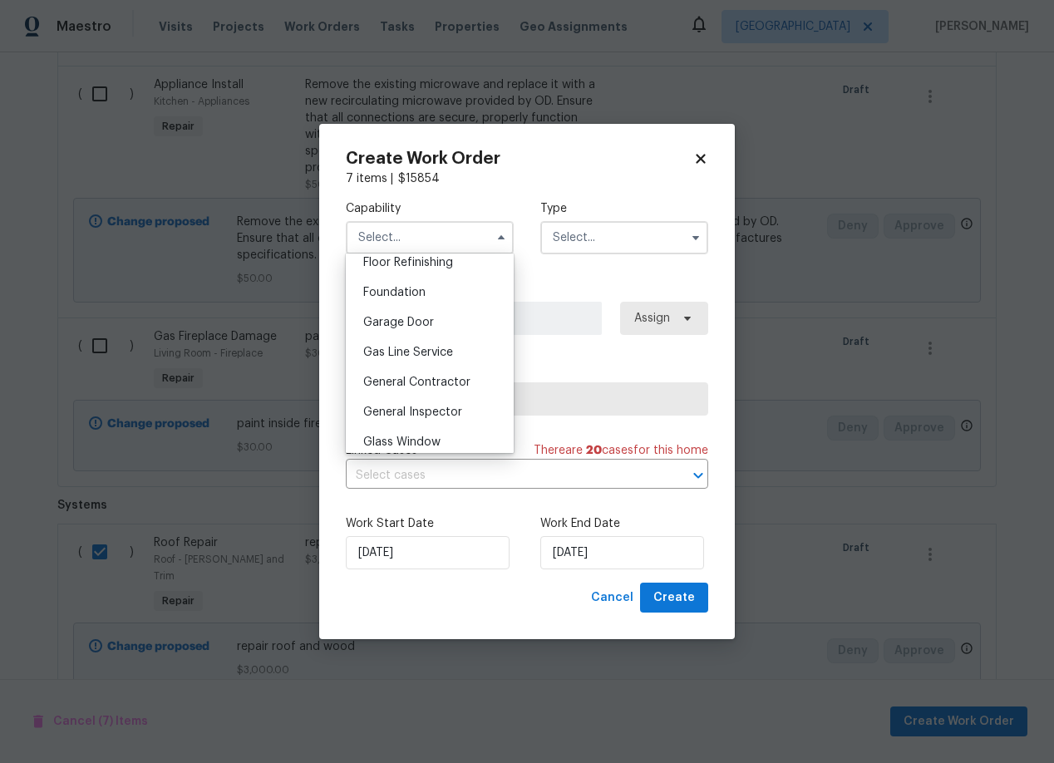
scroll to position [701, 0]
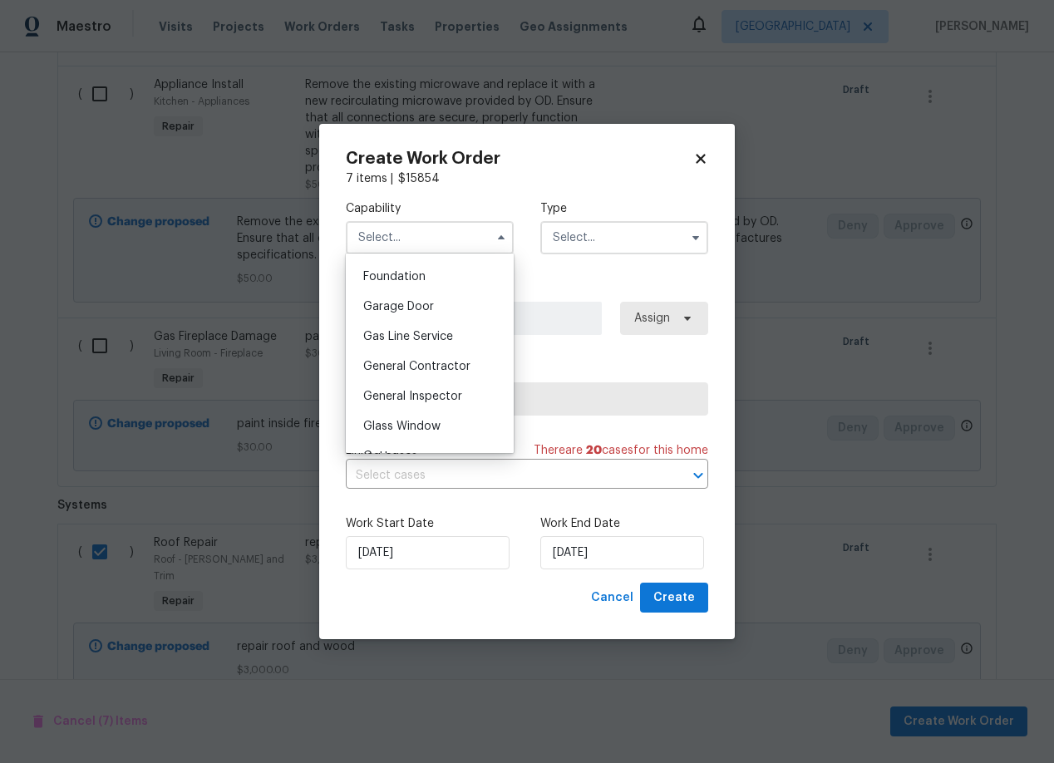
click at [422, 371] on span "General Contractor" at bounding box center [416, 367] width 107 height 12
type input "General Contractor"
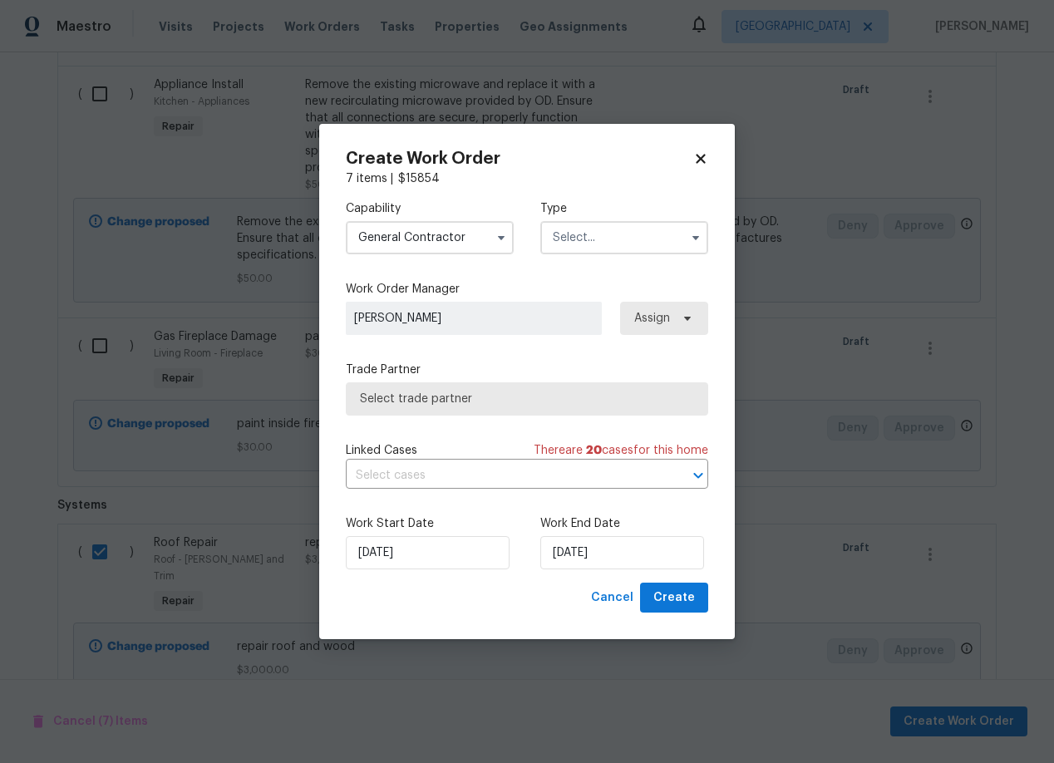
click at [605, 246] on input "text" at bounding box center [624, 237] width 168 height 33
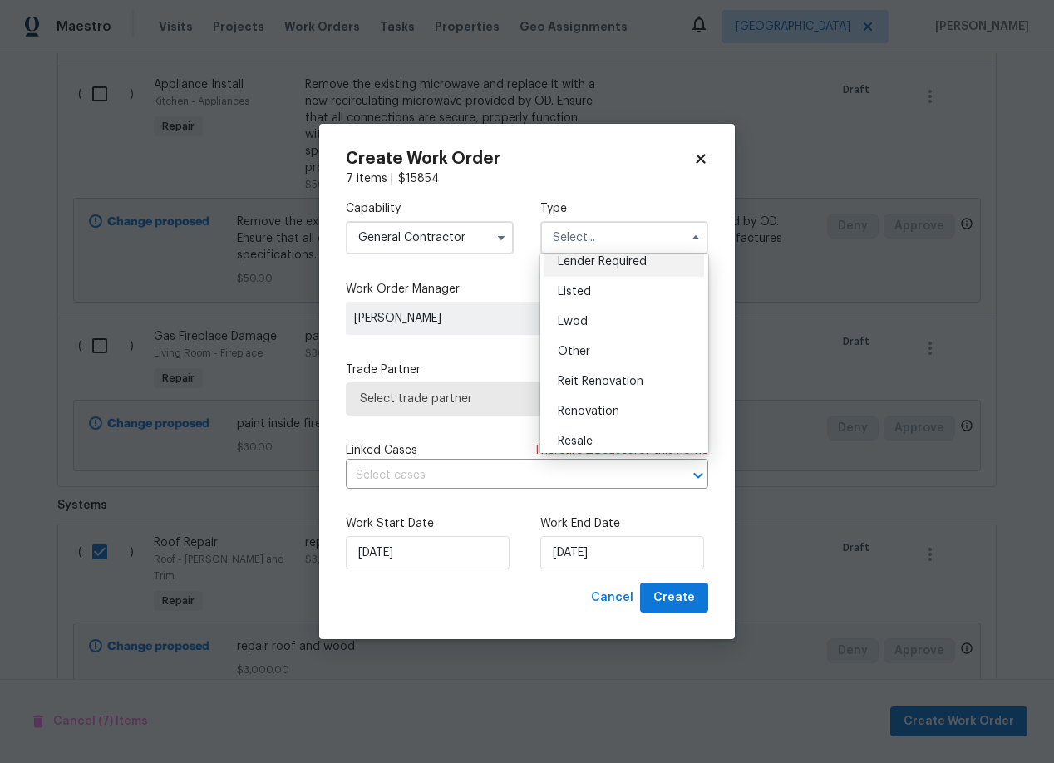
scroll to position [134, 0]
click at [607, 405] on span "Renovation" at bounding box center [588, 408] width 61 height 12
type input "Renovation"
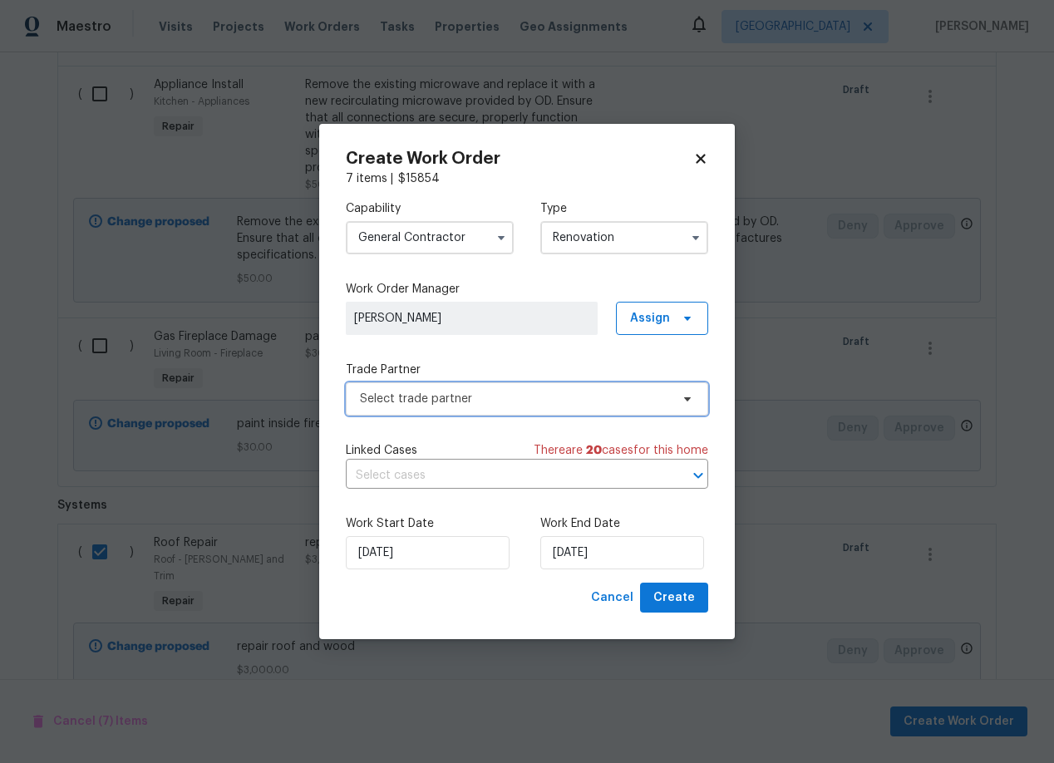
click at [554, 401] on span "Select trade partner" at bounding box center [515, 399] width 310 height 17
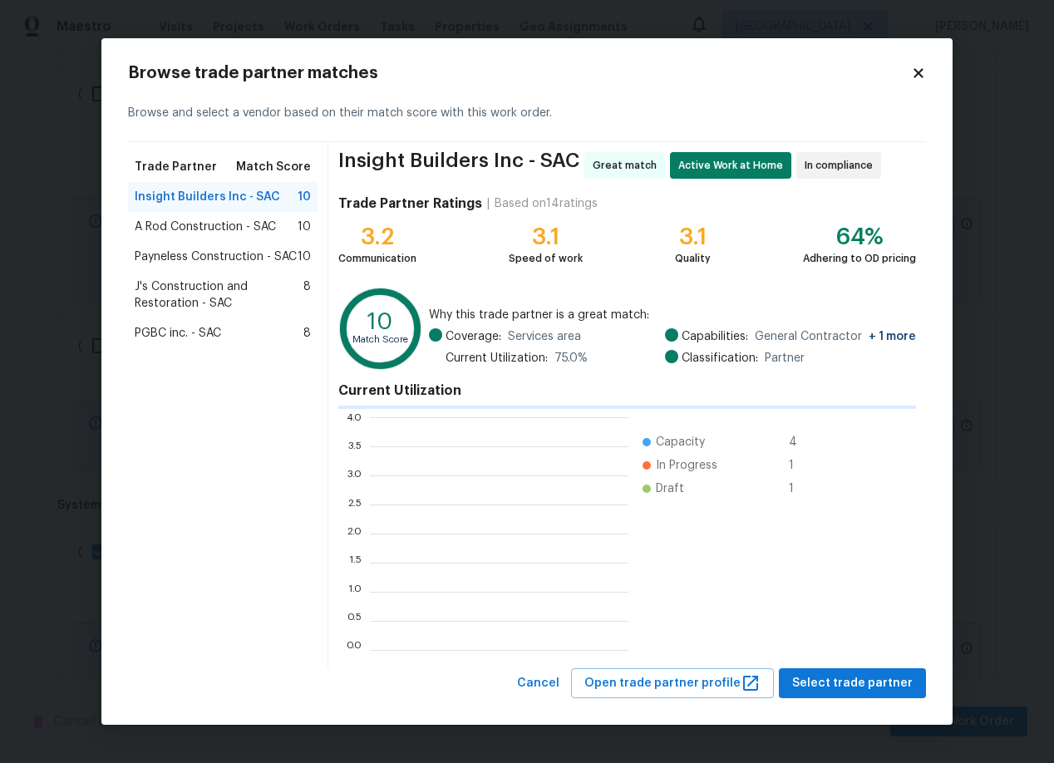
scroll to position [233, 258]
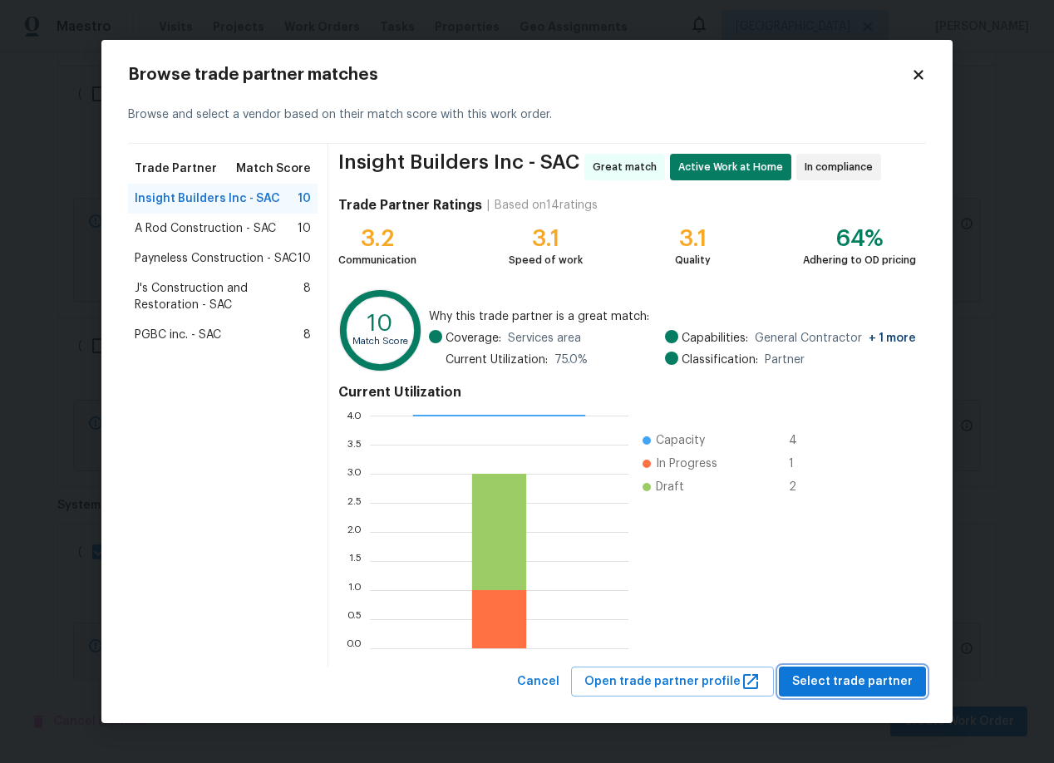
click at [866, 679] on span "Select trade partner" at bounding box center [852, 681] width 120 height 21
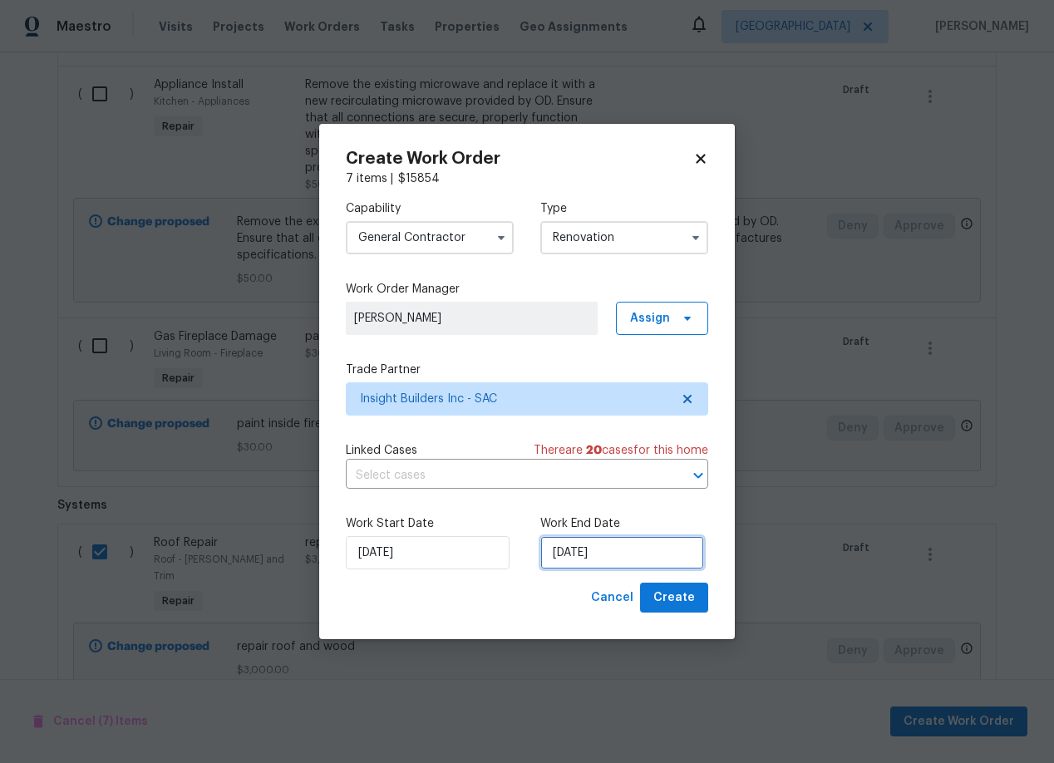
click at [631, 549] on input "[DATE]" at bounding box center [622, 552] width 164 height 33
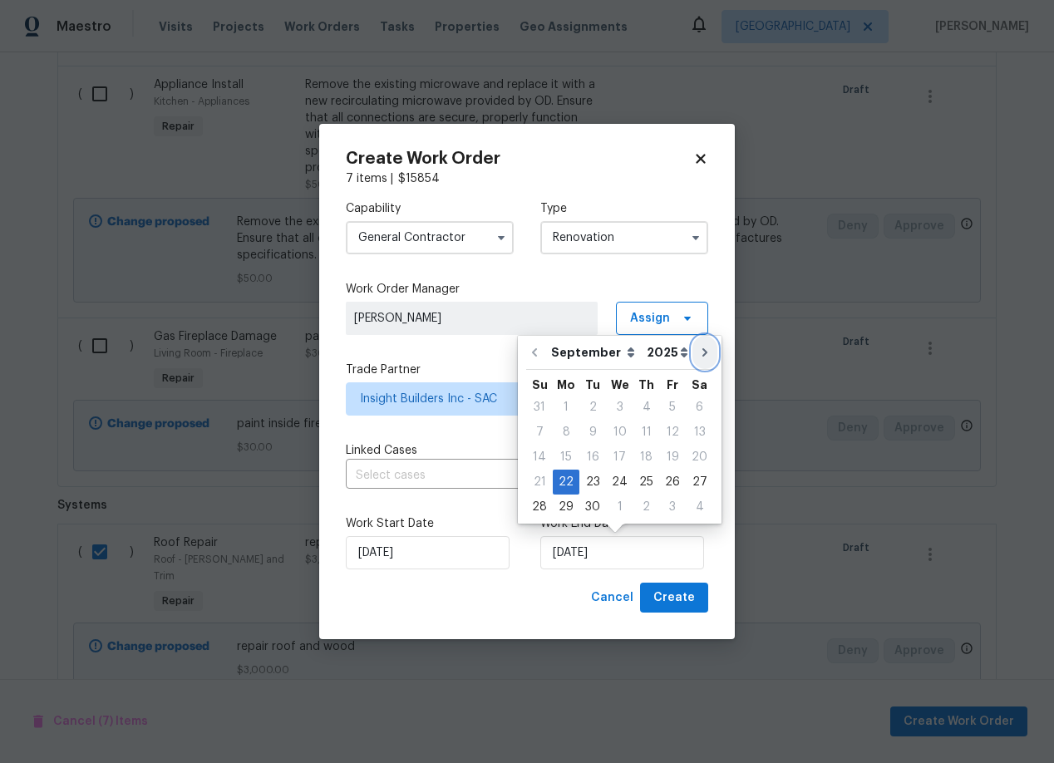
click at [702, 351] on icon "Go to next month" at bounding box center [704, 352] width 5 height 8
type input "[DATE]"
select select "9"
click at [617, 452] on div "15" at bounding box center [619, 456] width 27 height 23
type input "[DATE]"
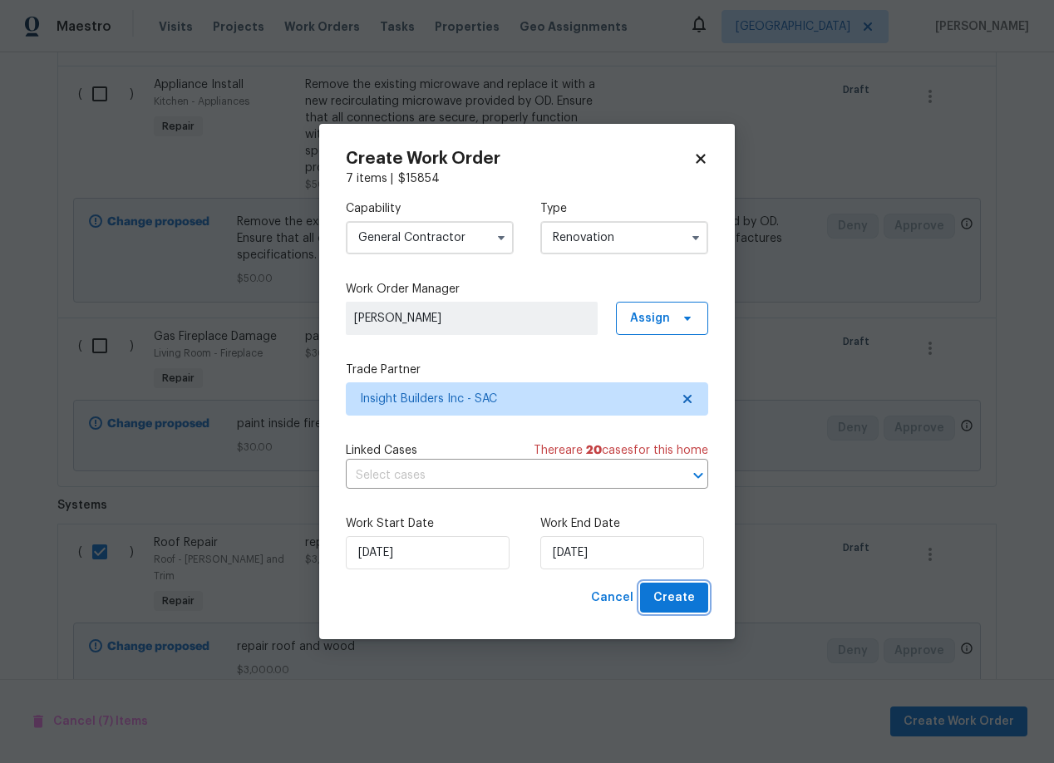
click at [687, 595] on span "Create" at bounding box center [674, 598] width 42 height 21
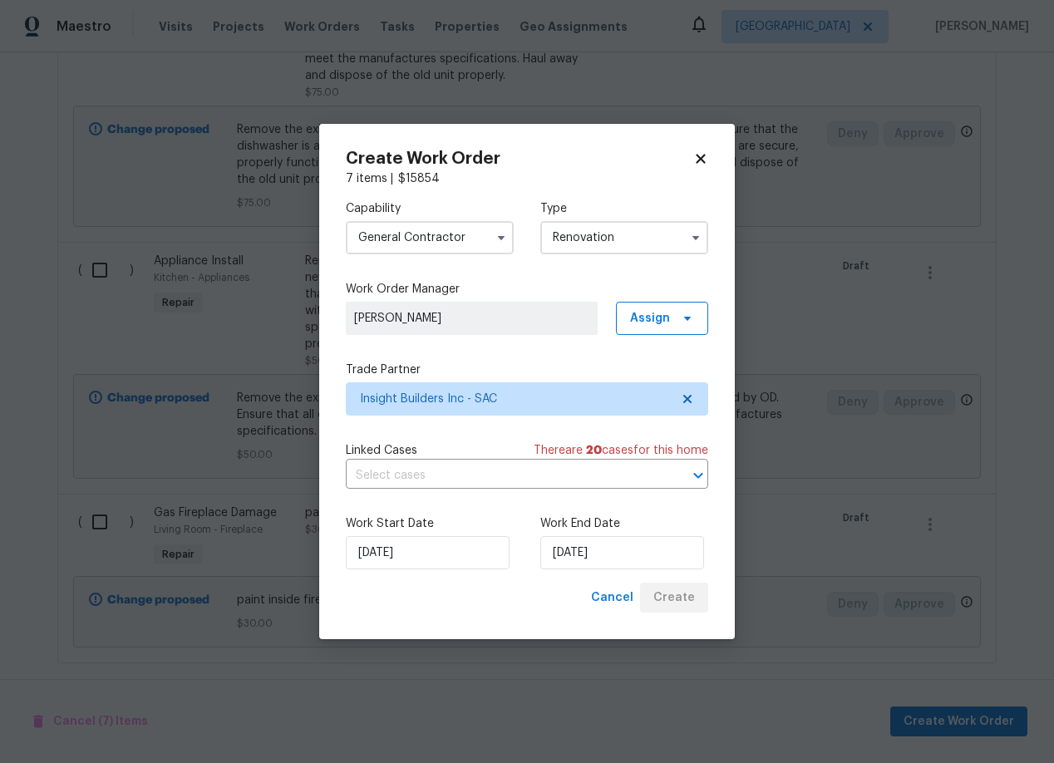
scroll to position [2274, 0]
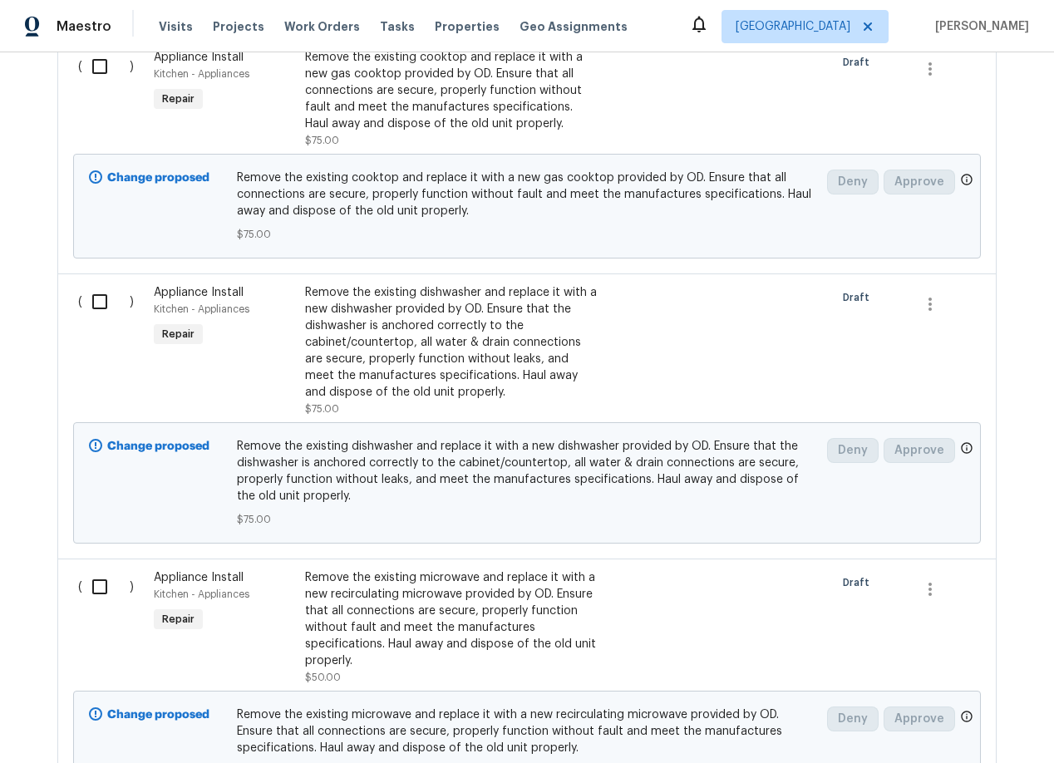
scroll to position [2274, 0]
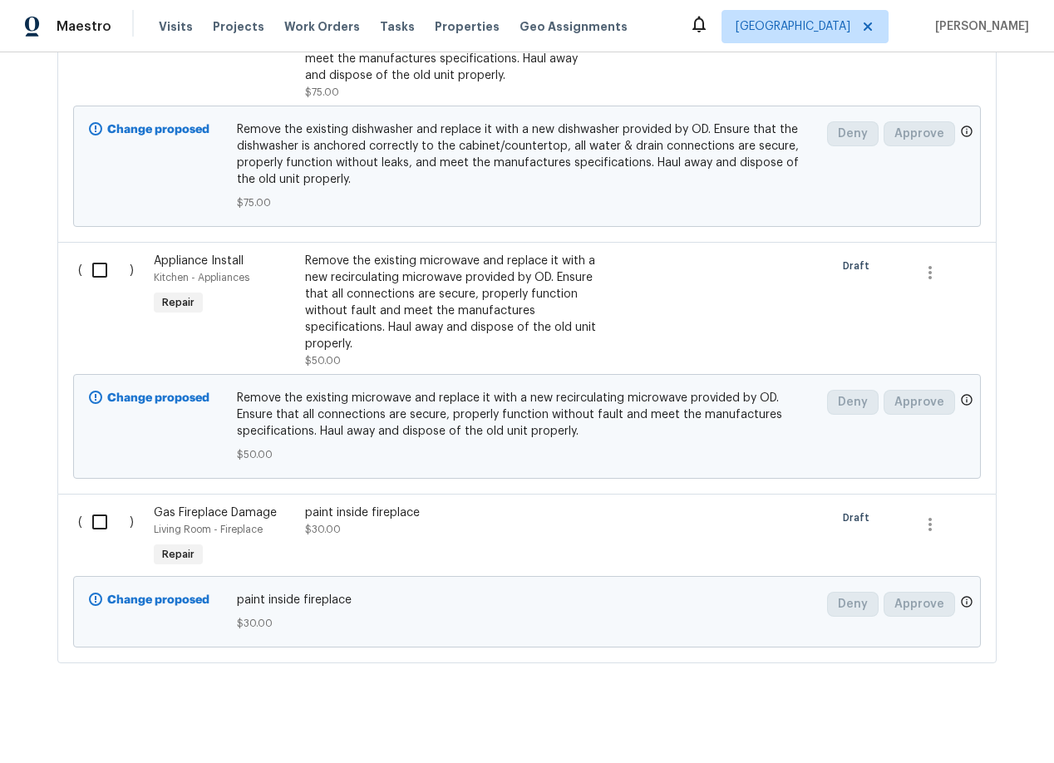
click at [99, 508] on input "checkbox" at bounding box center [105, 521] width 47 height 35
checkbox input "true"
click at [101, 256] on input "checkbox" at bounding box center [105, 270] width 47 height 35
checkbox input "true"
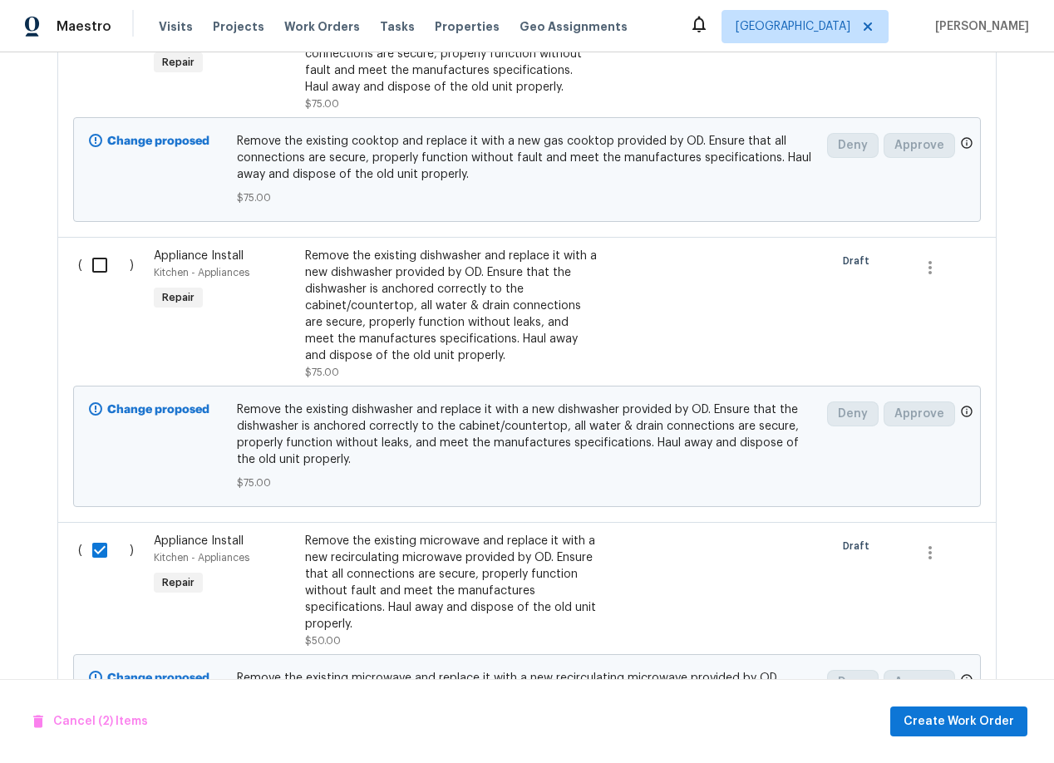
scroll to position [1989, 0]
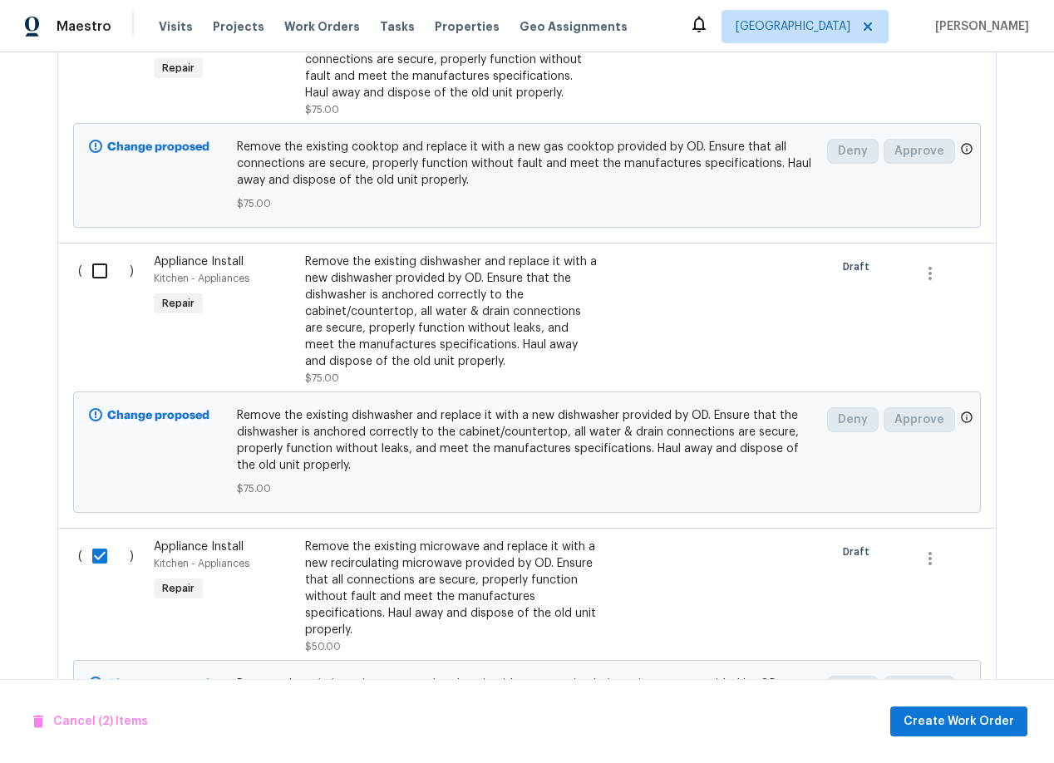
click at [101, 256] on input "checkbox" at bounding box center [105, 270] width 47 height 35
checkbox input "true"
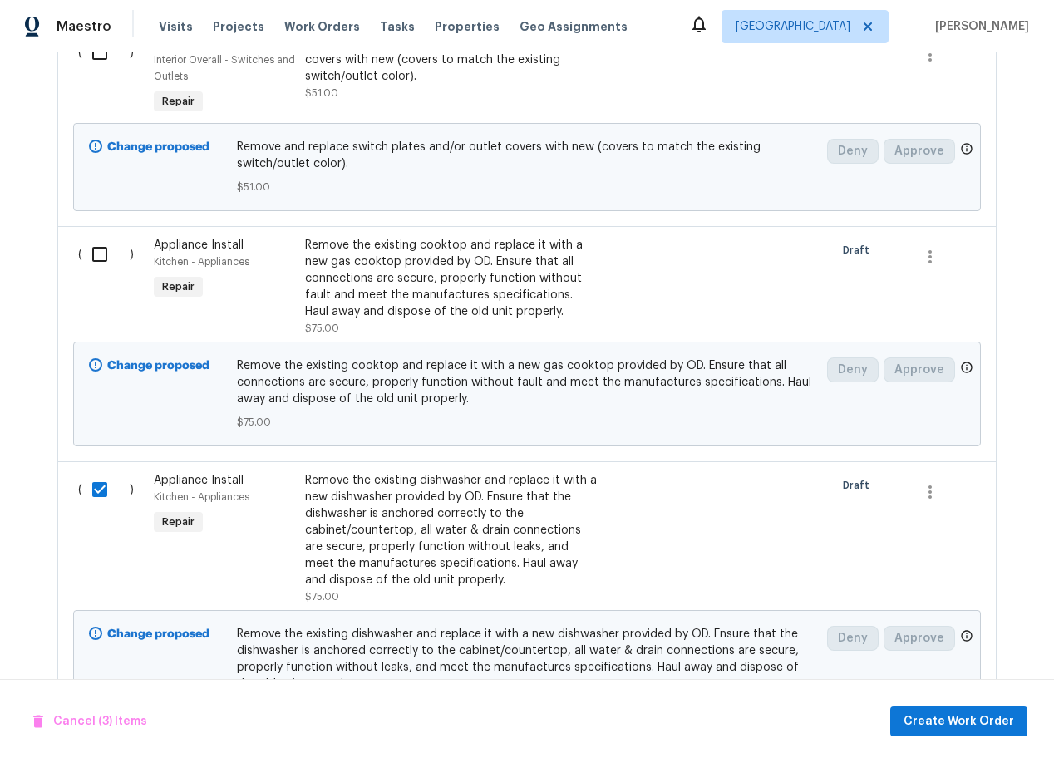
scroll to position [1763, 0]
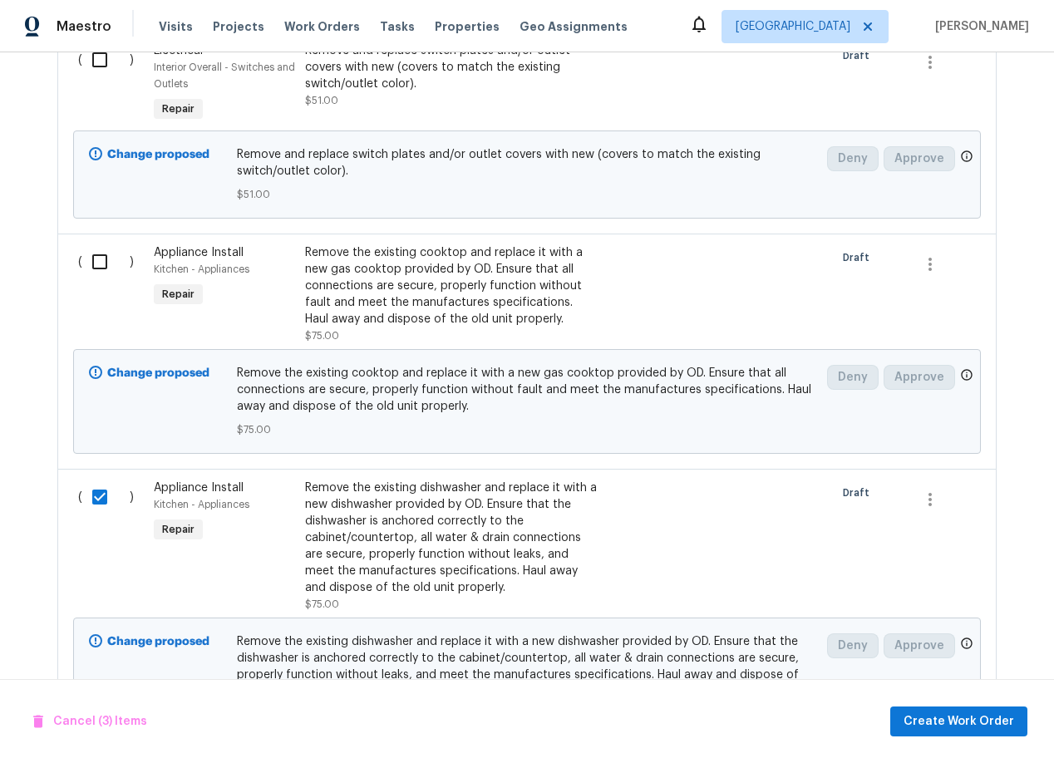
click at [103, 249] on input "checkbox" at bounding box center [105, 261] width 47 height 35
checkbox input "true"
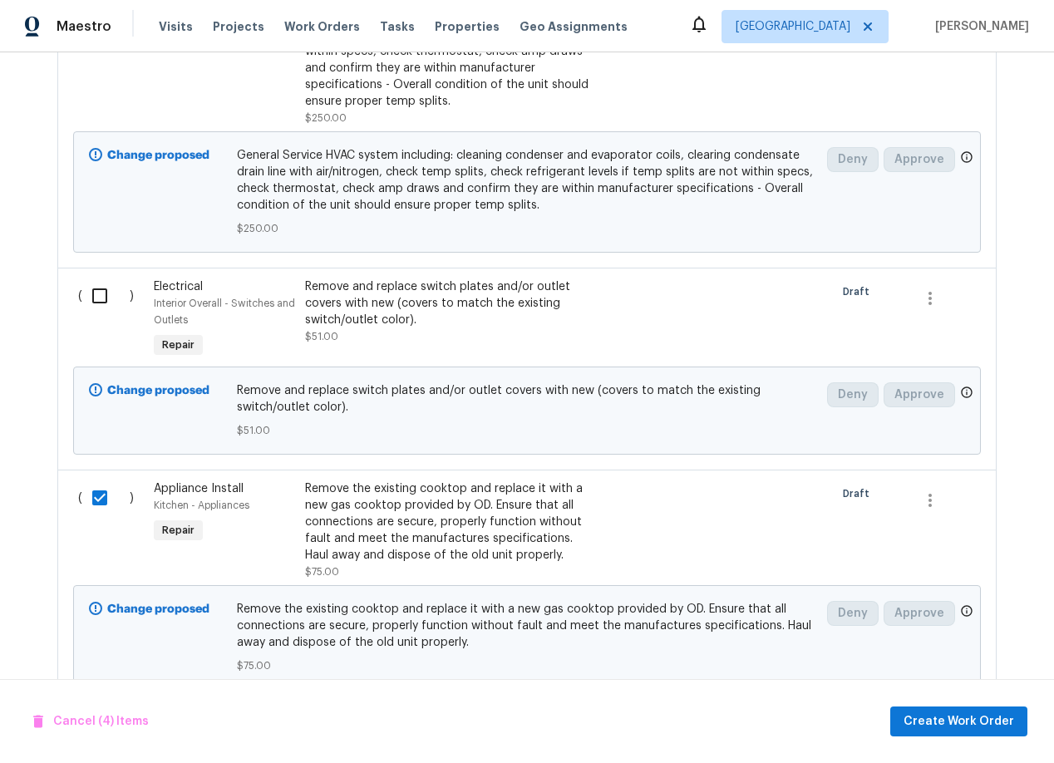
scroll to position [1526, 0]
click at [96, 287] on input "checkbox" at bounding box center [105, 296] width 47 height 35
checkbox input "true"
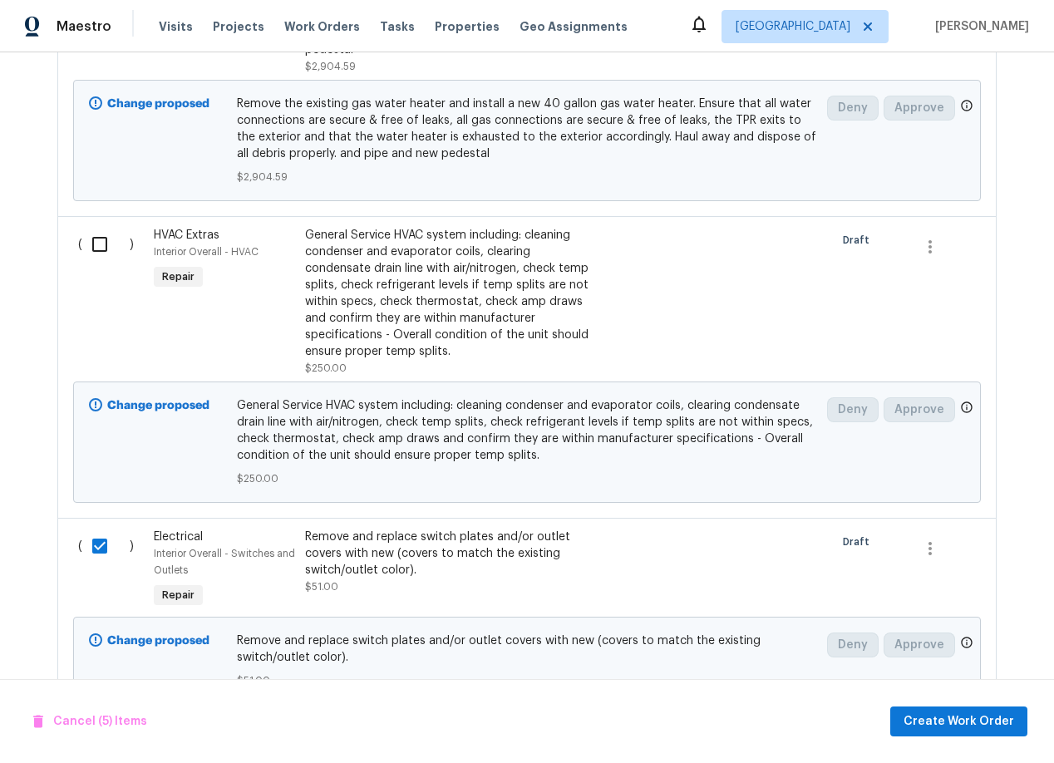
scroll to position [1269, 0]
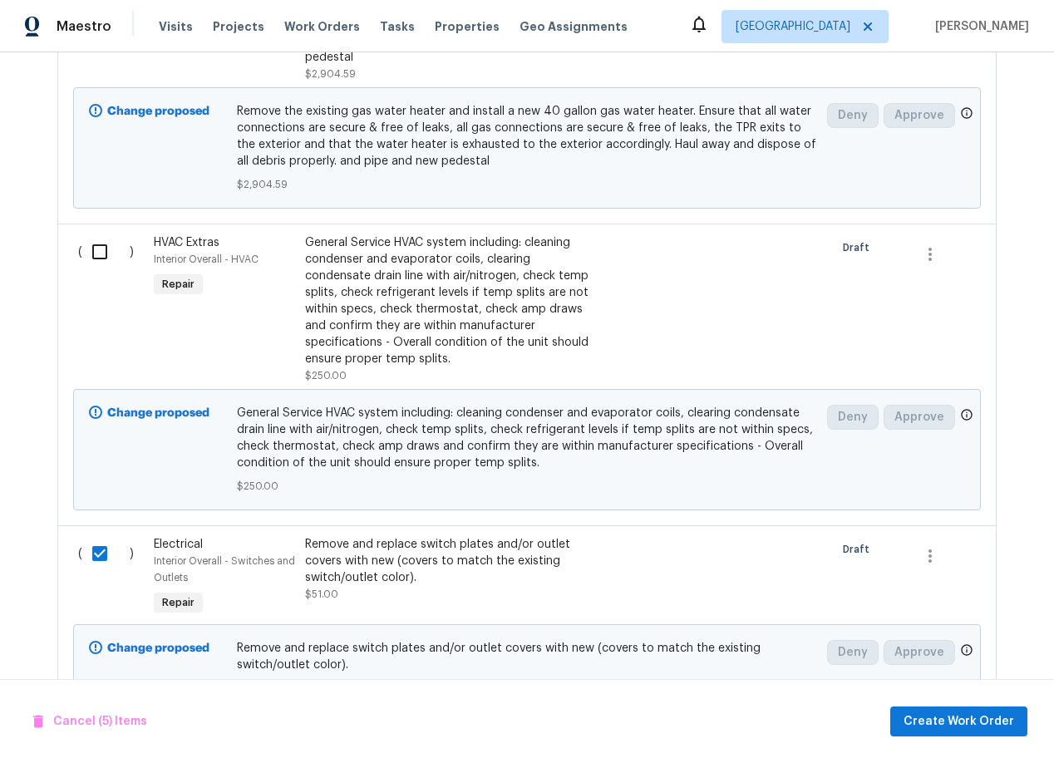
click at [96, 238] on input "checkbox" at bounding box center [105, 251] width 47 height 35
checkbox input "true"
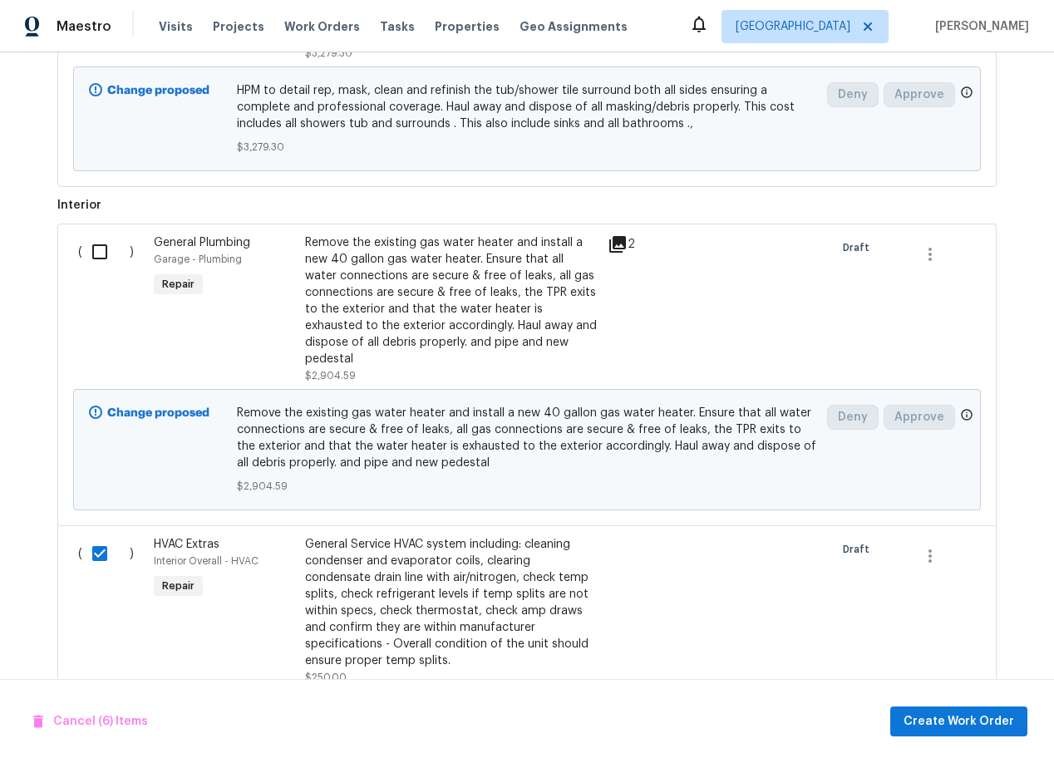
scroll to position [961, 0]
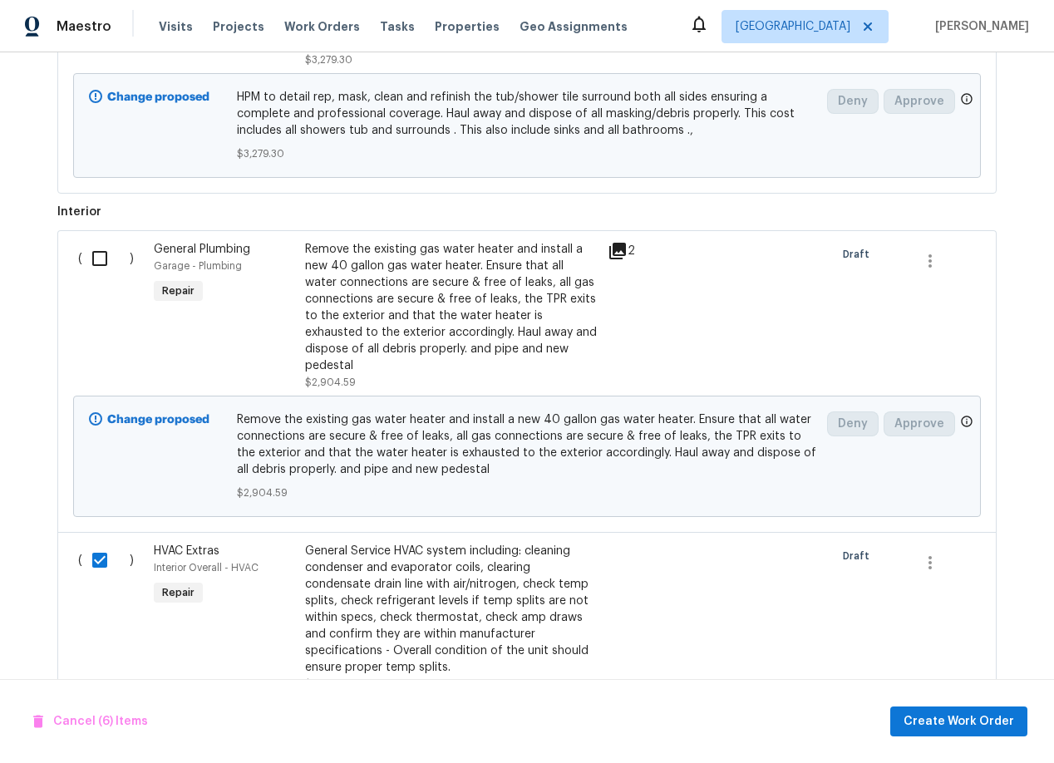
click at [101, 261] on input "checkbox" at bounding box center [105, 258] width 47 height 35
checkbox input "true"
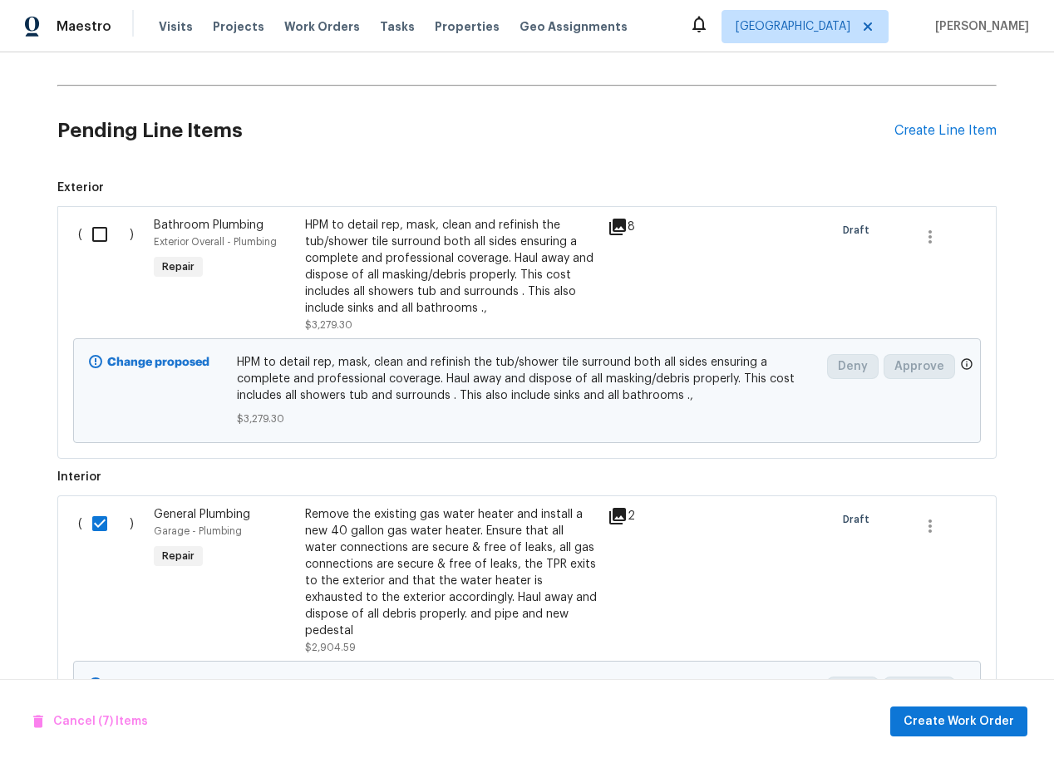
scroll to position [693, 0]
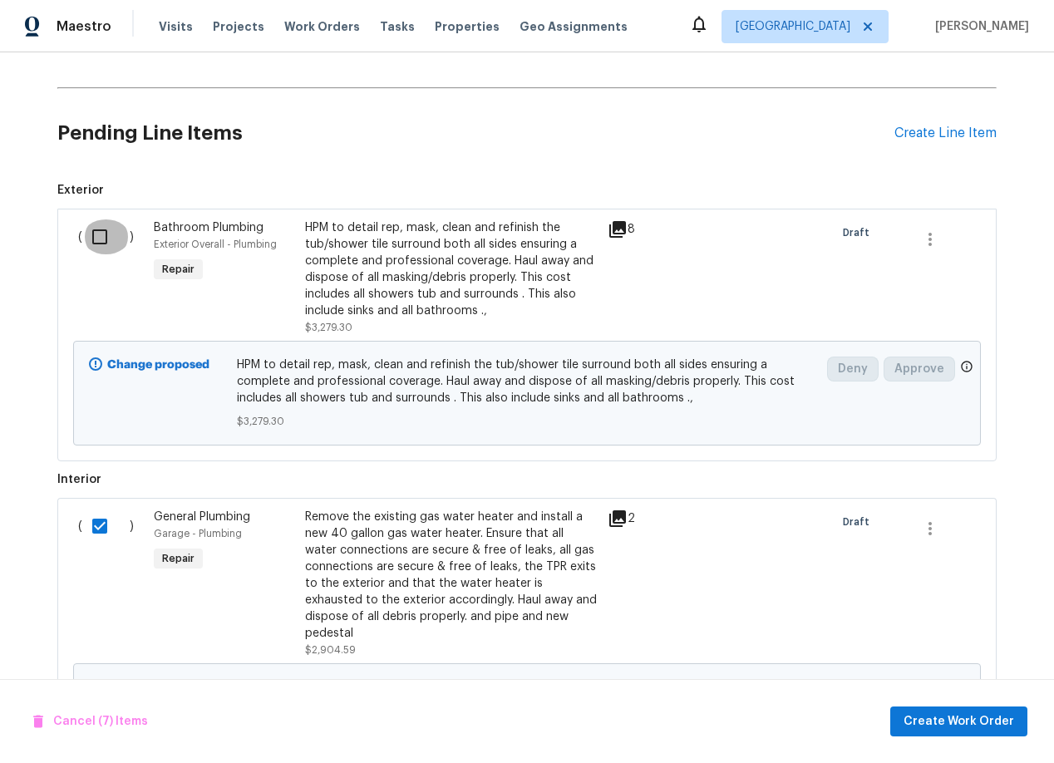
click at [103, 238] on input "checkbox" at bounding box center [105, 236] width 47 height 35
checkbox input "true"
click at [957, 732] on button "Create Work Order" at bounding box center [958, 721] width 137 height 31
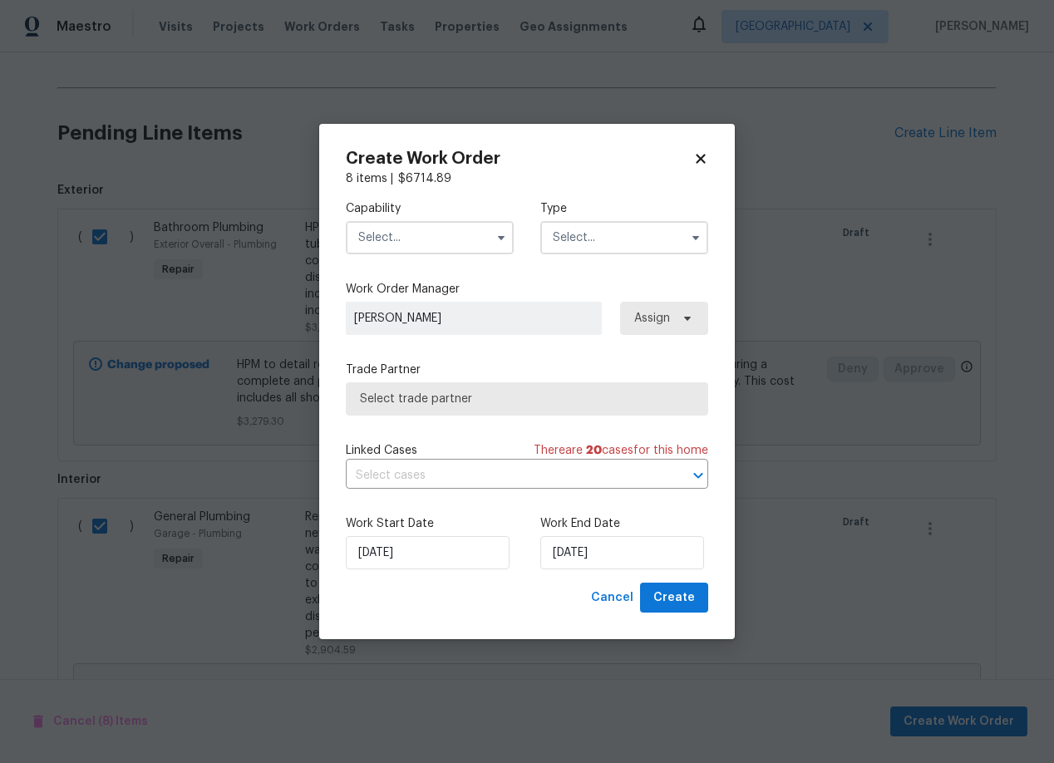
click at [435, 240] on input "text" at bounding box center [430, 237] width 168 height 33
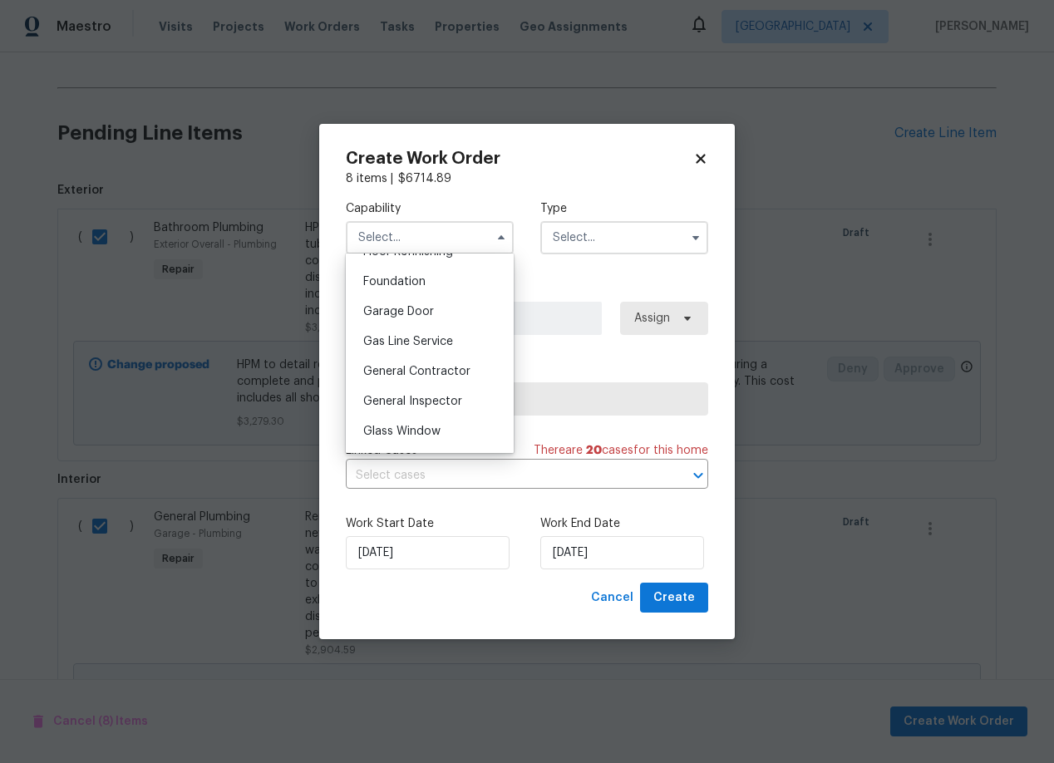
scroll to position [698, 0]
click at [434, 370] on span "General Contractor" at bounding box center [416, 369] width 107 height 12
type input "General Contractor"
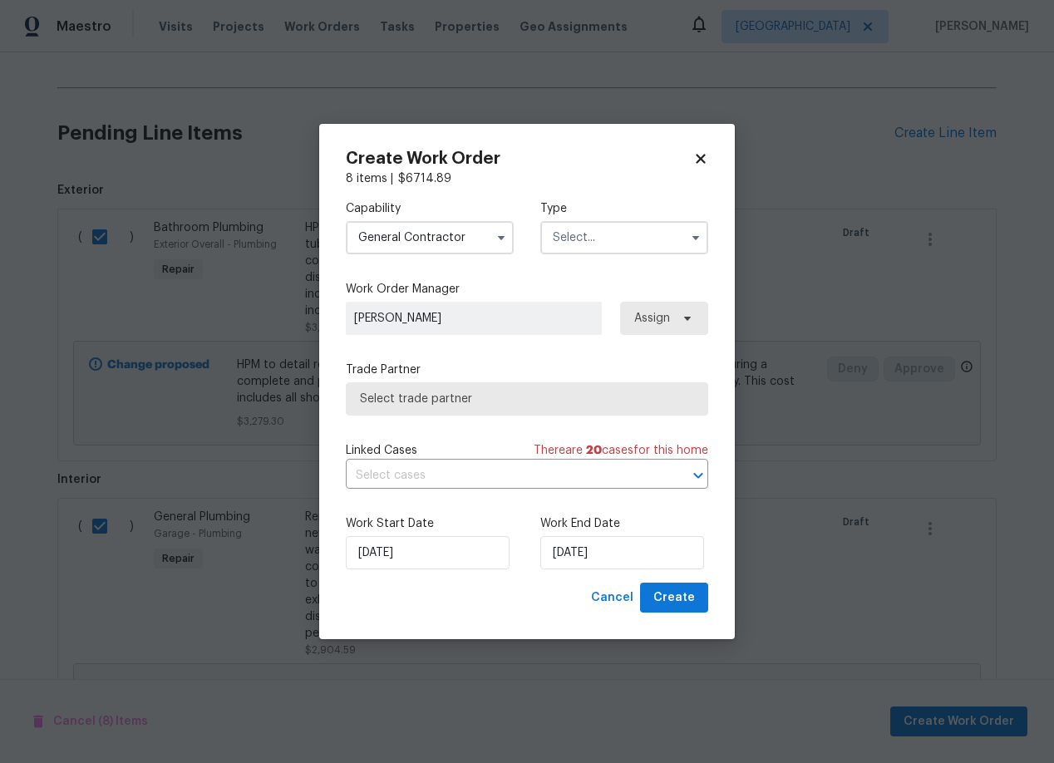
click at [603, 240] on input "text" at bounding box center [624, 237] width 168 height 33
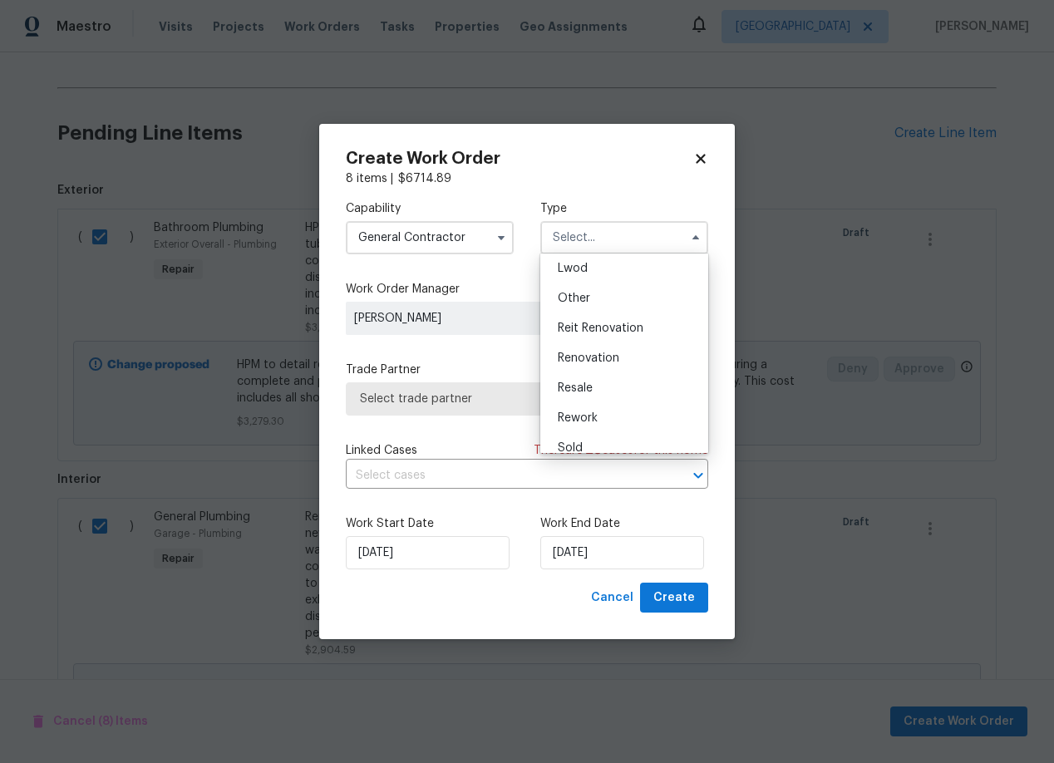
scroll to position [198, 0]
click at [610, 345] on span "Renovation" at bounding box center [588, 344] width 61 height 12
type input "Renovation"
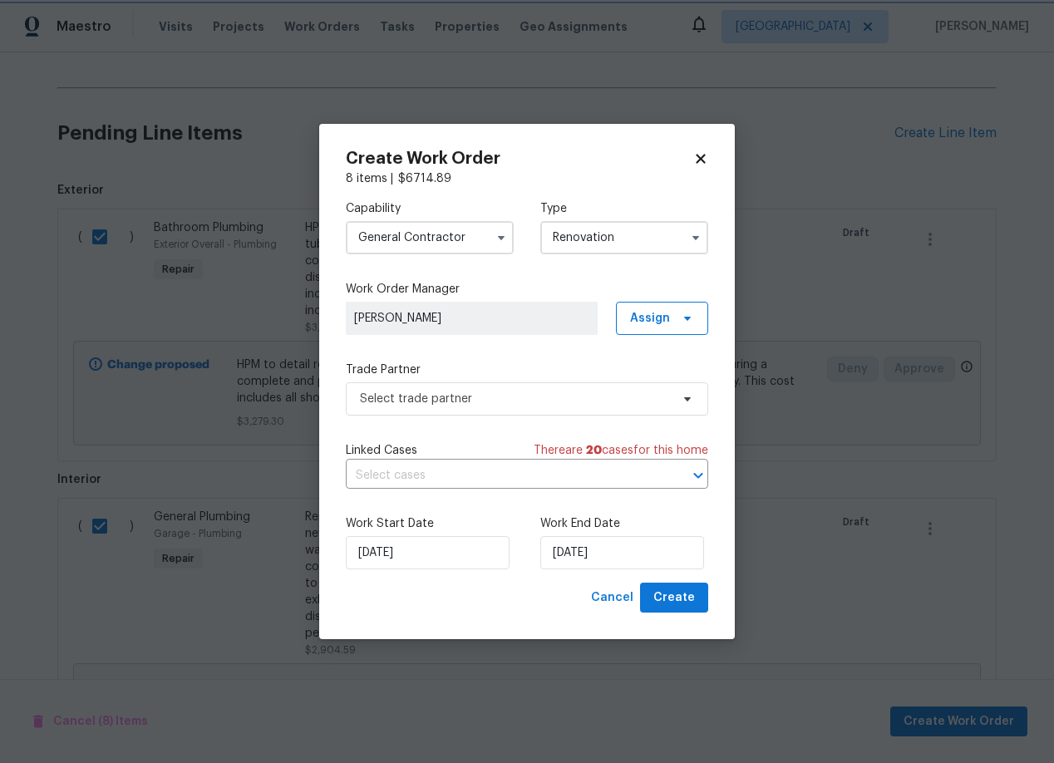
scroll to position [0, 0]
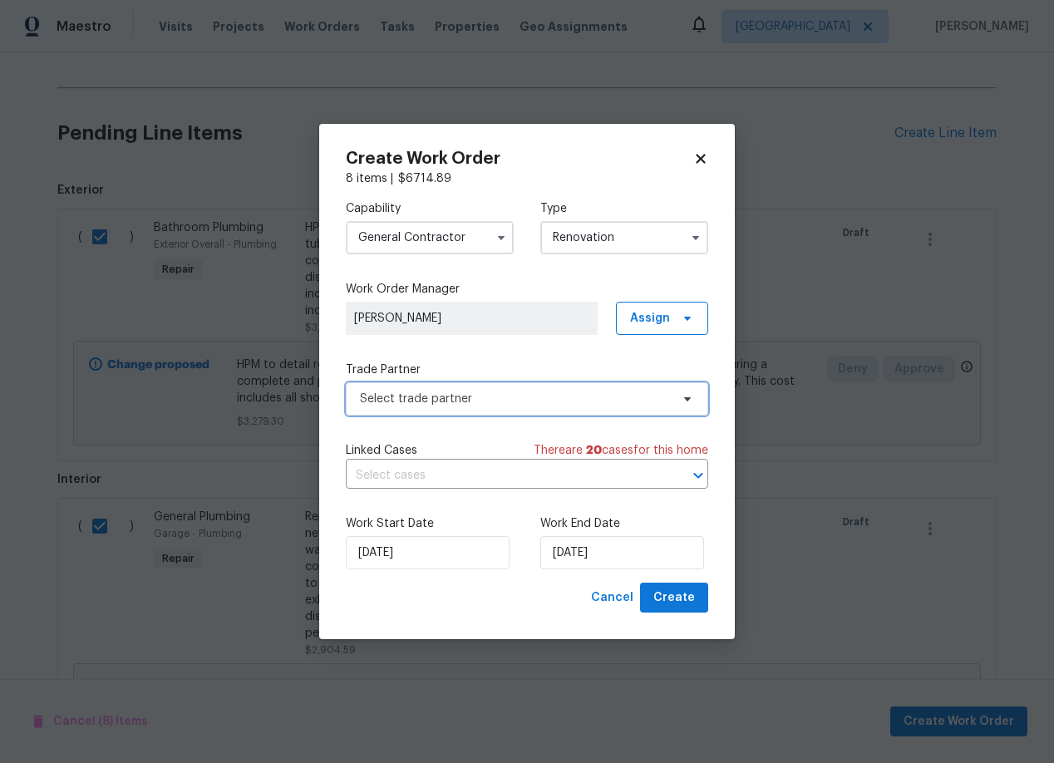
click at [549, 401] on span "Select trade partner" at bounding box center [515, 399] width 310 height 17
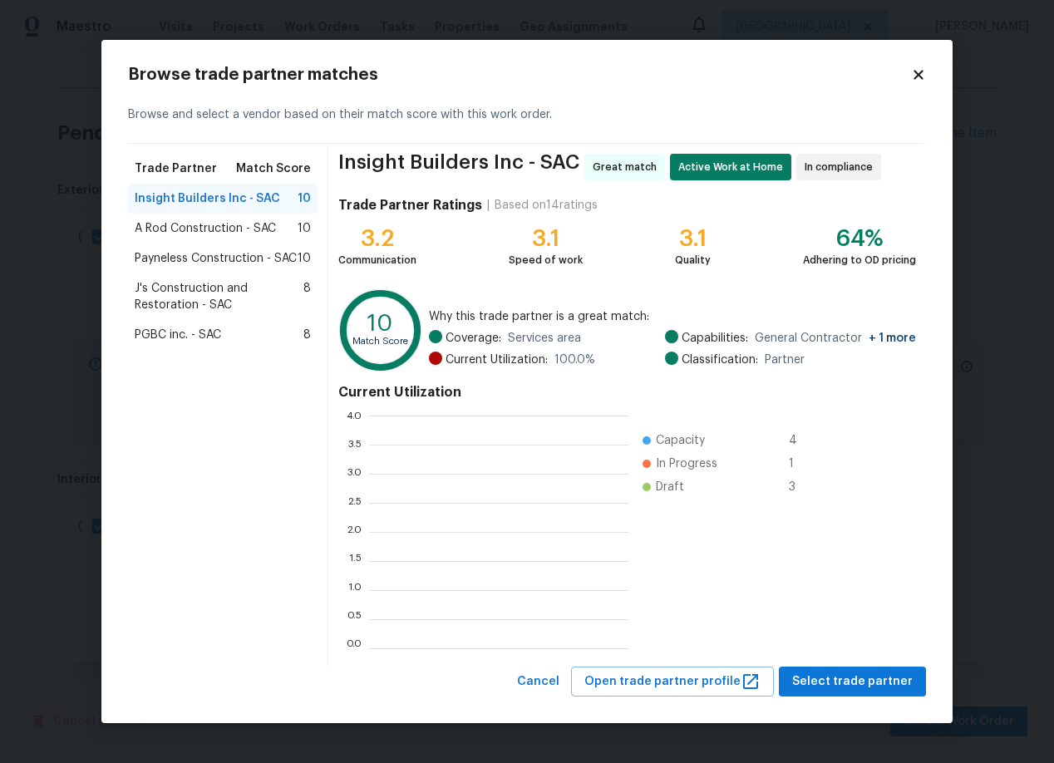
scroll to position [233, 258]
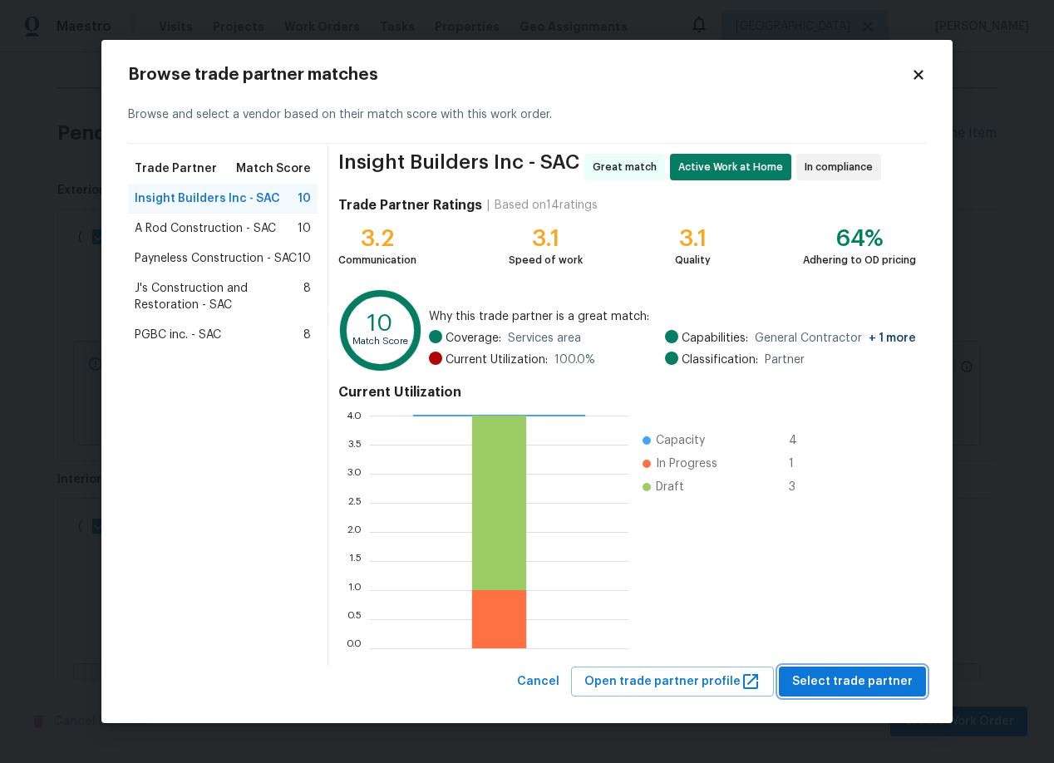
click at [836, 681] on span "Select trade partner" at bounding box center [852, 681] width 120 height 21
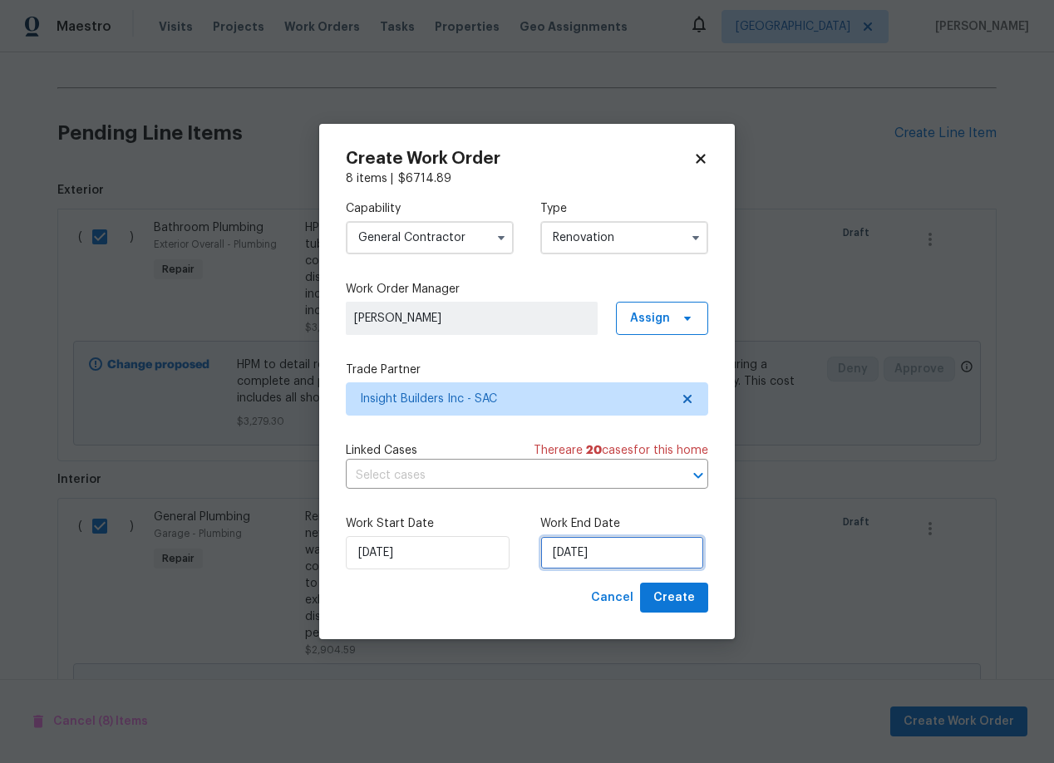
click at [624, 552] on input "[DATE]" at bounding box center [622, 552] width 164 height 33
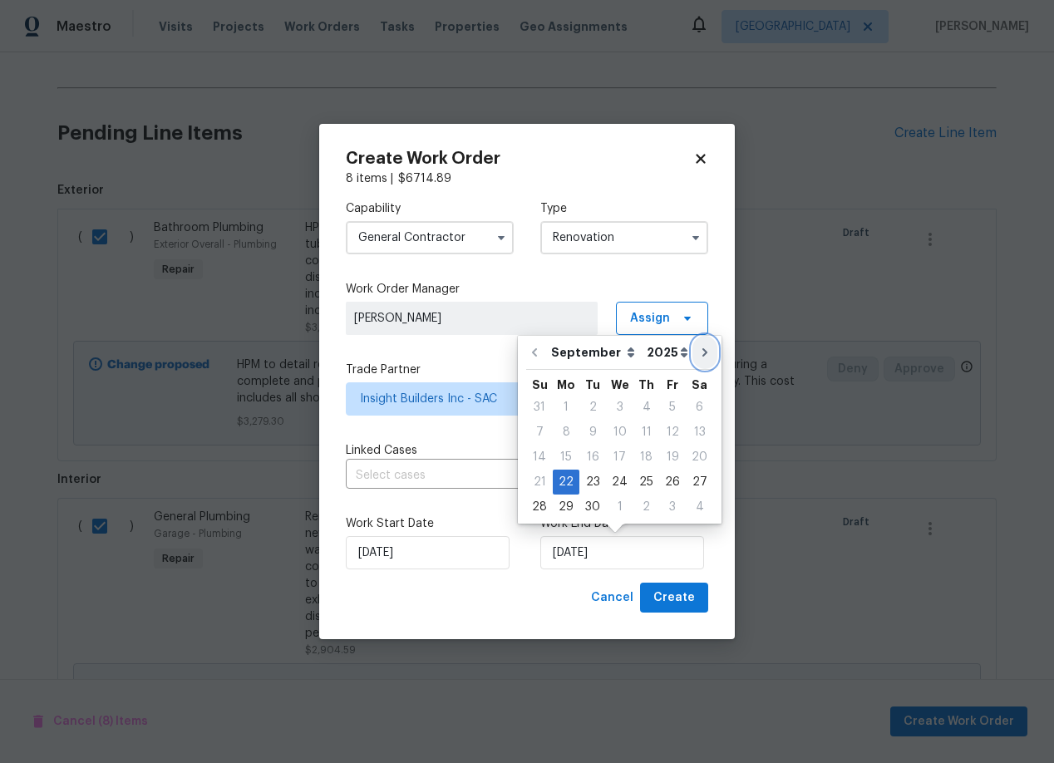
click at [698, 346] on icon "Go to next month" at bounding box center [704, 352] width 13 height 13
type input "[DATE]"
select select "9"
click at [619, 450] on div "15" at bounding box center [619, 456] width 27 height 23
type input "[DATE]"
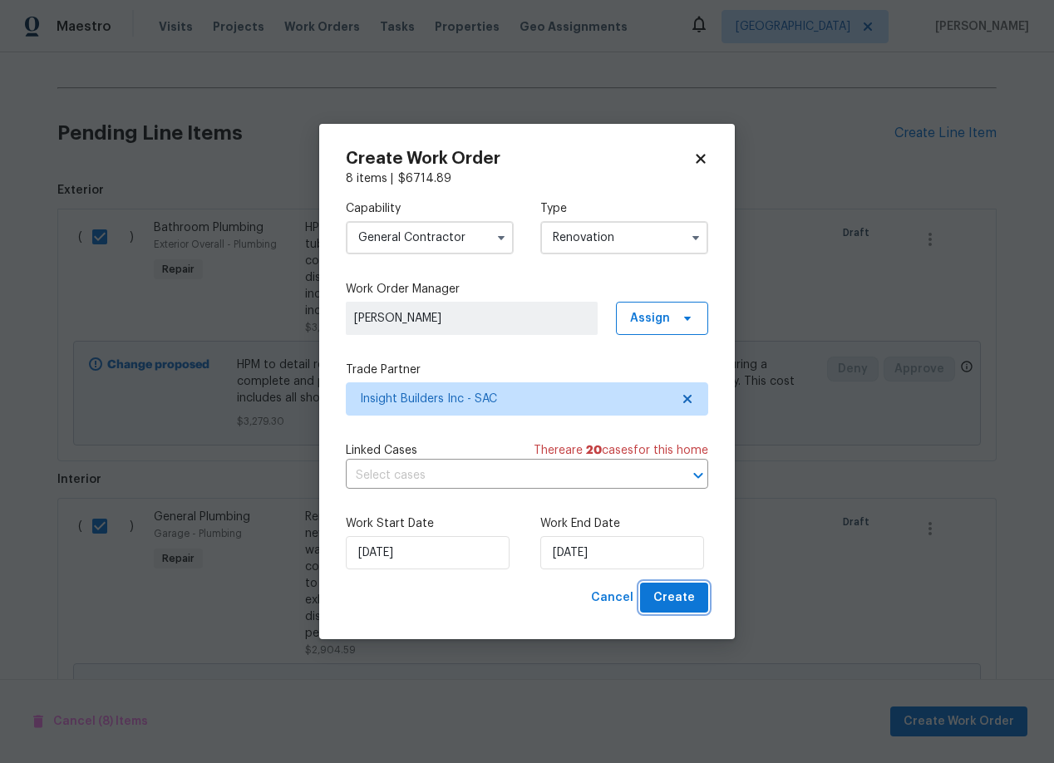
click at [679, 599] on span "Create" at bounding box center [674, 598] width 42 height 21
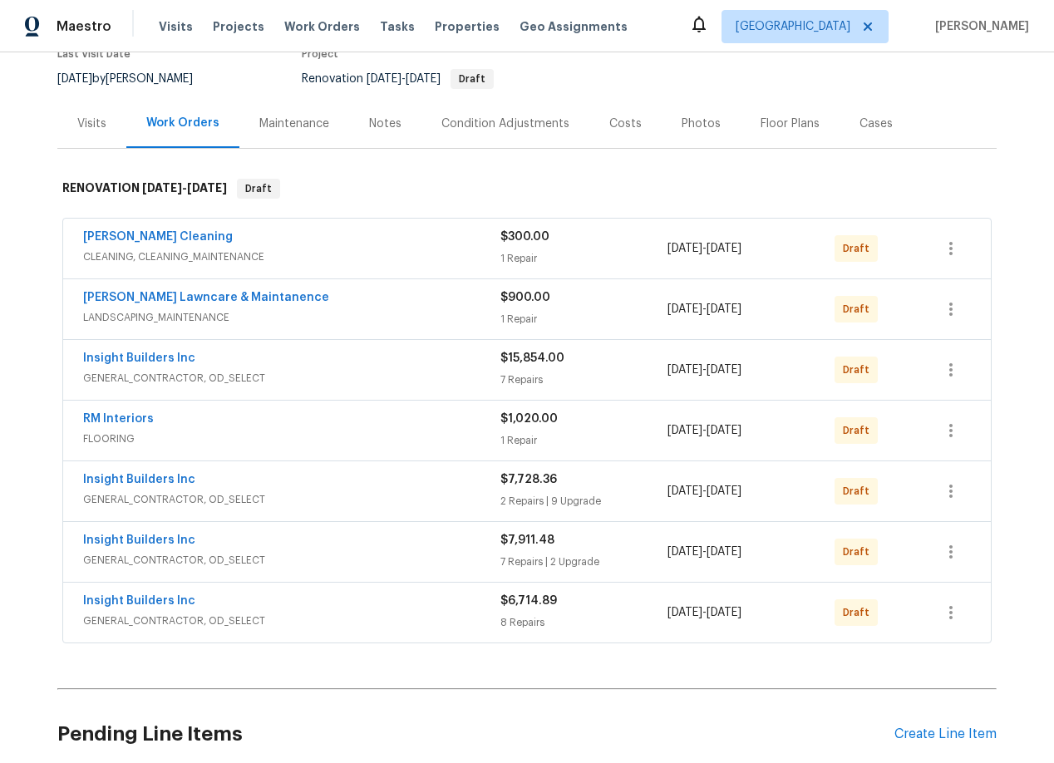
scroll to position [0, 0]
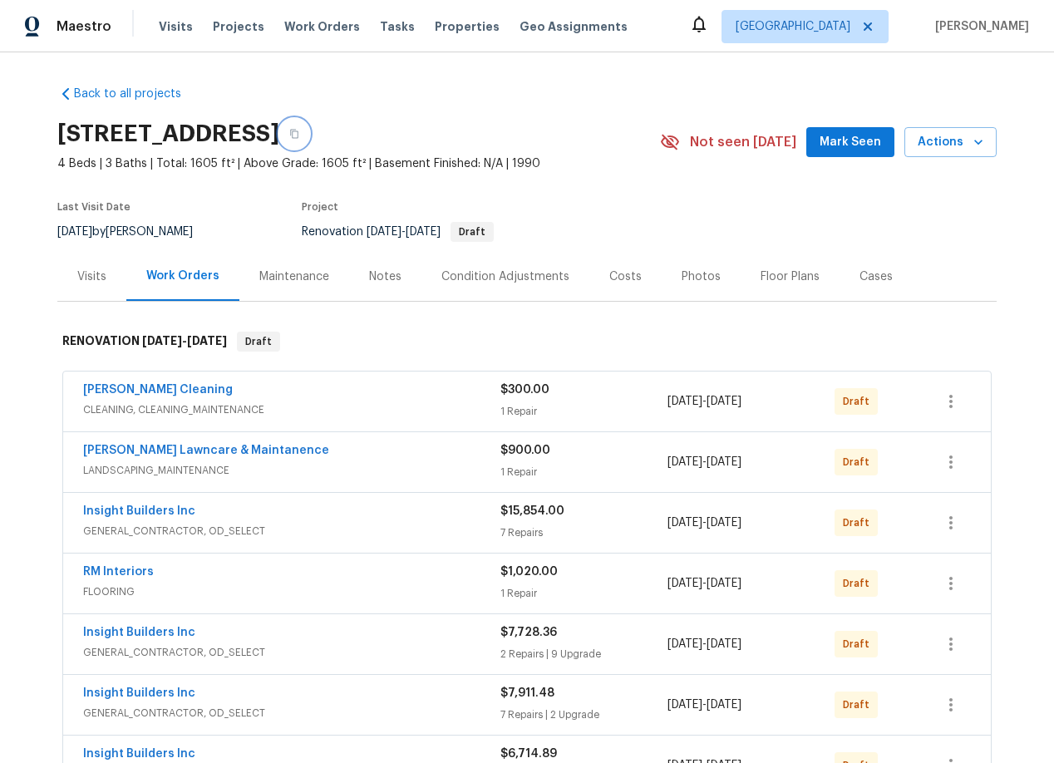
click at [298, 130] on icon "button" at bounding box center [294, 134] width 8 height 9
click at [951, 400] on icon "button" at bounding box center [951, 401] width 20 height 20
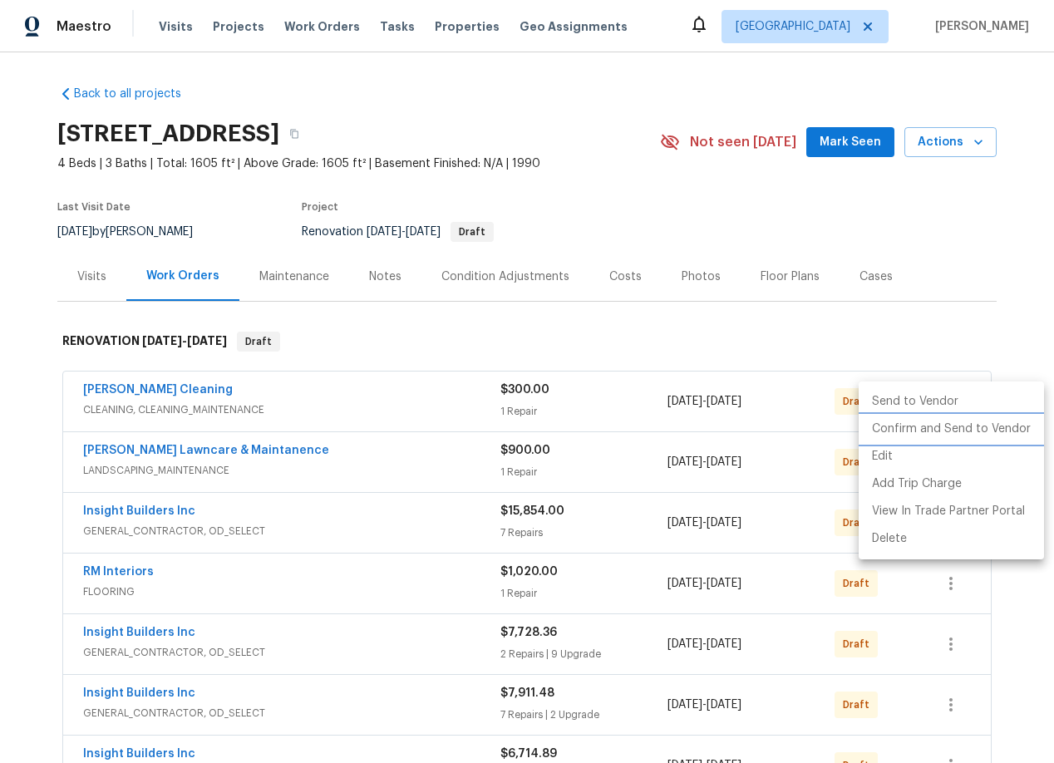
click at [922, 427] on li "Confirm and Send to Vendor" at bounding box center [950, 428] width 185 height 27
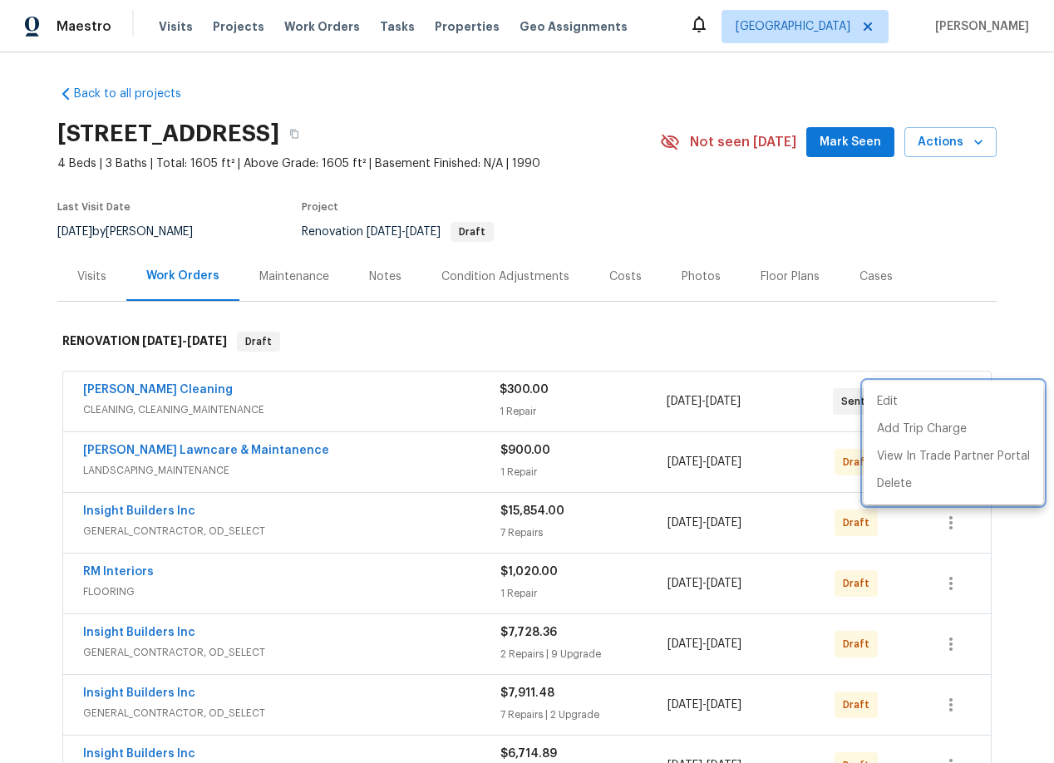
click at [848, 465] on div at bounding box center [527, 381] width 1054 height 763
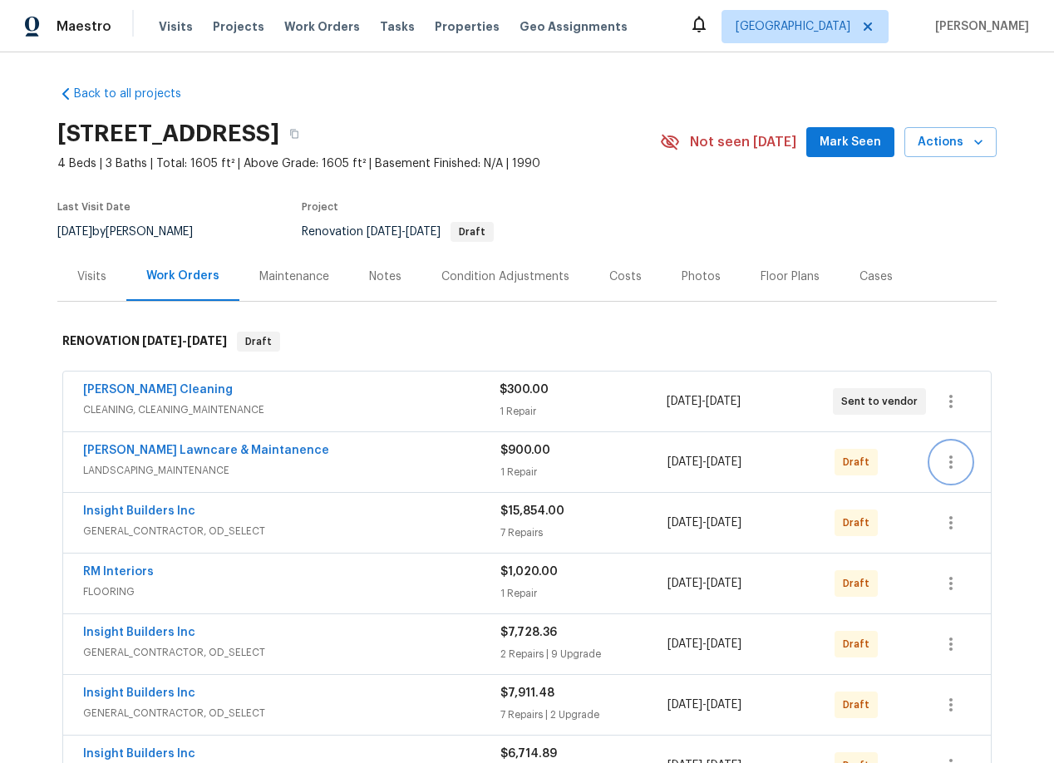
click at [957, 461] on icon "button" at bounding box center [951, 462] width 20 height 20
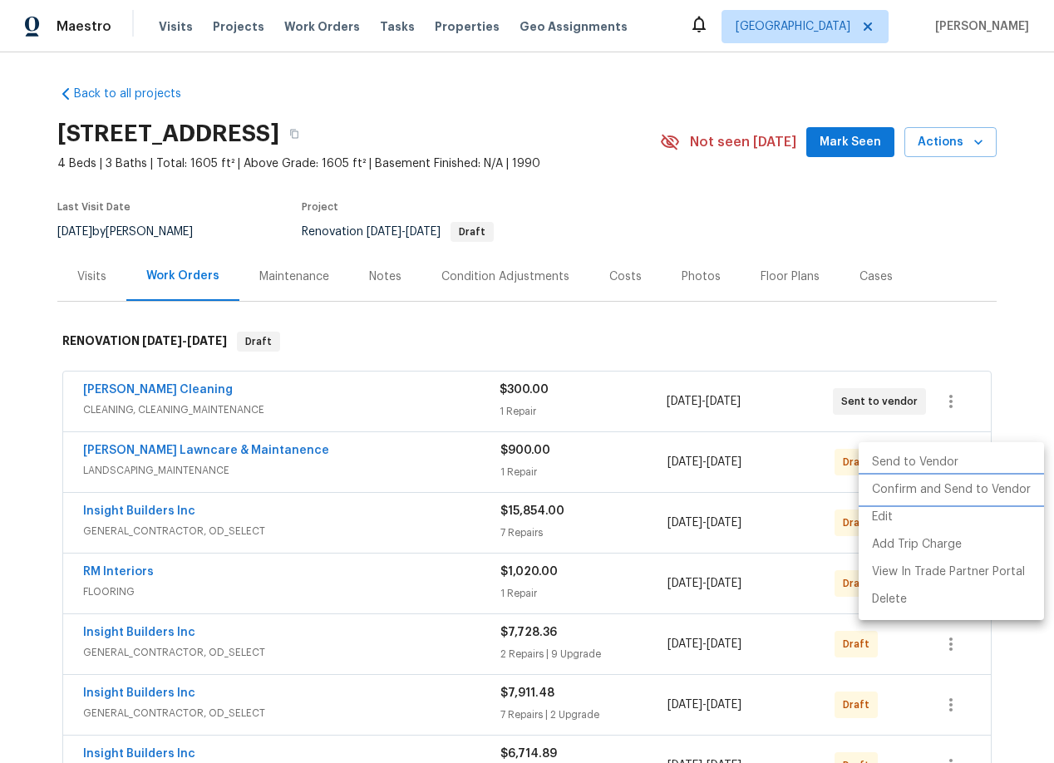
click at [945, 491] on li "Confirm and Send to Vendor" at bounding box center [950, 489] width 185 height 27
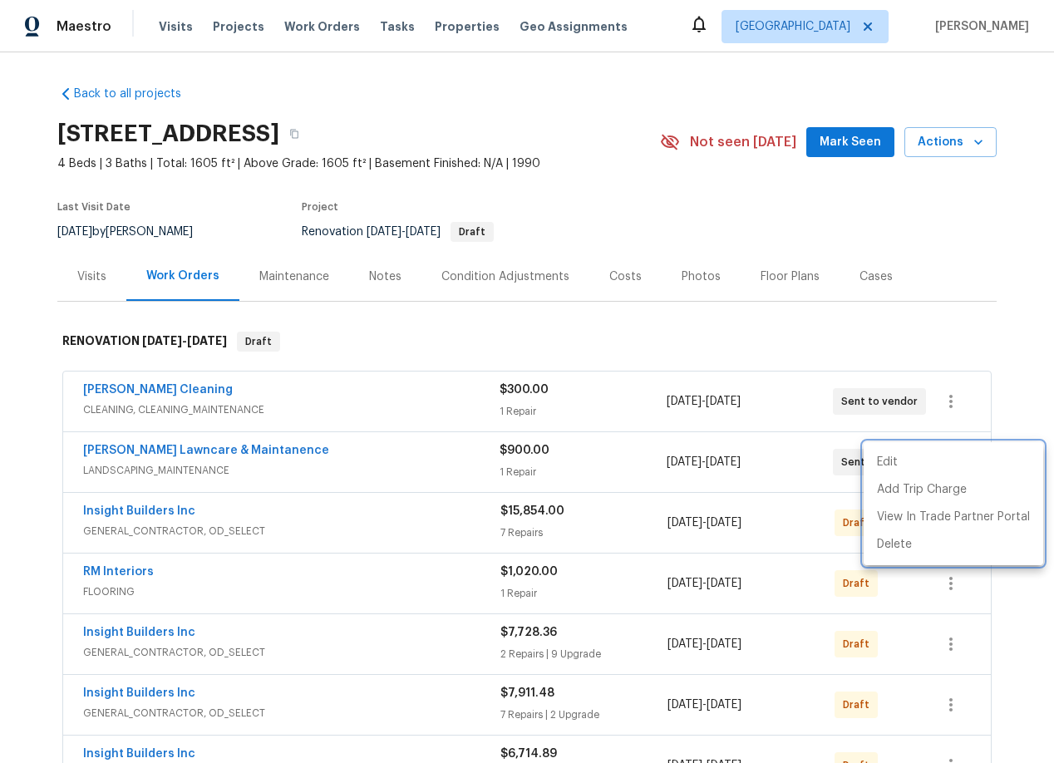
click at [832, 563] on div at bounding box center [527, 381] width 1054 height 763
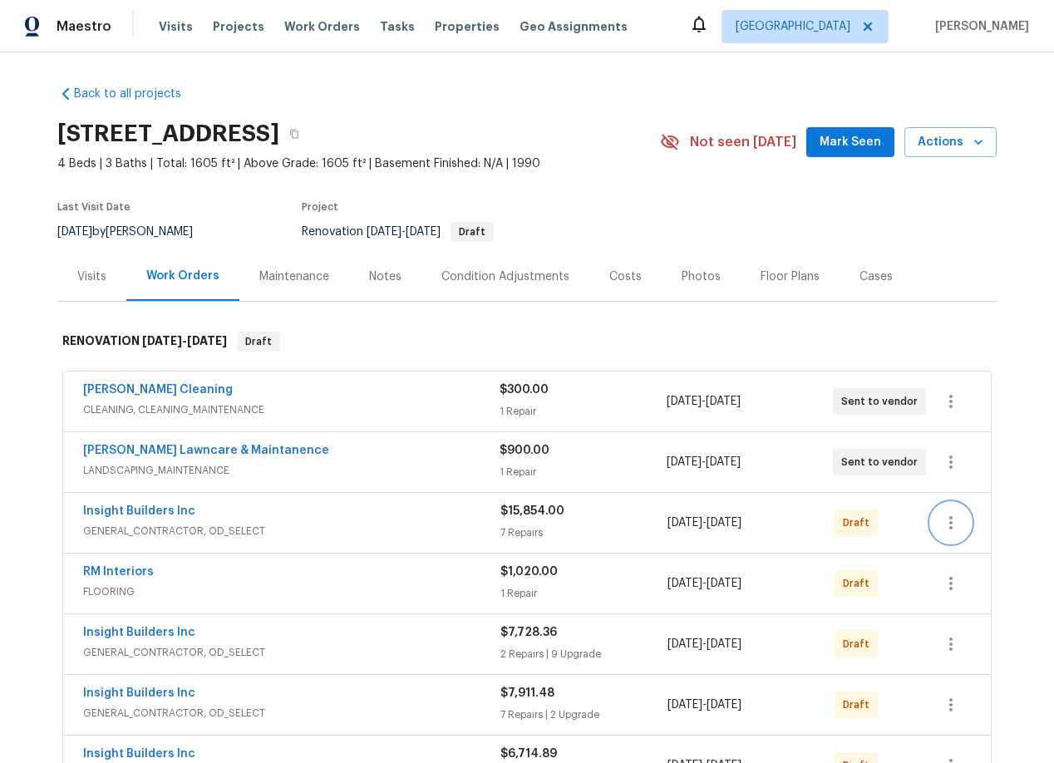
click at [960, 515] on icon "button" at bounding box center [951, 523] width 20 height 20
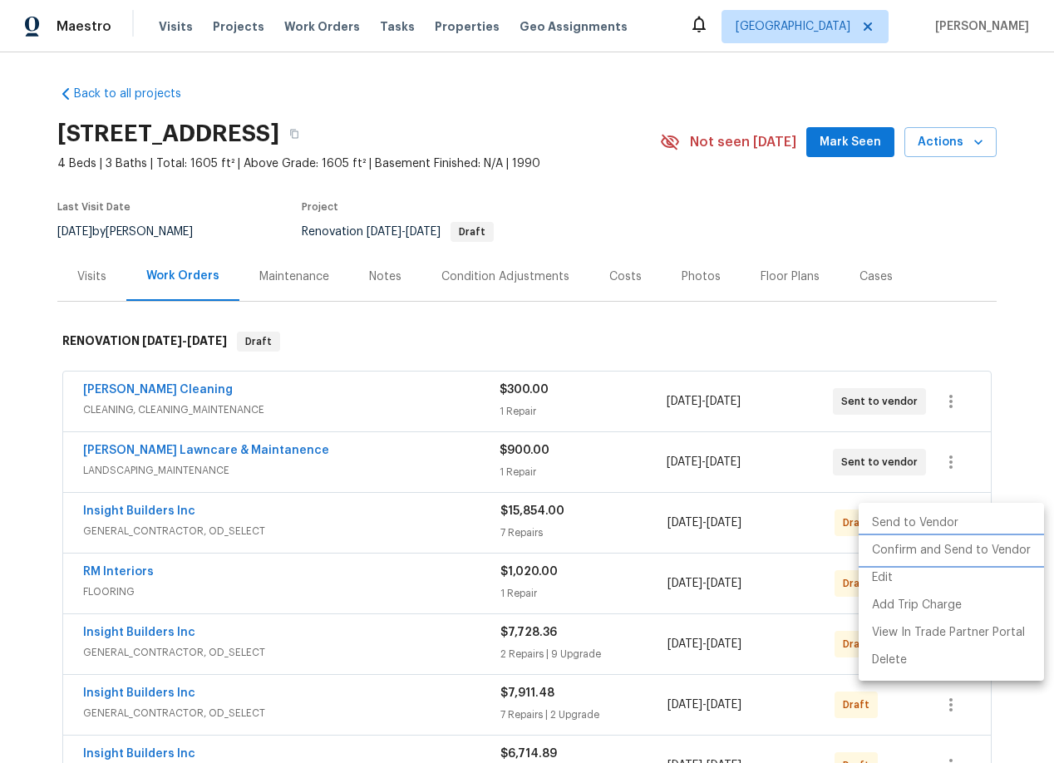
click at [920, 548] on li "Confirm and Send to Vendor" at bounding box center [950, 550] width 185 height 27
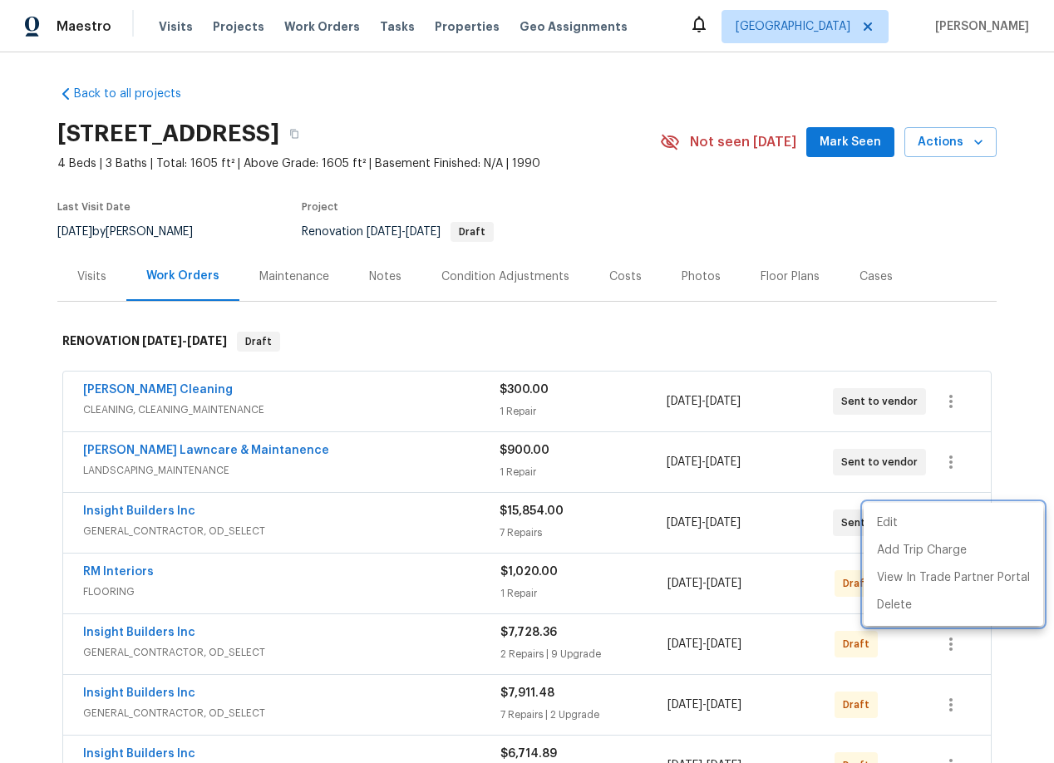
click at [813, 570] on div at bounding box center [527, 381] width 1054 height 763
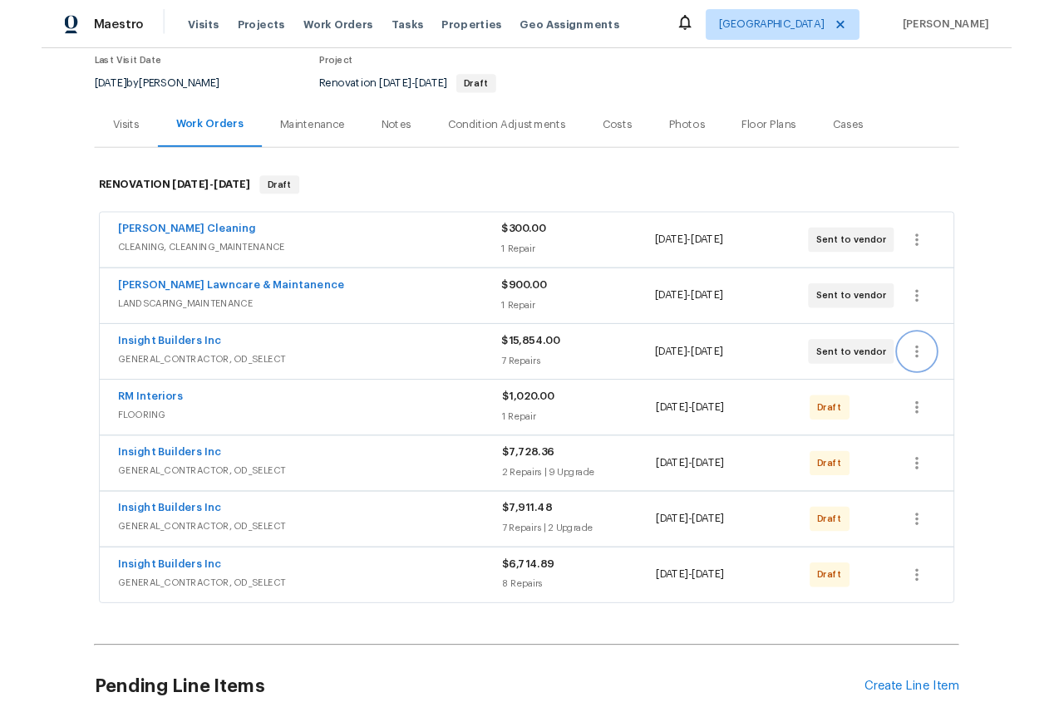
scroll to position [159, 0]
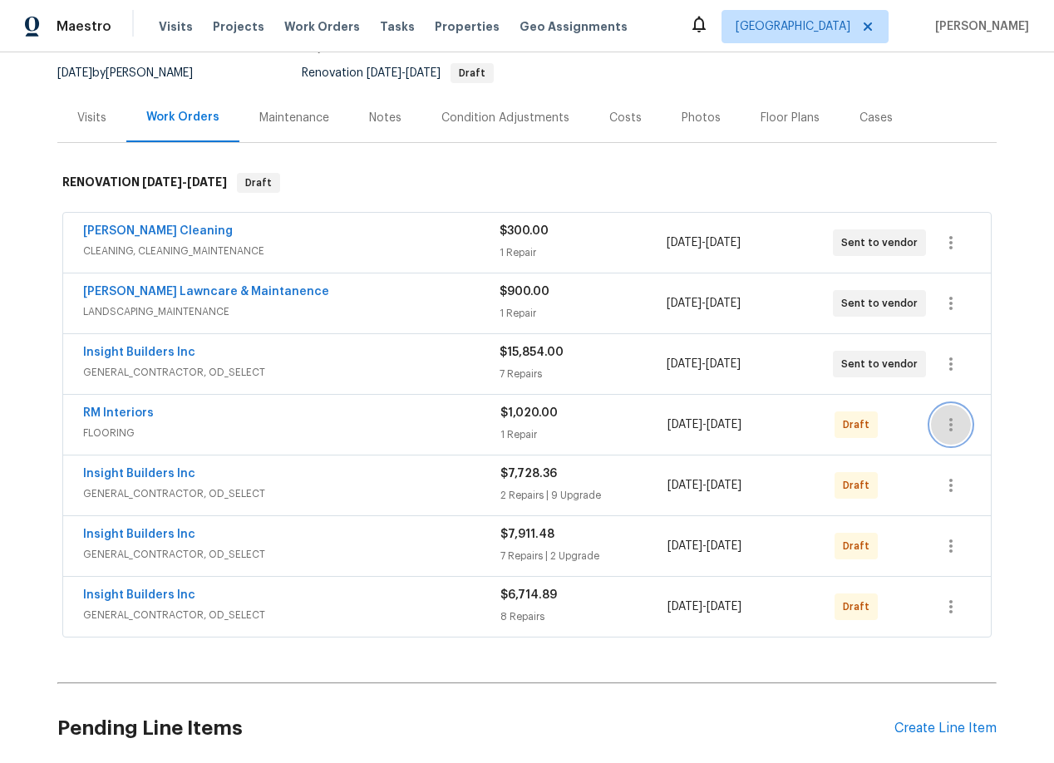
click at [950, 427] on icon "button" at bounding box center [951, 425] width 20 height 20
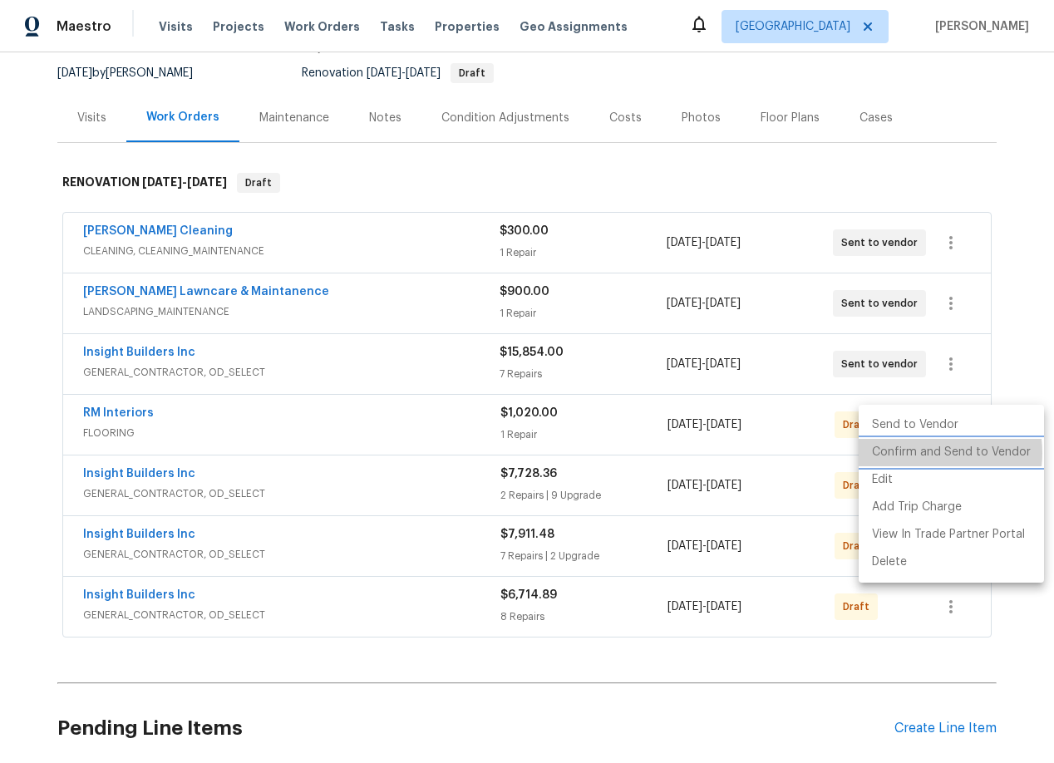
click at [921, 454] on li "Confirm and Send to Vendor" at bounding box center [950, 452] width 185 height 27
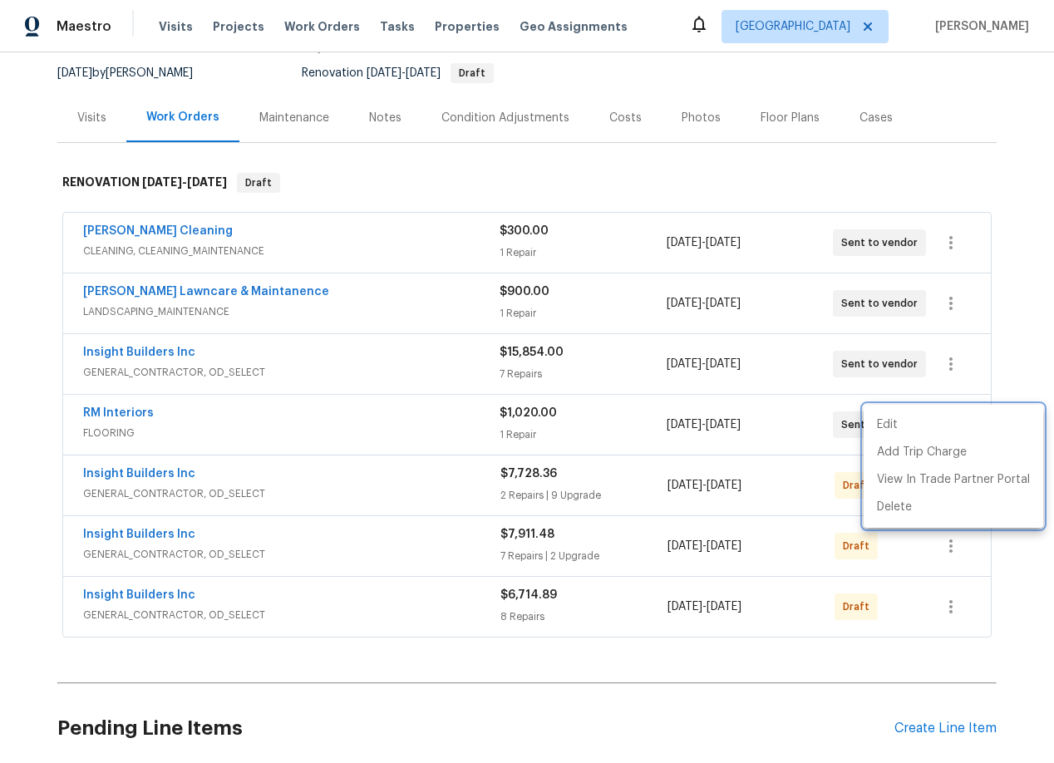
click at [819, 490] on div at bounding box center [527, 381] width 1054 height 763
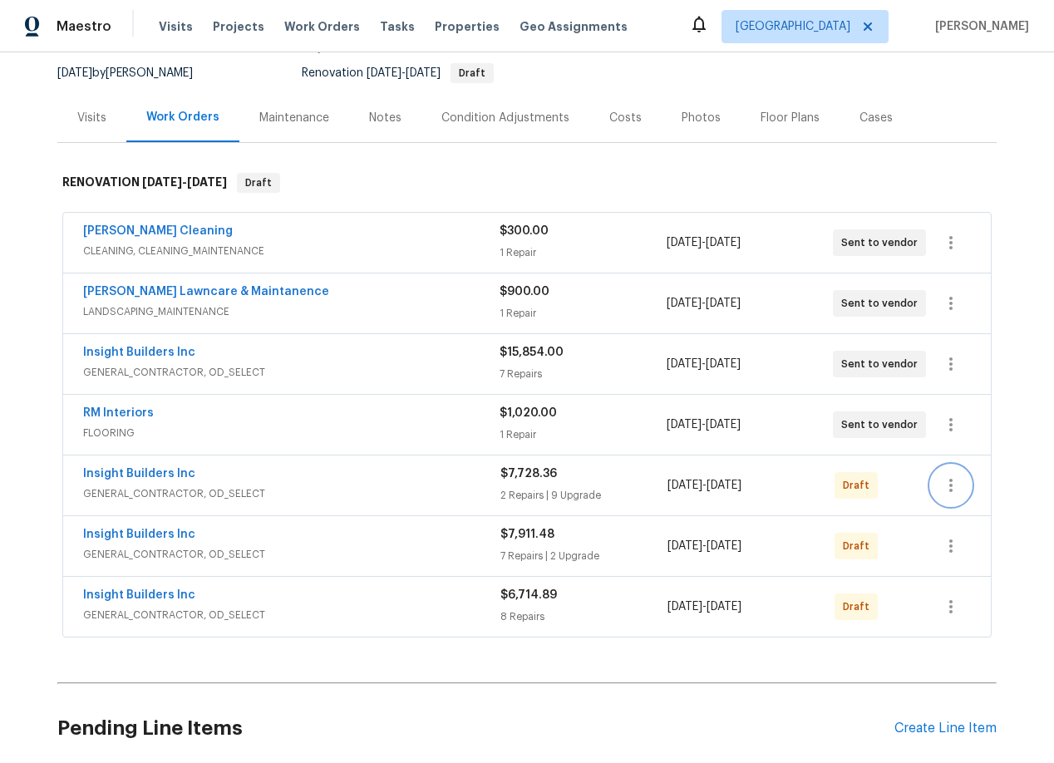
click at [952, 480] on icon "button" at bounding box center [951, 485] width 20 height 20
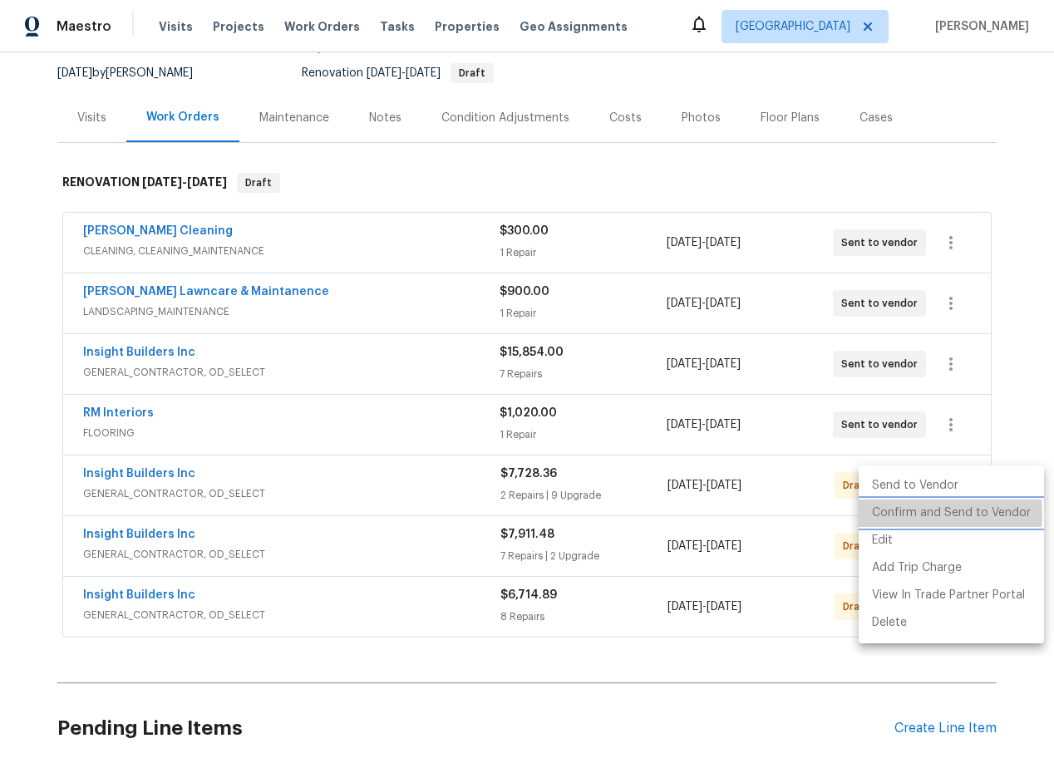
click at [910, 514] on li "Confirm and Send to Vendor" at bounding box center [950, 512] width 185 height 27
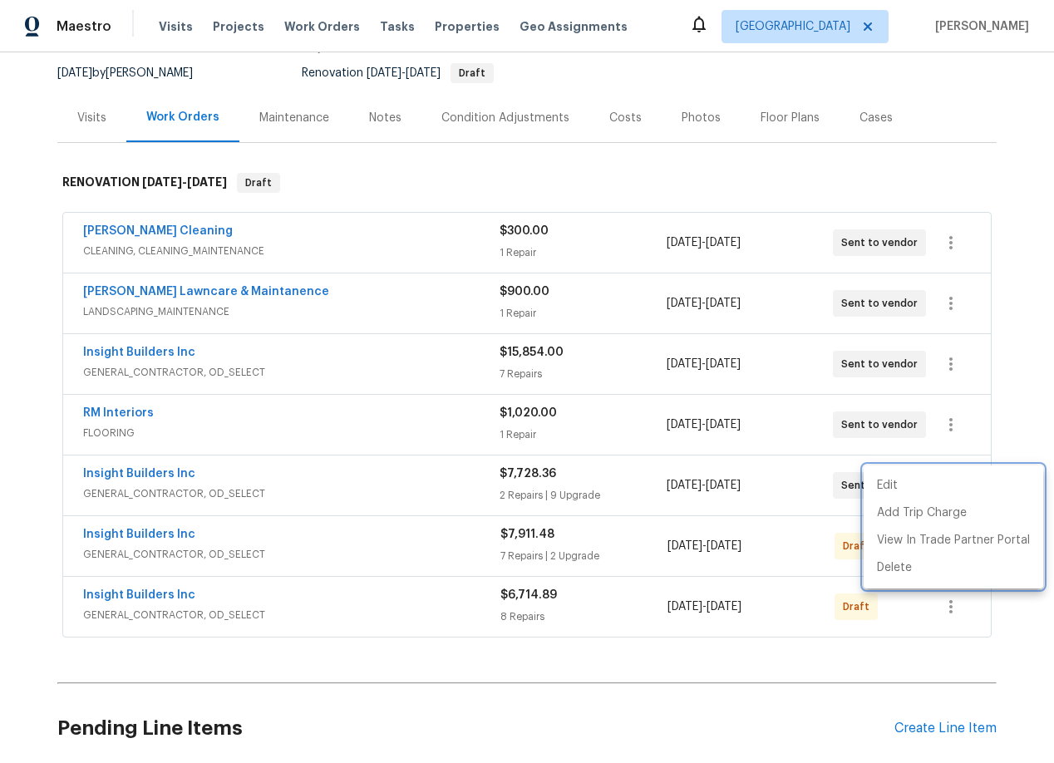
click at [957, 591] on div at bounding box center [527, 381] width 1054 height 763
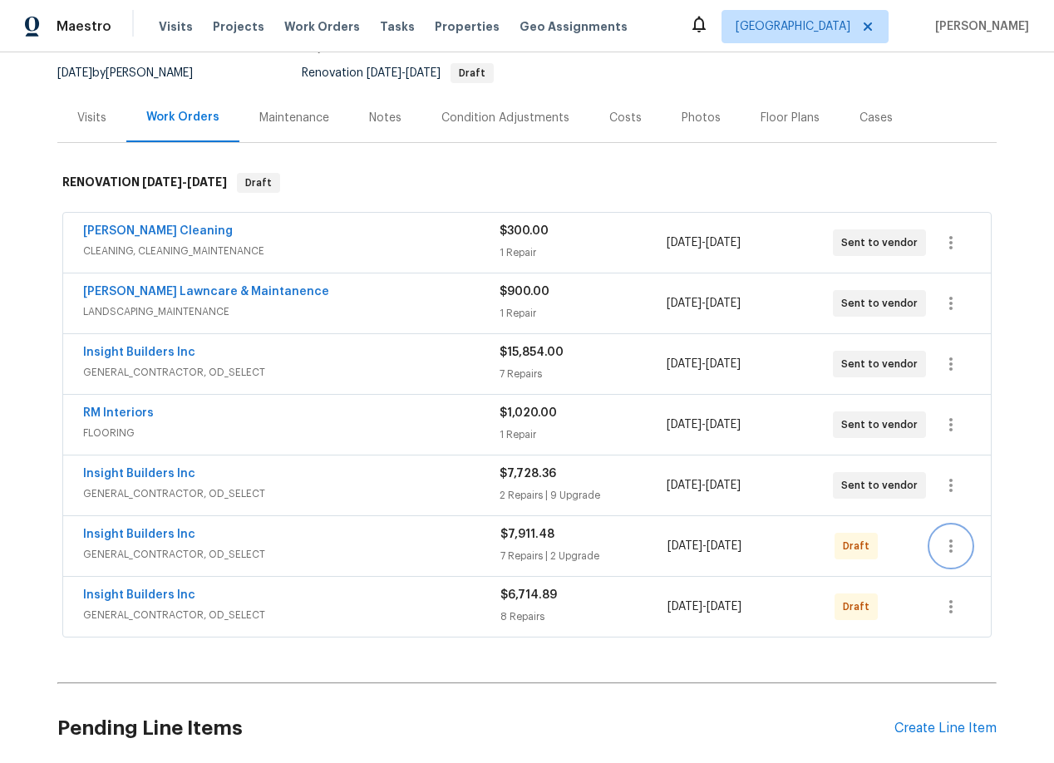
click at [951, 548] on icon "button" at bounding box center [951, 546] width 20 height 20
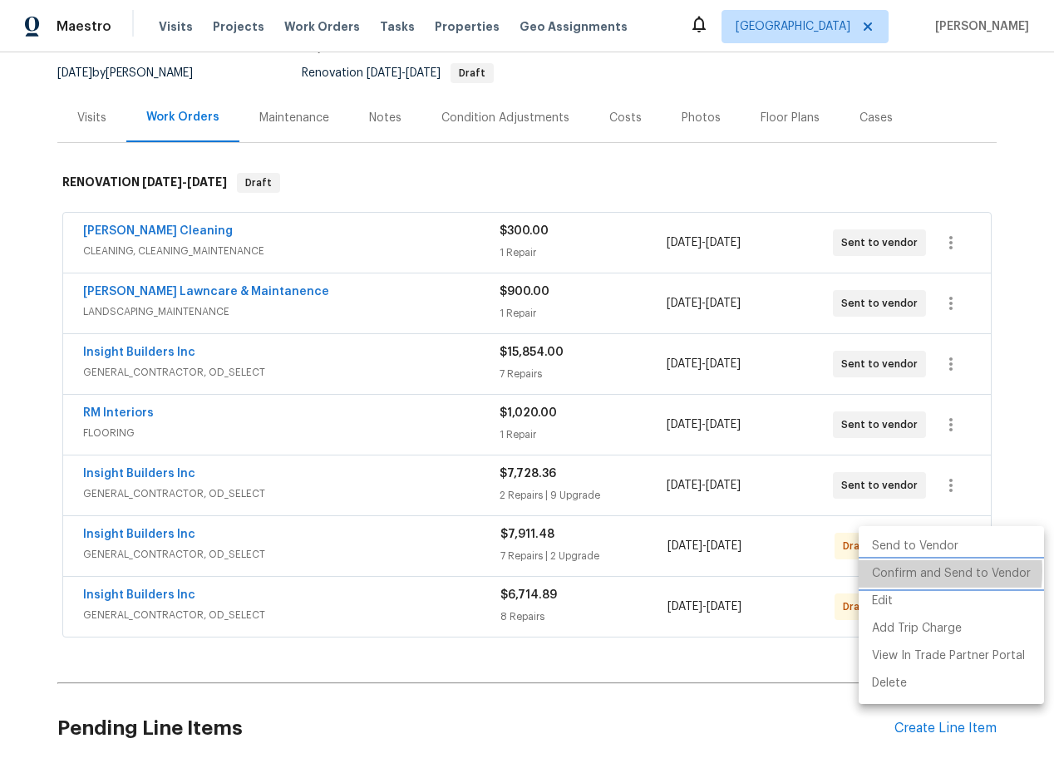
click at [892, 571] on li "Confirm and Send to Vendor" at bounding box center [950, 573] width 185 height 27
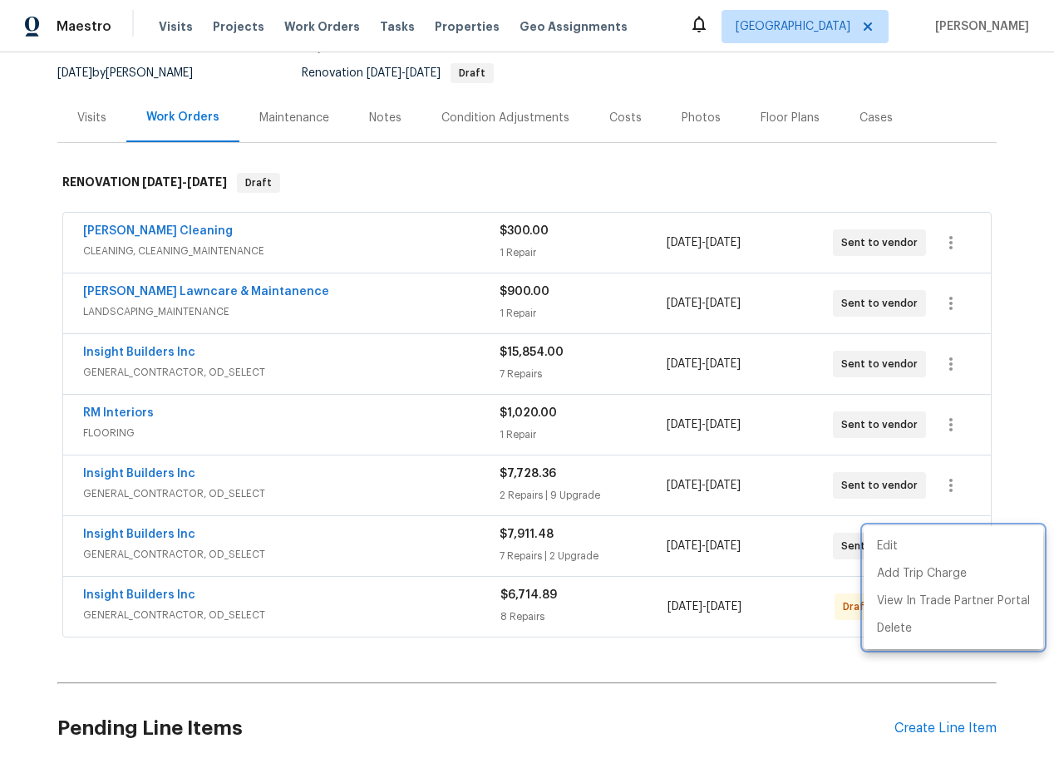
click at [830, 655] on div at bounding box center [527, 381] width 1054 height 763
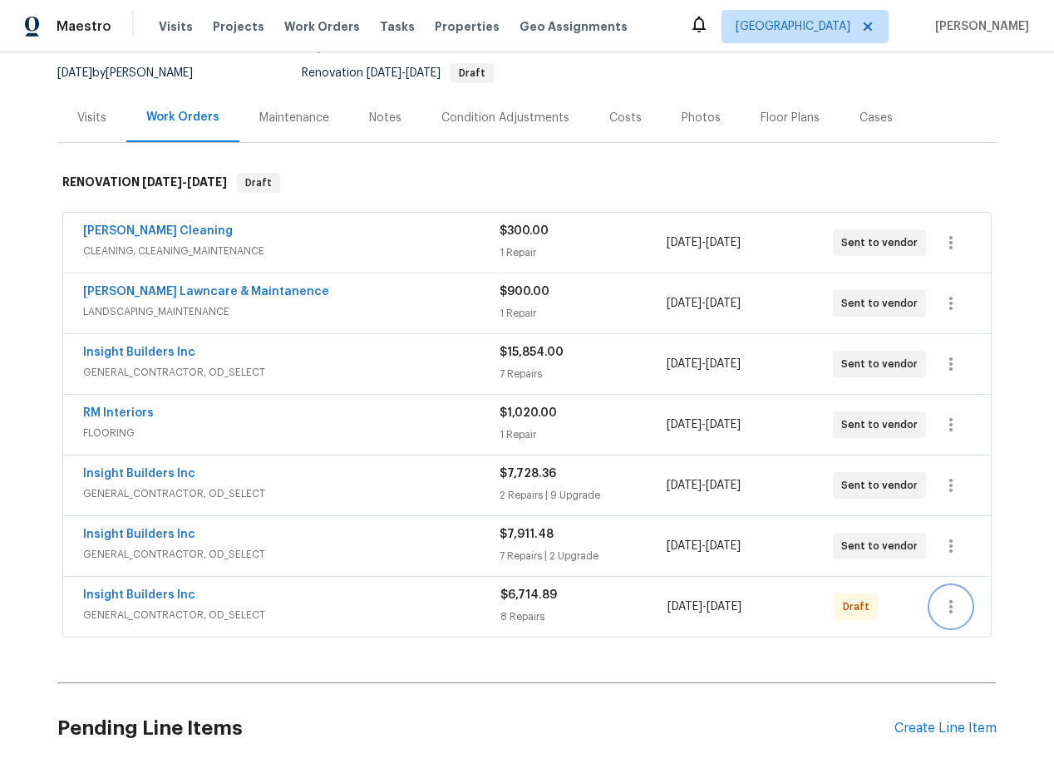
click at [950, 605] on icon "button" at bounding box center [950, 606] width 3 height 13
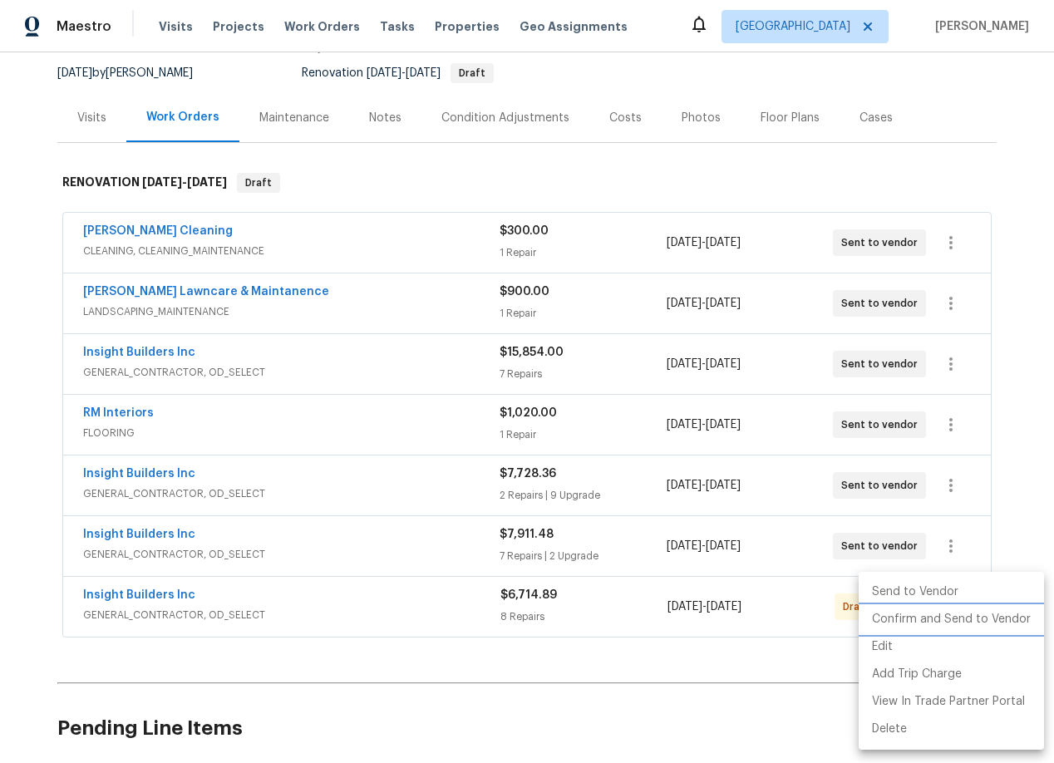
click at [902, 618] on li "Confirm and Send to Vendor" at bounding box center [950, 619] width 185 height 27
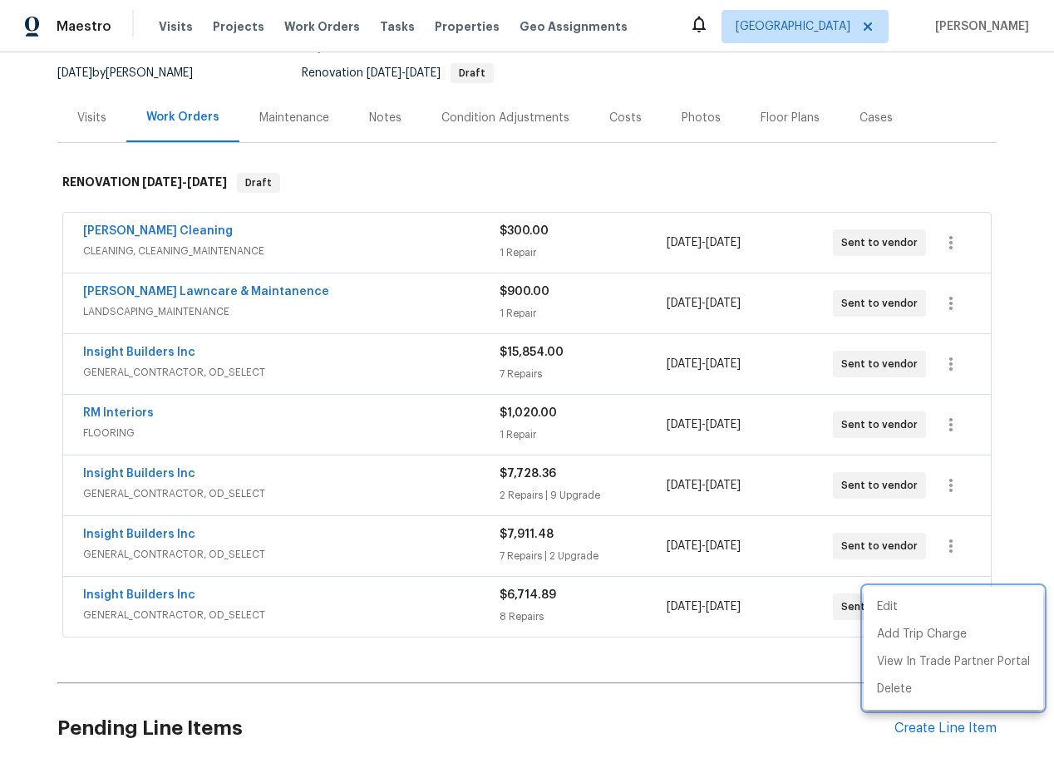
click at [127, 592] on div at bounding box center [527, 381] width 1054 height 763
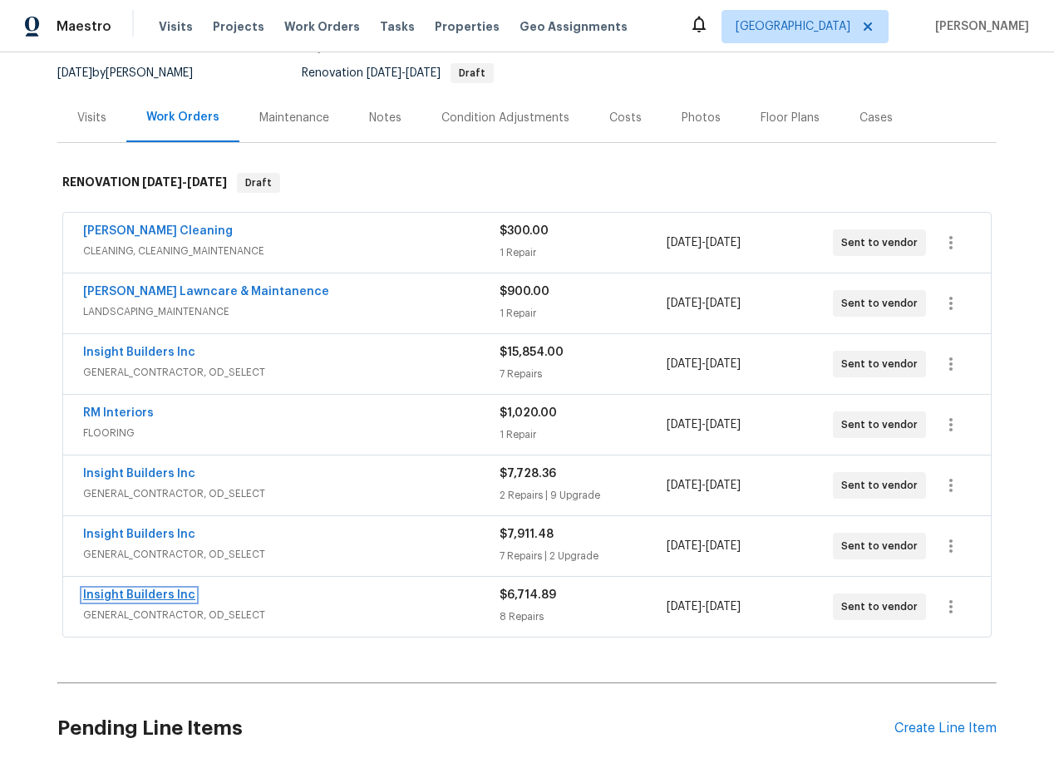
click at [154, 597] on link "Insight Builders Inc" at bounding box center [139, 595] width 112 height 12
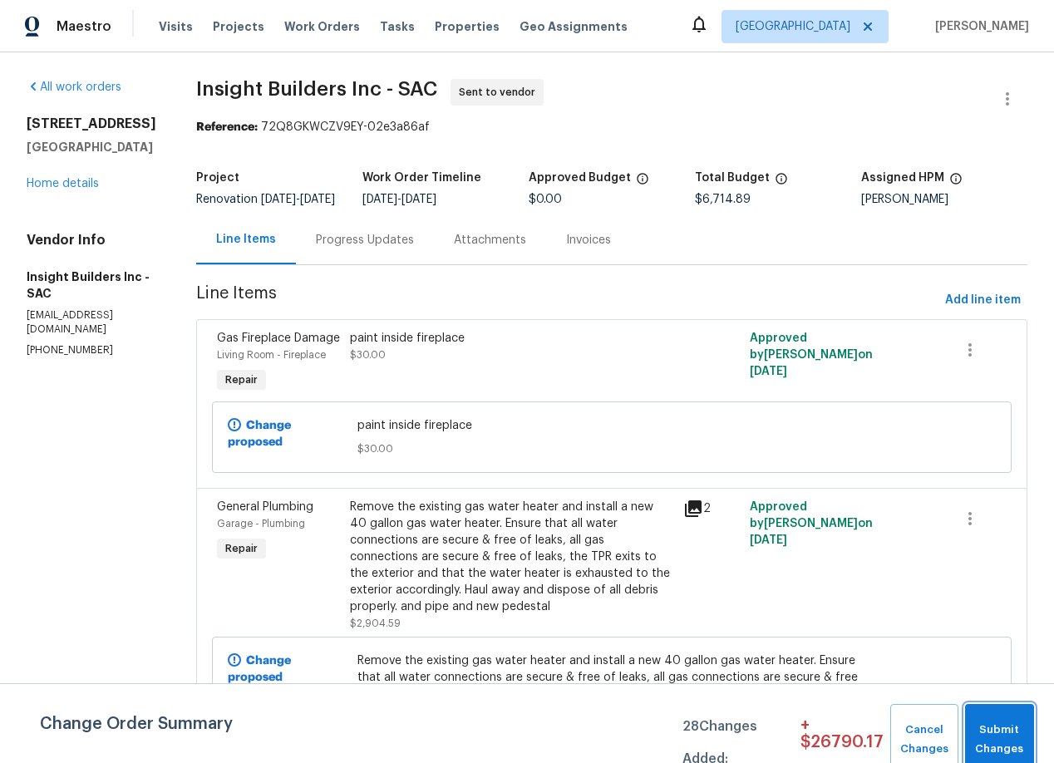
click at [1020, 732] on span "Submit Changes" at bounding box center [999, 739] width 52 height 38
